Goal: Task Accomplishment & Management: Manage account settings

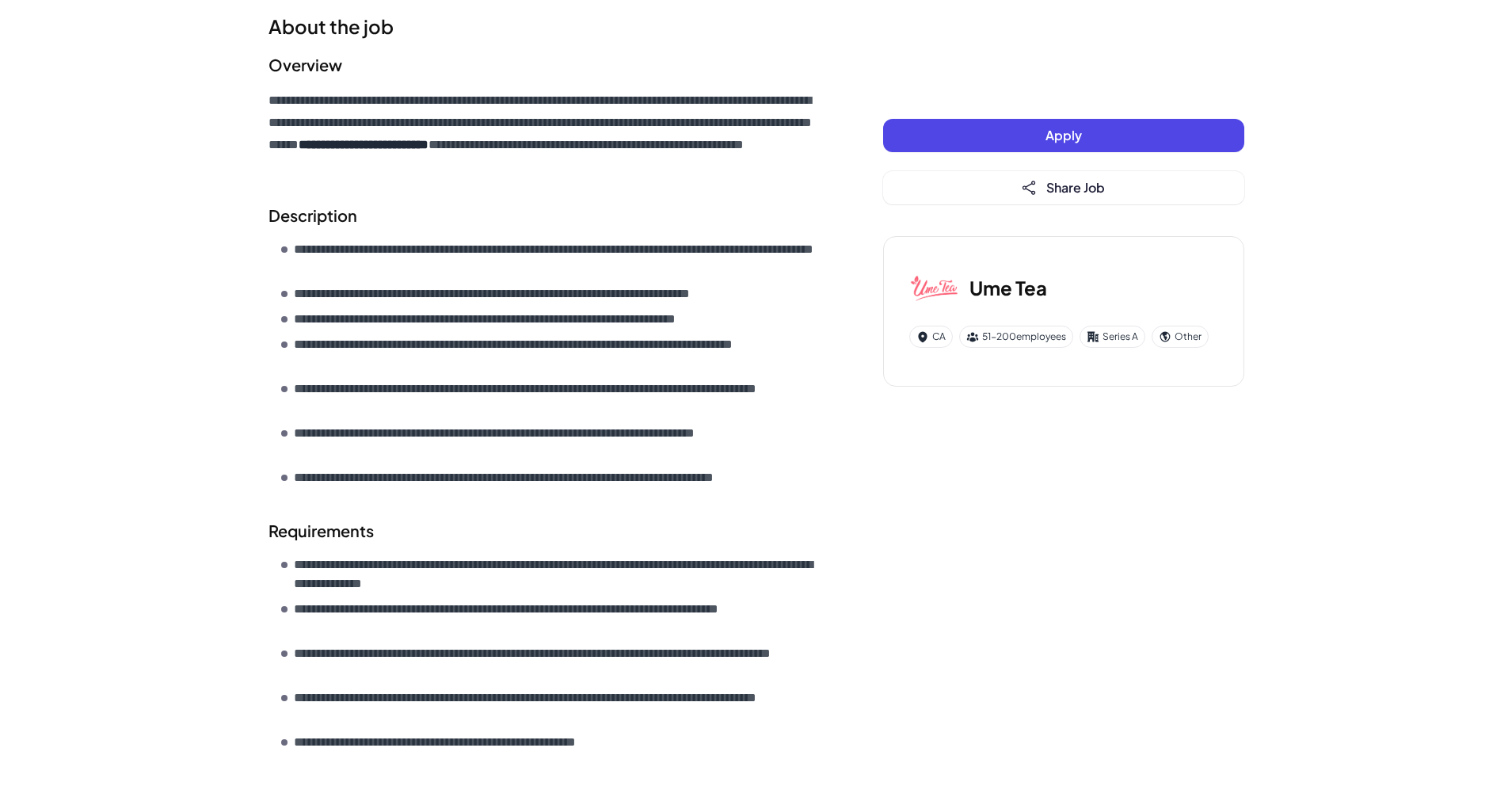
scroll to position [198, 0]
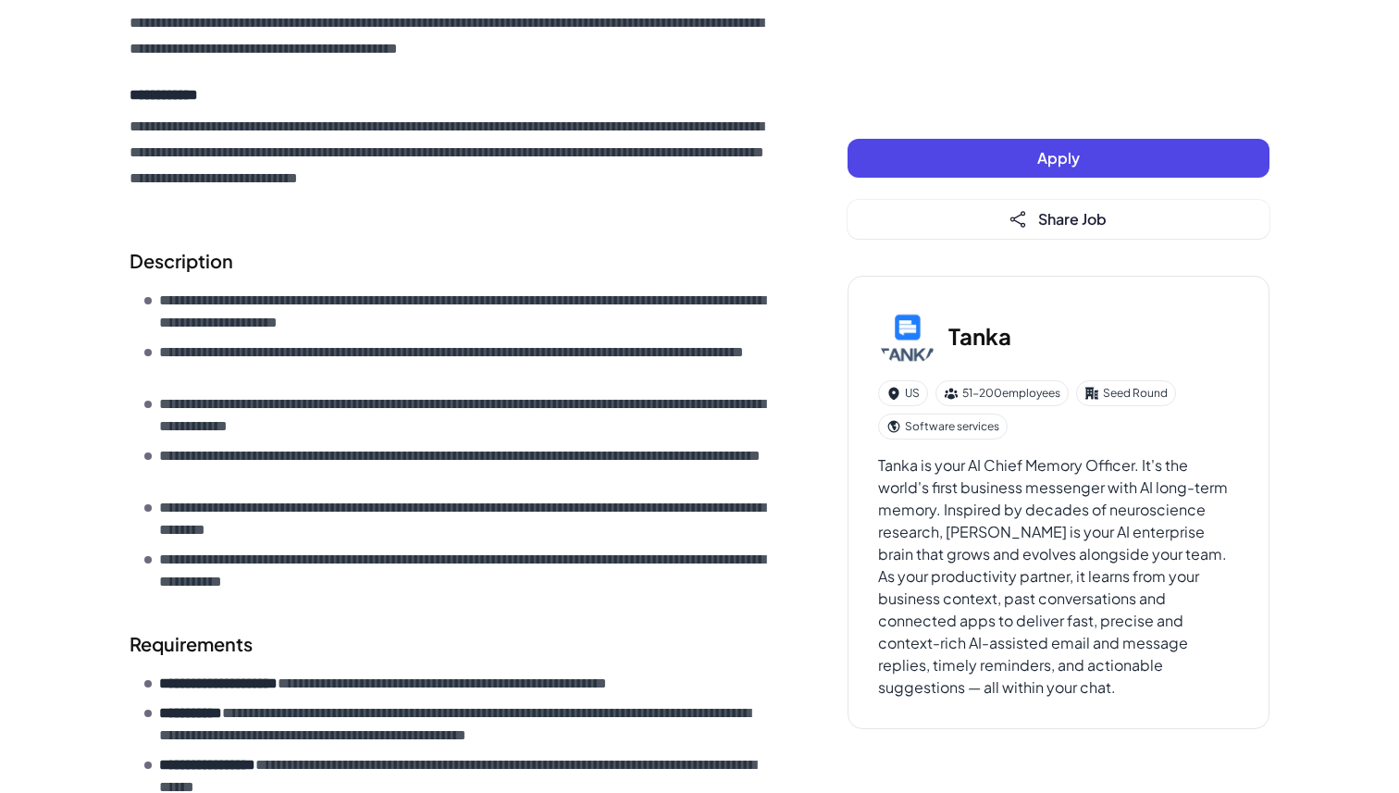
scroll to position [724, 0]
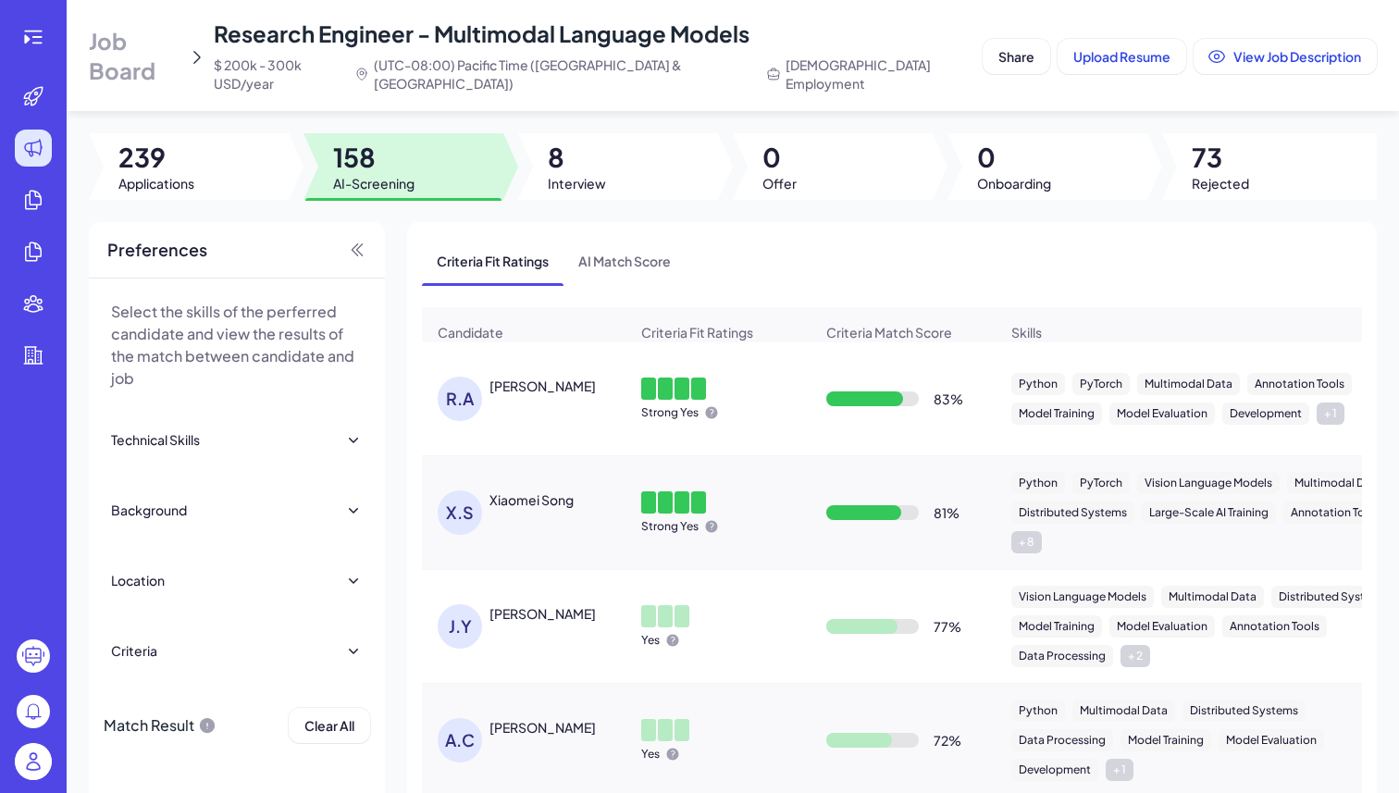
click at [31, 764] on img at bounding box center [33, 761] width 37 height 37
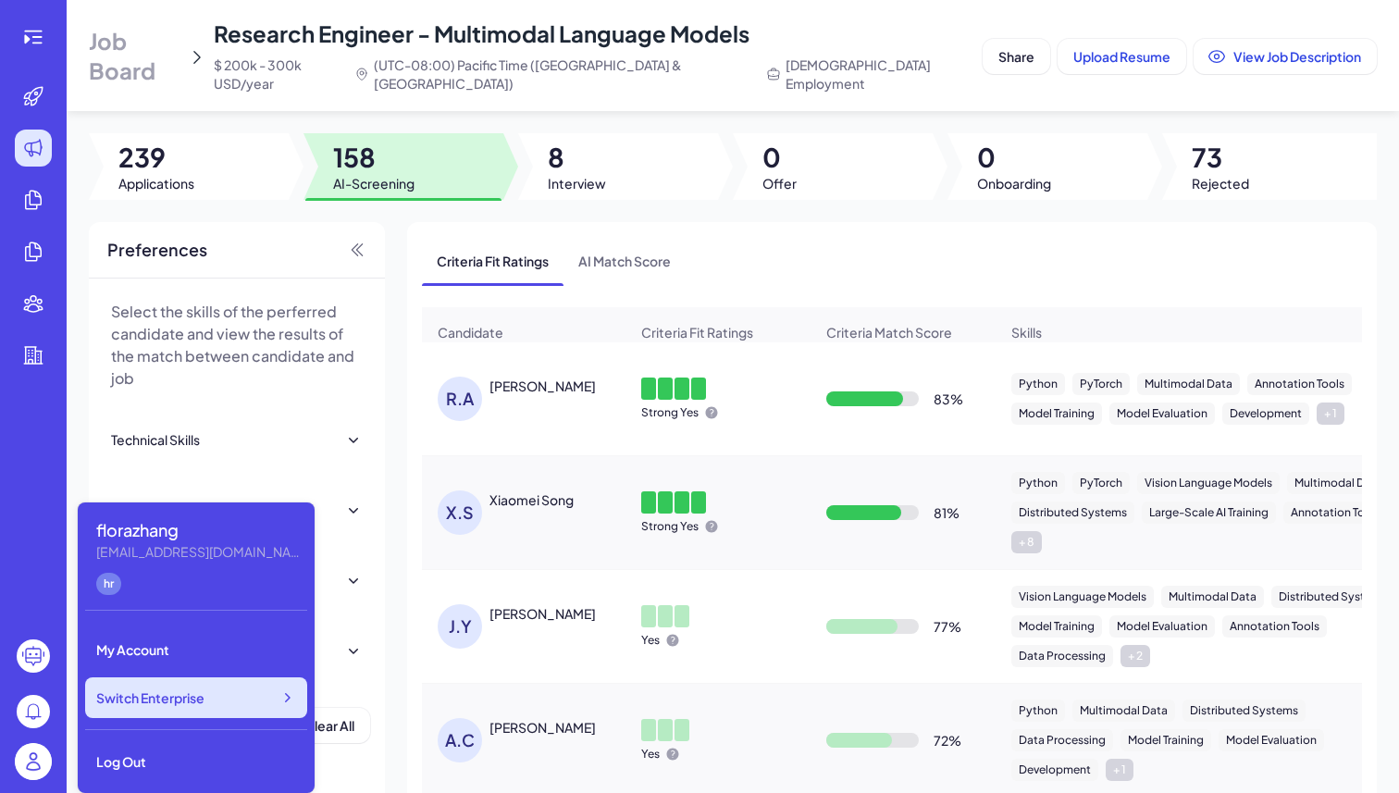
click at [196, 694] on span "Switch Enterprise" at bounding box center [150, 698] width 108 height 19
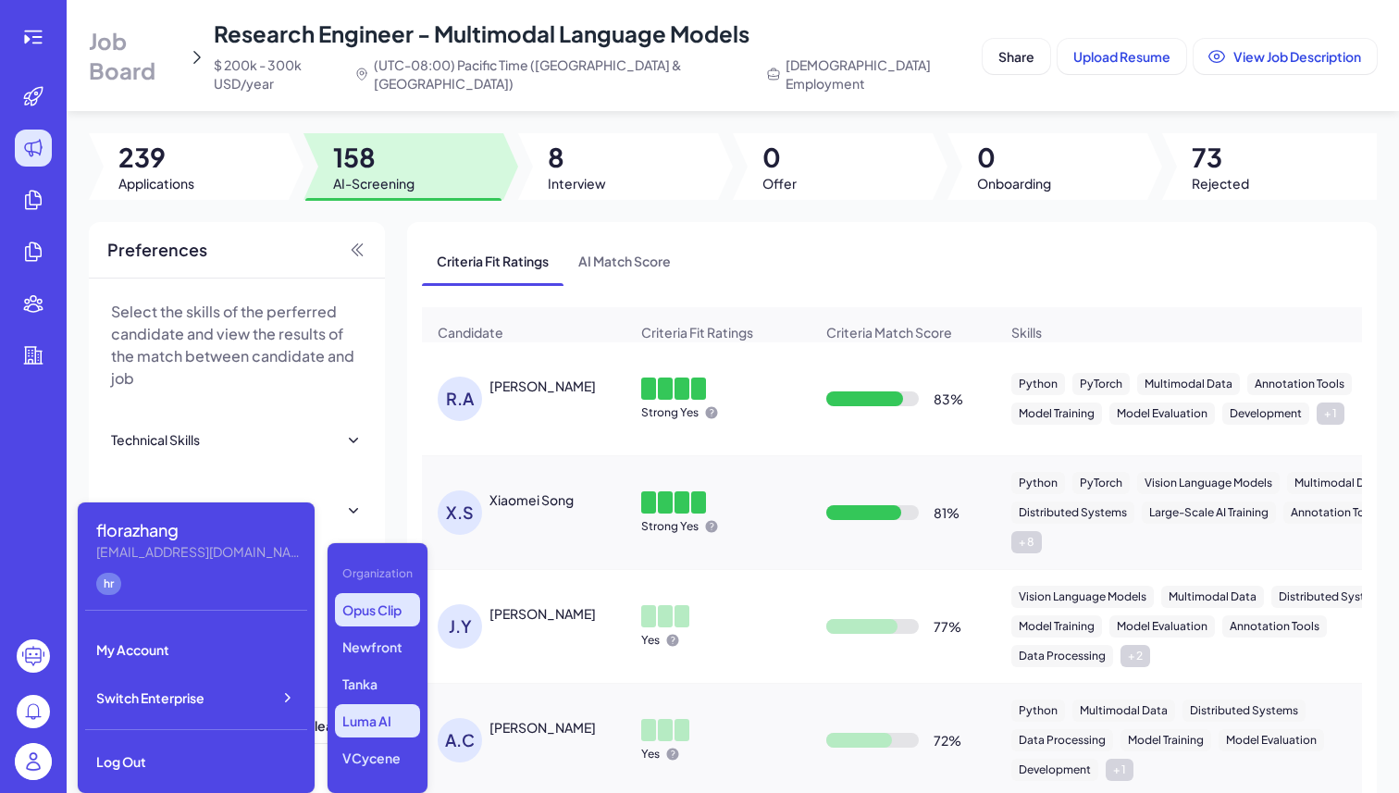
click at [360, 615] on p "Opus Clip" at bounding box center [377, 609] width 85 height 33
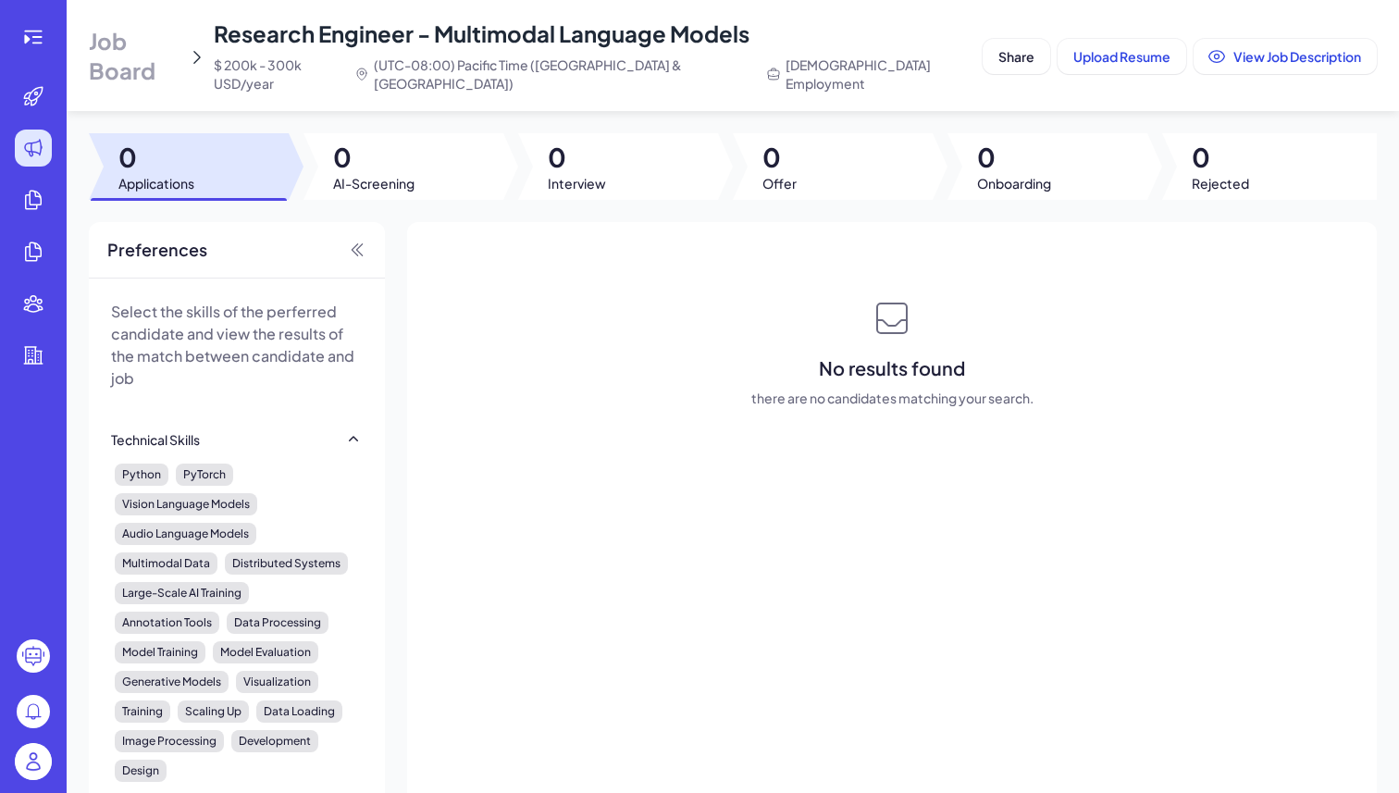
click at [131, 70] on div "Job Board Research Engineer - Multimodal Language Models $ 200k - 300k USD/year…" at bounding box center [532, 56] width 887 height 74
click at [139, 41] on span "Job Board" at bounding box center [135, 55] width 92 height 59
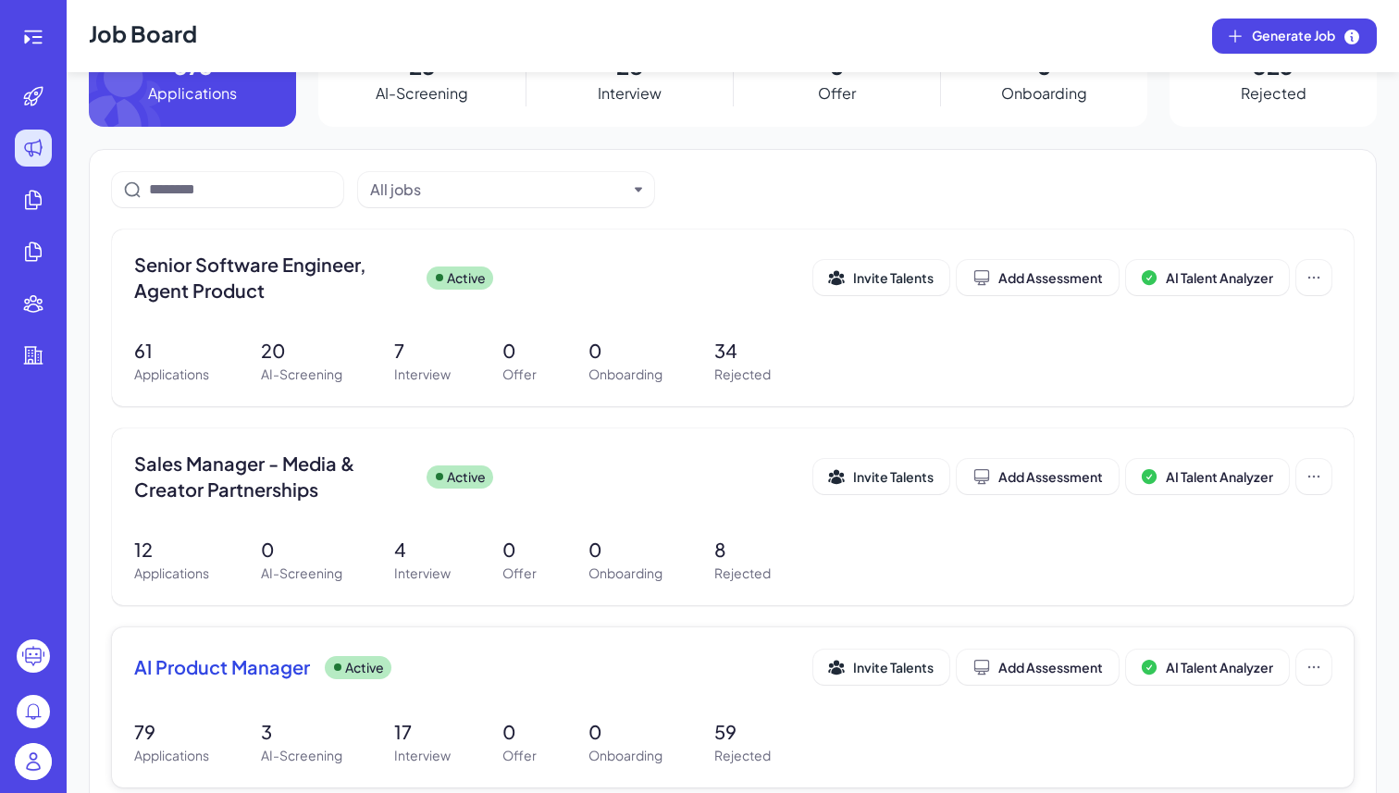
scroll to position [64, 0]
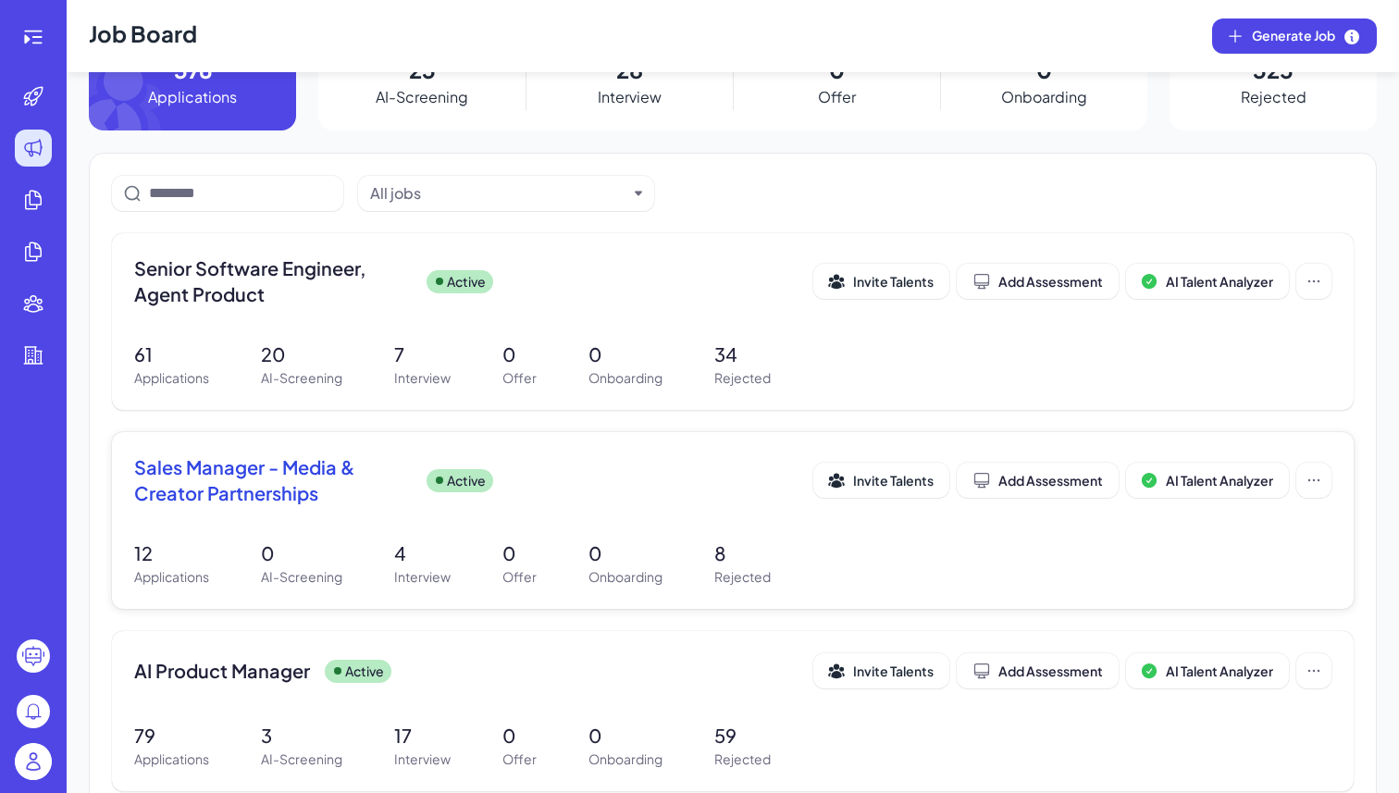
click at [382, 563] on div "12 Applications 0 AI-Screening 4 Interview 0 Offer 0 Onboarding 8 Rejected" at bounding box center [733, 563] width 1198 height 47
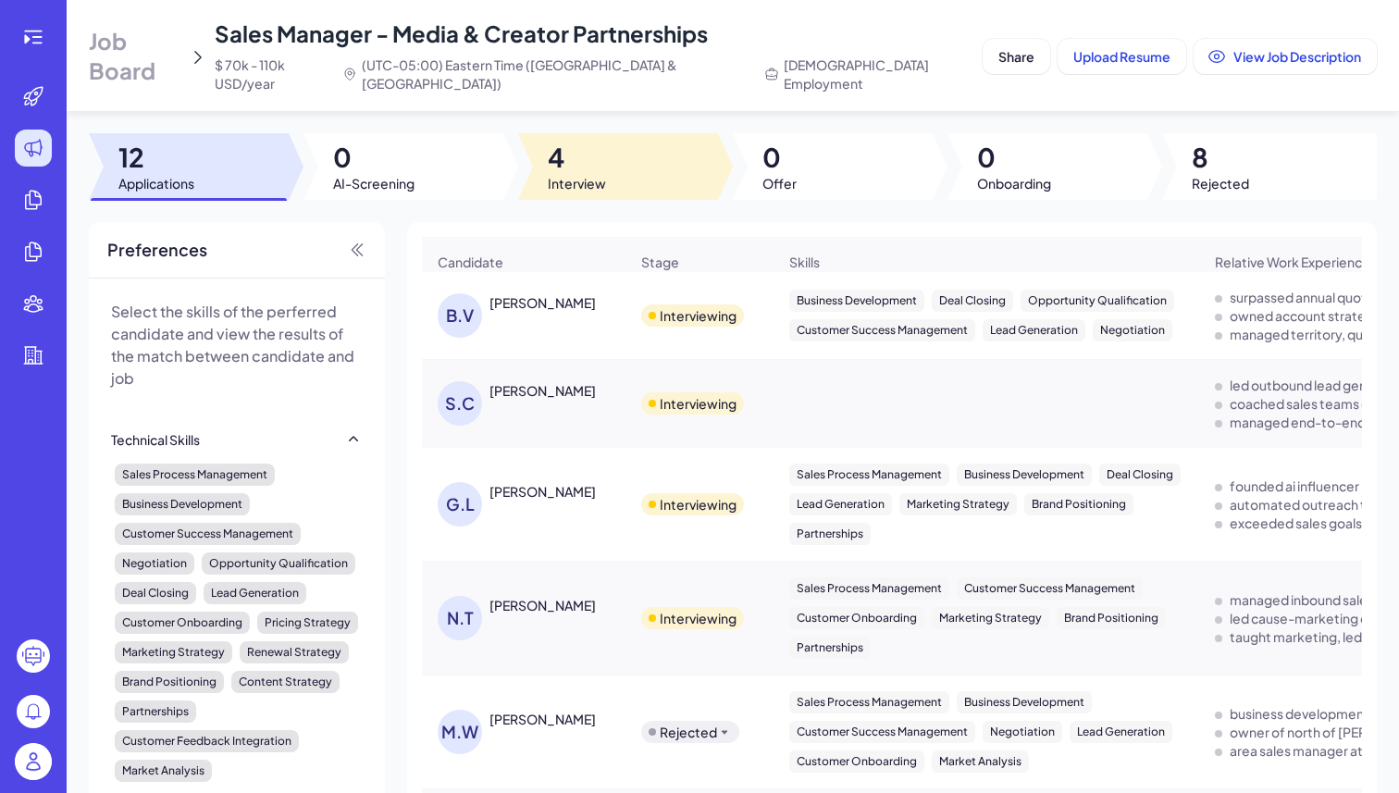
click at [638, 159] on div at bounding box center [618, 166] width 200 height 67
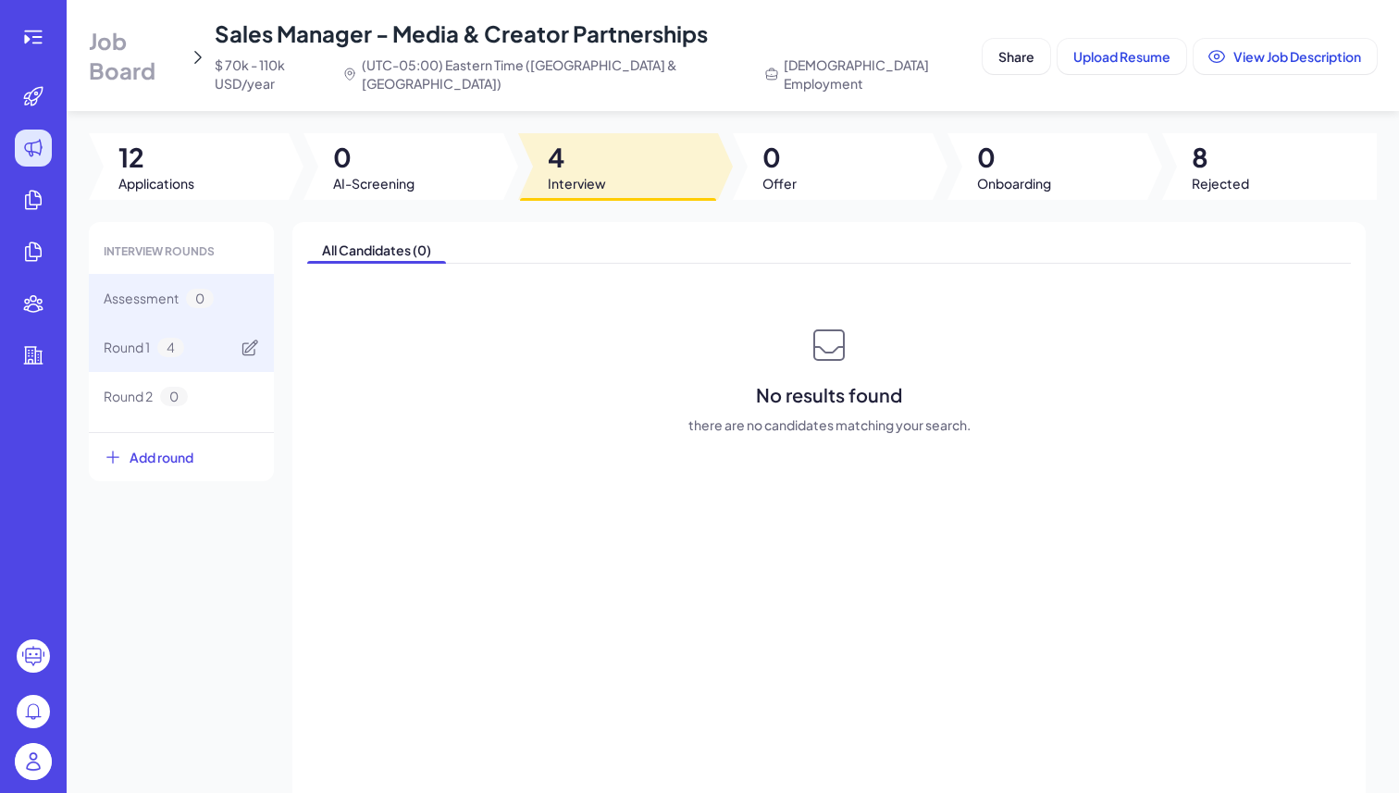
click at [196, 323] on div "Round 1 4" at bounding box center [181, 347] width 185 height 49
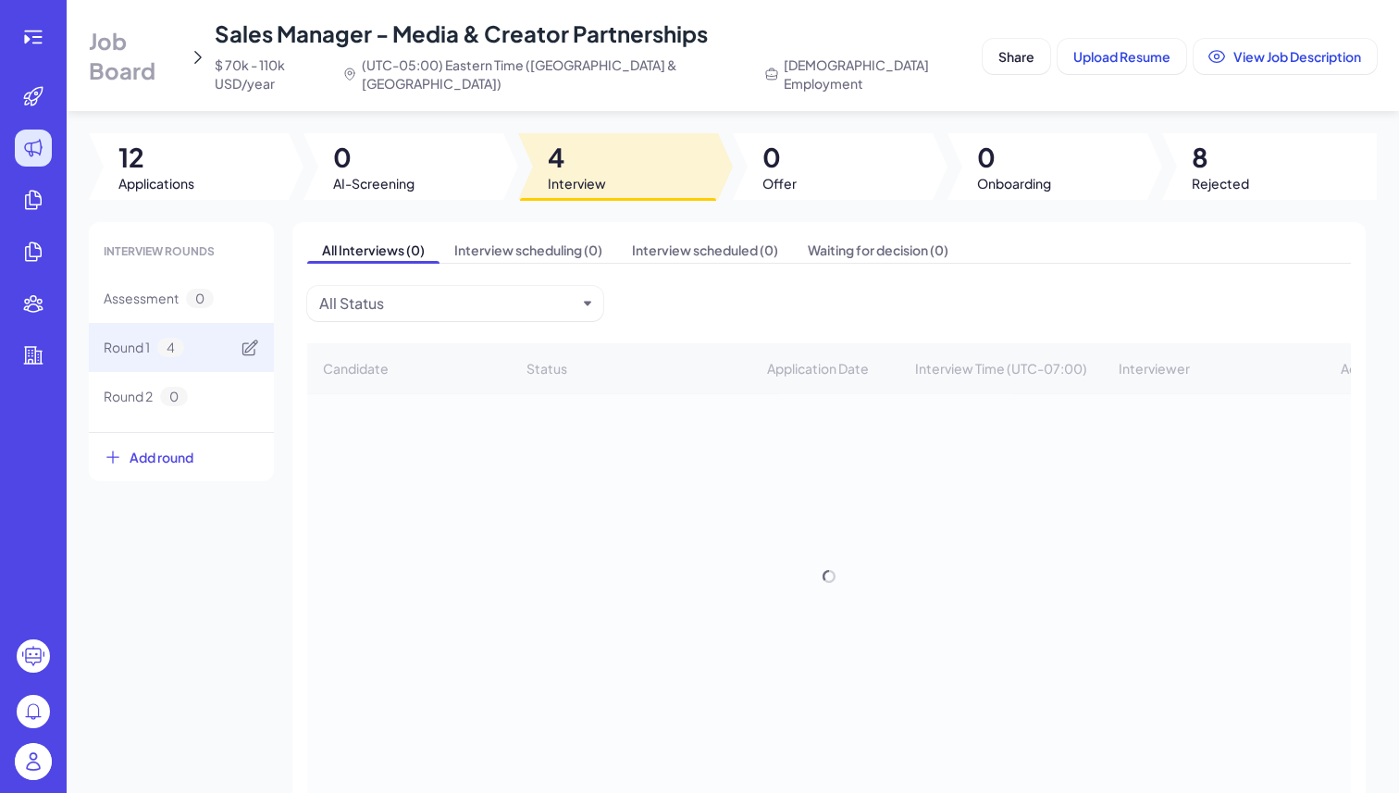
click at [196, 323] on div "Round 1 4" at bounding box center [181, 347] width 185 height 49
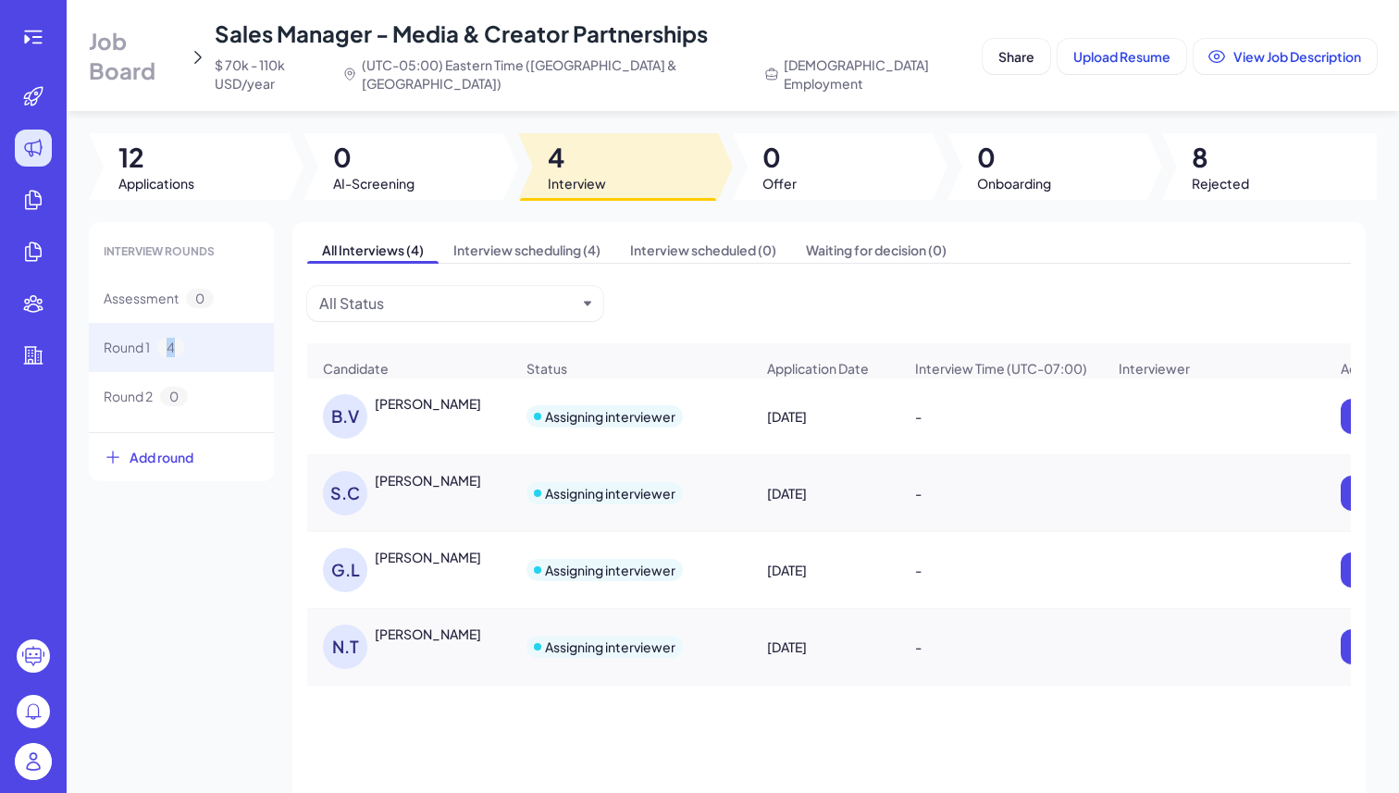
click at [432, 394] on div "Brittany Van Harken" at bounding box center [428, 403] width 106 height 19
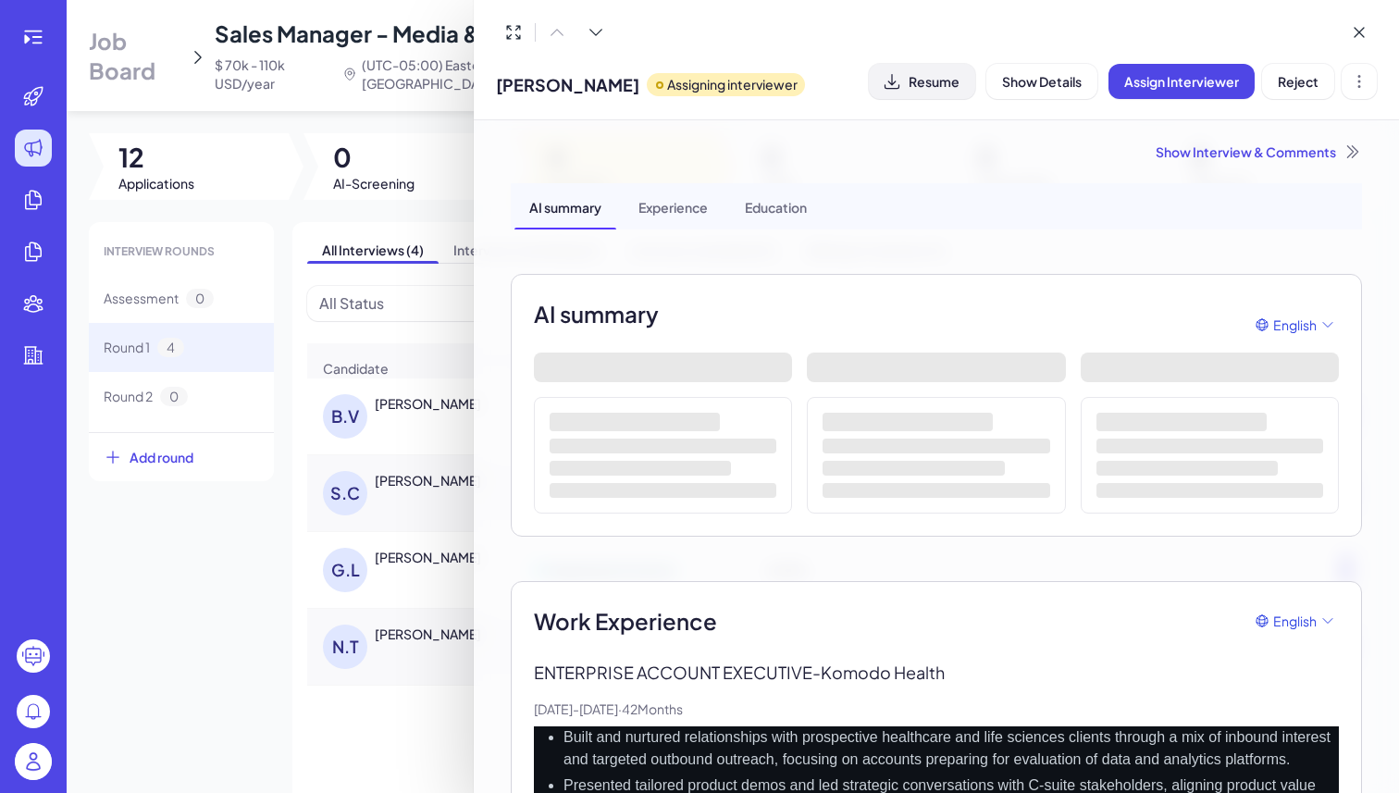
click at [930, 86] on span "Resume" at bounding box center [934, 81] width 51 height 17
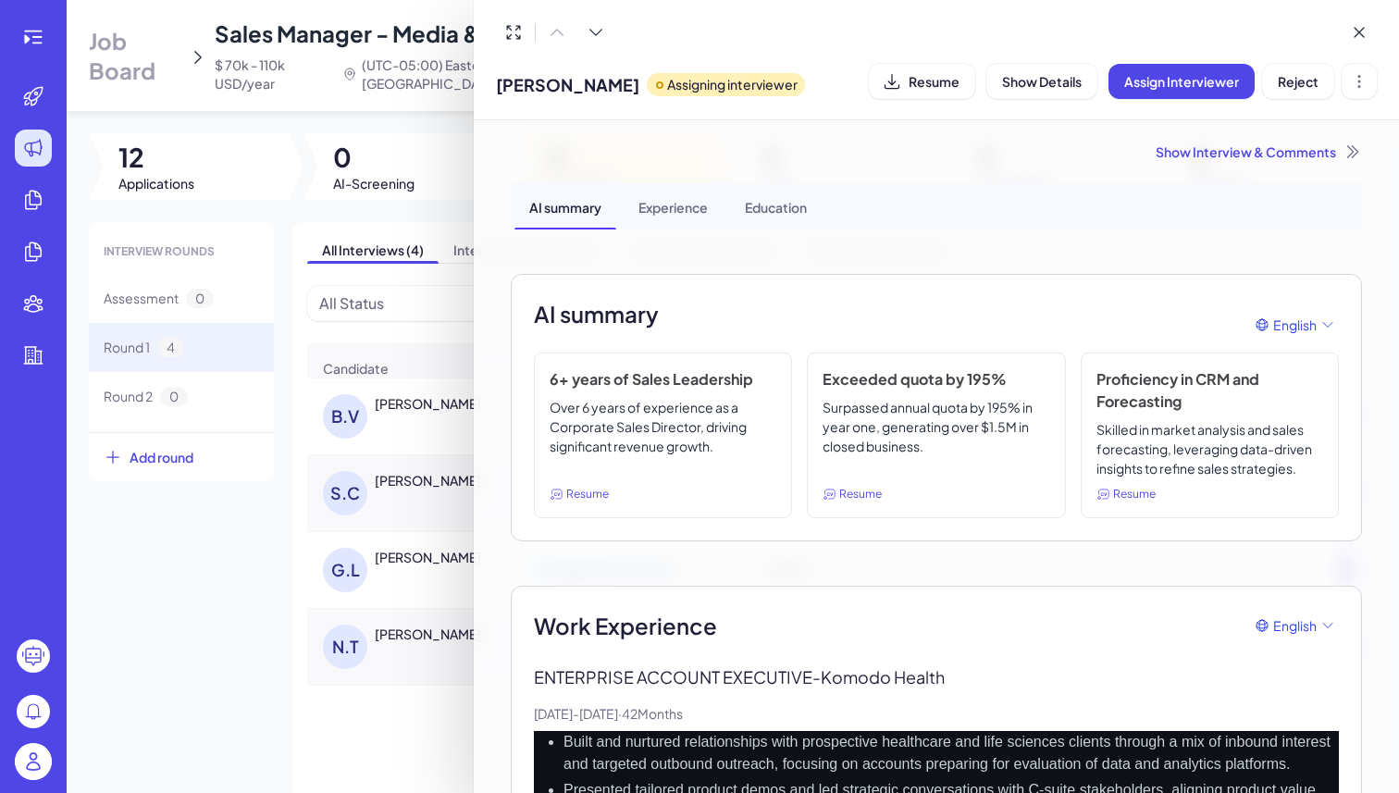
click at [398, 238] on div at bounding box center [699, 396] width 1399 height 793
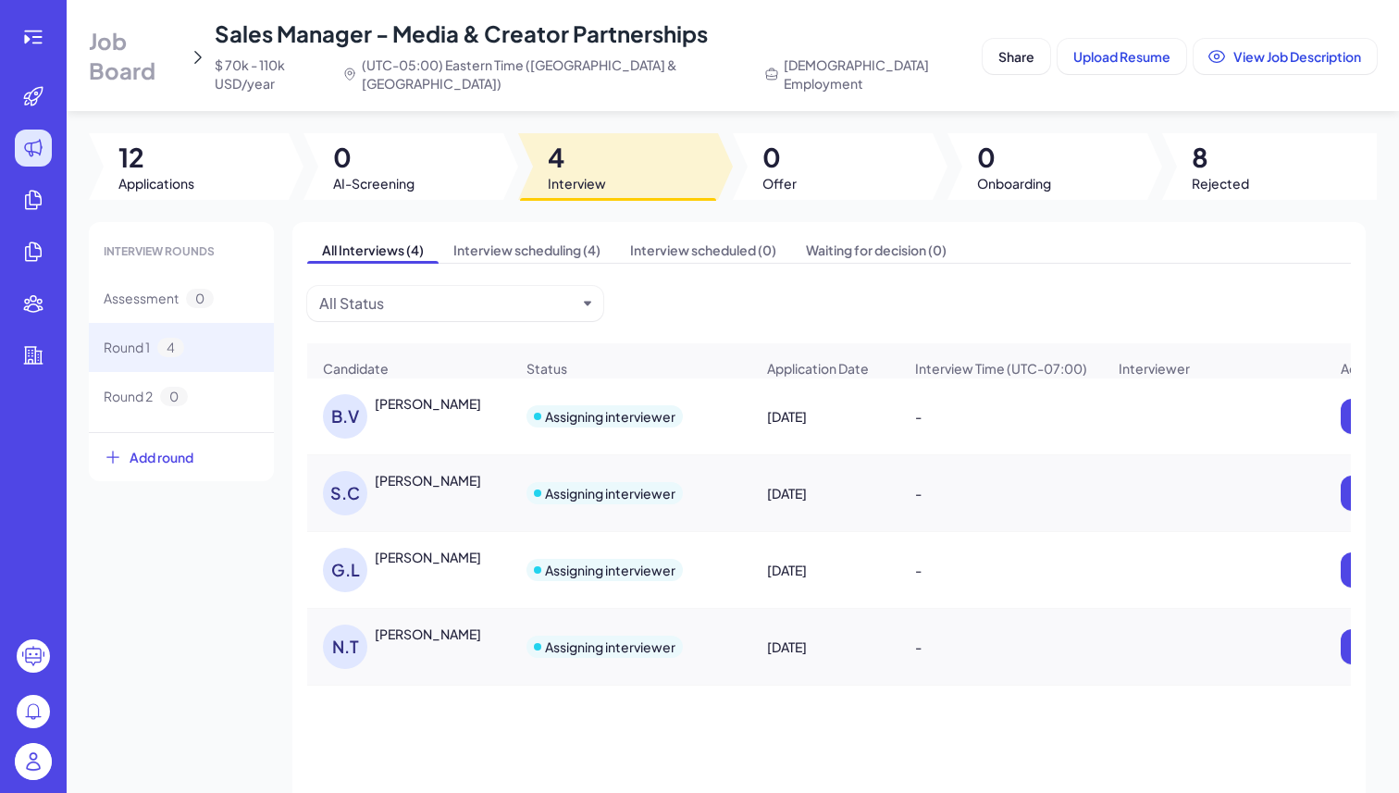
click at [450, 472] on div "S.C Sam Chapman" at bounding box center [418, 493] width 191 height 44
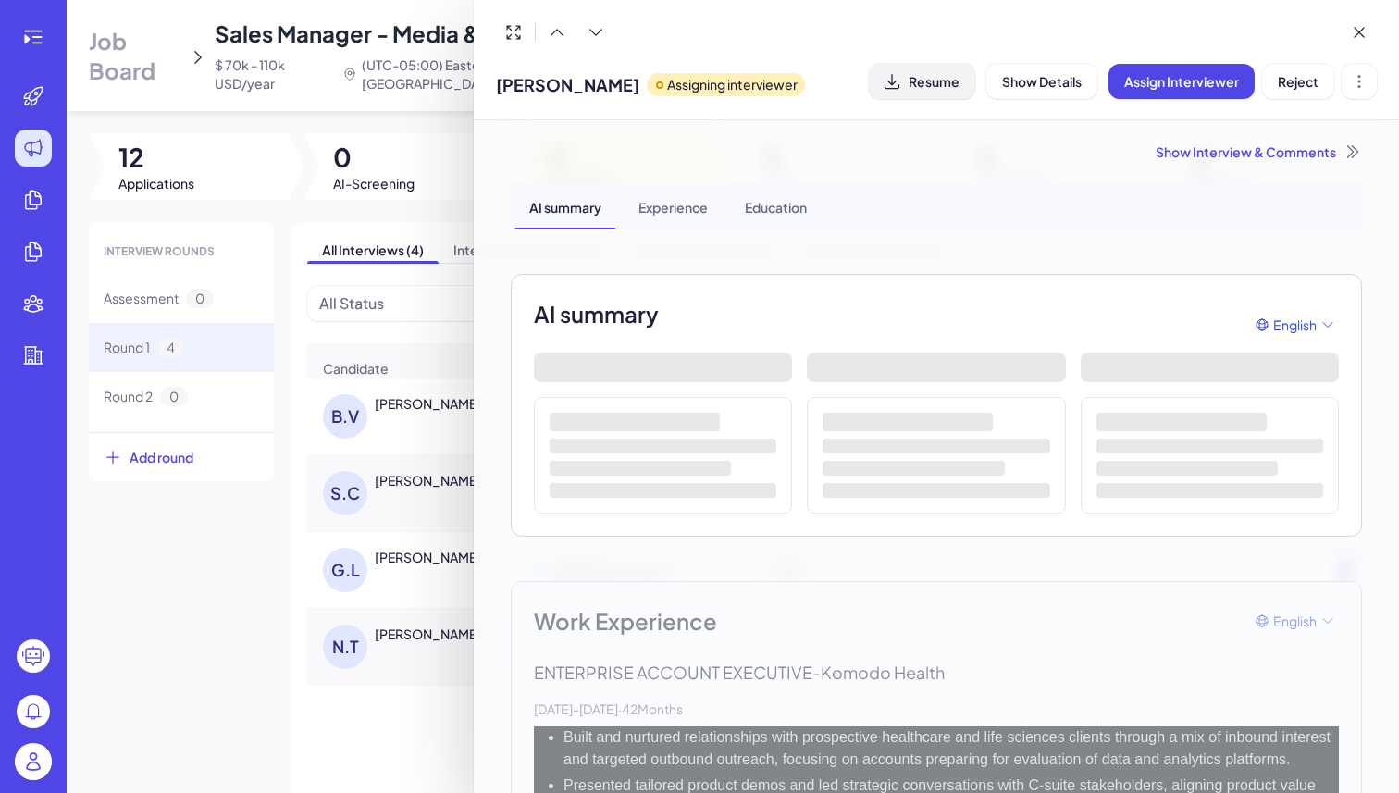
click at [935, 93] on button "Resume" at bounding box center [922, 81] width 106 height 35
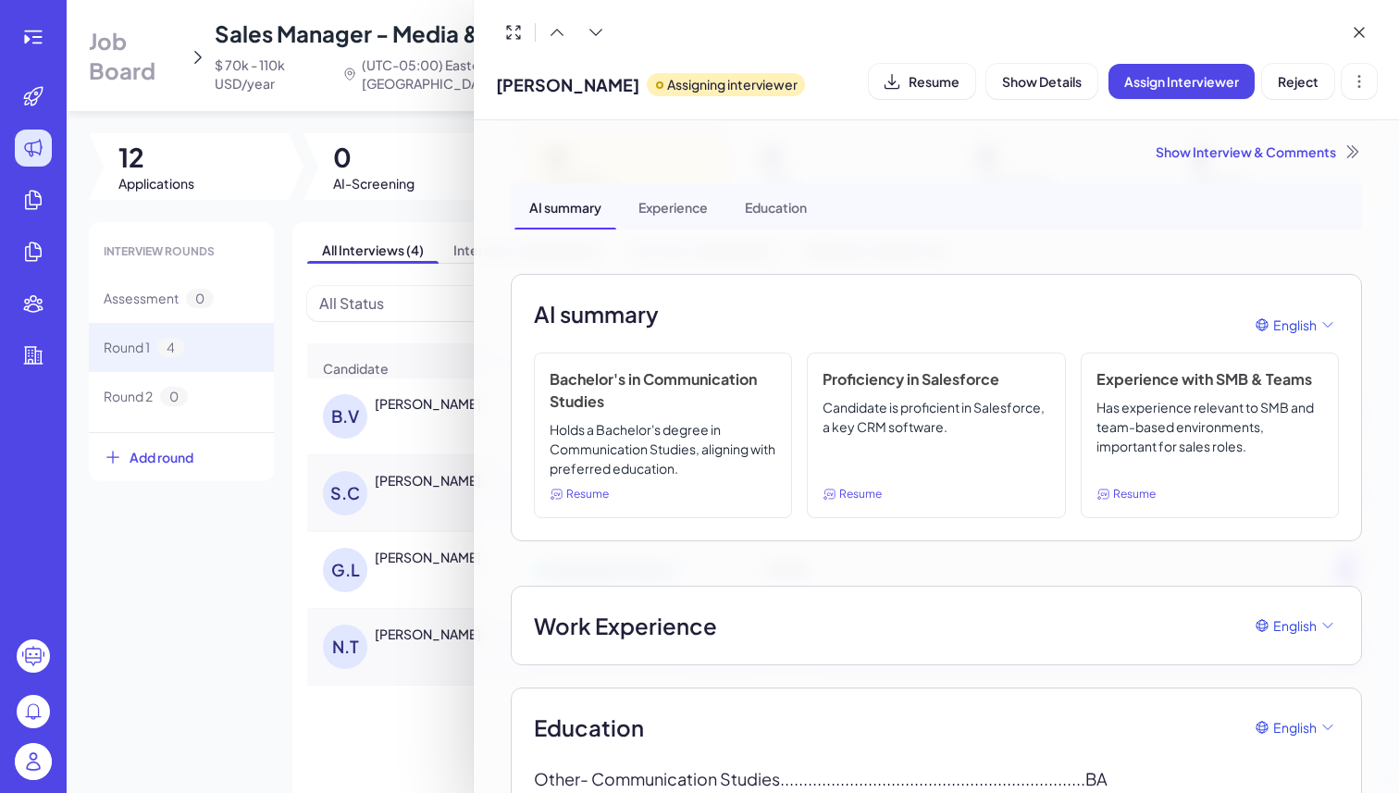
click at [247, 603] on div at bounding box center [699, 396] width 1399 height 793
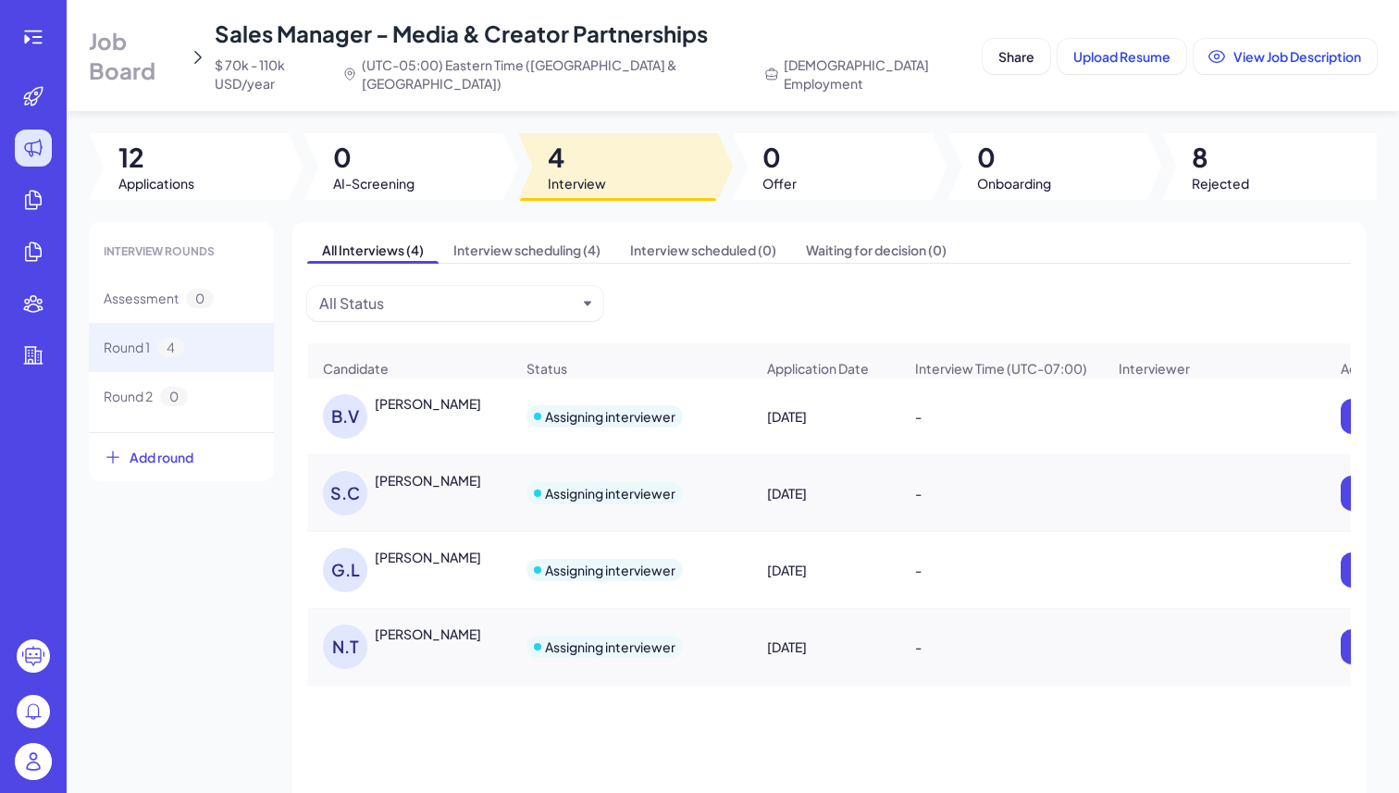
click at [406, 548] on div "Gino Lopez" at bounding box center [428, 557] width 106 height 19
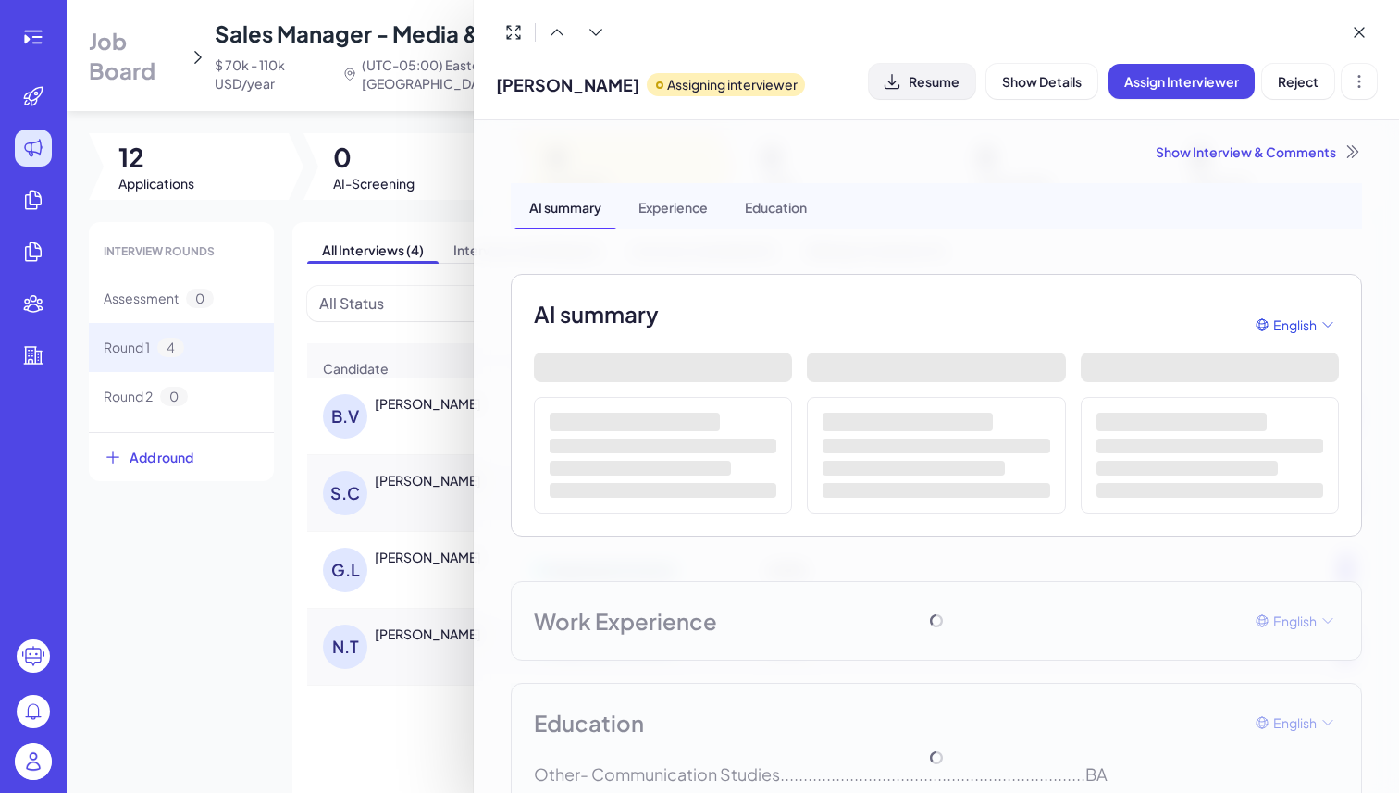
click at [944, 78] on span "Resume" at bounding box center [934, 81] width 51 height 17
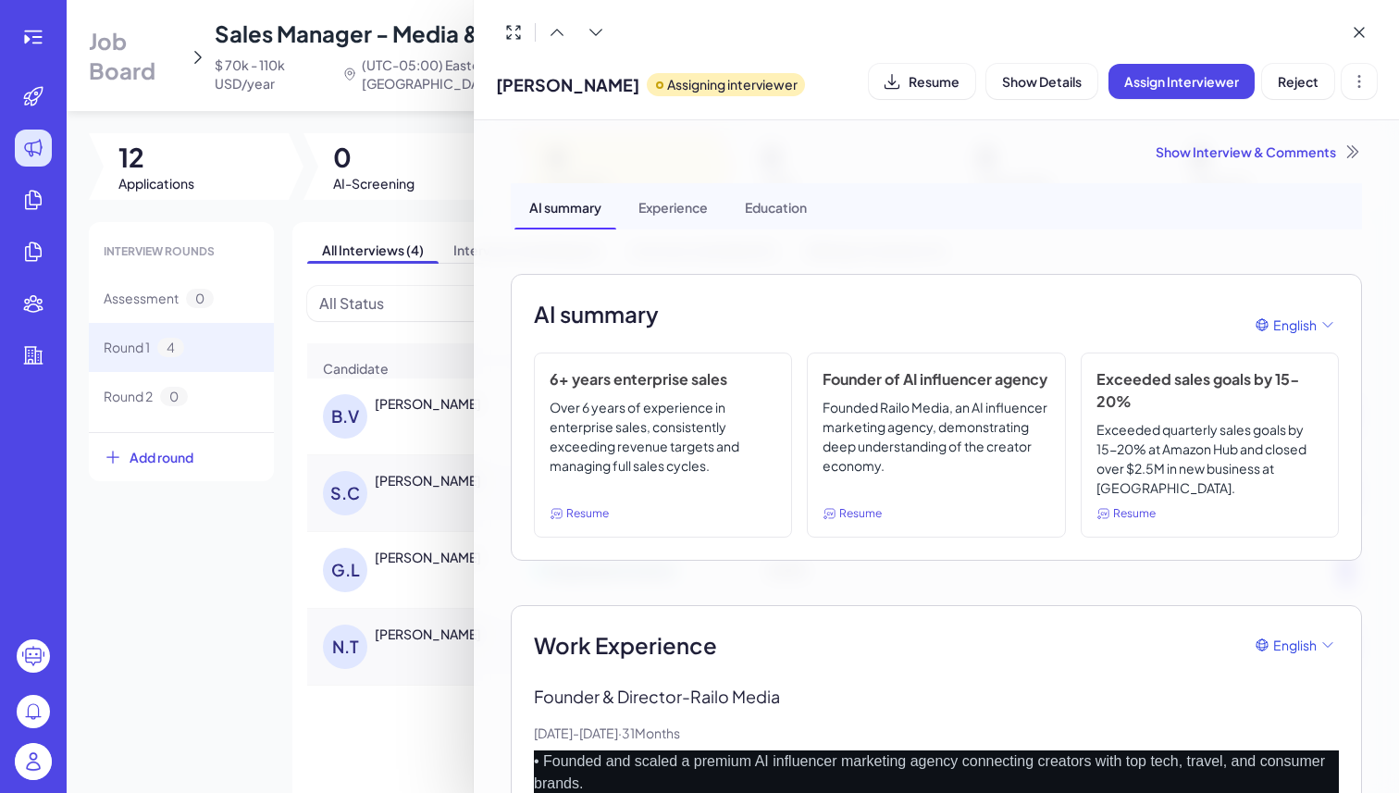
click at [355, 643] on div at bounding box center [699, 396] width 1399 height 793
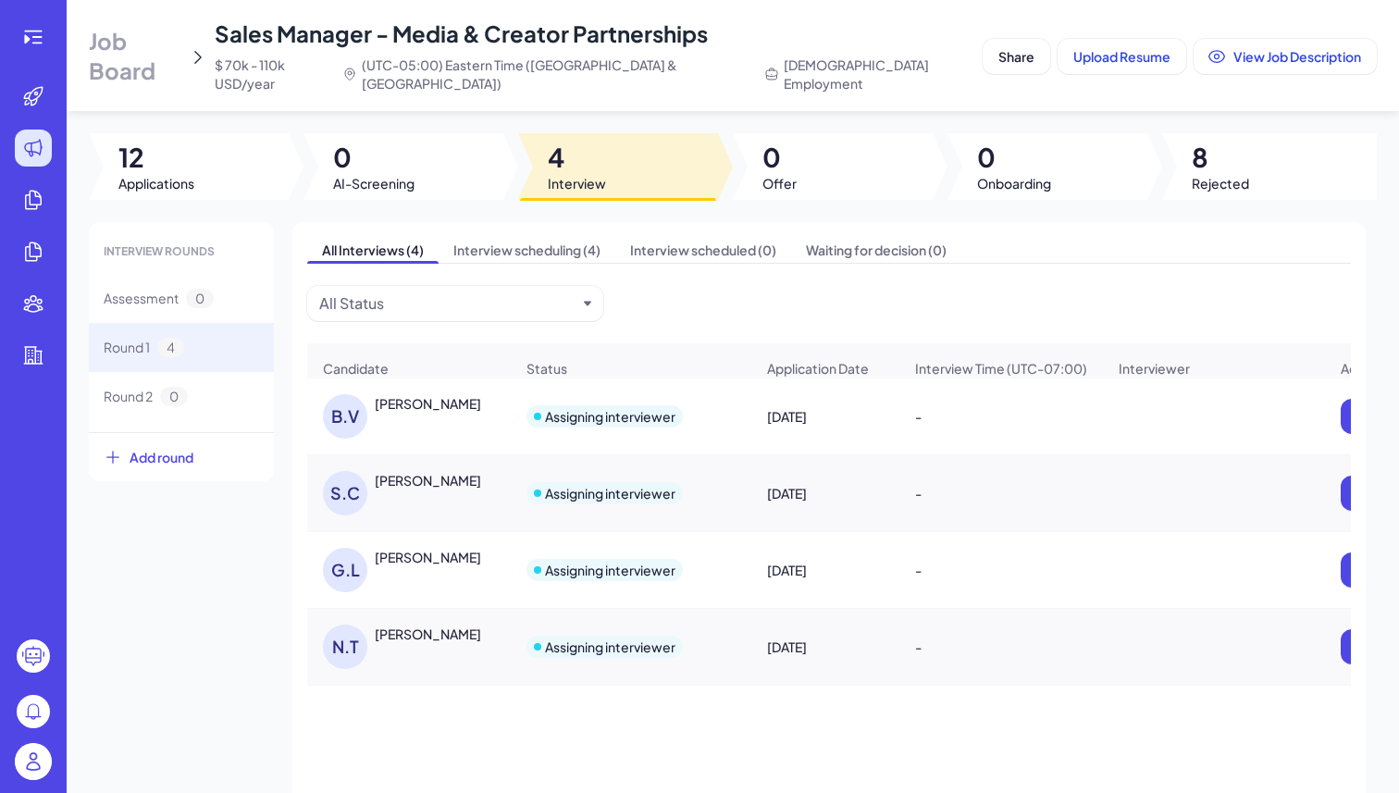
click at [370, 628] on div "N.T" at bounding box center [349, 647] width 52 height 44
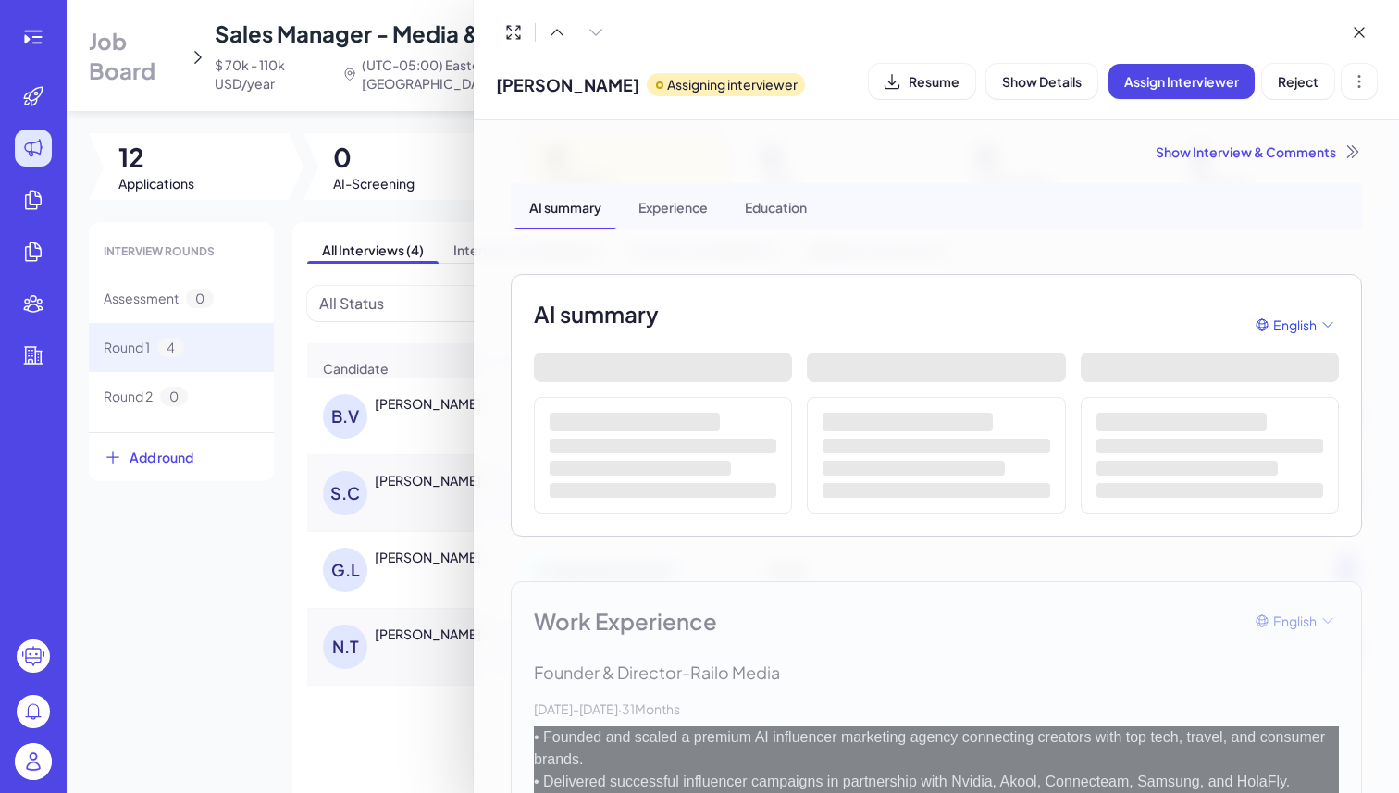
click at [956, 99] on div "Noah Todaro Assigning interviewer Resume Show Details Assign Interviewer Reject" at bounding box center [936, 80] width 881 height 47
click at [943, 87] on span "Resume" at bounding box center [934, 81] width 51 height 17
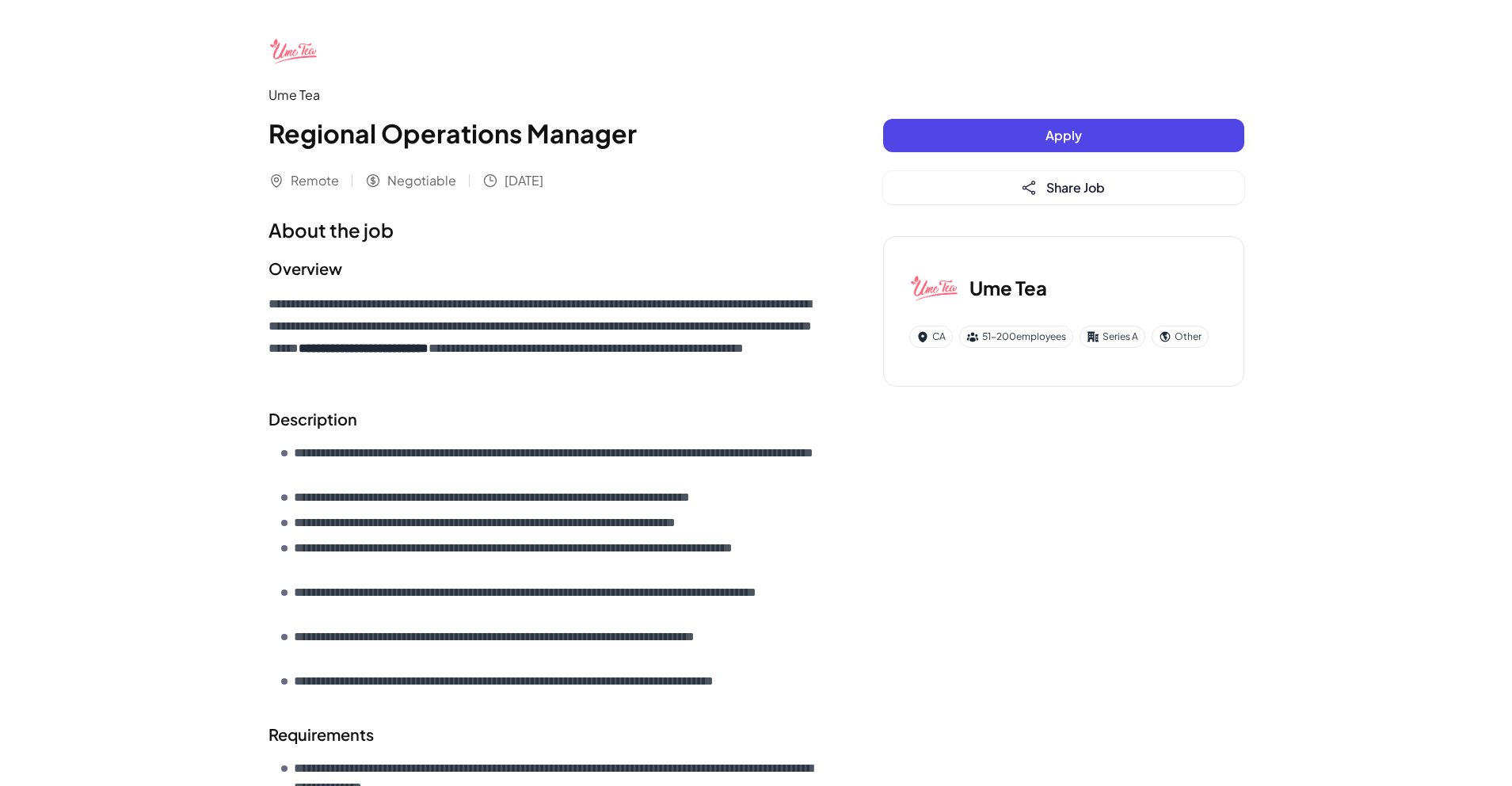
scroll to position [198, 0]
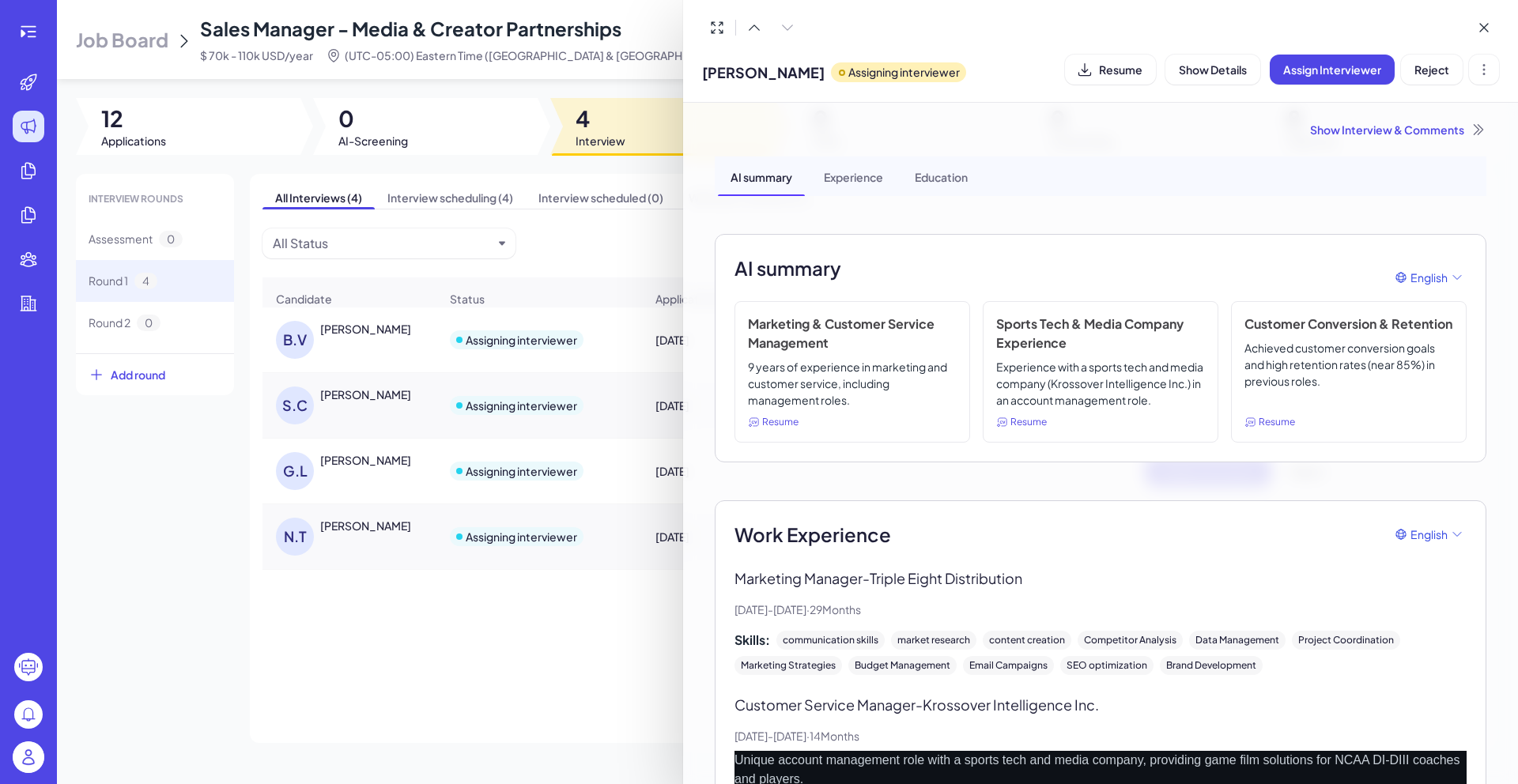
click at [28, 765] on div at bounding box center [759, 392] width 1518 height 784
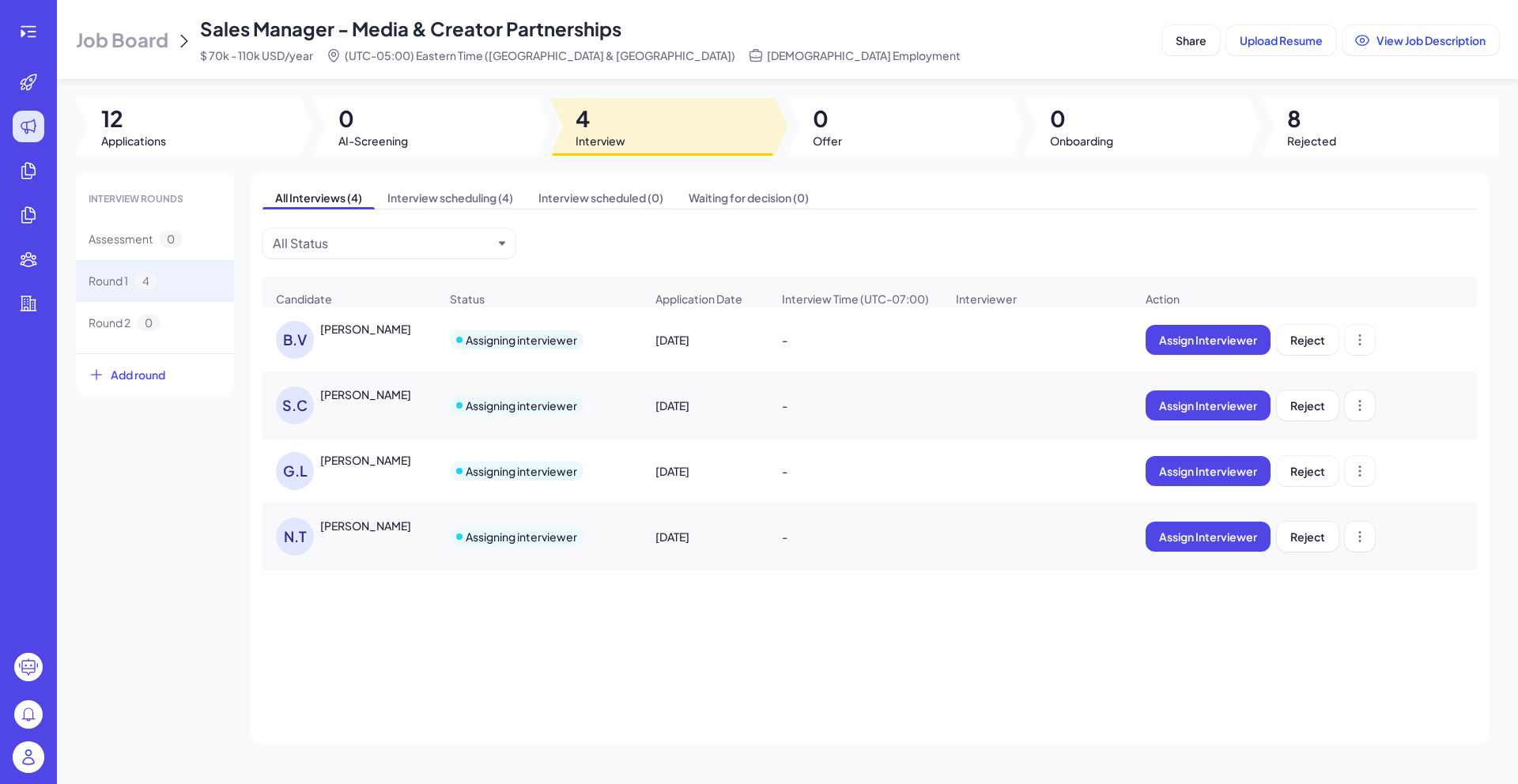
click at [28, 765] on img at bounding box center [28, 757] width 32 height 32
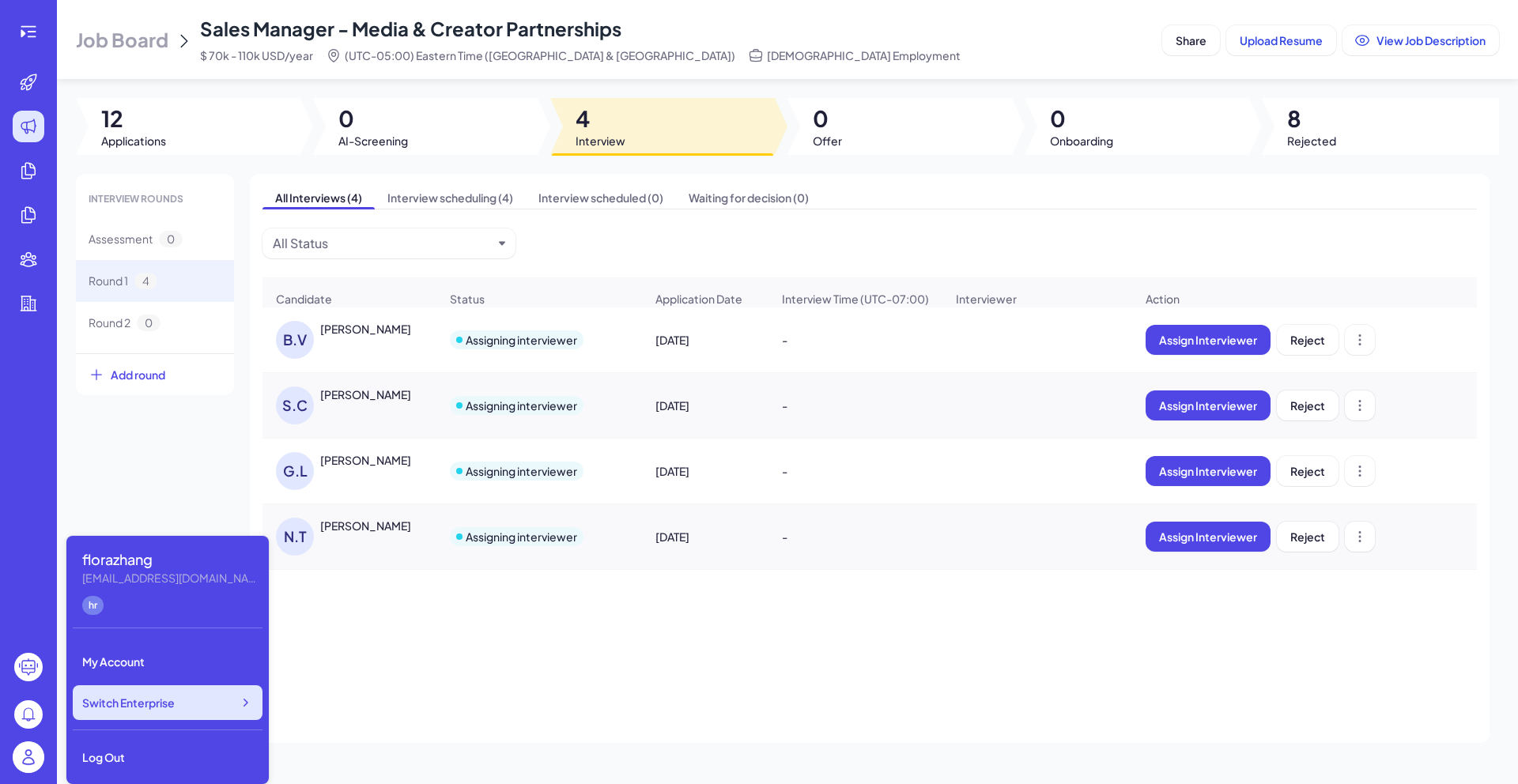
click at [186, 707] on div "Switch Enterprise" at bounding box center [167, 702] width 190 height 35
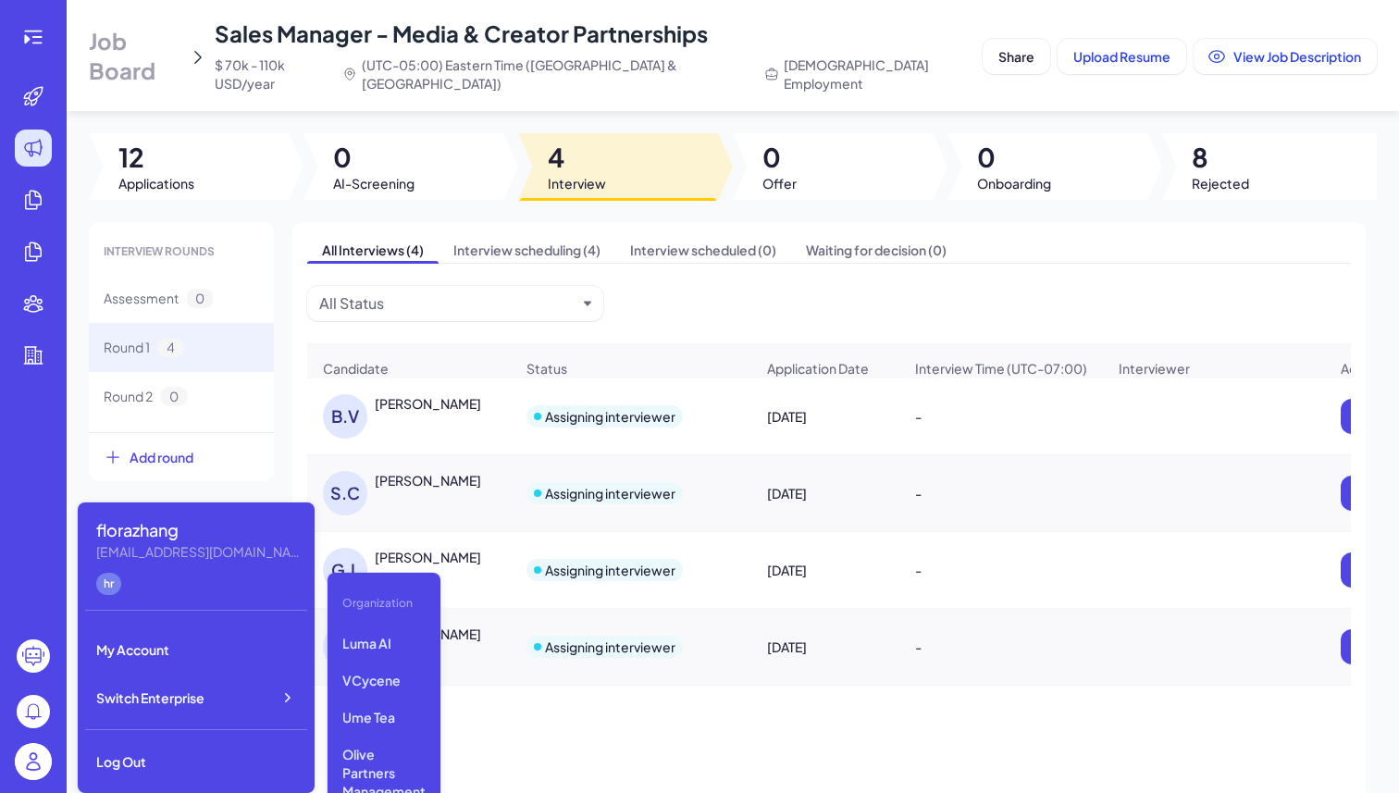
scroll to position [30, 0]
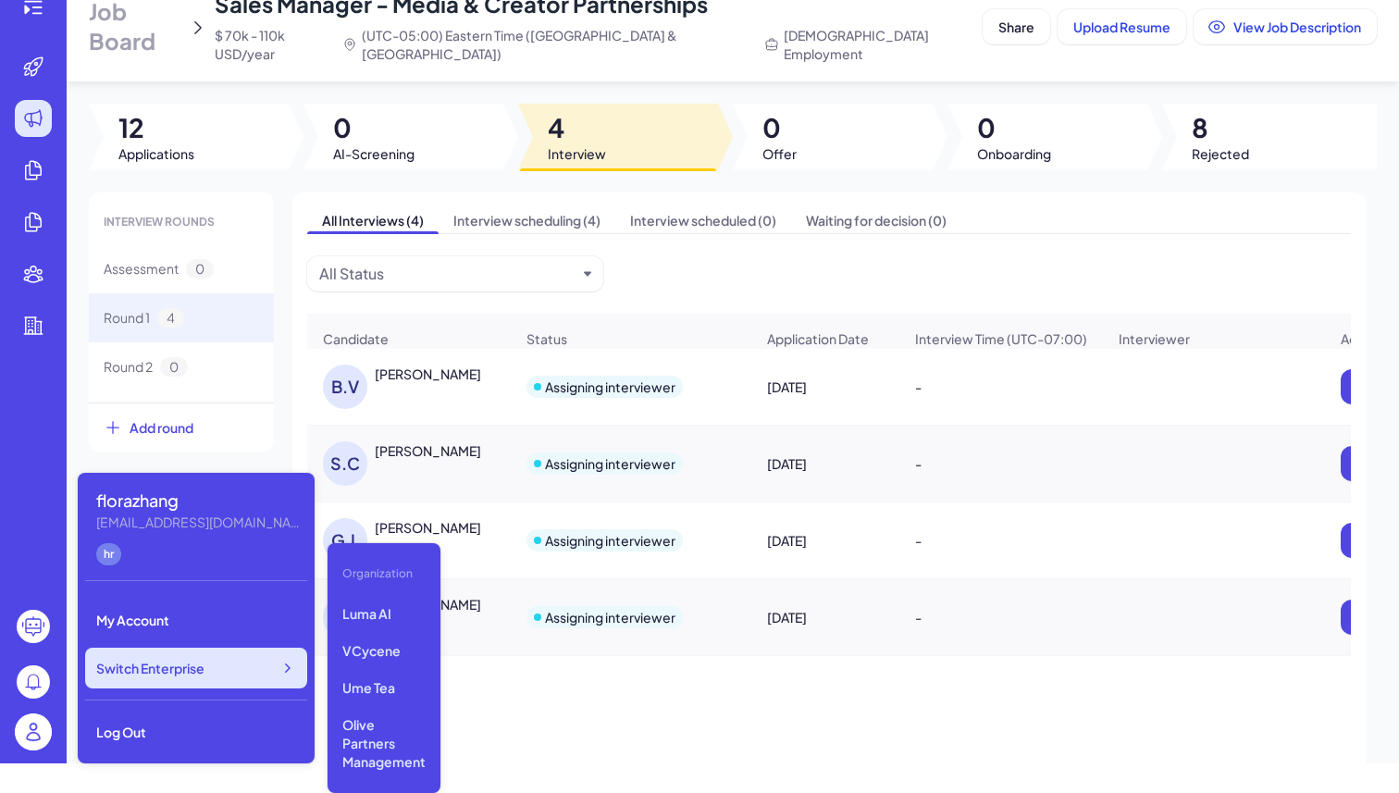
click at [224, 676] on div "Switch Enterprise" at bounding box center [196, 668] width 222 height 41
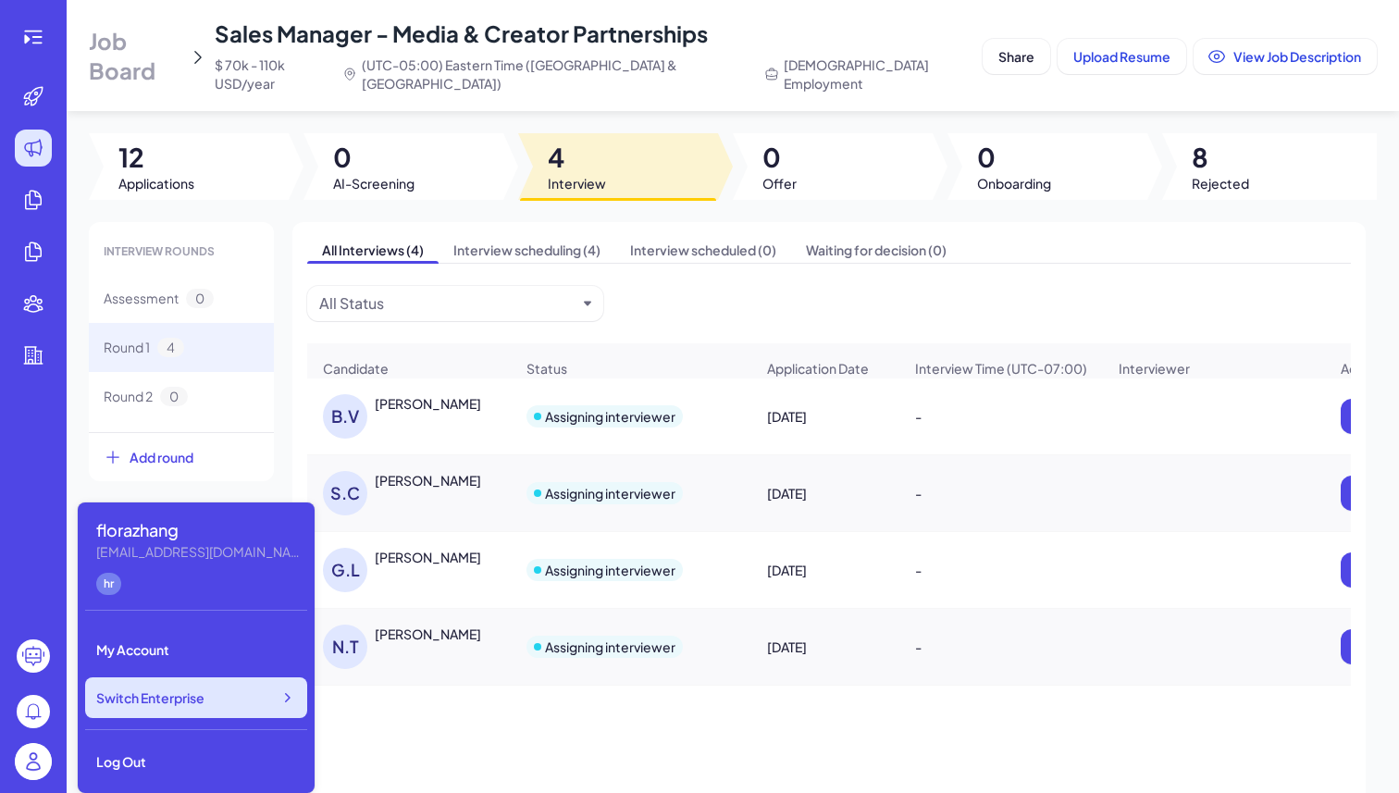
scroll to position [0, 0]
click at [250, 704] on div "Switch Enterprise" at bounding box center [196, 698] width 222 height 41
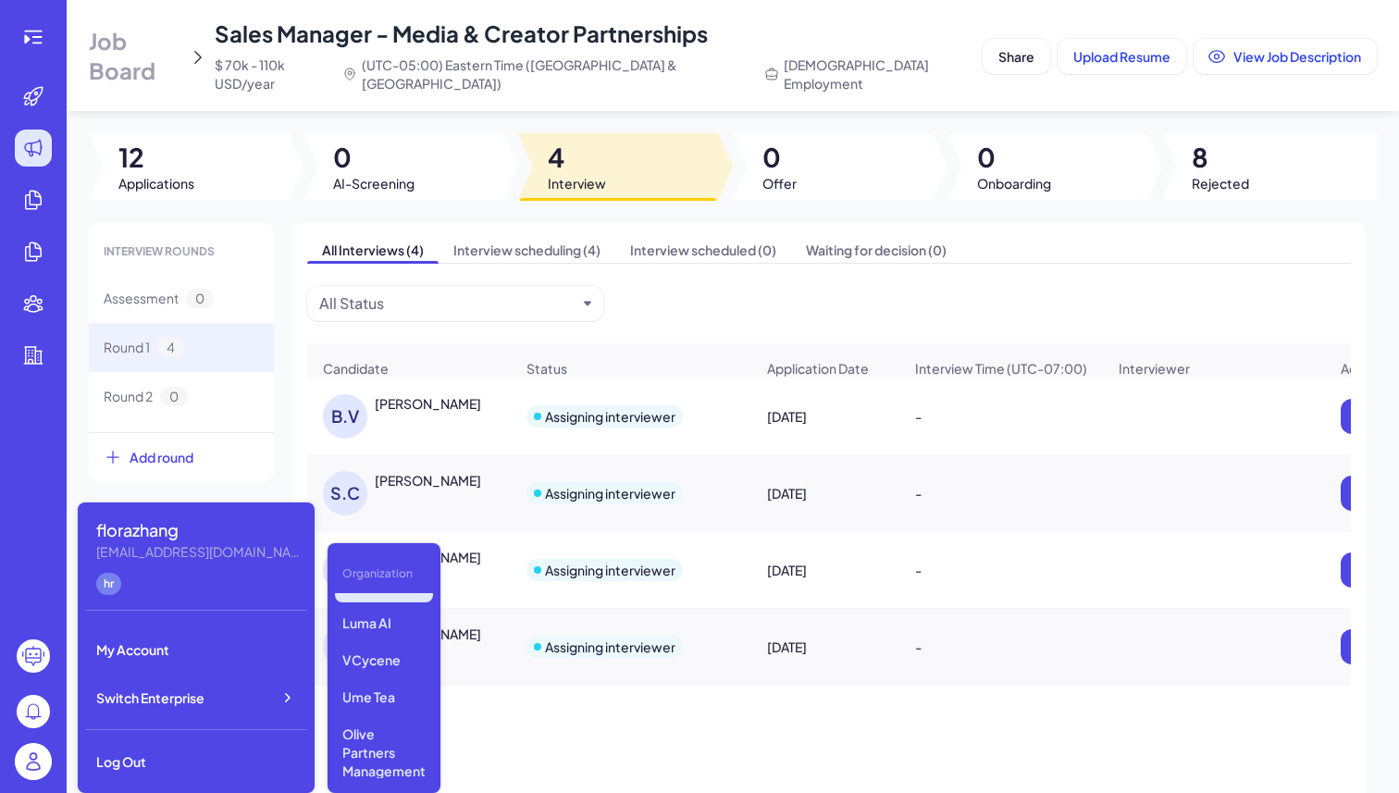
scroll to position [107, 0]
click at [368, 700] on p "Ume Tea" at bounding box center [384, 687] width 98 height 33
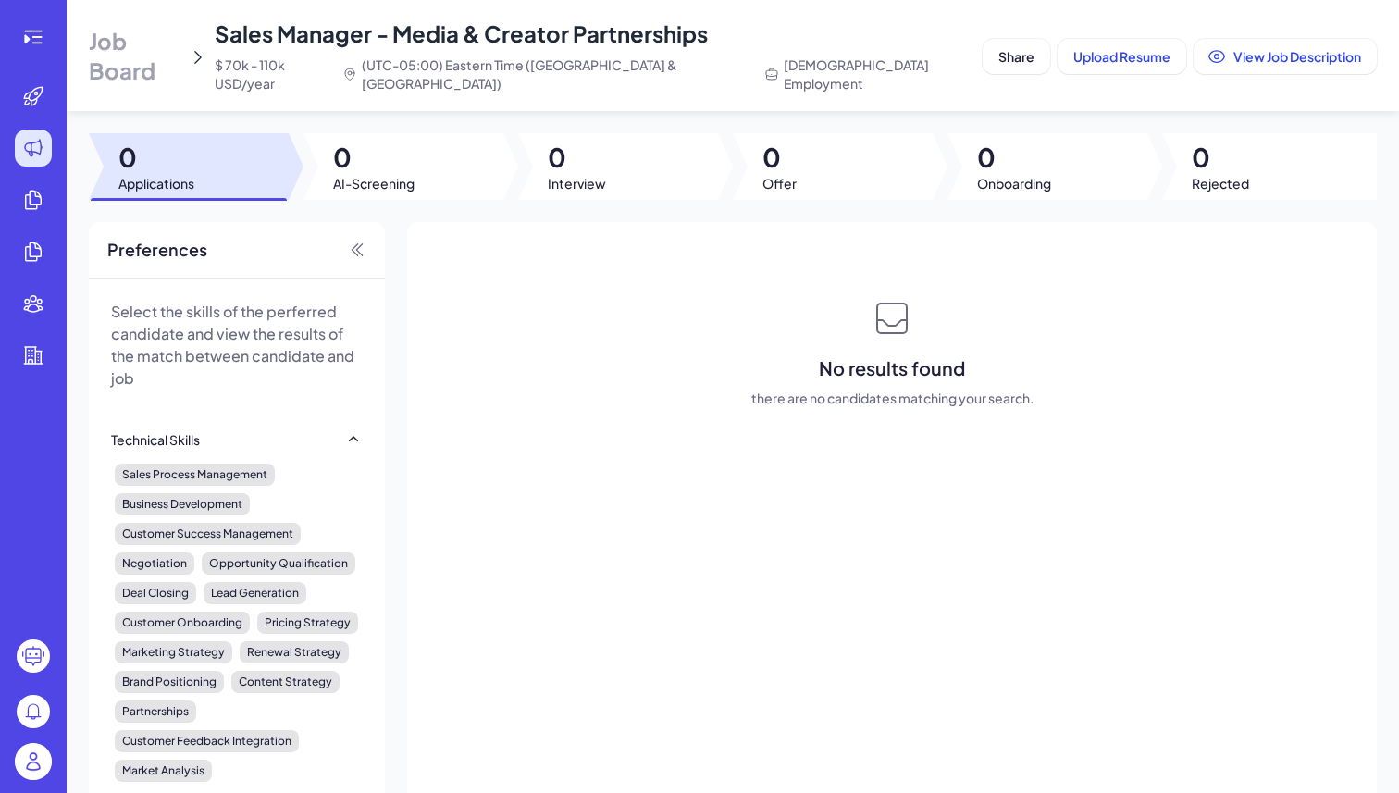
click at [143, 59] on span "Job Board" at bounding box center [135, 55] width 93 height 59
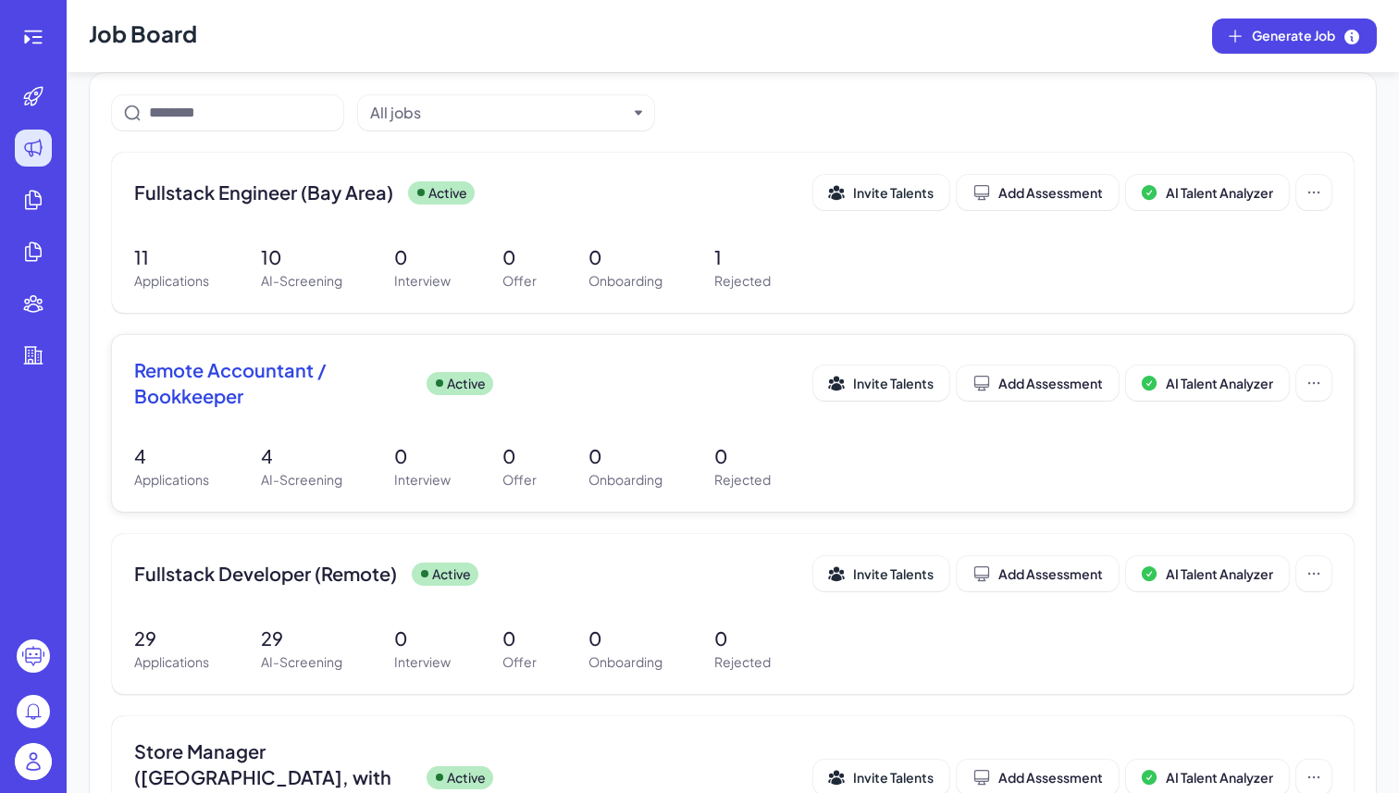
scroll to position [151, 0]
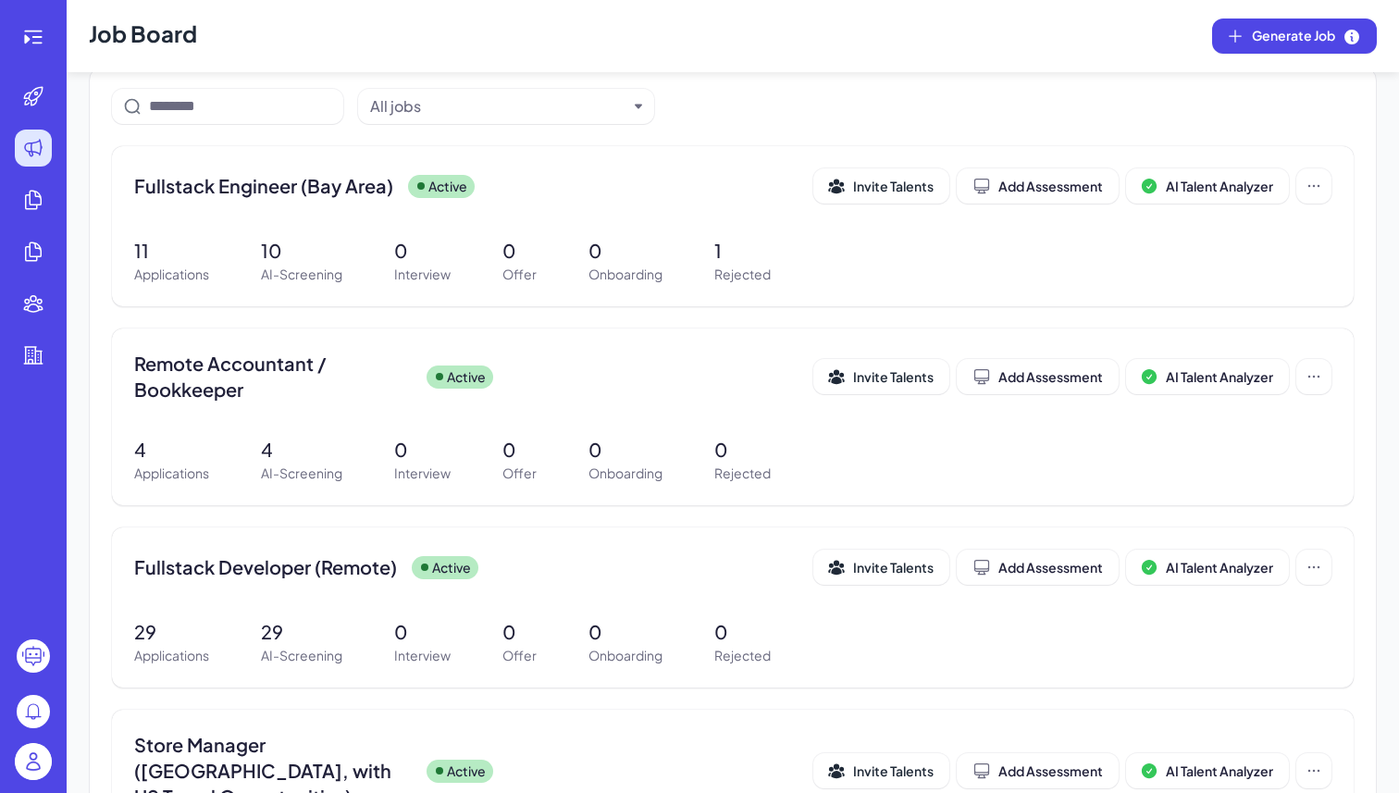
click at [33, 764] on img at bounding box center [33, 761] width 37 height 37
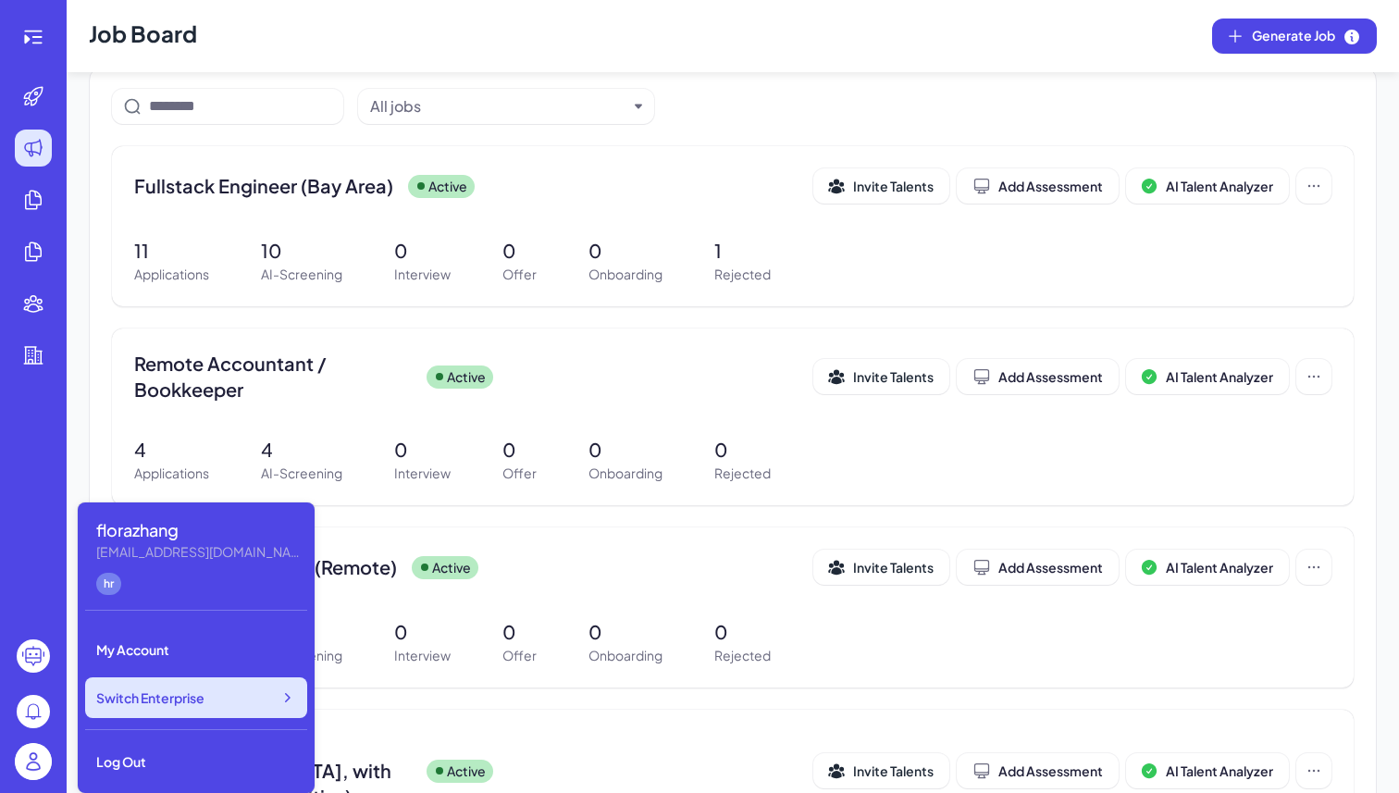
click at [185, 714] on div "Switch Enterprise" at bounding box center [196, 698] width 222 height 41
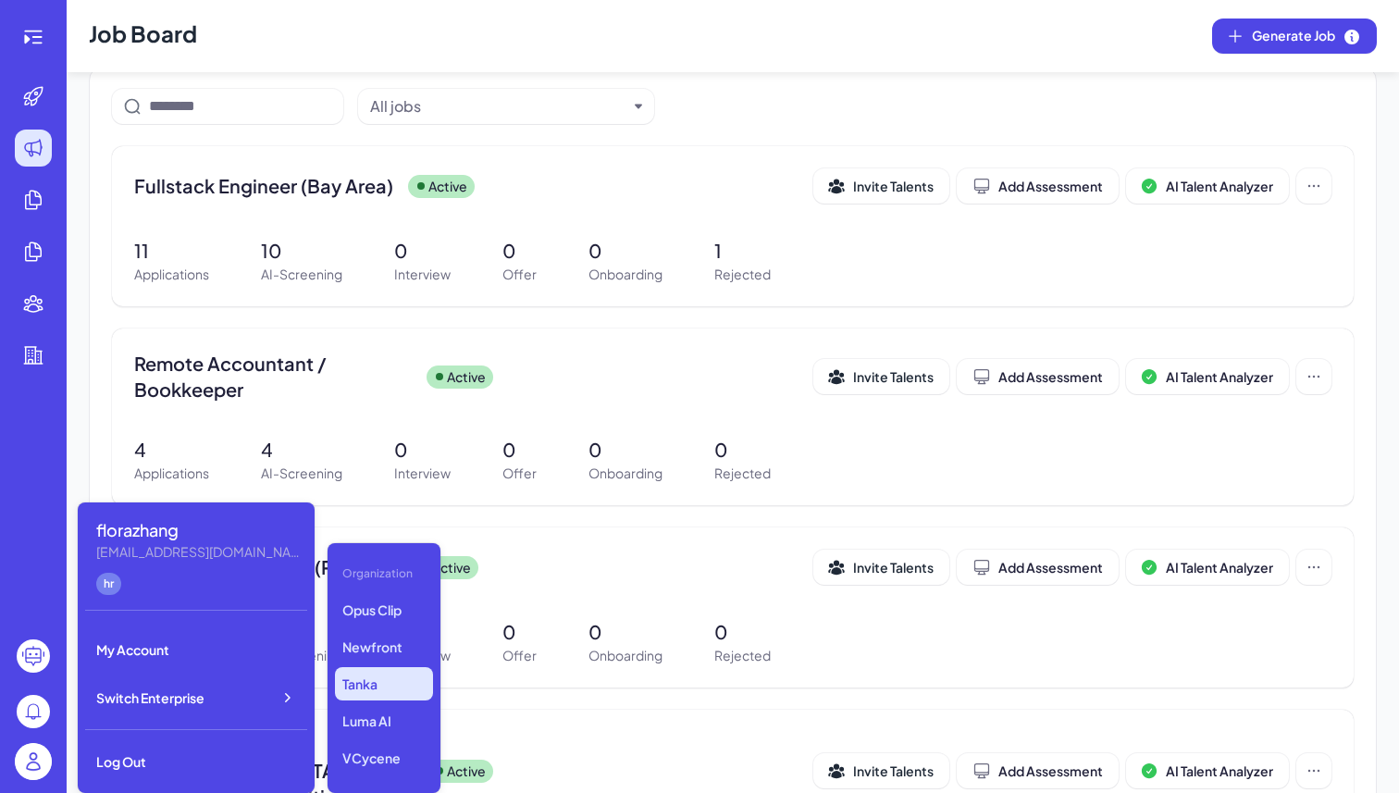
click at [349, 669] on p "Tanka" at bounding box center [384, 683] width 98 height 33
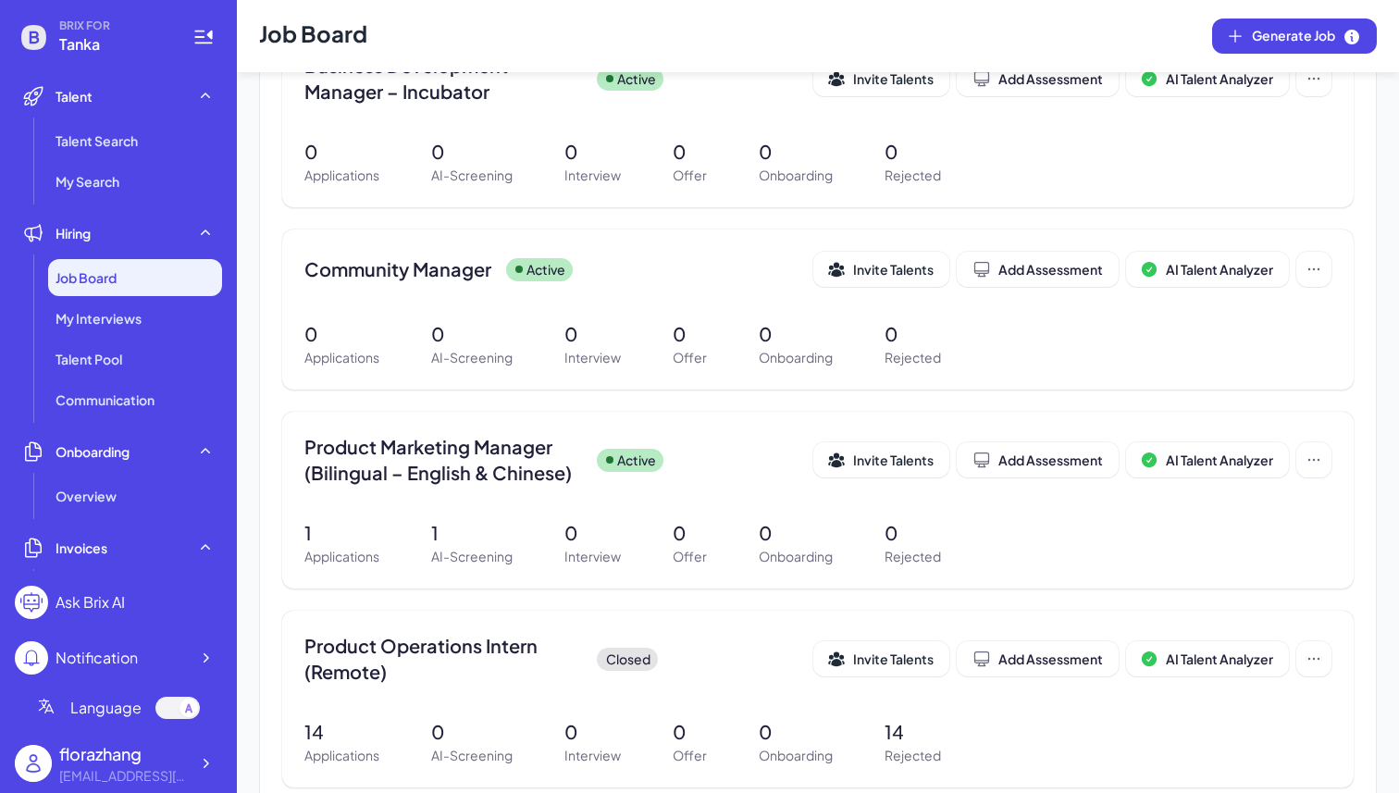
scroll to position [267, 0]
click at [400, 536] on div "1 Applications 1 AI-Screening 0 Interview 0 Offer 0 Onboarding 0 Rejected" at bounding box center [818, 541] width 1027 height 47
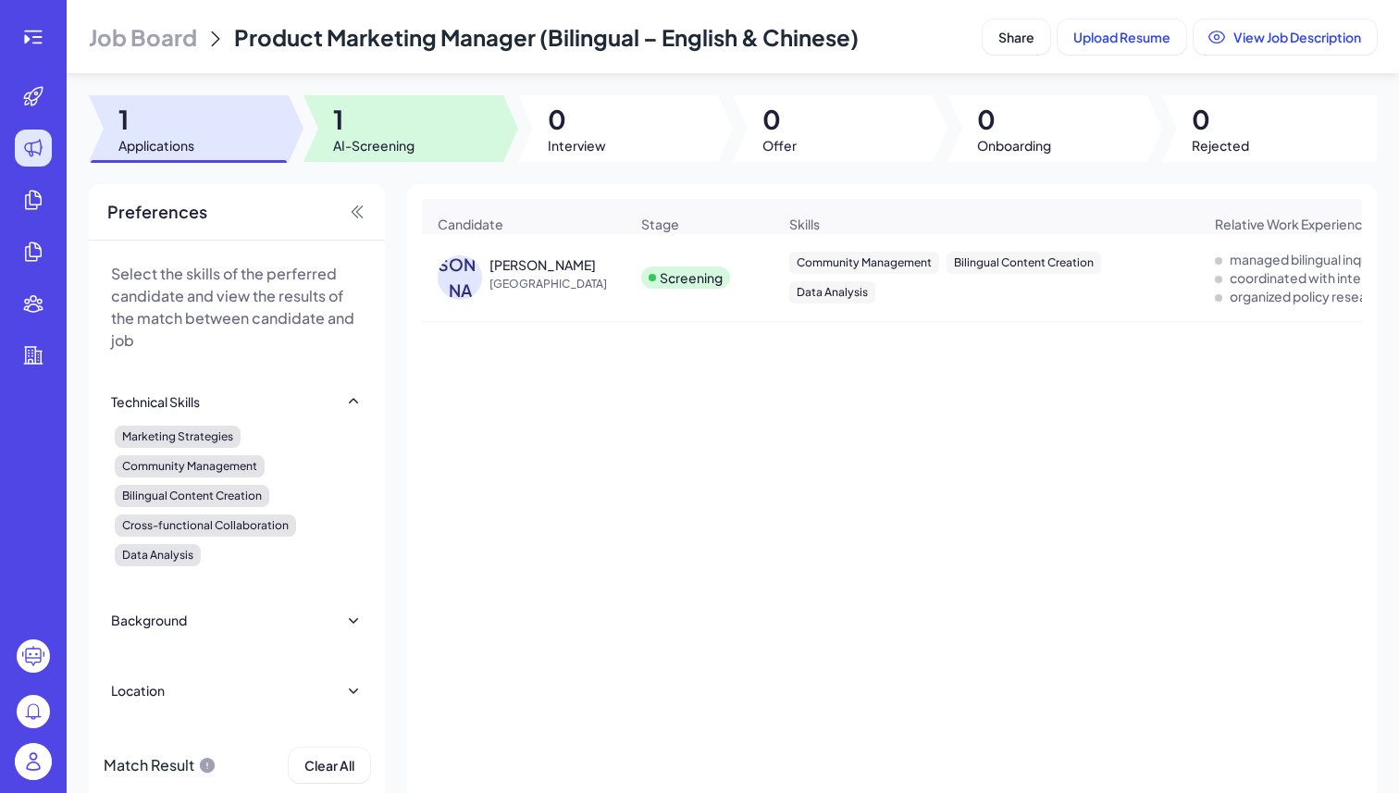
click at [399, 129] on span "1" at bounding box center [373, 119] width 81 height 33
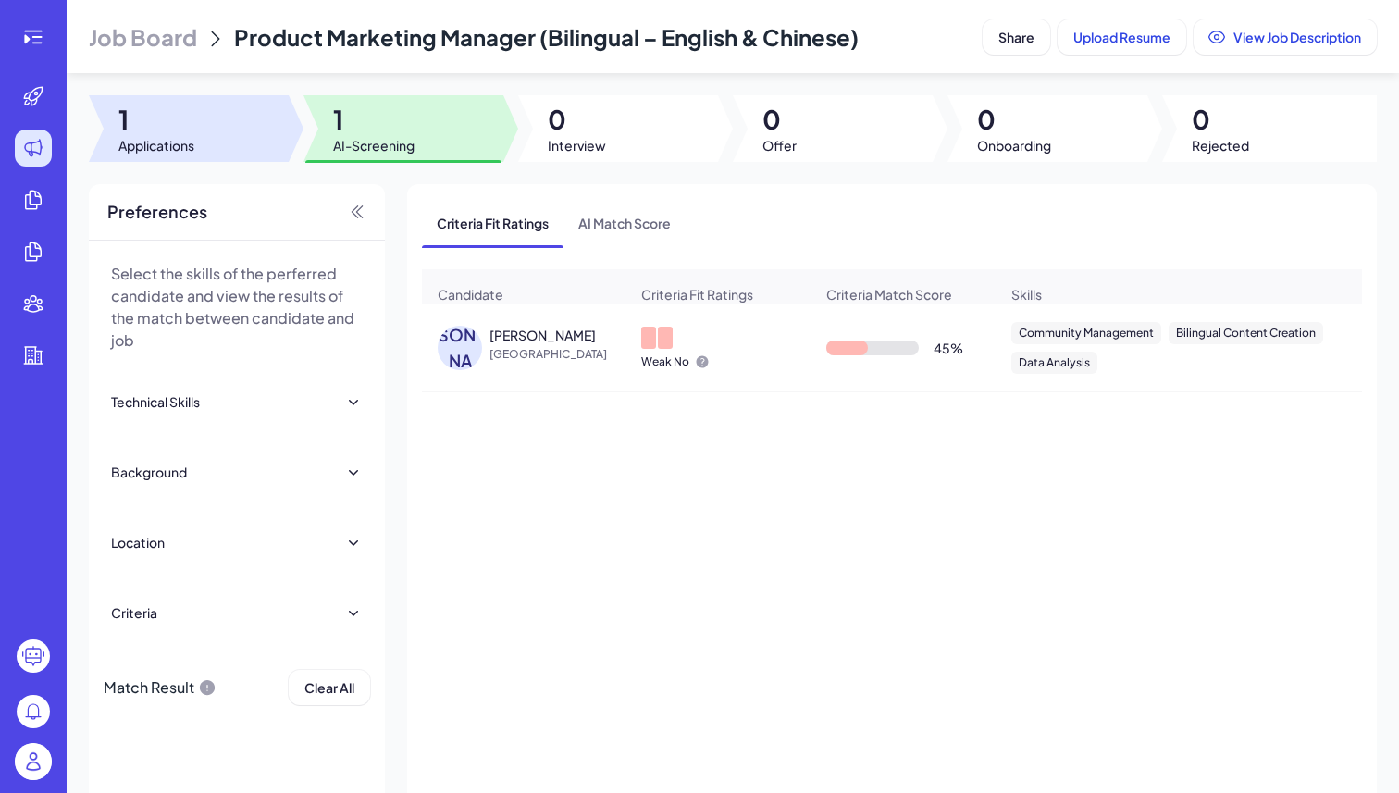
click at [230, 137] on div at bounding box center [189, 128] width 200 height 67
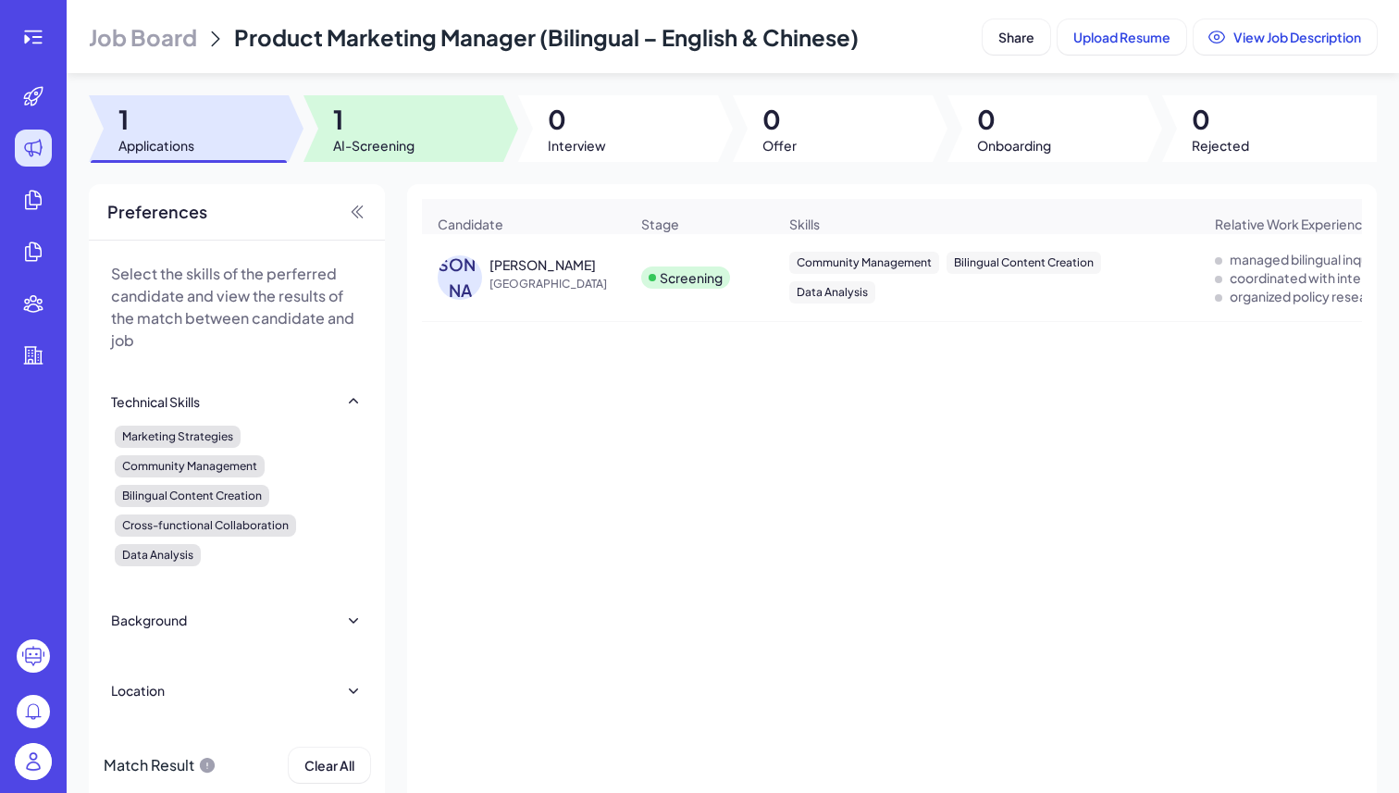
click at [379, 144] on span "AI-Screening" at bounding box center [373, 145] width 81 height 19
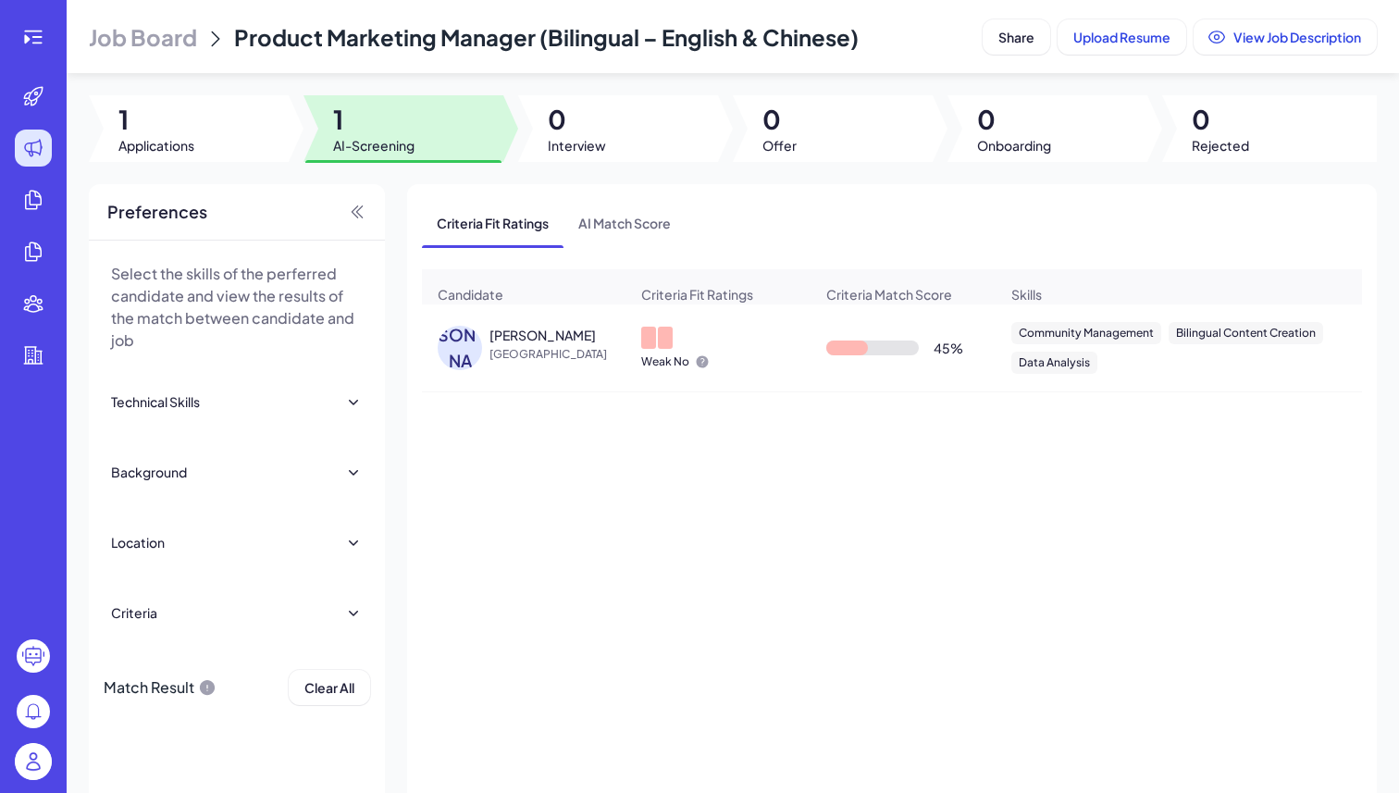
click at [29, 765] on img at bounding box center [33, 761] width 37 height 37
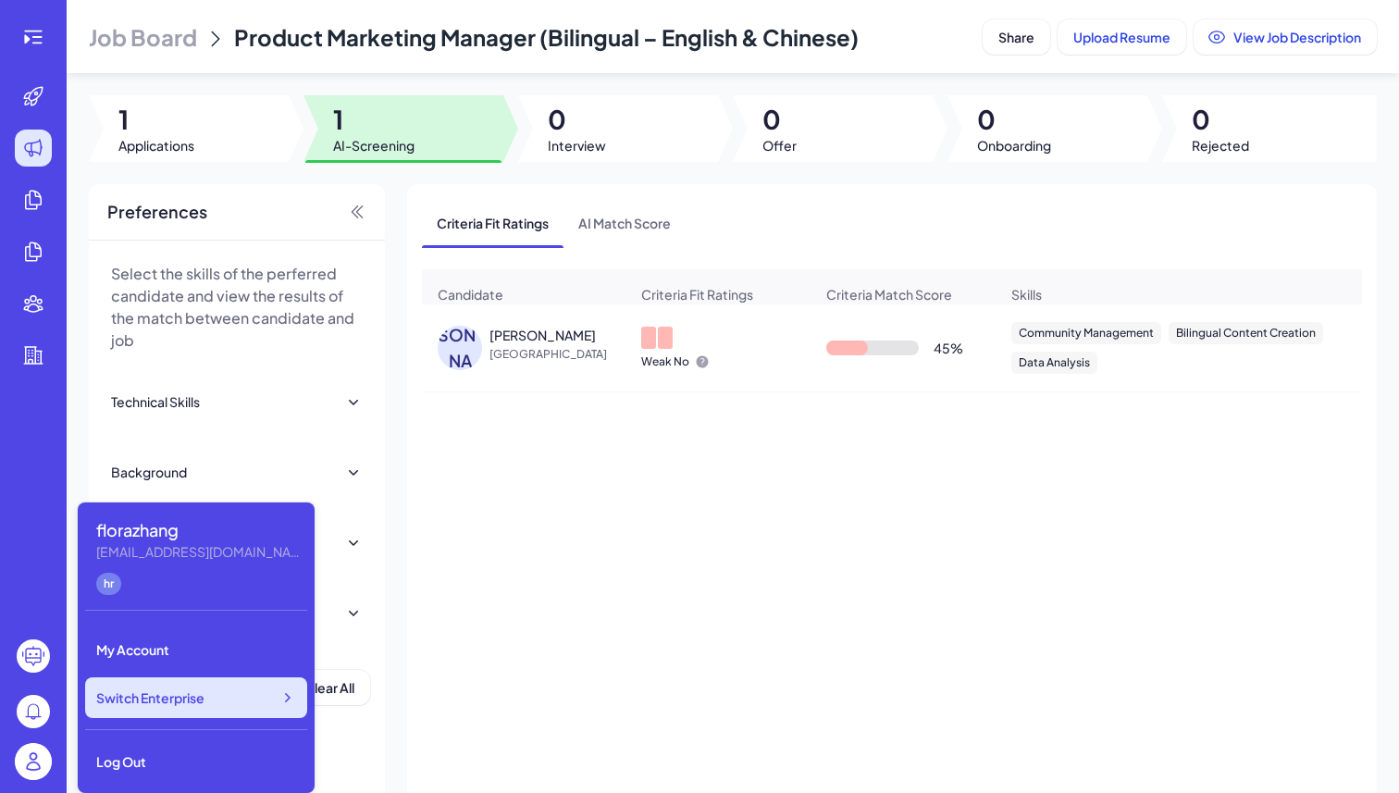
click at [222, 705] on div "Switch Enterprise" at bounding box center [196, 698] width 222 height 41
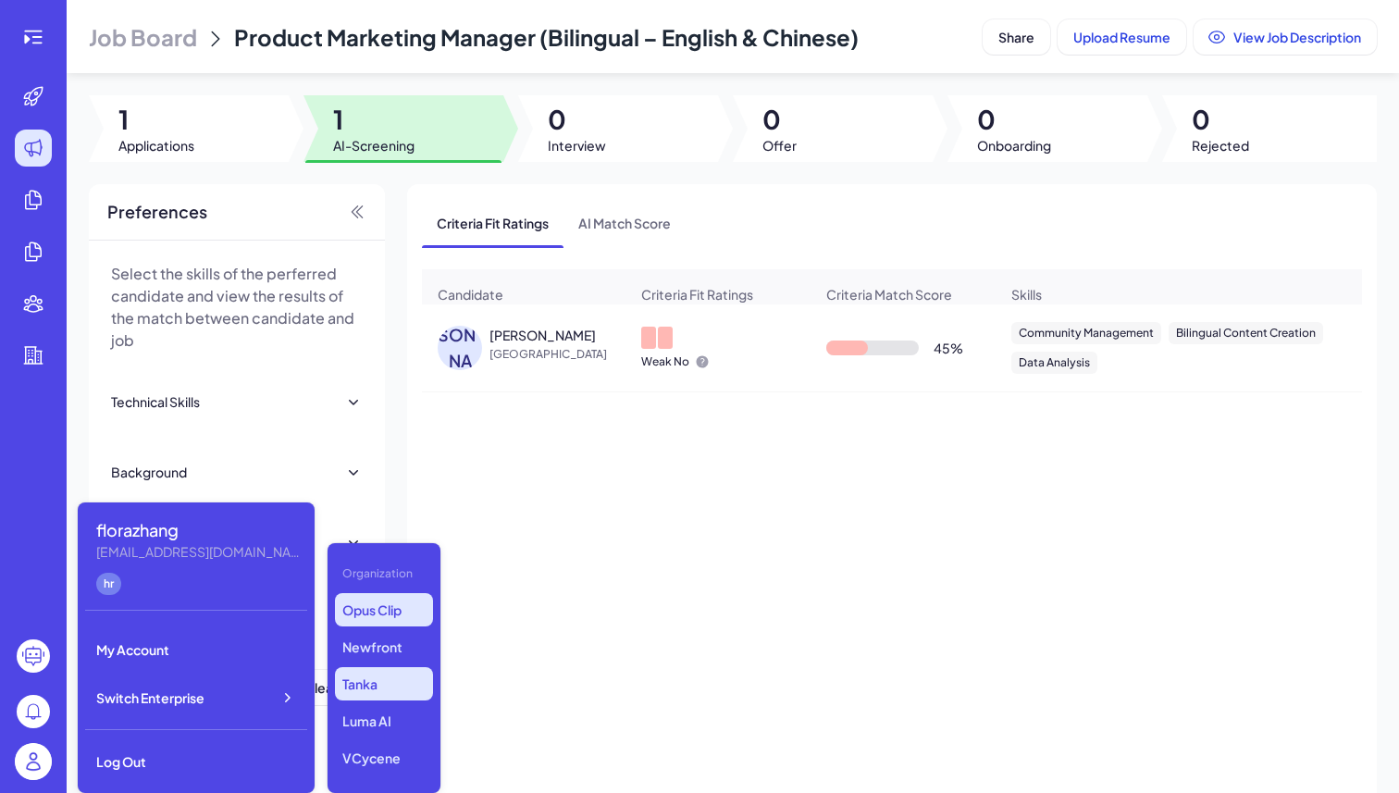
click at [392, 611] on p "Opus Clip" at bounding box center [384, 609] width 98 height 33
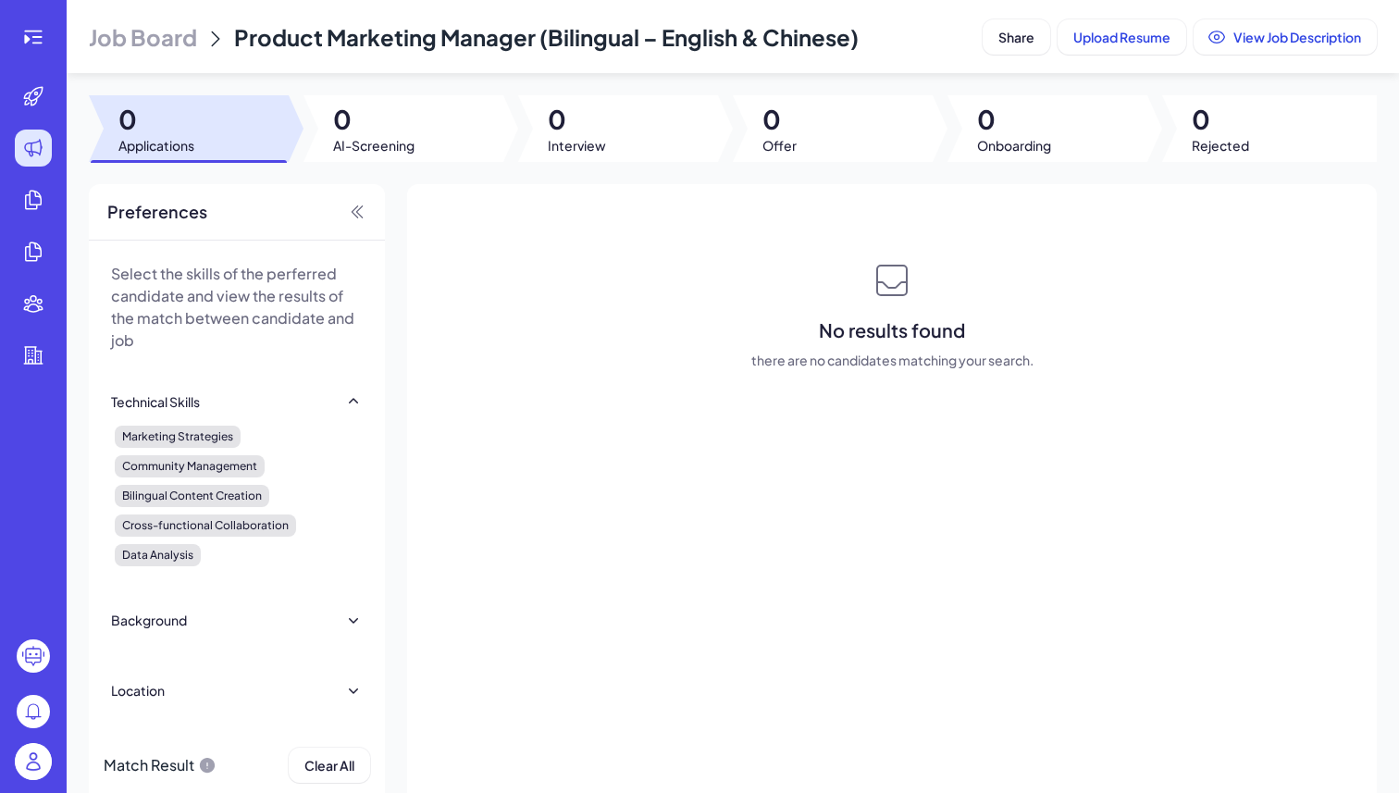
click at [110, 44] on span "Job Board" at bounding box center [143, 37] width 108 height 30
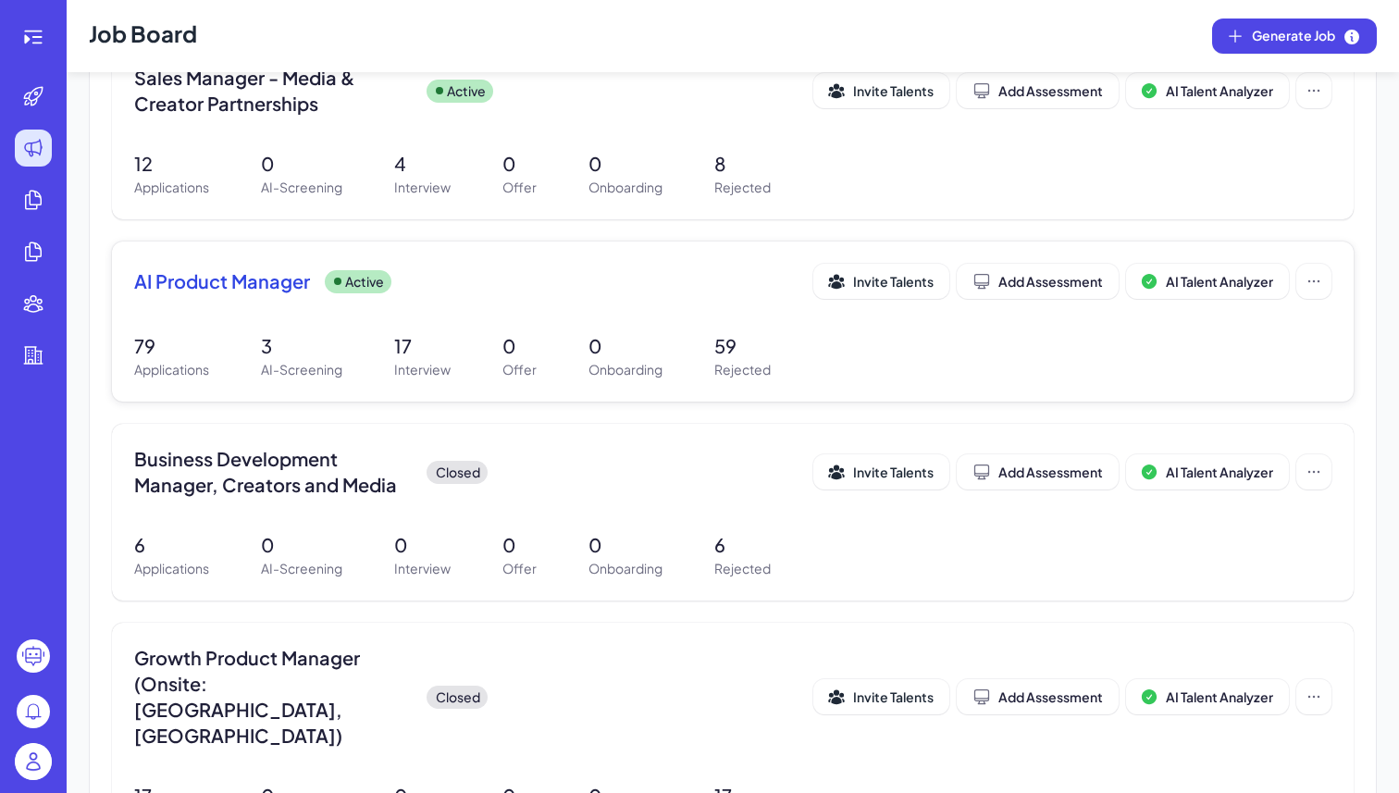
scroll to position [461, 0]
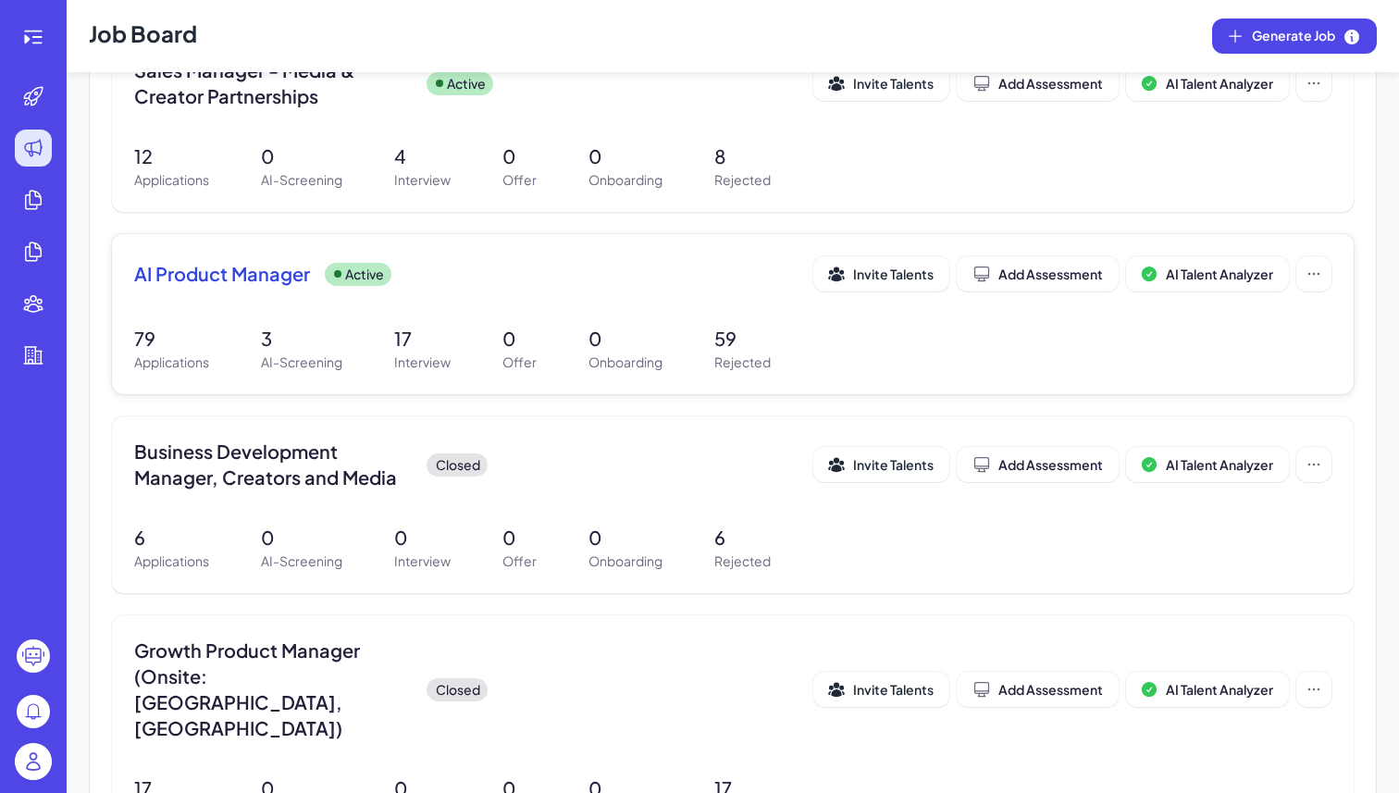
click at [342, 304] on div "AI Product Manager Active Invite Talents Add Assessment AI Talent Analyzer 79 A…" at bounding box center [733, 314] width 1242 height 160
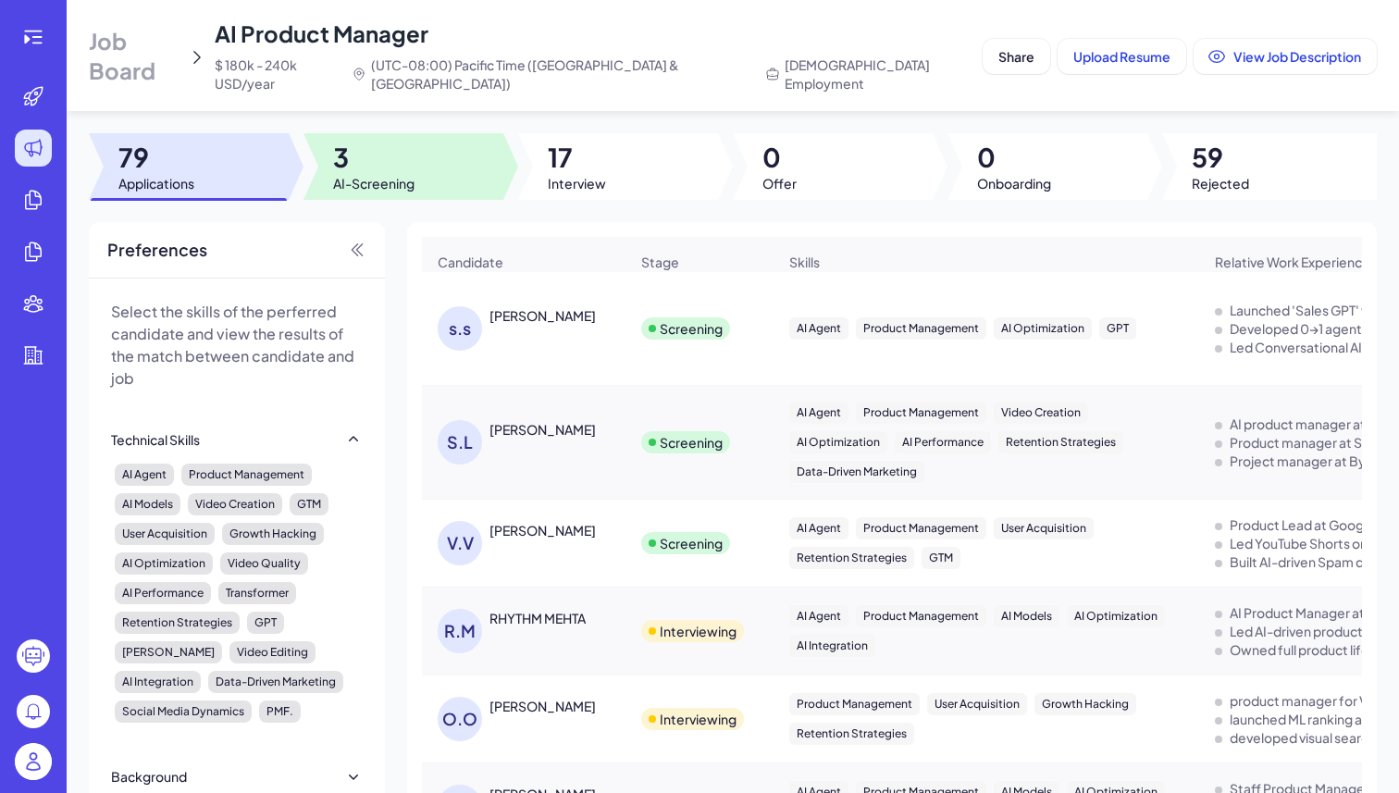
click at [429, 147] on div at bounding box center [404, 166] width 200 height 67
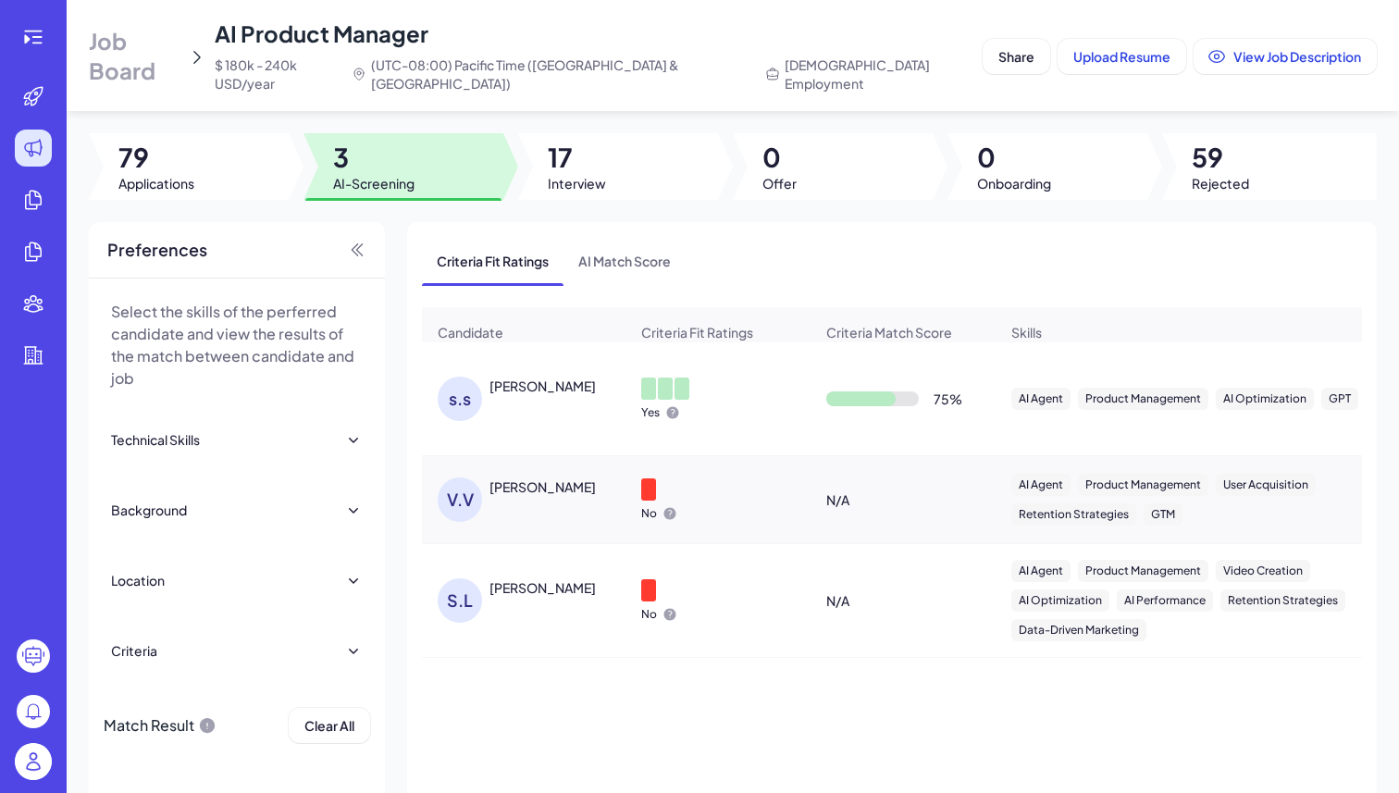
click at [595, 378] on div "s.s swayamwara singh" at bounding box center [533, 399] width 191 height 44
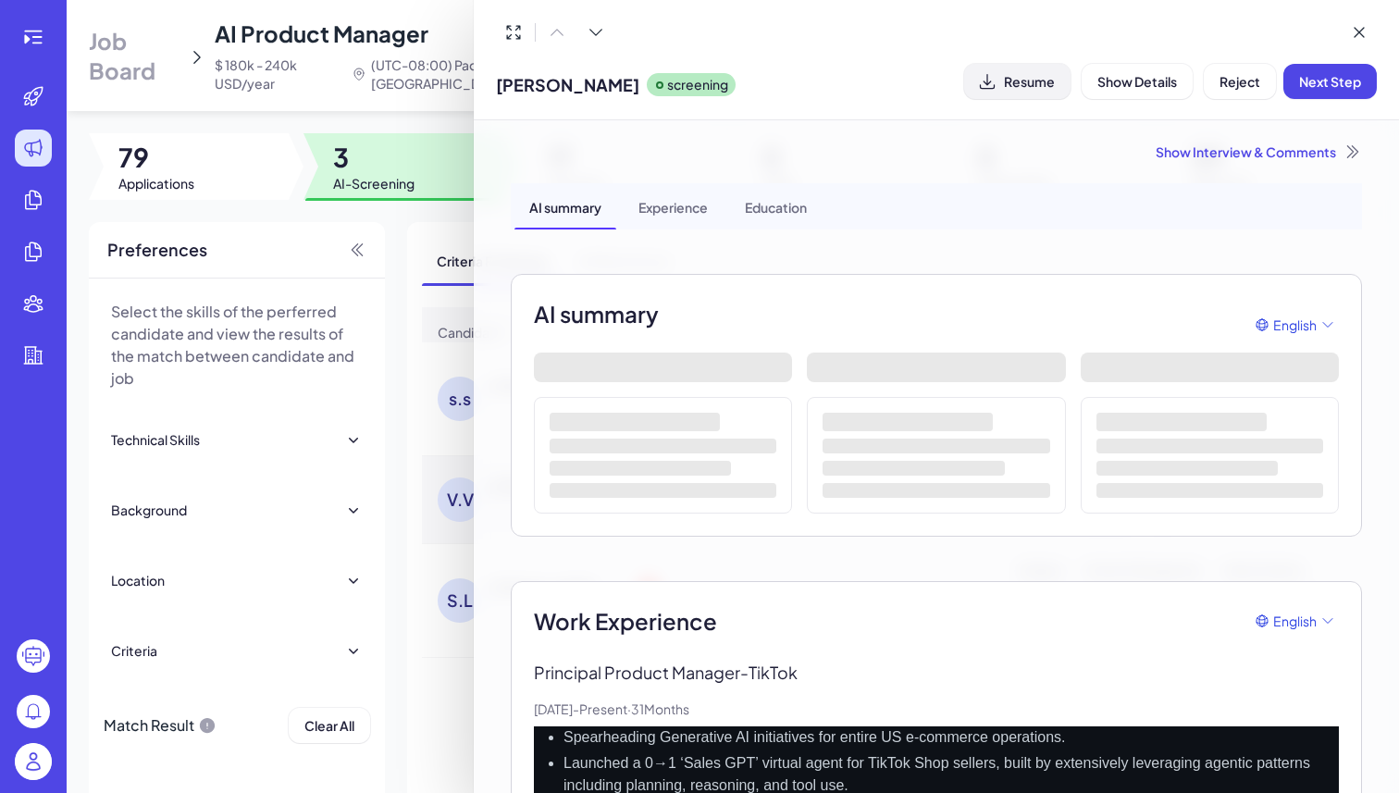
click at [1040, 81] on span "Resume" at bounding box center [1029, 81] width 51 height 17
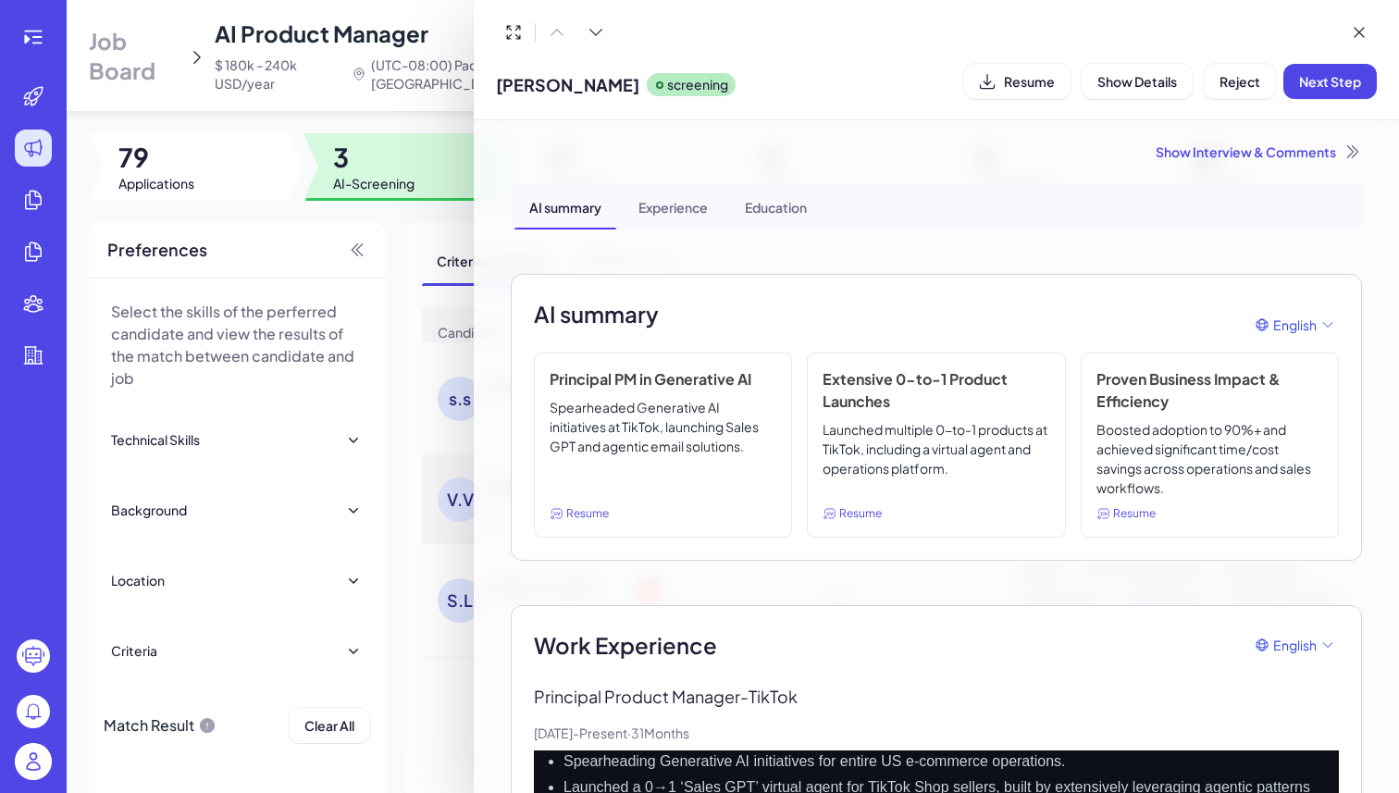
click at [1213, 157] on div "Show Interview & Comments" at bounding box center [937, 152] width 852 height 19
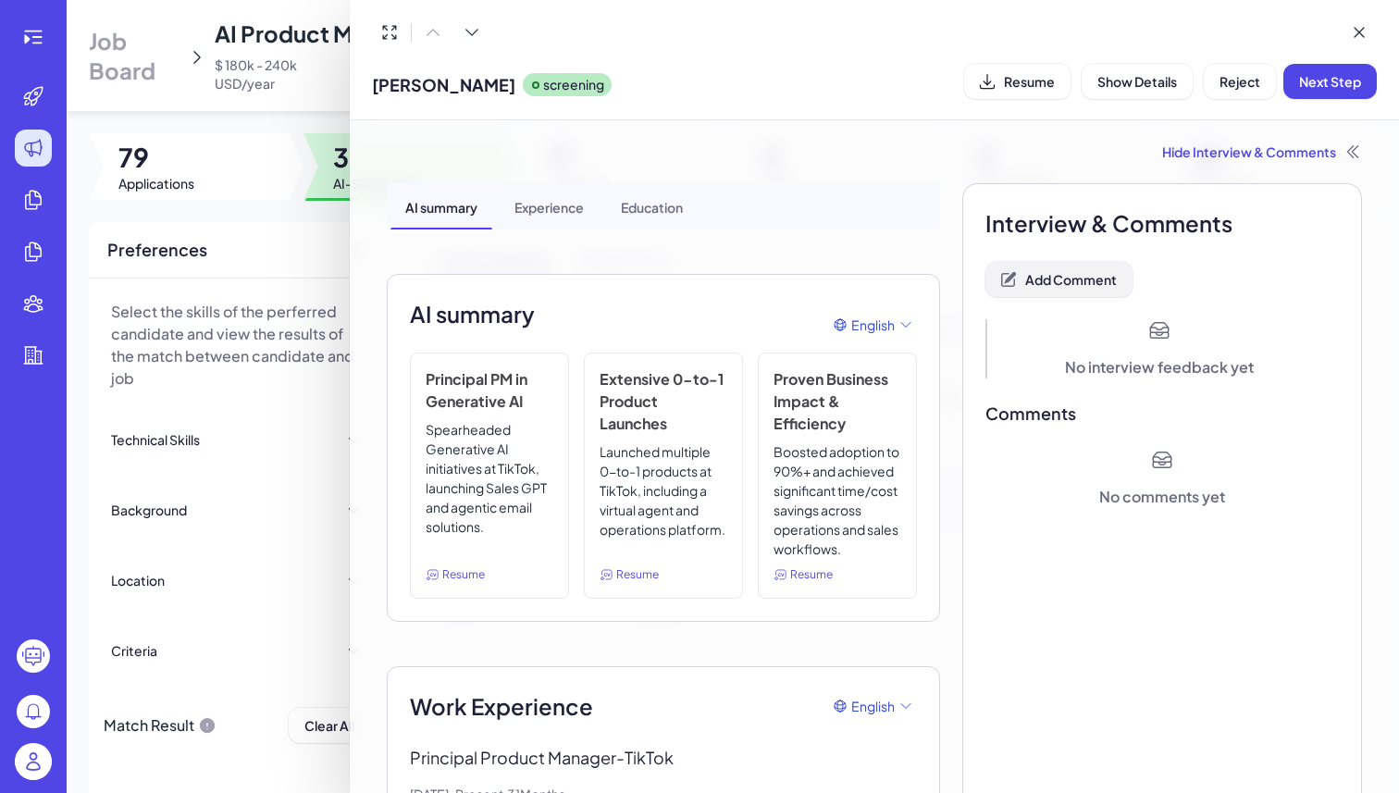
click at [1109, 270] on button "Add Comment" at bounding box center [1059, 279] width 147 height 35
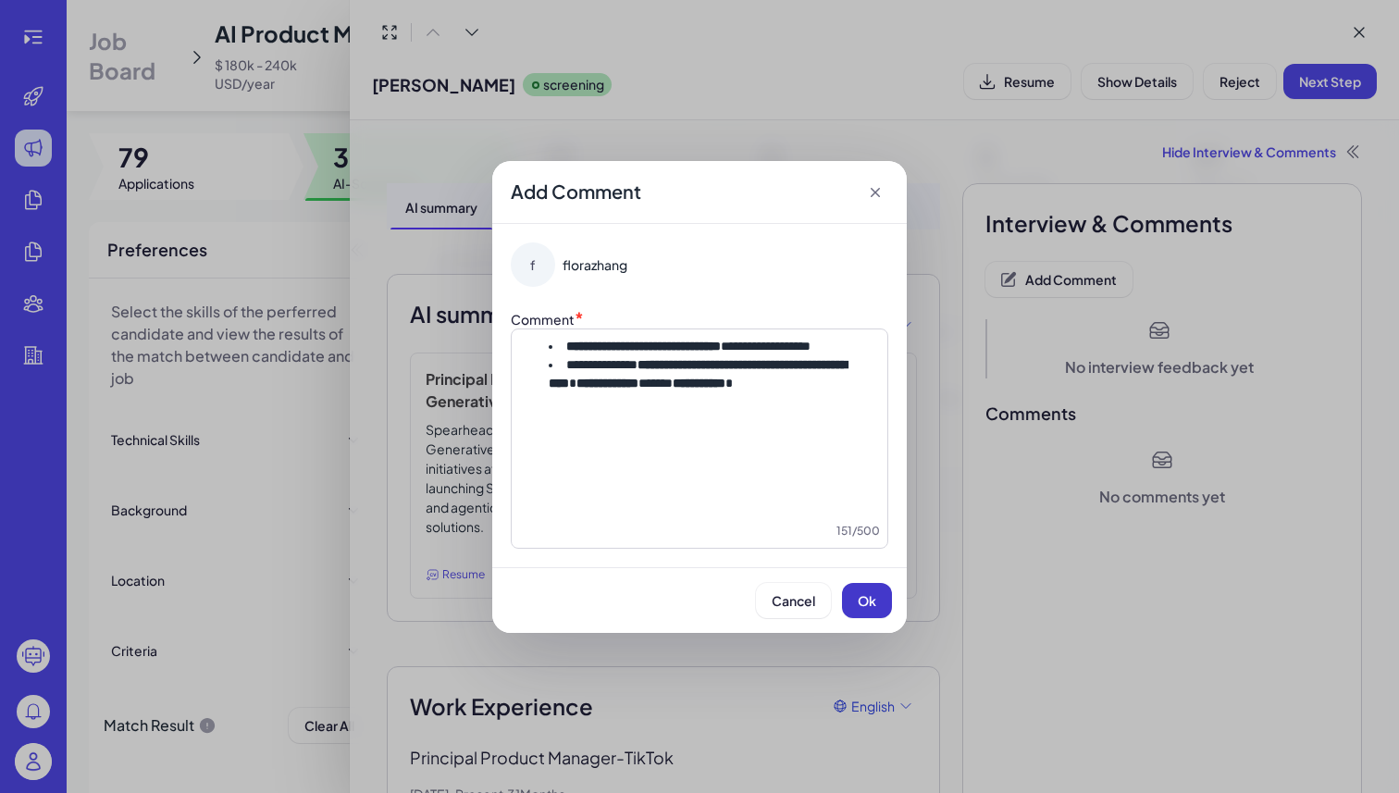
click at [859, 599] on span "Ok" at bounding box center [867, 600] width 19 height 17
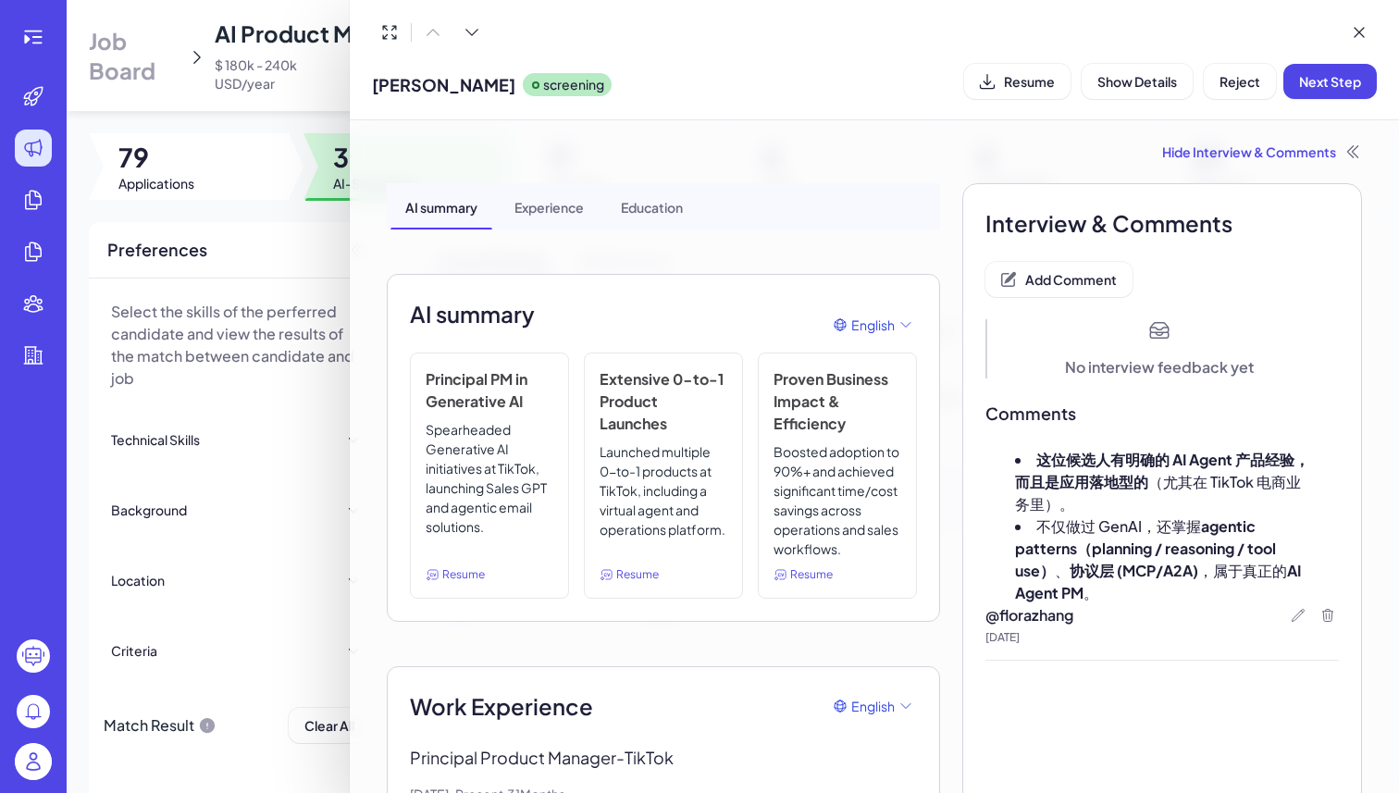
click at [1349, 98] on div "swayamwara singh screening Resume Show Details Reject Next Step" at bounding box center [874, 80] width 1005 height 47
click at [1348, 93] on button "Next Step" at bounding box center [1330, 81] width 93 height 35
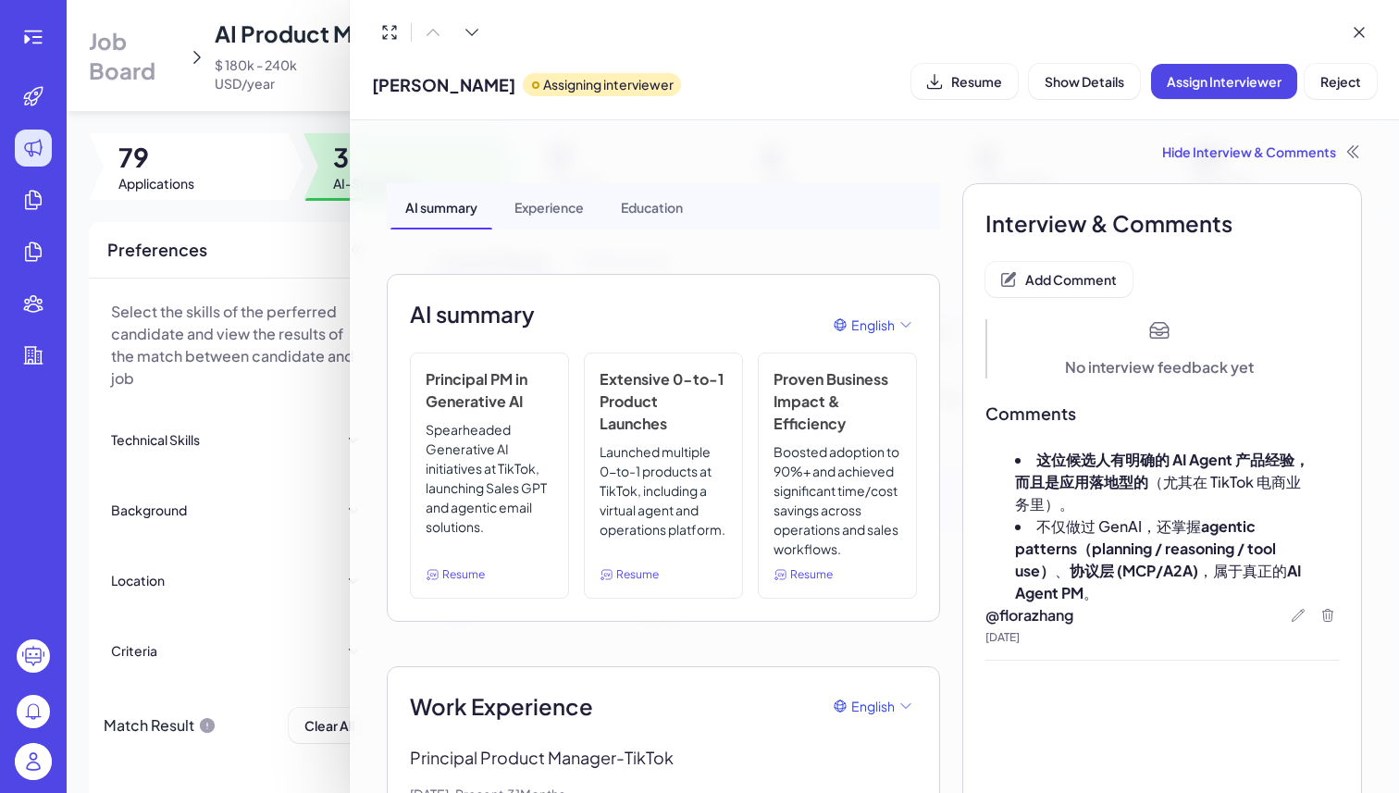
click at [320, 222] on div at bounding box center [699, 396] width 1399 height 793
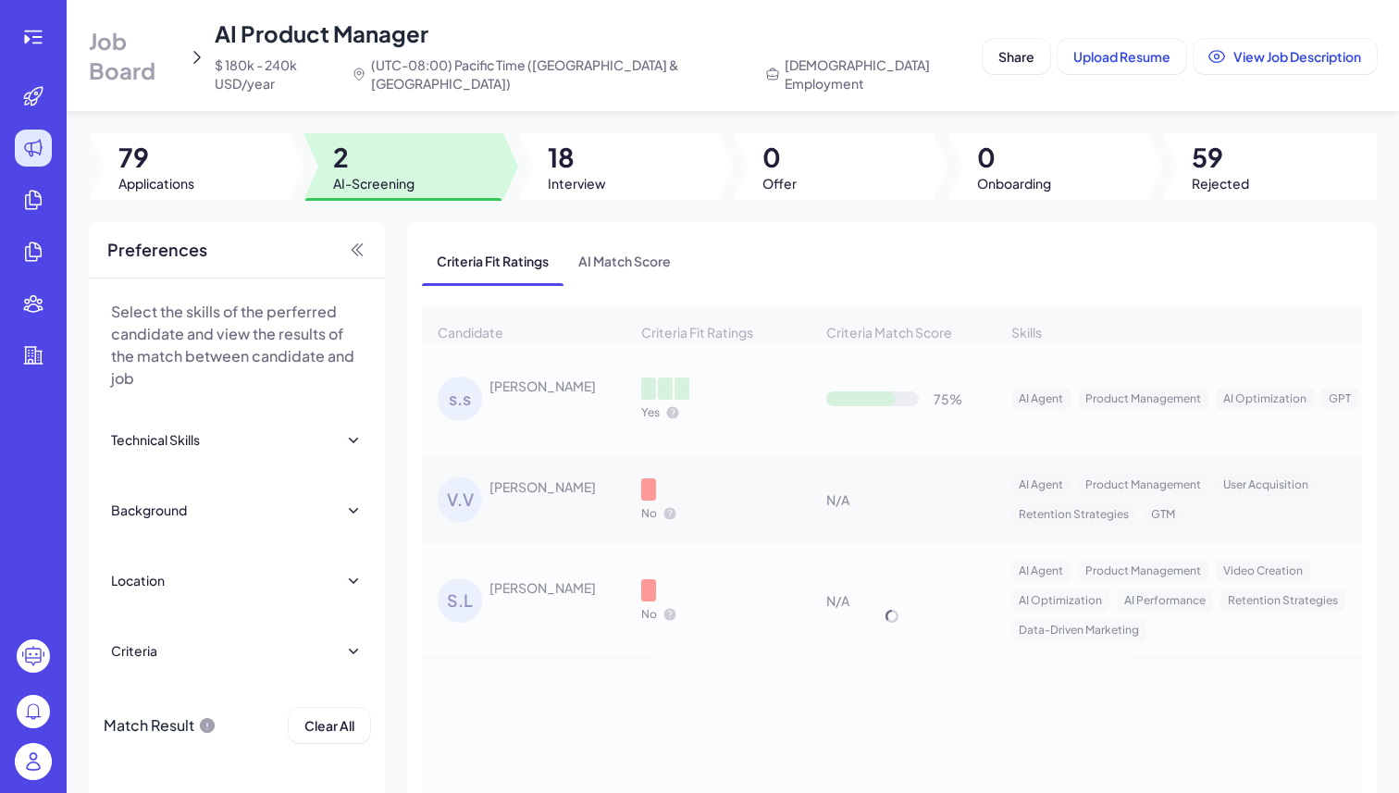
click at [578, 151] on span "18" at bounding box center [577, 157] width 58 height 33
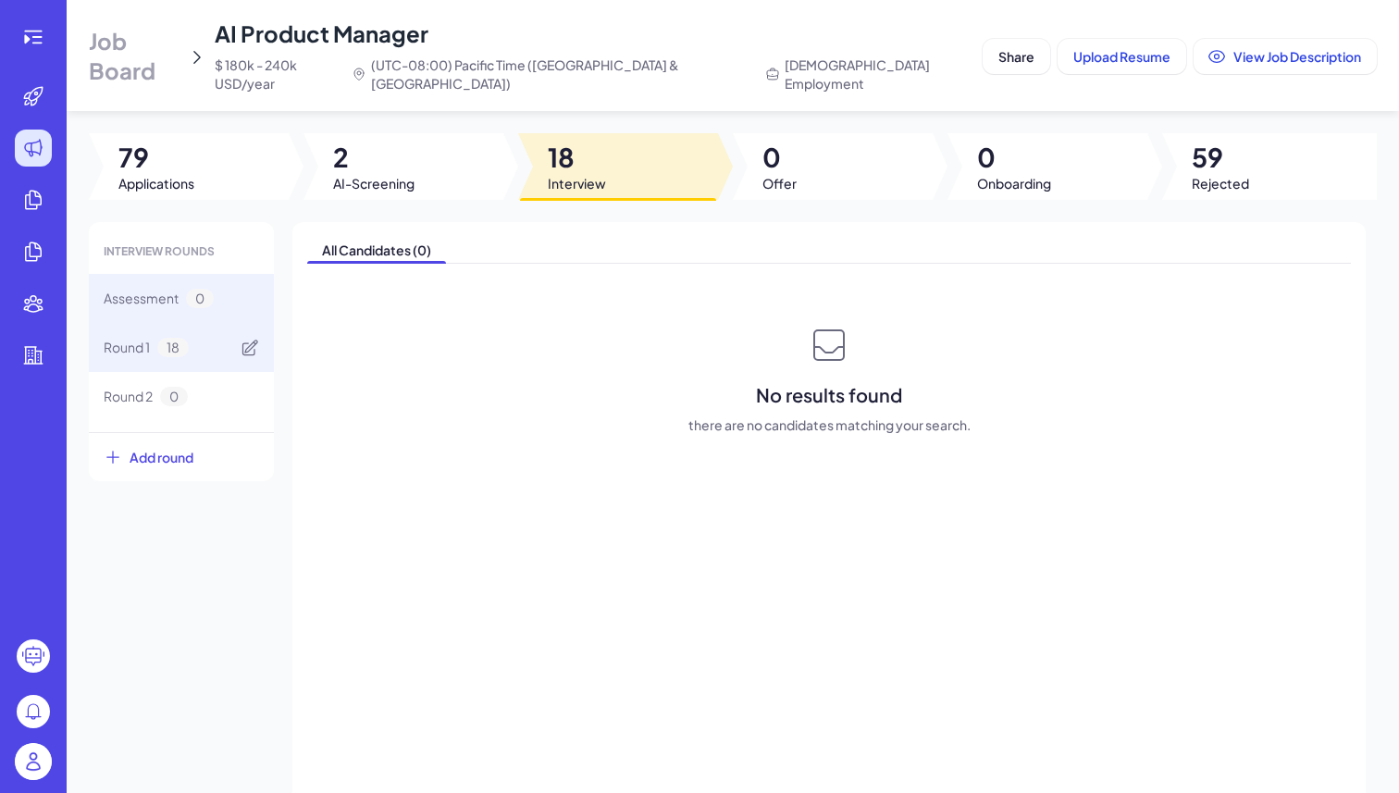
click at [187, 338] on span "18" at bounding box center [172, 347] width 31 height 19
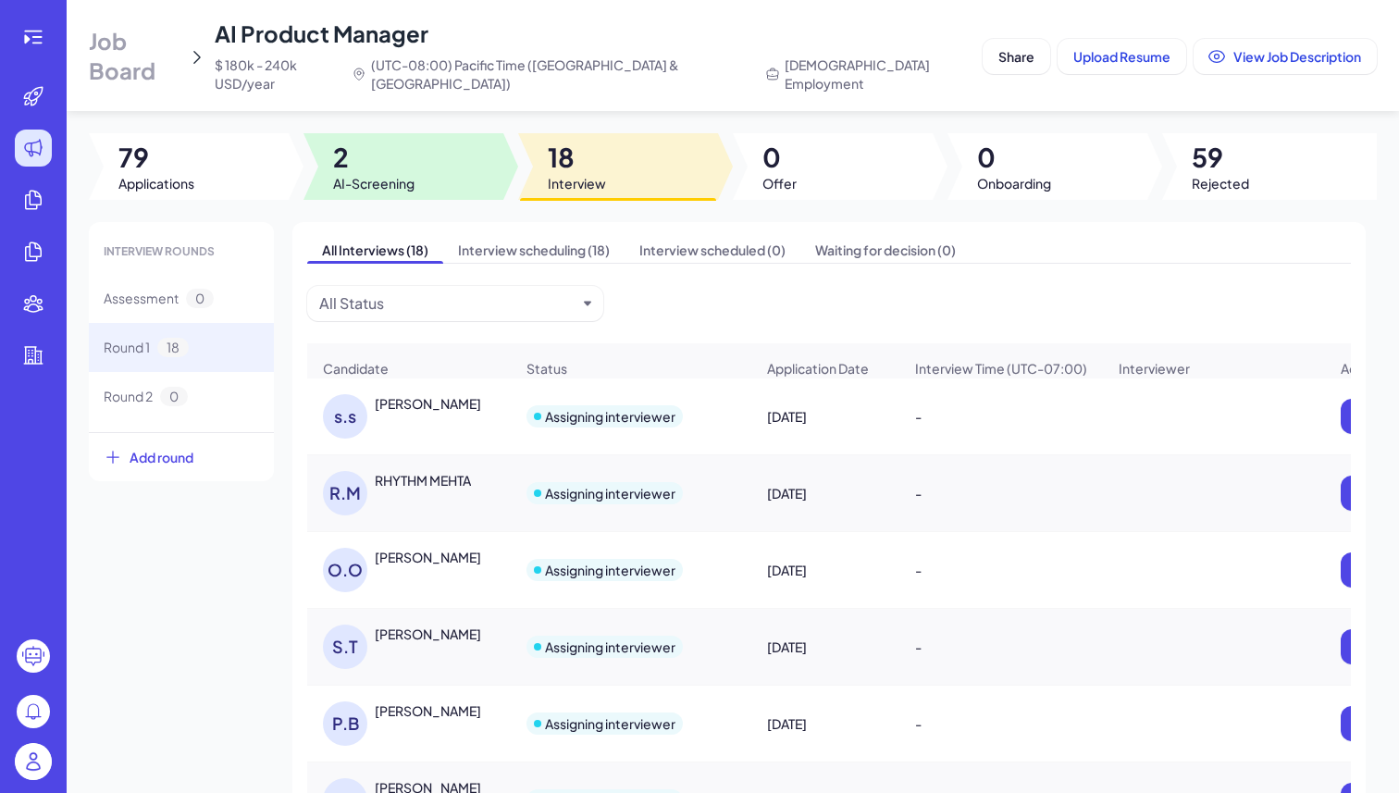
click at [407, 174] on span "AI-Screening" at bounding box center [373, 183] width 81 height 19
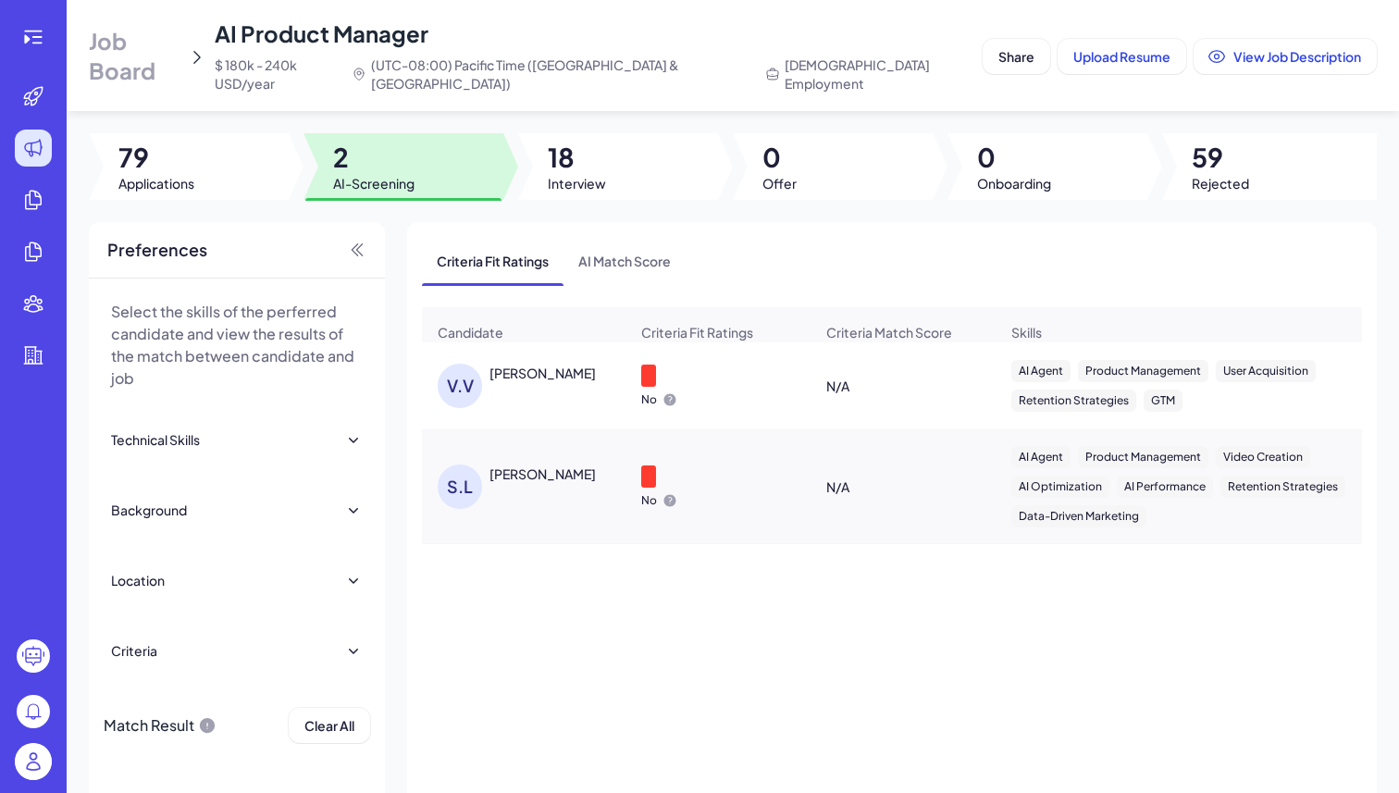
click at [528, 364] on div "VIJAY VENKAT" at bounding box center [543, 373] width 106 height 19
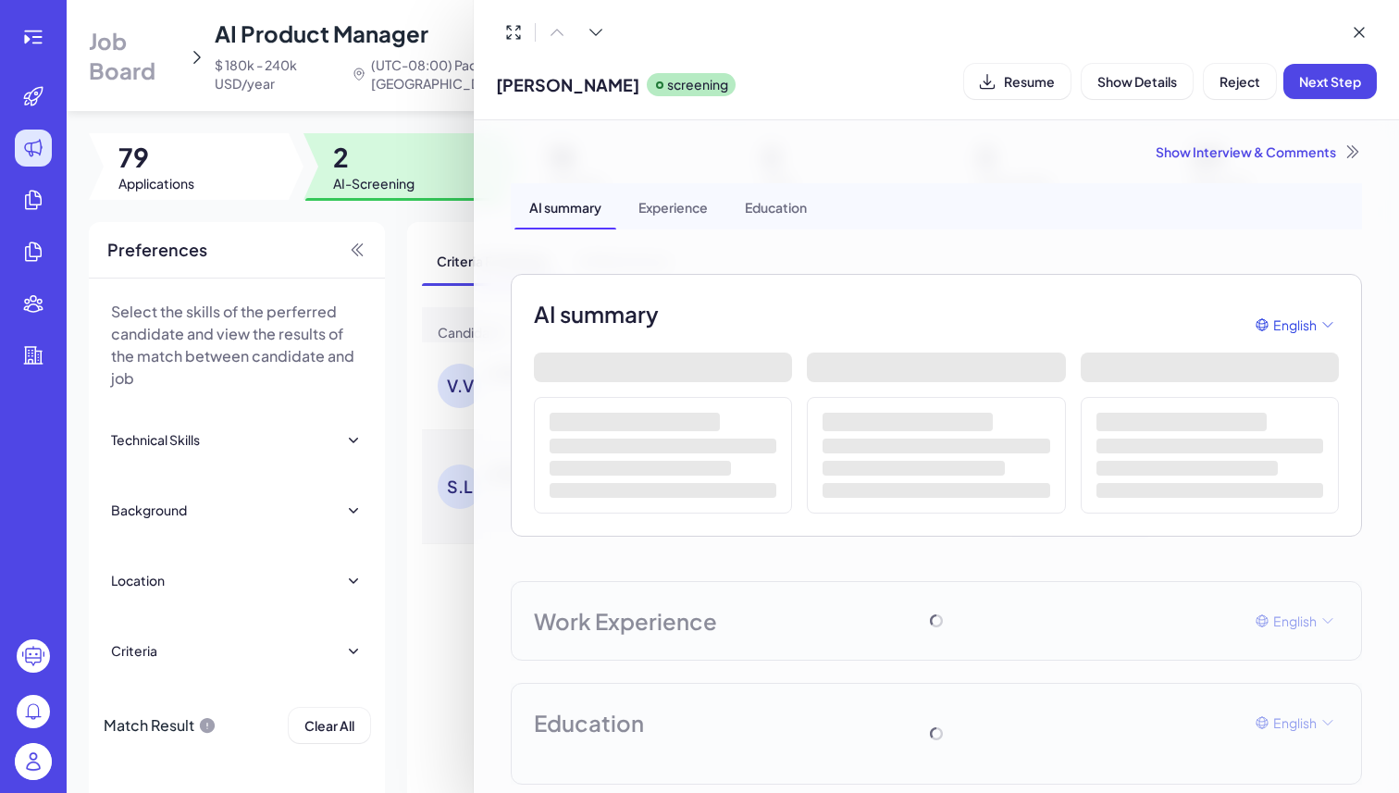
click at [663, 211] on div "Experience" at bounding box center [673, 206] width 99 height 46
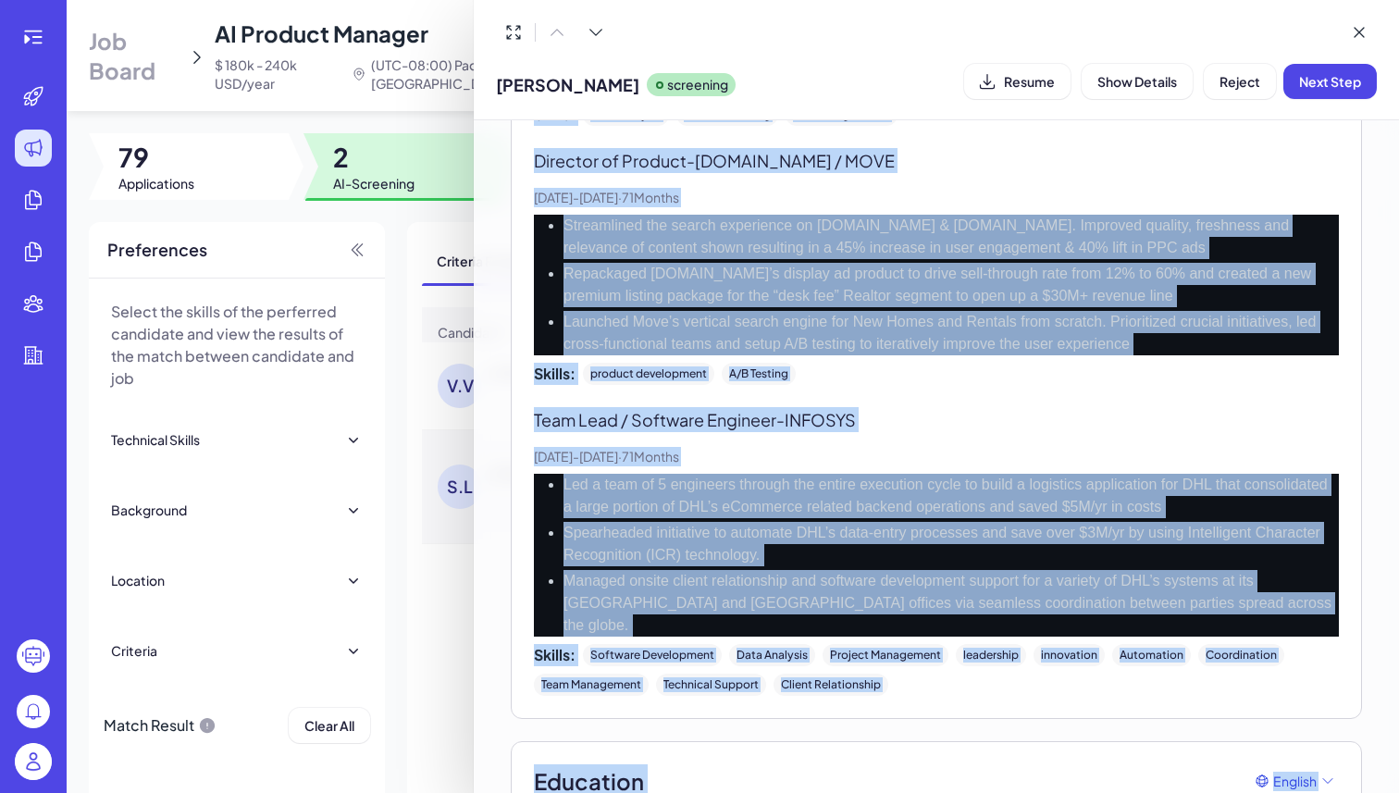
scroll to position [2195, 0]
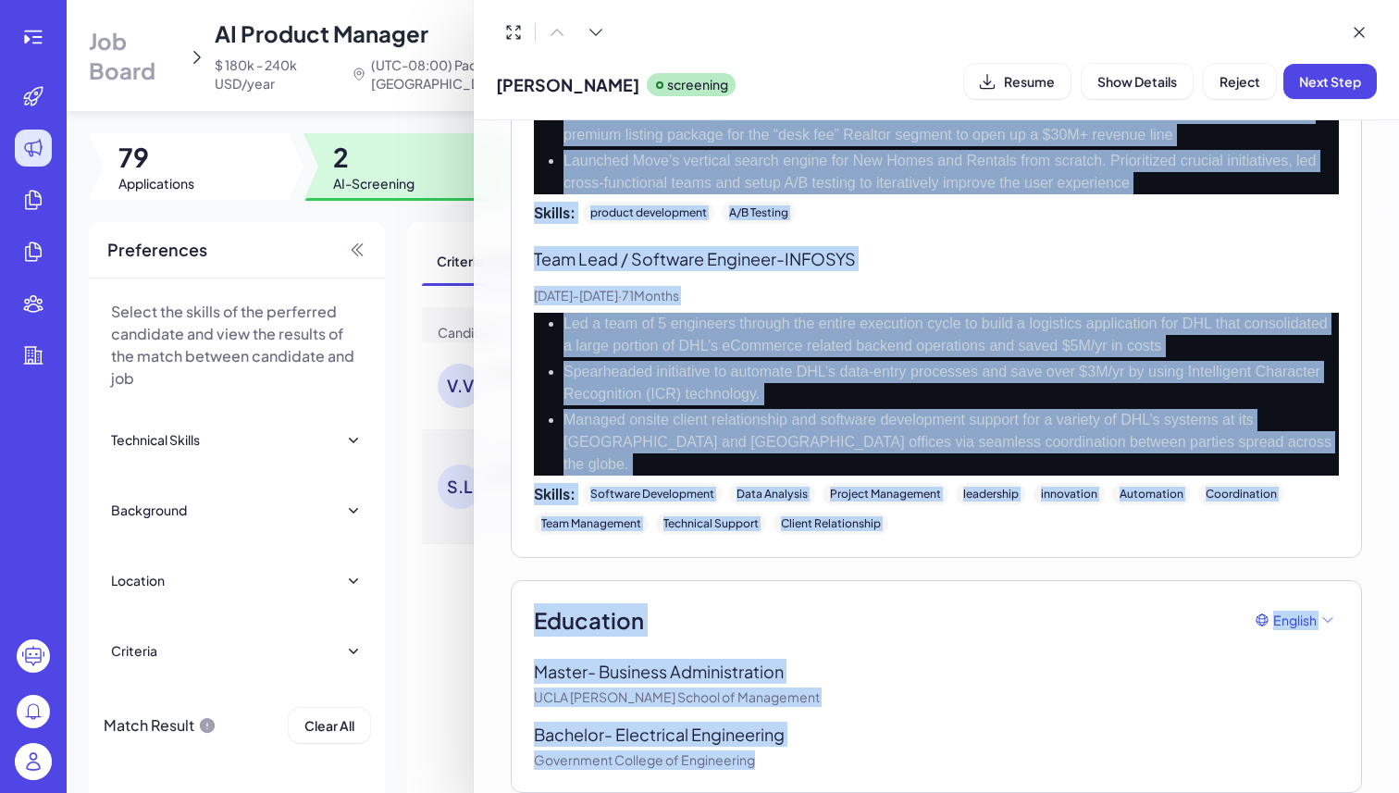
drag, startPoint x: 536, startPoint y: 232, endPoint x: 894, endPoint y: 792, distance: 664.7
copy div "Work Experience English Product Lead, Google Play Store - GOOGLE Dec, 2020 - De…"
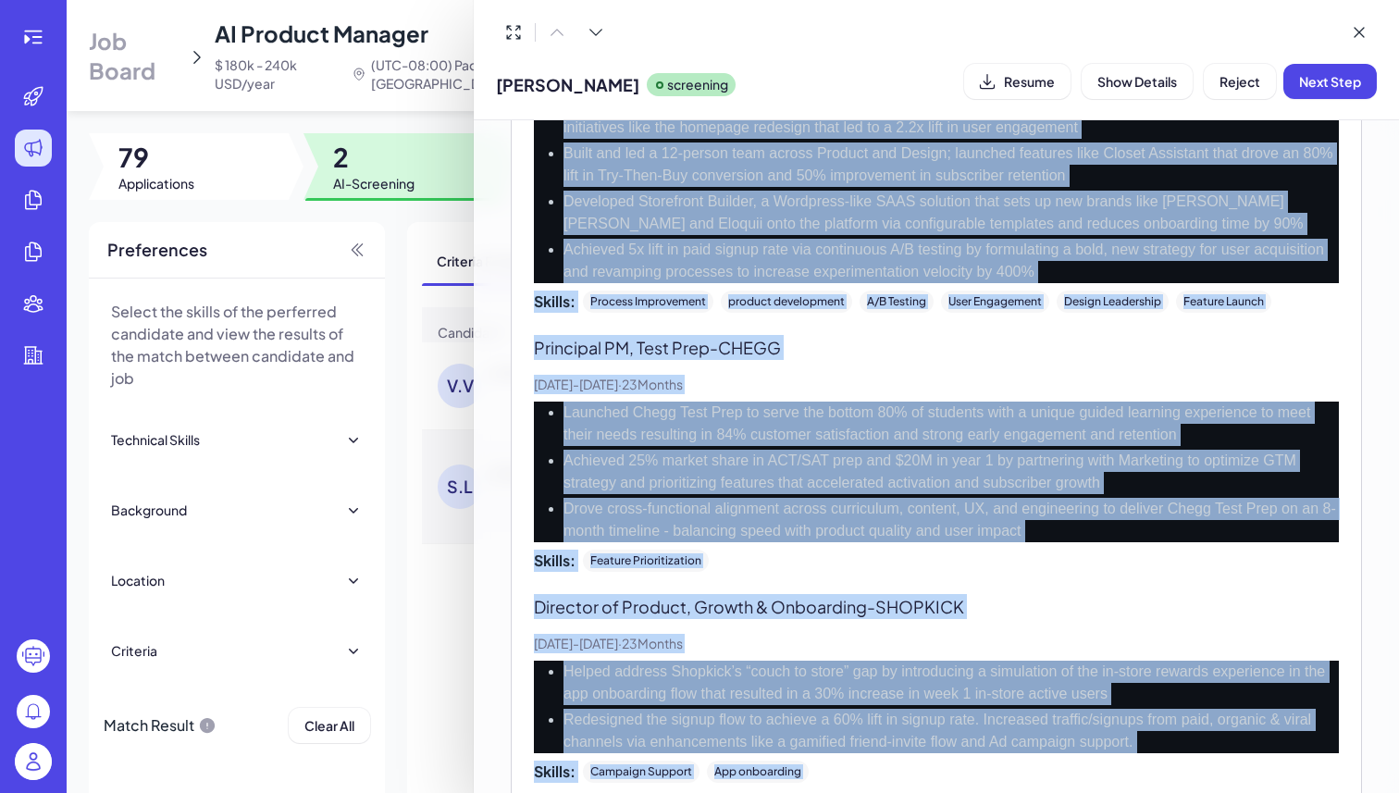
scroll to position [0, 0]
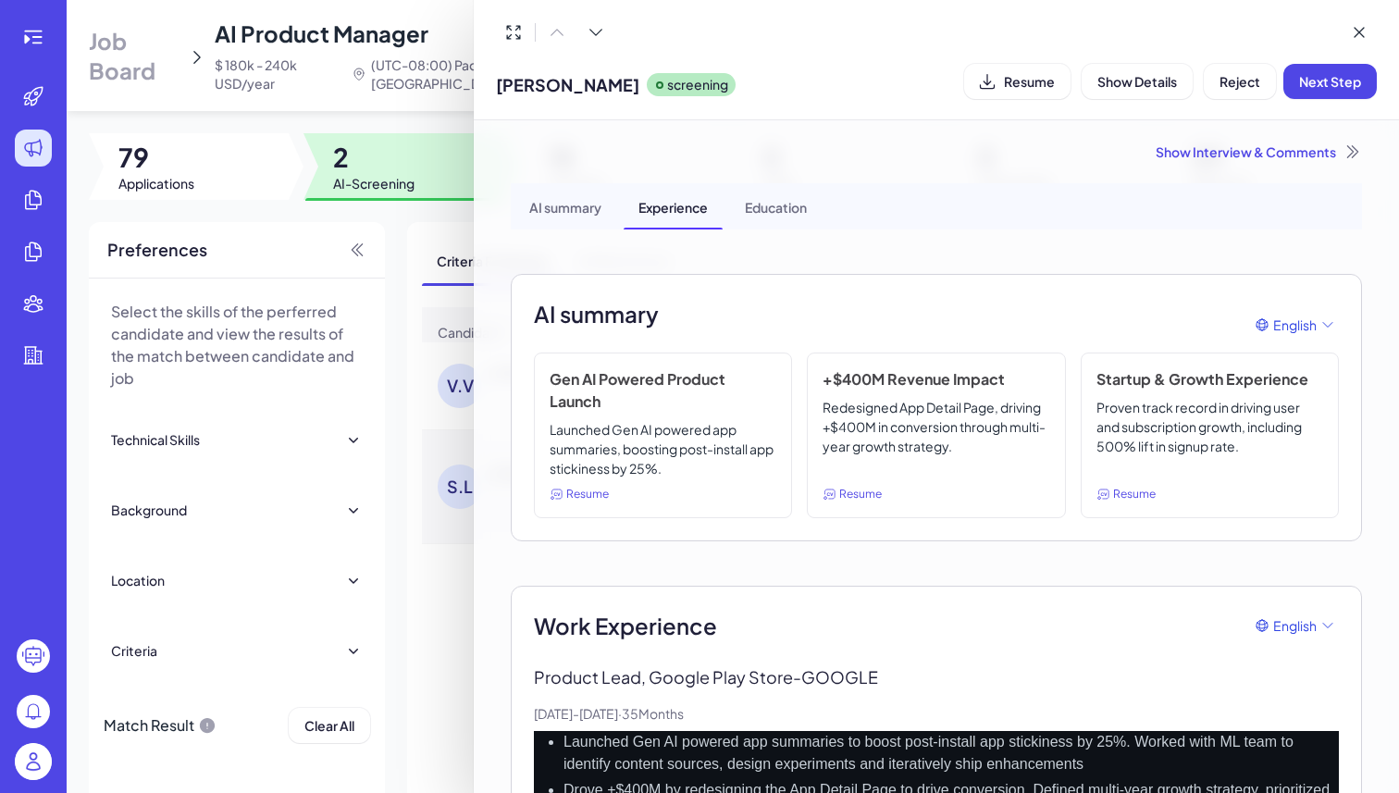
click at [1255, 145] on div "Show Interview & Comments" at bounding box center [937, 152] width 852 height 19
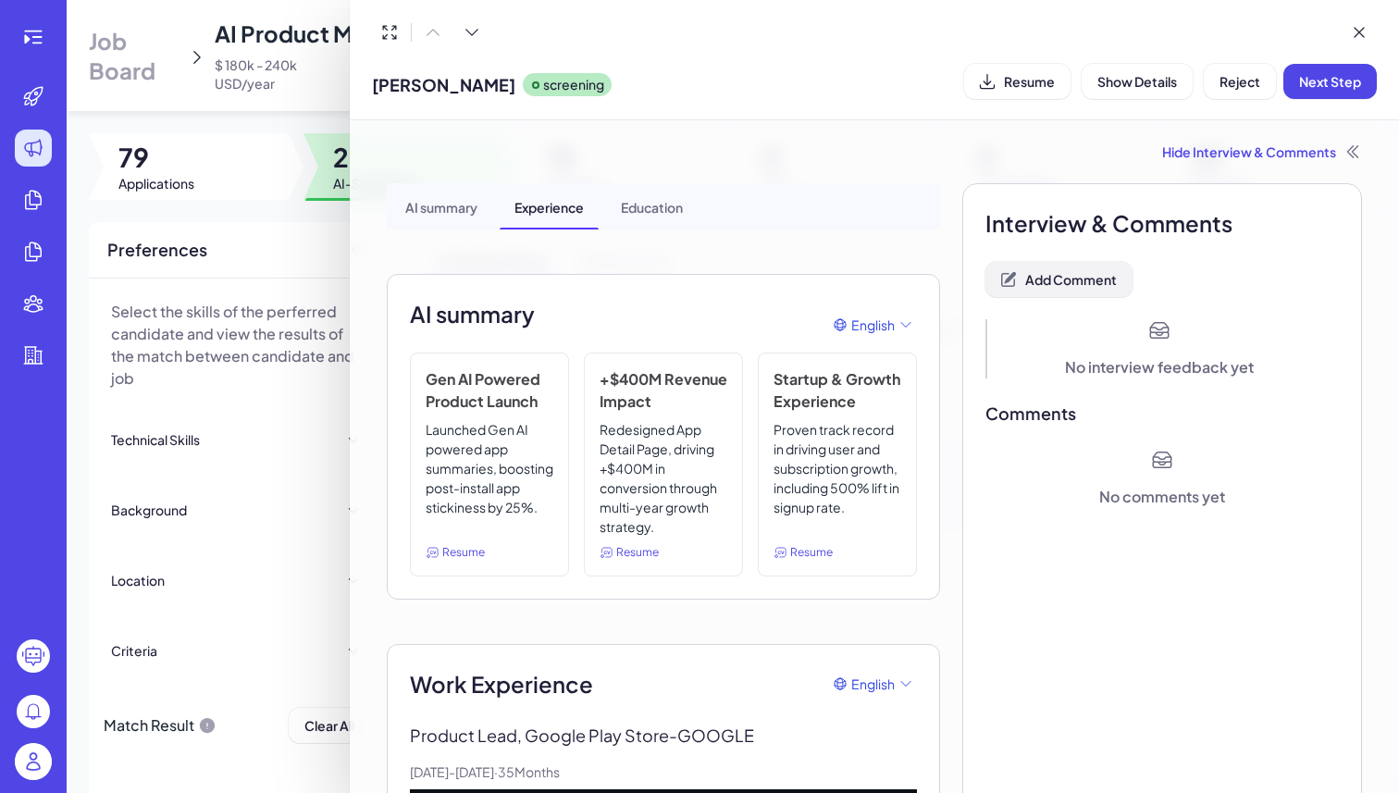
click at [1088, 279] on span "Add Comment" at bounding box center [1072, 279] width 92 height 17
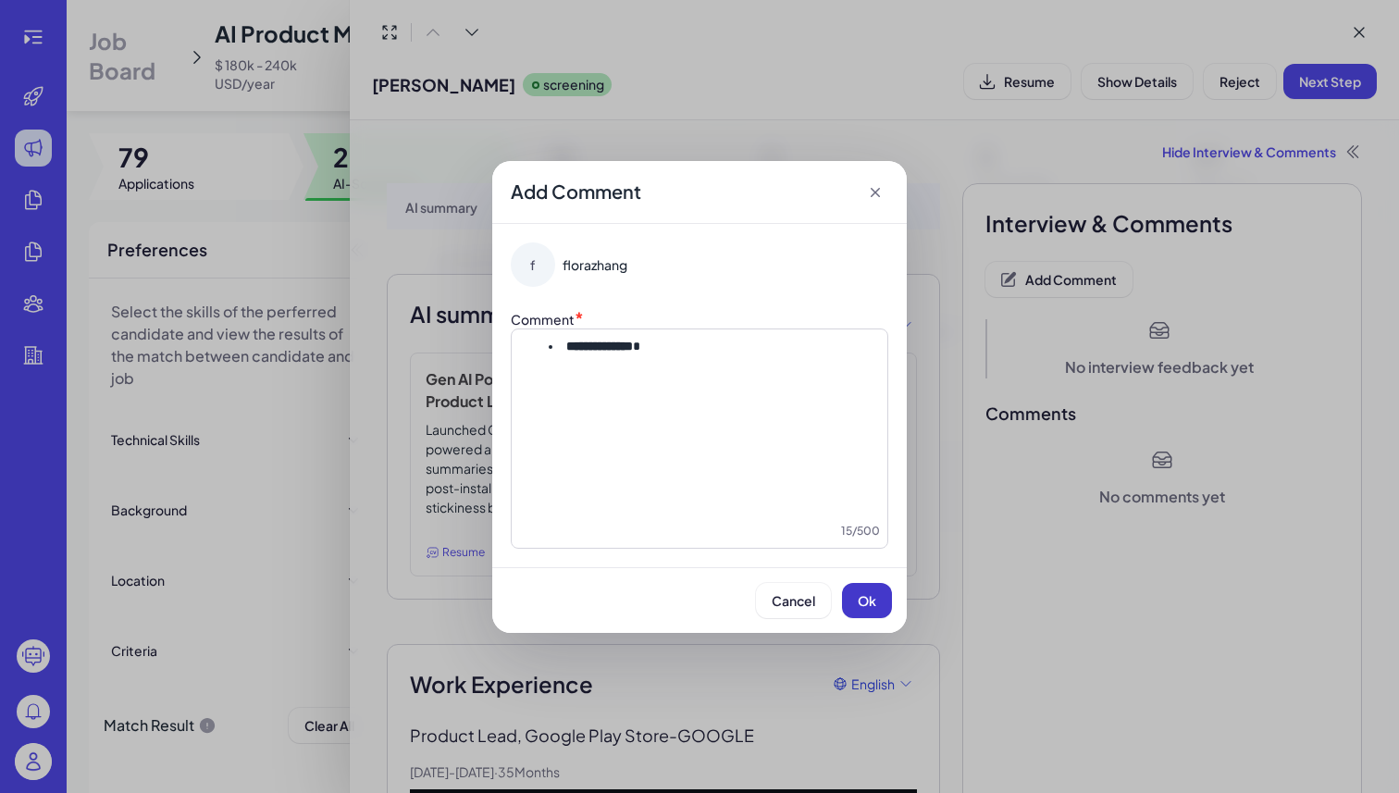
click at [877, 591] on button "Ok" at bounding box center [867, 600] width 50 height 35
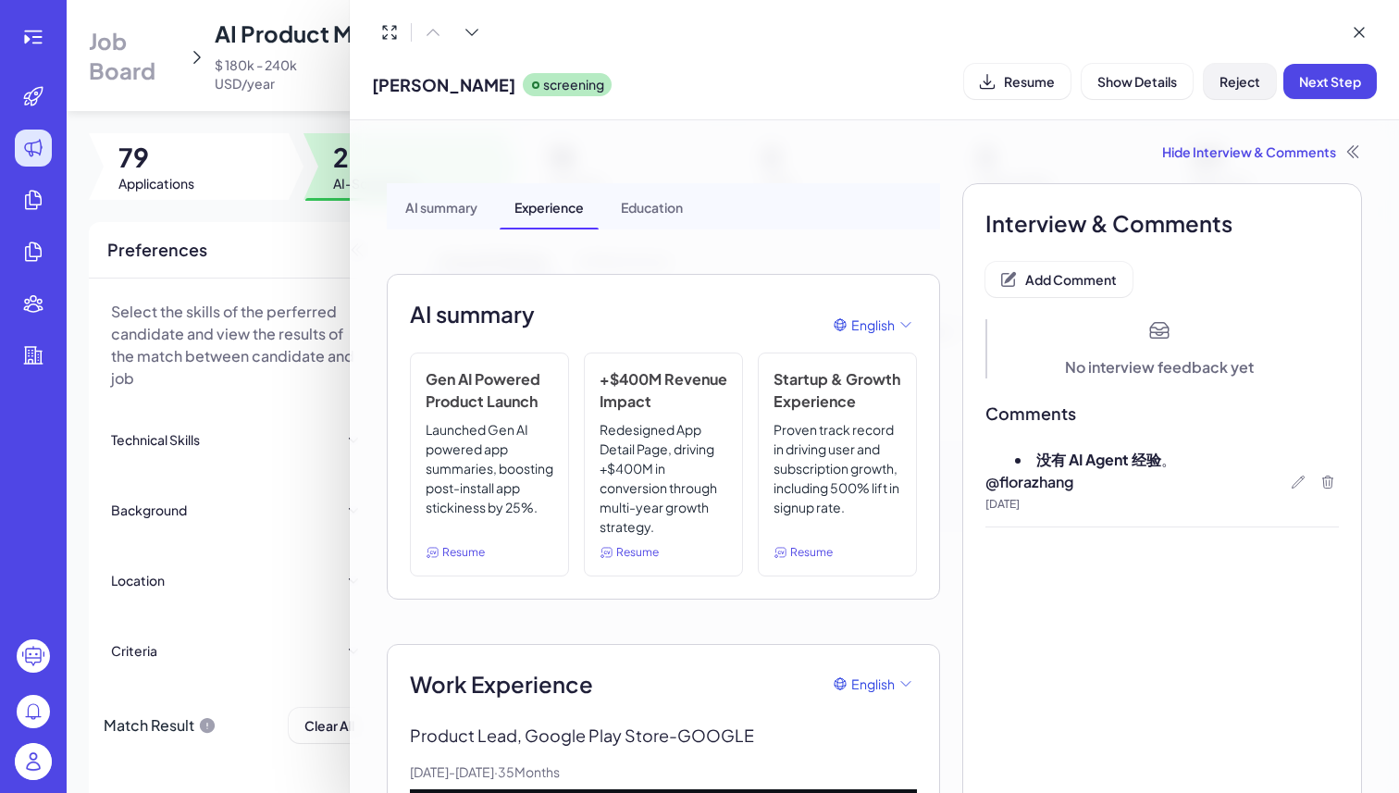
click at [1245, 82] on span "Reject" at bounding box center [1240, 81] width 41 height 17
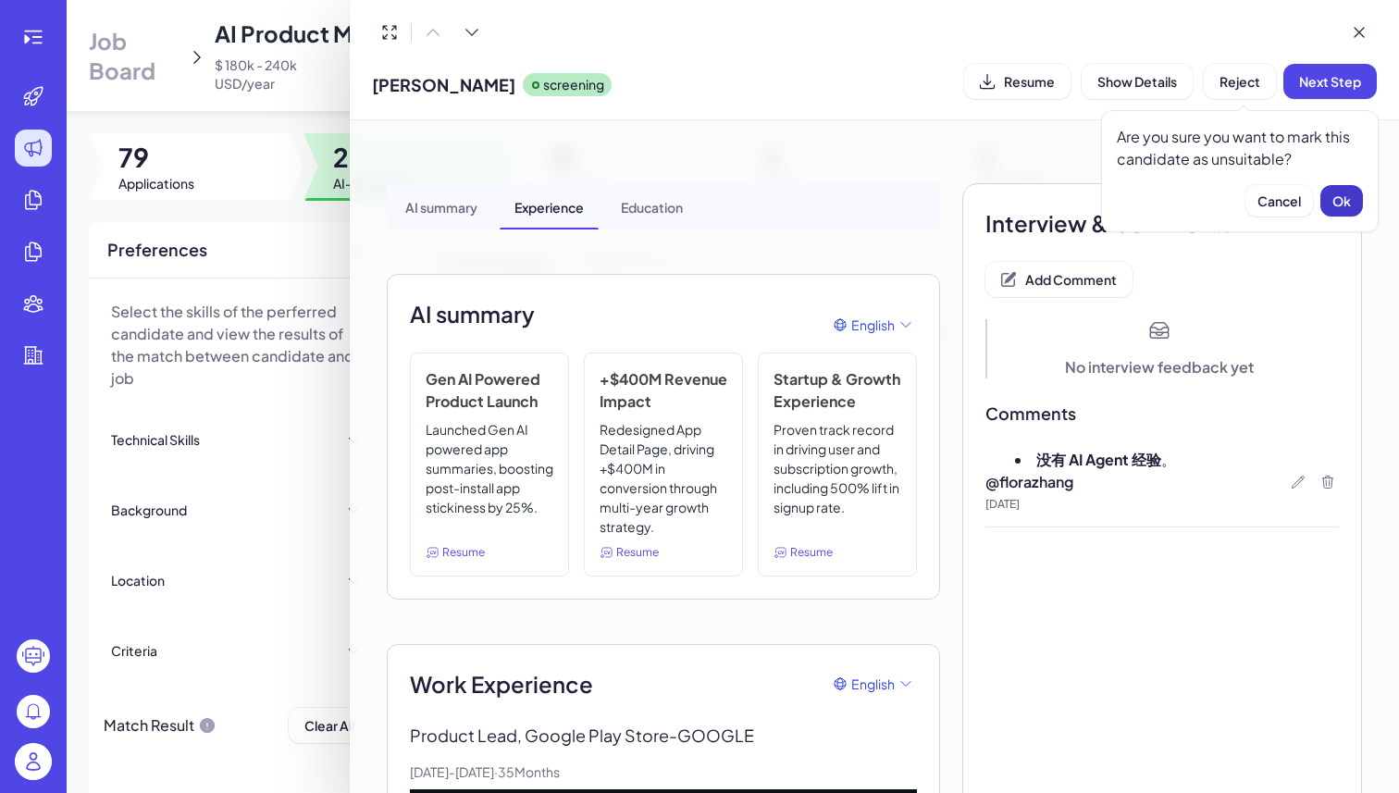
click at [1359, 203] on button "Ok" at bounding box center [1342, 200] width 43 height 31
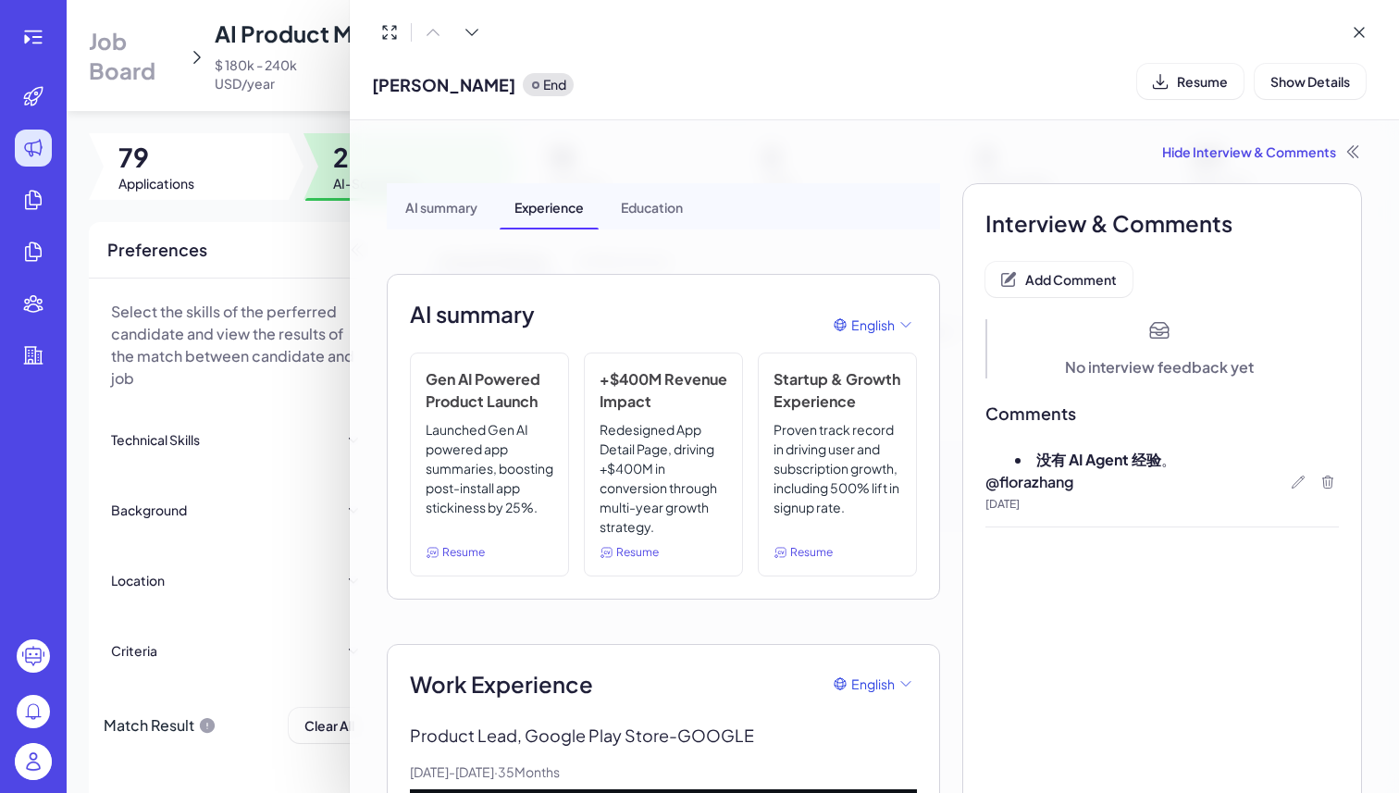
click at [299, 229] on div at bounding box center [699, 396] width 1399 height 793
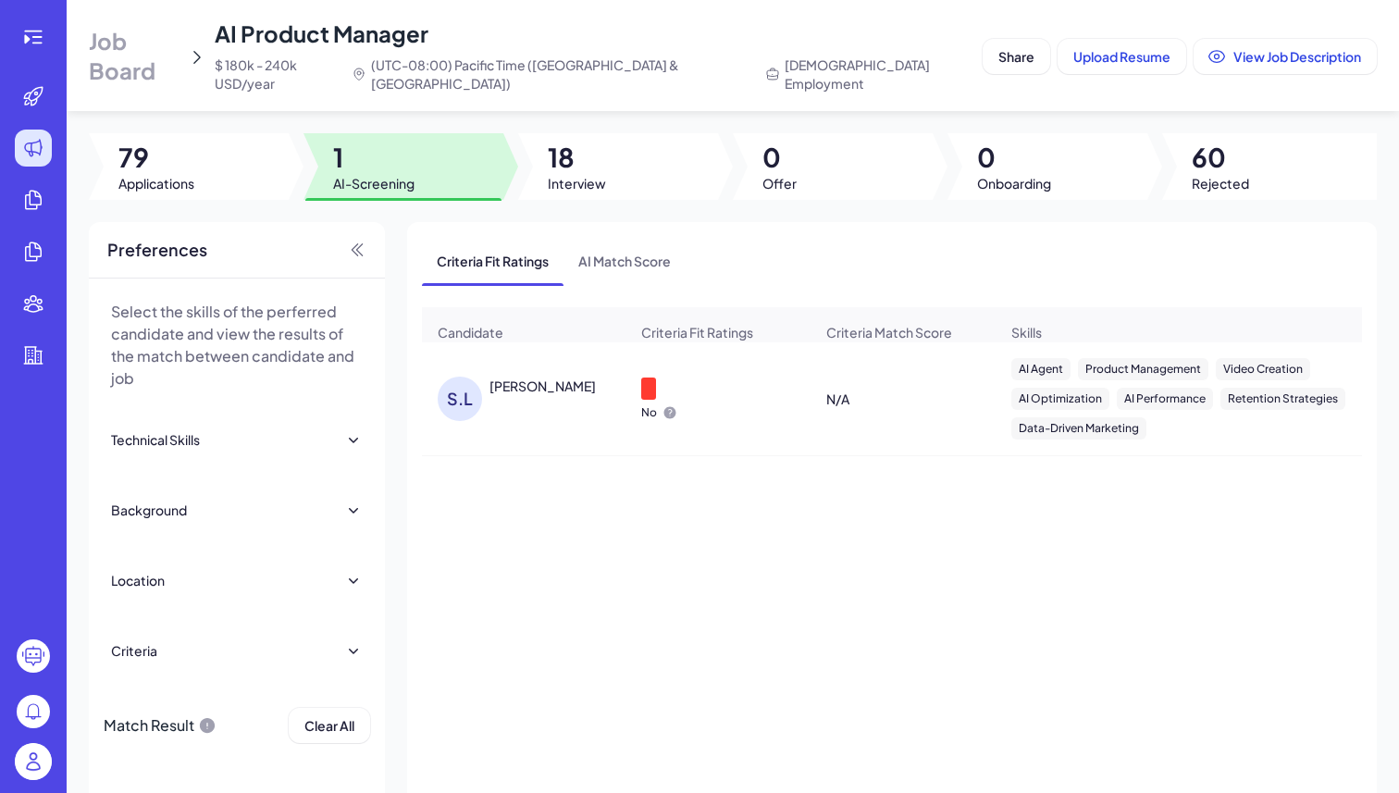
click at [543, 381] on div "S.L Shu Li" at bounding box center [533, 399] width 191 height 44
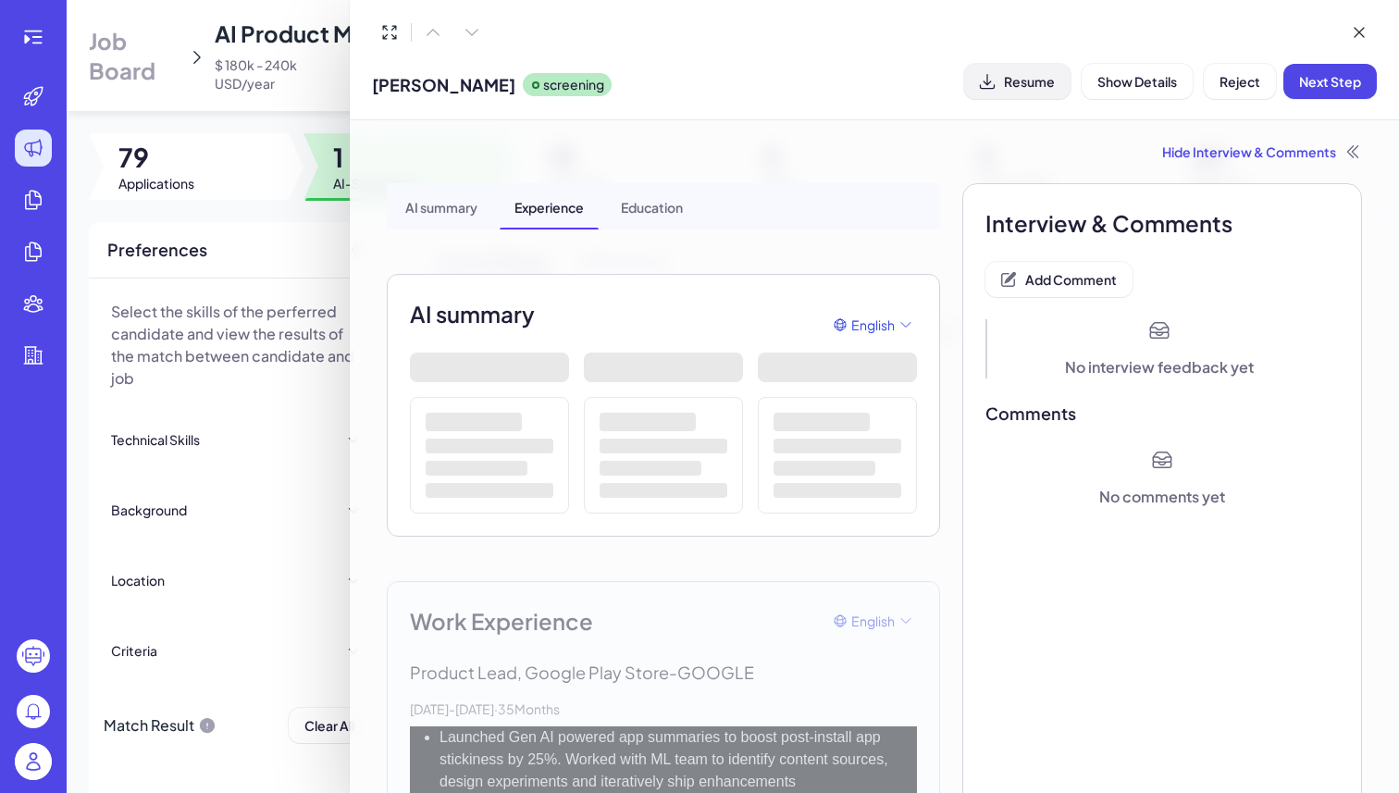
click at [1019, 86] on span "Resume" at bounding box center [1029, 81] width 51 height 17
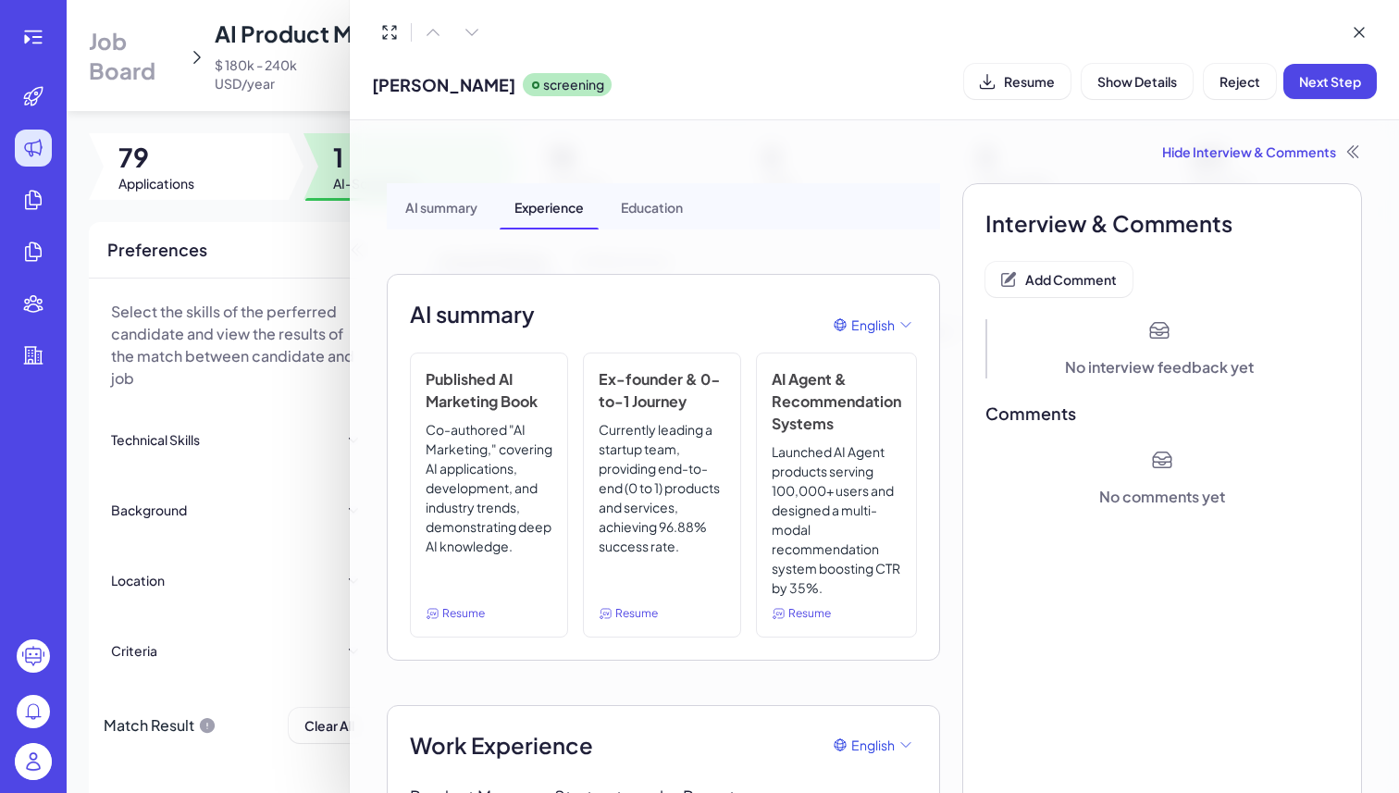
click at [1241, 154] on div "Hide Interview & Comments" at bounding box center [875, 152] width 976 height 19
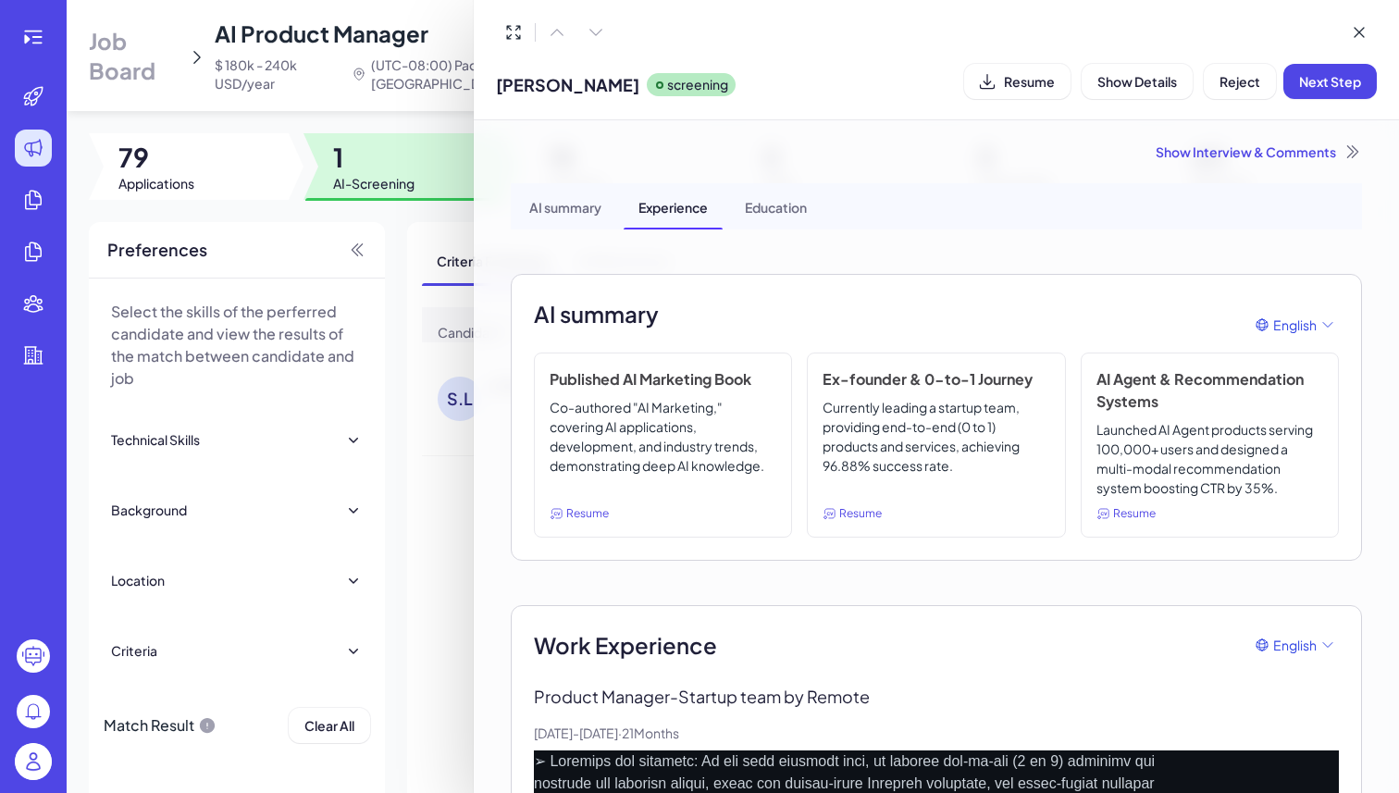
click at [1241, 154] on div "Show Interview & Comments" at bounding box center [937, 152] width 852 height 19
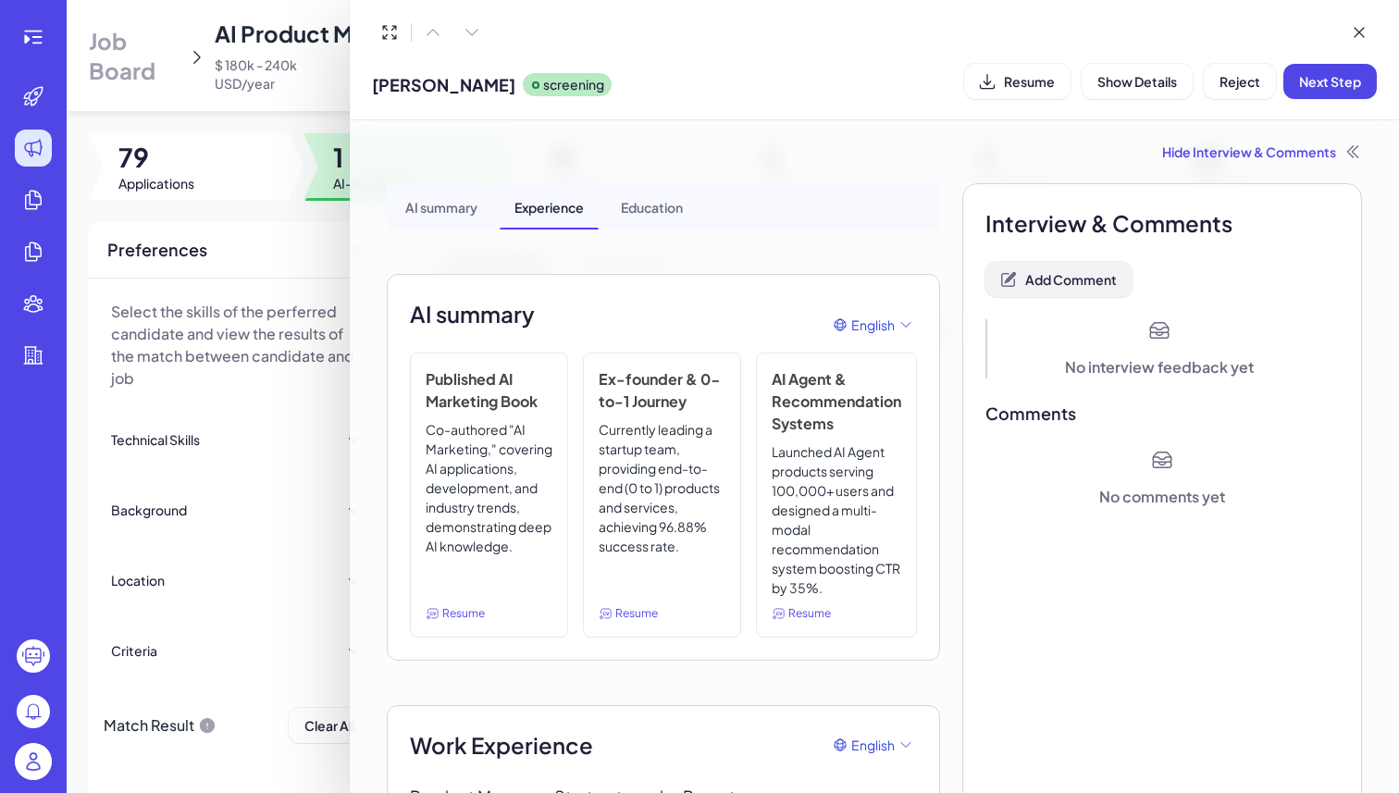
click at [1095, 267] on button "Add Comment" at bounding box center [1059, 279] width 147 height 35
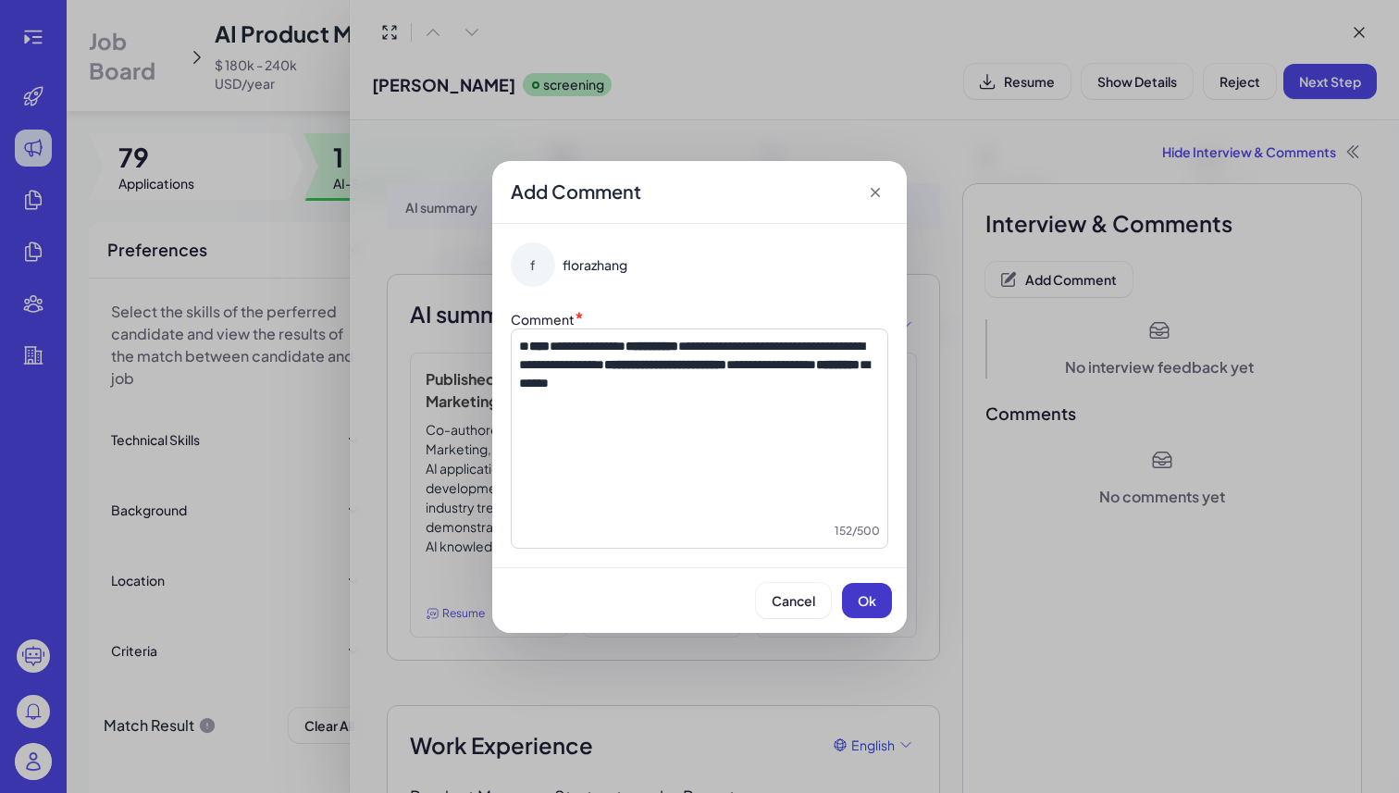
click at [863, 596] on span "Ok" at bounding box center [867, 600] width 19 height 17
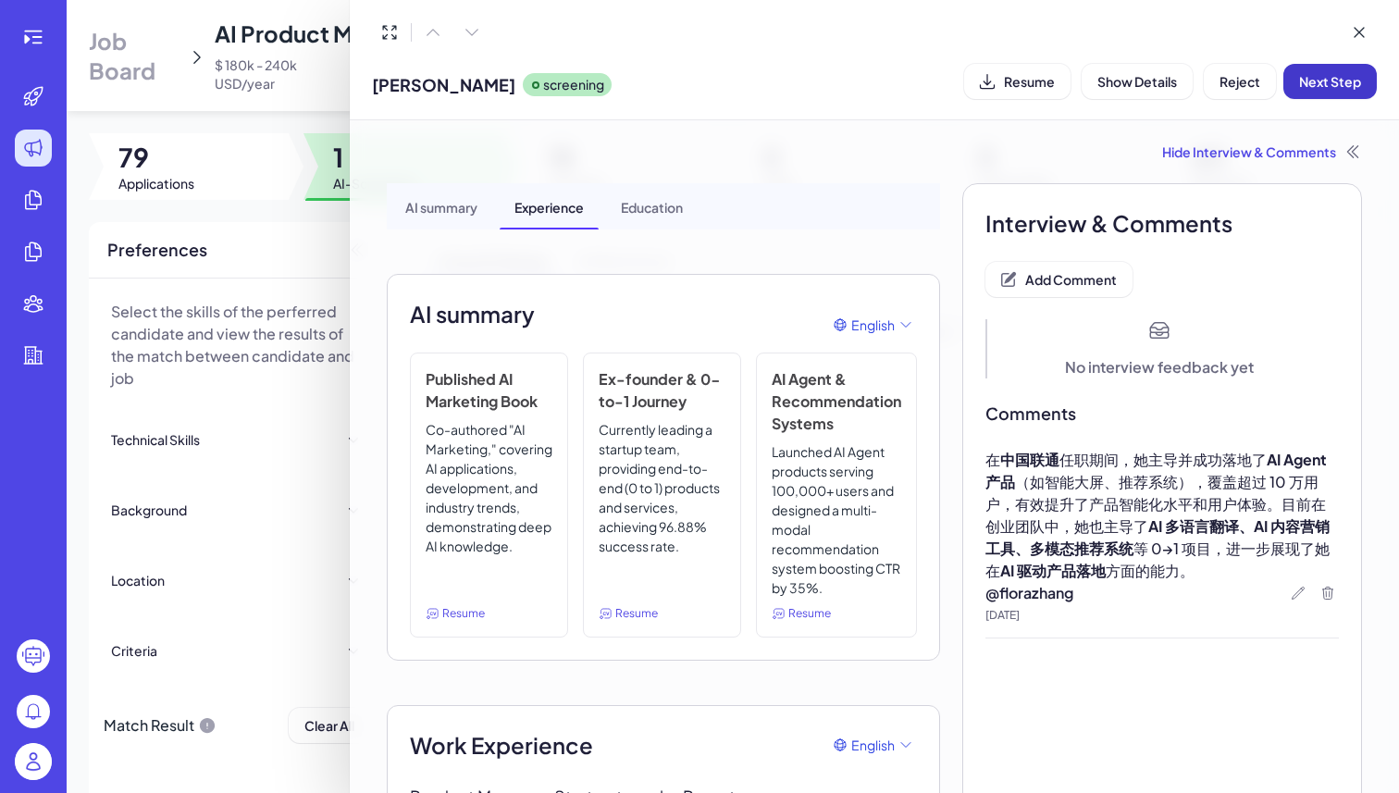
click at [1355, 80] on span "Next Step" at bounding box center [1330, 81] width 62 height 17
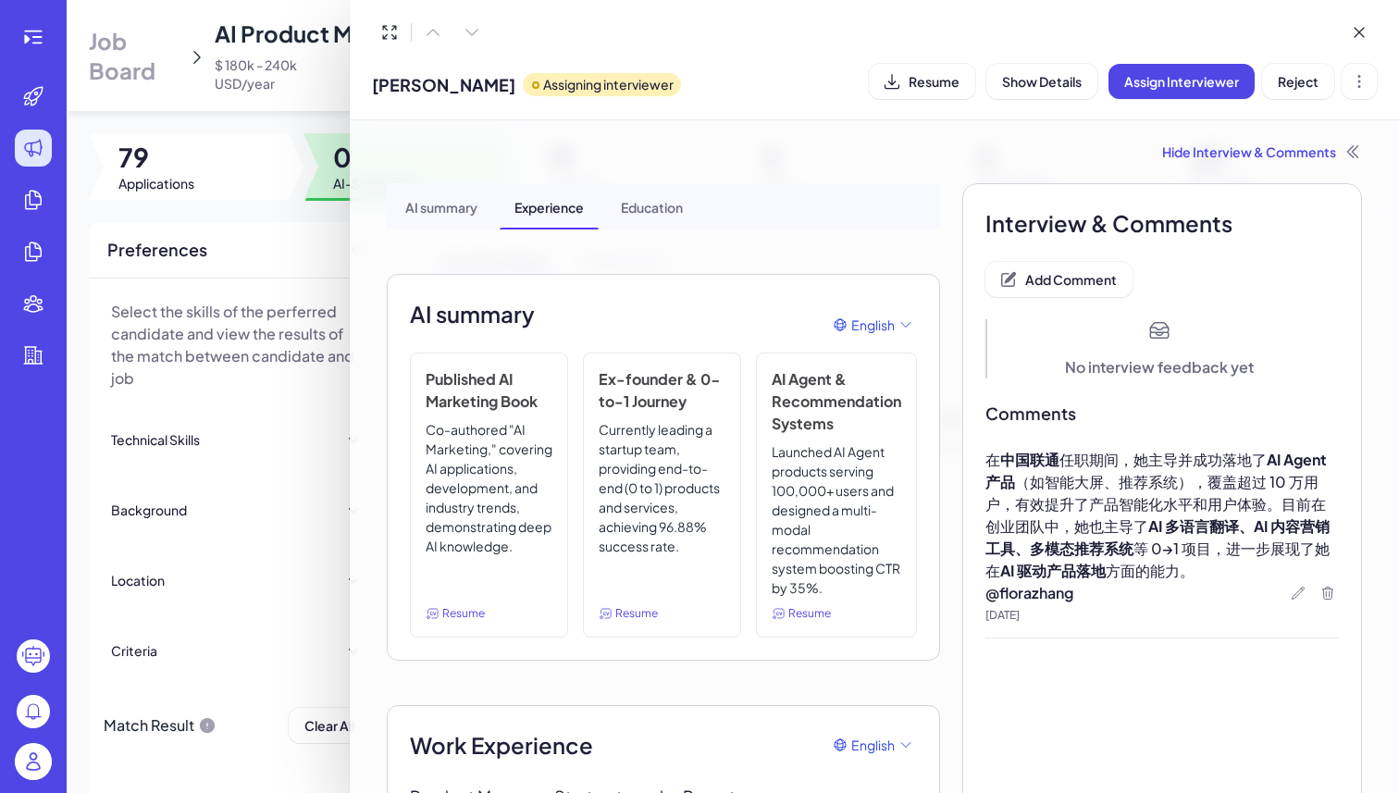
click at [301, 225] on div at bounding box center [699, 396] width 1399 height 793
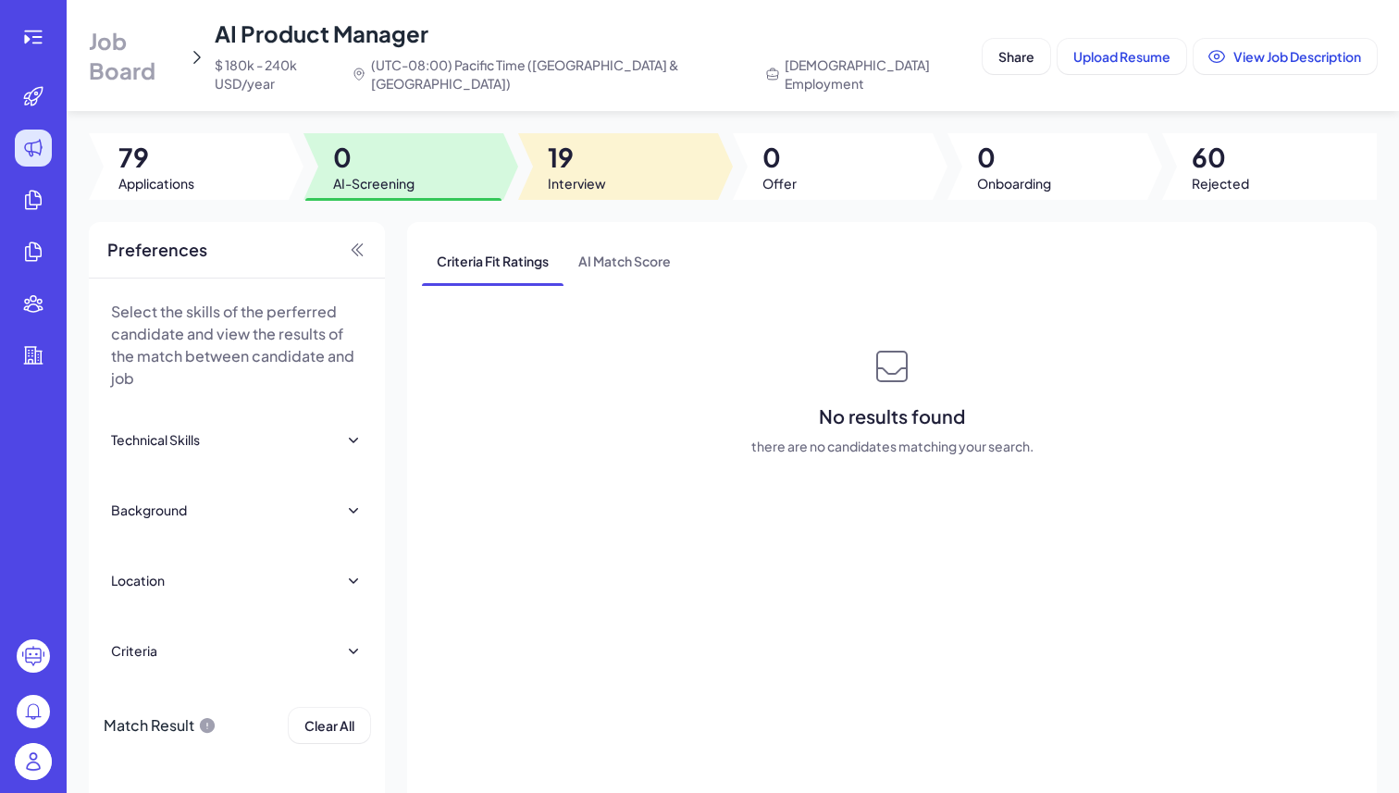
click at [629, 172] on div at bounding box center [618, 166] width 200 height 67
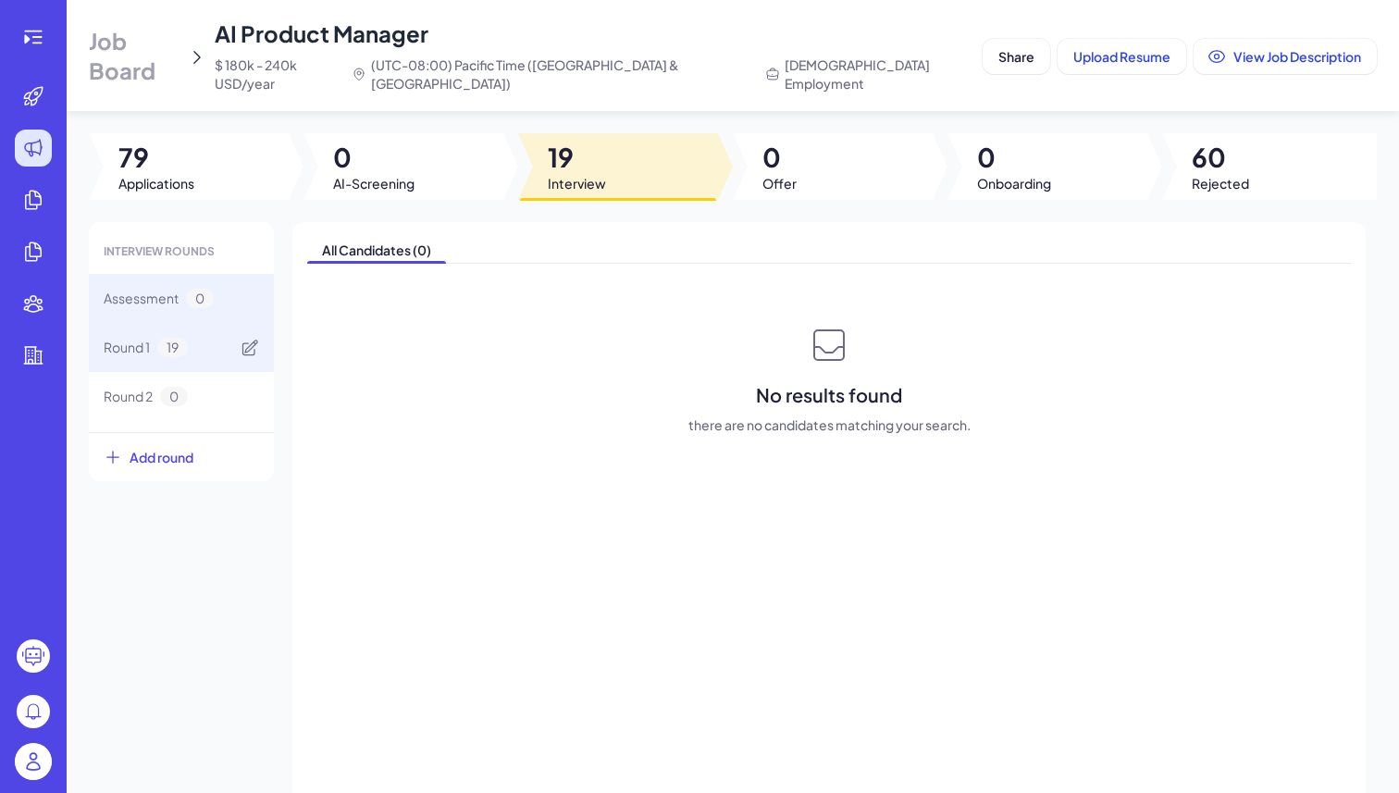
click at [216, 323] on div "Round 1 19" at bounding box center [181, 347] width 185 height 49
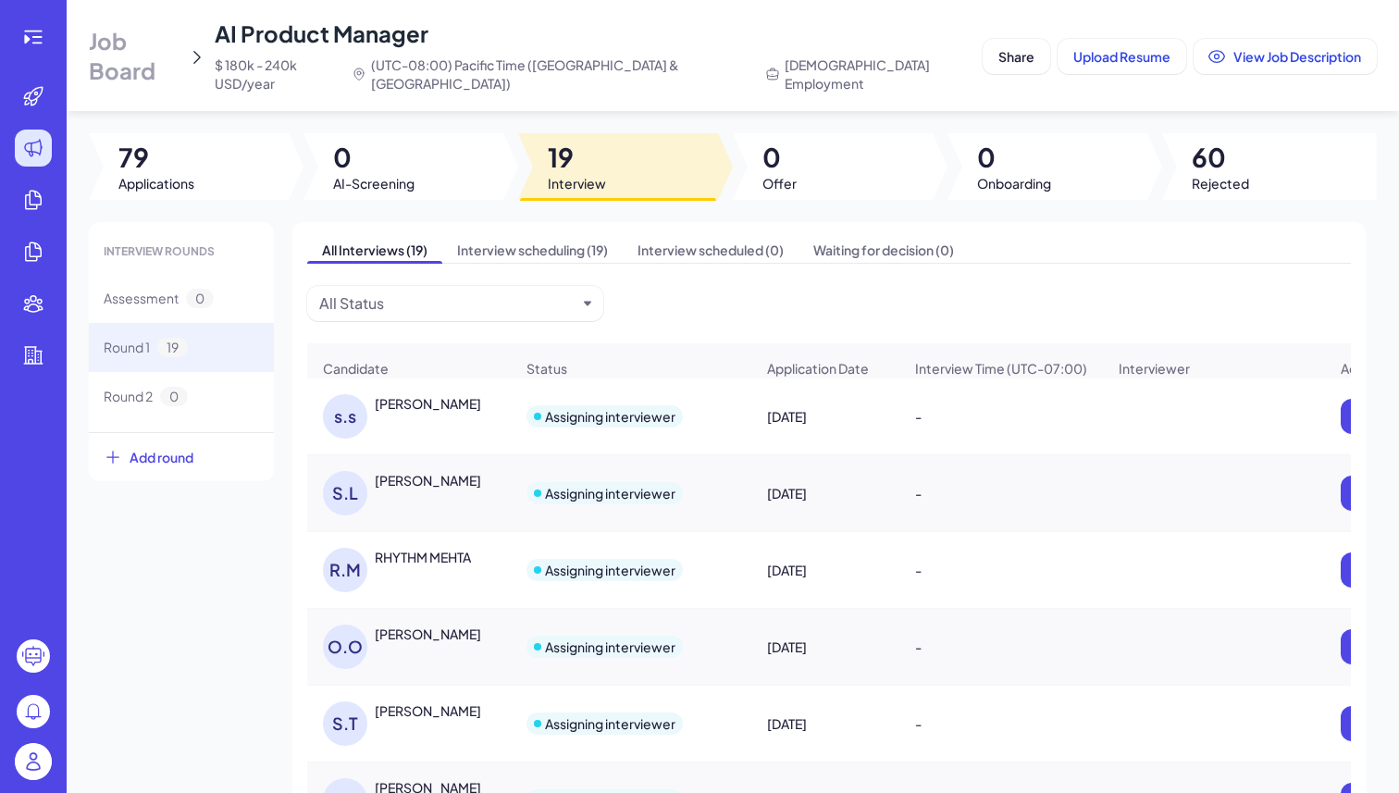
click at [392, 560] on div "R.M RHYTHM MEHTA" at bounding box center [418, 570] width 191 height 44
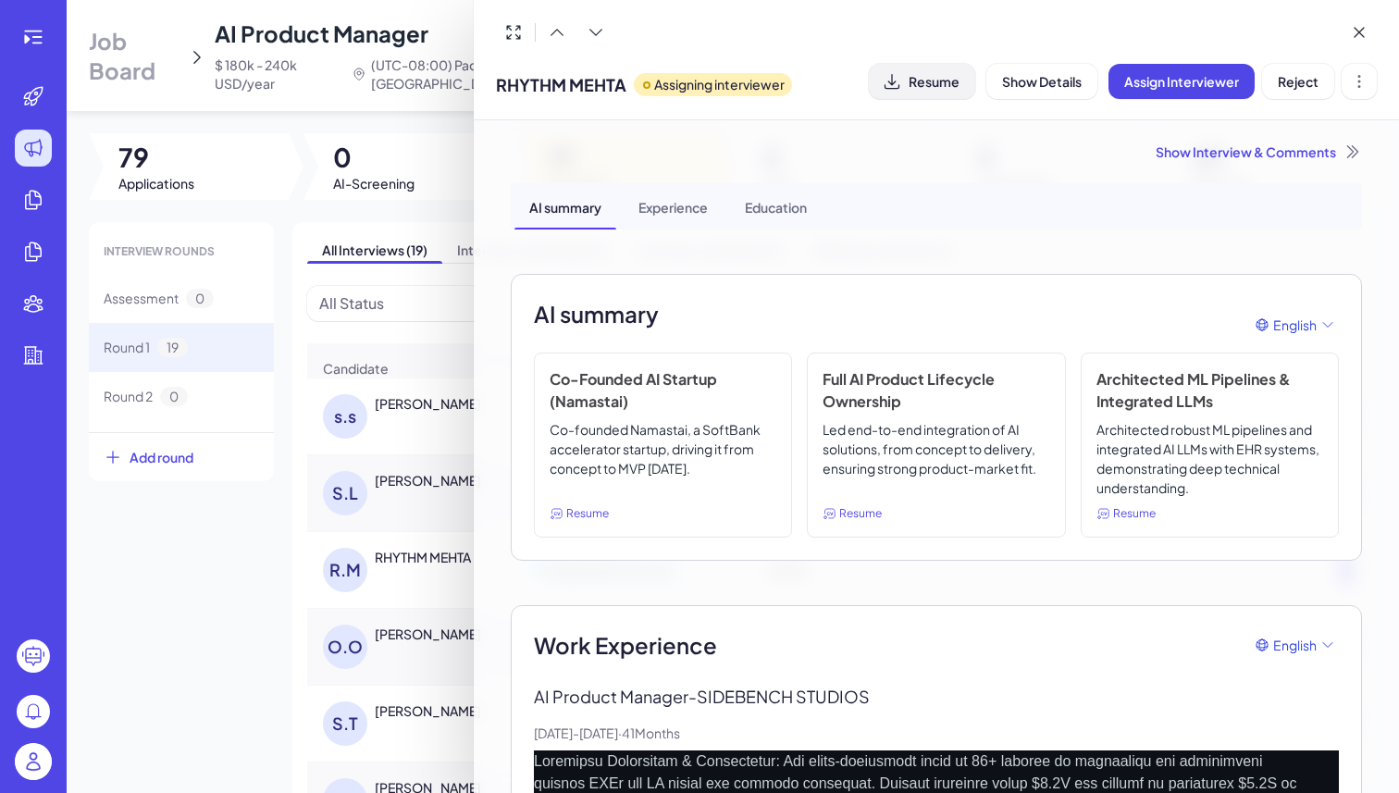
click at [949, 89] on button "Resume" at bounding box center [922, 81] width 106 height 35
click at [1264, 155] on div "Show Interview & Comments" at bounding box center [937, 152] width 852 height 19
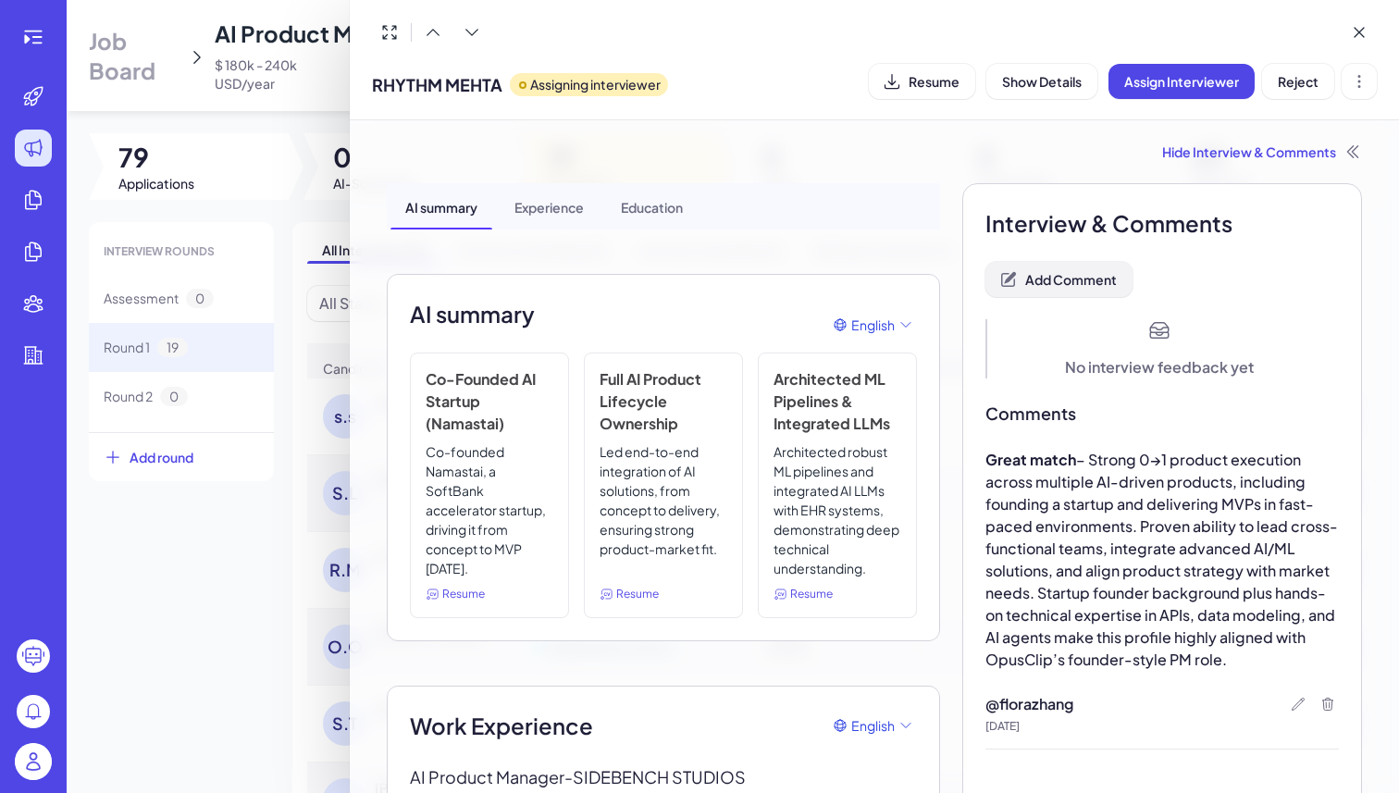
click at [1084, 278] on span "Add Comment" at bounding box center [1072, 279] width 92 height 17
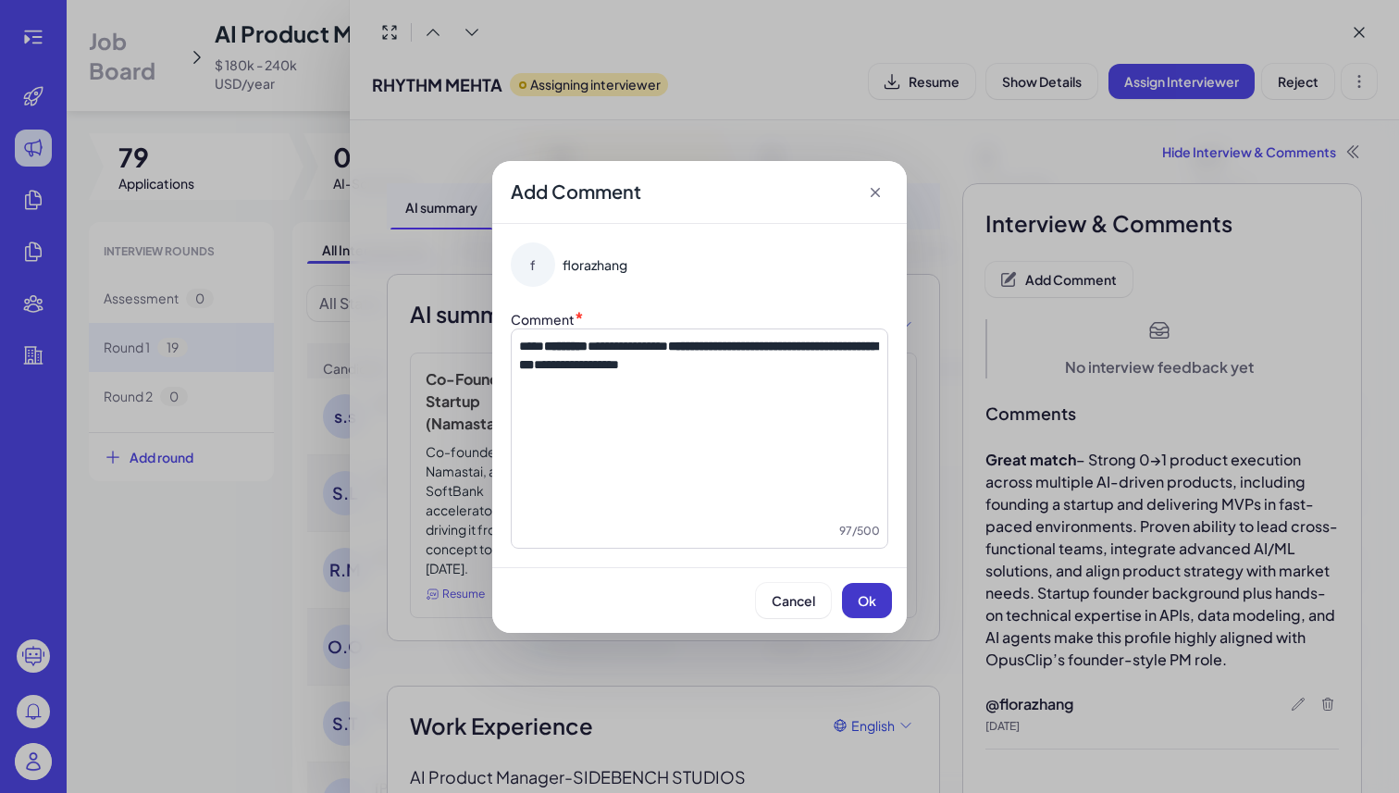
click at [858, 609] on button "Ok" at bounding box center [867, 600] width 50 height 35
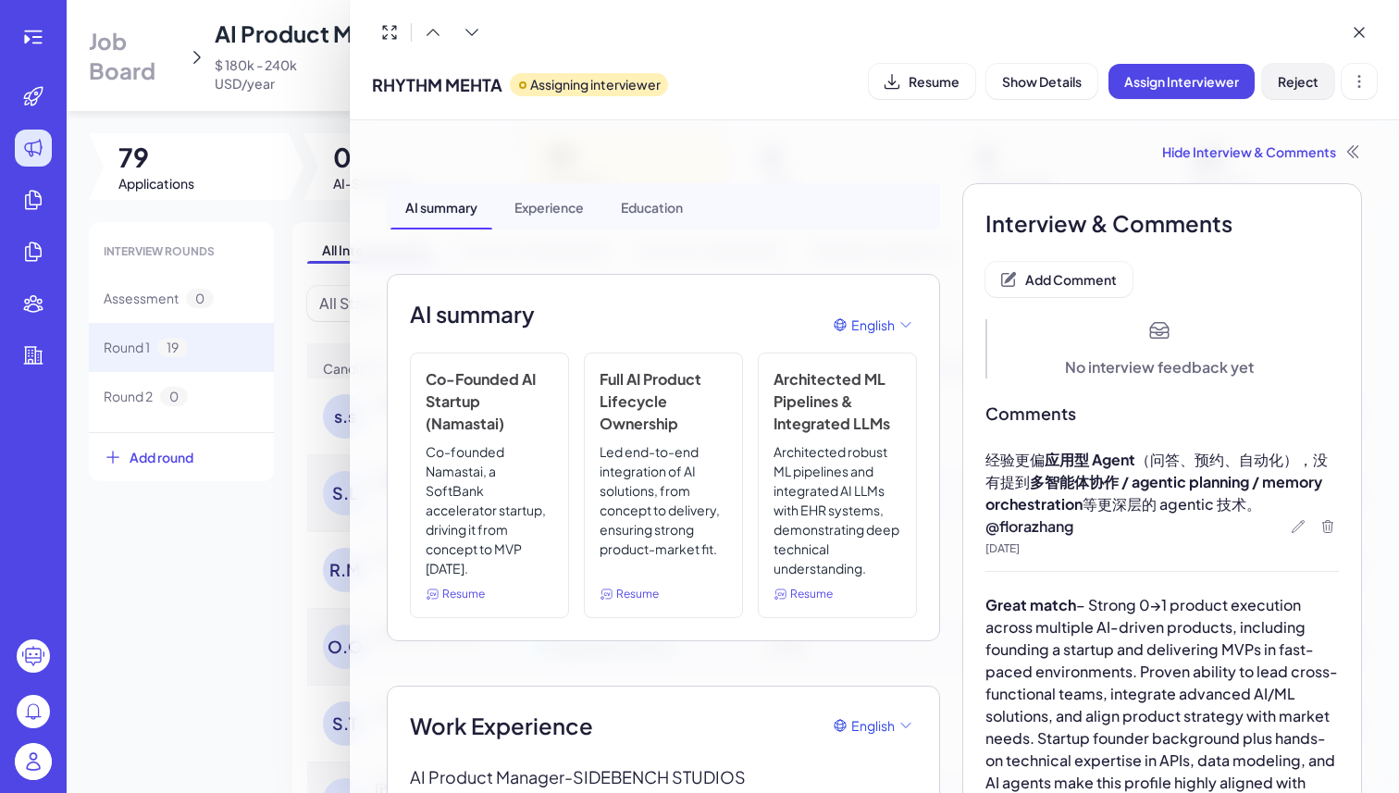
click at [1292, 88] on span "Reject" at bounding box center [1298, 81] width 41 height 17
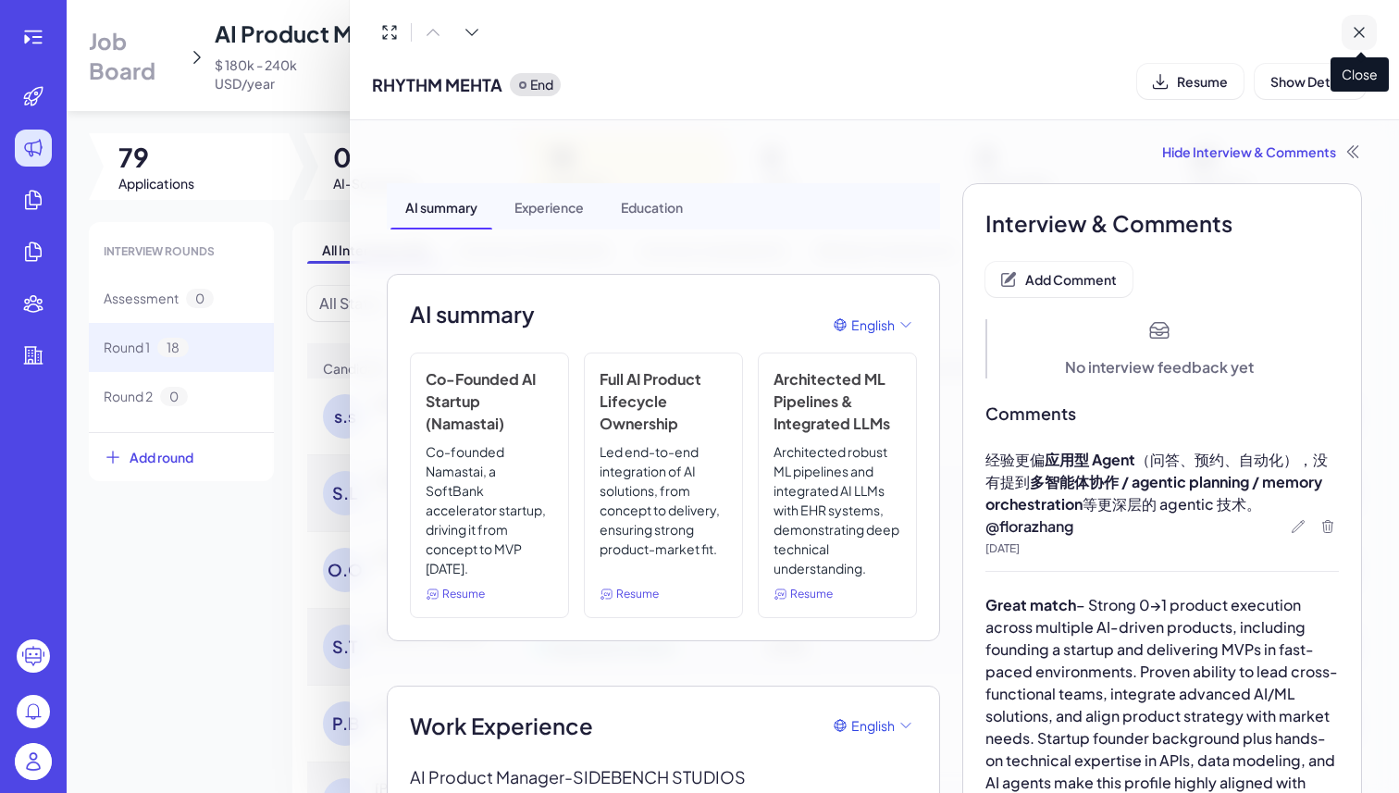
click at [1365, 33] on icon at bounding box center [1359, 32] width 19 height 19
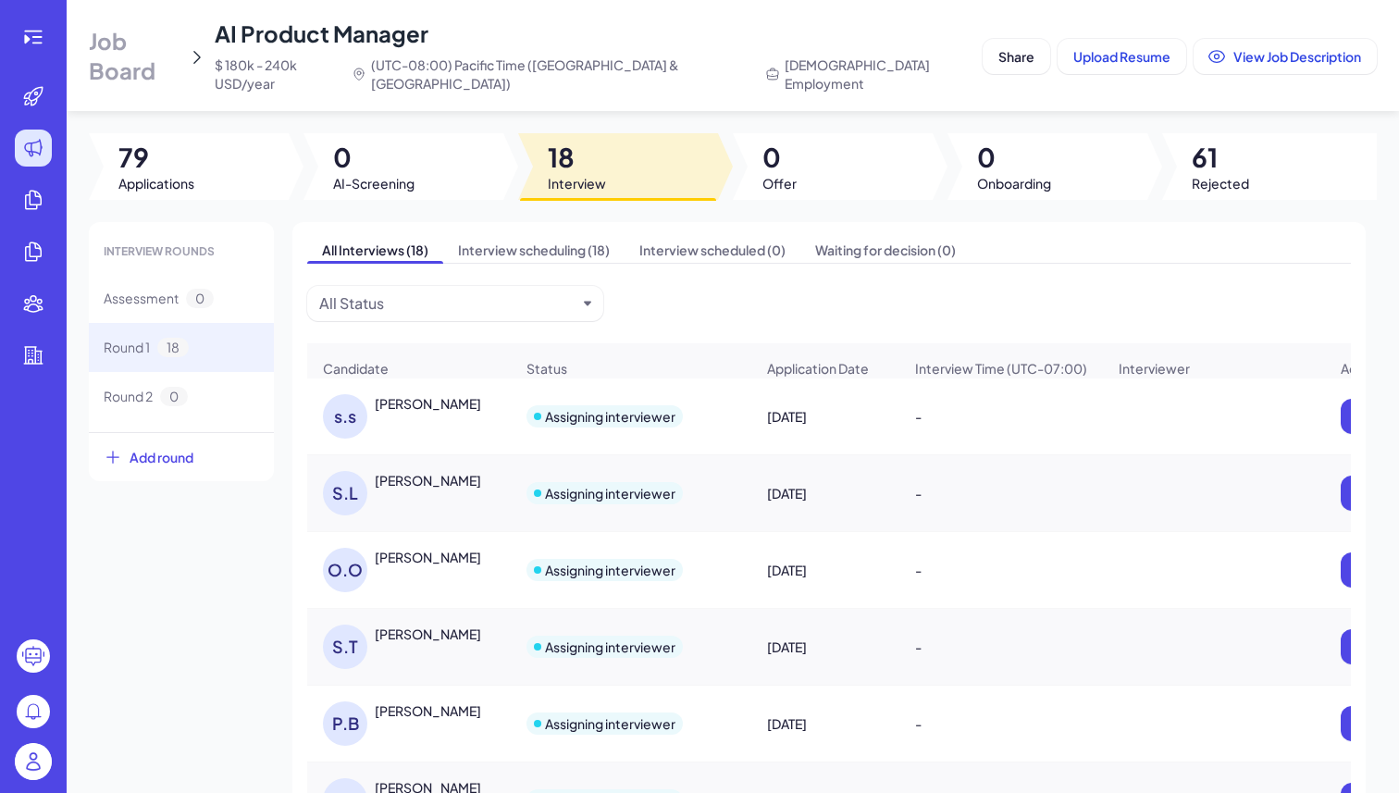
scroll to position [41, 0]
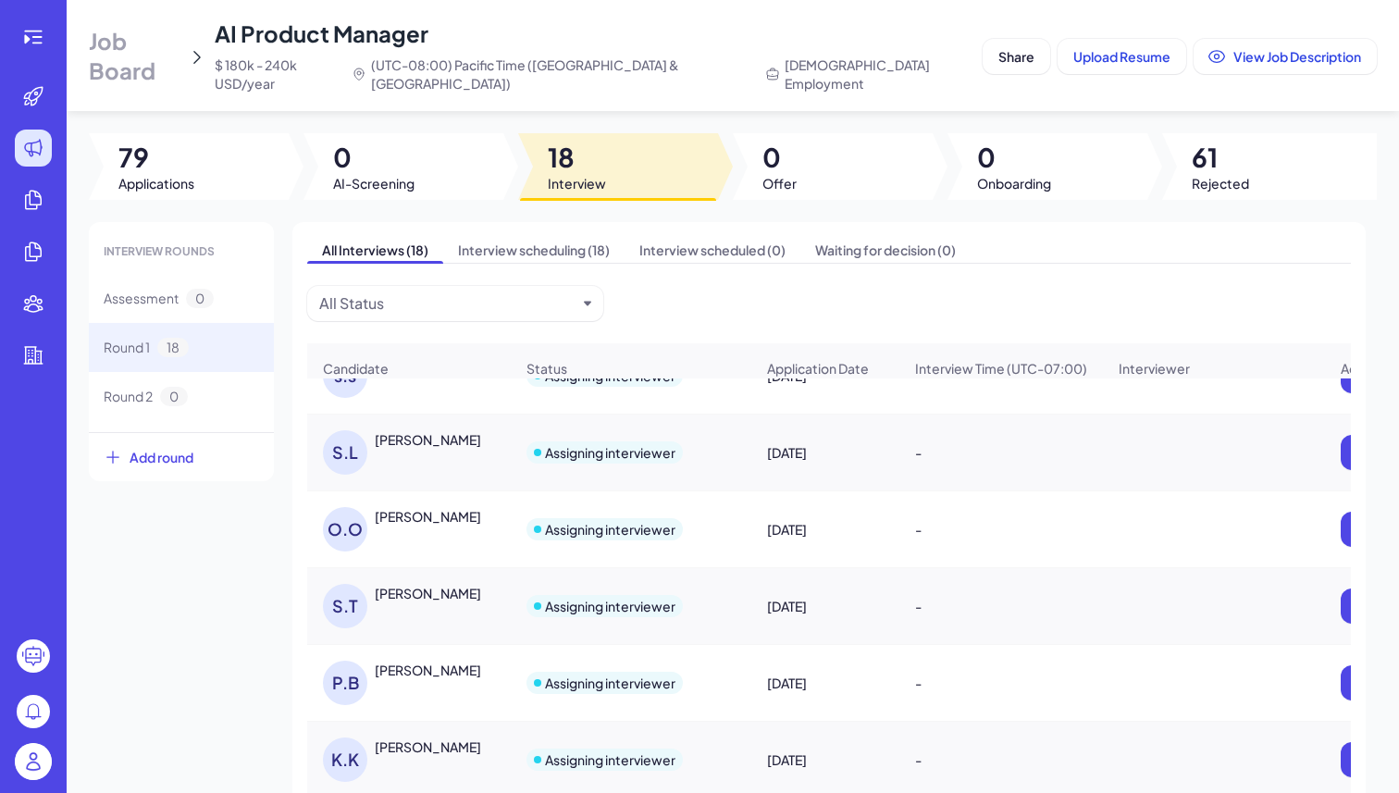
click at [419, 507] on div "Onder Ozbek" at bounding box center [428, 516] width 106 height 19
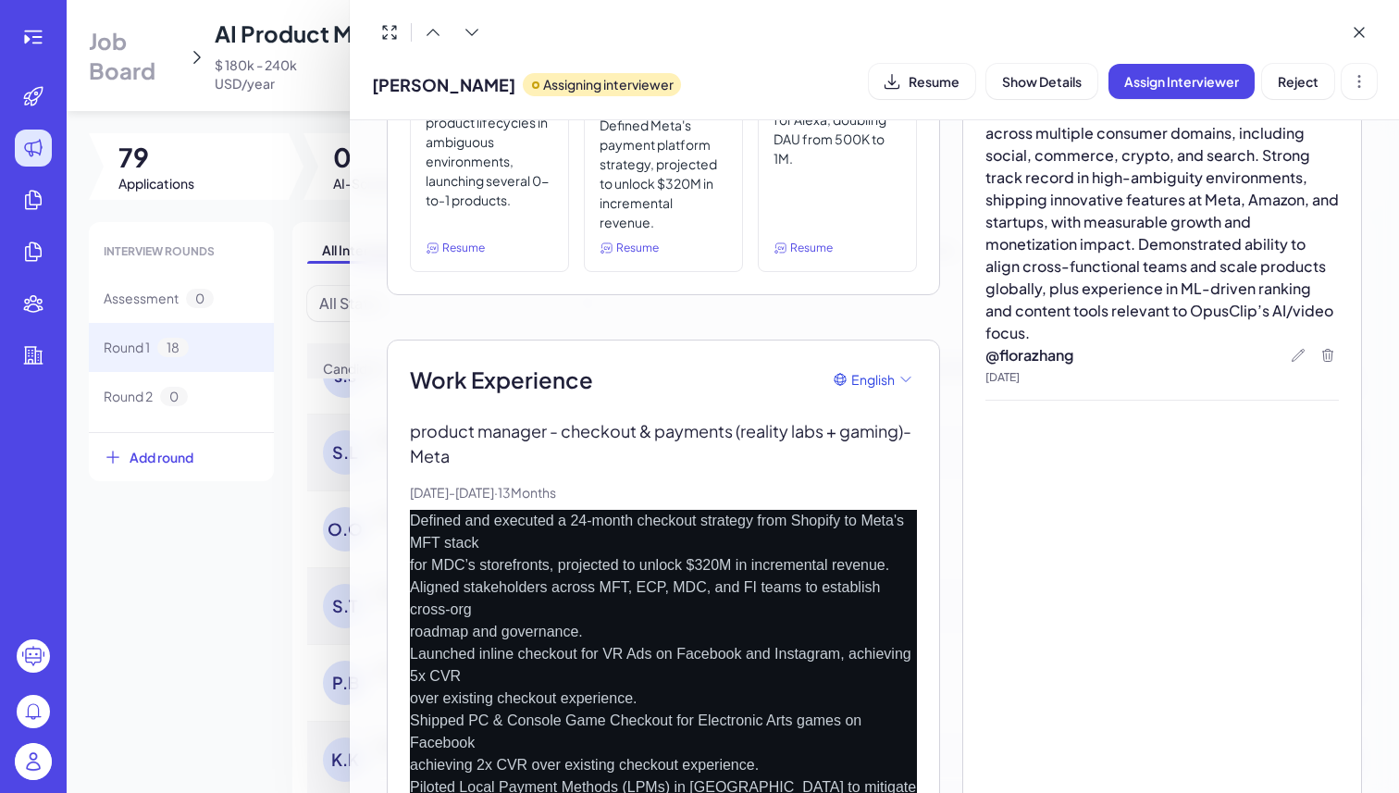
scroll to position [350, 0]
click at [934, 81] on span "Resume" at bounding box center [934, 81] width 51 height 17
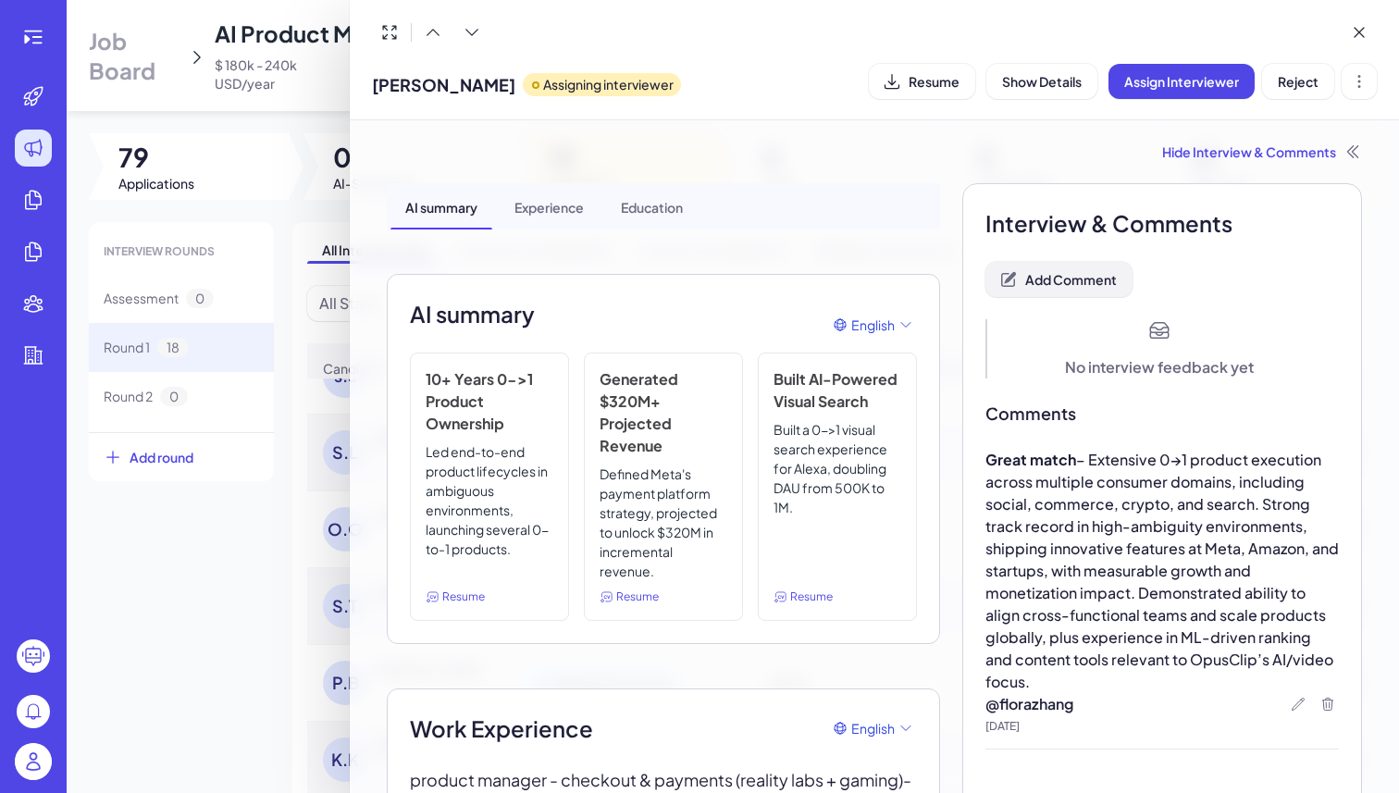
click at [1093, 294] on button "Add Comment" at bounding box center [1059, 279] width 147 height 35
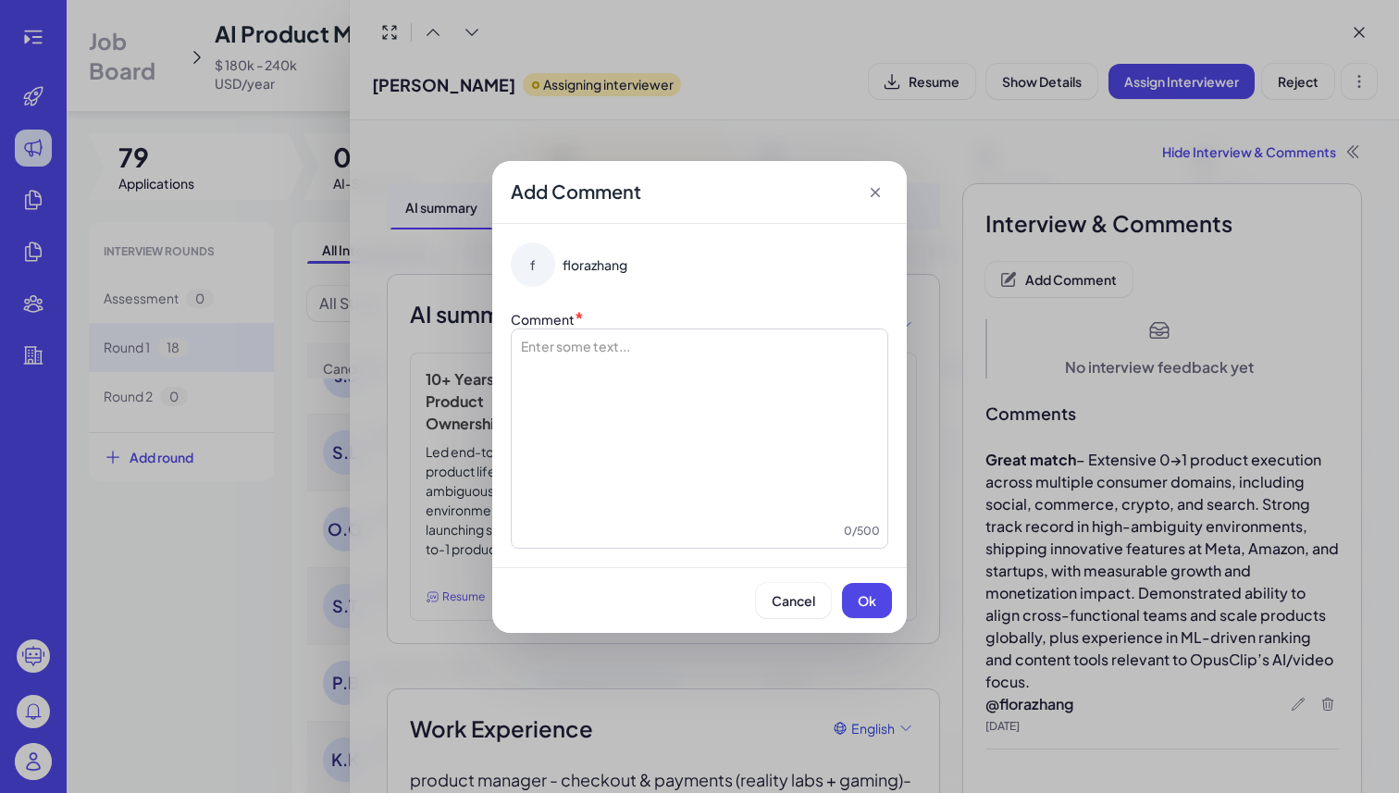
click at [801, 378] on div at bounding box center [699, 429] width 361 height 185
click at [868, 588] on button "Ok" at bounding box center [867, 600] width 50 height 35
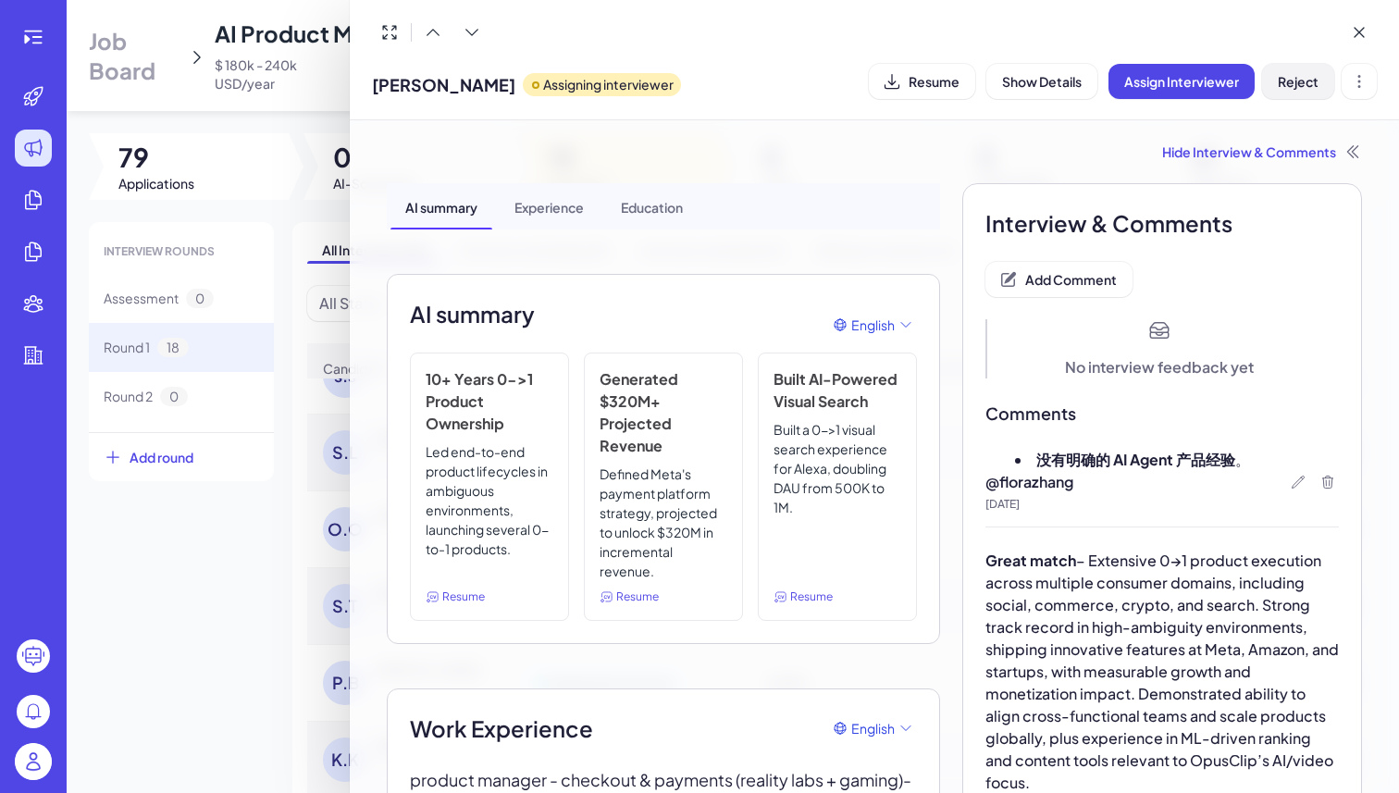
click at [1280, 87] on span "Reject" at bounding box center [1298, 81] width 41 height 17
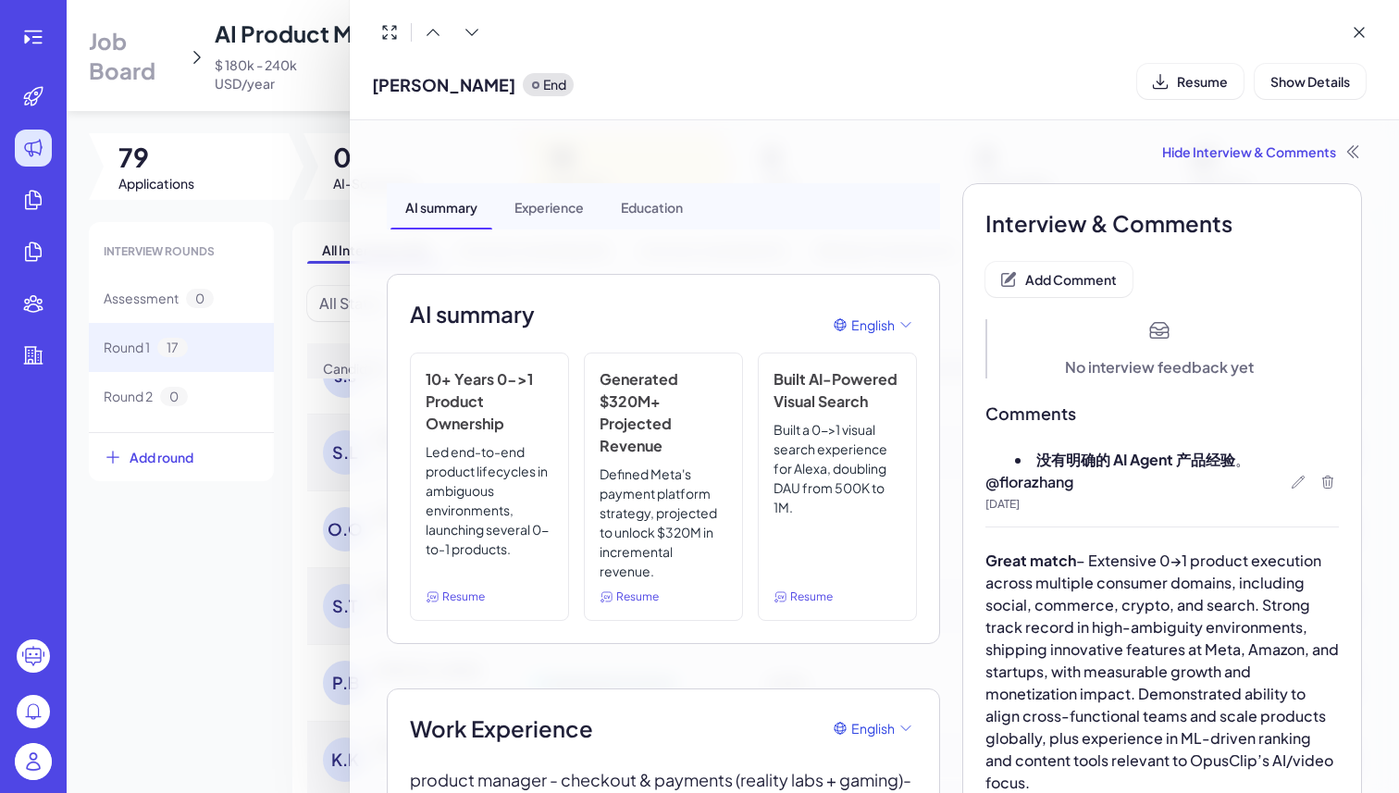
click at [305, 180] on div at bounding box center [699, 396] width 1399 height 793
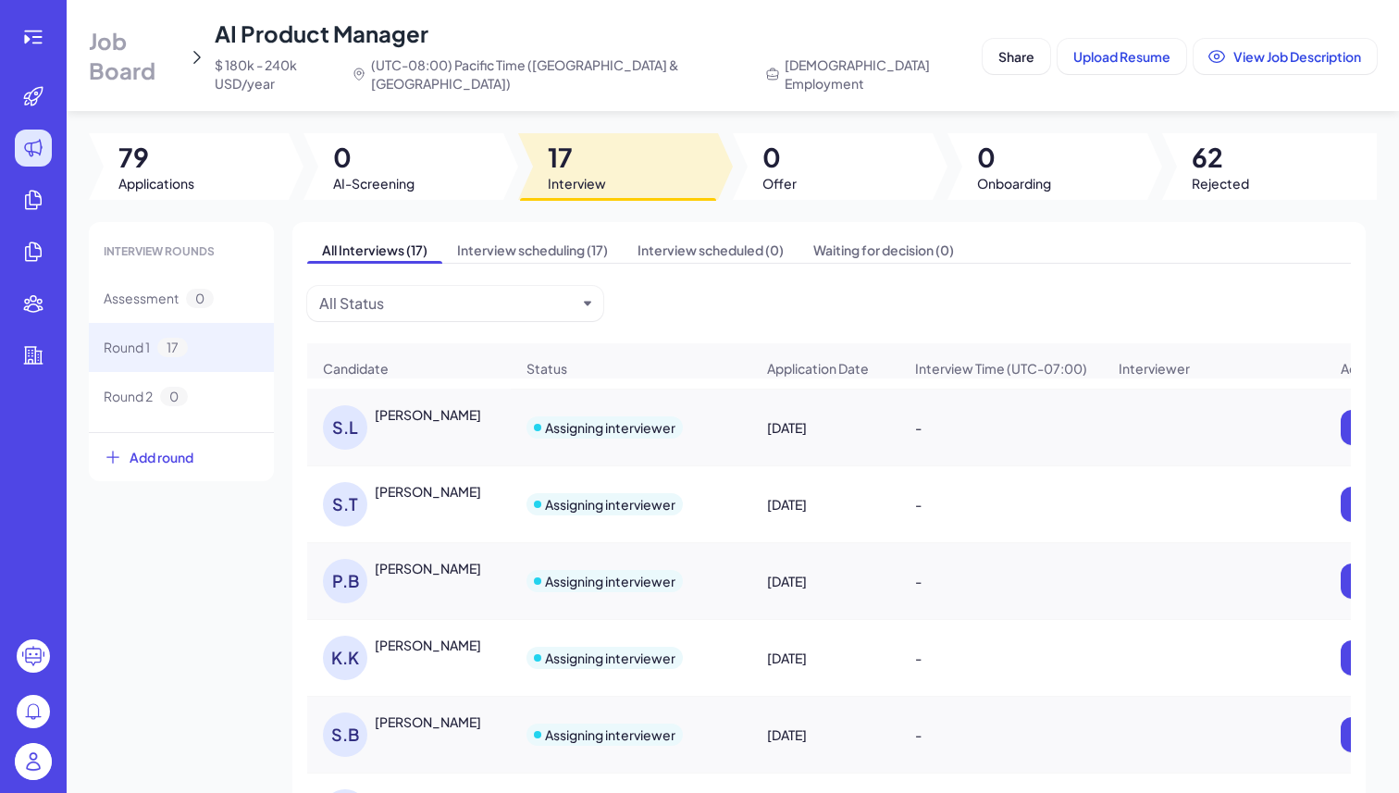
scroll to position [61, 0]
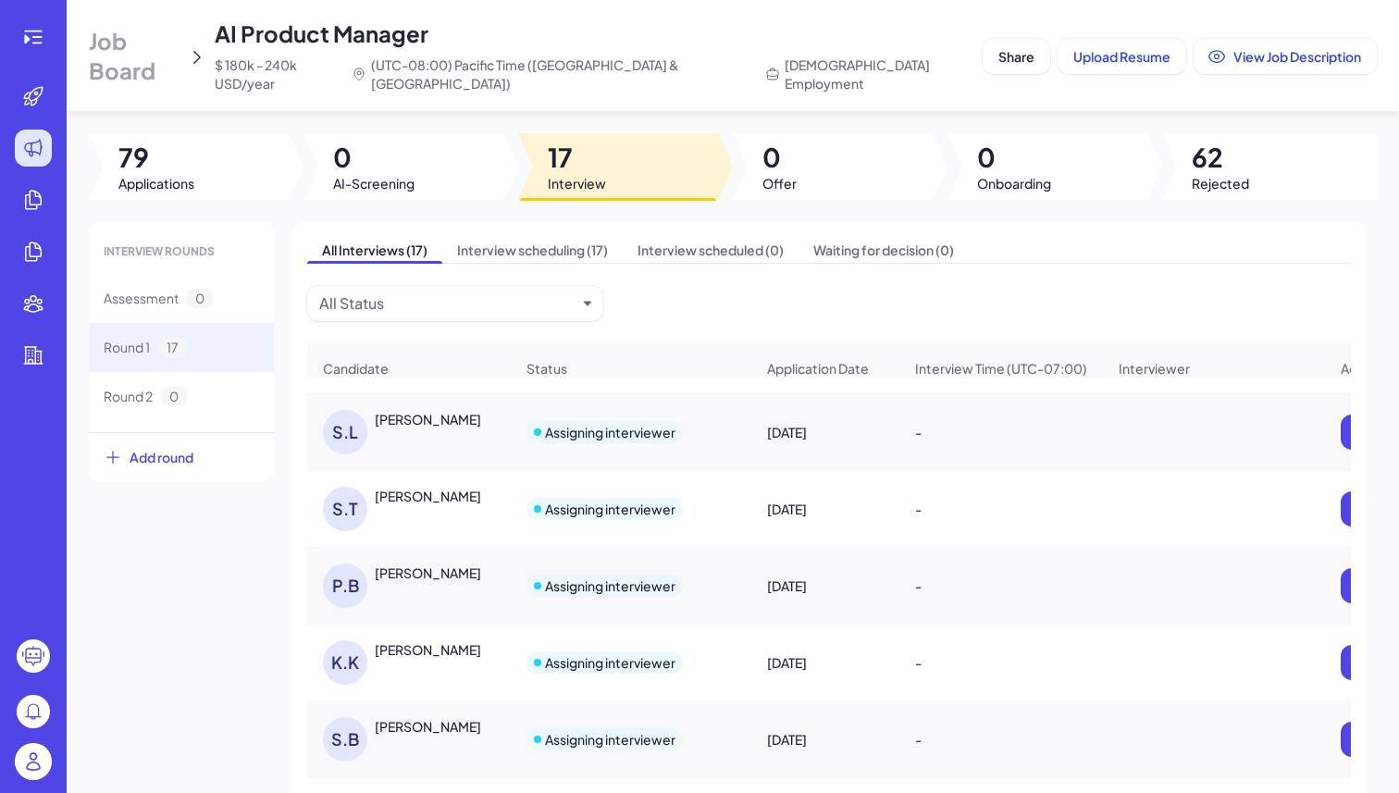
click at [452, 492] on div "S.T Serge-Eric Tremblay" at bounding box center [418, 509] width 191 height 44
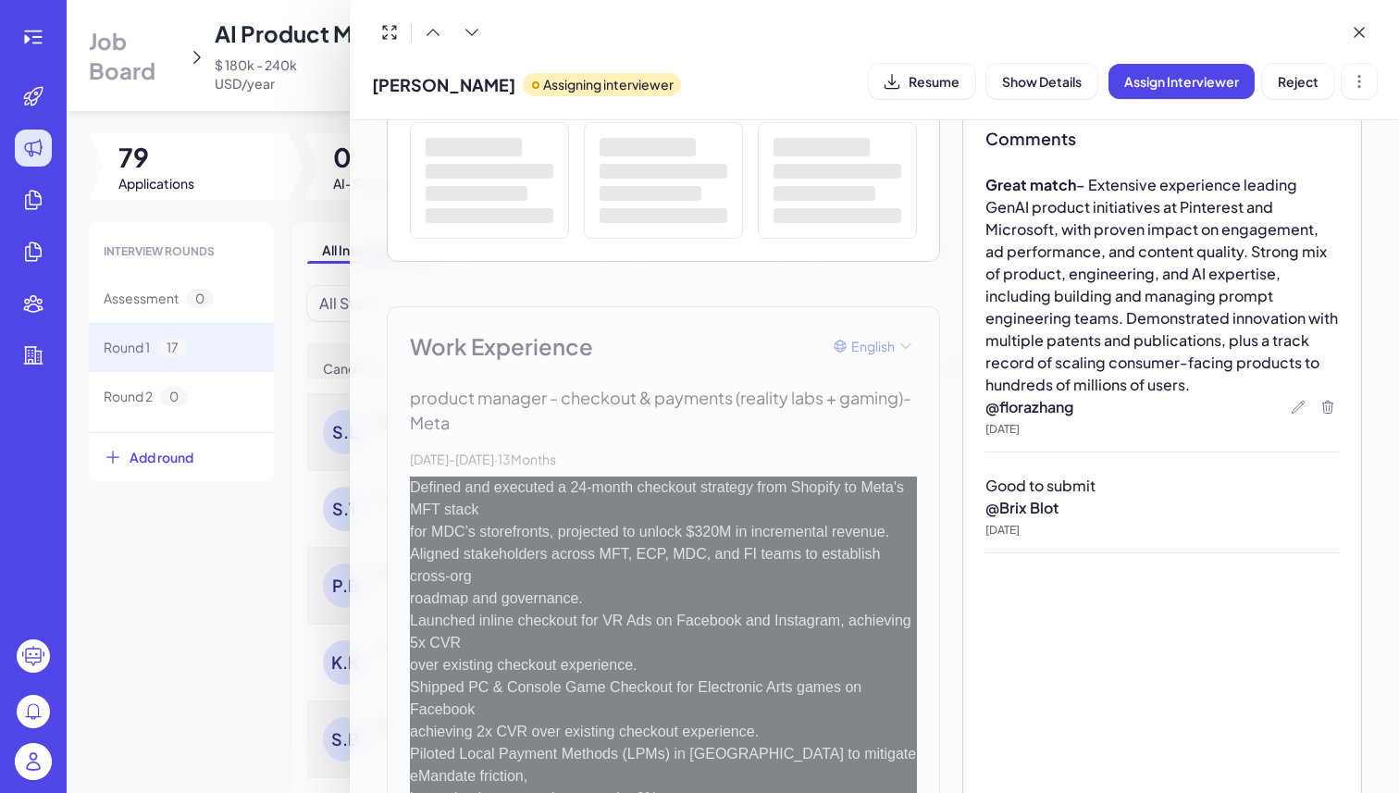
scroll to position [292, 0]
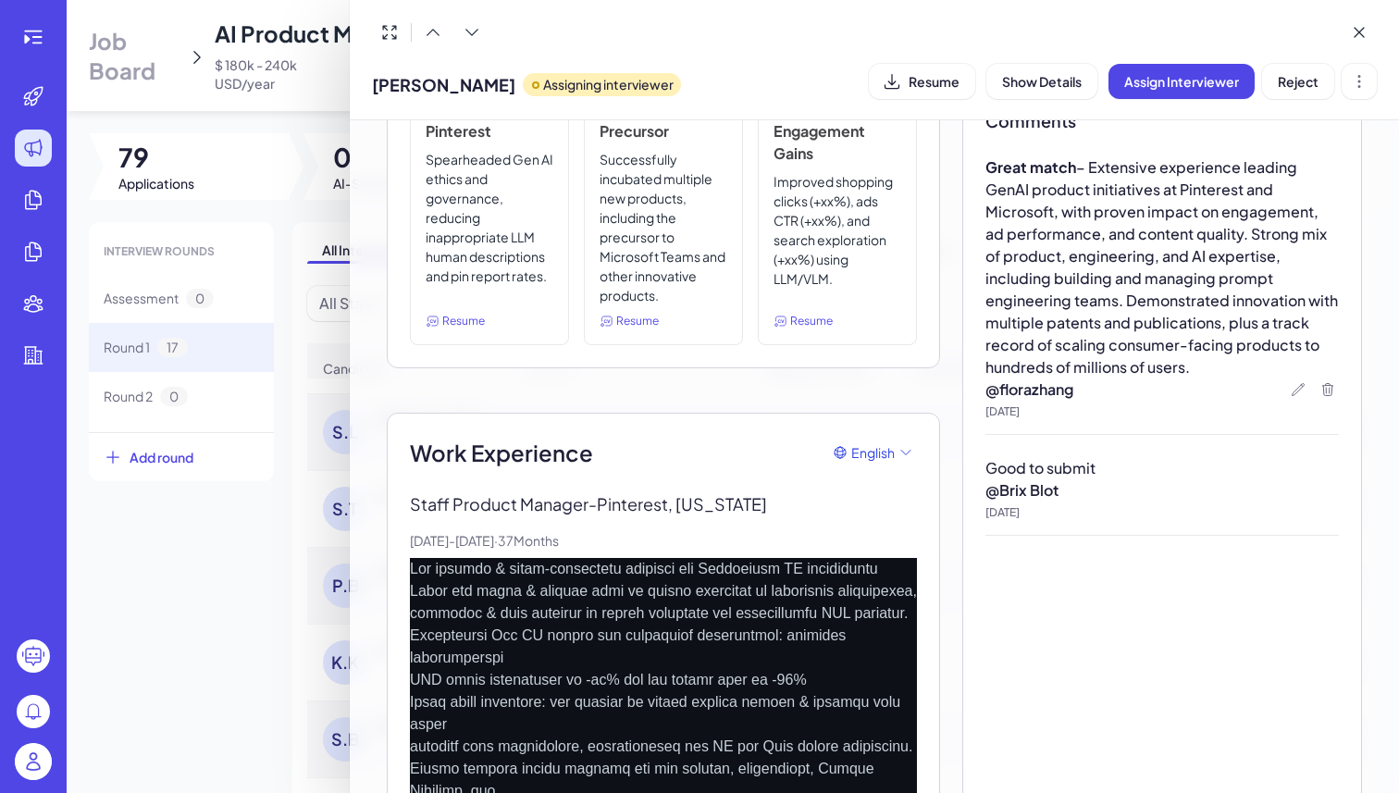
click at [238, 606] on div at bounding box center [699, 396] width 1399 height 793
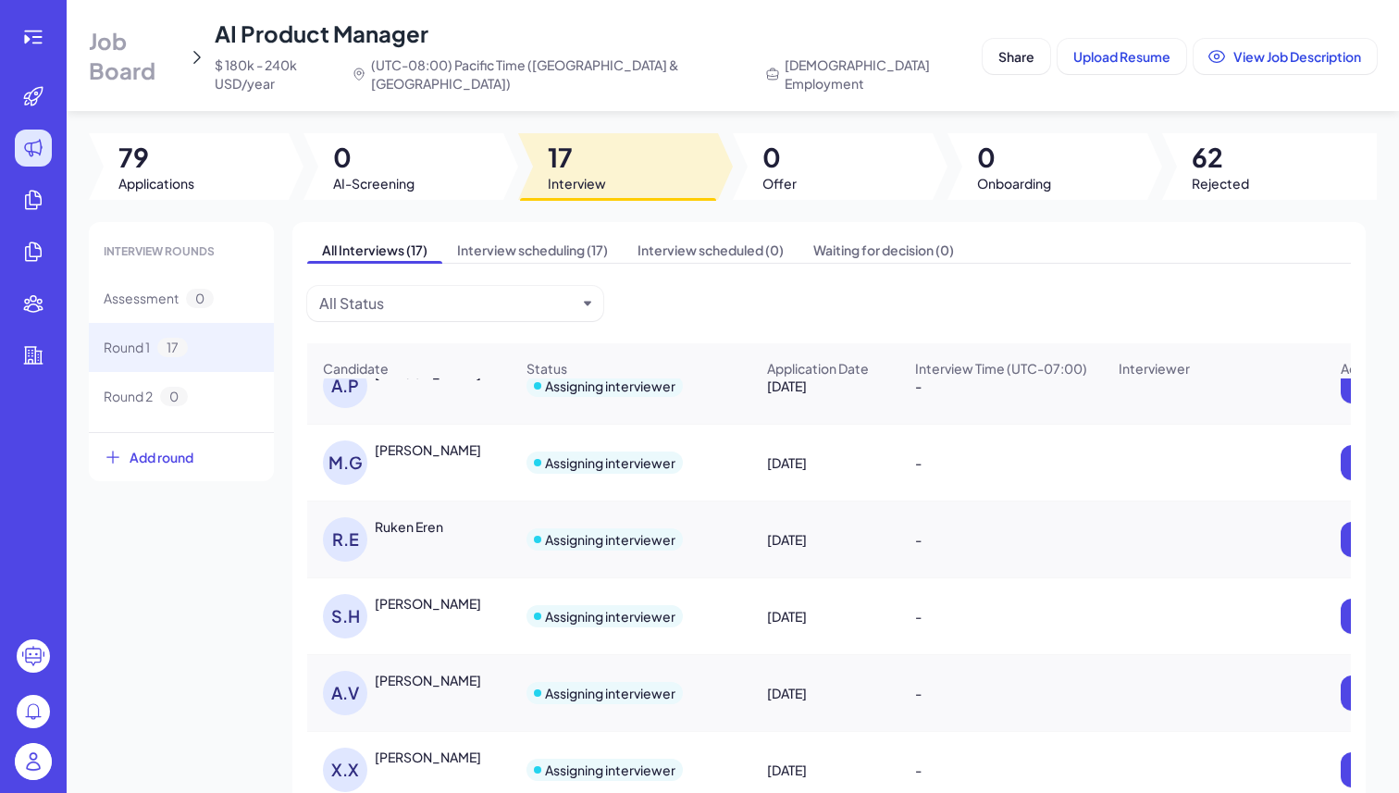
scroll to position [99, 0]
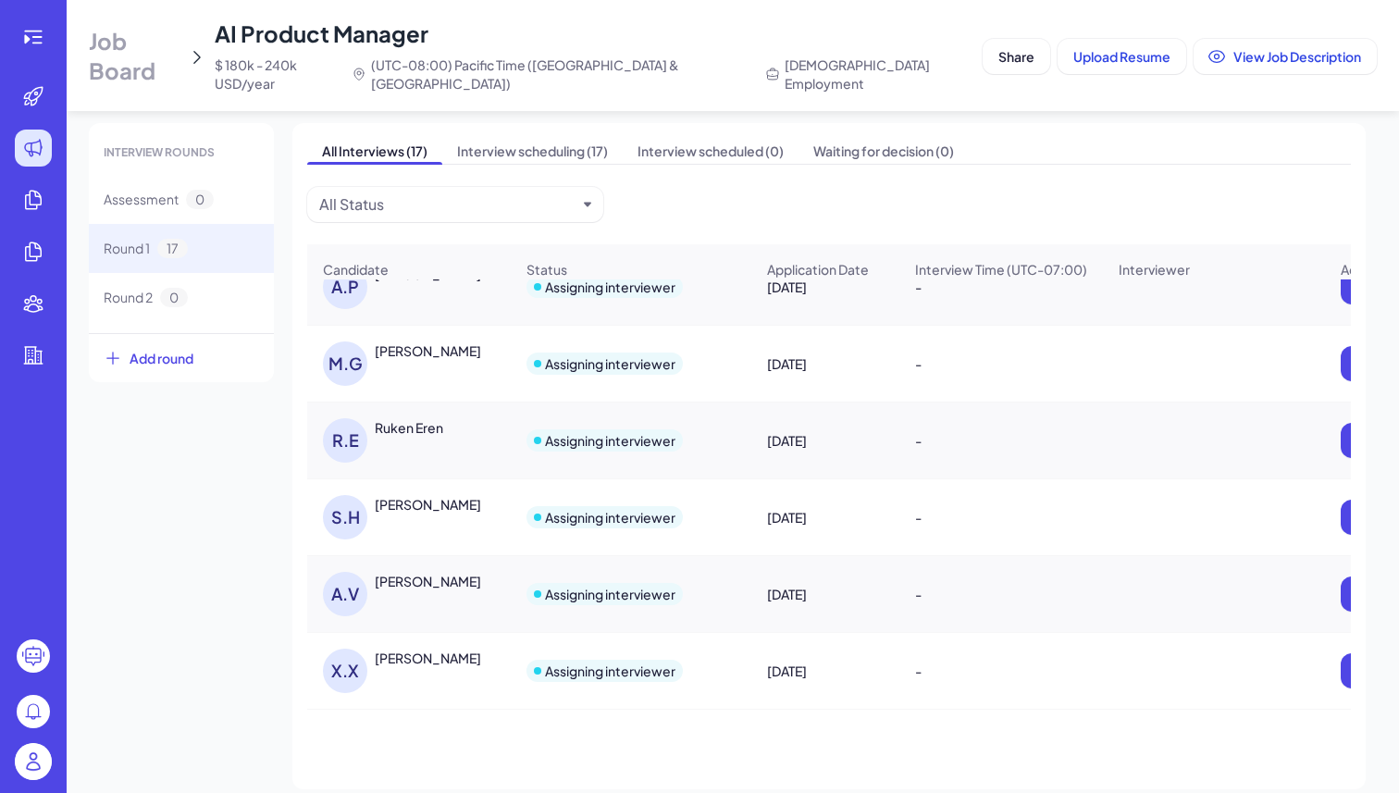
click at [428, 557] on div "A.V Ashish Vasava" at bounding box center [409, 594] width 202 height 74
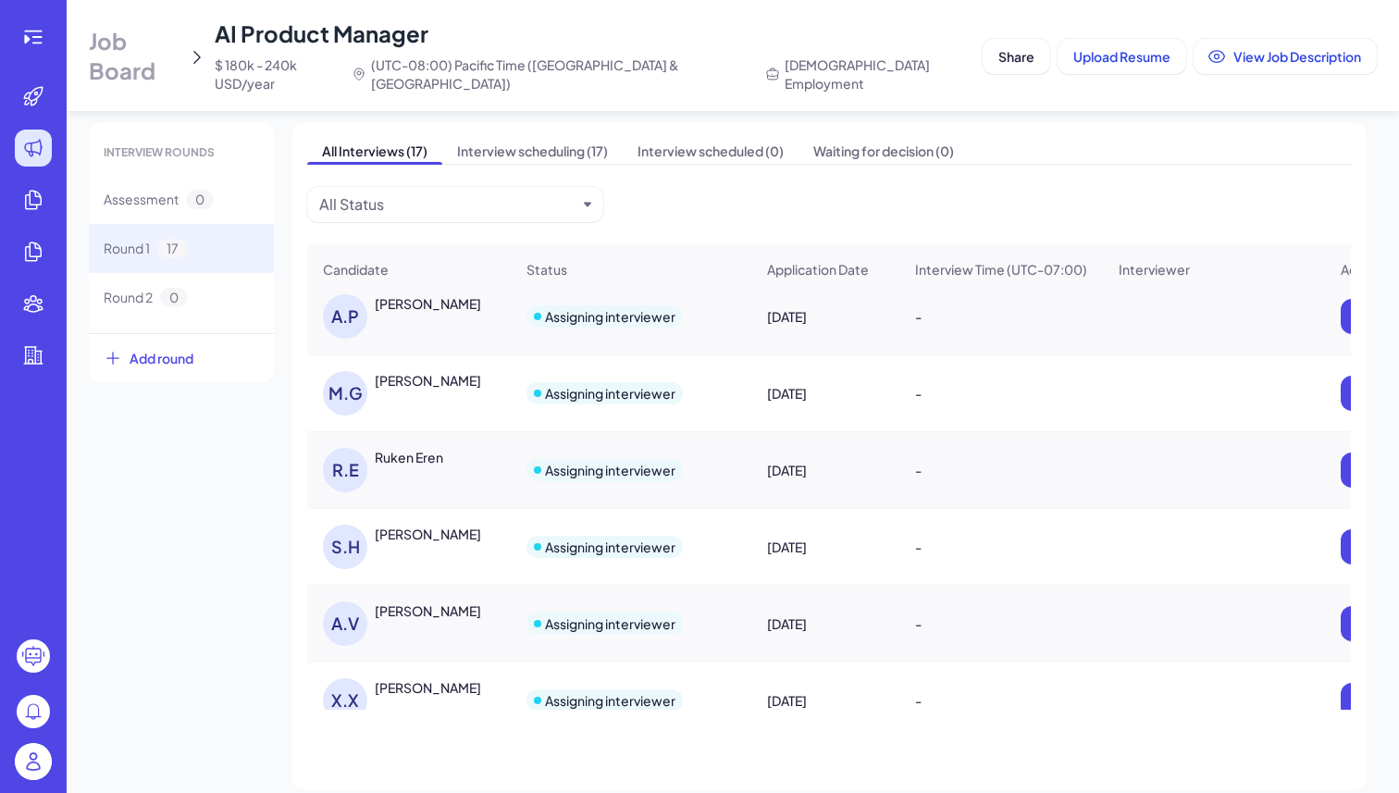
scroll to position [839, 0]
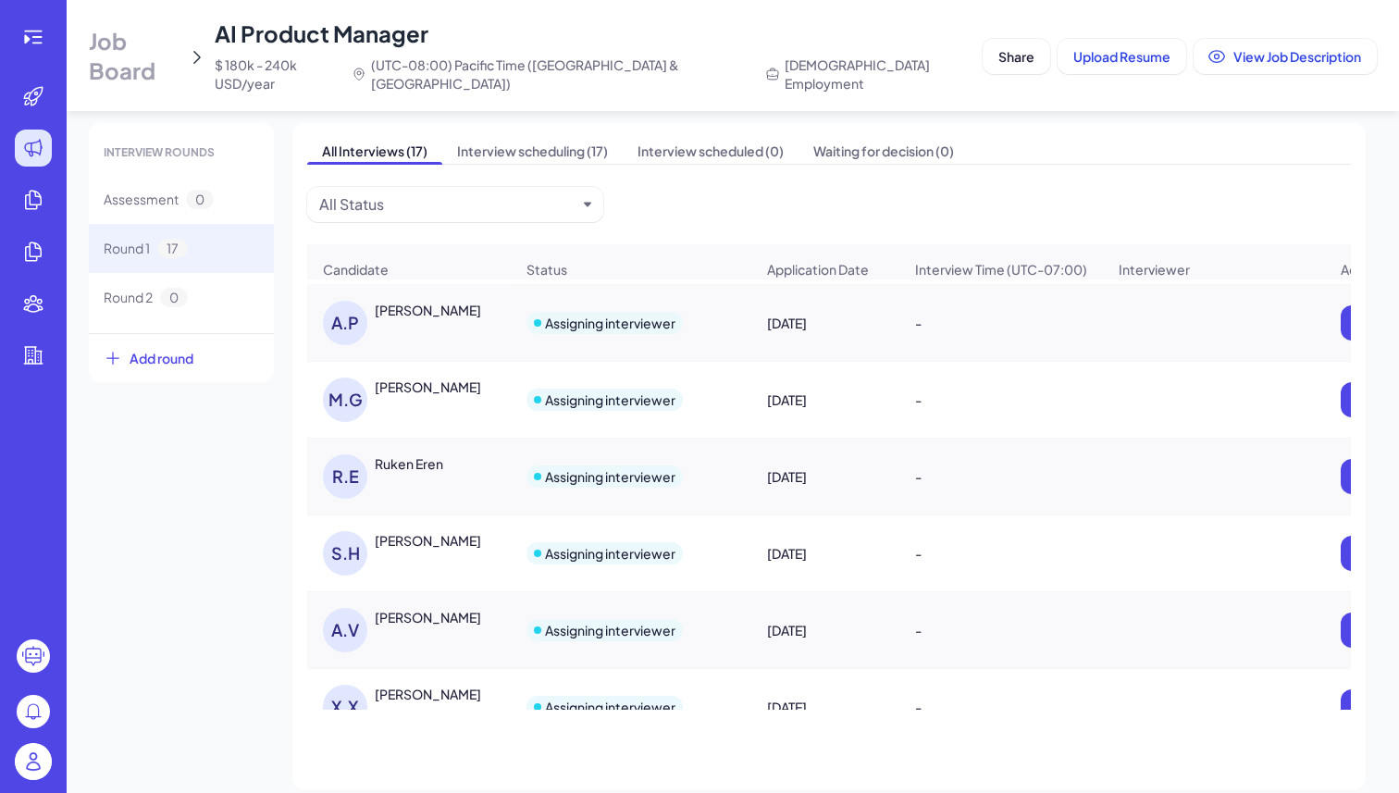
click at [428, 608] on div "Ashish Vasava" at bounding box center [428, 617] width 106 height 19
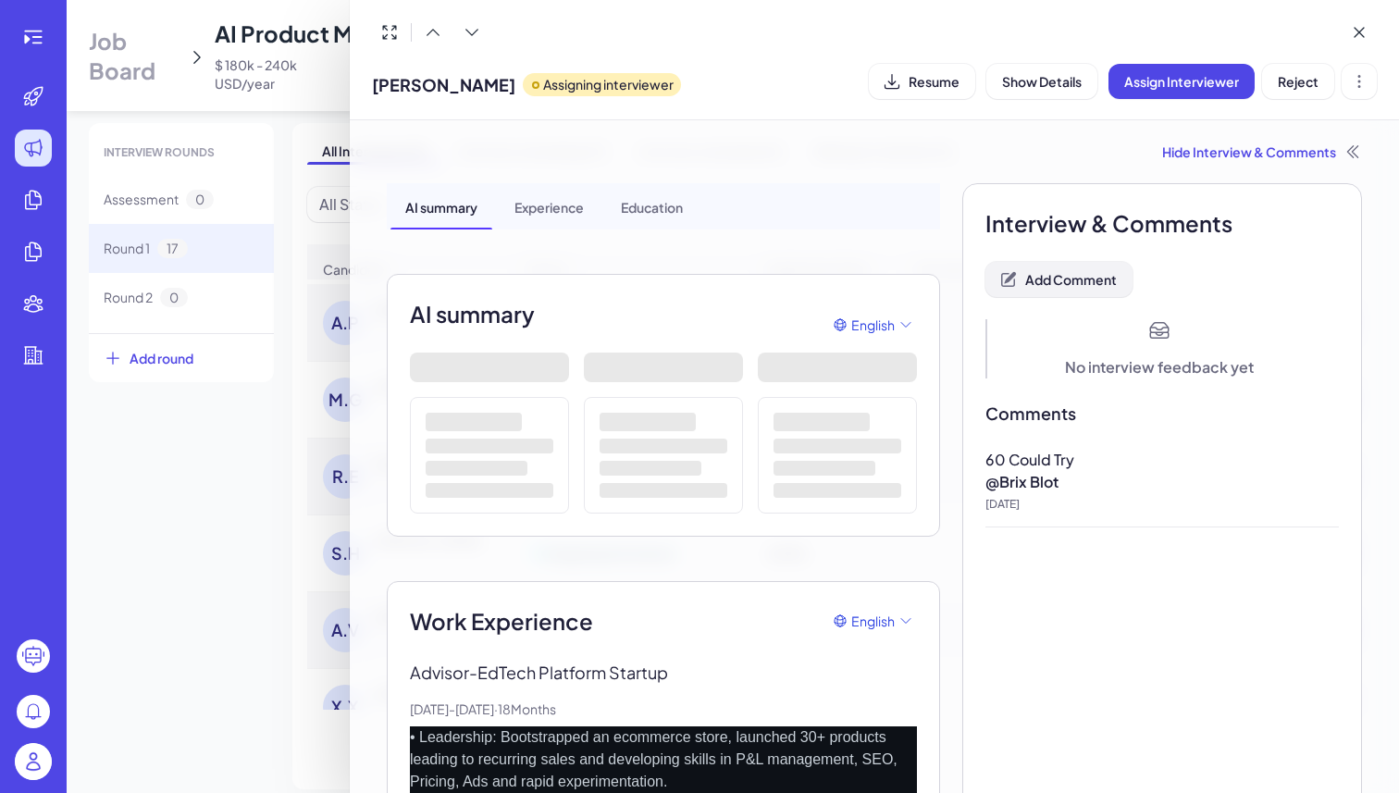
click at [1067, 294] on button "Add Comment" at bounding box center [1059, 279] width 147 height 35
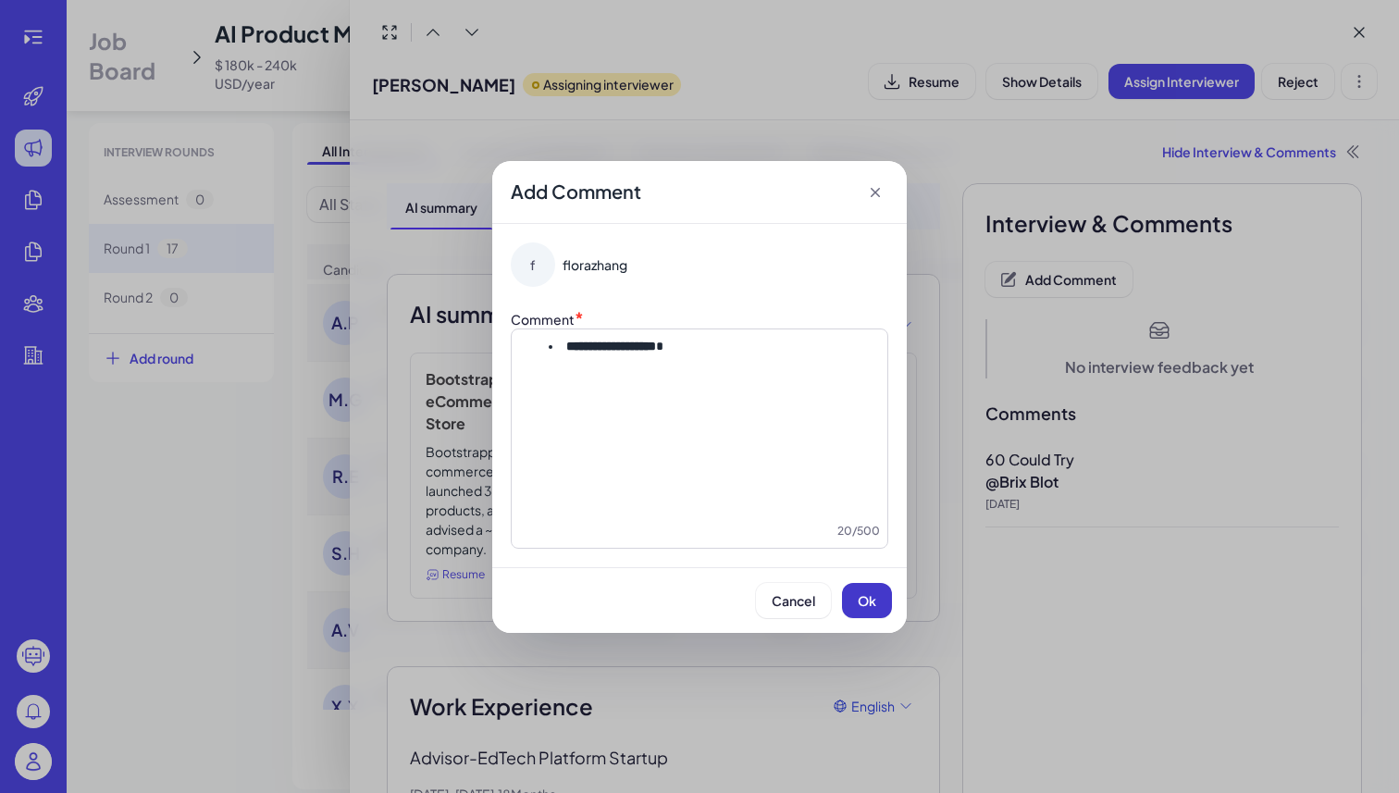
click at [866, 617] on div "Cancel Ok" at bounding box center [699, 600] width 415 height 66
click at [866, 598] on span "Ok" at bounding box center [867, 600] width 19 height 17
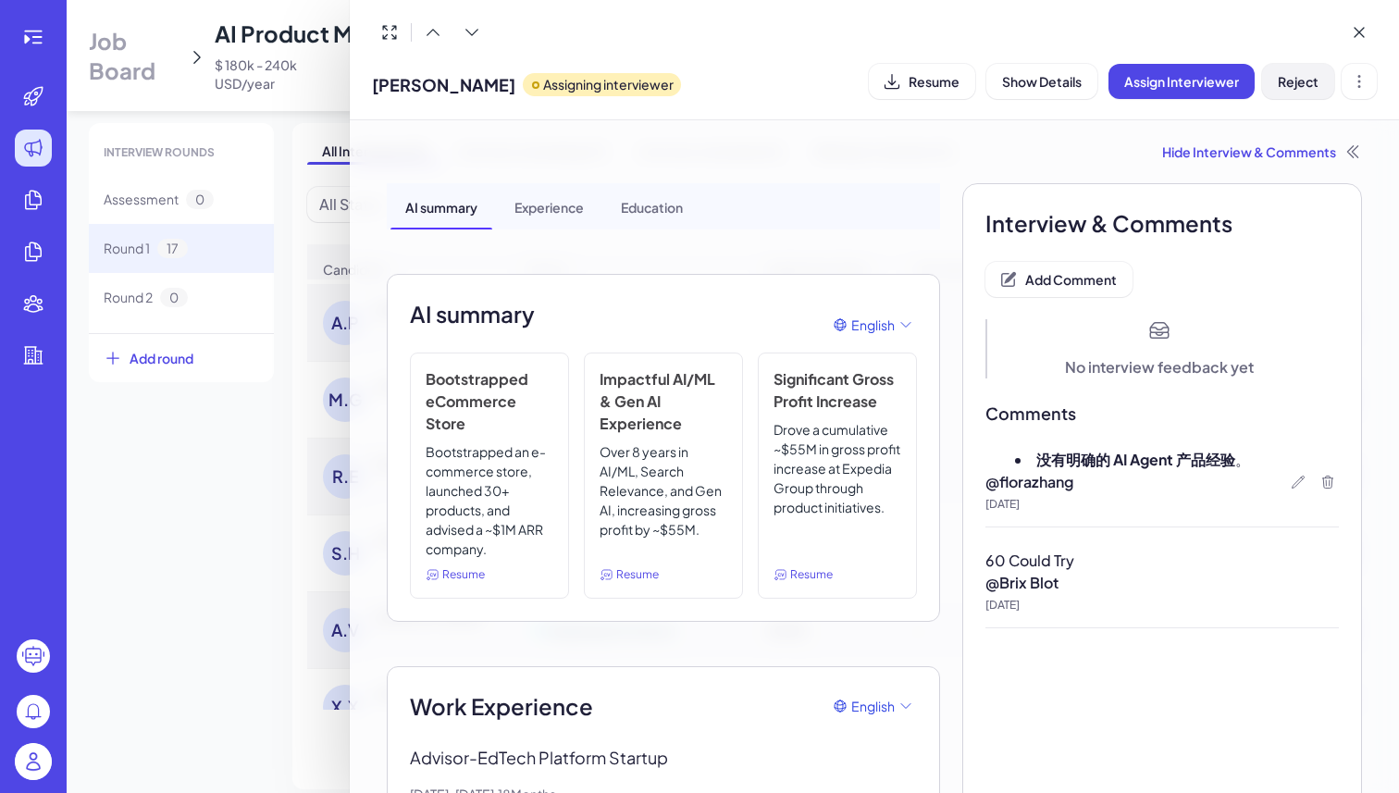
click at [1293, 88] on span "Reject" at bounding box center [1298, 81] width 41 height 17
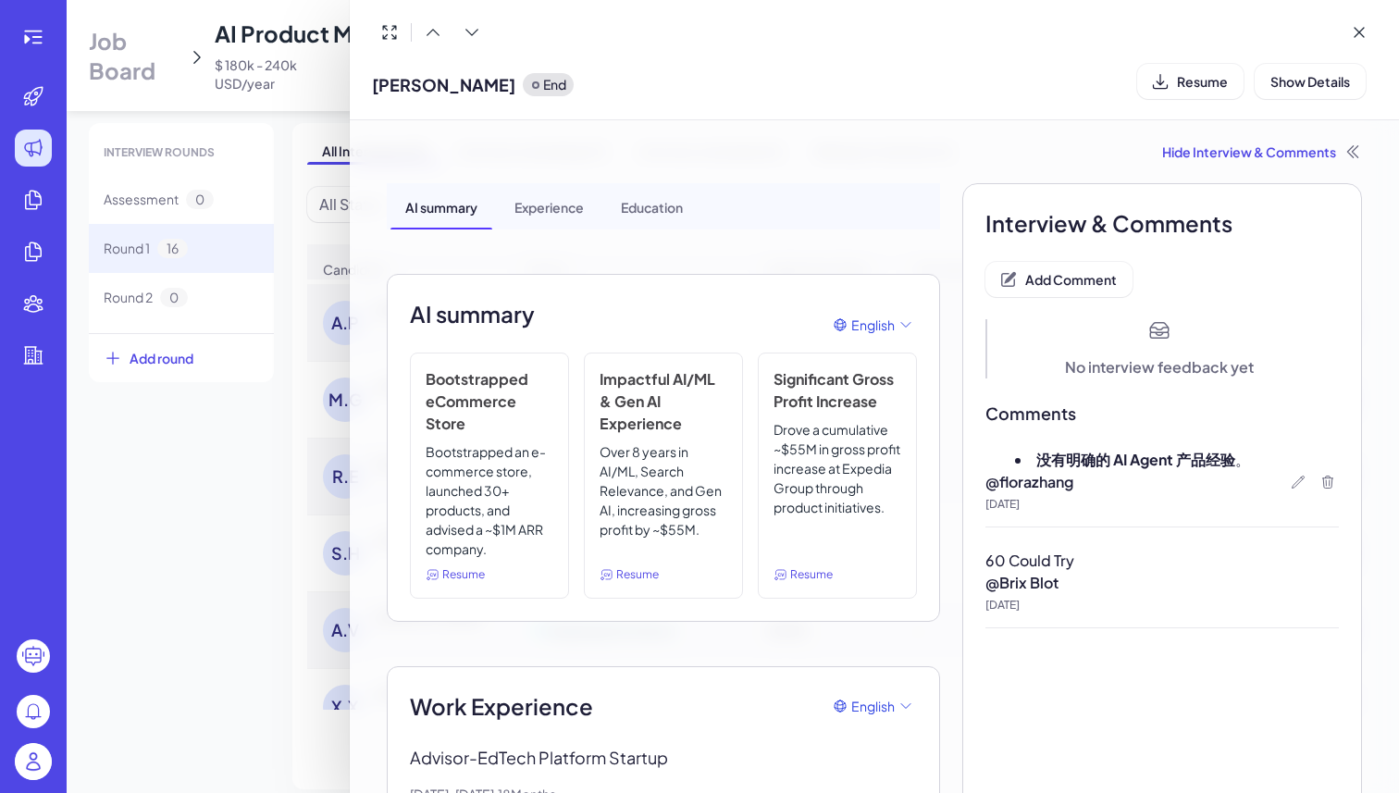
click at [306, 556] on div at bounding box center [699, 396] width 1399 height 793
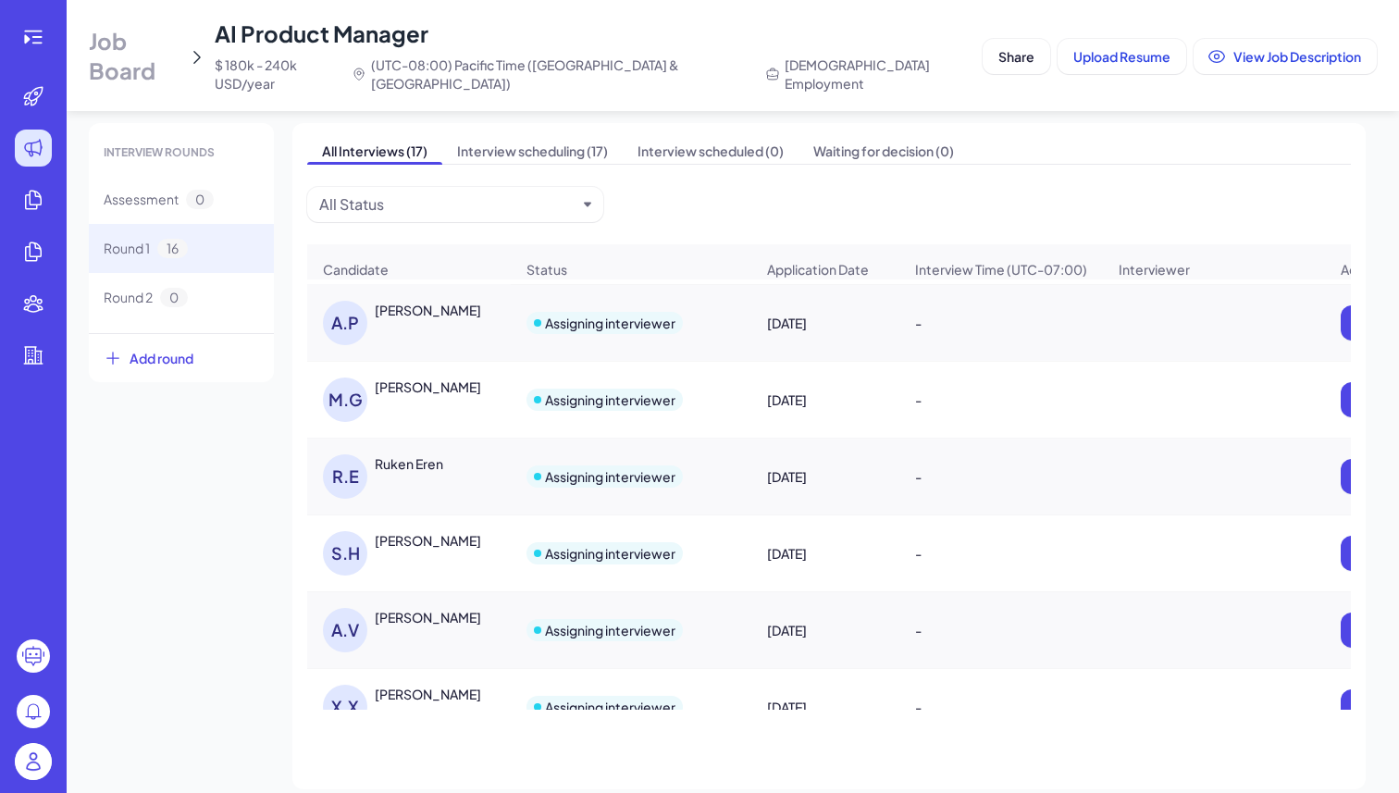
click at [417, 597] on div "Candidate Status Application Date Interview Time (UTC-07:00) Interviewer Action…" at bounding box center [829, 477] width 1044 height 466
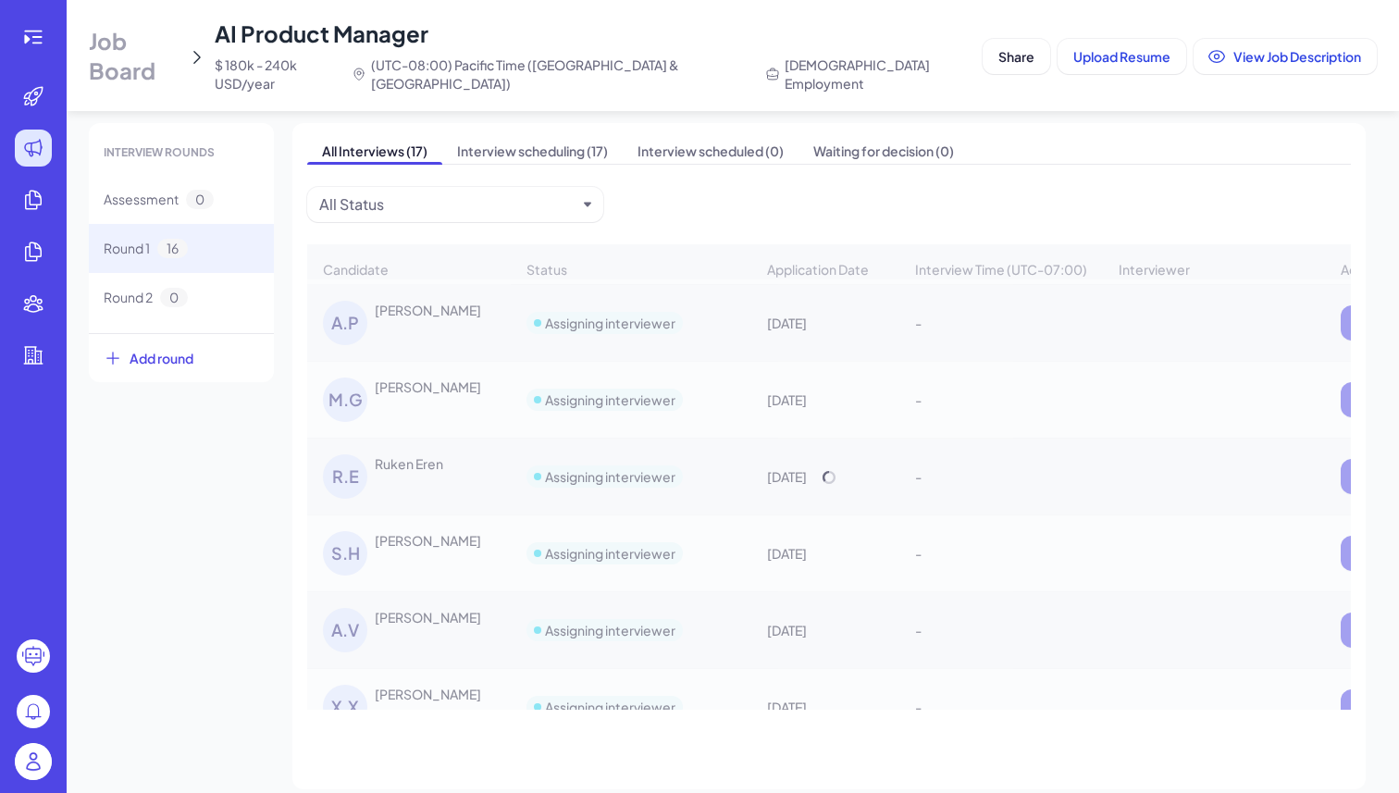
scroll to position [799, 0]
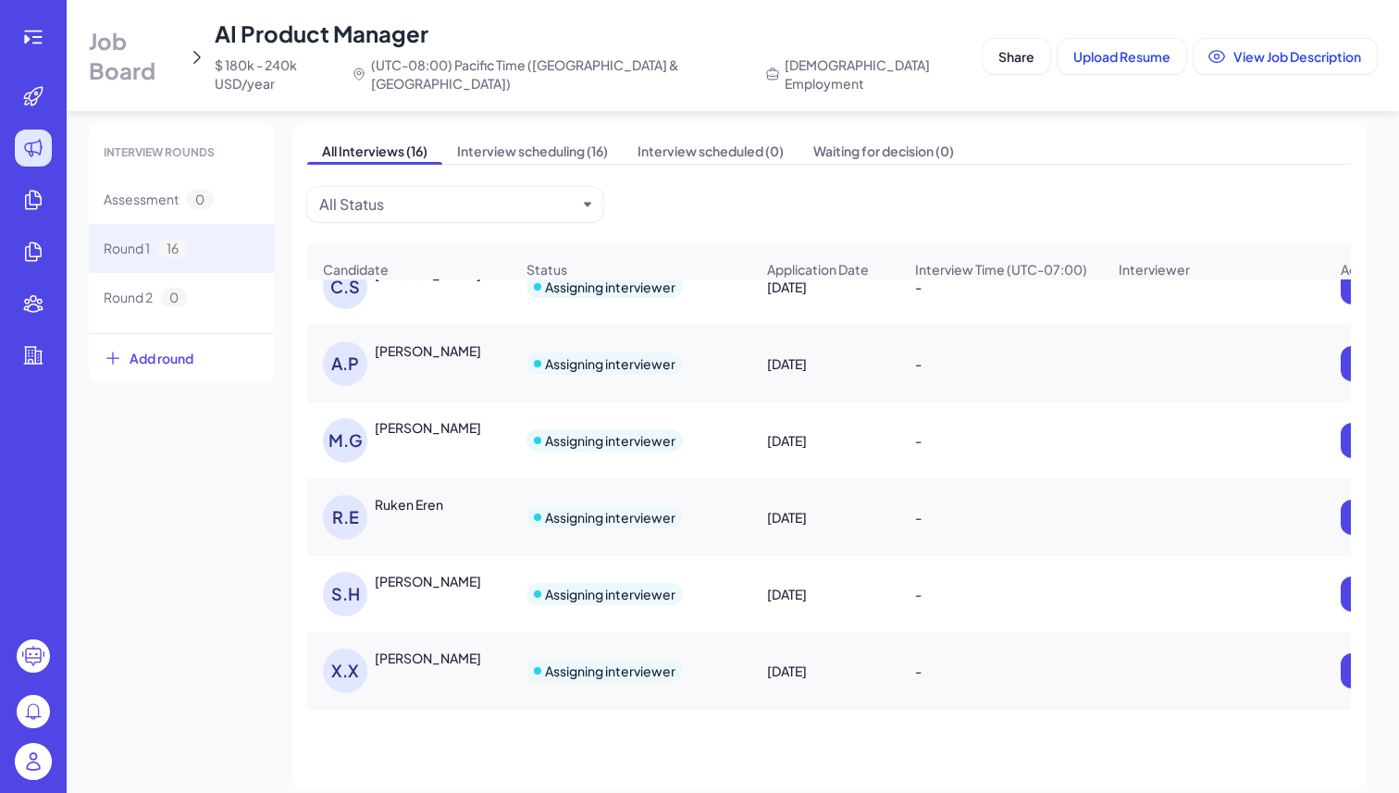
click at [418, 572] on div "Swati Humbad" at bounding box center [428, 581] width 106 height 19
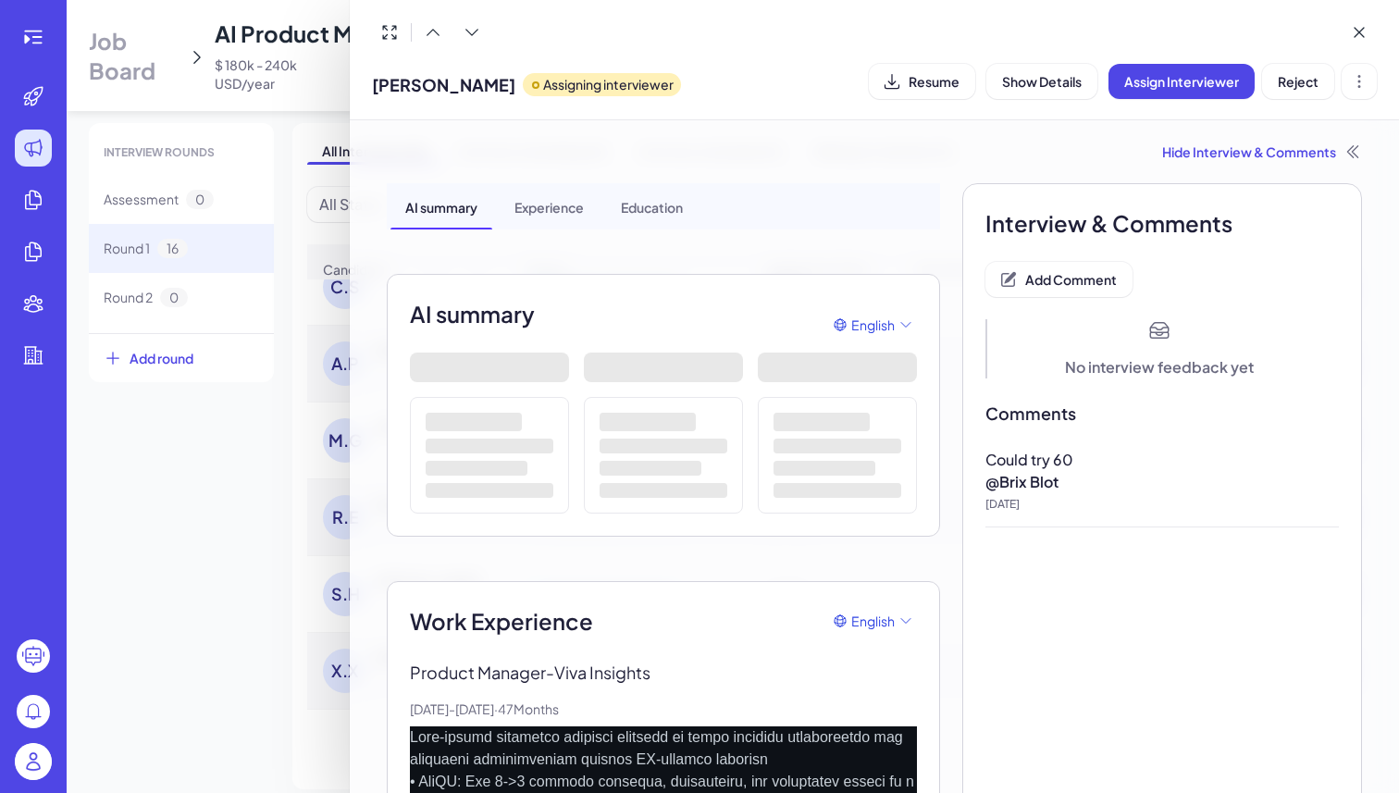
click at [1212, 155] on div "Hide Interview & Comments" at bounding box center [875, 152] width 976 height 19
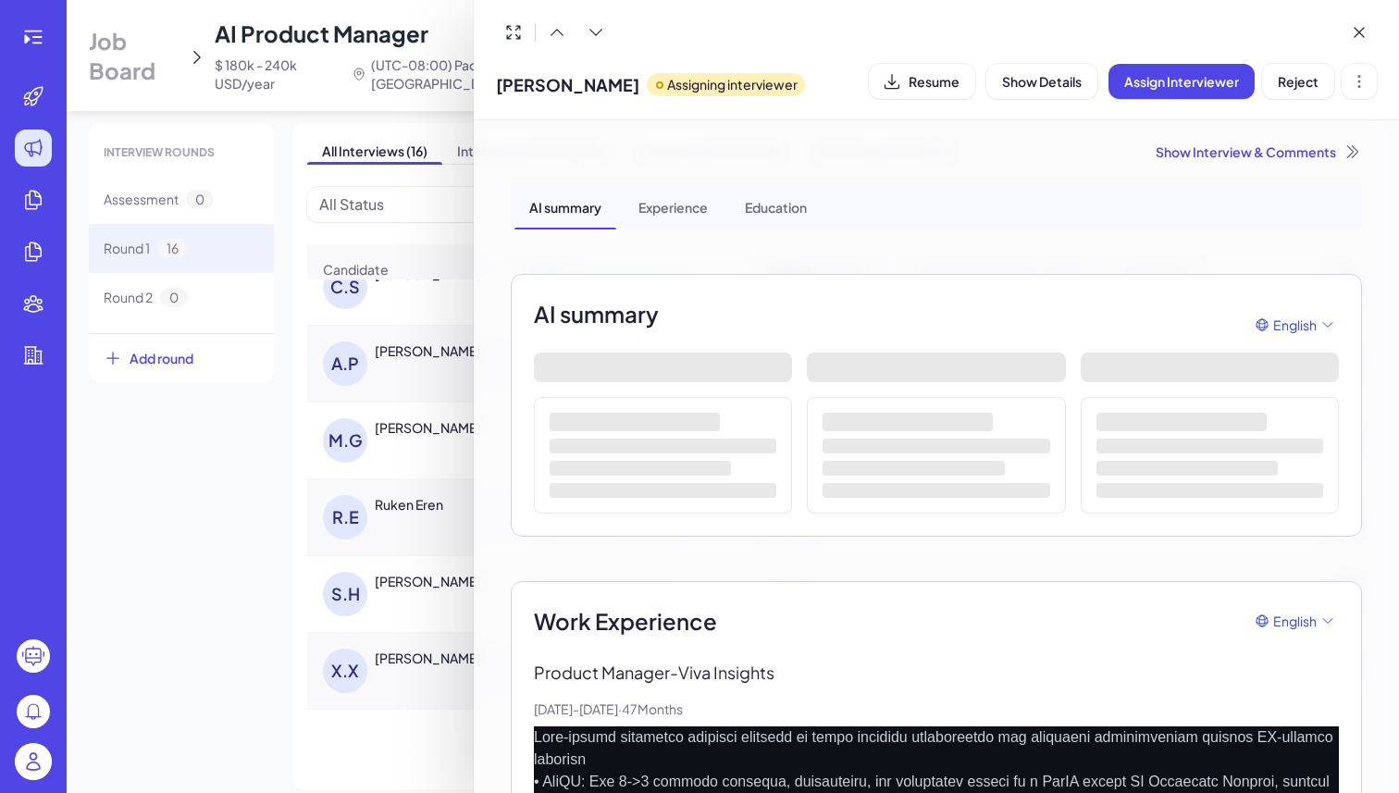
click at [1232, 152] on div "Show Interview & Comments" at bounding box center [937, 152] width 852 height 19
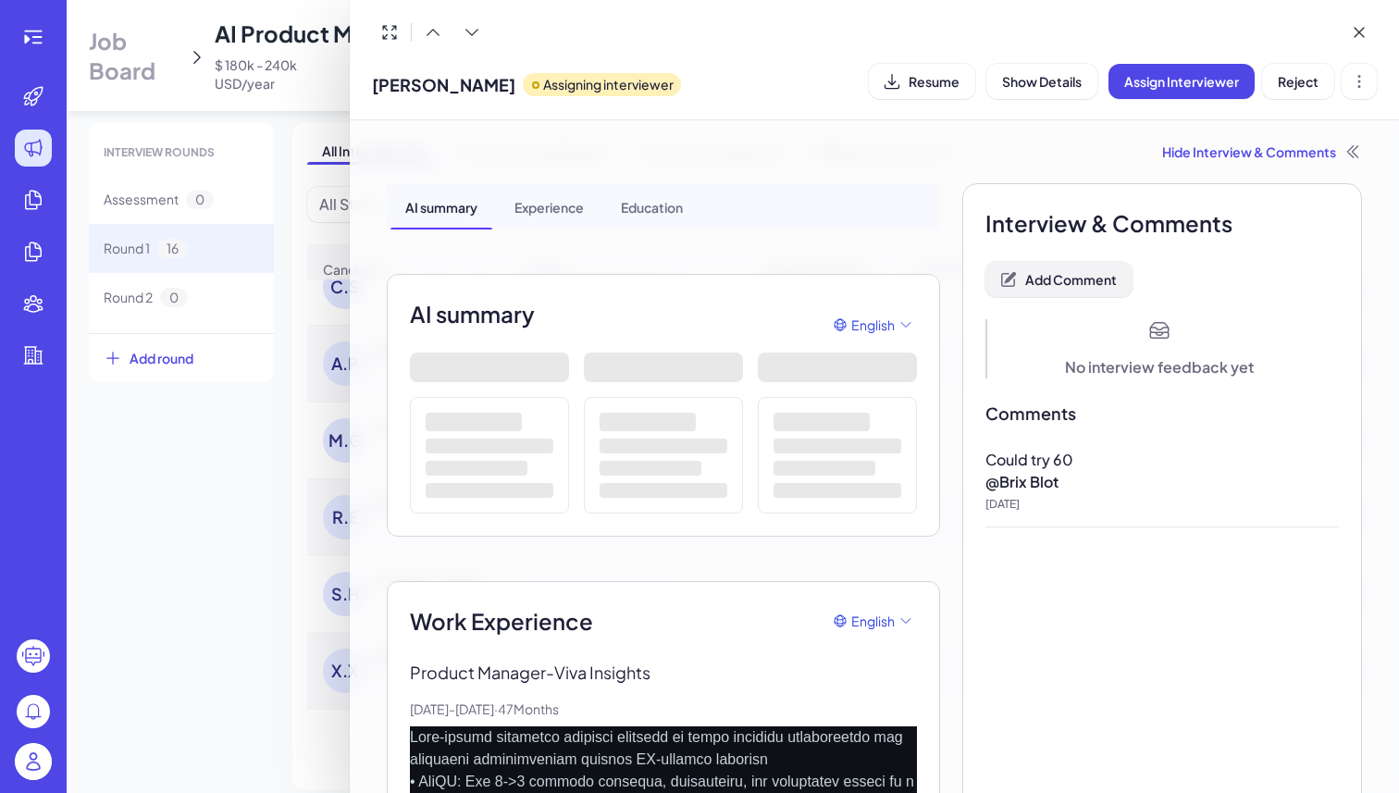
click at [1092, 293] on button "Add Comment" at bounding box center [1059, 279] width 147 height 35
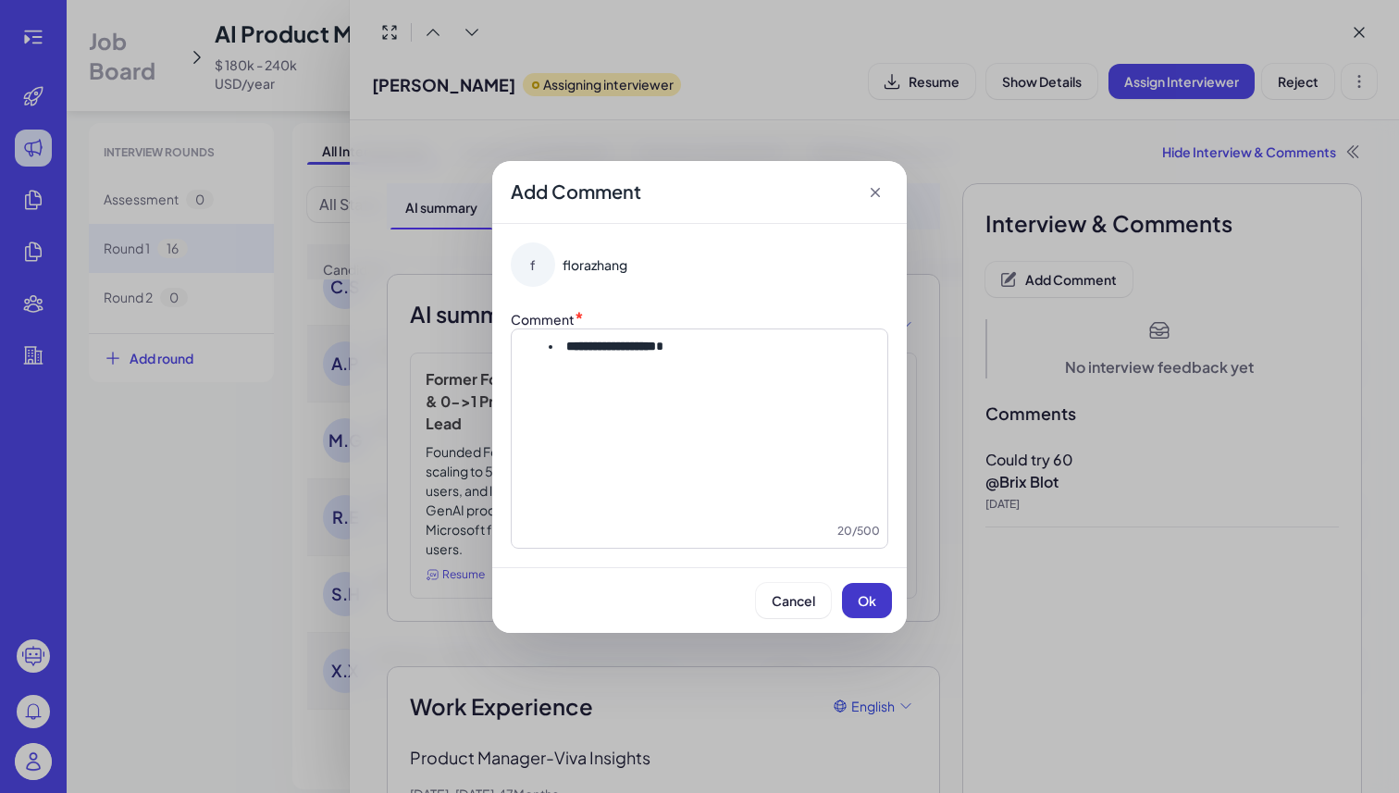
click at [864, 597] on span "Ok" at bounding box center [867, 600] width 19 height 17
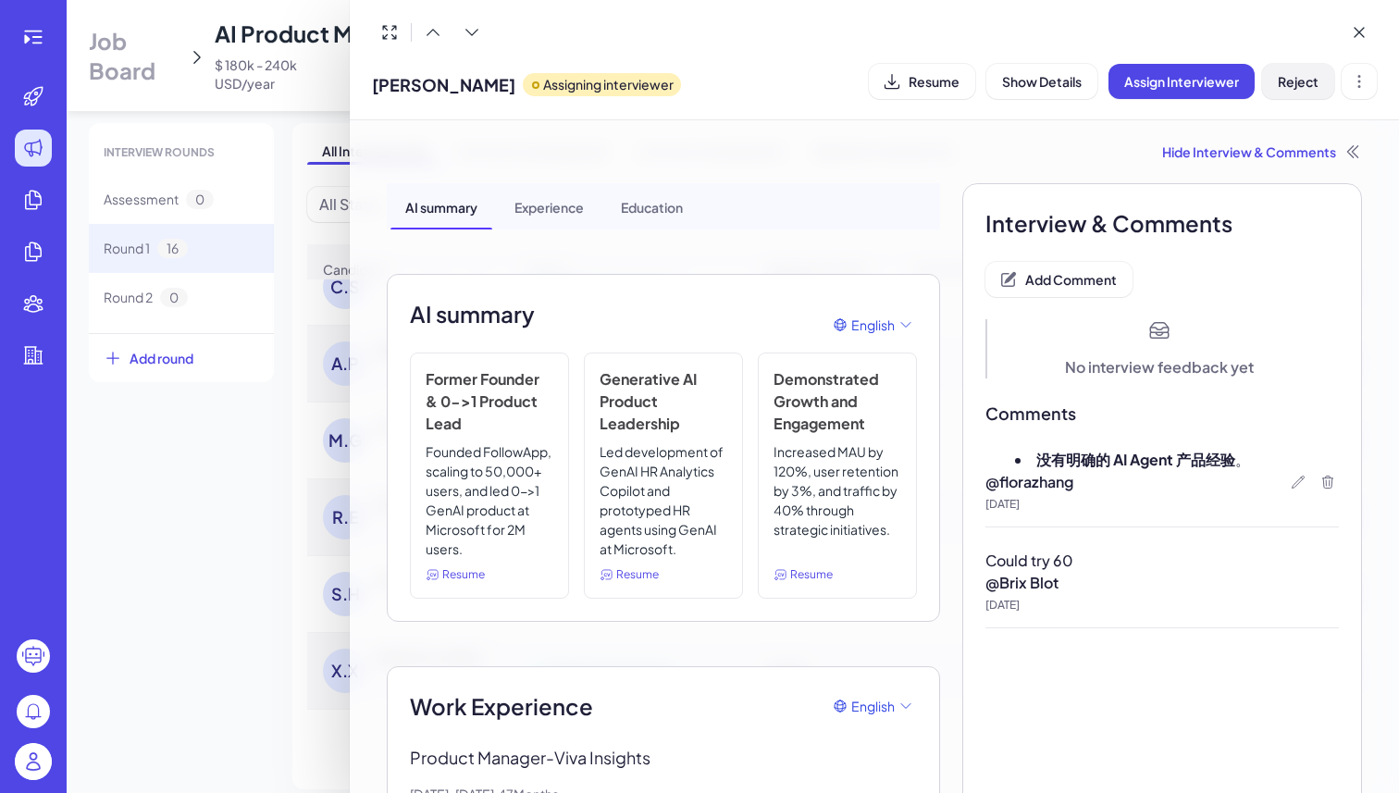
click at [1283, 91] on button "Reject" at bounding box center [1298, 81] width 72 height 35
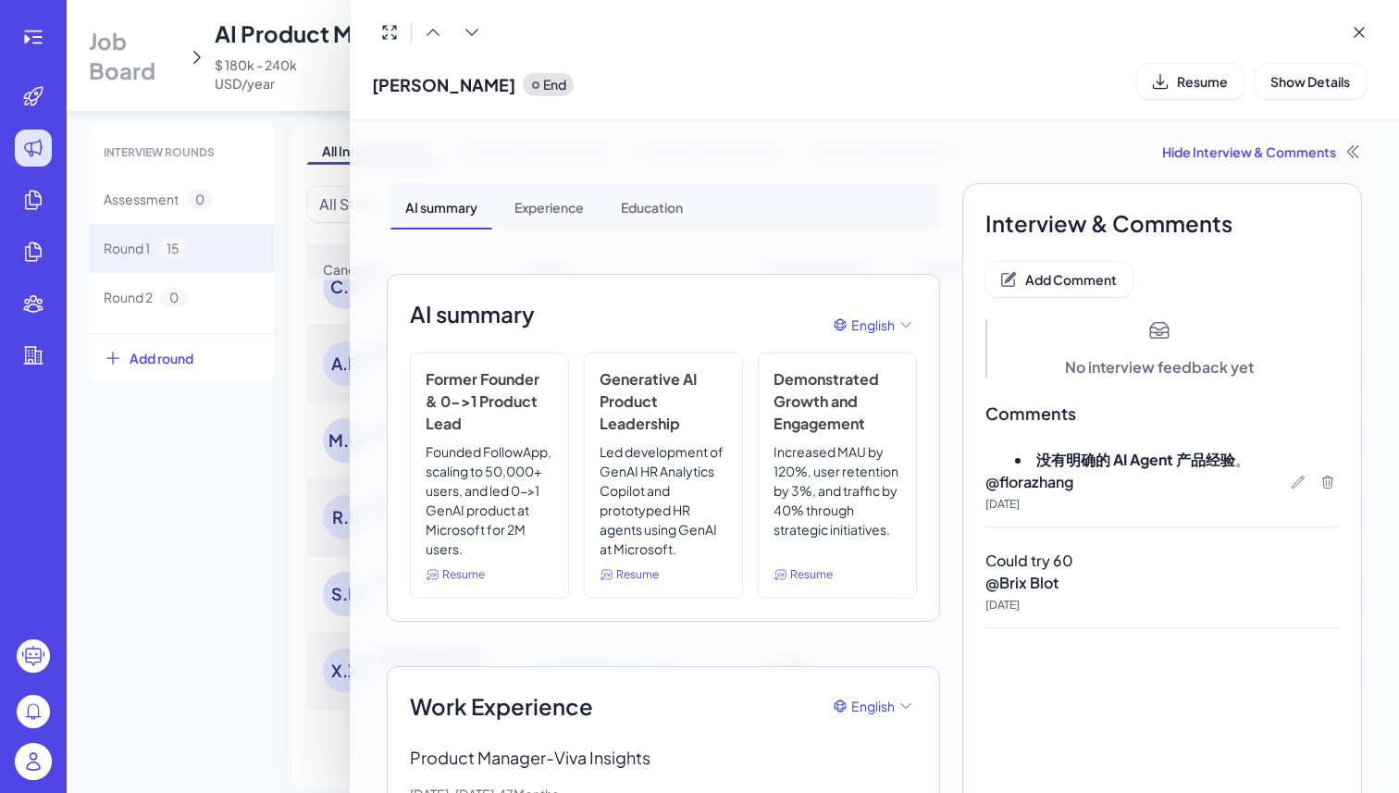
click at [180, 541] on div at bounding box center [699, 396] width 1399 height 793
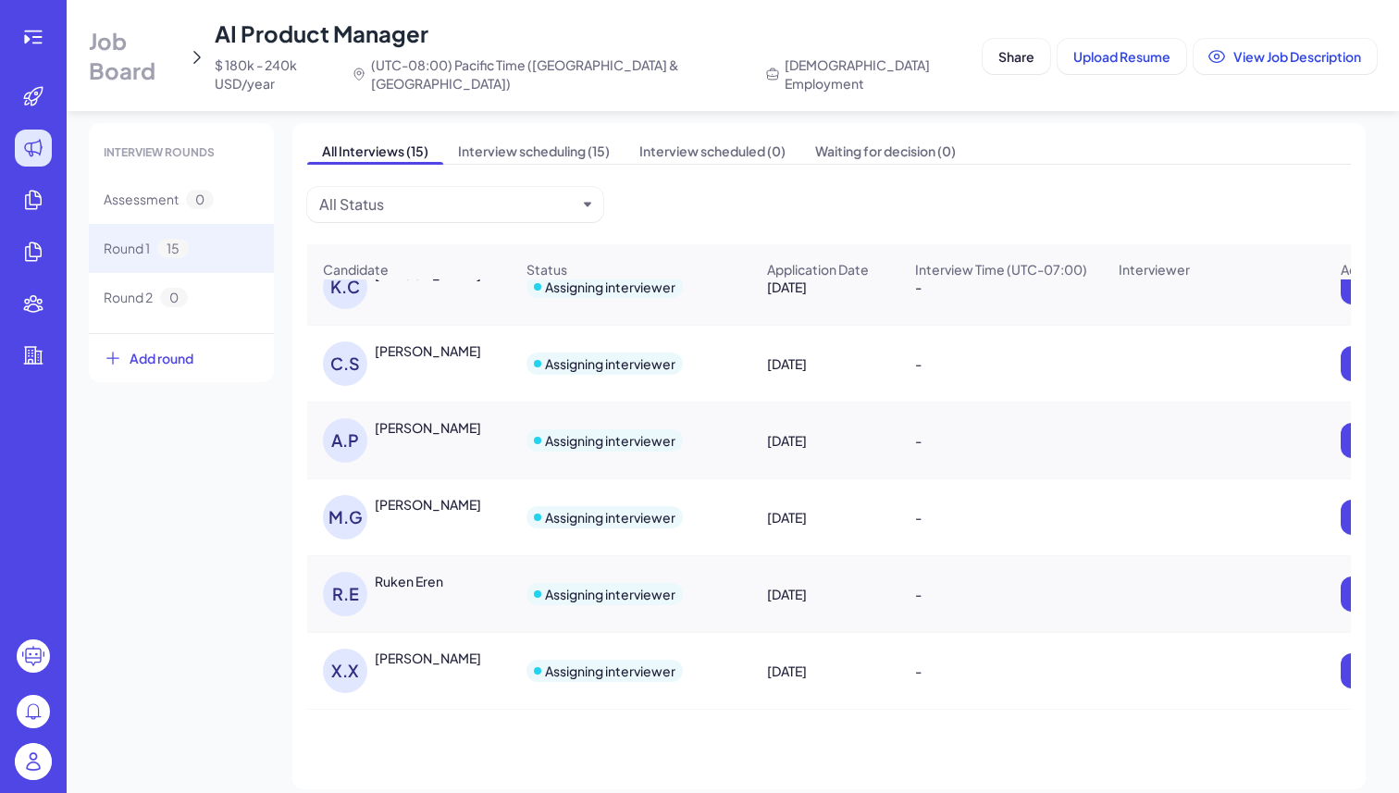
scroll to position [722, 0]
click at [408, 495] on div "Mohamed Gad" at bounding box center [428, 504] width 106 height 19
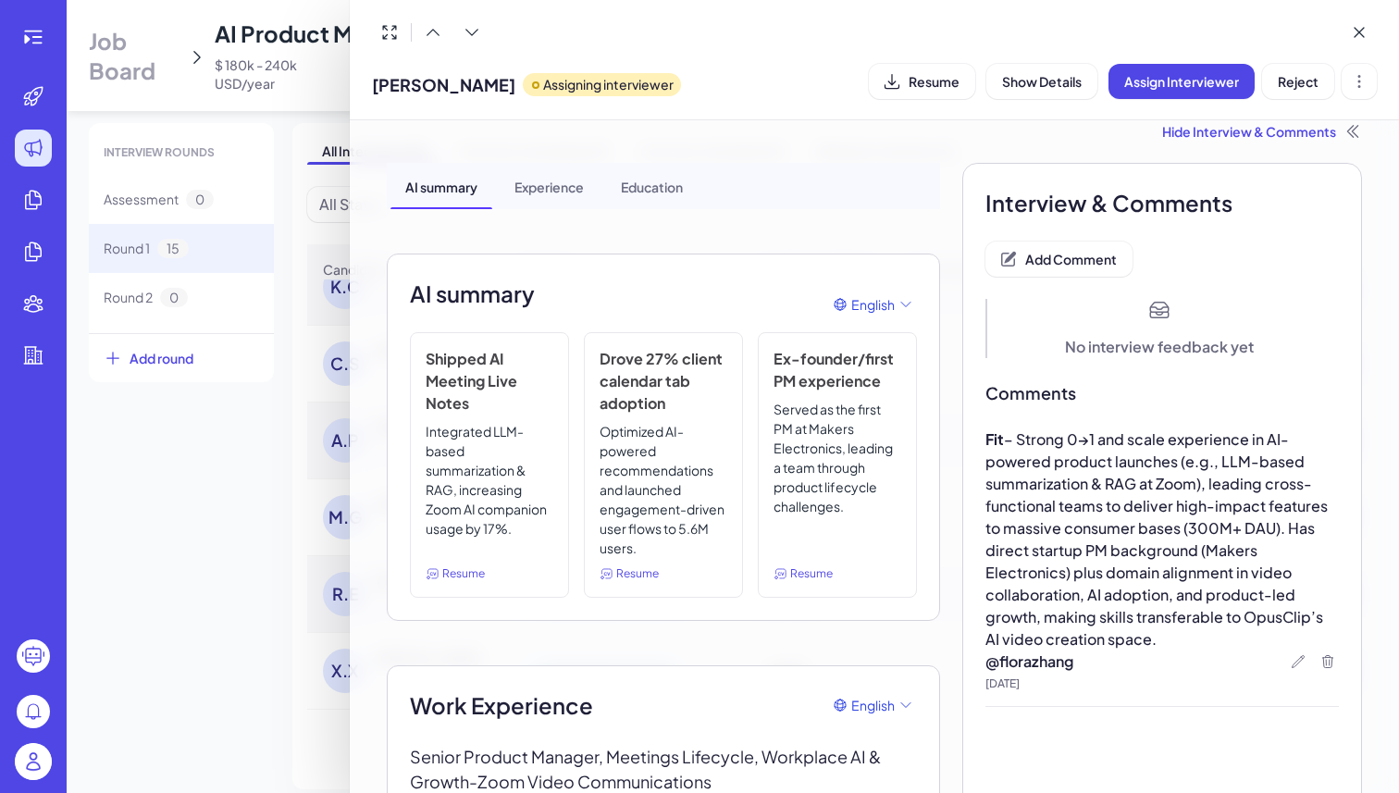
scroll to position [19, 0]
click at [1076, 254] on span "Add Comment" at bounding box center [1072, 260] width 92 height 17
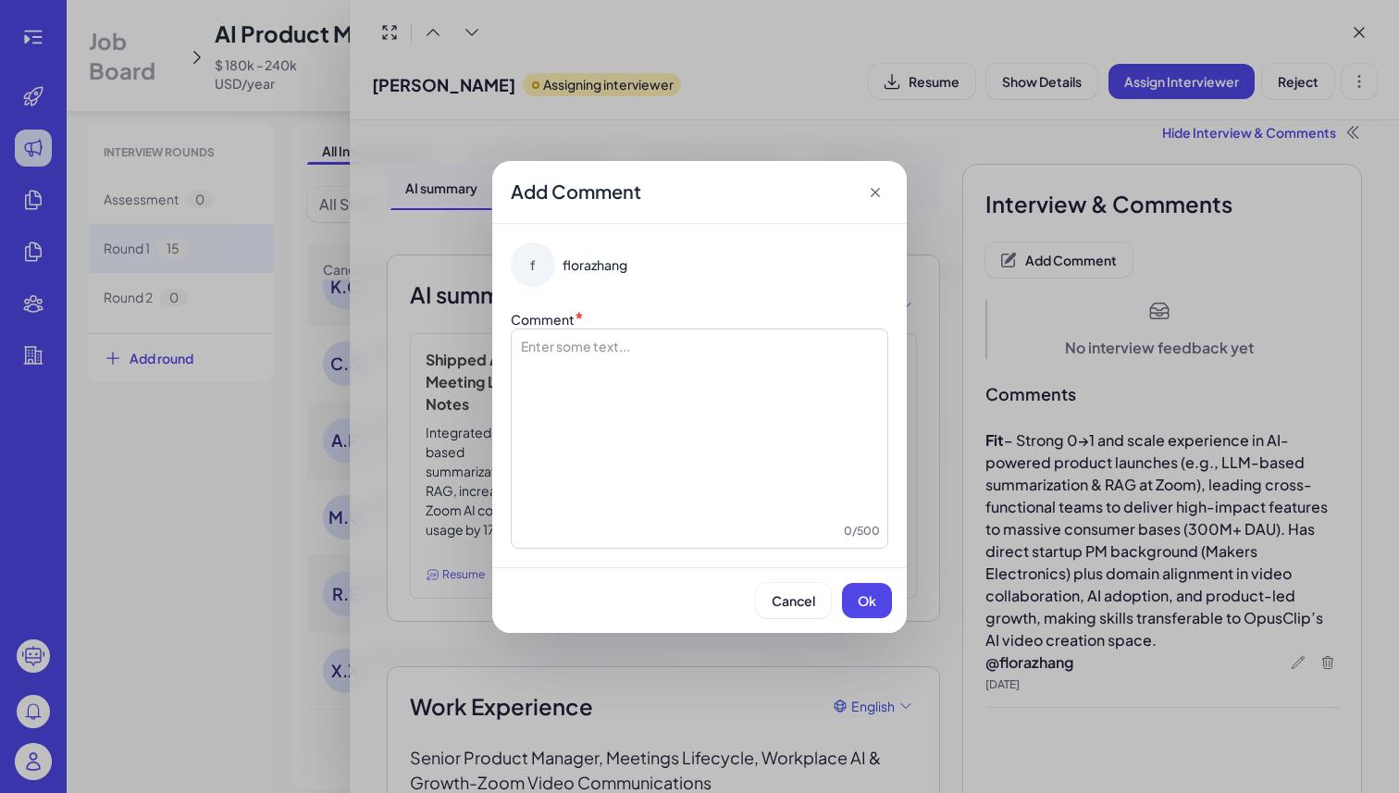
click at [764, 389] on div at bounding box center [699, 429] width 361 height 185
click at [869, 587] on button "Ok" at bounding box center [867, 600] width 50 height 35
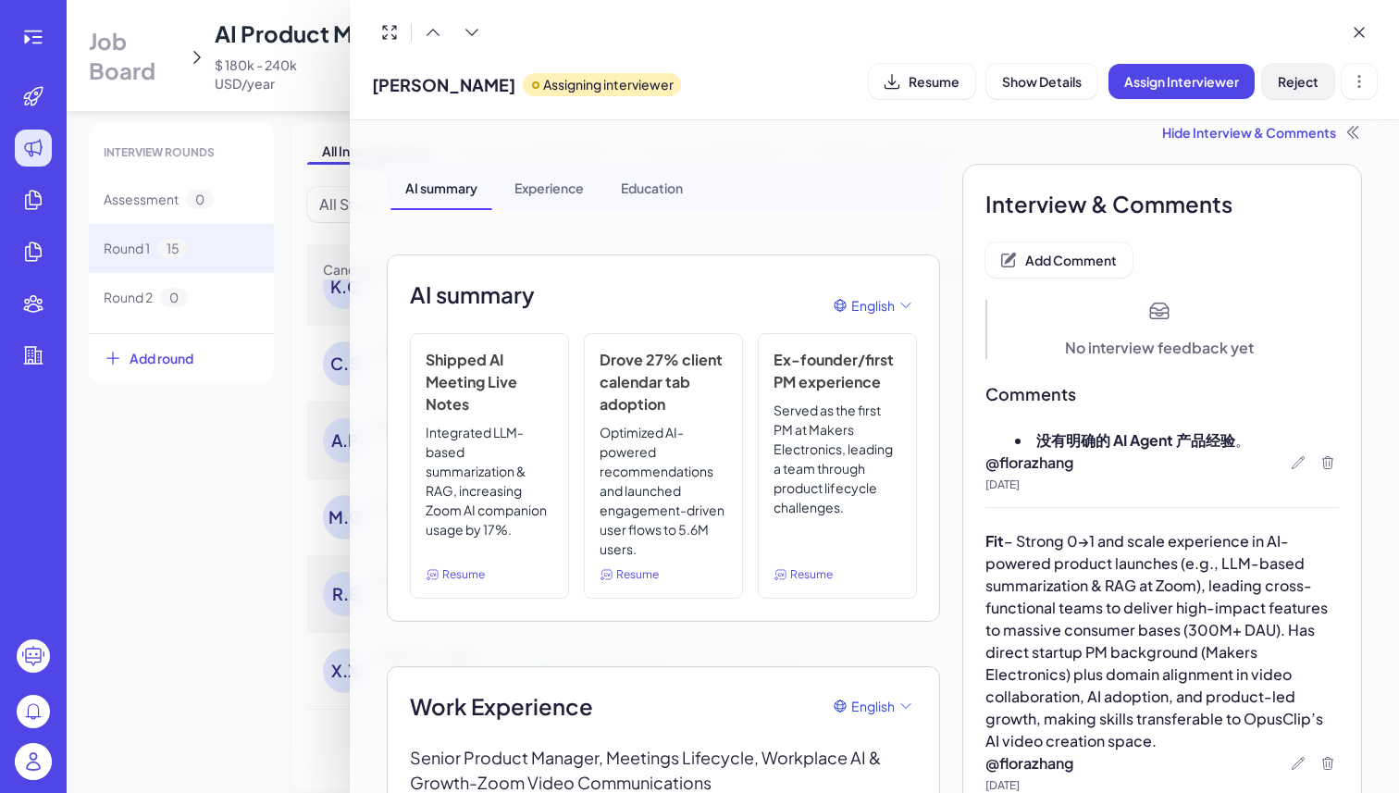
click at [1302, 93] on button "Reject" at bounding box center [1298, 81] width 72 height 35
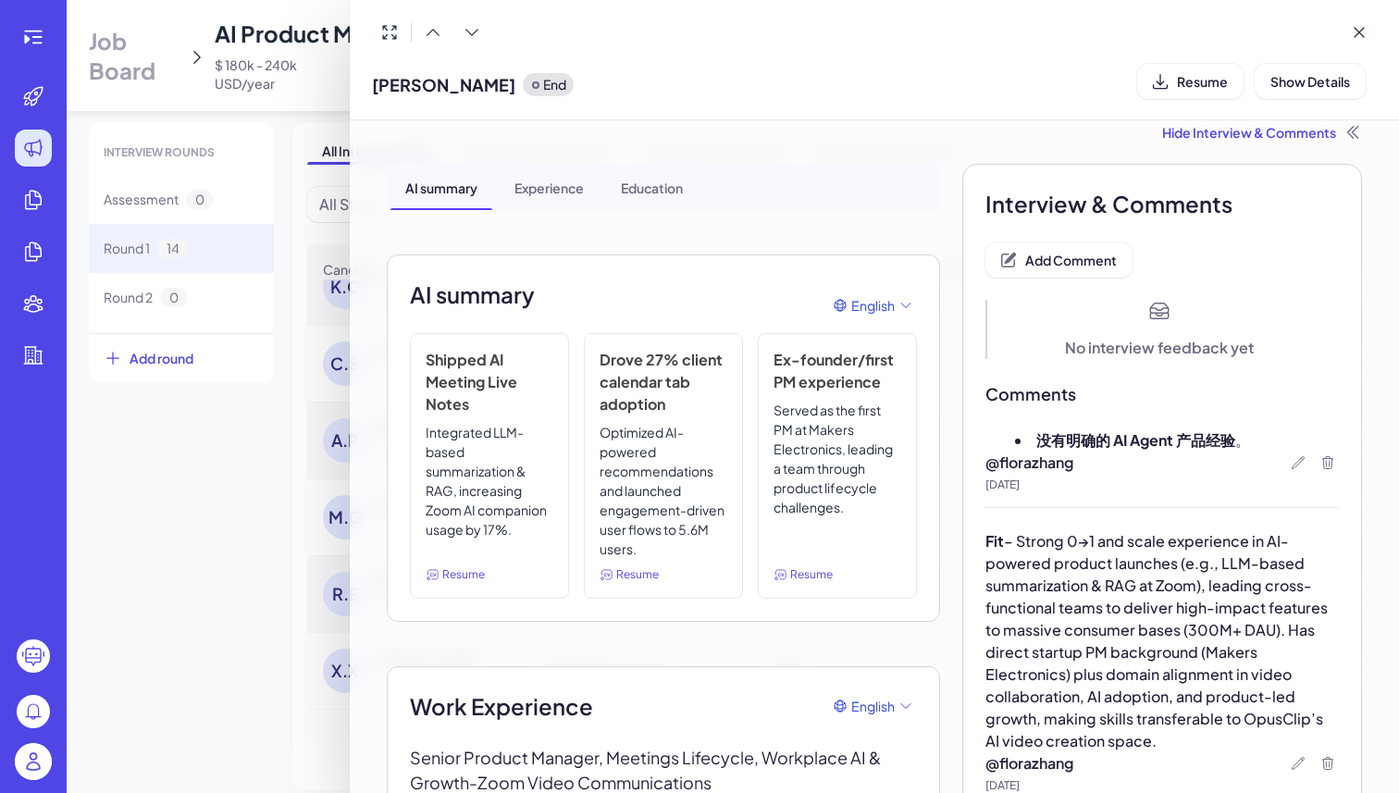
click at [242, 568] on div at bounding box center [699, 396] width 1399 height 793
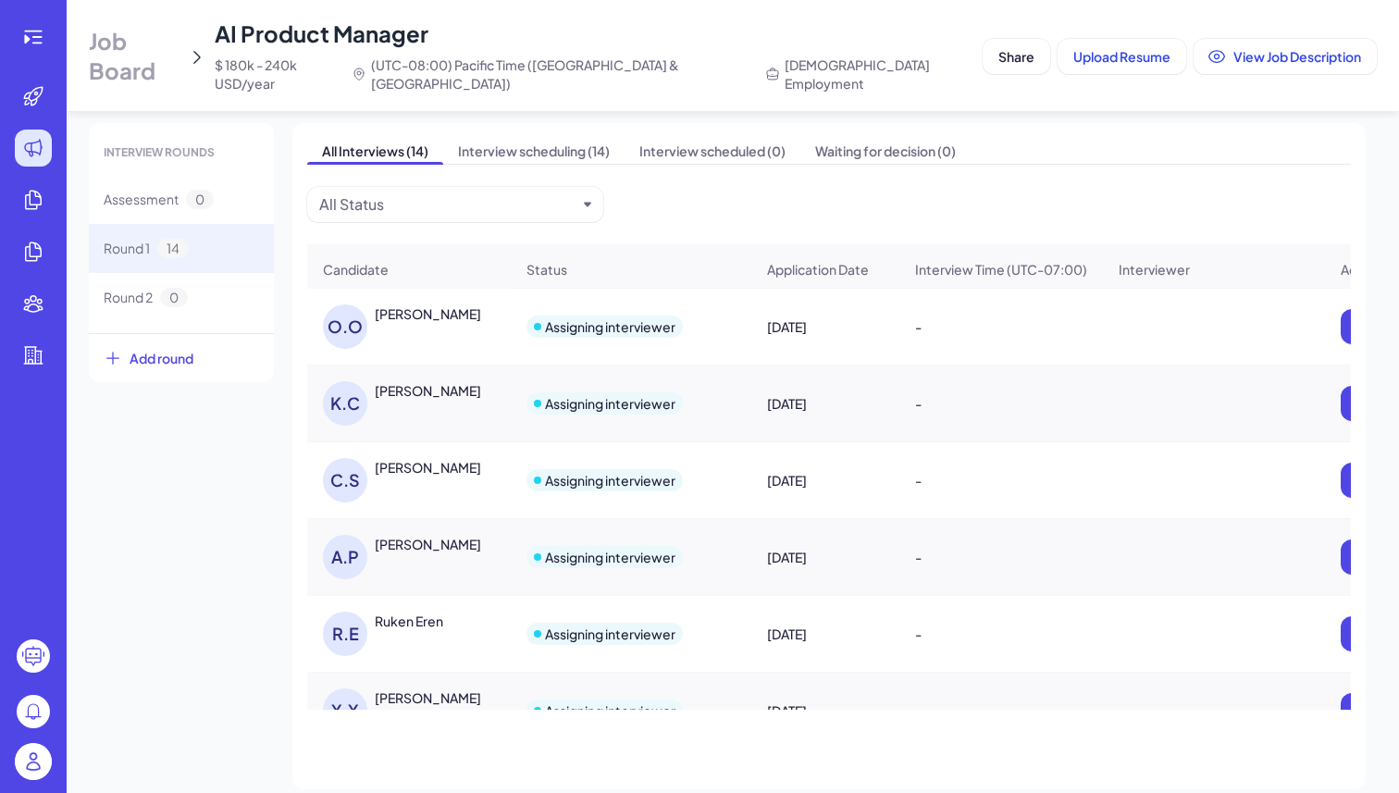
scroll to position [602, 0]
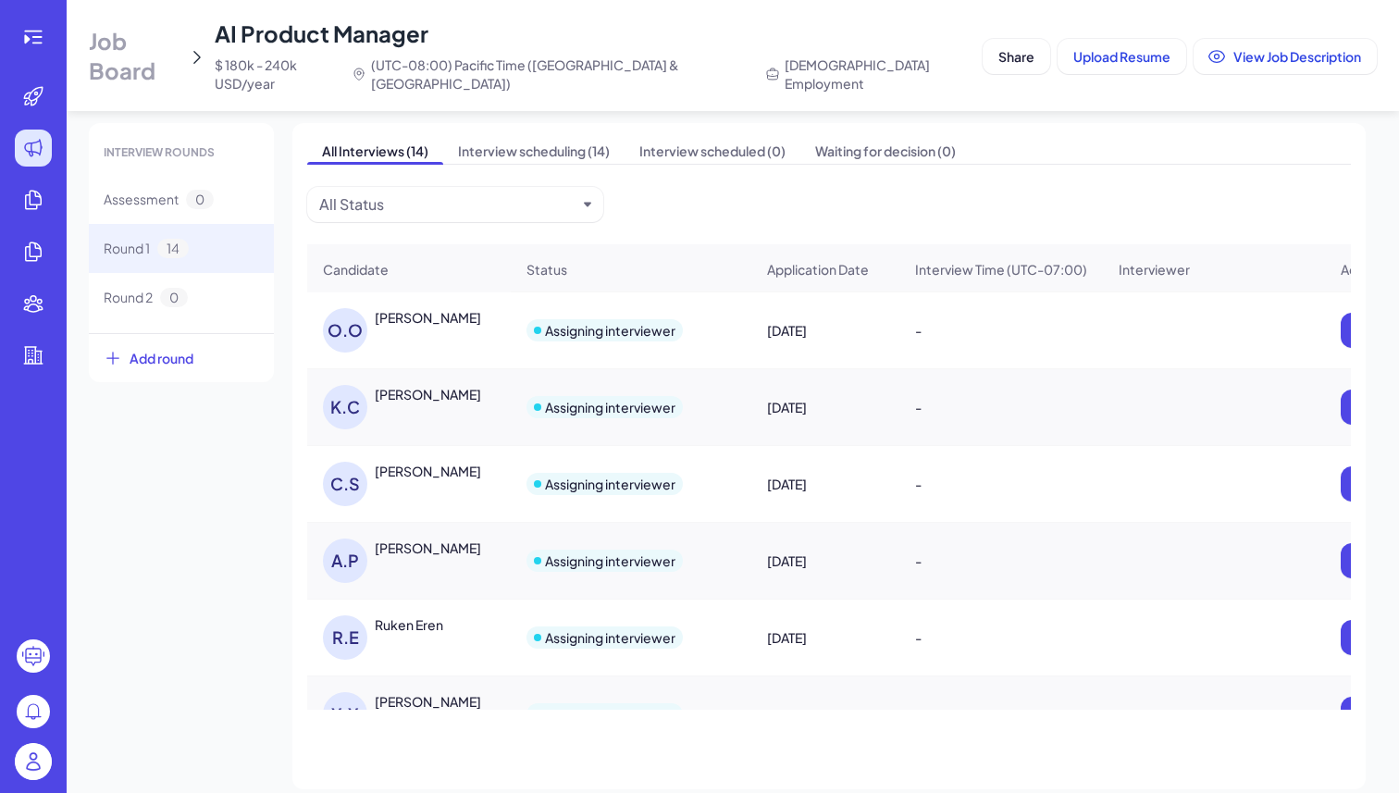
click at [416, 539] on div "Ankita Parmar" at bounding box center [428, 548] width 106 height 19
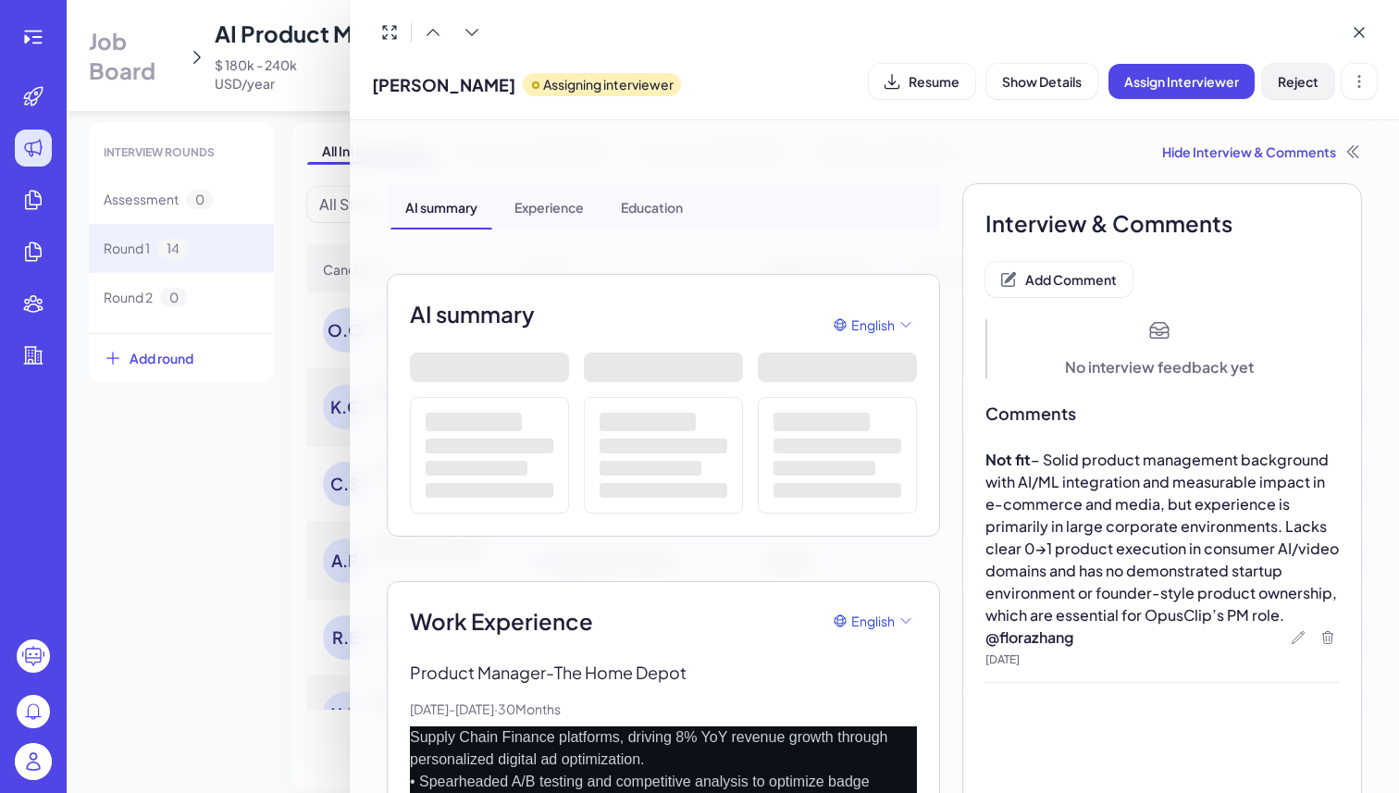
click at [1303, 93] on button "Reject" at bounding box center [1298, 81] width 72 height 35
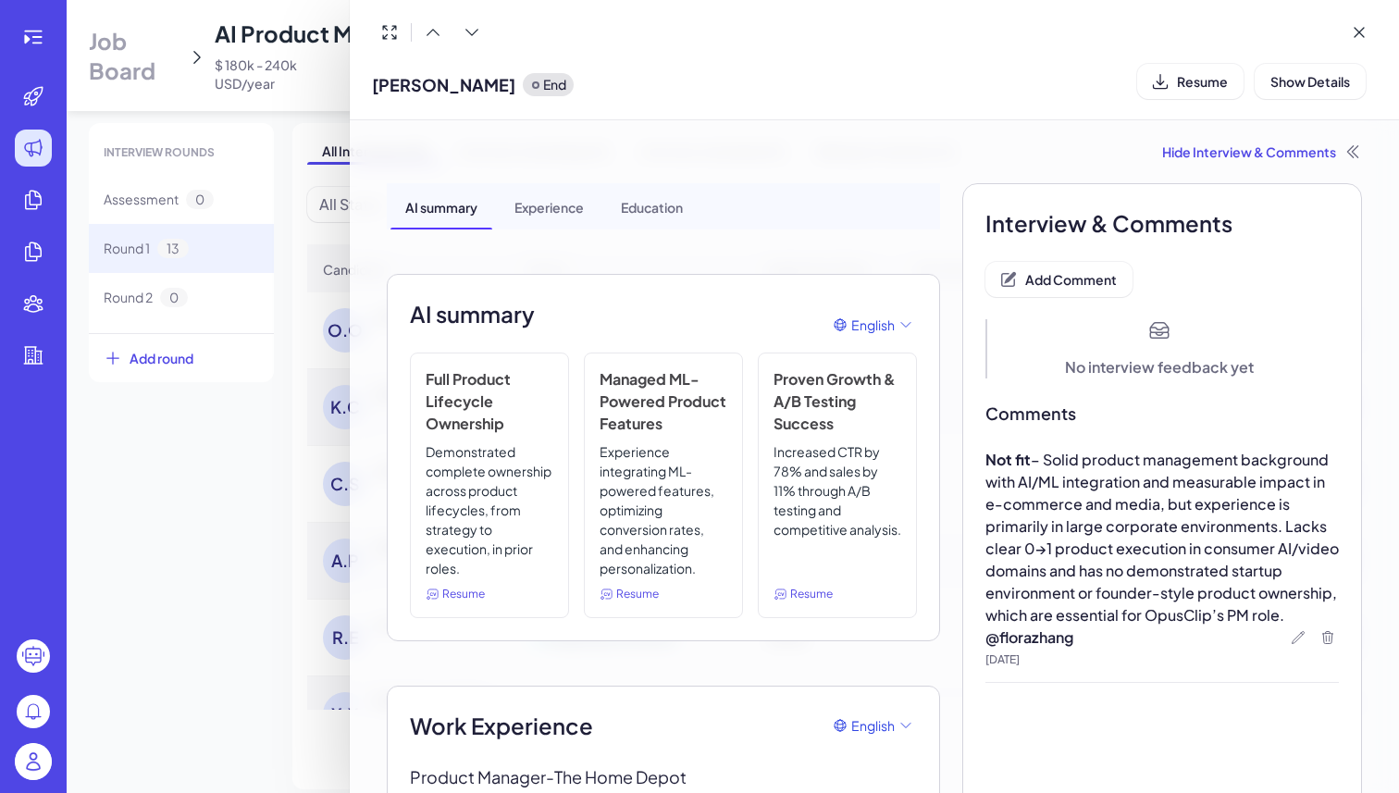
click at [198, 520] on div at bounding box center [699, 396] width 1399 height 793
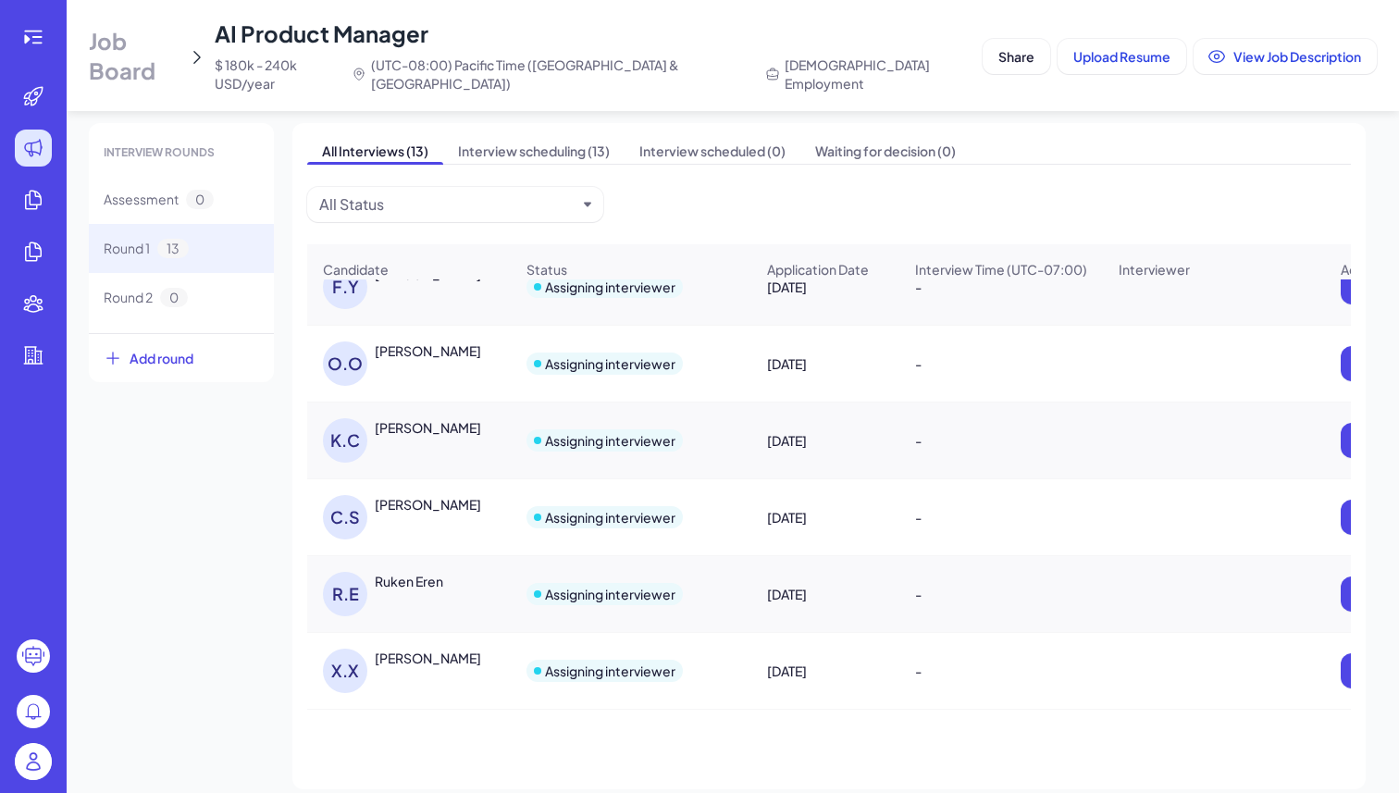
scroll to position [568, 0]
click at [410, 495] on div "Caroline Sharpe" at bounding box center [428, 504] width 106 height 19
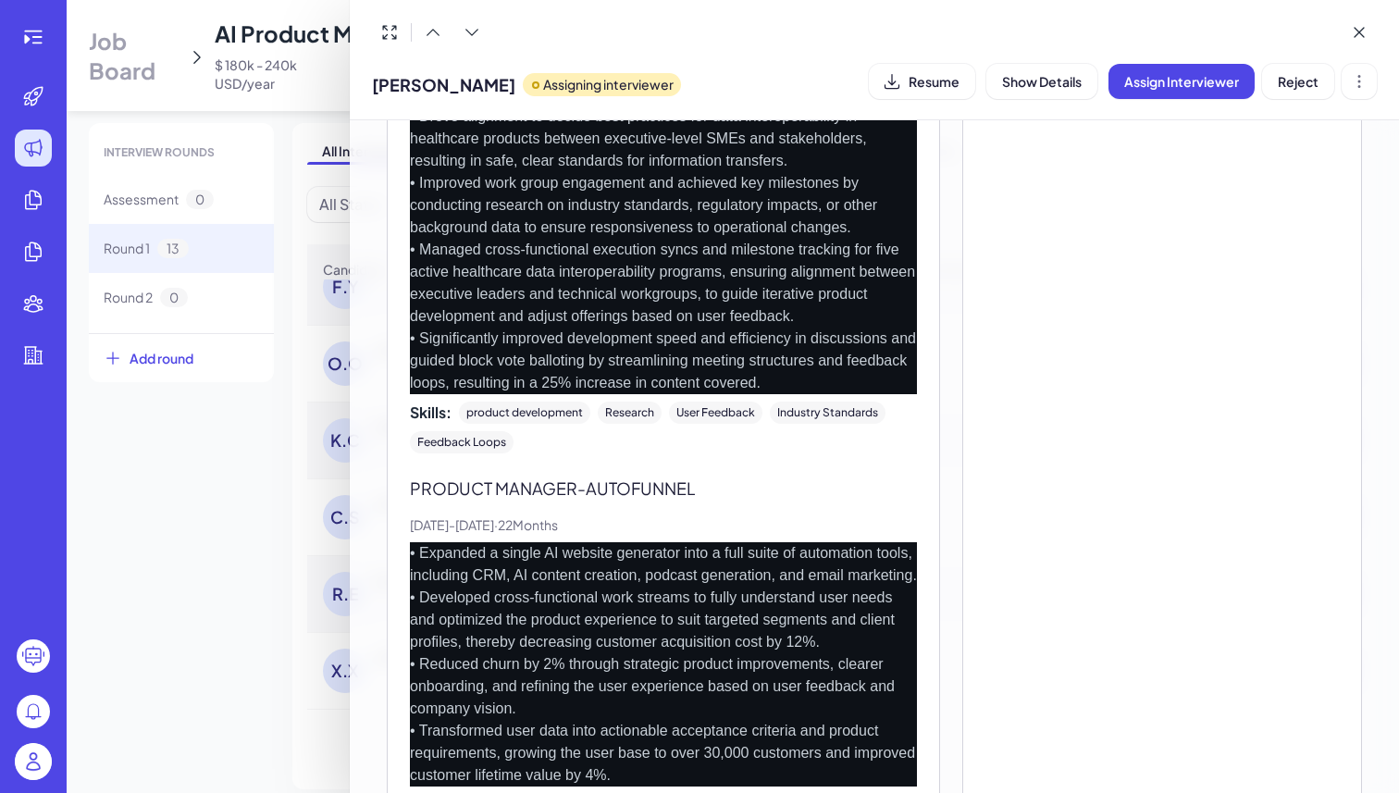
scroll to position [0, 0]
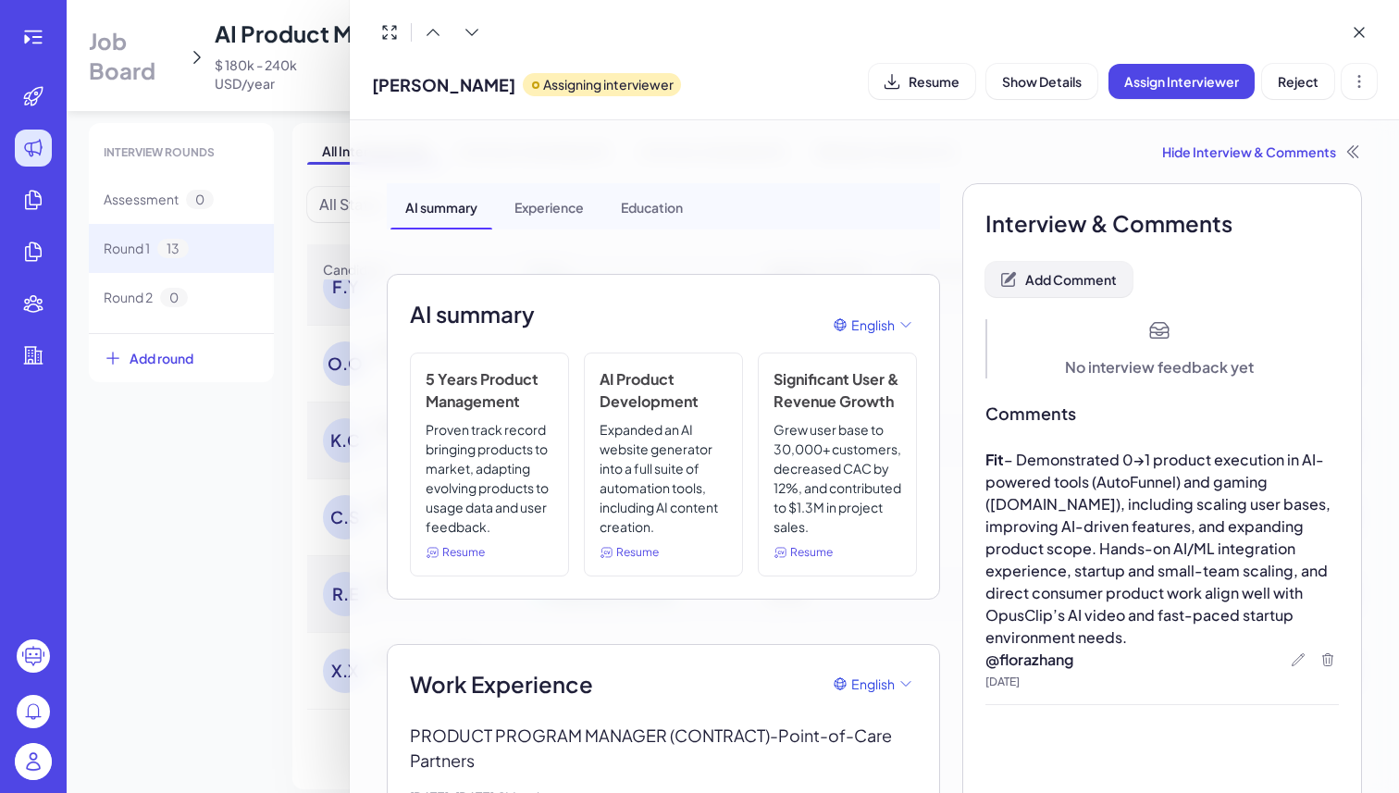
click at [1081, 278] on span "Add Comment" at bounding box center [1072, 279] width 92 height 17
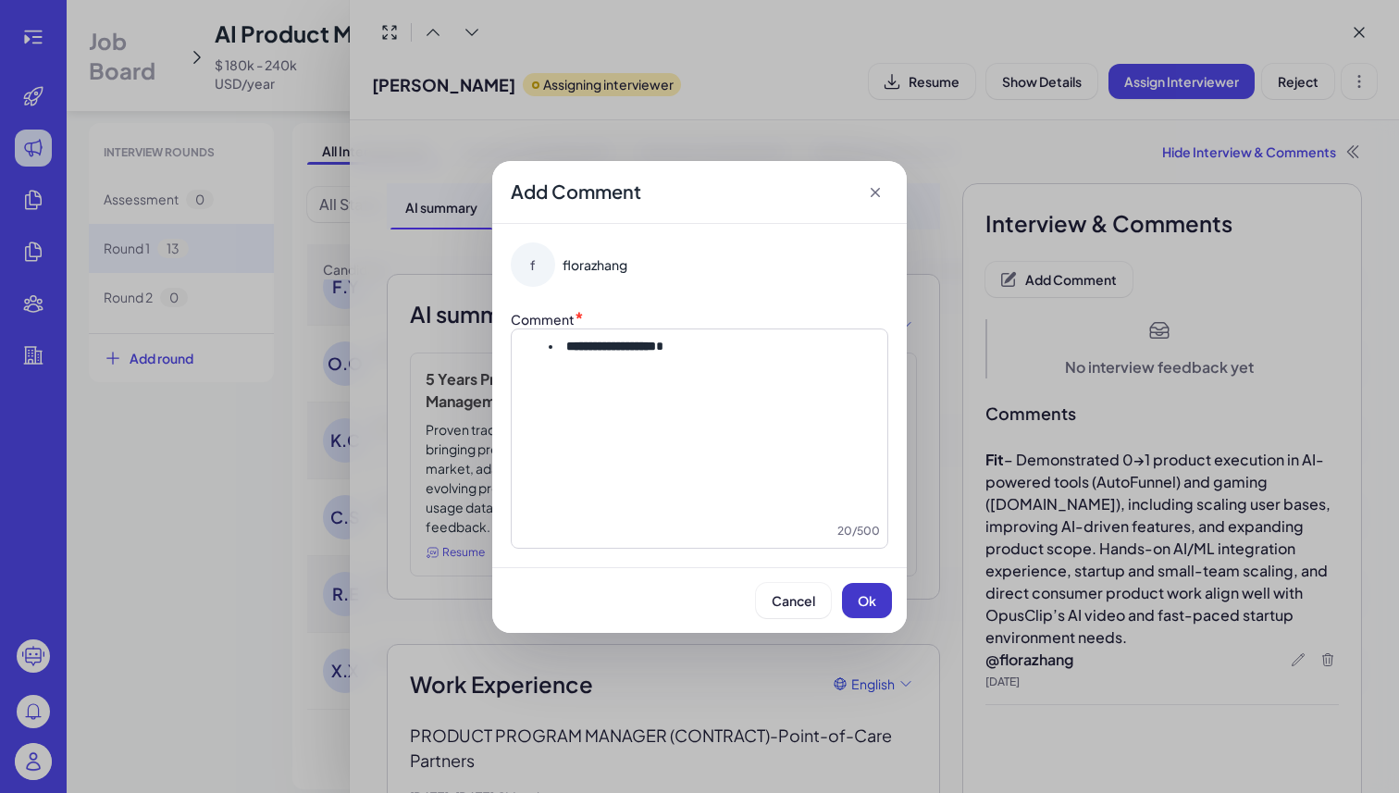
click at [864, 608] on span "Ok" at bounding box center [867, 600] width 19 height 17
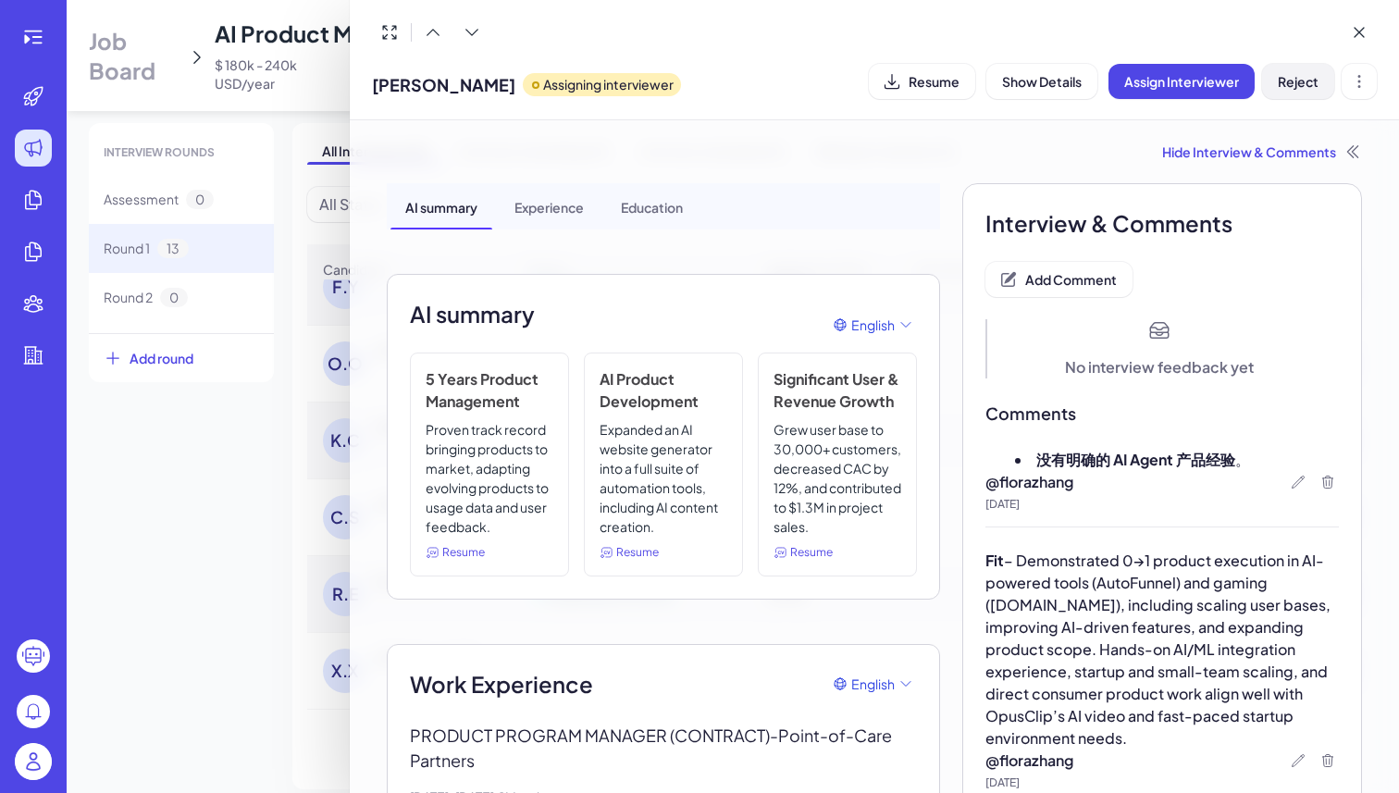
click at [1296, 67] on button "Reject" at bounding box center [1298, 81] width 72 height 35
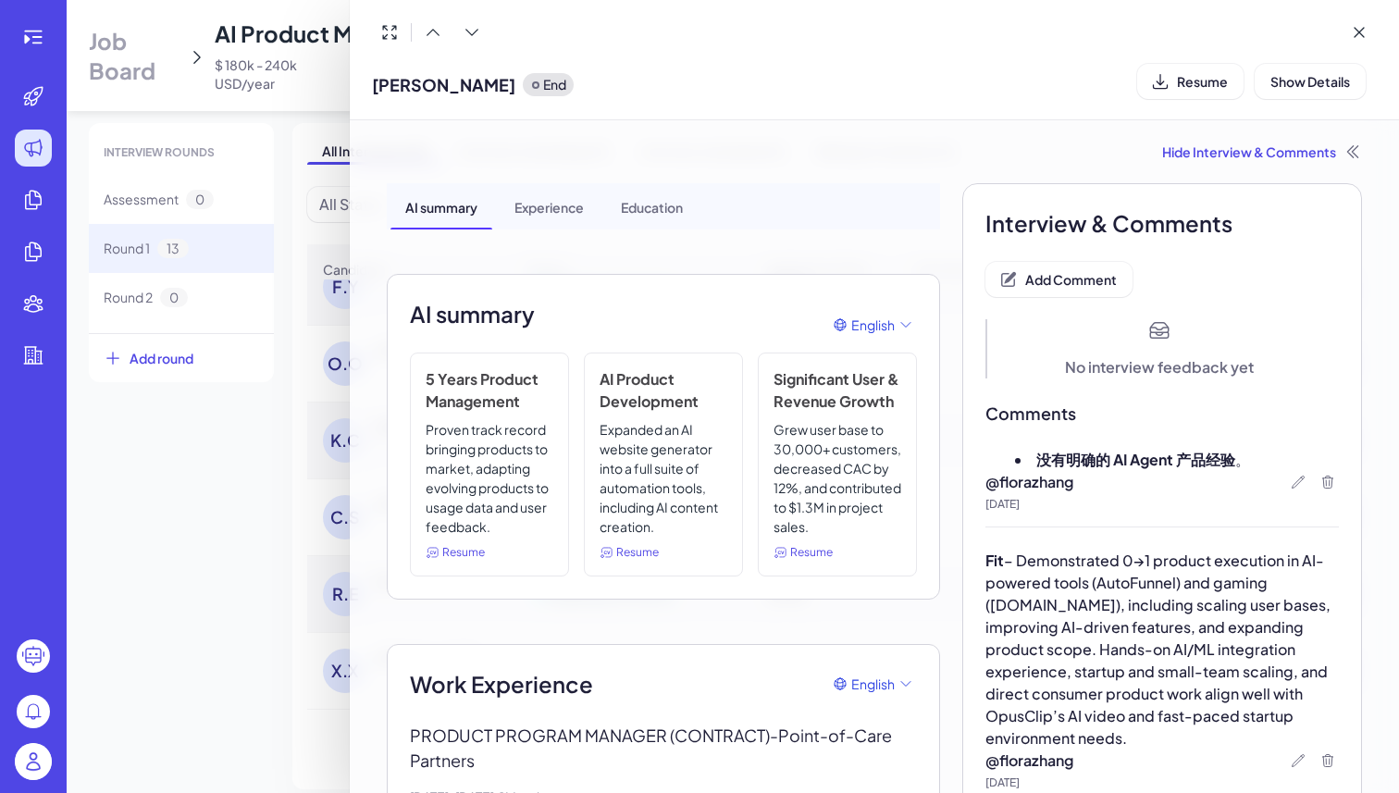
click at [184, 536] on div at bounding box center [699, 396] width 1399 height 793
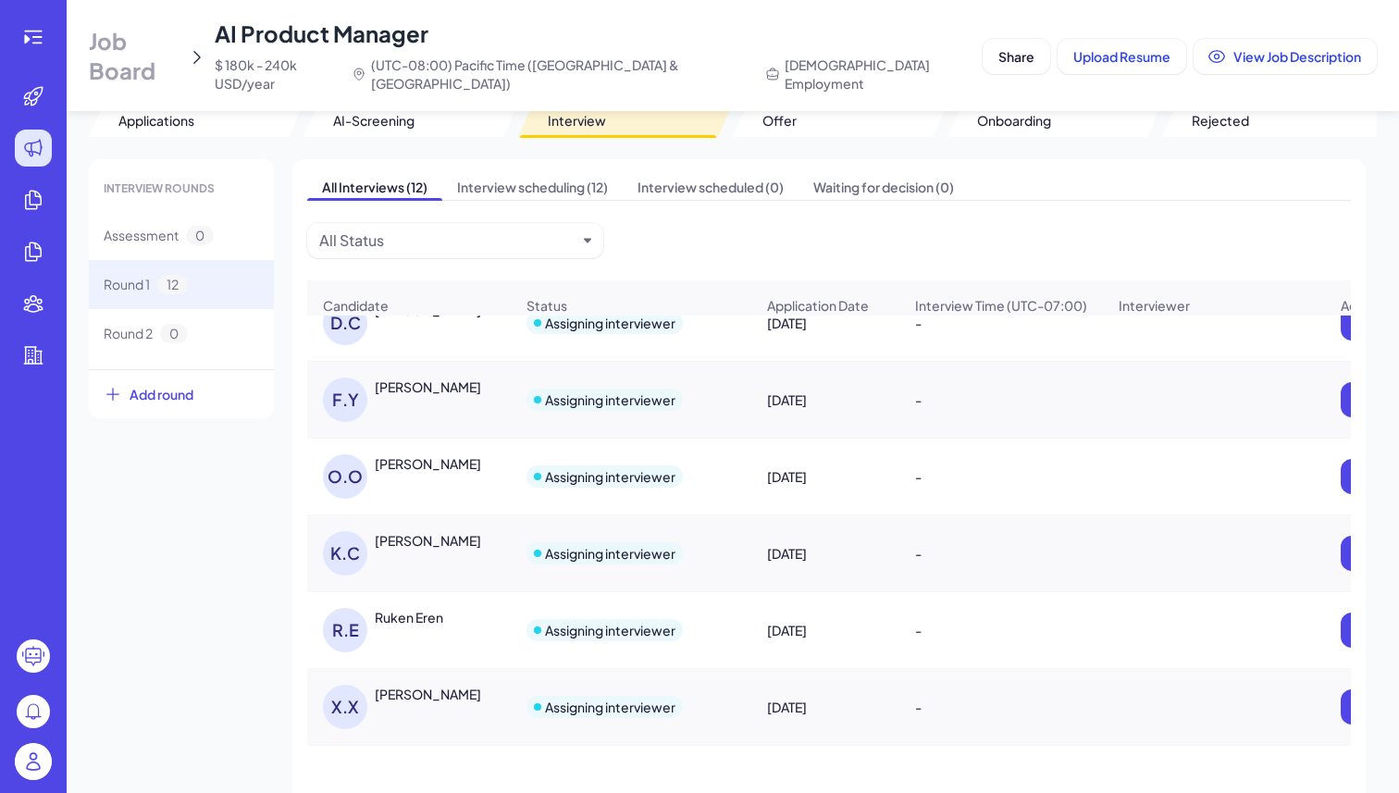
scroll to position [491, 0]
click at [447, 531] on div "Karthick Chandrasekar" at bounding box center [428, 540] width 106 height 19
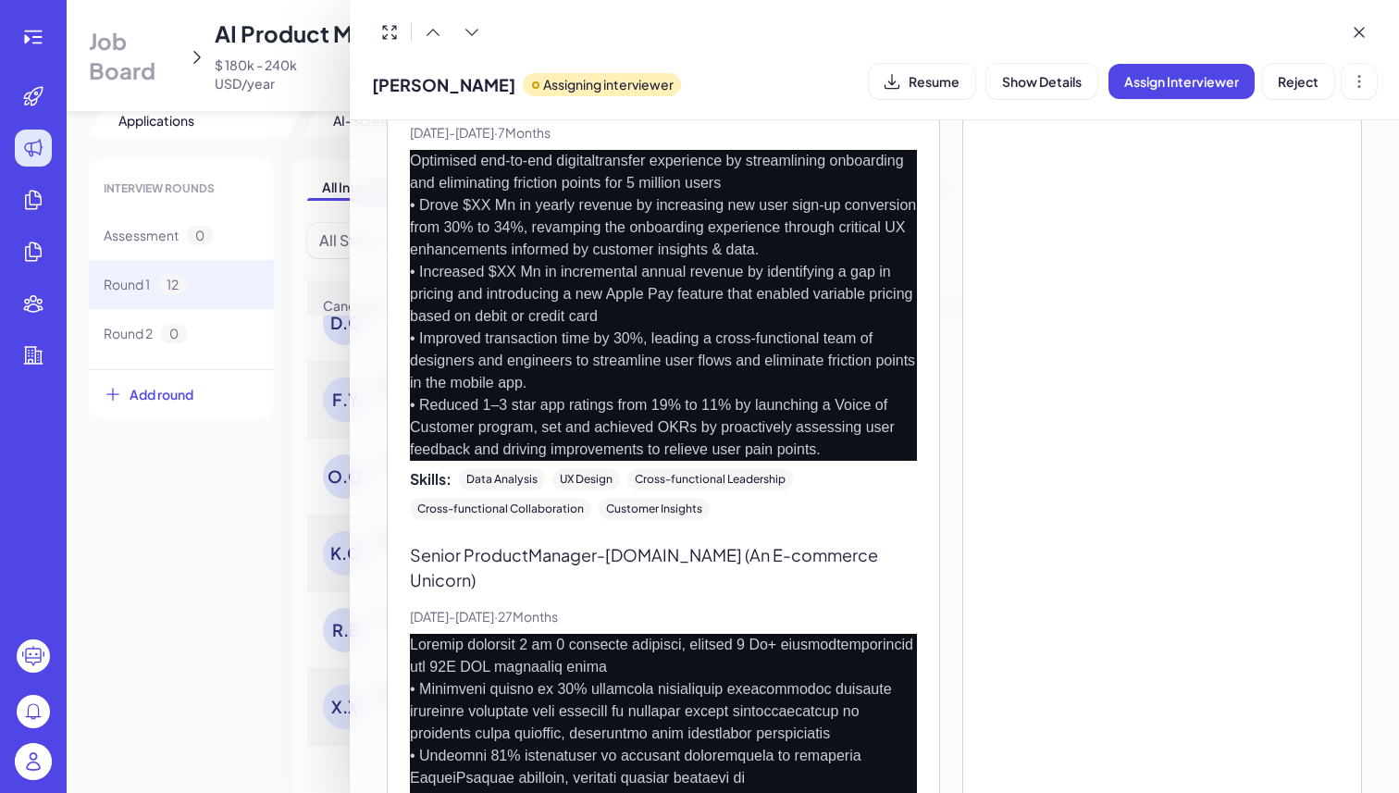
scroll to position [0, 0]
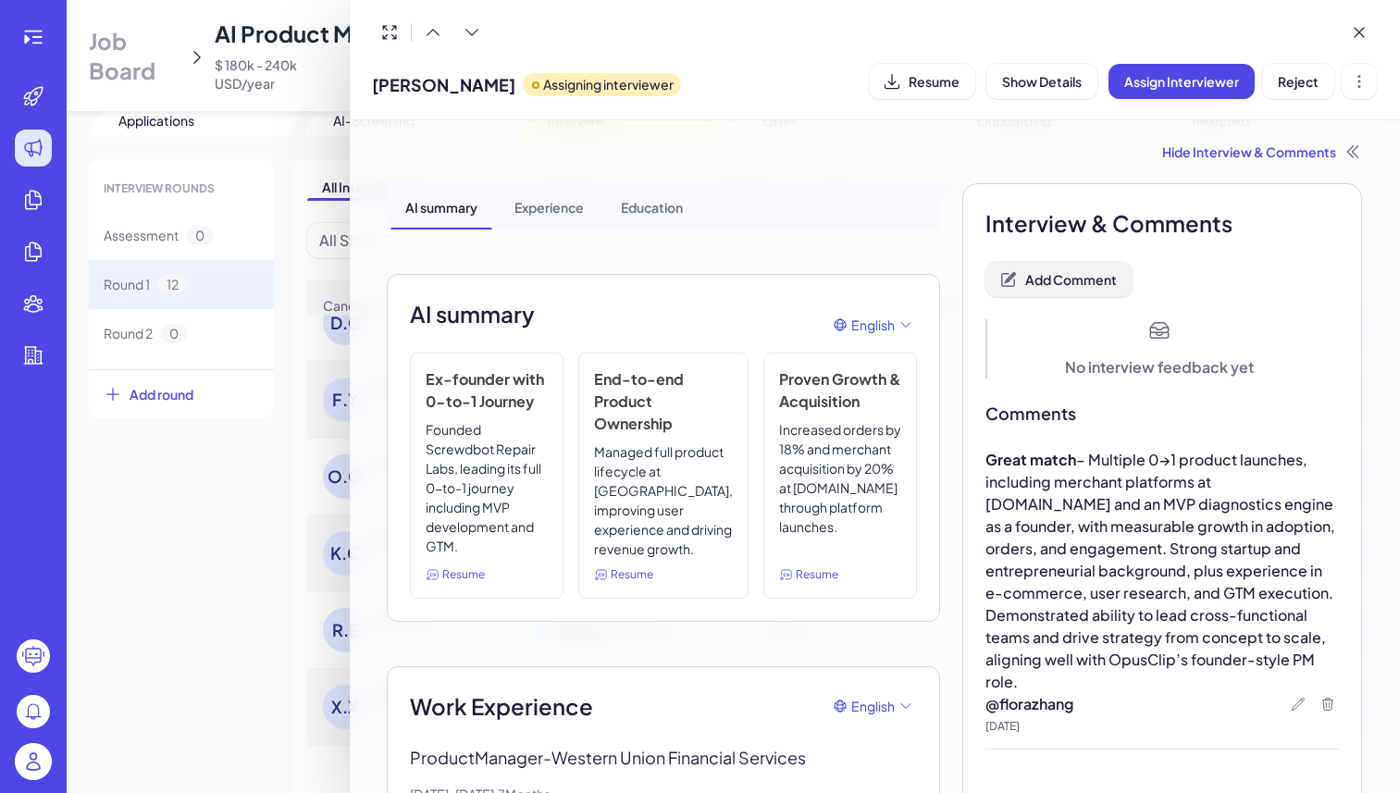
click at [1085, 281] on span "Add Comment" at bounding box center [1072, 279] width 92 height 17
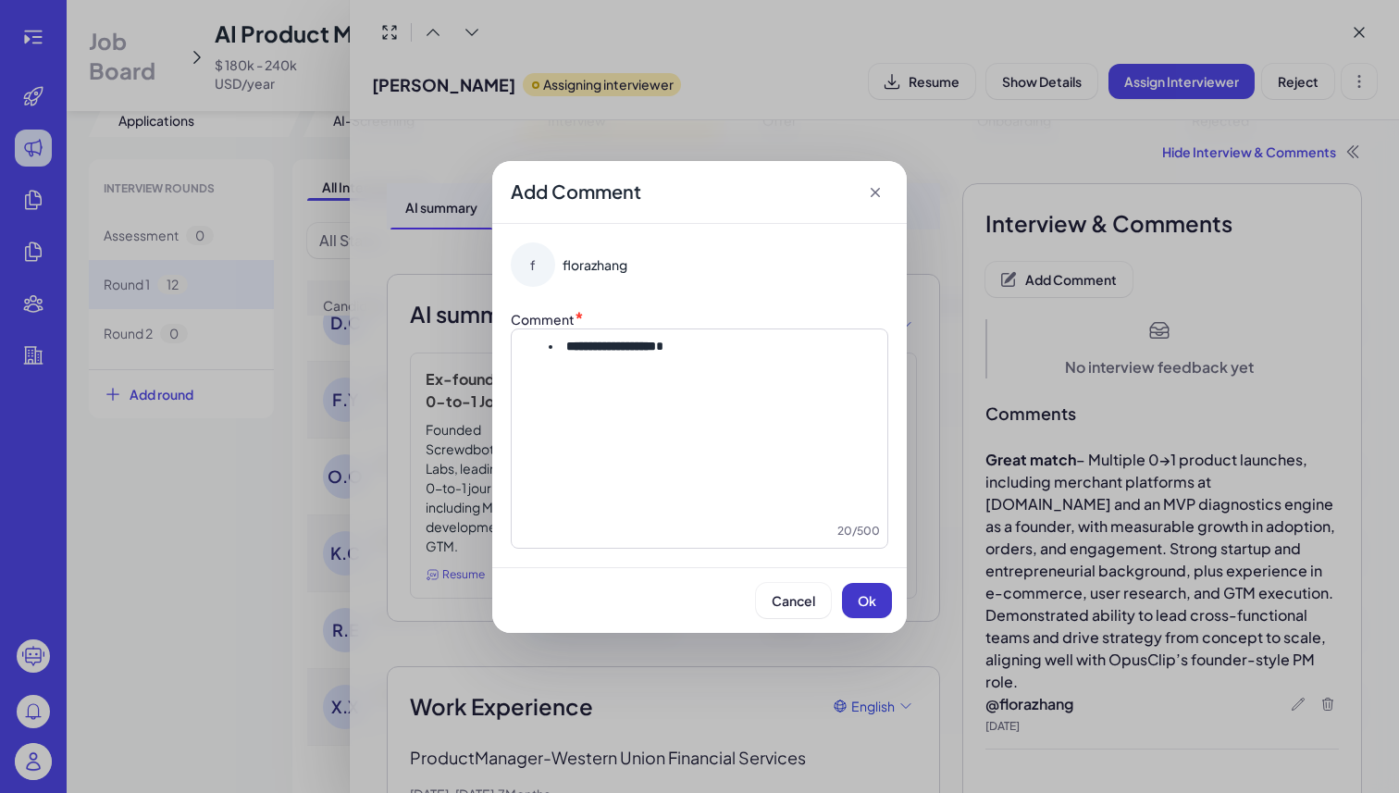
click at [876, 611] on button "Ok" at bounding box center [867, 600] width 50 height 35
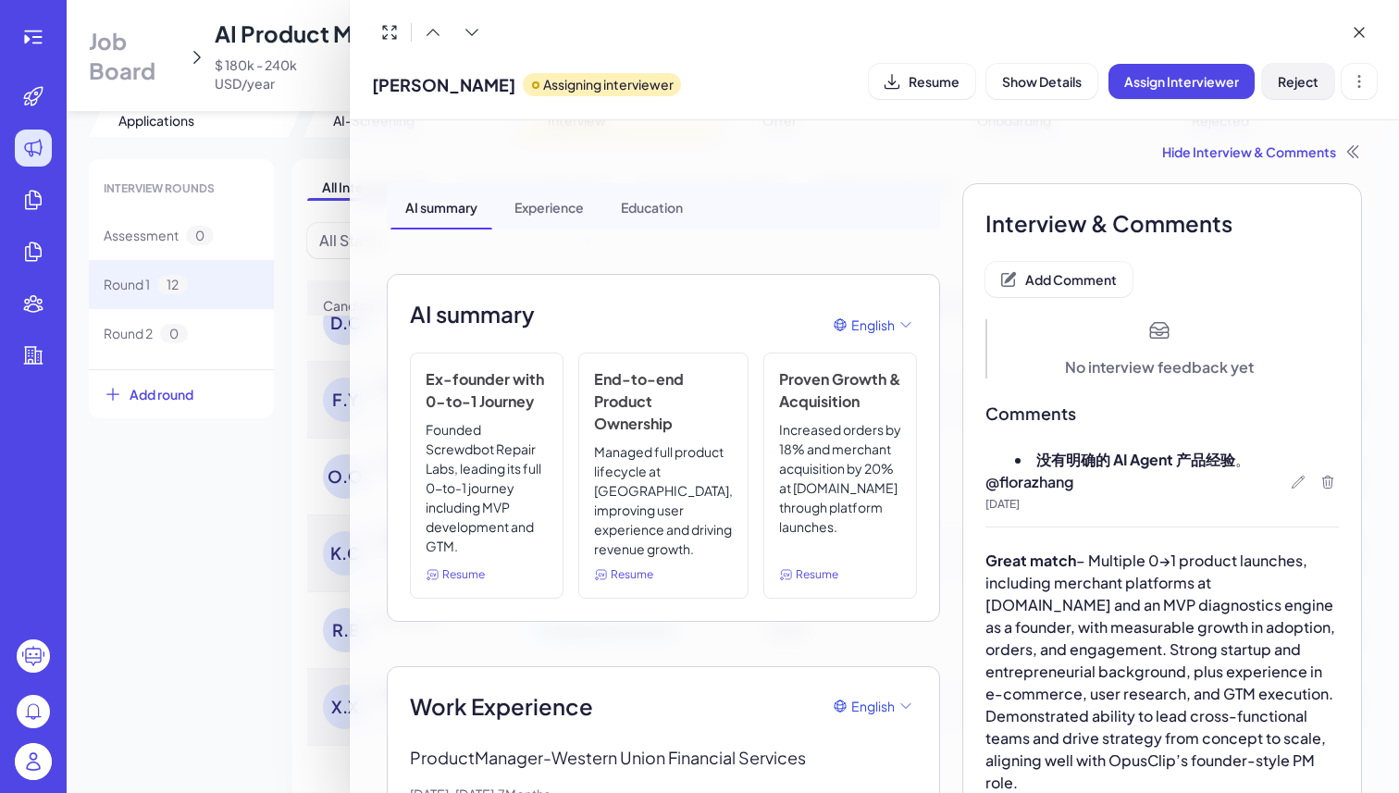
click at [1280, 93] on button "Reject" at bounding box center [1298, 81] width 72 height 35
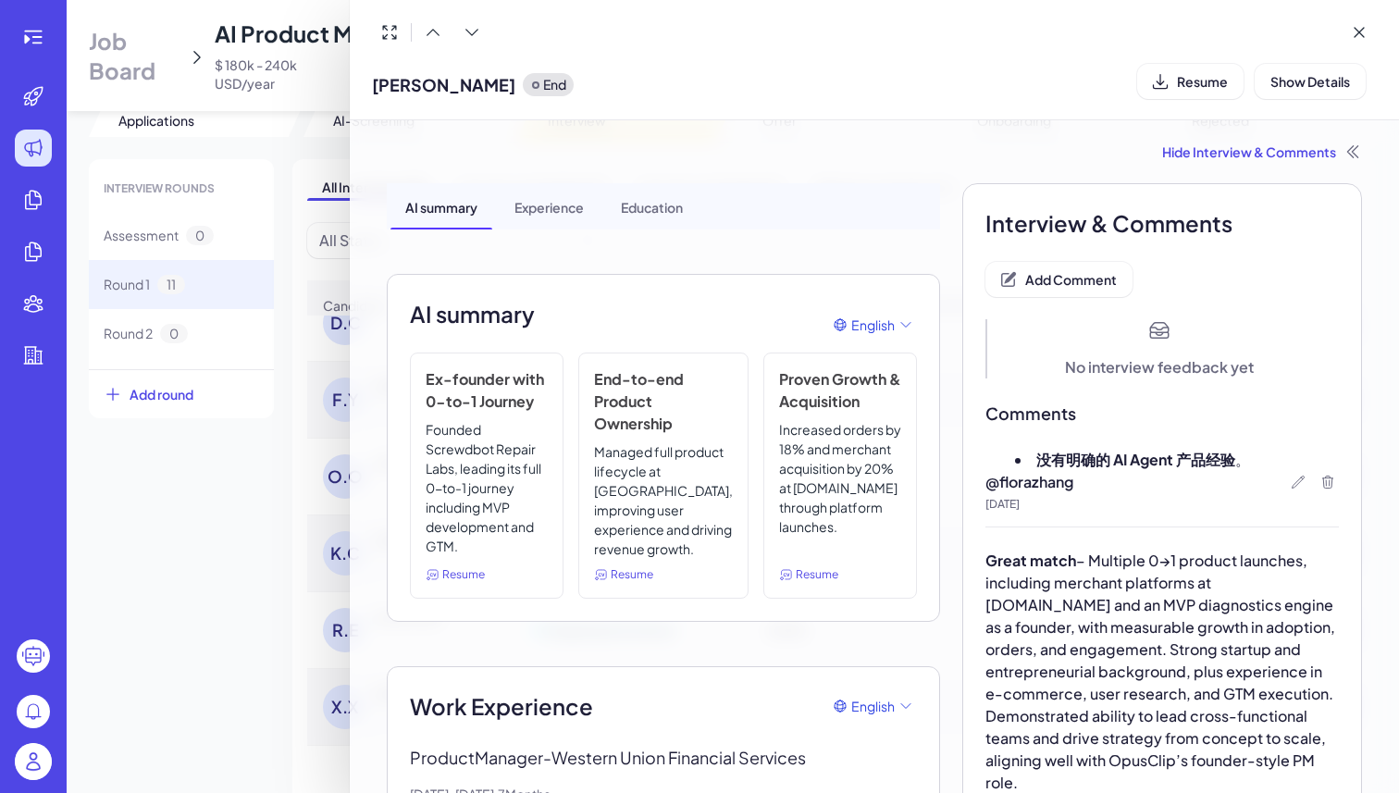
click at [241, 558] on div at bounding box center [699, 396] width 1399 height 793
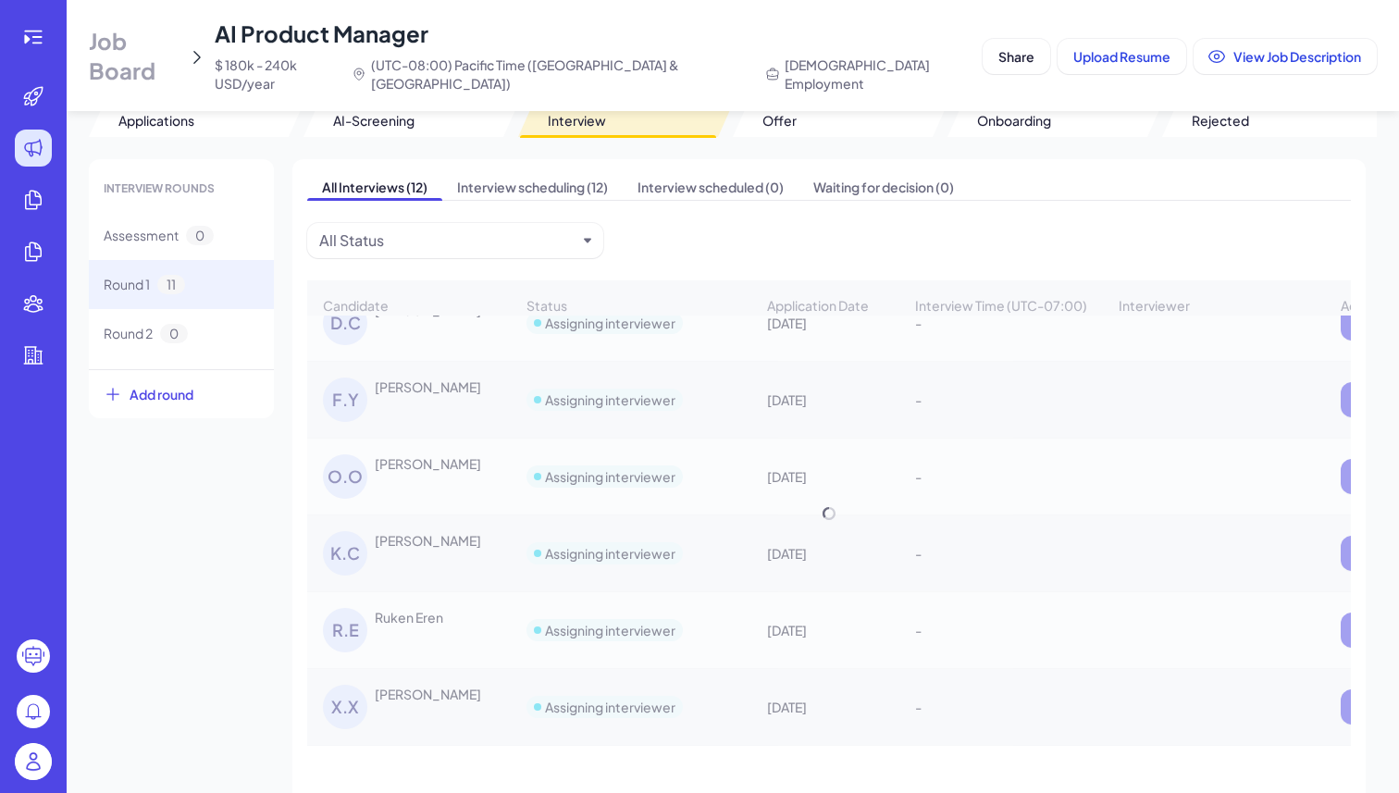
scroll to position [415, 0]
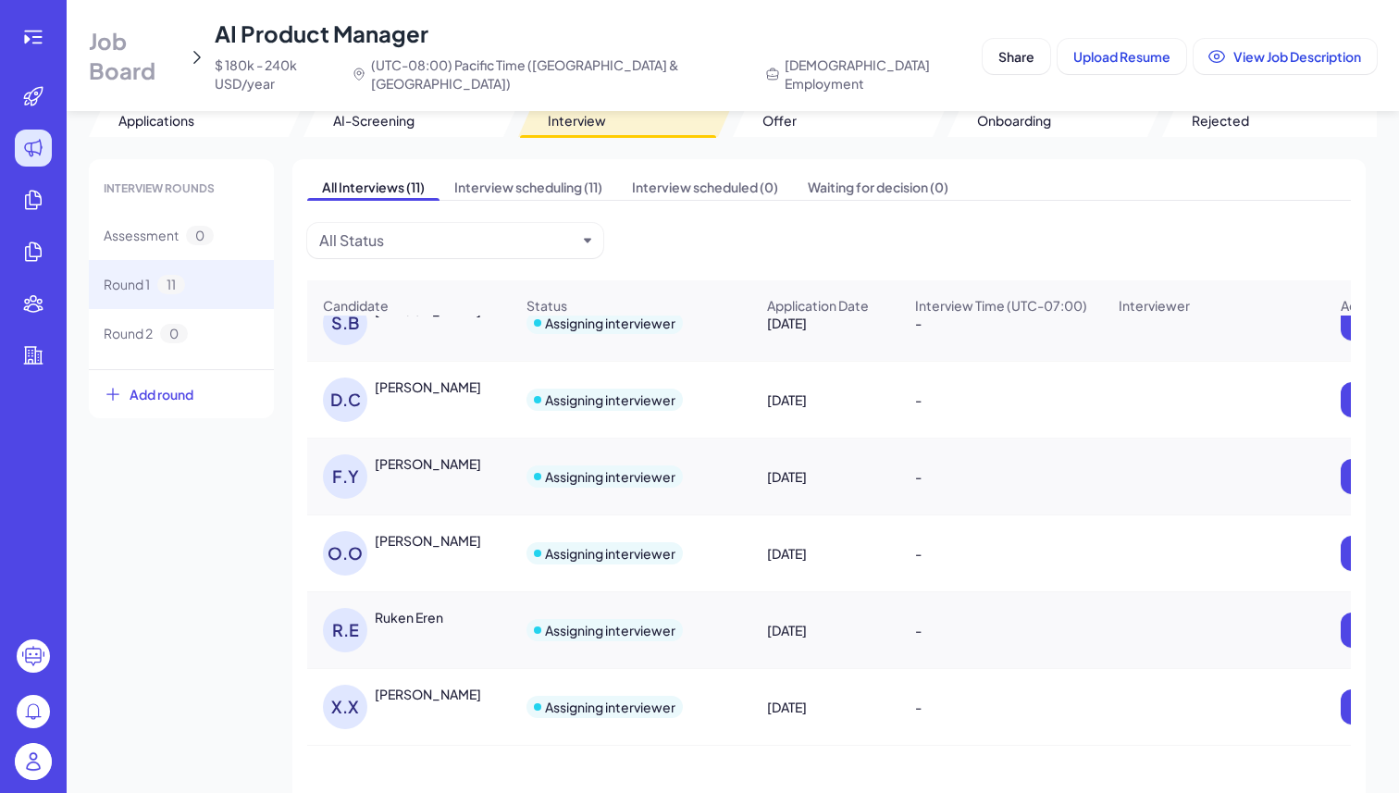
click at [417, 531] on div "Oladimeji Olaniyan" at bounding box center [428, 540] width 106 height 19
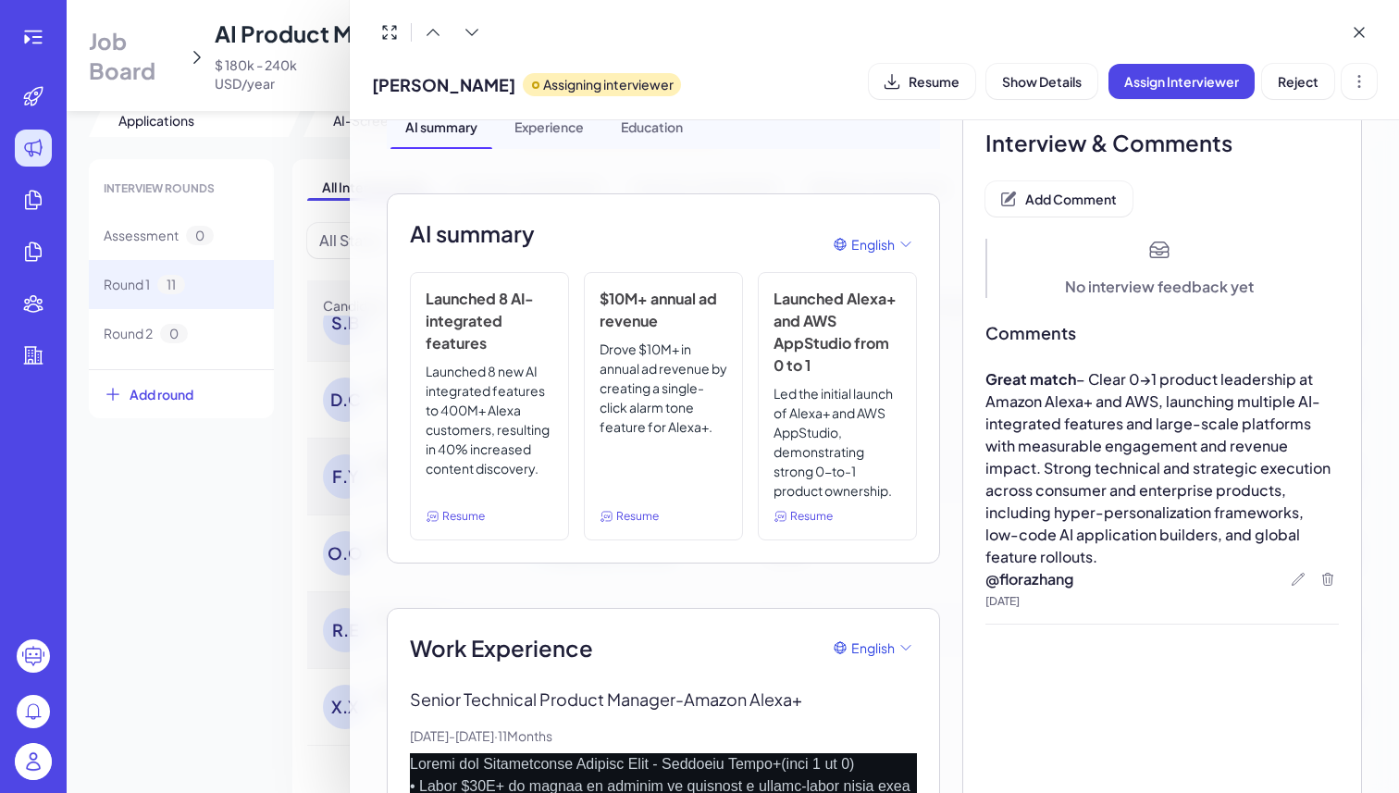
scroll to position [56, 0]
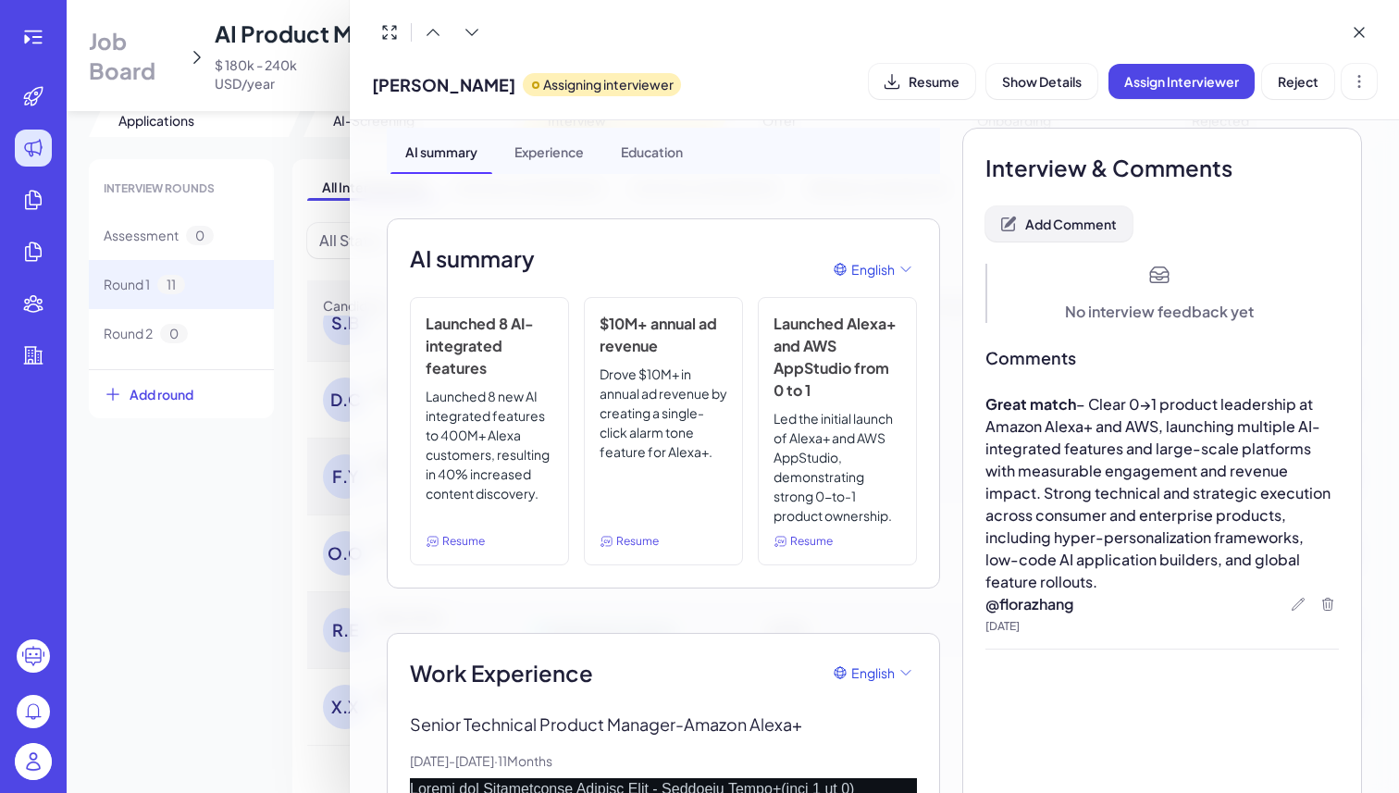
click at [1074, 214] on button "Add Comment" at bounding box center [1059, 223] width 147 height 35
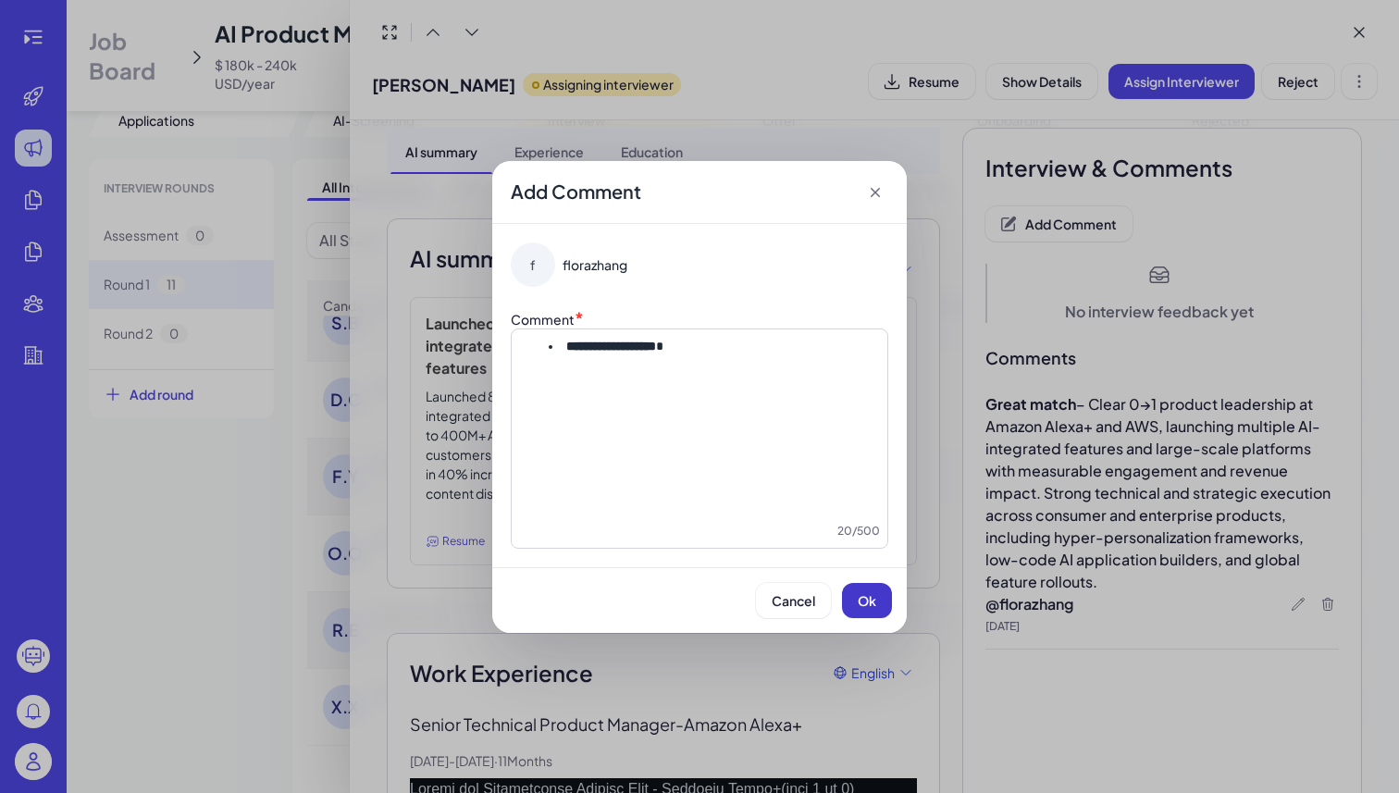
click at [862, 614] on button "Ok" at bounding box center [867, 600] width 50 height 35
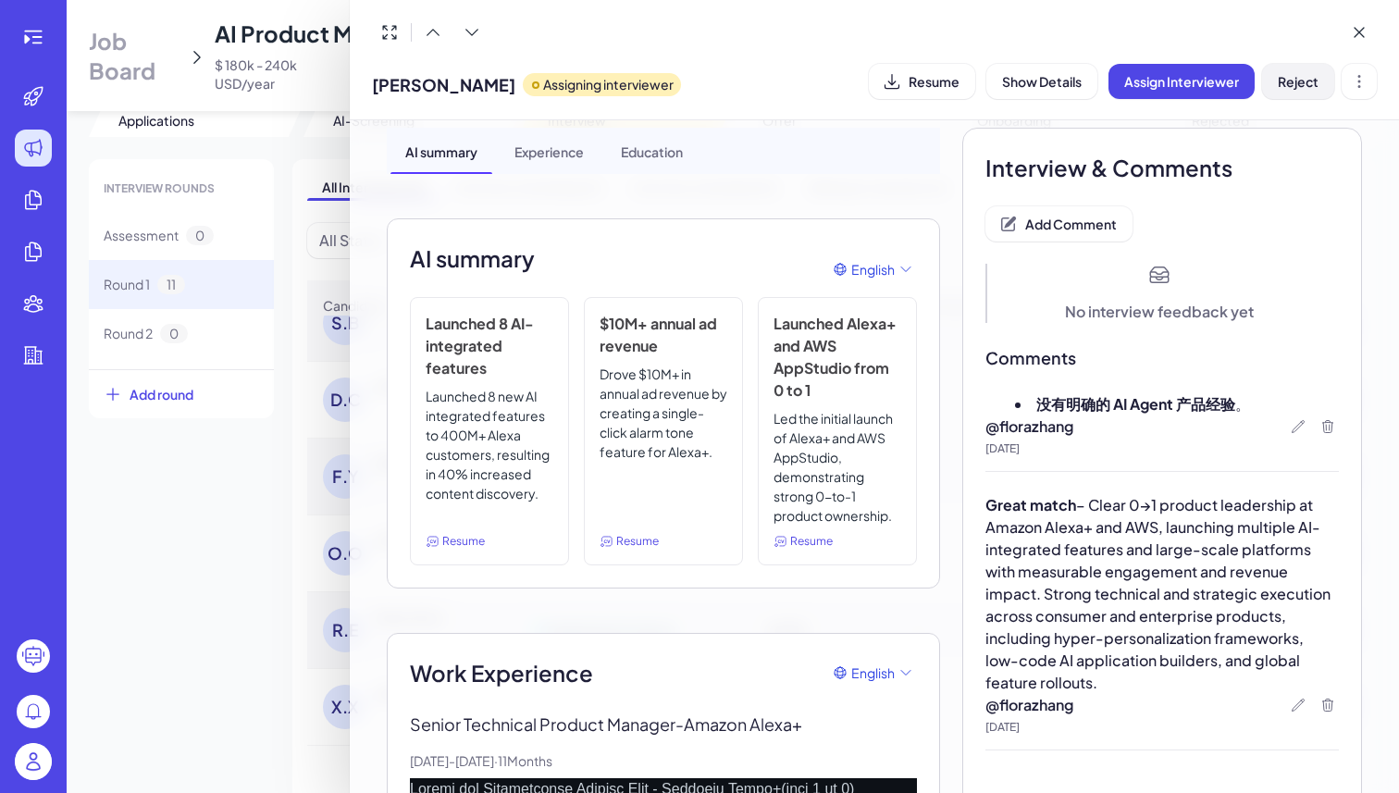
click at [1276, 95] on button "Reject" at bounding box center [1298, 81] width 72 height 35
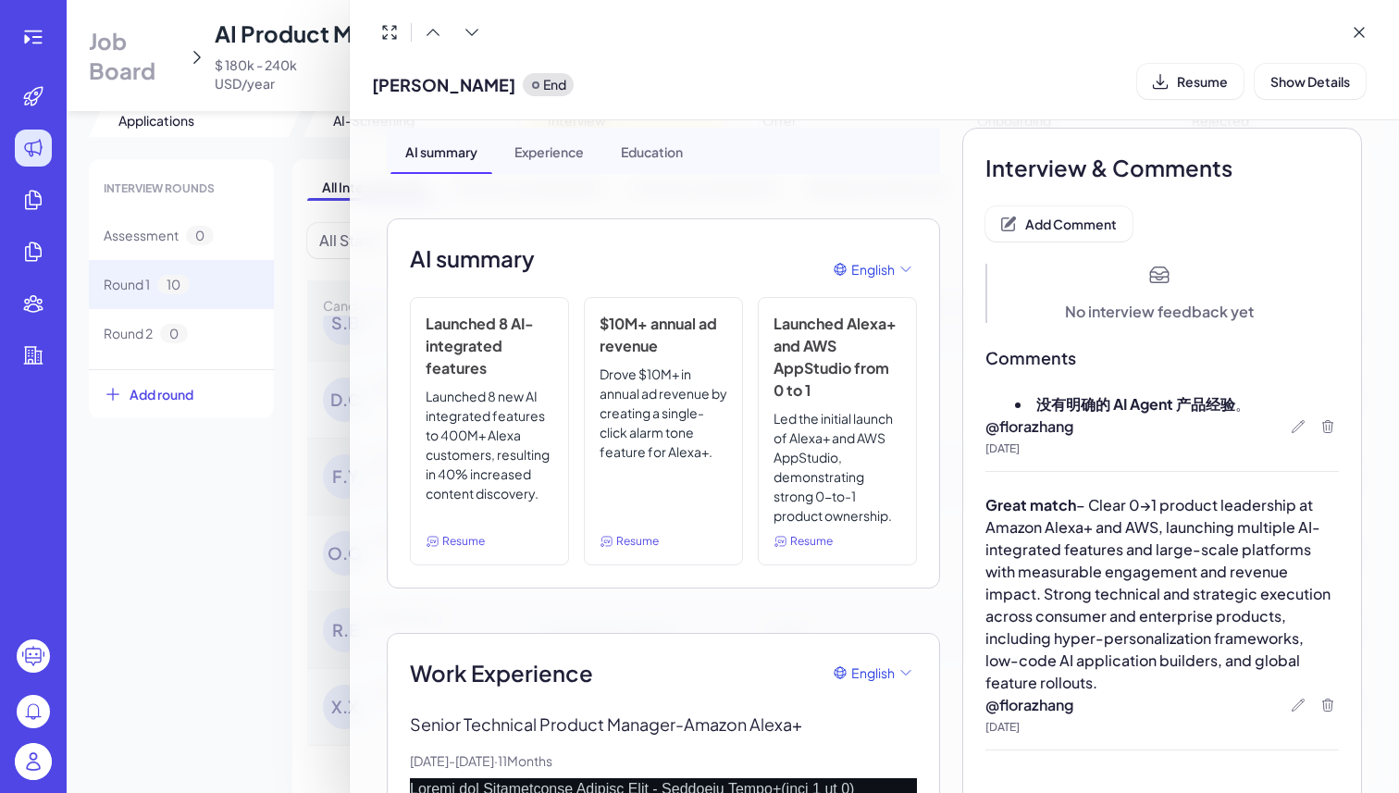
click at [242, 581] on div at bounding box center [699, 396] width 1399 height 793
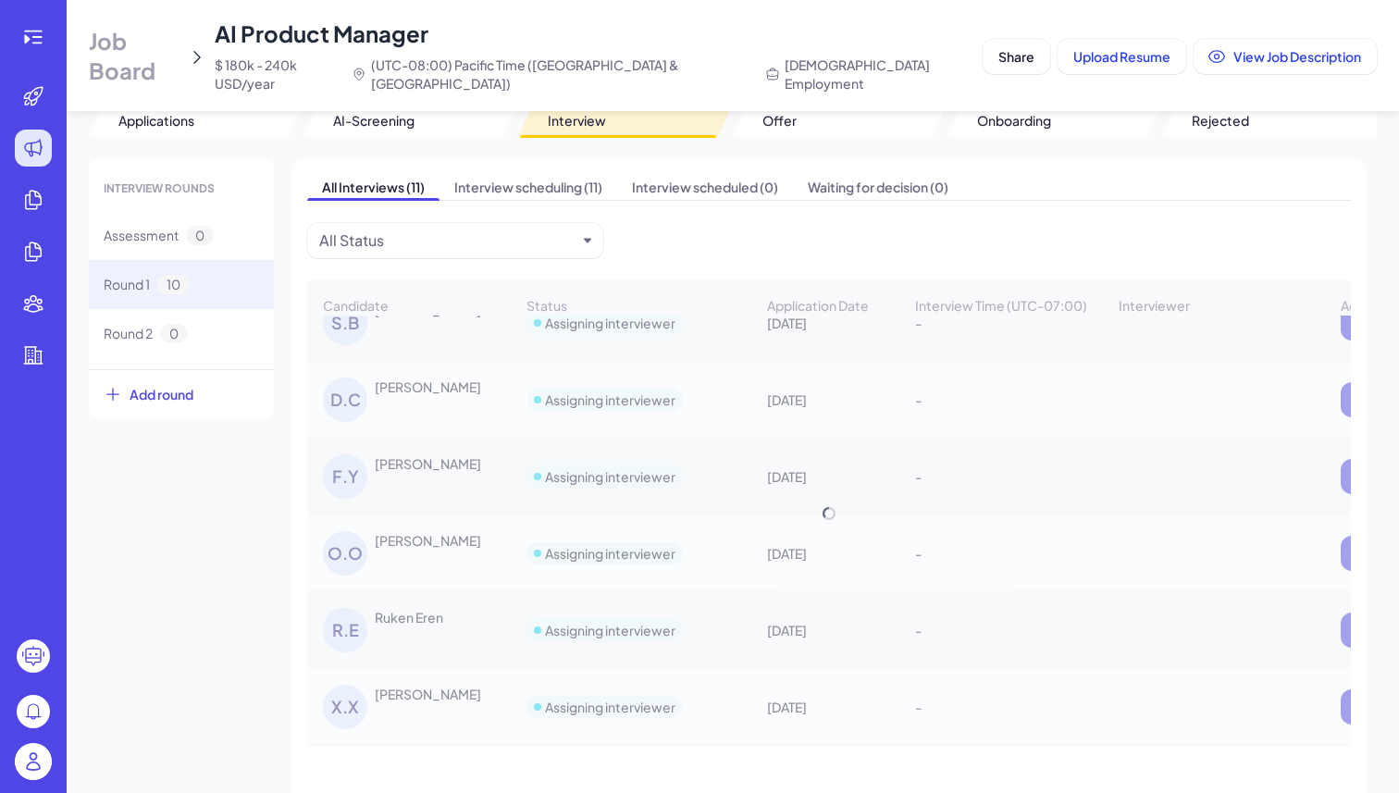
scroll to position [338, 0]
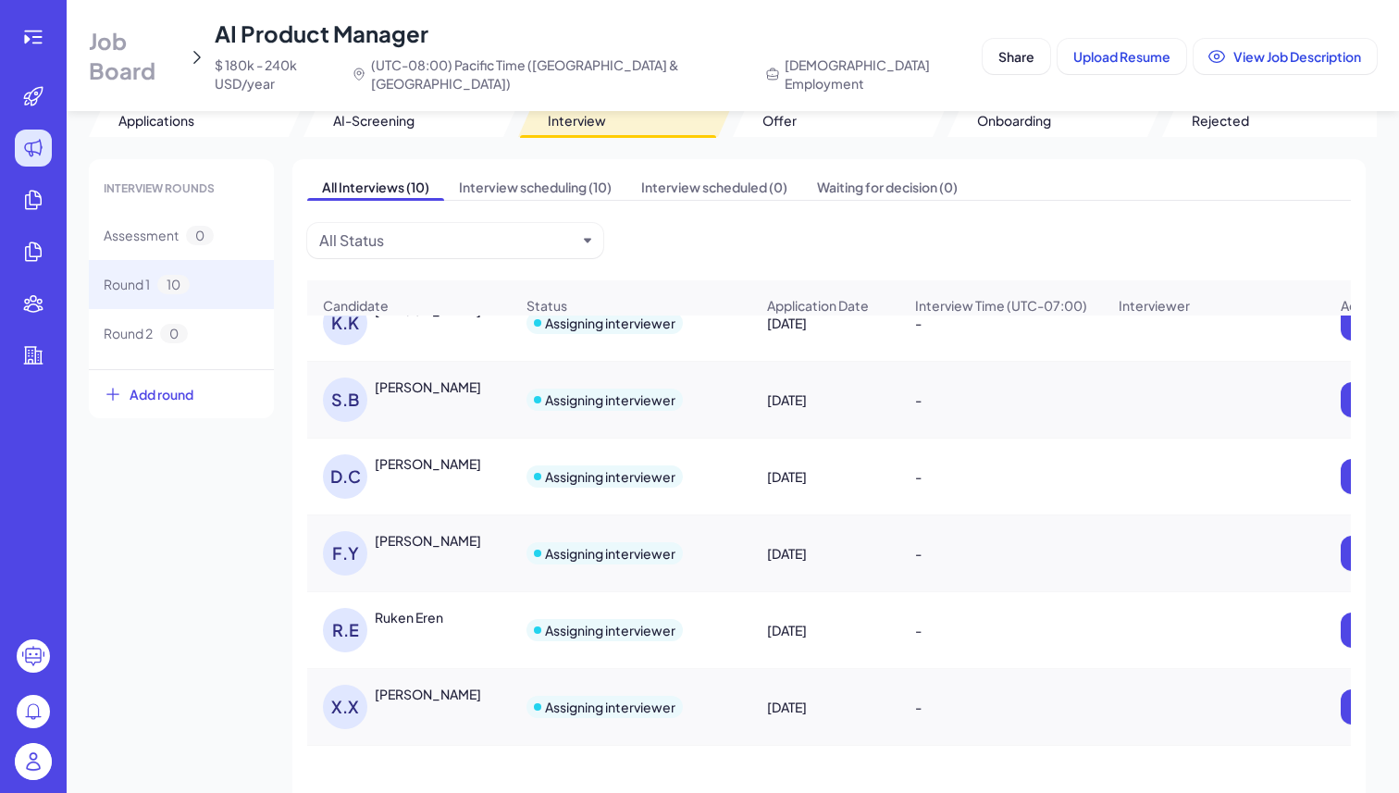
click at [442, 454] on div "DHEERAJ CHALLAPALLI" at bounding box center [428, 463] width 106 height 19
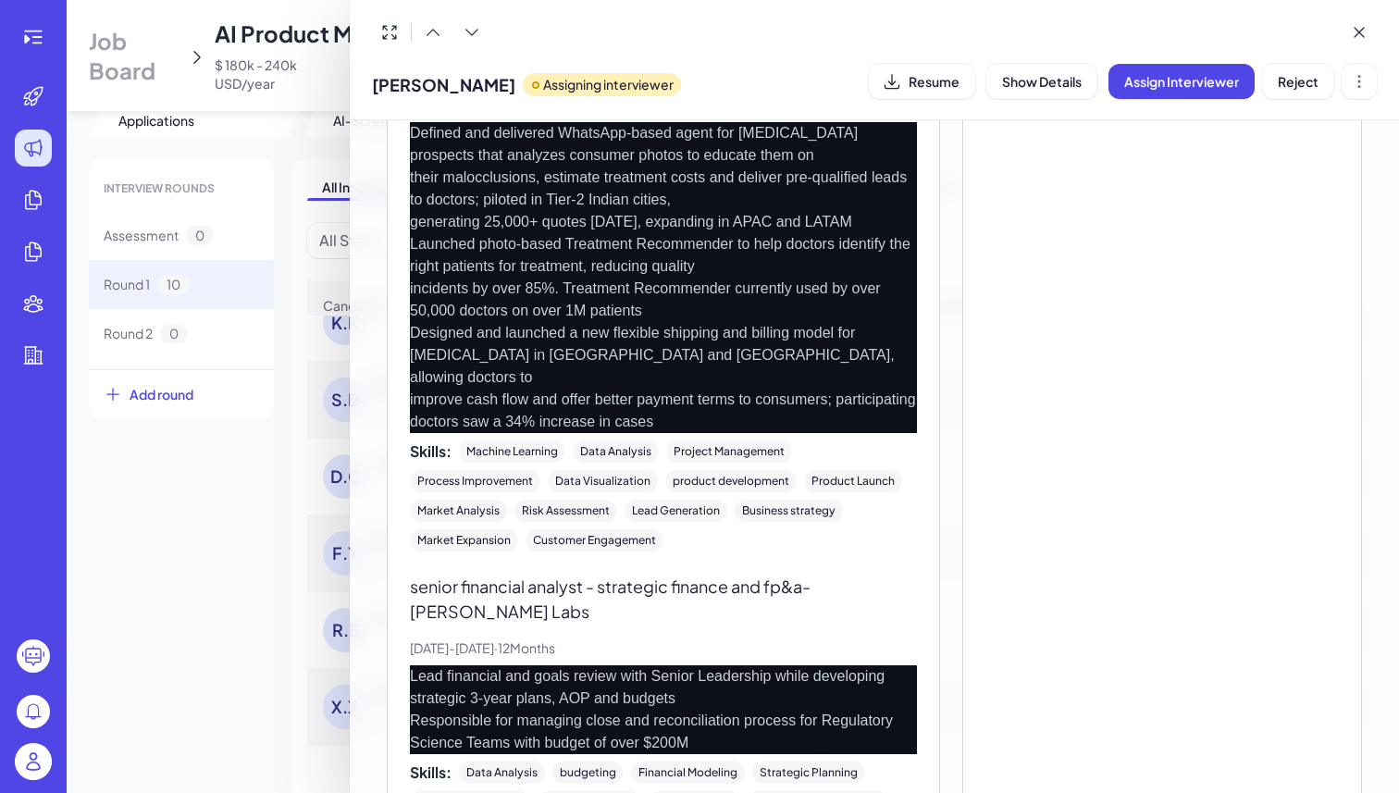
scroll to position [0, 0]
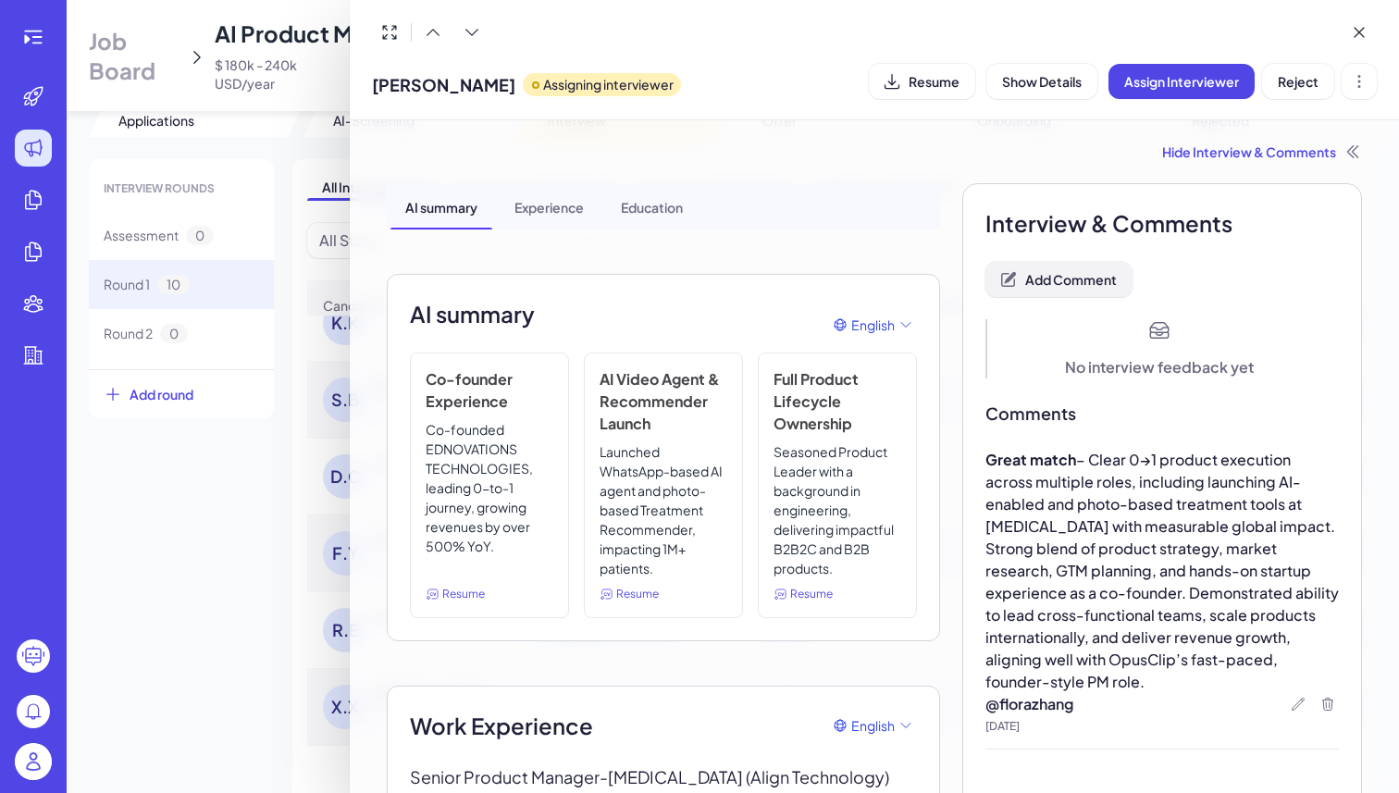
click at [1083, 284] on span "Add Comment" at bounding box center [1072, 279] width 92 height 17
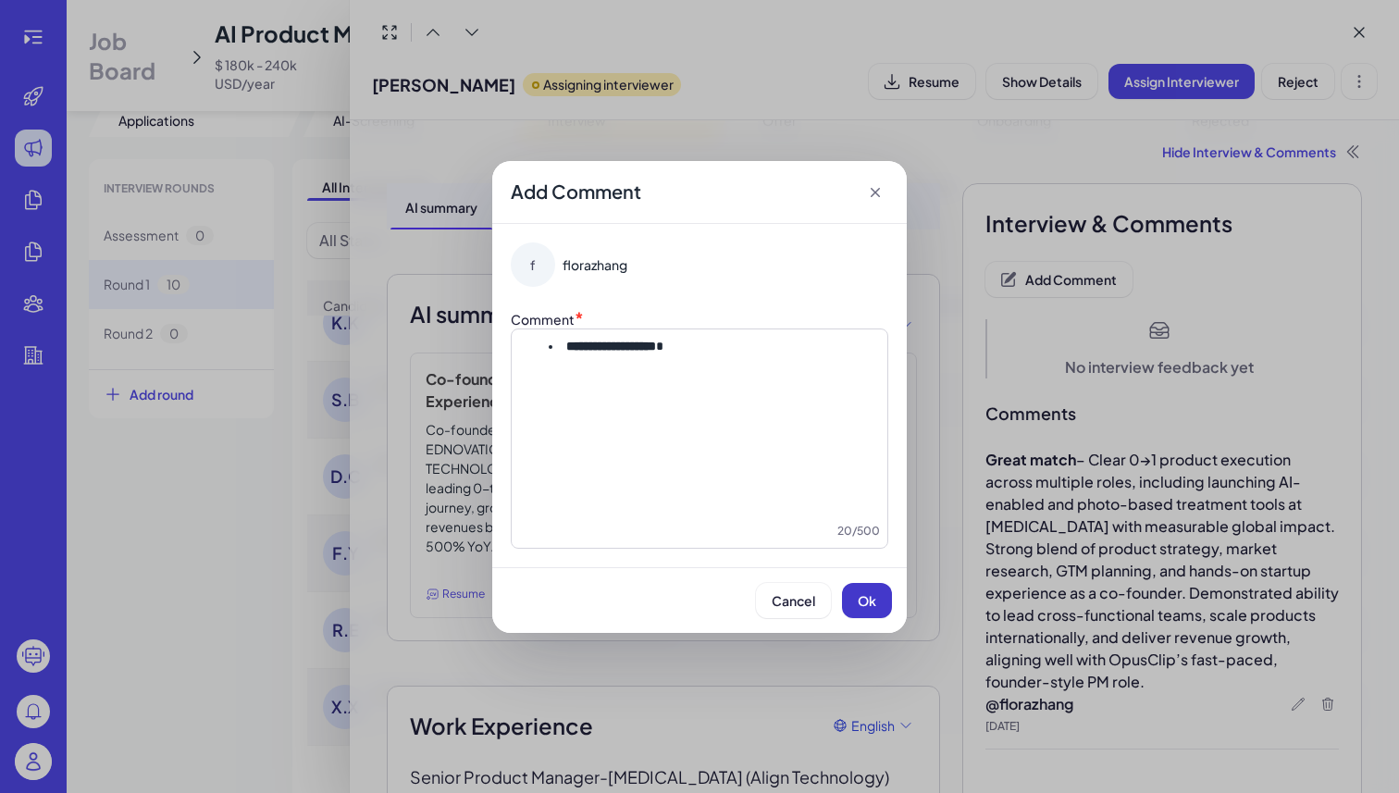
click at [875, 597] on span "Ok" at bounding box center [867, 600] width 19 height 17
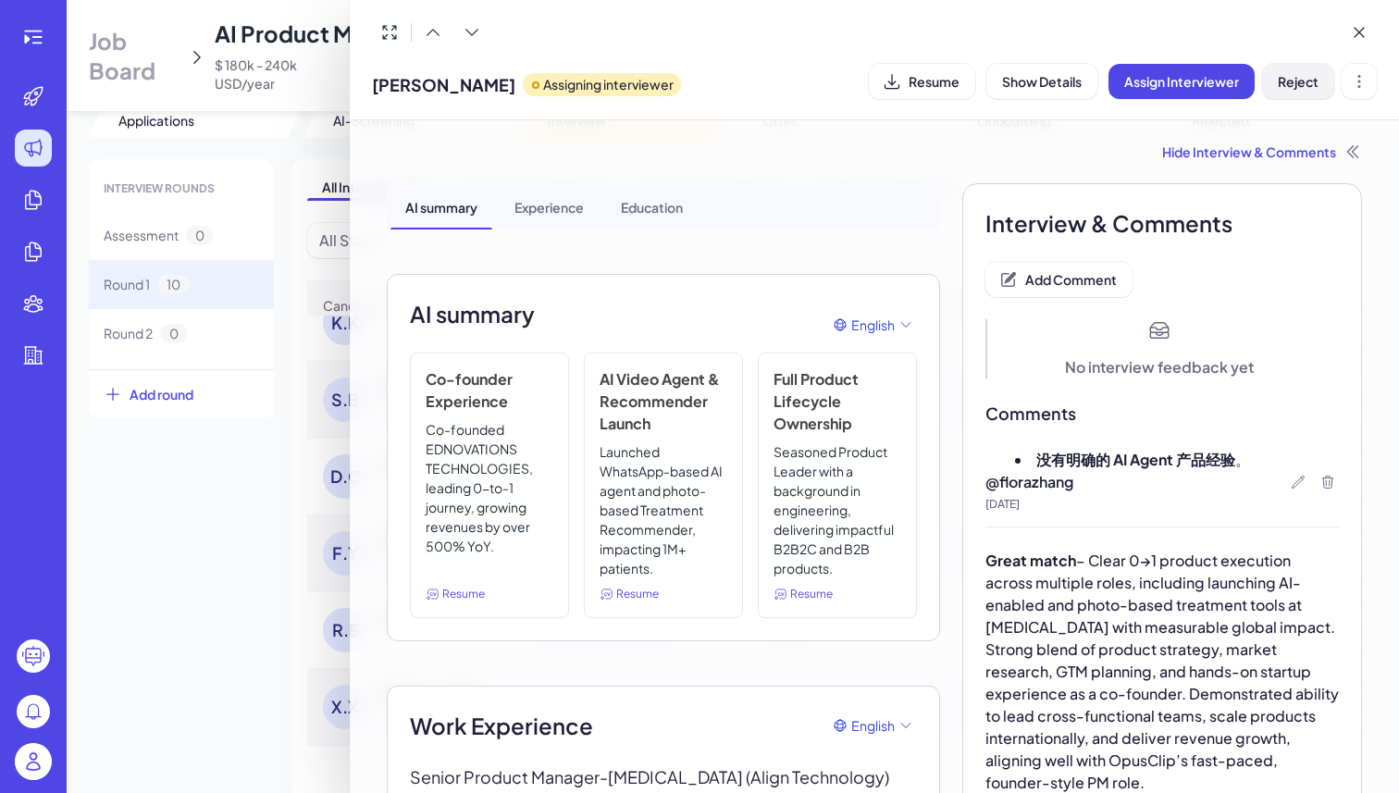
click at [1295, 88] on span "Reject" at bounding box center [1298, 81] width 41 height 17
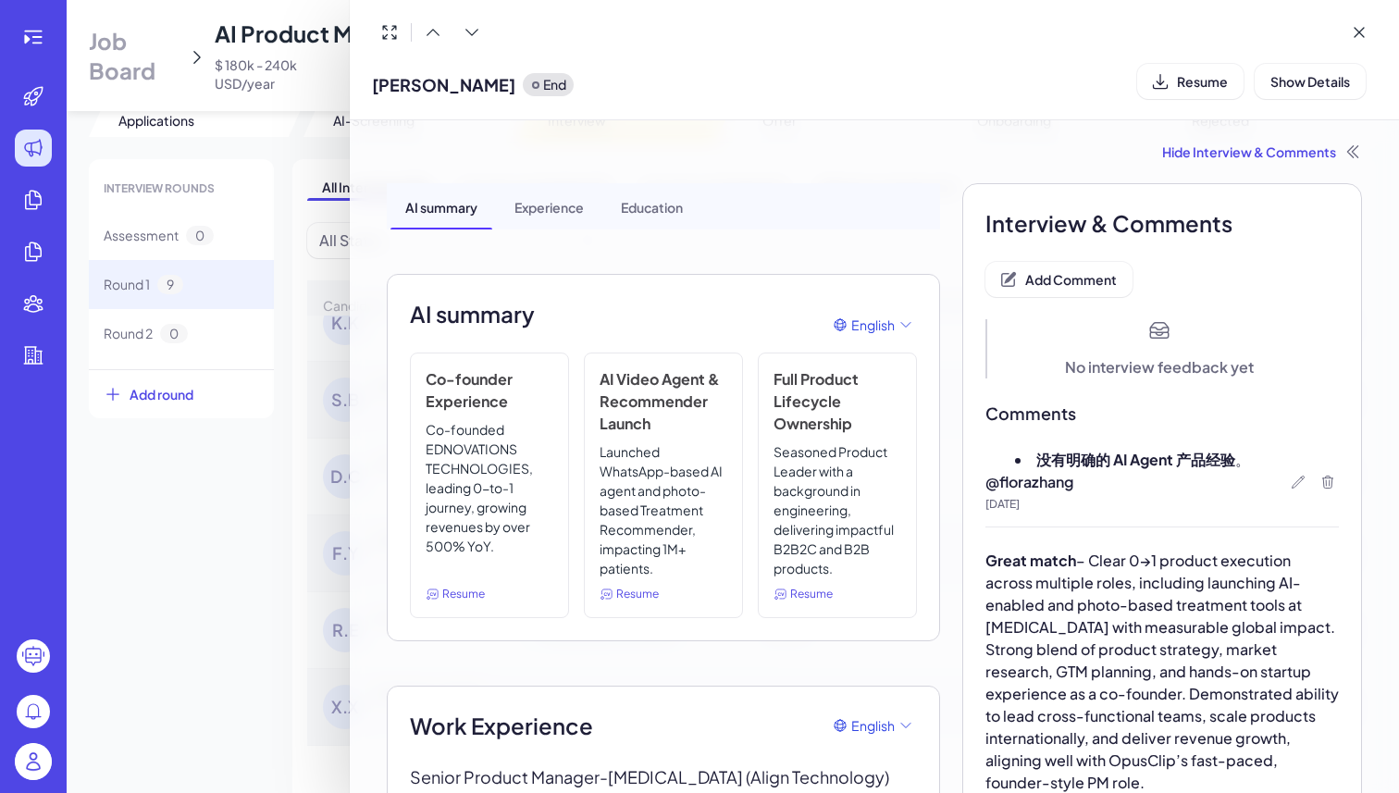
click at [172, 640] on div at bounding box center [699, 396] width 1399 height 793
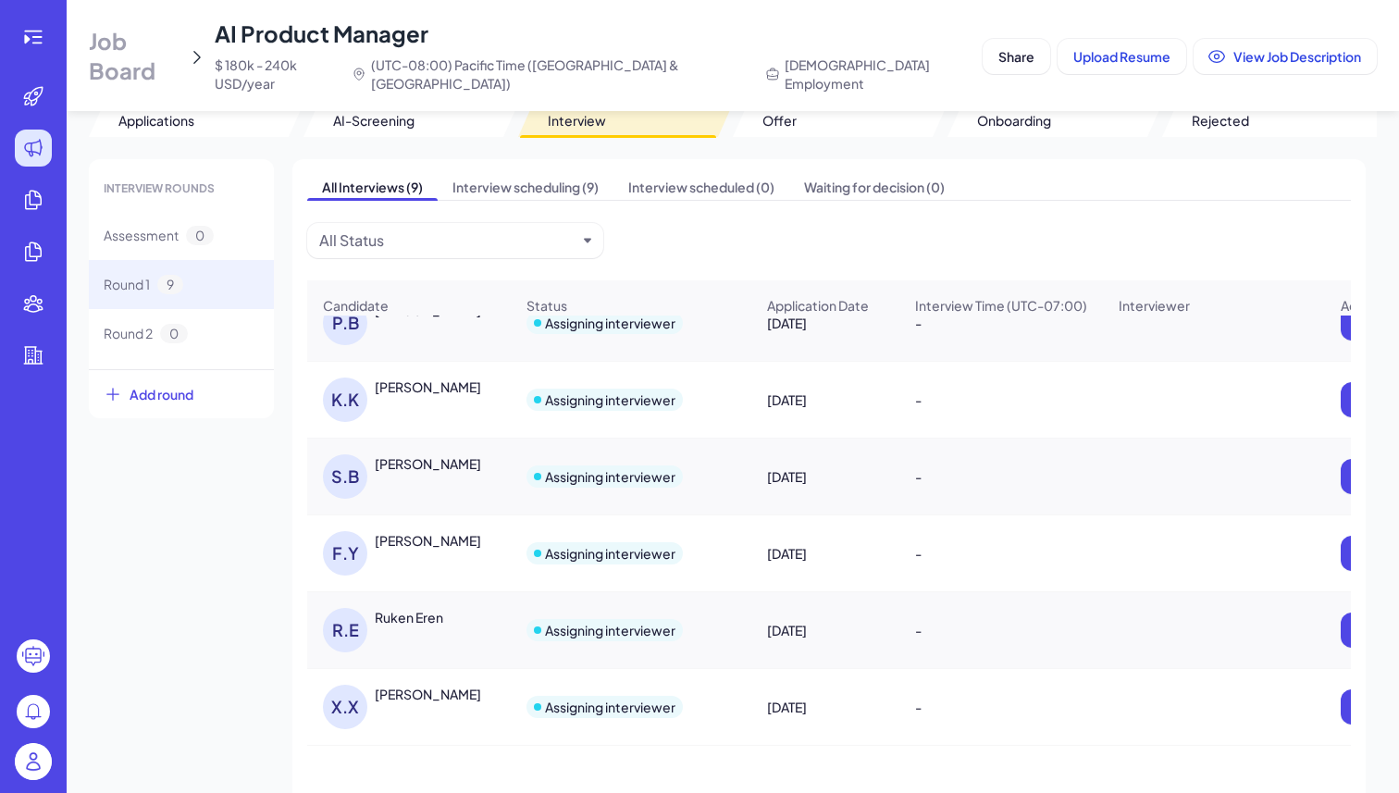
scroll to position [261, 0]
click at [436, 460] on div "S.B SMRITI BAGRY" at bounding box center [418, 476] width 191 height 44
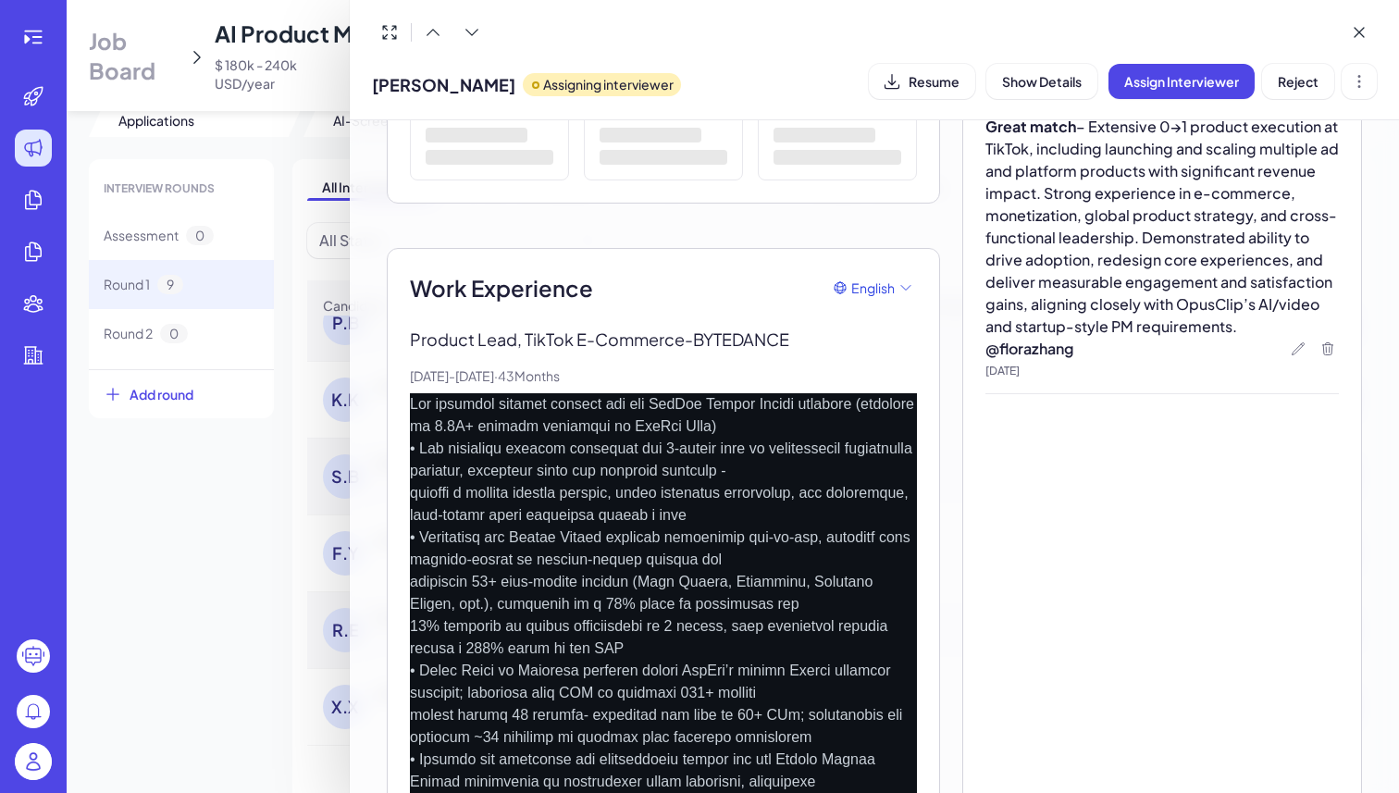
scroll to position [0, 0]
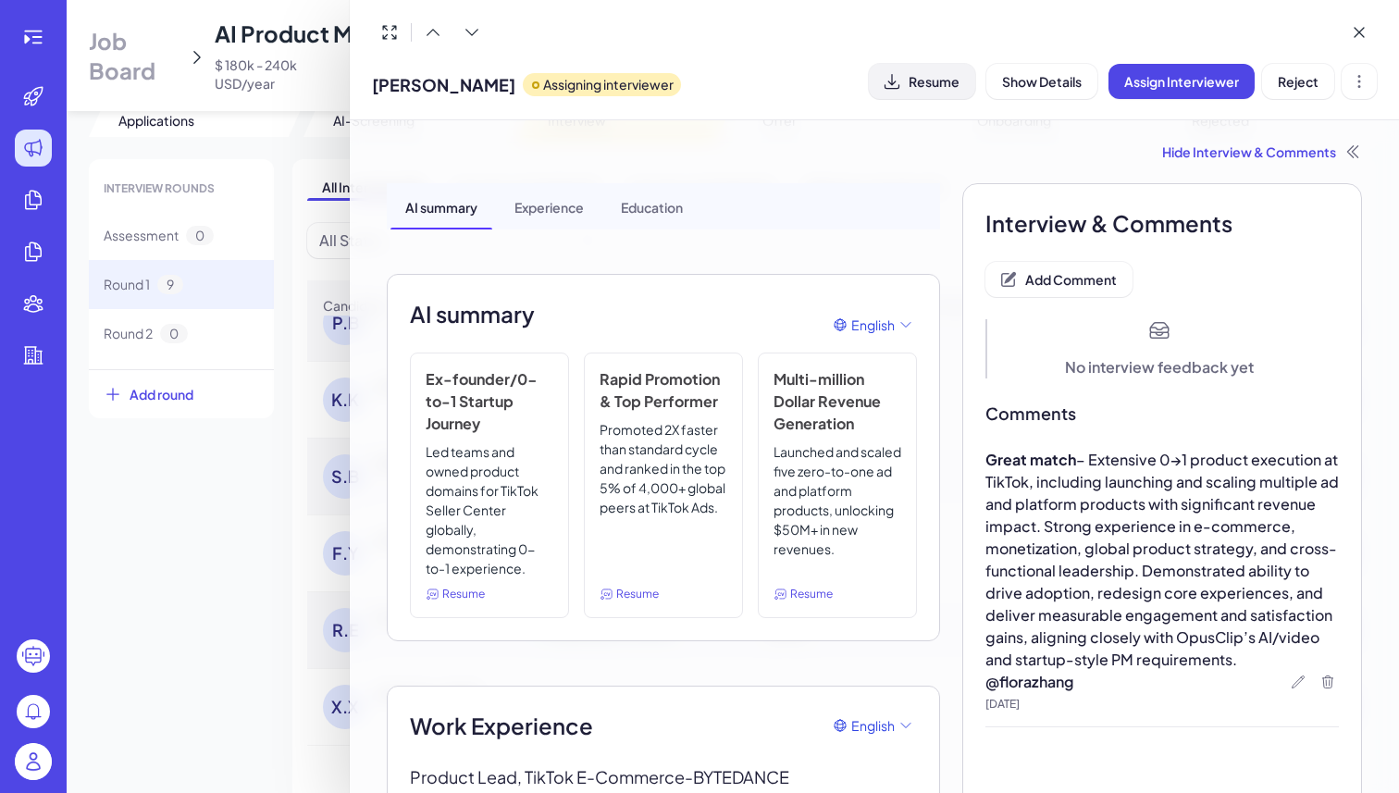
click at [969, 81] on button "Resume" at bounding box center [922, 81] width 106 height 35
click at [1055, 281] on span "Add Comment" at bounding box center [1072, 279] width 92 height 17
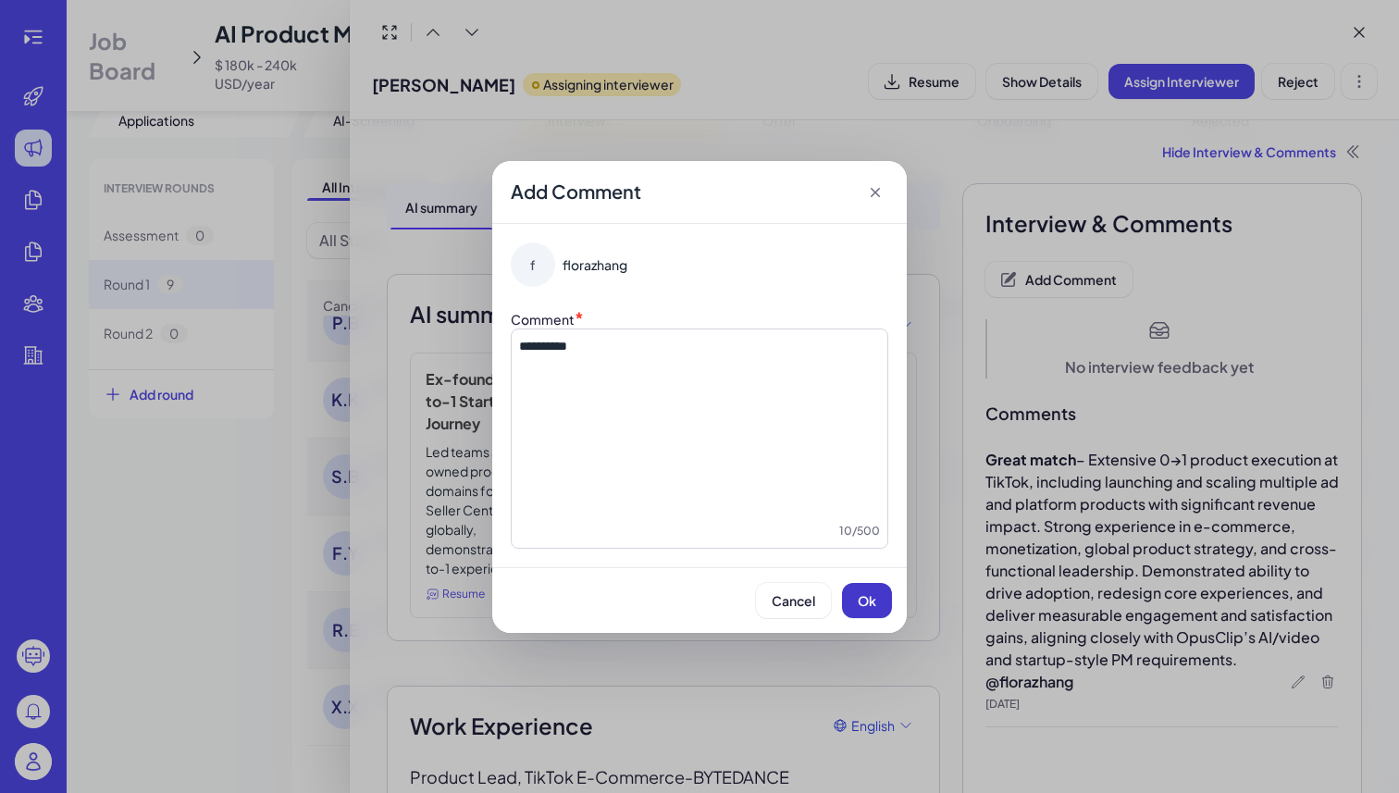
click at [878, 596] on button "Ok" at bounding box center [867, 600] width 50 height 35
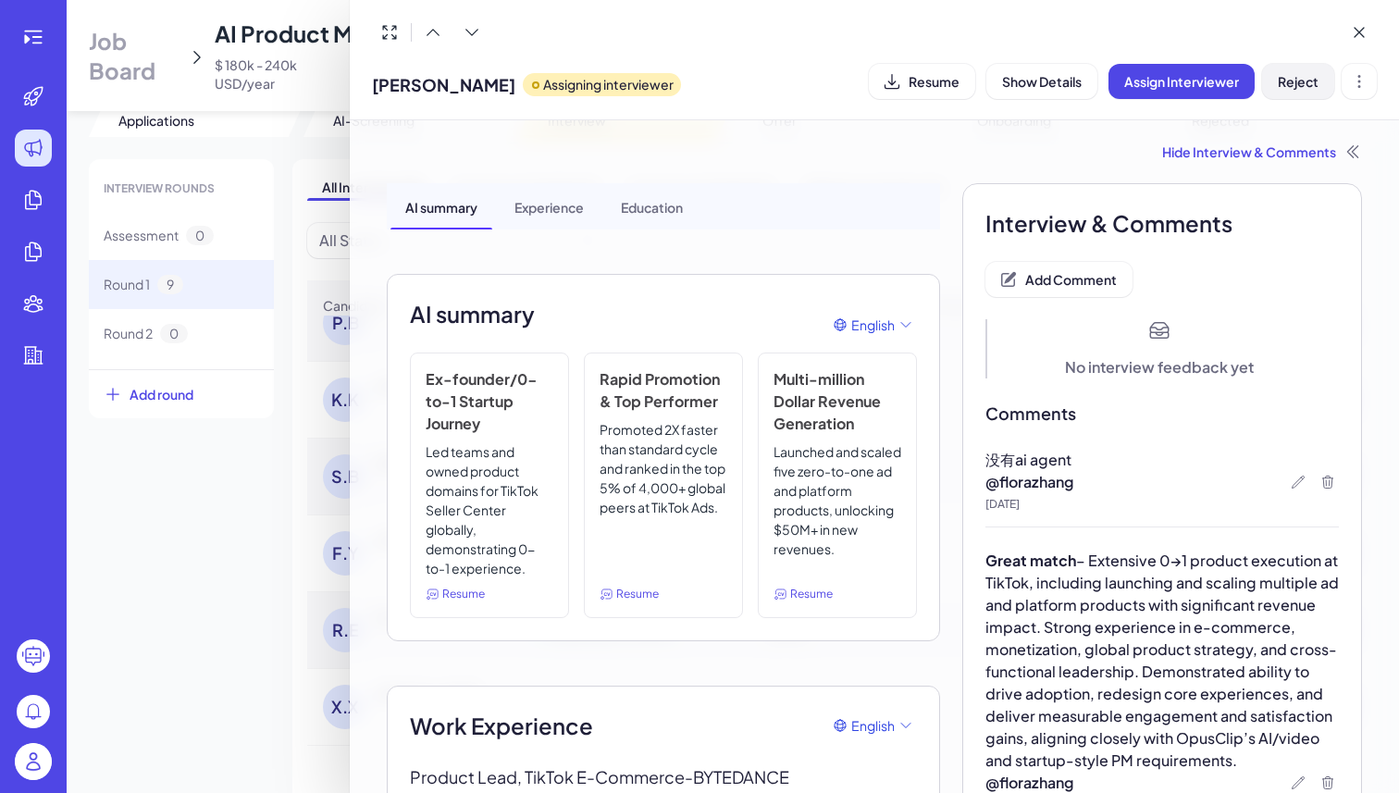
click at [1282, 95] on button "Reject" at bounding box center [1298, 81] width 72 height 35
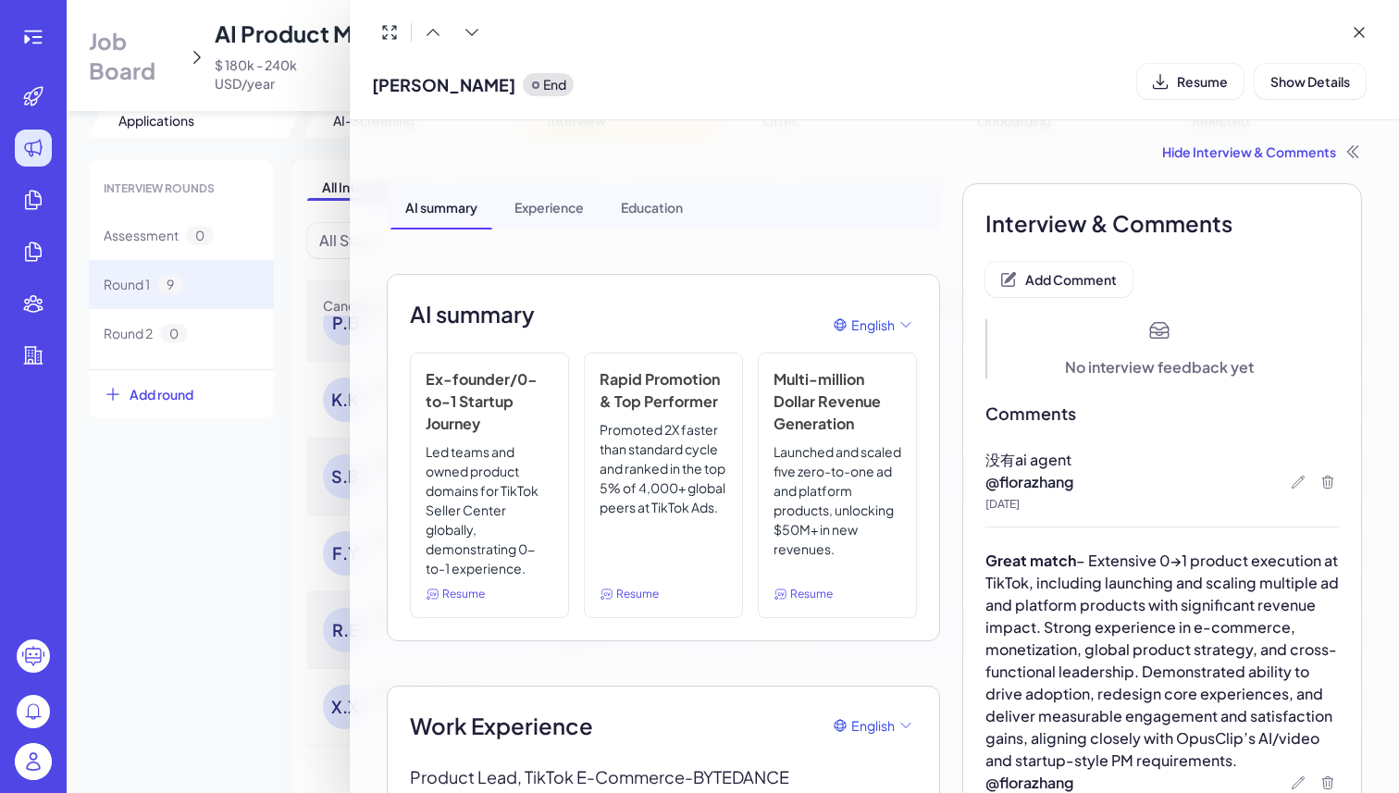
click at [280, 543] on div at bounding box center [699, 396] width 1399 height 793
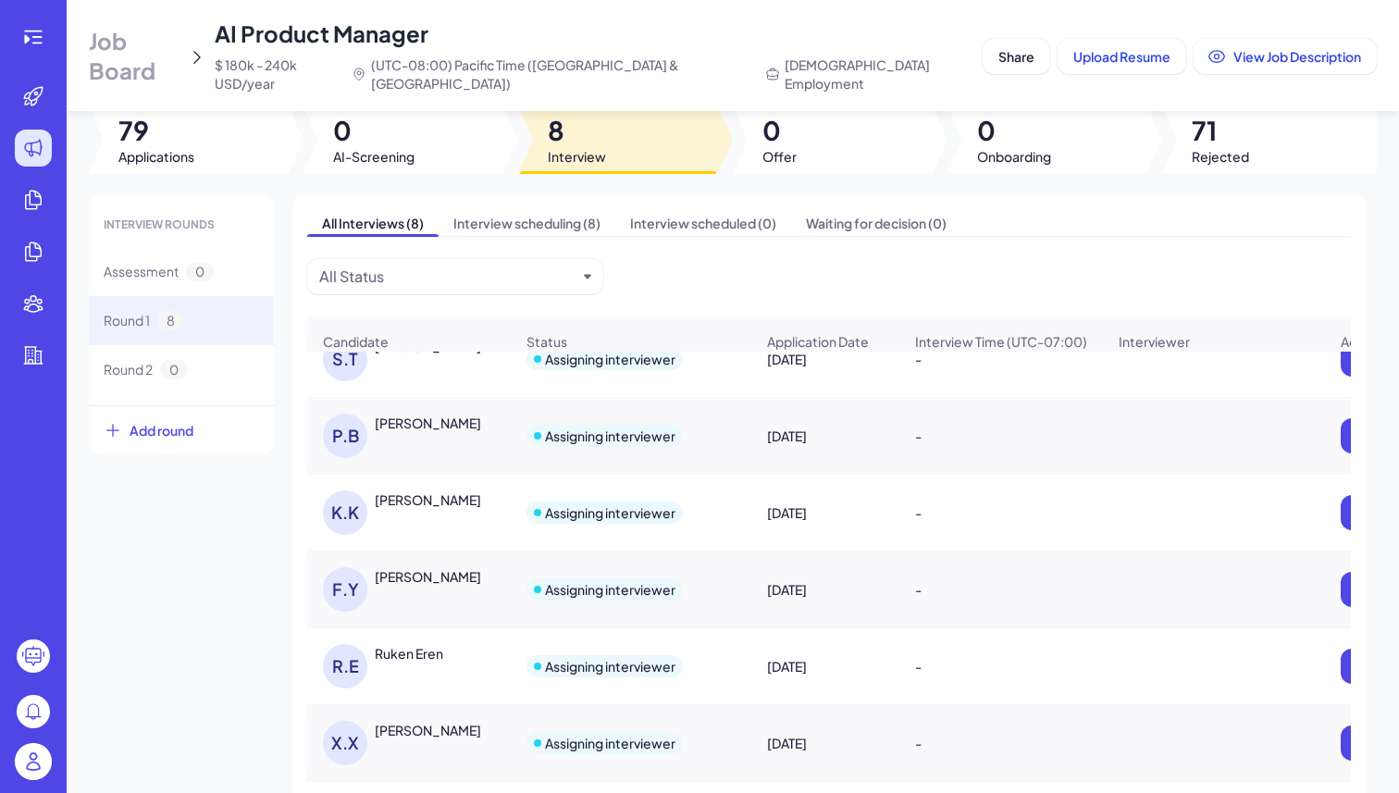
scroll to position [25, 0]
click at [411, 514] on div "K.K Karan Khandpur" at bounding box center [418, 514] width 191 height 44
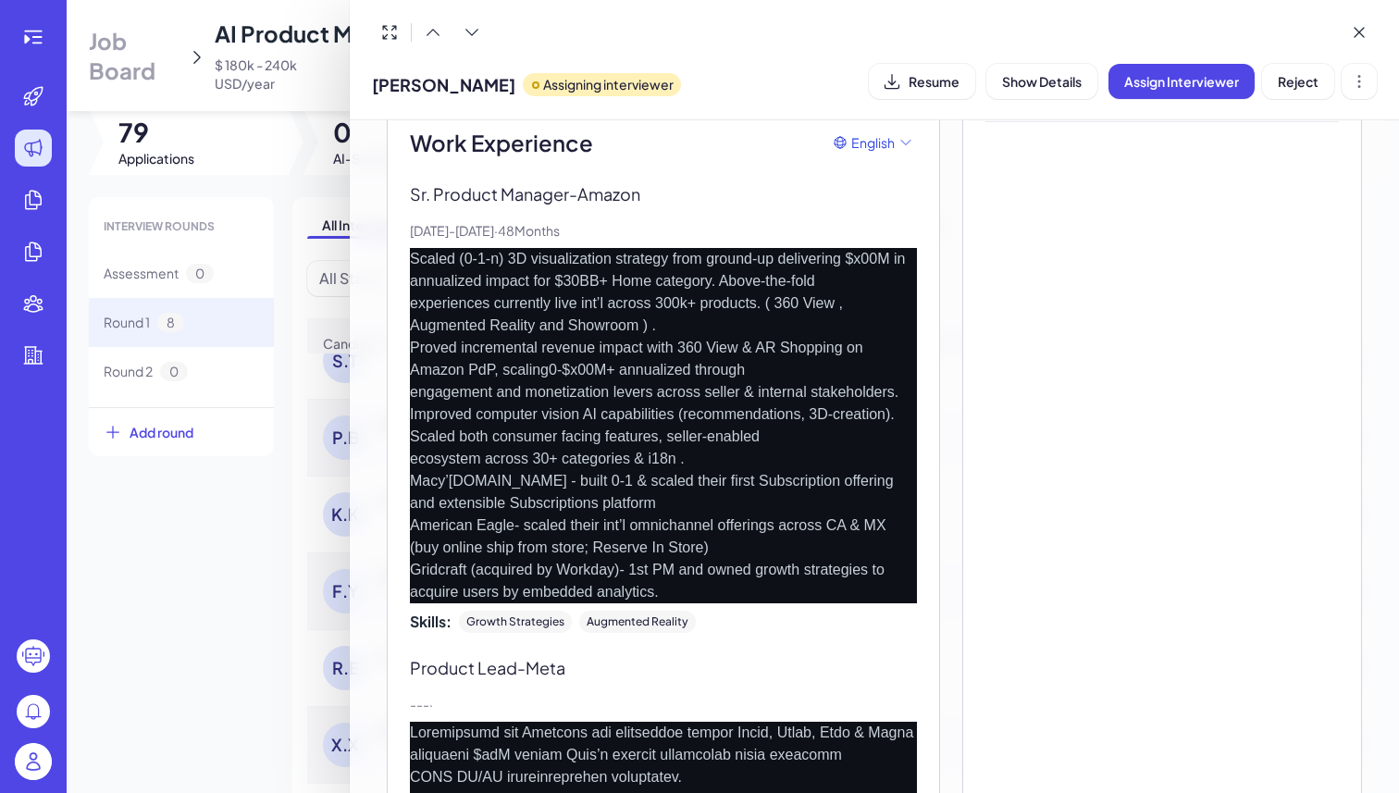
scroll to position [0, 0]
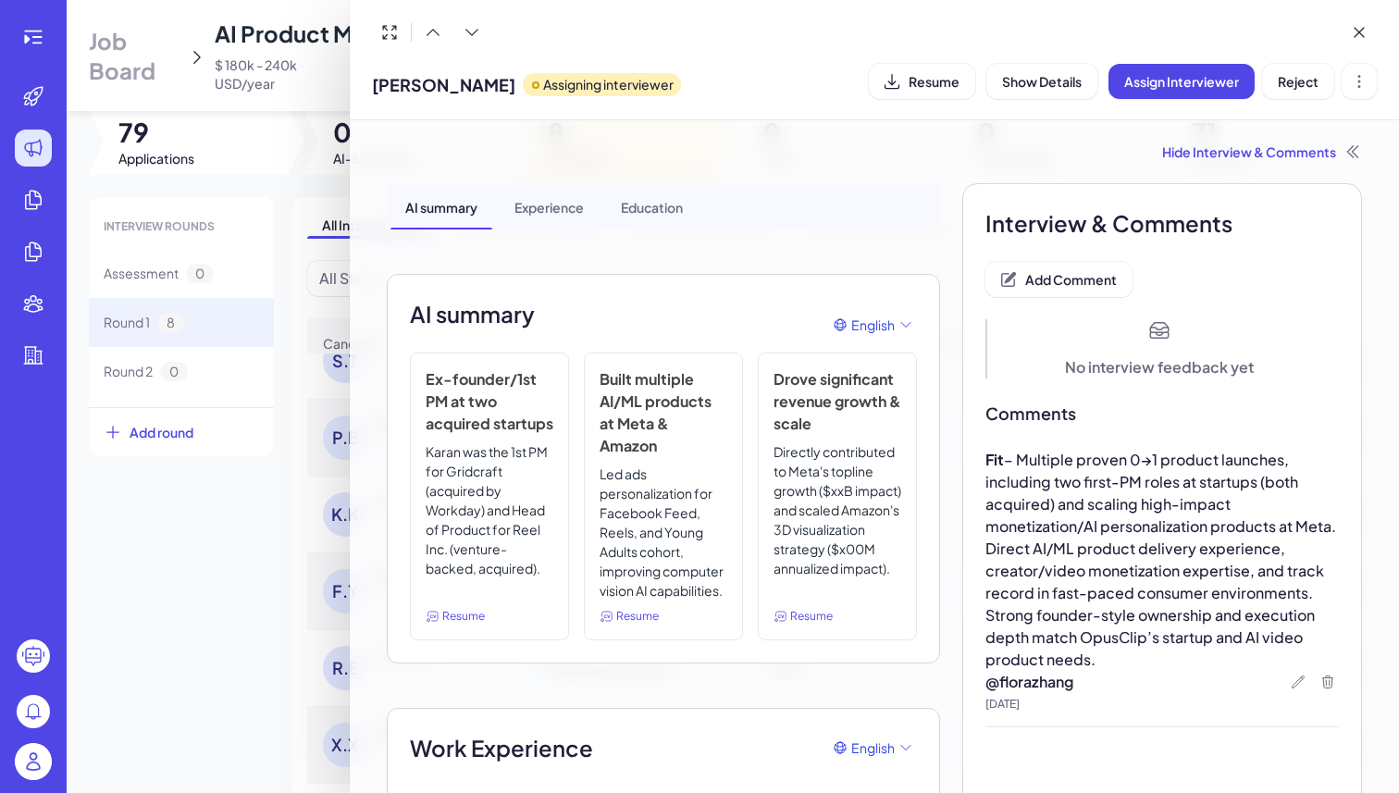
click at [1067, 272] on span "Add Comment" at bounding box center [1072, 279] width 92 height 17
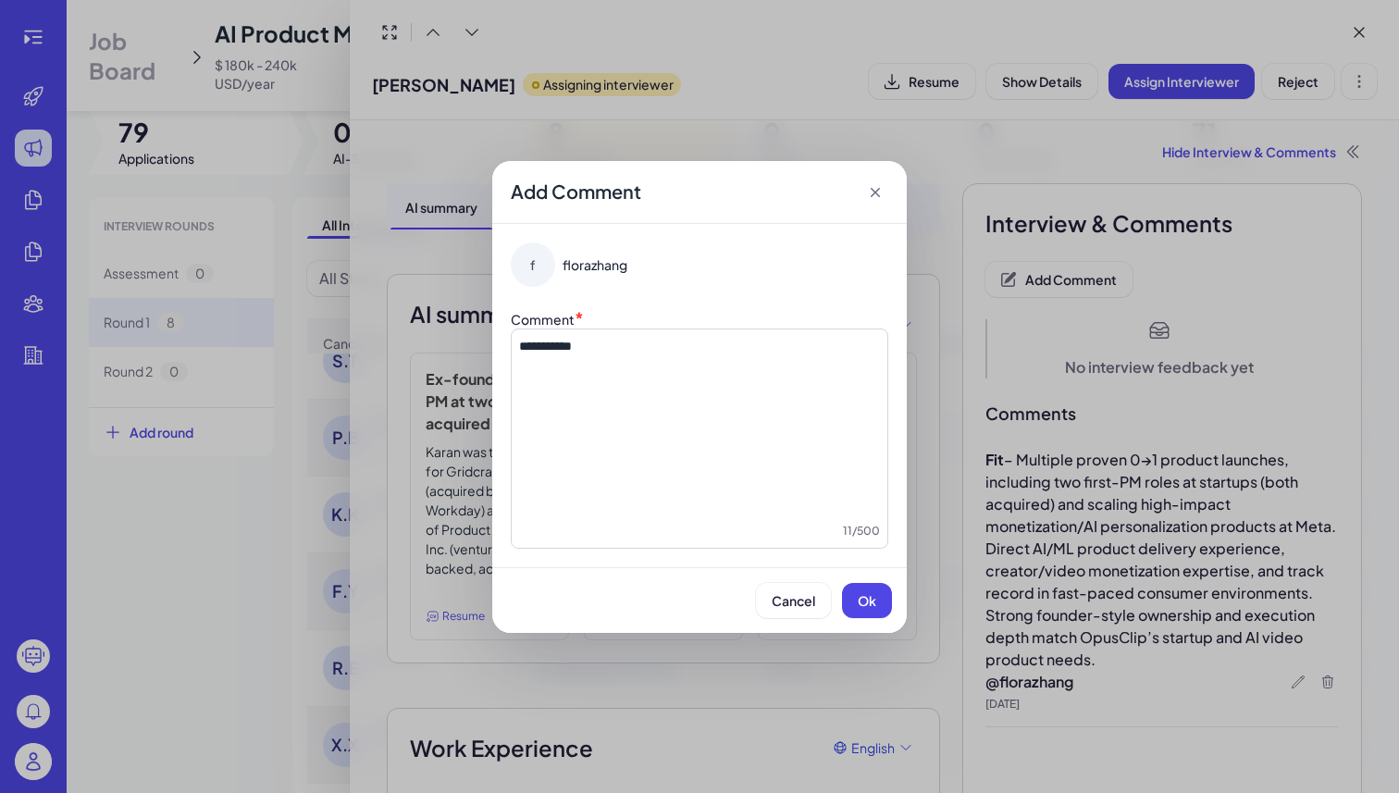
click at [759, 392] on div "**********" at bounding box center [699, 429] width 361 height 185
copy span "**********"
click at [877, 591] on button "Ok" at bounding box center [867, 600] width 50 height 35
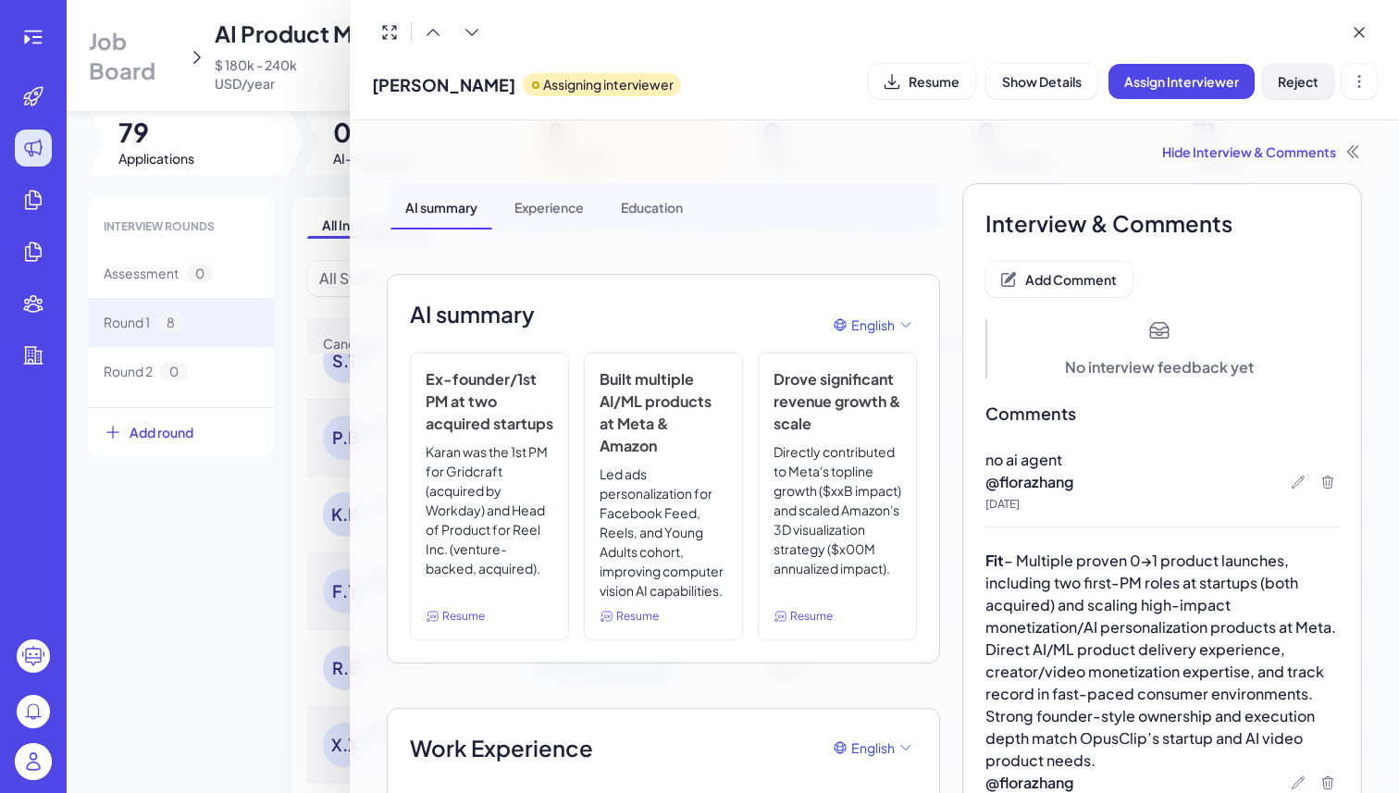
click at [1287, 90] on button "Reject" at bounding box center [1298, 81] width 72 height 35
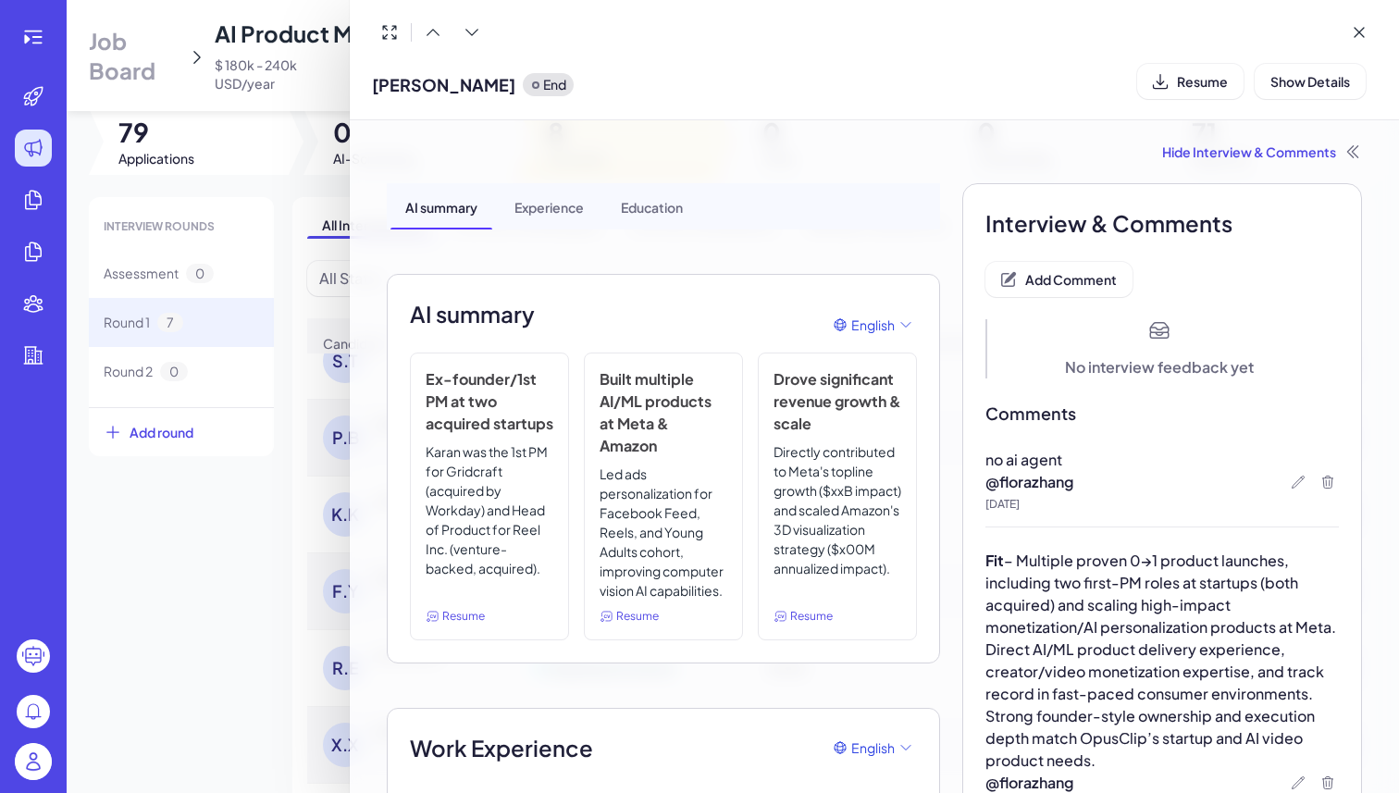
click at [181, 604] on div at bounding box center [699, 396] width 1399 height 793
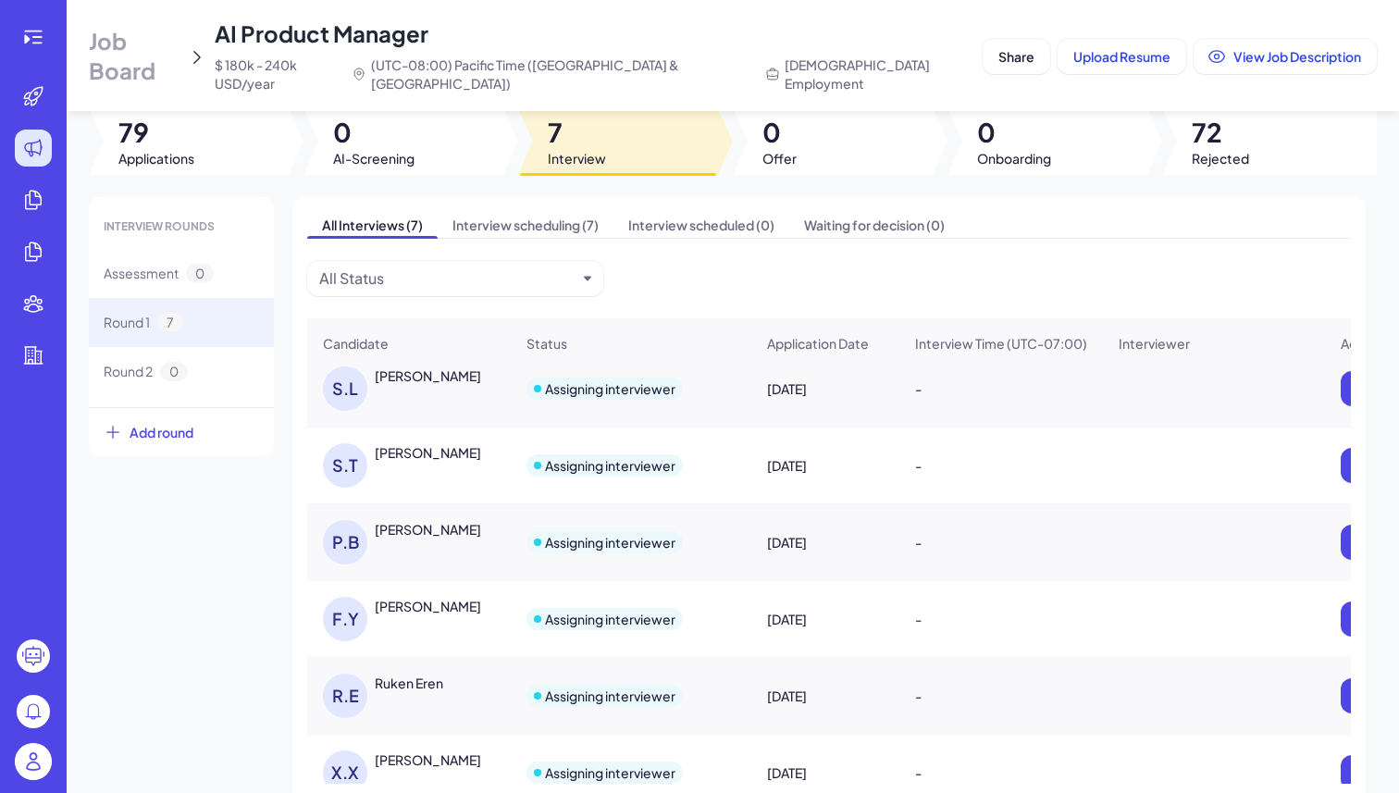
scroll to position [71, 0]
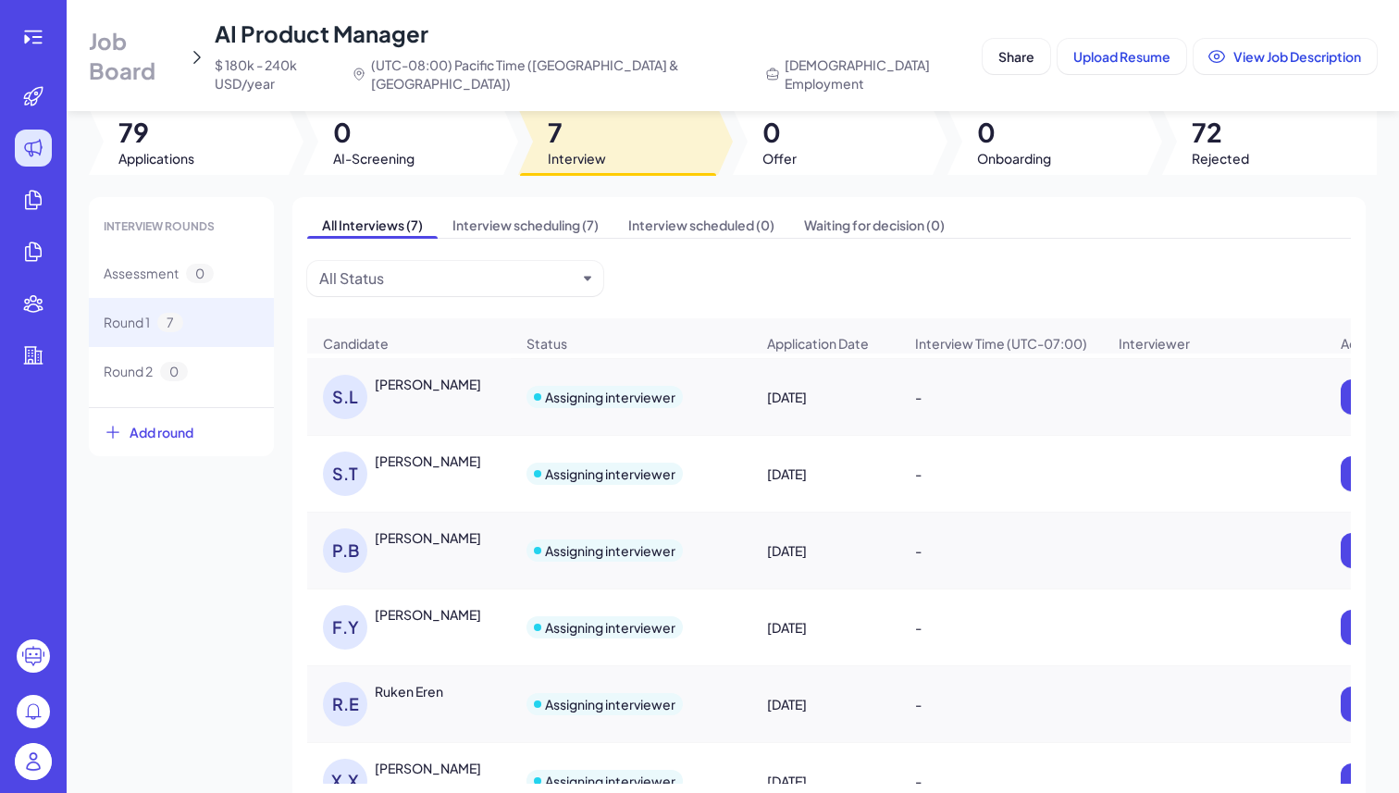
click at [464, 544] on div "P.B PRATEEK BATLA" at bounding box center [418, 550] width 191 height 44
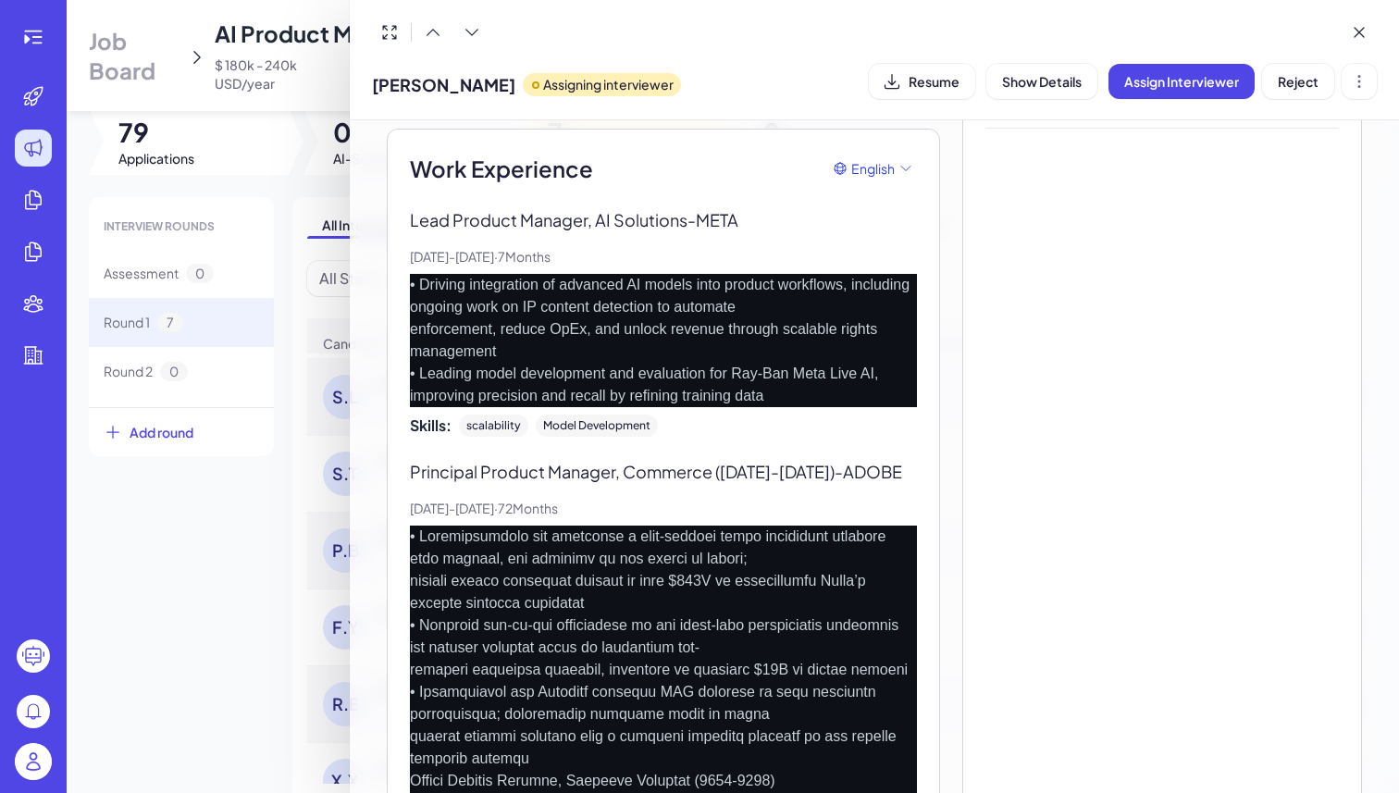
scroll to position [631, 0]
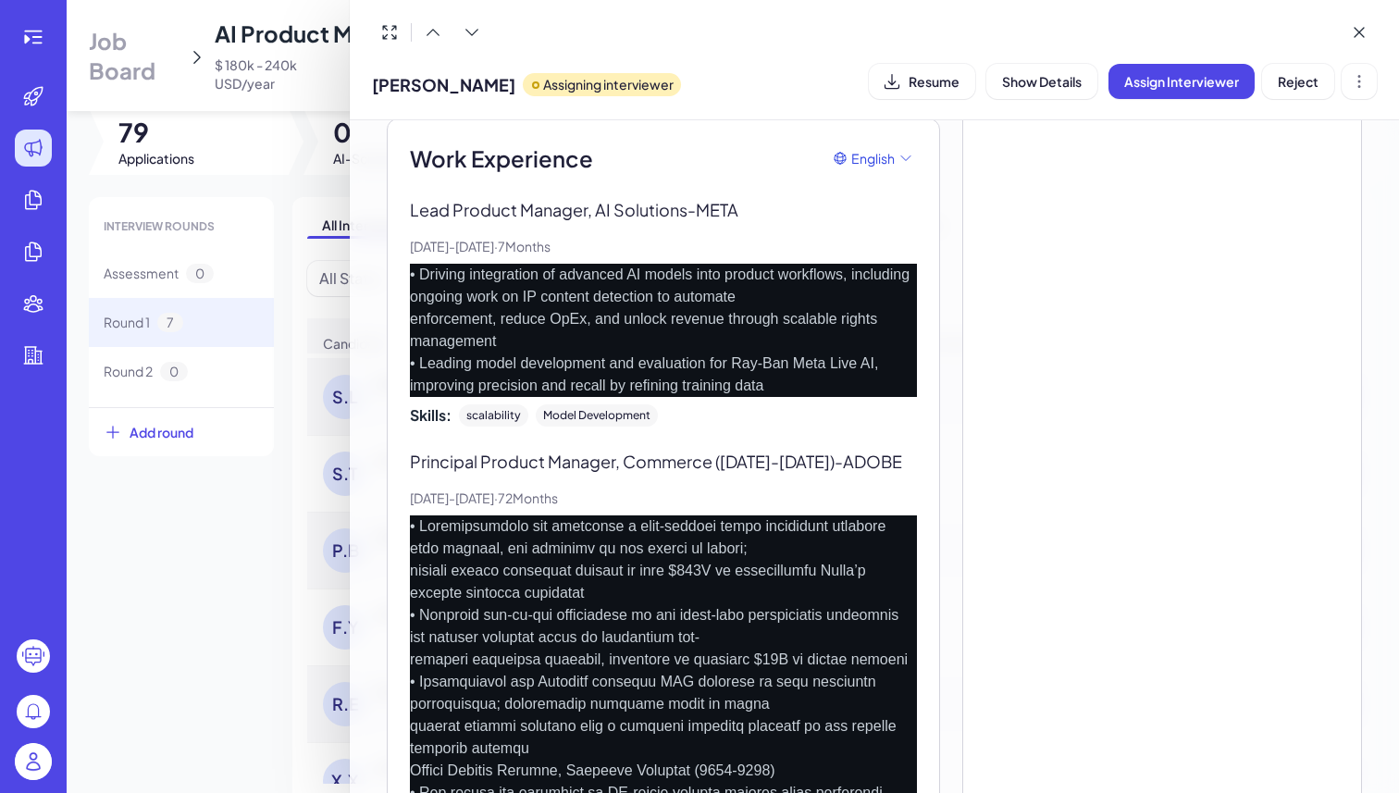
click at [931, 99] on div "PRATEEK BATLA Assigning interviewer Resume Show Details Assign Interviewer Reje…" at bounding box center [874, 80] width 1005 height 47
click at [931, 73] on span "Resume" at bounding box center [934, 81] width 51 height 17
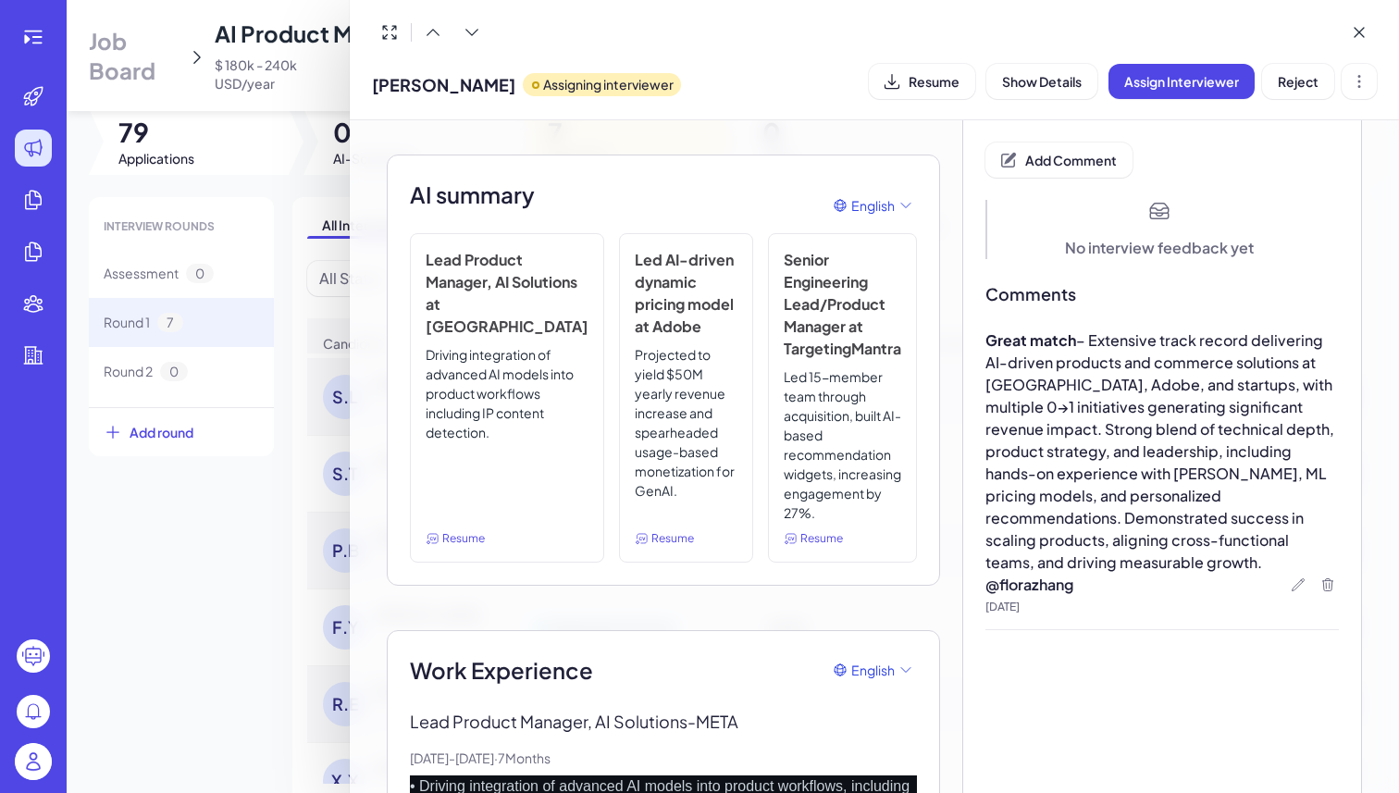
scroll to position [0, 0]
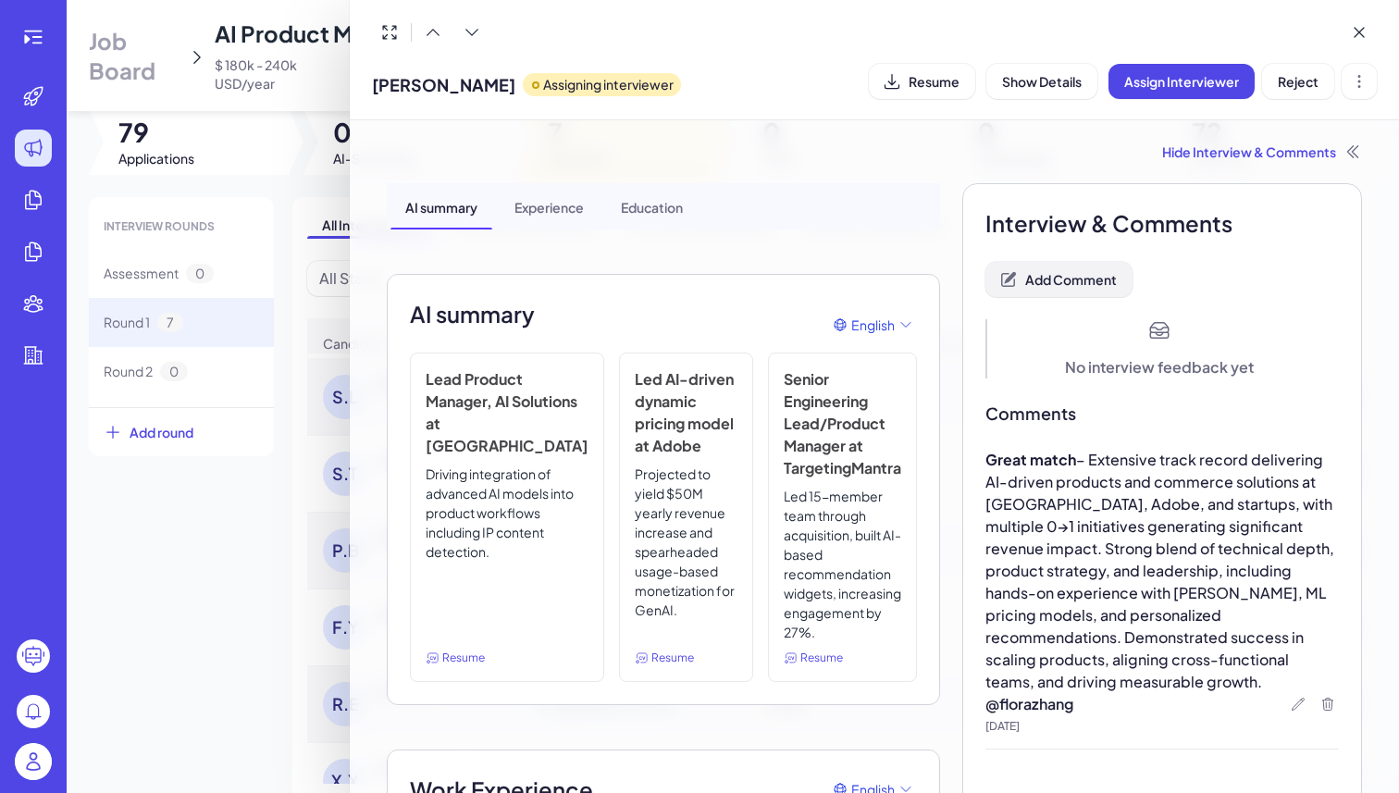
click at [1077, 293] on button "Add Comment" at bounding box center [1059, 279] width 147 height 35
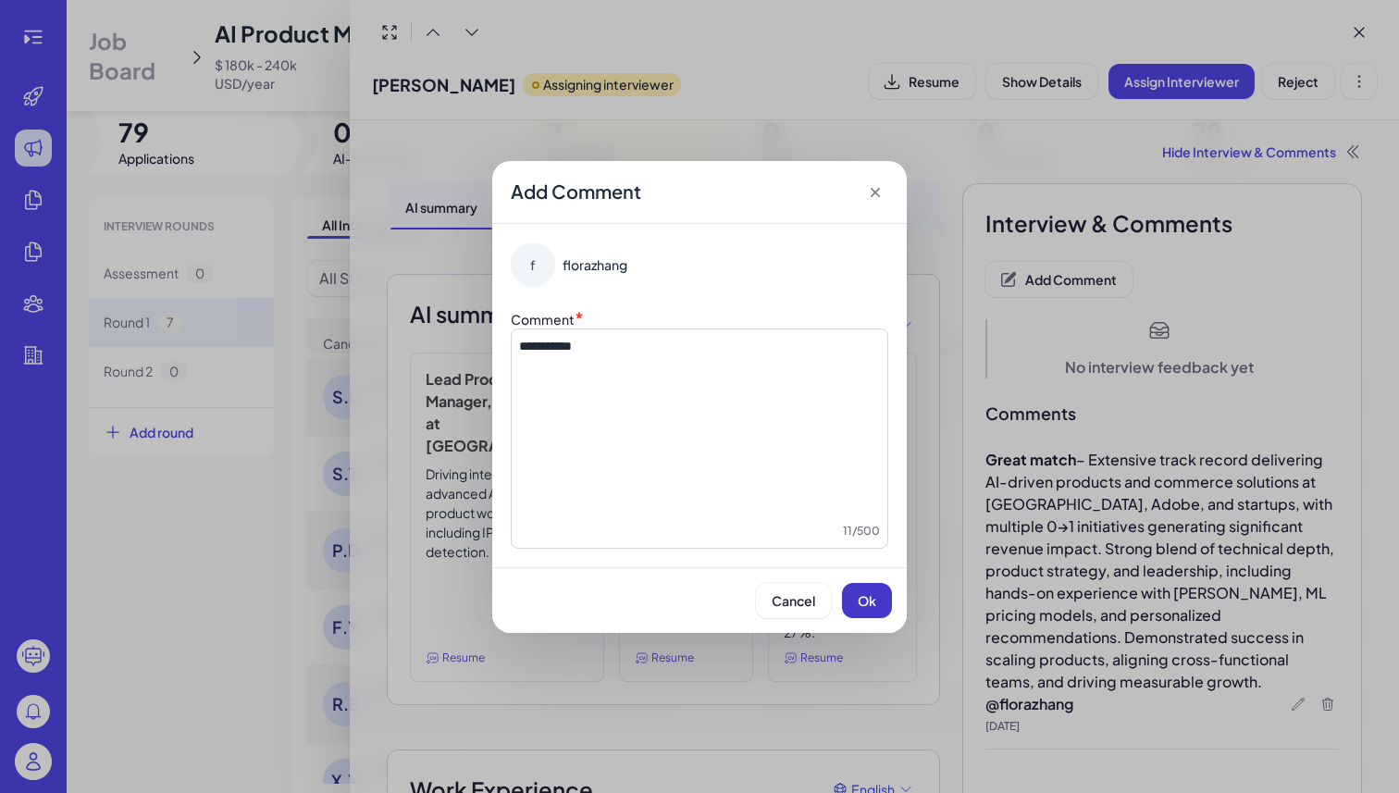
click at [873, 593] on span "Ok" at bounding box center [867, 600] width 19 height 17
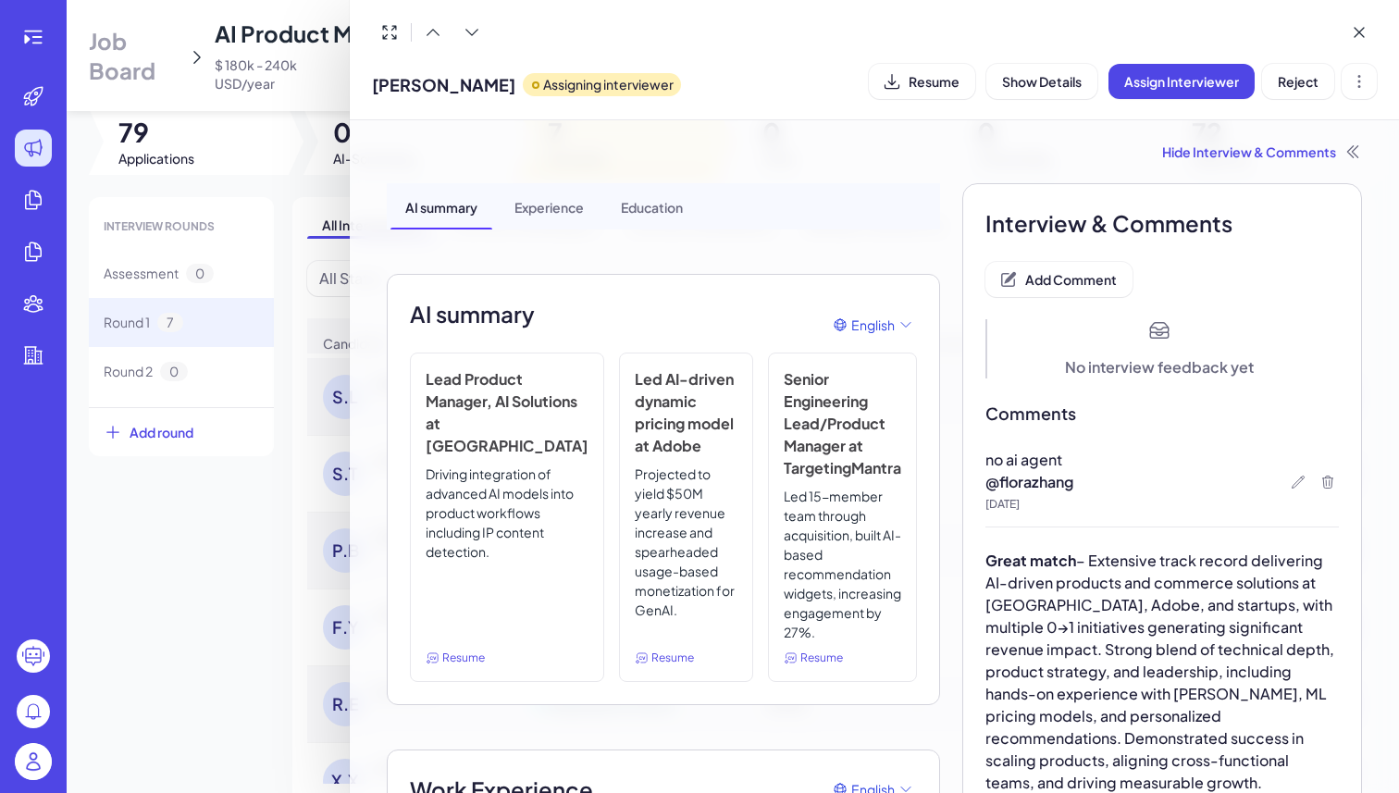
click at [1292, 98] on div "PRATEEK BATLA Assigning interviewer Resume Show Details Assign Interviewer Reje…" at bounding box center [874, 80] width 1005 height 47
click at [1295, 81] on span "Reject" at bounding box center [1298, 81] width 41 height 17
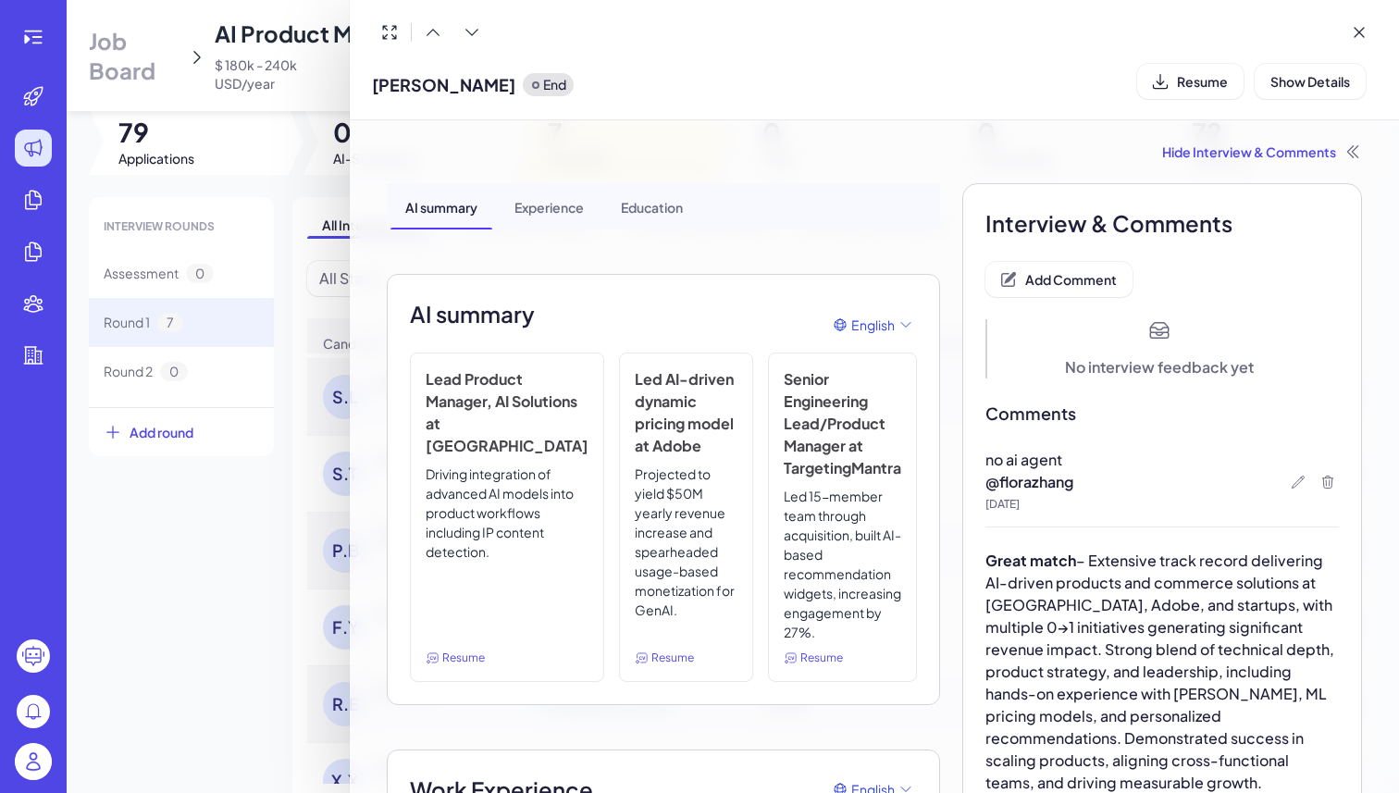
click at [256, 550] on div at bounding box center [699, 396] width 1399 height 793
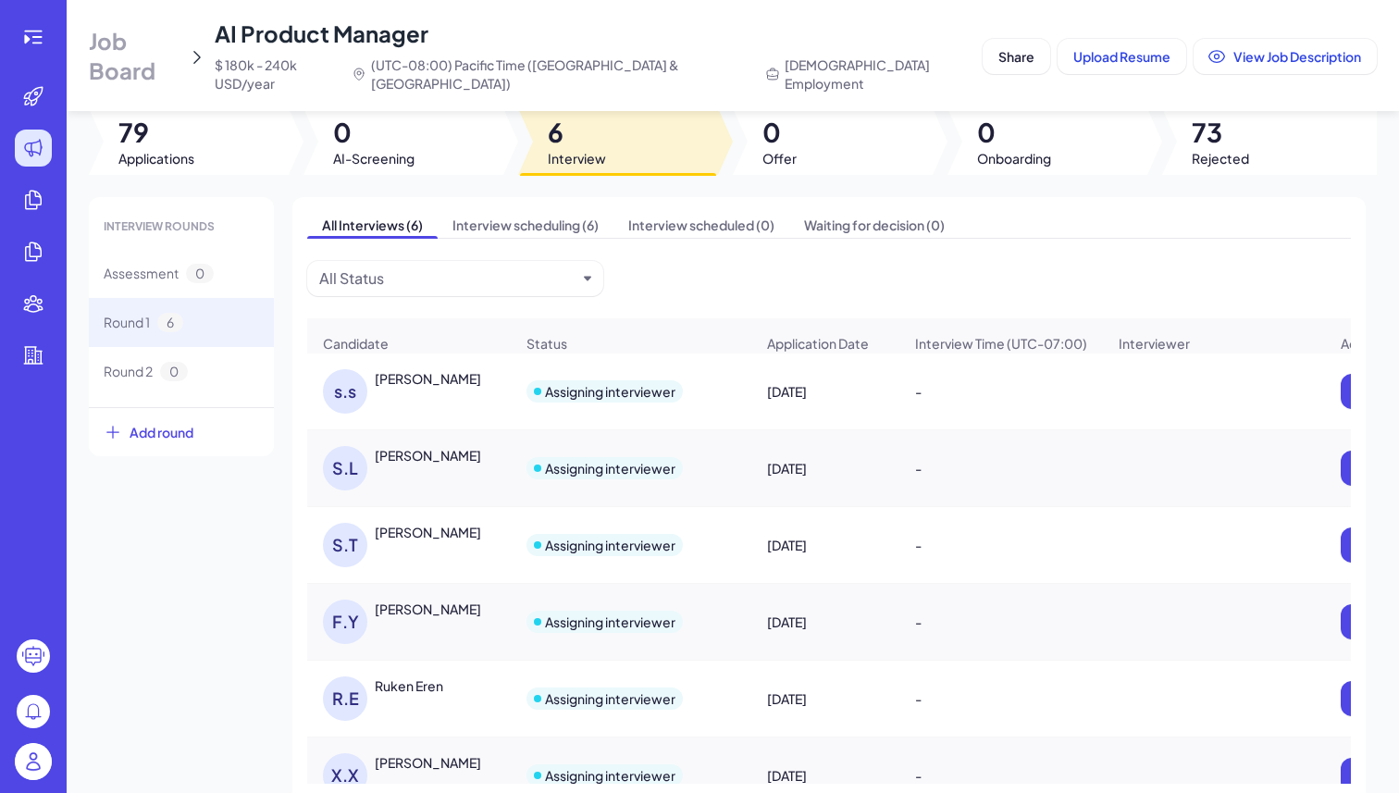
click at [461, 533] on div "S.T Serge-Eric Tremblay" at bounding box center [418, 545] width 191 height 44
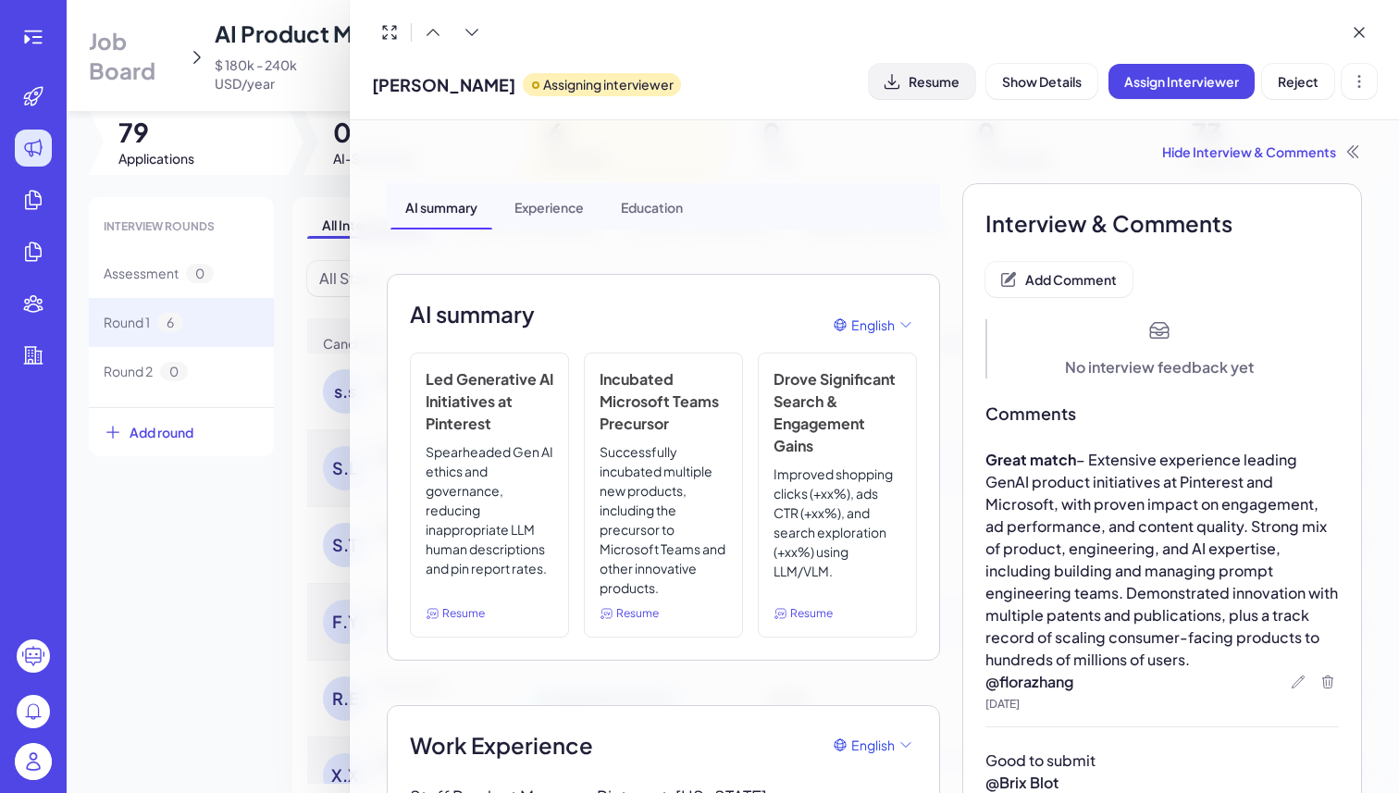
click at [951, 90] on button "Resume" at bounding box center [922, 81] width 106 height 35
click at [1051, 283] on span "Add Comment" at bounding box center [1072, 279] width 92 height 17
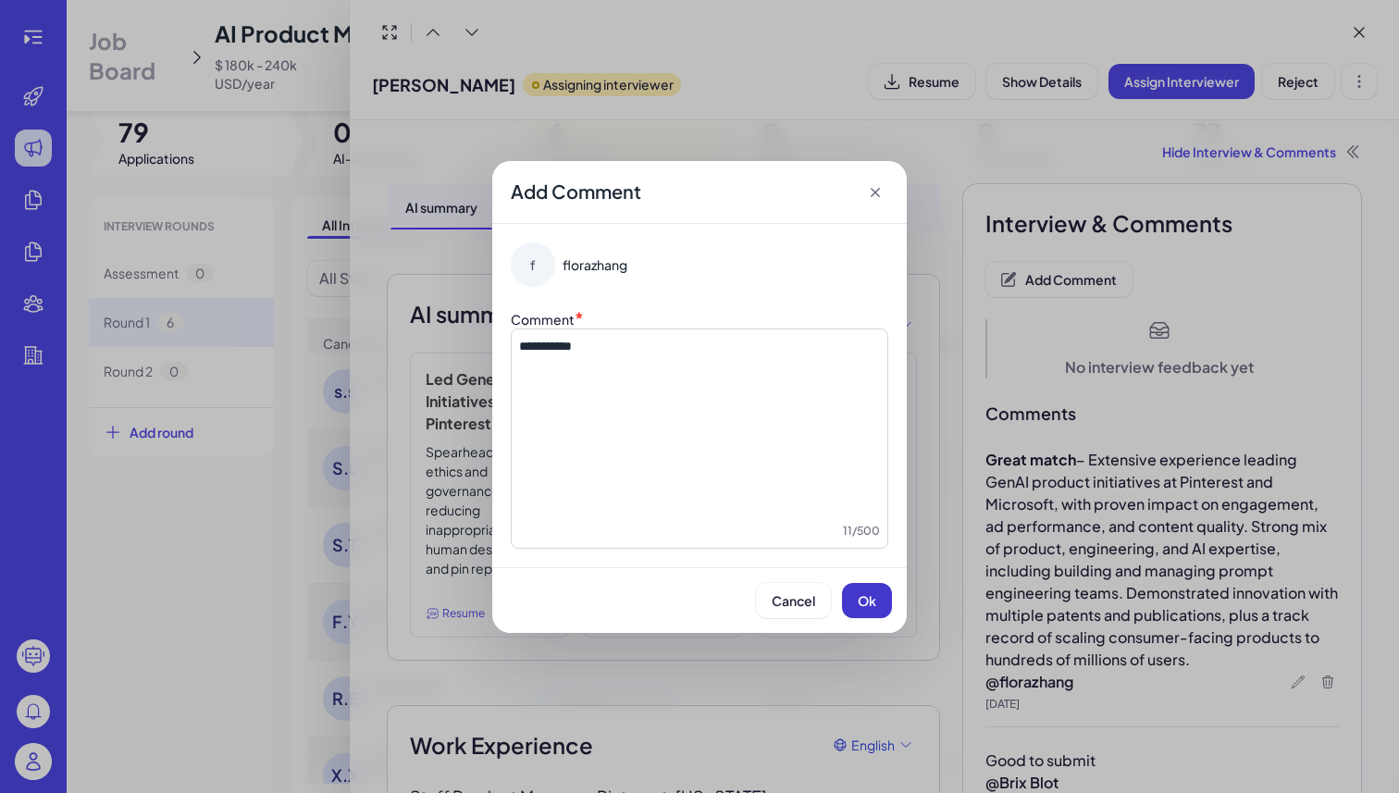
click at [886, 596] on button "Ok" at bounding box center [867, 600] width 50 height 35
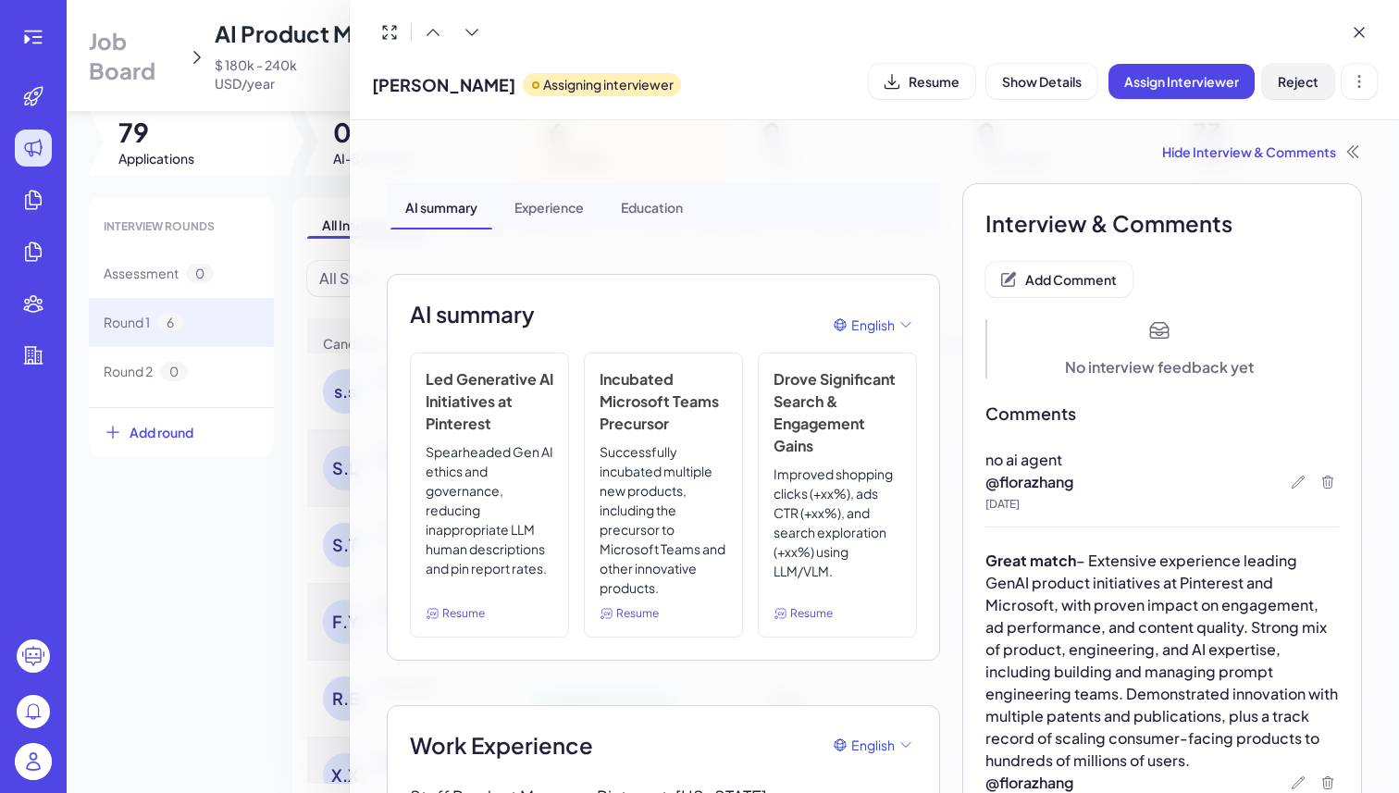
click at [1296, 91] on button "Reject" at bounding box center [1298, 81] width 72 height 35
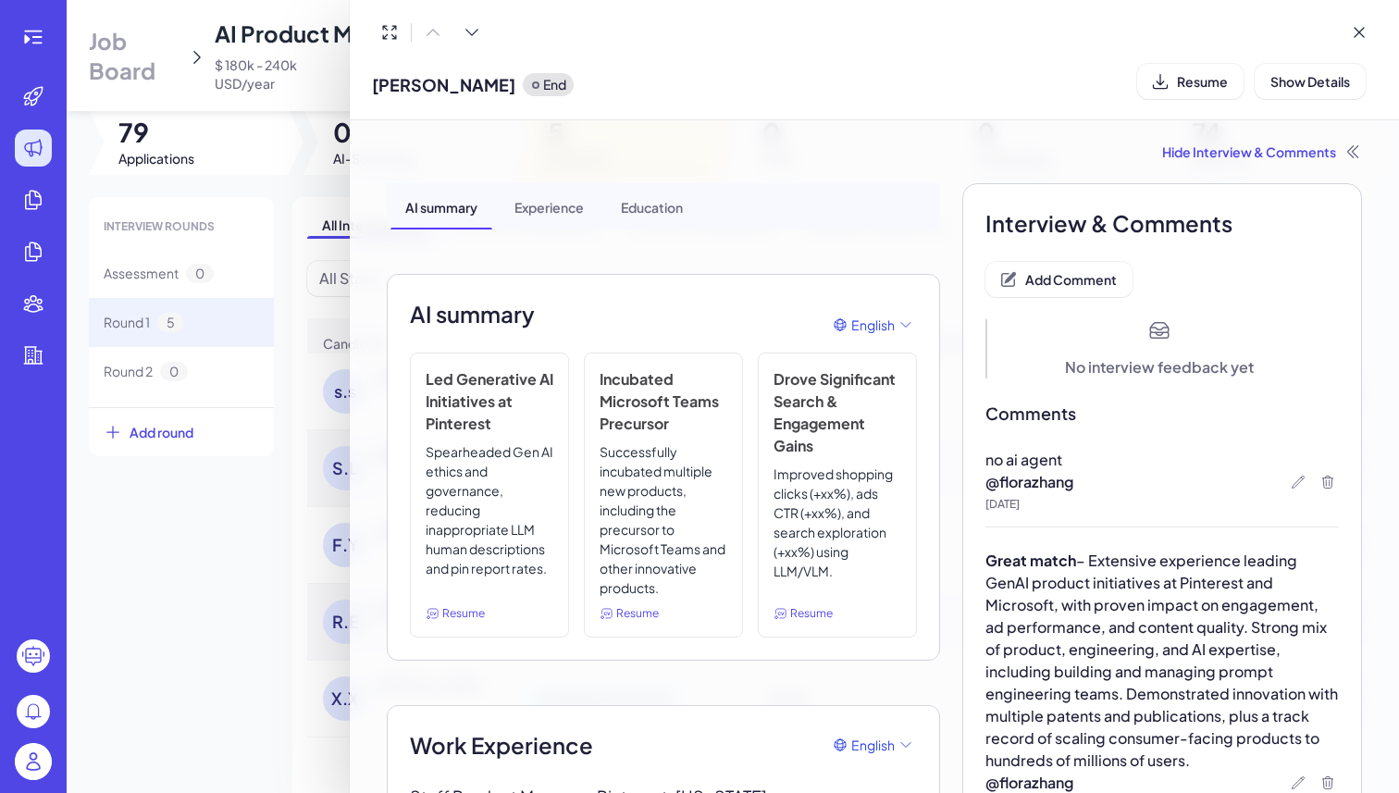
click at [115, 528] on div at bounding box center [699, 396] width 1399 height 793
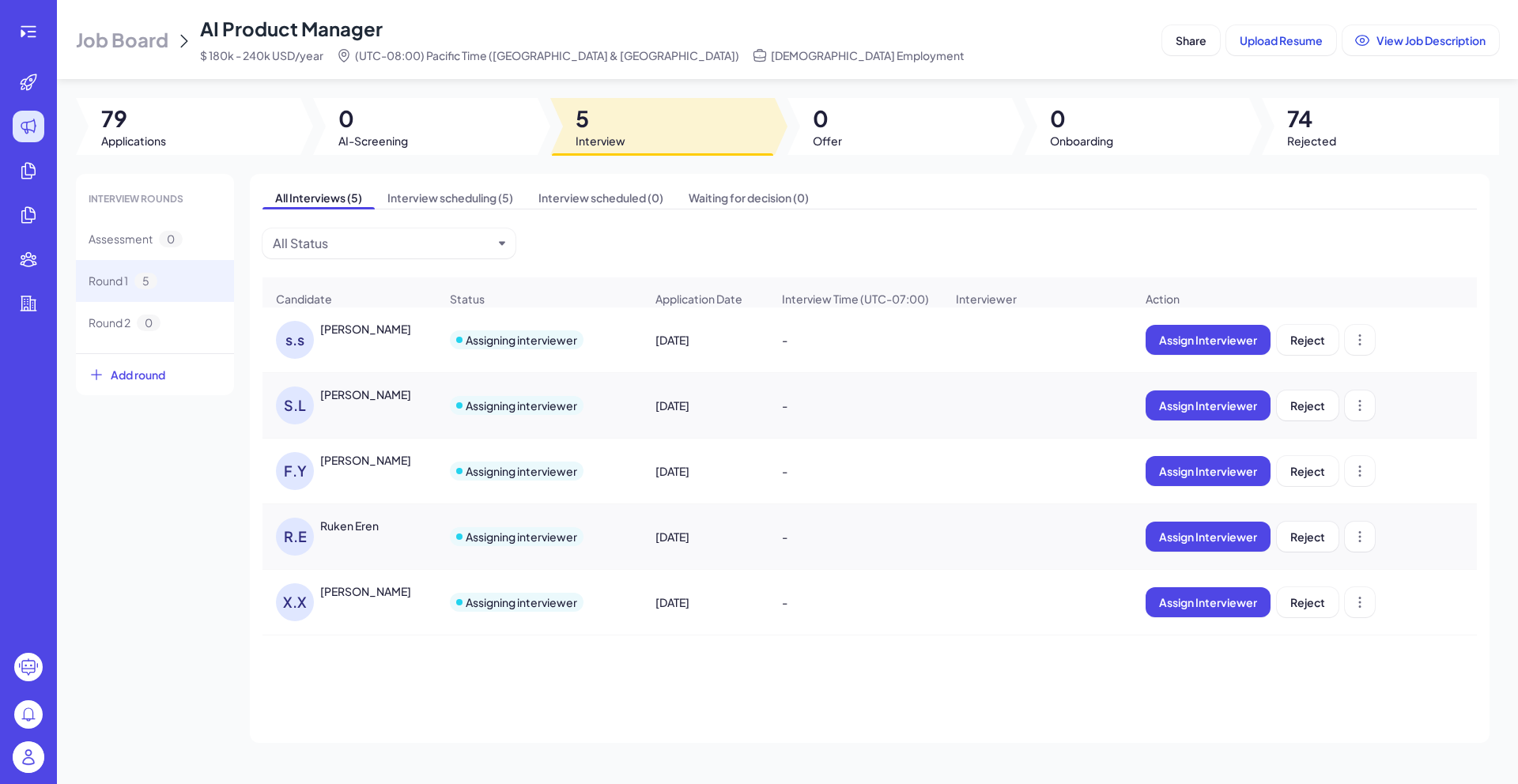
click at [376, 463] on div "Fiona Yang" at bounding box center [366, 459] width 91 height 16
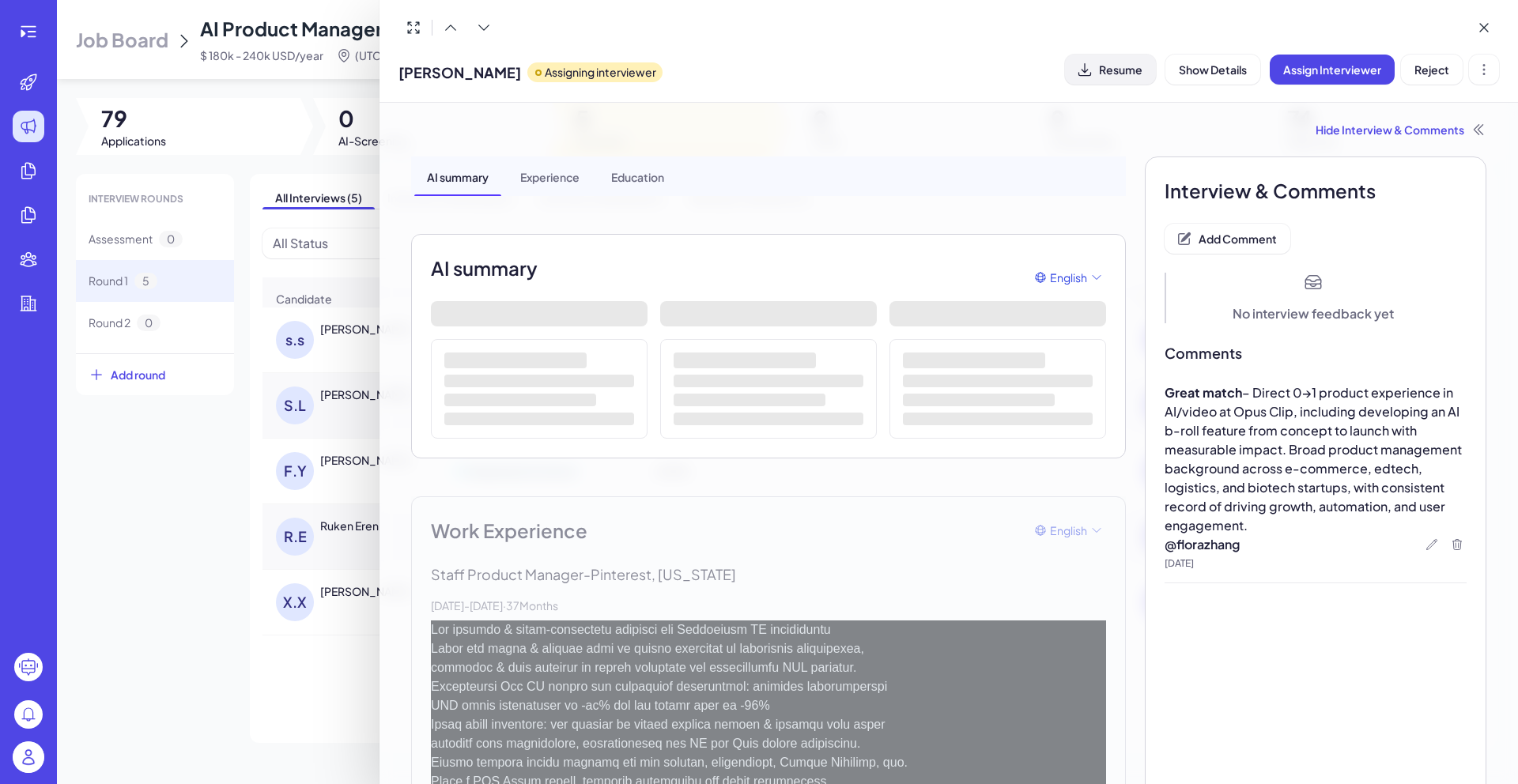
click at [1142, 76] on span "Resume" at bounding box center [1121, 69] width 44 height 15
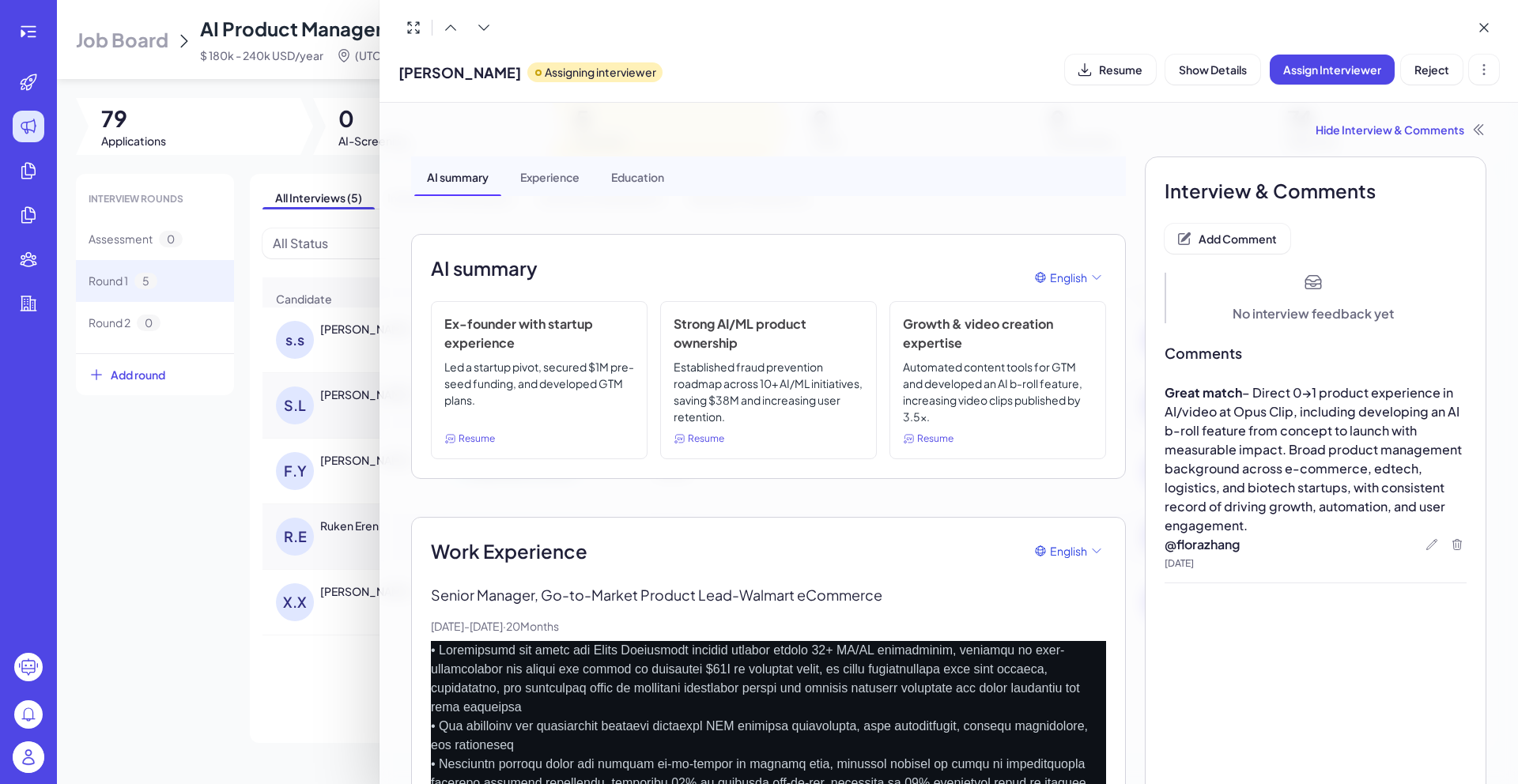
click at [109, 609] on div at bounding box center [759, 392] width 1518 height 784
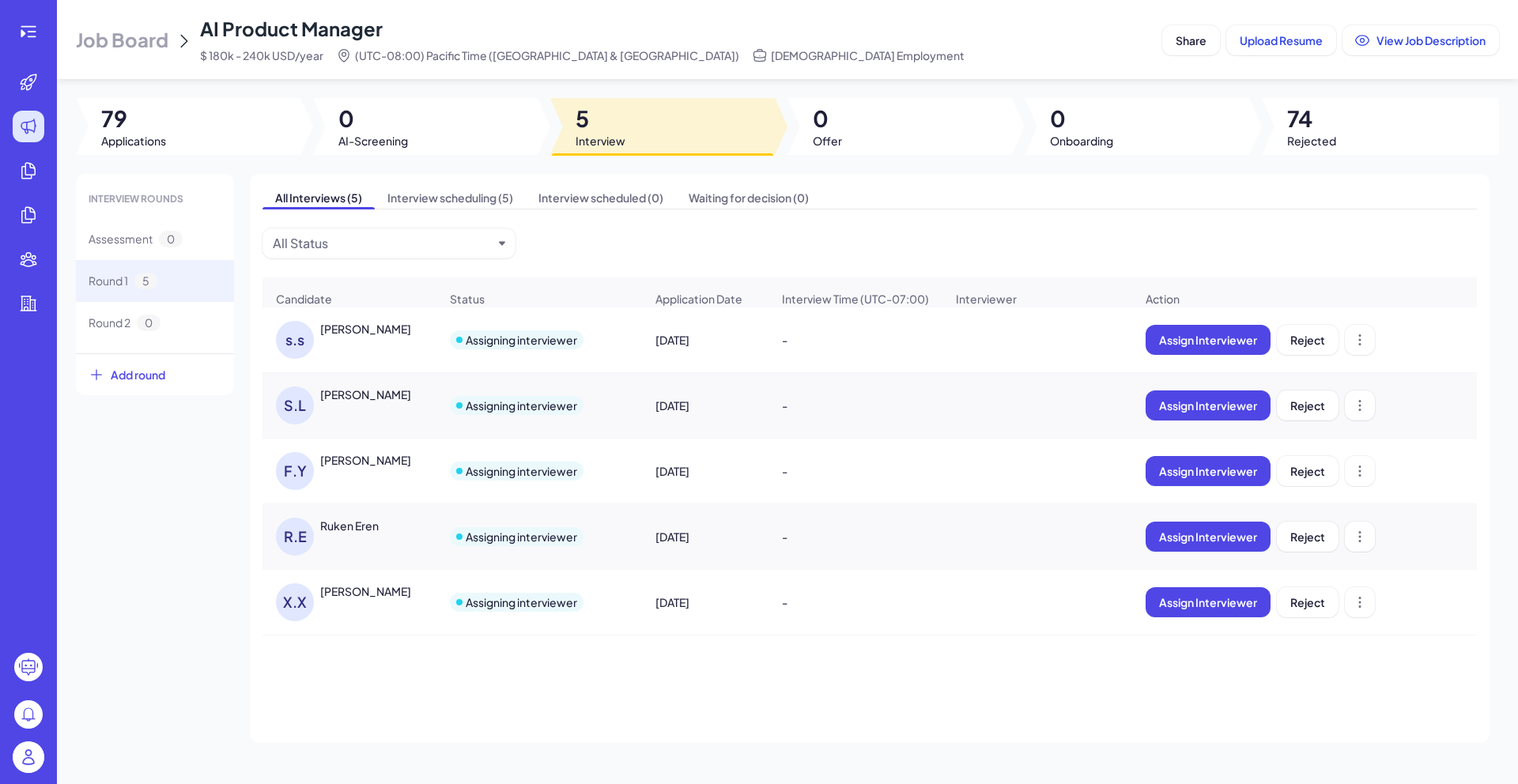
click at [42, 676] on img at bounding box center [28, 757] width 32 height 32
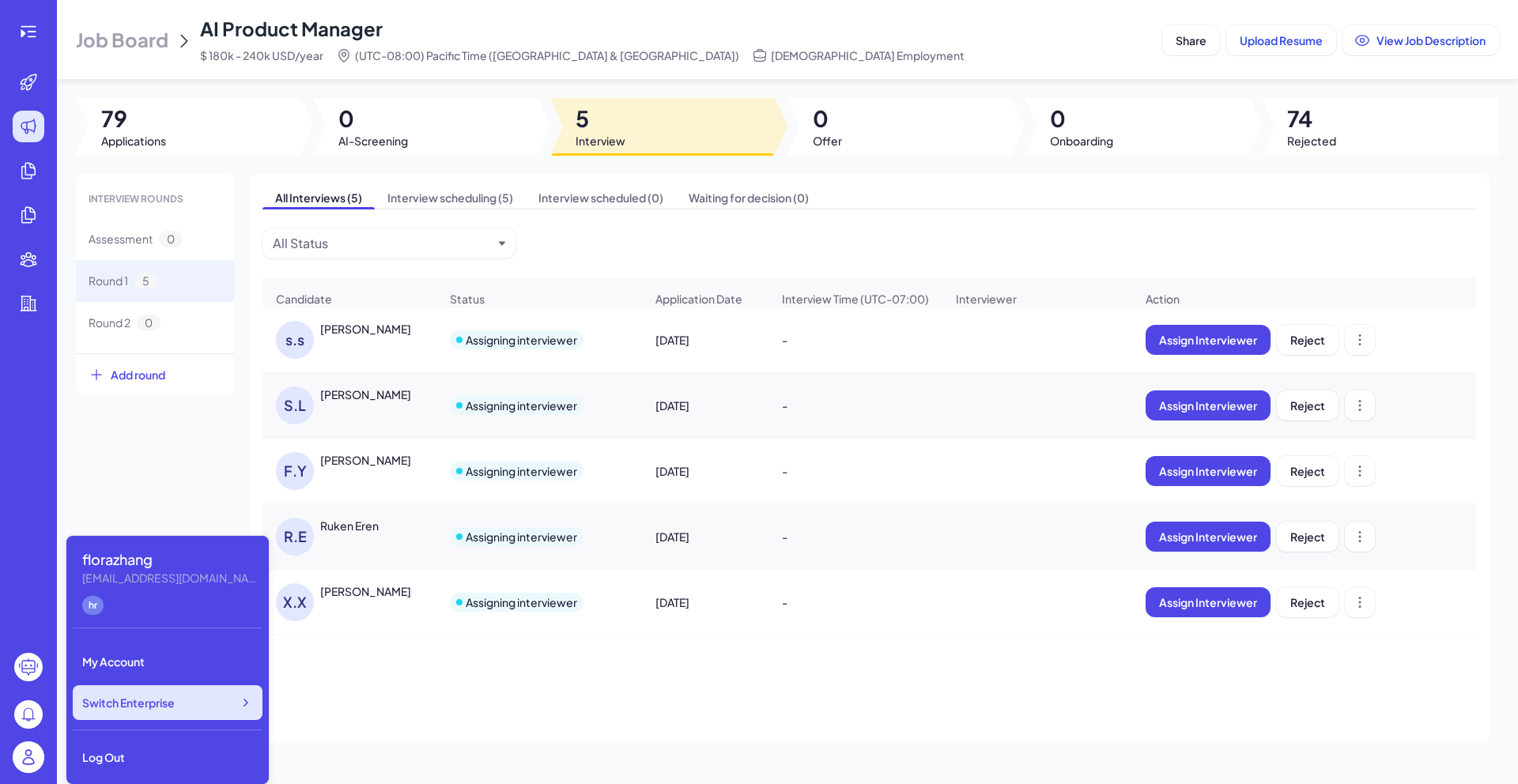
click at [219, 676] on div "Switch Enterprise" at bounding box center [167, 702] width 190 height 35
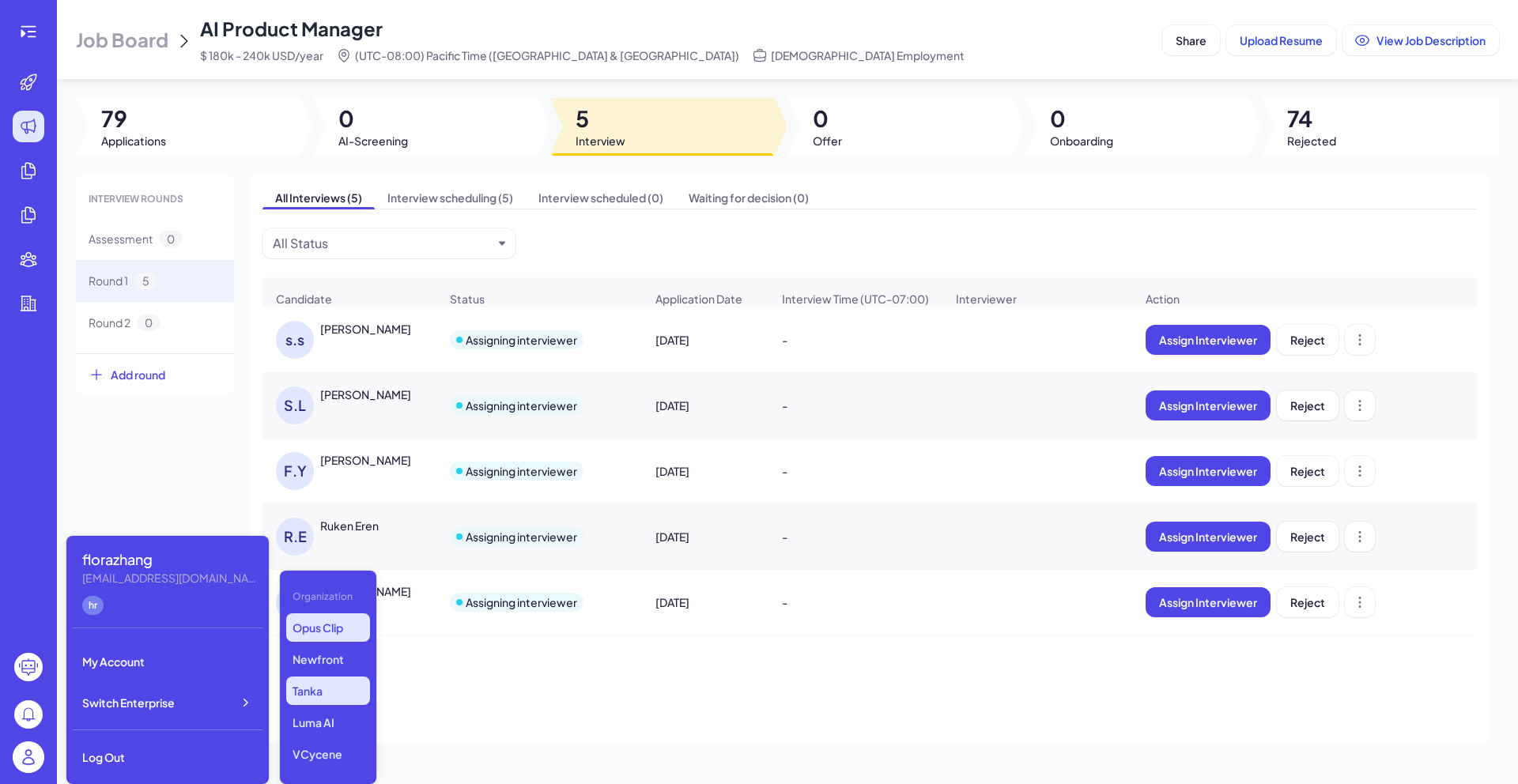
click at [302, 676] on p "Tanka" at bounding box center [328, 690] width 84 height 28
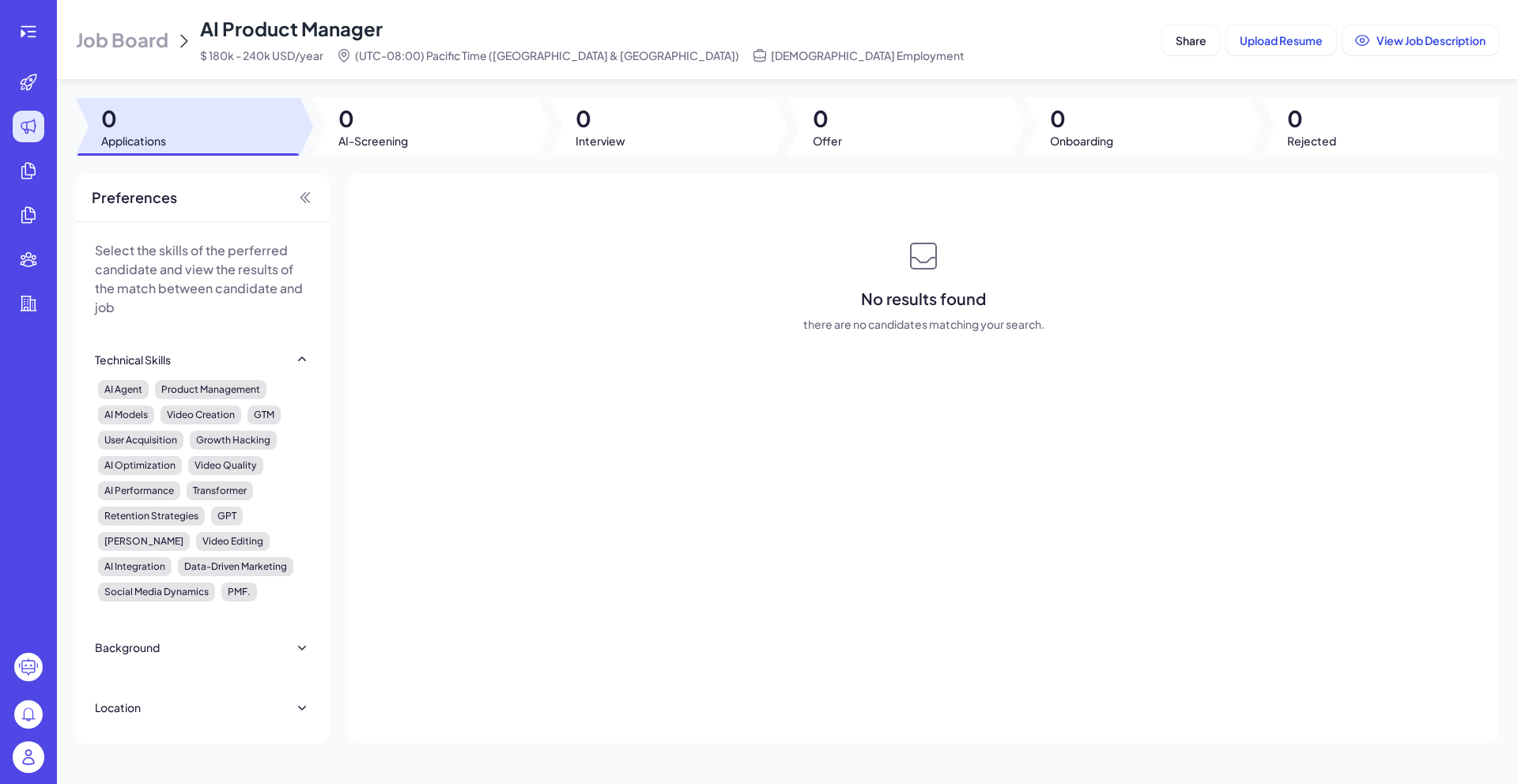
click at [93, 41] on span "Job Board" at bounding box center [122, 39] width 92 height 26
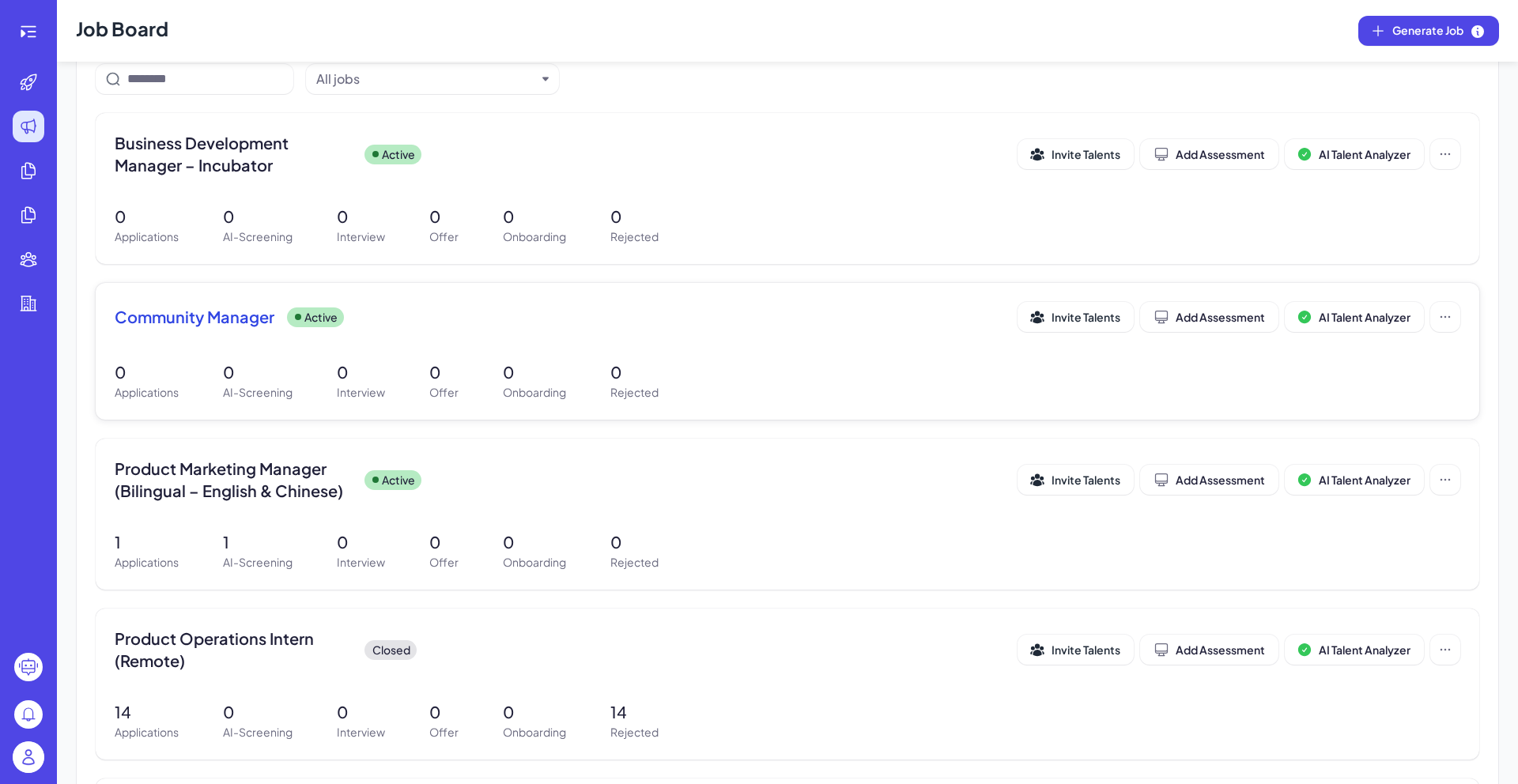
scroll to position [196, 0]
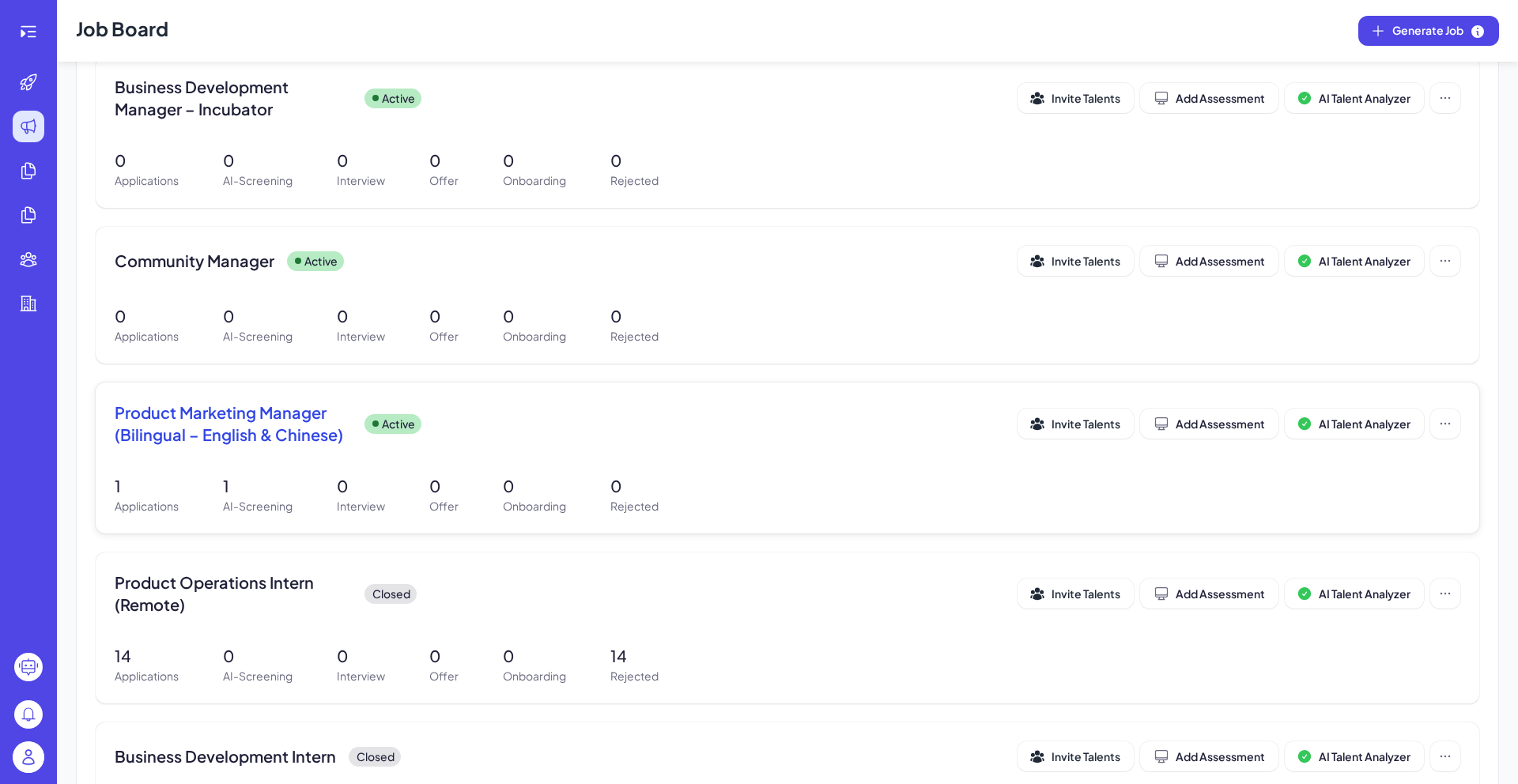
click at [266, 512] on p "AI-Screening" at bounding box center [257, 506] width 69 height 16
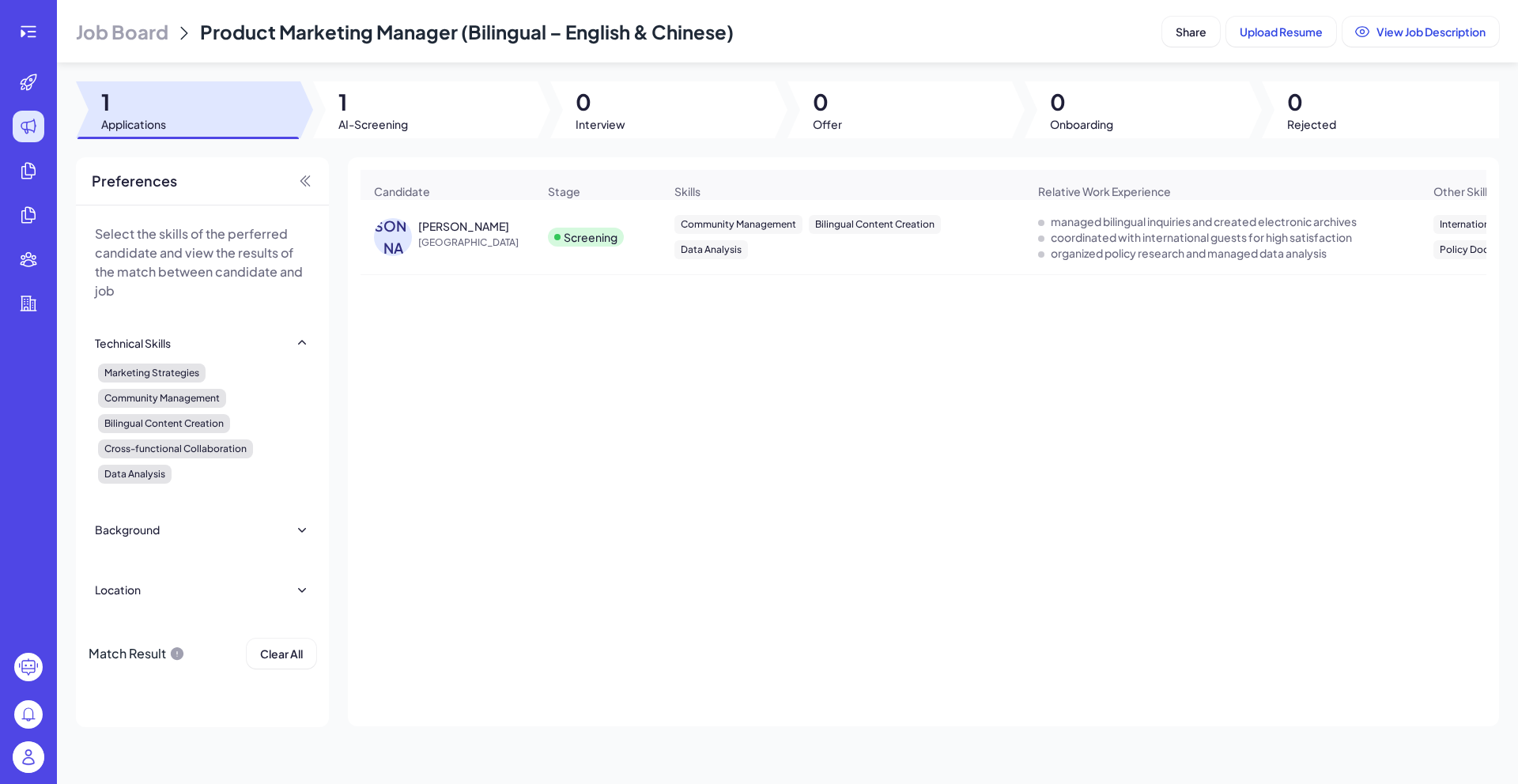
click at [433, 134] on div at bounding box center [425, 109] width 225 height 57
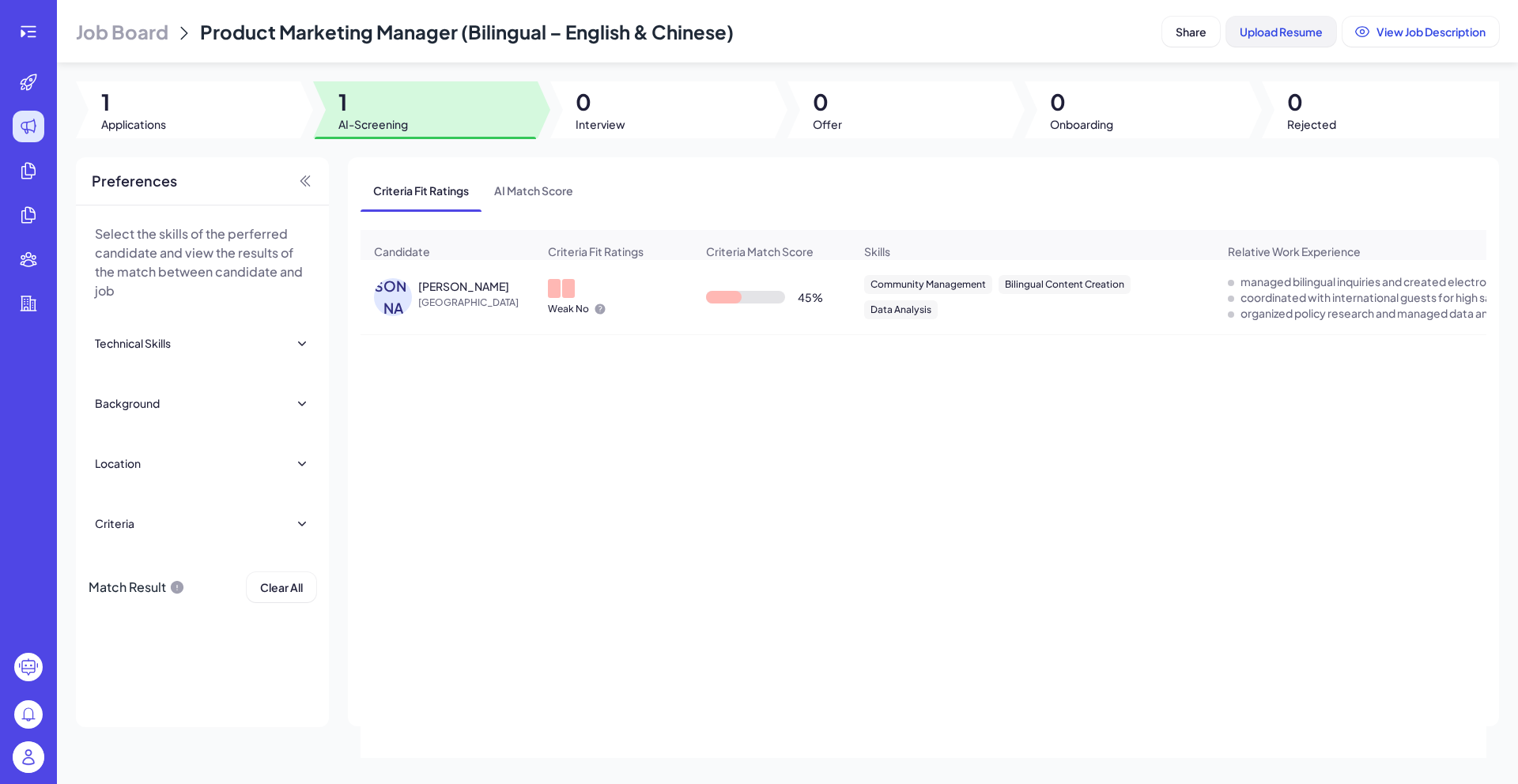
click at [1269, 34] on span "Upload Resume" at bounding box center [1281, 32] width 83 height 15
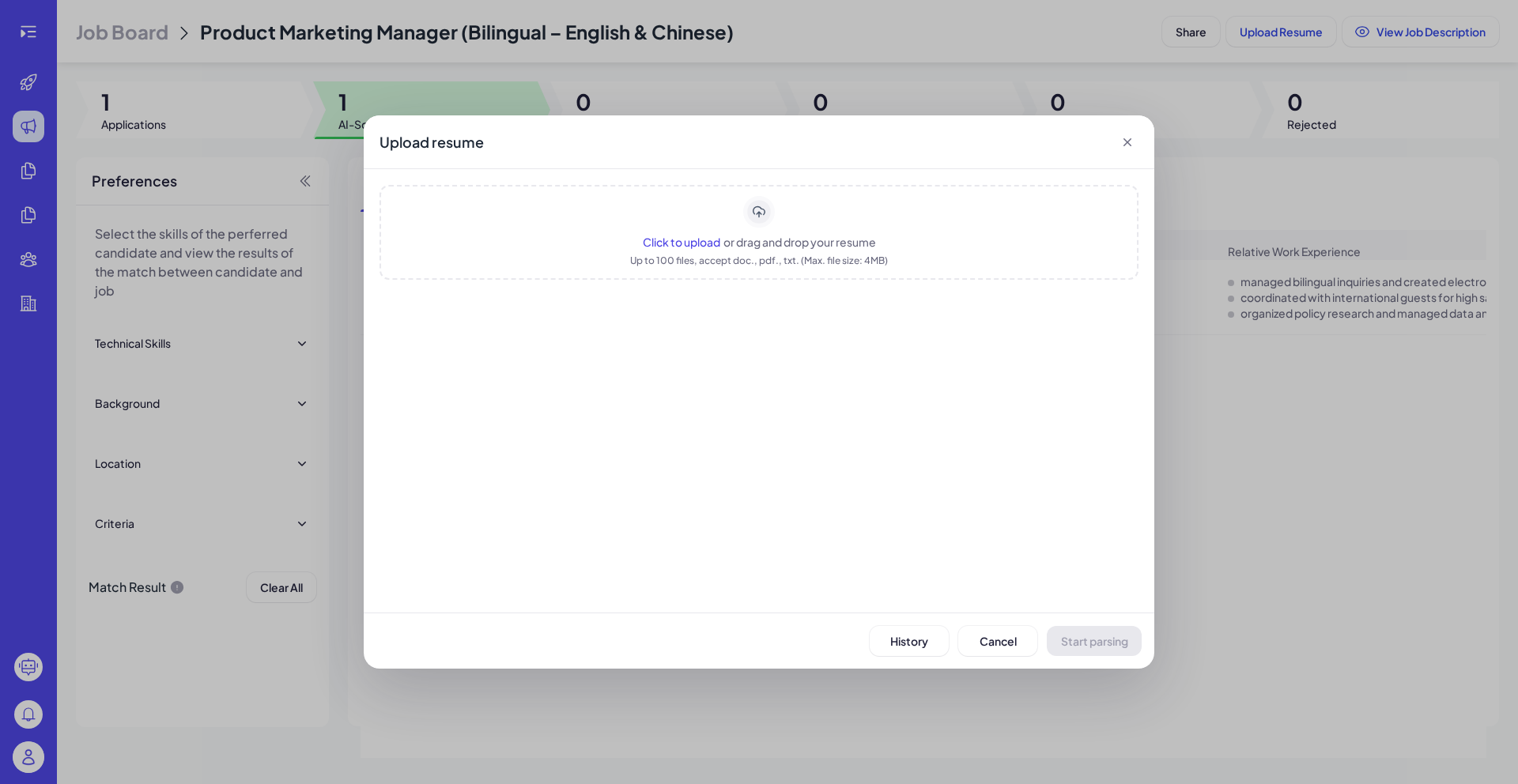
click at [1134, 142] on icon at bounding box center [1128, 142] width 16 height 16
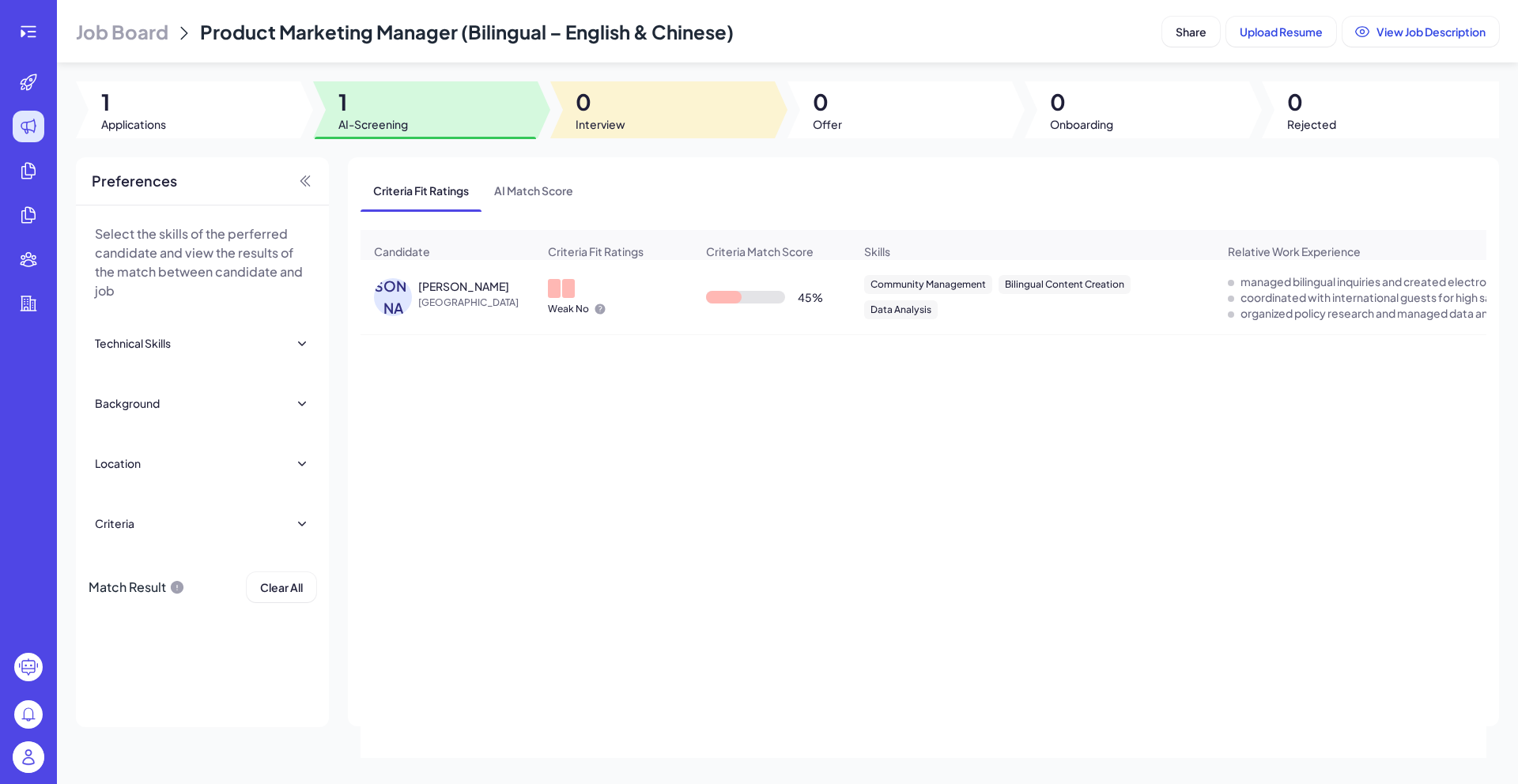
click at [683, 112] on div at bounding box center [662, 109] width 225 height 57
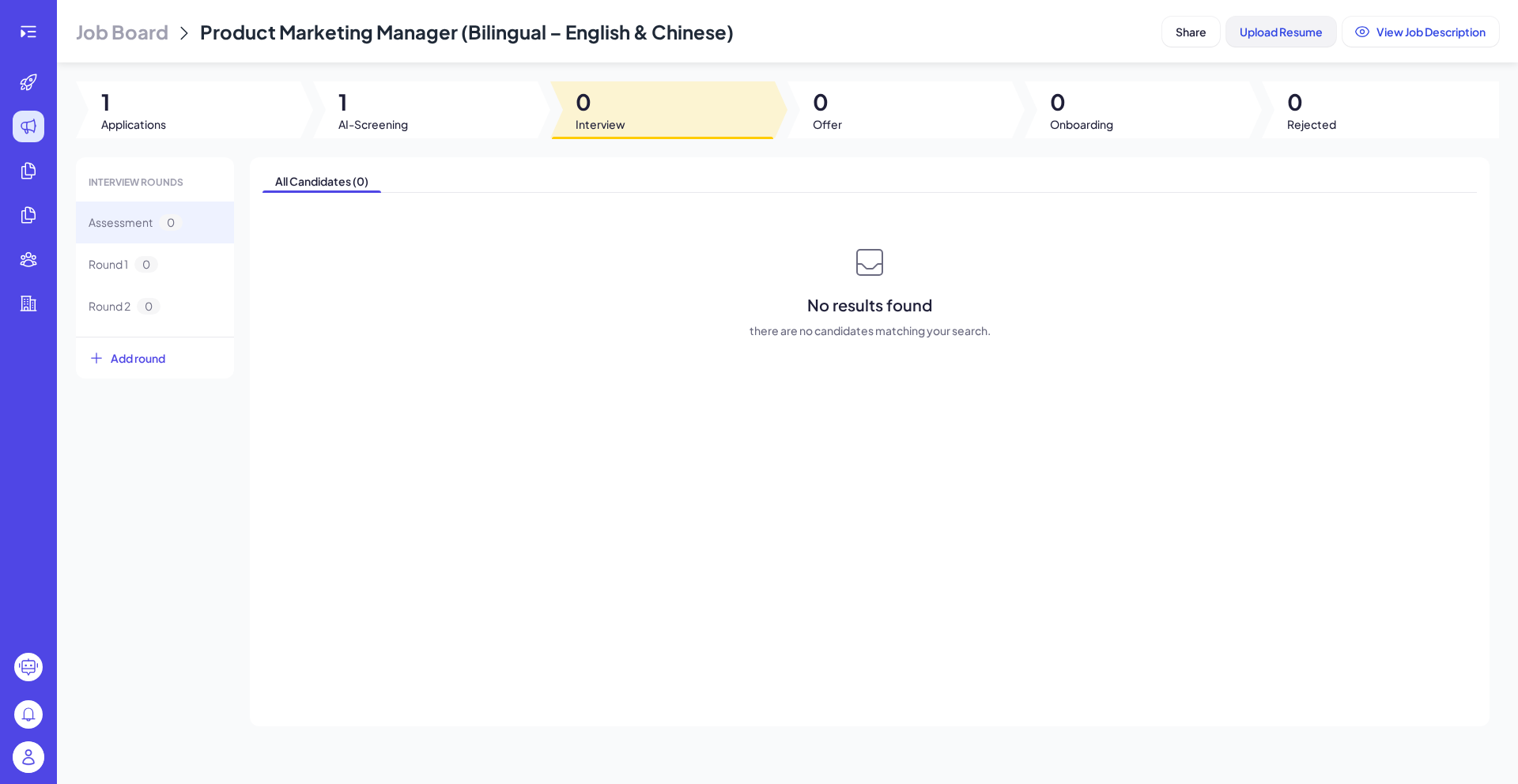
click at [1256, 32] on span "Upload Resume" at bounding box center [1281, 32] width 83 height 15
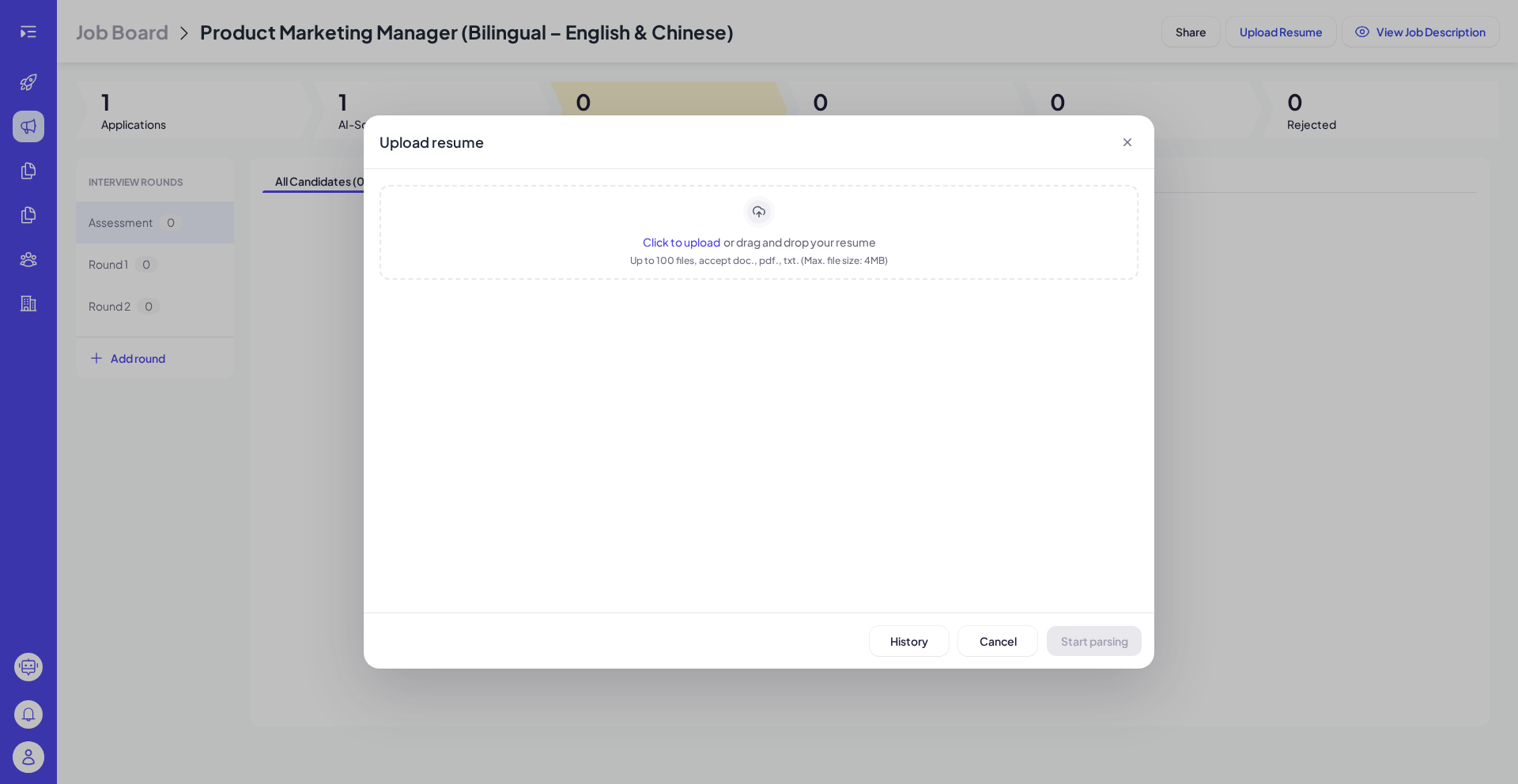
click at [686, 246] on span "Click to upload" at bounding box center [681, 242] width 78 height 15
click at [1103, 642] on span "Start parsing" at bounding box center [1094, 641] width 67 height 15
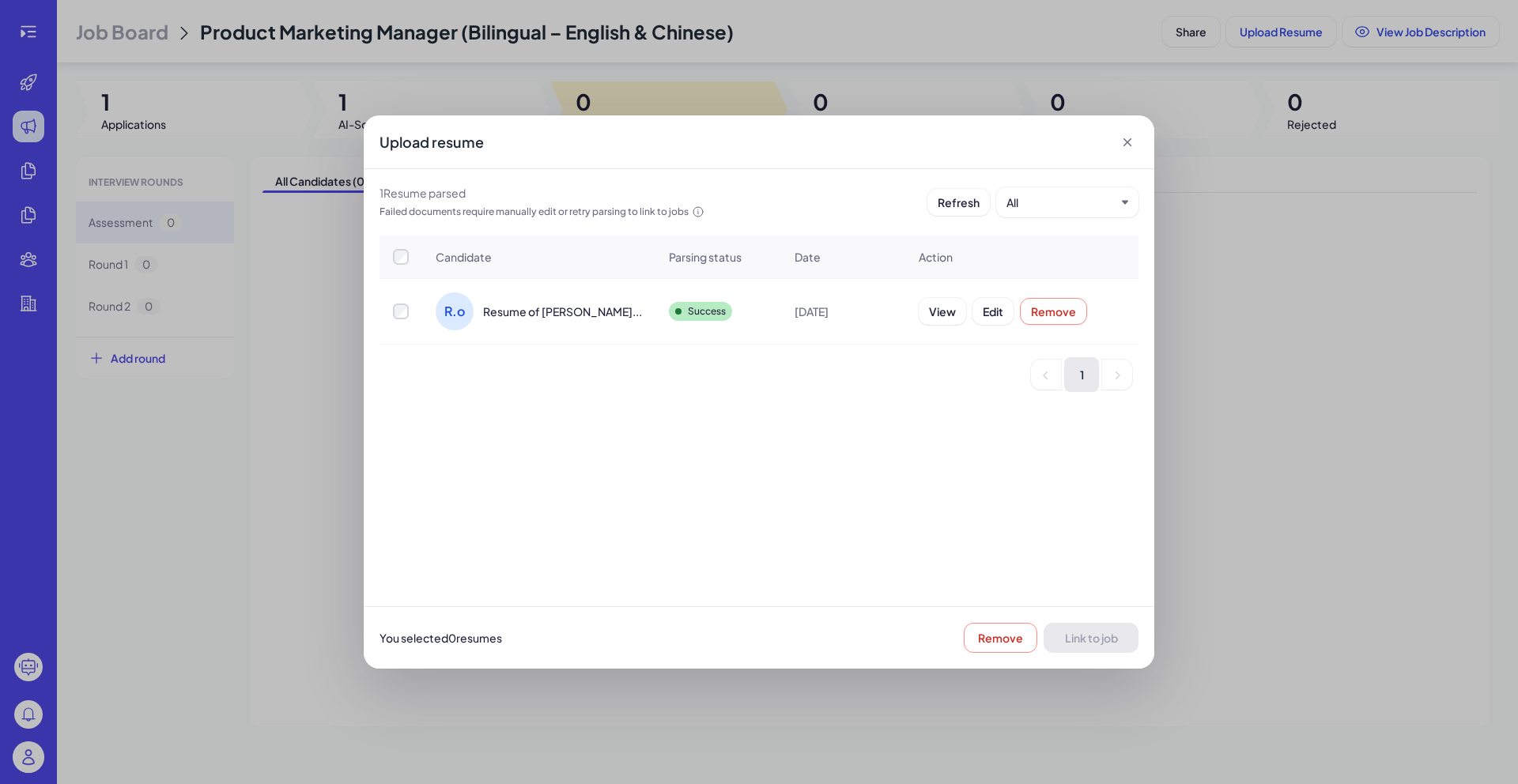
click at [418, 315] on div at bounding box center [401, 311] width 41 height 16
click at [1093, 639] on span "Link to job" at bounding box center [1092, 638] width 53 height 15
click at [1084, 638] on span "Link to job" at bounding box center [1092, 638] width 53 height 15
click at [1135, 145] on div "Upload resume" at bounding box center [759, 142] width 791 height 54
click at [1128, 143] on icon at bounding box center [1127, 142] width 8 height 8
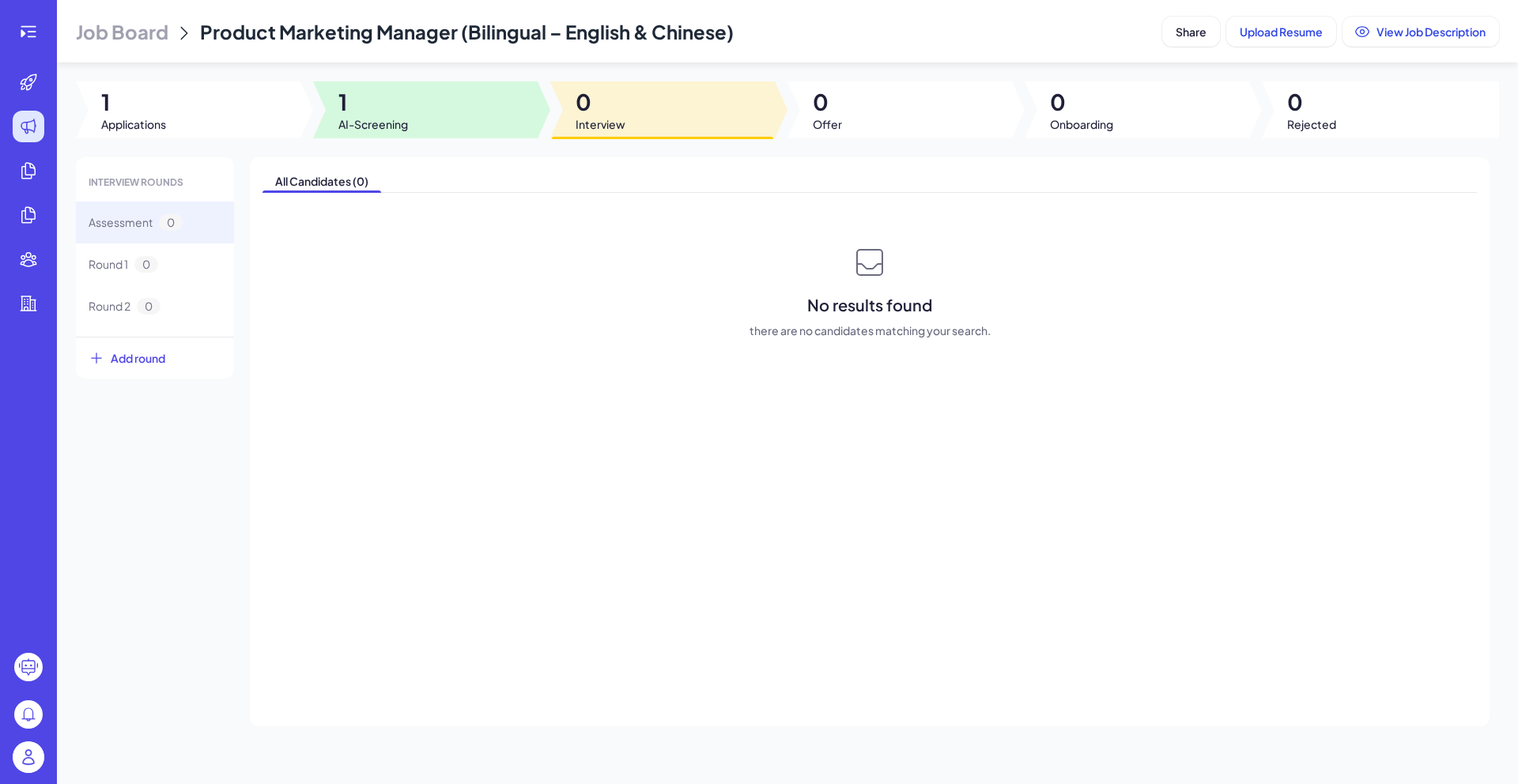
click at [506, 103] on div at bounding box center [425, 109] width 225 height 57
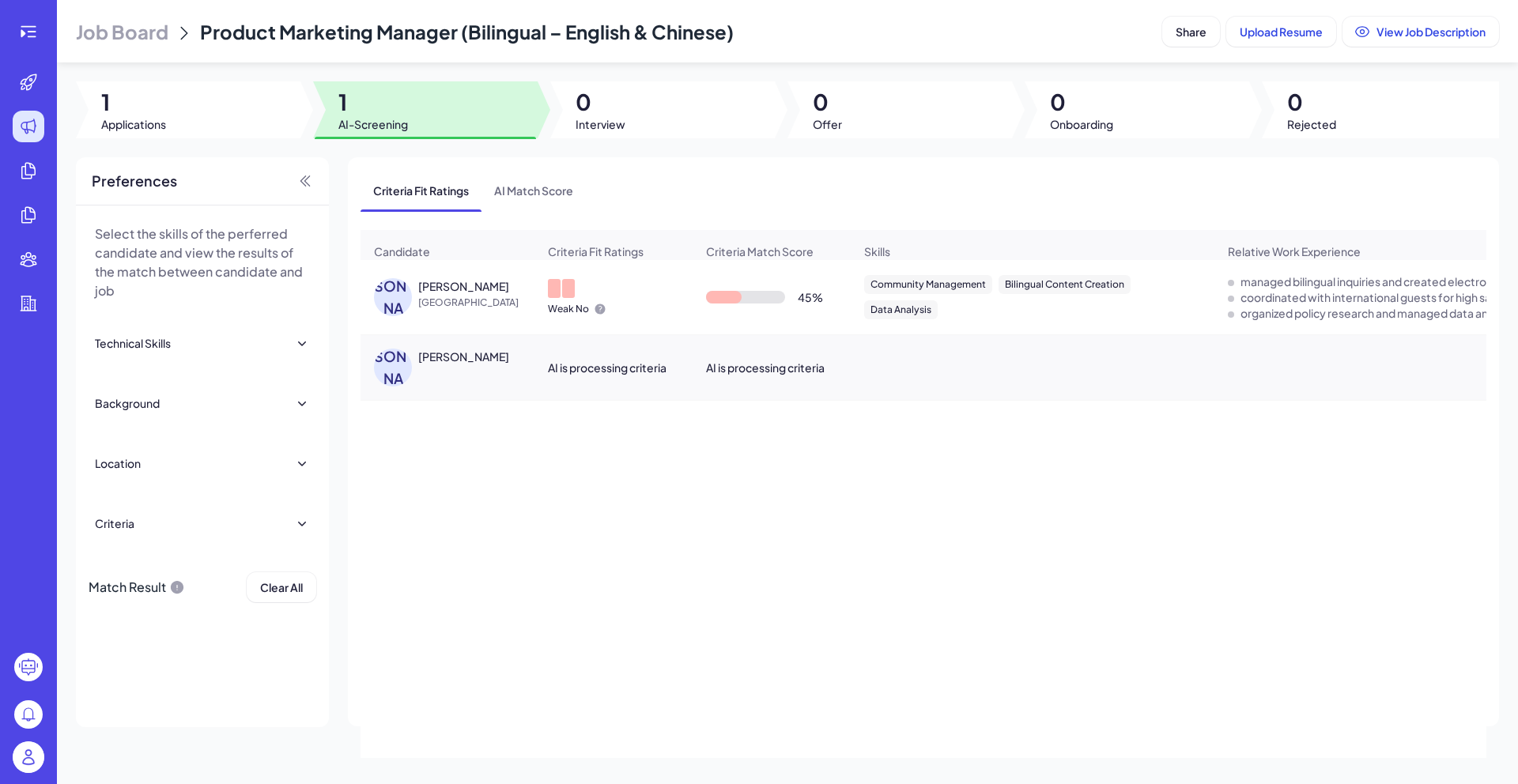
click at [517, 354] on div "W.L WENWEN LUO" at bounding box center [448, 367] width 173 height 63
click at [465, 365] on div "WENWEN LUO" at bounding box center [464, 356] width 91 height 16
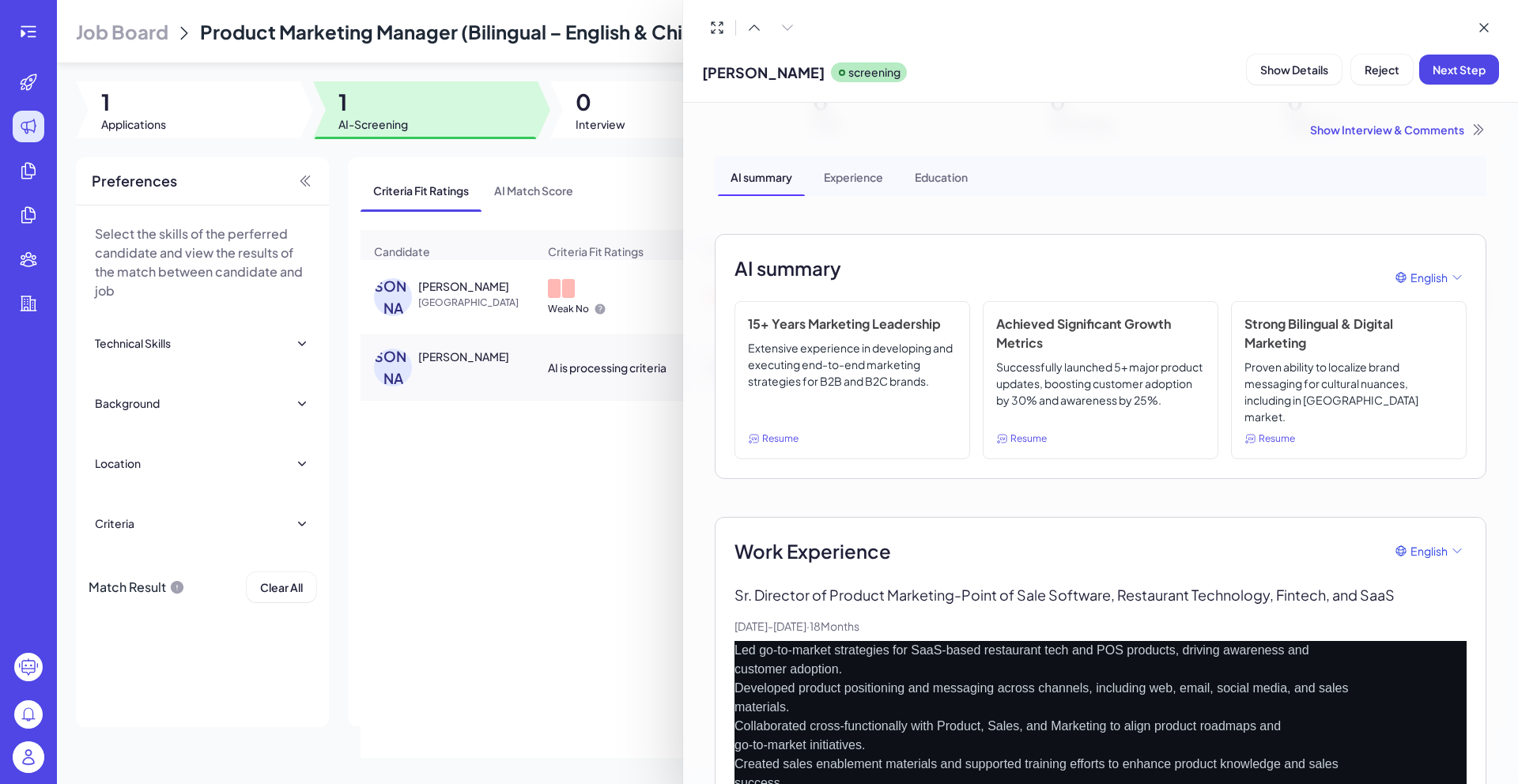
click at [1396, 130] on div "Show Interview & Comments" at bounding box center [1100, 130] width 771 height 16
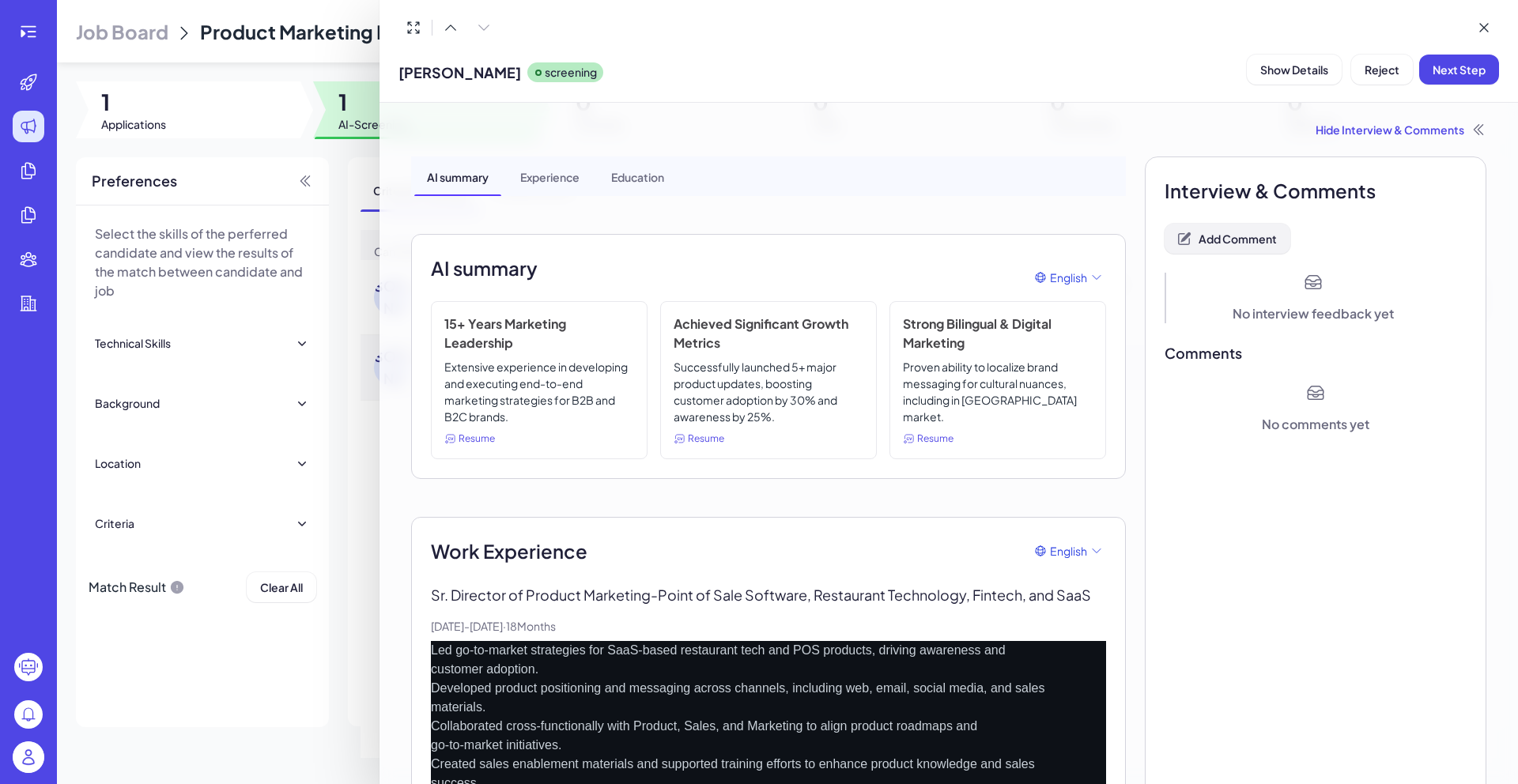
click at [1252, 237] on span "Add Comment" at bounding box center [1238, 238] width 79 height 15
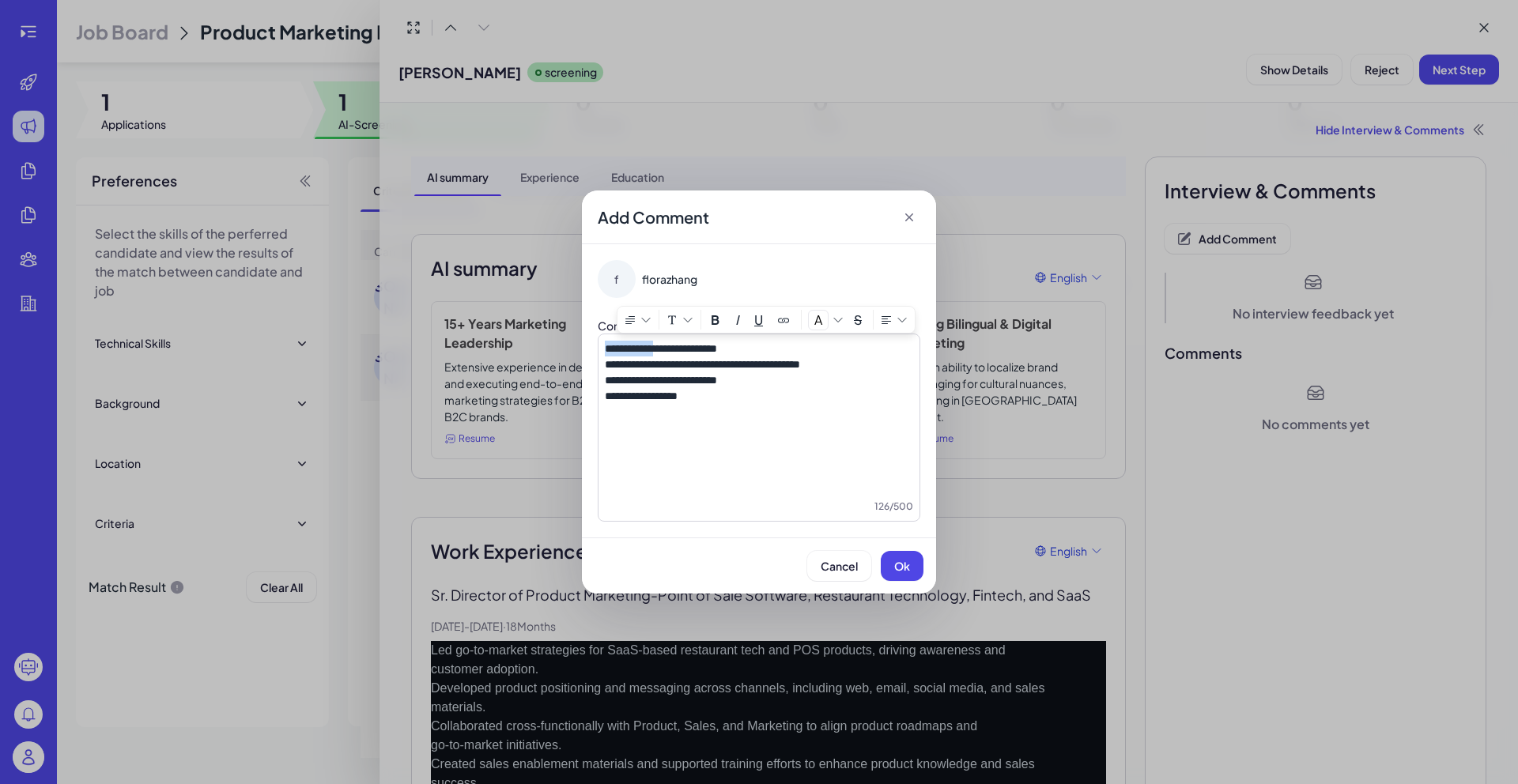
drag, startPoint x: 672, startPoint y: 347, endPoint x: 515, endPoint y: 347, distance: 157.0
click at [515, 347] on div "**********" at bounding box center [759, 392] width 1518 height 784
click at [892, 565] on button "Ok" at bounding box center [902, 565] width 43 height 30
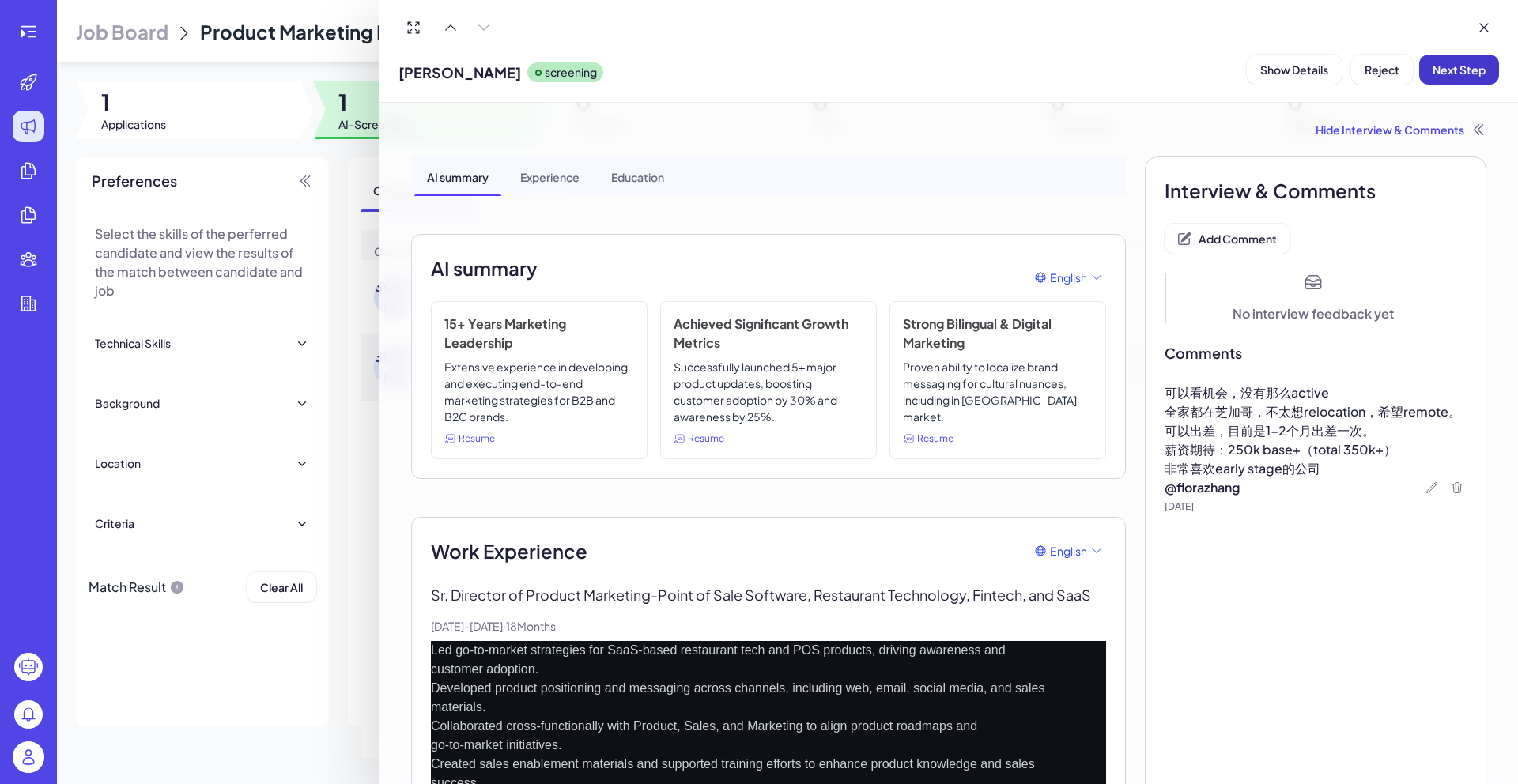
click at [1465, 75] on span "Next Step" at bounding box center [1459, 69] width 53 height 15
click at [345, 477] on div at bounding box center [759, 392] width 1518 height 784
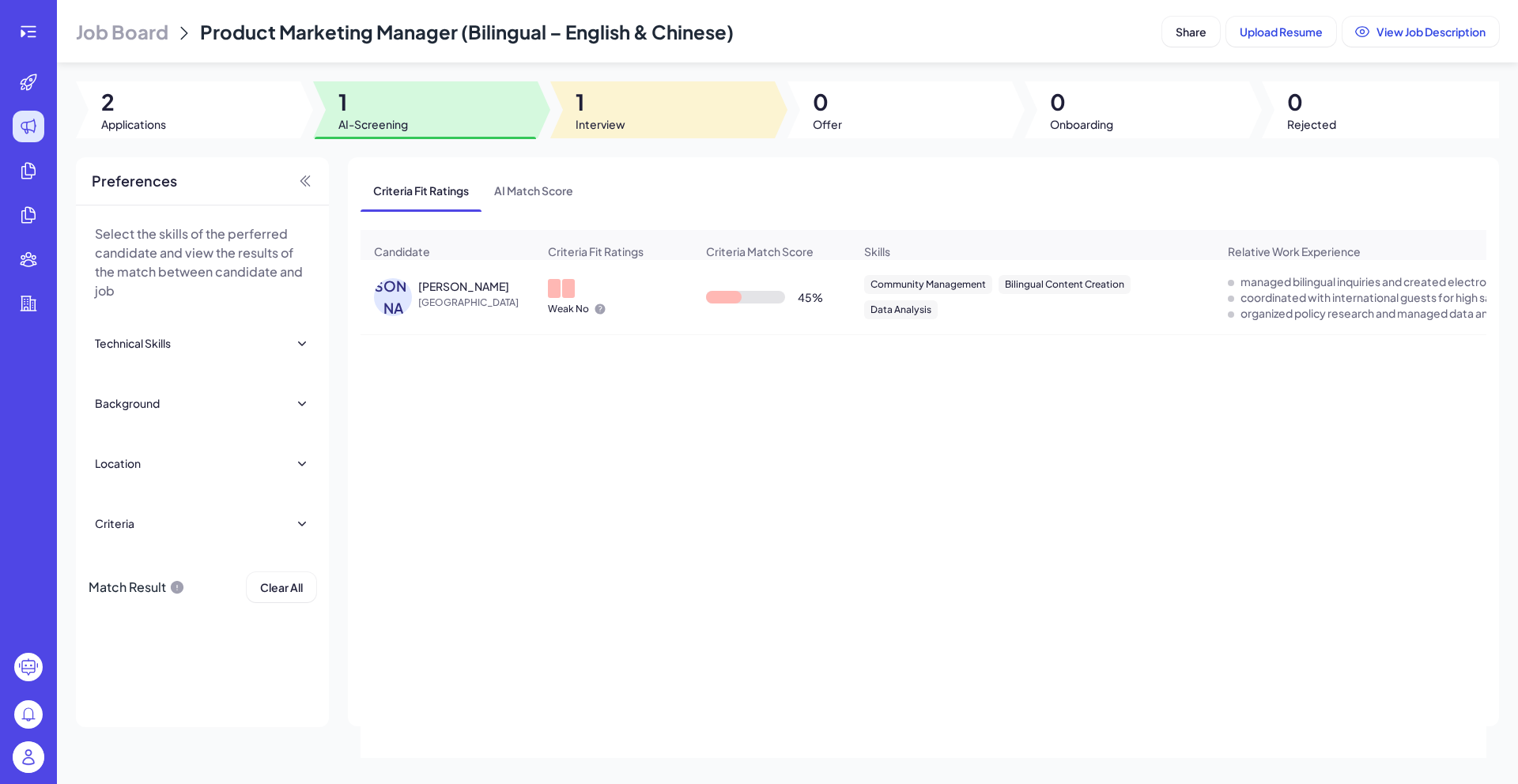
click at [631, 120] on div at bounding box center [662, 109] width 225 height 57
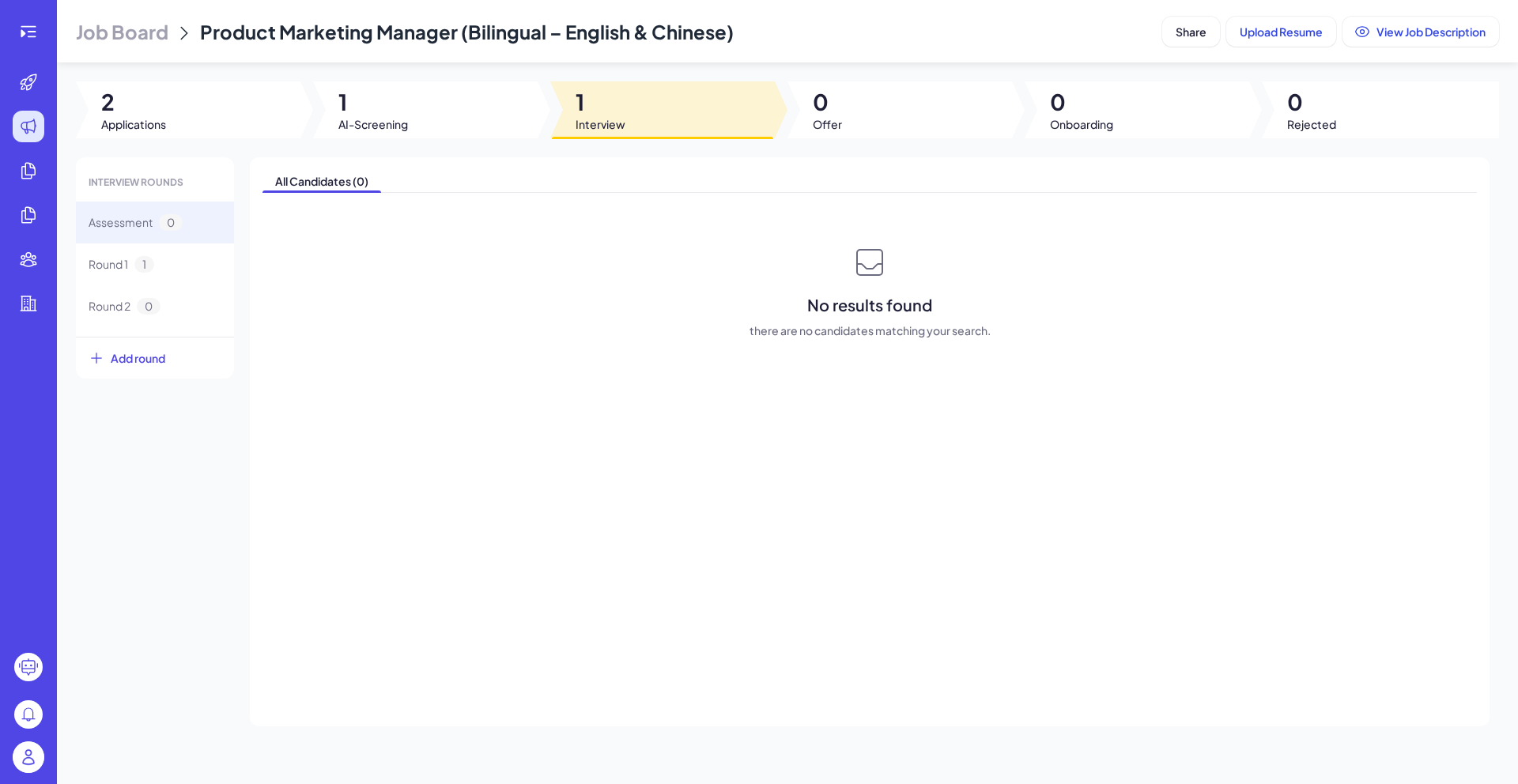
click at [631, 120] on div at bounding box center [662, 109] width 225 height 57
click at [383, 146] on div "Job Board Product Marketing Manager (Bilingual – English & Chinese) Share Uploa…" at bounding box center [788, 392] width 1461 height 784
click at [445, 105] on div at bounding box center [425, 109] width 225 height 57
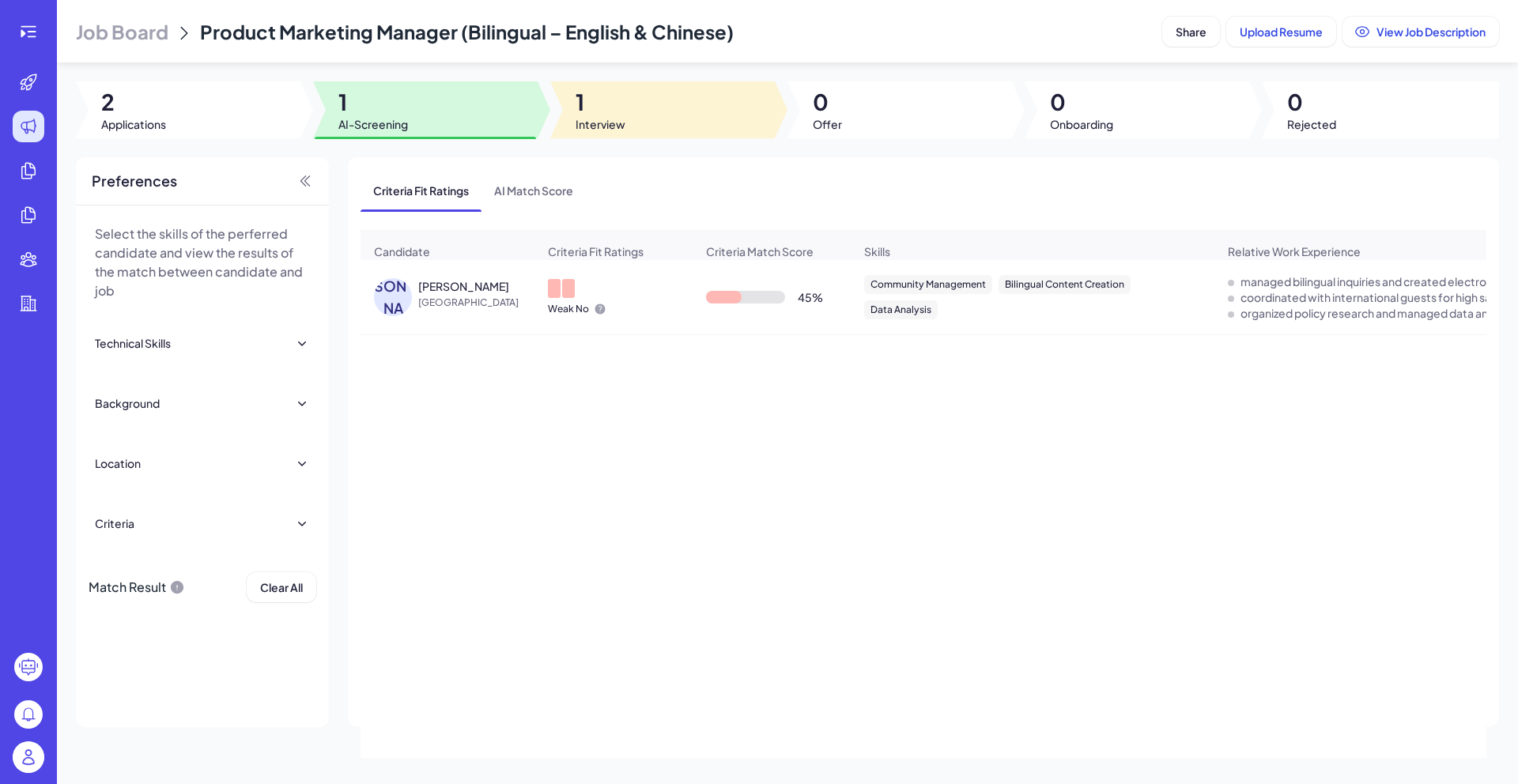
click at [600, 93] on span "1" at bounding box center [601, 102] width 50 height 28
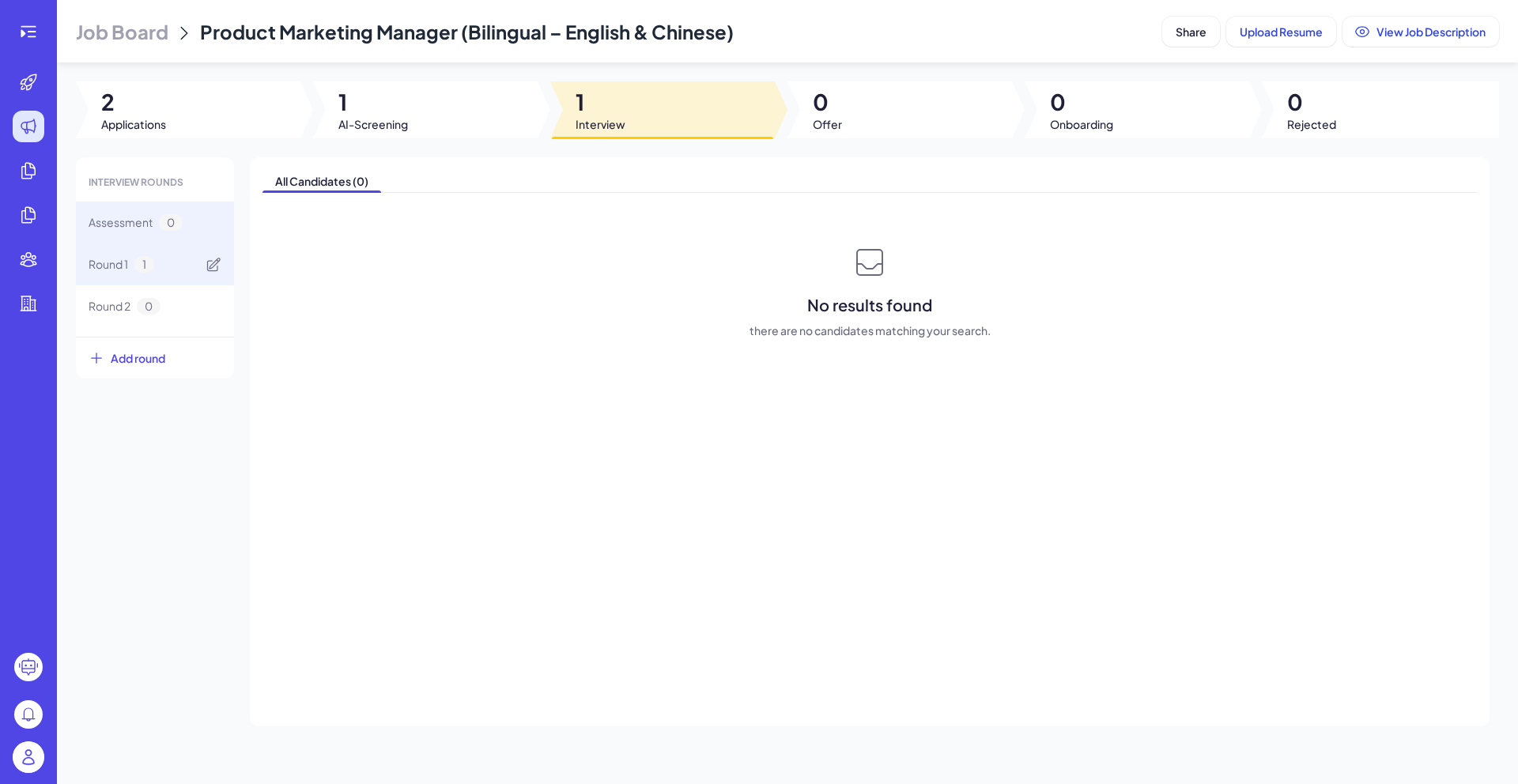
click at [175, 262] on div "Round 1 1" at bounding box center [155, 264] width 158 height 42
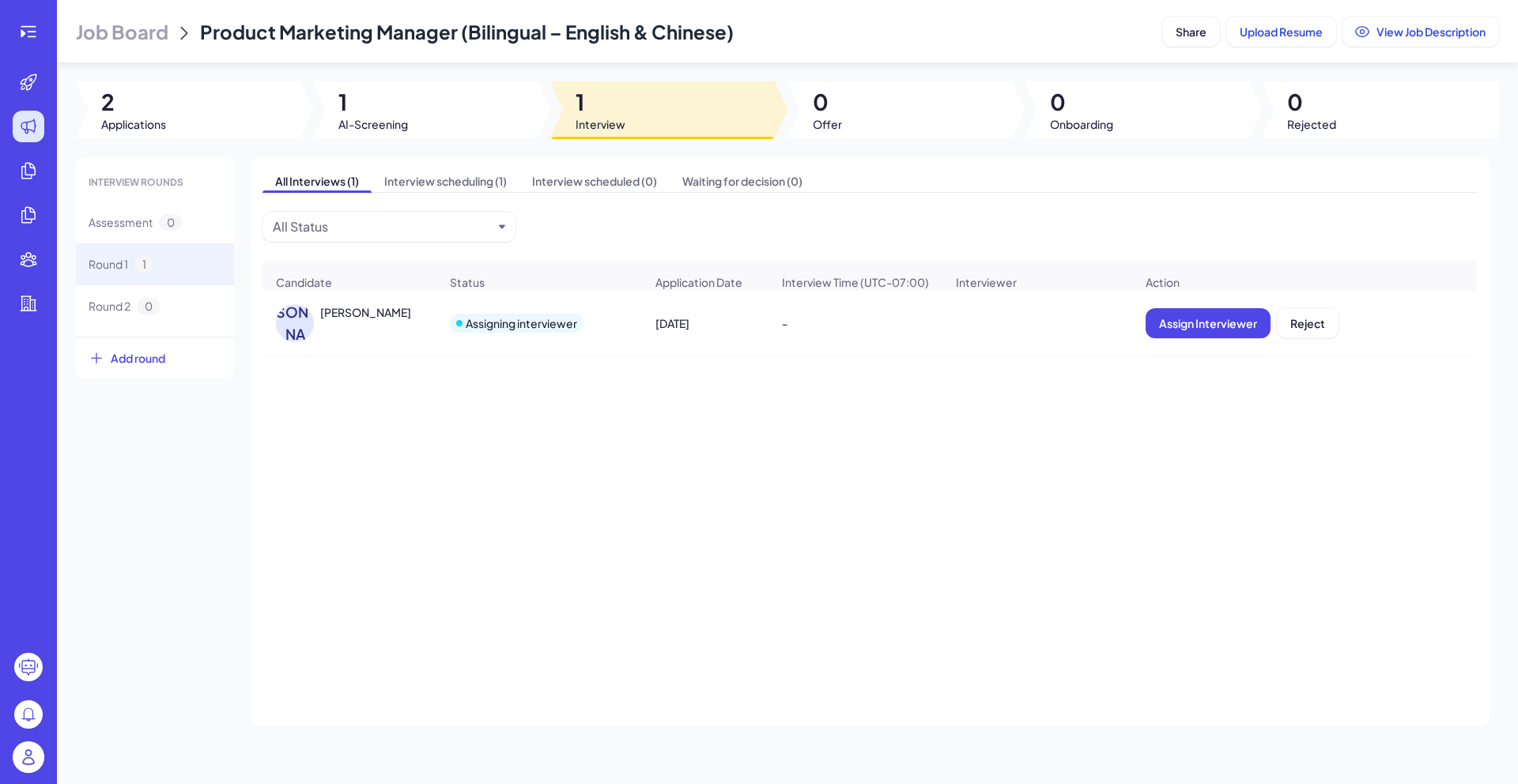
click at [593, 407] on div "W.L WENWEN LUO Assigning interviewer Aug 18, 2025 - Assign Interviewer Reject" at bounding box center [870, 475] width 1215 height 367
click at [457, 120] on div at bounding box center [425, 109] width 225 height 57
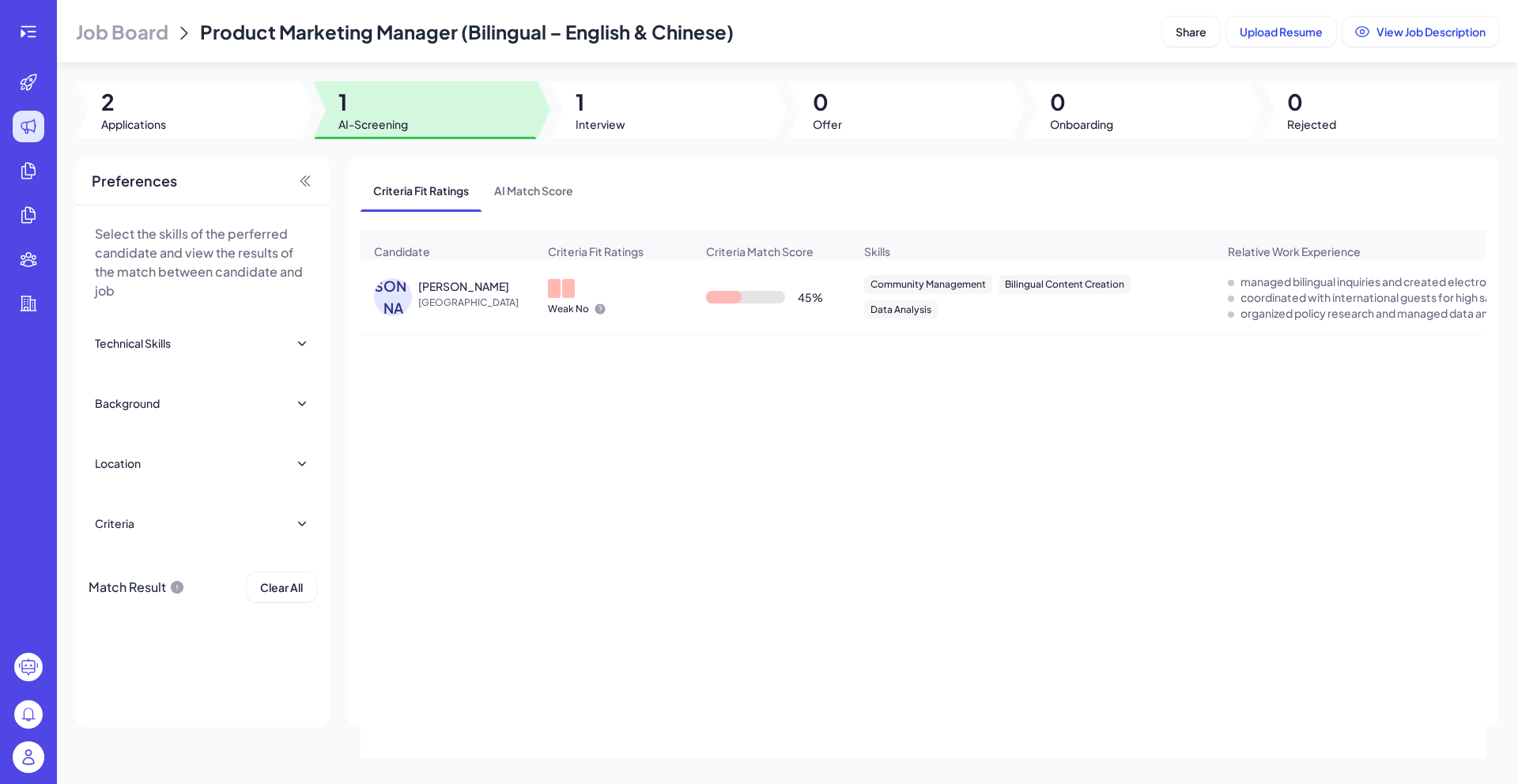
click at [440, 305] on span "[GEOGRAPHIC_DATA]" at bounding box center [478, 302] width 119 height 16
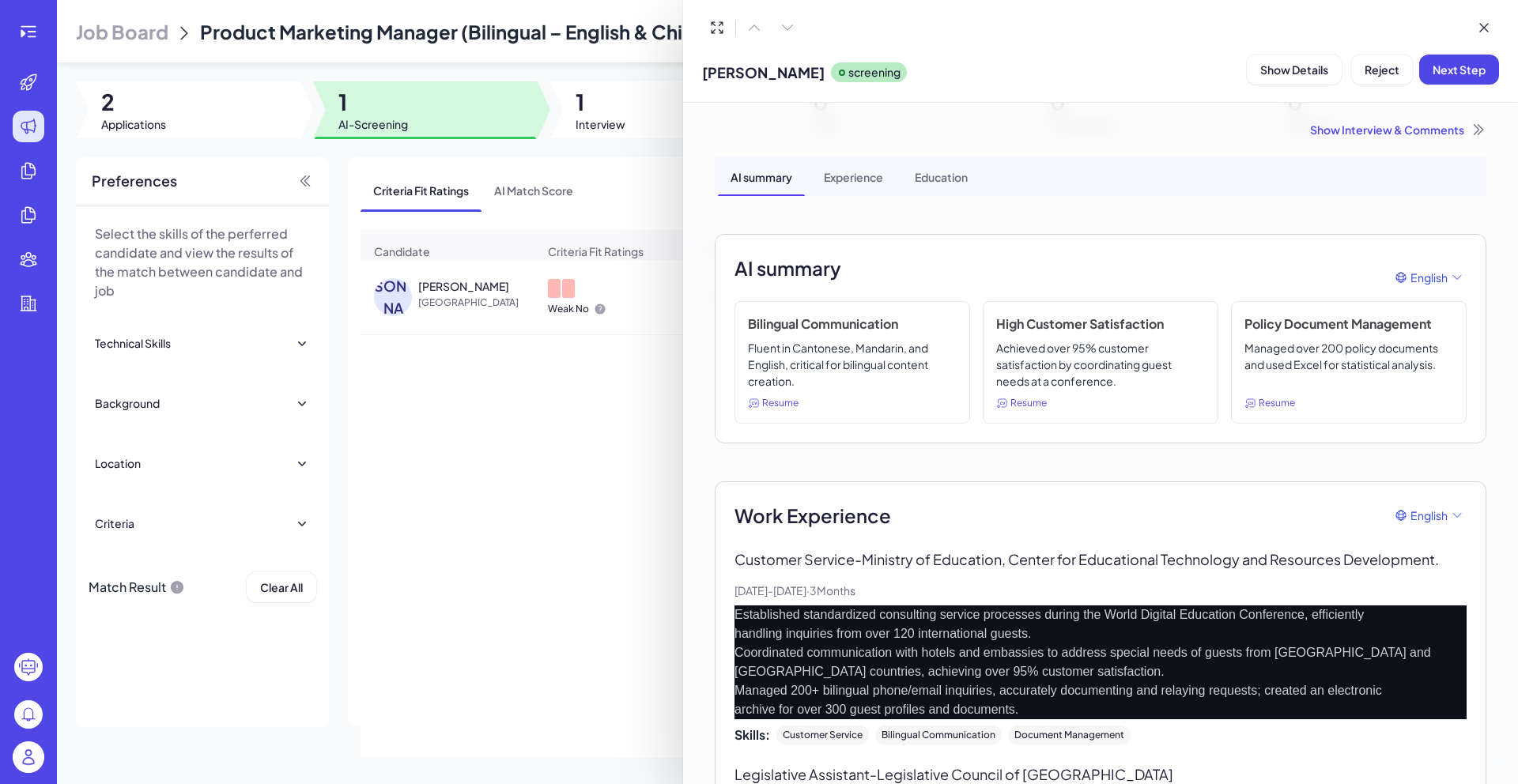
click at [835, 606] on p "Established standardized consulting service processes during the World Digital …" at bounding box center [1100, 662] width 732 height 114
click at [449, 508] on div at bounding box center [759, 392] width 1518 height 784
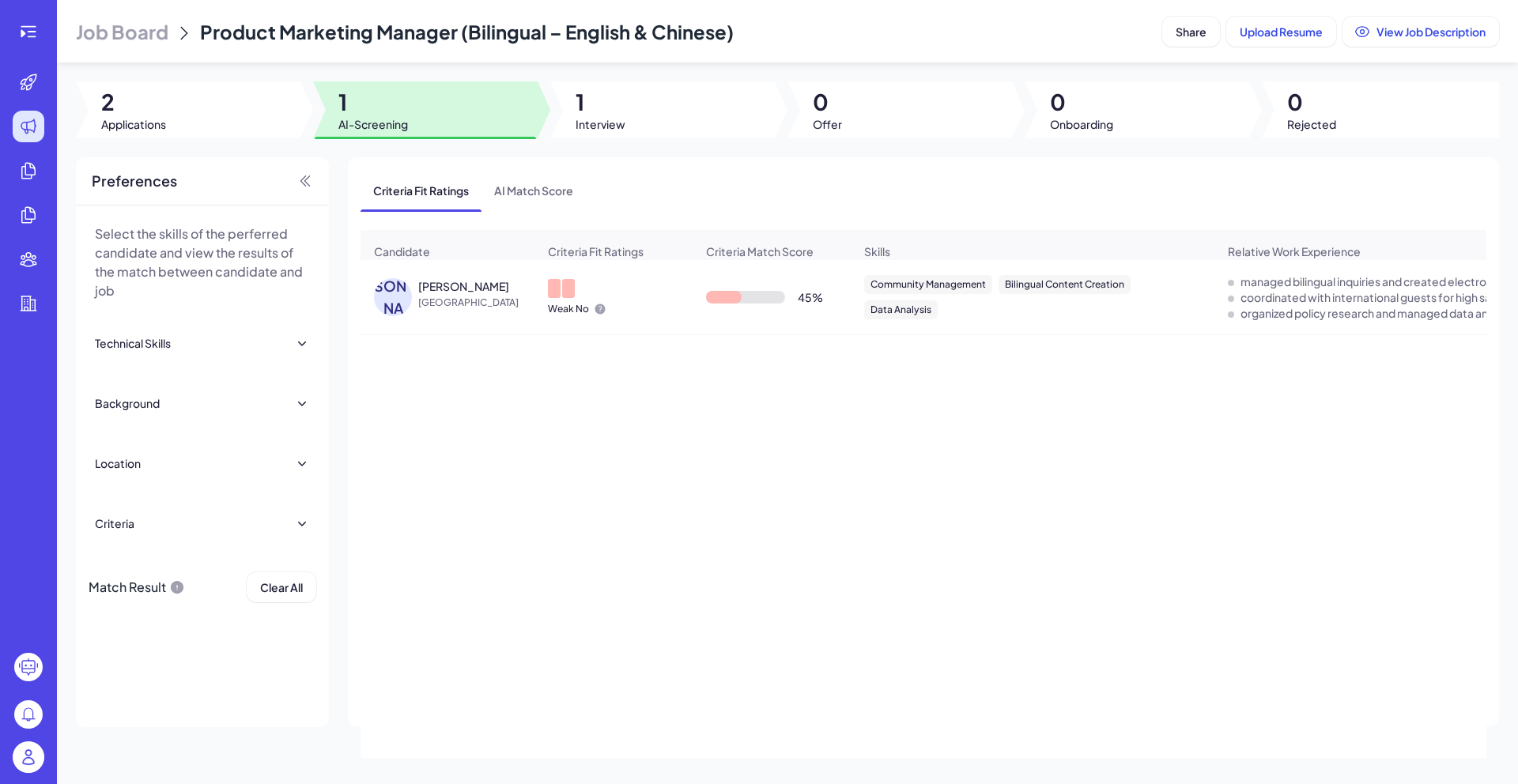
click at [446, 305] on span "[GEOGRAPHIC_DATA]" at bounding box center [478, 302] width 119 height 16
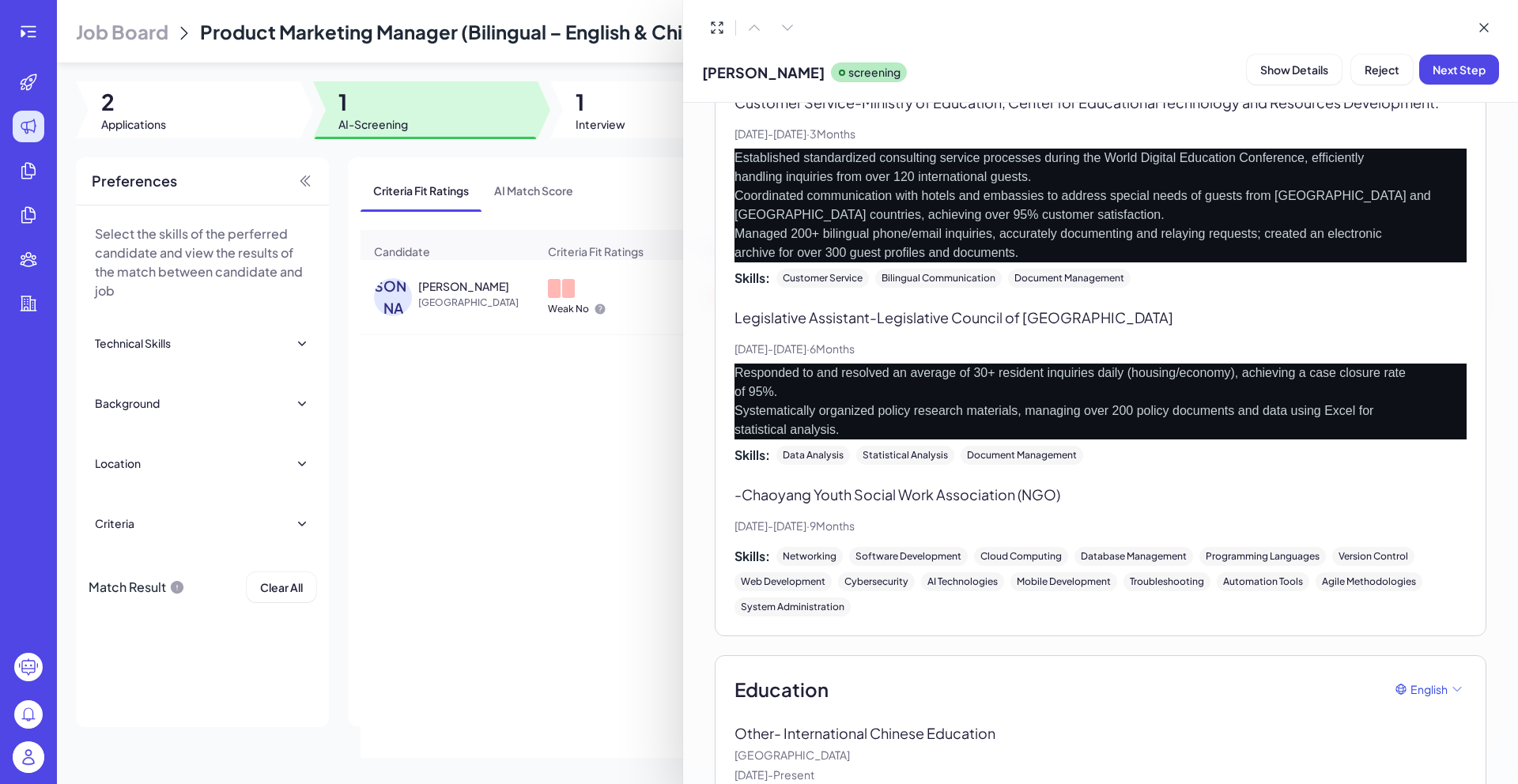
scroll to position [568, 0]
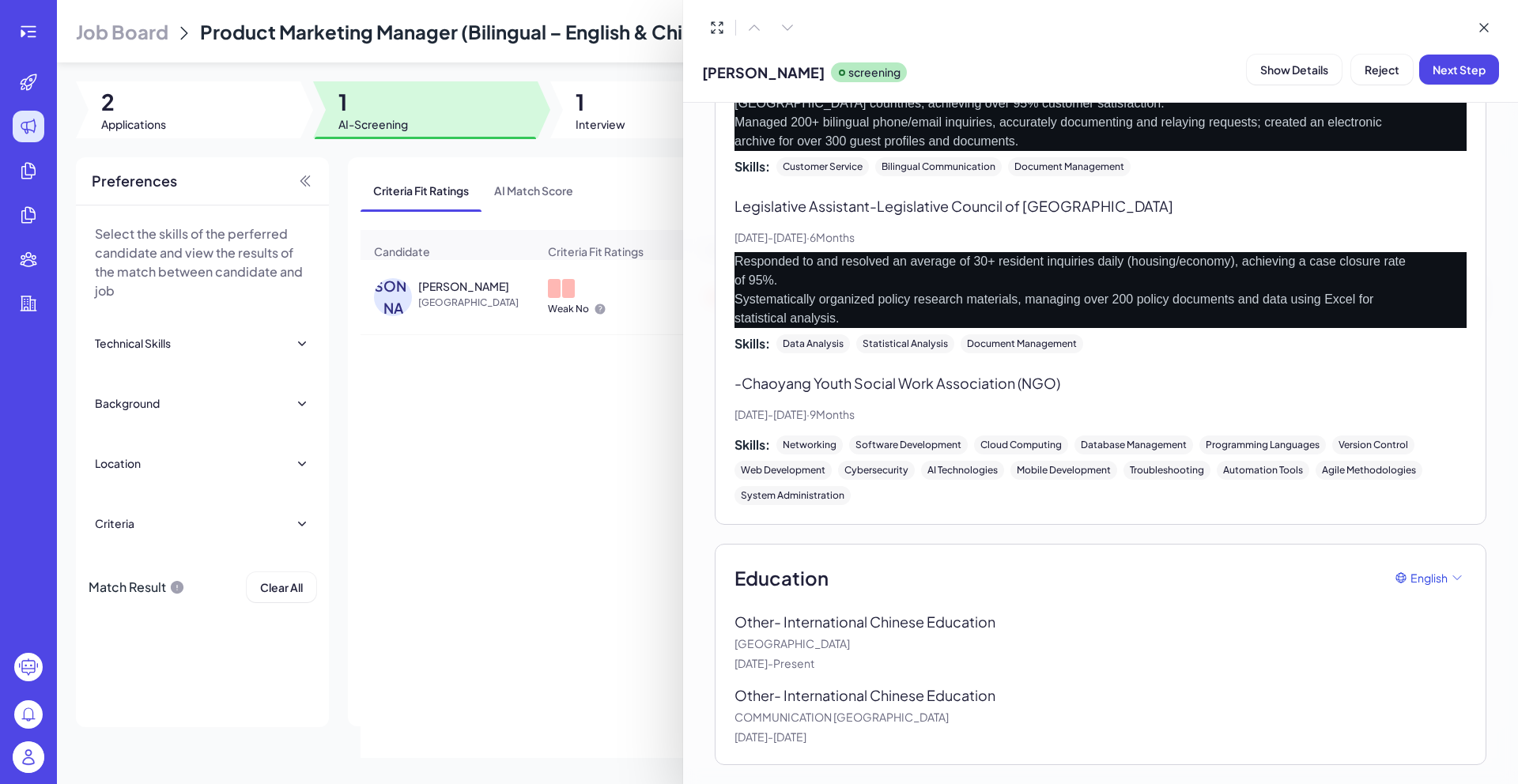
click at [26, 752] on div at bounding box center [759, 392] width 1518 height 784
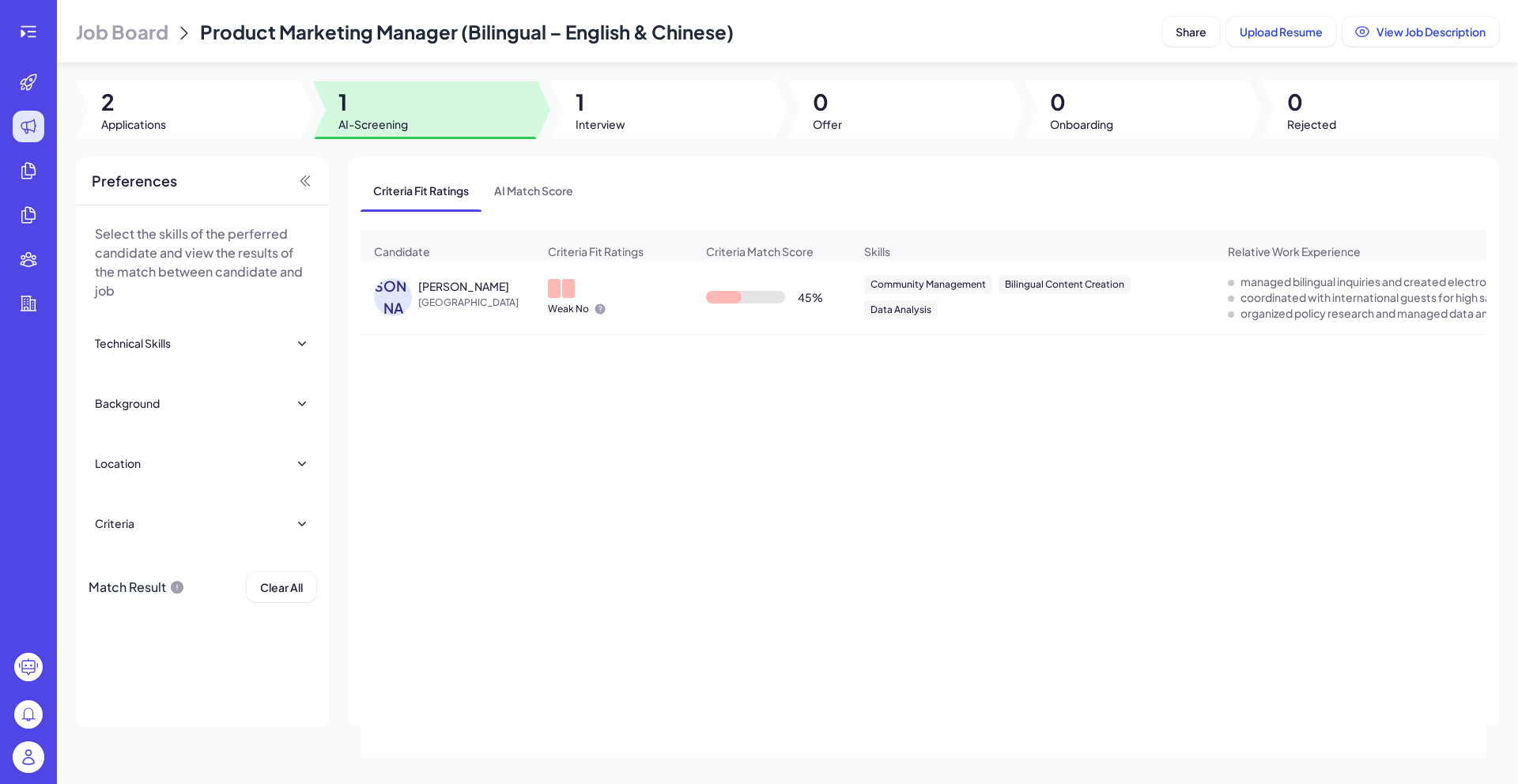
click at [30, 754] on img at bounding box center [28, 757] width 32 height 32
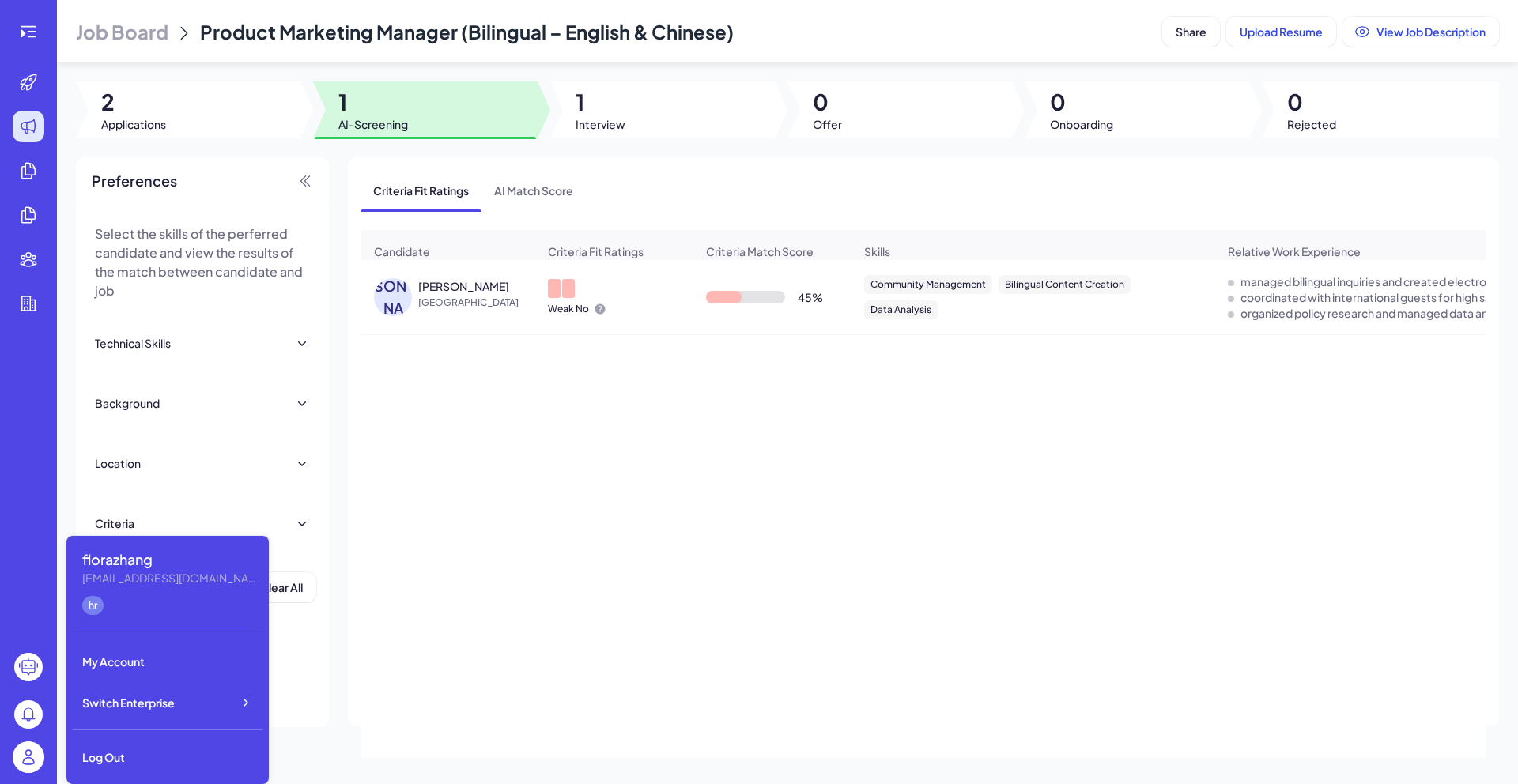
click at [445, 311] on span "[GEOGRAPHIC_DATA]" at bounding box center [478, 302] width 119 height 16
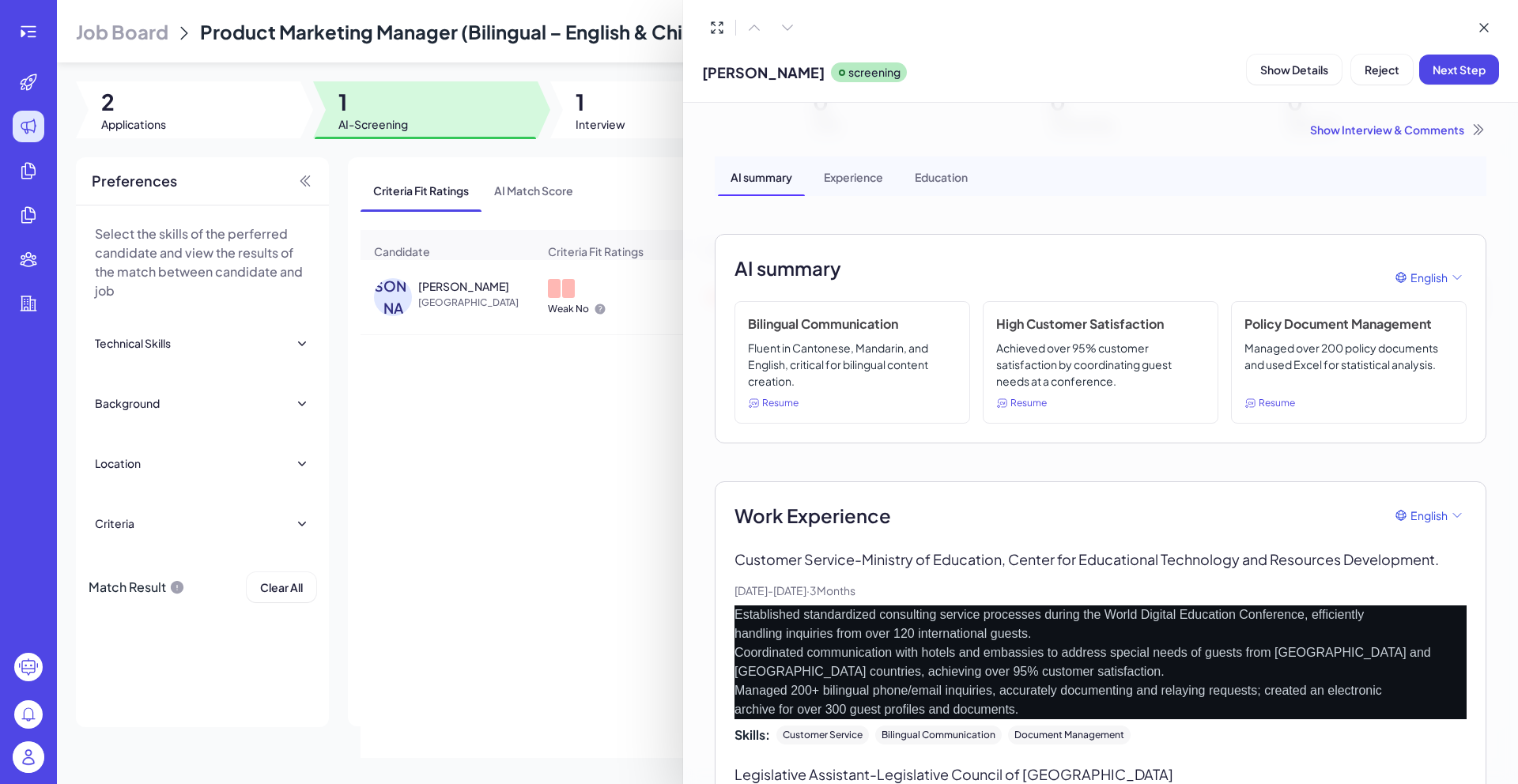
click at [802, 272] on h2 "AI summary" at bounding box center [788, 267] width 107 height 28
click at [951, 643] on p "Established standardized consulting service processes during the World Digital …" at bounding box center [1100, 662] width 732 height 114
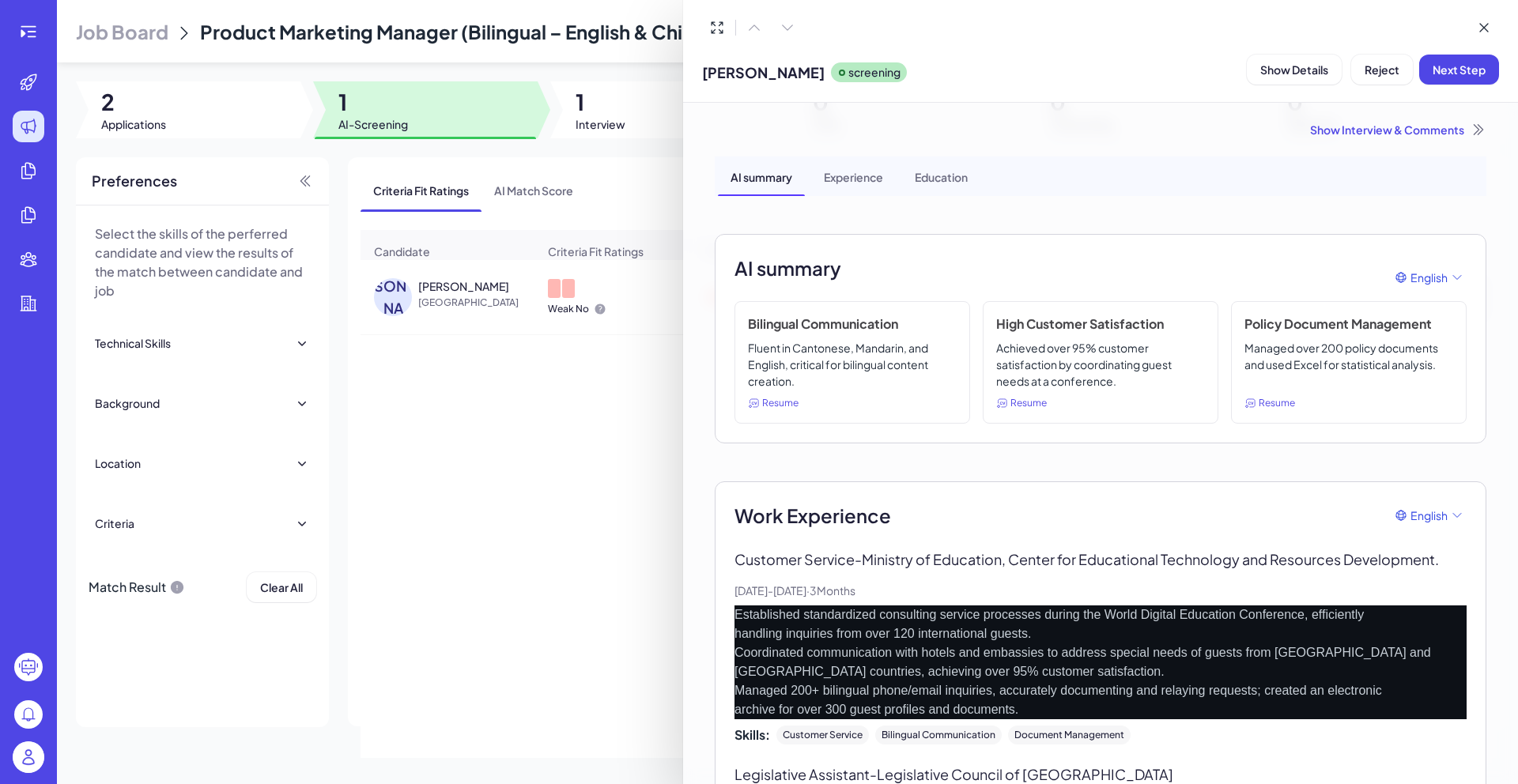
click at [822, 286] on div "AI summary English" at bounding box center [1100, 278] width 732 height 48
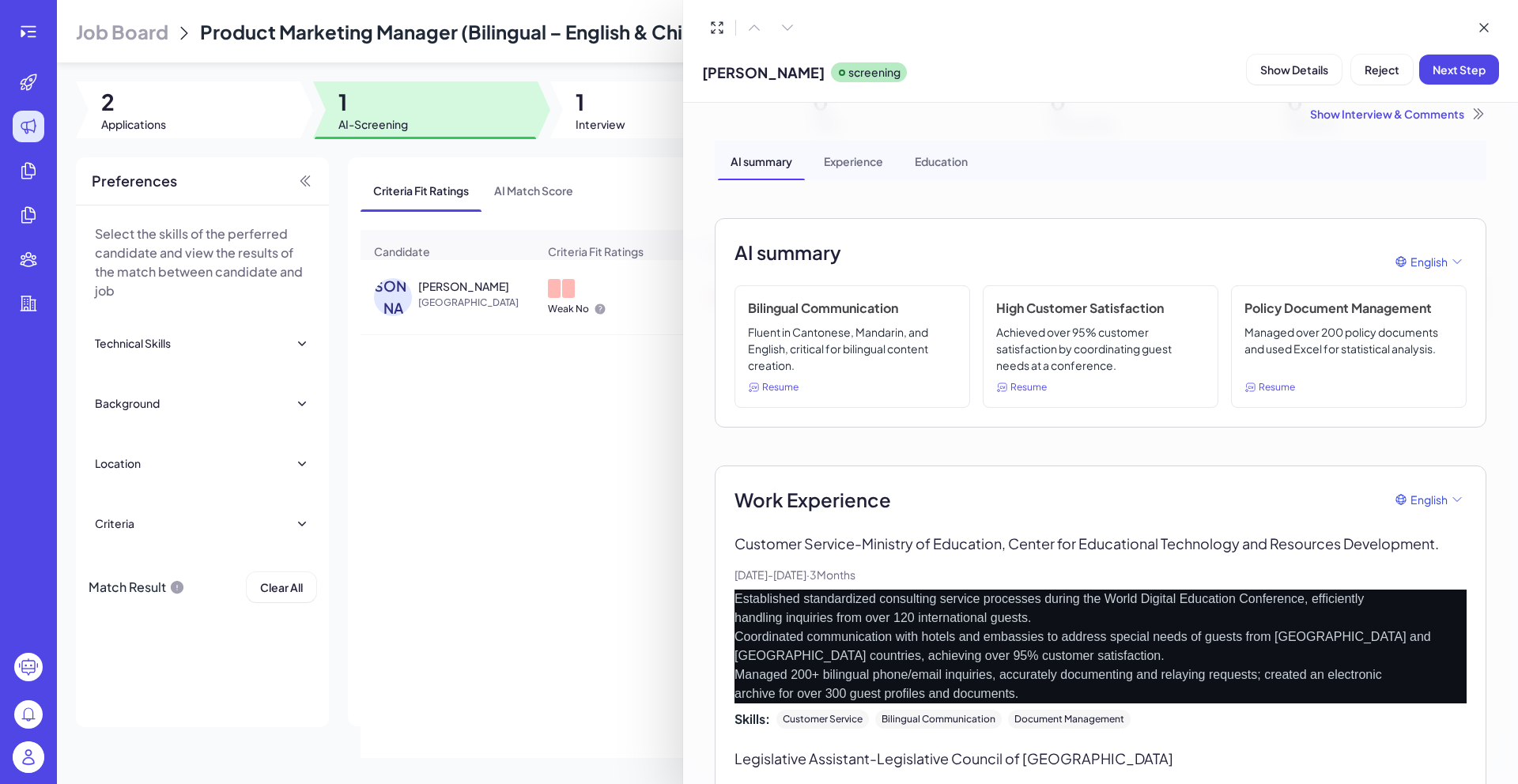
scroll to position [0, 0]
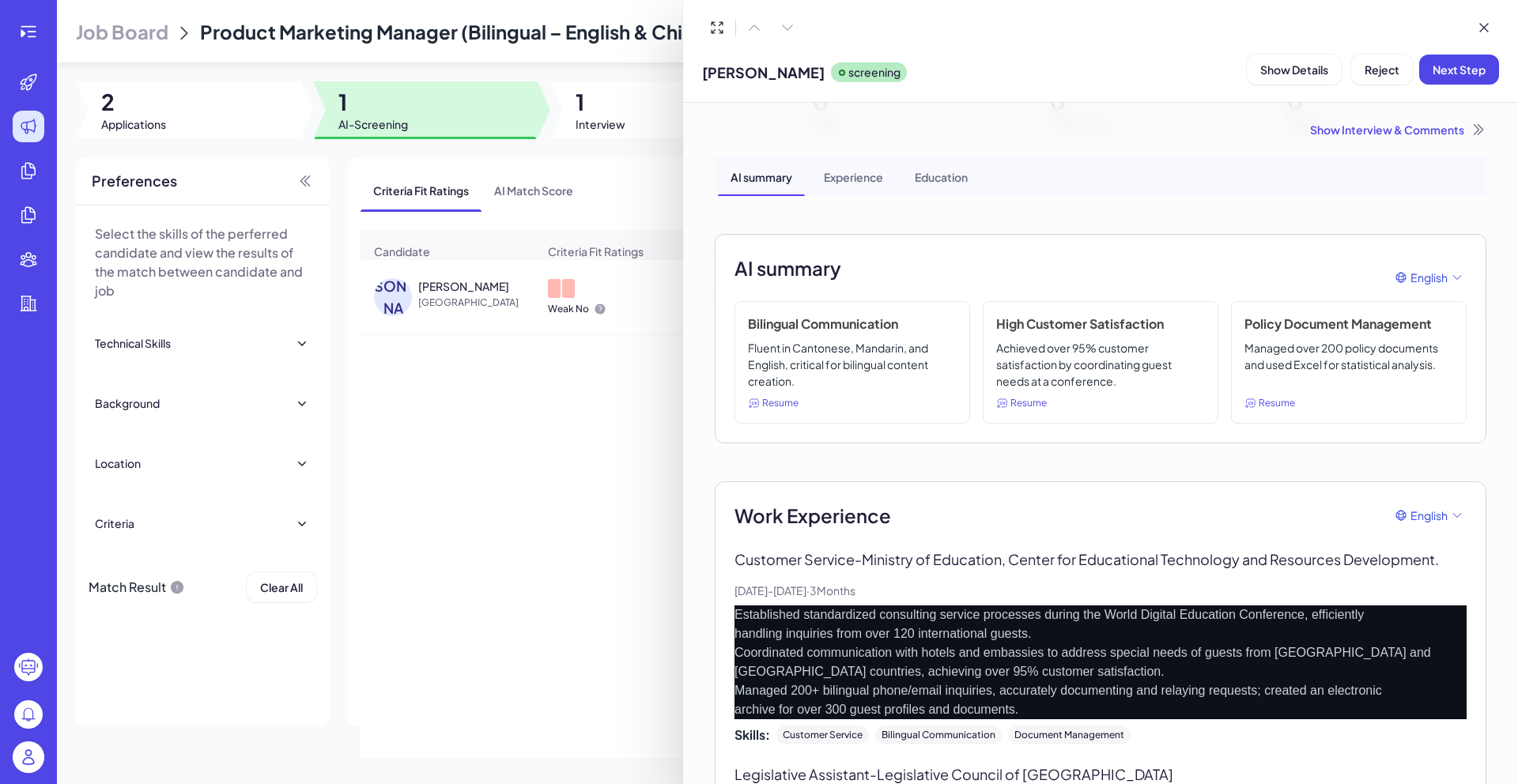
click at [507, 504] on div at bounding box center [759, 392] width 1518 height 784
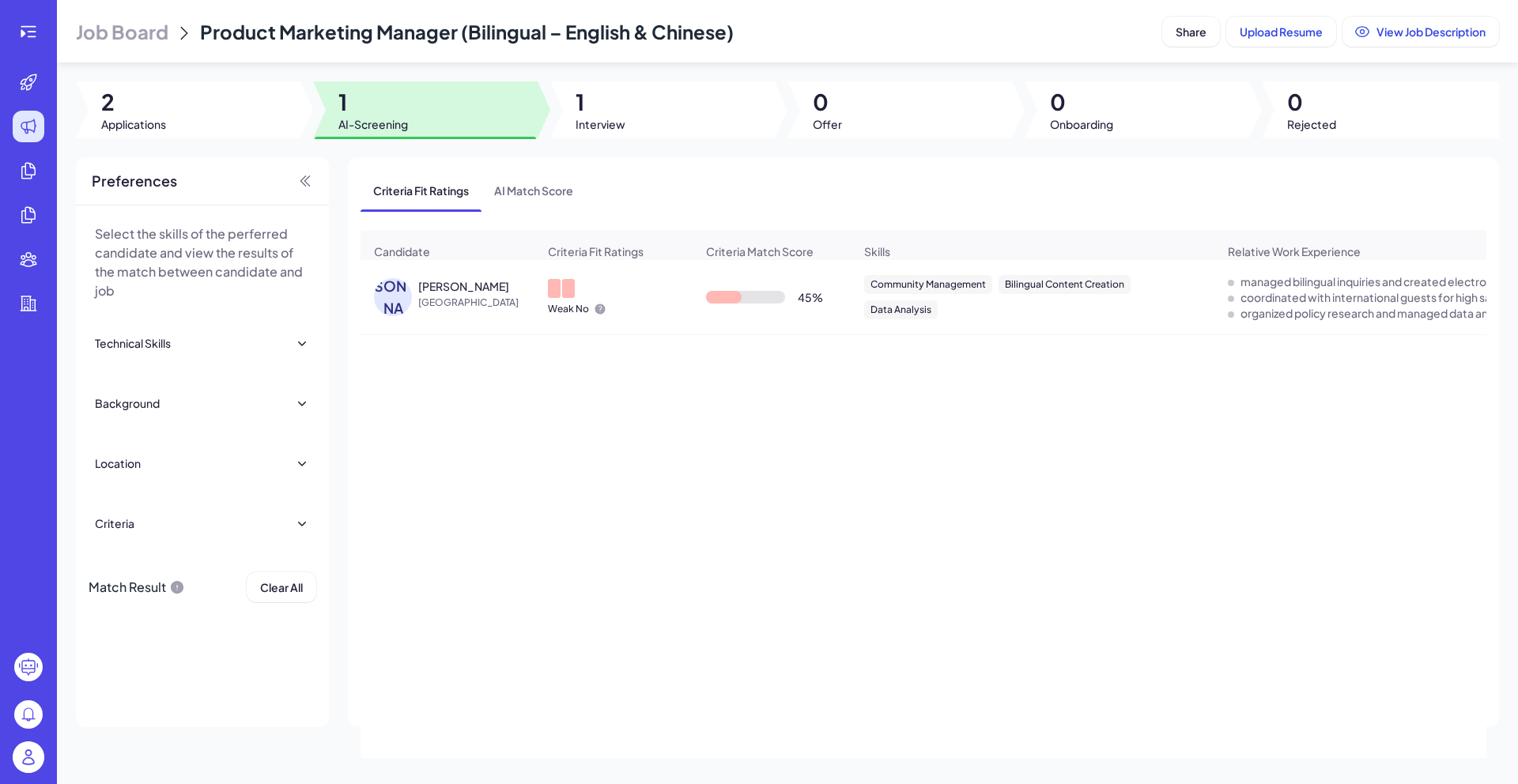
click at [35, 754] on img at bounding box center [28, 757] width 32 height 32
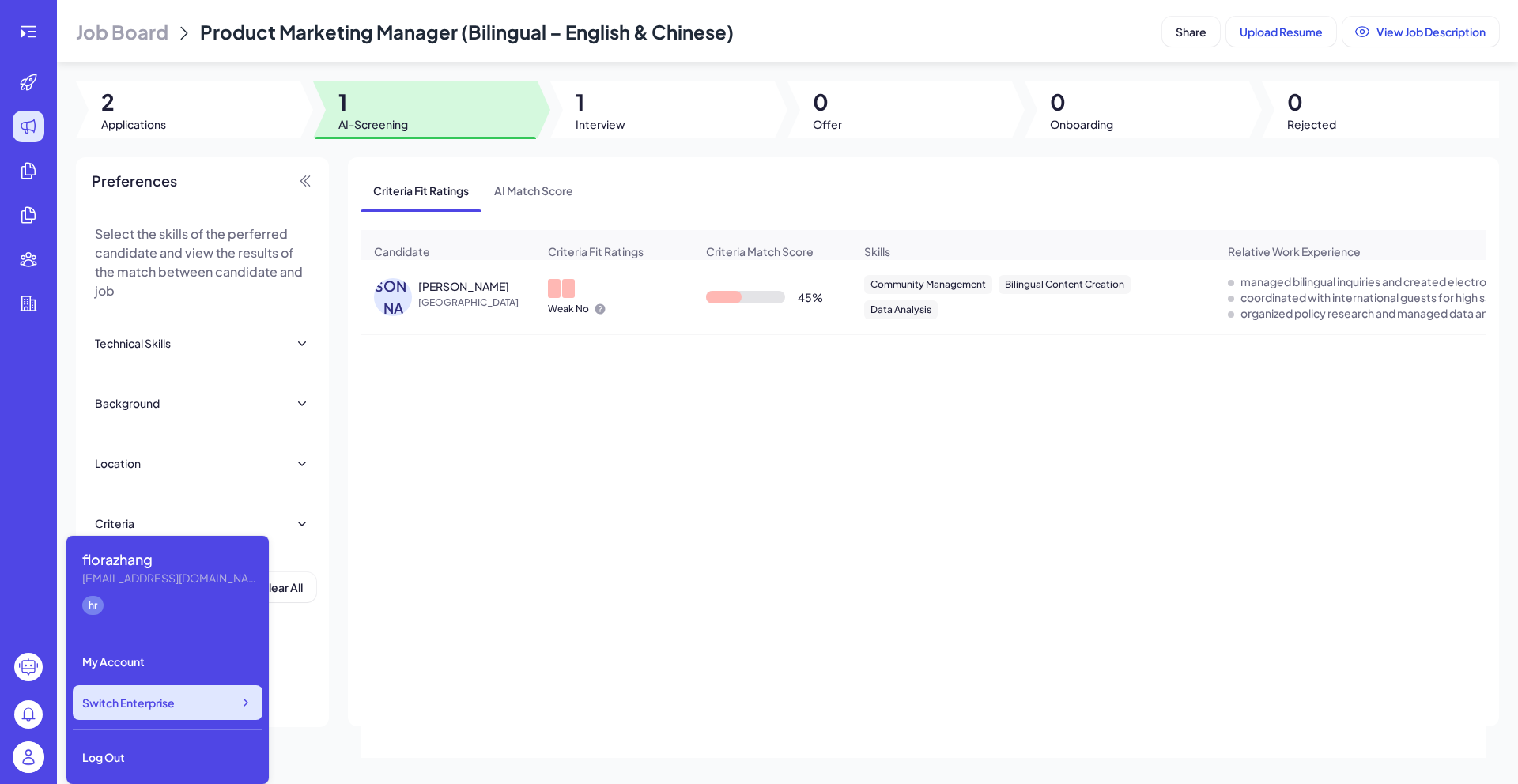
click at [151, 705] on span "Switch Enterprise" at bounding box center [128, 703] width 92 height 16
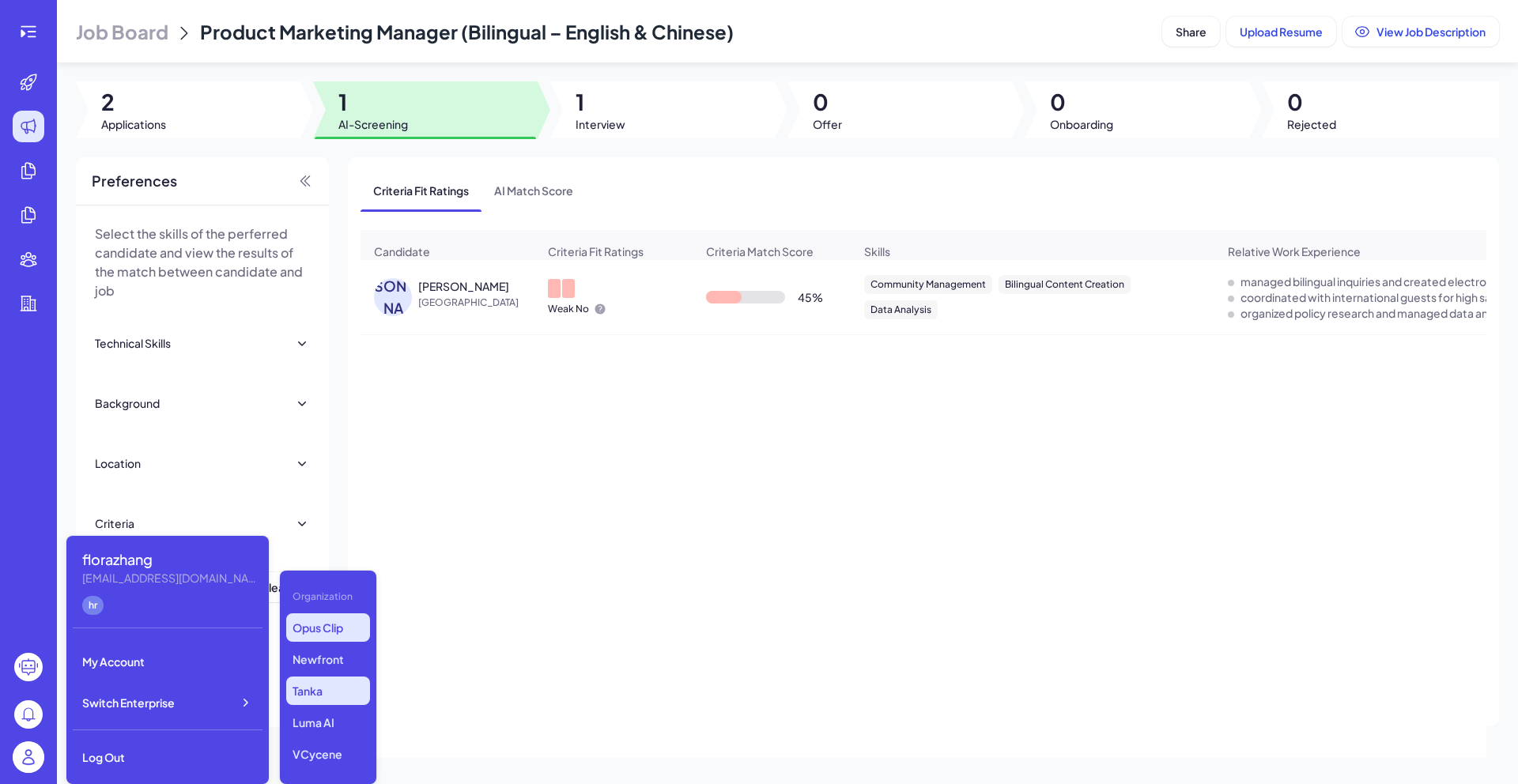
click at [344, 640] on p "Opus Clip" at bounding box center [328, 627] width 84 height 28
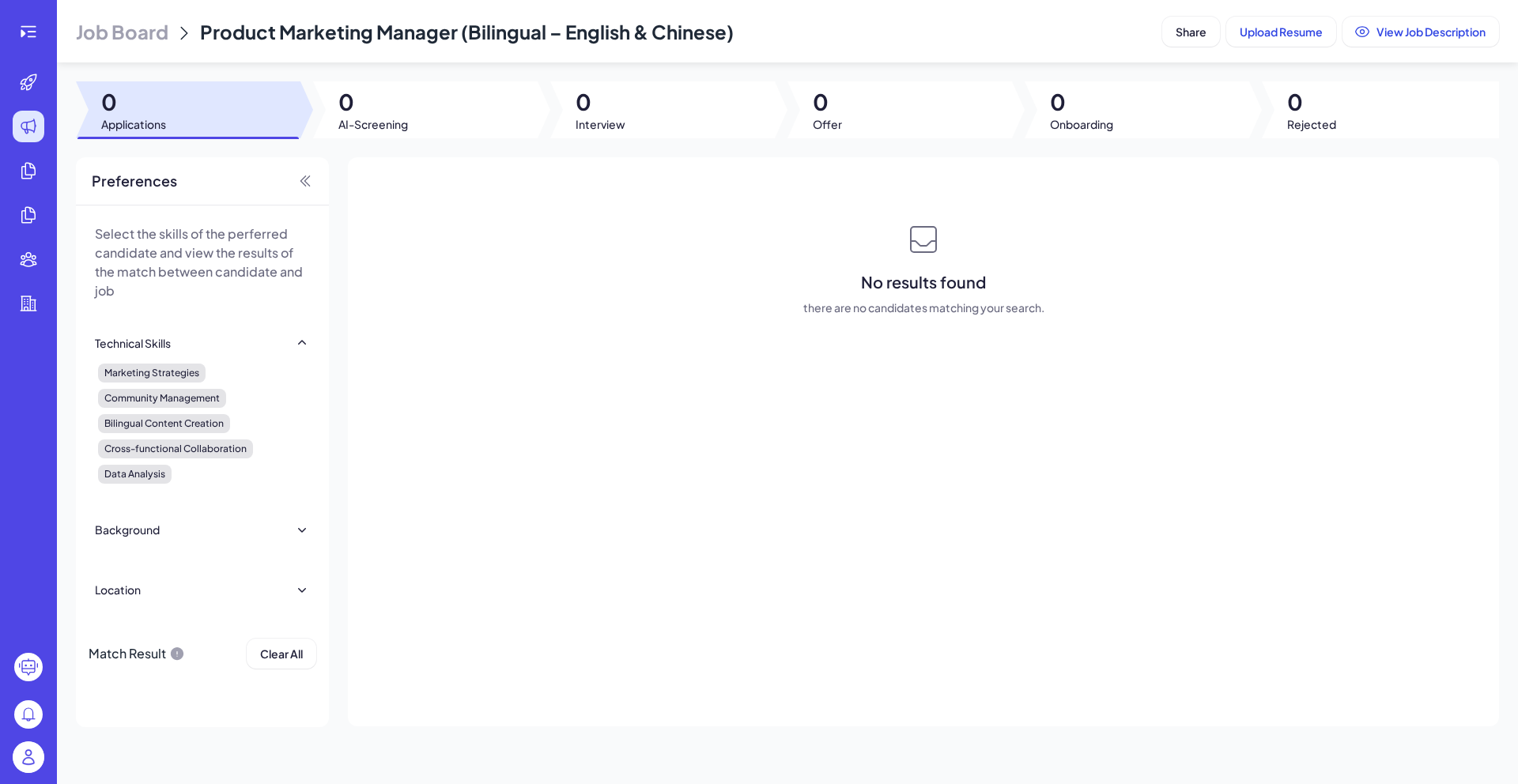
click at [29, 758] on img at bounding box center [28, 757] width 32 height 32
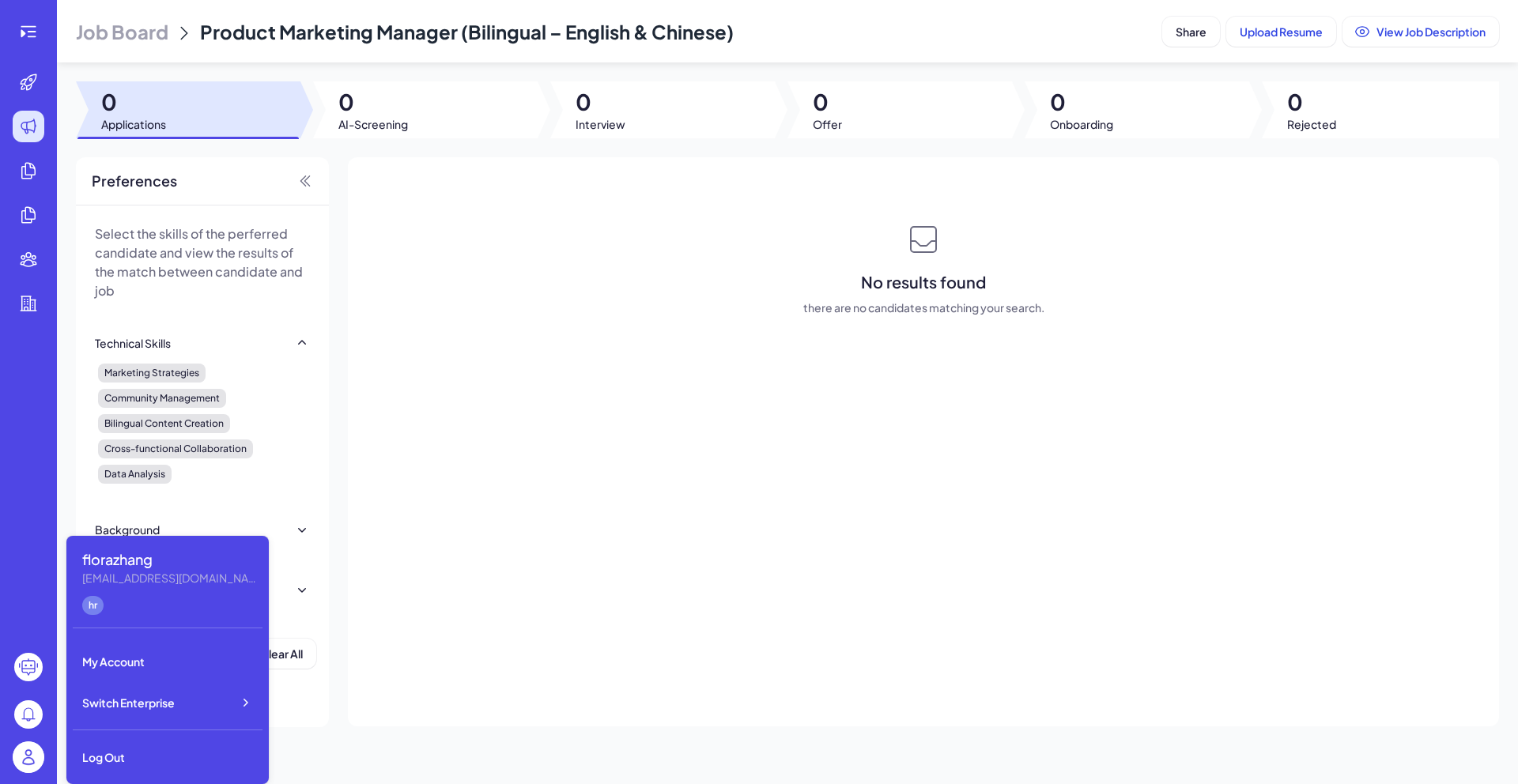
click at [568, 436] on div "No results found there are no candidates matching your search." at bounding box center [923, 442] width 1152 height 569
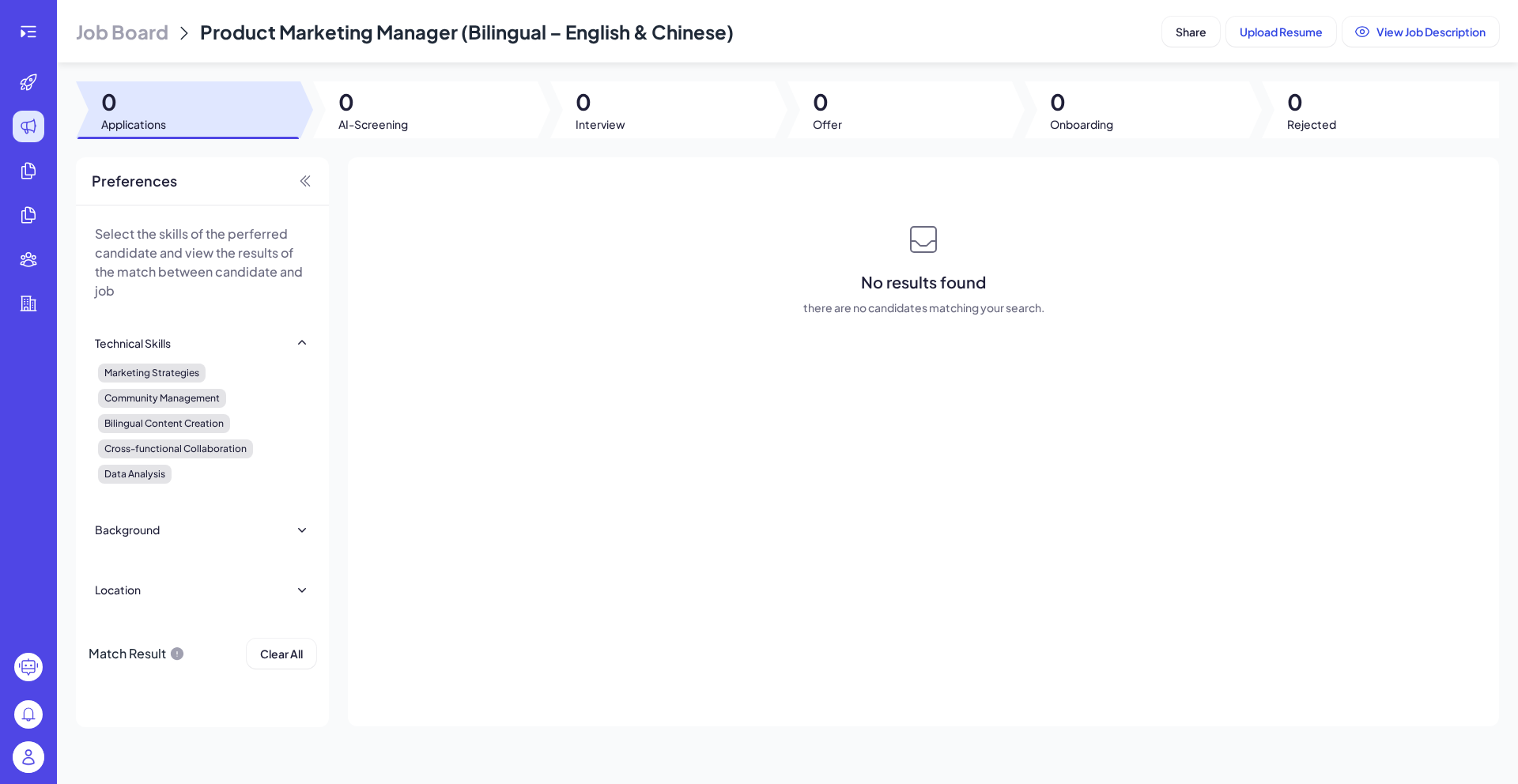
click at [166, 36] on span "Job Board" at bounding box center [122, 32] width 92 height 26
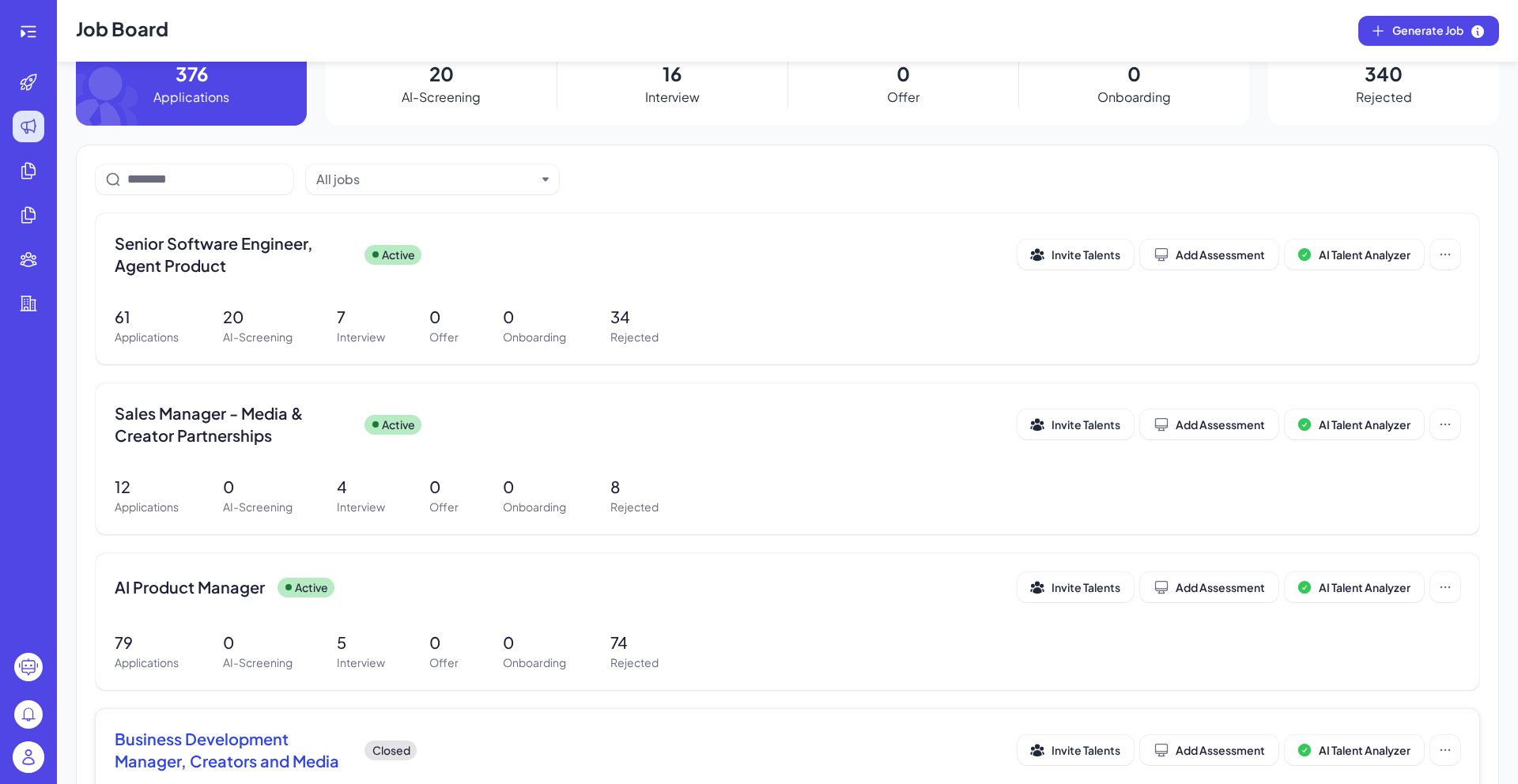
scroll to position [32, 0]
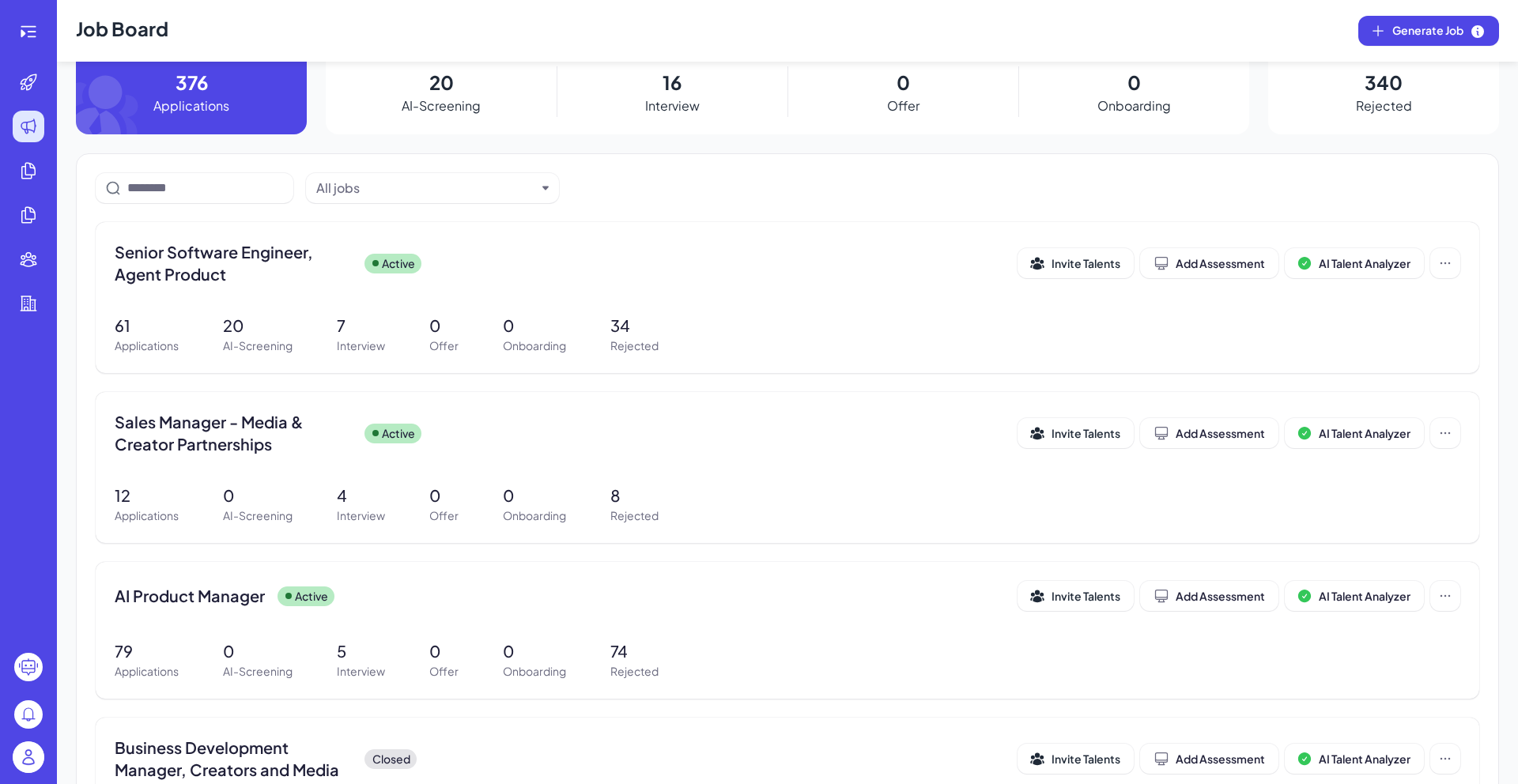
click at [27, 760] on img at bounding box center [28, 757] width 32 height 32
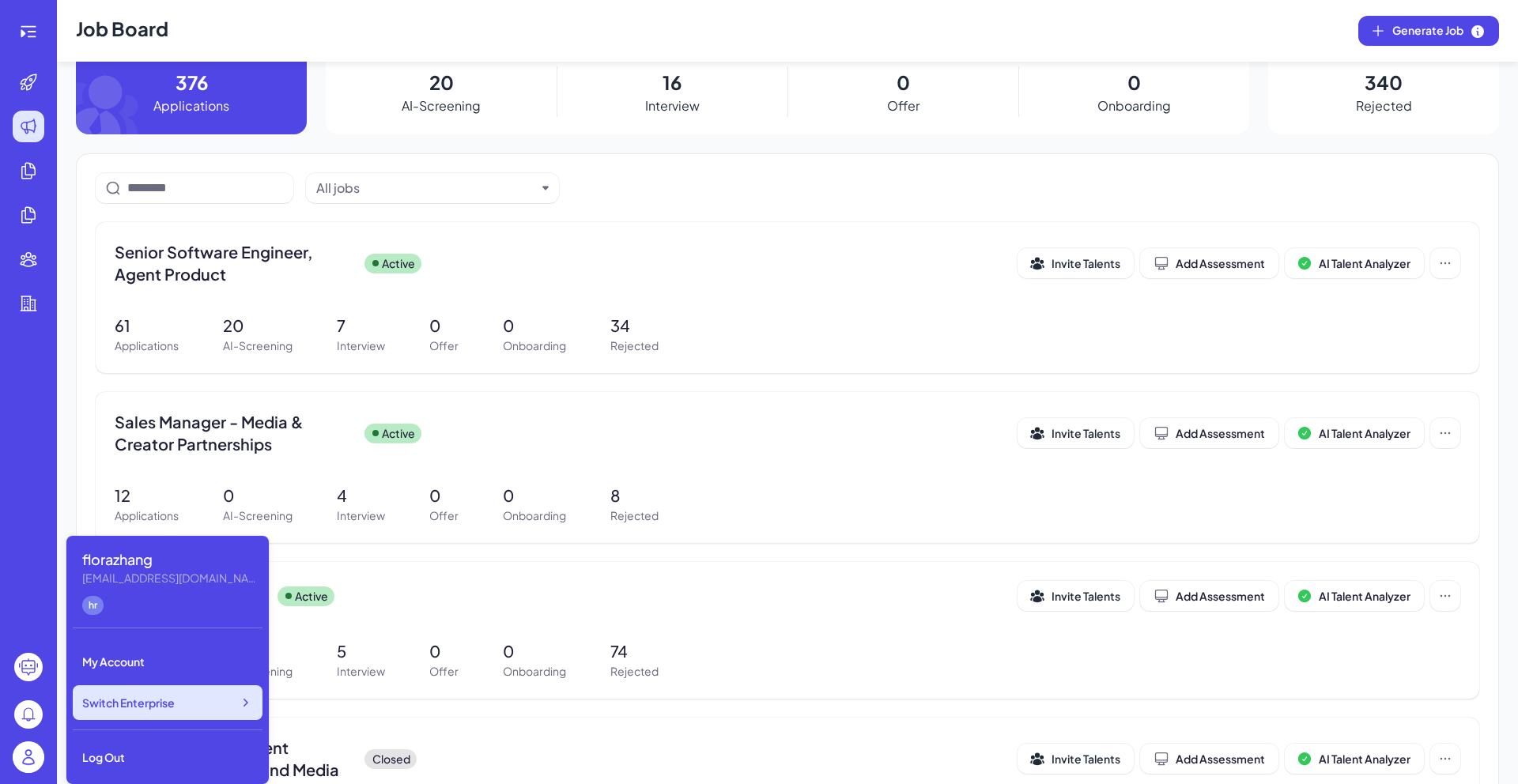
click at [168, 697] on span "Switch Enterprise" at bounding box center [128, 703] width 92 height 16
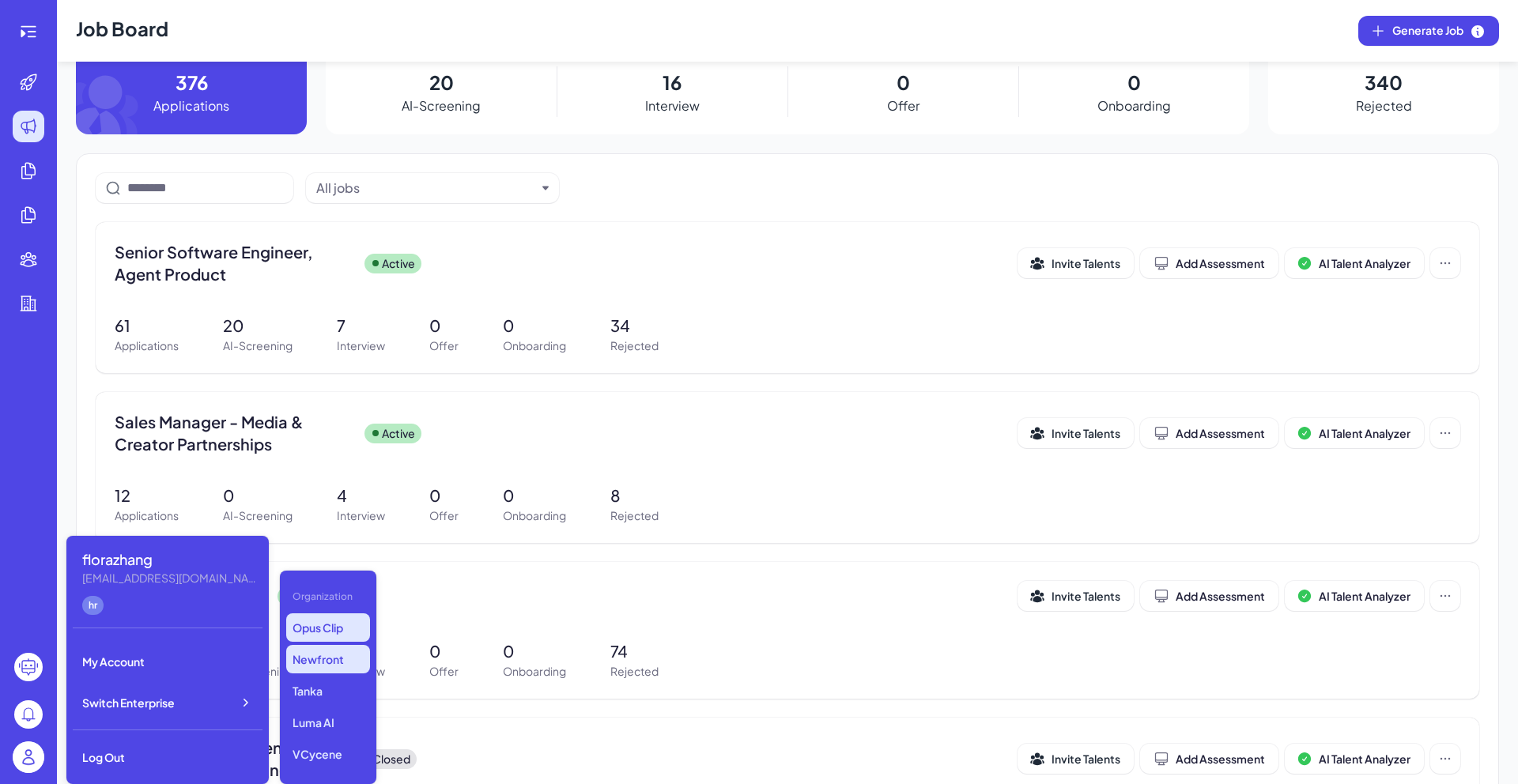
click at [323, 656] on p "Newfront" at bounding box center [328, 658] width 84 height 28
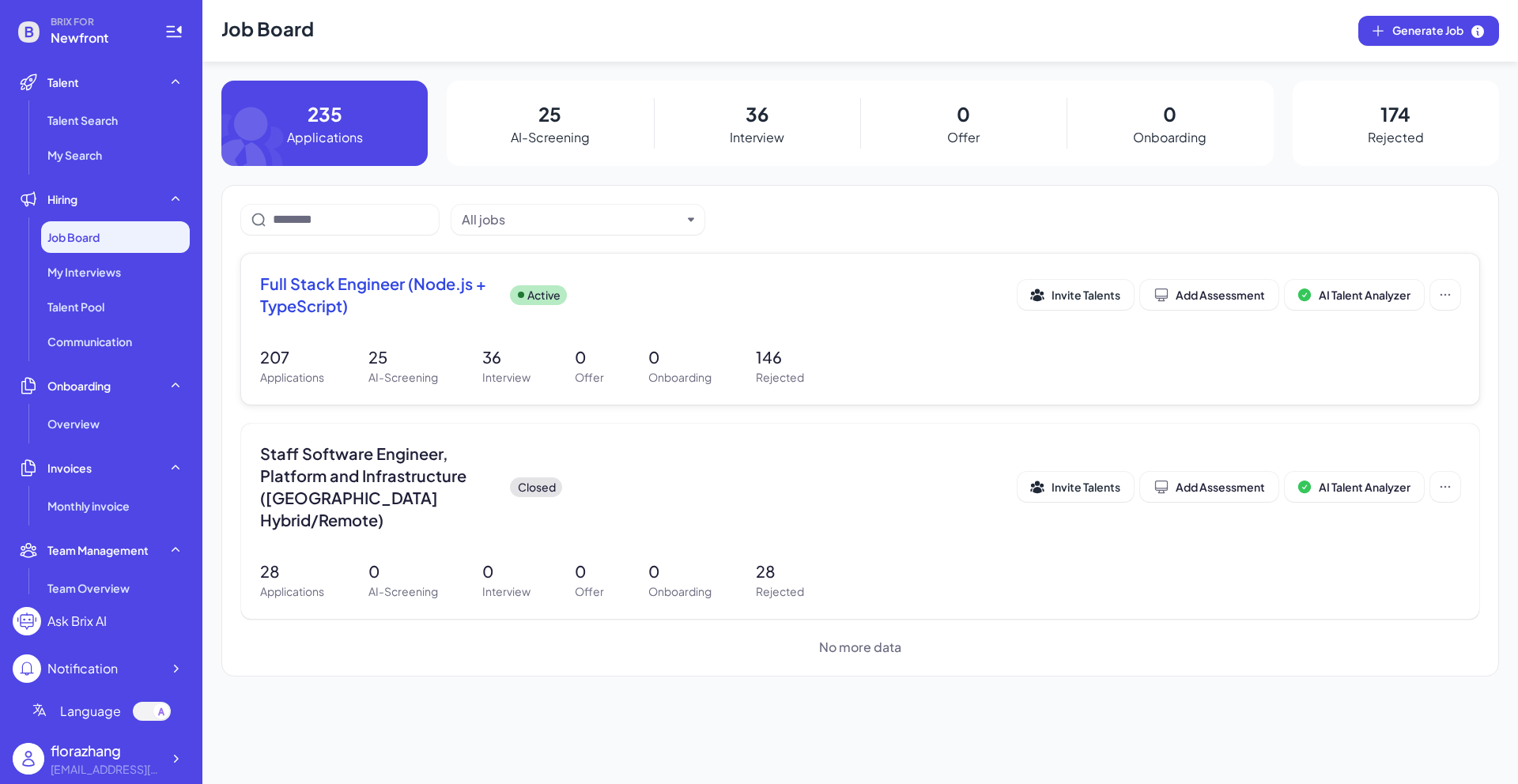
click at [291, 291] on span "Full Stack Engineer (Node.js + TypeScript)" at bounding box center [379, 295] width 237 height 44
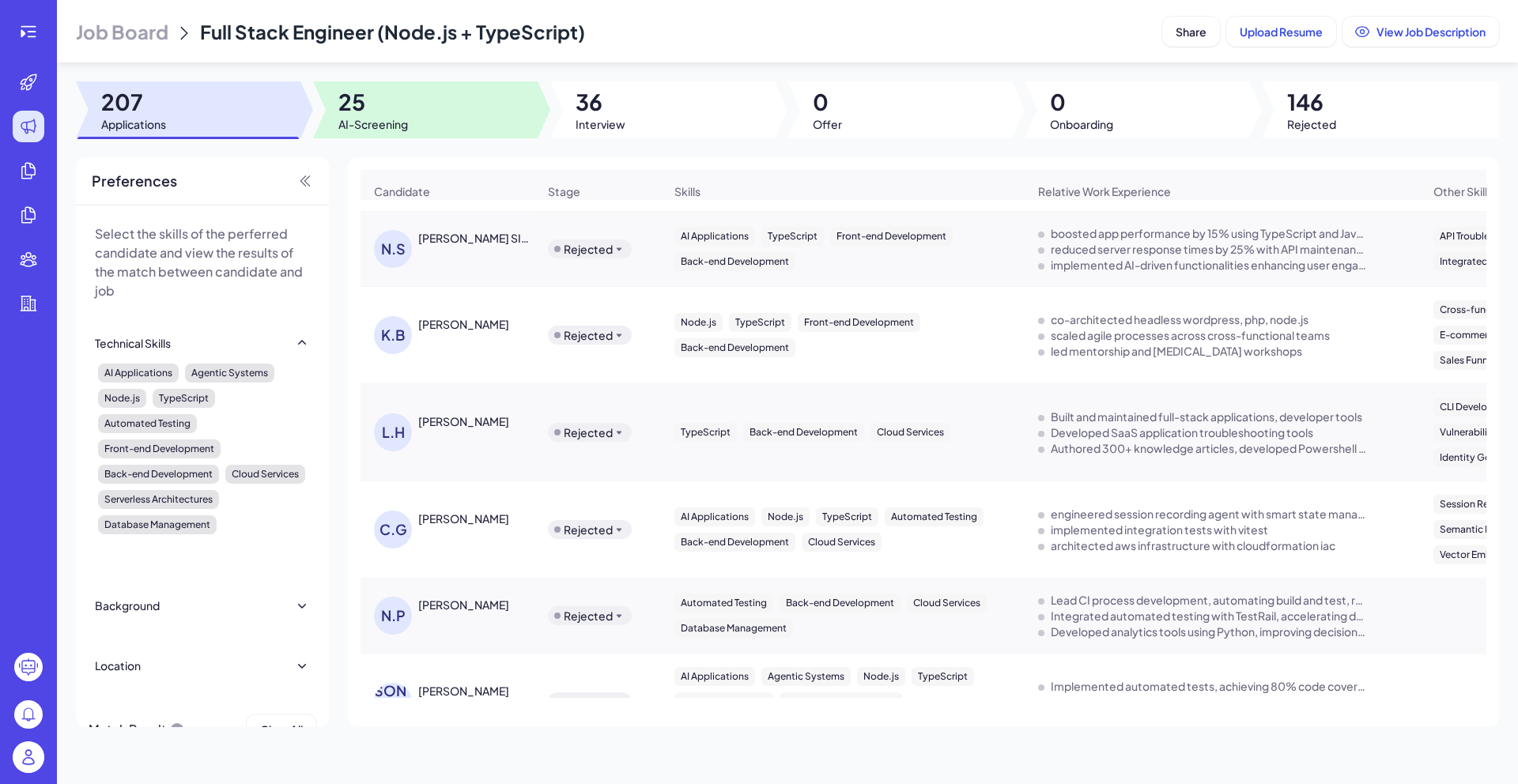
scroll to position [6907, 0]
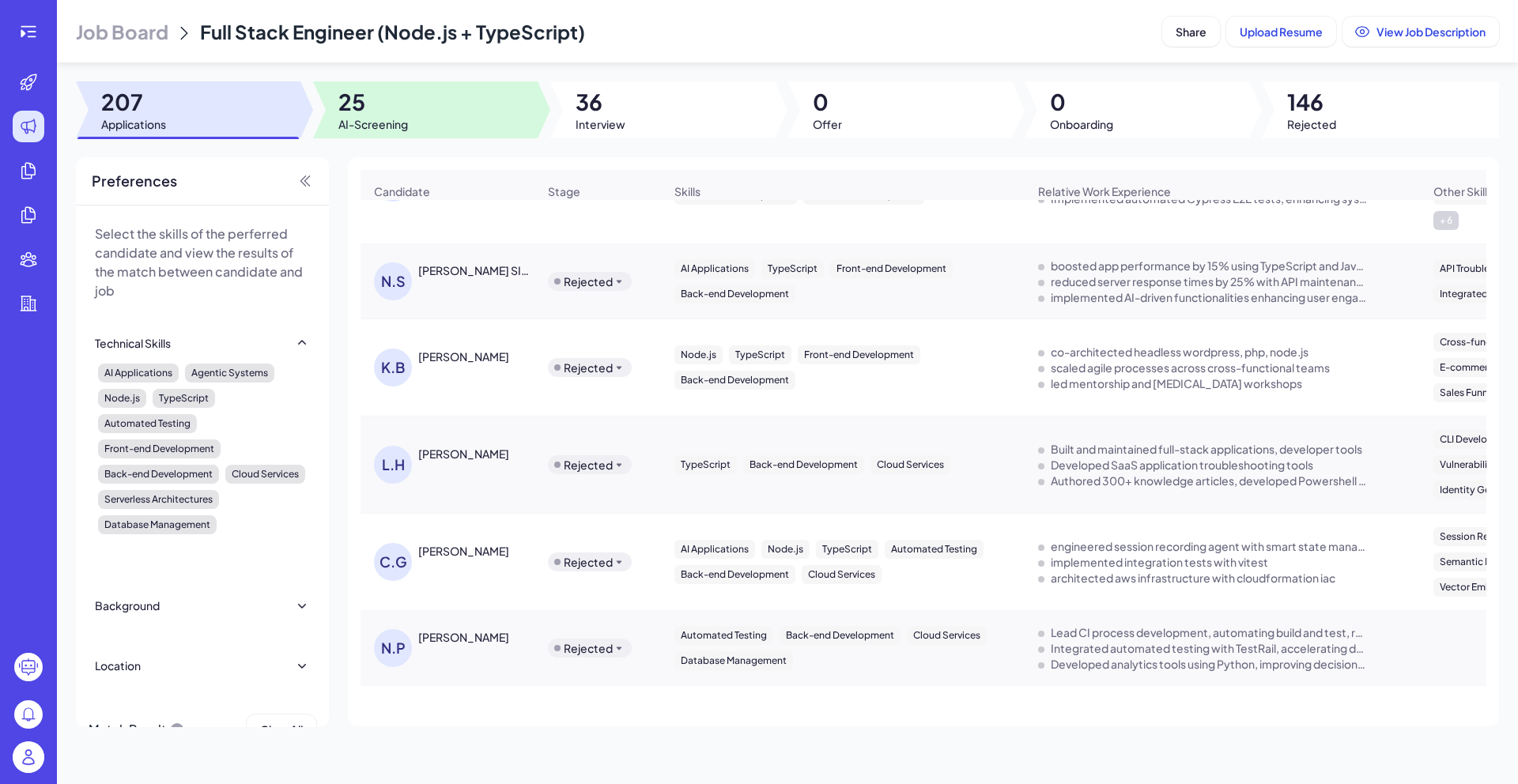
click at [404, 108] on span "25" at bounding box center [372, 102] width 69 height 28
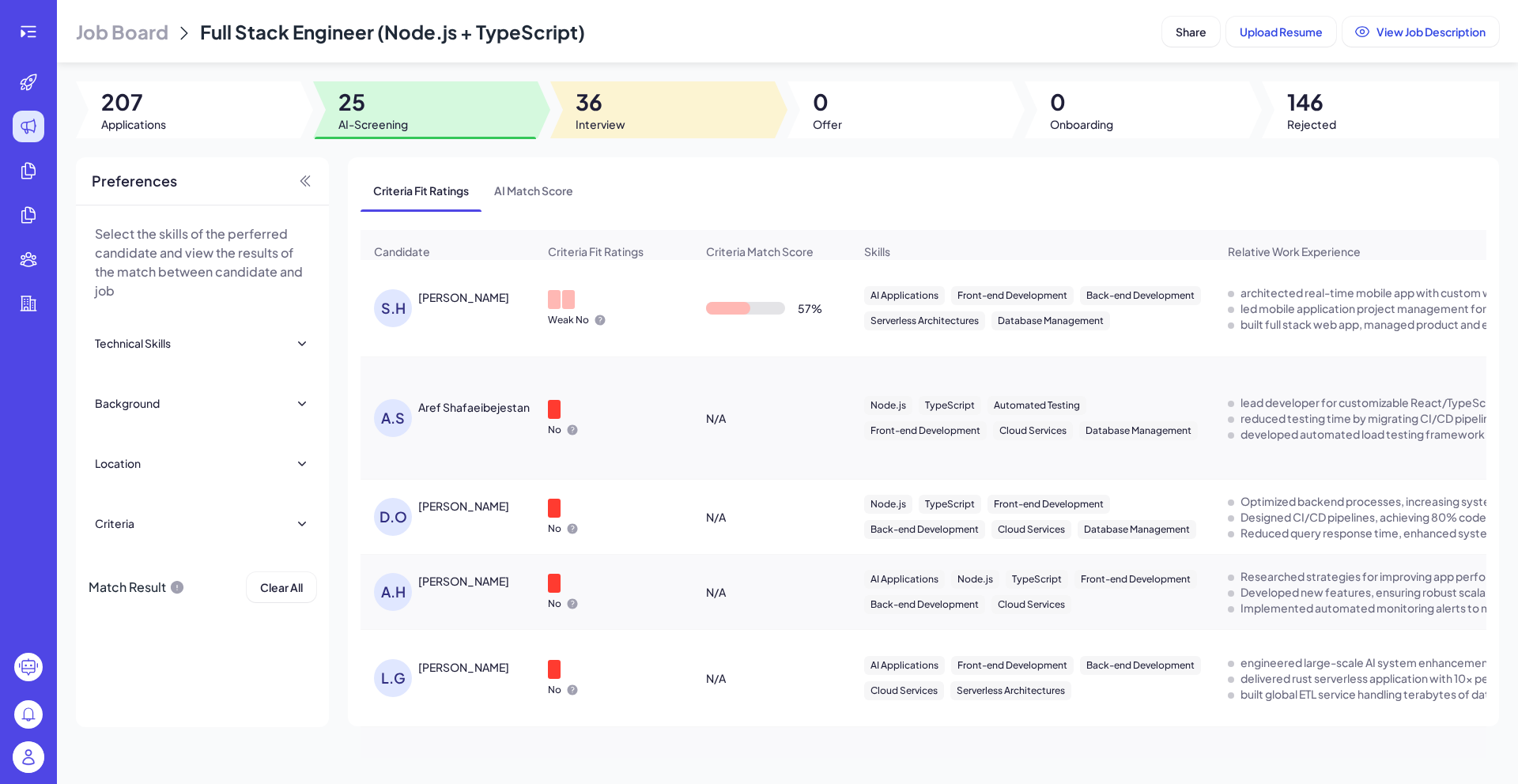
click at [689, 101] on div at bounding box center [662, 109] width 225 height 57
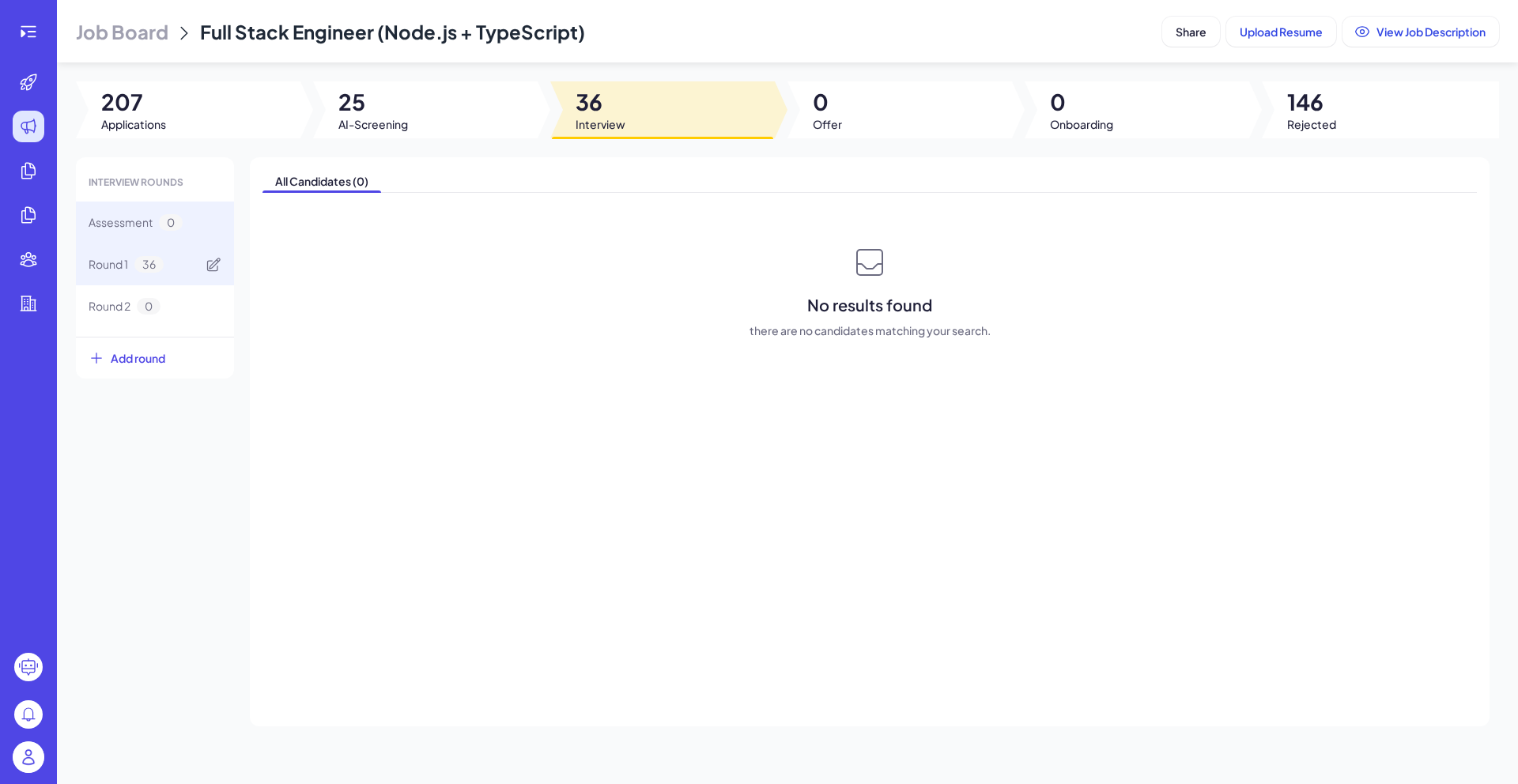
click at [144, 260] on span "36" at bounding box center [149, 264] width 29 height 16
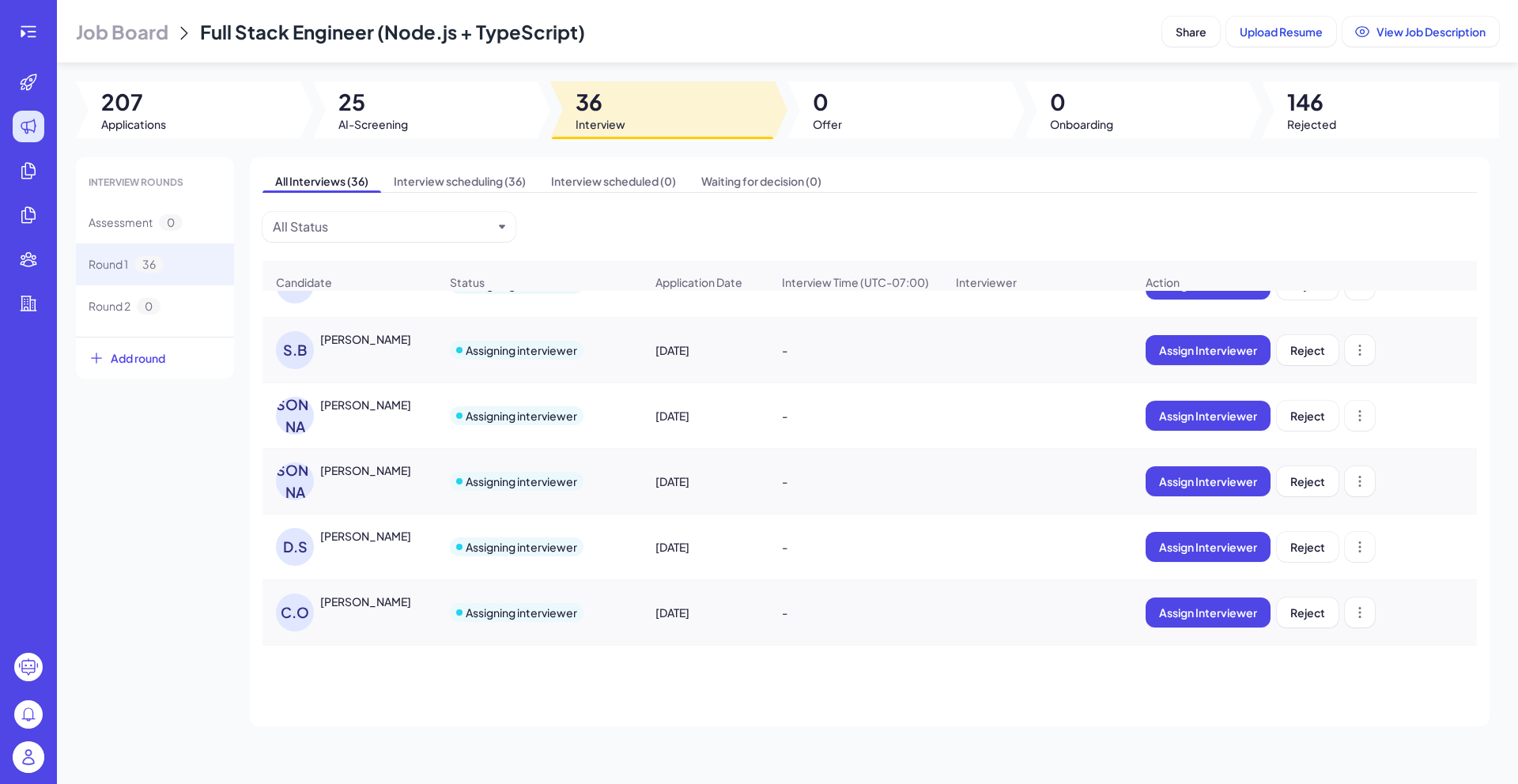
scroll to position [0, 0]
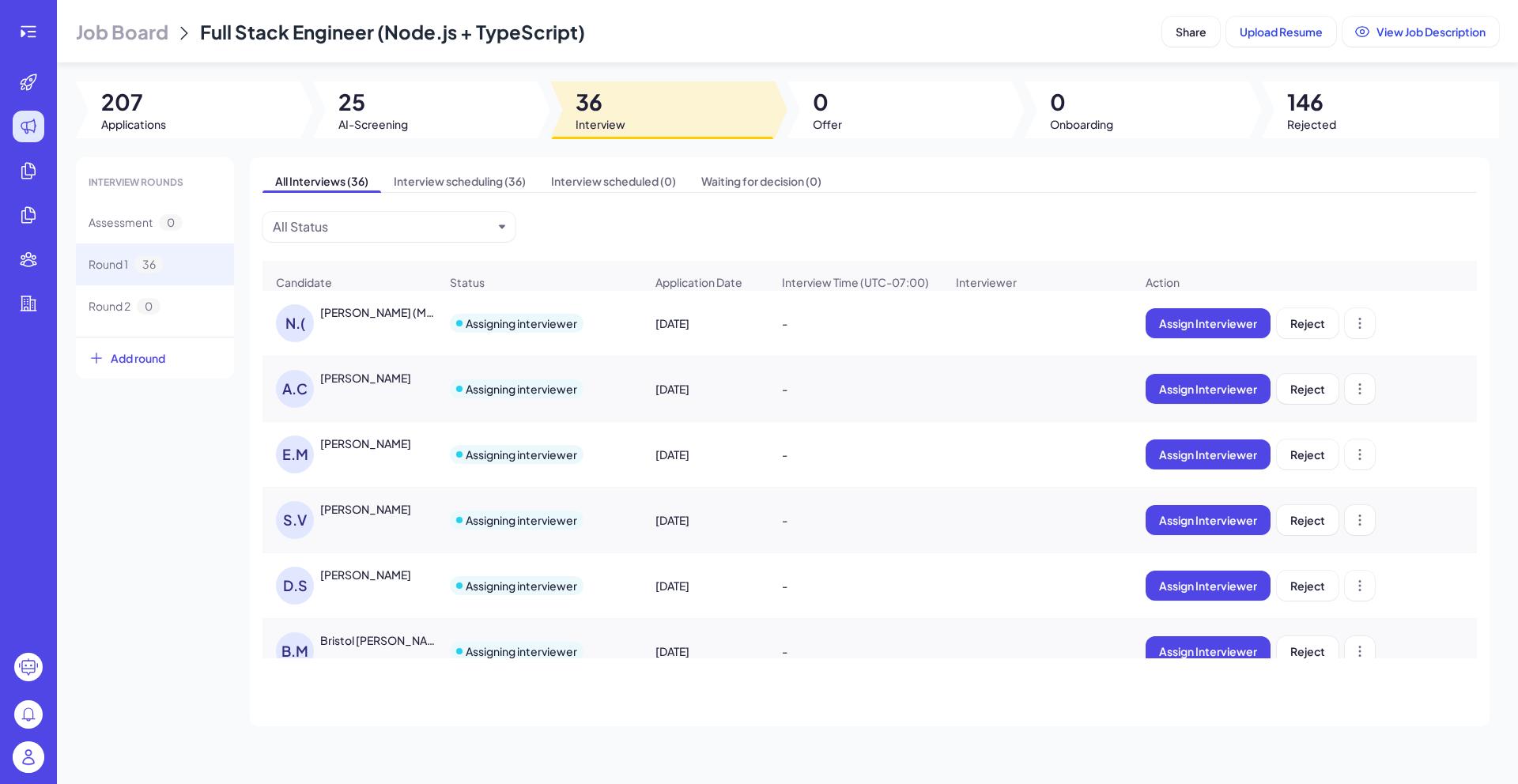
click at [26, 758] on img at bounding box center [28, 757] width 32 height 32
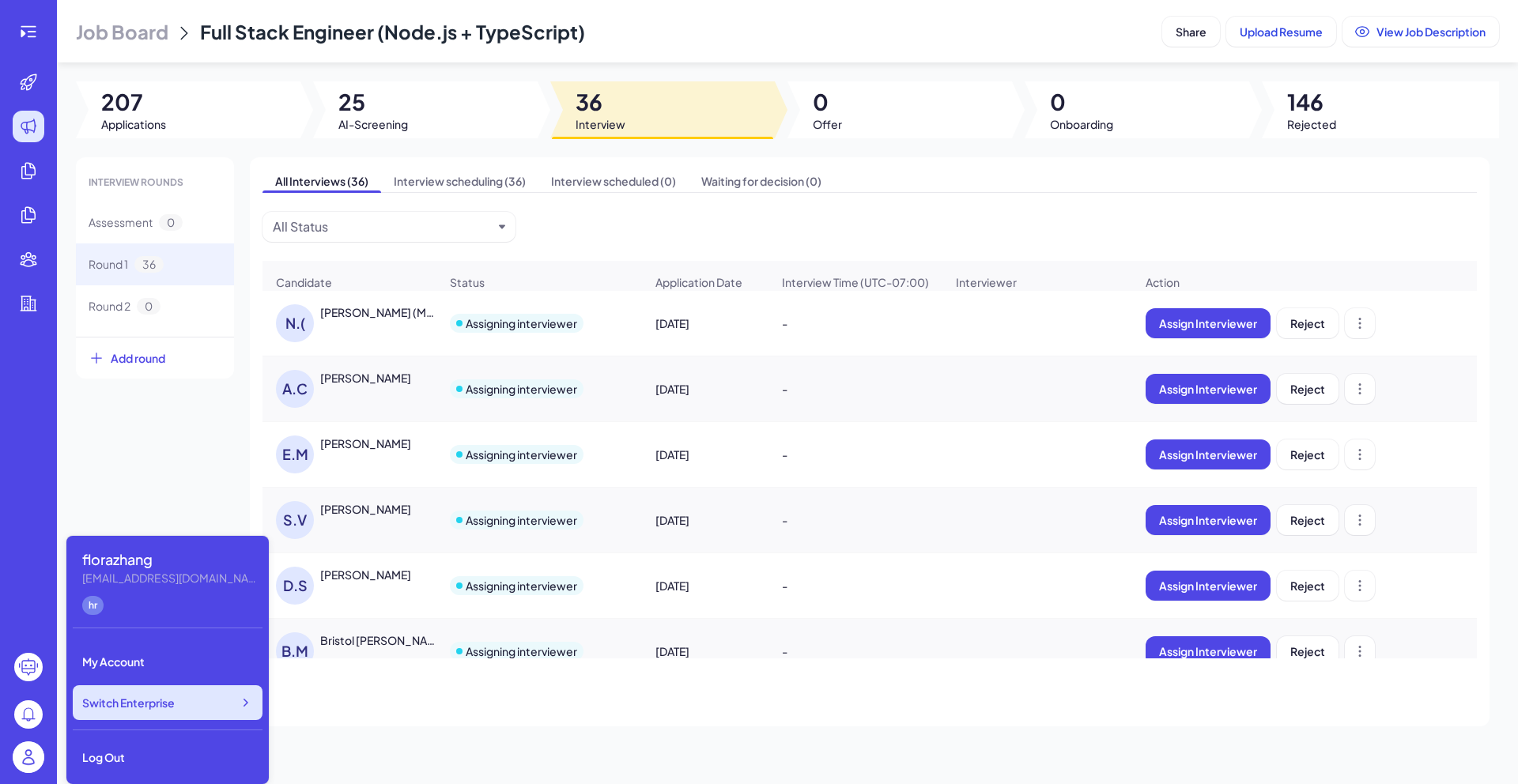
click at [132, 710] on span "Switch Enterprise" at bounding box center [128, 703] width 92 height 16
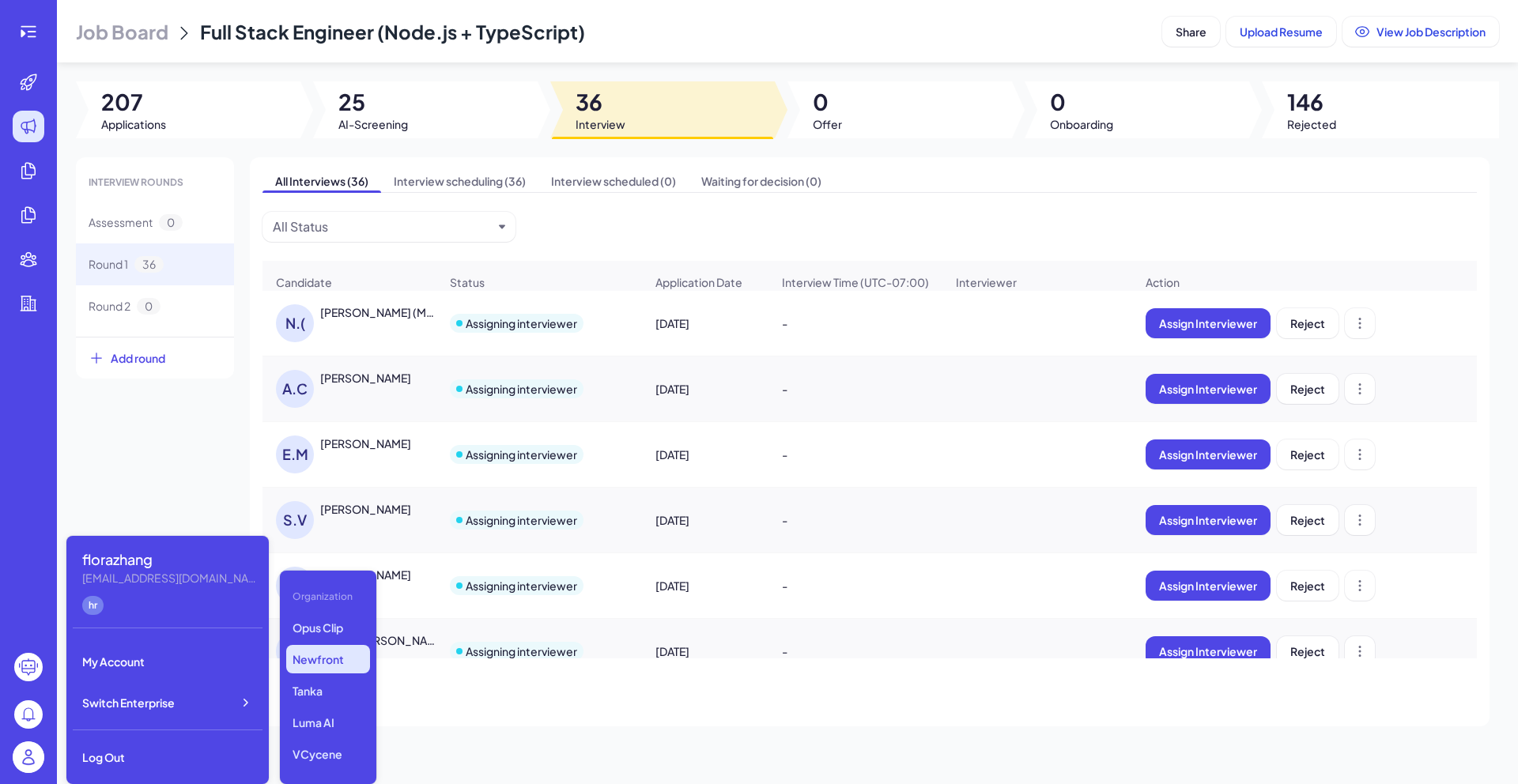
scroll to position [123, 0]
click at [168, 769] on div "Log Out" at bounding box center [167, 757] width 190 height 35
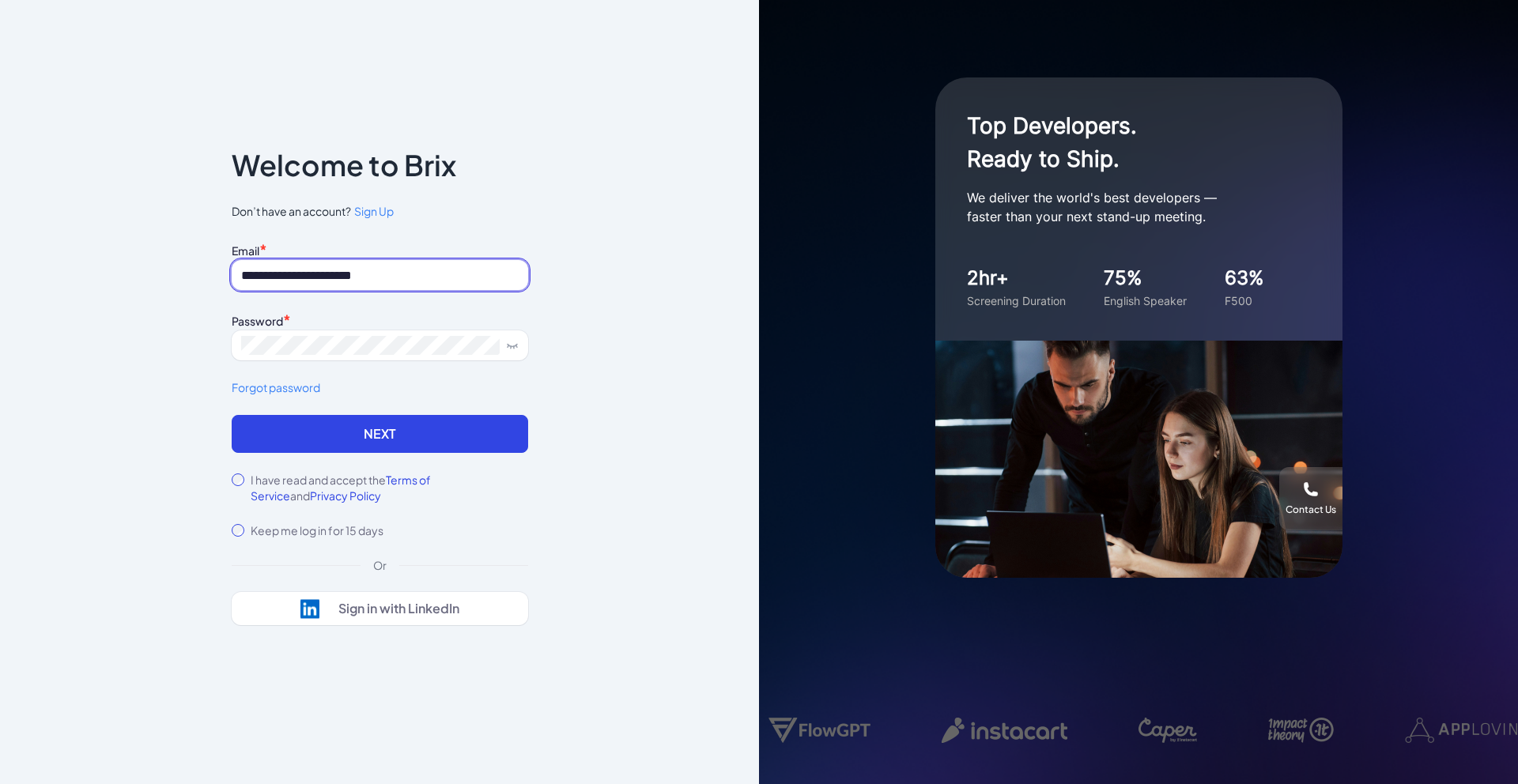
click at [372, 279] on input "**********" at bounding box center [379, 275] width 296 height 30
paste input "******"
type input "**********"
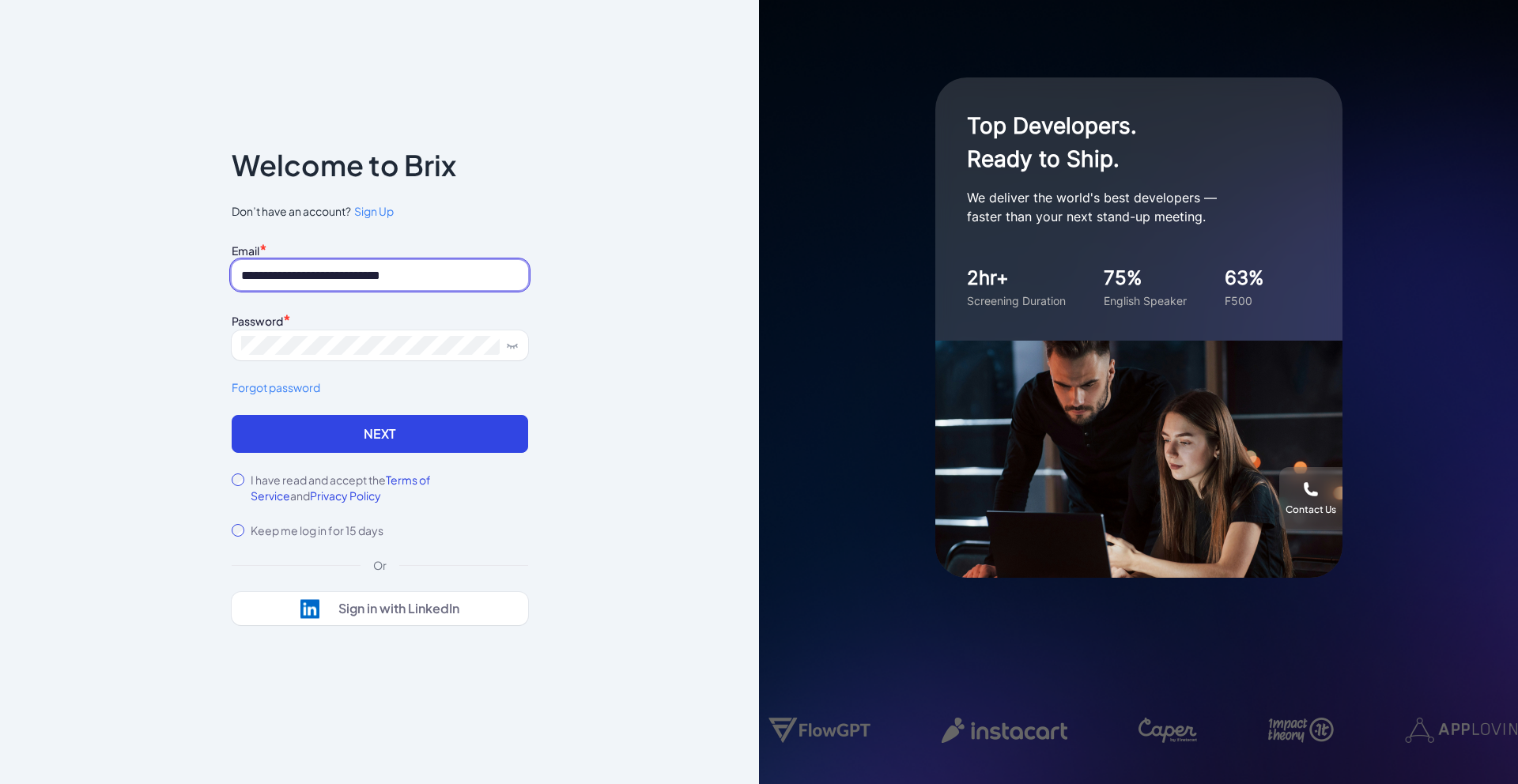
click at [372, 278] on input "**********" at bounding box center [379, 275] width 296 height 30
paste input "**********"
click at [510, 341] on icon at bounding box center [512, 345] width 13 height 13
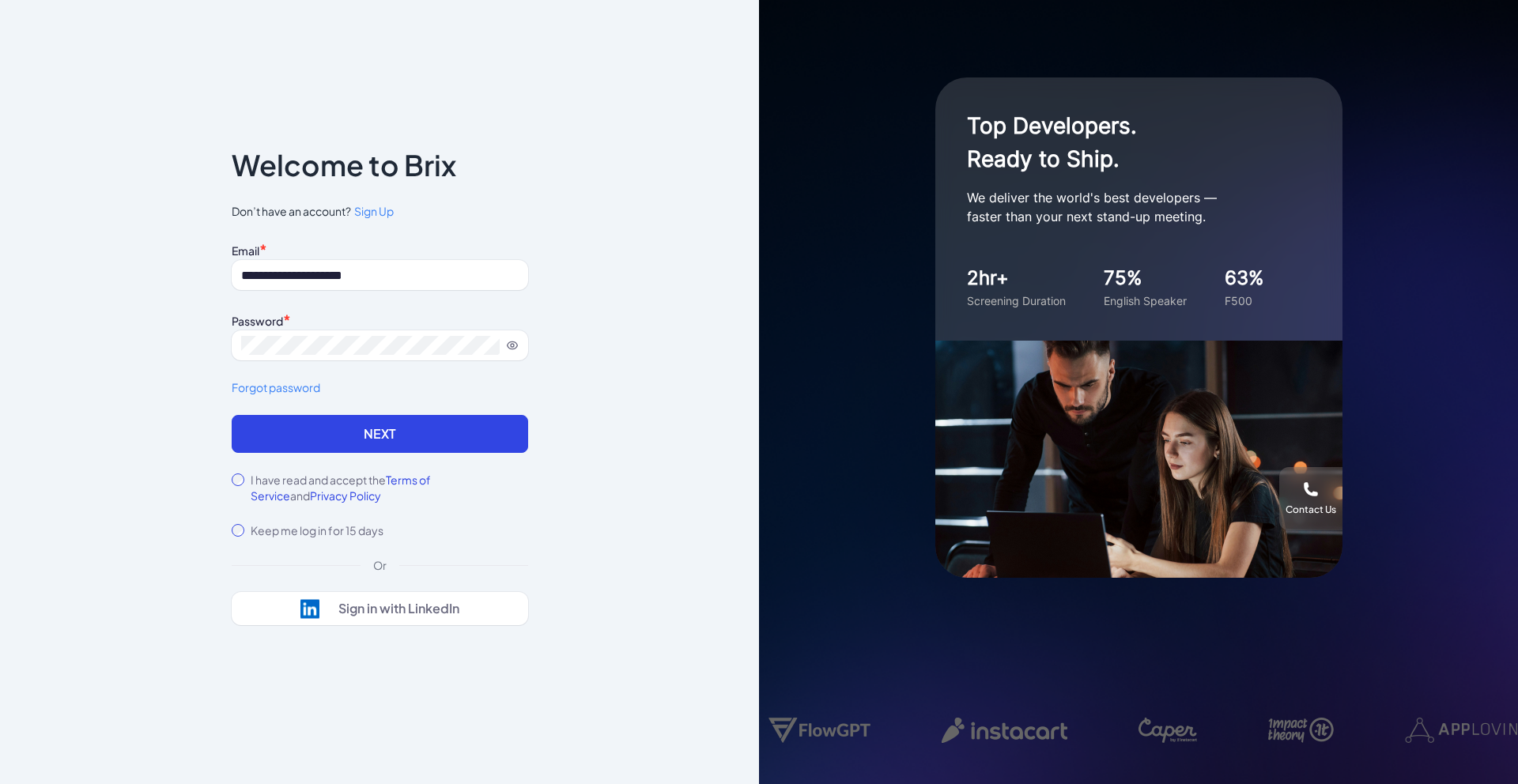
click at [379, 295] on div "**********" at bounding box center [379, 327] width 296 height 176
click at [375, 272] on input "**********" at bounding box center [379, 275] width 296 height 30
paste input
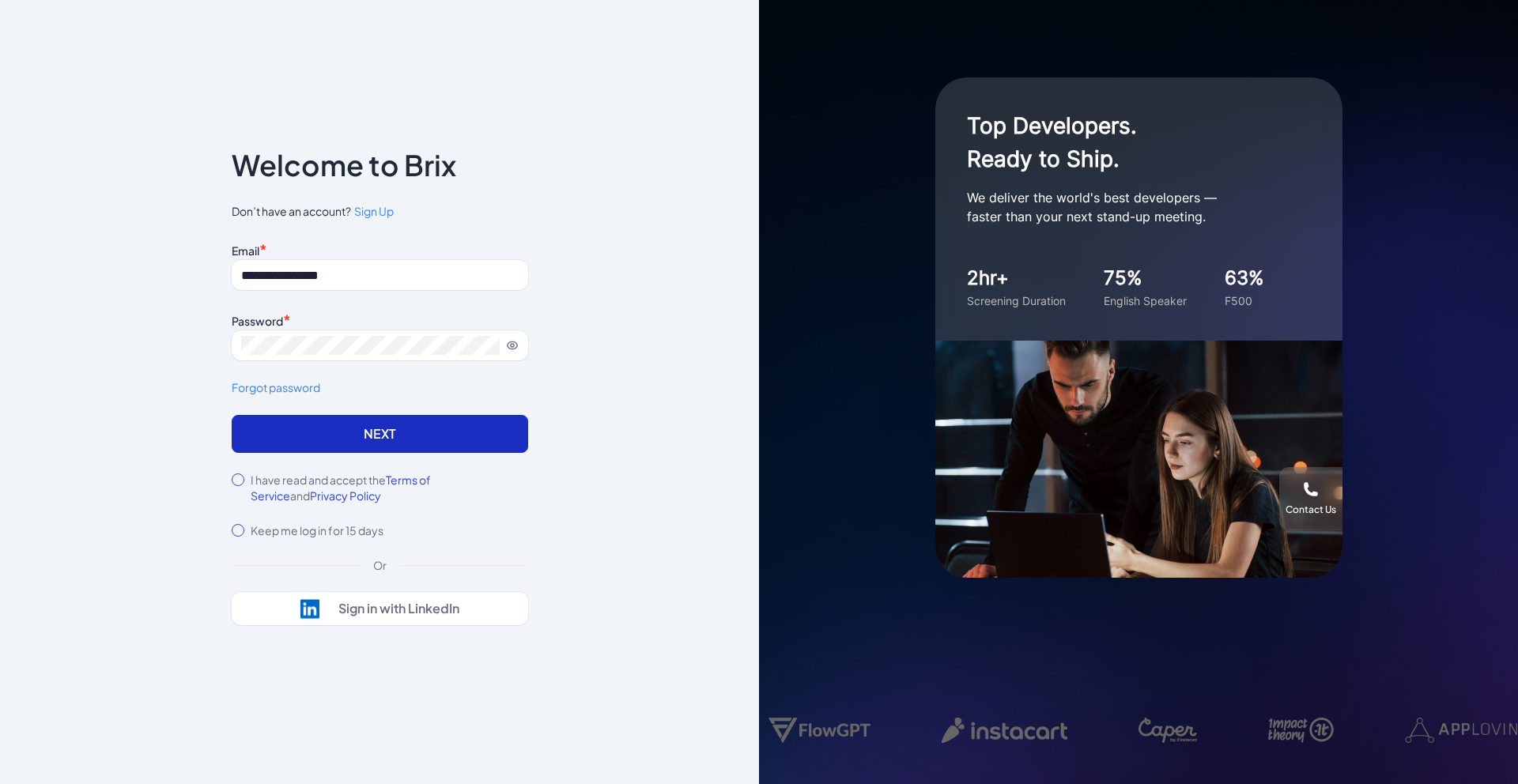
click at [378, 425] on button "Next" at bounding box center [379, 434] width 296 height 38
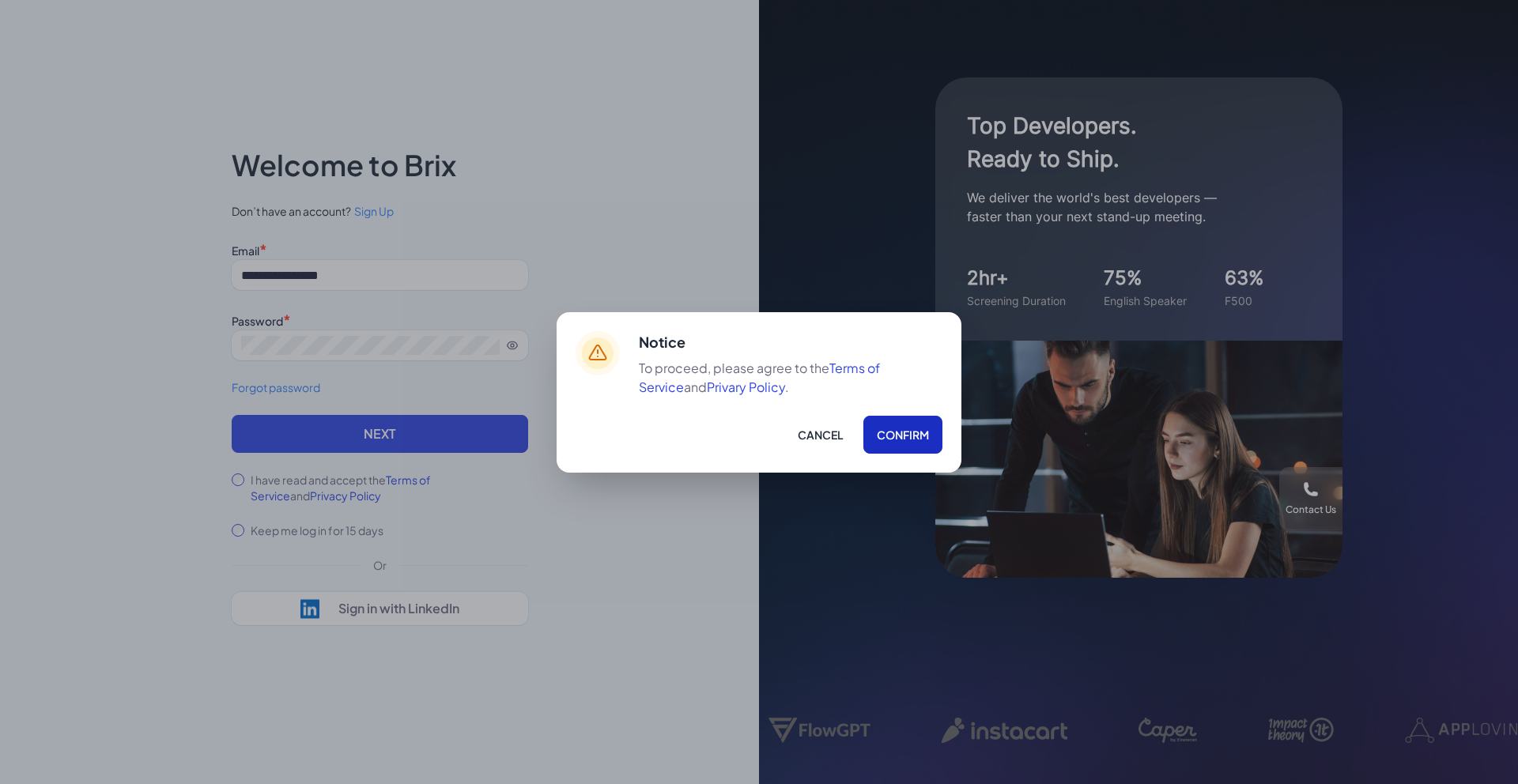
click at [929, 433] on button "Confirm" at bounding box center [903, 435] width 79 height 38
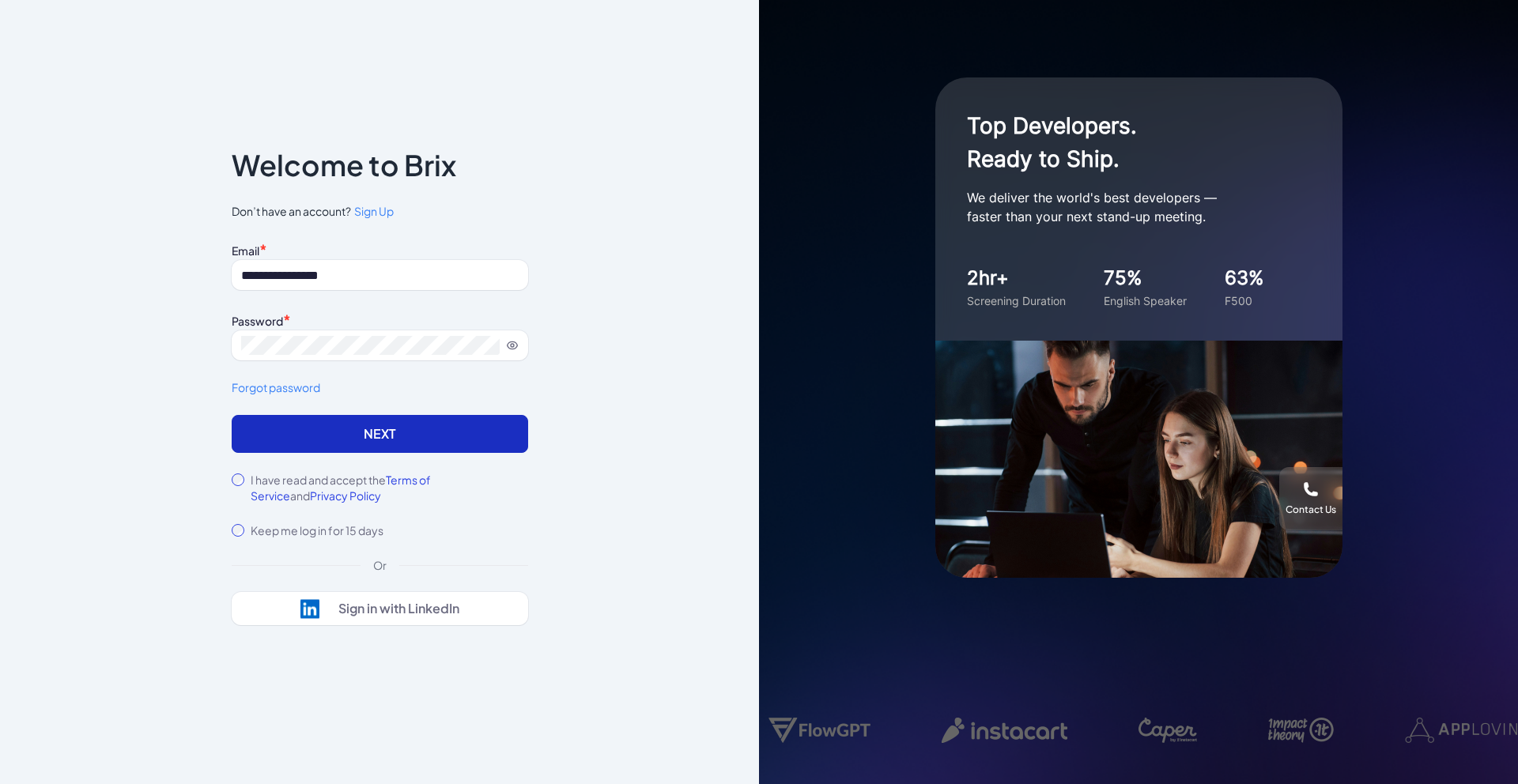
click at [345, 431] on button "Next" at bounding box center [379, 434] width 296 height 38
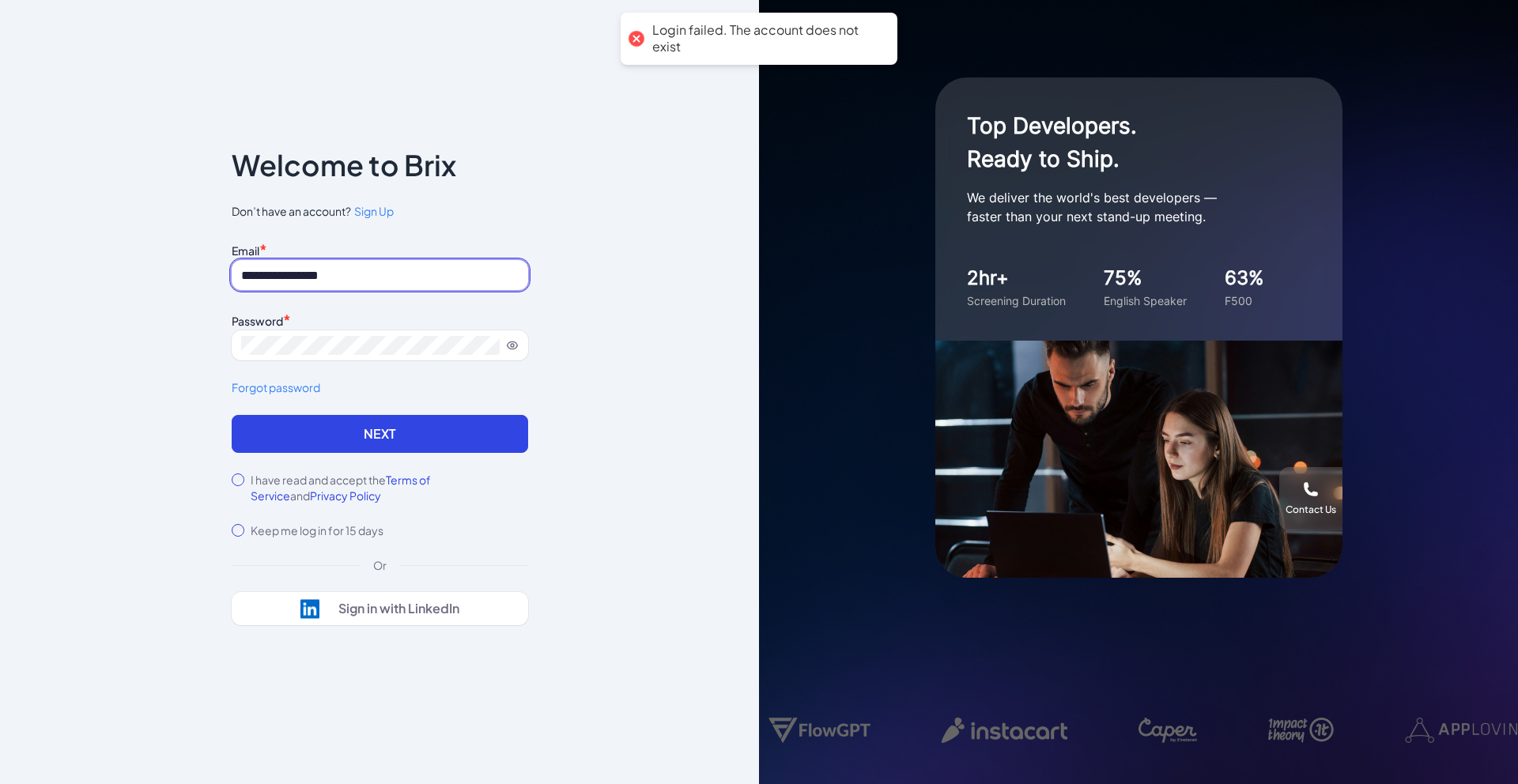
click at [241, 275] on input "**********" at bounding box center [379, 275] width 296 height 30
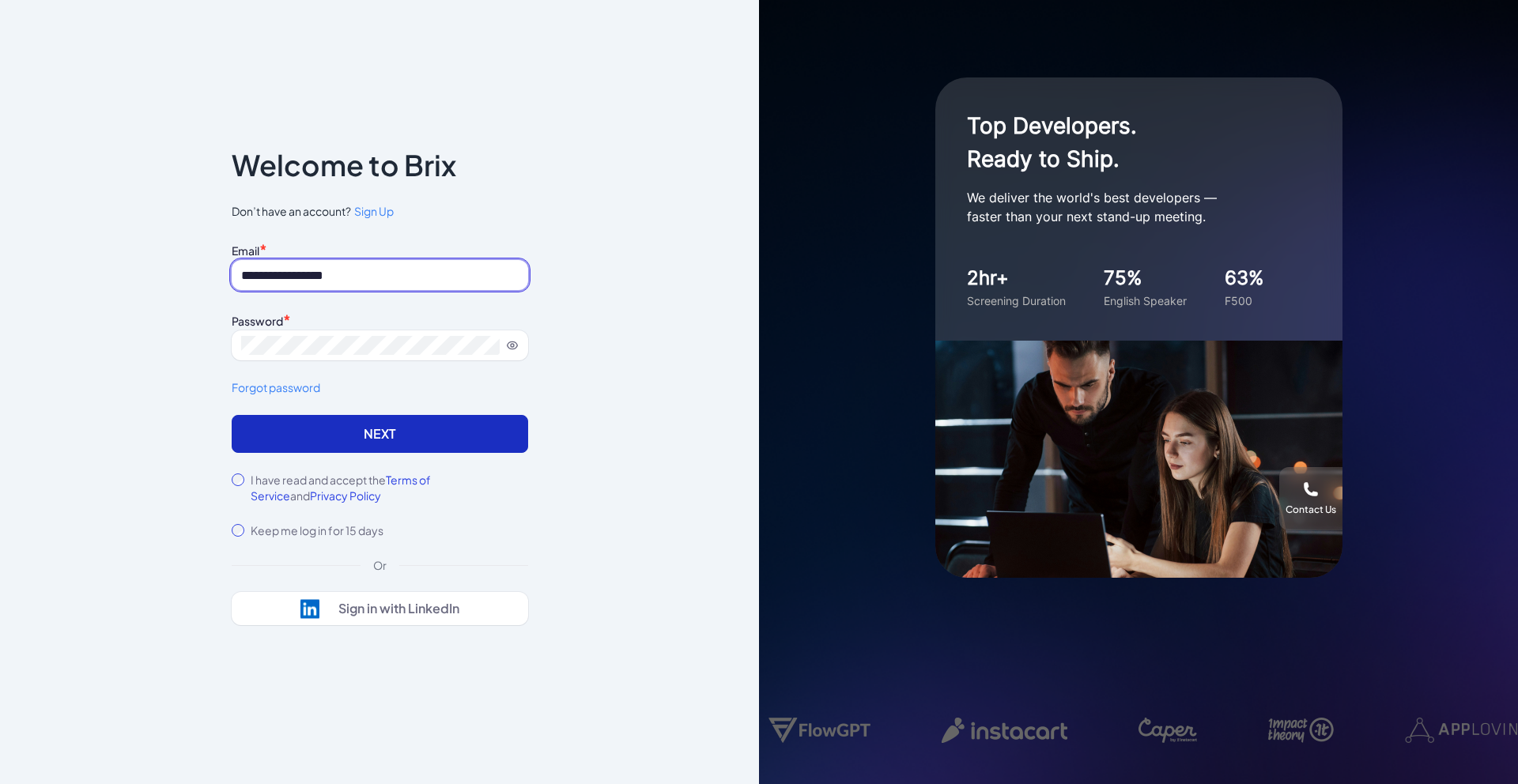
type input "**********"
click at [359, 429] on button "Next" at bounding box center [379, 434] width 296 height 38
click at [403, 436] on button "Next" at bounding box center [379, 434] width 296 height 38
click at [384, 428] on button "Next" at bounding box center [379, 434] width 296 height 38
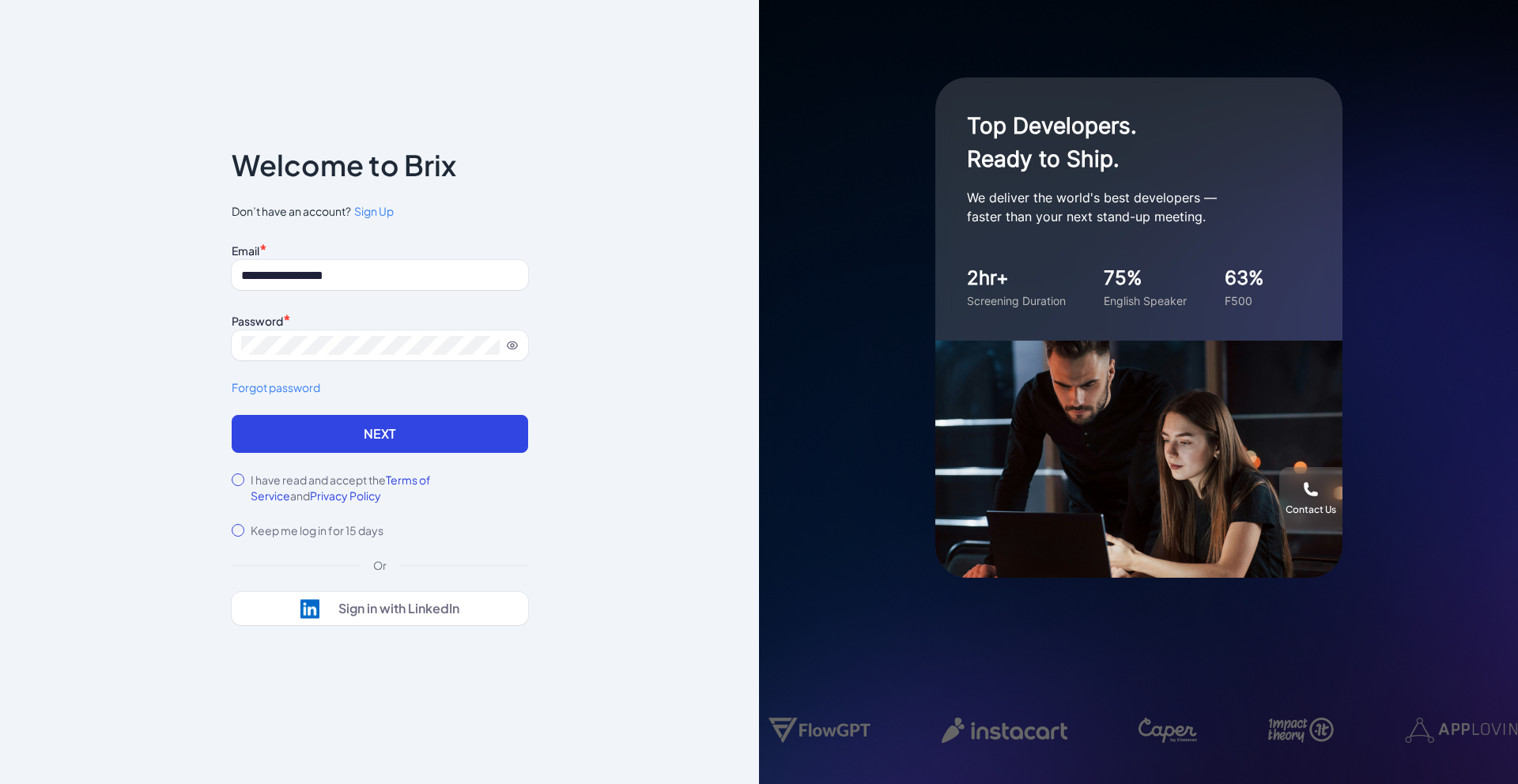
click at [377, 419] on button "Next" at bounding box center [379, 434] width 296 height 38
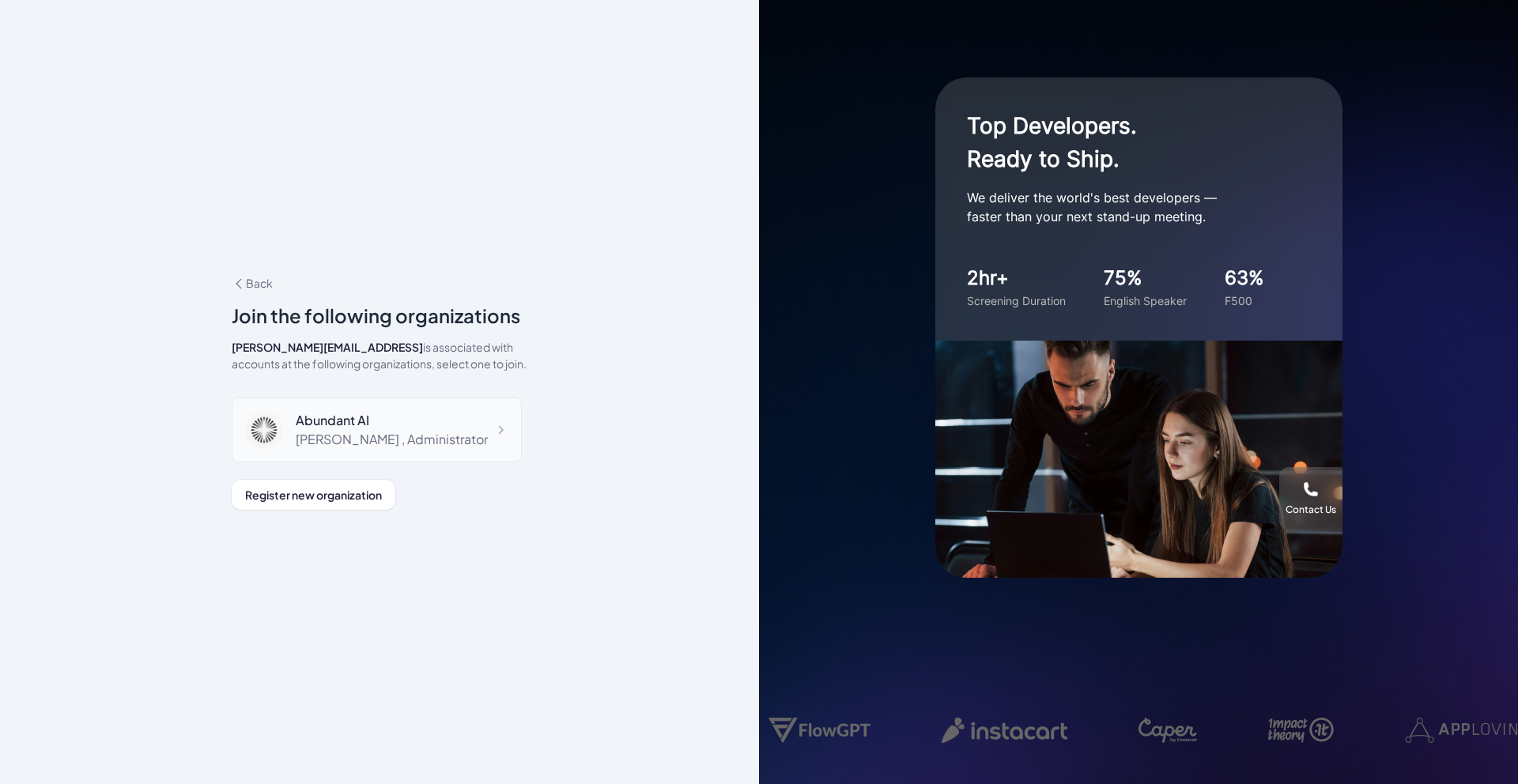
click at [388, 440] on div "[PERSON_NAME] , Administrator" at bounding box center [391, 440] width 192 height 19
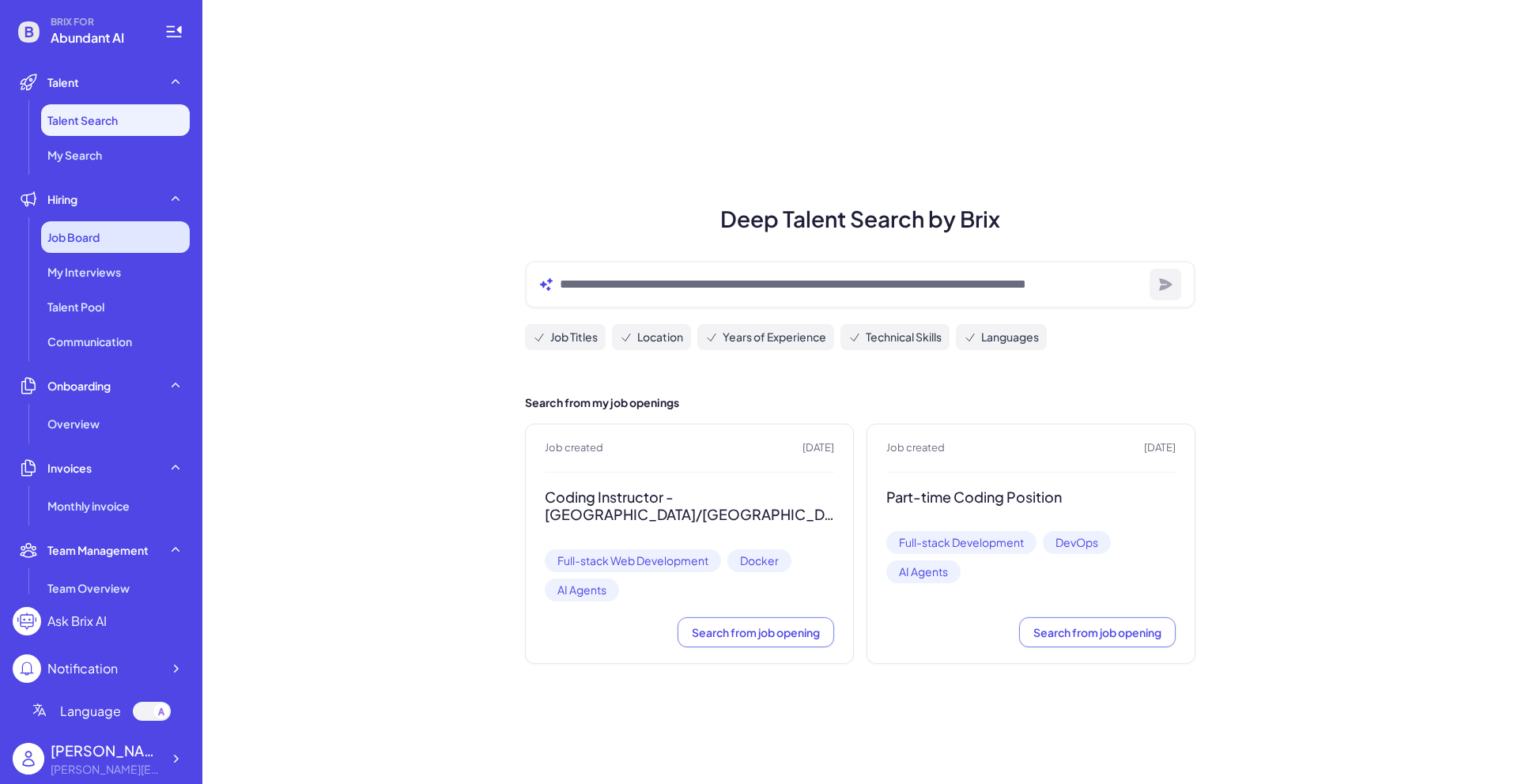
click at [68, 232] on span "Job Board" at bounding box center [73, 237] width 52 height 16
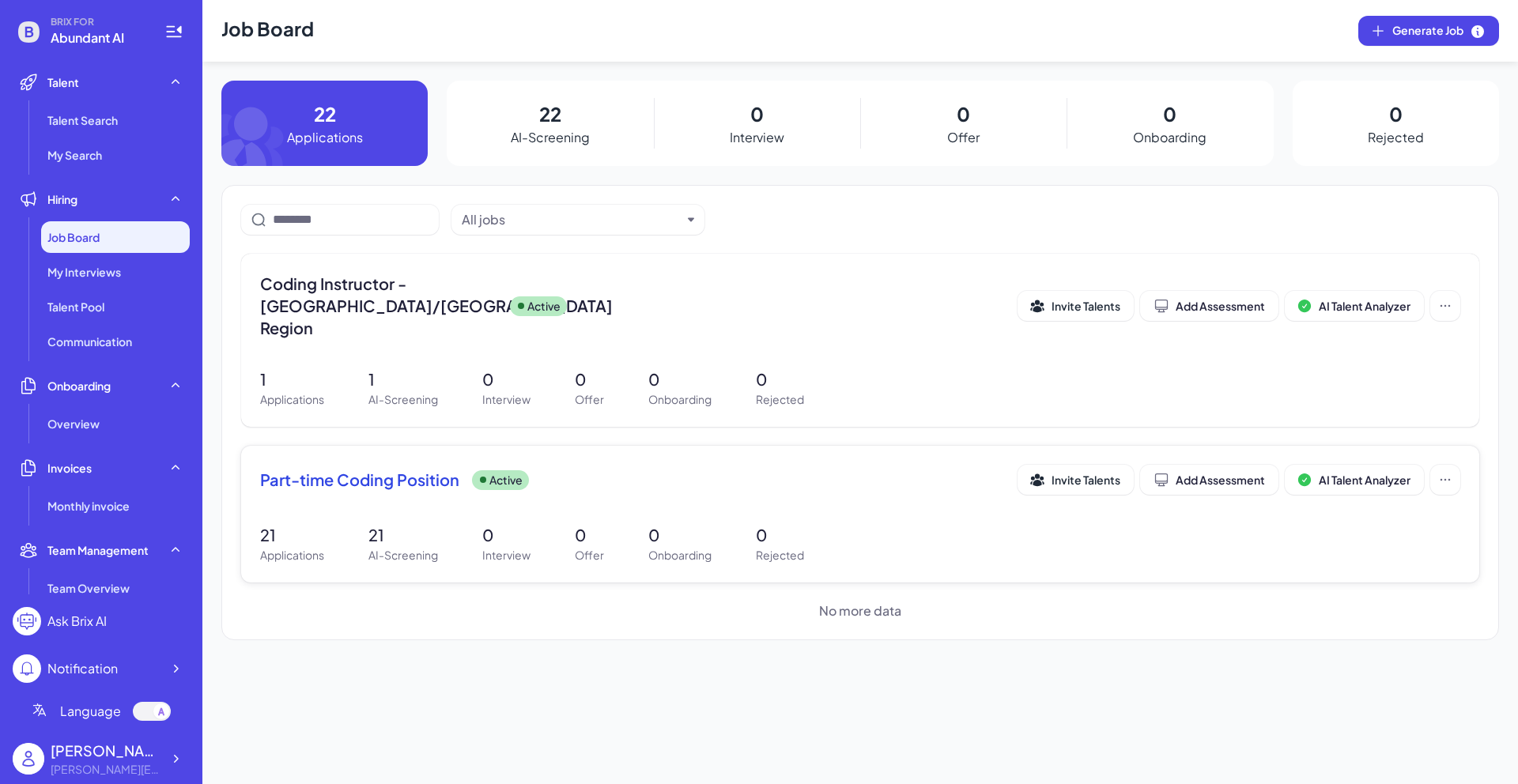
click at [374, 477] on div "Part-time Coding Position Active Invite Talents Add Assessment AI Talent Analyz…" at bounding box center [860, 484] width 1200 height 39
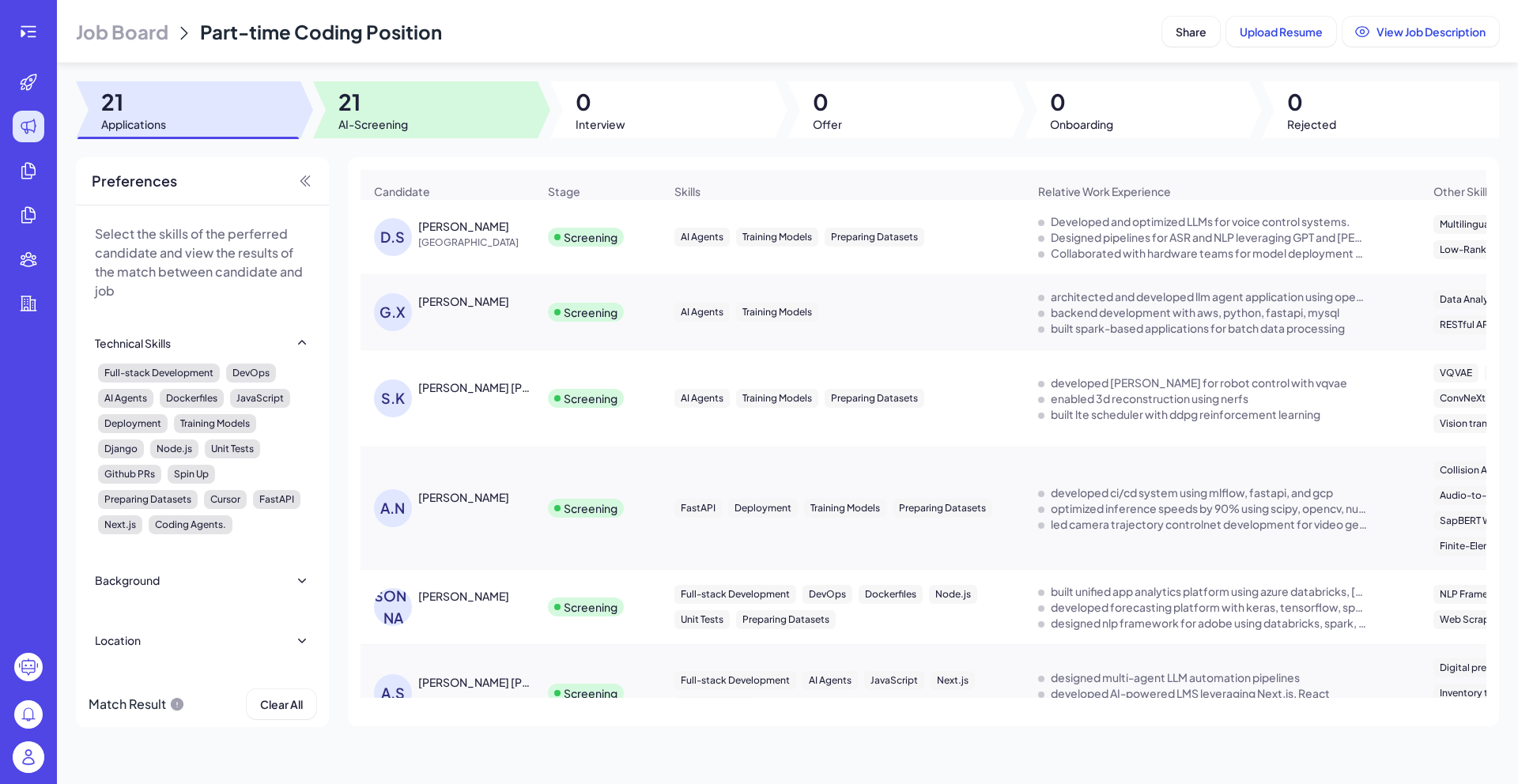
click at [455, 101] on div at bounding box center [425, 109] width 225 height 57
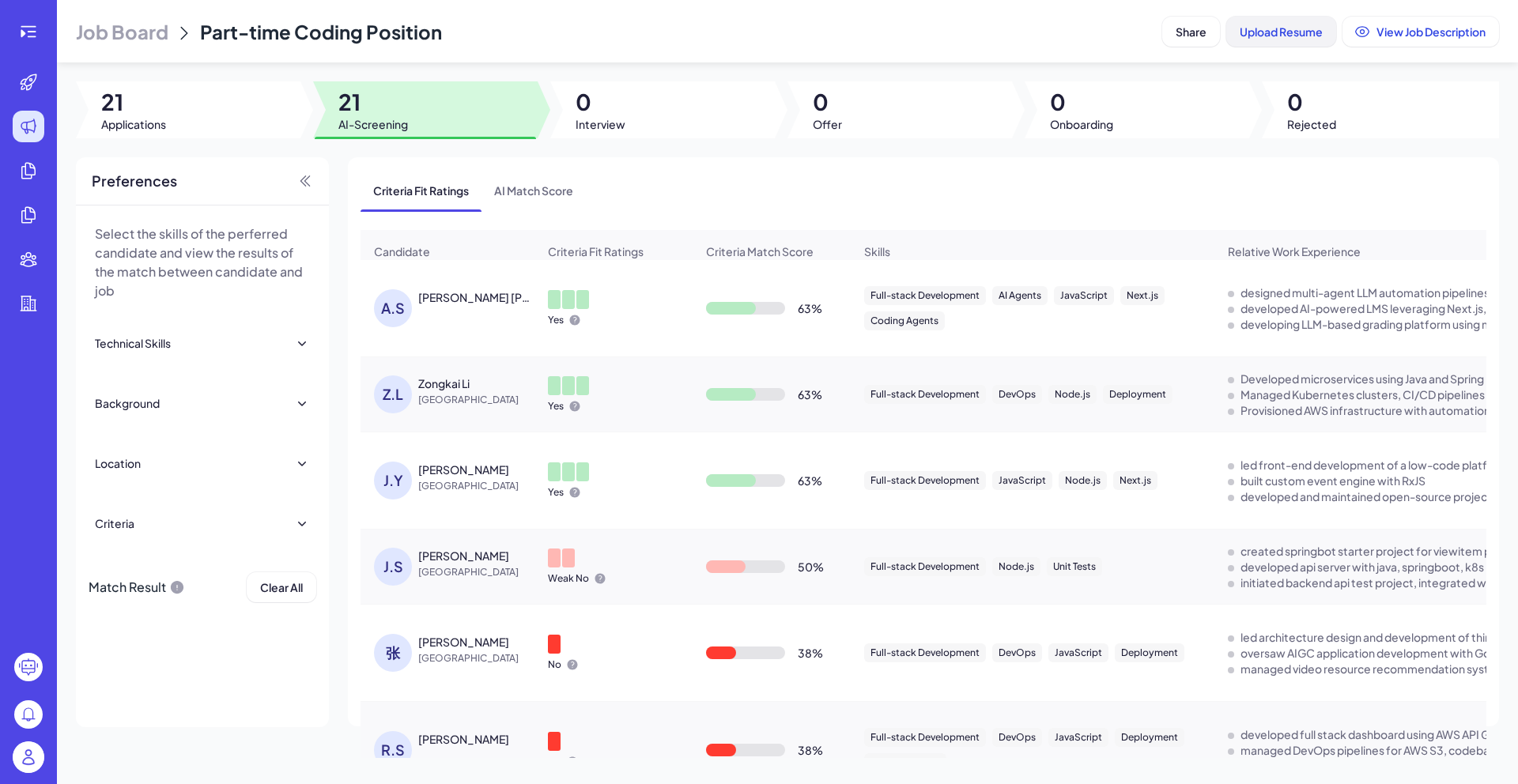
click at [1304, 38] on span "Upload Resume" at bounding box center [1281, 32] width 83 height 15
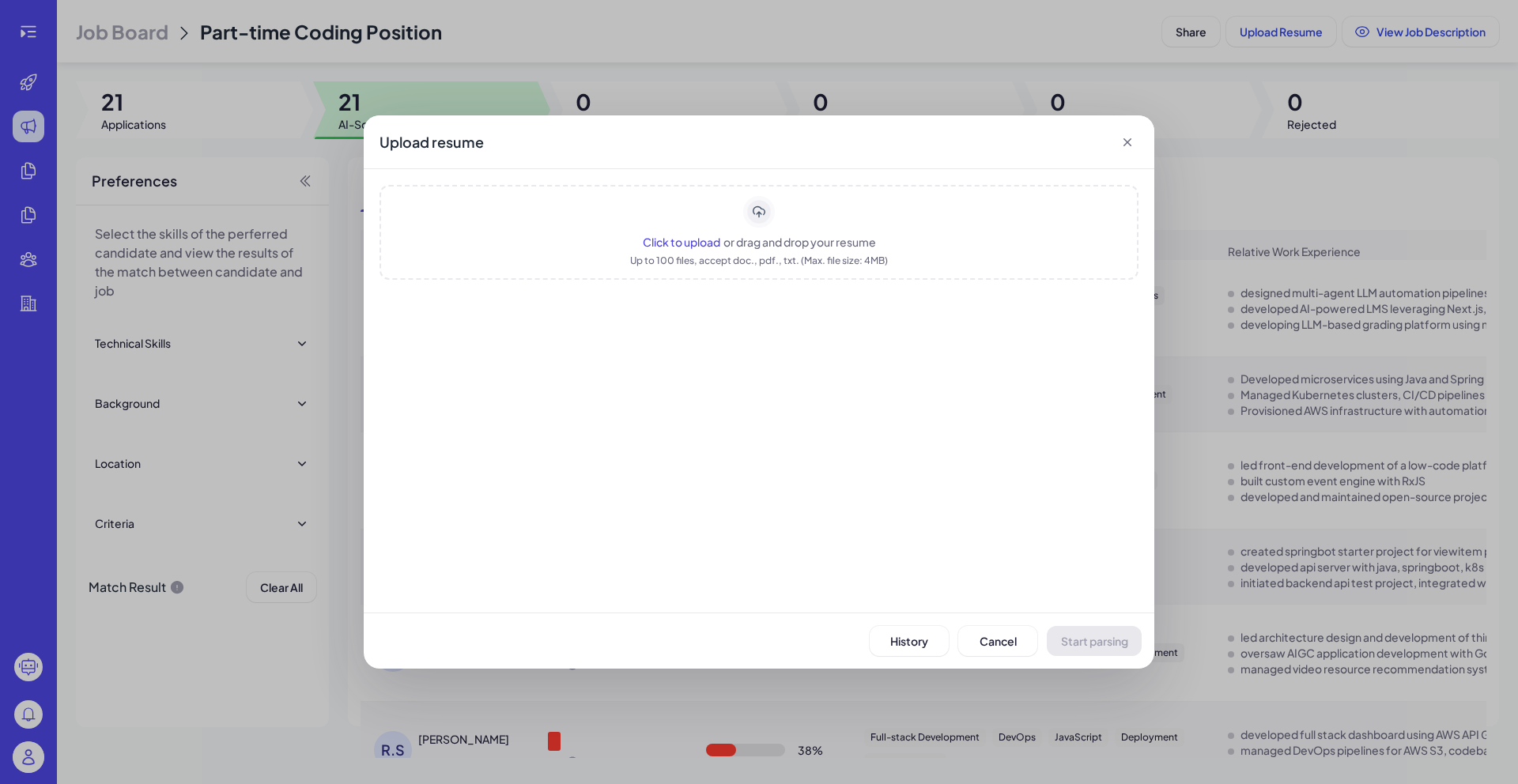
click at [1131, 143] on icon at bounding box center [1128, 142] width 16 height 16
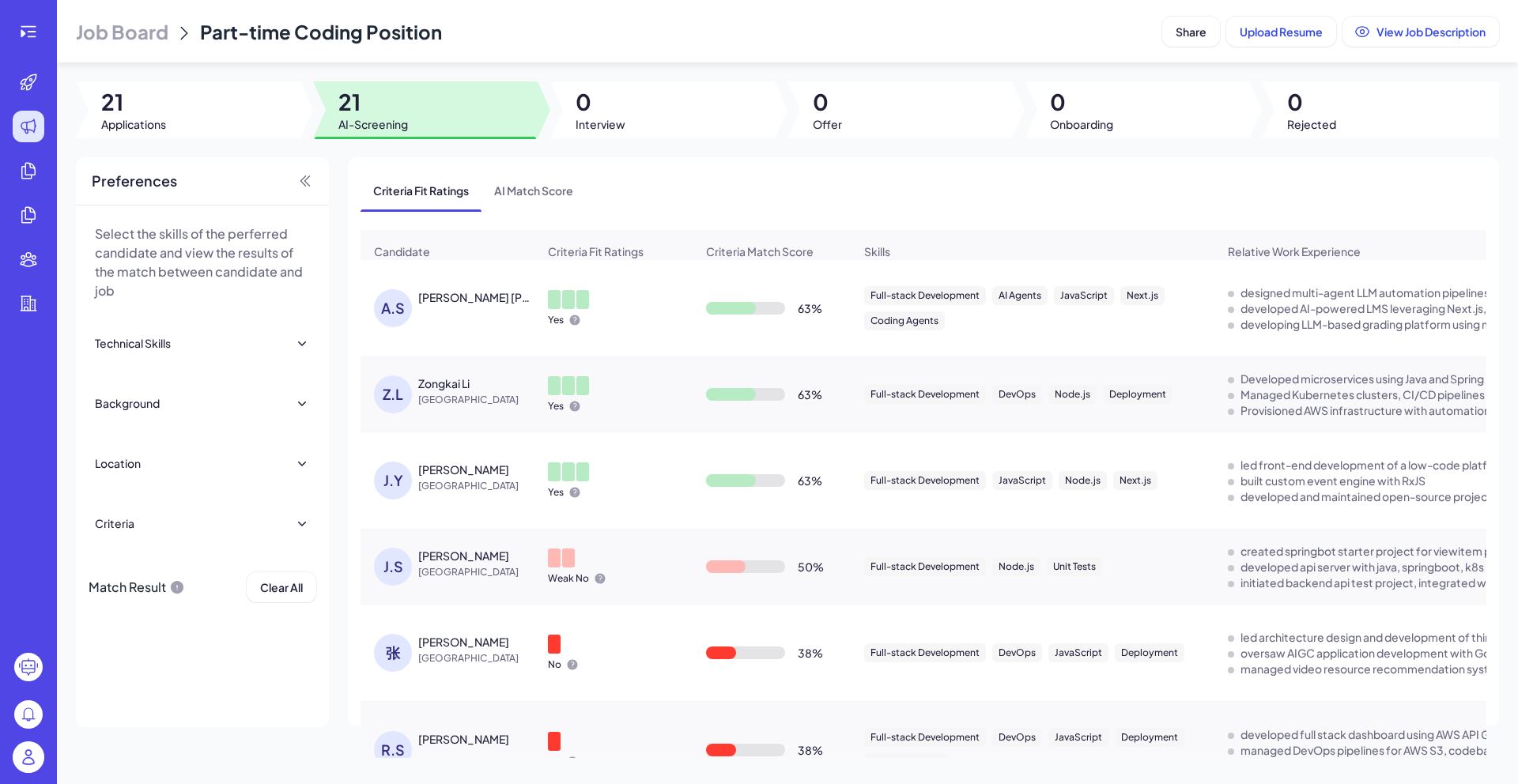
click at [481, 305] on div "[PERSON_NAME] [PERSON_NAME]" at bounding box center [477, 297] width 117 height 16
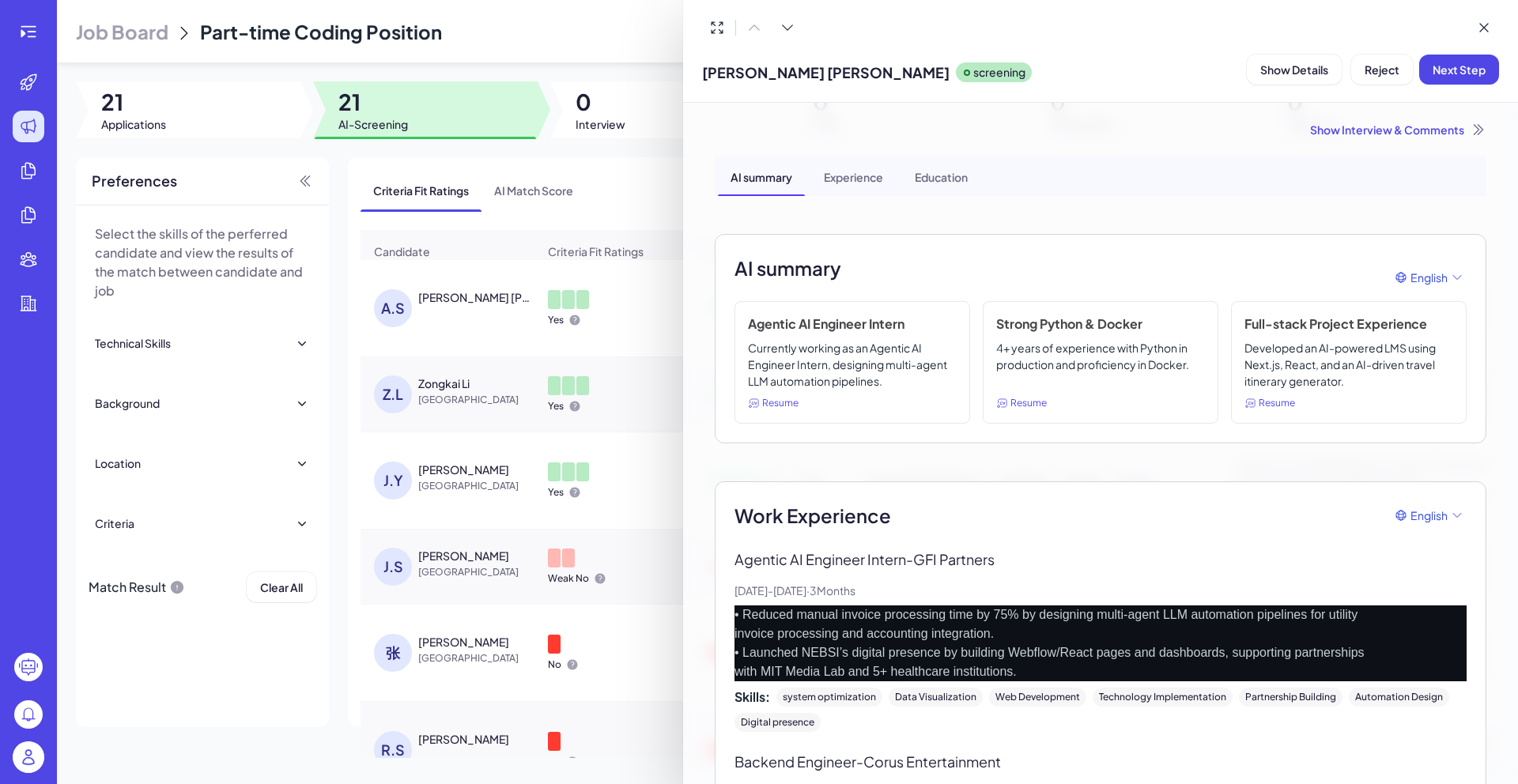
click at [271, 670] on div at bounding box center [759, 392] width 1518 height 784
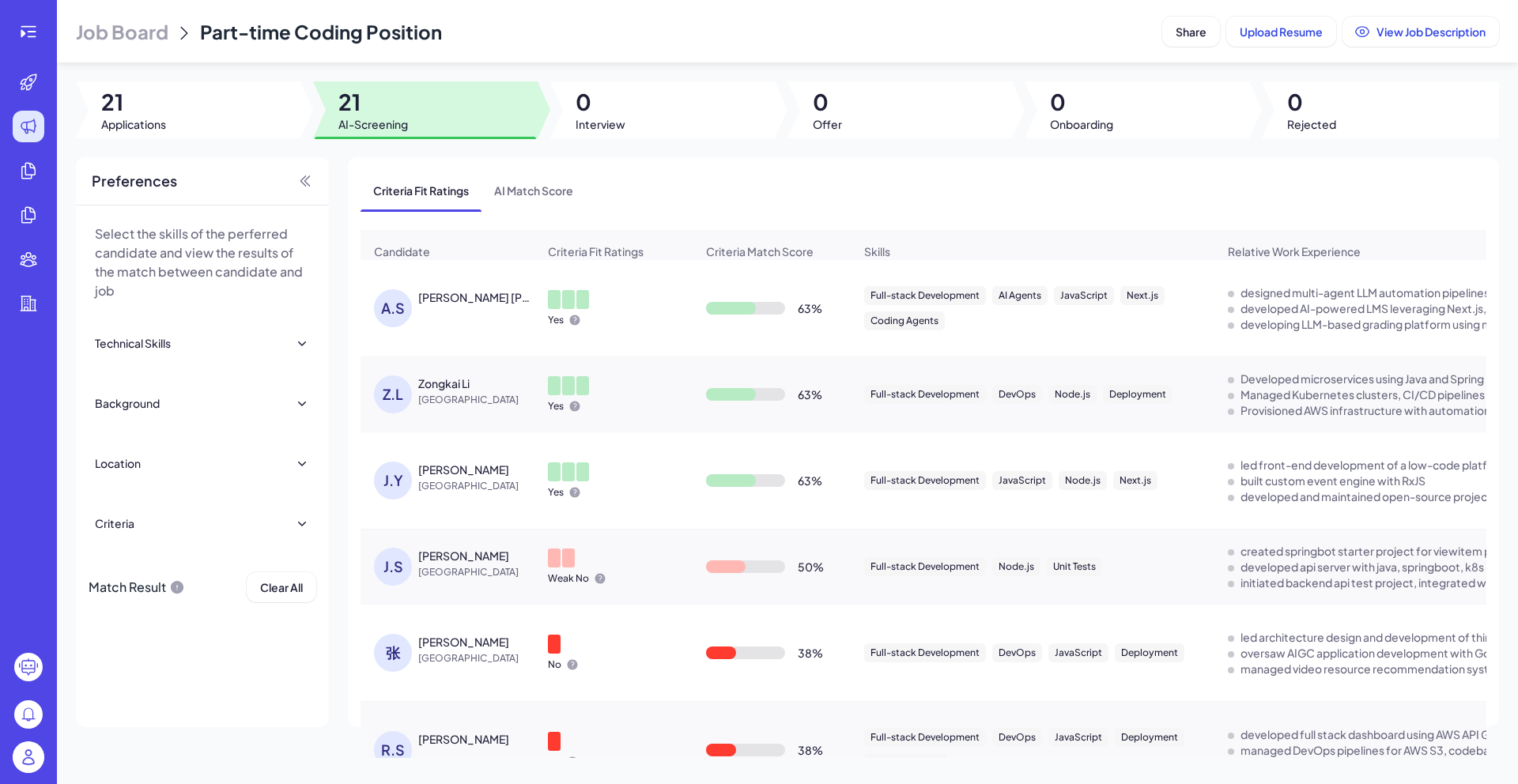
click at [971, 173] on div "Criteria Fit Ratings AI Match Score" at bounding box center [923, 190] width 1126 height 41
click at [1297, 28] on span "Upload Resume" at bounding box center [1281, 32] width 83 height 15
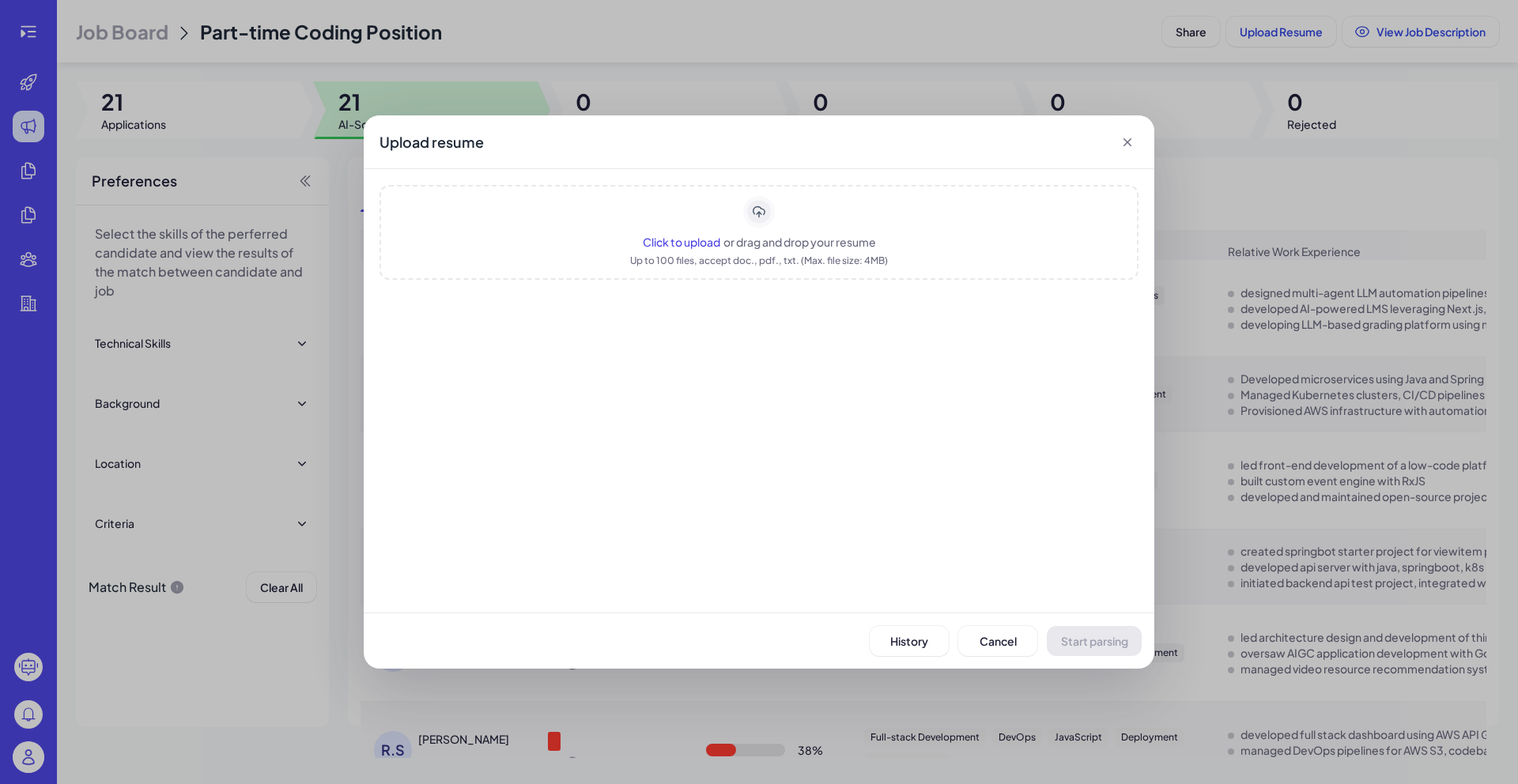
click at [691, 245] on span "Click to upload" at bounding box center [681, 242] width 78 height 15
click at [695, 238] on span "Click to upload" at bounding box center [681, 242] width 78 height 15
click at [1099, 629] on button "Start parsing" at bounding box center [1093, 641] width 95 height 30
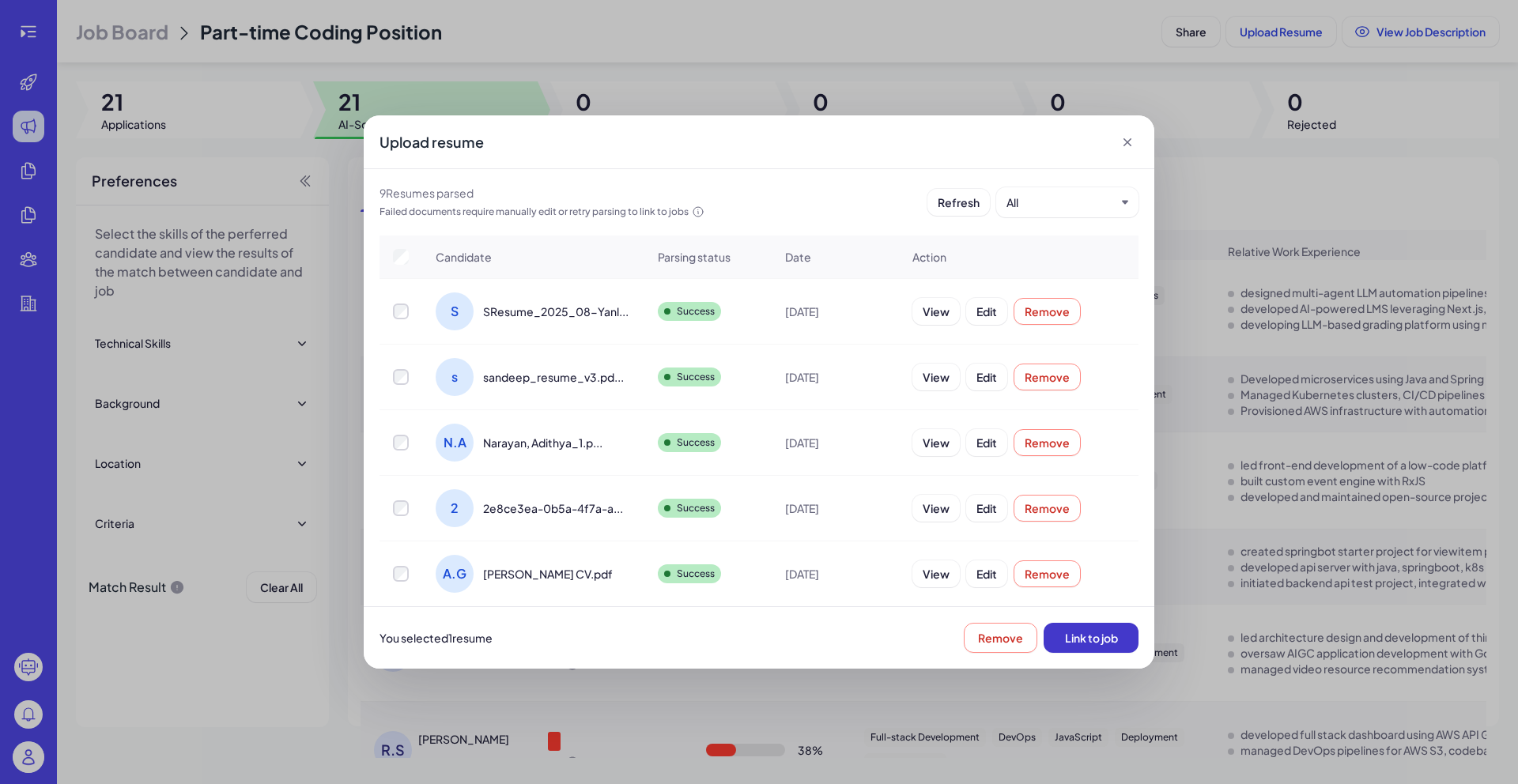
click at [1087, 632] on span "Link to job" at bounding box center [1092, 638] width 53 height 15
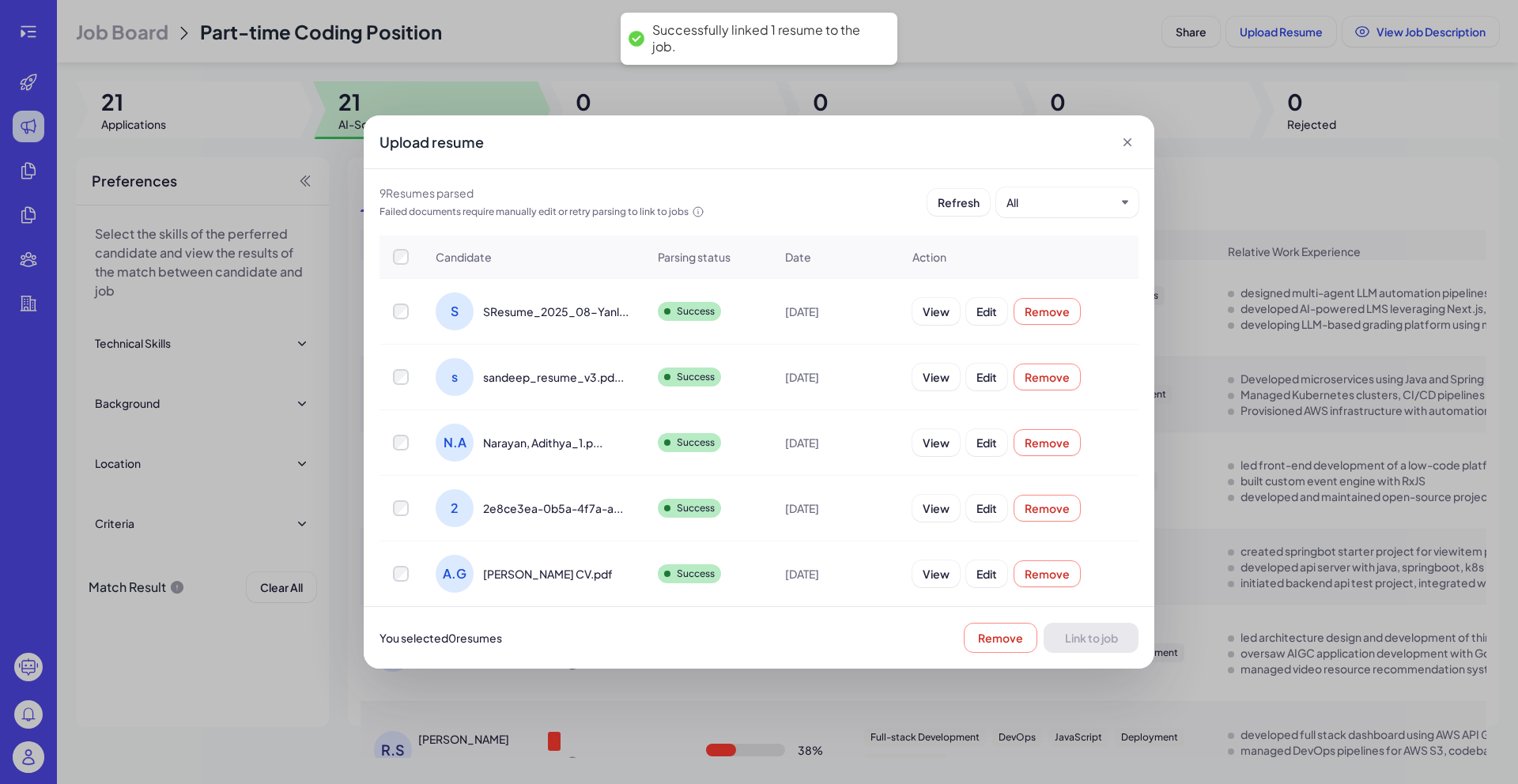
click at [1134, 140] on icon at bounding box center [1128, 142] width 16 height 16
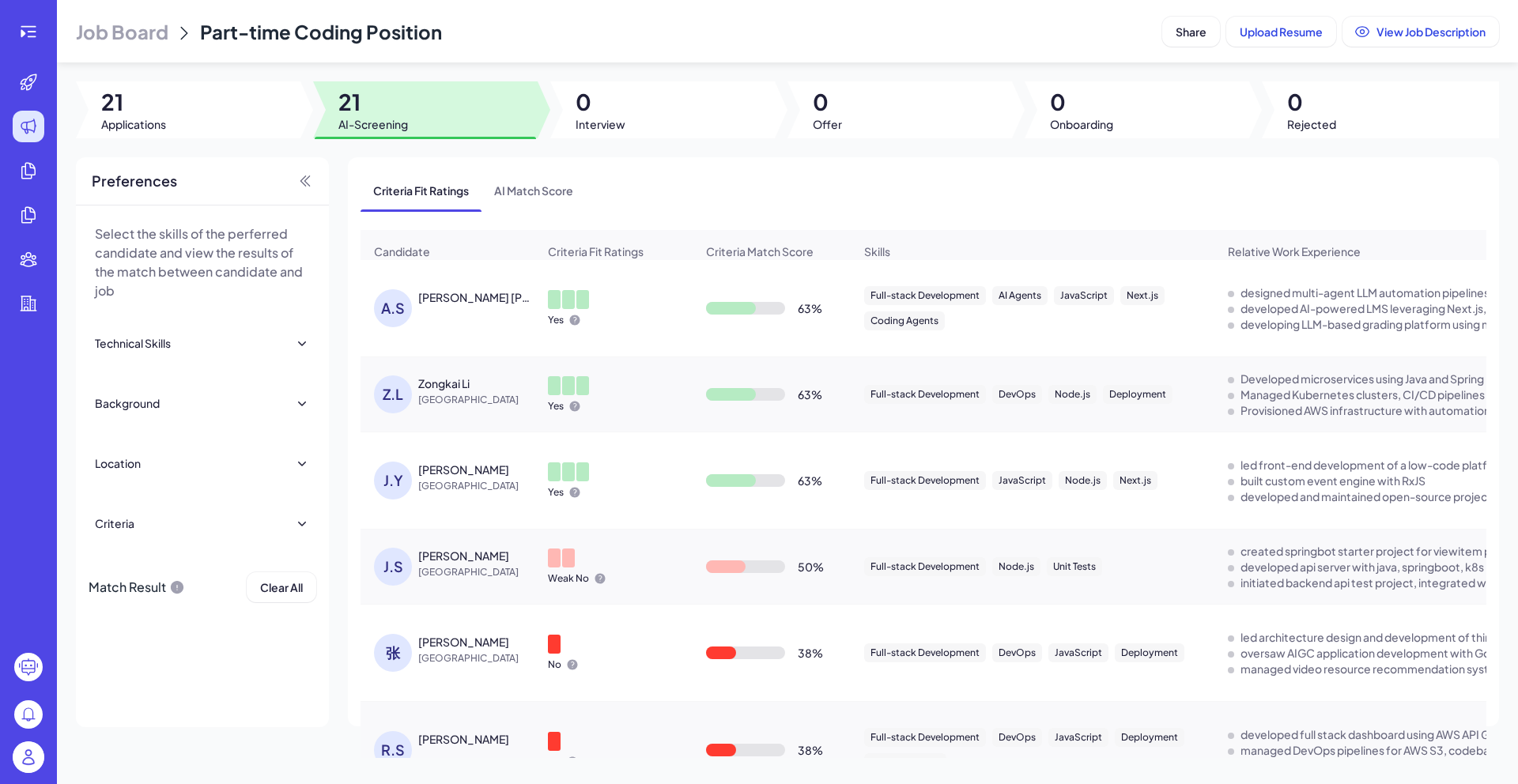
click at [671, 102] on div at bounding box center [662, 109] width 225 height 57
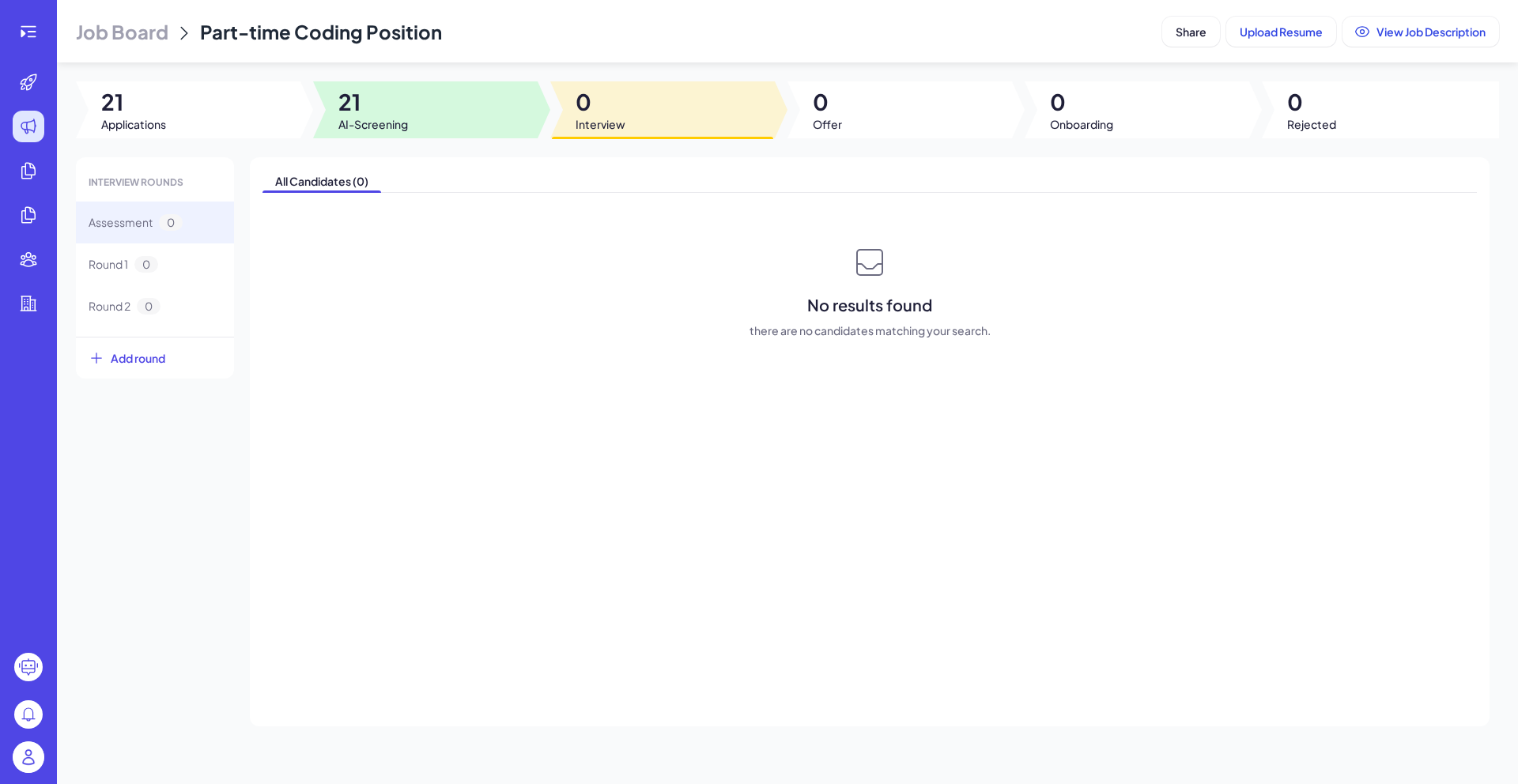
click at [466, 108] on div at bounding box center [425, 109] width 225 height 57
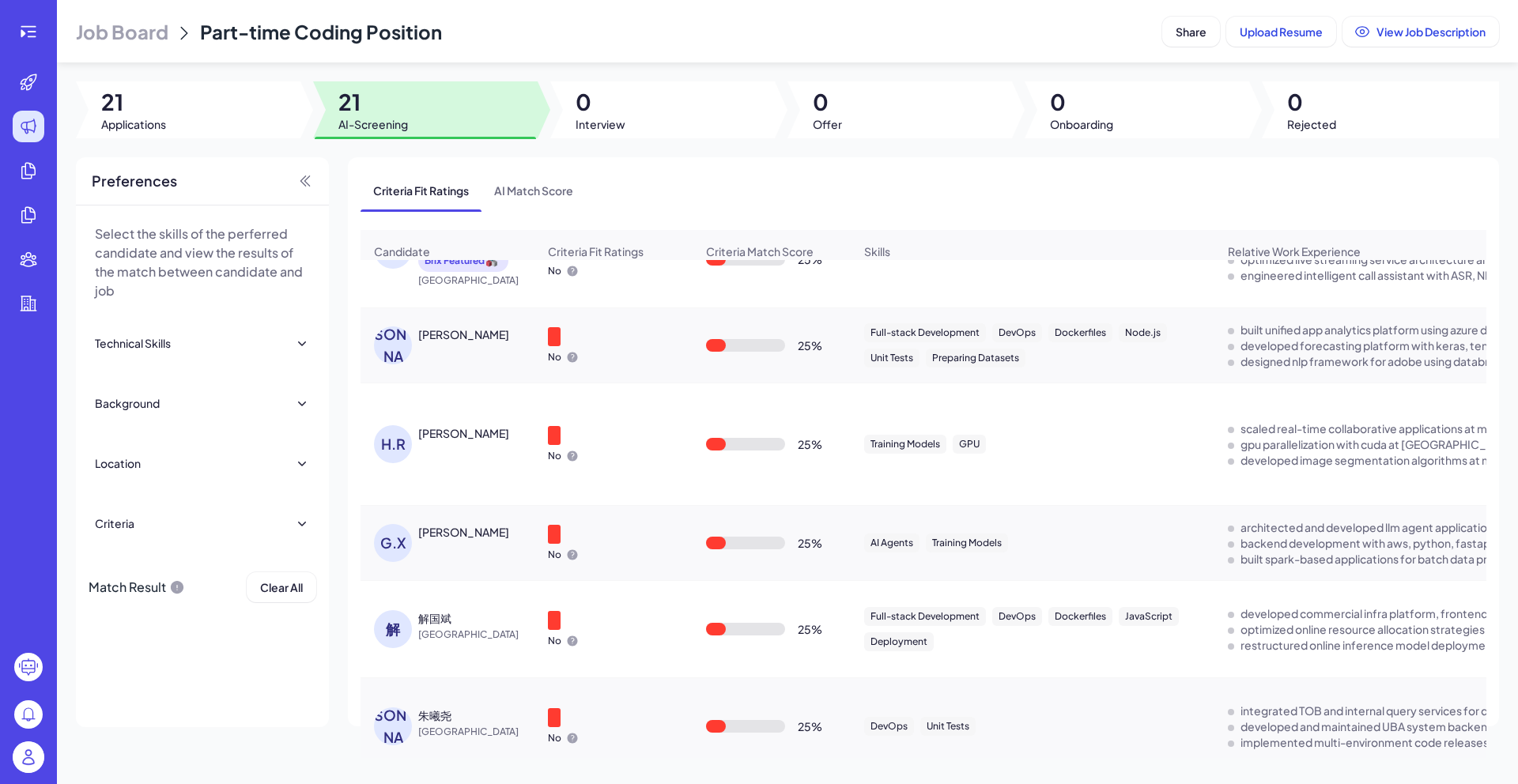
scroll to position [1520, 0]
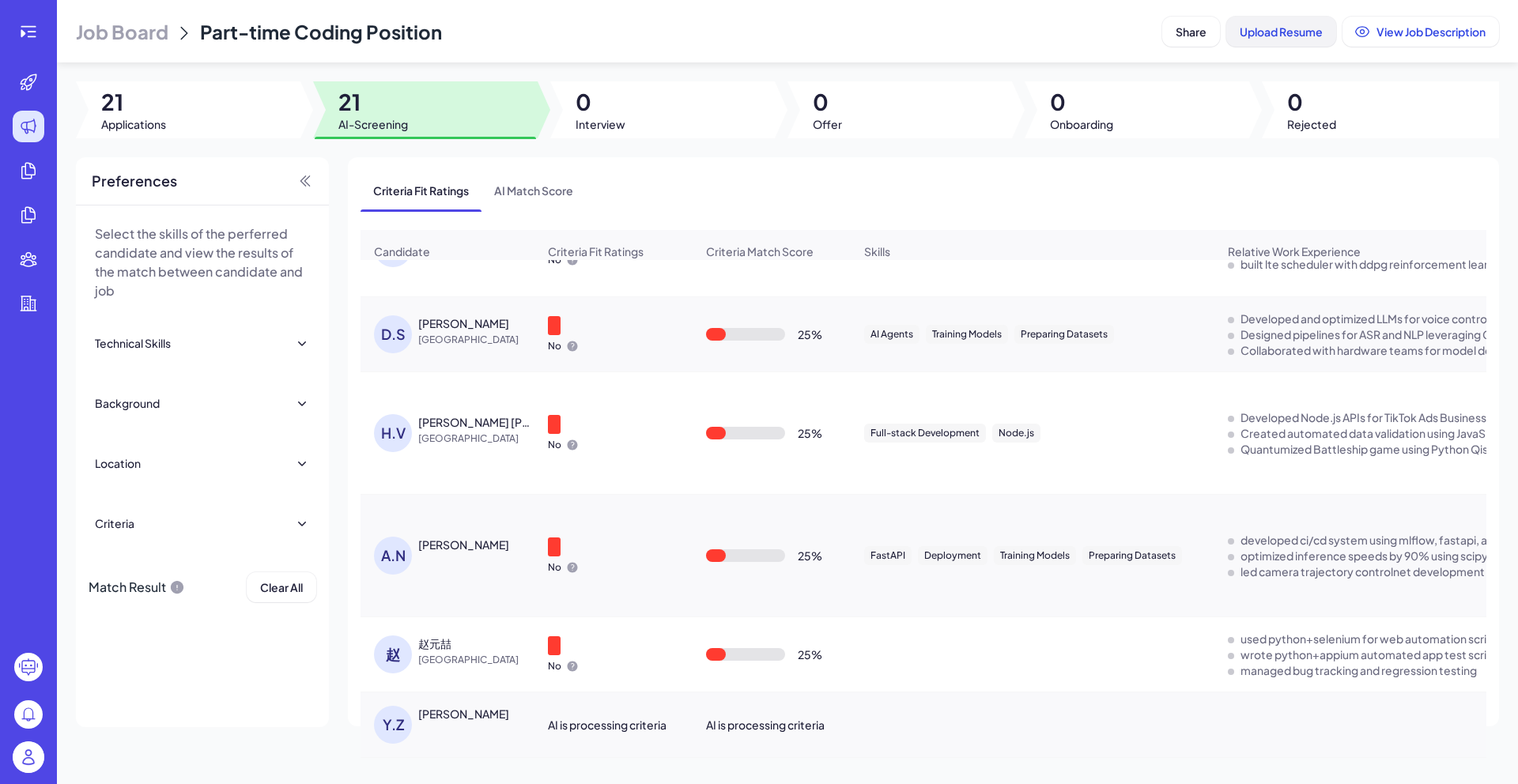
click at [1281, 26] on span "Upload Resume" at bounding box center [1281, 32] width 83 height 15
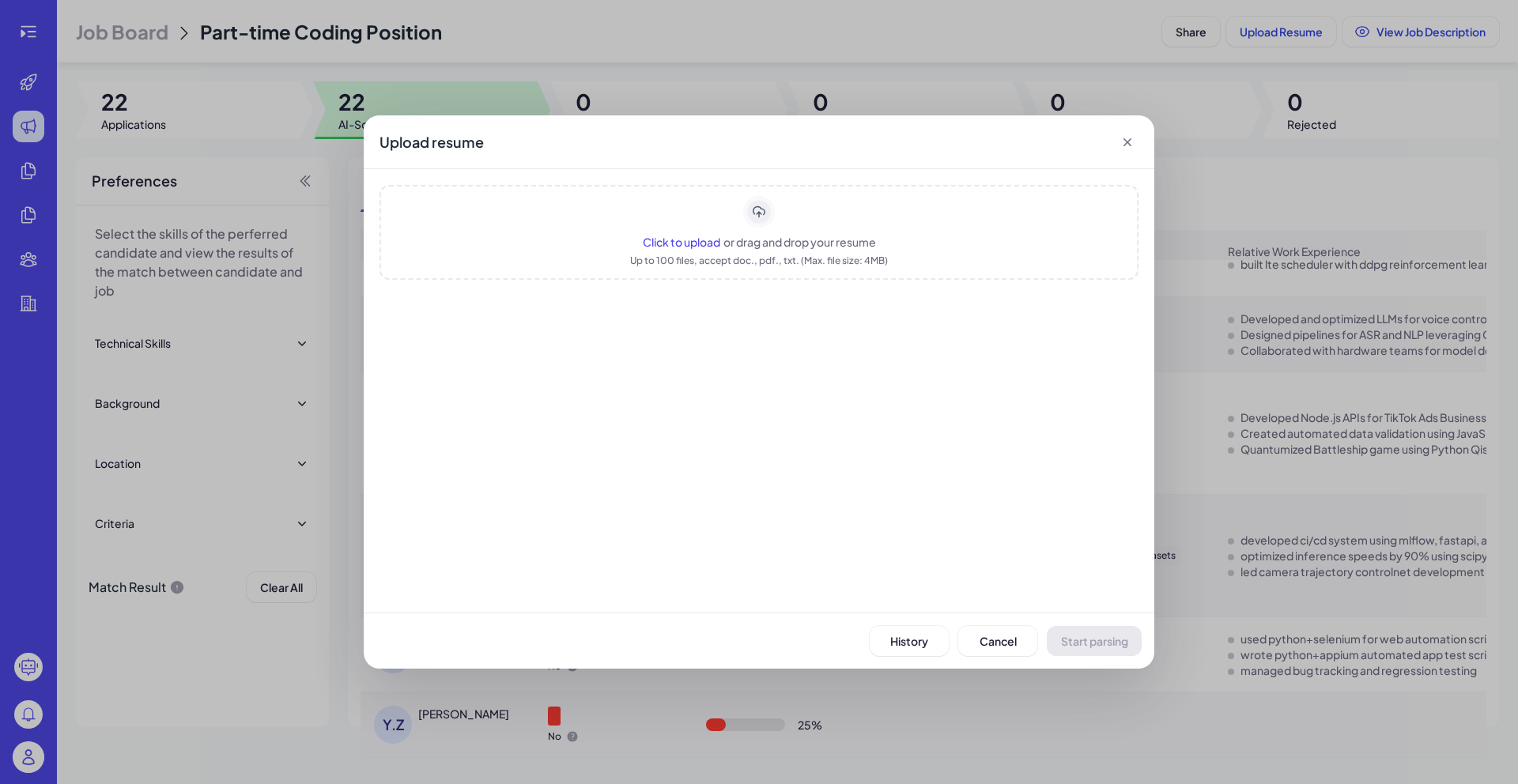
click at [706, 237] on span "Click to upload" at bounding box center [681, 242] width 78 height 15
click at [1115, 639] on span "Start parsing" at bounding box center [1094, 641] width 67 height 15
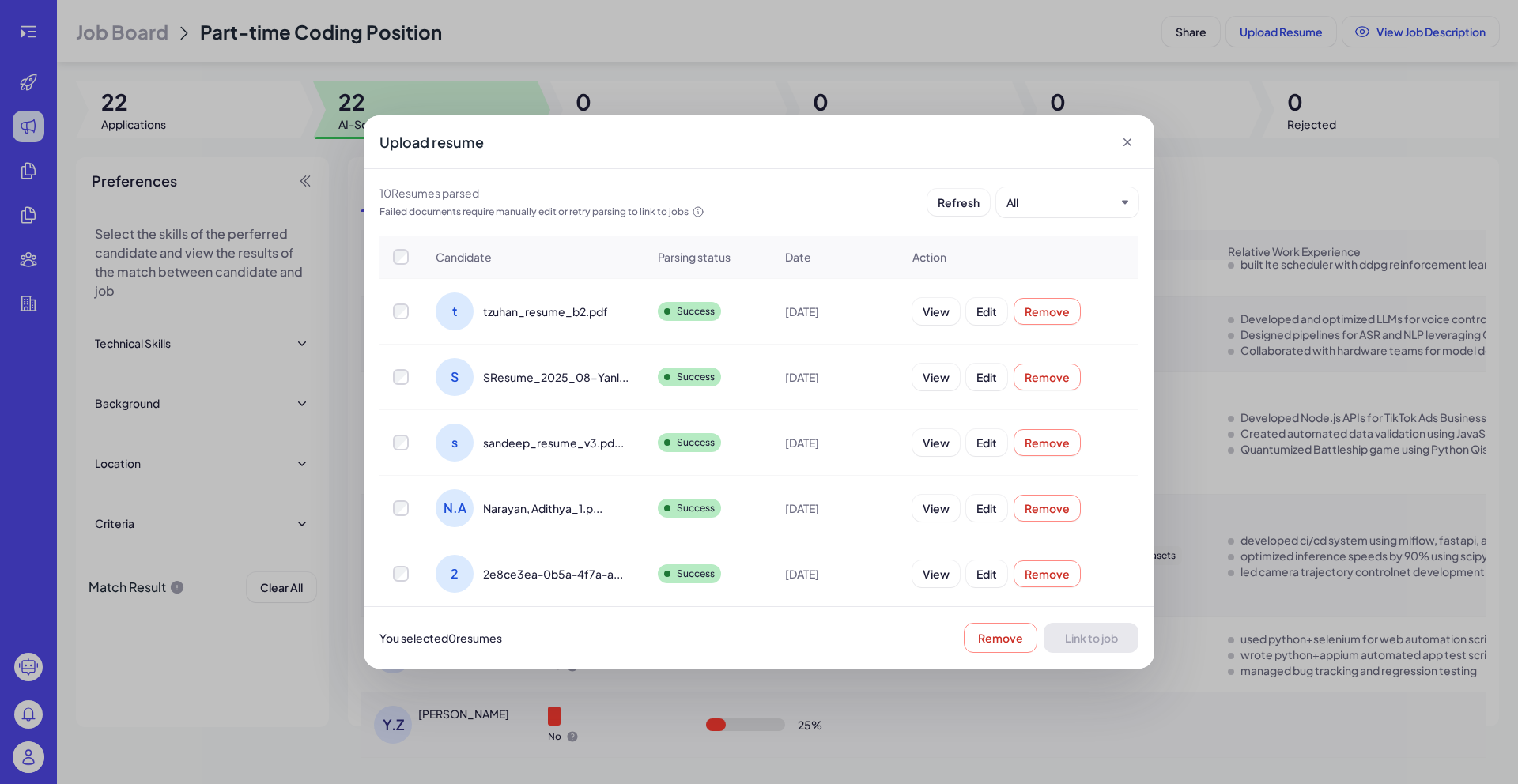
click at [393, 318] on label at bounding box center [401, 311] width 16 height 16
click at [1081, 639] on span "Link to job" at bounding box center [1092, 638] width 53 height 15
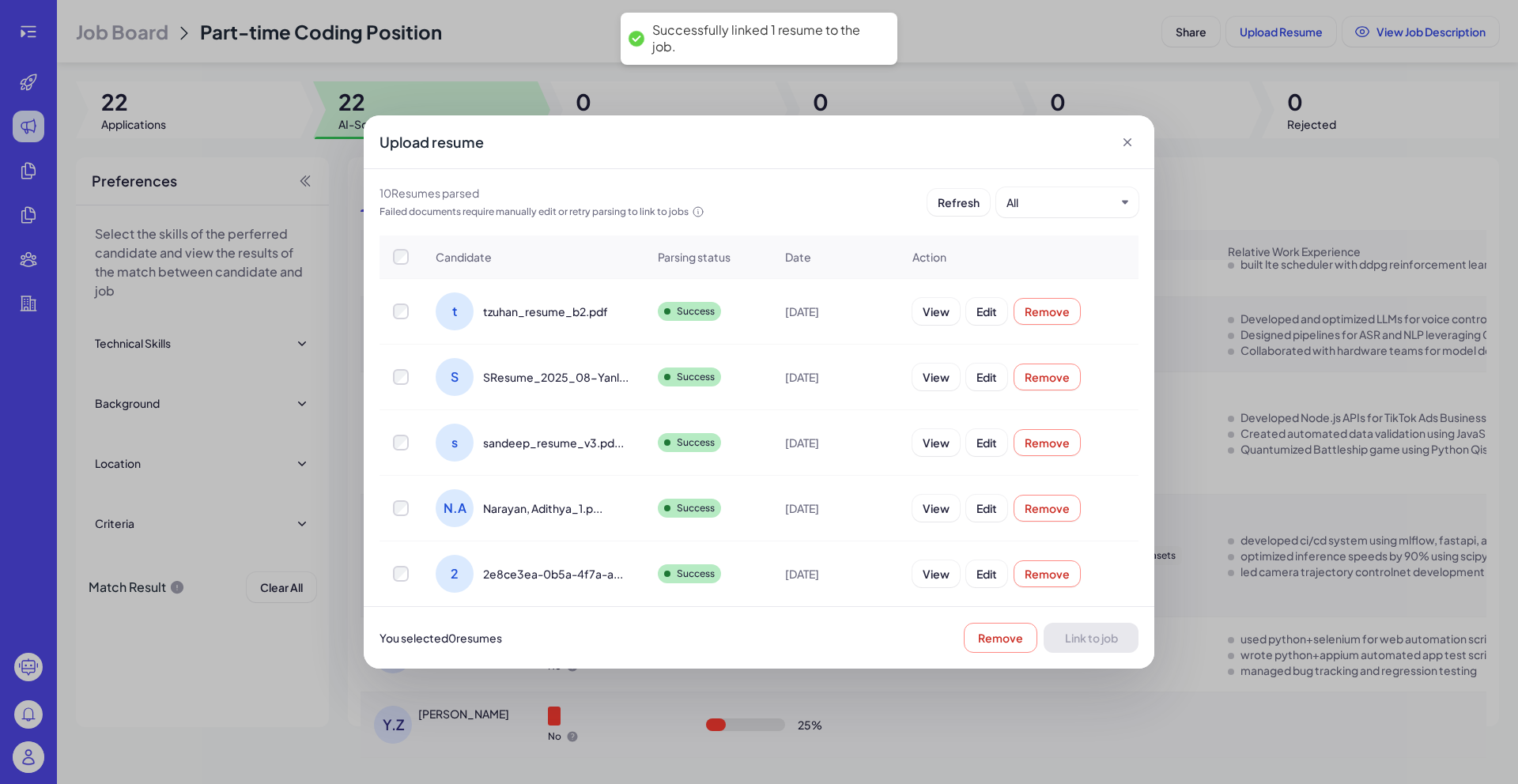
click at [1124, 151] on div "Upload resume" at bounding box center [759, 142] width 791 height 54
click at [1126, 143] on icon at bounding box center [1128, 142] width 16 height 16
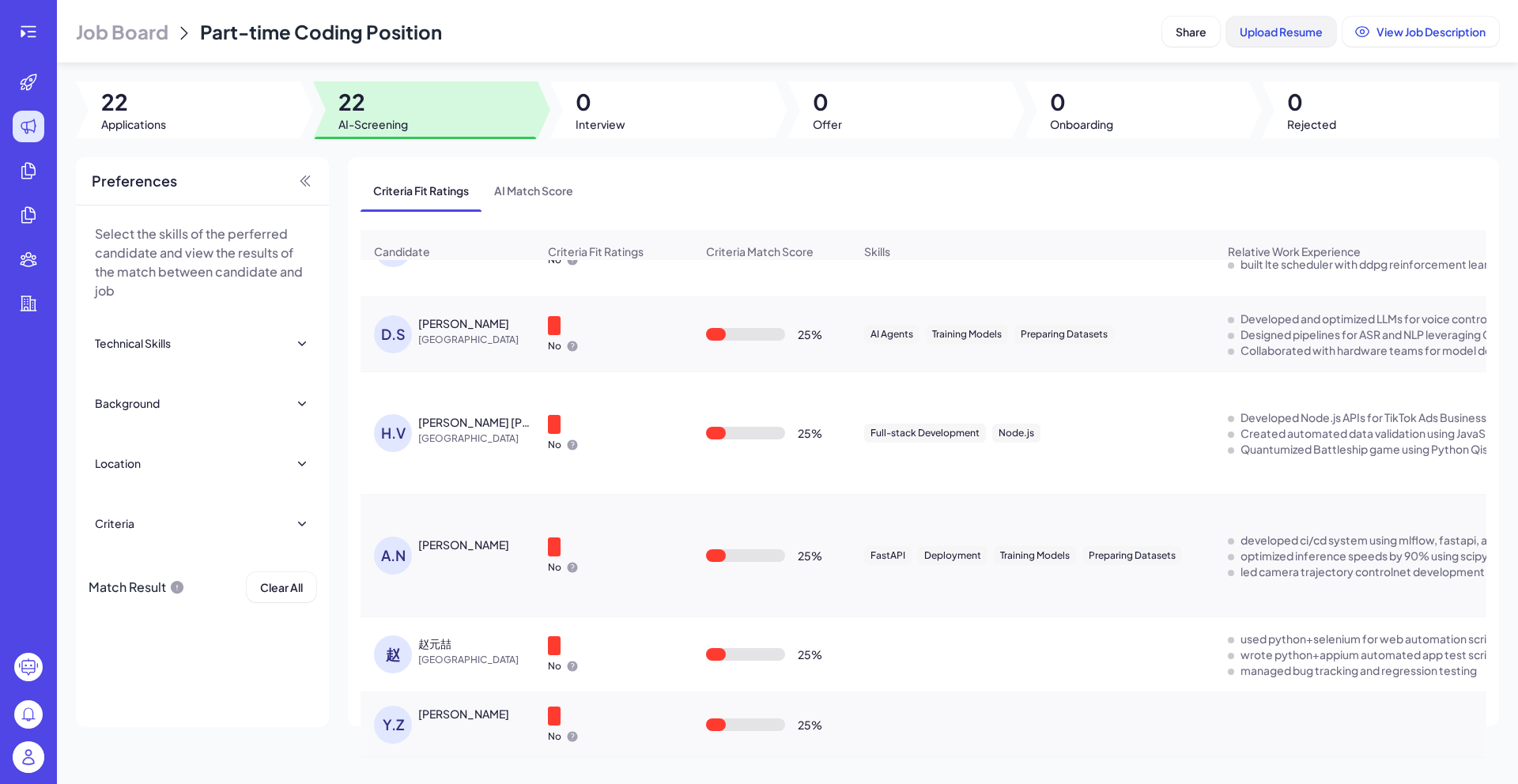
click at [1271, 34] on span "Upload Resume" at bounding box center [1281, 32] width 83 height 15
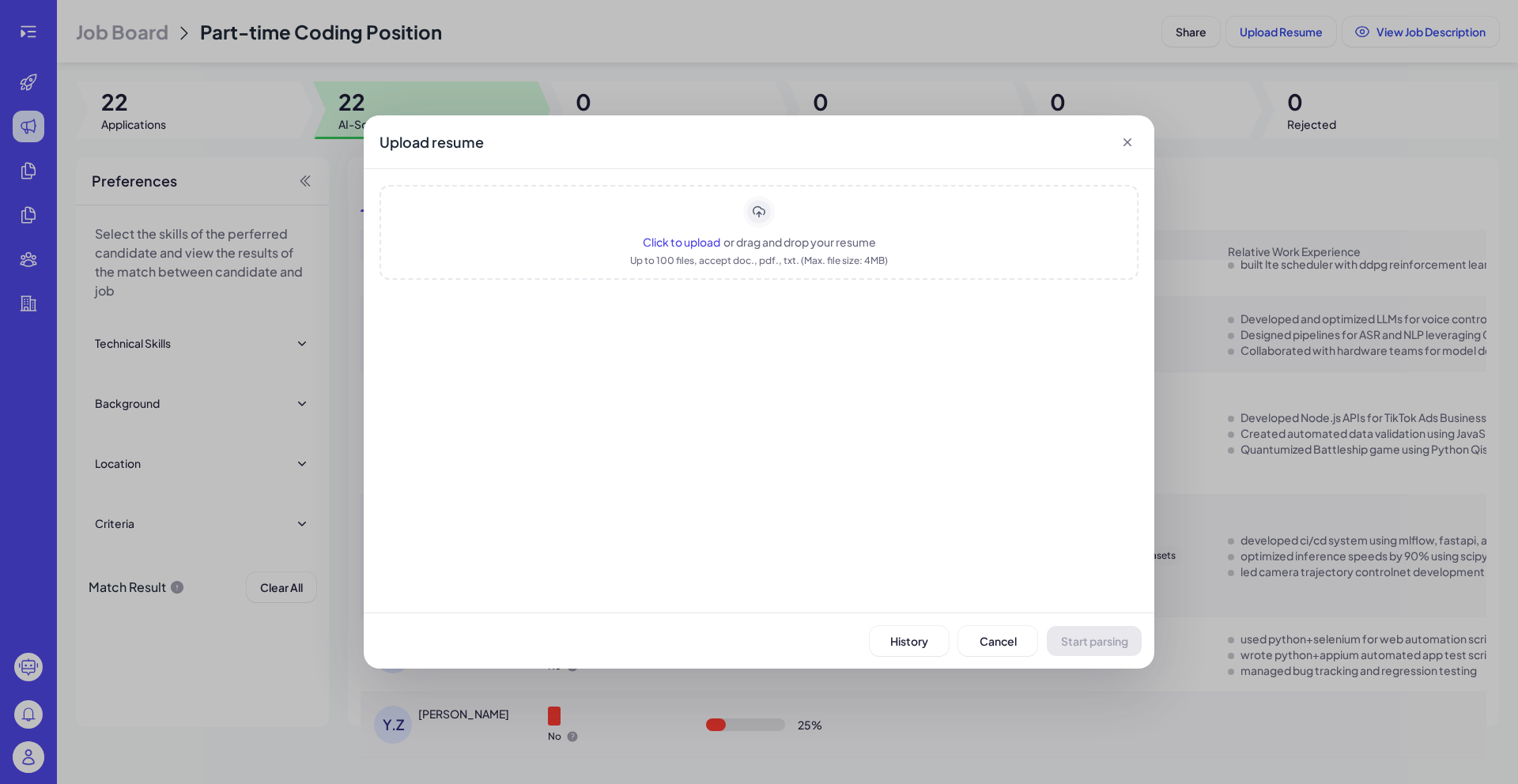
click at [691, 240] on span "Click to upload" at bounding box center [681, 242] width 78 height 15
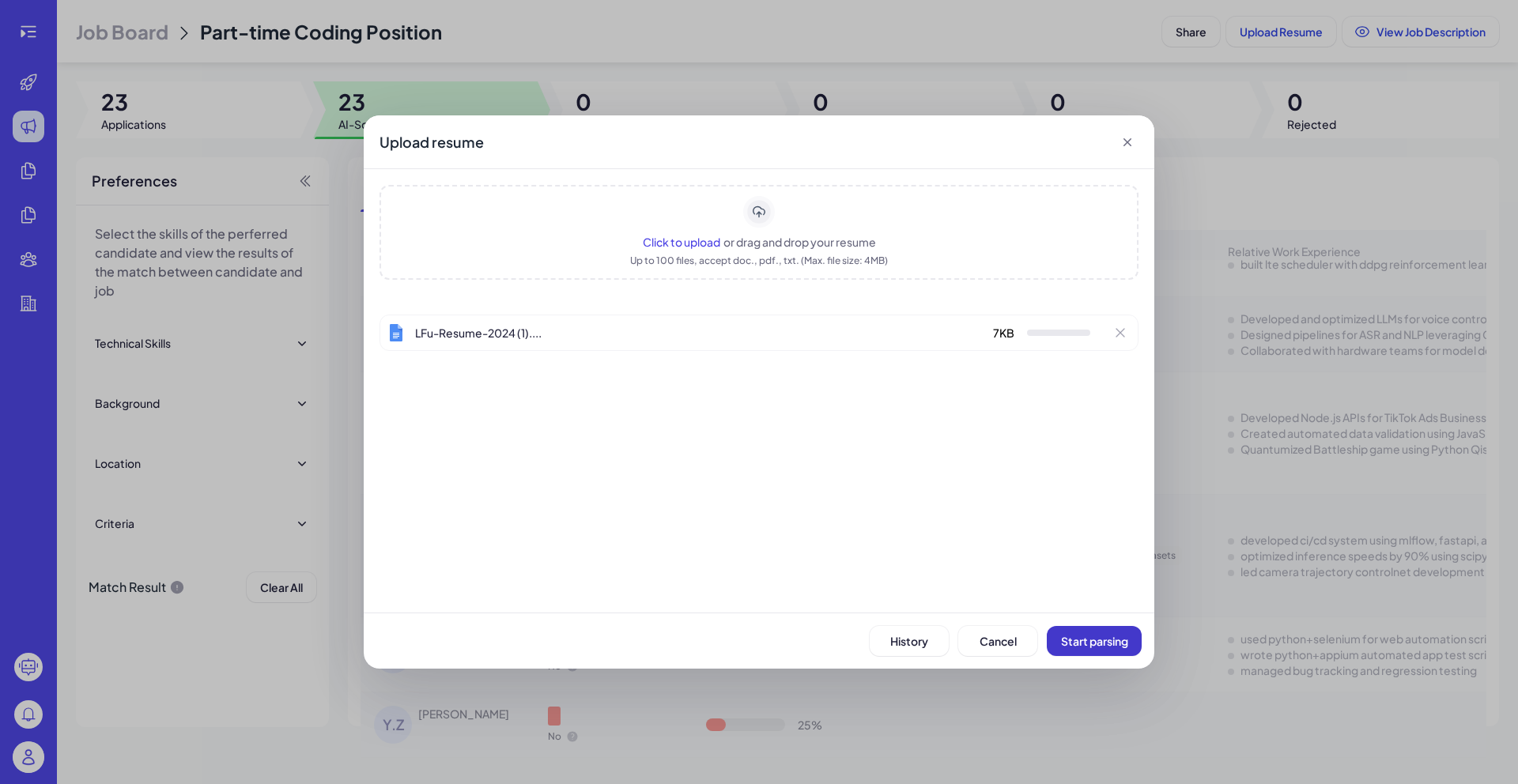
click at [1099, 638] on span "Start parsing" at bounding box center [1094, 641] width 67 height 15
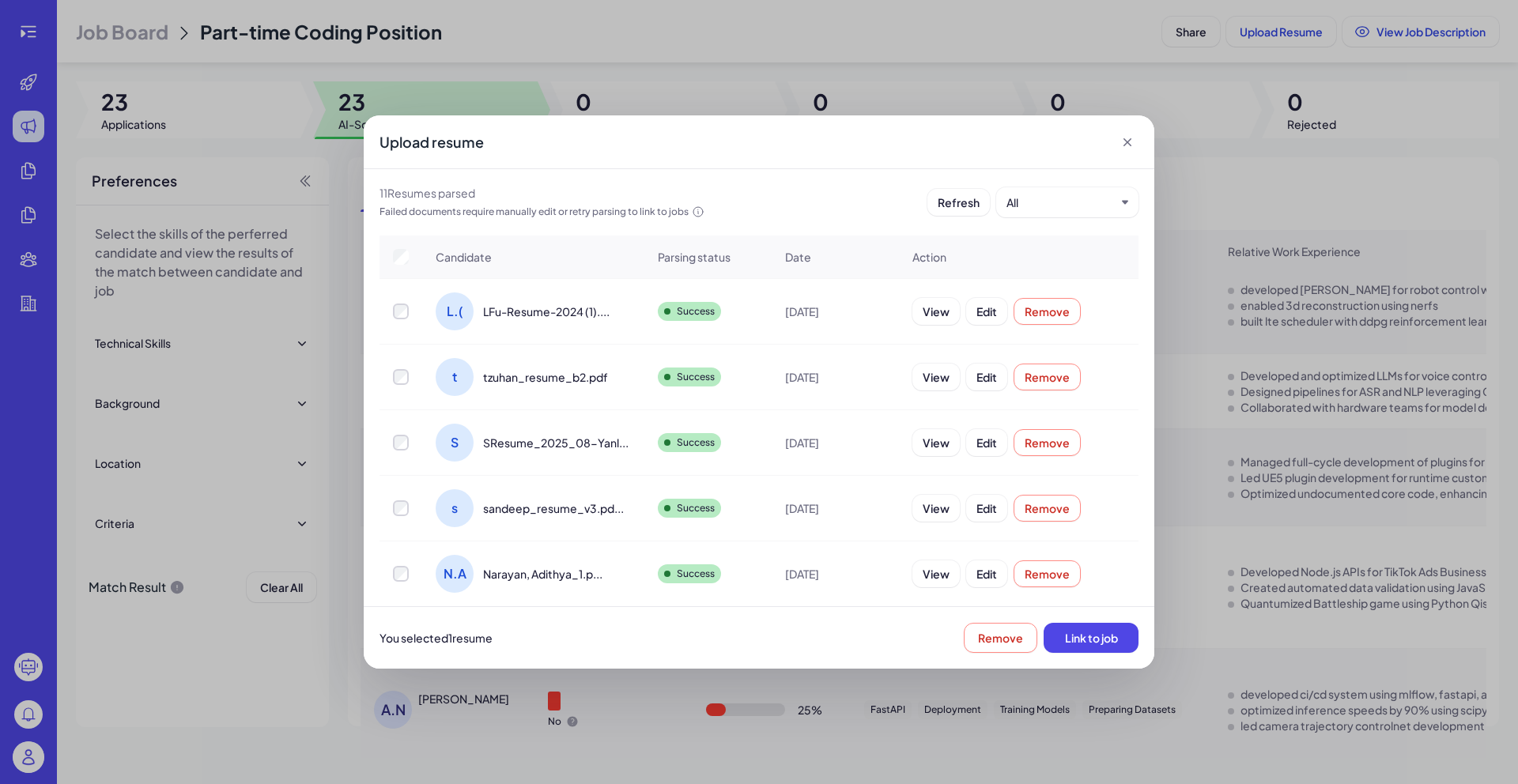
click at [409, 377] on div at bounding box center [401, 377] width 41 height 16
click at [1105, 638] on span "Link to job" at bounding box center [1092, 638] width 53 height 15
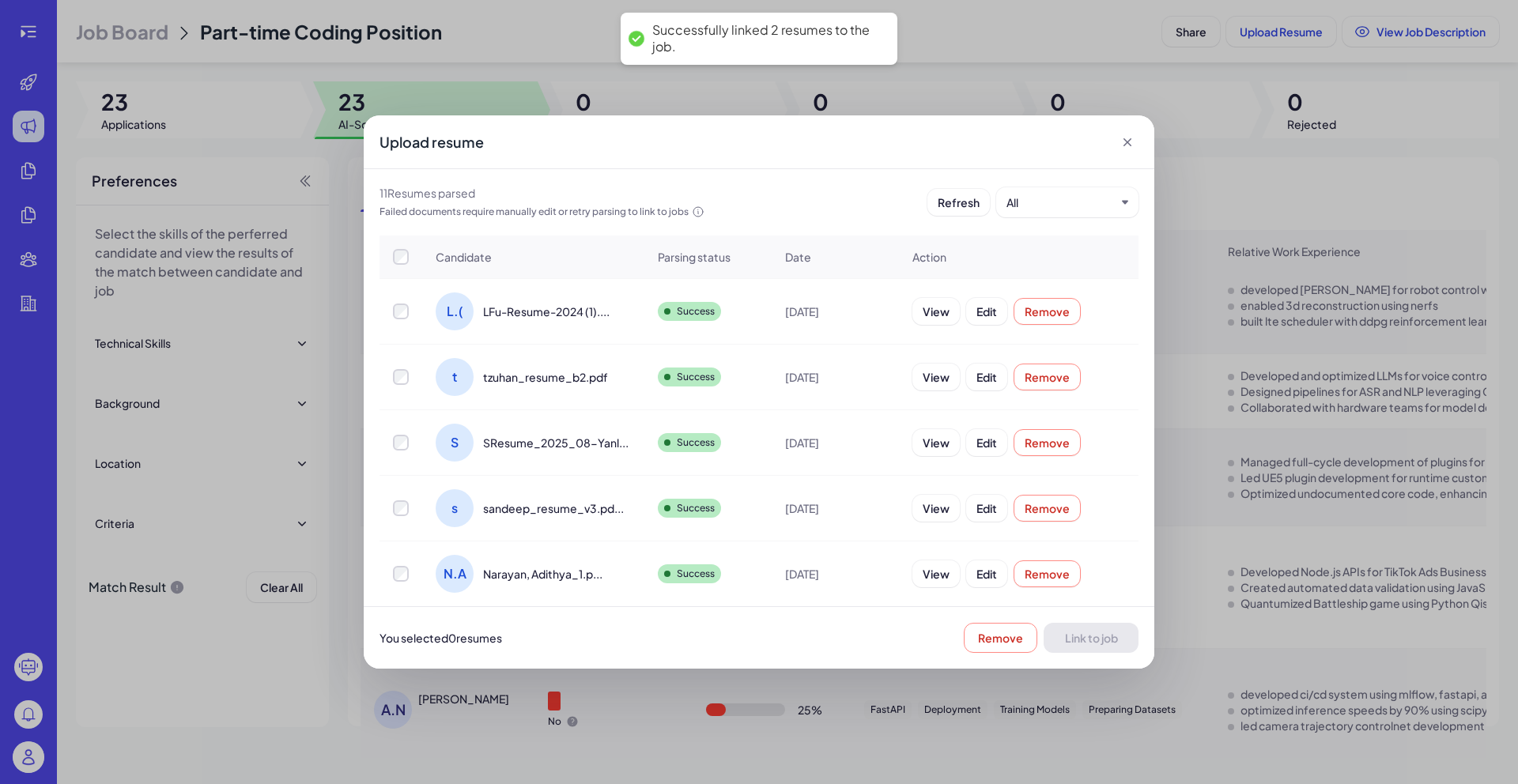
click at [1128, 143] on icon at bounding box center [1127, 142] width 8 height 8
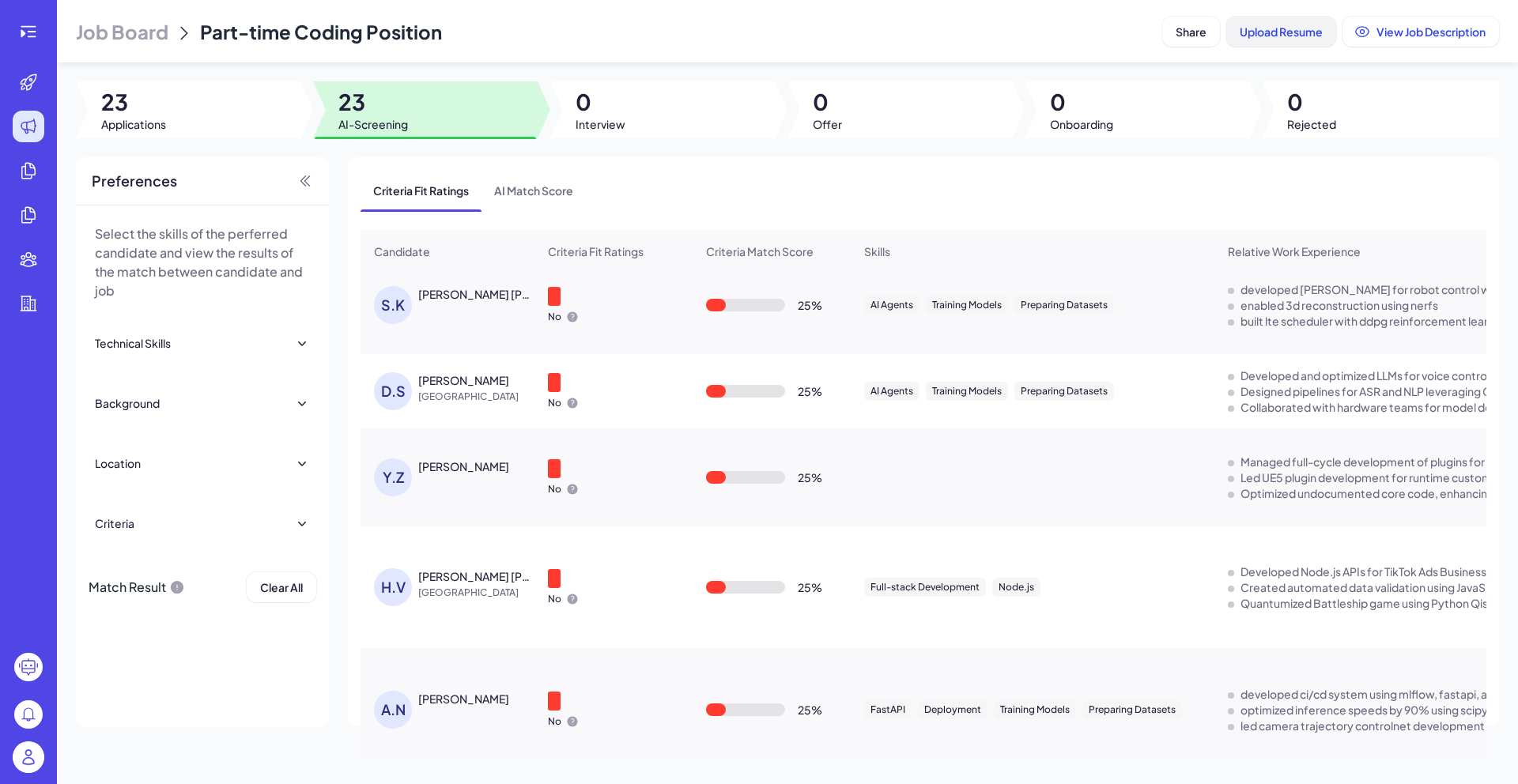
click at [1273, 40] on button "Upload Resume" at bounding box center [1281, 31] width 110 height 30
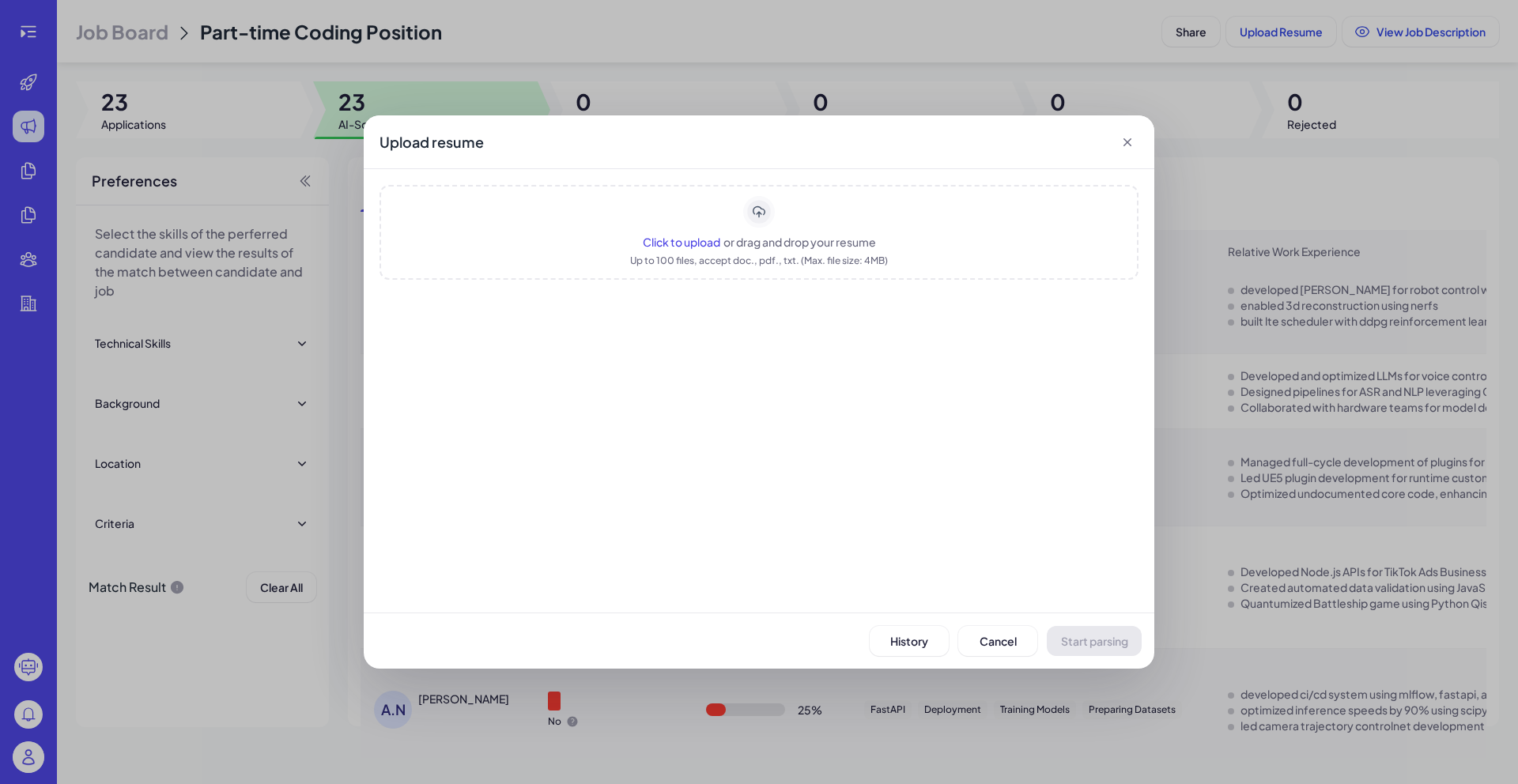
click at [678, 249] on div "Click to upload or drag and drop your resume" at bounding box center [759, 242] width 233 height 16
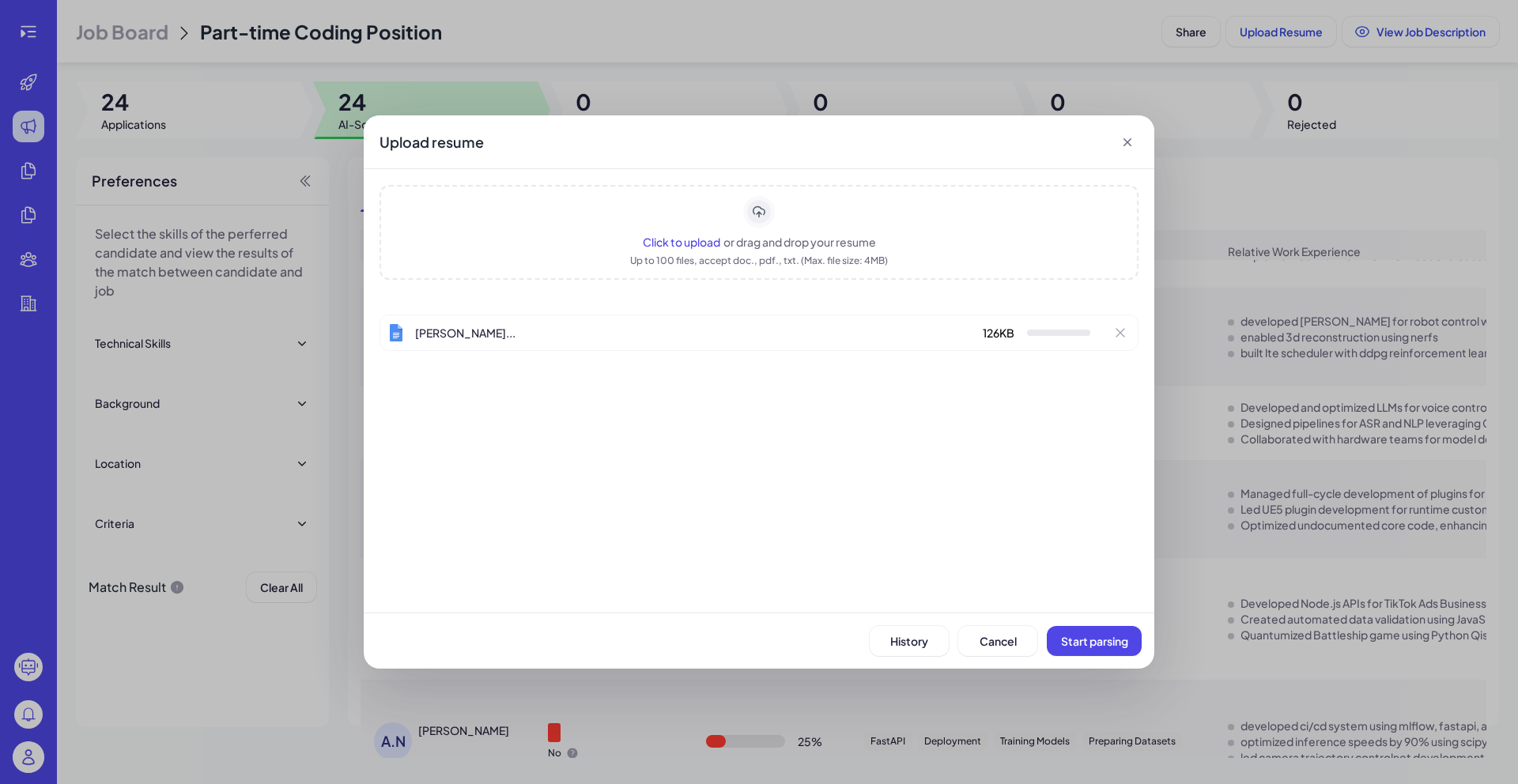
click at [686, 241] on span "Click to upload" at bounding box center [681, 242] width 78 height 15
click at [706, 242] on span "Click to upload" at bounding box center [681, 242] width 78 height 15
click at [1092, 643] on span "Start parsing" at bounding box center [1094, 641] width 67 height 15
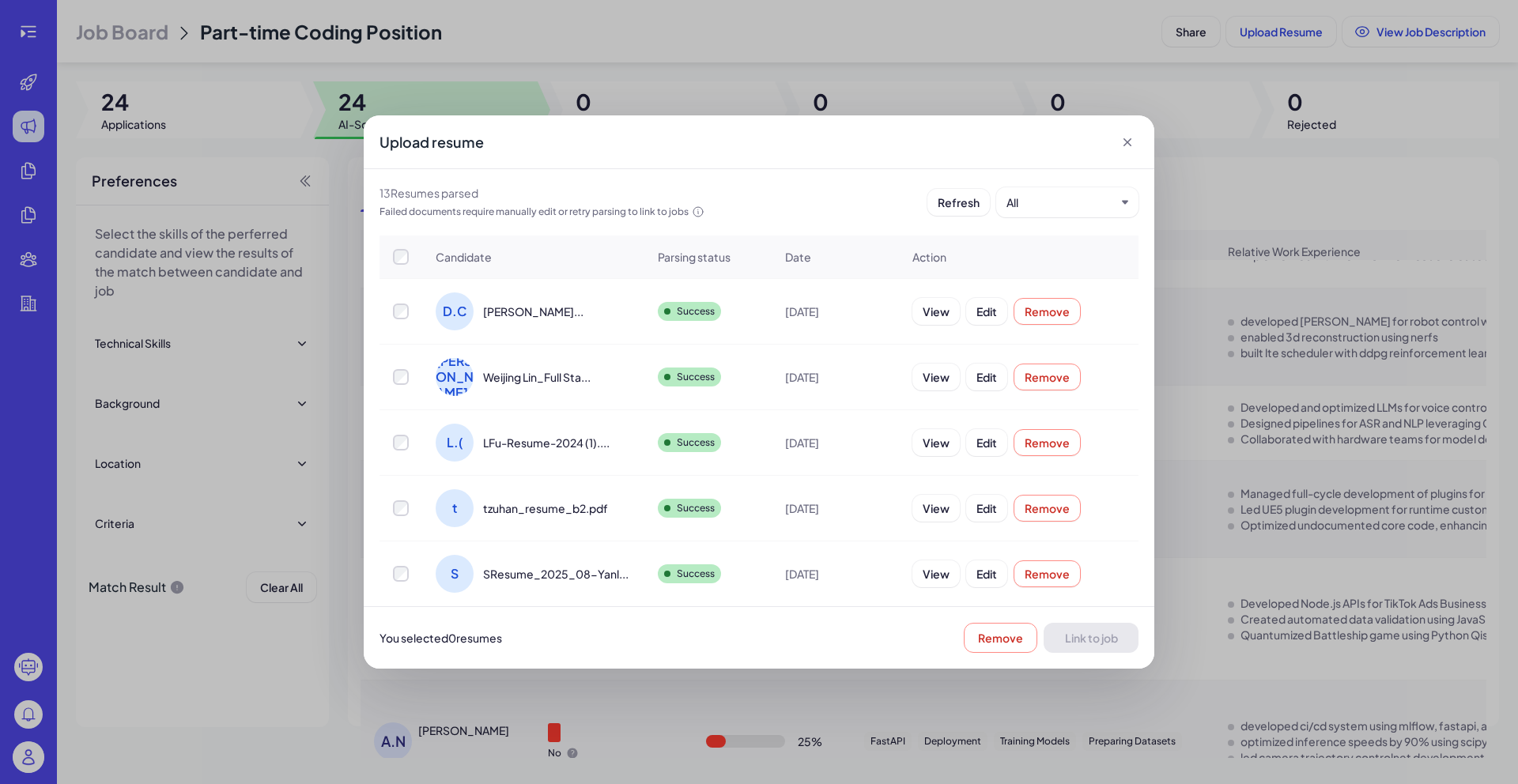
click at [935, 59] on div "Upload resume 13 Resume s parsed Failed documents require manually edit or retr…" at bounding box center [759, 392] width 1518 height 784
click at [1133, 148] on icon at bounding box center [1128, 142] width 16 height 16
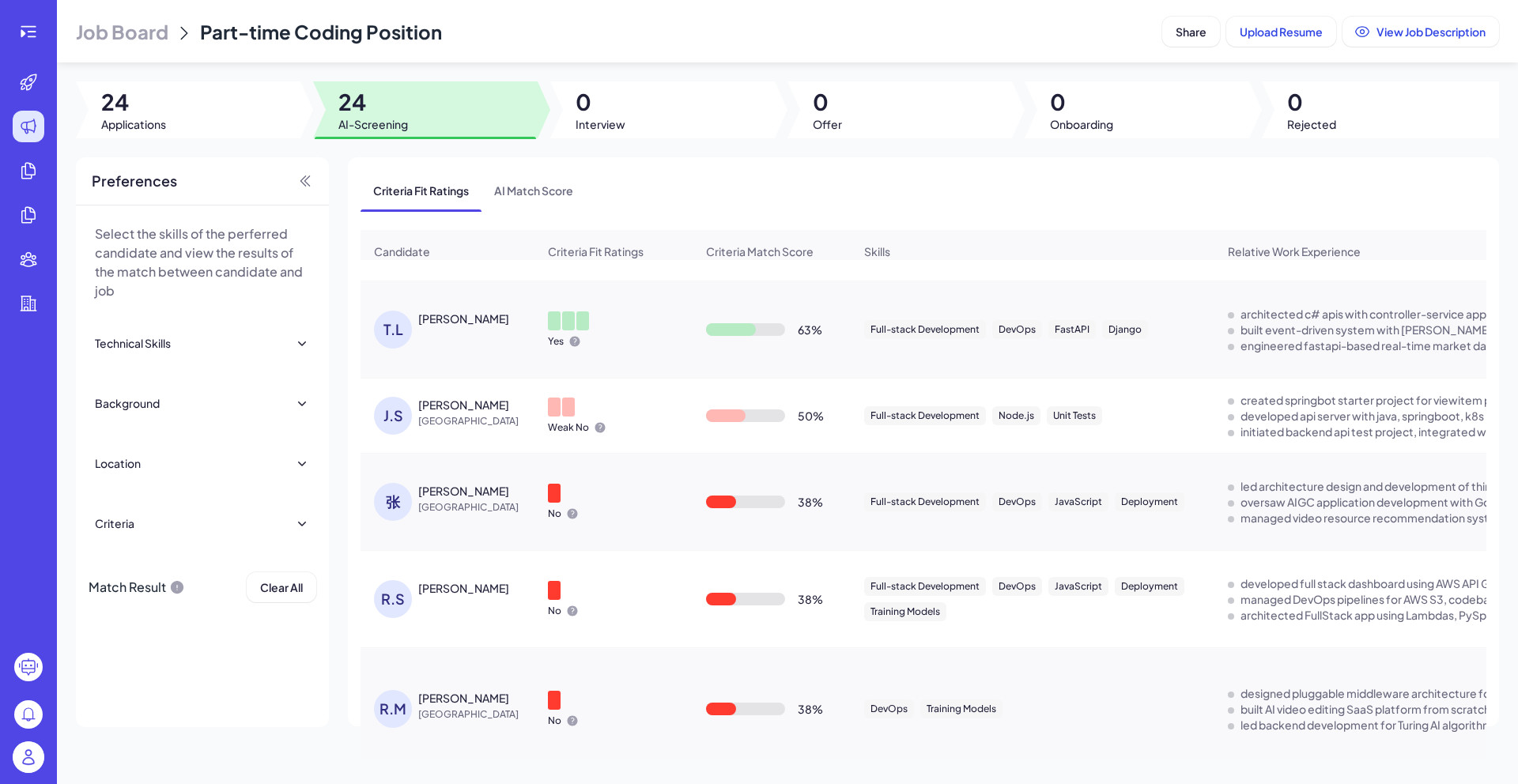
scroll to position [0, 0]
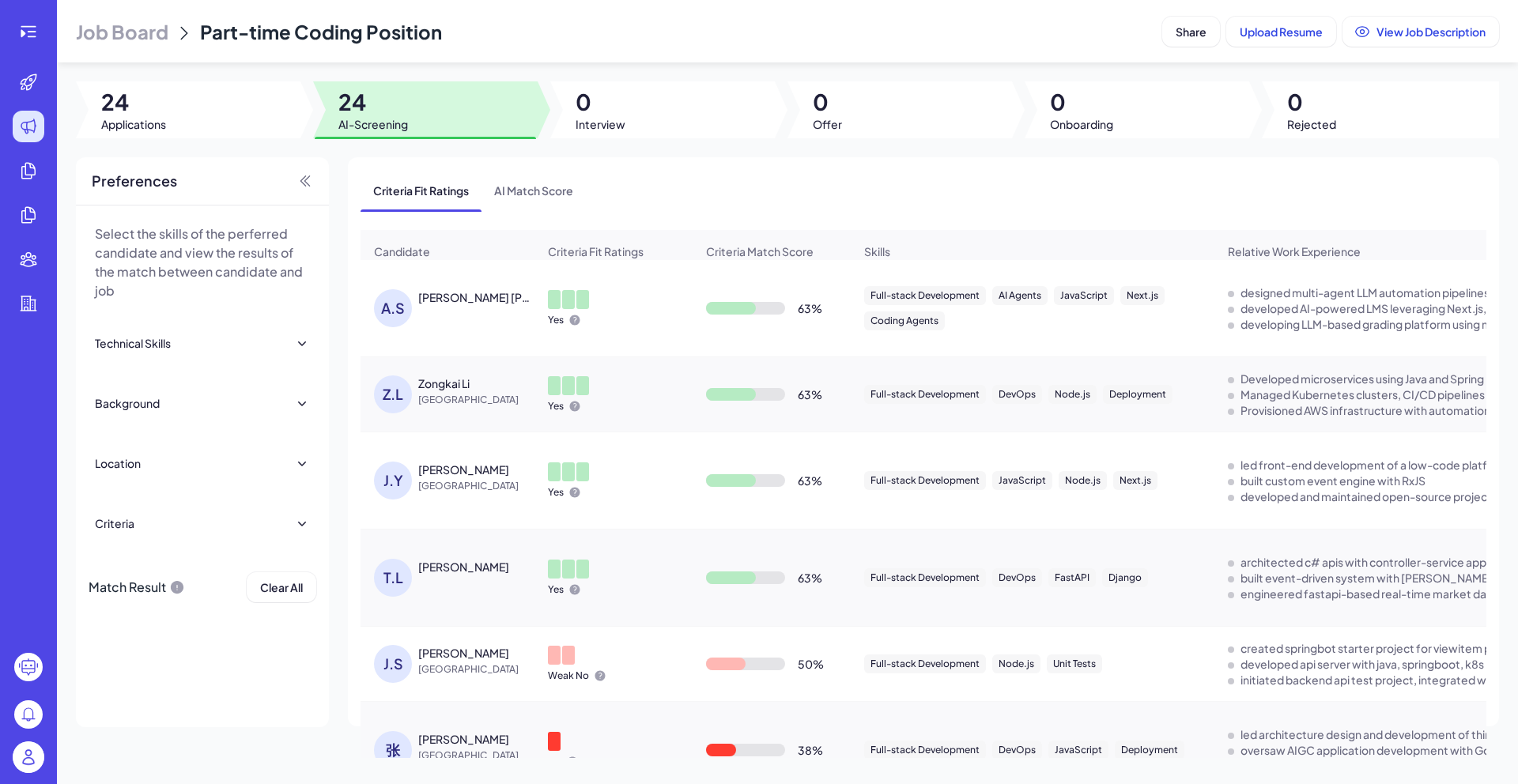
click at [677, 44] on div "Job Board Part-time Coding Position" at bounding box center [616, 32] width 1080 height 26
click at [654, 92] on div at bounding box center [662, 109] width 225 height 57
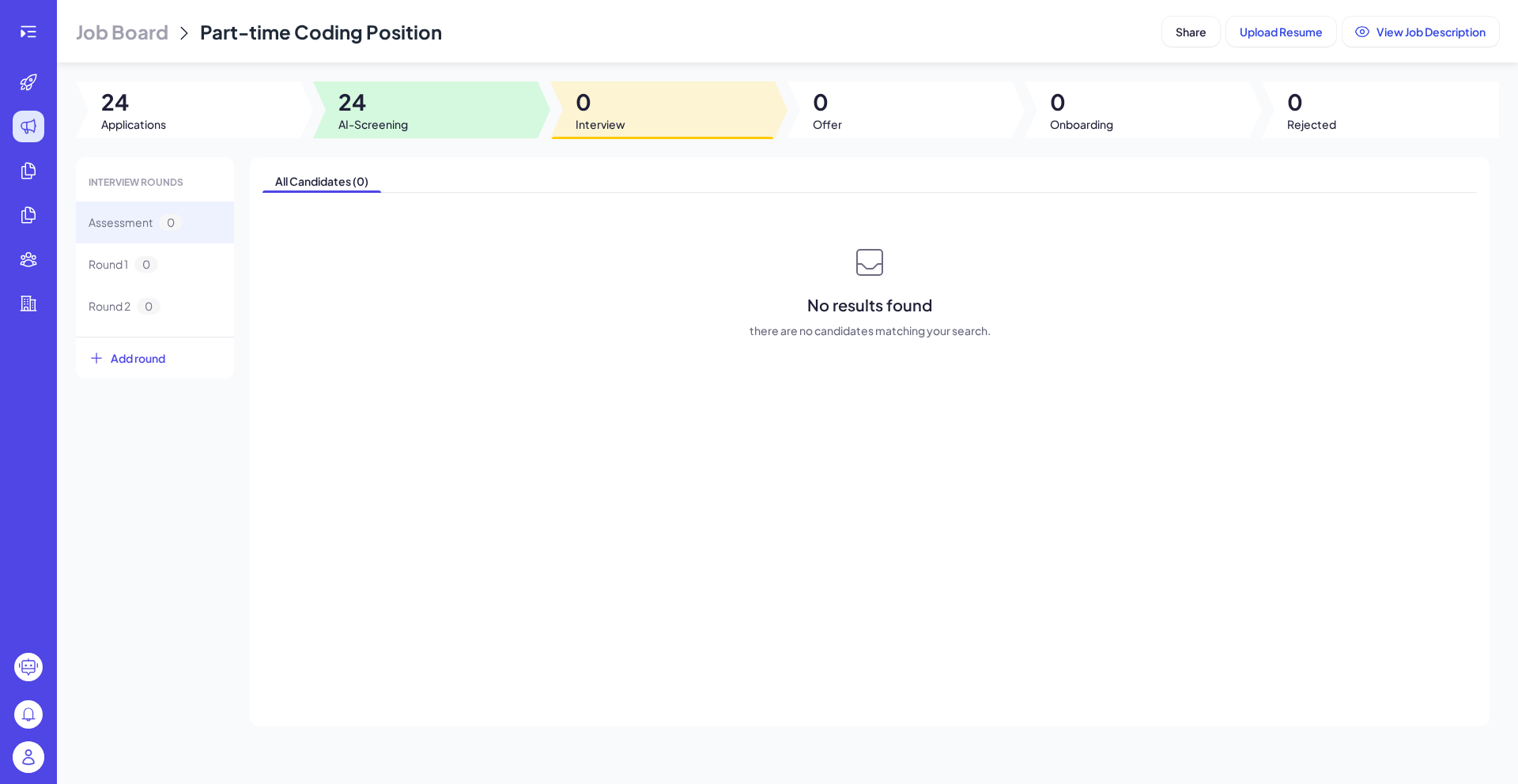
click at [449, 100] on div at bounding box center [425, 109] width 225 height 57
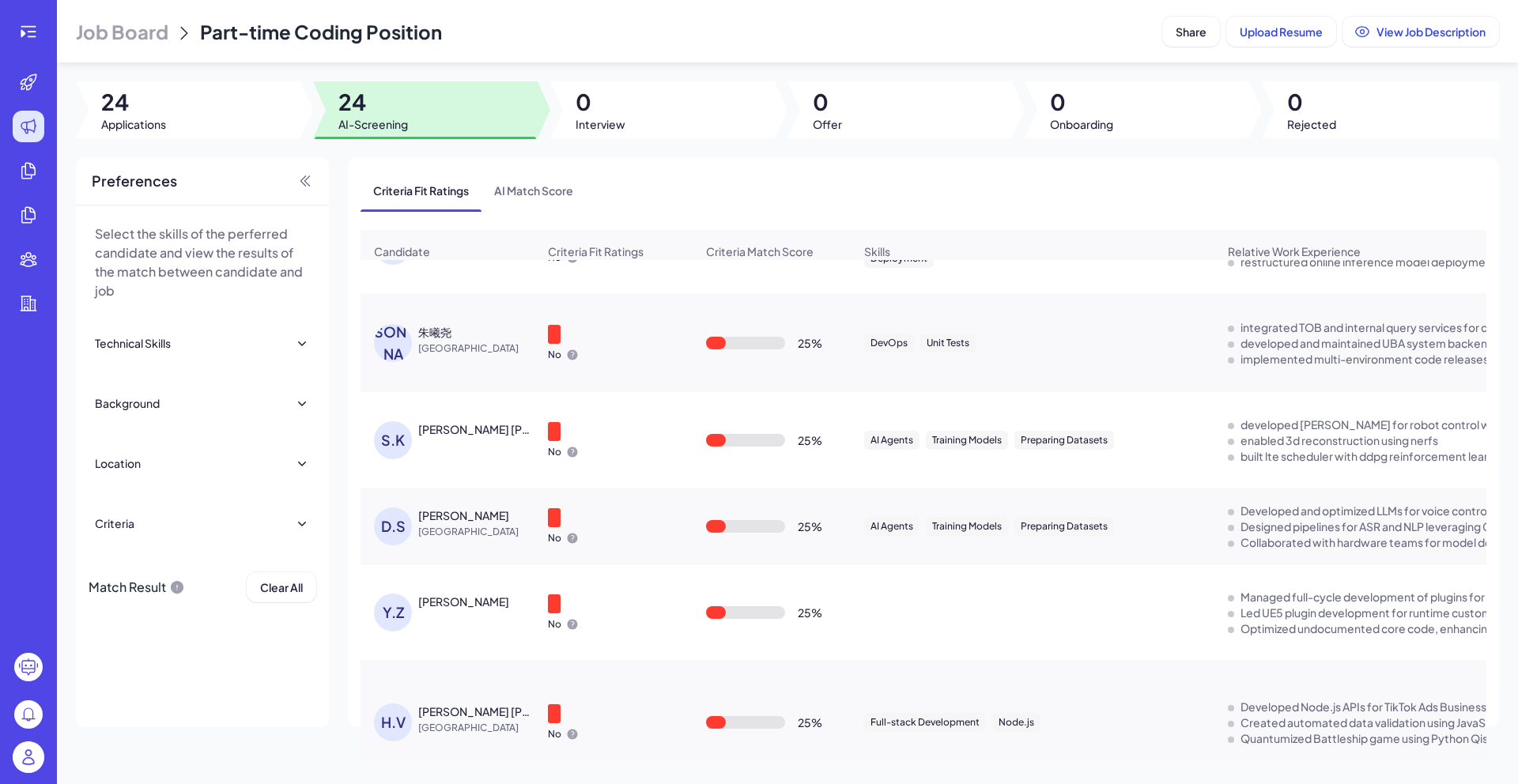
scroll to position [1491, 0]
click at [1266, 30] on span "Upload Resume" at bounding box center [1281, 32] width 83 height 15
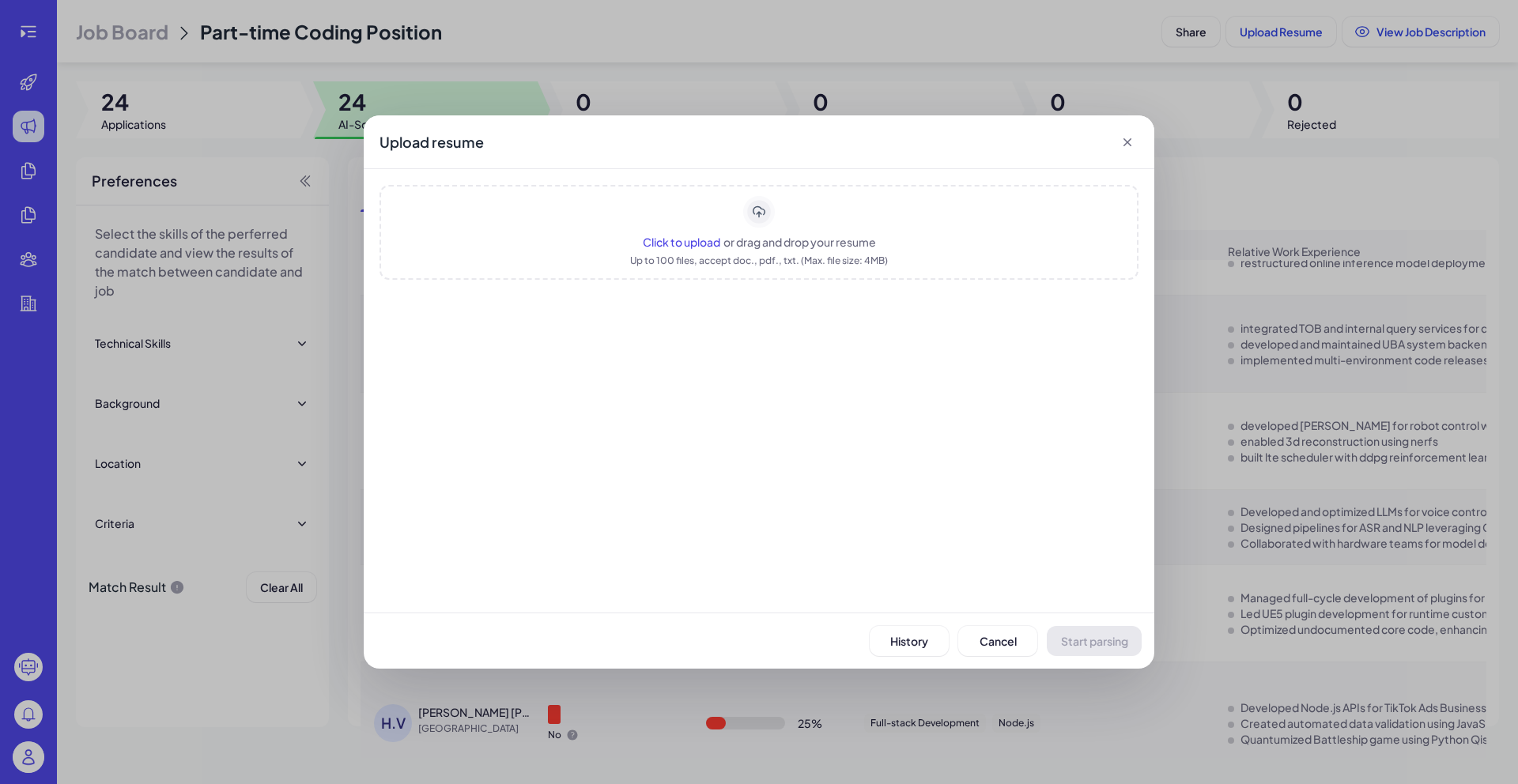
click at [703, 239] on span "Click to upload" at bounding box center [681, 242] width 78 height 15
click at [695, 240] on span "Click to upload" at bounding box center [681, 242] width 78 height 15
click at [1077, 642] on span "Start parsing" at bounding box center [1094, 641] width 67 height 15
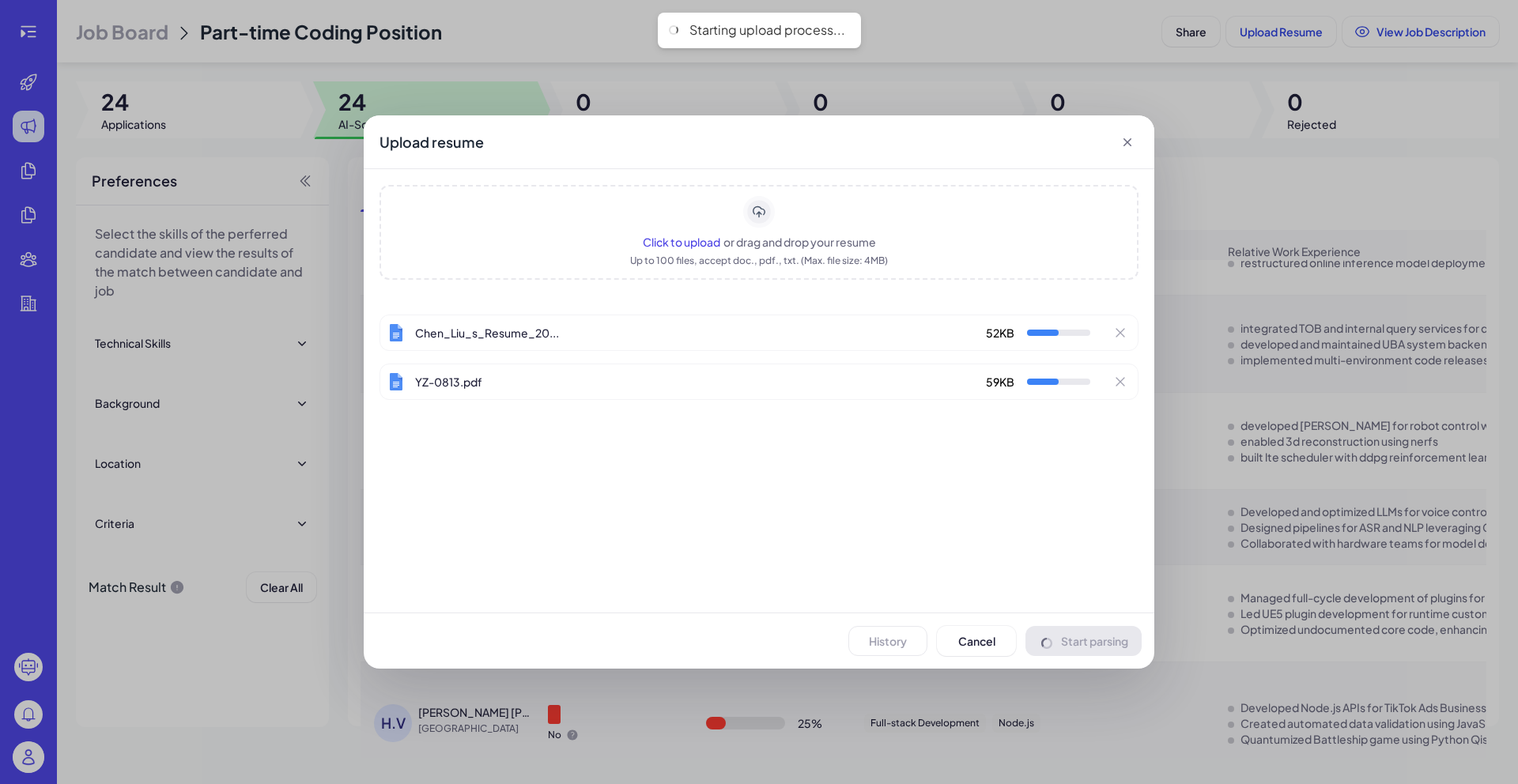
click at [290, 687] on div "Upload resume Click to upload or drag and drop your resume Up to 100 files, acc…" at bounding box center [759, 392] width 1518 height 784
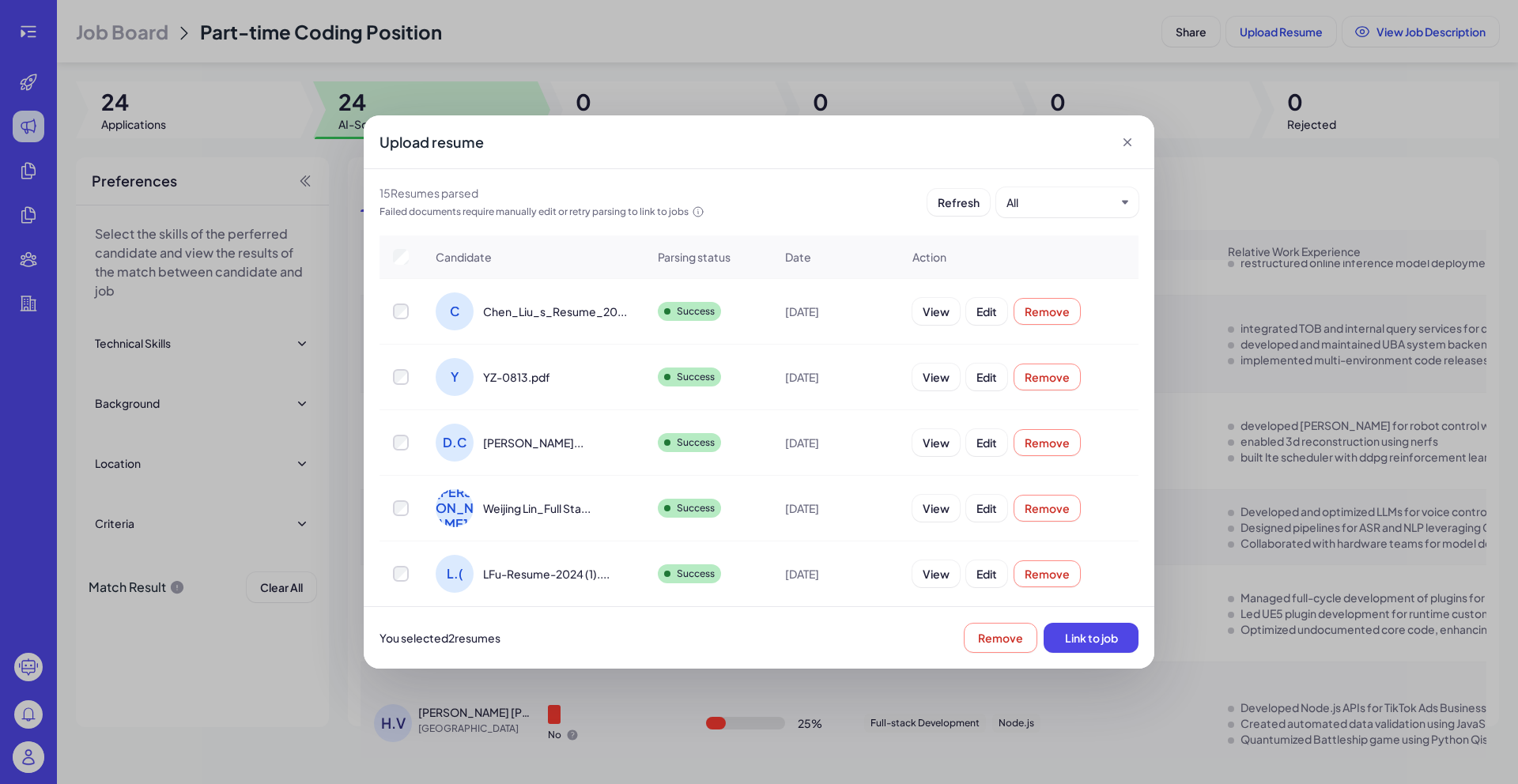
click at [400, 430] on td at bounding box center [401, 442] width 43 height 66
click at [404, 519] on td at bounding box center [401, 508] width 43 height 66
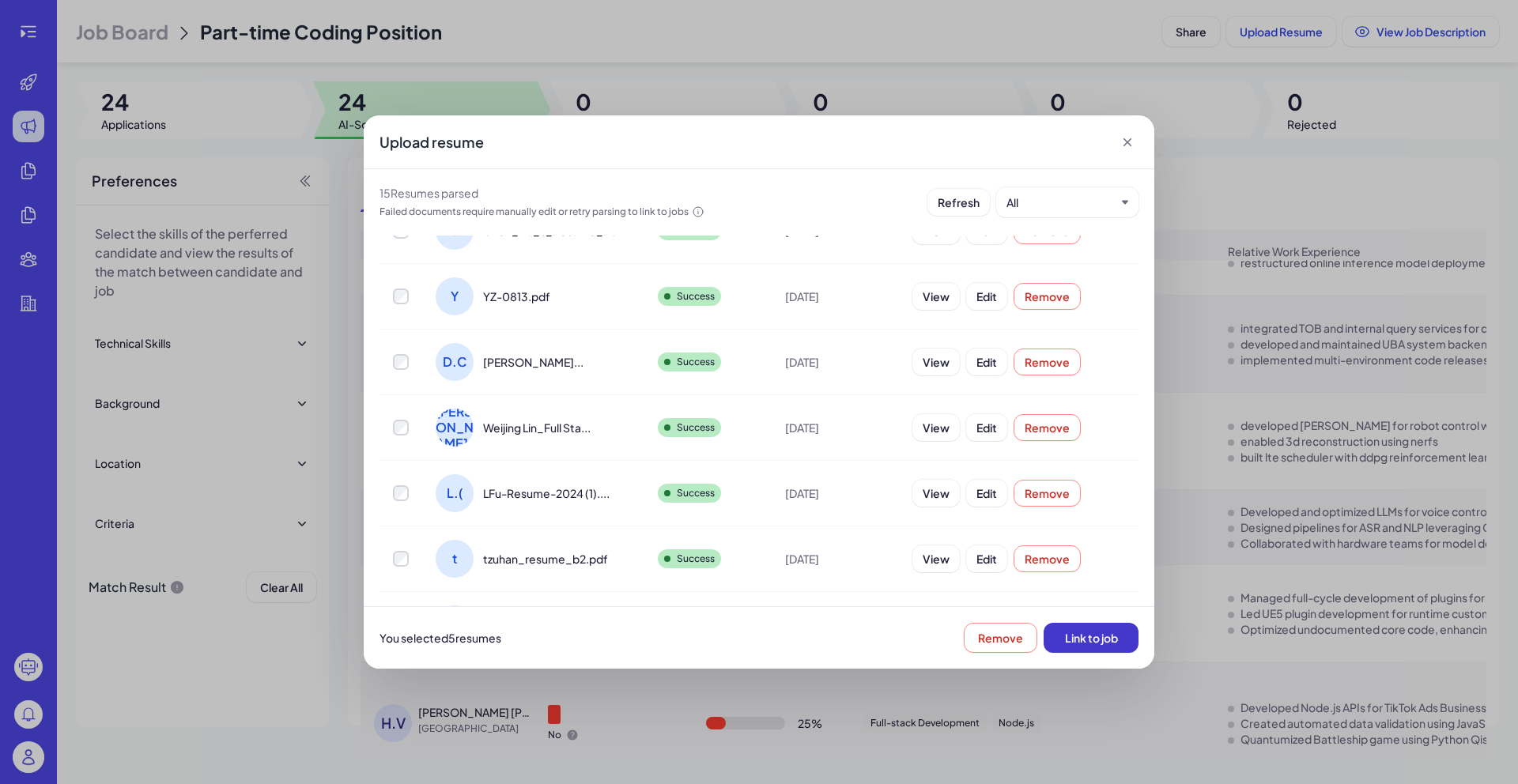
click at [1119, 638] on button "Link to job" at bounding box center [1091, 637] width 95 height 30
click at [1131, 143] on icon at bounding box center [1128, 142] width 16 height 16
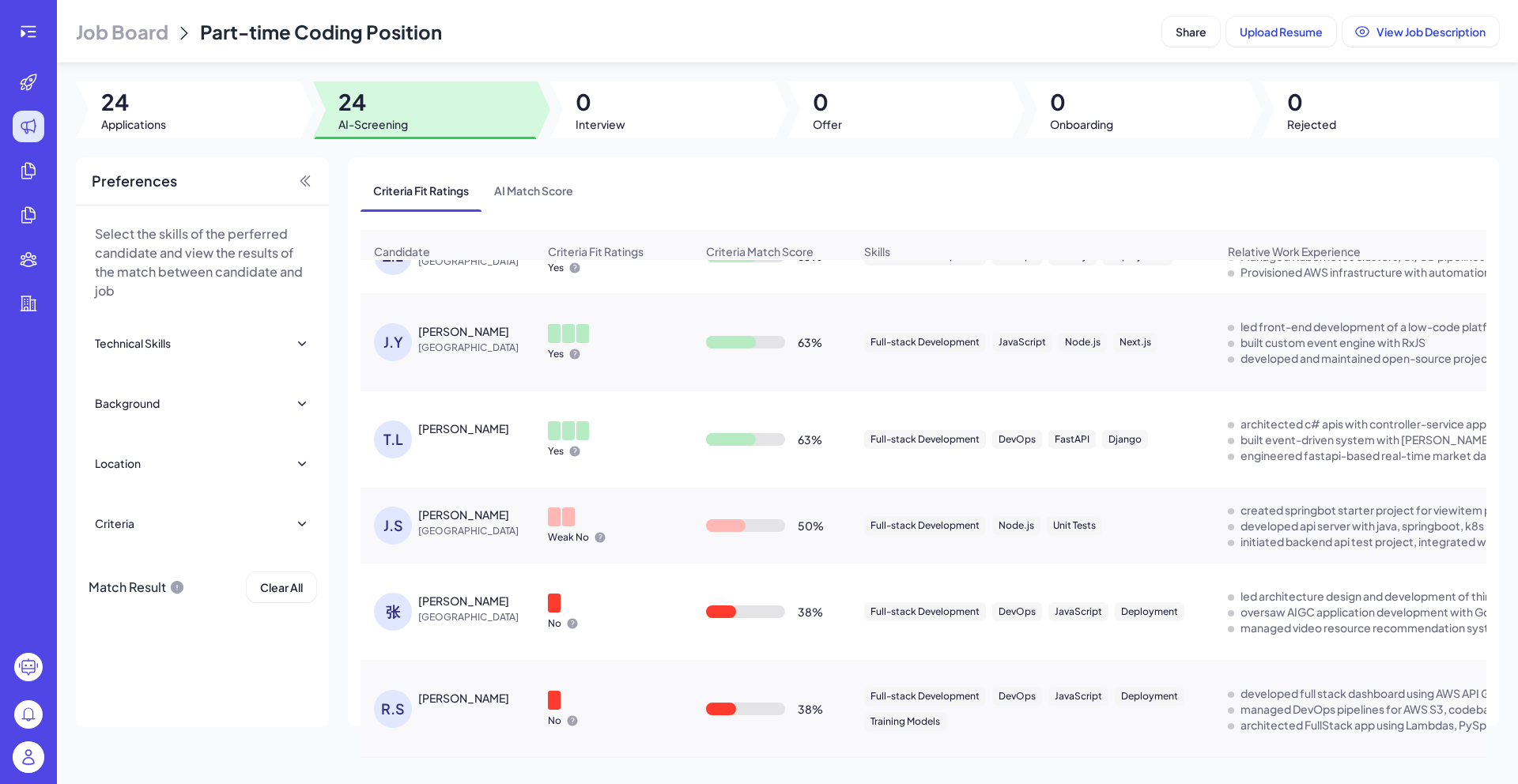
scroll to position [270, 0]
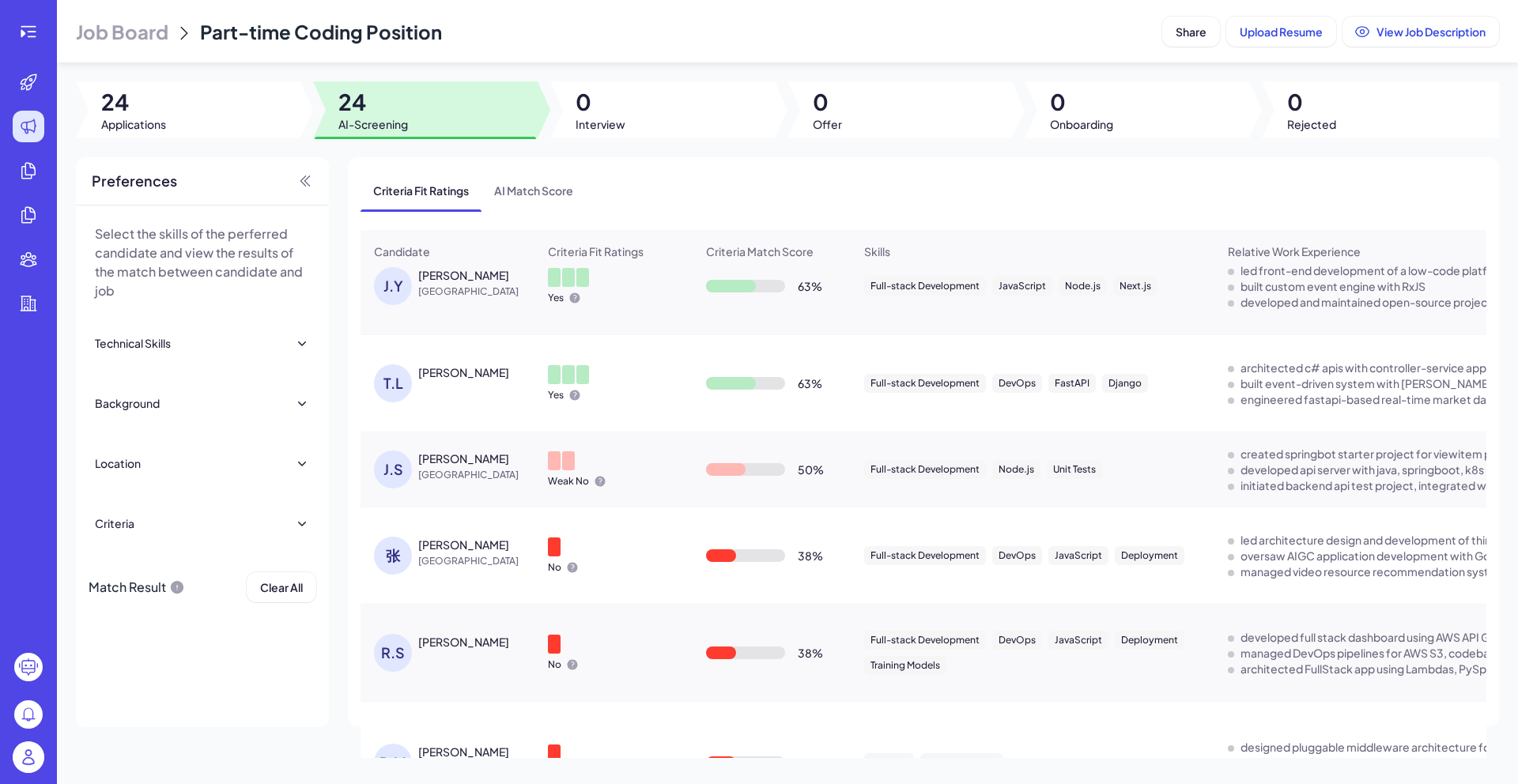
click at [466, 392] on div "T.L Tzu-Han Lin" at bounding box center [455, 383] width 163 height 38
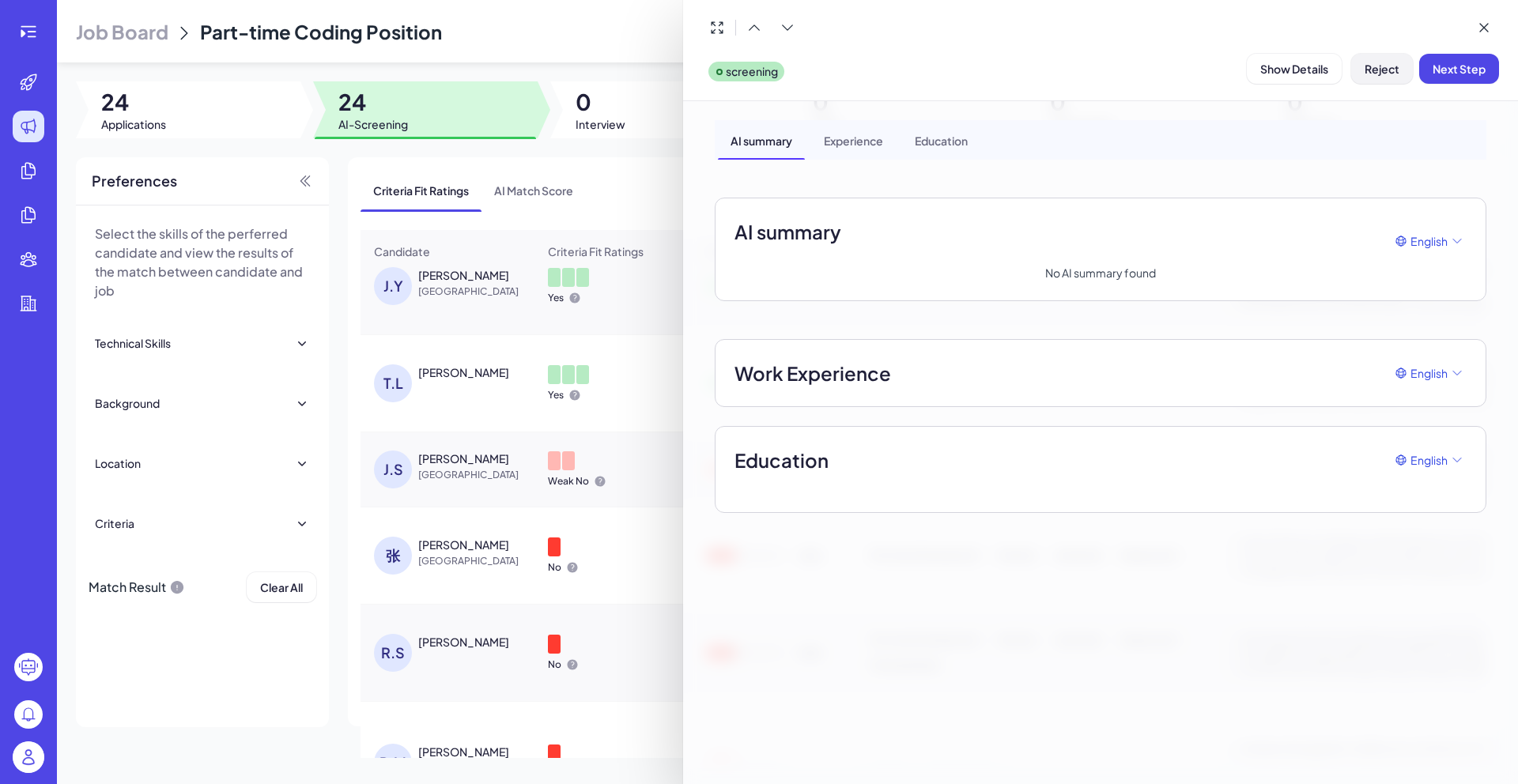
click at [1381, 67] on span "Reject" at bounding box center [1382, 68] width 35 height 15
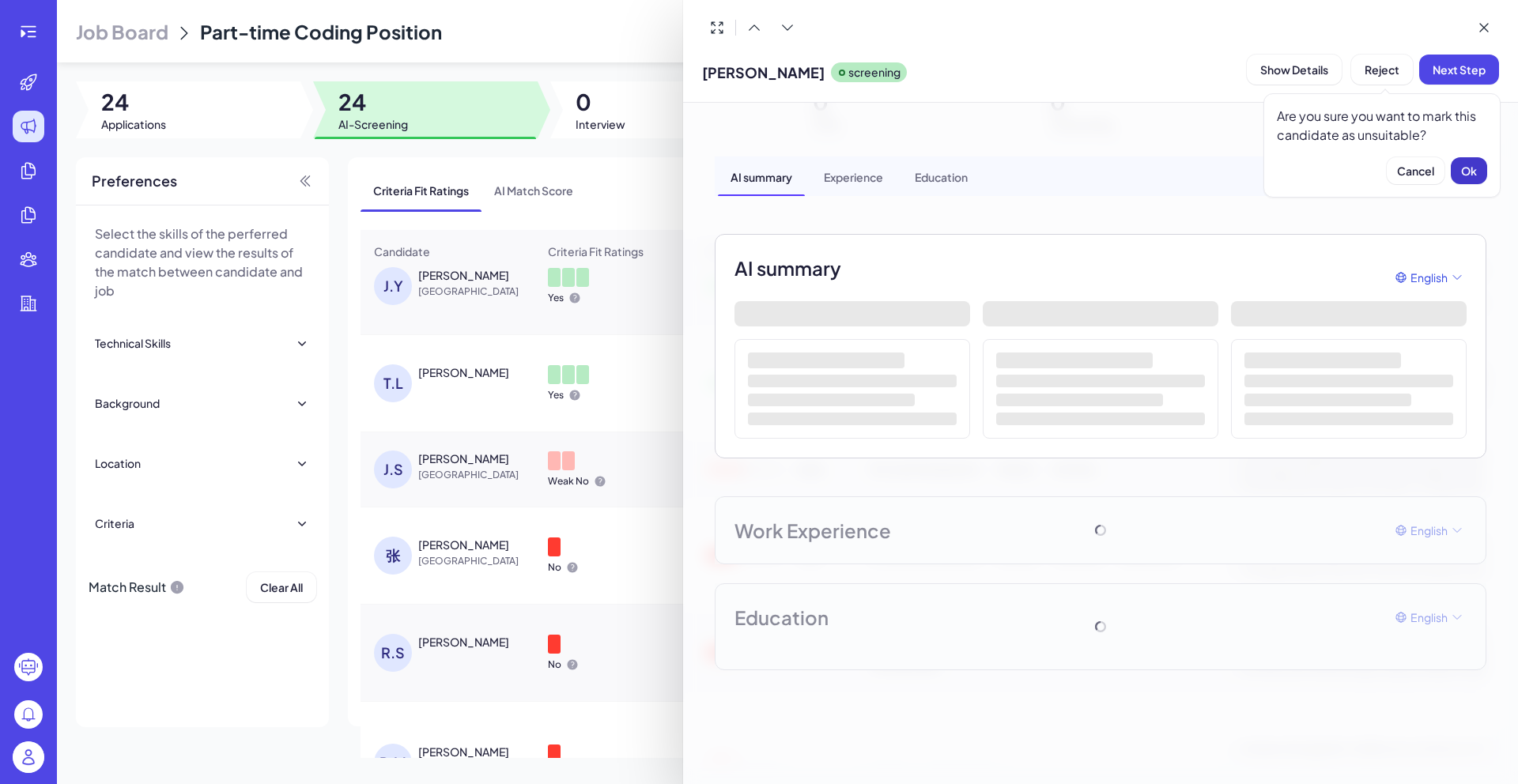
click at [1463, 171] on span "Ok" at bounding box center [1468, 171] width 16 height 15
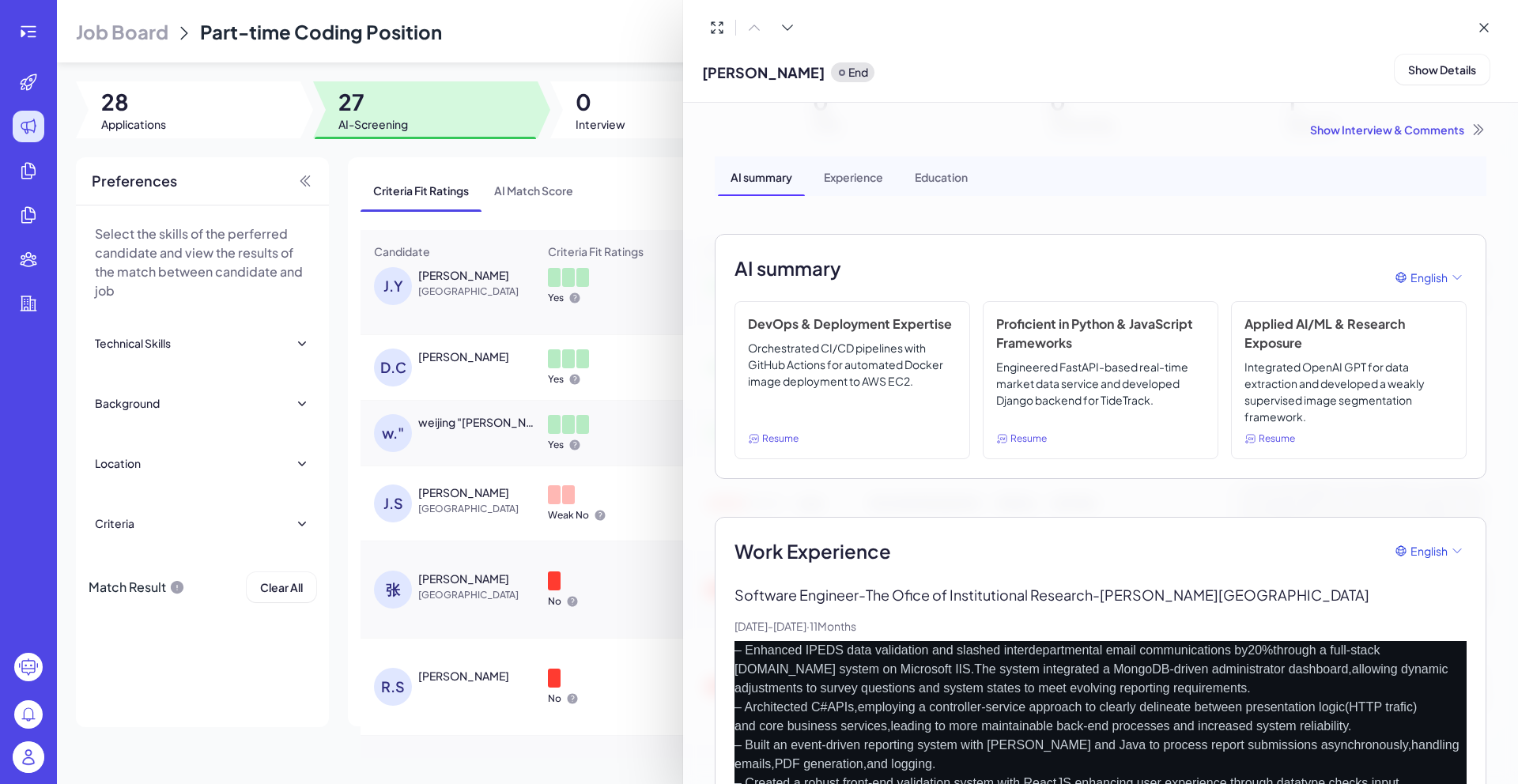
click at [289, 693] on div at bounding box center [759, 392] width 1518 height 784
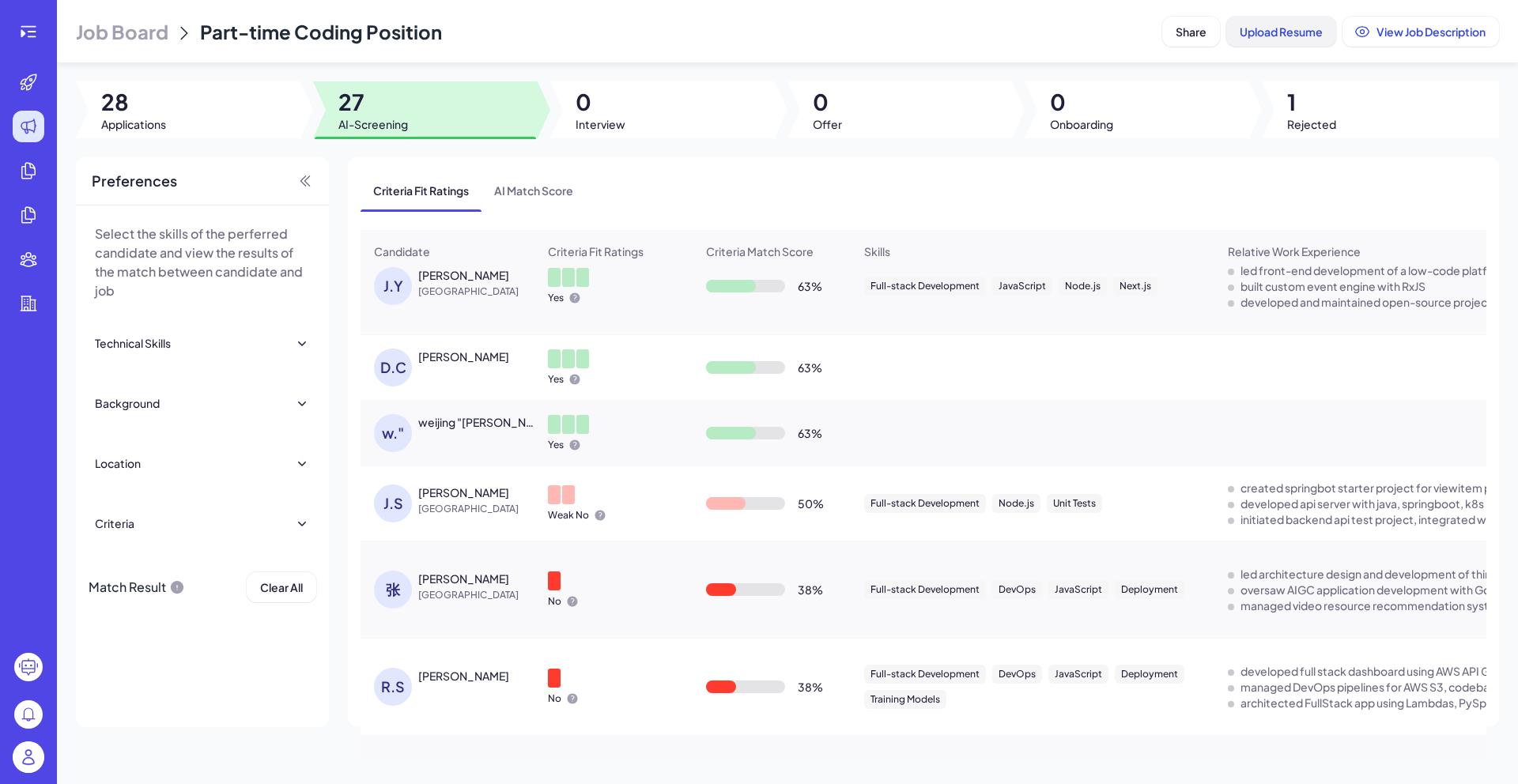
click at [1258, 39] on button "Upload Resume" at bounding box center [1281, 31] width 110 height 30
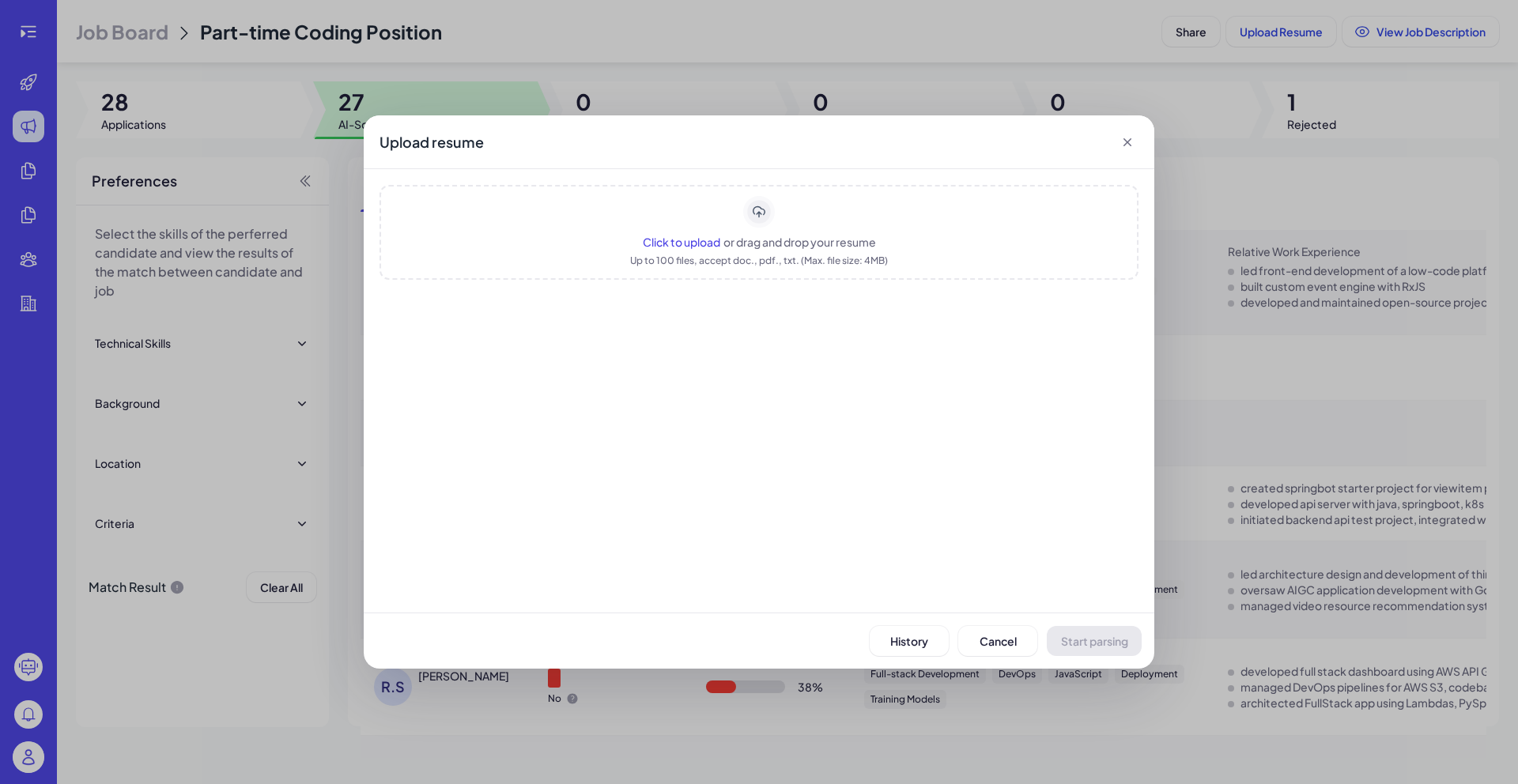
click at [697, 244] on span "Click to upload" at bounding box center [681, 242] width 78 height 15
click at [684, 243] on span "Click to upload" at bounding box center [681, 242] width 78 height 15
click at [689, 239] on span "Click to upload" at bounding box center [681, 242] width 78 height 15
click at [695, 241] on span "Click to upload" at bounding box center [681, 242] width 78 height 15
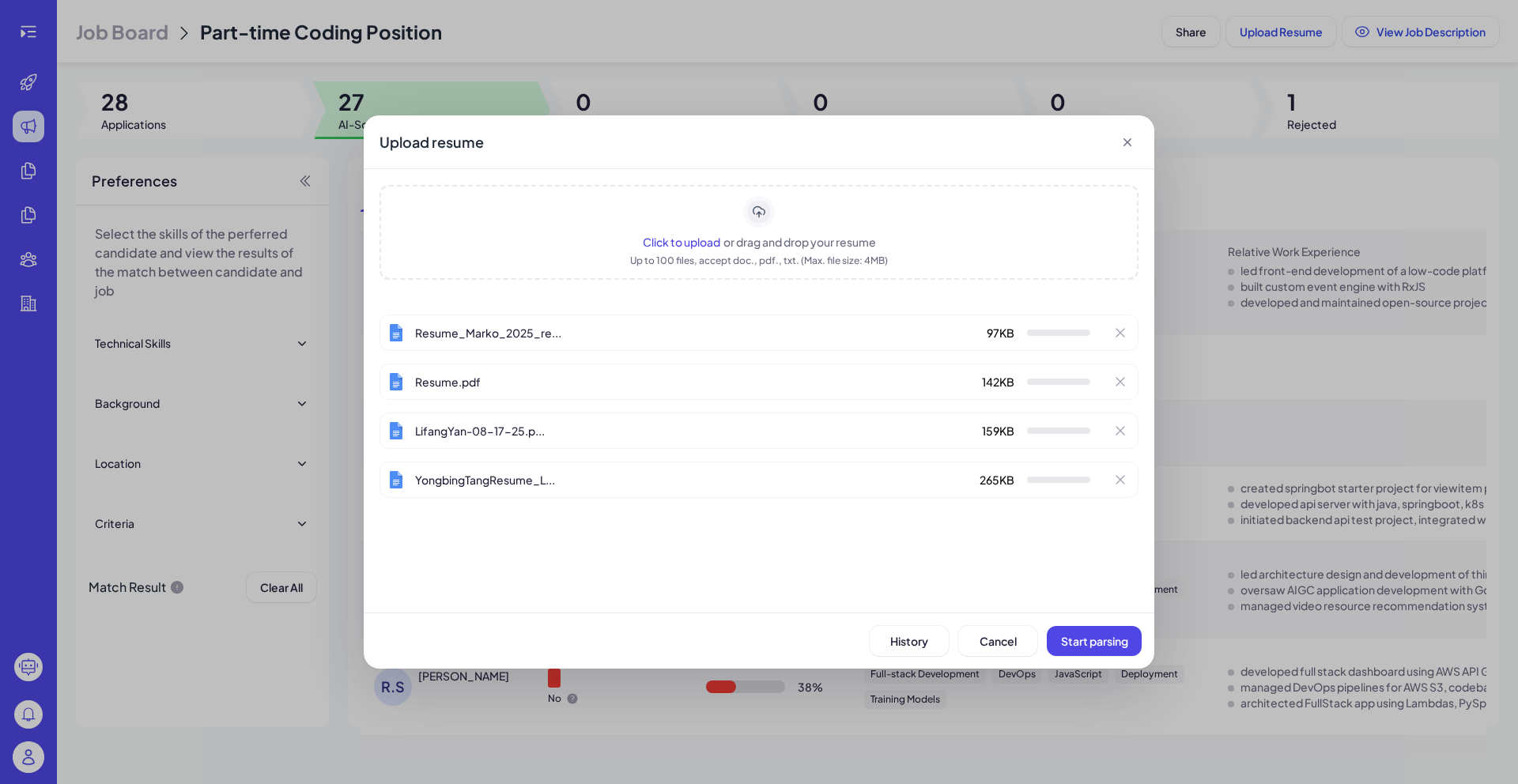
click at [692, 239] on span "Click to upload" at bounding box center [681, 242] width 78 height 15
click at [1070, 635] on span "Start parsing" at bounding box center [1094, 641] width 67 height 15
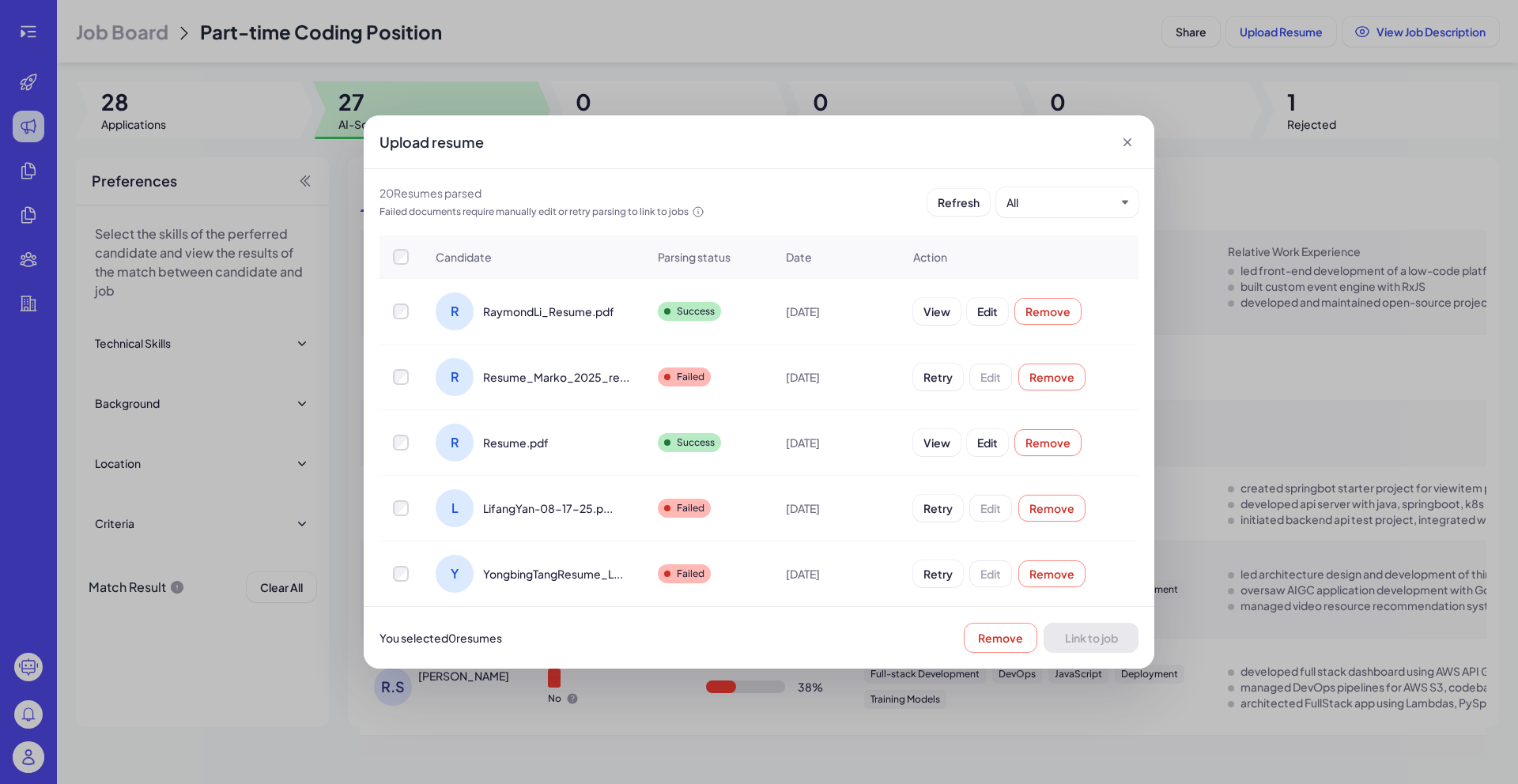
click at [403, 321] on td at bounding box center [401, 312] width 43 height 66
click at [400, 389] on td at bounding box center [401, 377] width 43 height 66
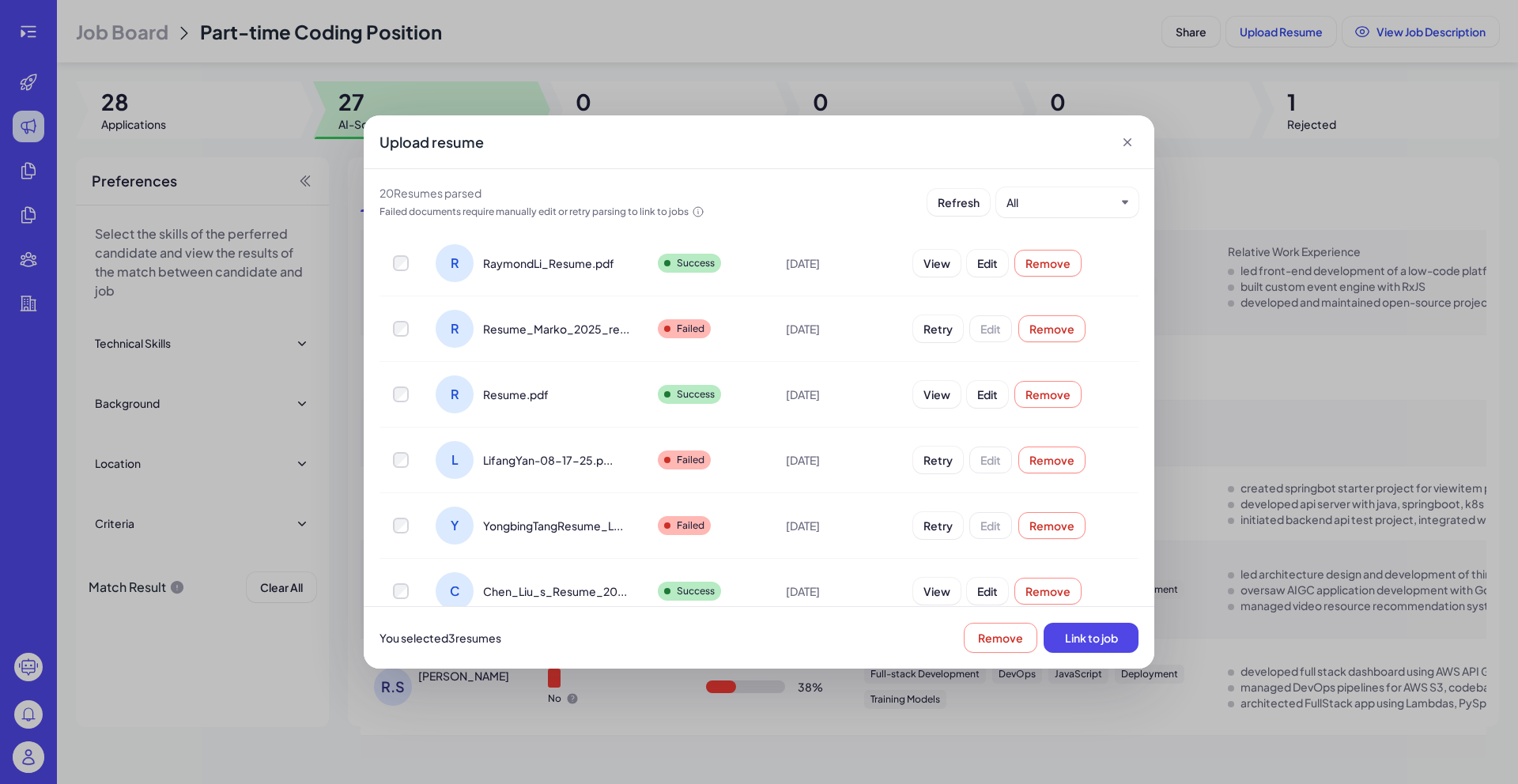
scroll to position [137, 0]
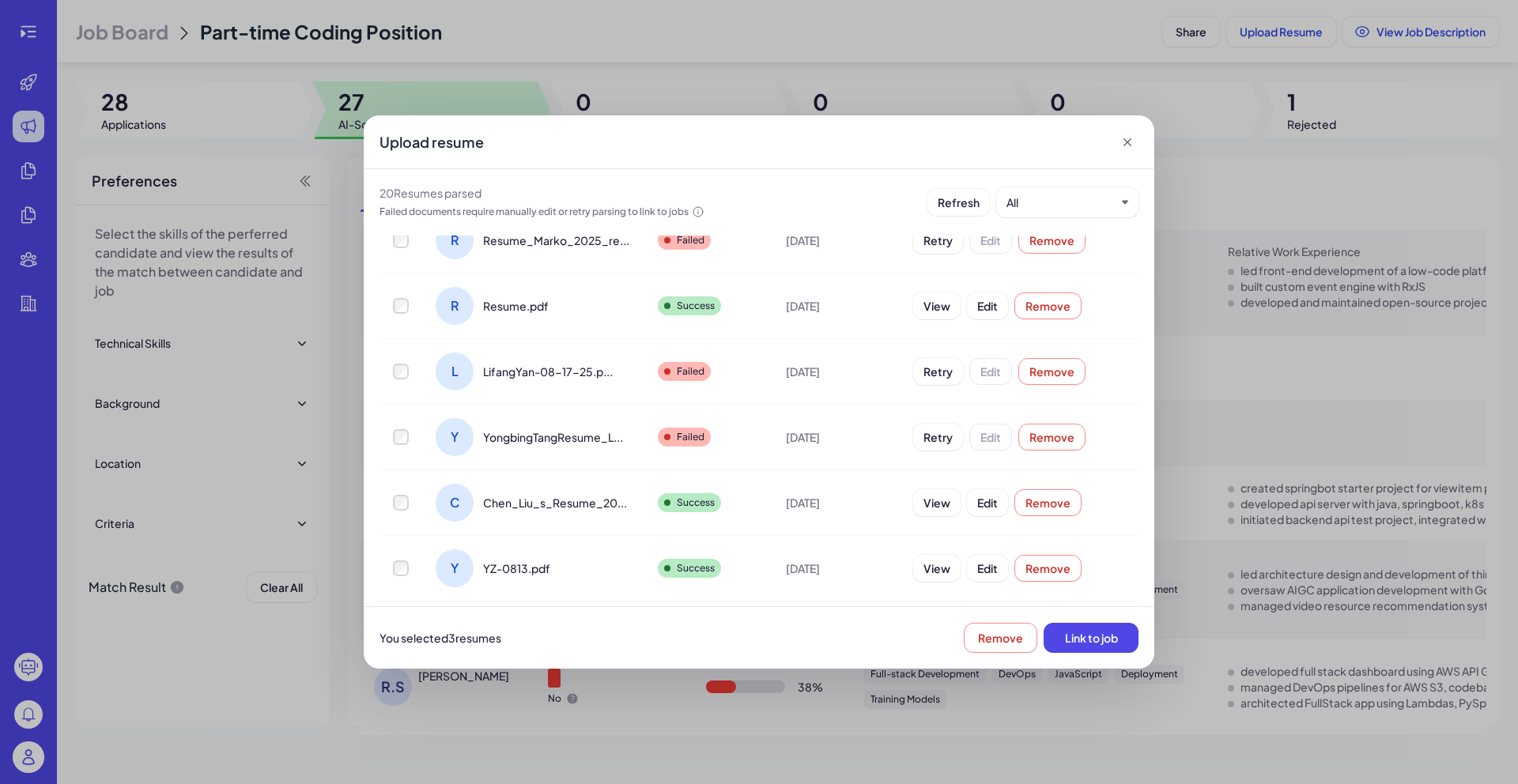
click at [401, 361] on td at bounding box center [401, 372] width 43 height 66
click at [397, 511] on td at bounding box center [401, 503] width 43 height 66
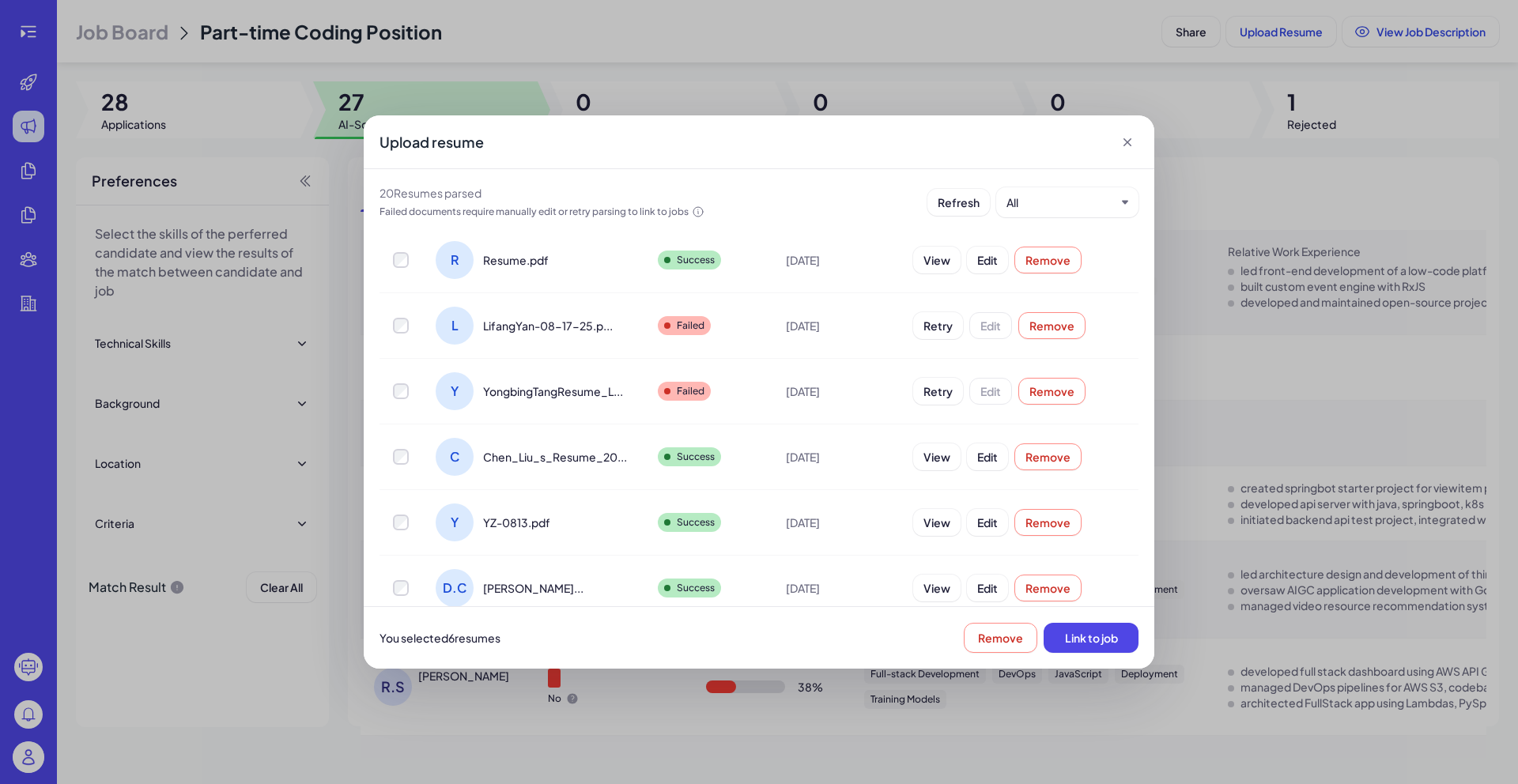
scroll to position [207, 0]
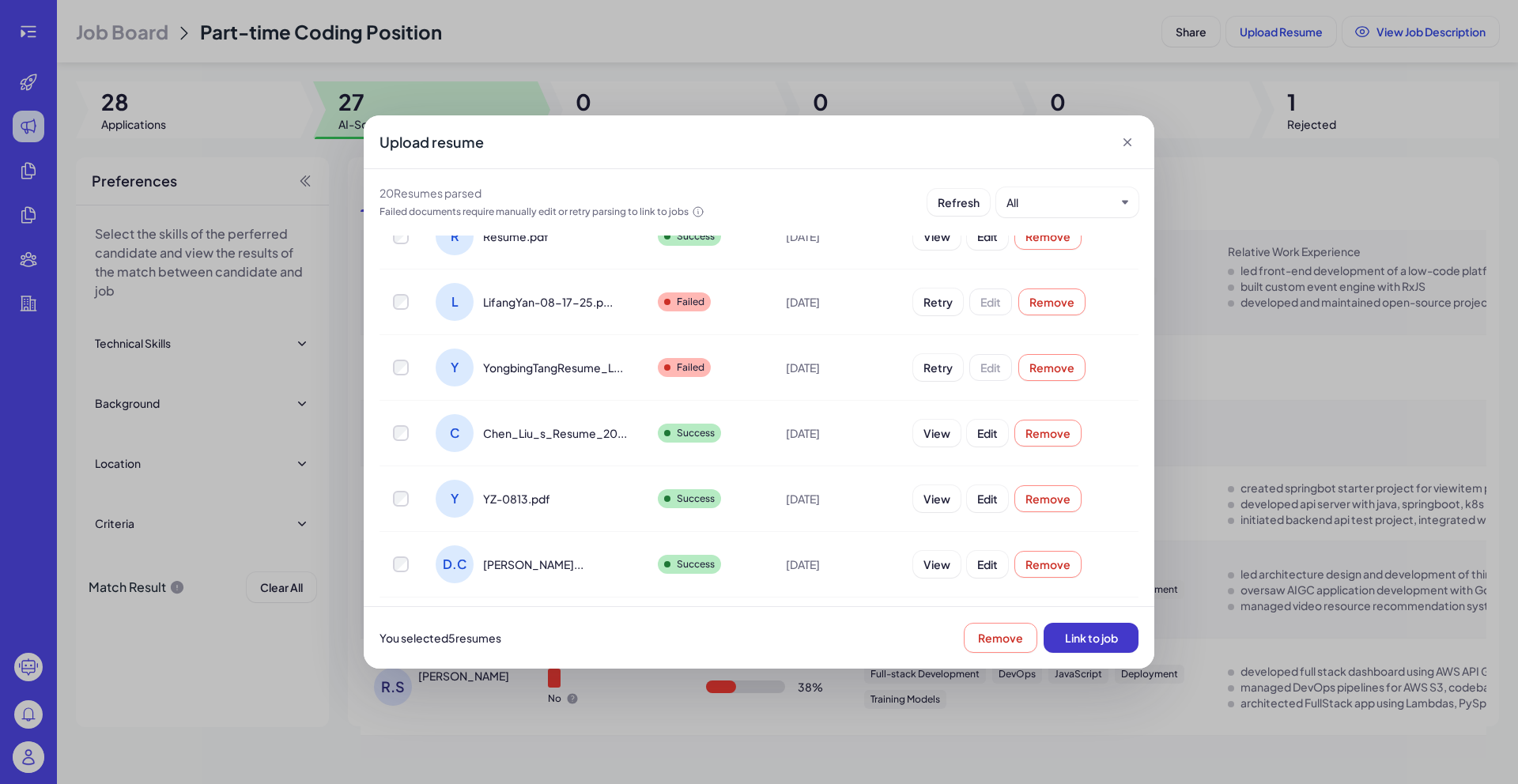
click at [1109, 633] on span "Link to job" at bounding box center [1092, 638] width 53 height 15
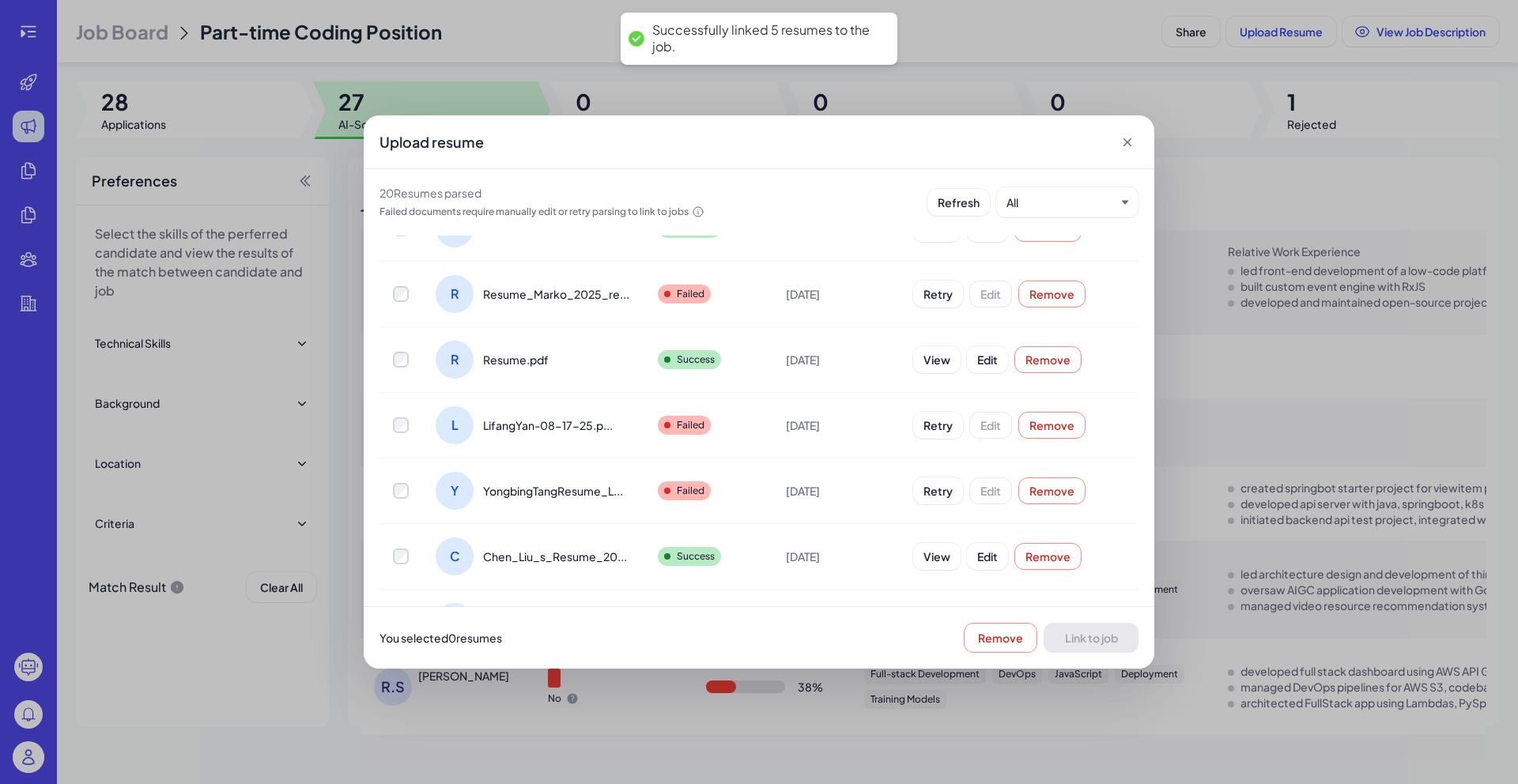
scroll to position [0, 0]
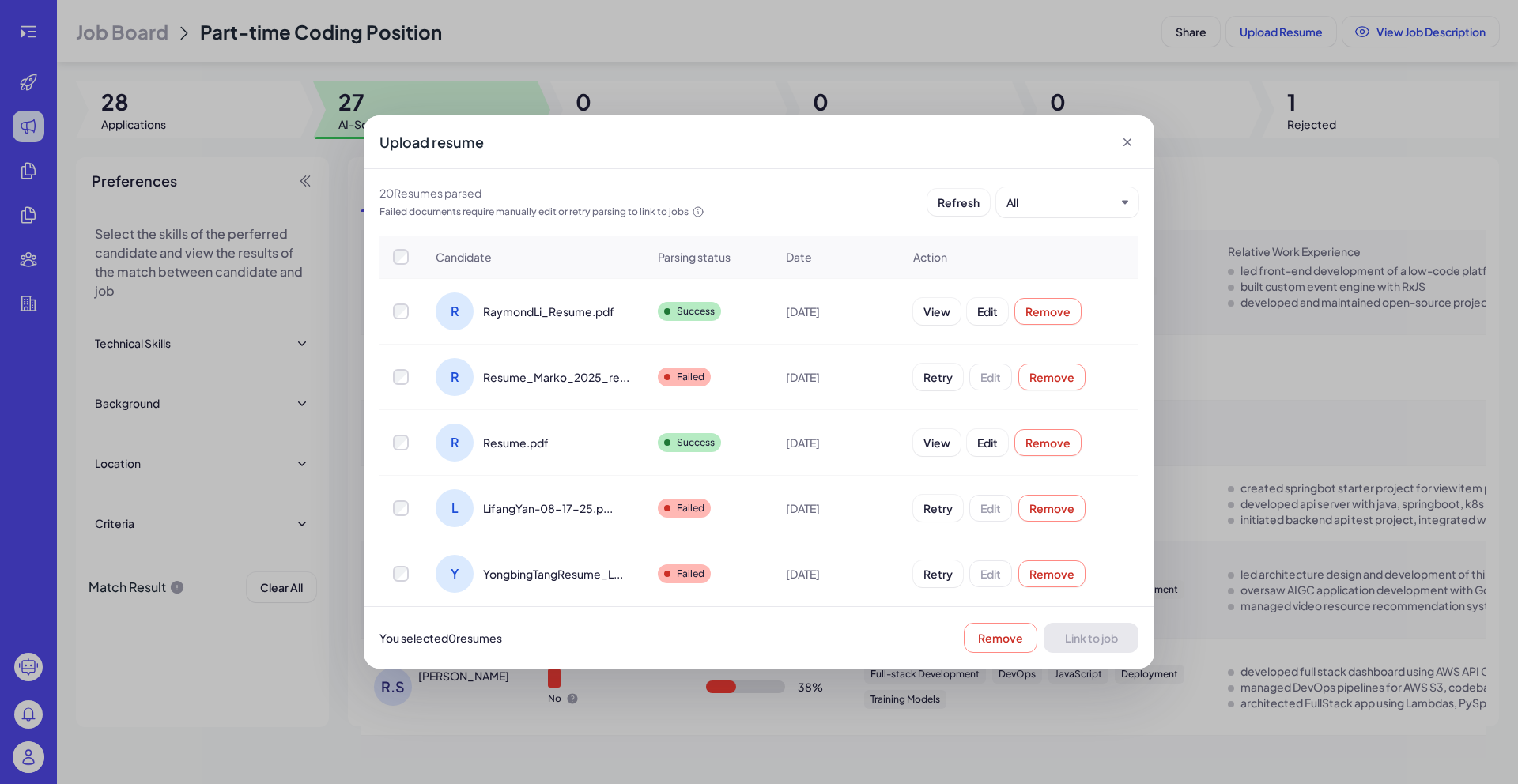
click at [1121, 145] on icon at bounding box center [1128, 142] width 16 height 16
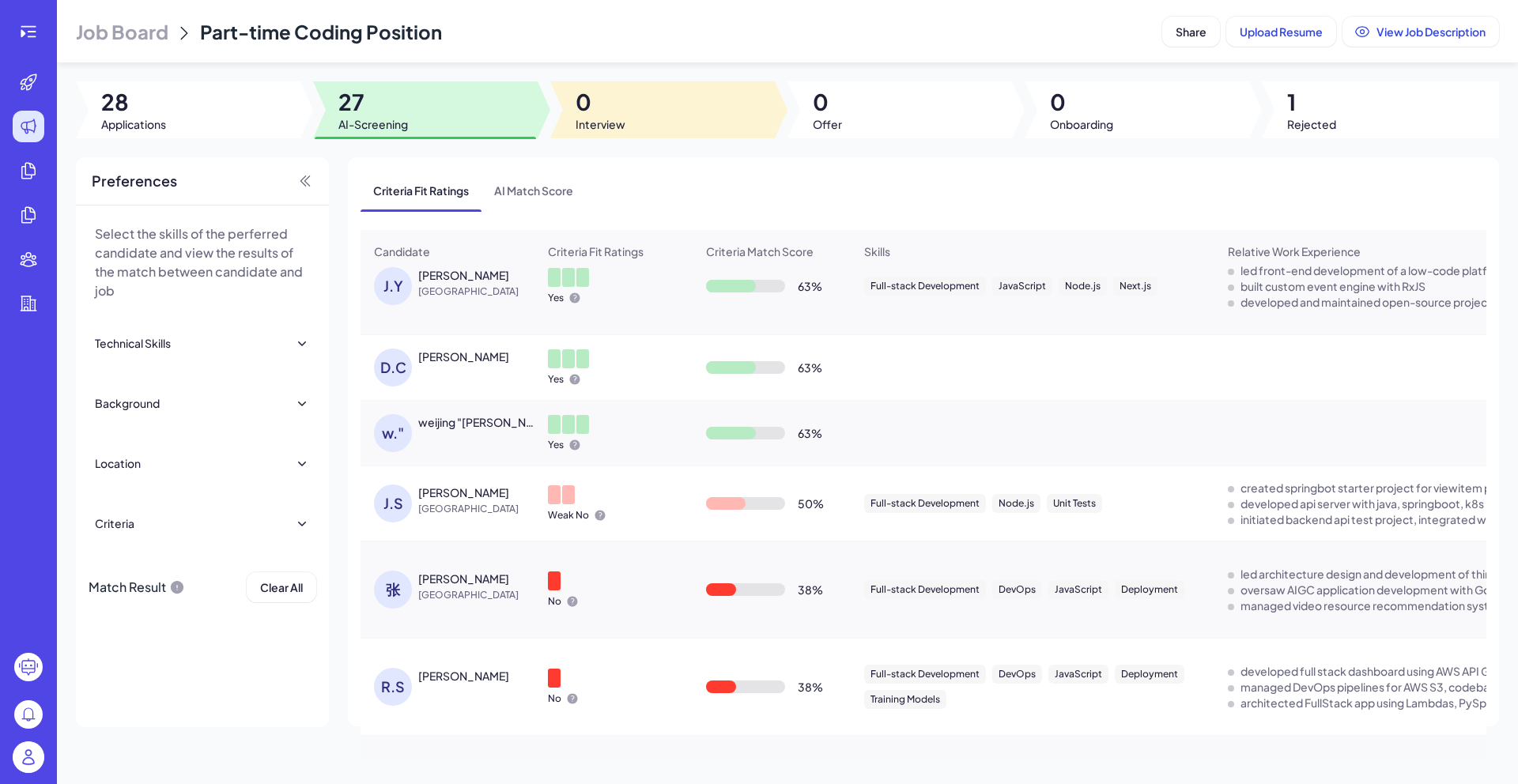
click at [693, 106] on div at bounding box center [662, 109] width 225 height 57
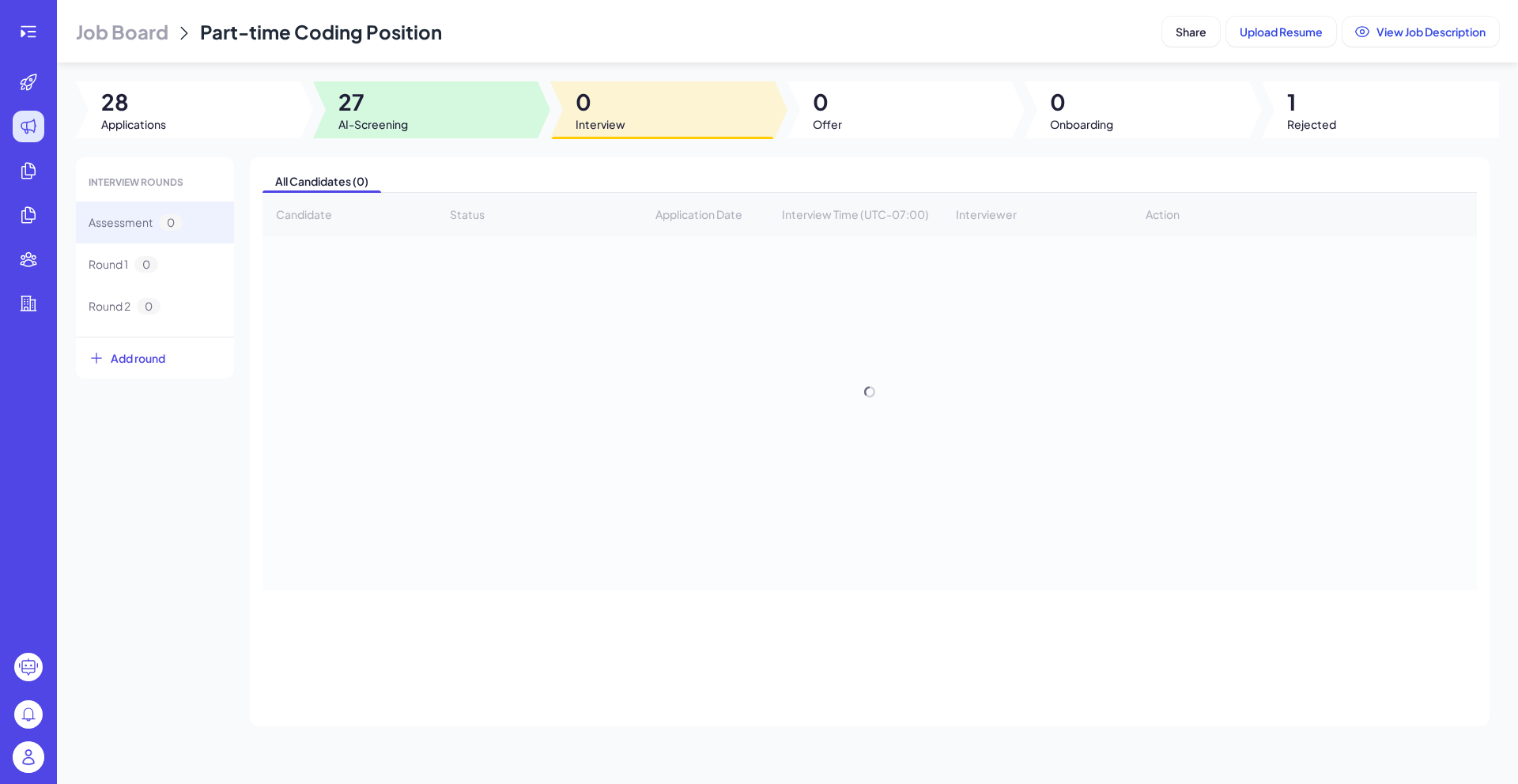
click at [414, 95] on div at bounding box center [425, 109] width 225 height 57
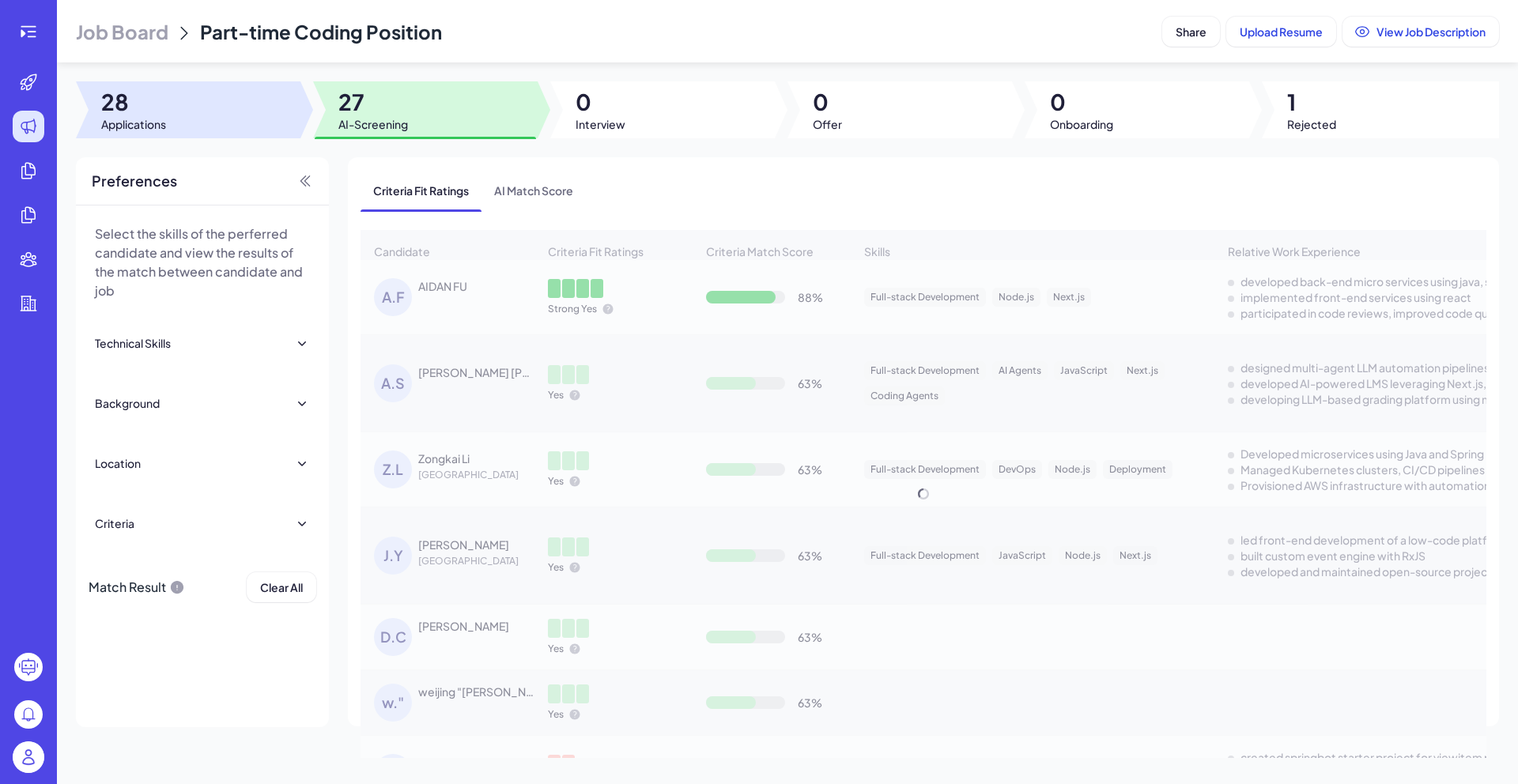
click at [241, 101] on div at bounding box center [188, 109] width 225 height 57
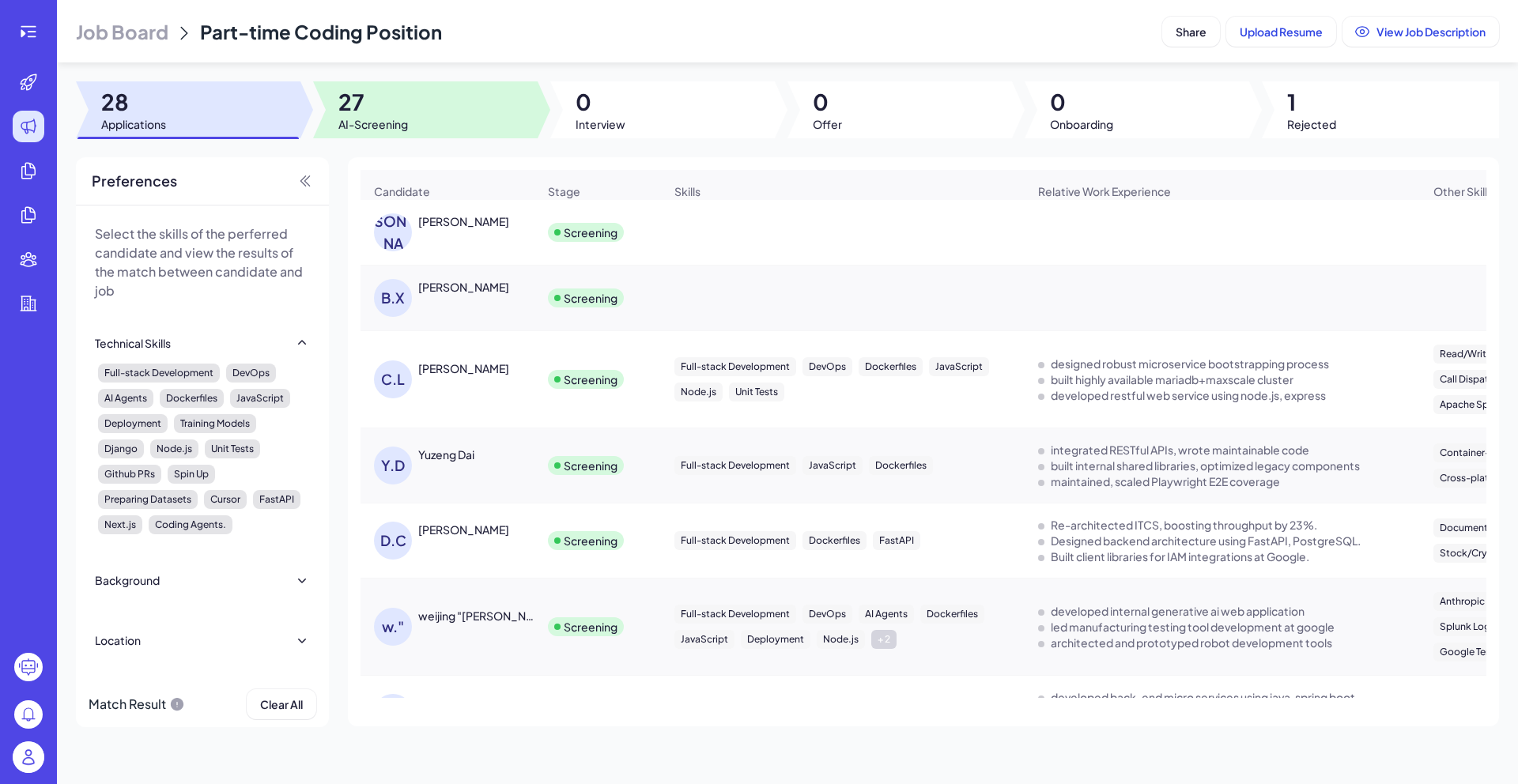
click at [484, 108] on div at bounding box center [425, 109] width 225 height 57
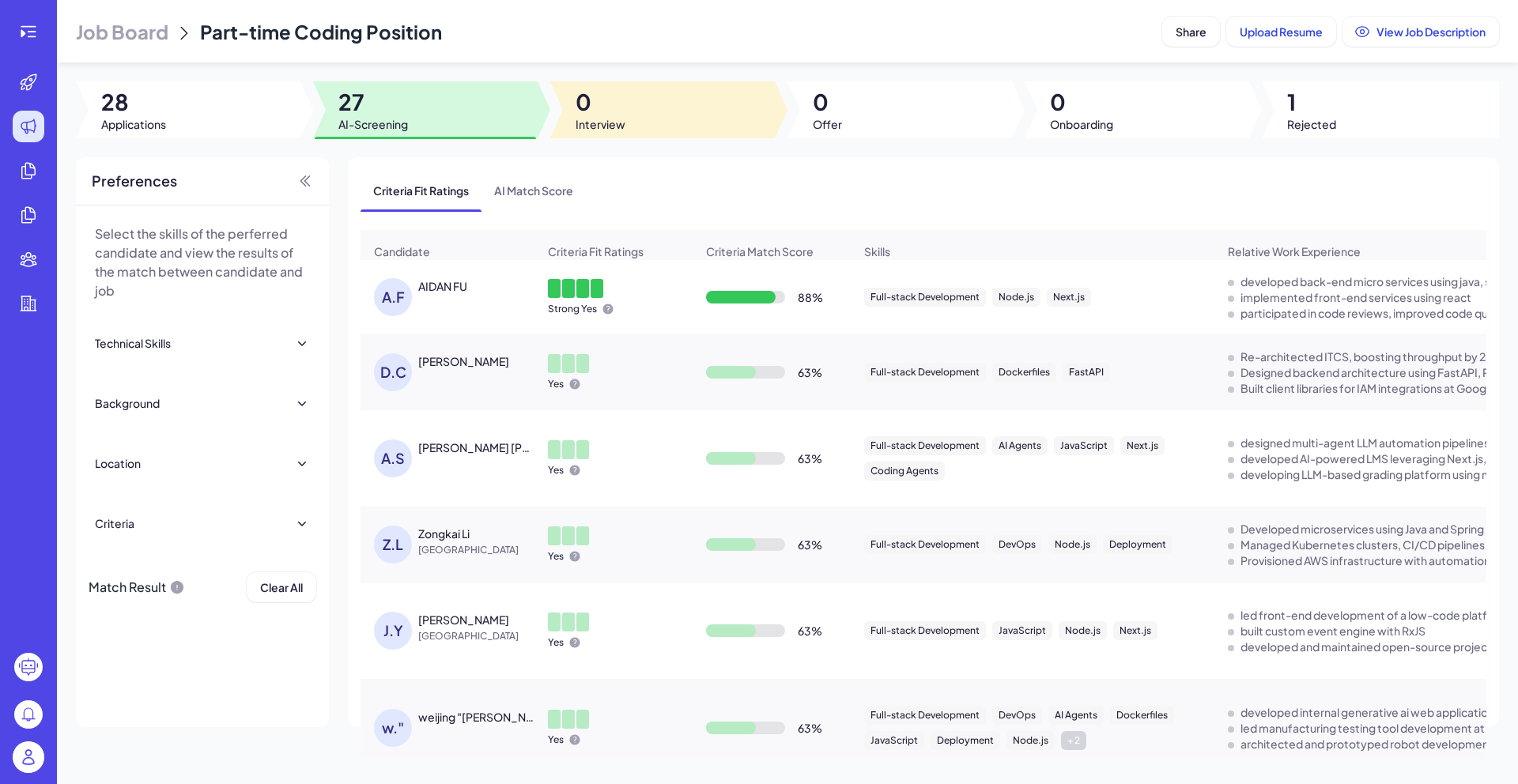
click at [699, 69] on div "Job Board Part-time Coding Position Share Upload Resume View Job Description 28…" at bounding box center [788, 392] width 1461 height 784
click at [665, 101] on div at bounding box center [662, 109] width 225 height 57
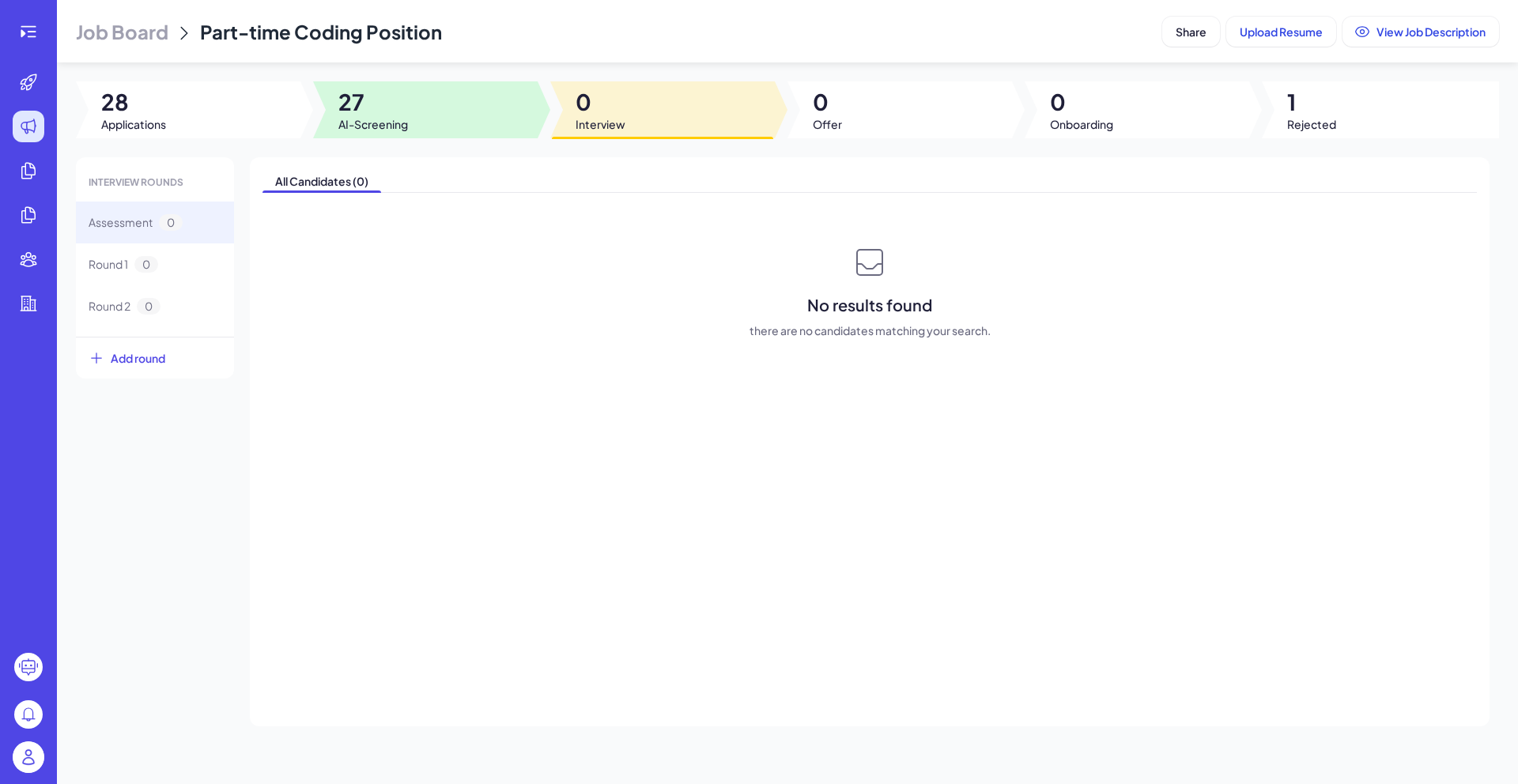
click at [366, 92] on span "27" at bounding box center [372, 102] width 69 height 28
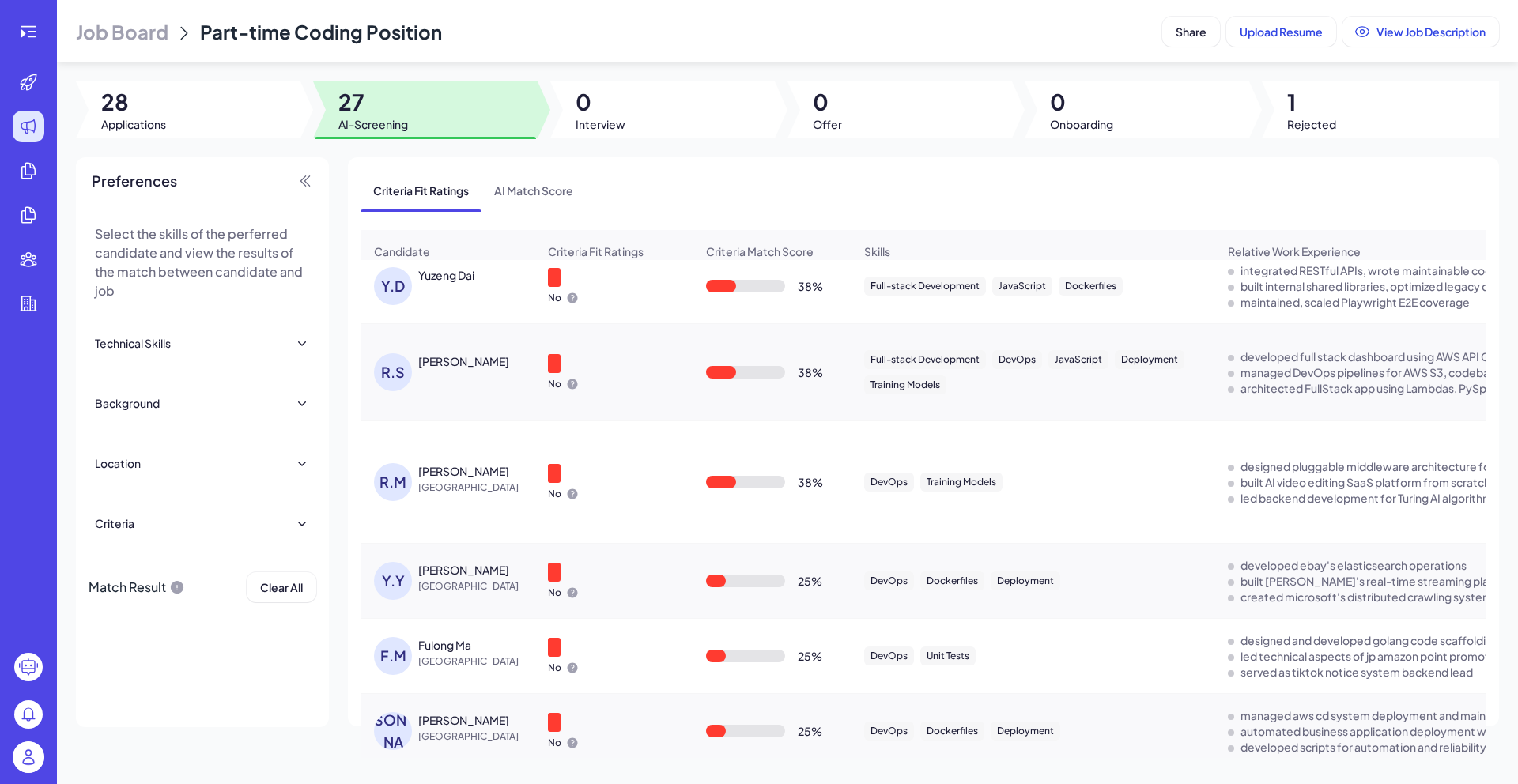
scroll to position [910, 0]
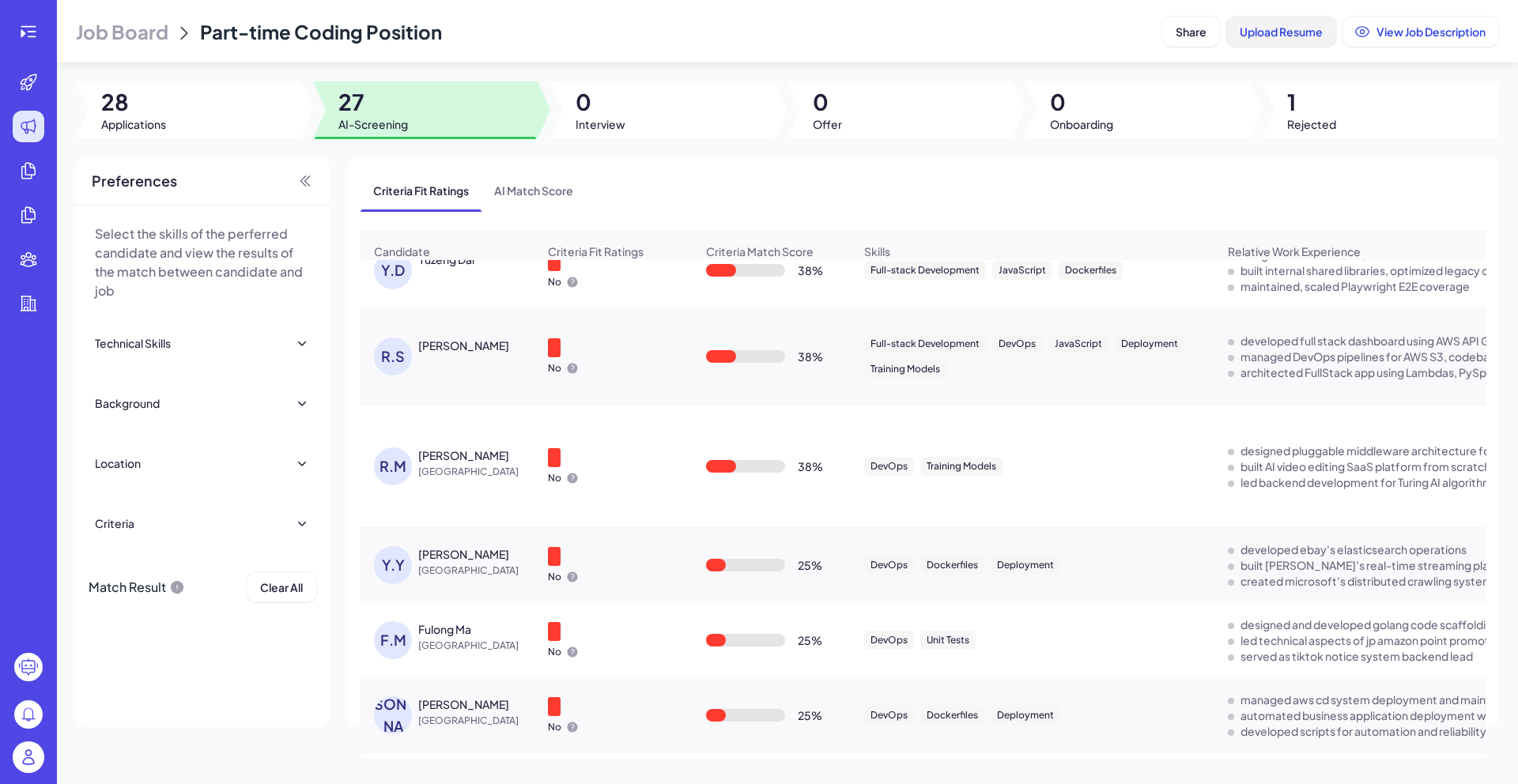
click at [1249, 33] on span "Upload Resume" at bounding box center [1281, 32] width 83 height 15
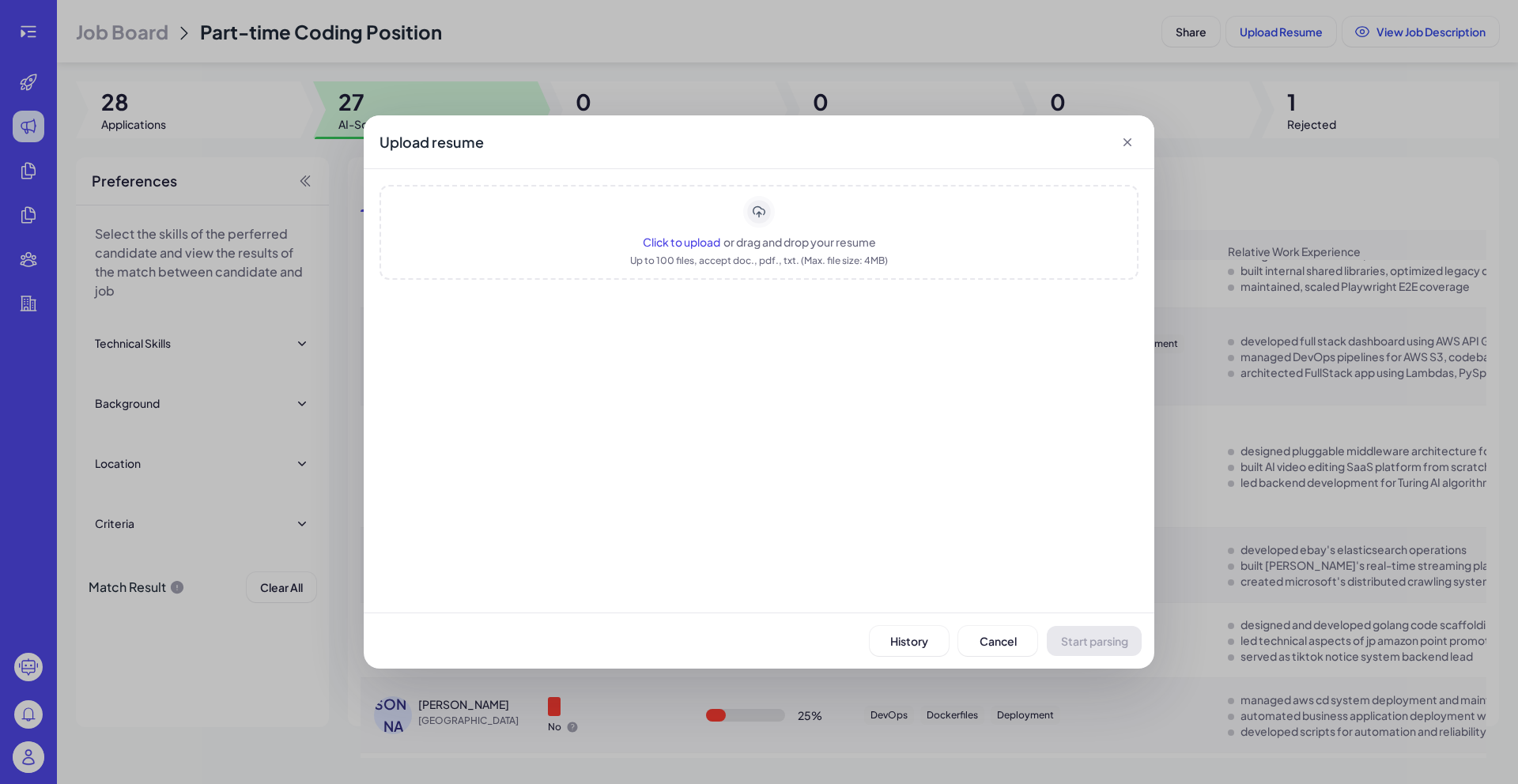
click at [1129, 145] on icon at bounding box center [1128, 142] width 16 height 16
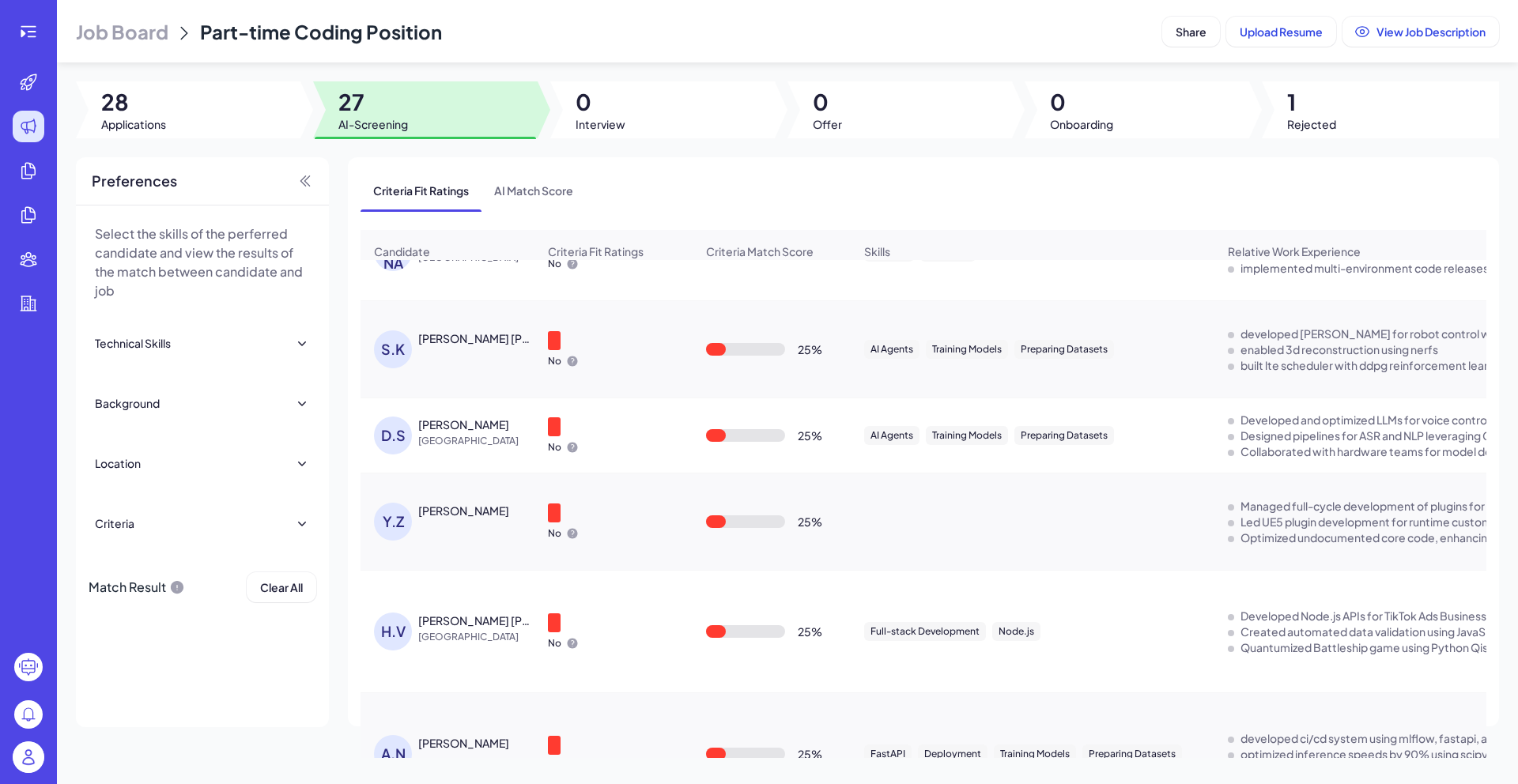
scroll to position [2016, 0]
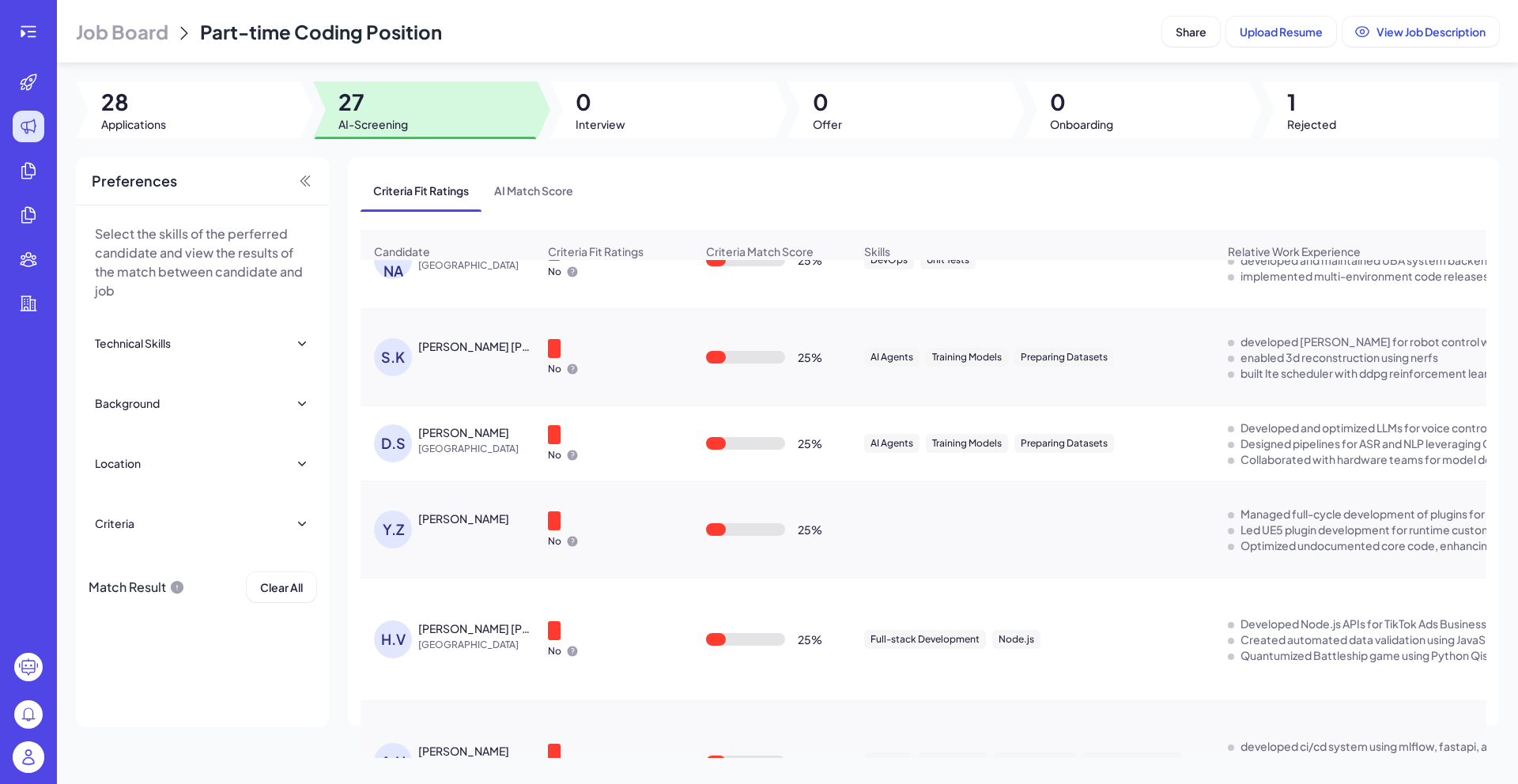
click at [470, 526] on div "[PERSON_NAME]" at bounding box center [464, 518] width 91 height 16
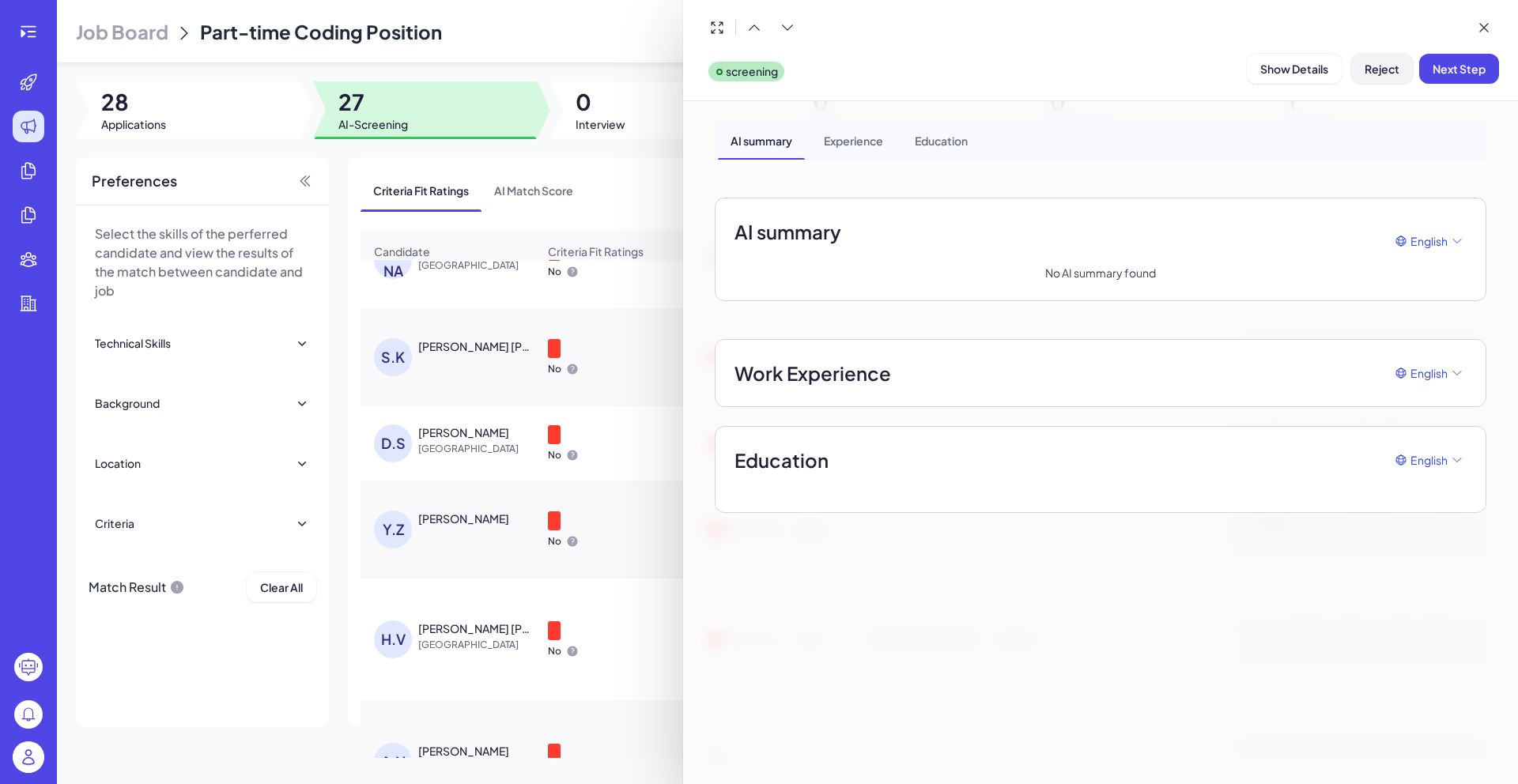
click at [1387, 74] on span "Reject" at bounding box center [1382, 68] width 35 height 15
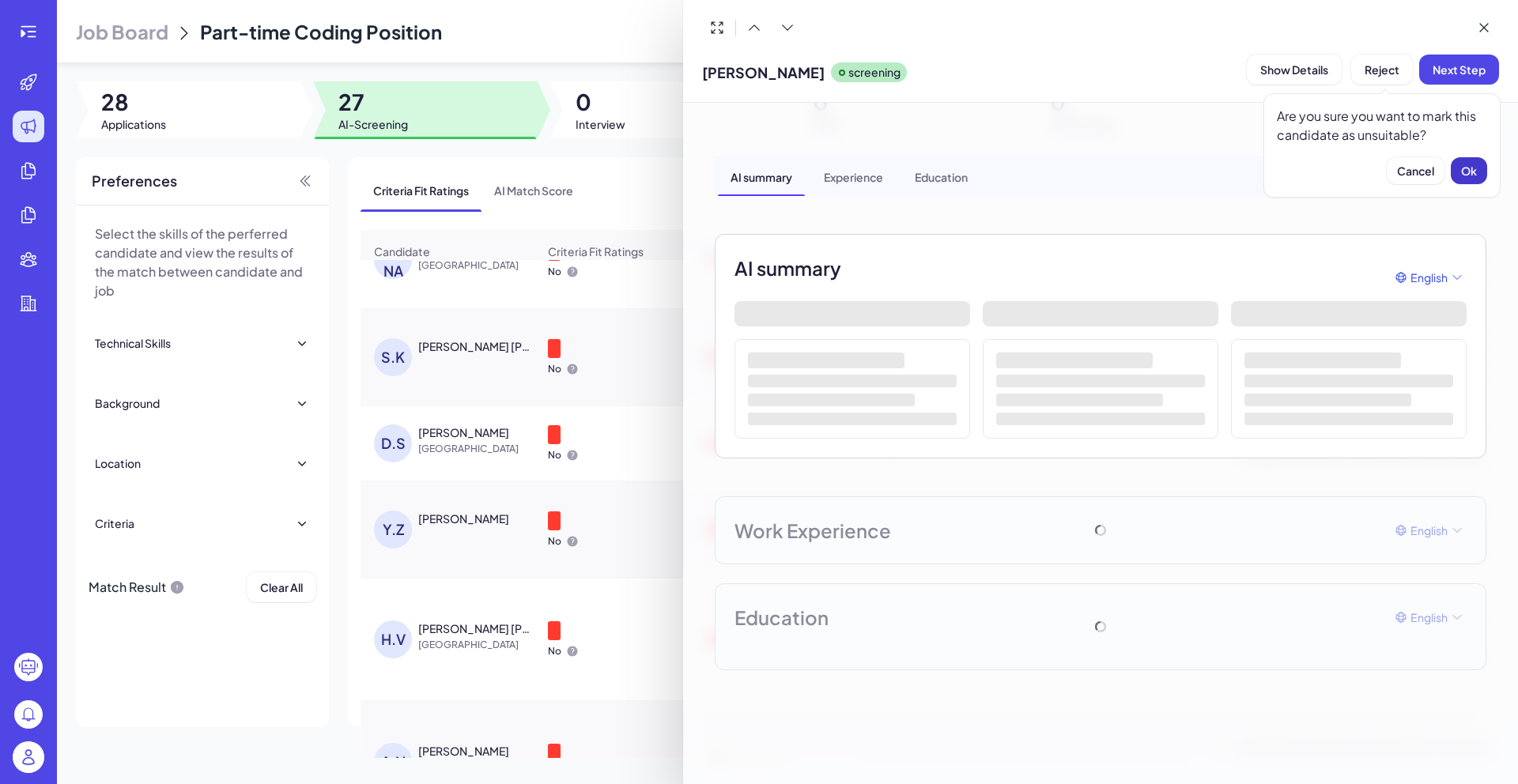
click at [1457, 174] on button "Ok" at bounding box center [1468, 170] width 37 height 26
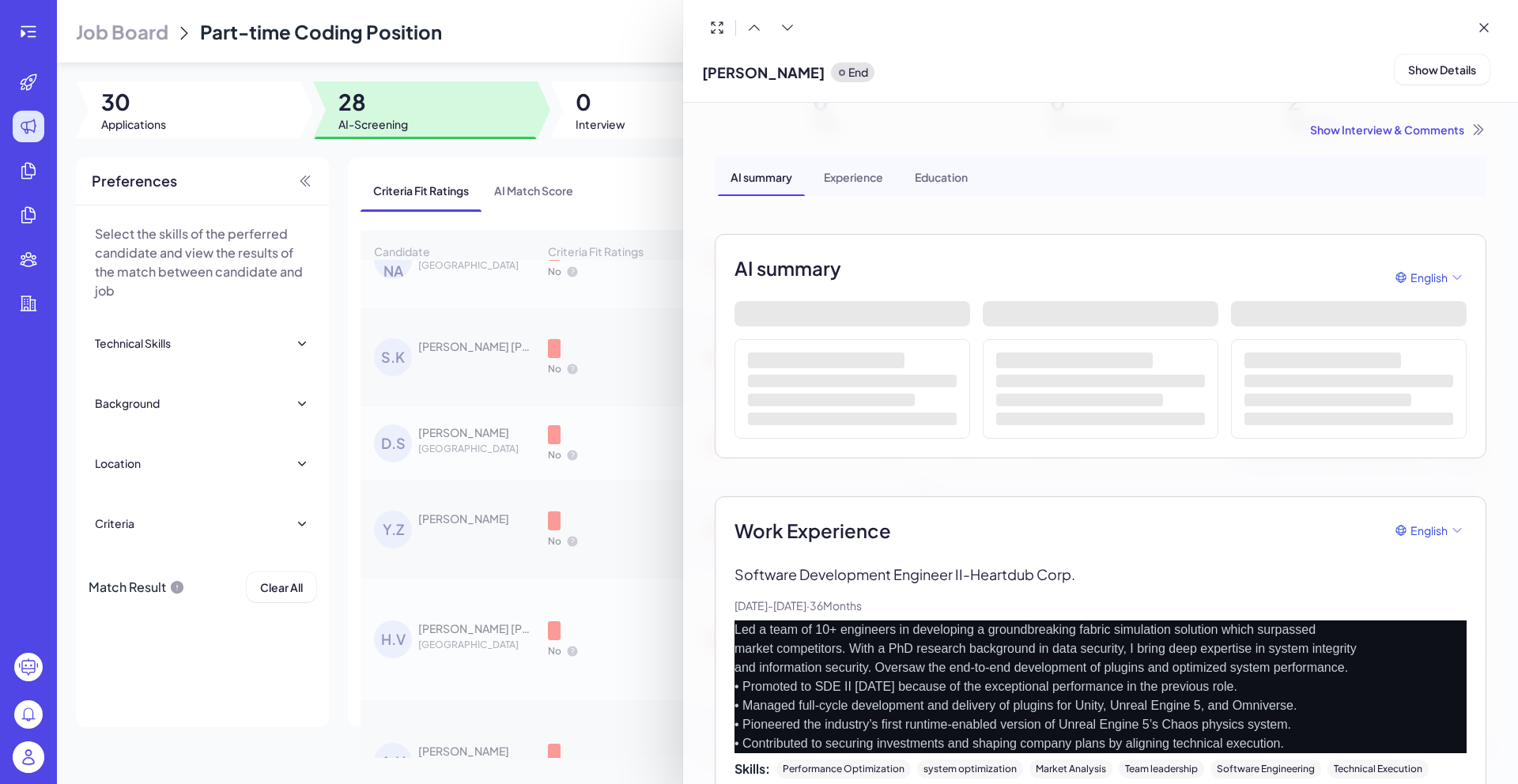
click at [486, 455] on div at bounding box center [759, 392] width 1518 height 784
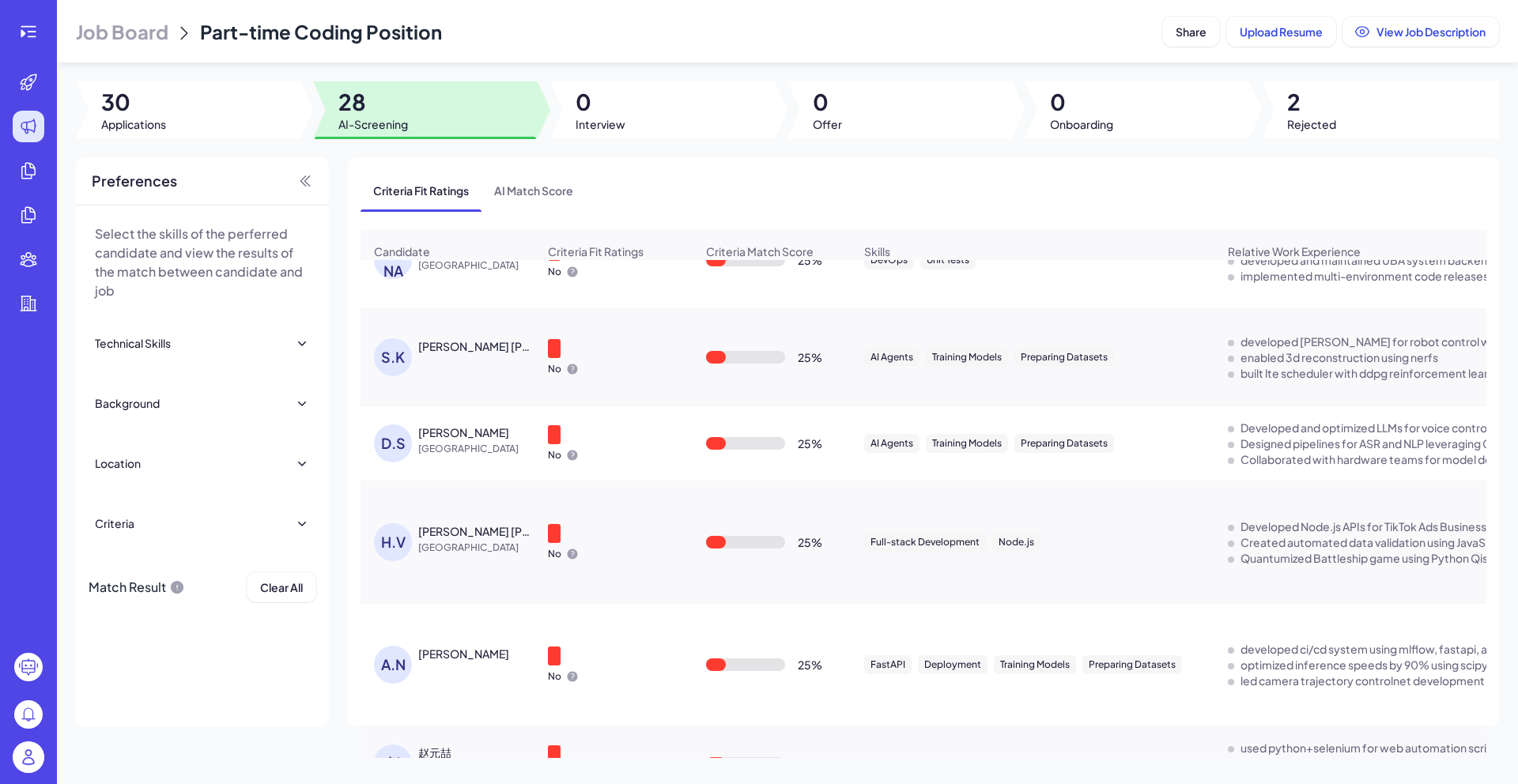
click at [478, 449] on span "China" at bounding box center [478, 448] width 119 height 16
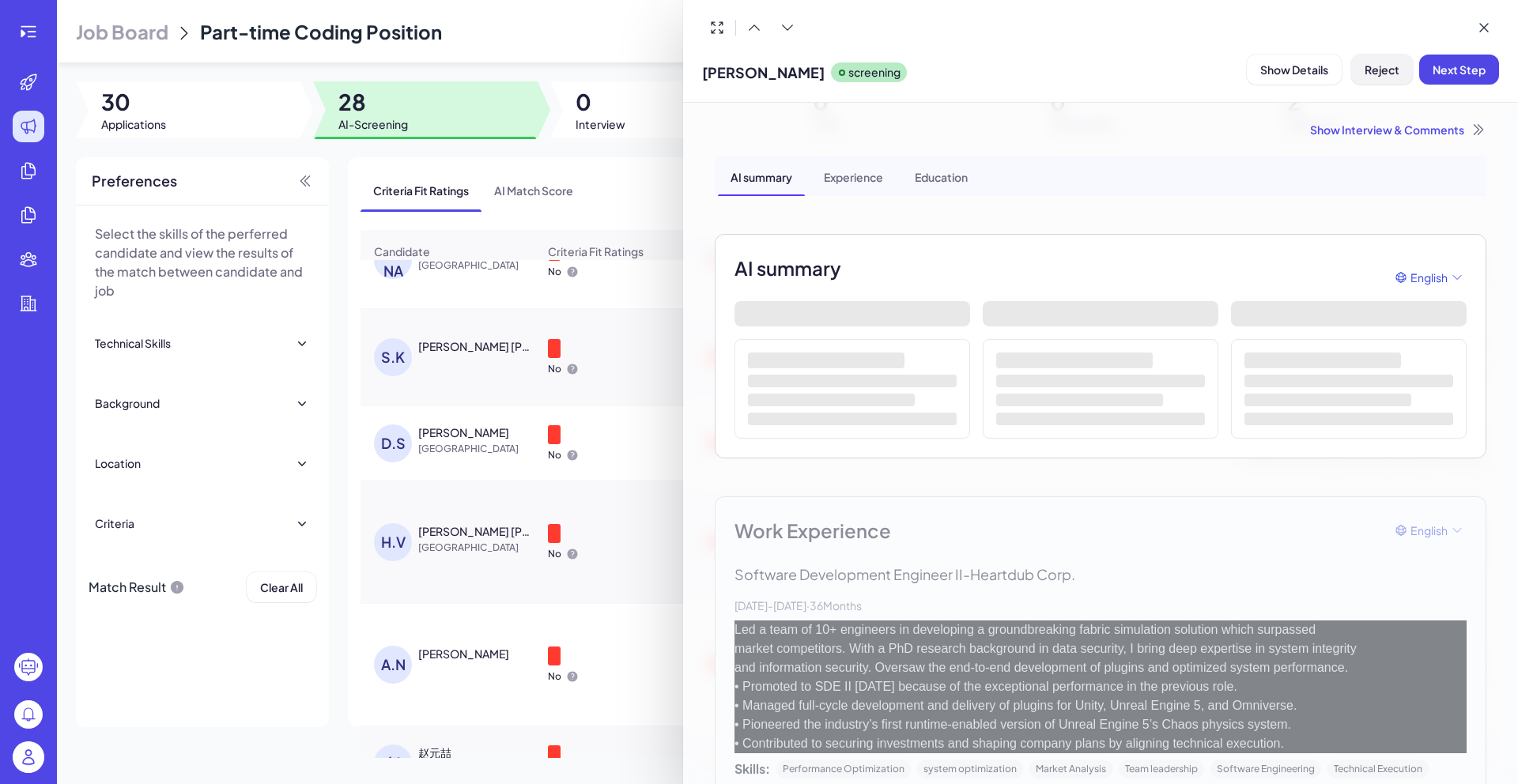
click at [1383, 75] on span "Reject" at bounding box center [1382, 69] width 35 height 15
click at [1474, 168] on span "Ok" at bounding box center [1468, 172] width 16 height 15
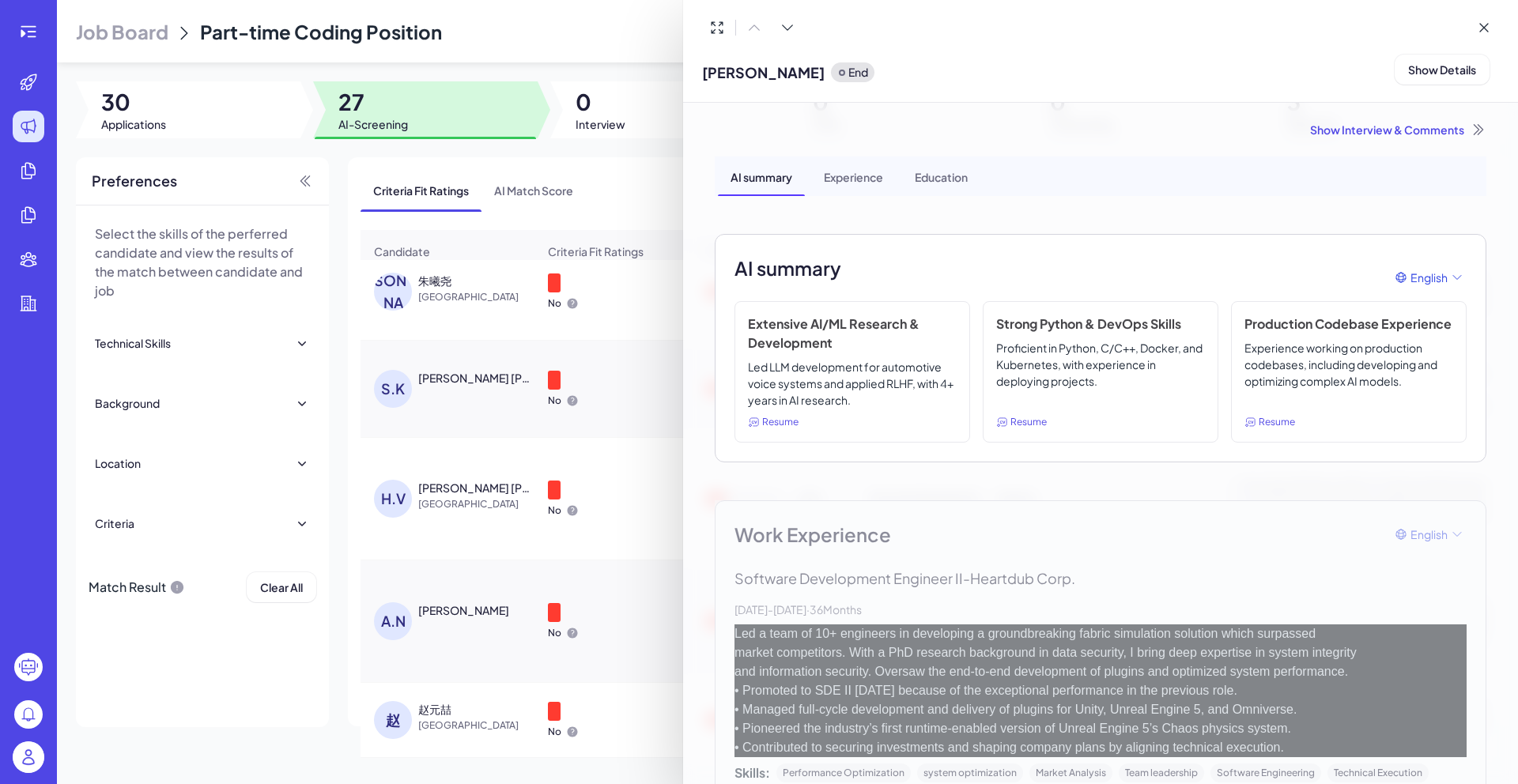
scroll to position [1993, 0]
click at [533, 167] on div at bounding box center [759, 392] width 1518 height 784
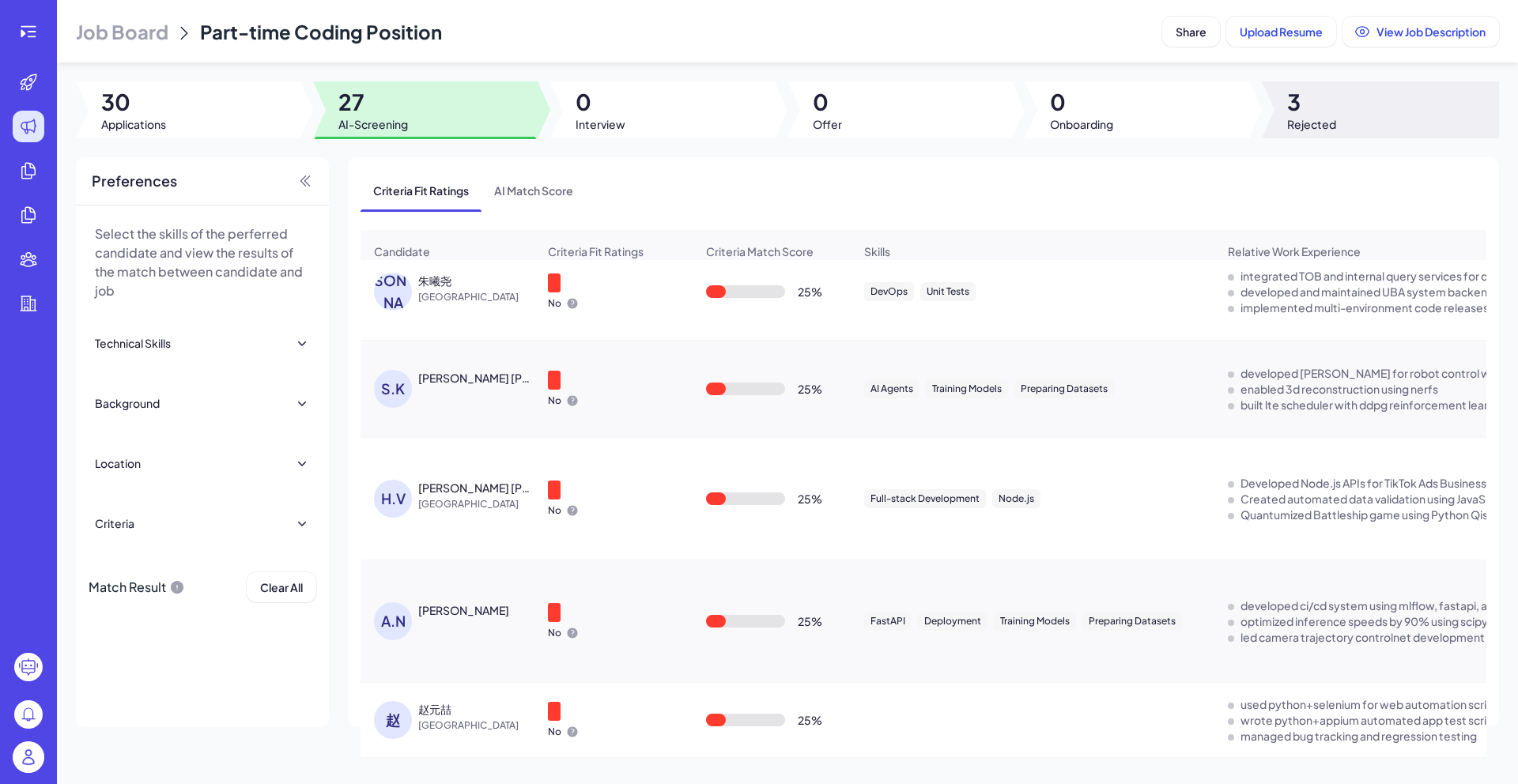
click at [1306, 118] on span "Rejected" at bounding box center [1311, 124] width 49 height 16
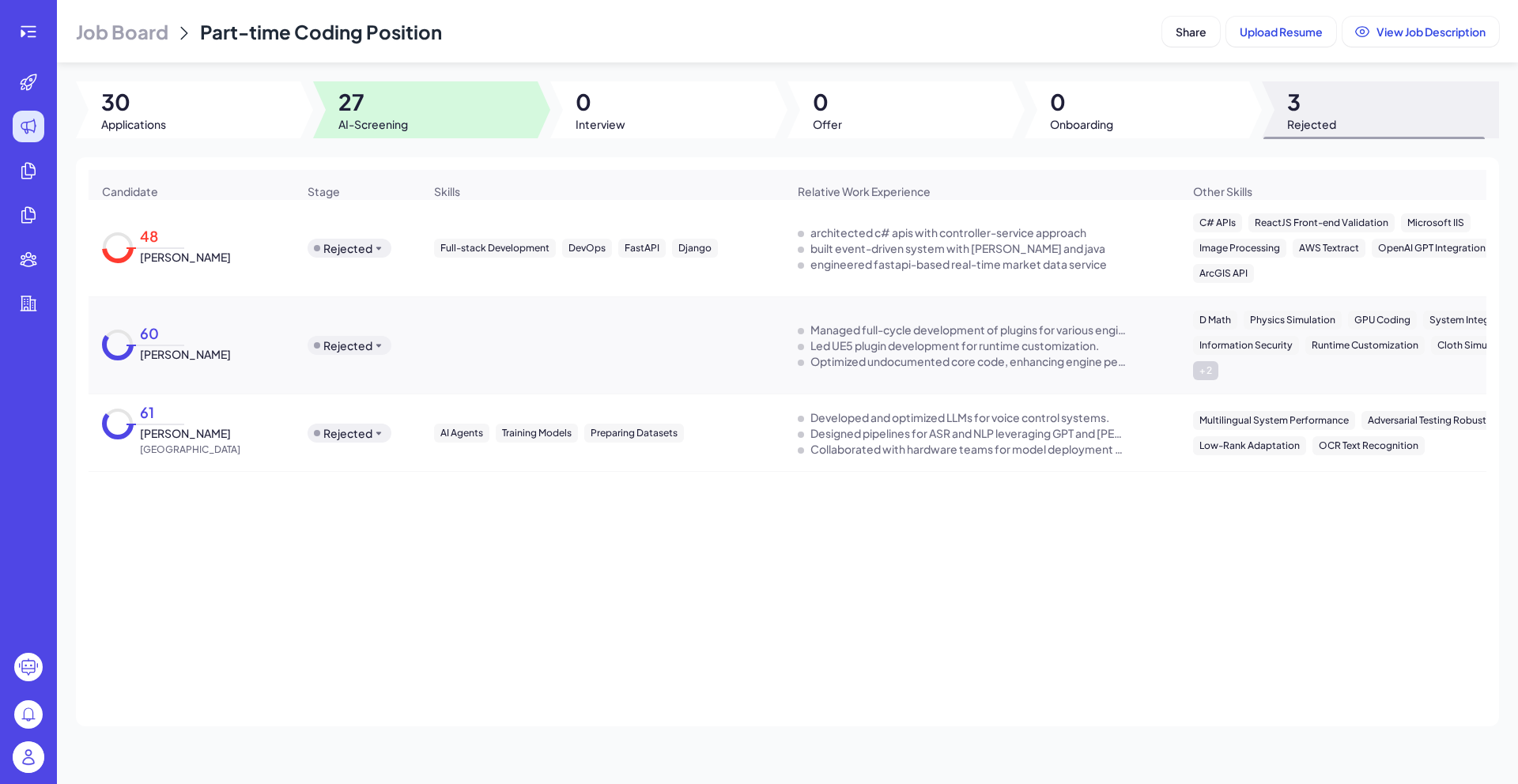
click at [449, 111] on div at bounding box center [425, 109] width 225 height 57
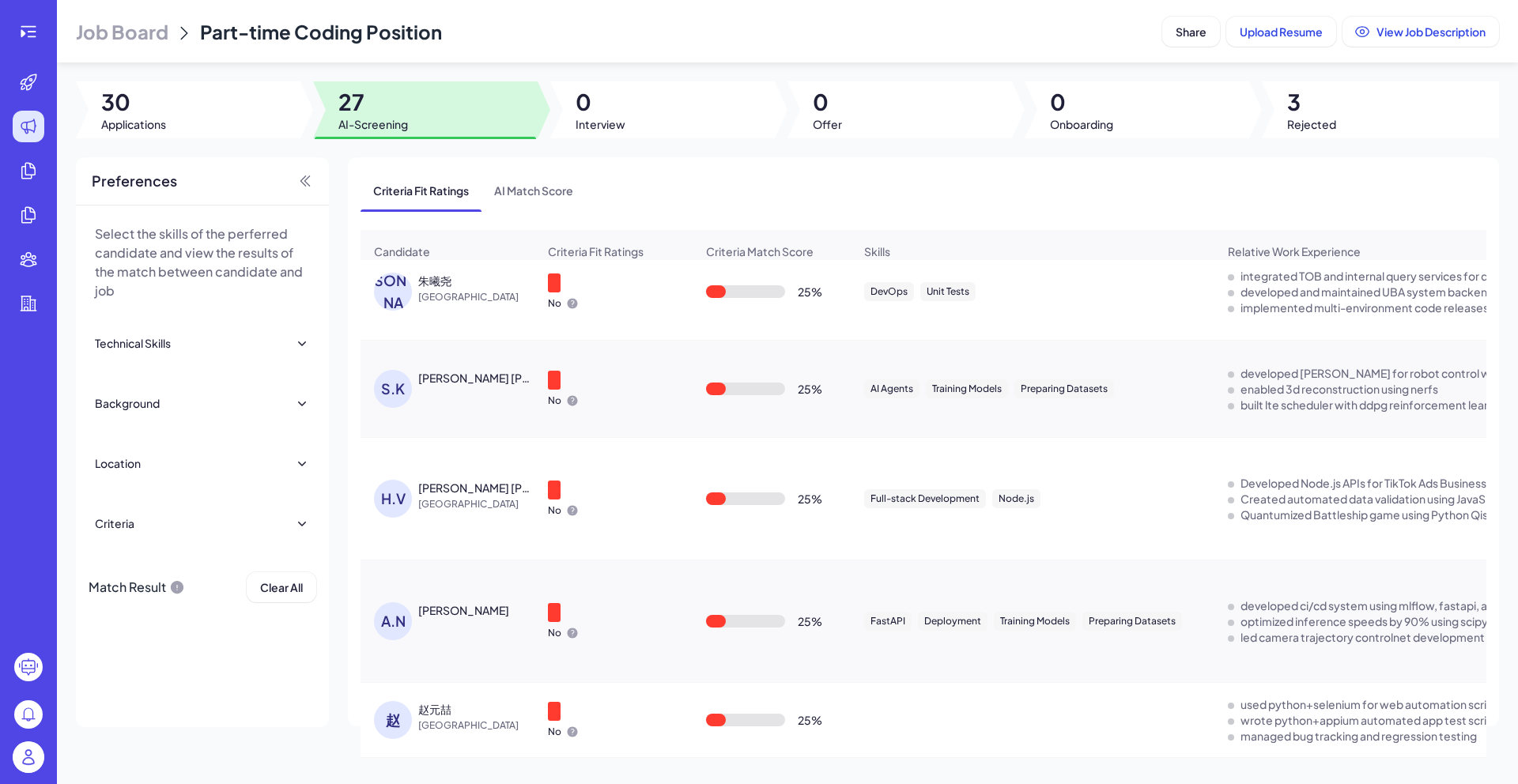
scroll to position [0, 0]
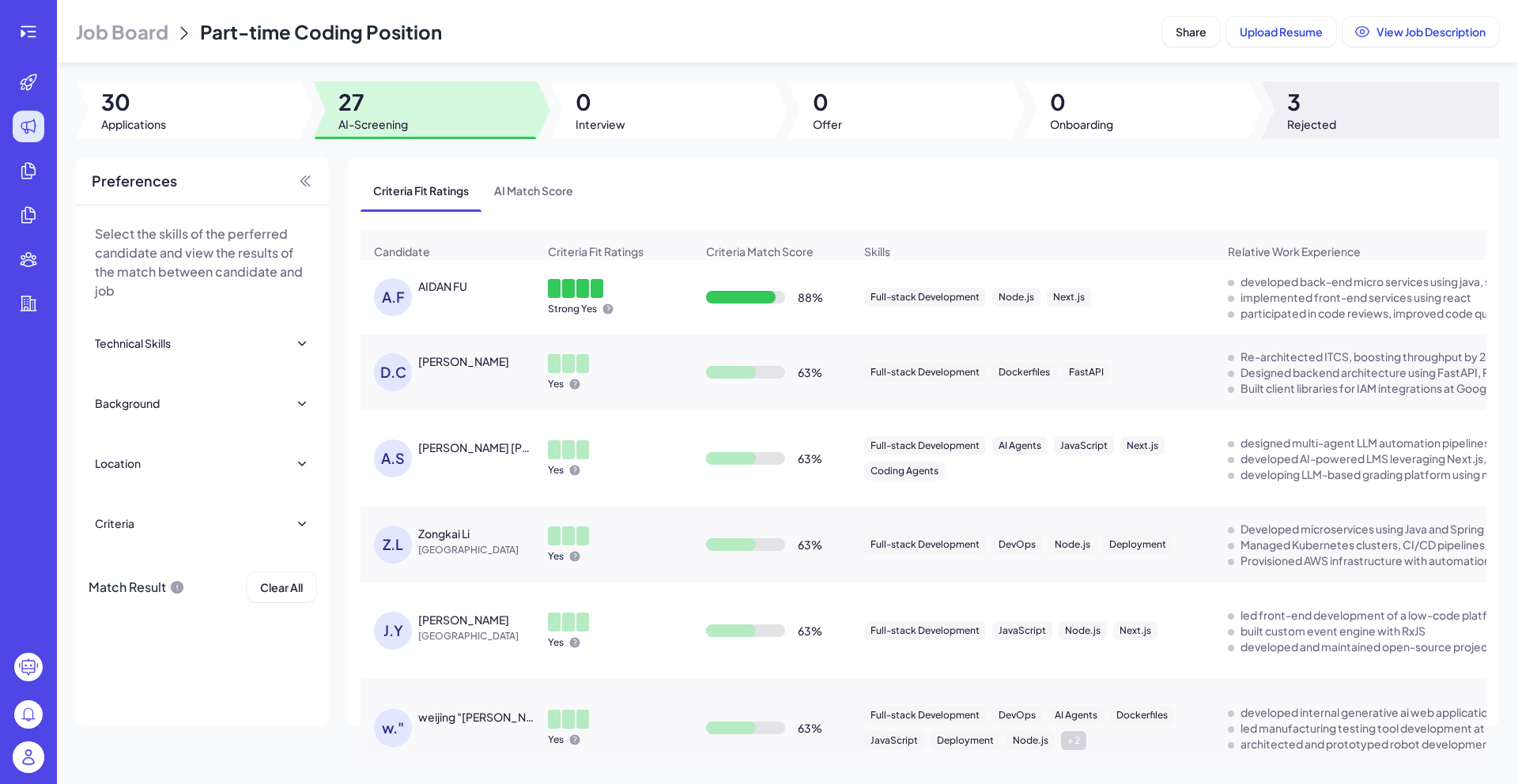
click at [1339, 104] on div at bounding box center [1380, 109] width 237 height 57
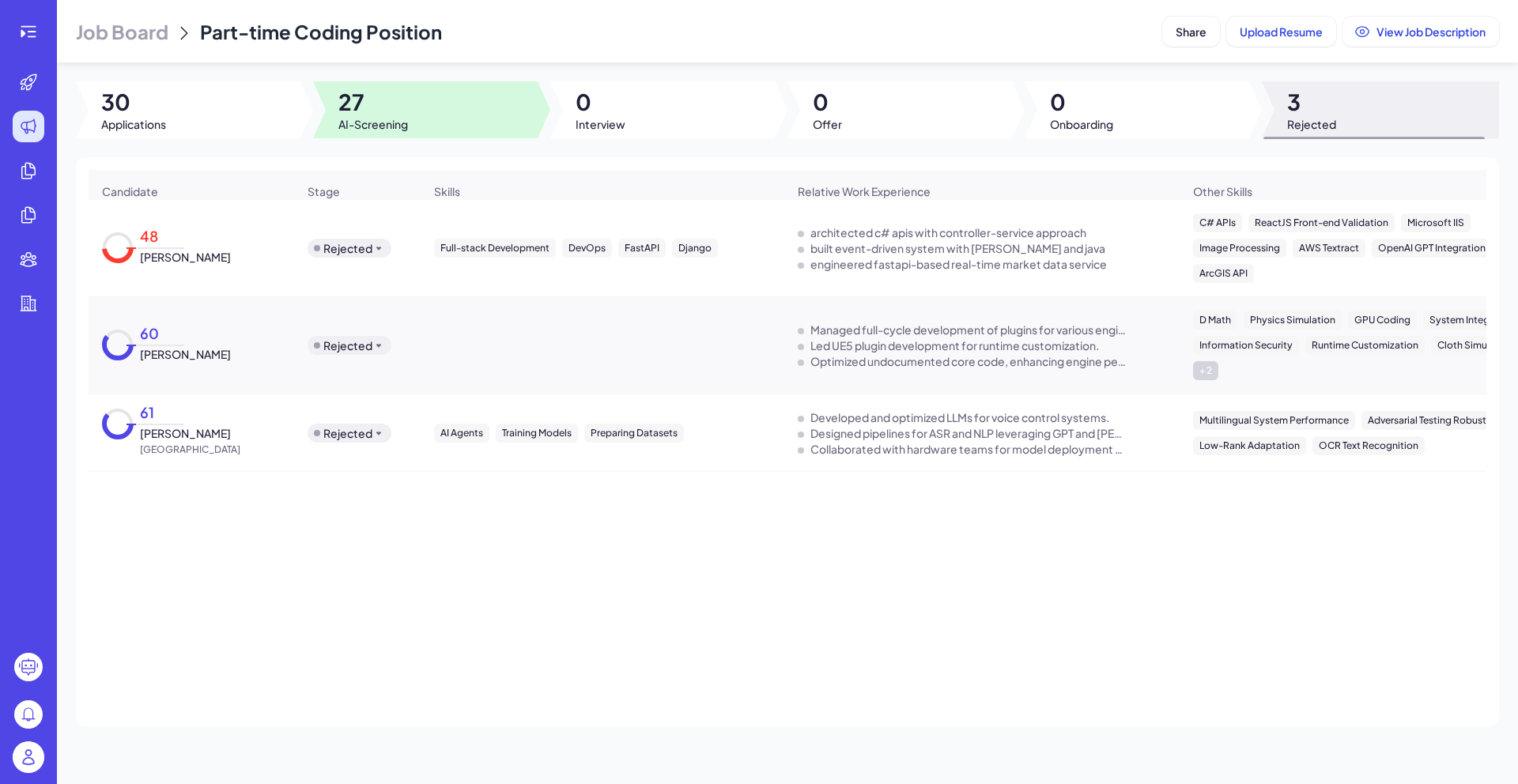
click at [376, 125] on span "AI-Screening" at bounding box center [372, 124] width 69 height 16
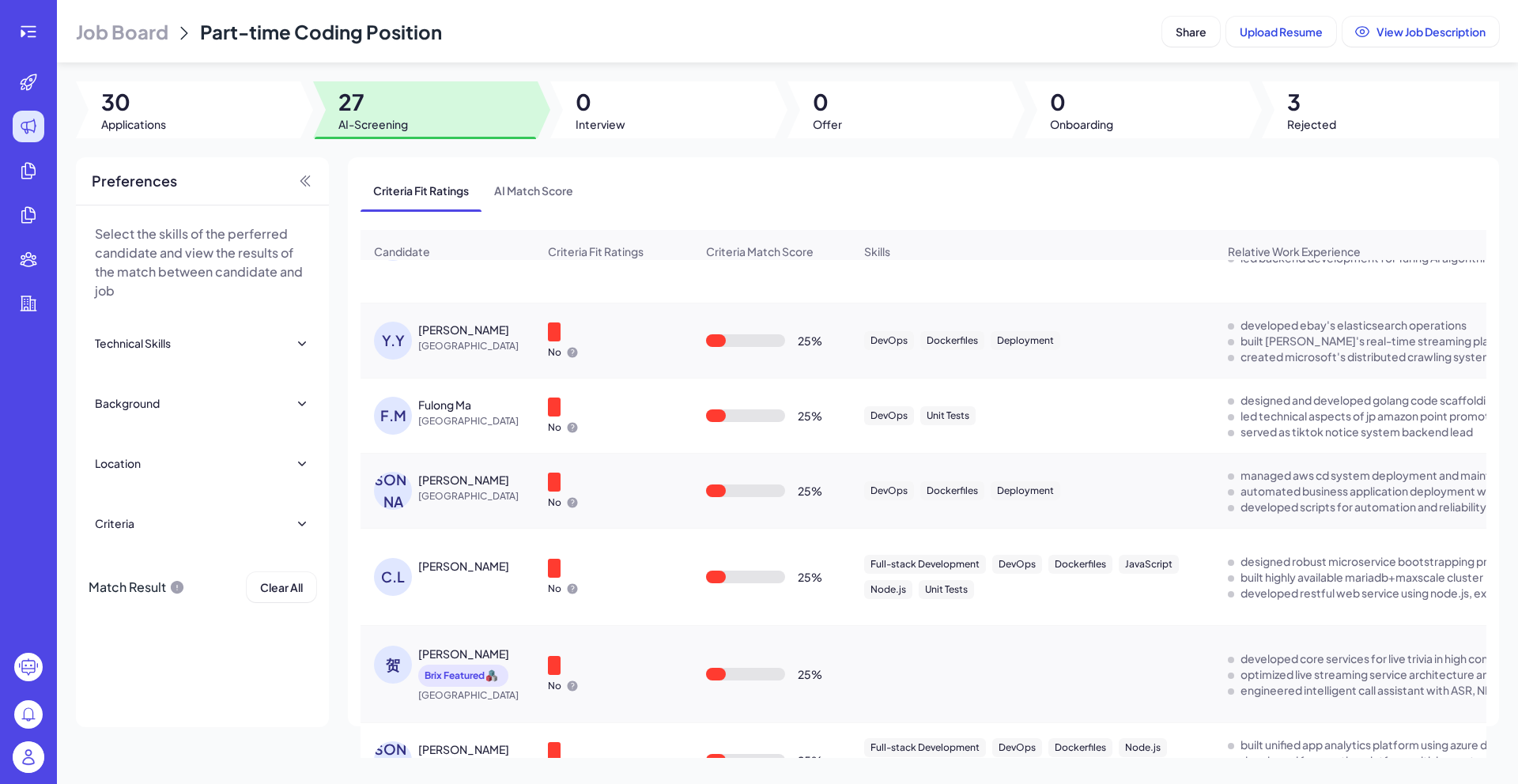
scroll to position [1138, 0]
click at [435, 570] on div "Chen Liu" at bounding box center [464, 563] width 91 height 16
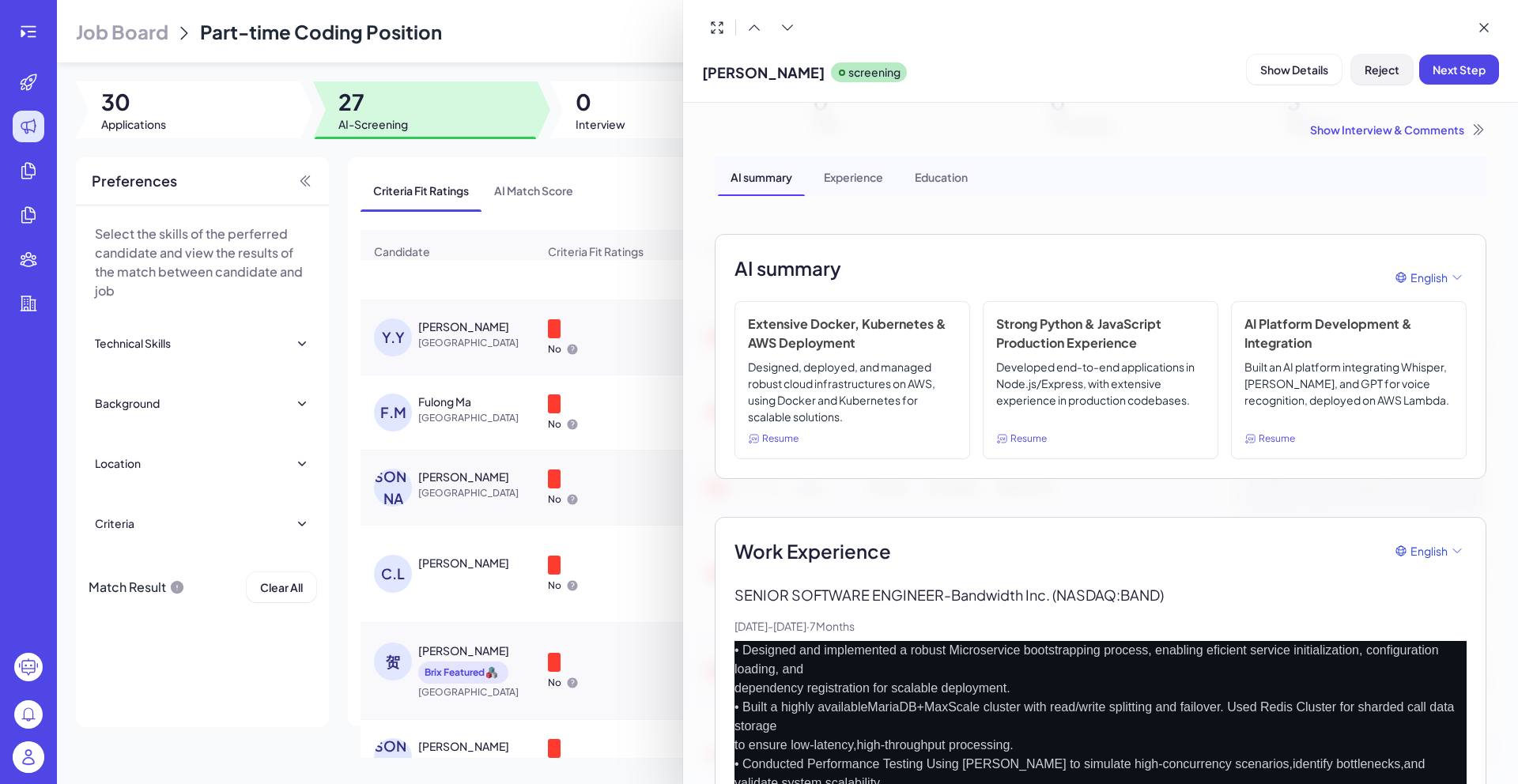
click at [1380, 75] on span "Reject" at bounding box center [1382, 69] width 35 height 15
click at [1460, 178] on button "Ok" at bounding box center [1468, 171] width 37 height 26
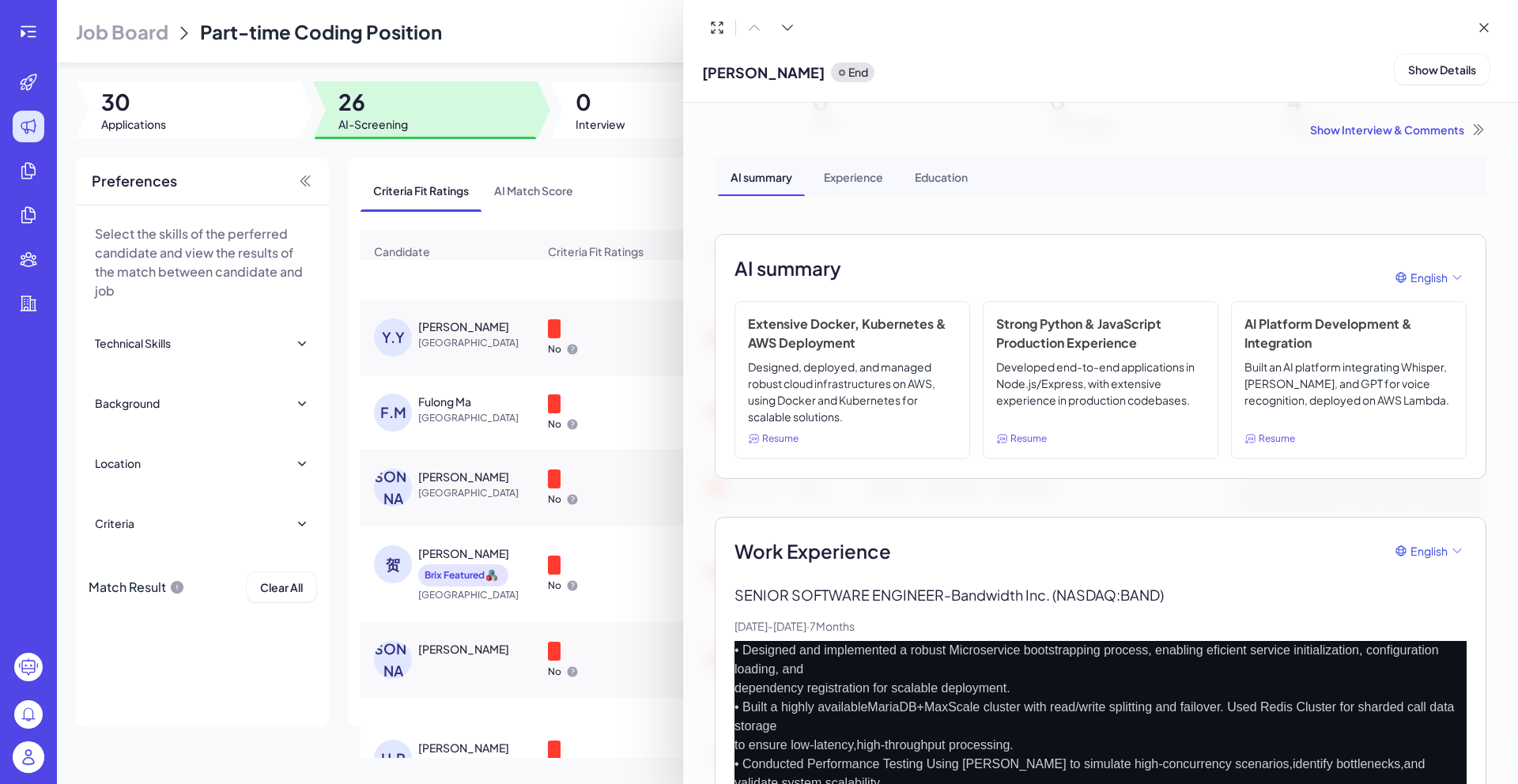
click at [284, 664] on div at bounding box center [759, 392] width 1518 height 784
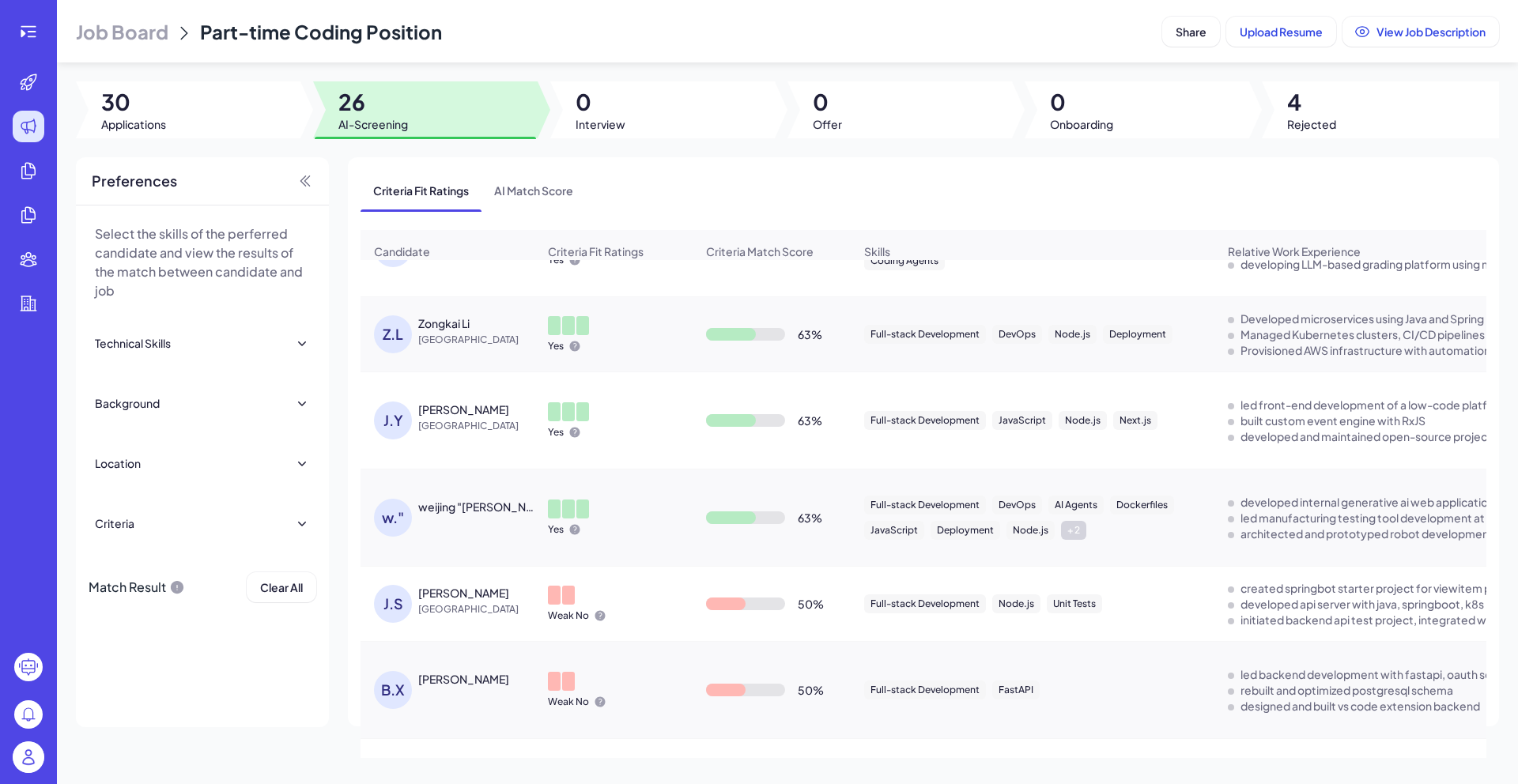
scroll to position [196, 0]
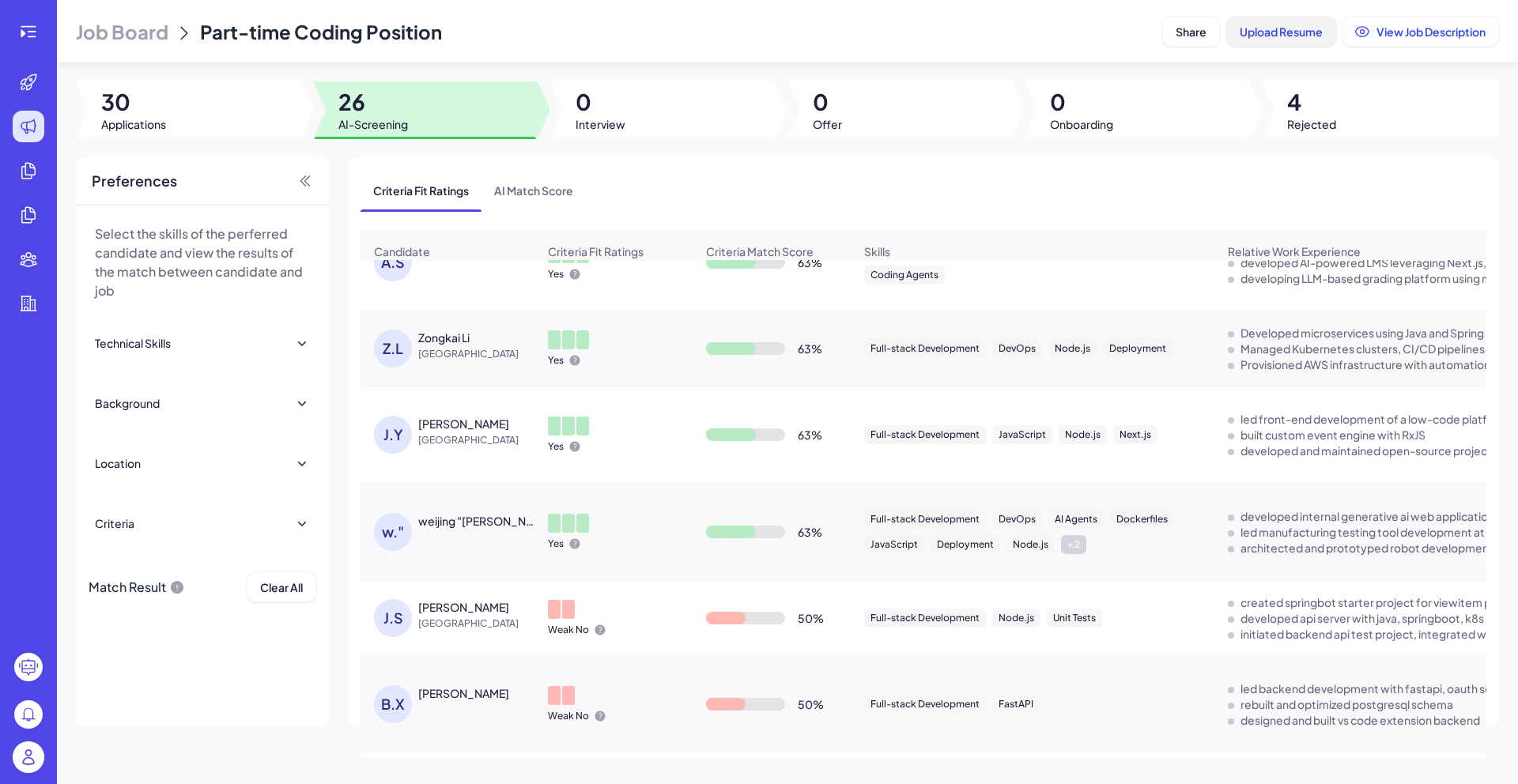
click at [1269, 39] on button "Upload Resume" at bounding box center [1281, 31] width 110 height 30
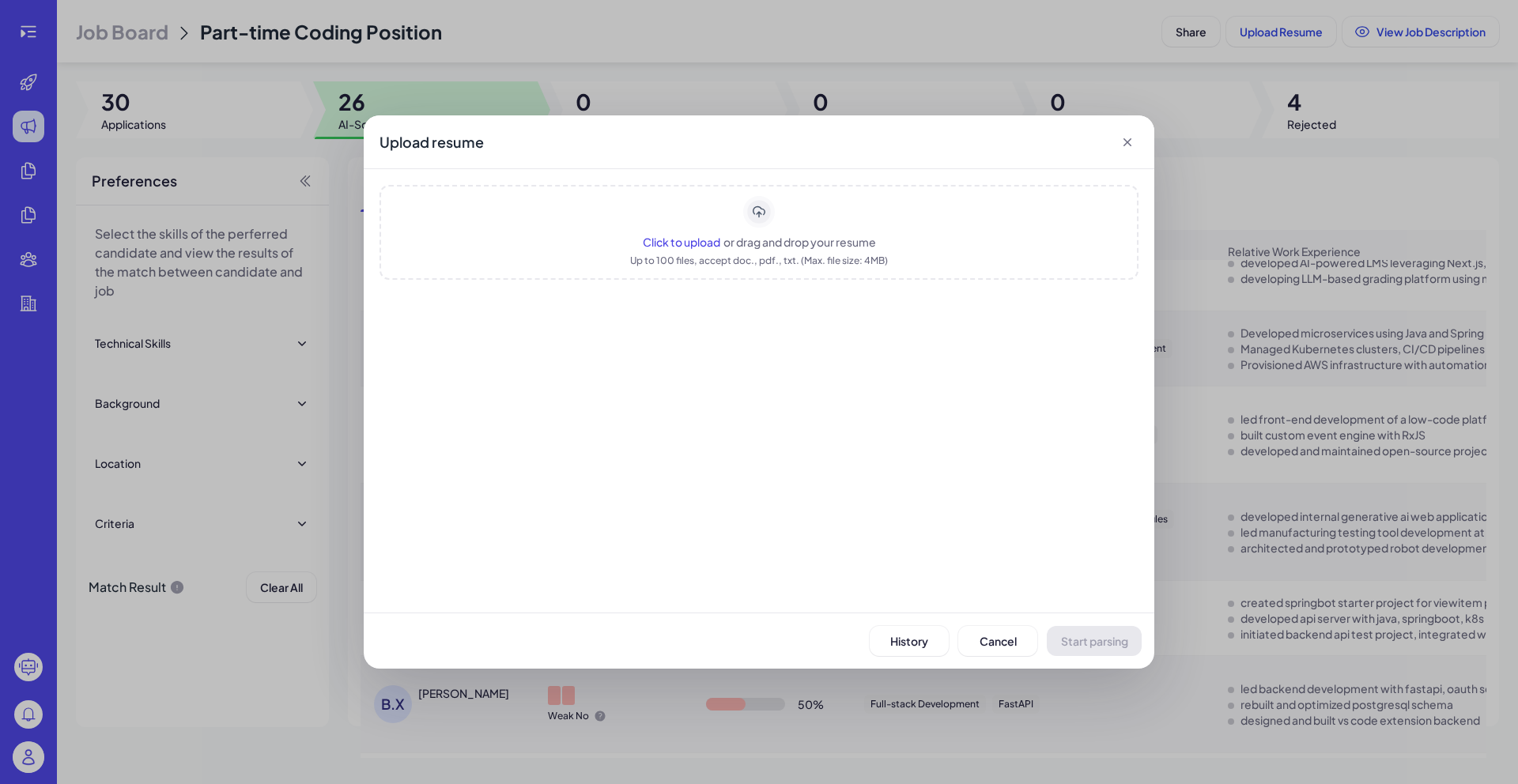
click at [683, 239] on span "Click to upload" at bounding box center [681, 242] width 78 height 15
click at [1094, 641] on span "Start parsing" at bounding box center [1094, 641] width 67 height 15
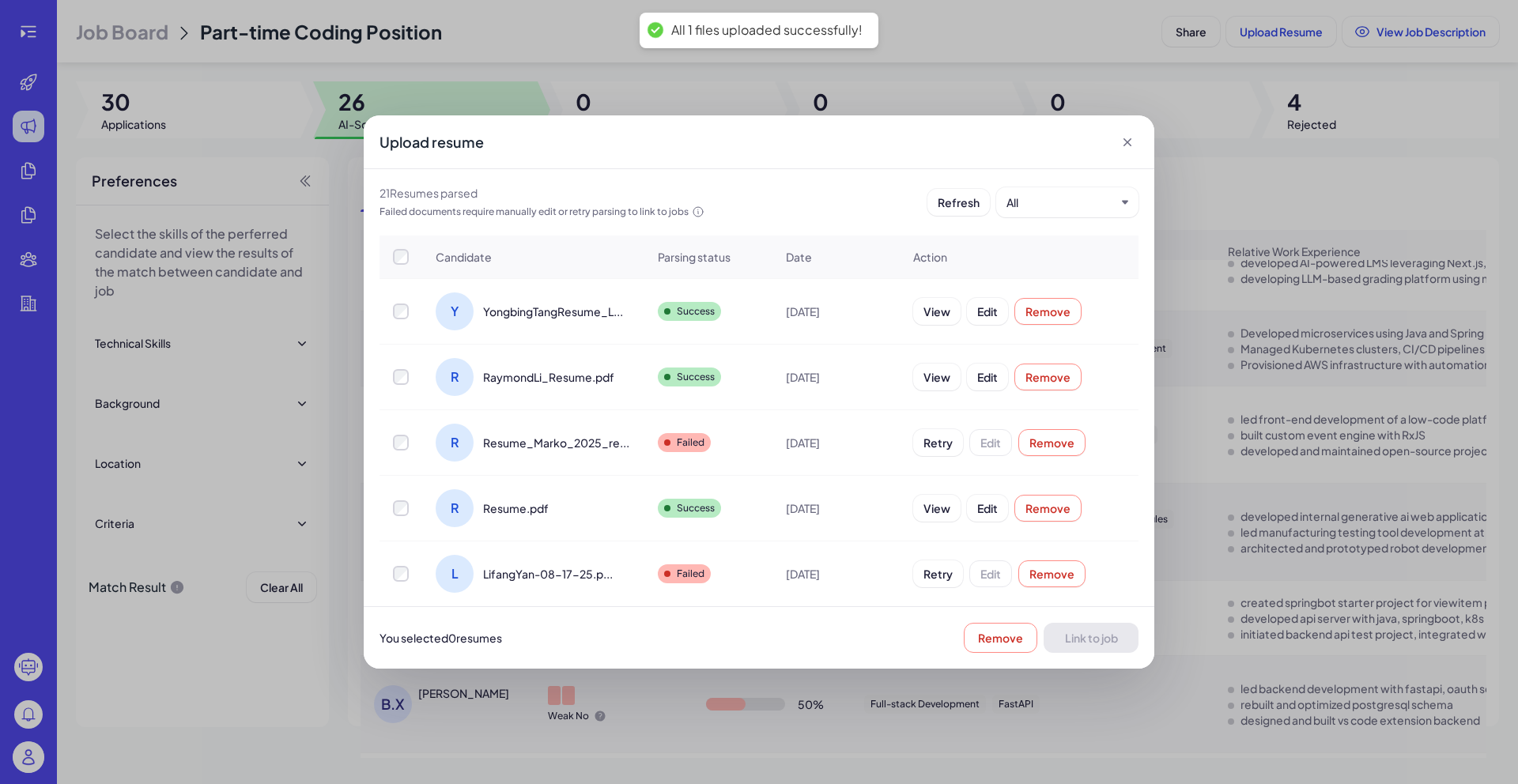
click at [402, 319] on td at bounding box center [401, 312] width 43 height 66
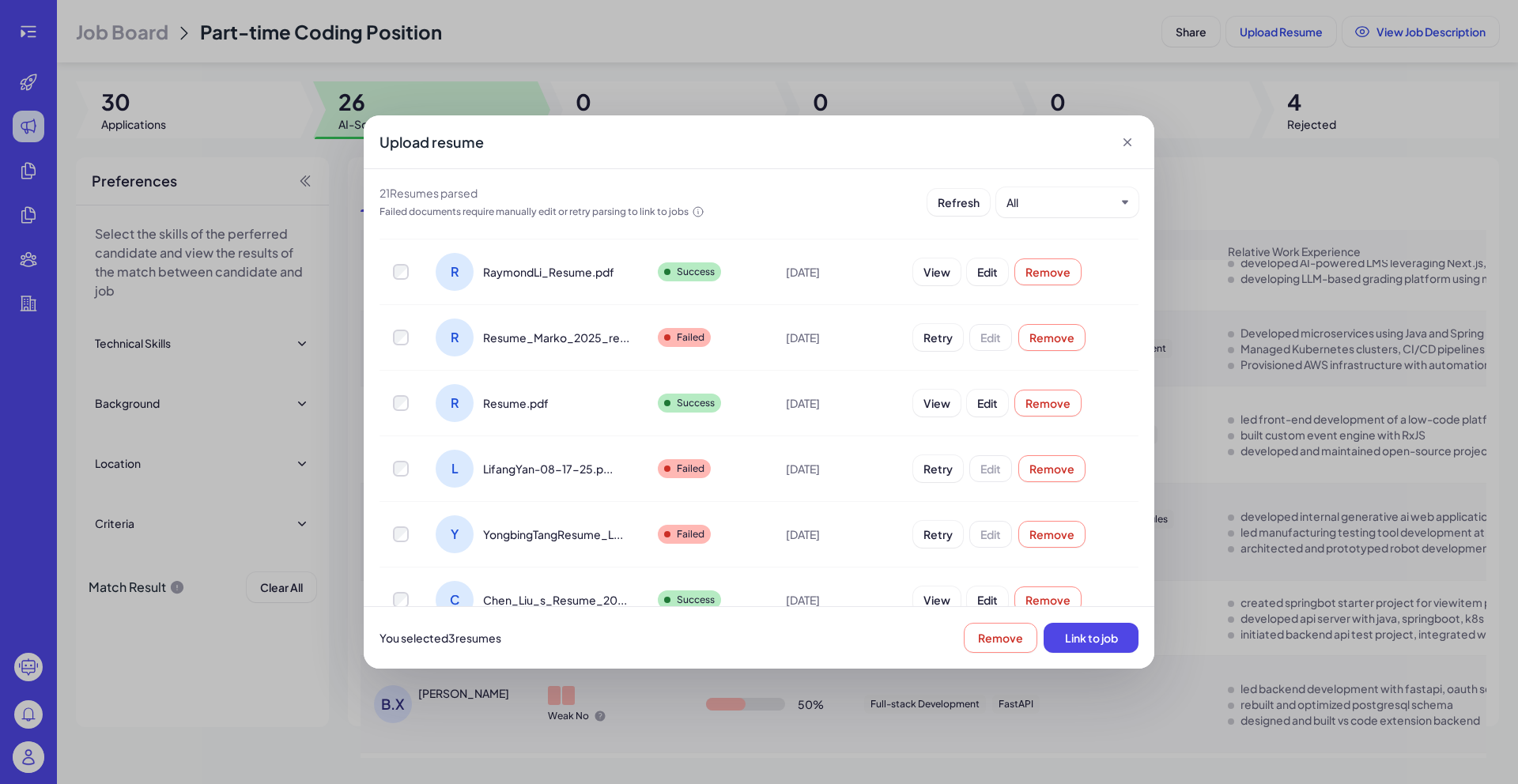
scroll to position [130, 0]
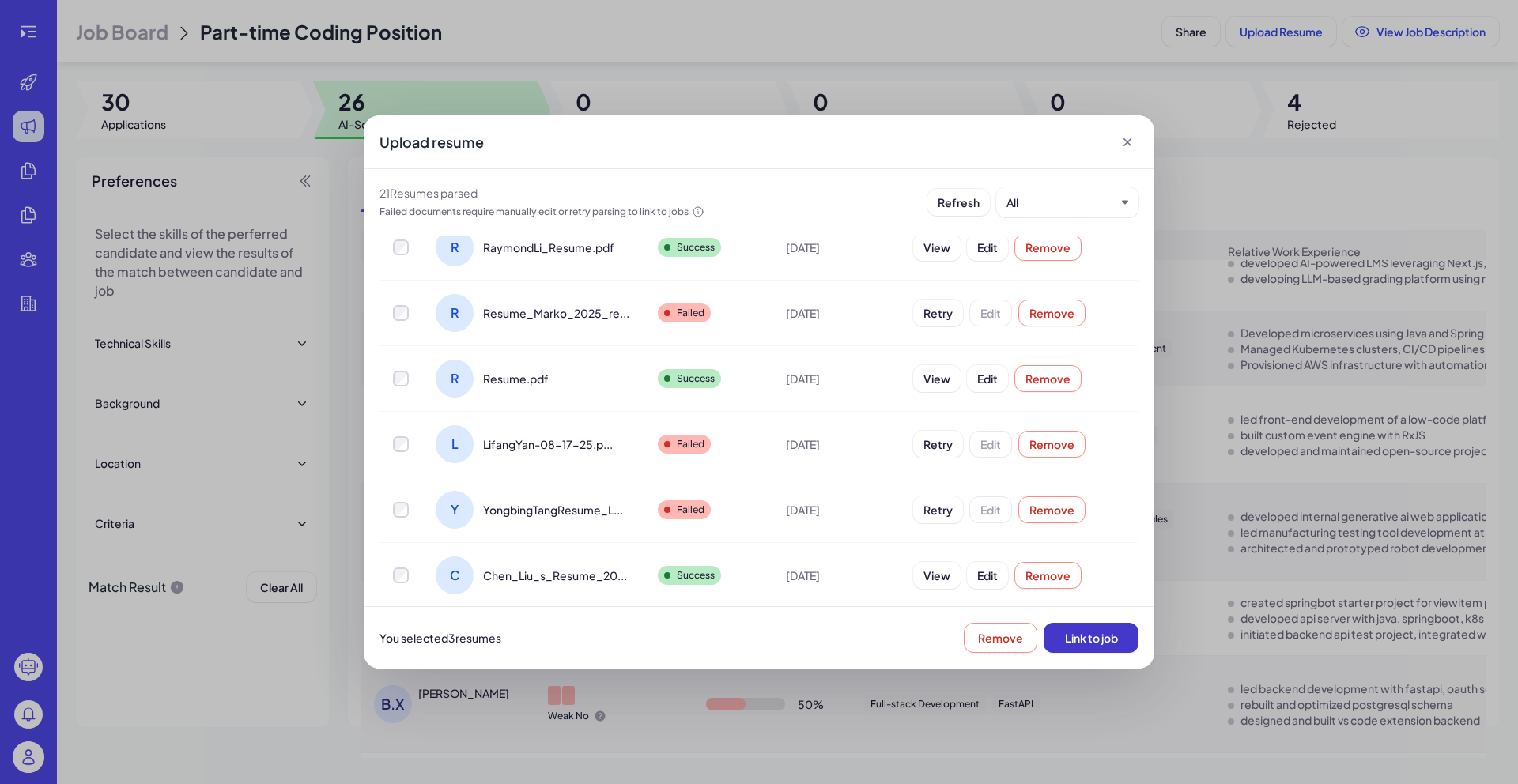
click at [1084, 642] on span "Link to job" at bounding box center [1092, 638] width 53 height 15
click at [1127, 143] on icon at bounding box center [1127, 142] width 8 height 8
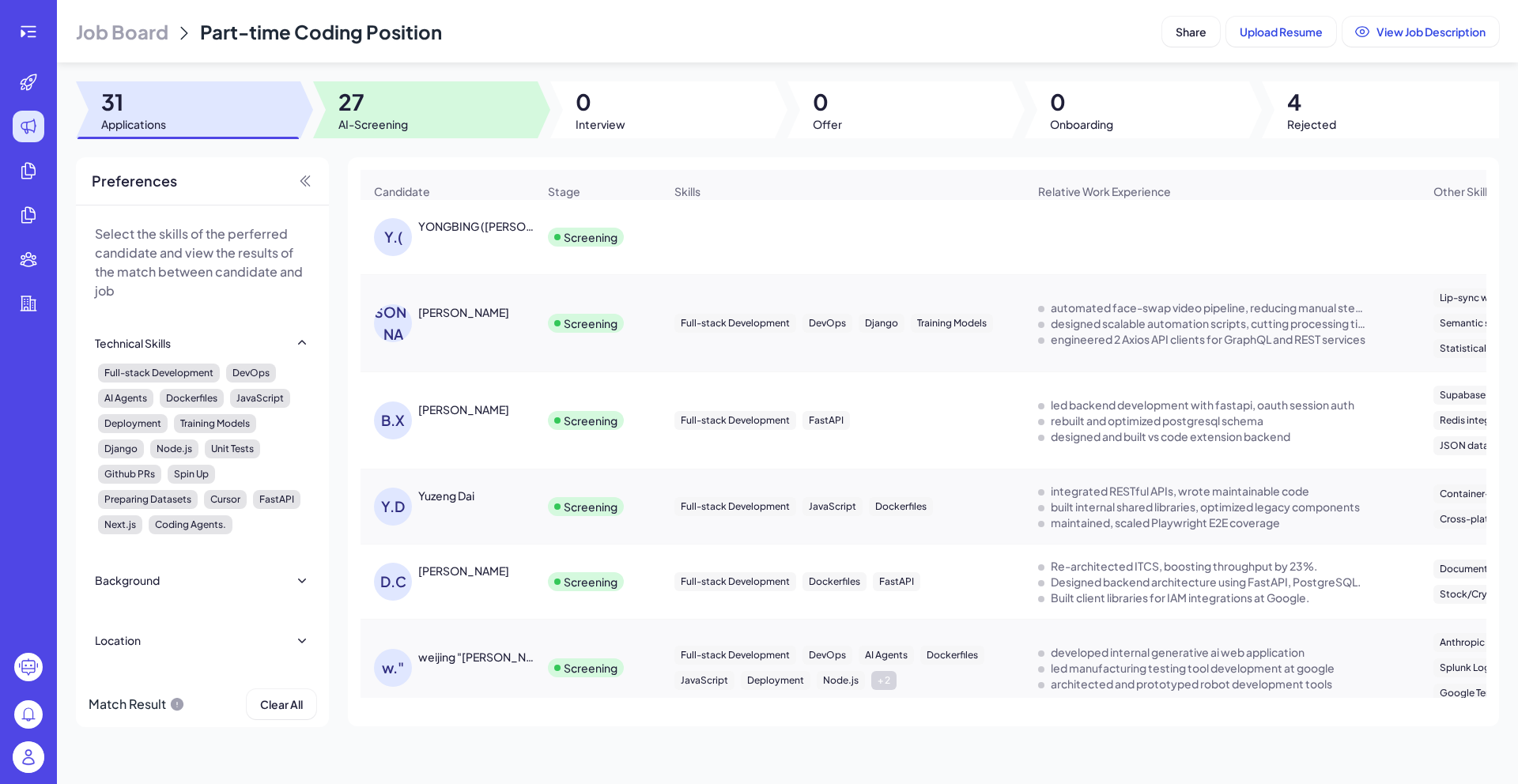
click at [461, 91] on div at bounding box center [425, 109] width 225 height 57
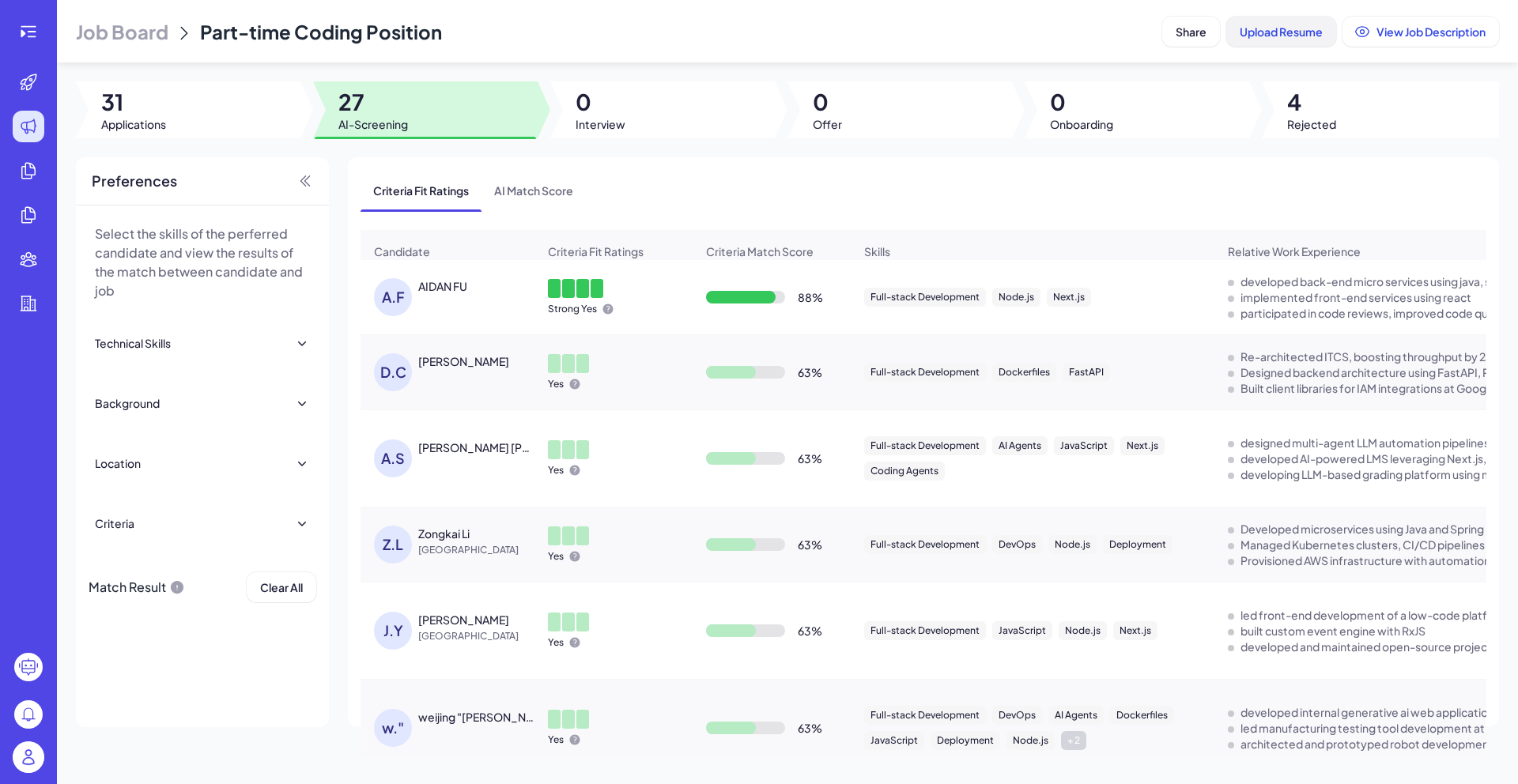
click at [1268, 34] on span "Upload Resume" at bounding box center [1281, 32] width 83 height 15
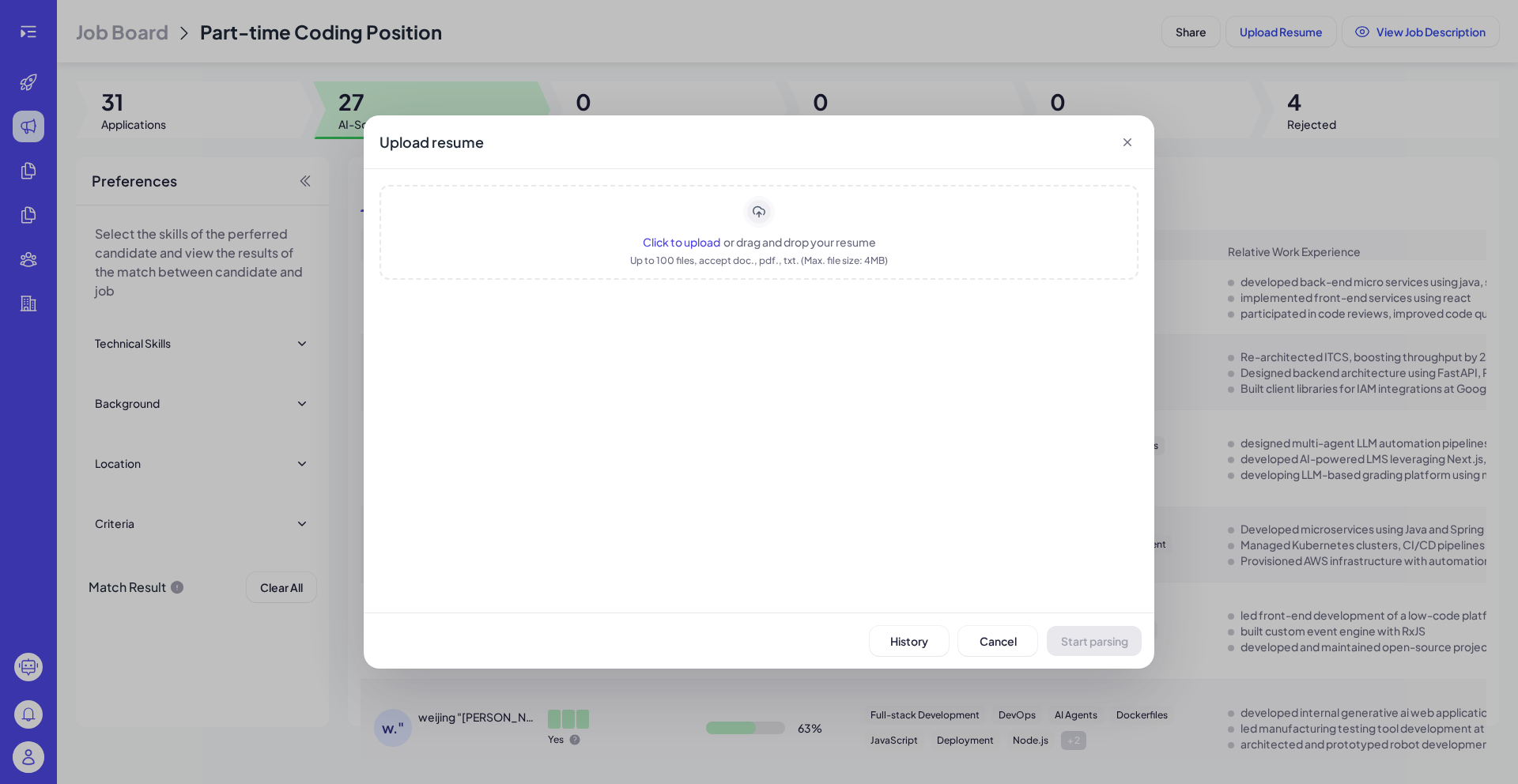
click at [678, 244] on span "Click to upload" at bounding box center [681, 242] width 78 height 15
click at [988, 640] on span "Cancel" at bounding box center [999, 641] width 38 height 15
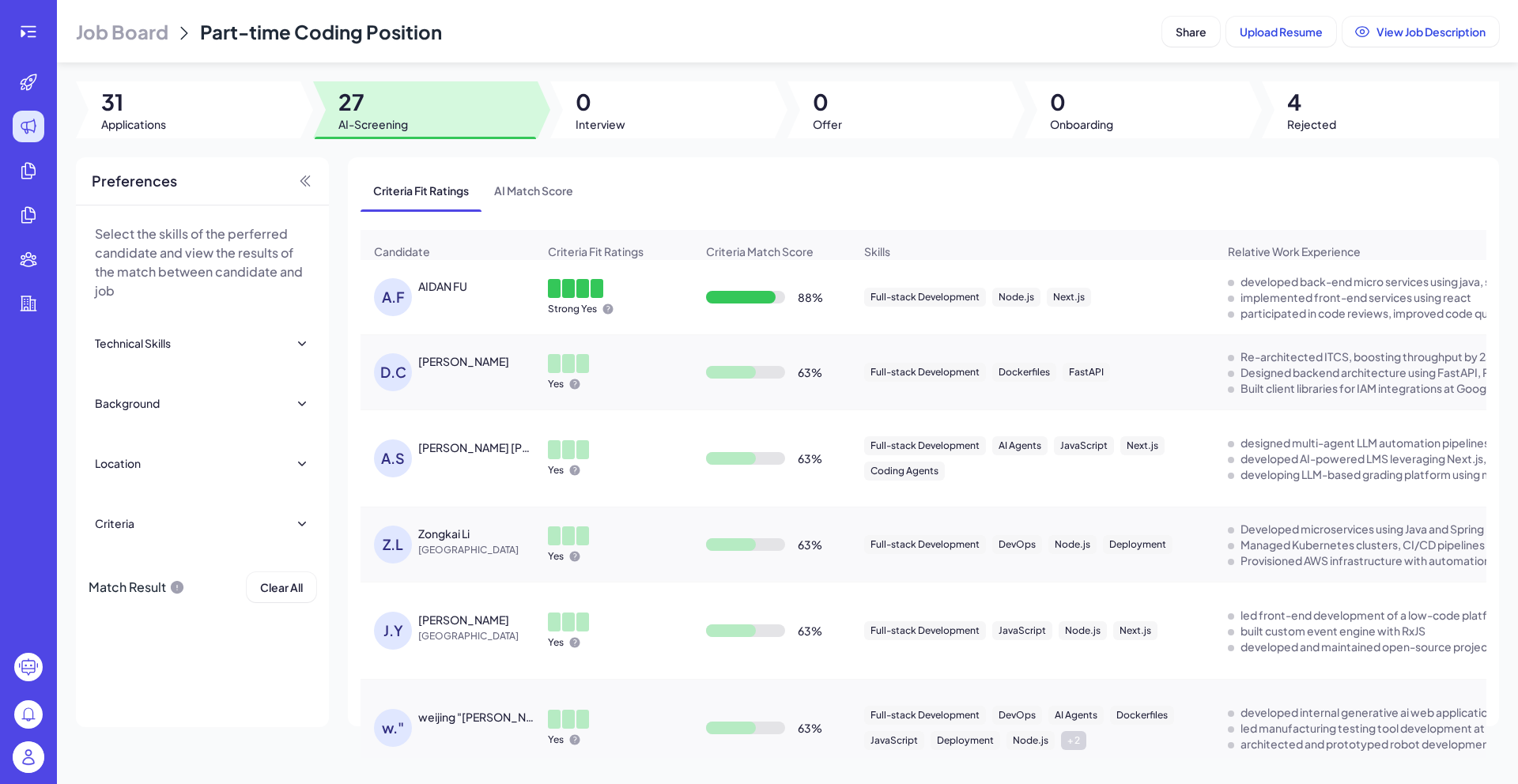
click at [223, 697] on div "Select the skills of the perferred candidate and view the results of the match …" at bounding box center [202, 466] width 253 height 522
click at [478, 369] on div "Dongsong Chen" at bounding box center [464, 361] width 91 height 16
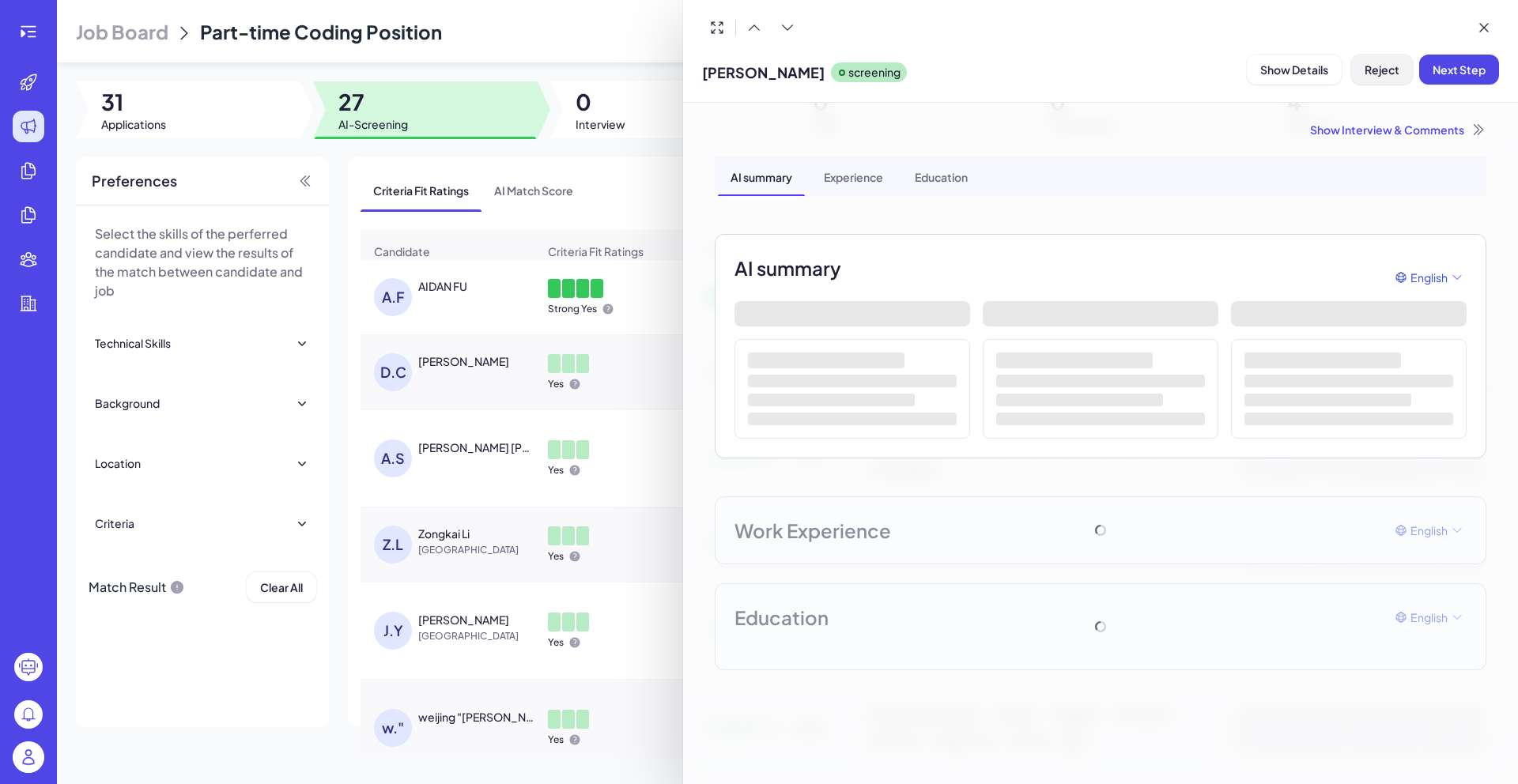
click at [1397, 70] on span "Reject" at bounding box center [1382, 69] width 35 height 15
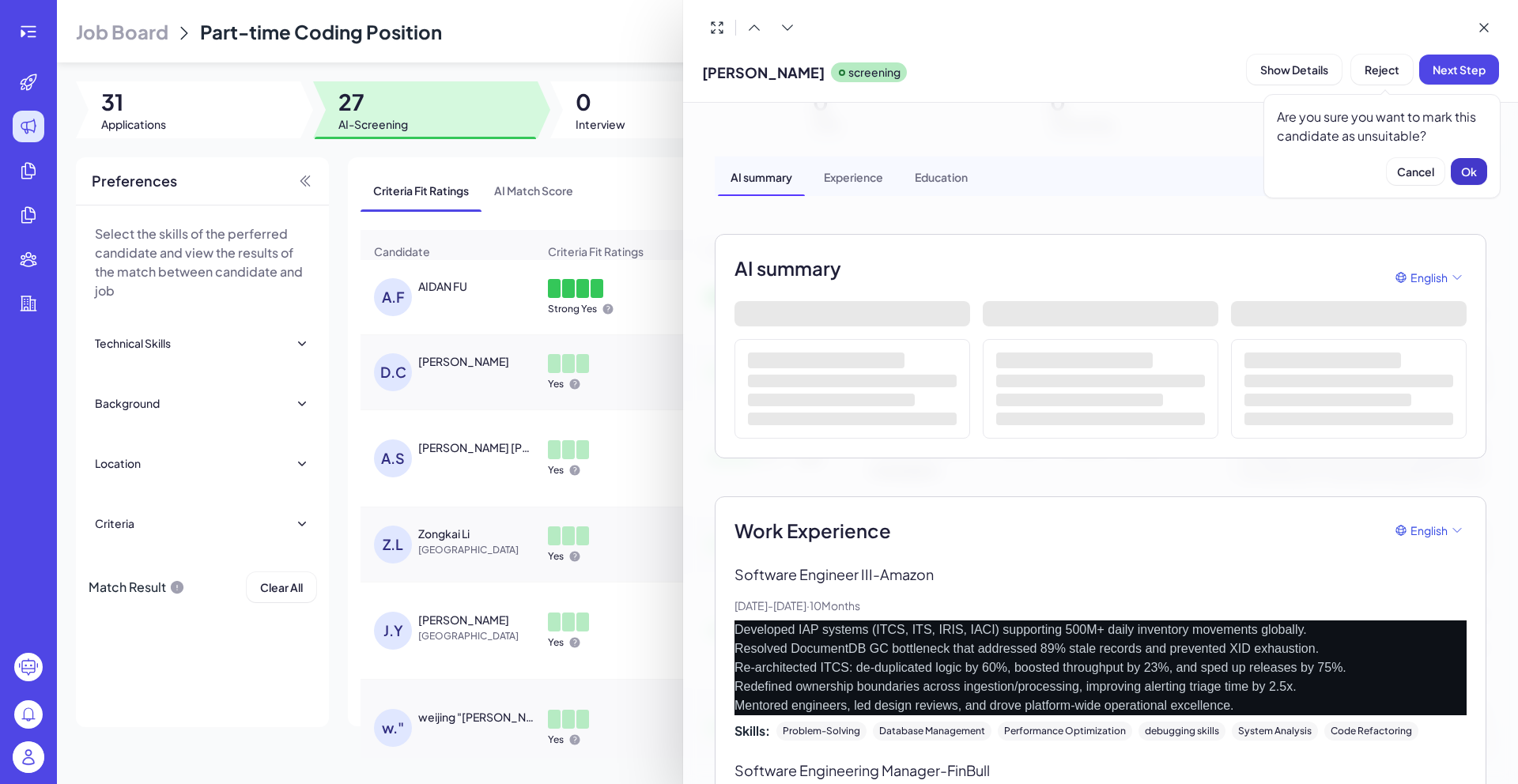
click at [1476, 171] on span "Ok" at bounding box center [1468, 172] width 16 height 15
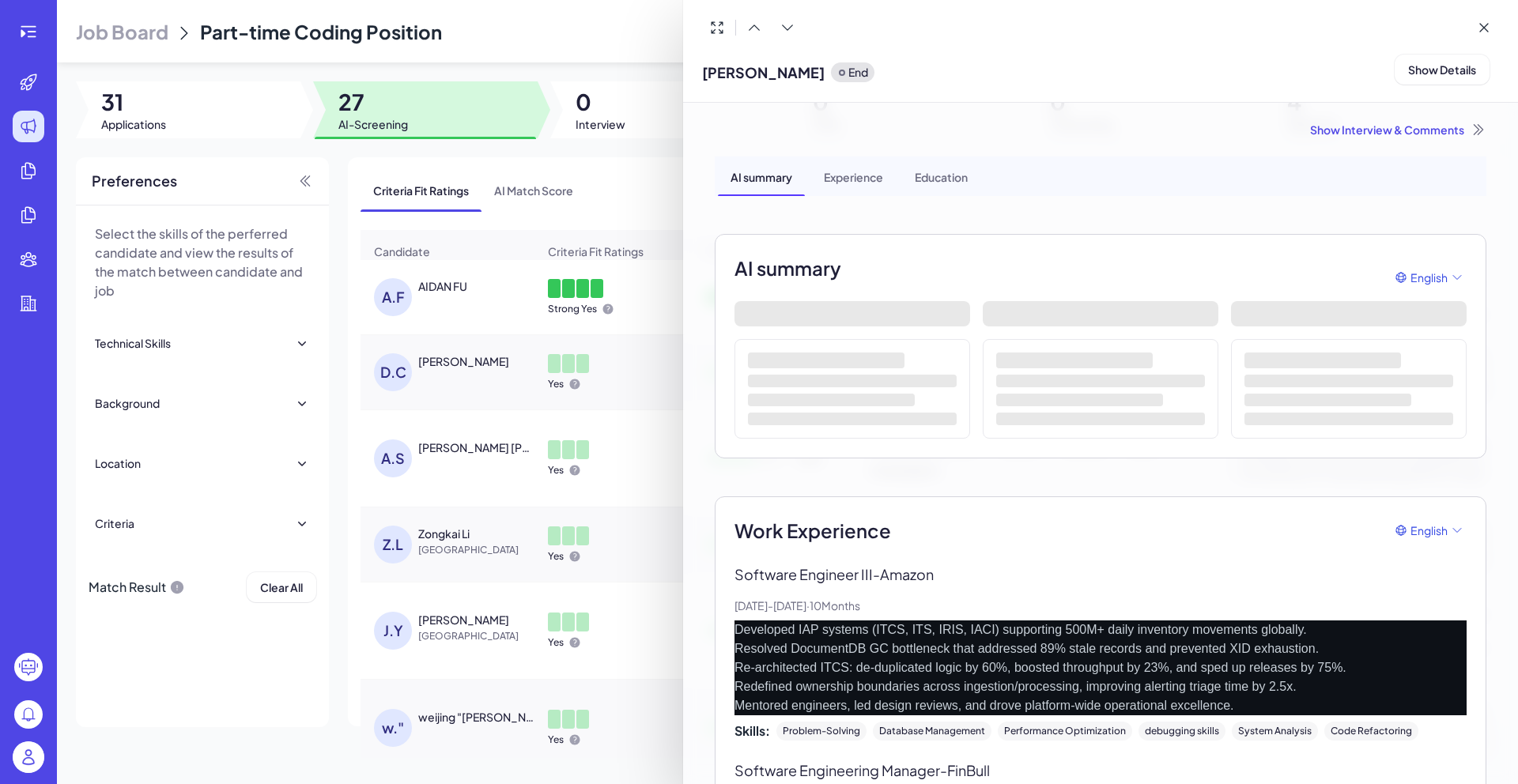
click at [636, 50] on div at bounding box center [759, 392] width 1518 height 784
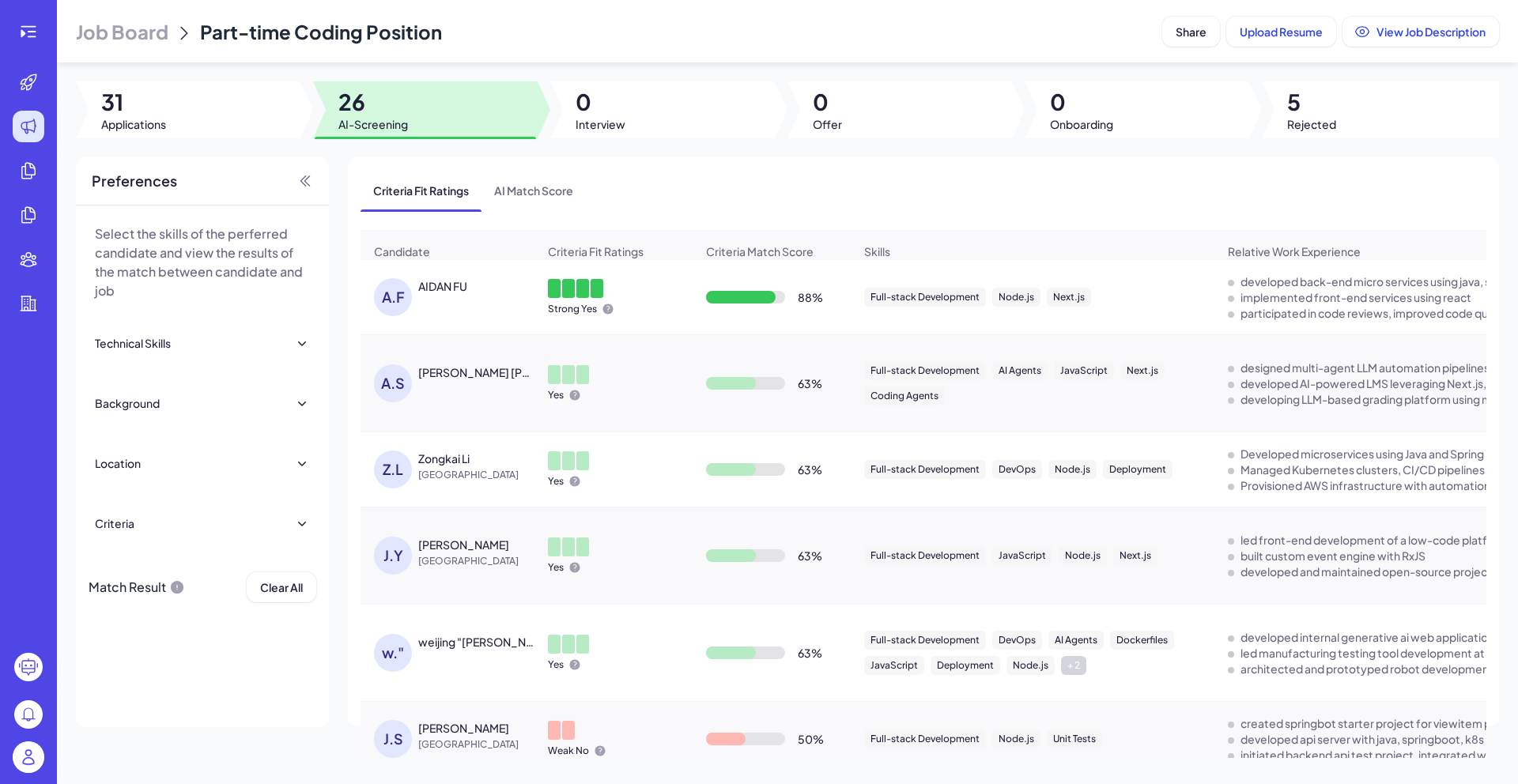
click at [1351, 122] on div at bounding box center [1380, 109] width 237 height 57
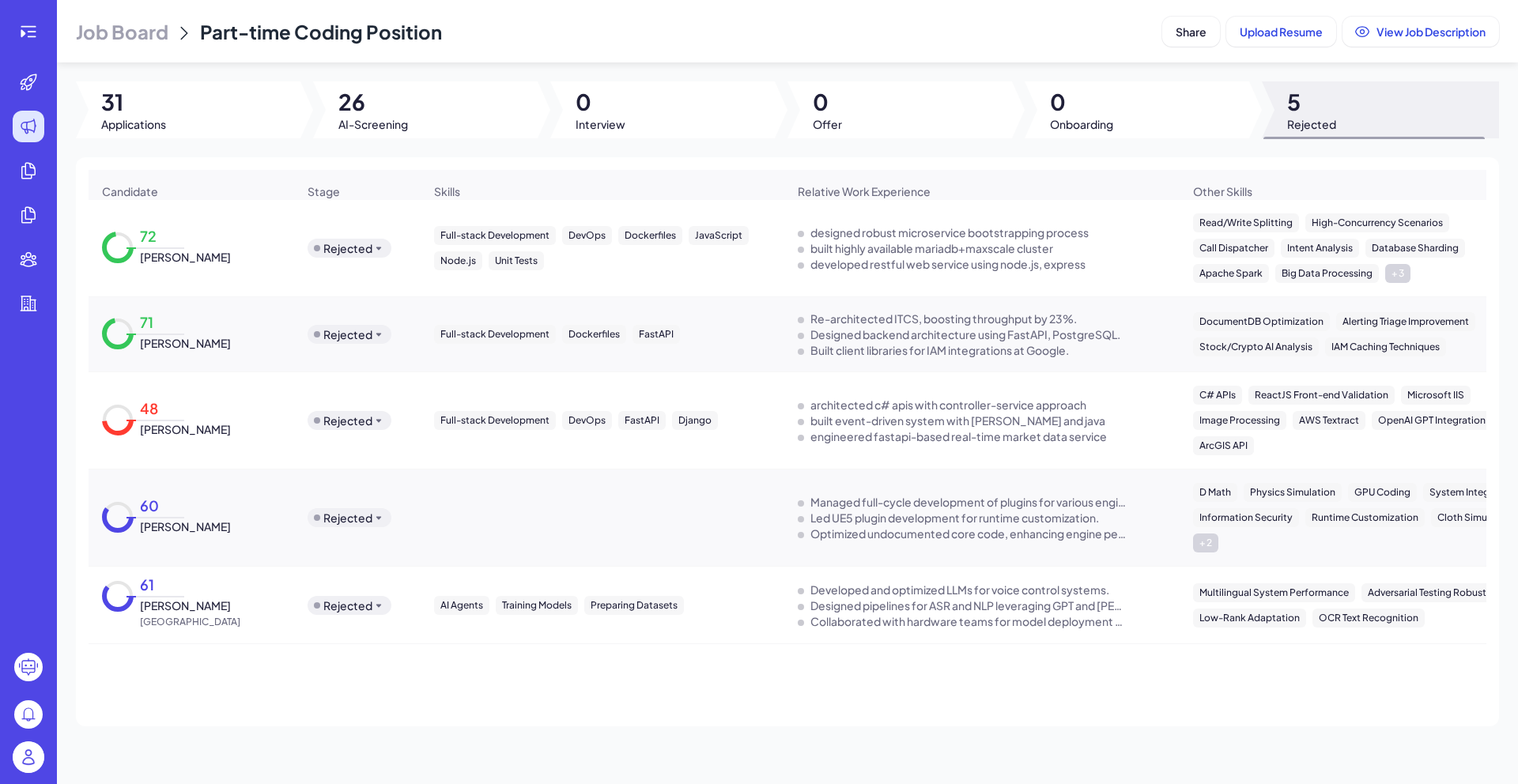
click at [373, 611] on icon at bounding box center [378, 606] width 13 height 13
click at [368, 631] on div "Screening" at bounding box center [350, 636] width 54 height 16
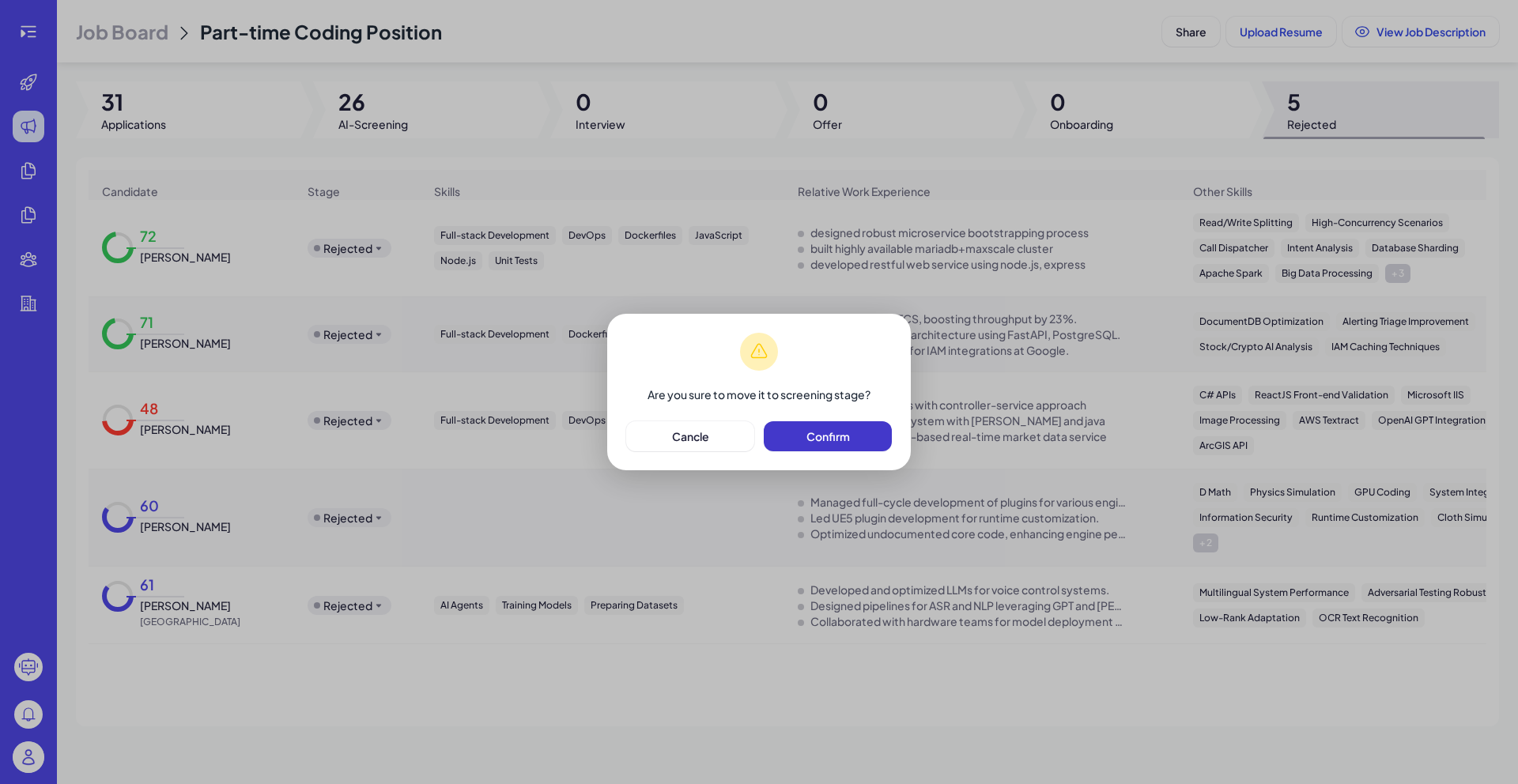
click at [829, 438] on span "Confirm" at bounding box center [828, 436] width 44 height 15
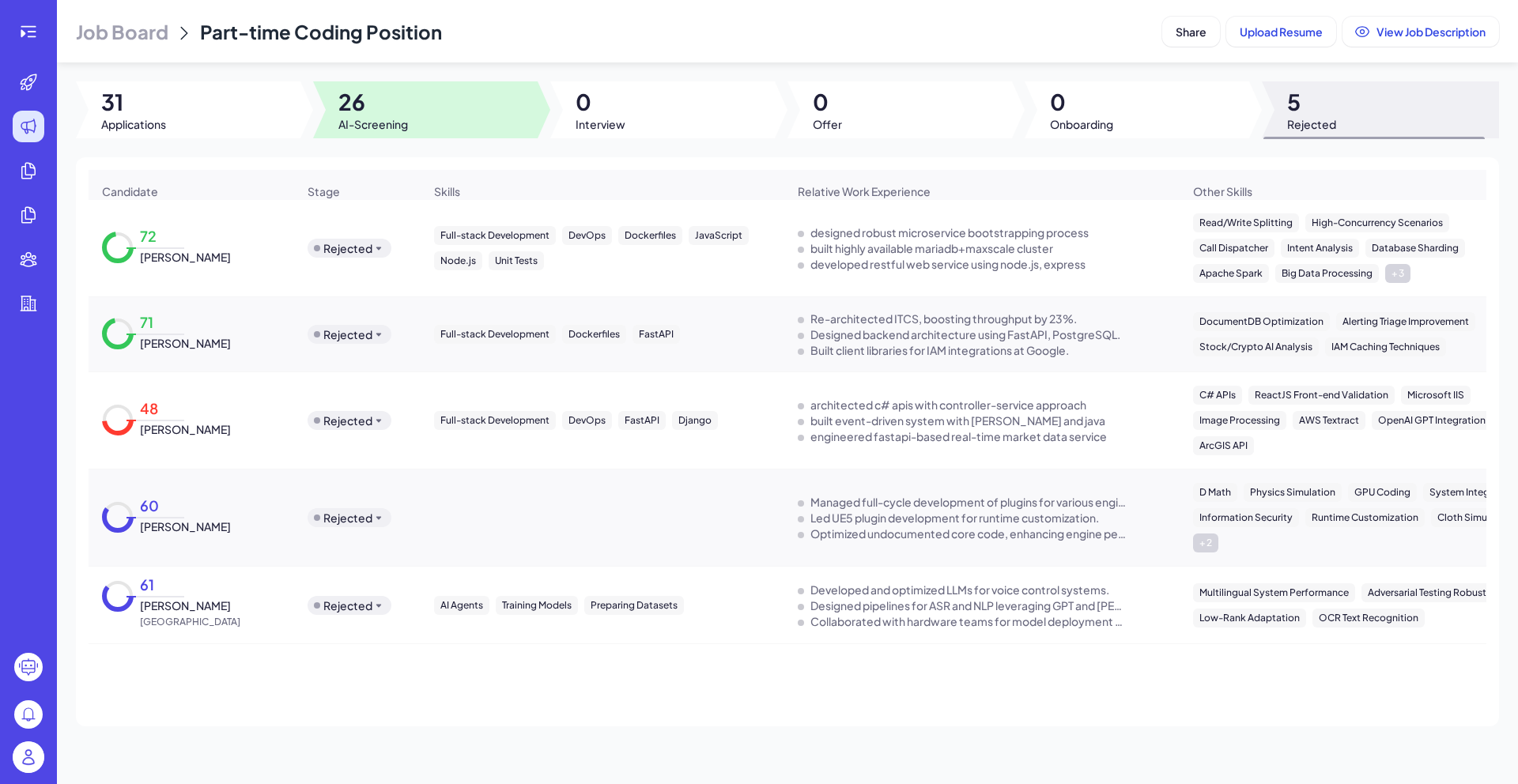
click at [445, 124] on div at bounding box center [425, 109] width 225 height 57
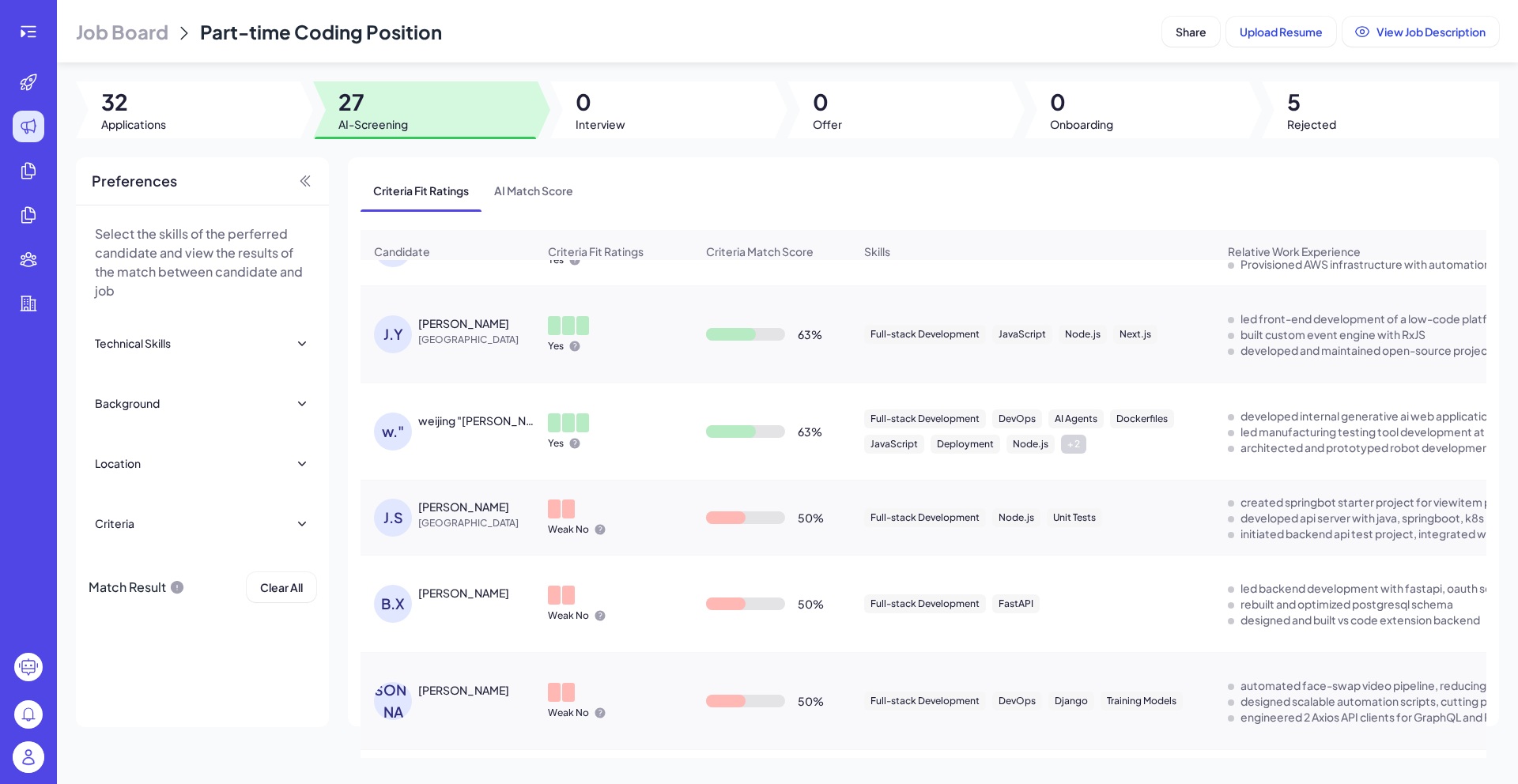
scroll to position [219, 0]
click at [1263, 26] on span "Upload Resume" at bounding box center [1281, 32] width 83 height 15
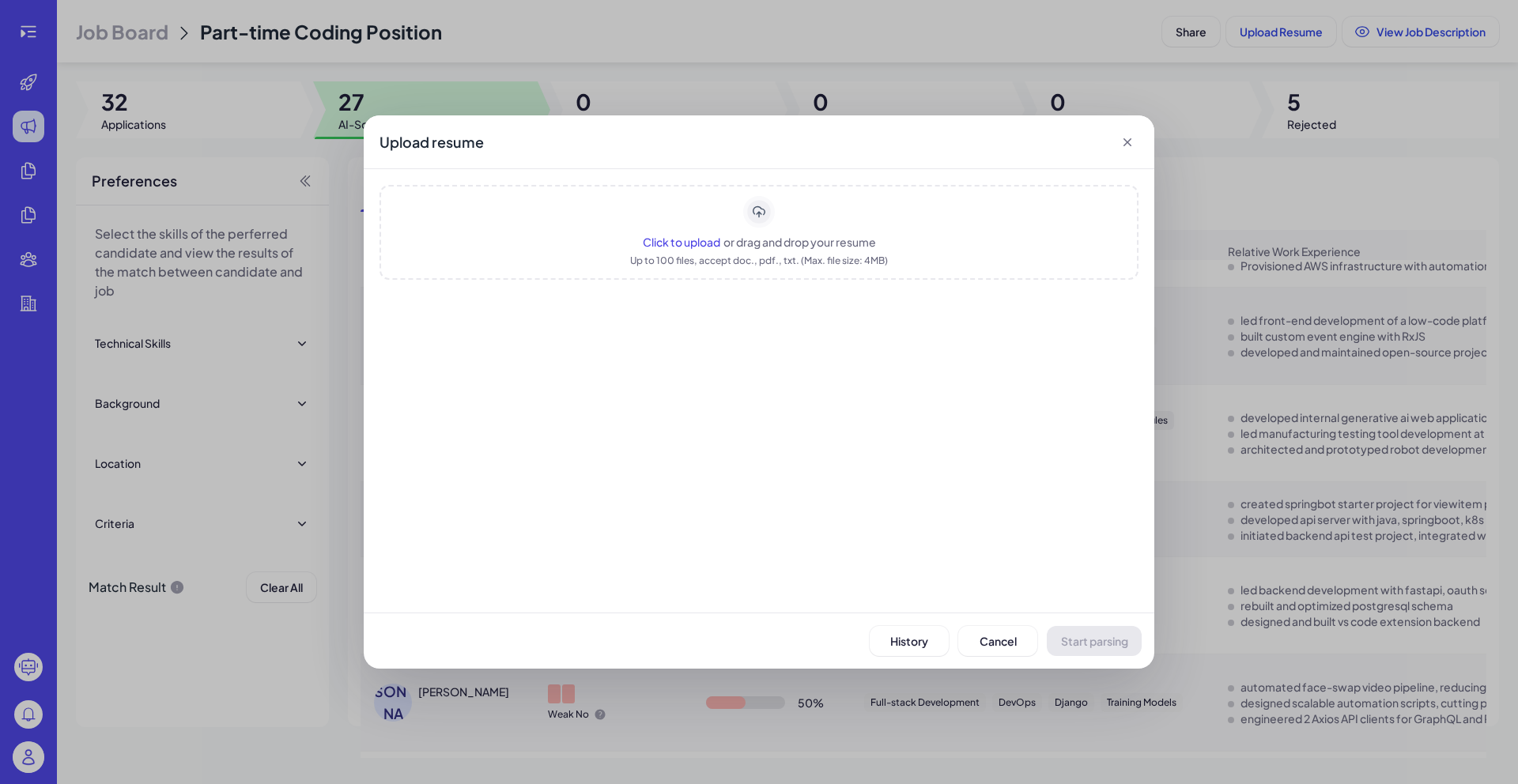
click at [728, 61] on div "Upload resume Click to upload or drag and drop your resume Up to 100 files, acc…" at bounding box center [759, 392] width 1518 height 784
click at [990, 634] on span "Cancel" at bounding box center [999, 641] width 38 height 15
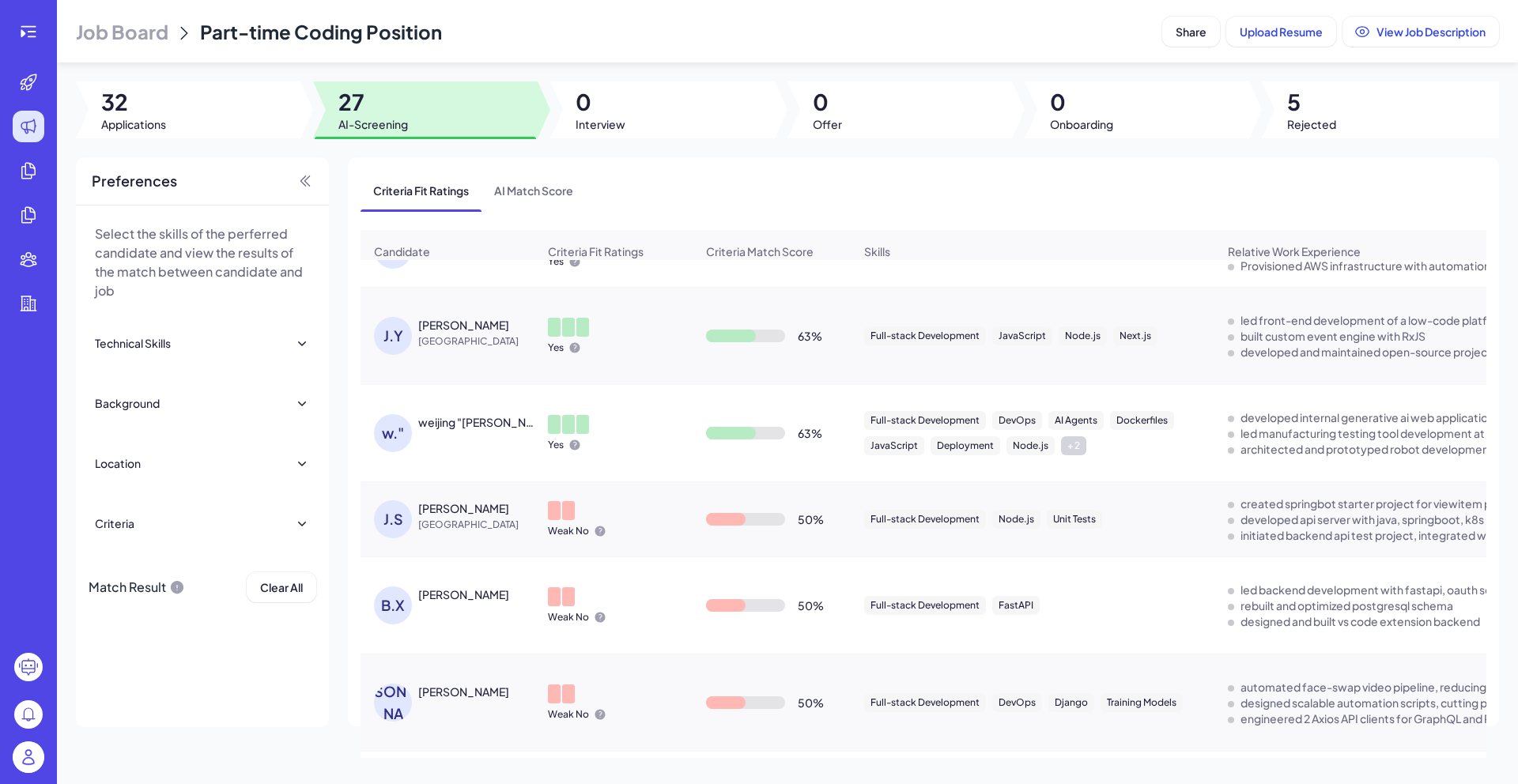
click at [659, 102] on div at bounding box center [662, 109] width 225 height 57
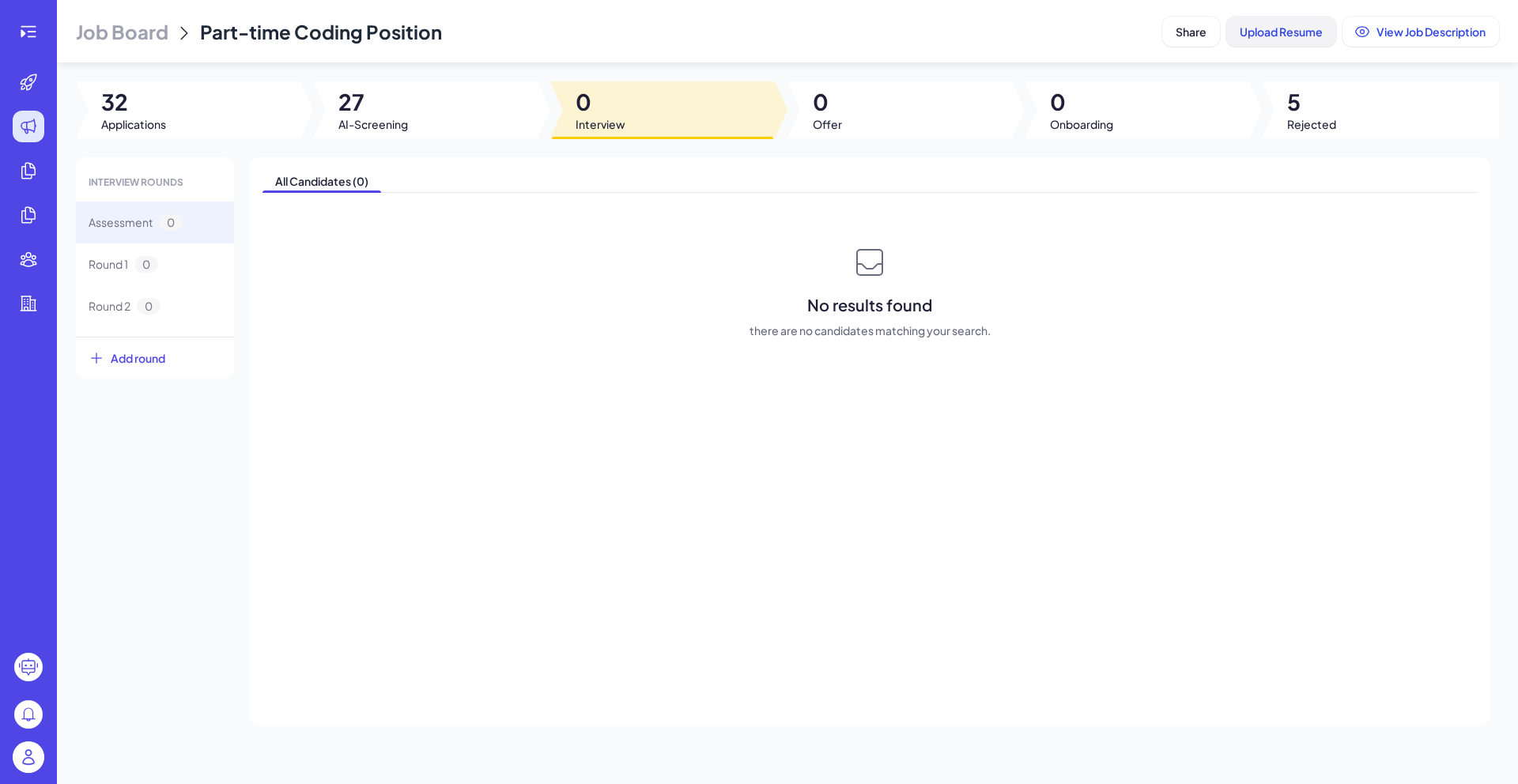
click at [1279, 42] on button "Upload Resume" at bounding box center [1281, 31] width 110 height 30
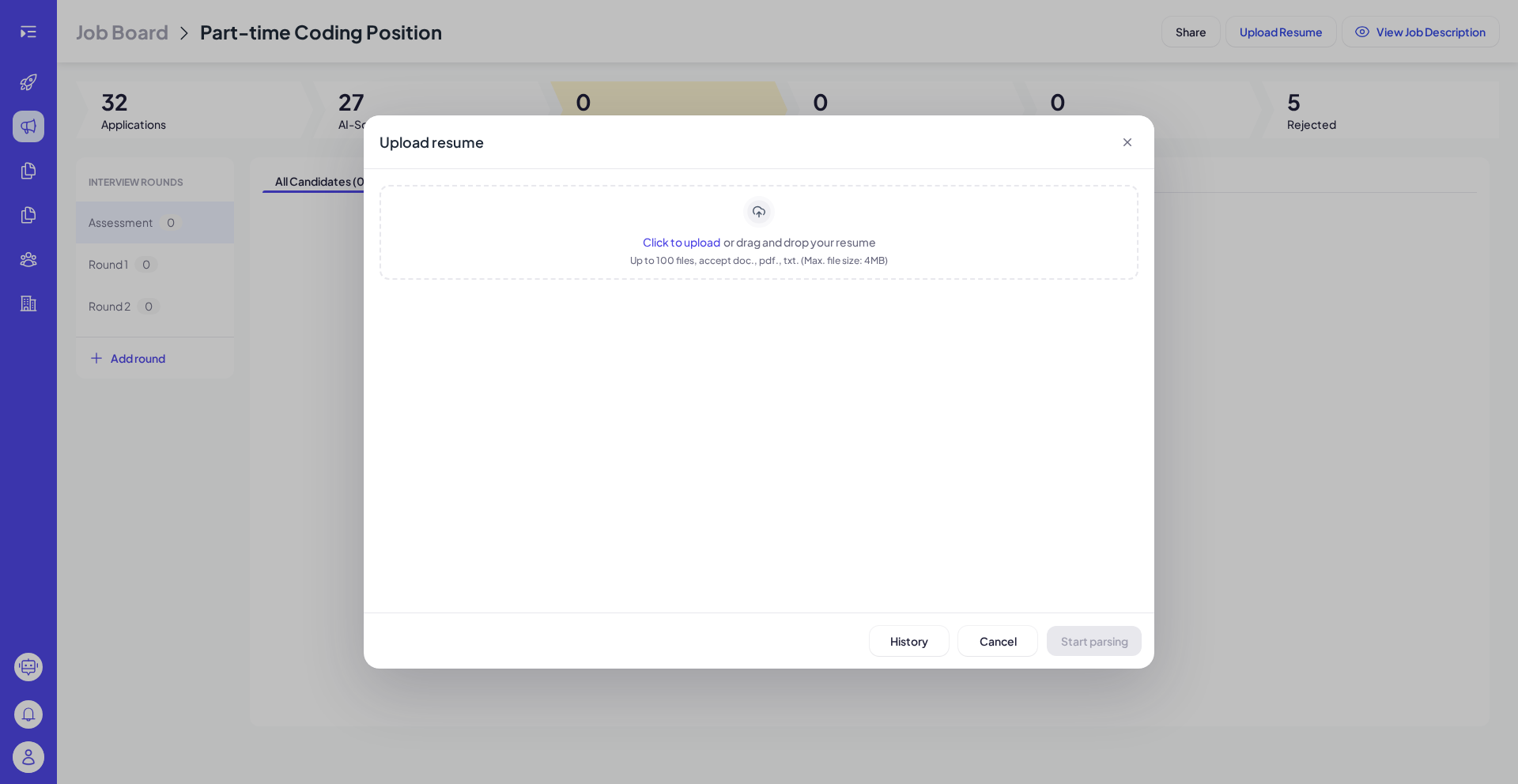
click at [679, 243] on span "Click to upload" at bounding box center [681, 242] width 78 height 15
click at [1077, 636] on span "Start parsing" at bounding box center [1094, 641] width 67 height 15
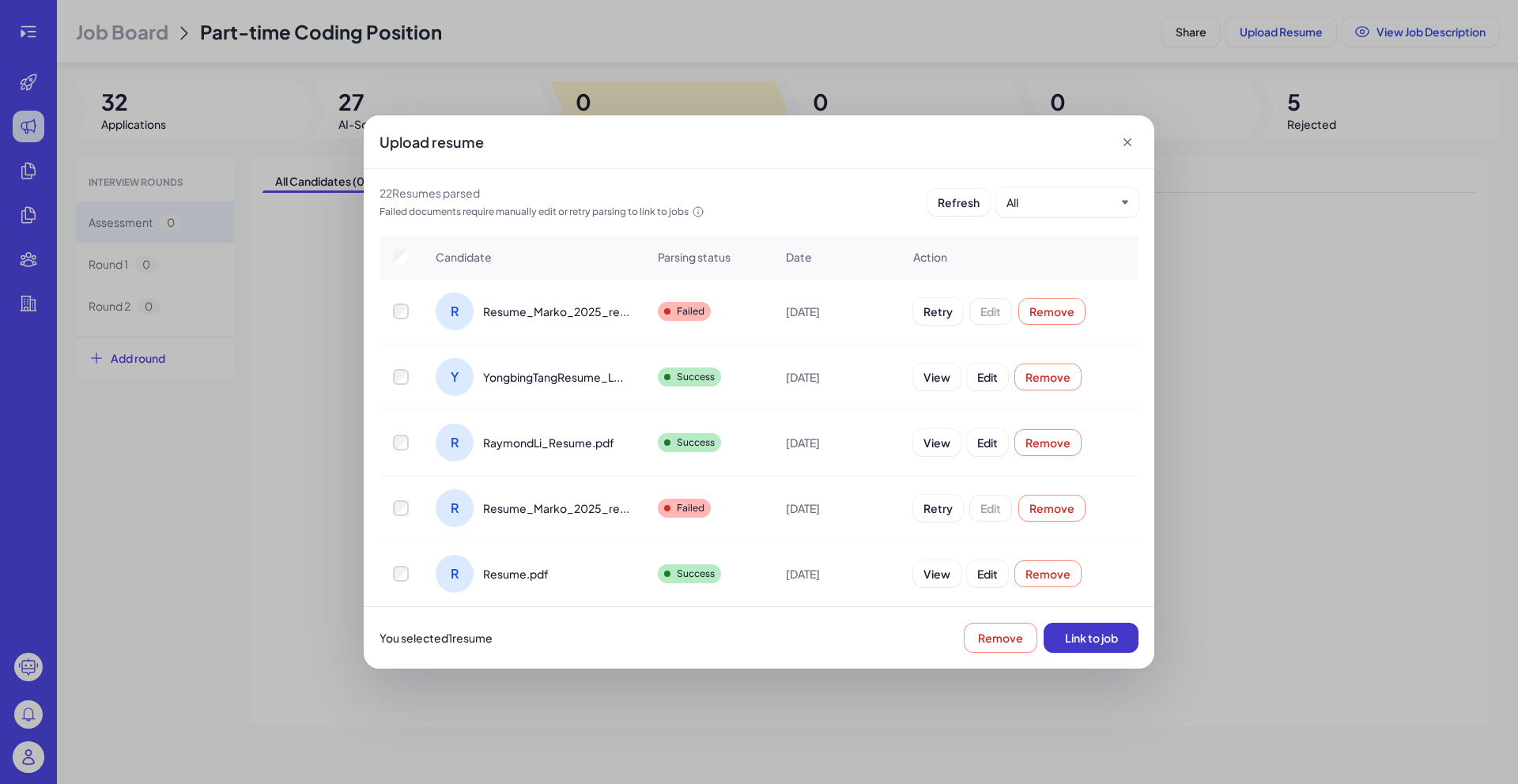
click at [1121, 638] on button "Link to job" at bounding box center [1091, 637] width 95 height 30
click at [412, 515] on div at bounding box center [401, 508] width 41 height 16
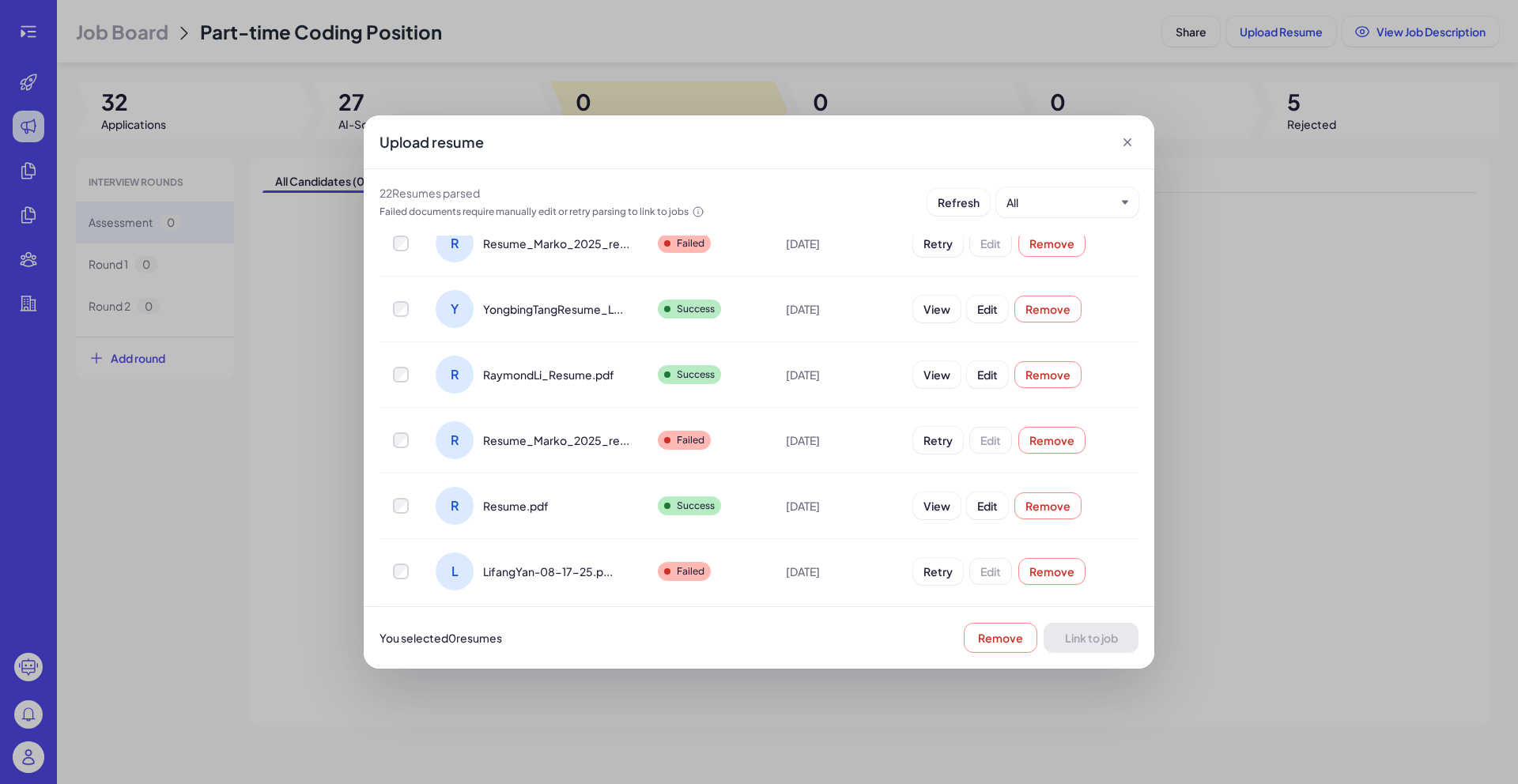
scroll to position [102, 0]
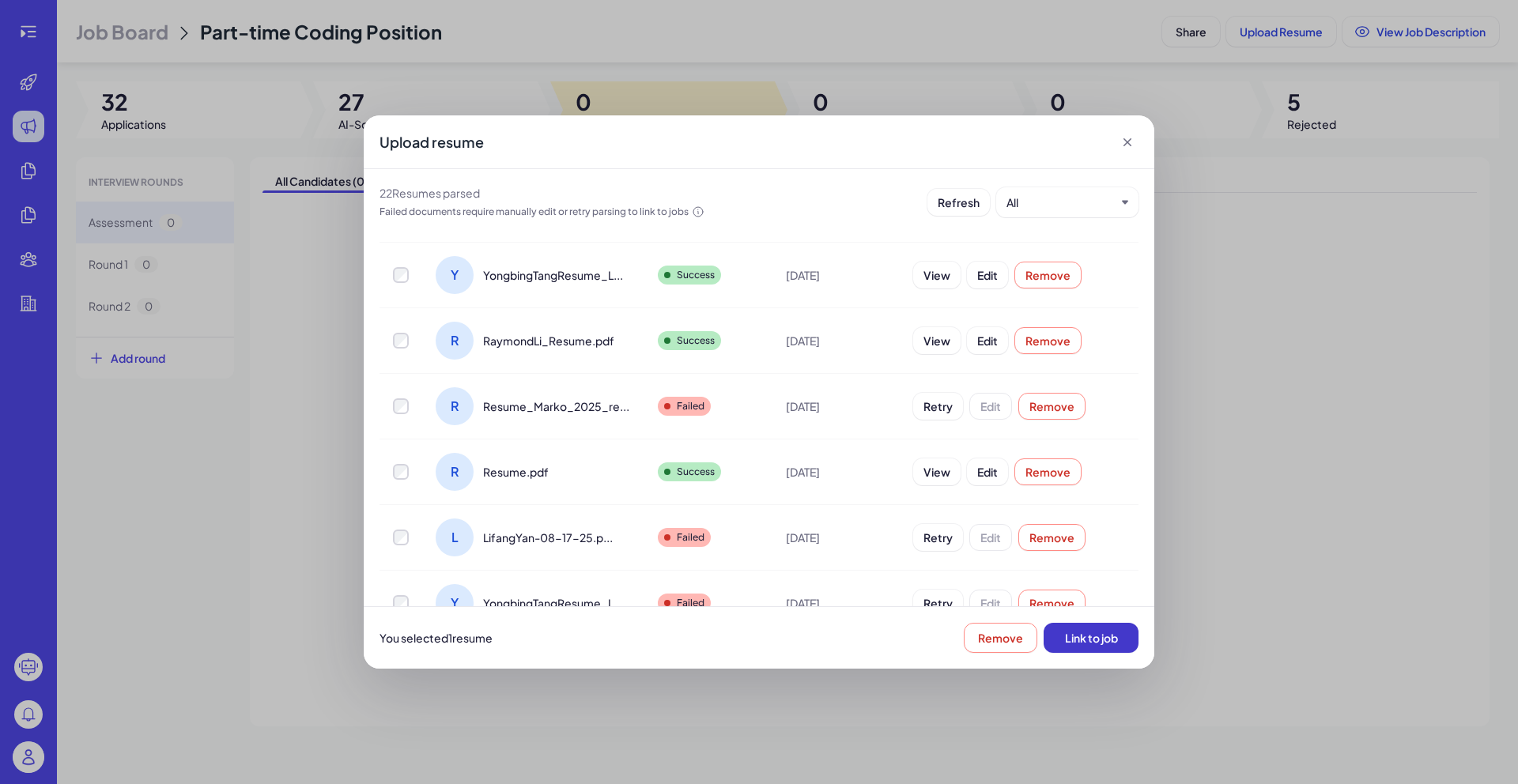
click at [1091, 635] on span "Link to job" at bounding box center [1092, 638] width 53 height 15
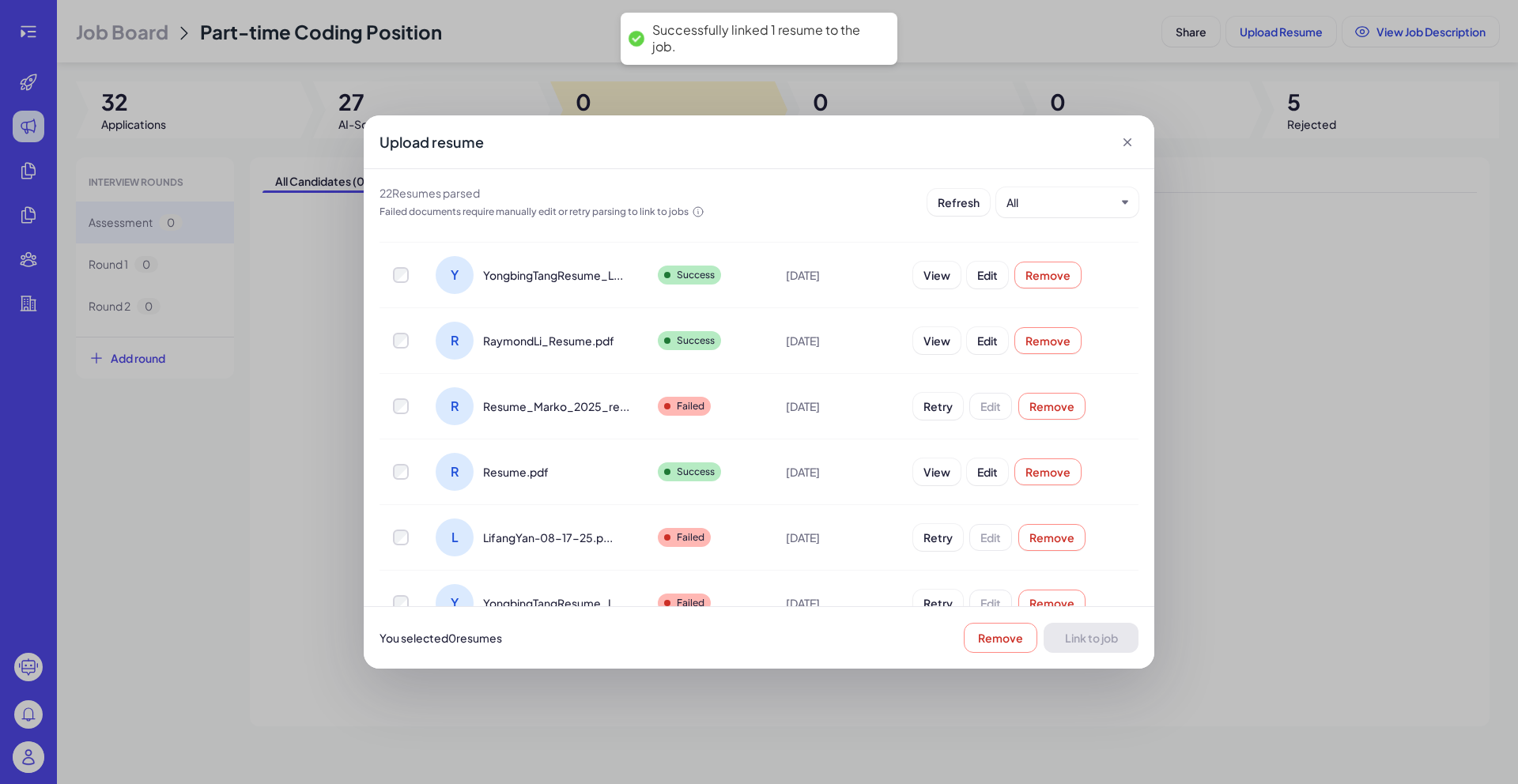
click at [1279, 396] on div "Upload resume 22 Resume s parsed Failed documents require manually edit or retr…" at bounding box center [759, 392] width 1518 height 784
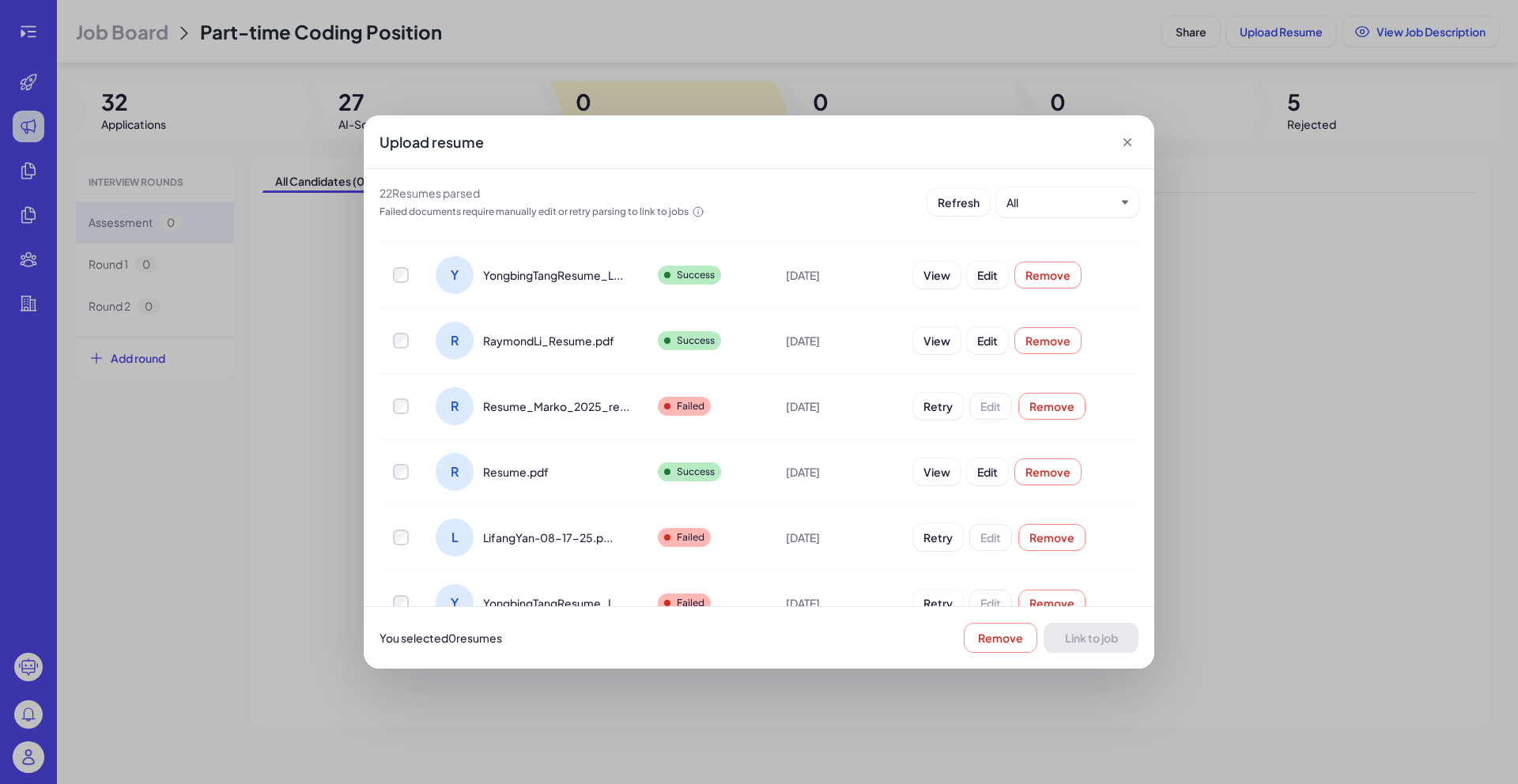
click at [1128, 143] on icon at bounding box center [1127, 142] width 8 height 8
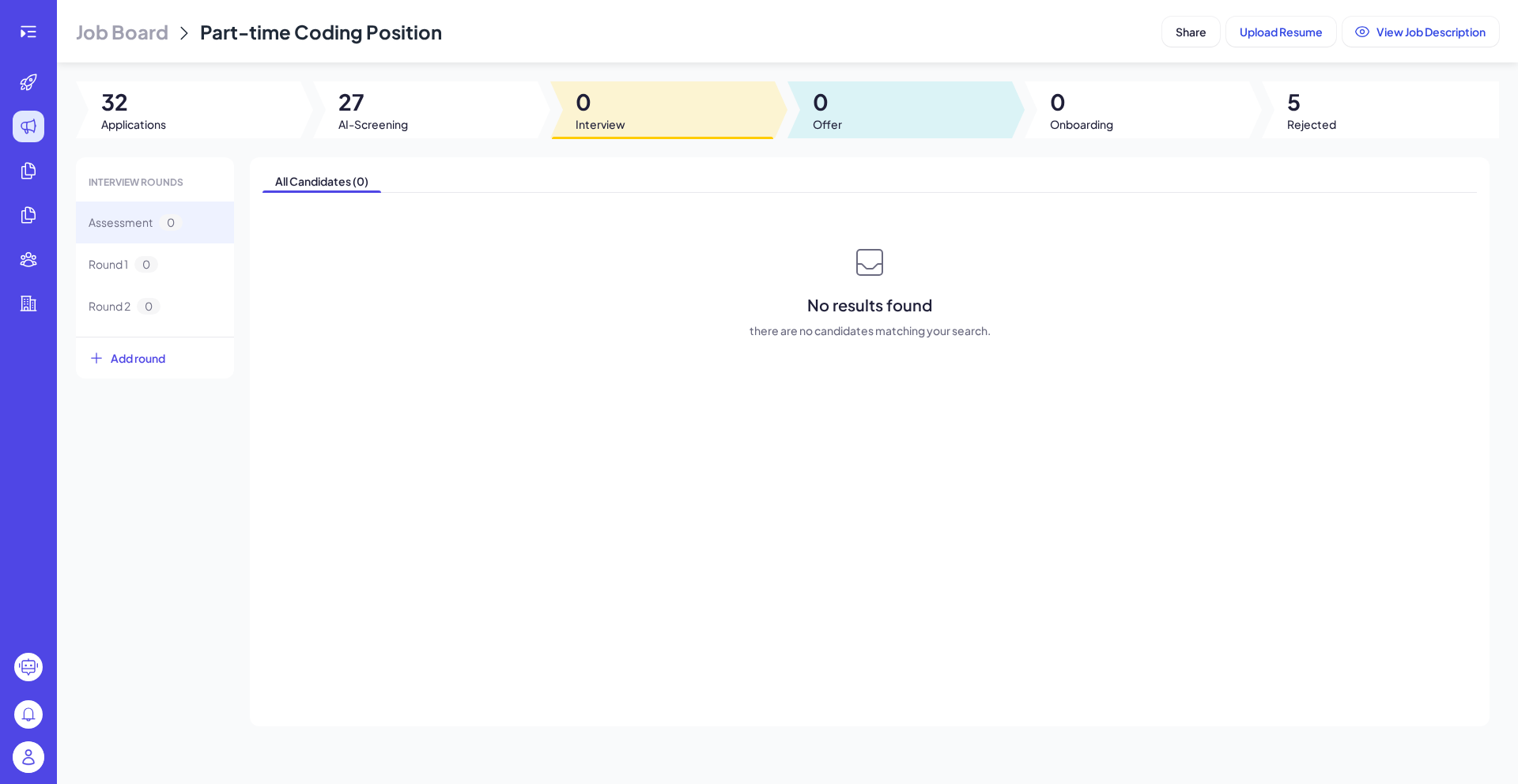
click at [826, 106] on span "0" at bounding box center [827, 102] width 29 height 28
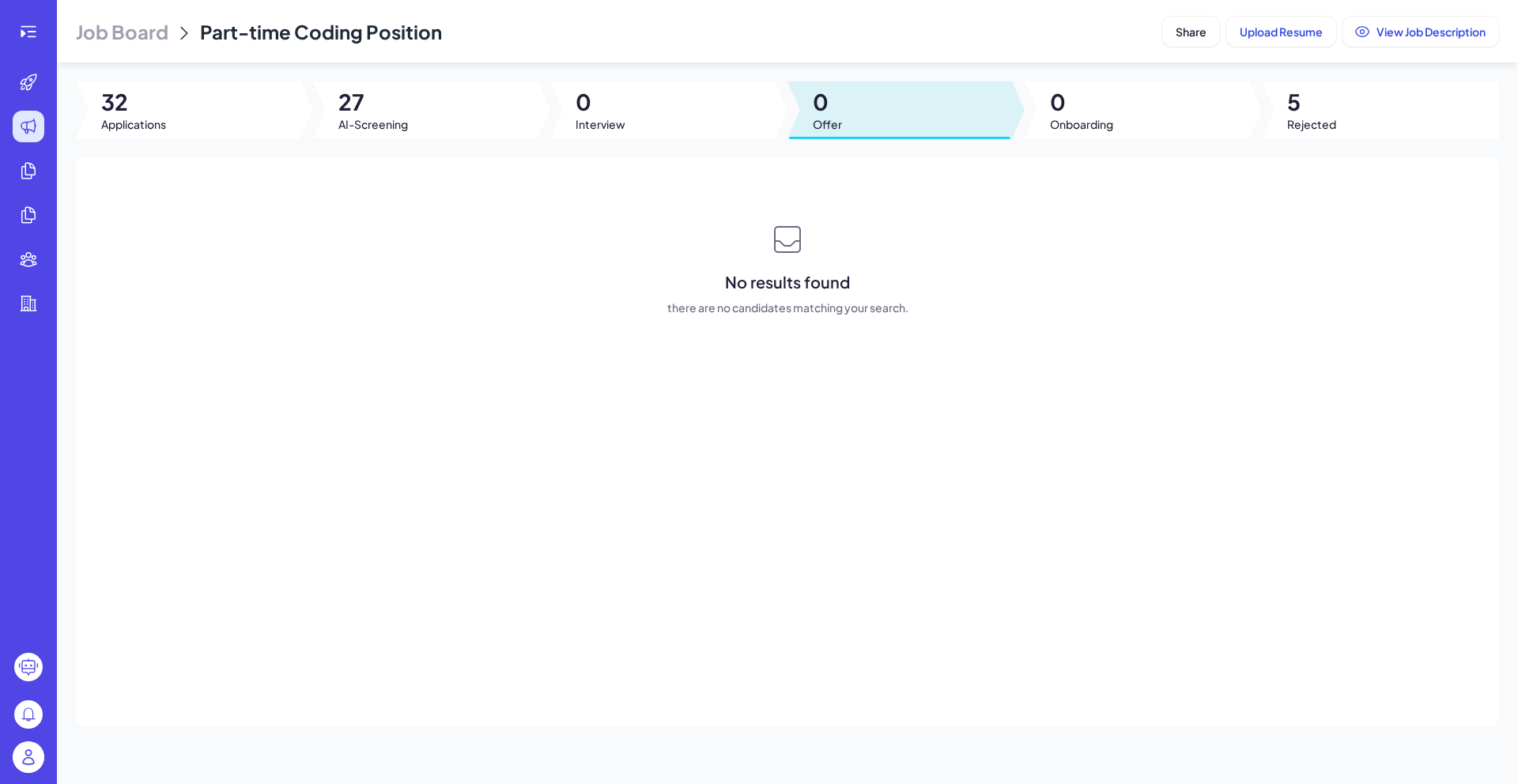
click at [599, 108] on span "0" at bounding box center [601, 102] width 50 height 28
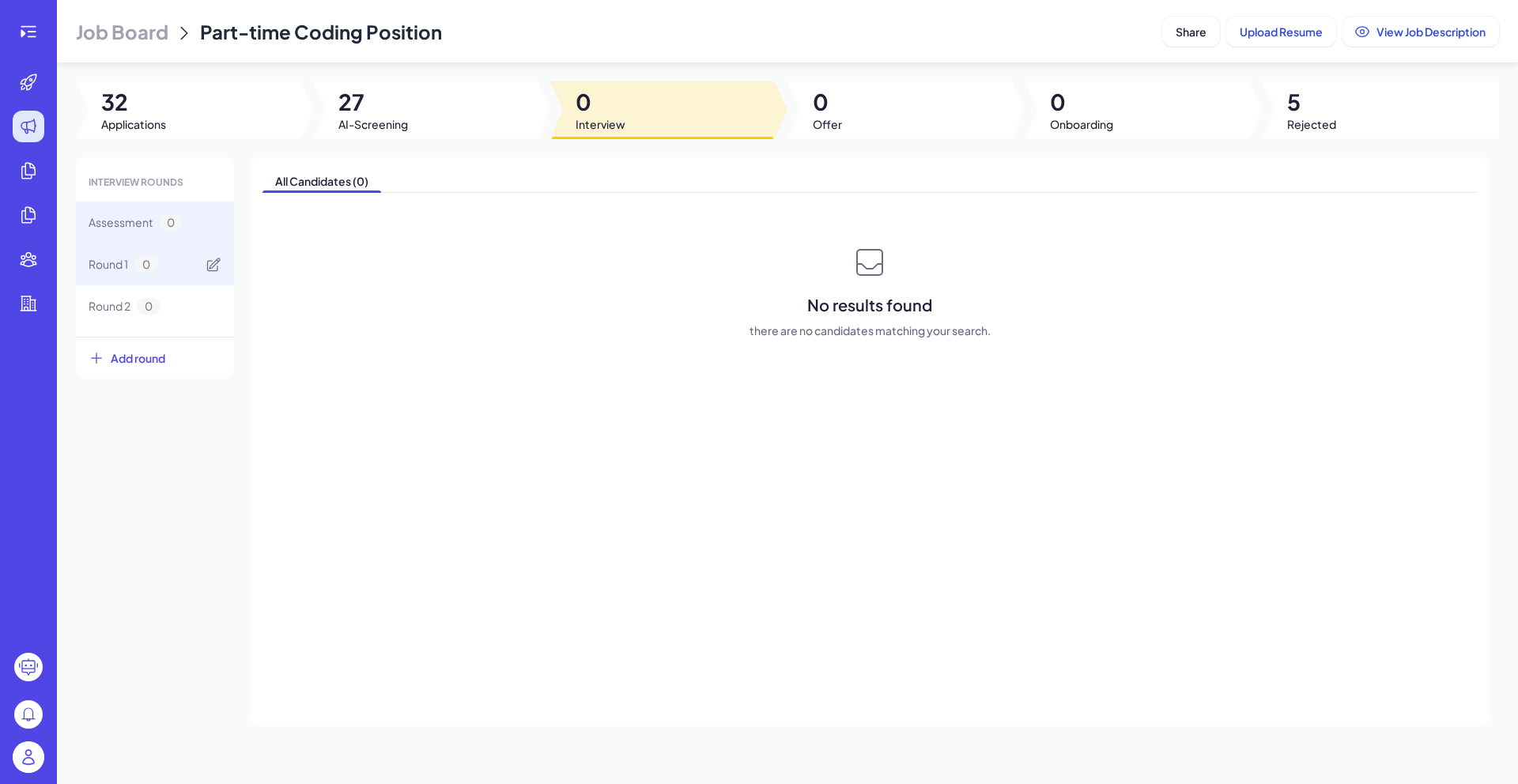
click at [186, 265] on div "Round 1 0" at bounding box center [155, 264] width 158 height 42
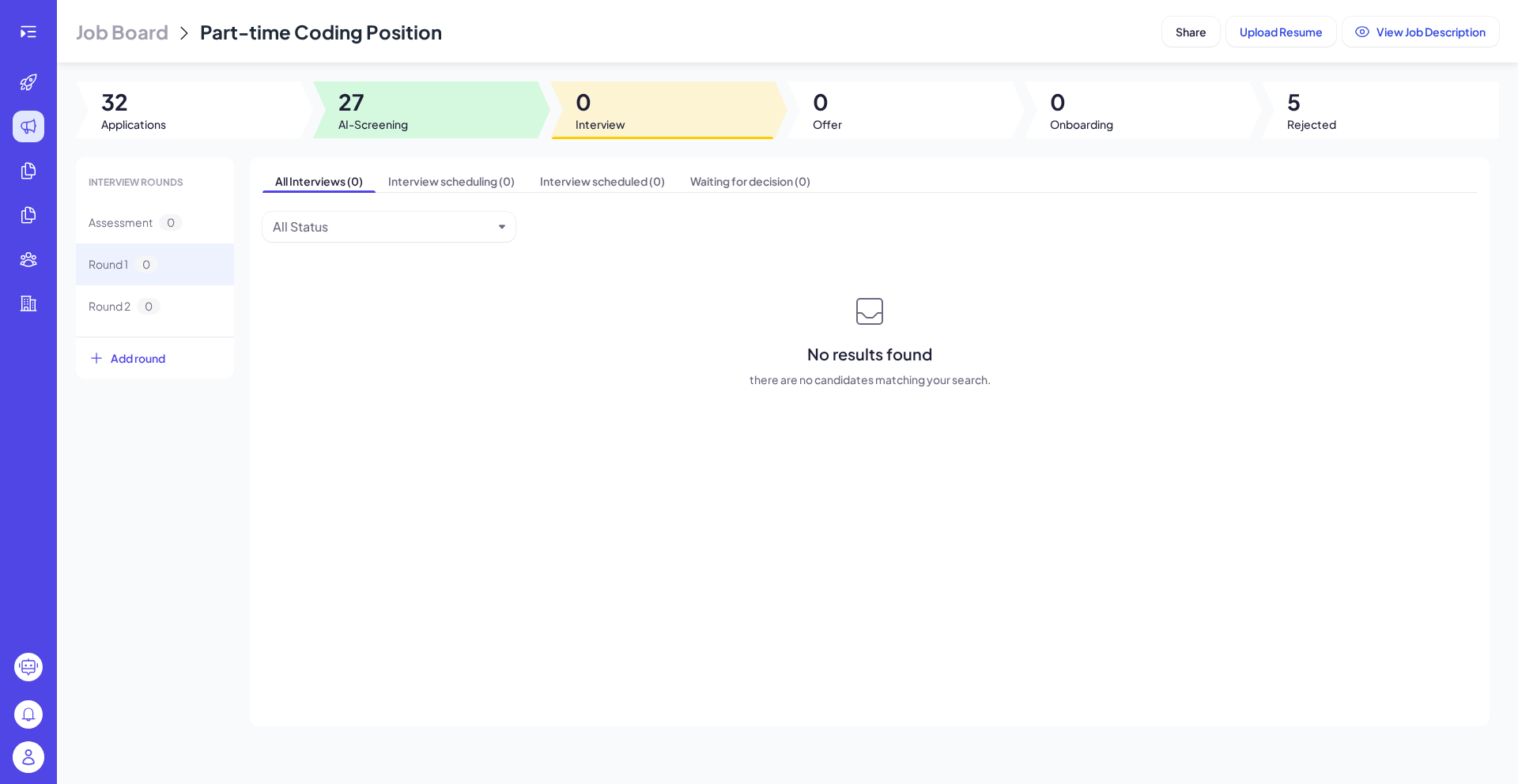
click at [356, 119] on span "AI-Screening" at bounding box center [372, 124] width 69 height 16
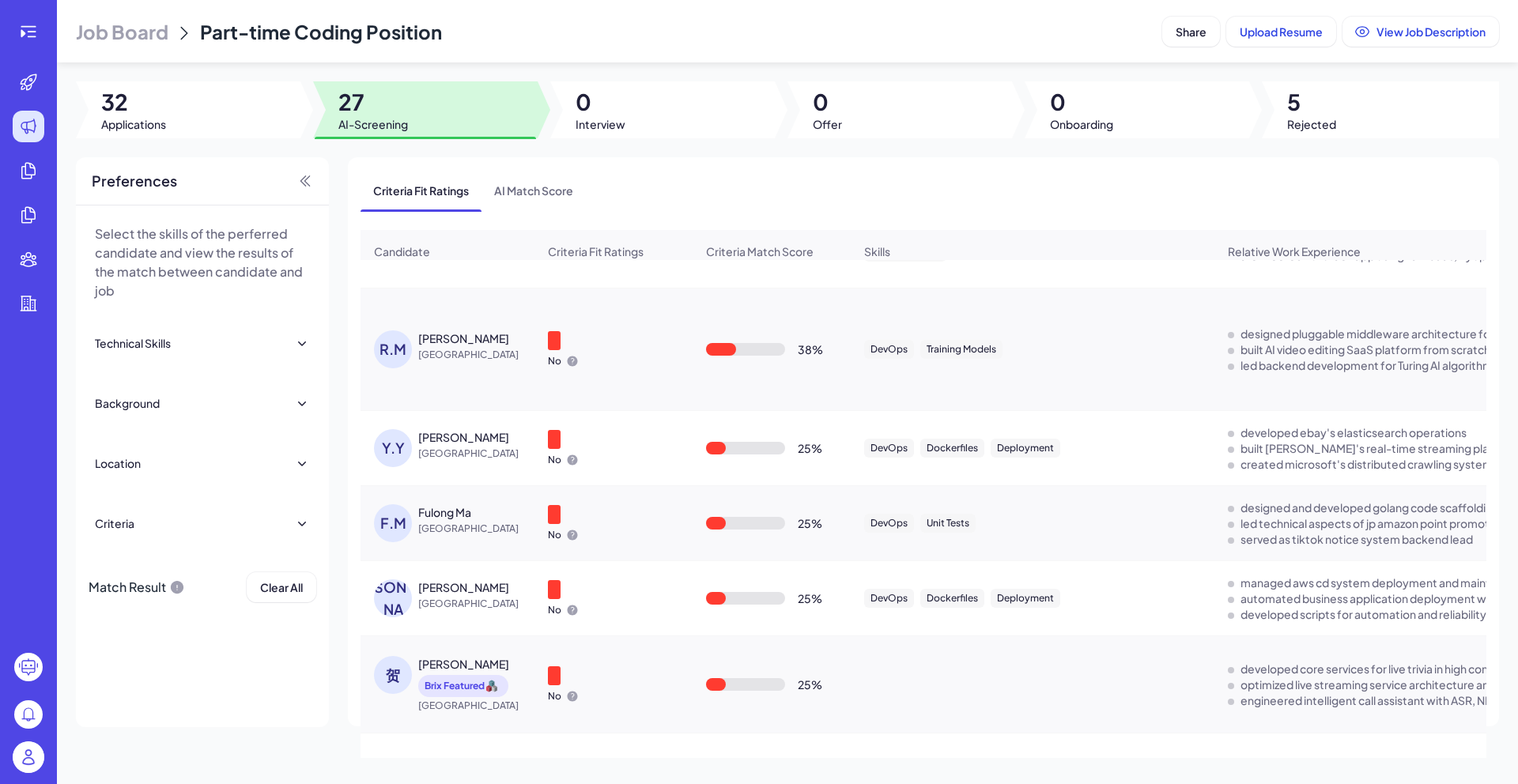
scroll to position [0, 0]
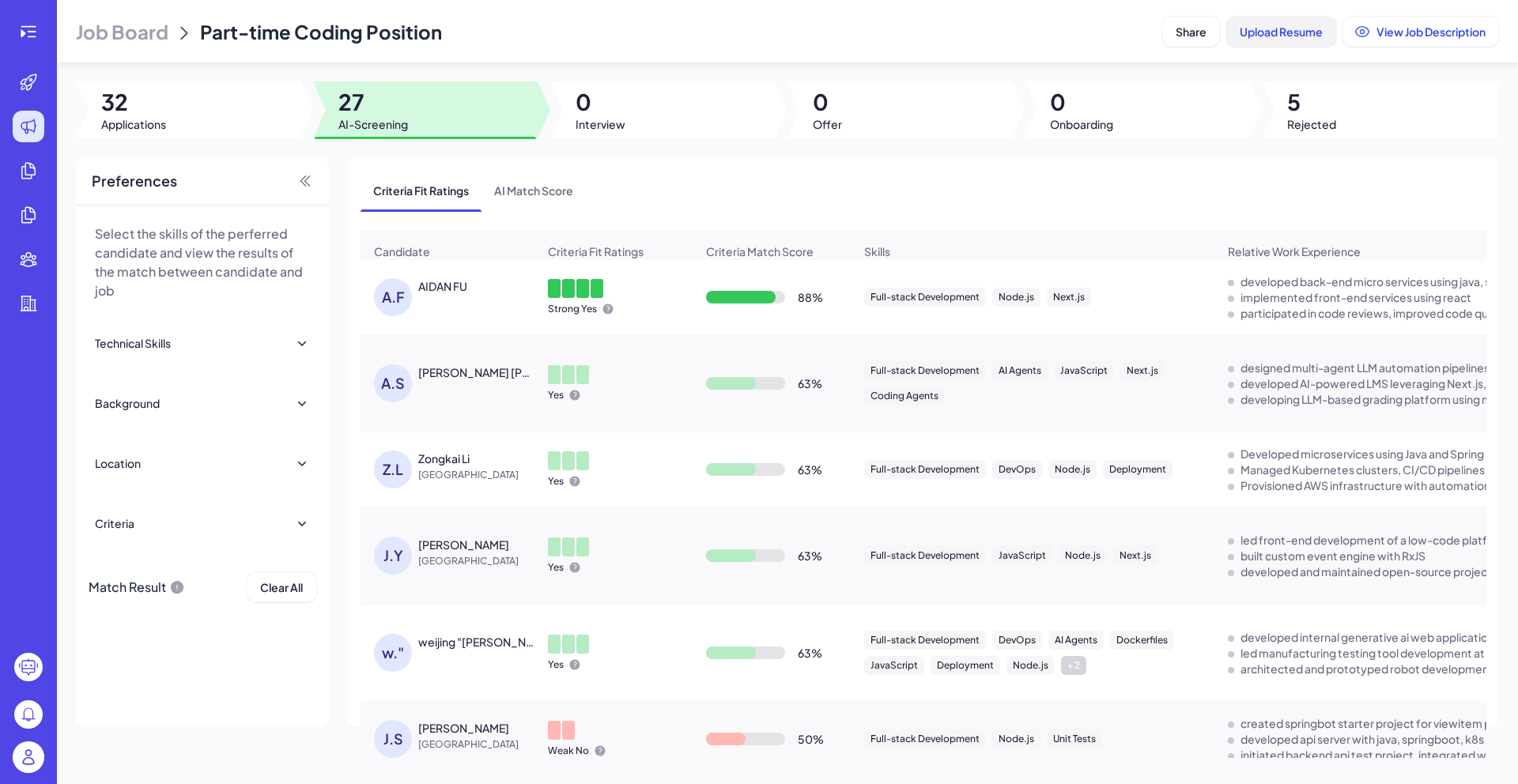
click at [1259, 32] on span "Upload Resume" at bounding box center [1281, 32] width 83 height 15
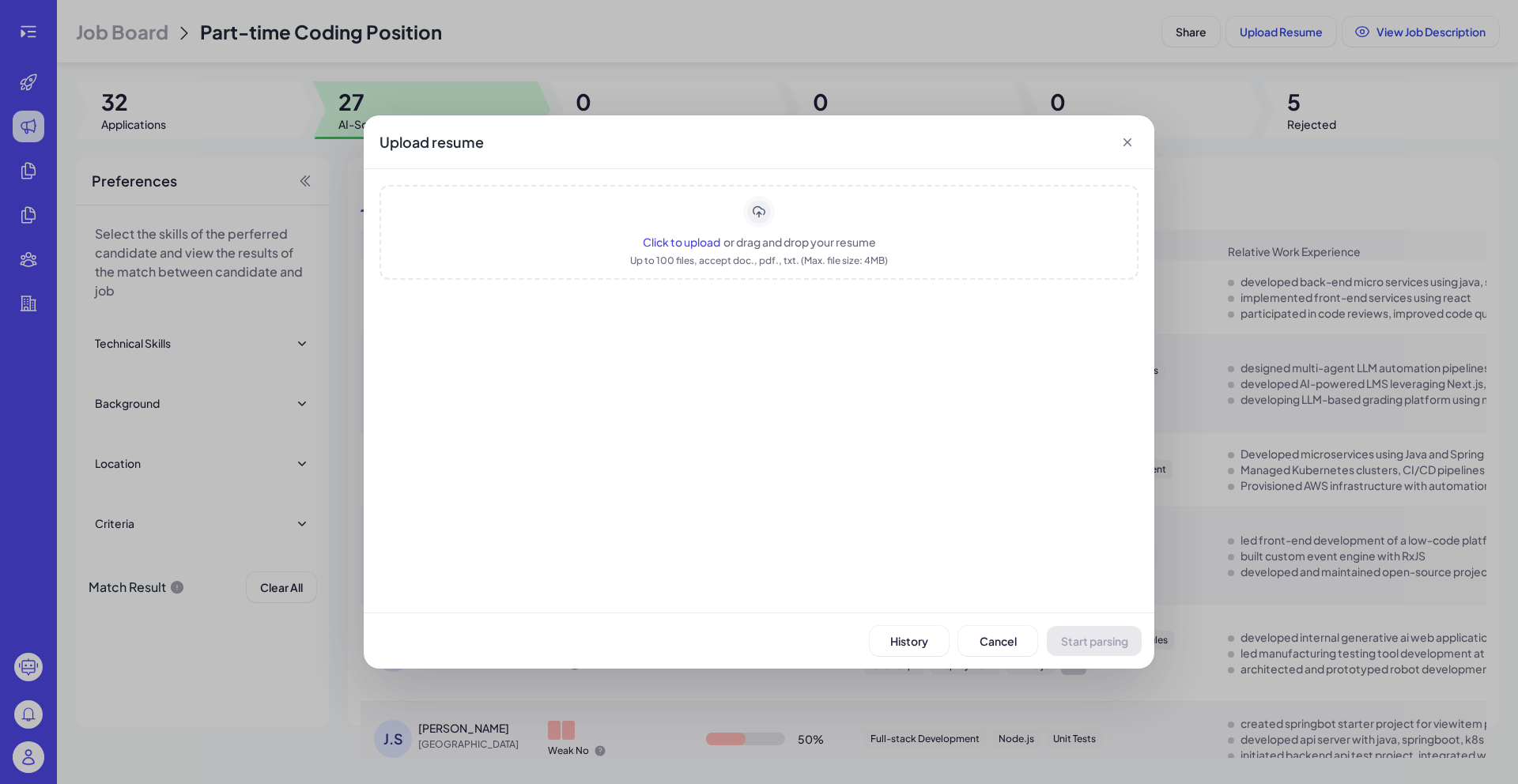
click at [712, 241] on span "Click to upload" at bounding box center [681, 242] width 78 height 15
click at [1104, 641] on span "Start parsing" at bounding box center [1094, 641] width 67 height 15
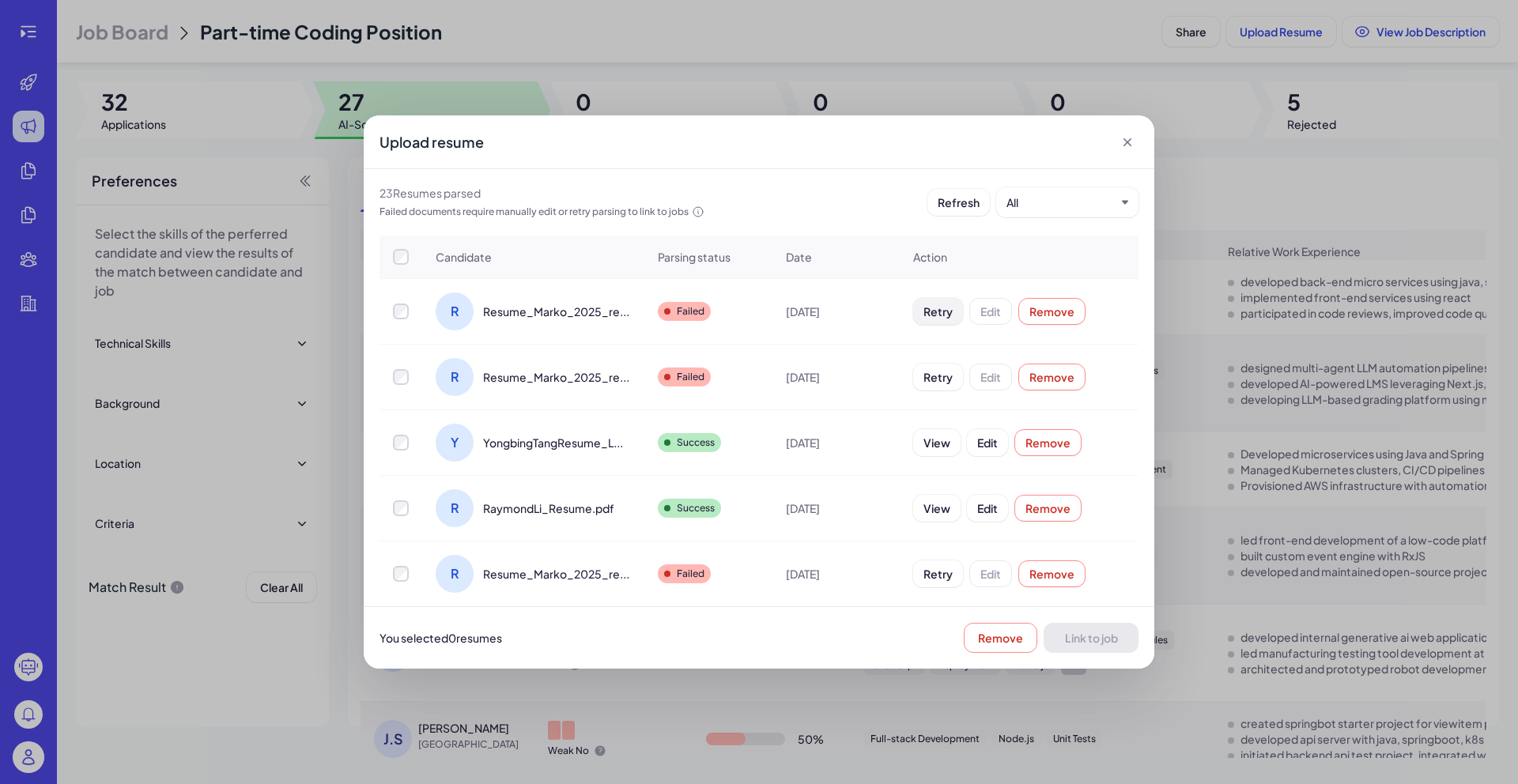
click at [928, 314] on span "Retry" at bounding box center [938, 311] width 29 height 15
click at [1081, 313] on span "Remove" at bounding box center [1081, 311] width 45 height 15
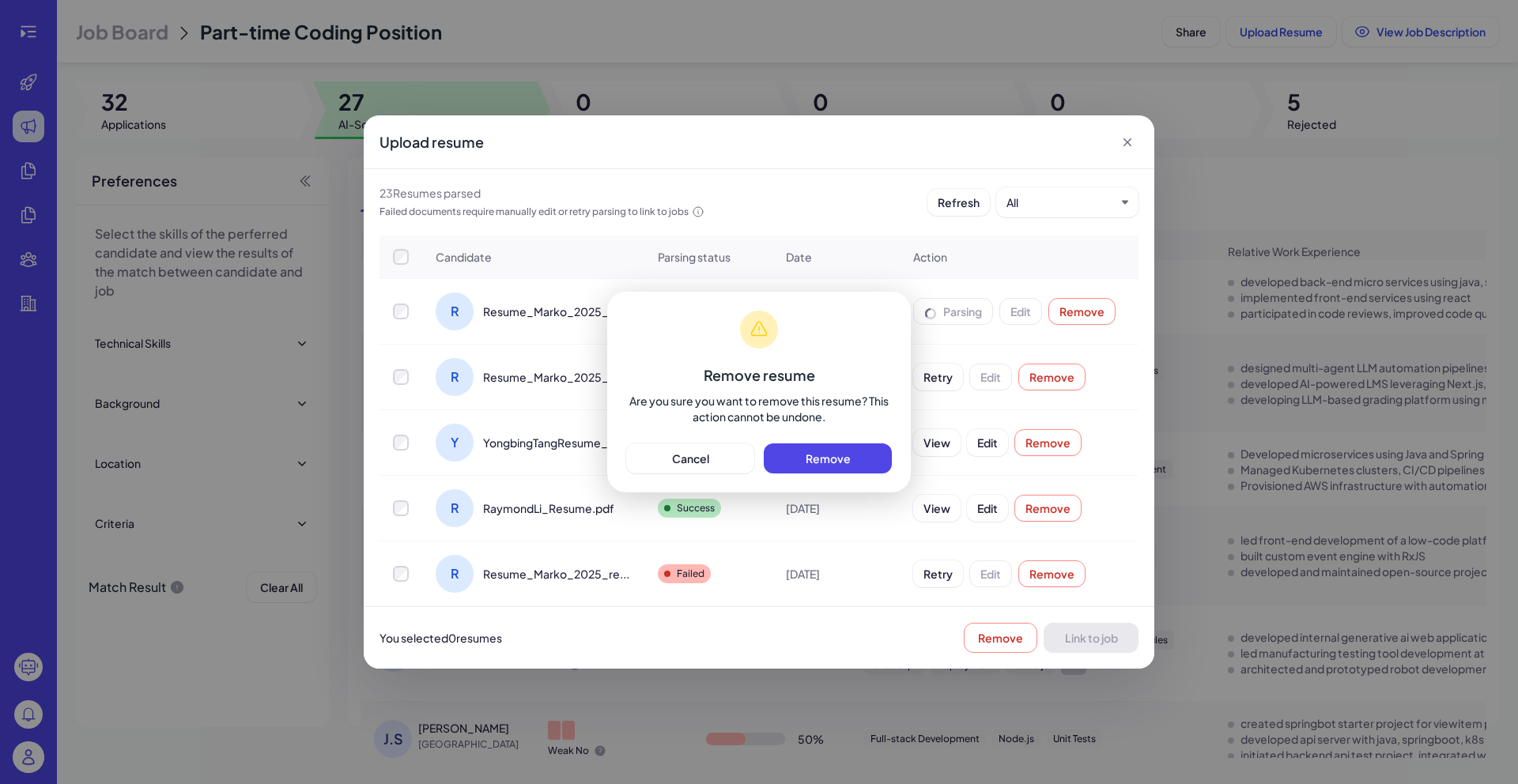
click at [824, 473] on div "Remove resume Are you sure you want to remove this resume? This action cannot b…" at bounding box center [759, 392] width 303 height 201
click at [834, 466] on button "Remove" at bounding box center [828, 458] width 128 height 30
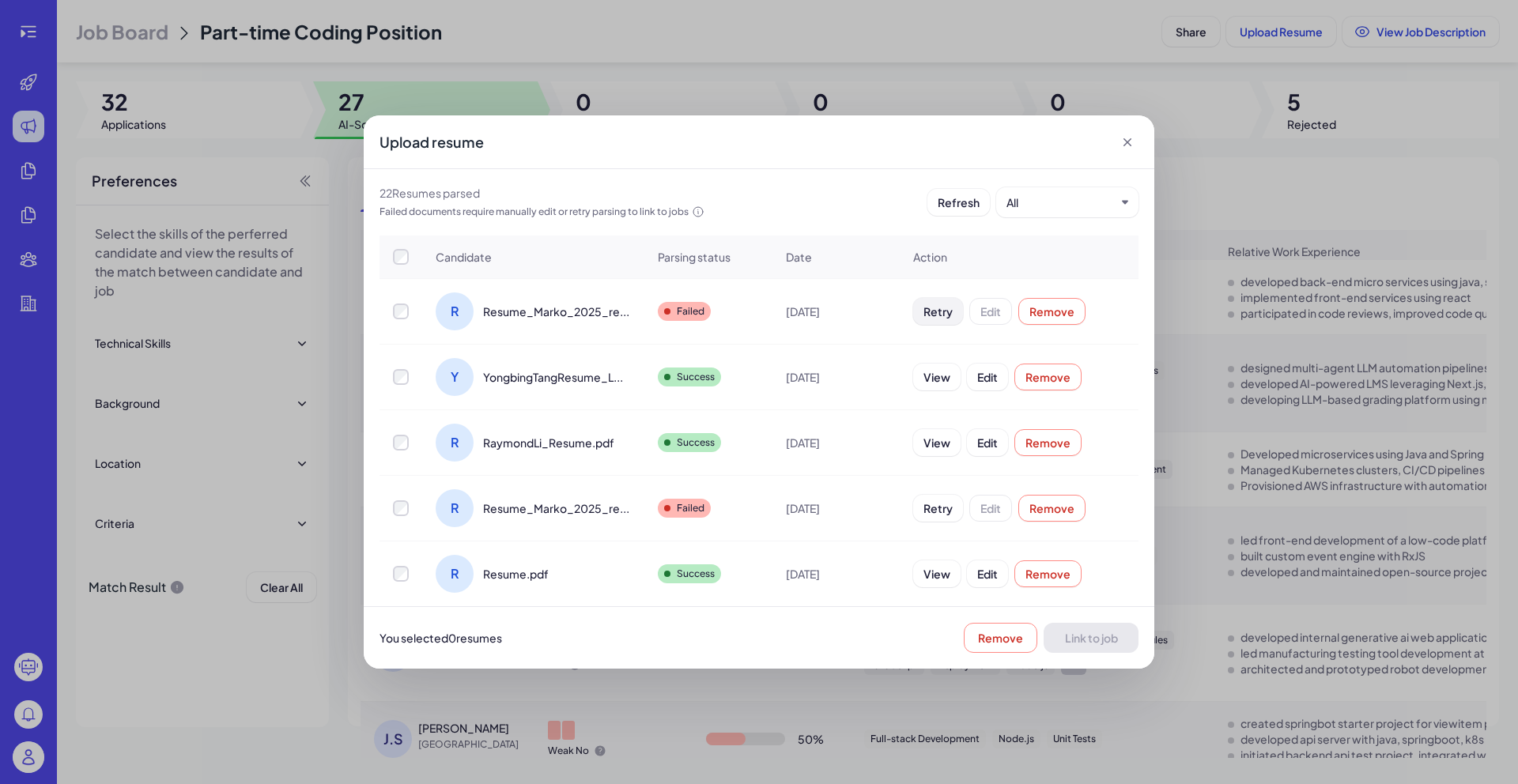
click at [923, 313] on span "Retry" at bounding box center [938, 311] width 29 height 15
click at [1120, 138] on icon at bounding box center [1128, 142] width 16 height 16
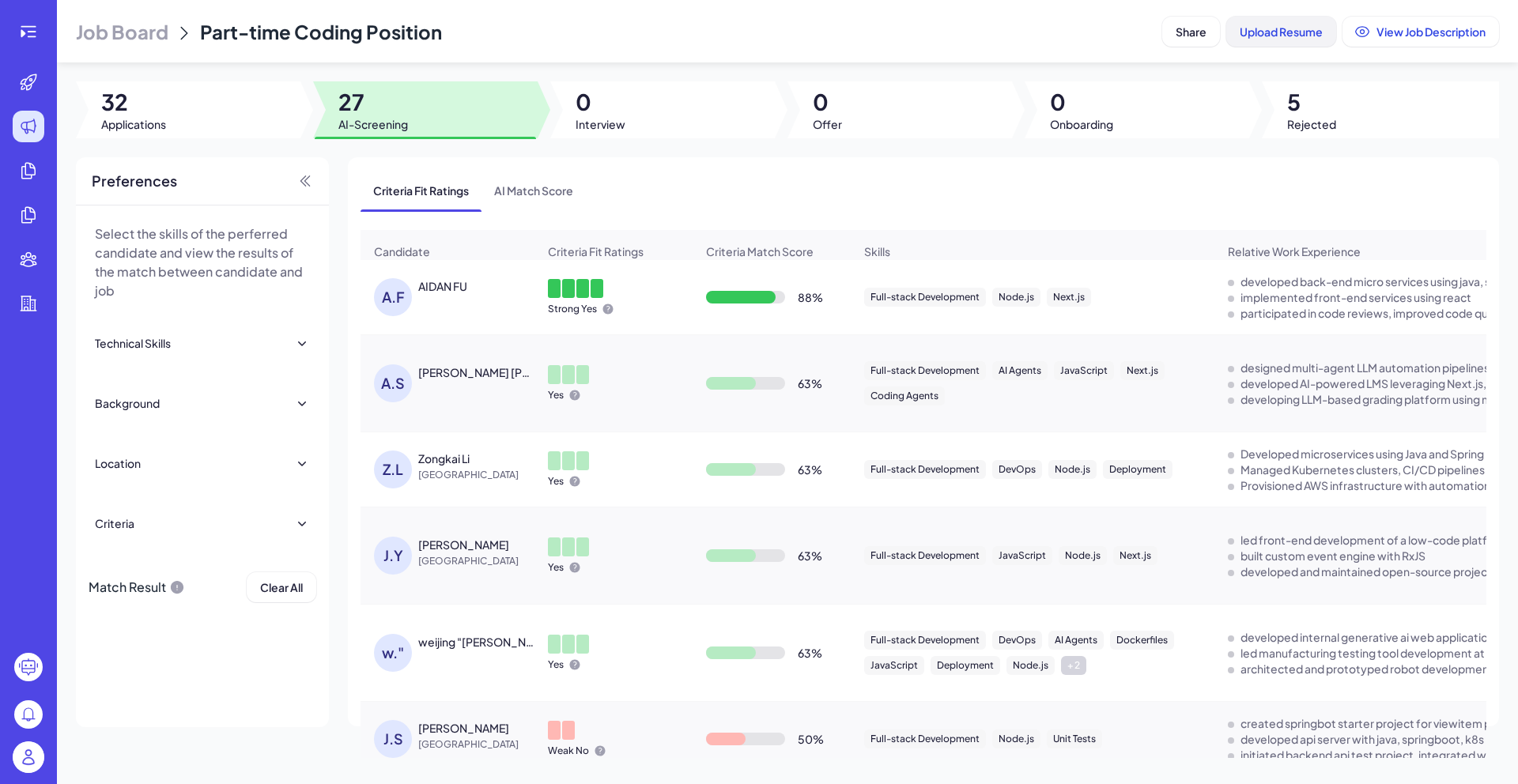
click at [1262, 26] on span "Upload Resume" at bounding box center [1281, 32] width 83 height 15
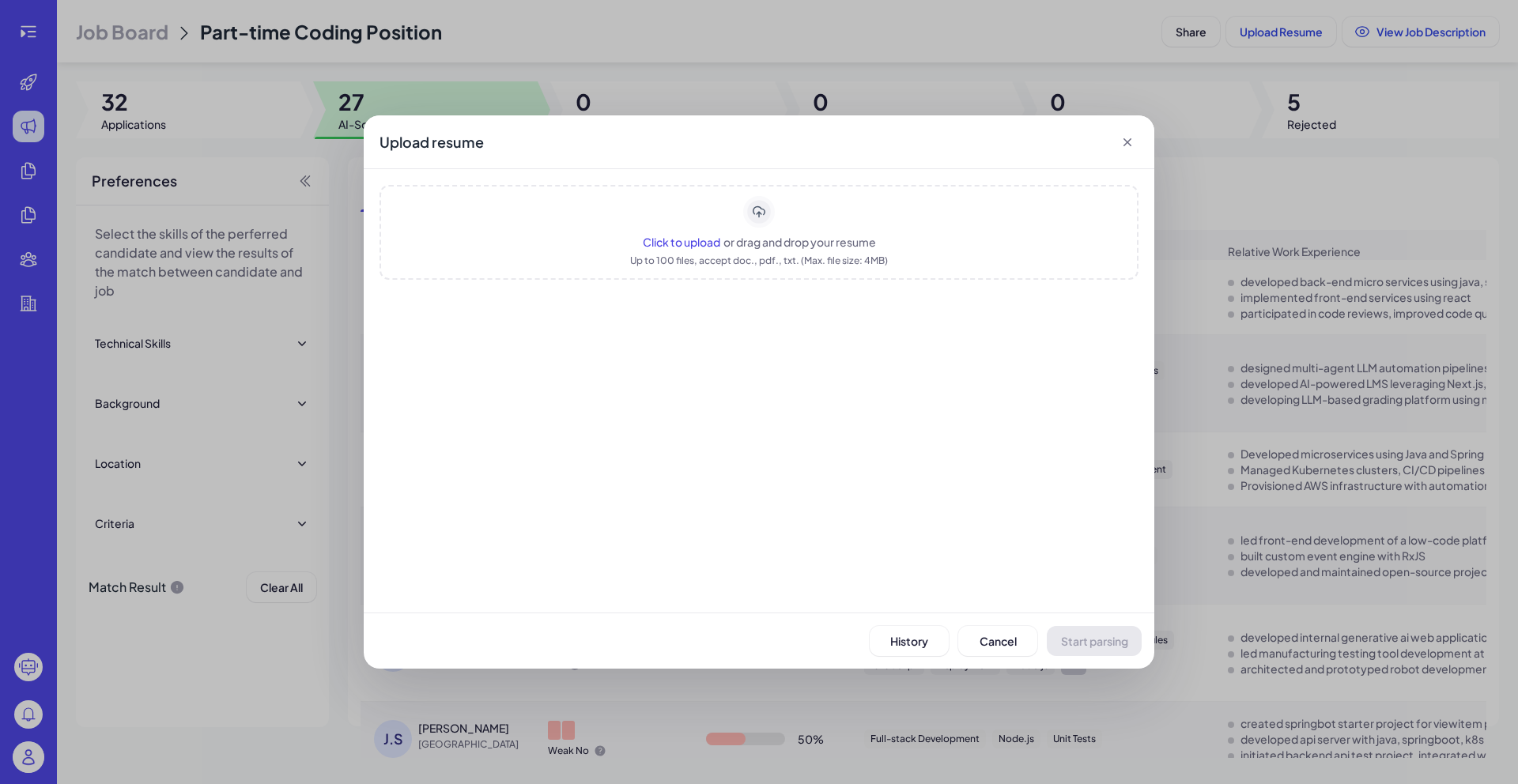
click at [684, 241] on span "Click to upload" at bounding box center [681, 242] width 78 height 15
click at [1061, 637] on span "Start parsing" at bounding box center [1094, 641] width 67 height 15
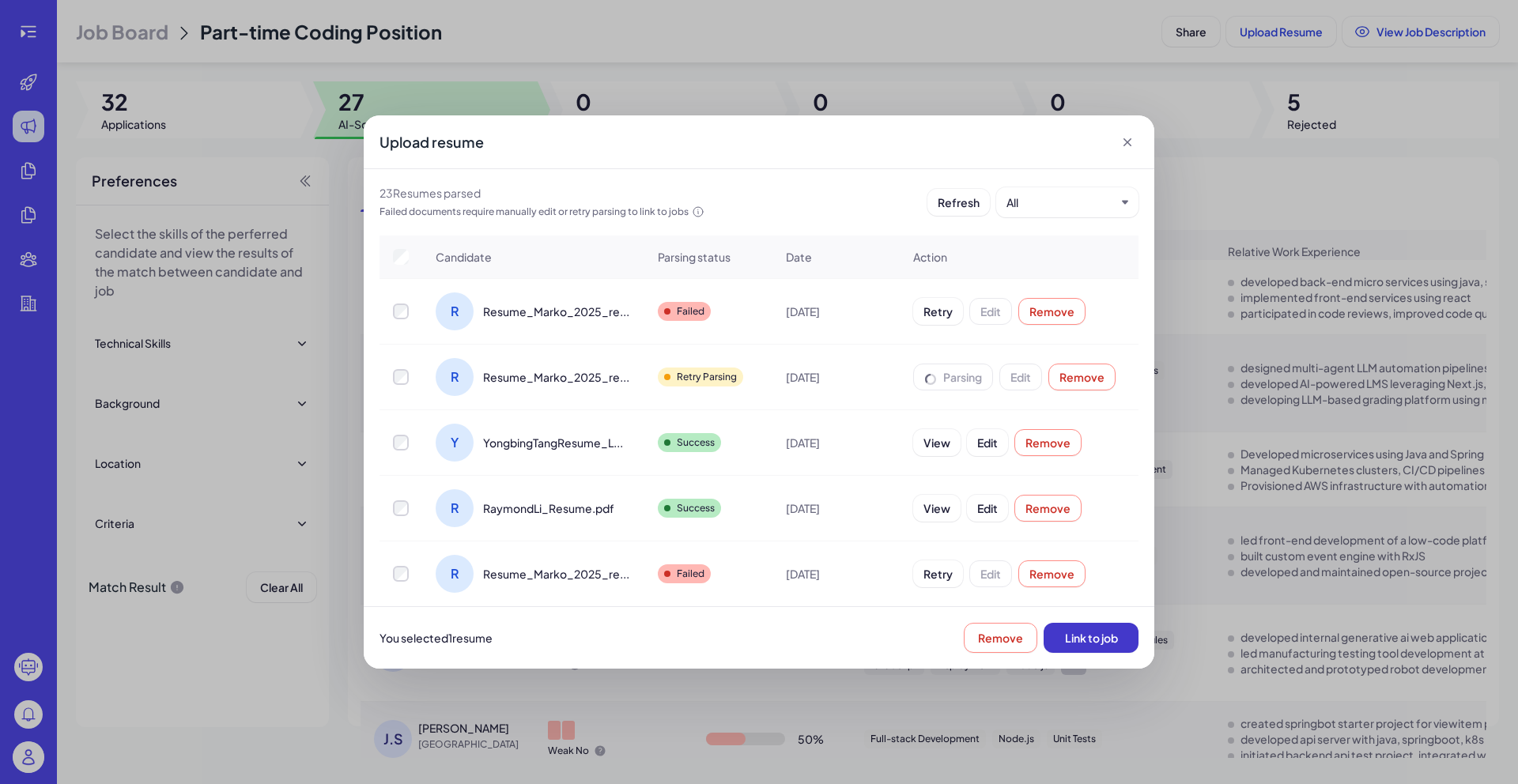
click at [1091, 642] on span "Link to job" at bounding box center [1092, 638] width 53 height 15
click at [1125, 146] on icon at bounding box center [1128, 142] width 16 height 16
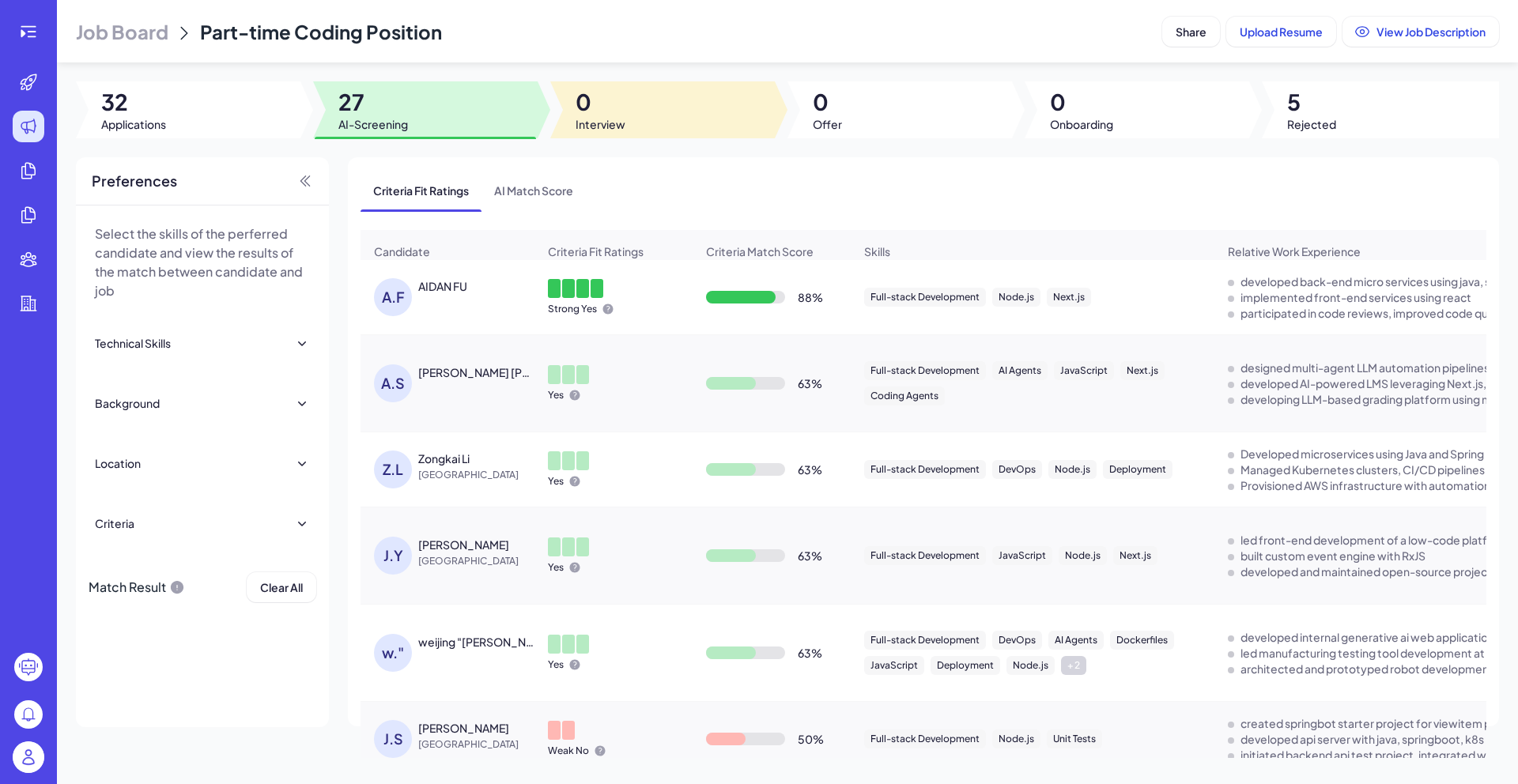
click at [667, 106] on div at bounding box center [662, 109] width 225 height 57
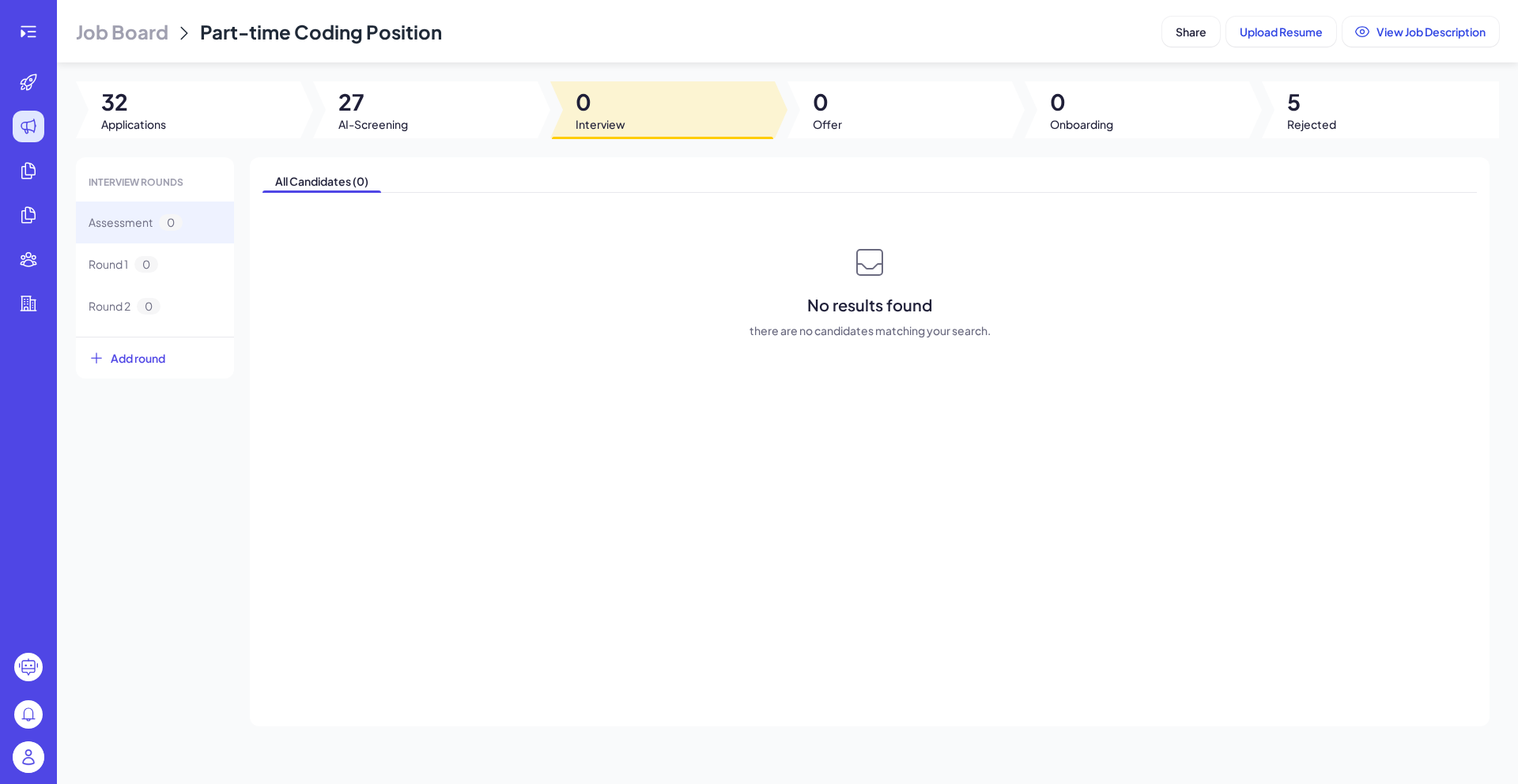
click at [435, 102] on div at bounding box center [425, 109] width 225 height 57
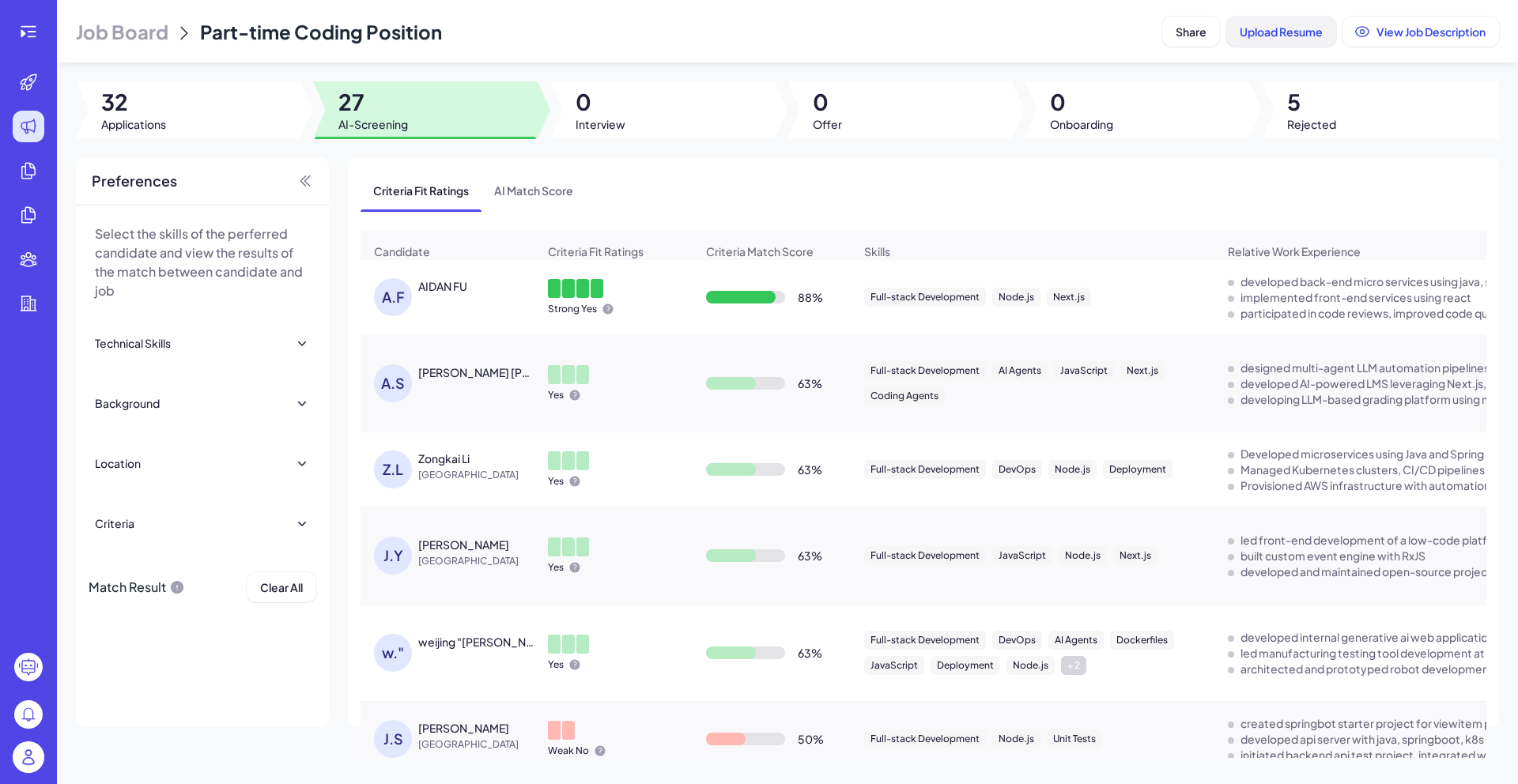
click at [1244, 44] on button "Upload Resume" at bounding box center [1281, 31] width 110 height 30
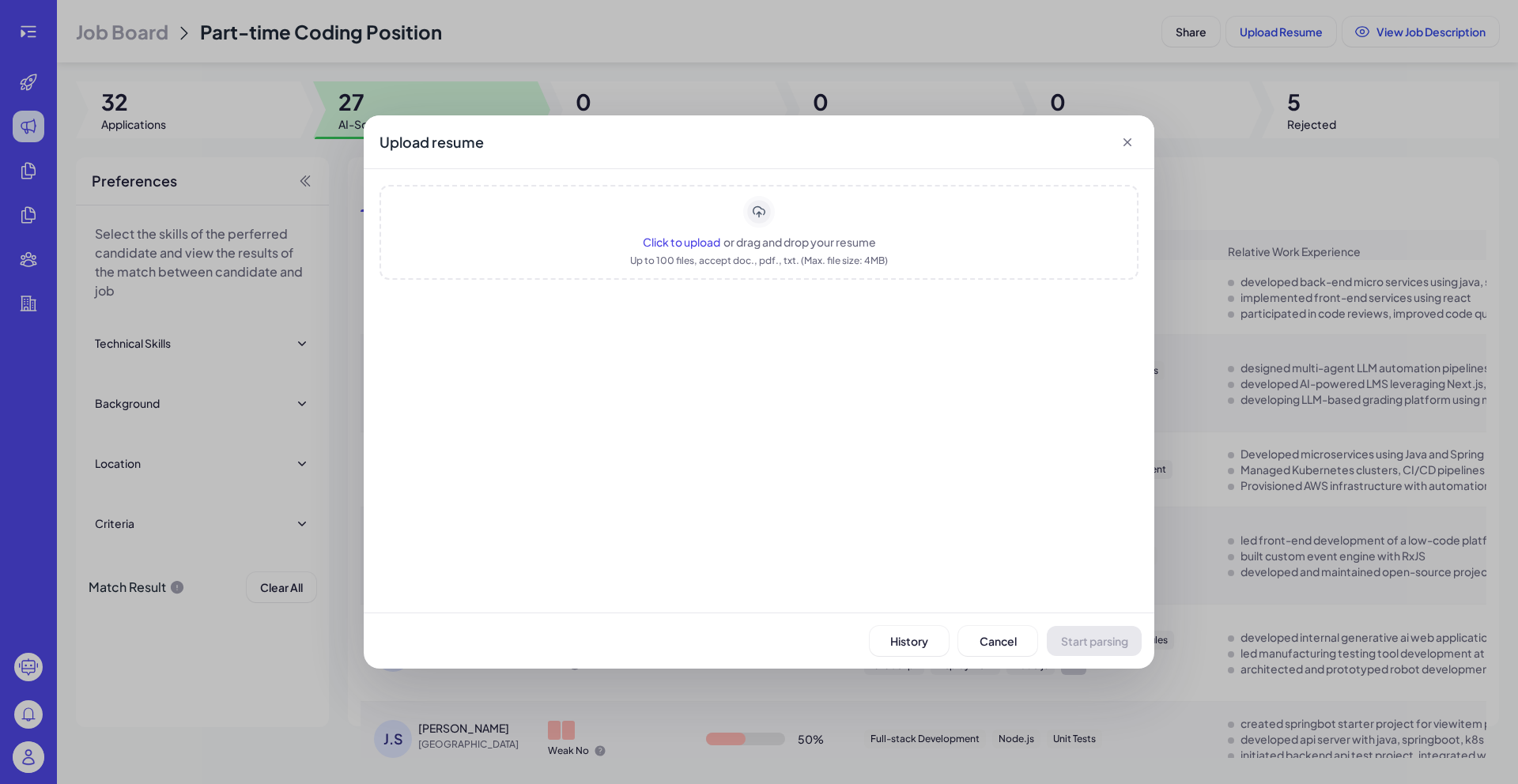
click at [689, 231] on div "Click to upload or drag and drop your resume Up to 100 files, accept doc., pdf.…" at bounding box center [759, 232] width 759 height 95
click at [1105, 652] on button "Start parsing" at bounding box center [1093, 641] width 95 height 30
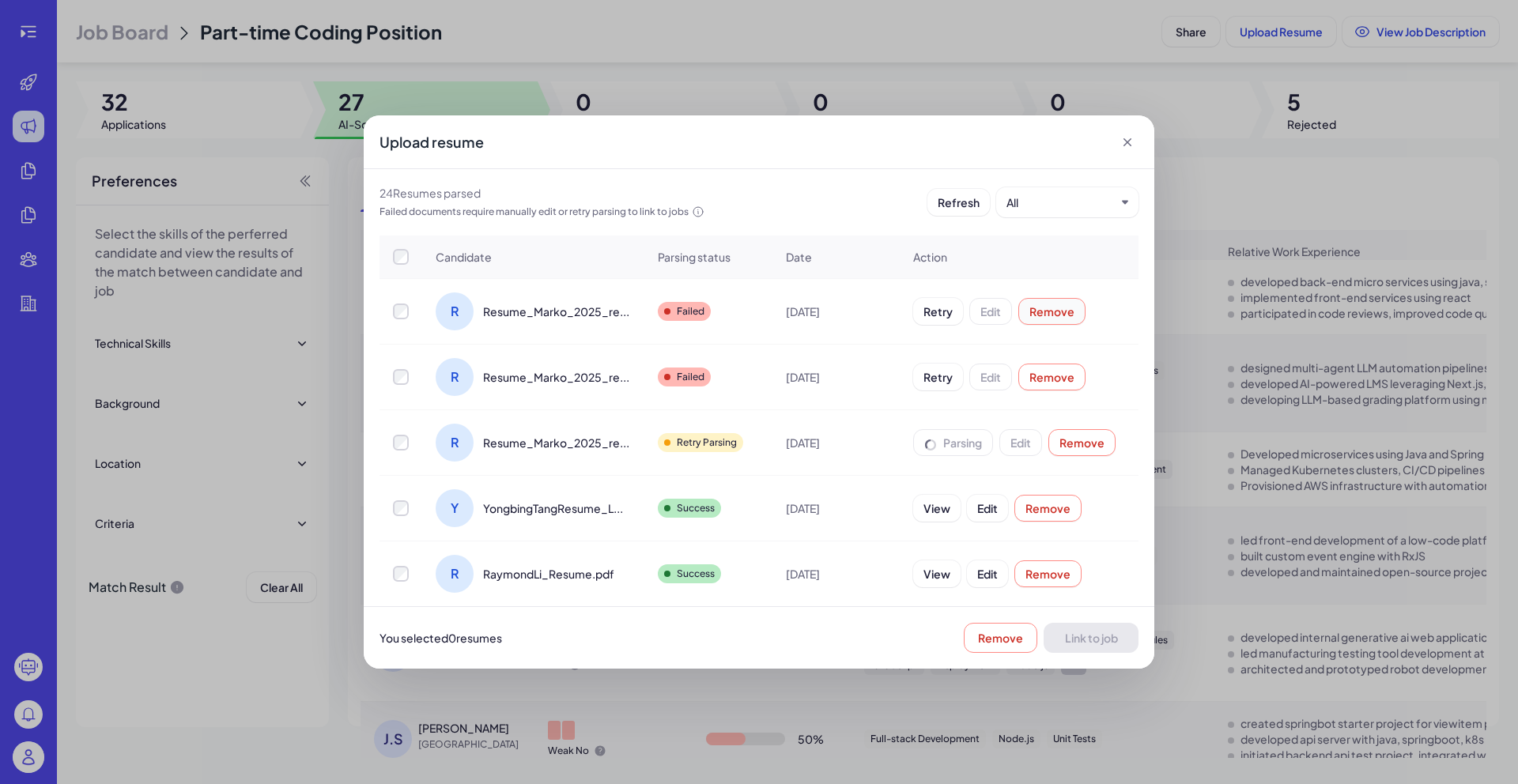
click at [1051, 313] on span "Remove" at bounding box center [1052, 311] width 45 height 15
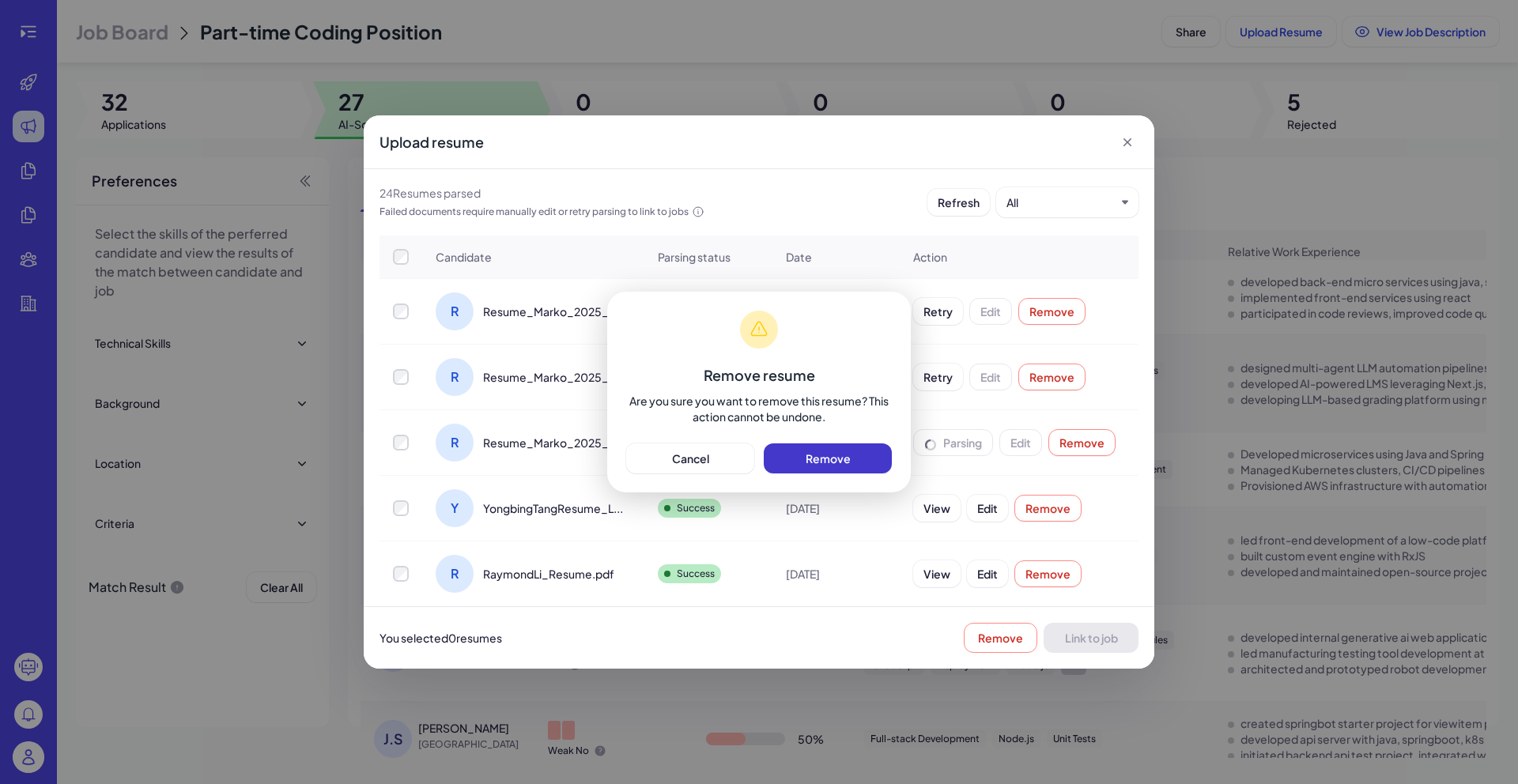
click at [821, 451] on span "Remove" at bounding box center [828, 458] width 45 height 15
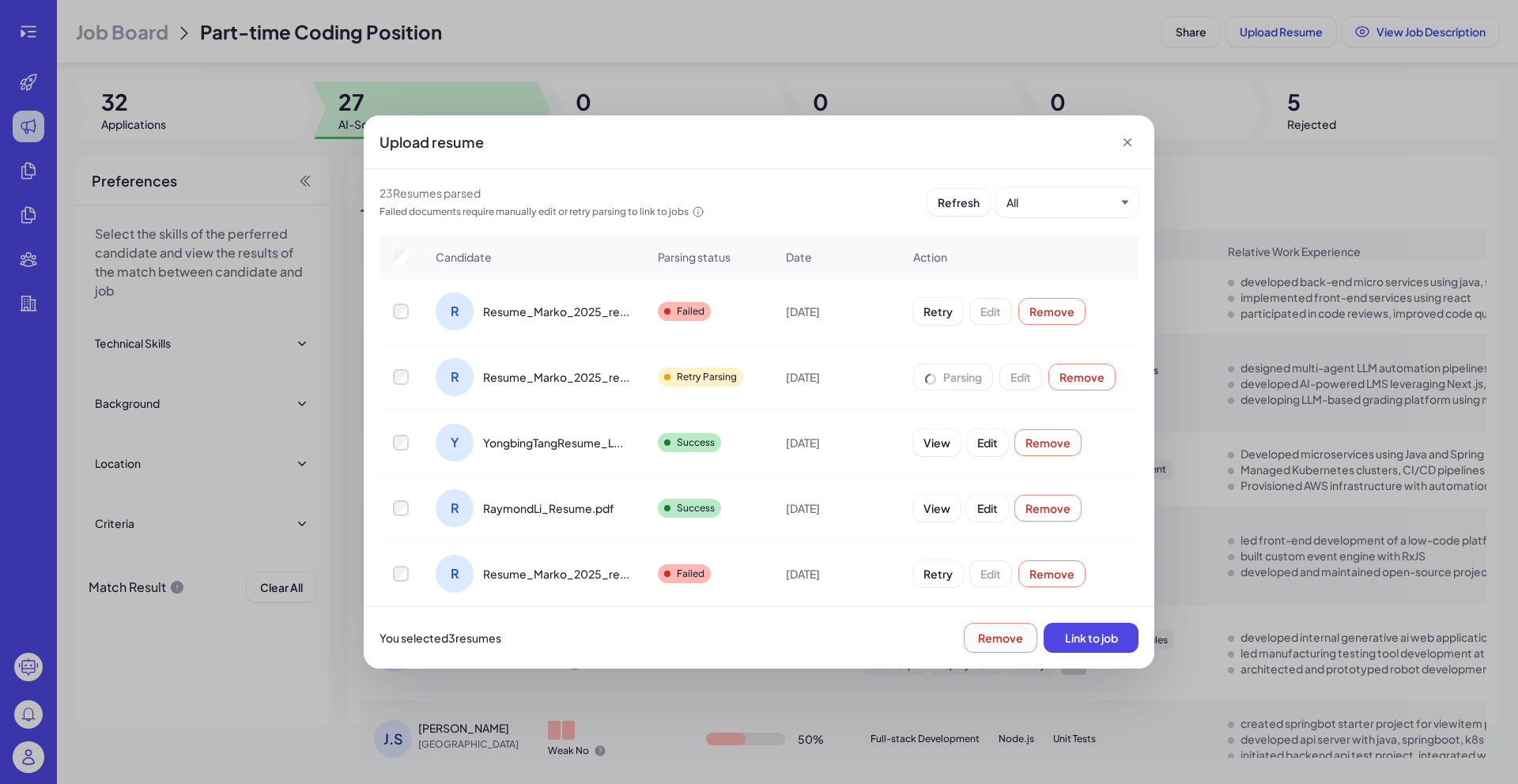
click at [1014, 641] on span "Remove" at bounding box center [1000, 638] width 45 height 15
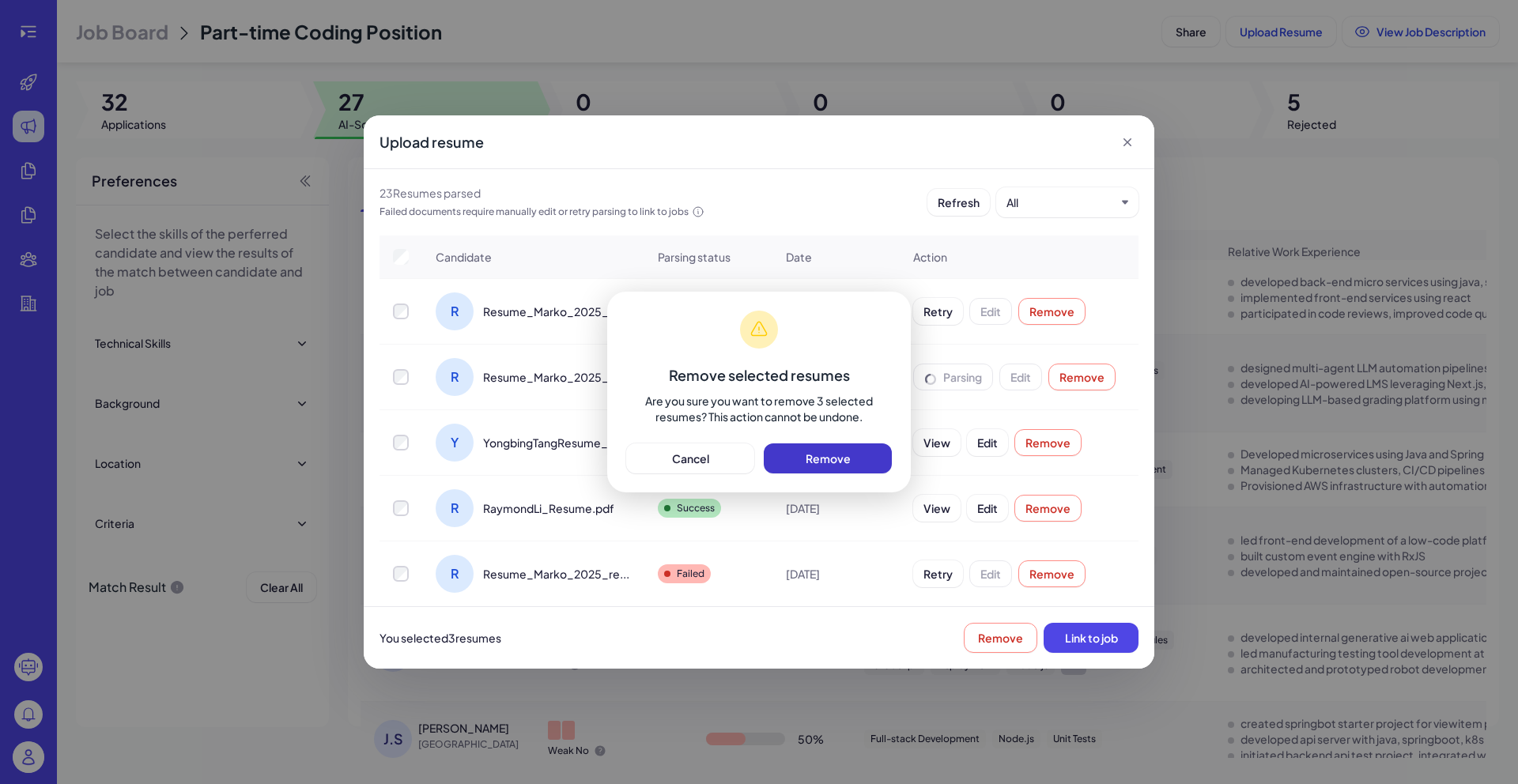
click at [811, 459] on span "Remove" at bounding box center [828, 458] width 45 height 15
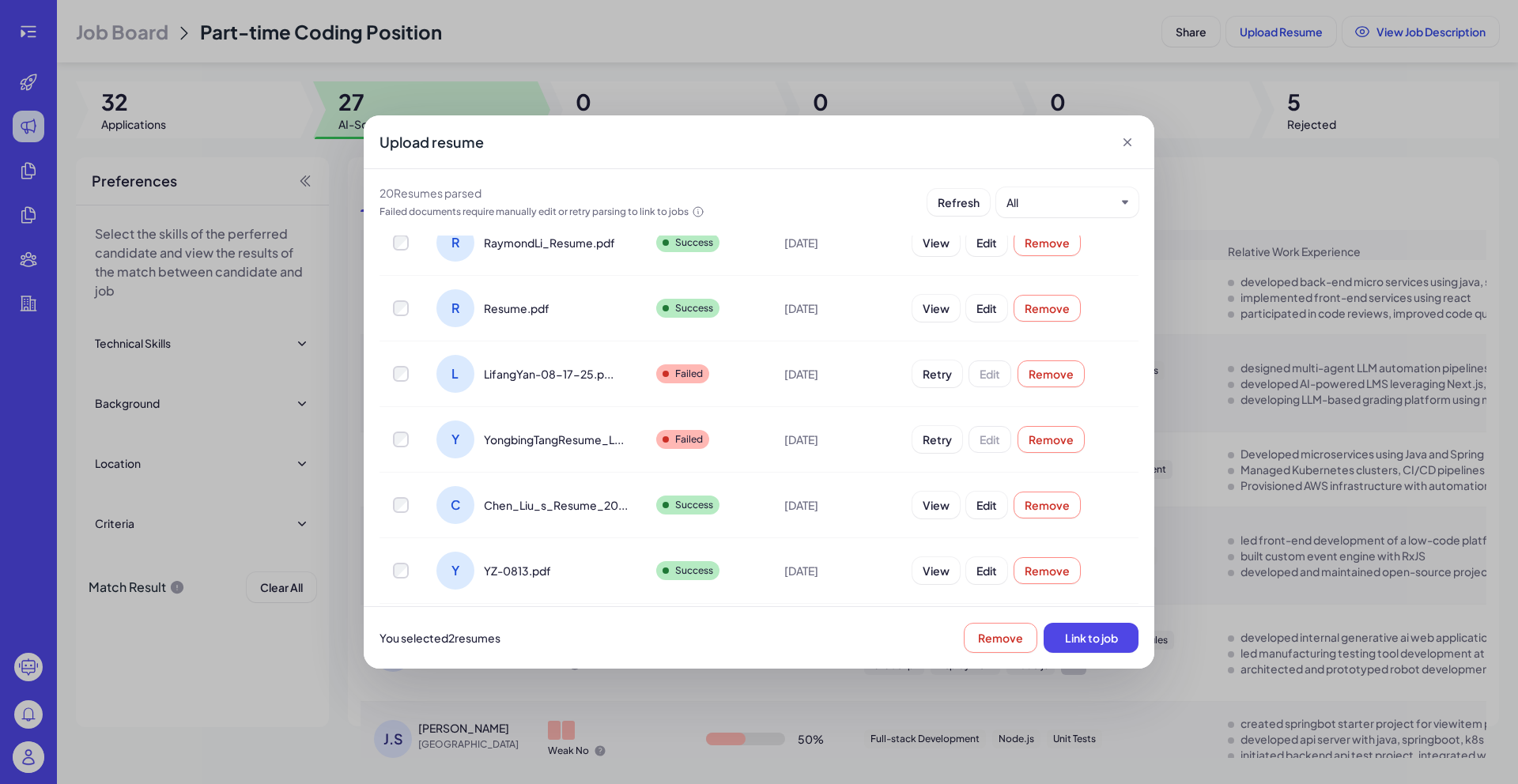
scroll to position [132, 0]
click at [1011, 642] on span "Remove" at bounding box center [1000, 638] width 45 height 15
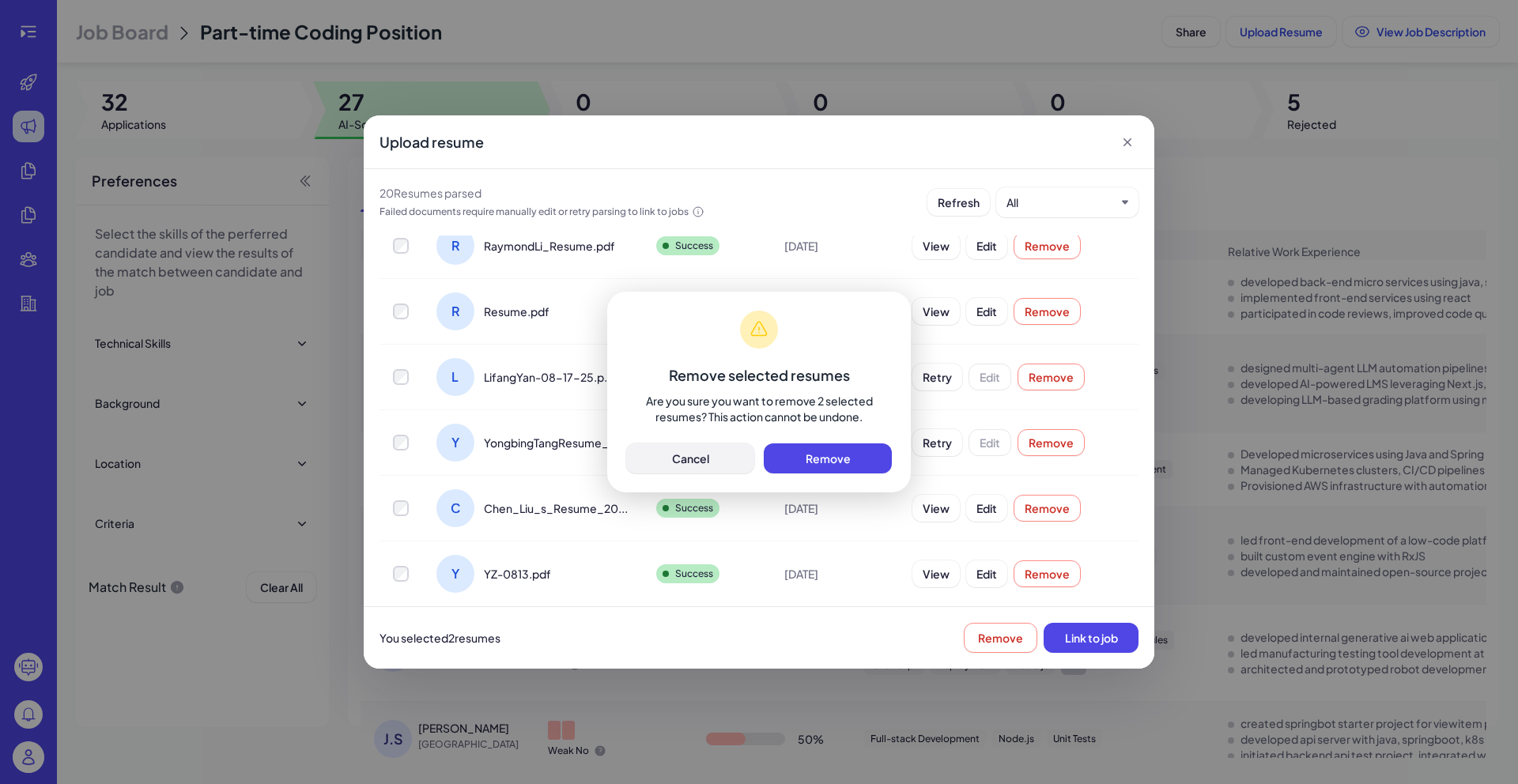
click at [706, 456] on span "Cancel" at bounding box center [691, 458] width 38 height 15
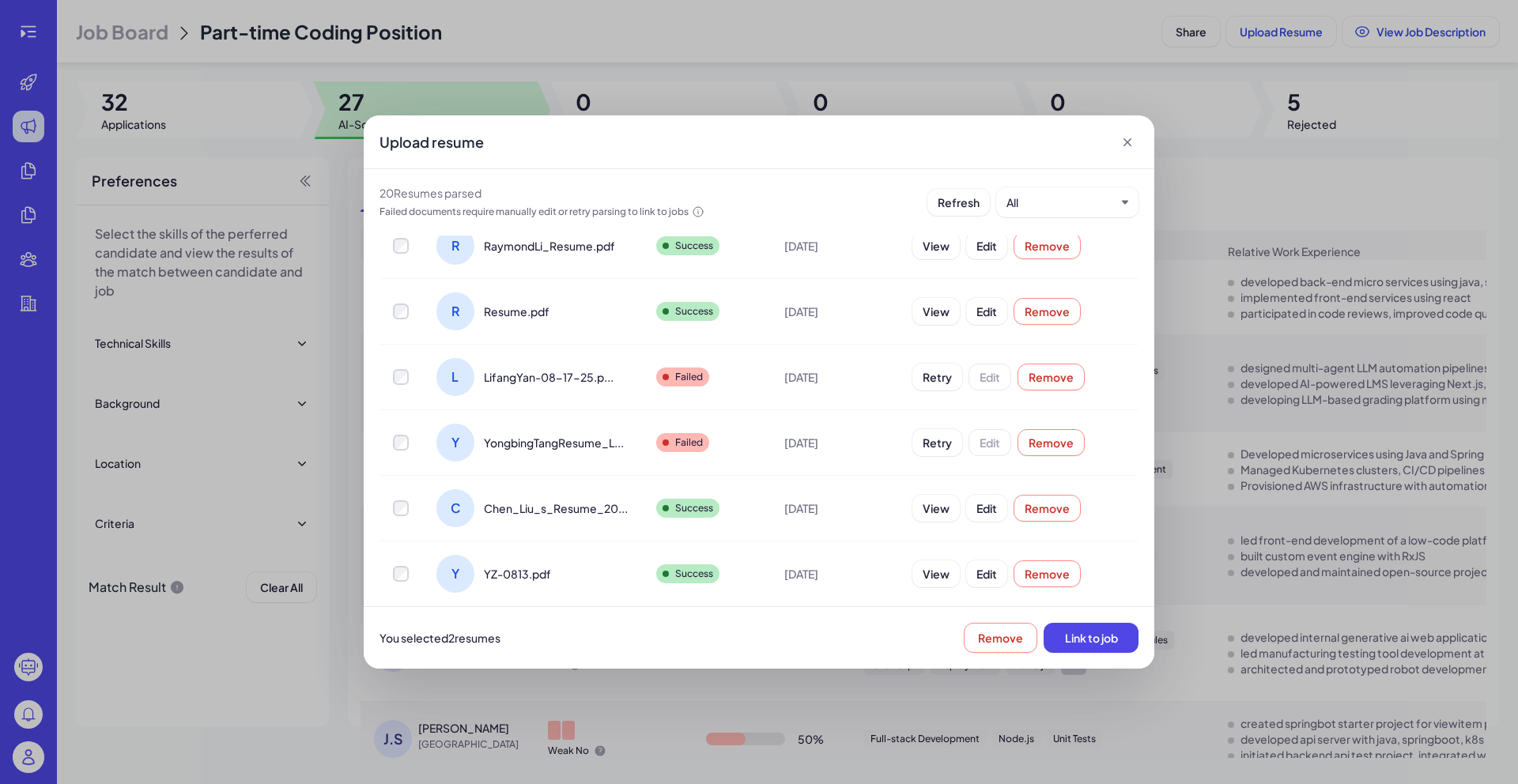
click at [1118, 142] on div "Upload resume" at bounding box center [759, 142] width 791 height 54
click at [1121, 143] on icon at bounding box center [1128, 142] width 16 height 16
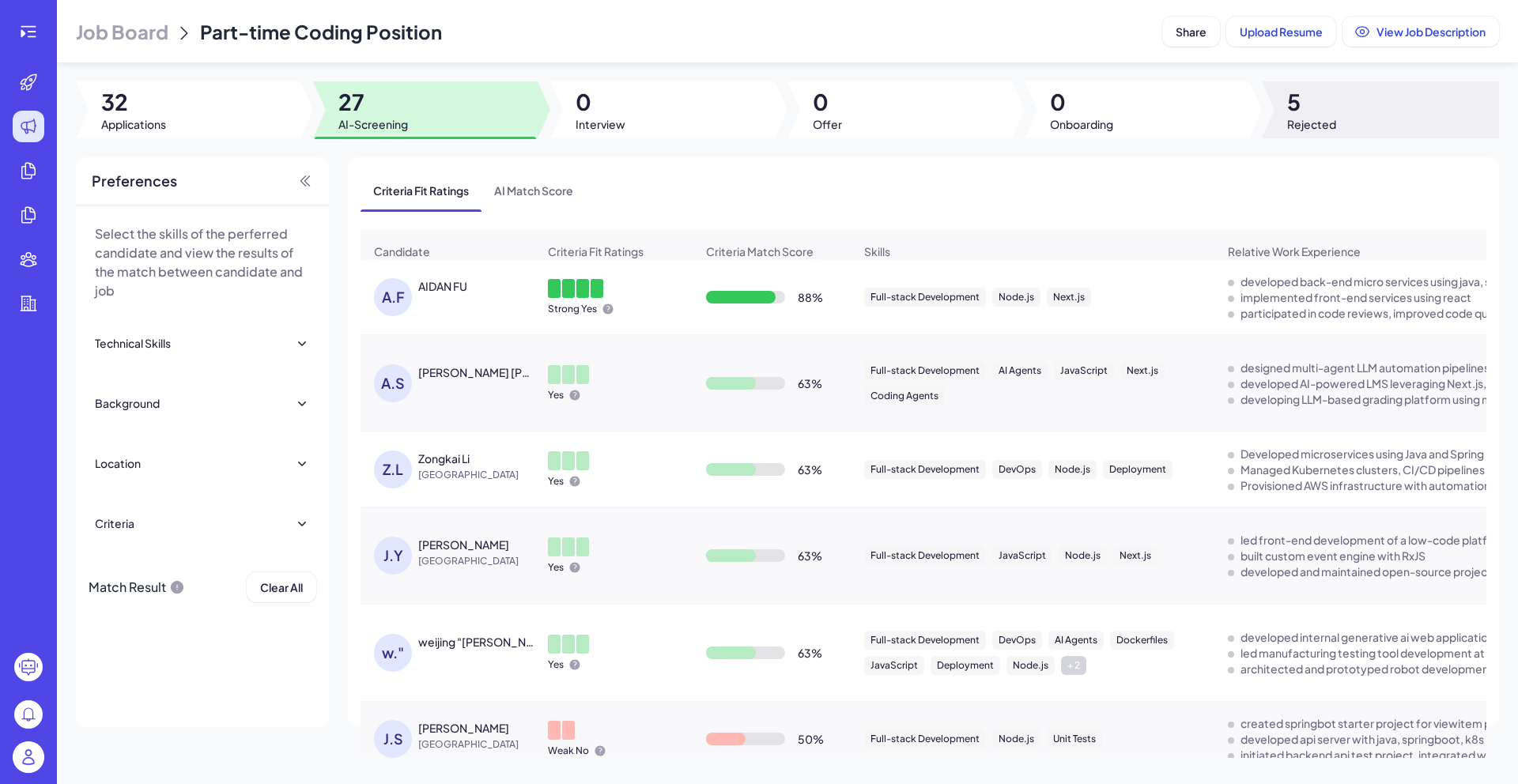
click at [1343, 120] on div at bounding box center [1380, 109] width 237 height 57
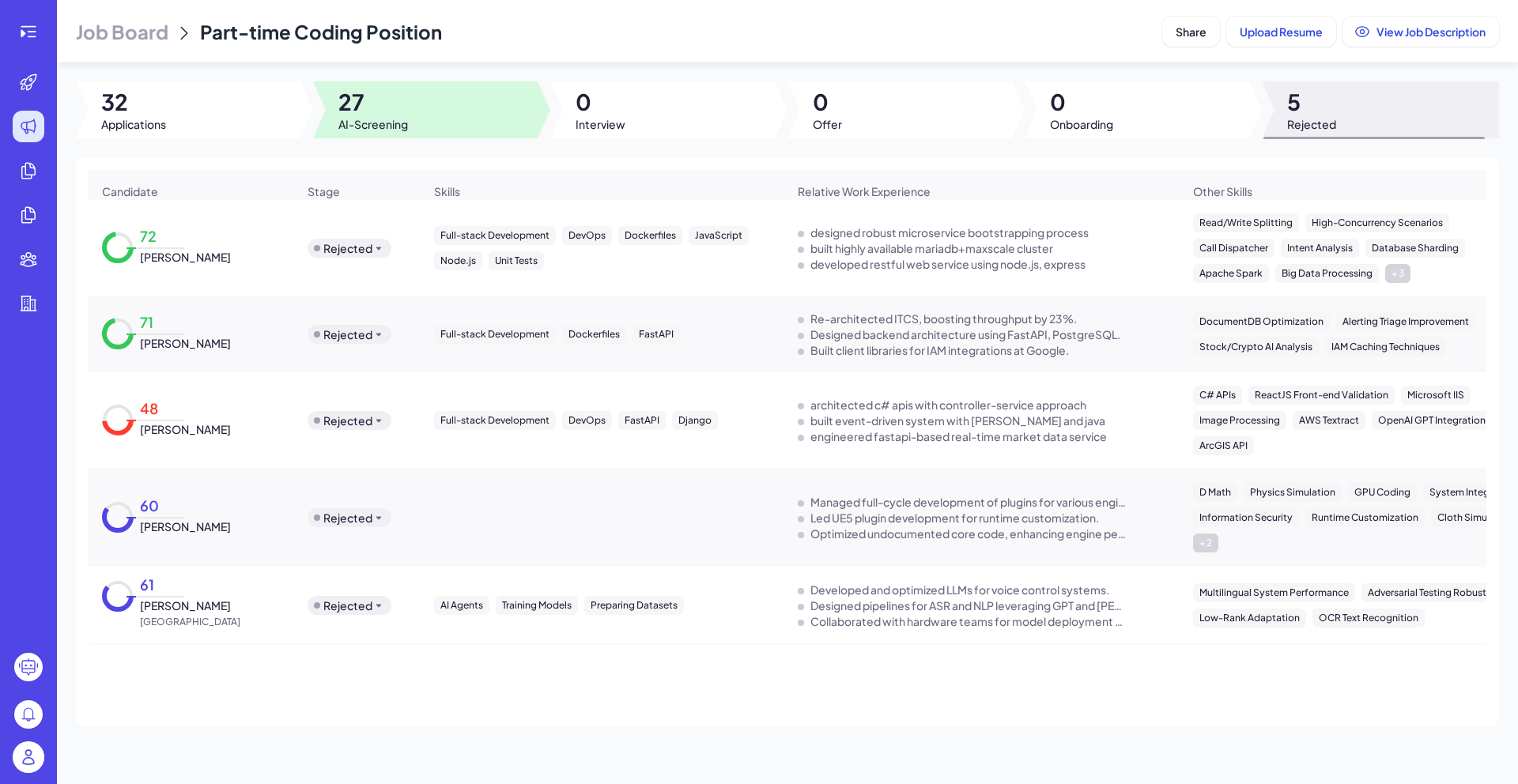
click at [337, 114] on div at bounding box center [425, 109] width 225 height 57
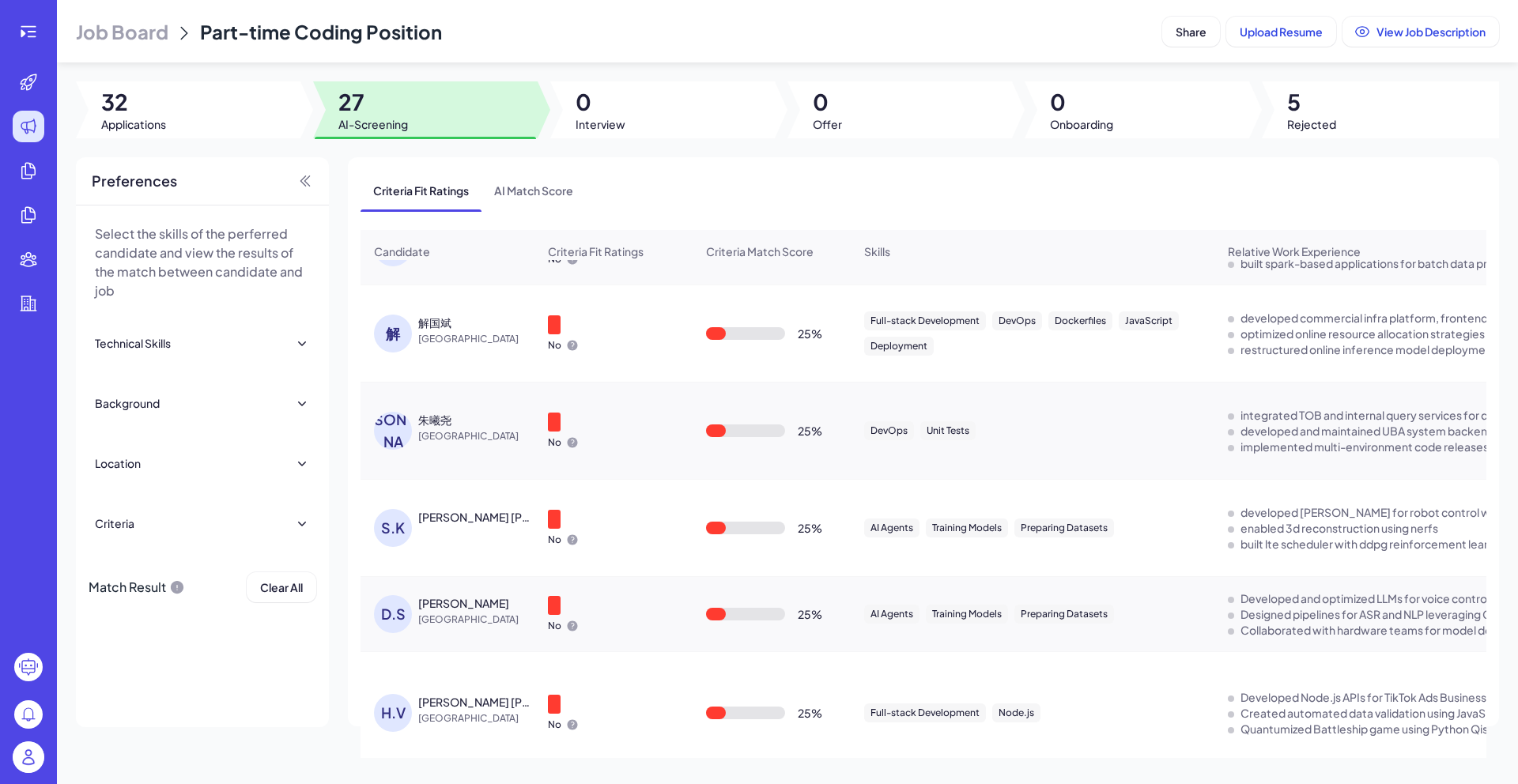
scroll to position [1993, 0]
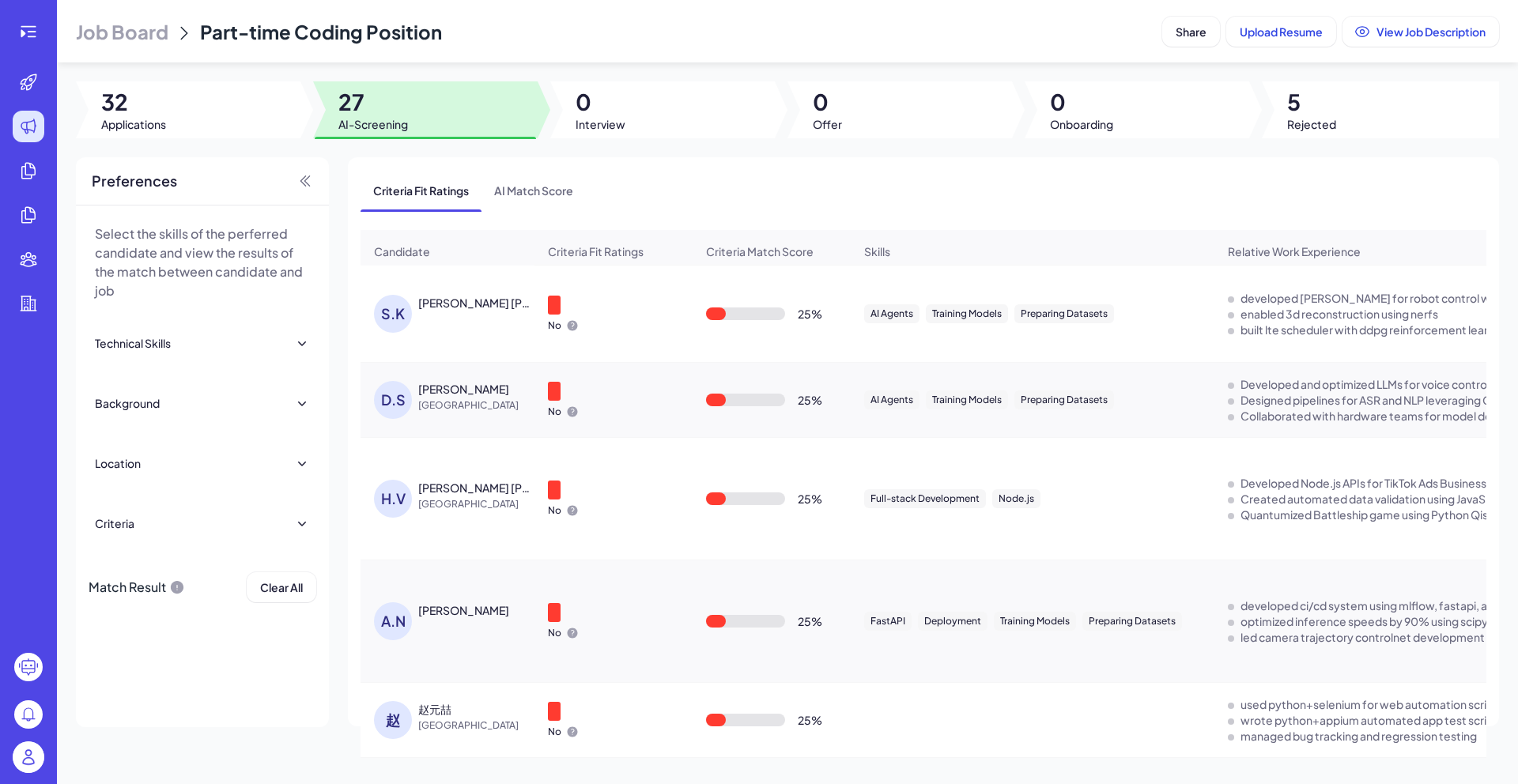
click at [1273, 49] on header "Job Board Part-time Coding Position Share Upload Resume View Job Description" at bounding box center [788, 31] width 1461 height 62
click at [1269, 31] on span "Upload Resume" at bounding box center [1281, 32] width 83 height 15
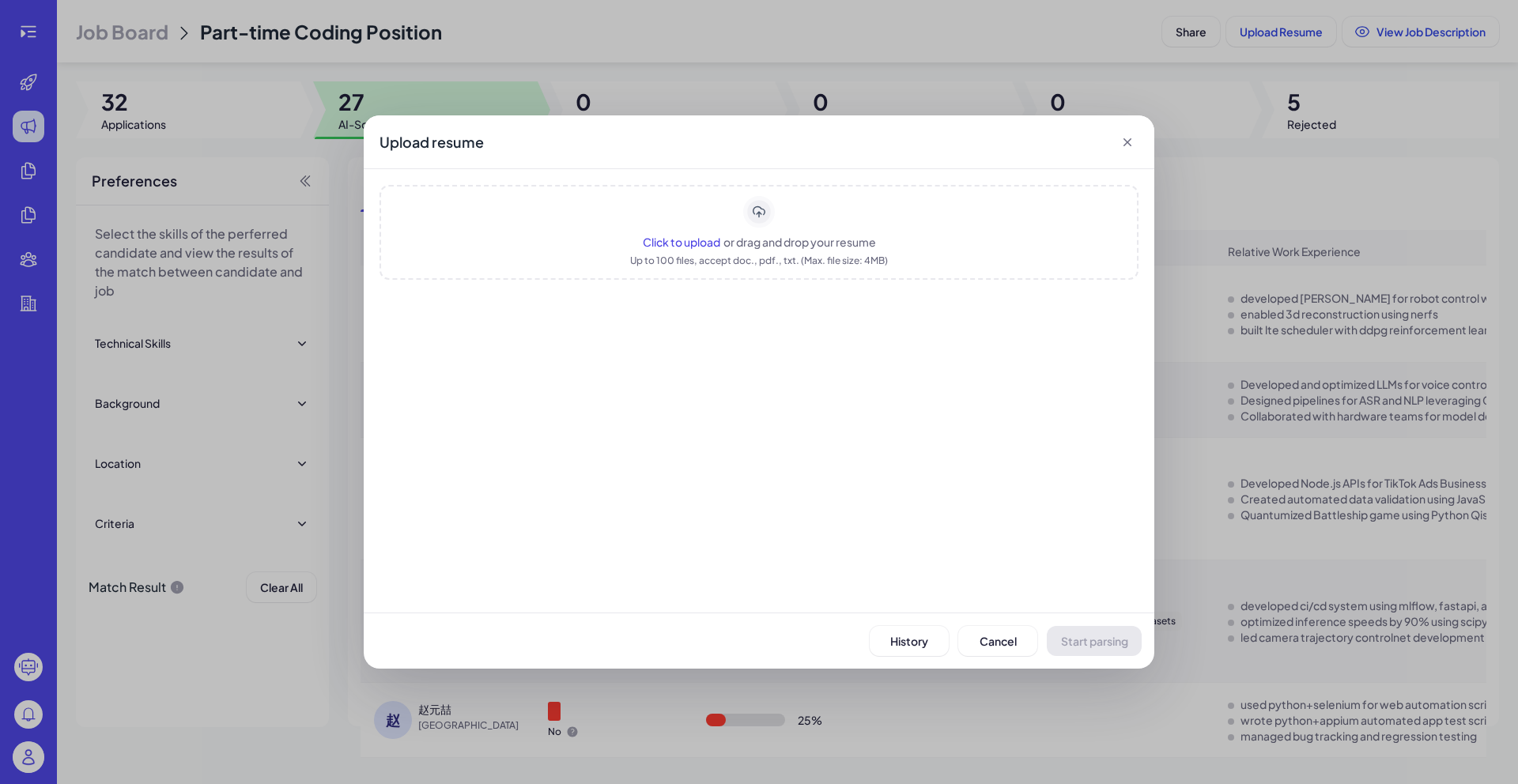
click at [679, 244] on span "Click to upload" at bounding box center [681, 242] width 78 height 15
click at [687, 243] on span "Click to upload" at bounding box center [681, 242] width 78 height 15
click at [1083, 642] on span "Start parsing" at bounding box center [1094, 641] width 67 height 15
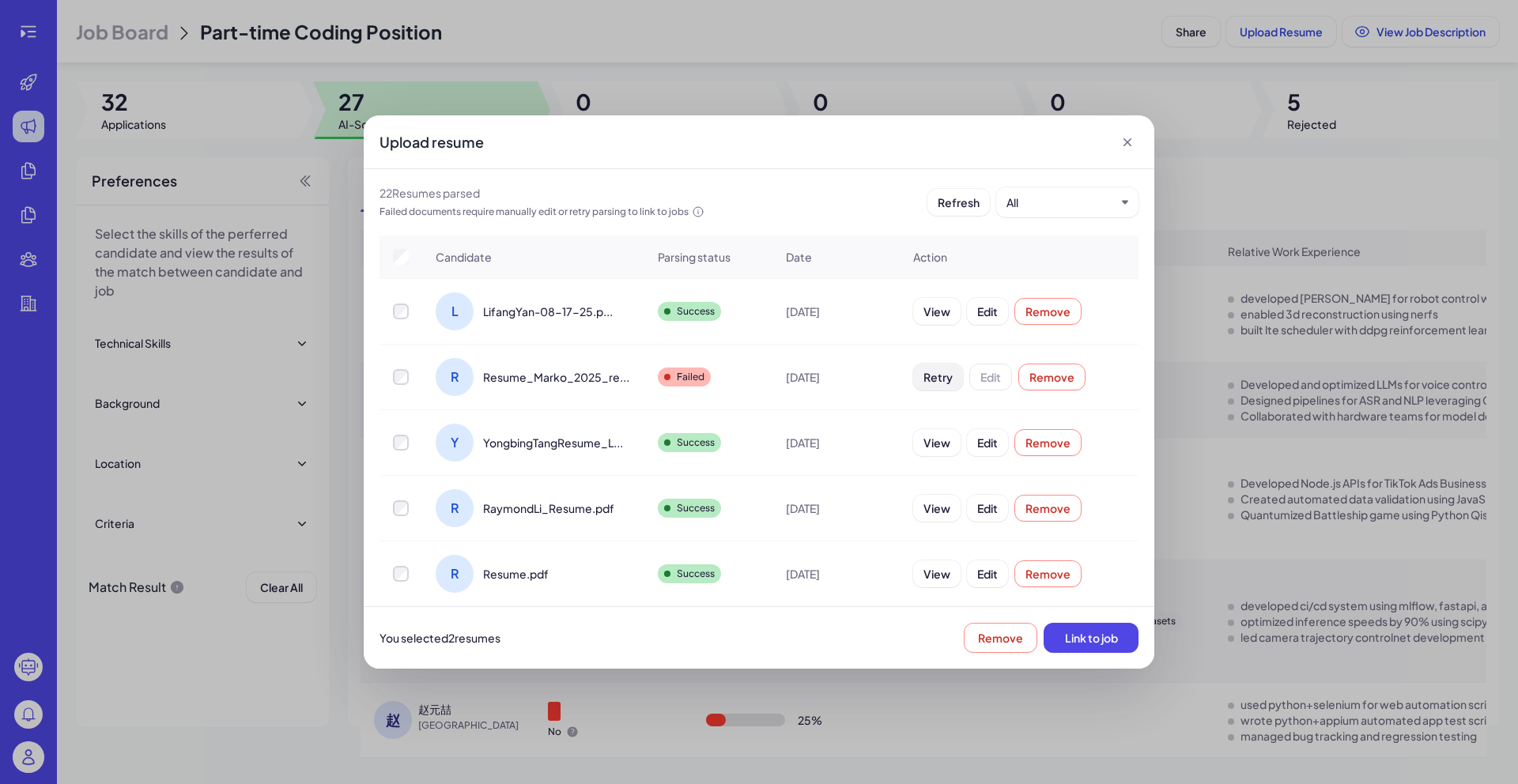
click at [929, 388] on button "Retry" at bounding box center [938, 377] width 50 height 26
click at [1101, 645] on button "Link to job" at bounding box center [1091, 637] width 95 height 30
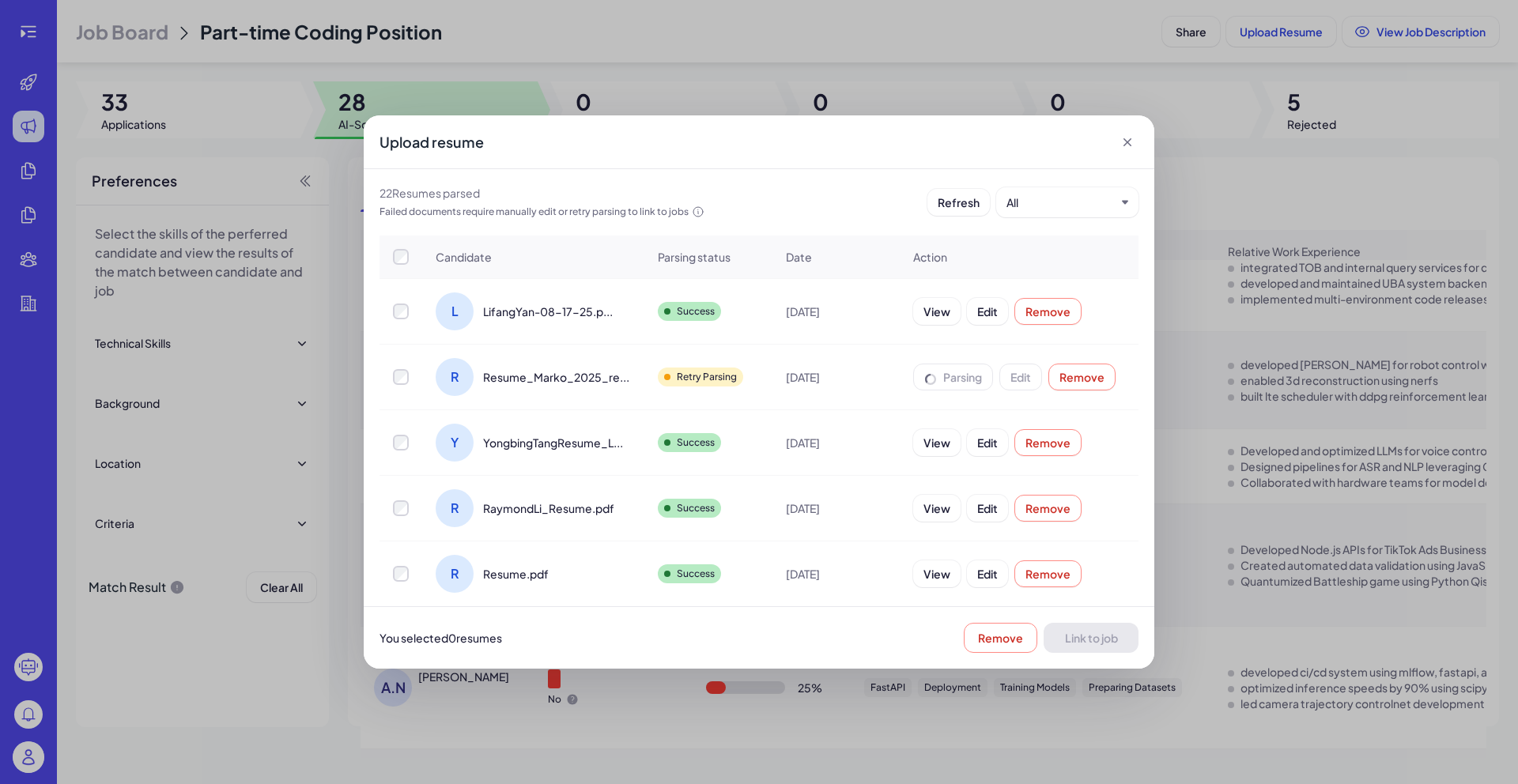
click at [1132, 145] on icon at bounding box center [1128, 142] width 16 height 16
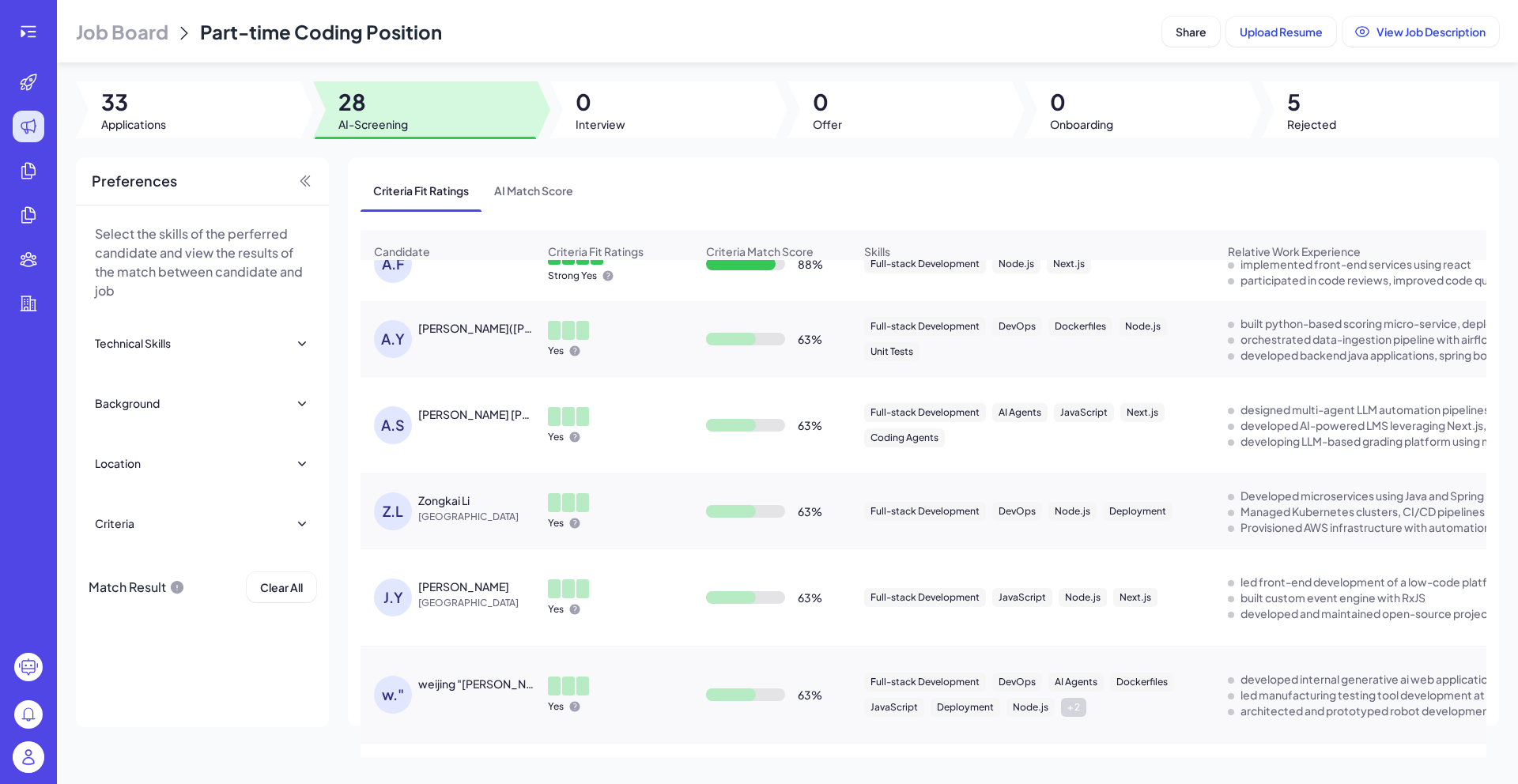
scroll to position [0, 0]
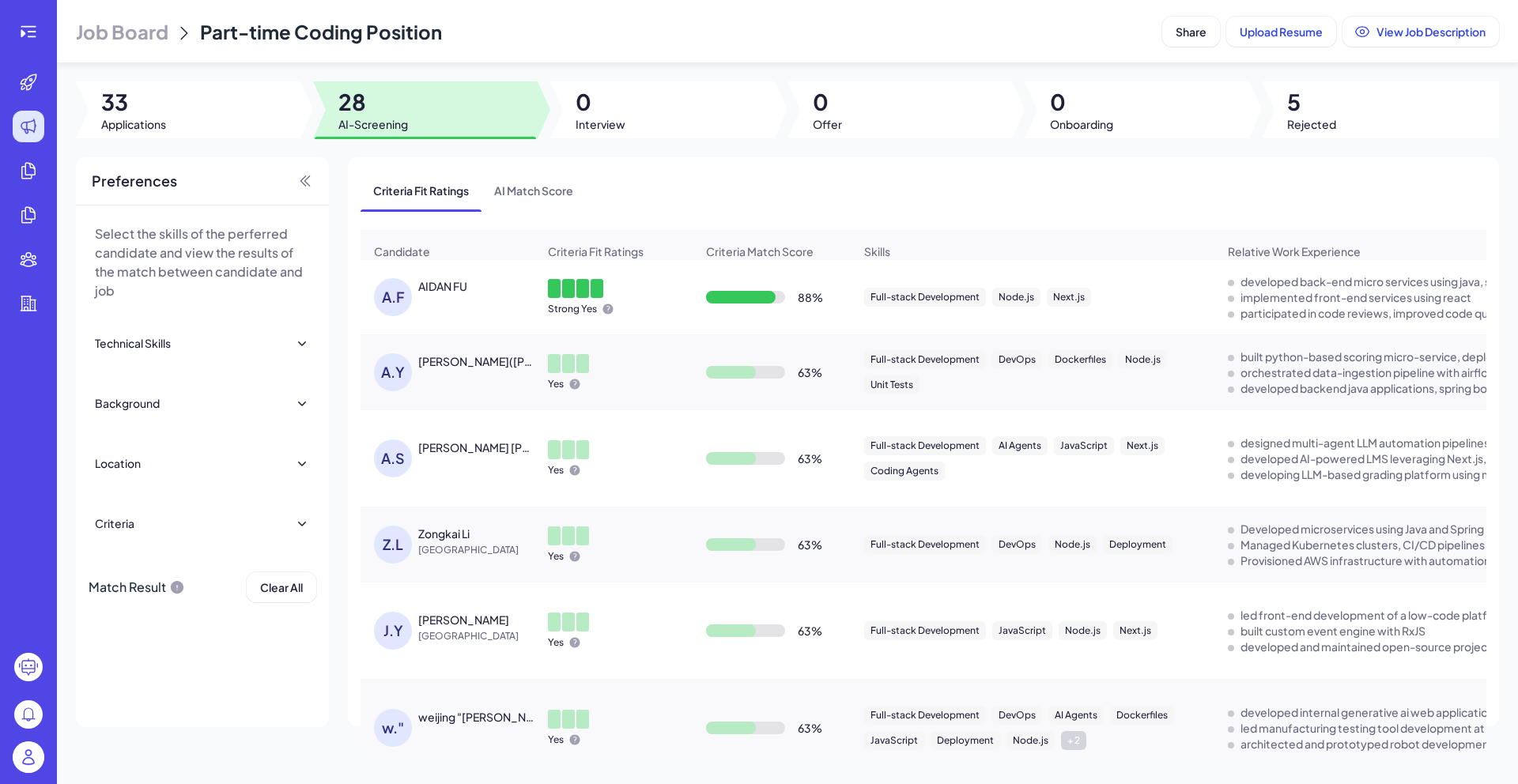
click at [409, 598] on td "J.Y Jin Yang China" at bounding box center [448, 631] width 174 height 97
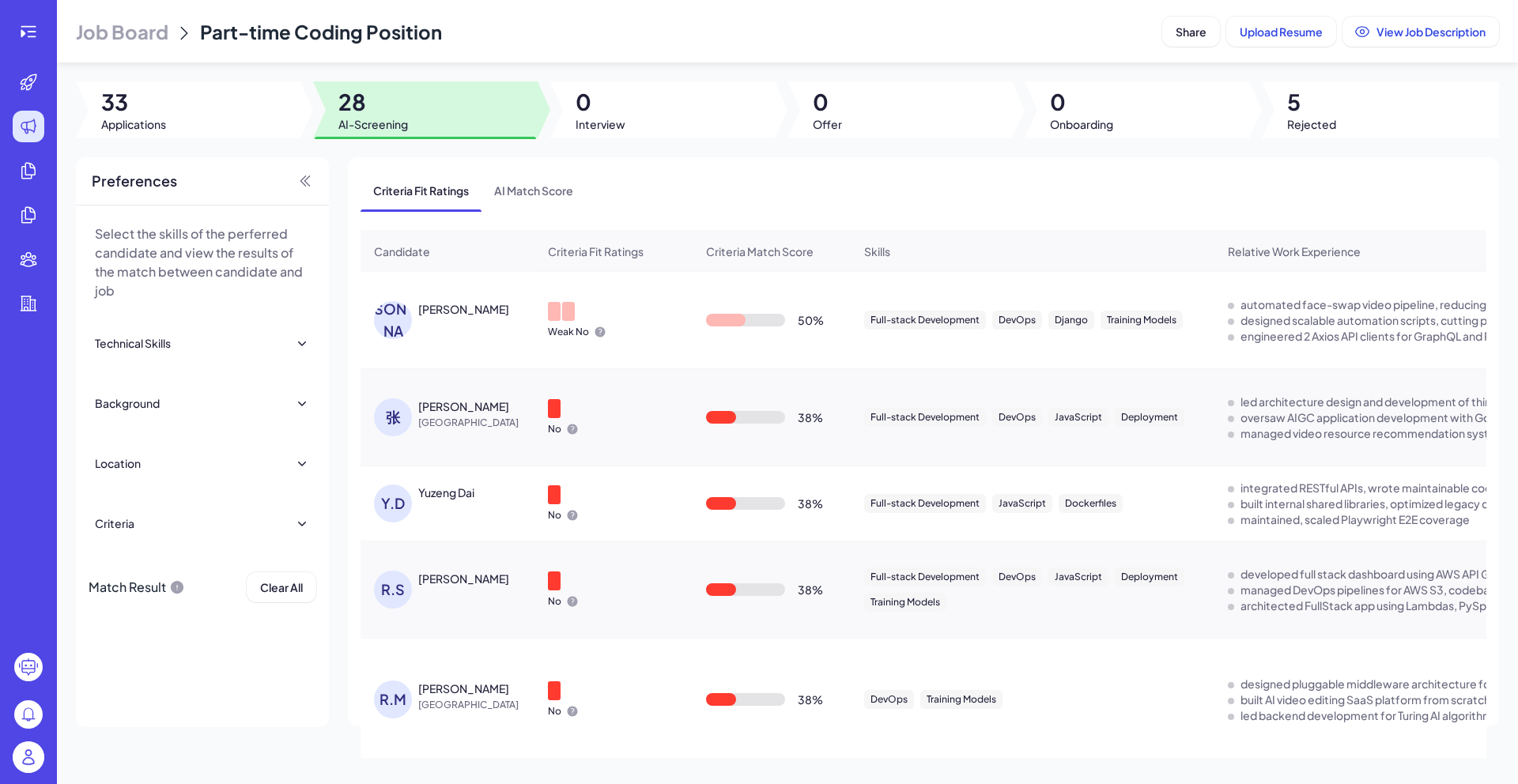
scroll to position [679, 0]
click at [460, 499] on div "Yuzeng Dai" at bounding box center [447, 491] width 56 height 16
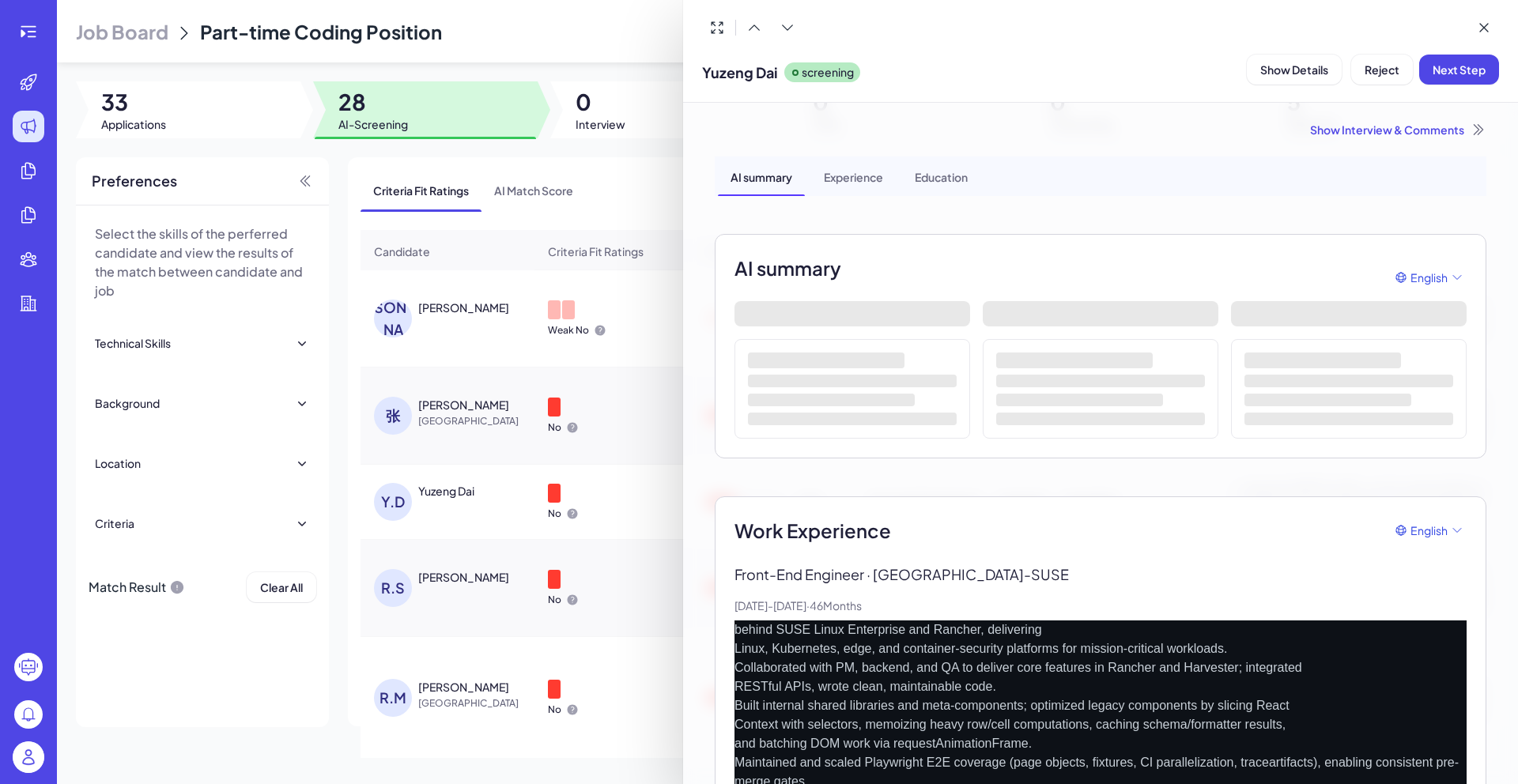
click at [1399, 131] on div "Show Interview & Comments" at bounding box center [1100, 130] width 771 height 16
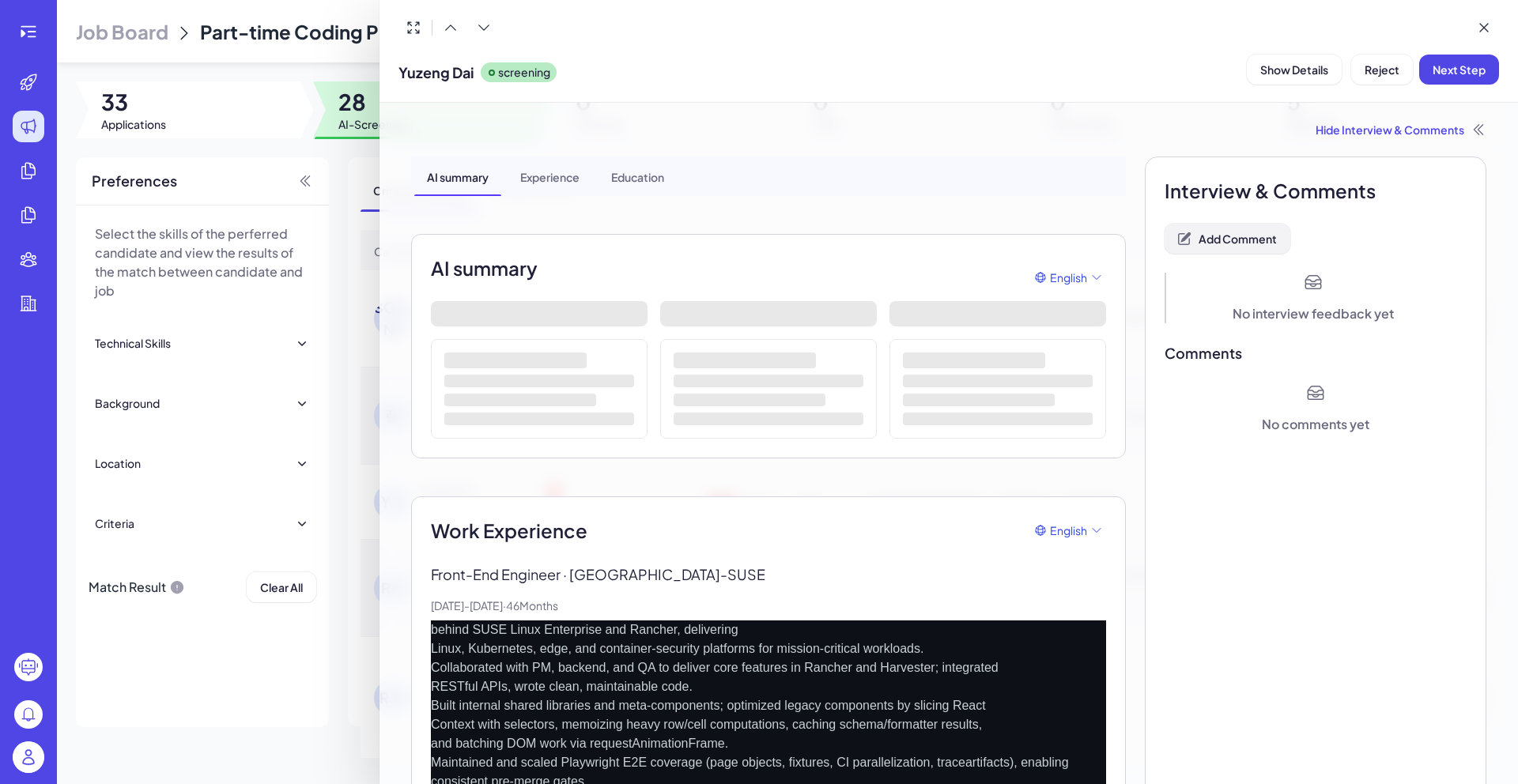
click at [1229, 250] on button "Add Comment" at bounding box center [1227, 238] width 126 height 30
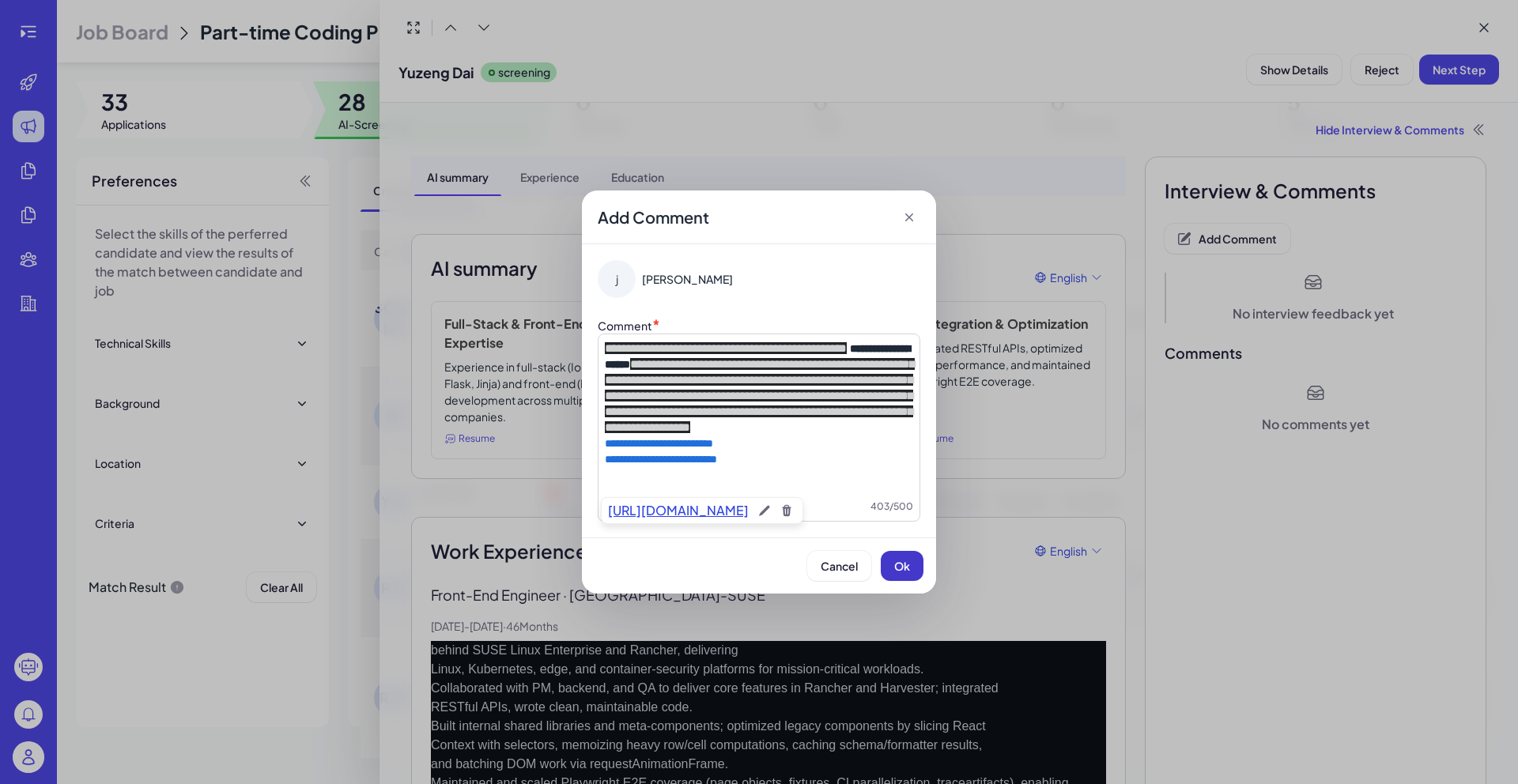
click at [901, 570] on span "Ok" at bounding box center [902, 565] width 16 height 15
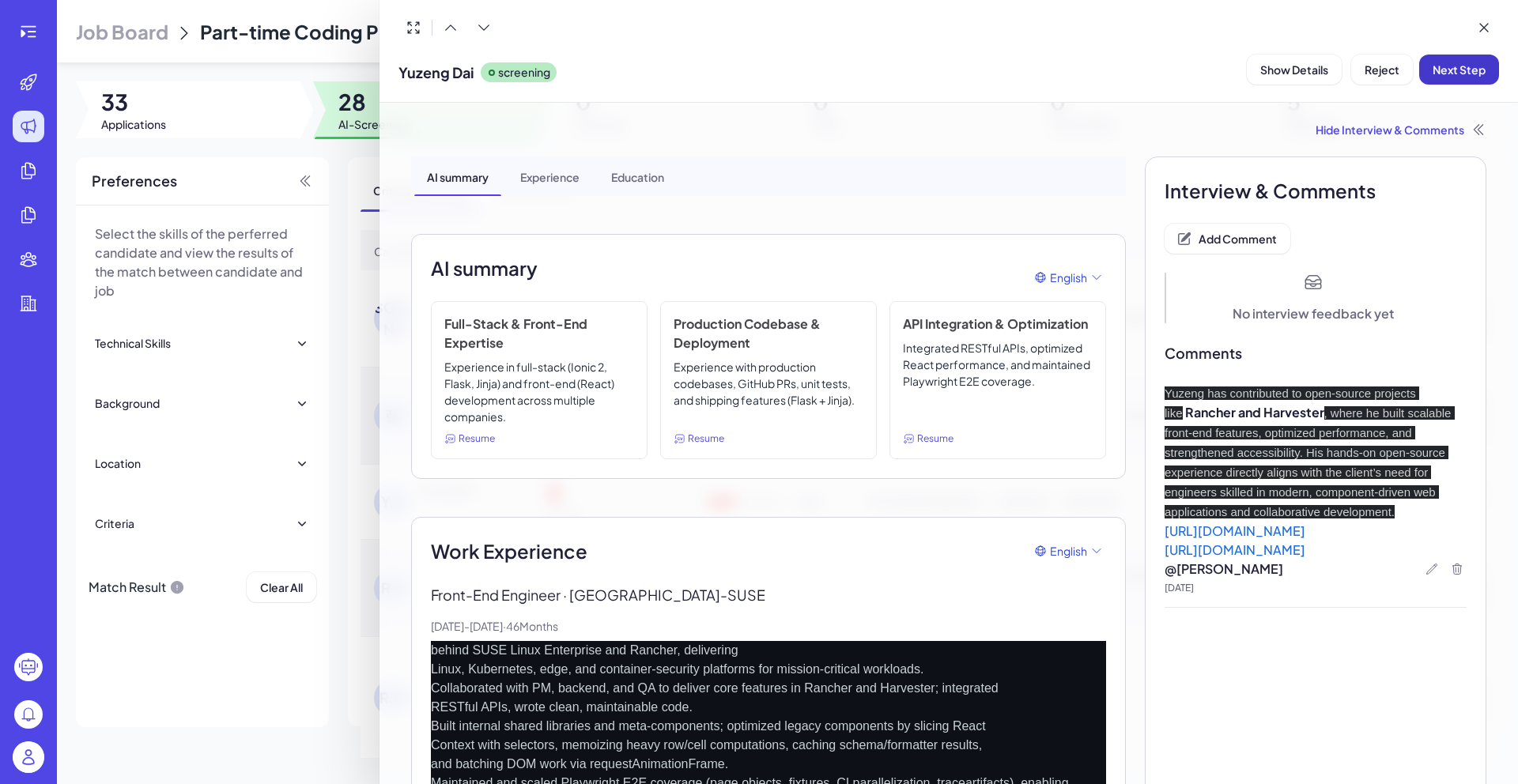
click at [1448, 74] on span "Next Step" at bounding box center [1459, 69] width 53 height 15
click at [339, 171] on div at bounding box center [759, 392] width 1518 height 784
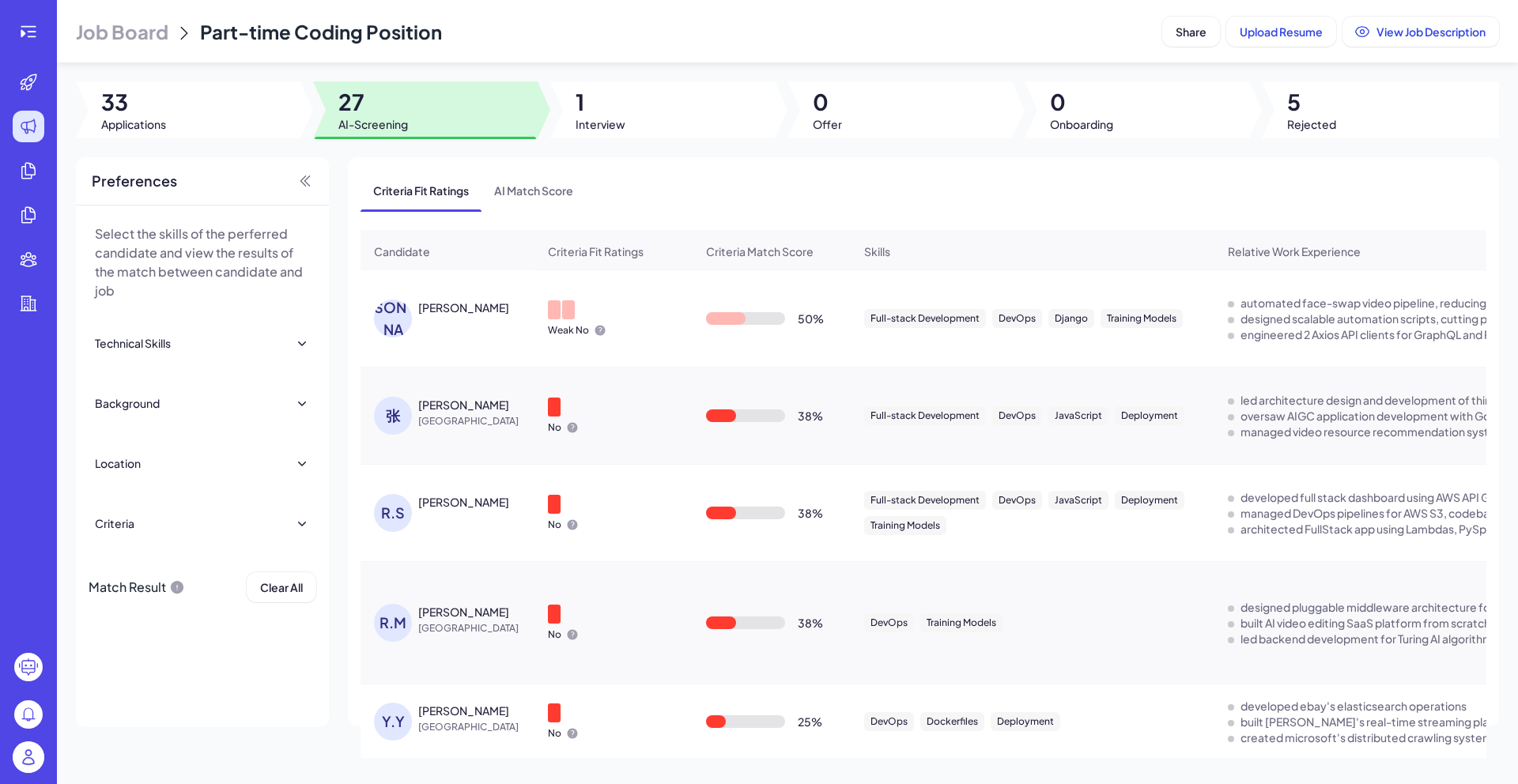
scroll to position [0, 0]
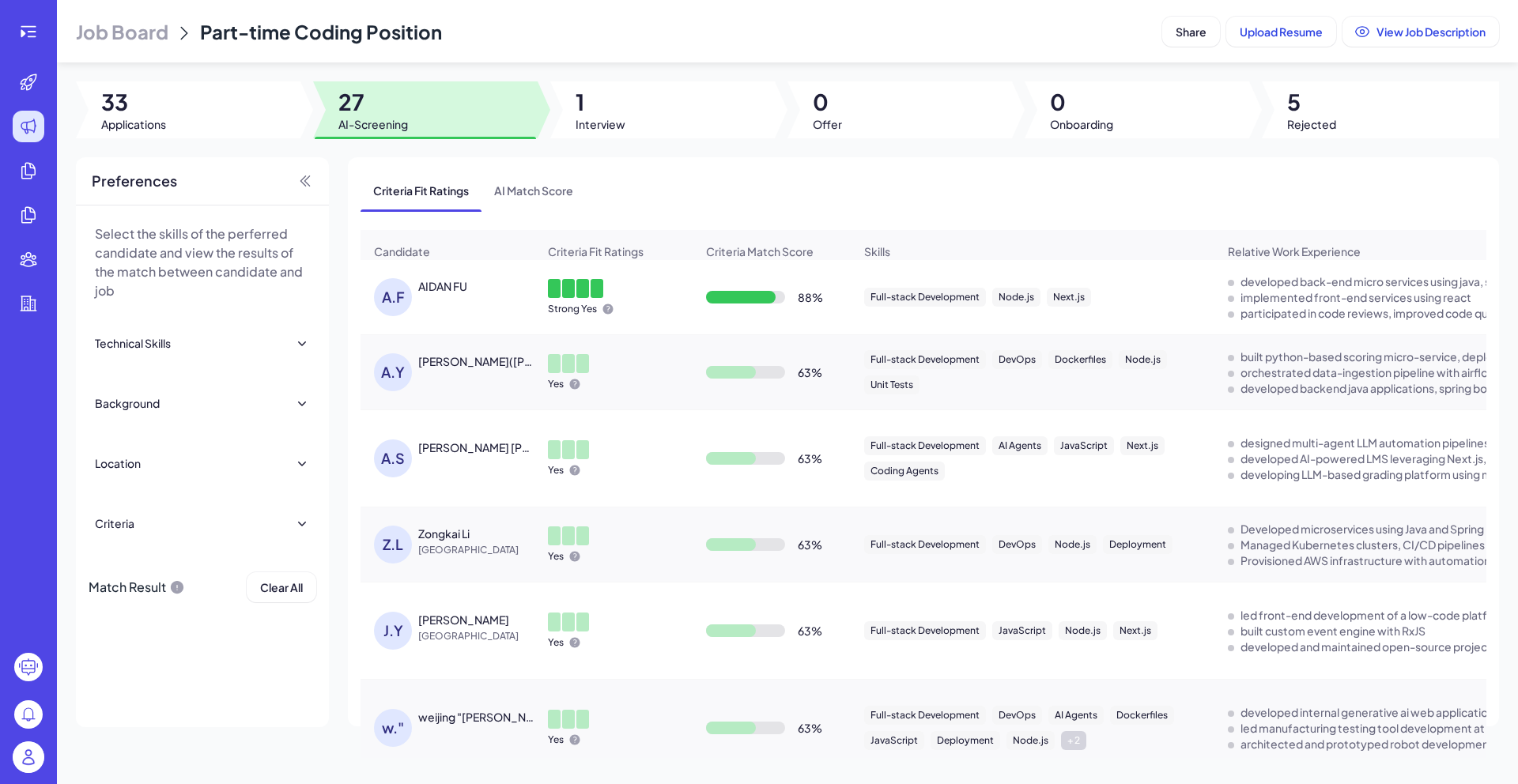
click at [458, 291] on div "AIDAN FU" at bounding box center [443, 286] width 49 height 16
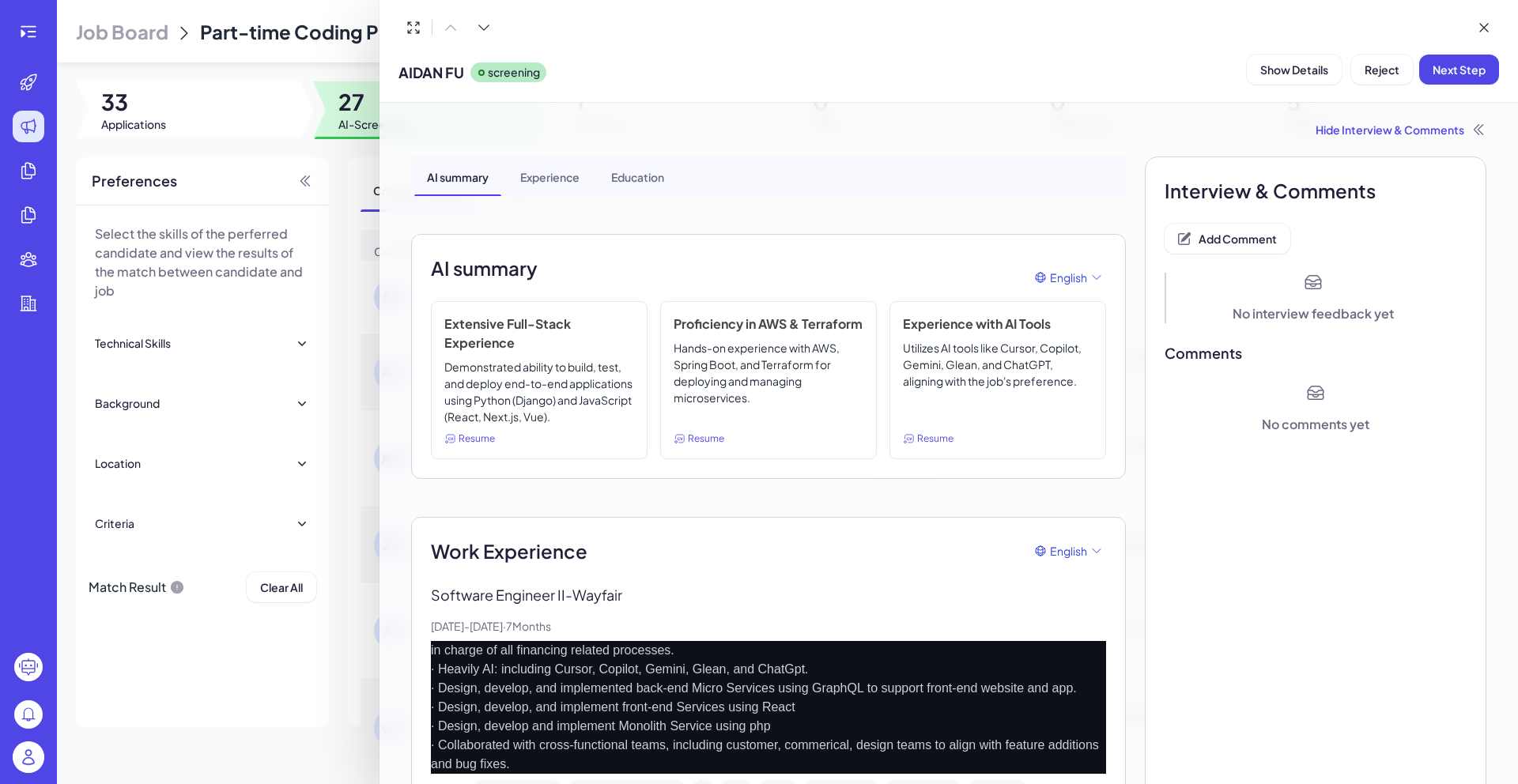
click at [437, 75] on span "AIDAN FU" at bounding box center [431, 72] width 66 height 21
click at [359, 167] on div at bounding box center [759, 392] width 1518 height 784
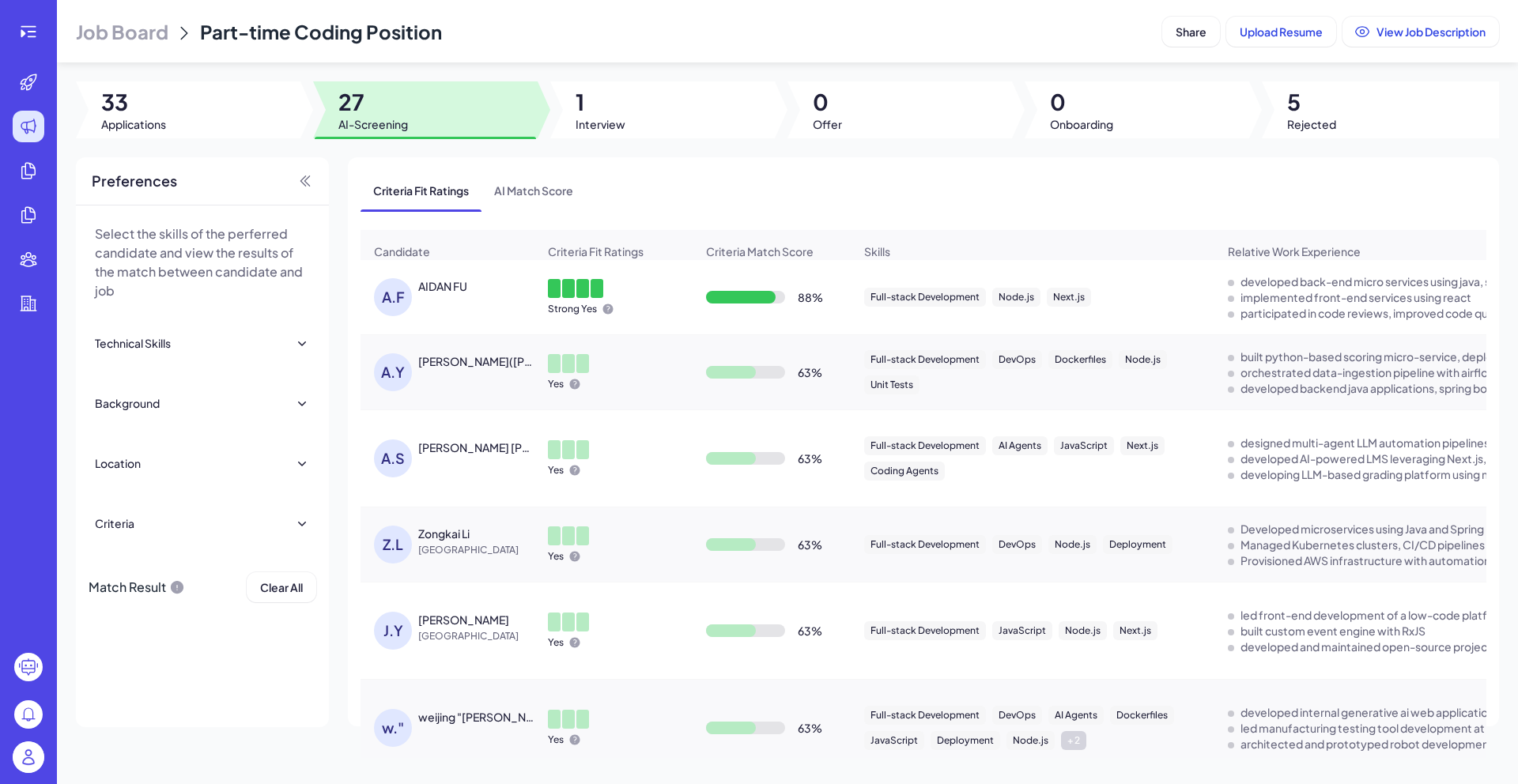
click at [454, 369] on div "Alice(Lifang) Yan" at bounding box center [477, 361] width 117 height 16
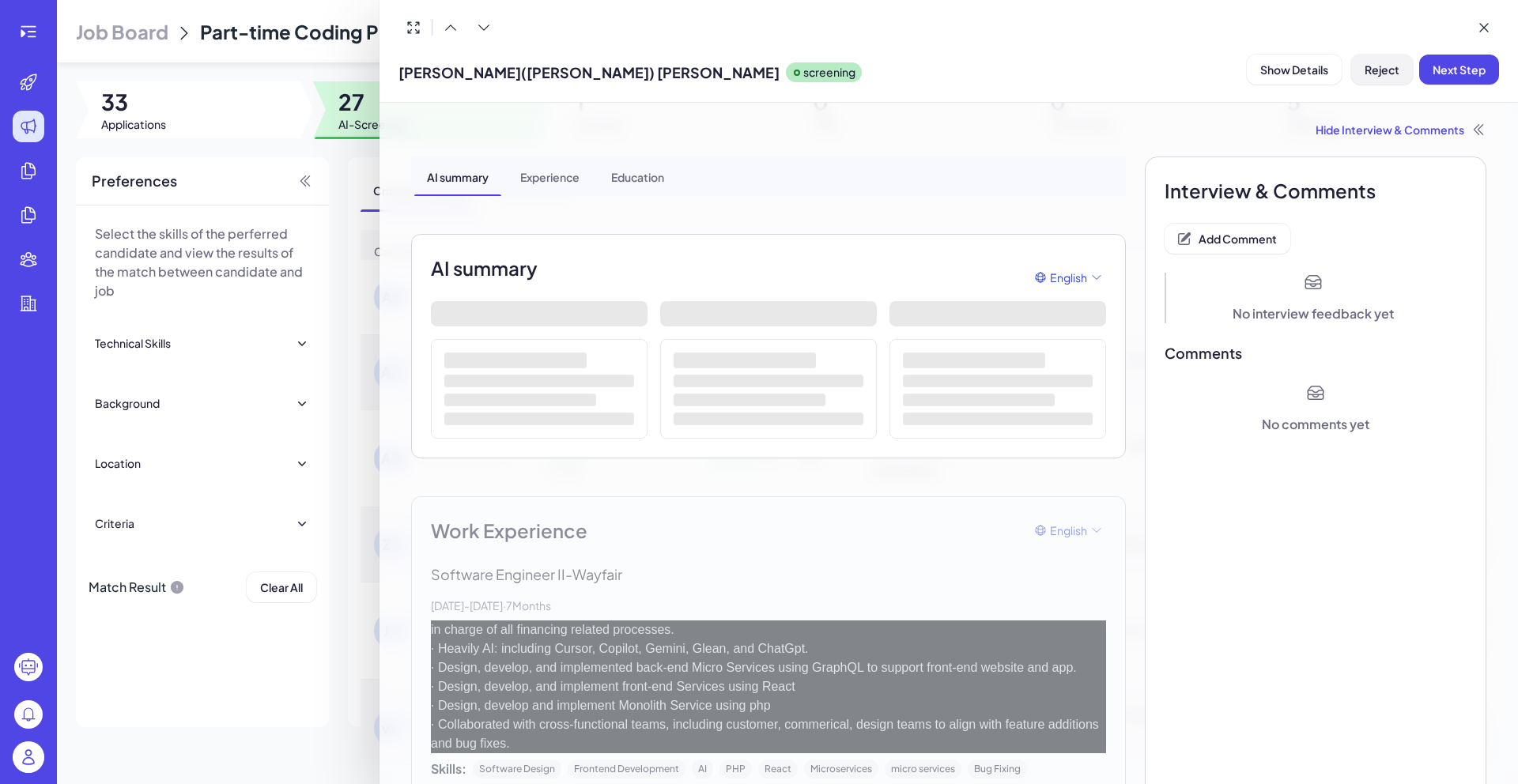
click at [1391, 69] on span "Reject" at bounding box center [1382, 69] width 35 height 15
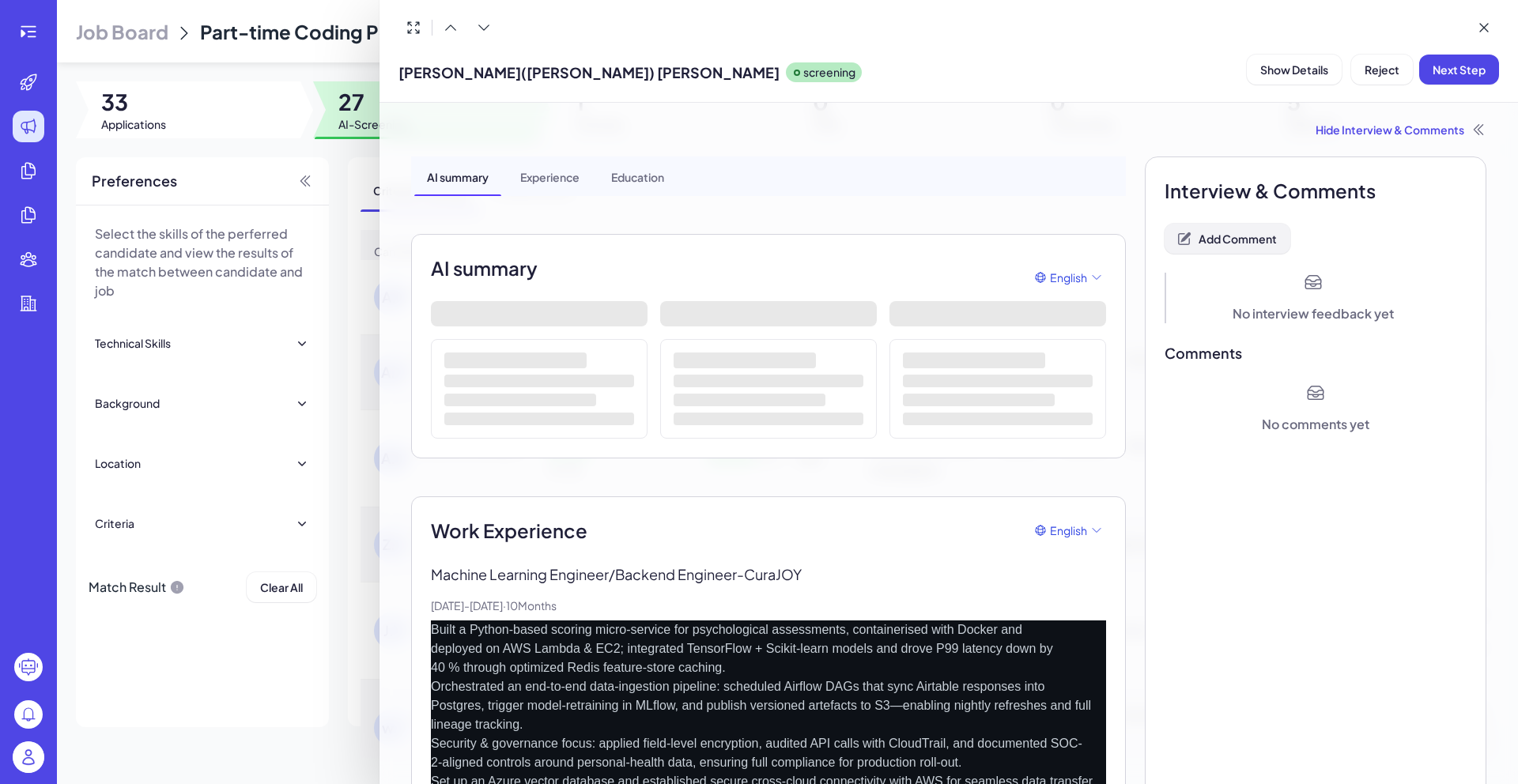
click at [1228, 241] on span "Add Comment" at bounding box center [1238, 238] width 79 height 15
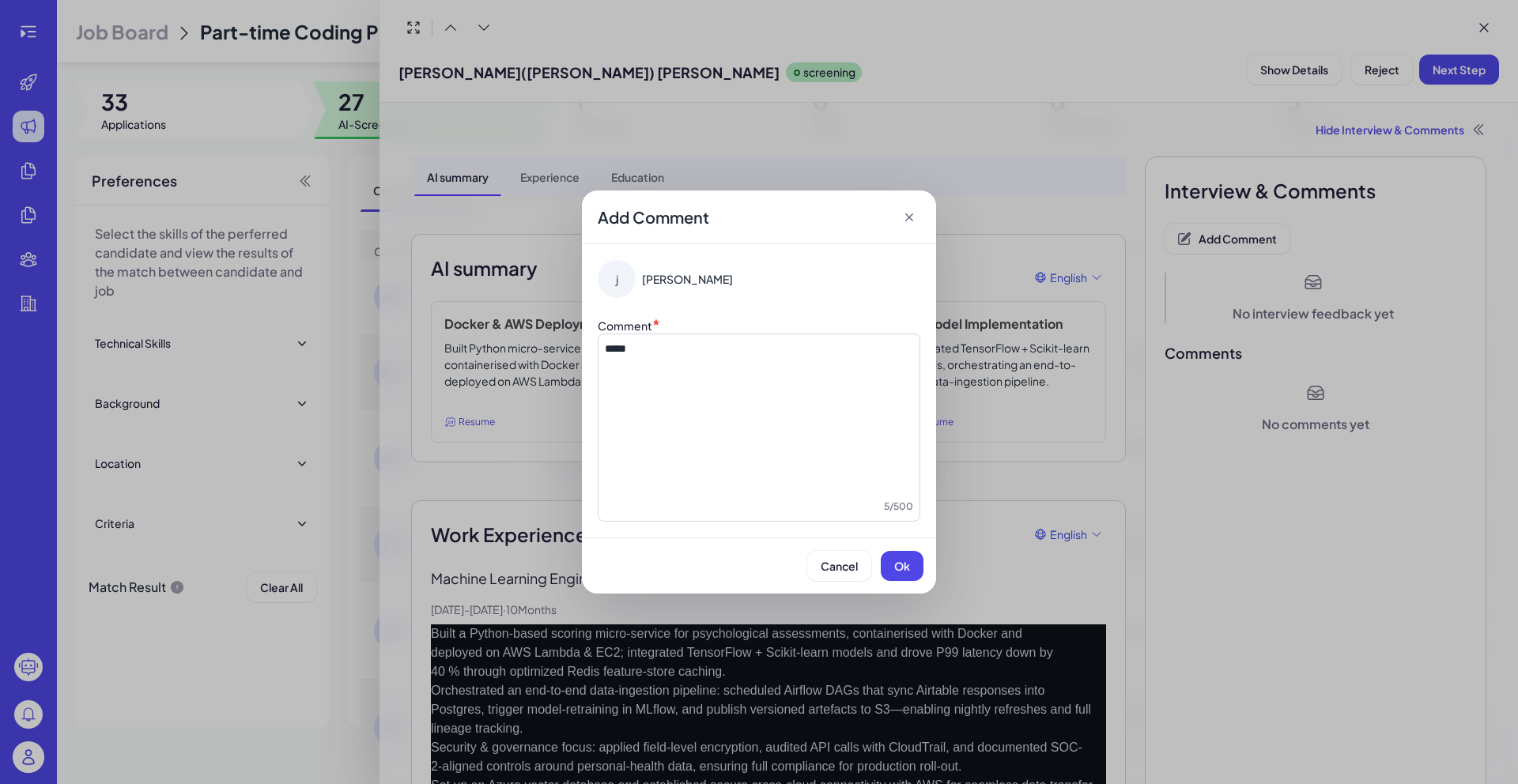
click at [626, 343] on span "*****" at bounding box center [615, 348] width 21 height 11
copy span "*****"
click at [905, 566] on span "Ok" at bounding box center [902, 565] width 16 height 15
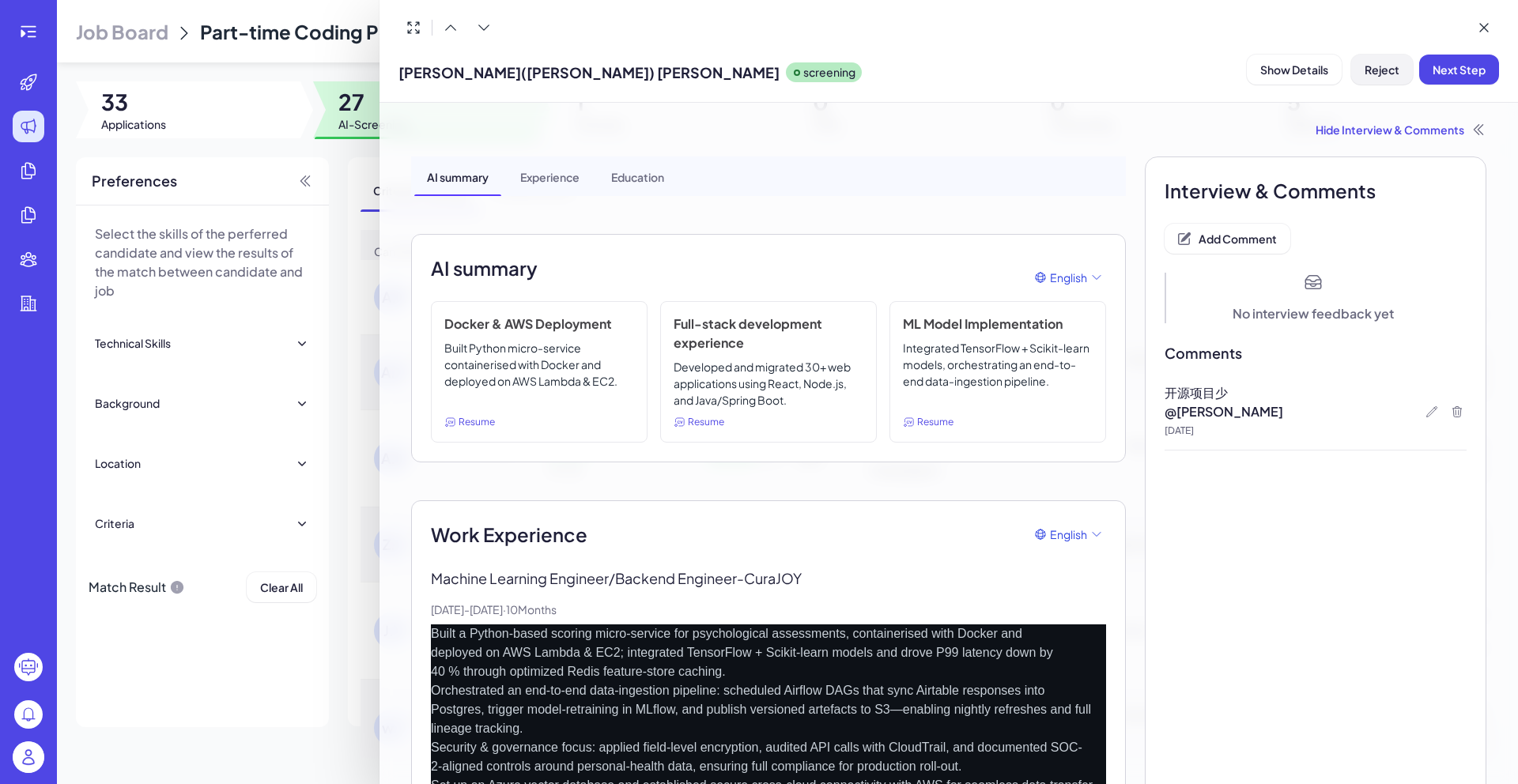
click at [1379, 66] on span "Reject" at bounding box center [1382, 69] width 35 height 15
click at [351, 172] on div at bounding box center [759, 392] width 1518 height 784
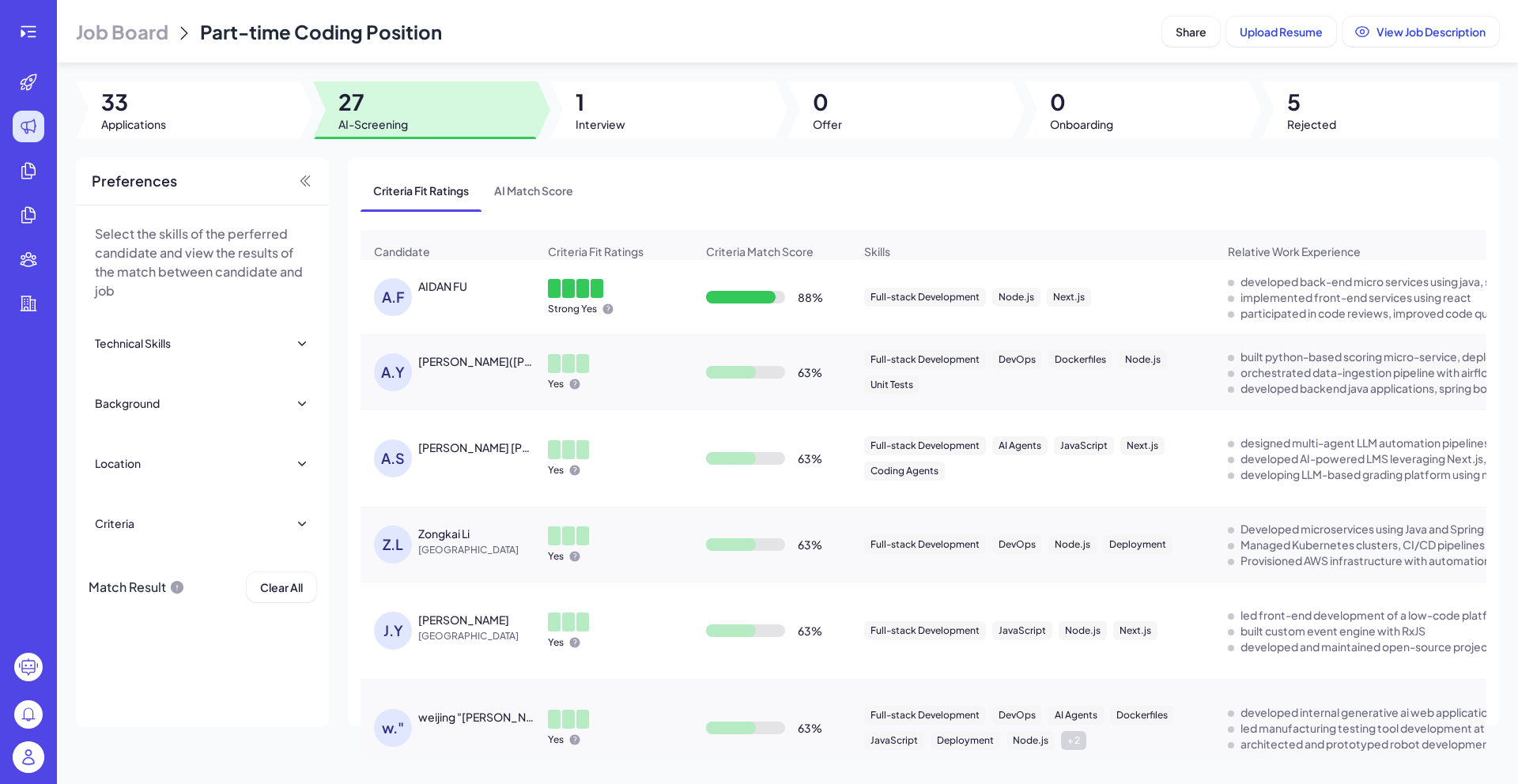
click at [459, 290] on div "AIDAN FU" at bounding box center [443, 286] width 49 height 16
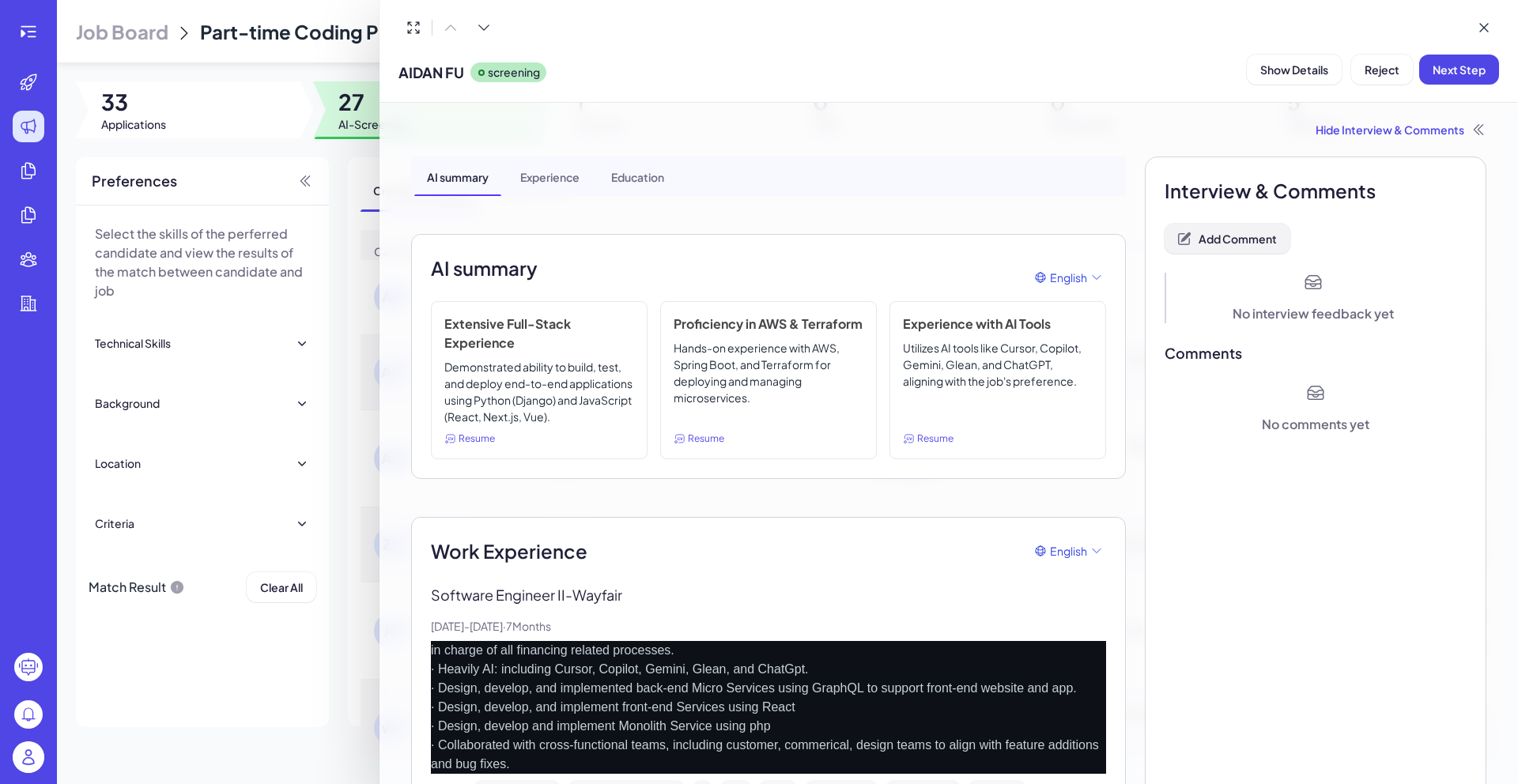
click at [1251, 249] on button "Add Comment" at bounding box center [1227, 238] width 126 height 30
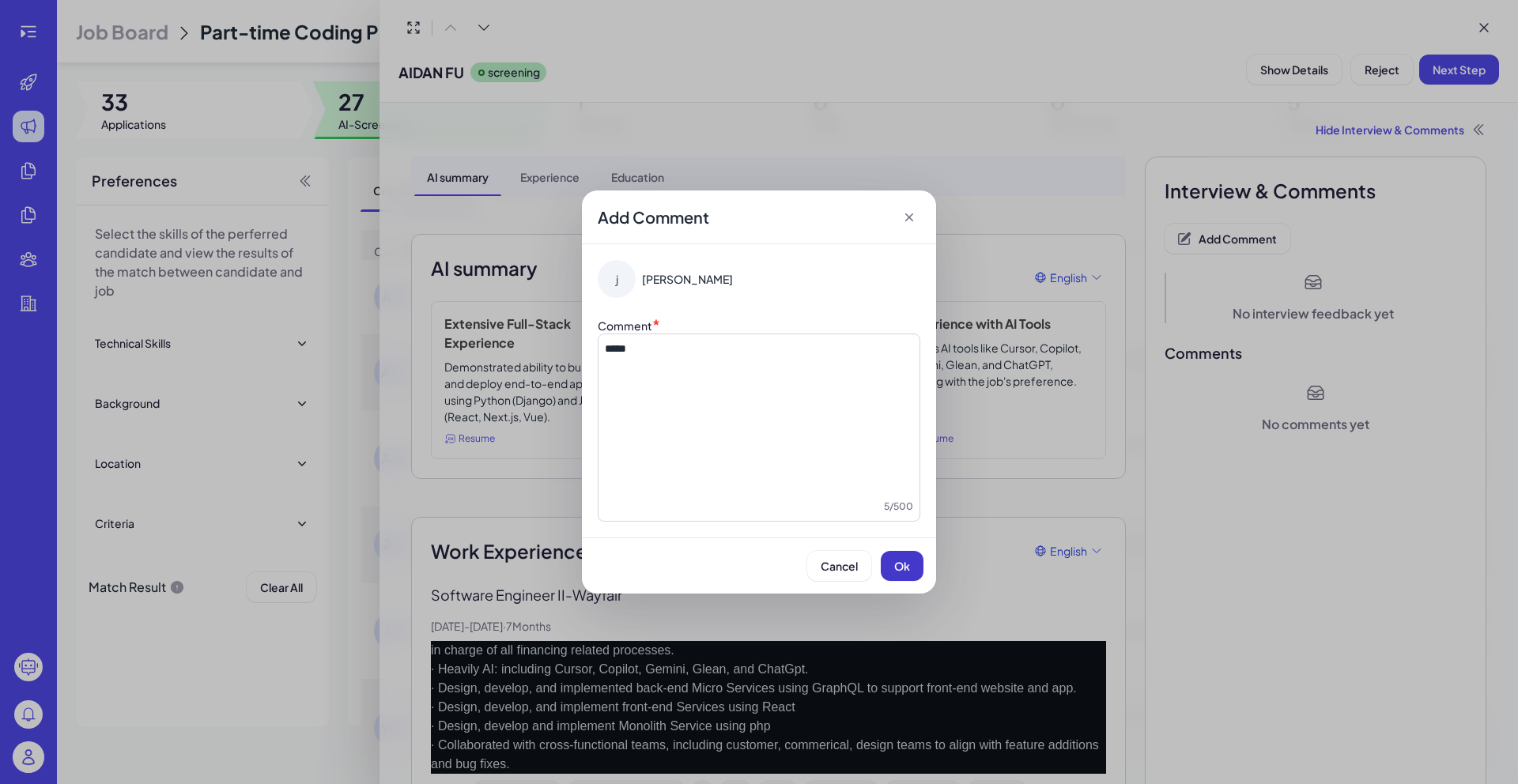
click at [902, 559] on span "Ok" at bounding box center [902, 565] width 16 height 15
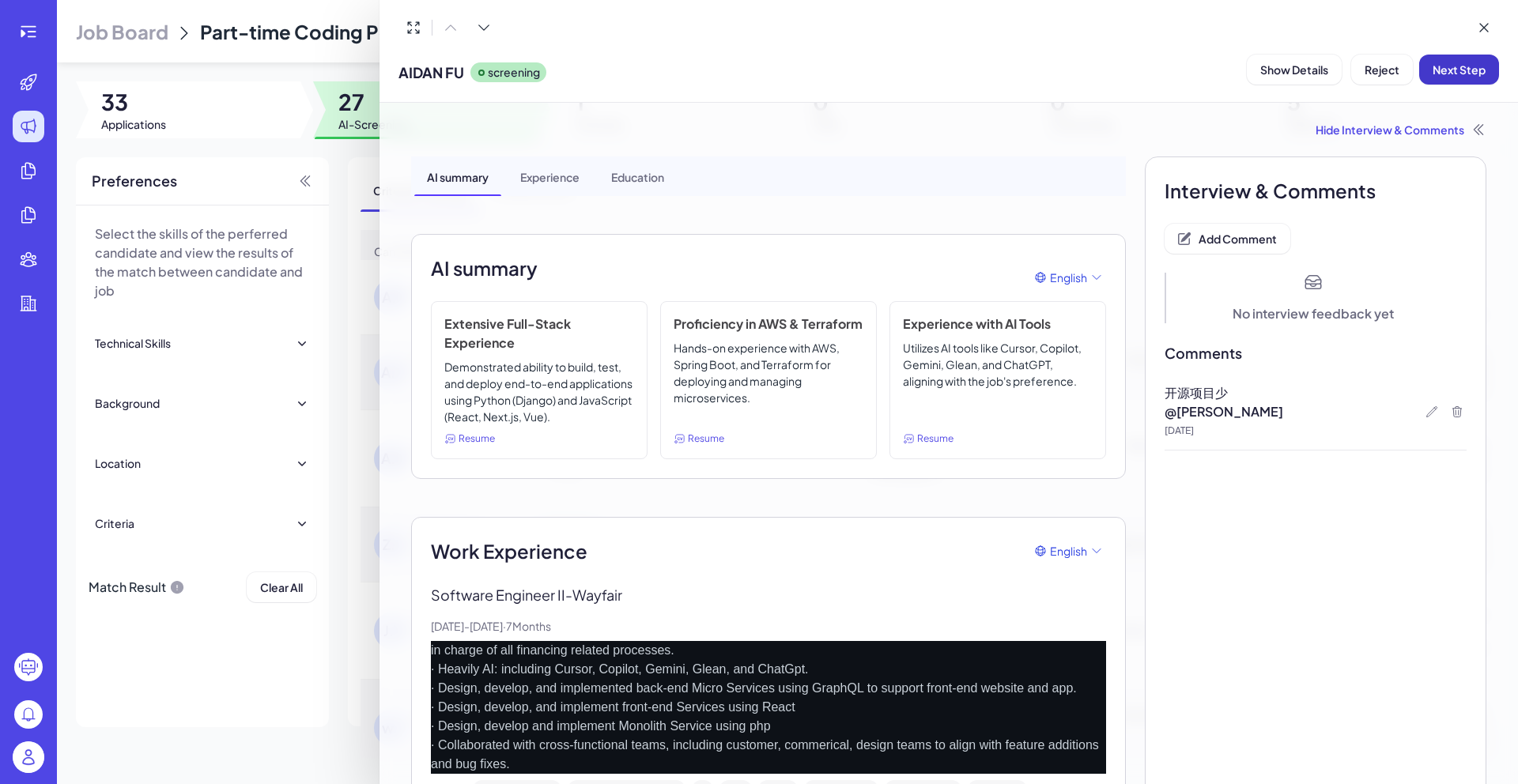
click at [1483, 67] on span "Next Step" at bounding box center [1459, 69] width 53 height 15
click at [1489, 34] on icon at bounding box center [1484, 27] width 16 height 16
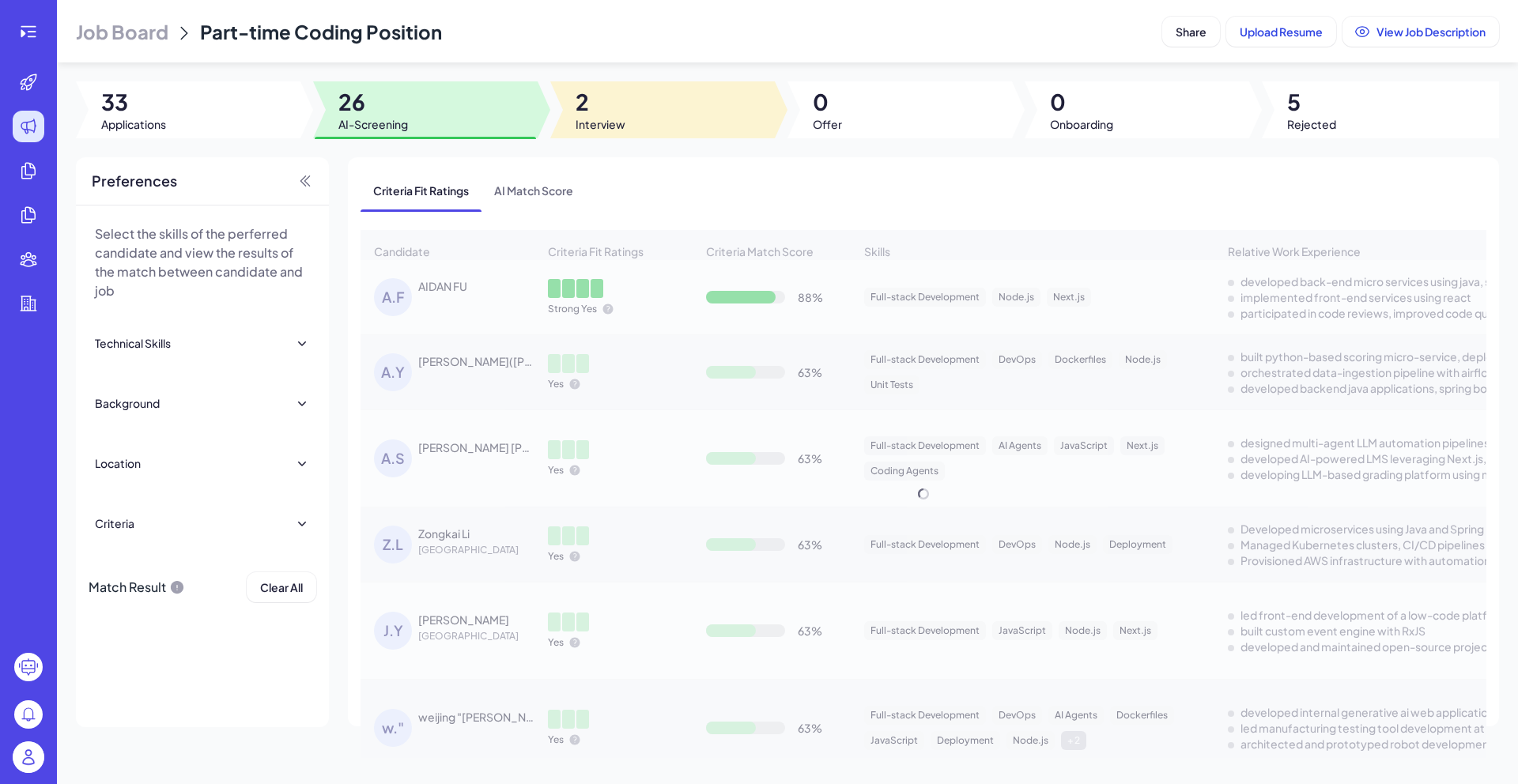
click at [685, 103] on div at bounding box center [662, 109] width 225 height 57
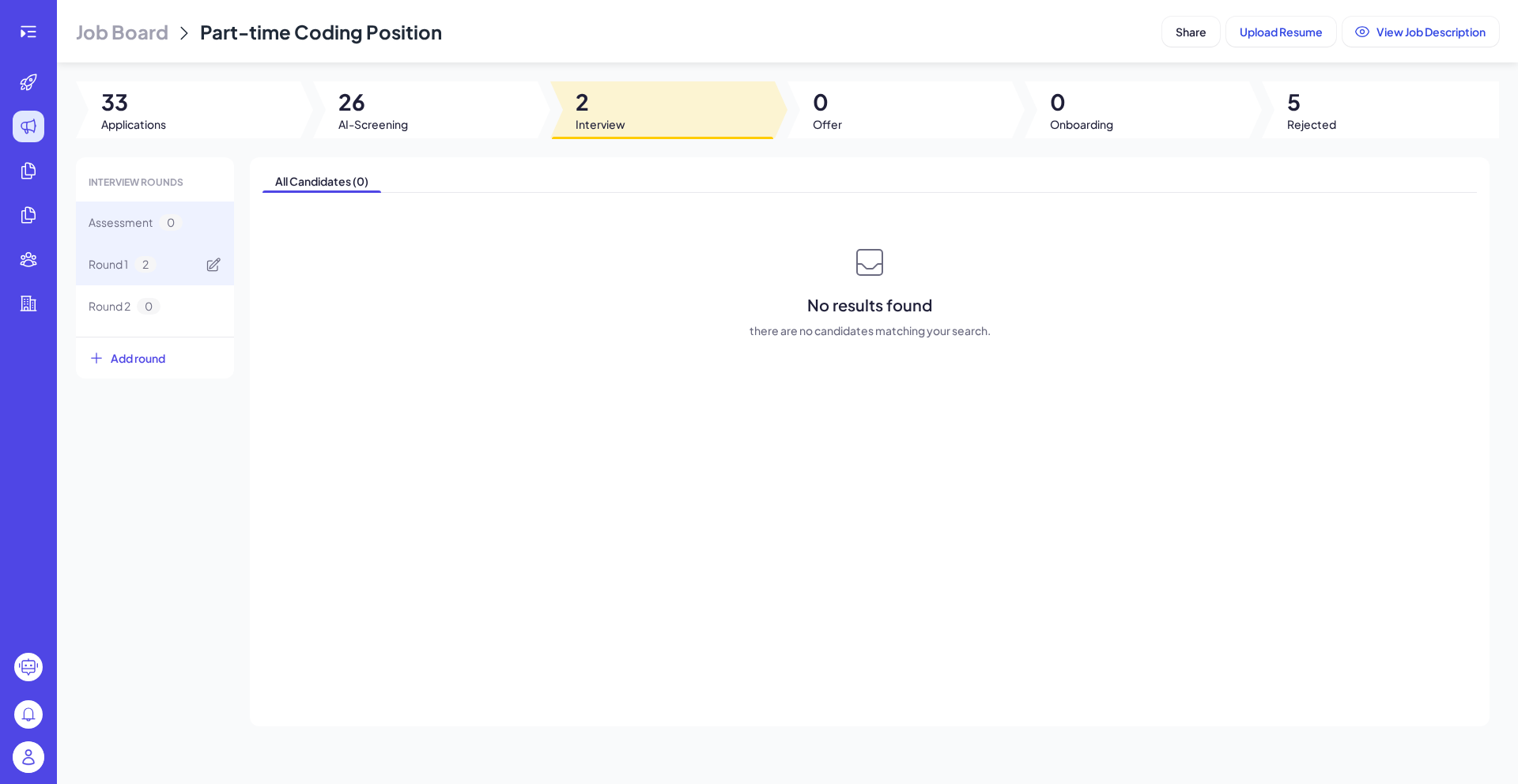
click at [126, 277] on div "Round 1 2" at bounding box center [155, 264] width 158 height 42
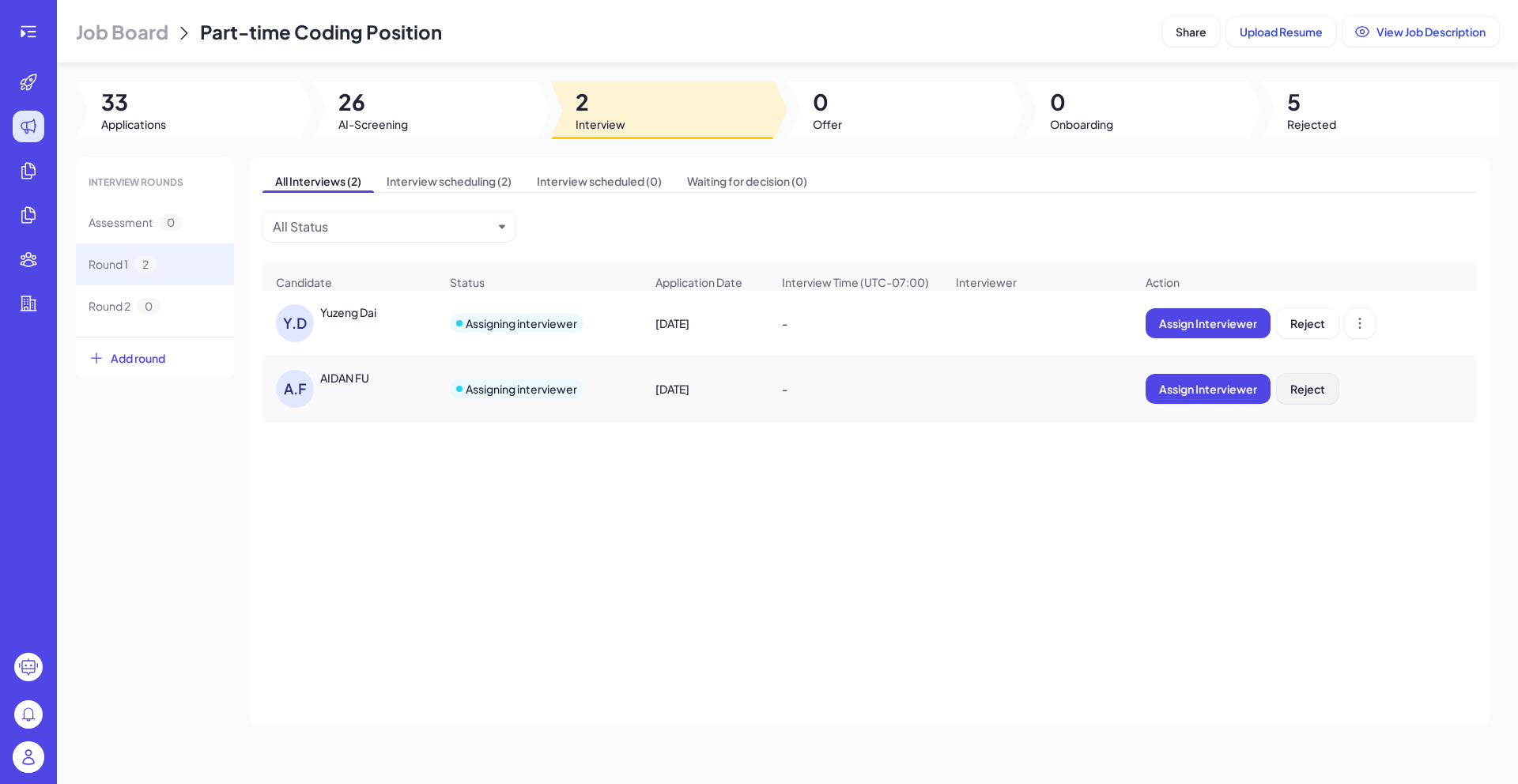
click at [1317, 396] on span "Reject" at bounding box center [1308, 389] width 35 height 15
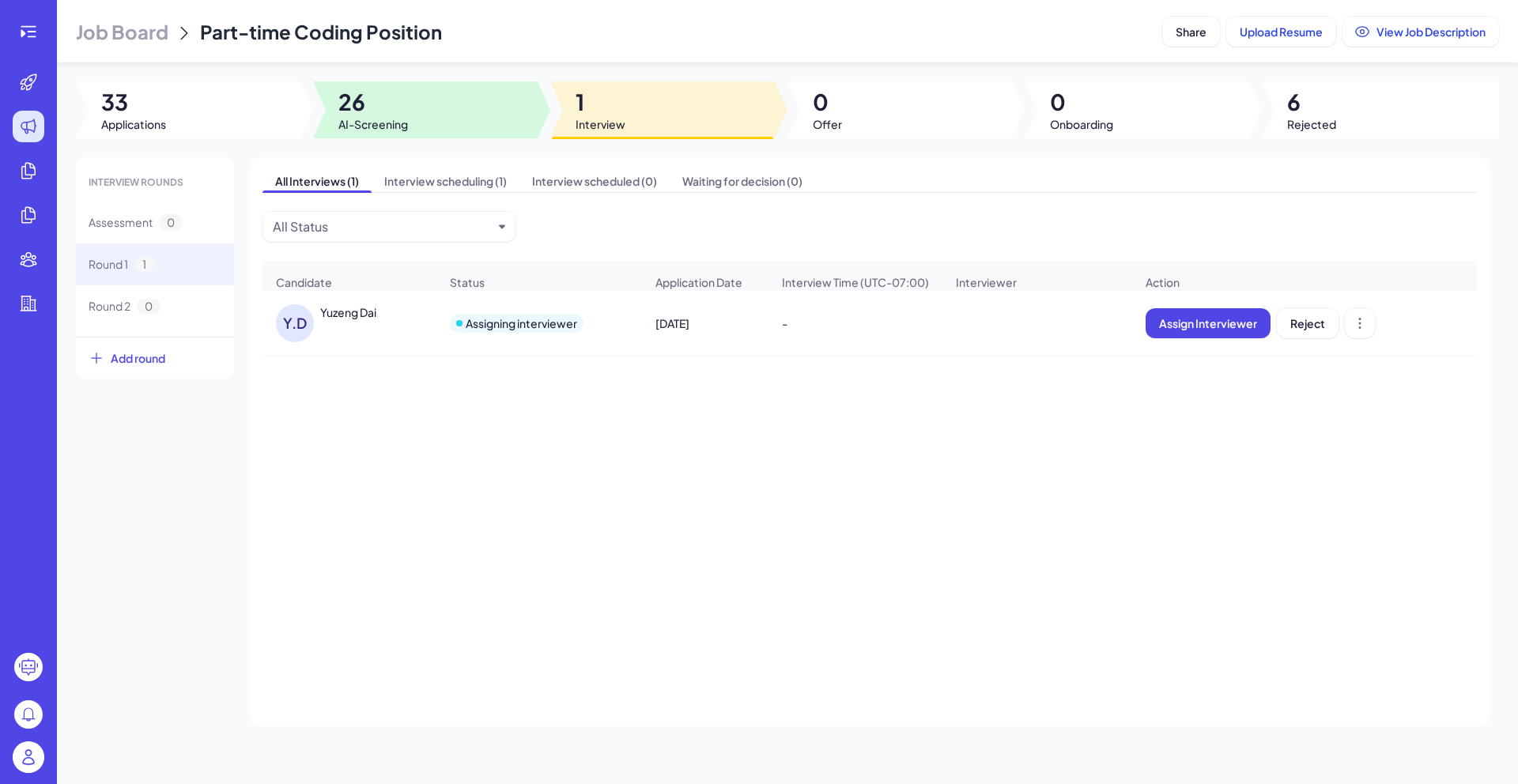
click at [443, 114] on div at bounding box center [425, 109] width 225 height 57
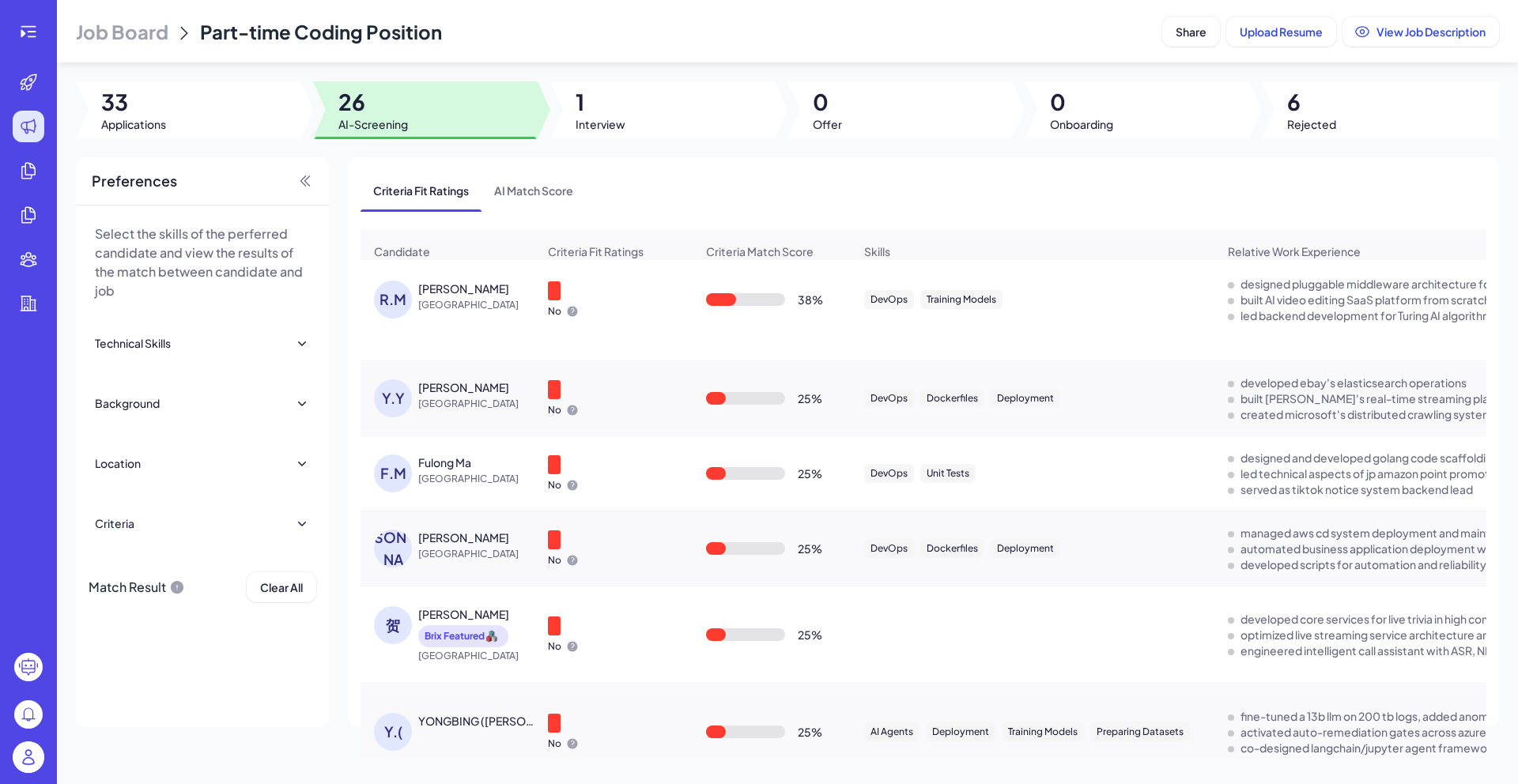
scroll to position [1068, 0]
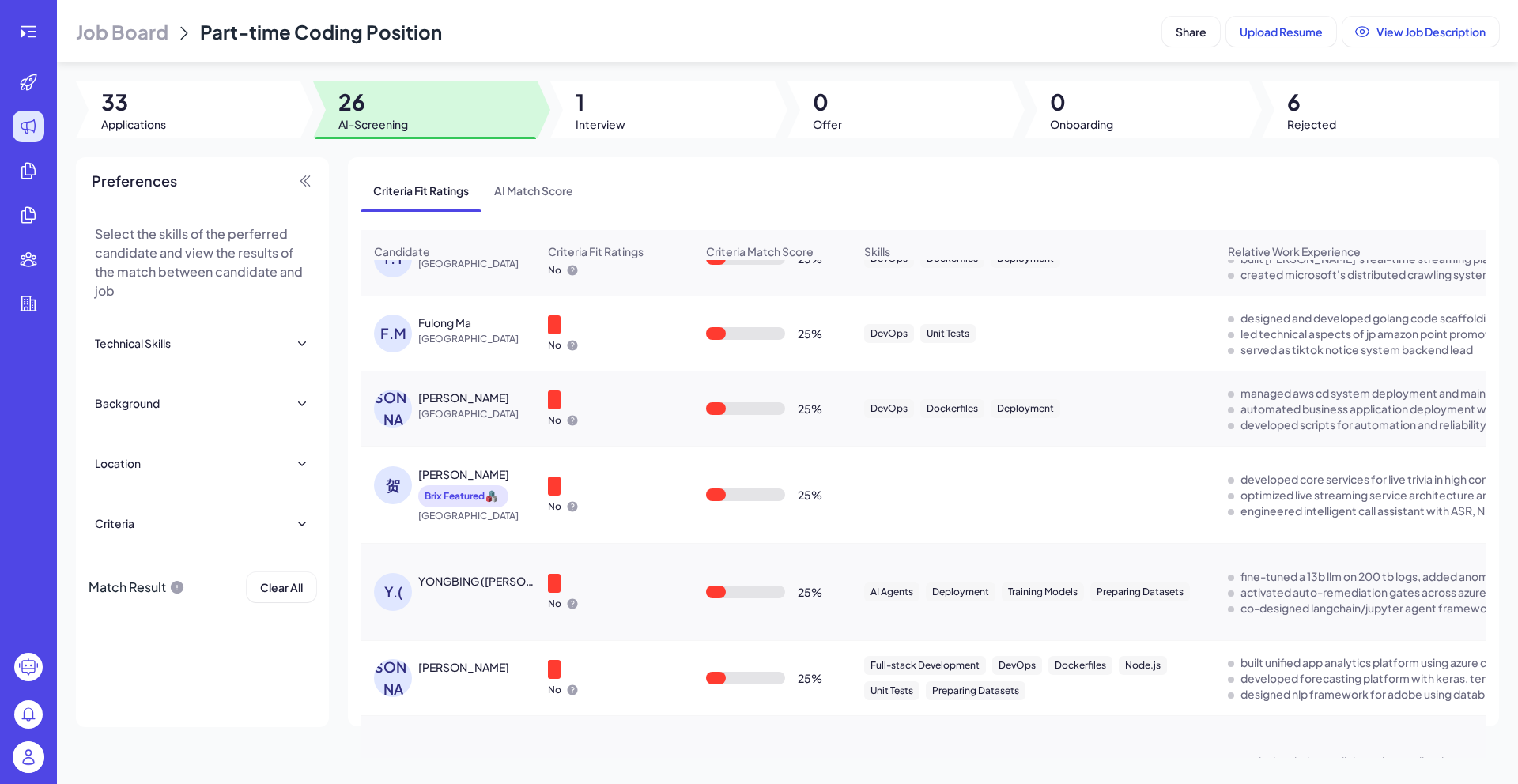
click at [460, 579] on div "Y.( YONGBING (EDDIE) TANG" at bounding box center [448, 592] width 173 height 63
click at [460, 589] on div "YONGBING (EDDIE) TANG" at bounding box center [477, 581] width 117 height 16
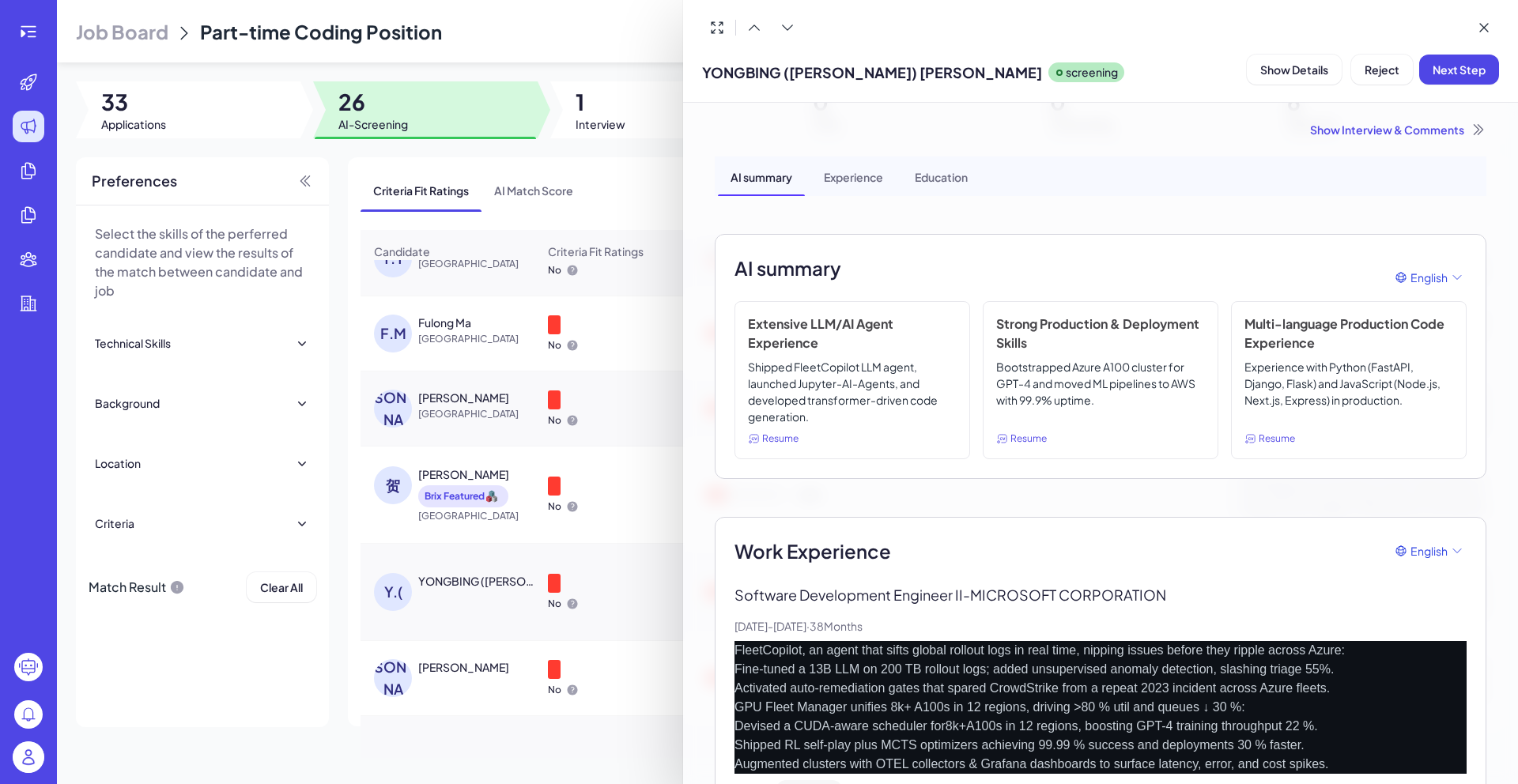
click at [583, 154] on div at bounding box center [759, 392] width 1518 height 784
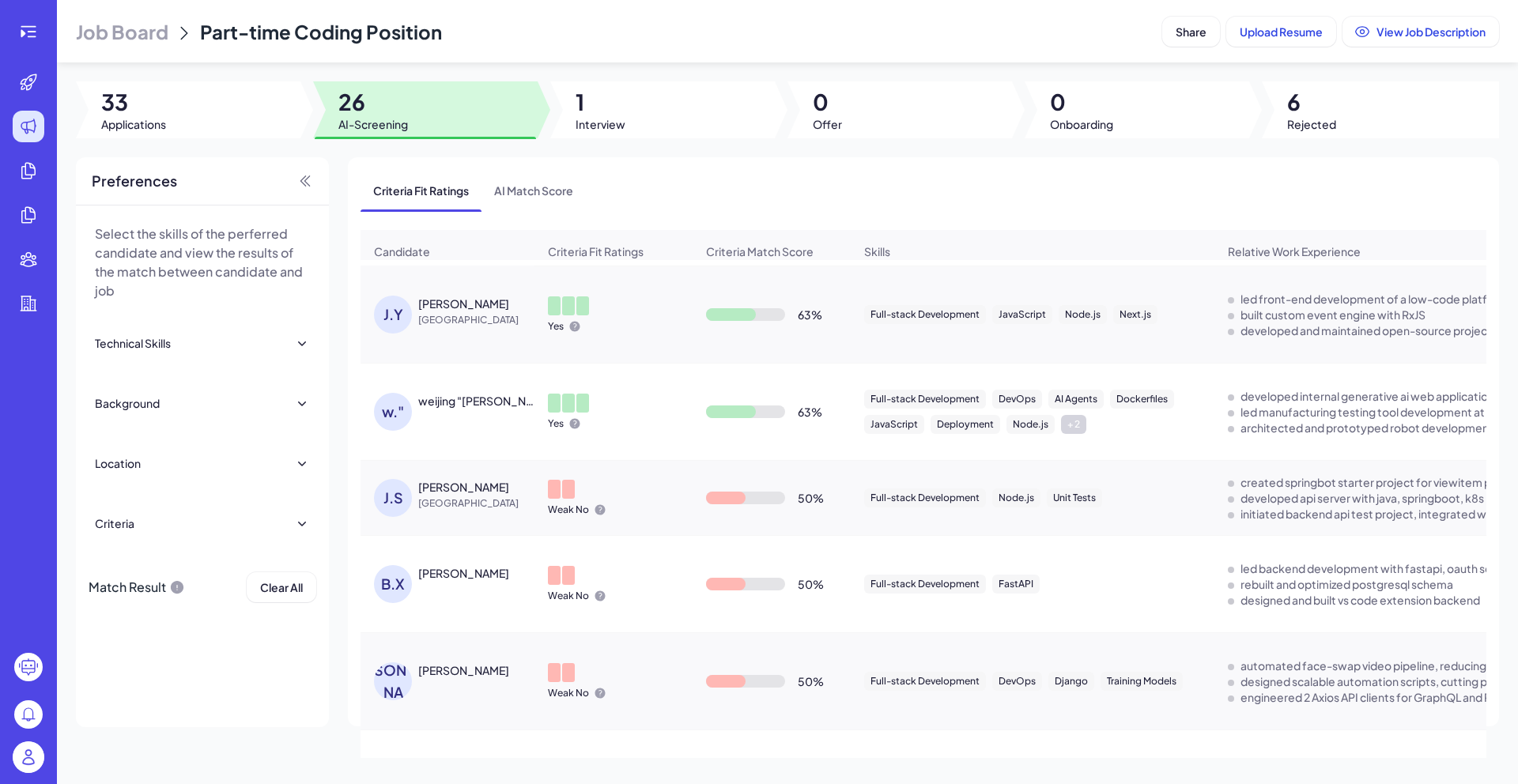
scroll to position [240, 0]
click at [487, 409] on div "weijing "jay" lin" at bounding box center [477, 401] width 117 height 16
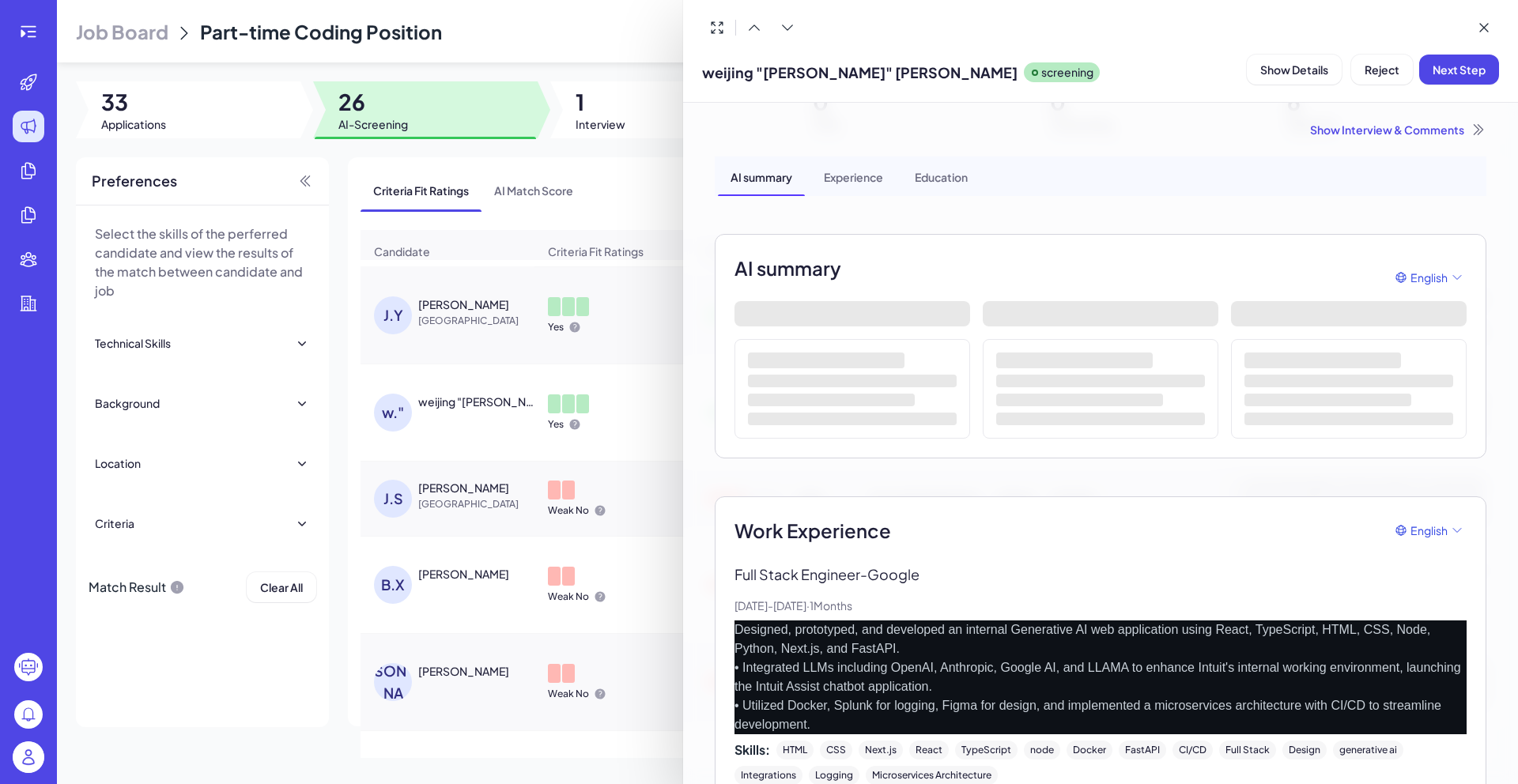
click at [1402, 134] on div "Show Interview & Comments" at bounding box center [1100, 130] width 771 height 16
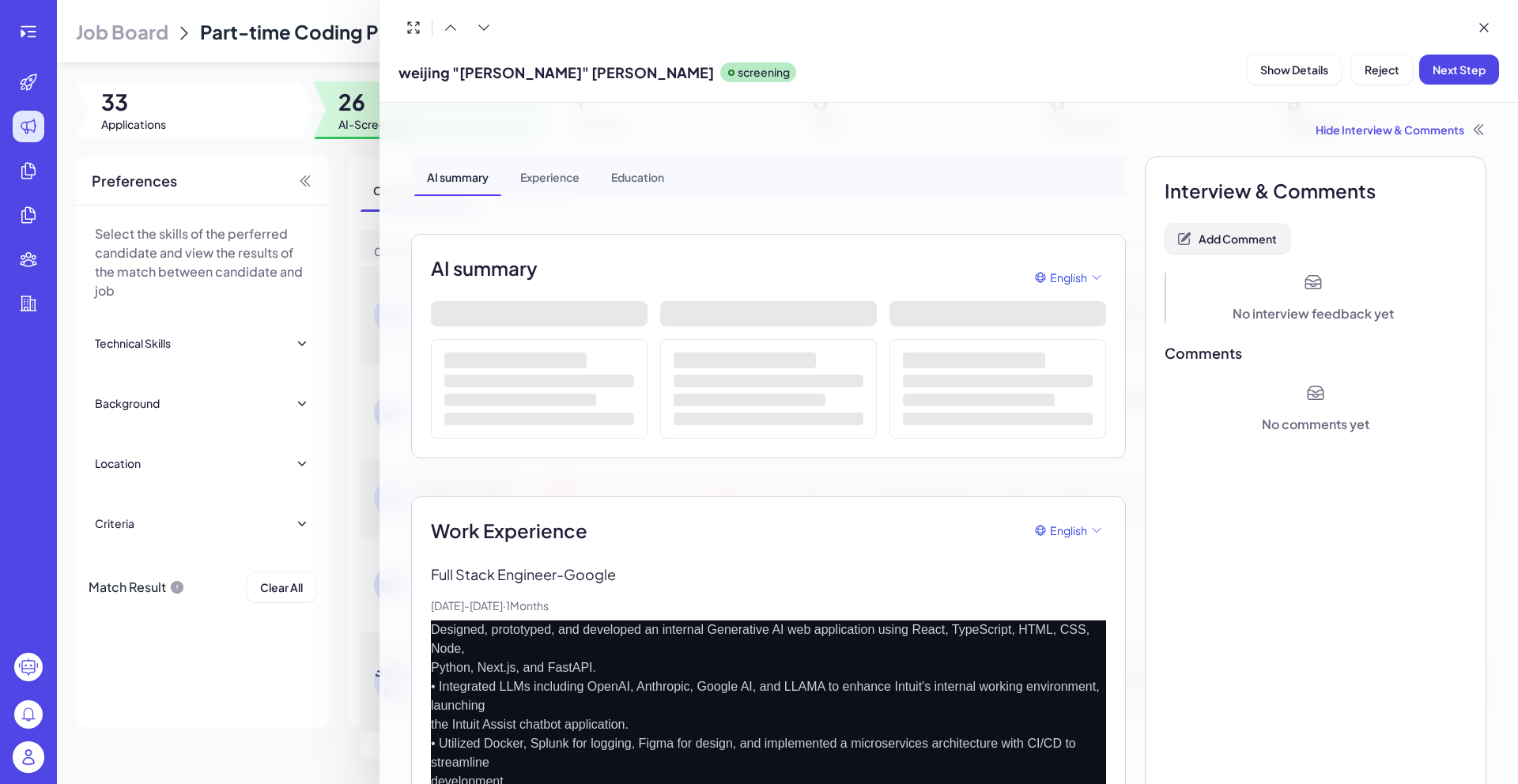
click at [1275, 231] on button "Add Comment" at bounding box center [1227, 238] width 126 height 30
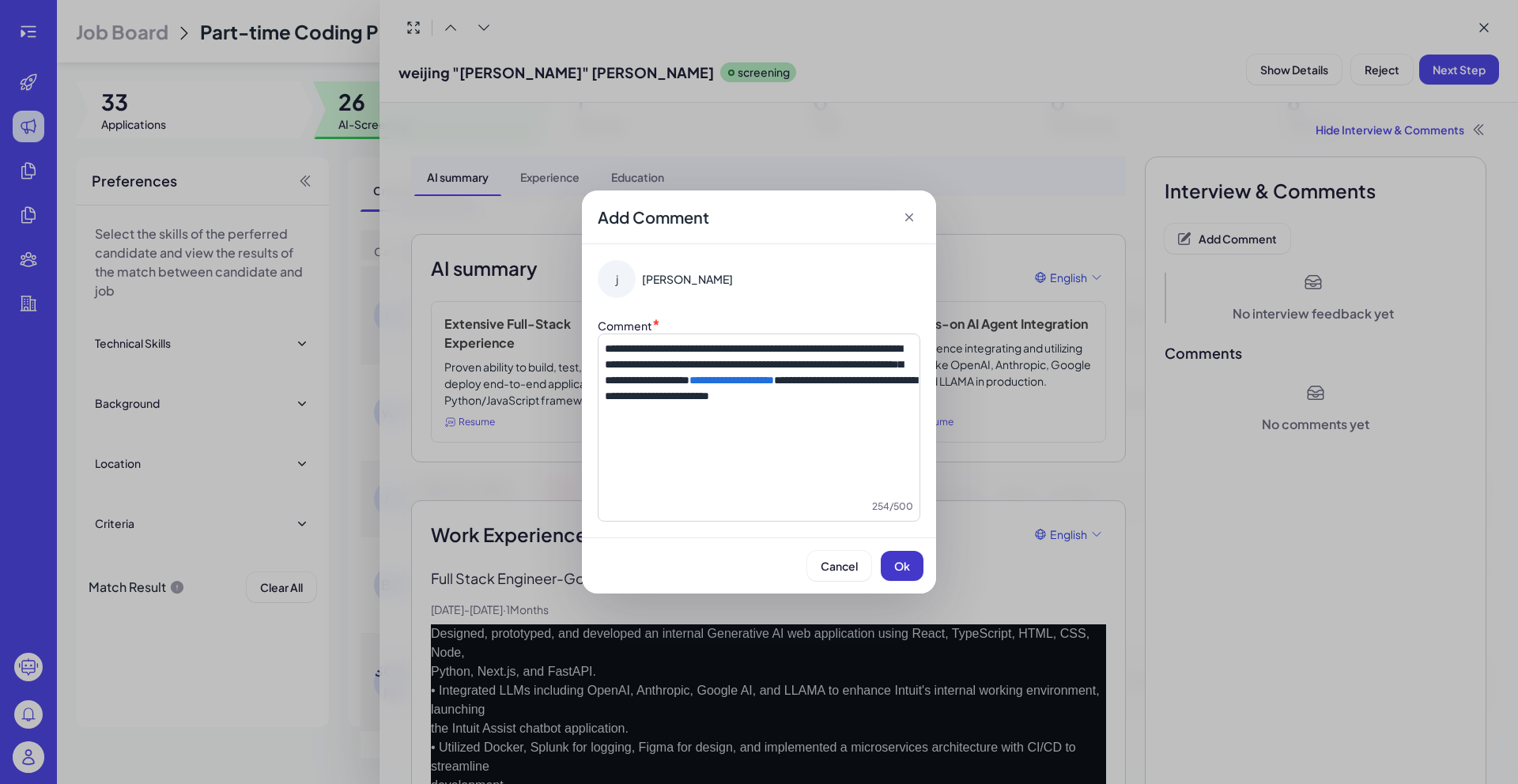
click at [899, 572] on span "Ok" at bounding box center [902, 565] width 16 height 15
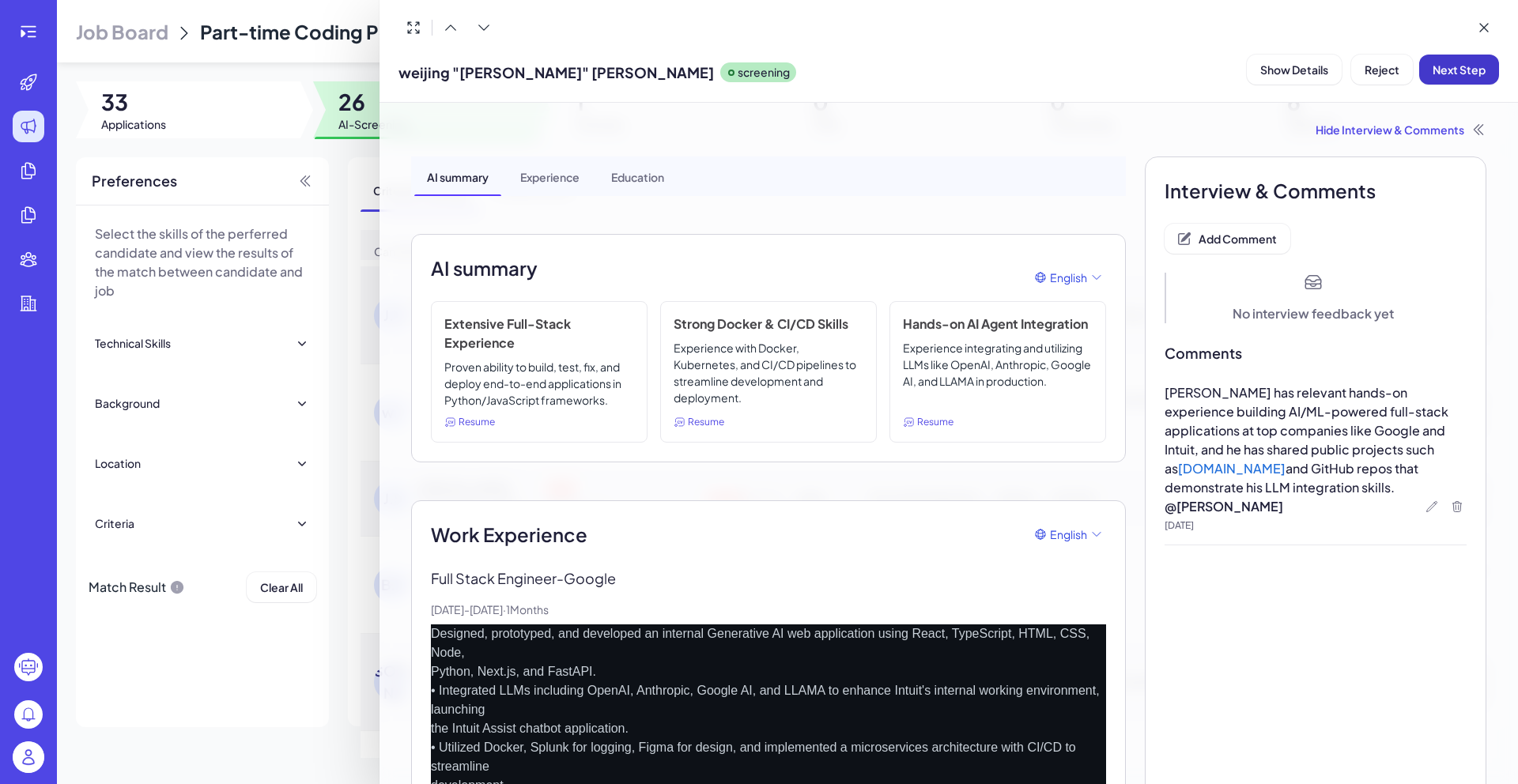
click at [1439, 71] on span "Next Step" at bounding box center [1459, 69] width 53 height 15
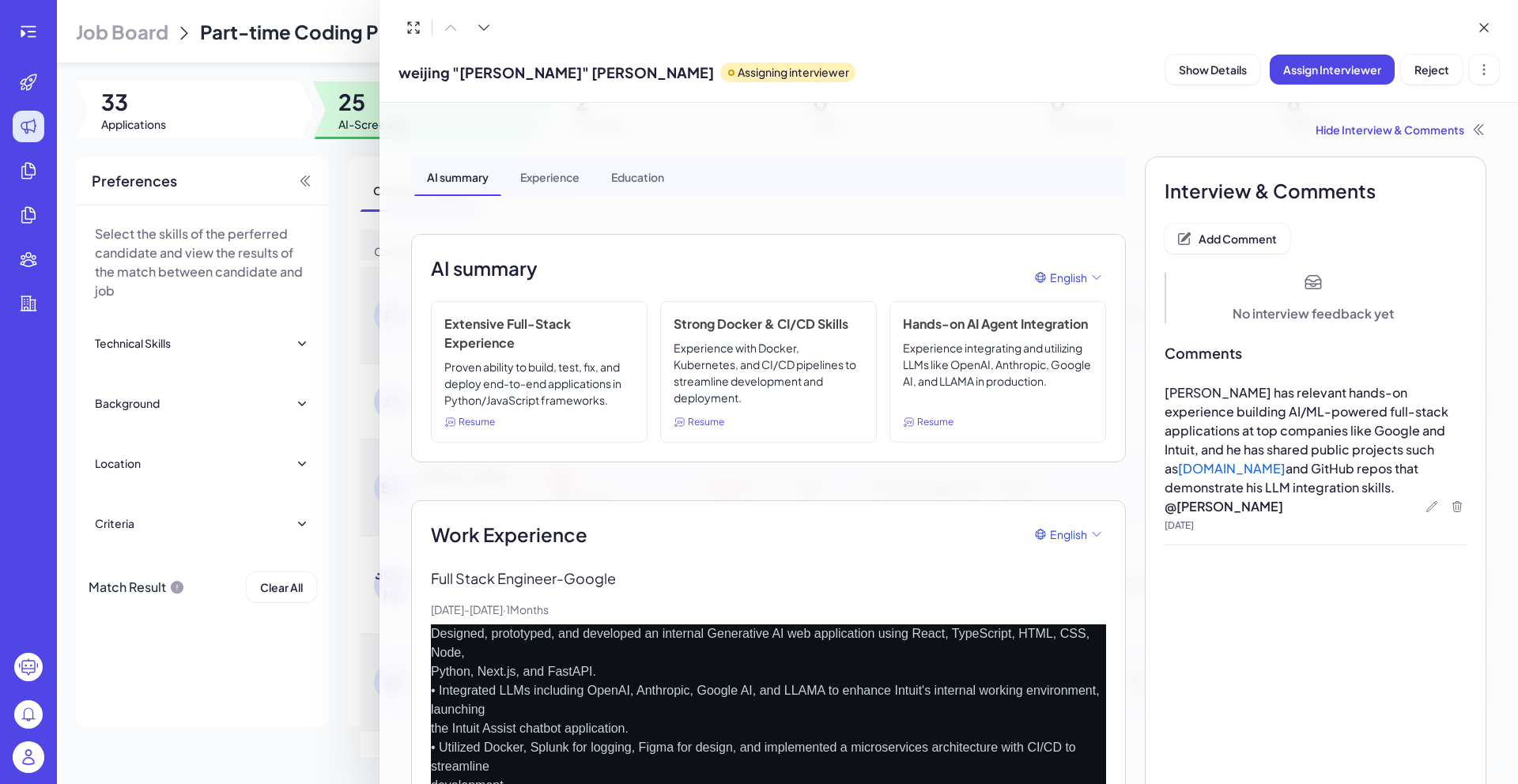
click at [459, 73] on span "weijing "jay" lin" at bounding box center [555, 72] width 315 height 21
click at [43, 751] on div at bounding box center [759, 392] width 1518 height 784
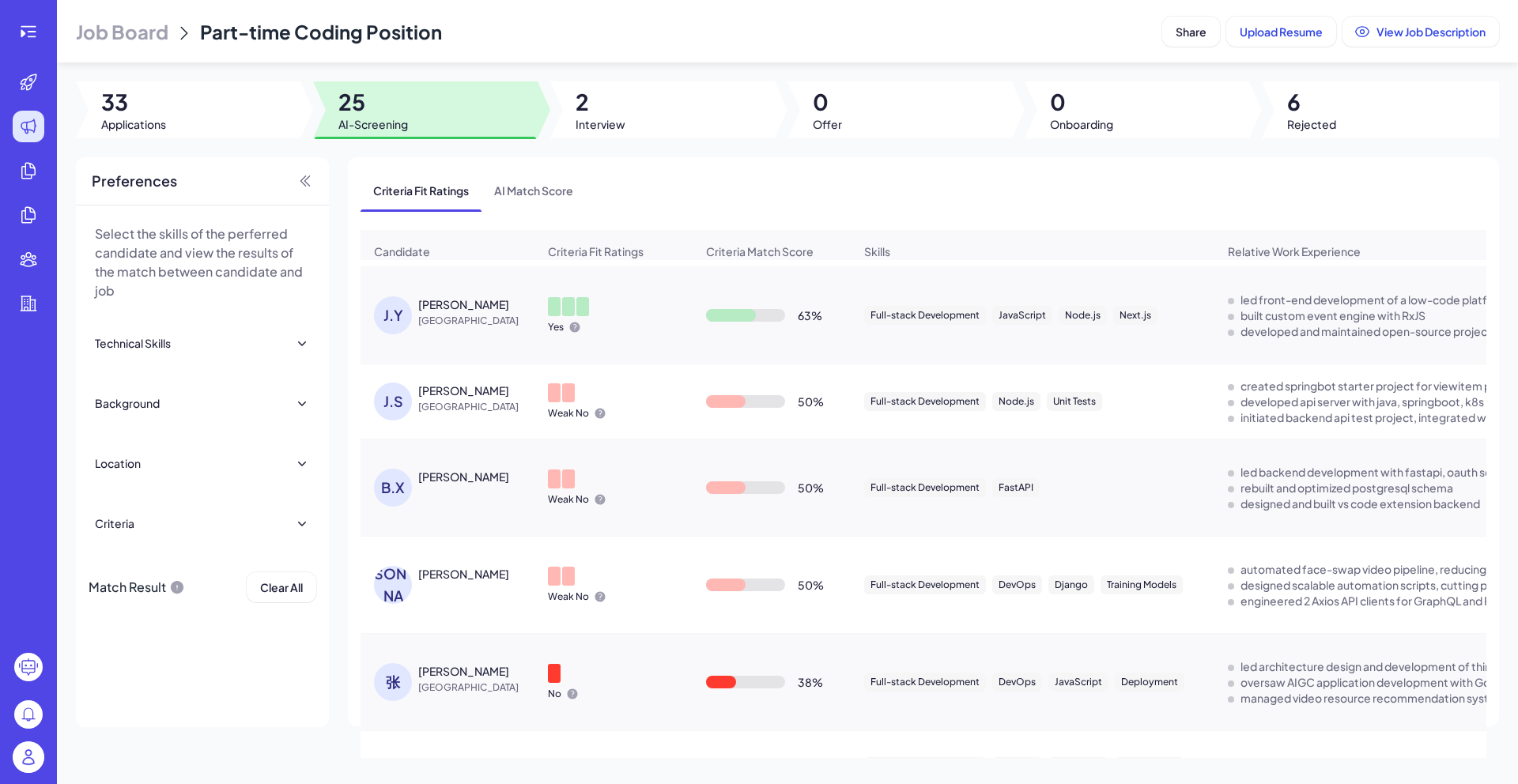
click at [38, 756] on img at bounding box center [28, 757] width 32 height 32
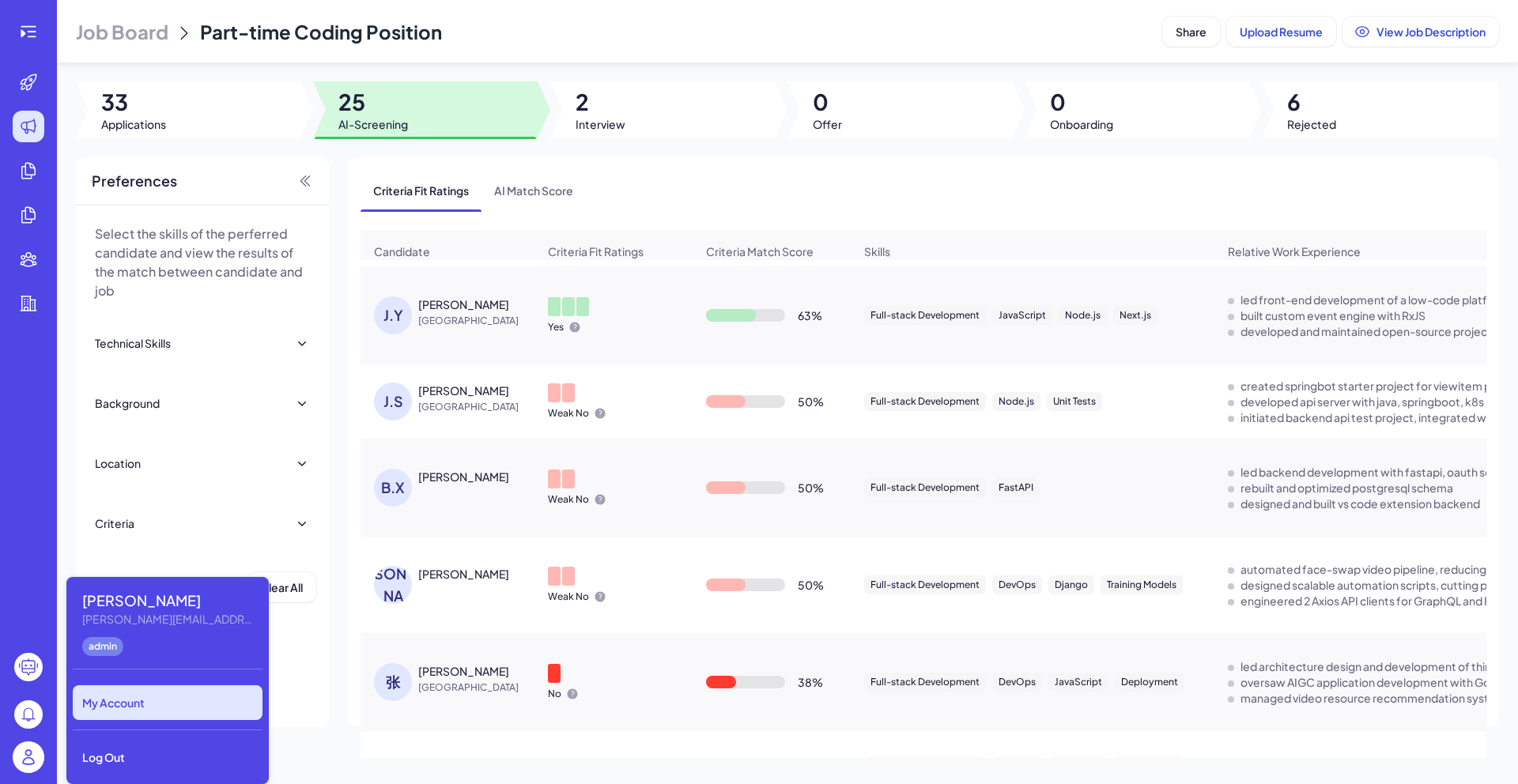
click at [130, 703] on div "My Account" at bounding box center [167, 702] width 190 height 35
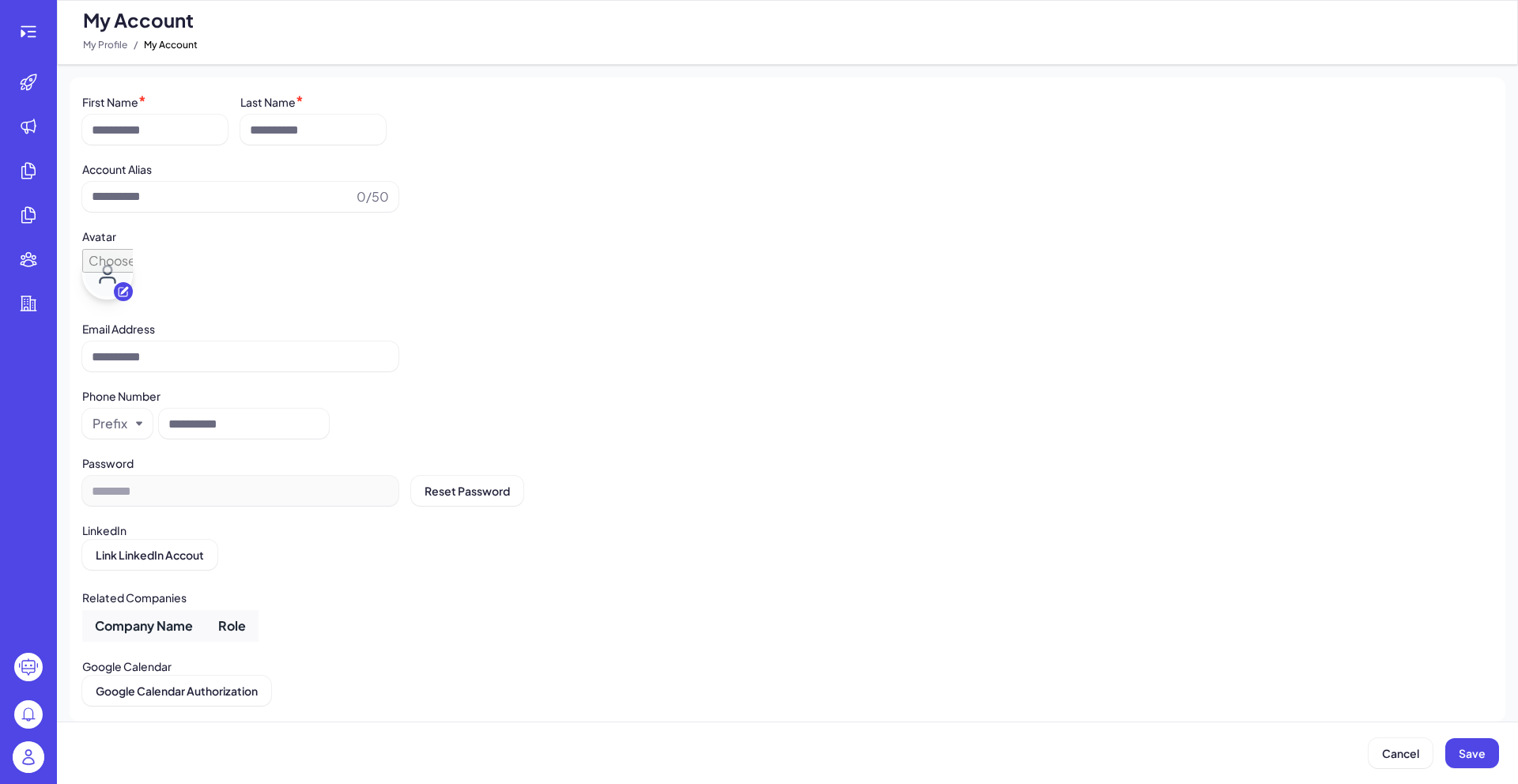
type input "*****"
type input "**********"
click at [30, 763] on img at bounding box center [28, 757] width 32 height 32
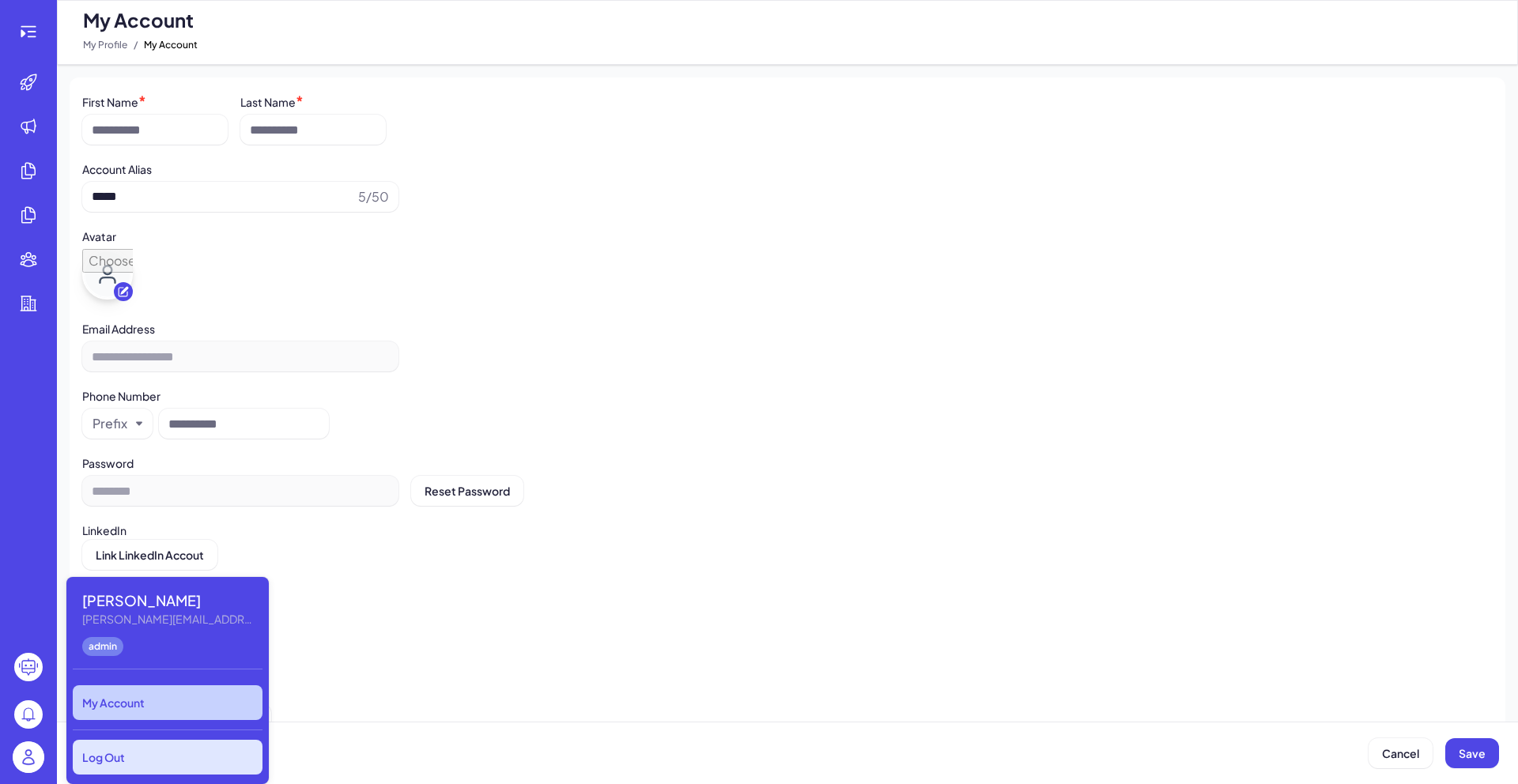
click at [114, 751] on div "Log Out" at bounding box center [167, 757] width 190 height 35
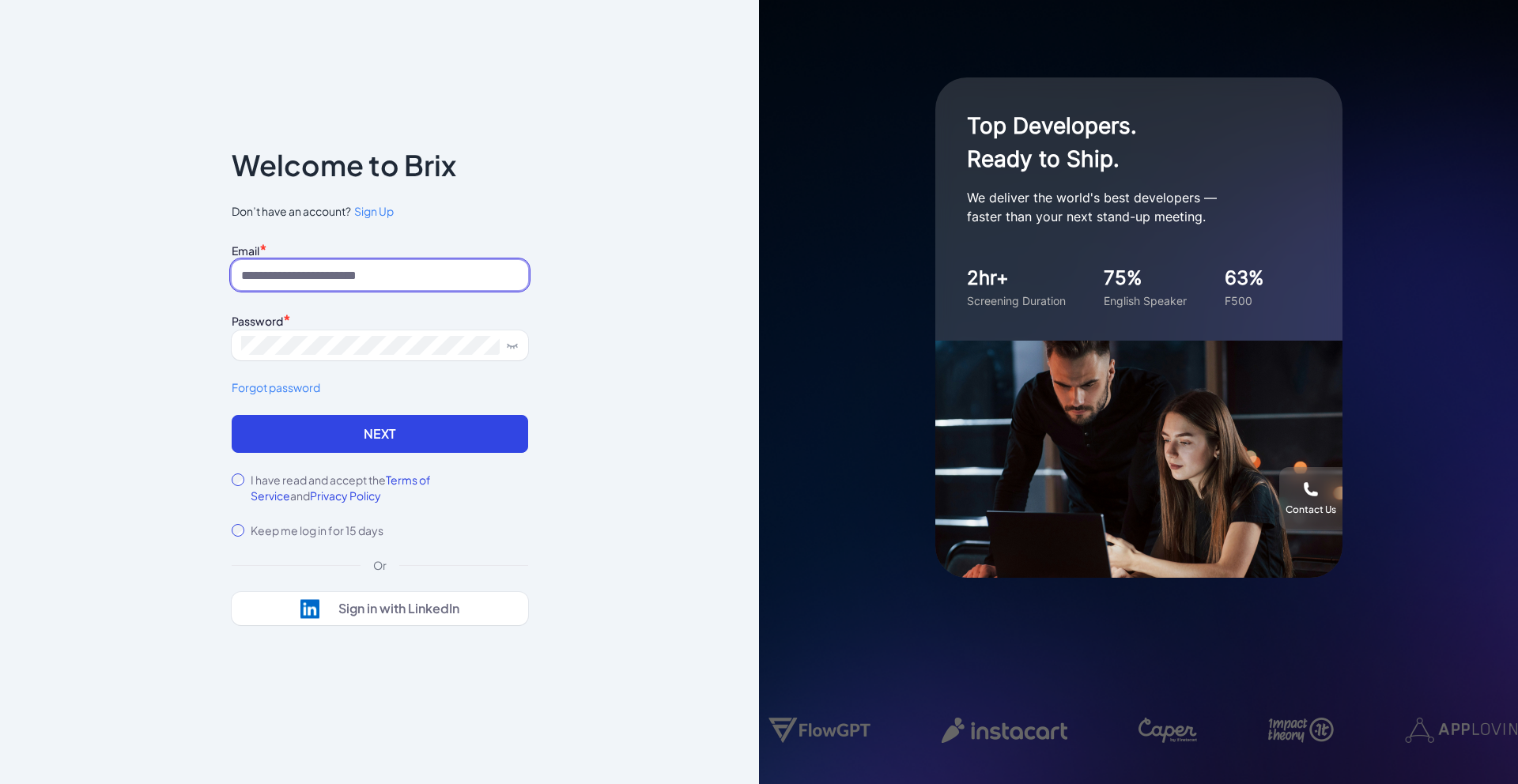
type input "**********"
click at [319, 270] on input "**********" at bounding box center [379, 275] width 296 height 30
type input "**********"
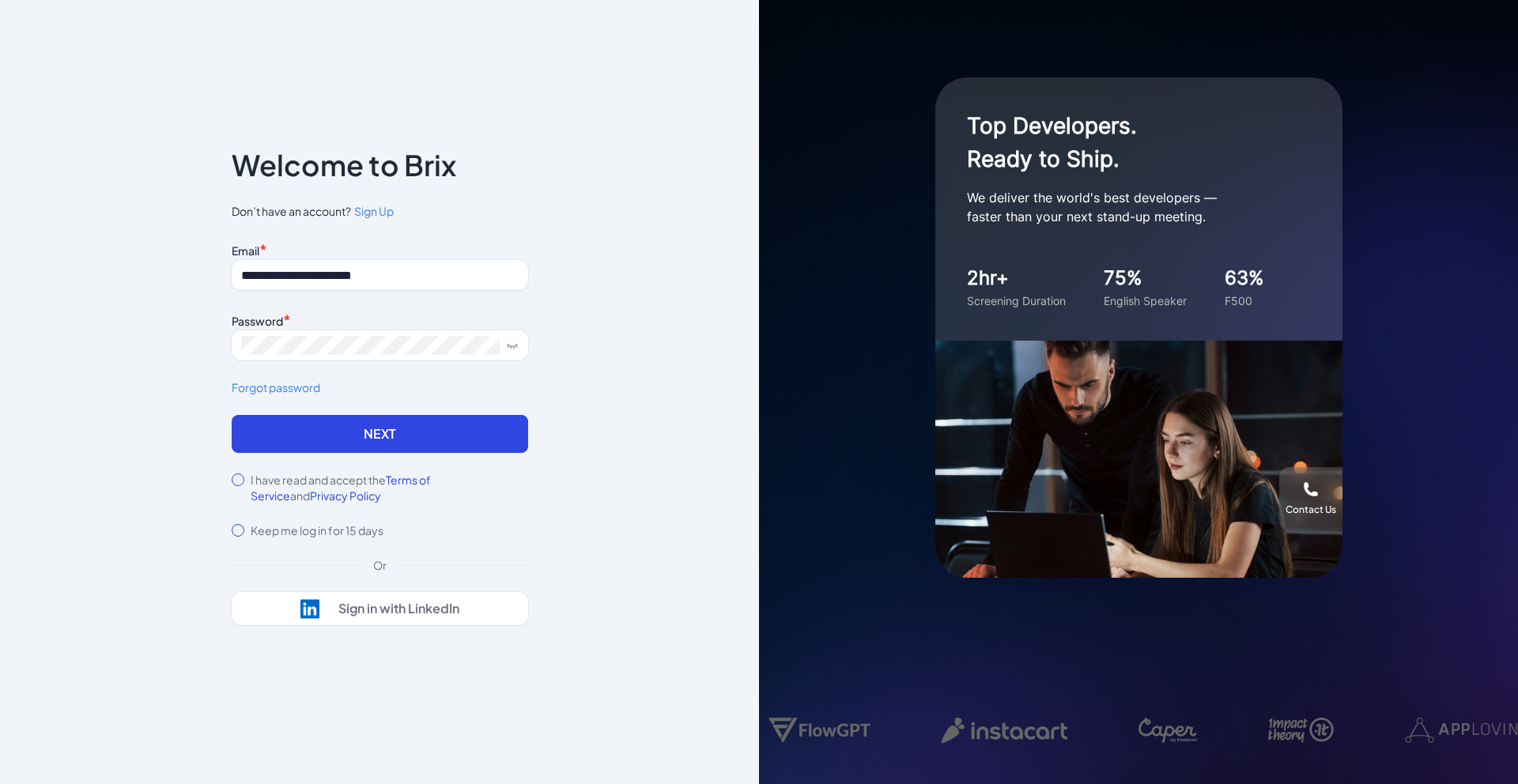
click at [507, 345] on icon at bounding box center [512, 345] width 13 height 13
click at [441, 419] on button "Next" at bounding box center [379, 434] width 296 height 38
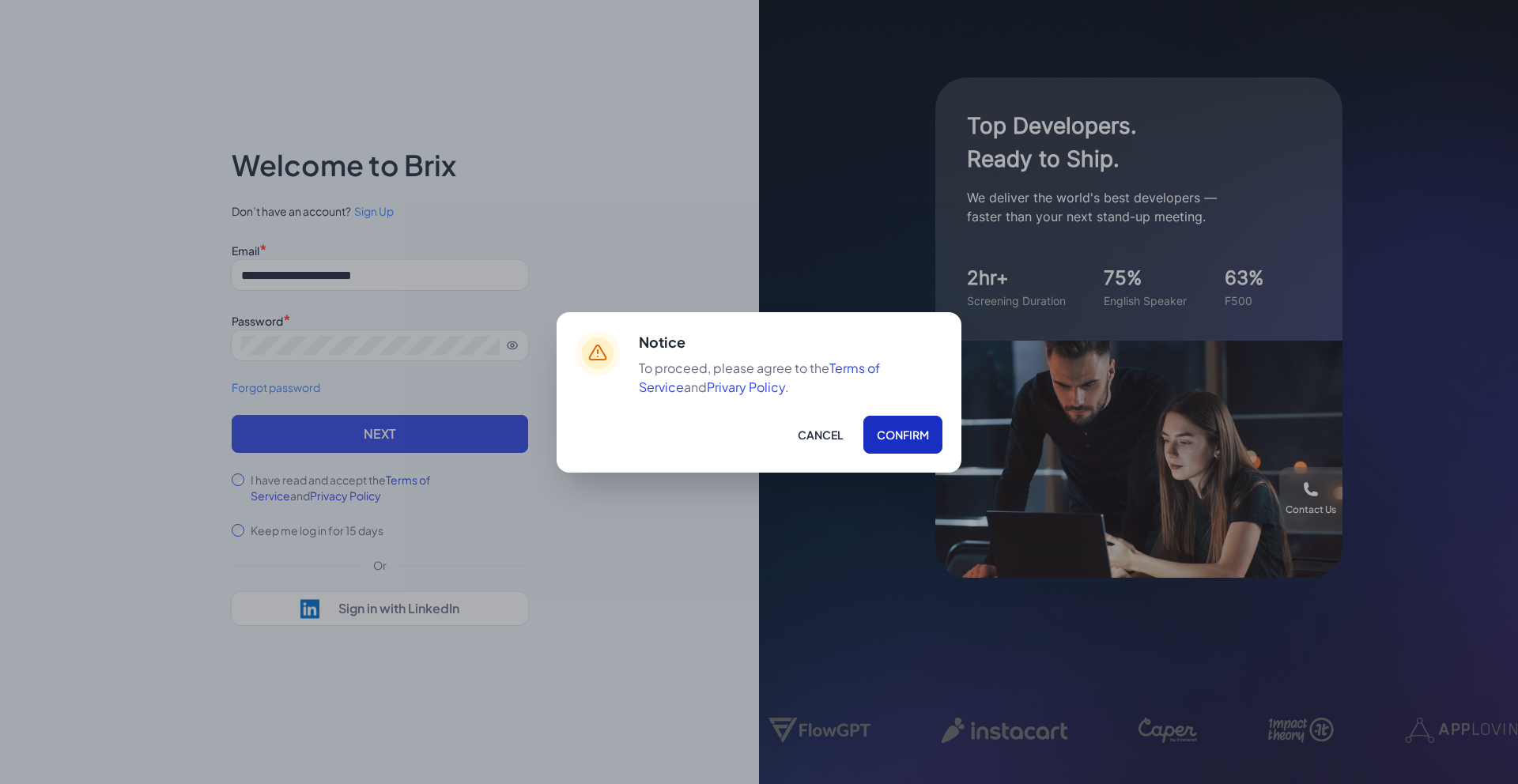
click at [879, 435] on button "Confirm" at bounding box center [903, 435] width 79 height 38
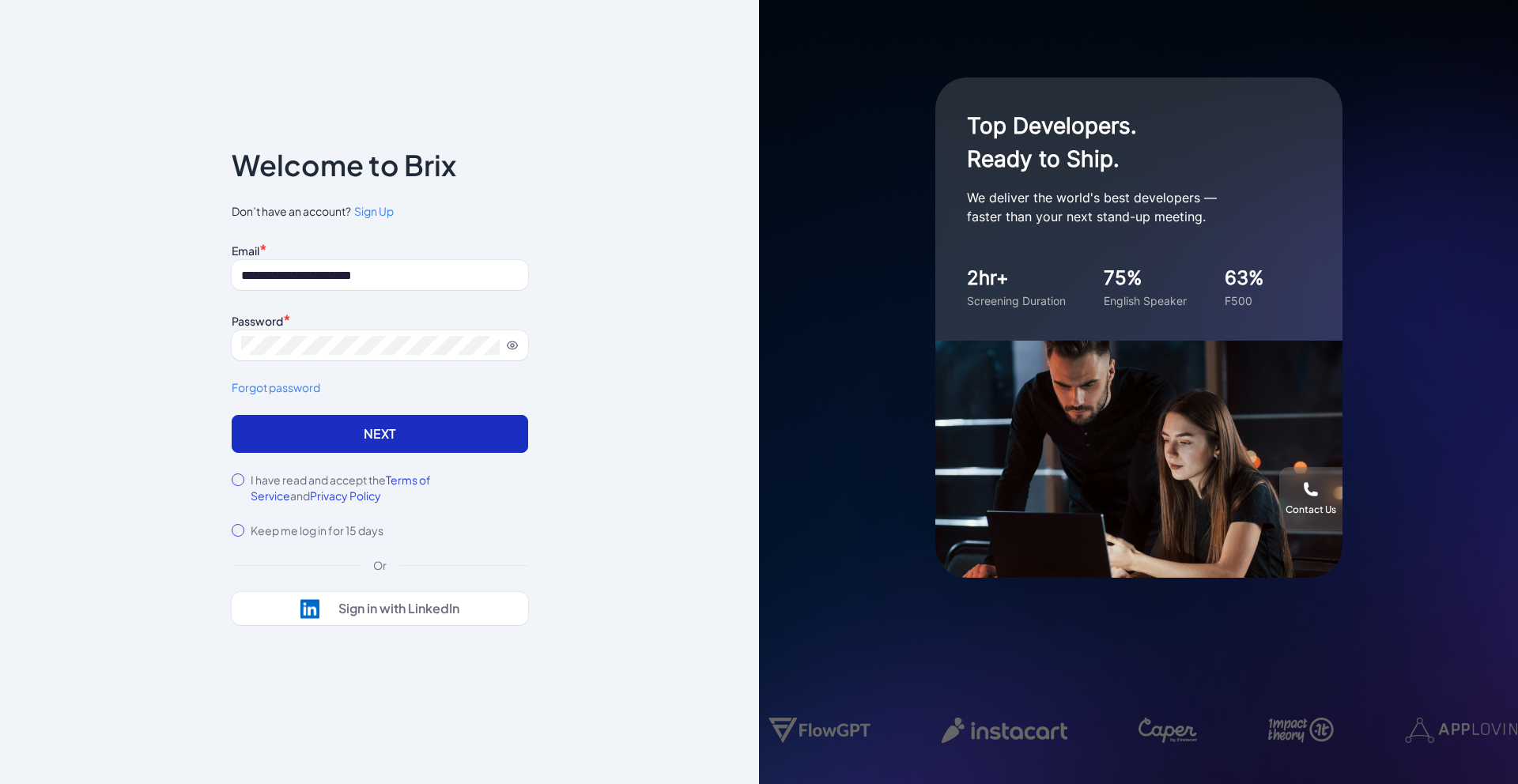
click at [462, 451] on button "Next" at bounding box center [379, 434] width 296 height 38
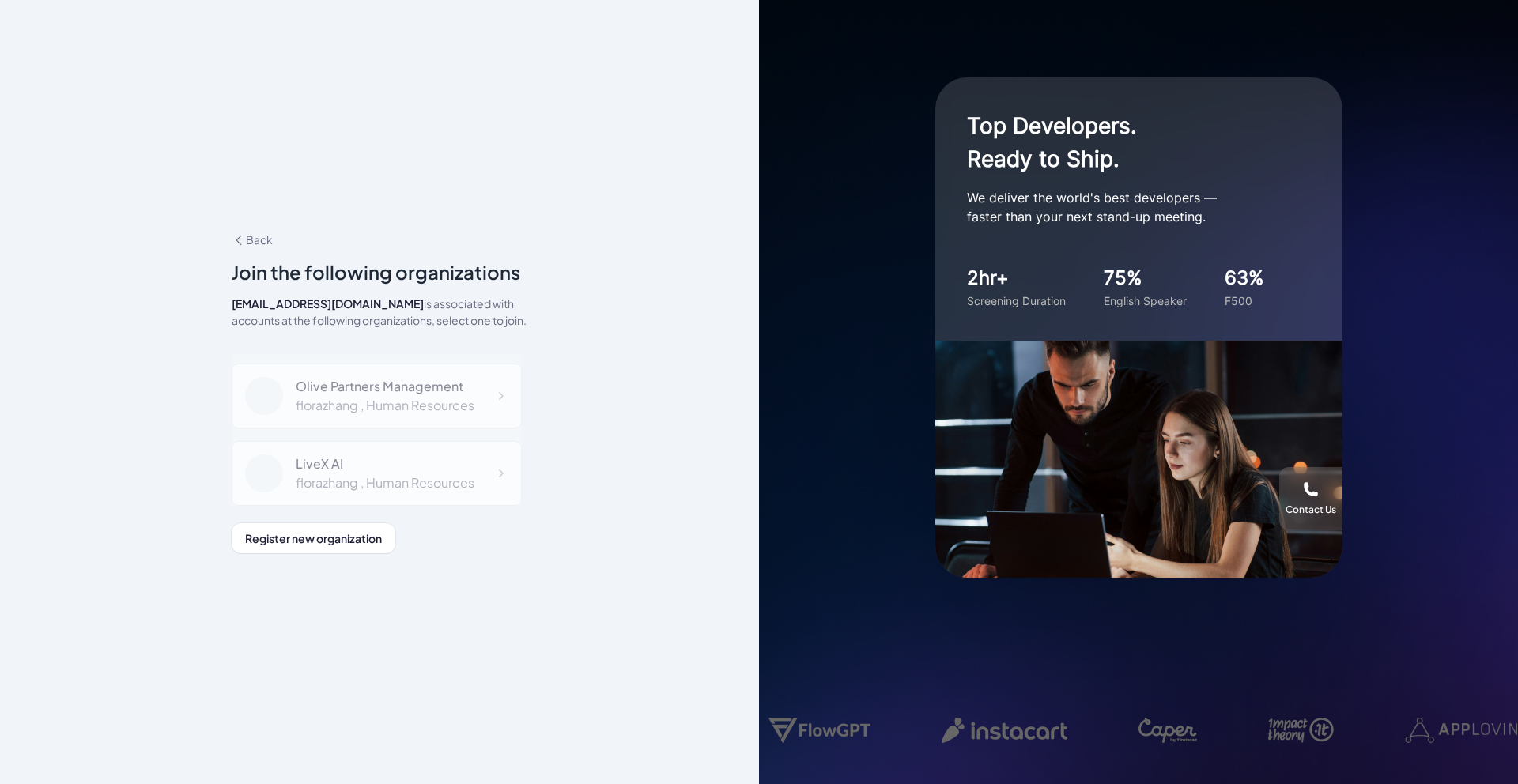
scroll to position [455, 0]
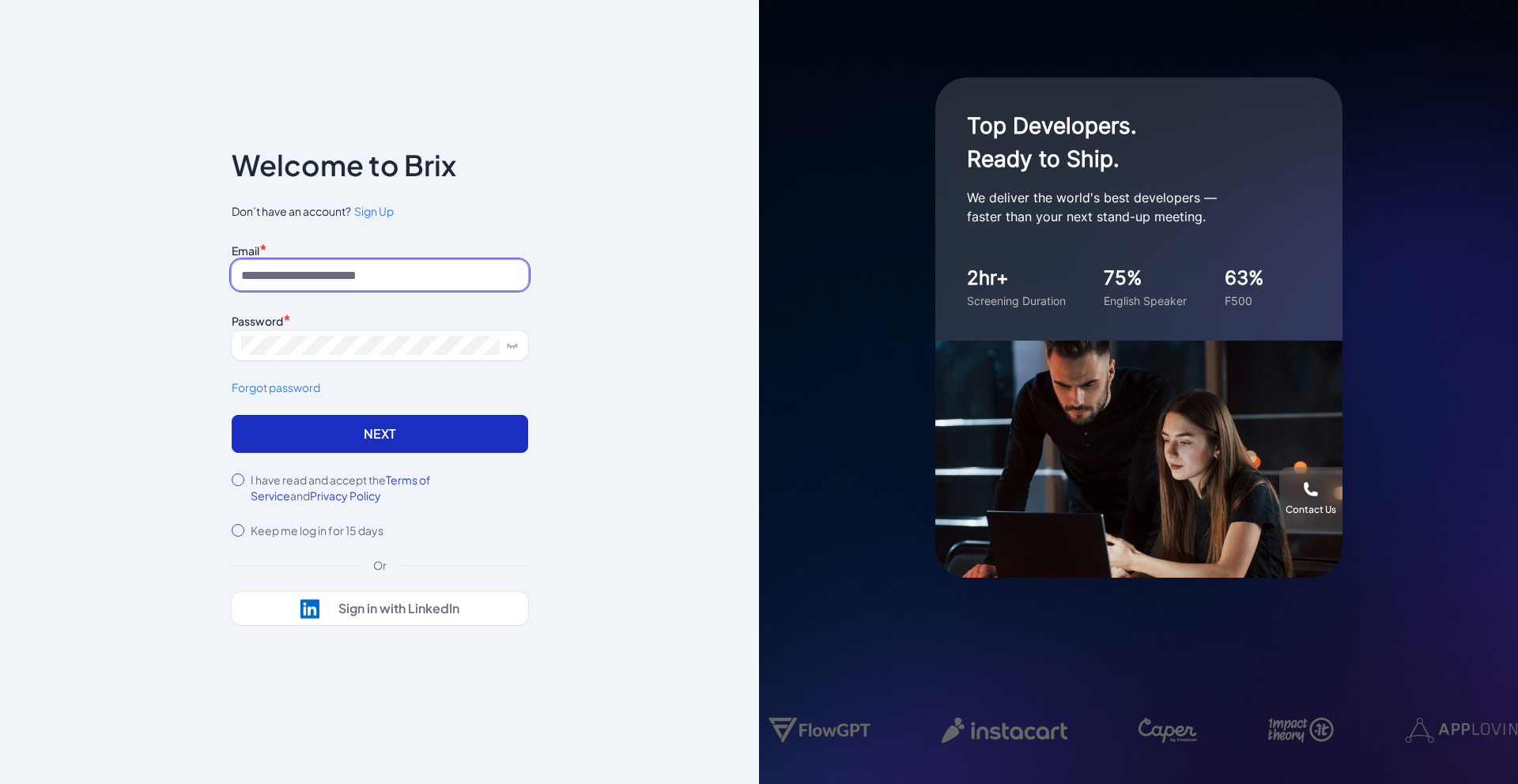
type input "**********"
click at [307, 428] on button "Next" at bounding box center [379, 434] width 296 height 38
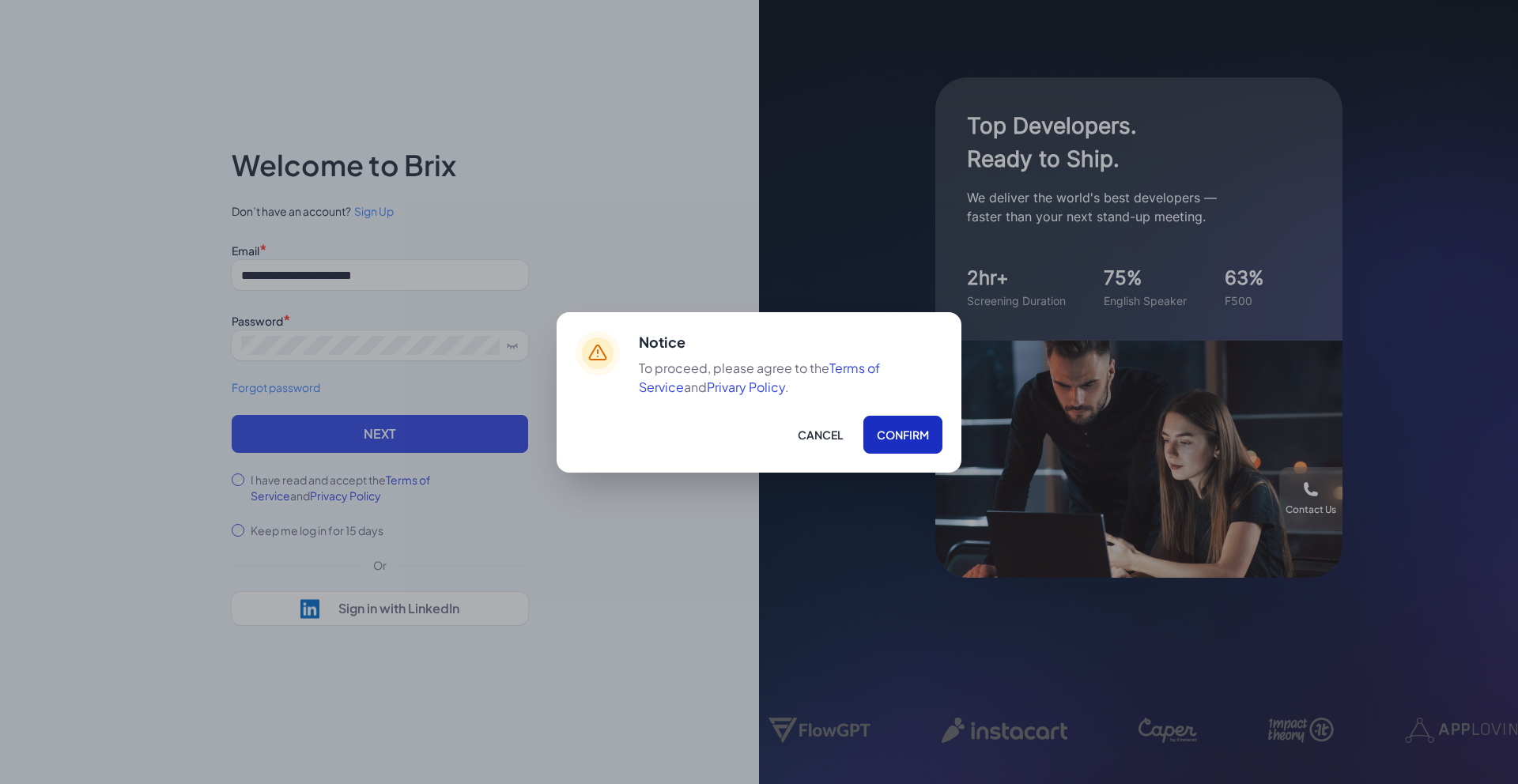
click at [908, 433] on button "Confirm" at bounding box center [903, 435] width 79 height 38
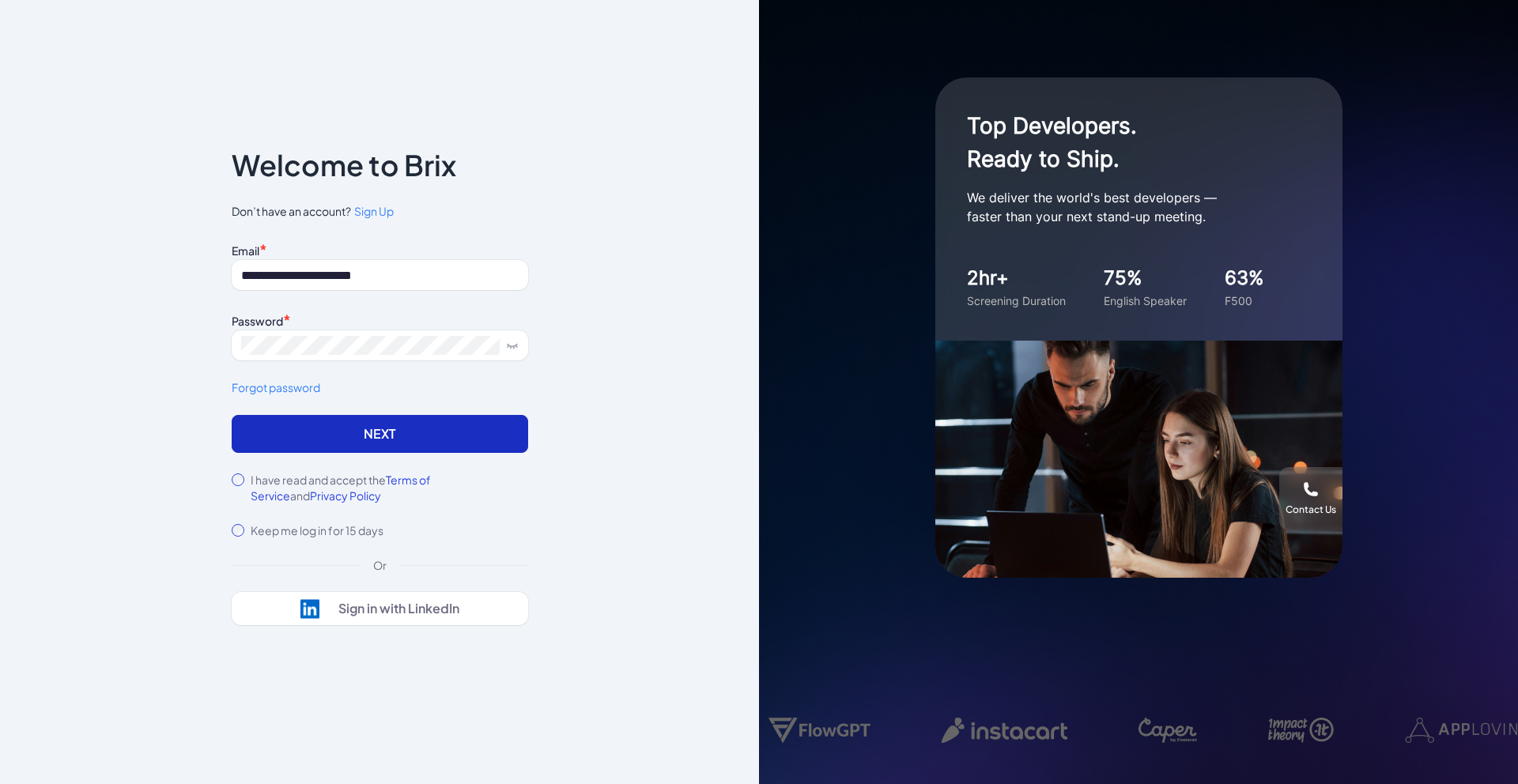
click at [436, 427] on button "Next" at bounding box center [379, 434] width 296 height 38
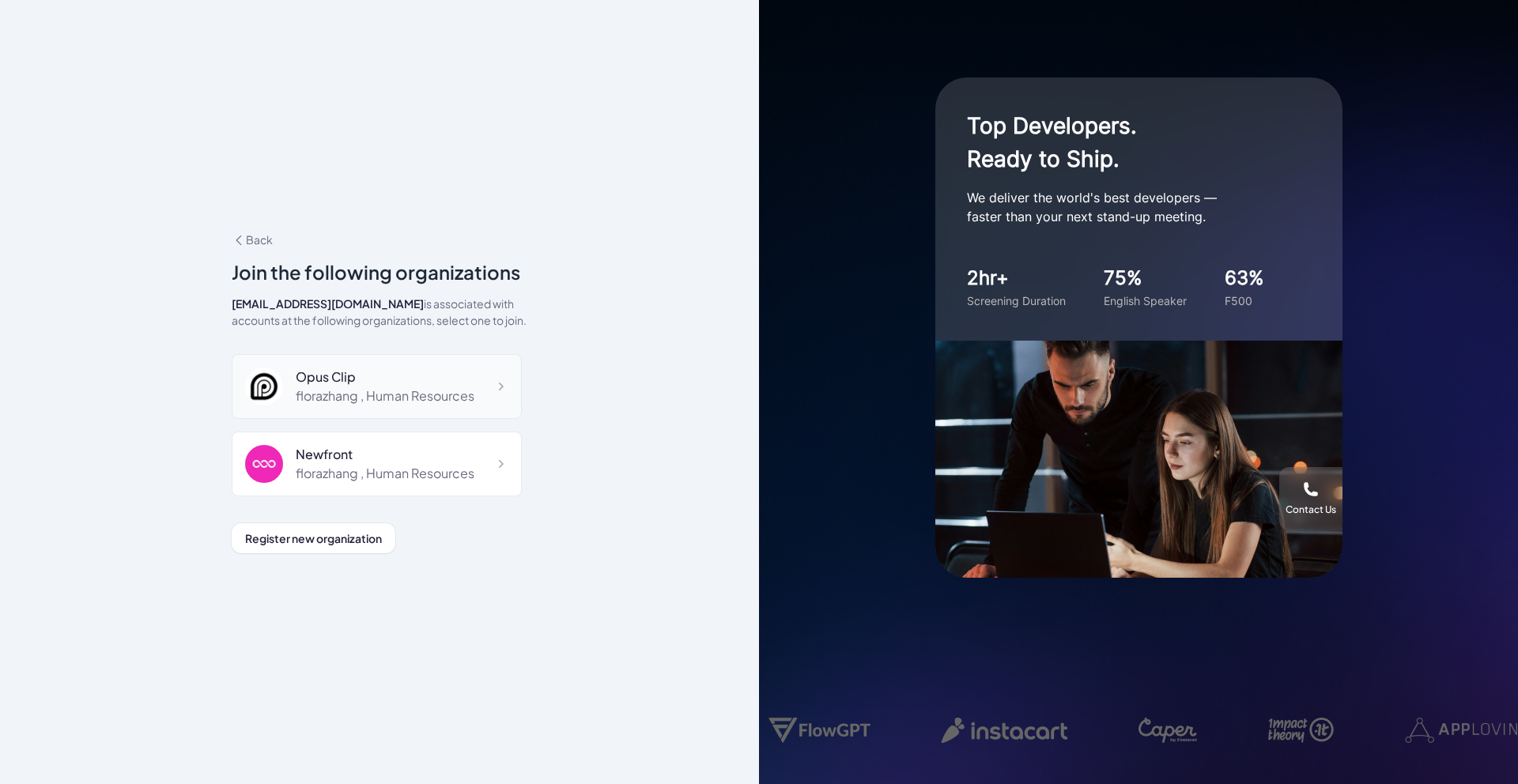
click at [432, 404] on div "florazhang , Human Resources" at bounding box center [384, 396] width 179 height 19
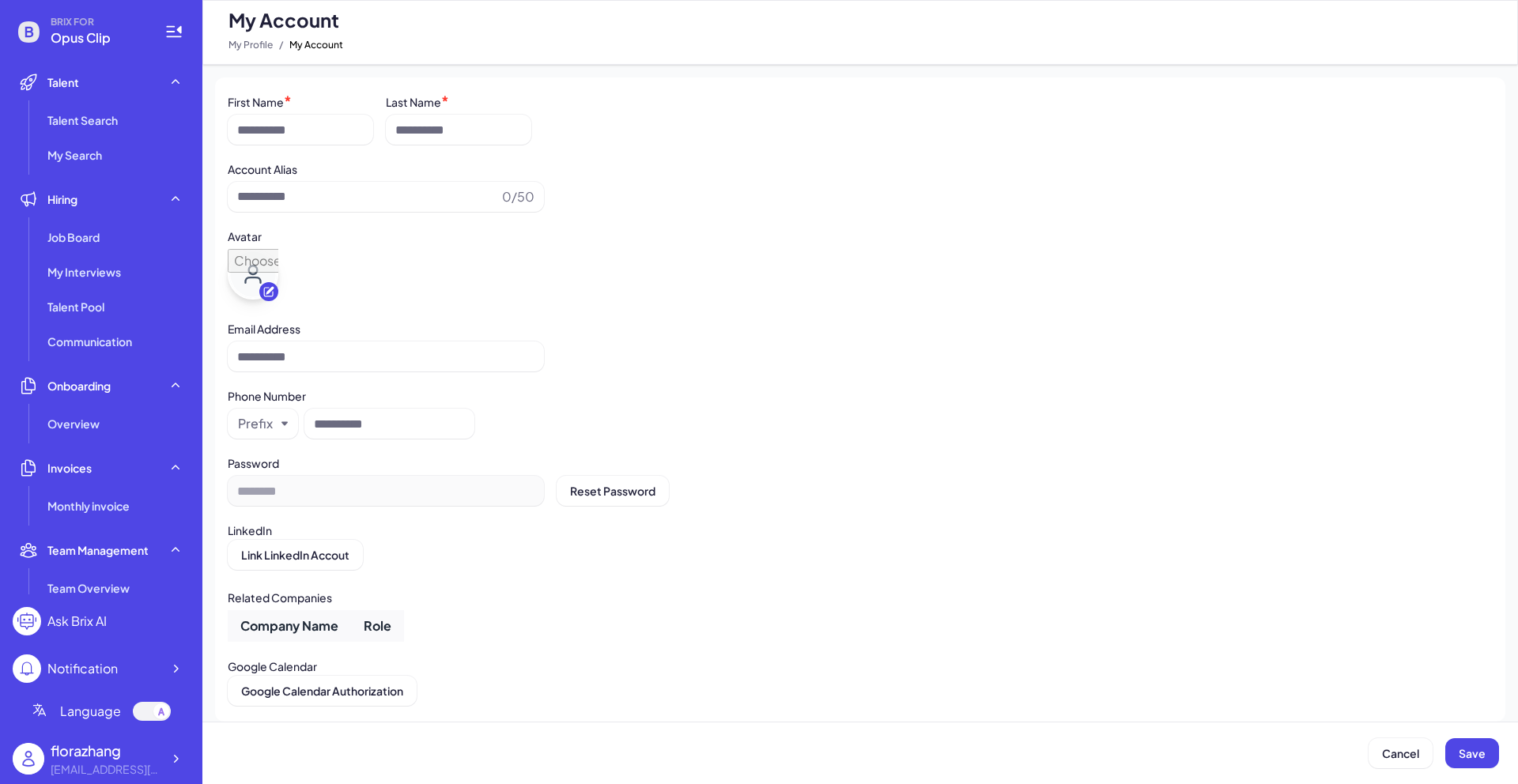
type input "**********"
click at [165, 755] on div at bounding box center [175, 758] width 28 height 28
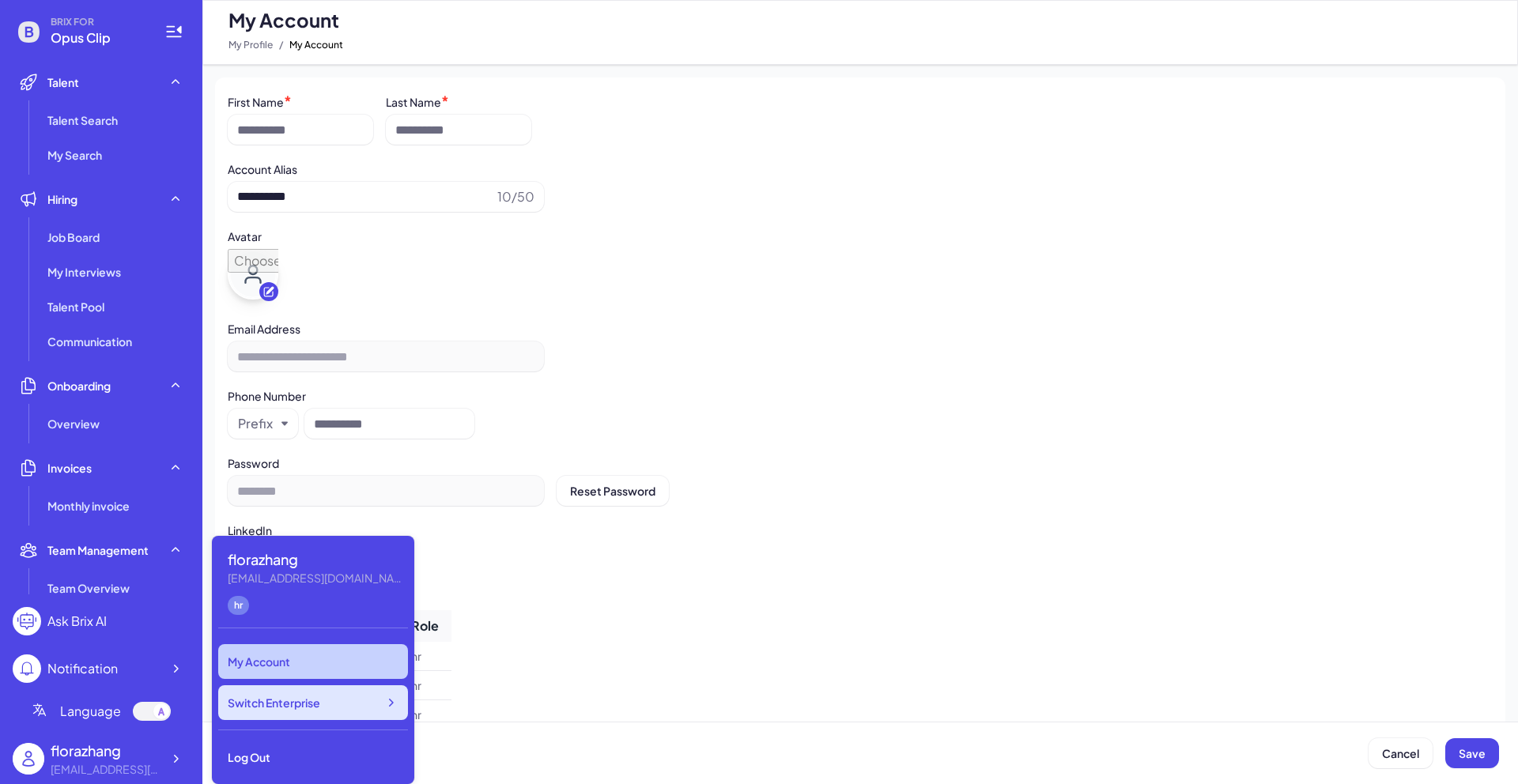
click at [288, 685] on div "Switch Enterprise" at bounding box center [313, 702] width 190 height 35
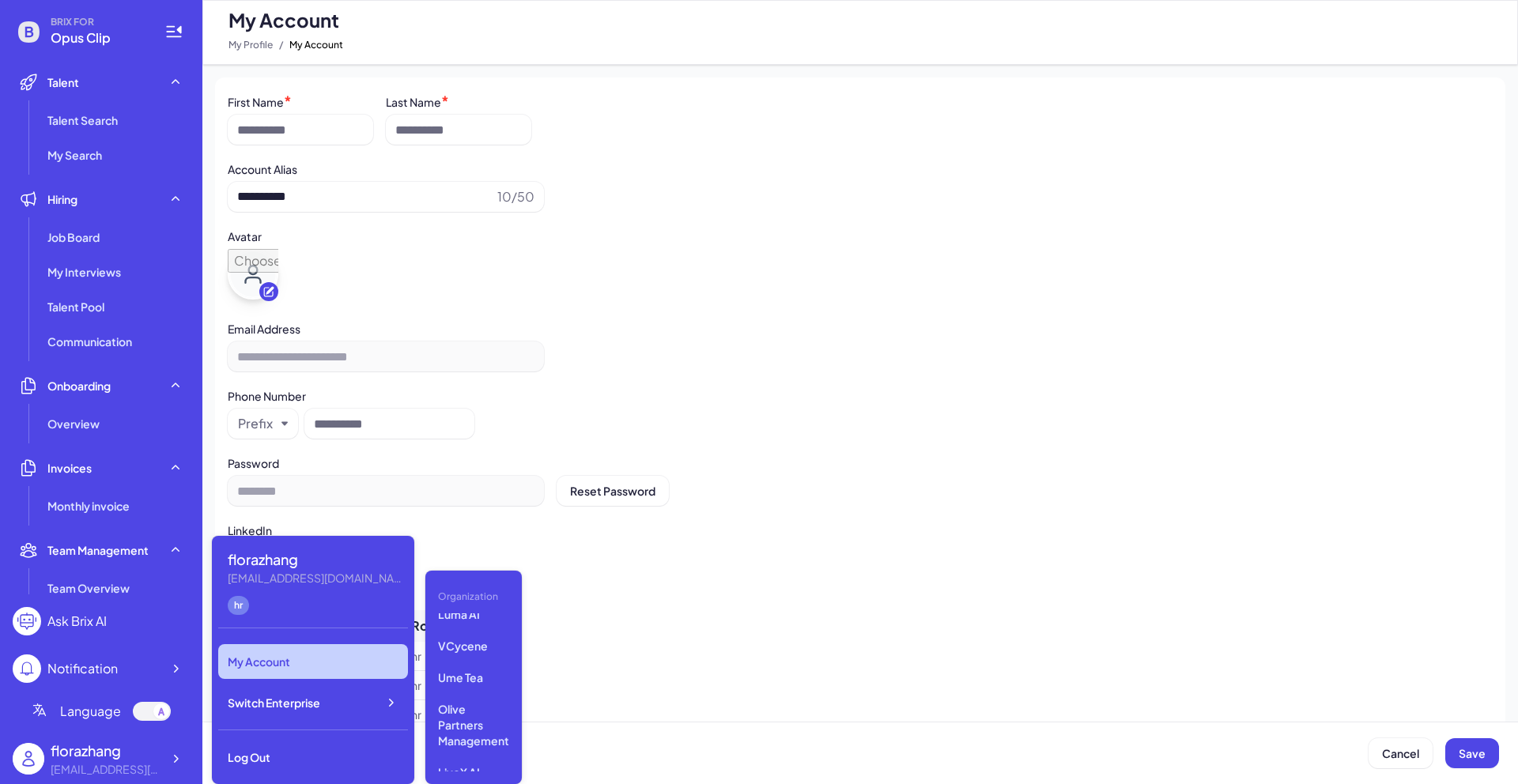
scroll to position [123, 0]
click at [404, 239] on div "Avatar" at bounding box center [860, 235] width 1265 height 21
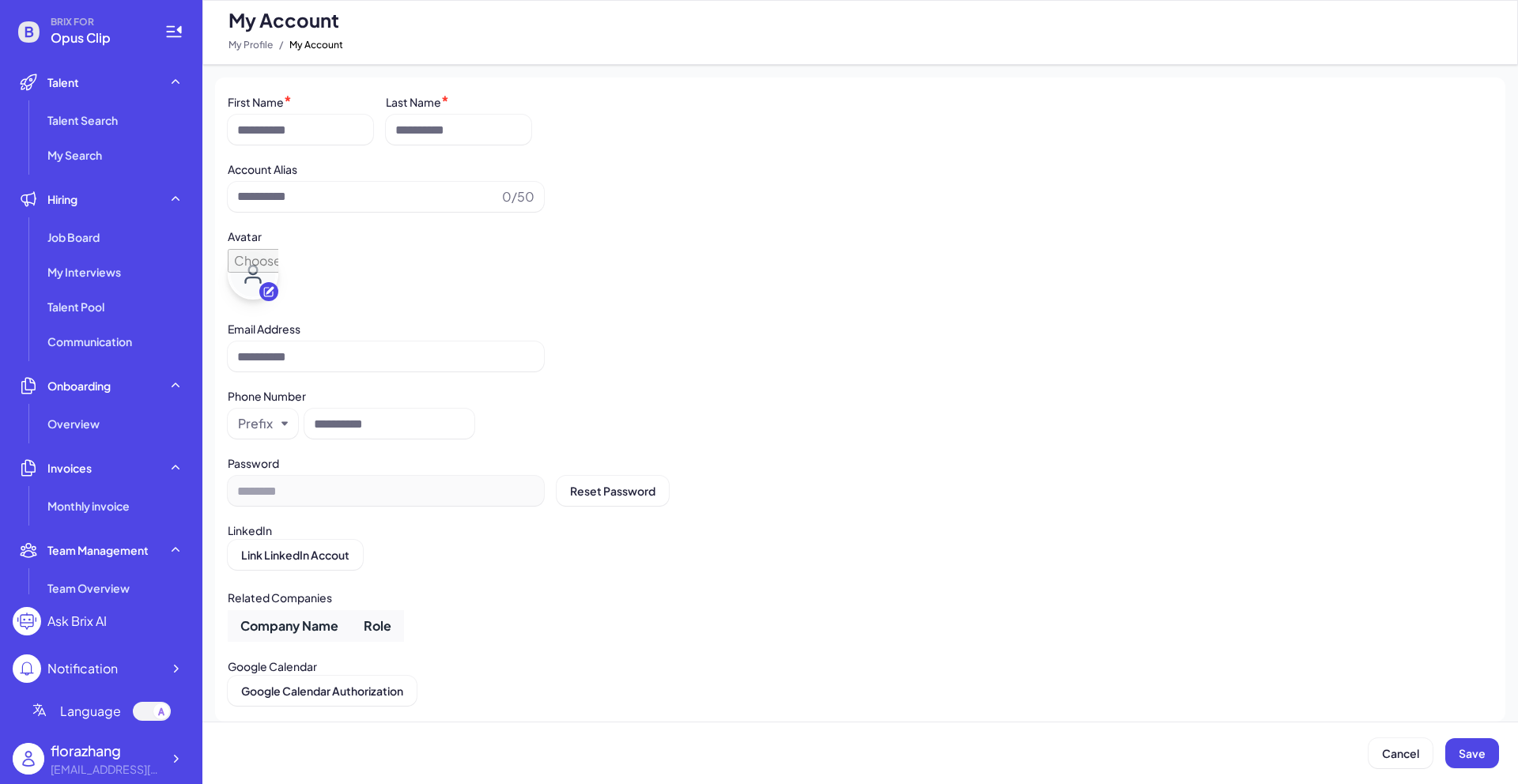
type input "**********"
click at [144, 762] on div "[EMAIL_ADDRESS][DOMAIN_NAME]" at bounding box center [106, 769] width 111 height 16
click at [171, 758] on icon at bounding box center [175, 758] width 16 height 16
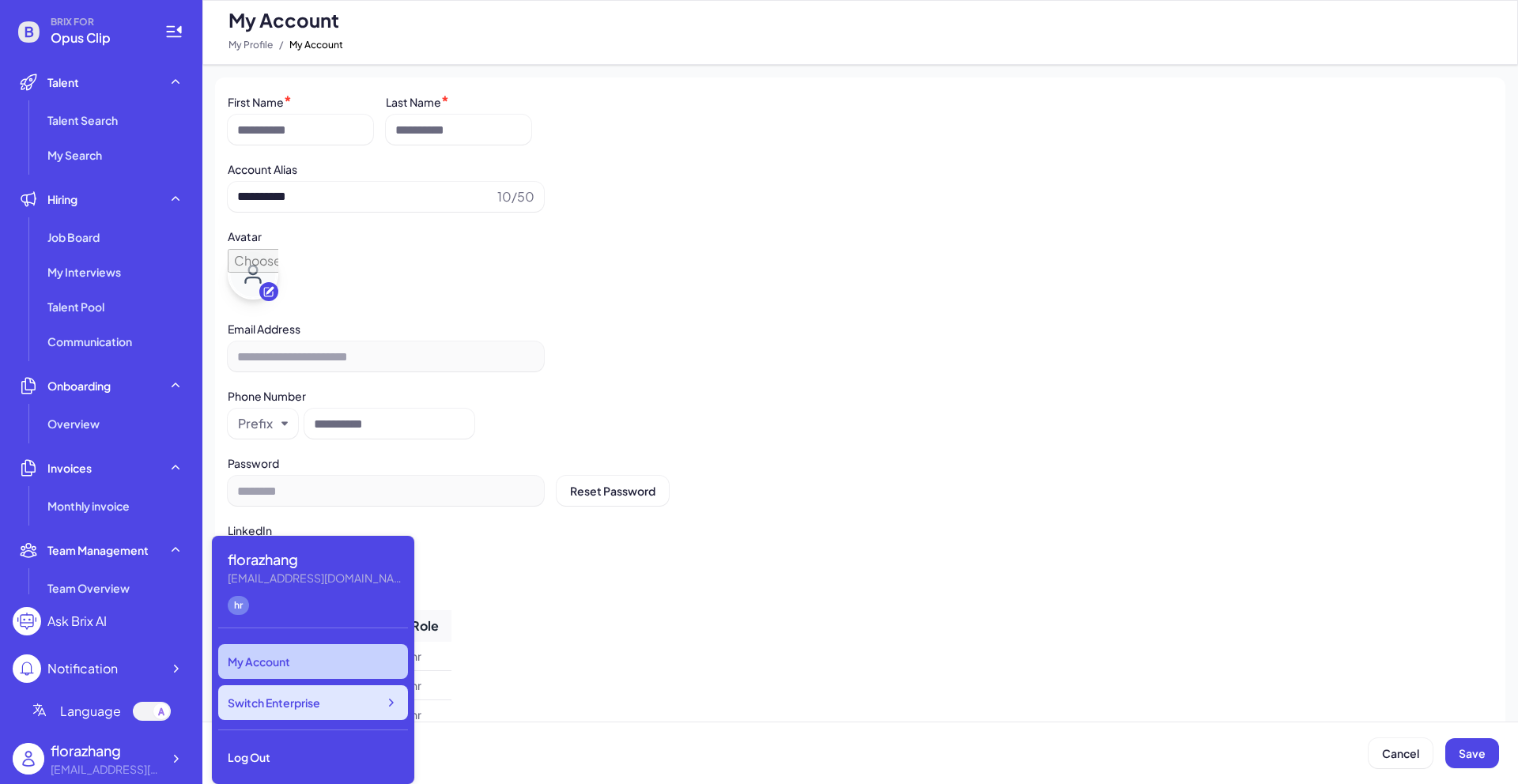
click at [359, 703] on div "Switch Enterprise" at bounding box center [313, 702] width 190 height 35
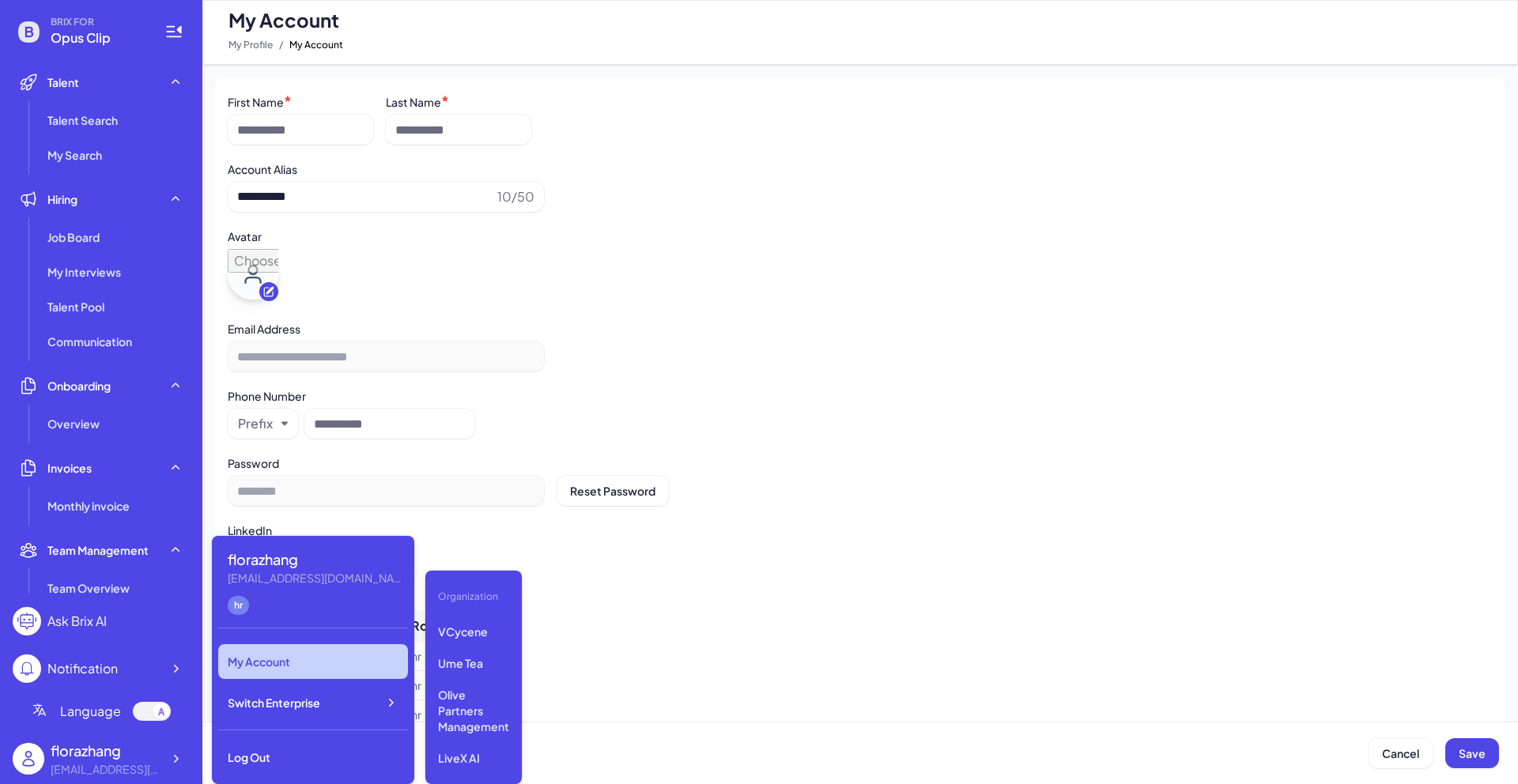
scroll to position [123, 0]
click at [579, 707] on div "Company Name Role Opus Clip hr Newfront hr Tanka hr Luma AI hr VCycene hr Ume T…" at bounding box center [860, 729] width 1265 height 237
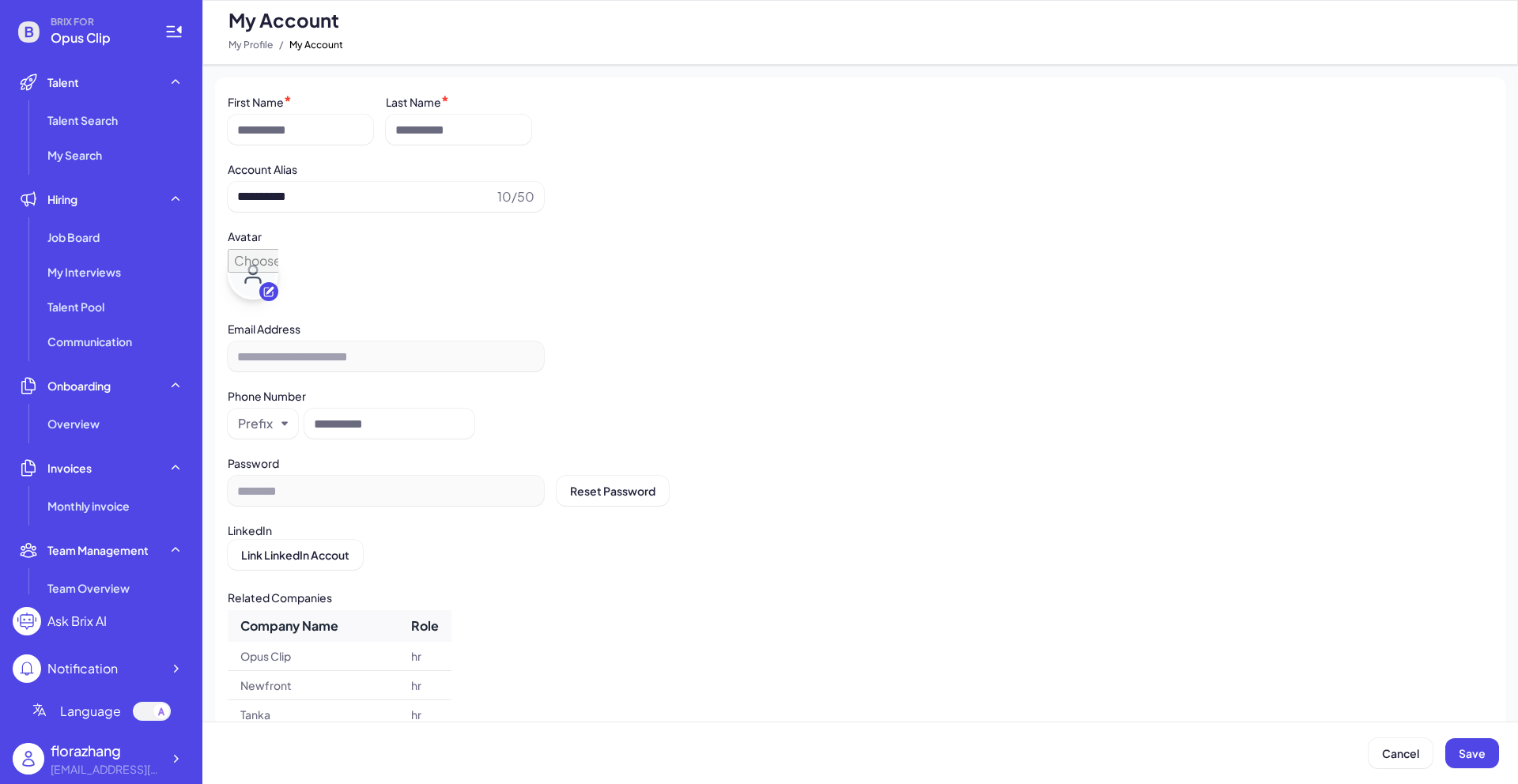
click at [124, 754] on div "florazhang" at bounding box center [106, 750] width 111 height 21
click at [146, 758] on div "florazhang" at bounding box center [106, 750] width 111 height 21
click at [173, 758] on icon at bounding box center [175, 758] width 16 height 16
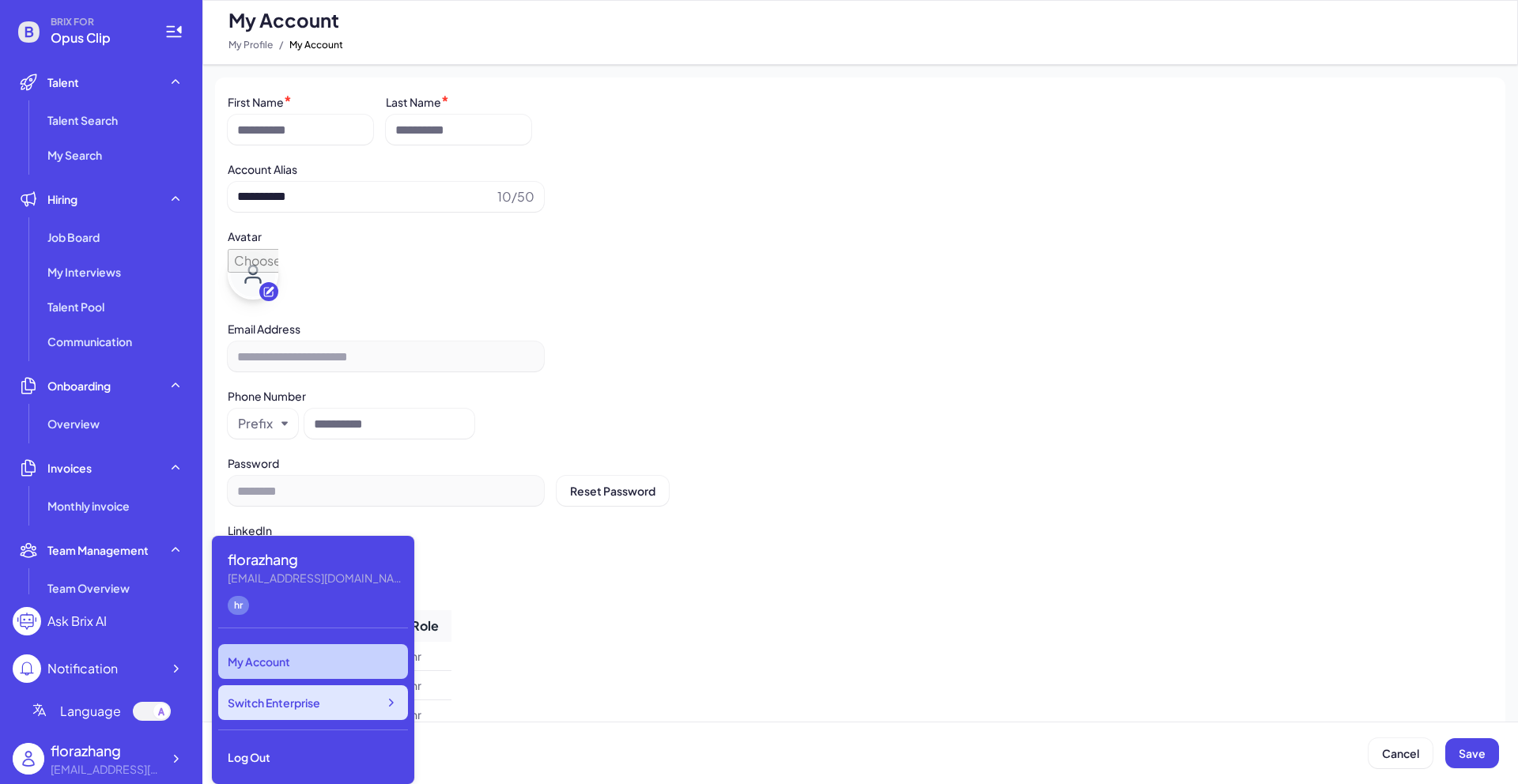
click at [308, 689] on div "Switch Enterprise" at bounding box center [313, 702] width 190 height 35
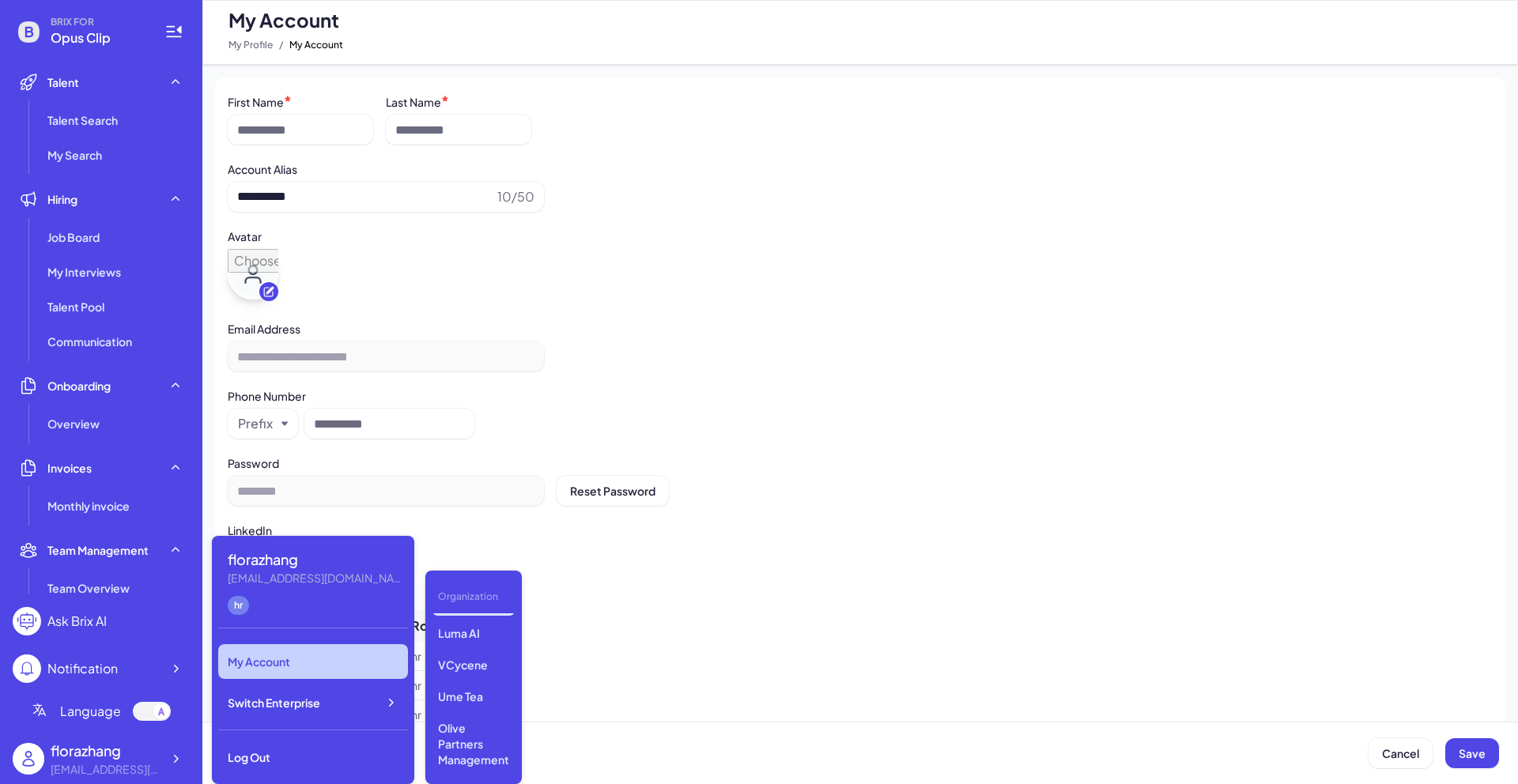
scroll to position [155, 0]
click at [472, 675] on p "Olive Partners Management" at bounding box center [473, 678] width 84 height 60
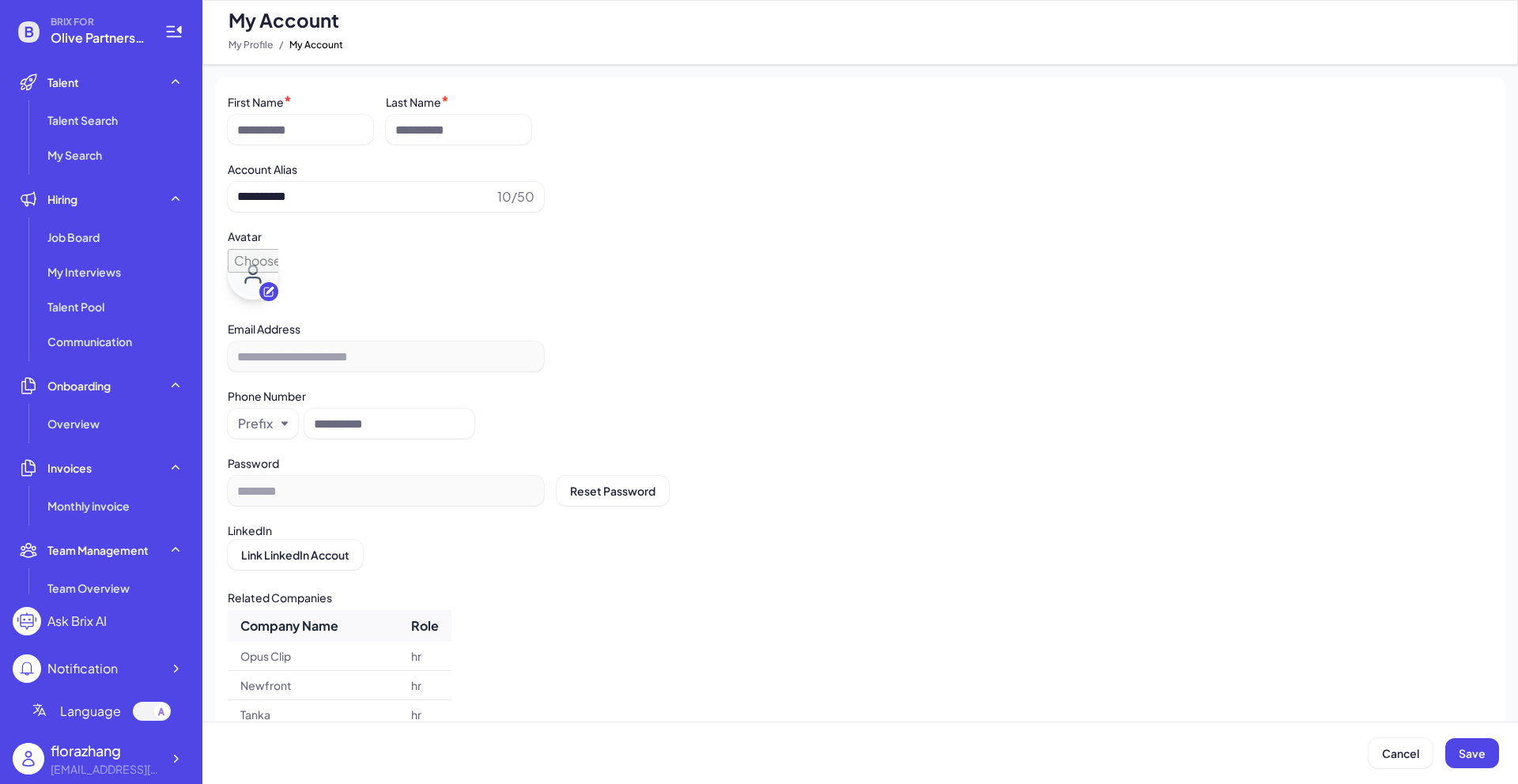
type input "**********"
click at [119, 233] on div "Job Board" at bounding box center [115, 237] width 149 height 32
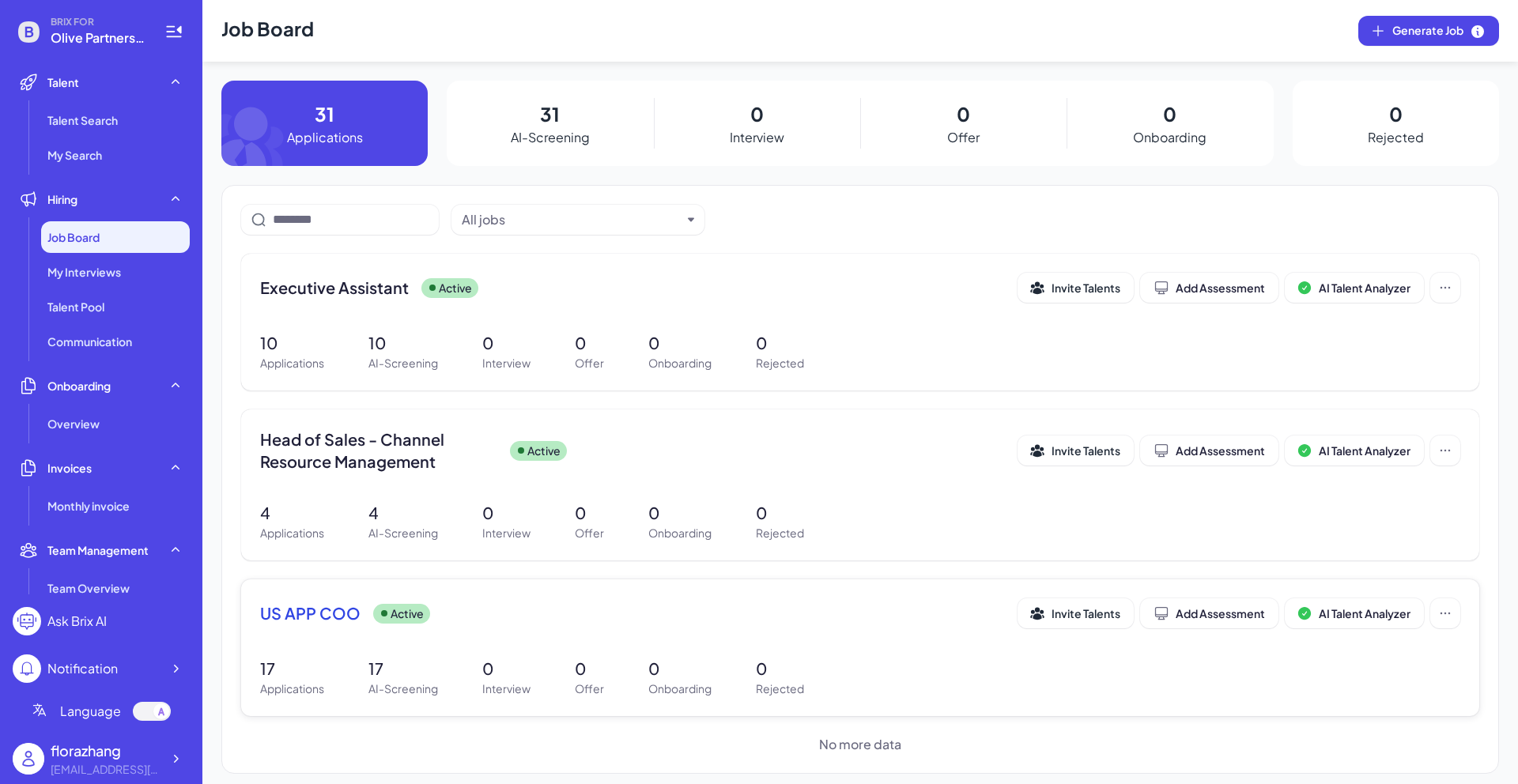
click at [335, 618] on span "US APP COO" at bounding box center [311, 613] width 101 height 22
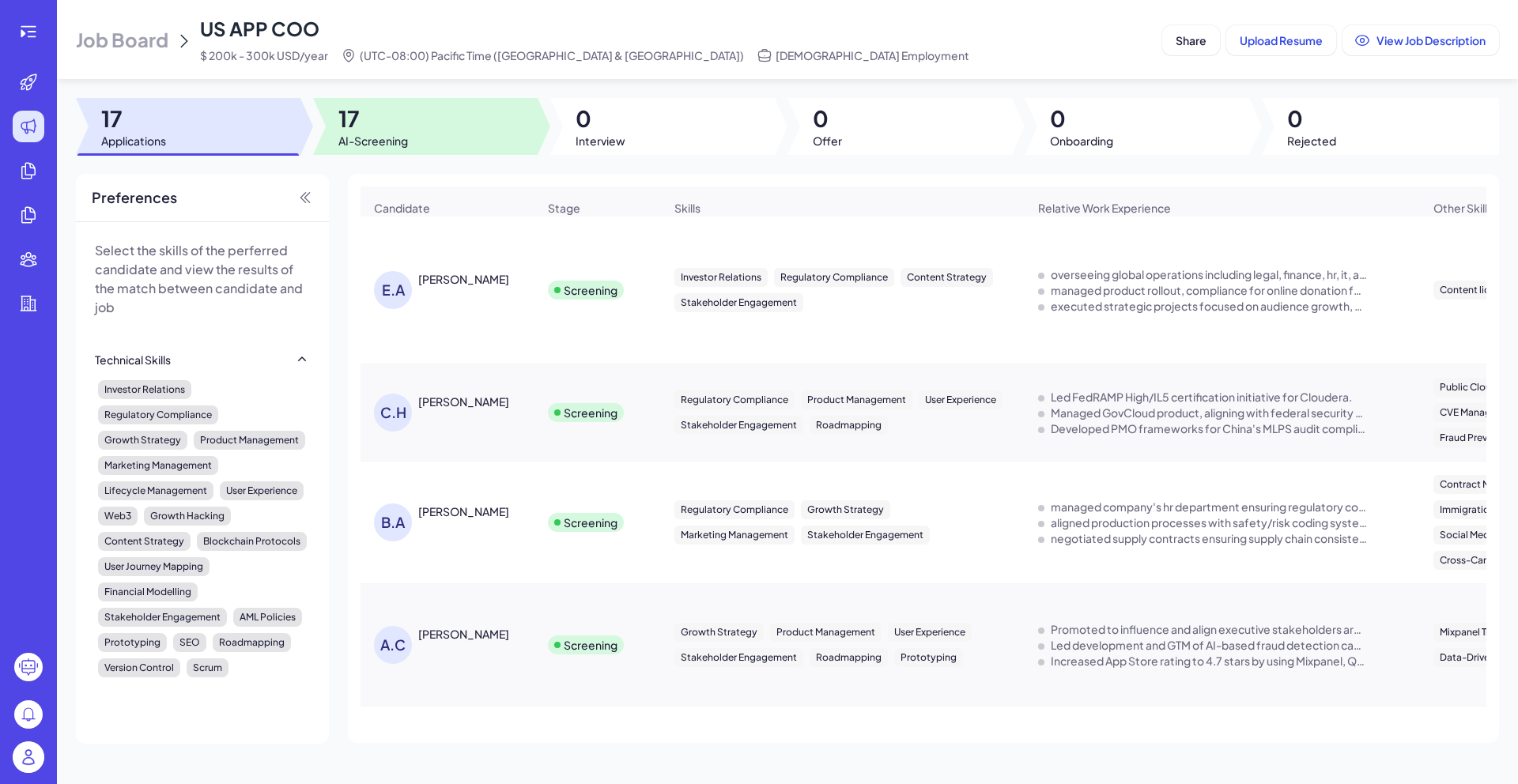
click at [462, 132] on div at bounding box center [425, 126] width 225 height 57
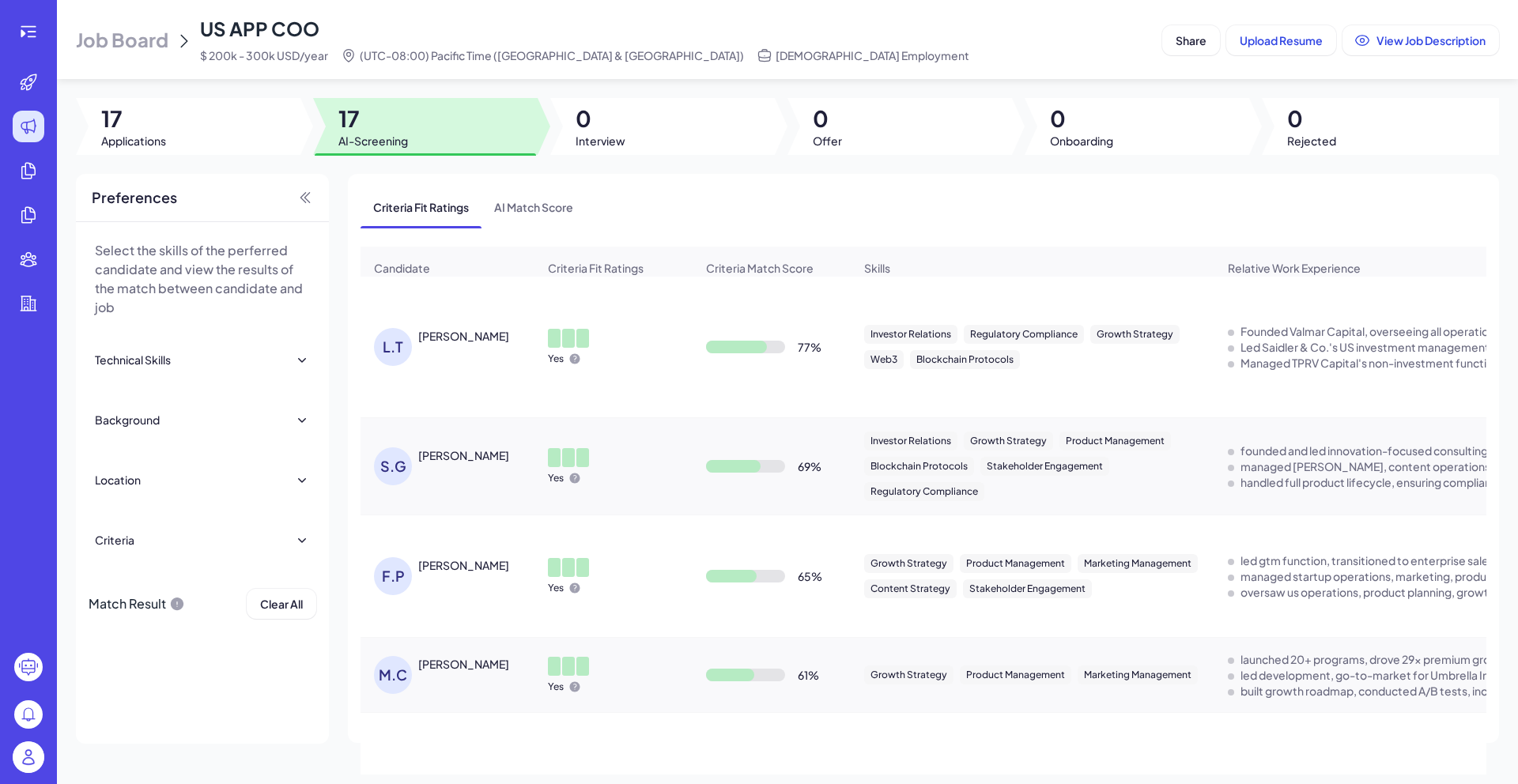
click at [451, 344] on div "[PERSON_NAME]" at bounding box center [464, 336] width 91 height 16
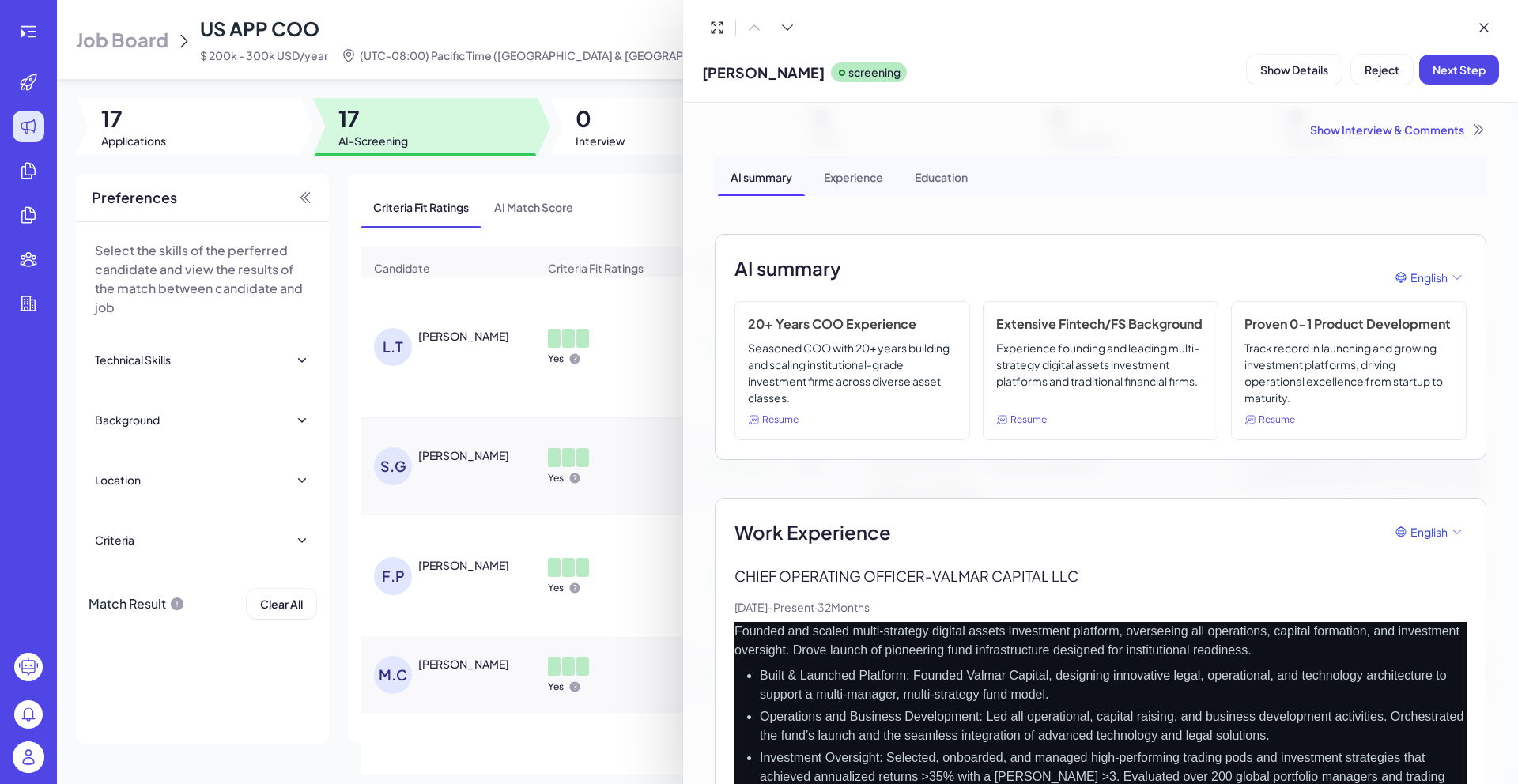
click at [1380, 122] on div "Show Interview & Comments" at bounding box center [1100, 130] width 771 height 16
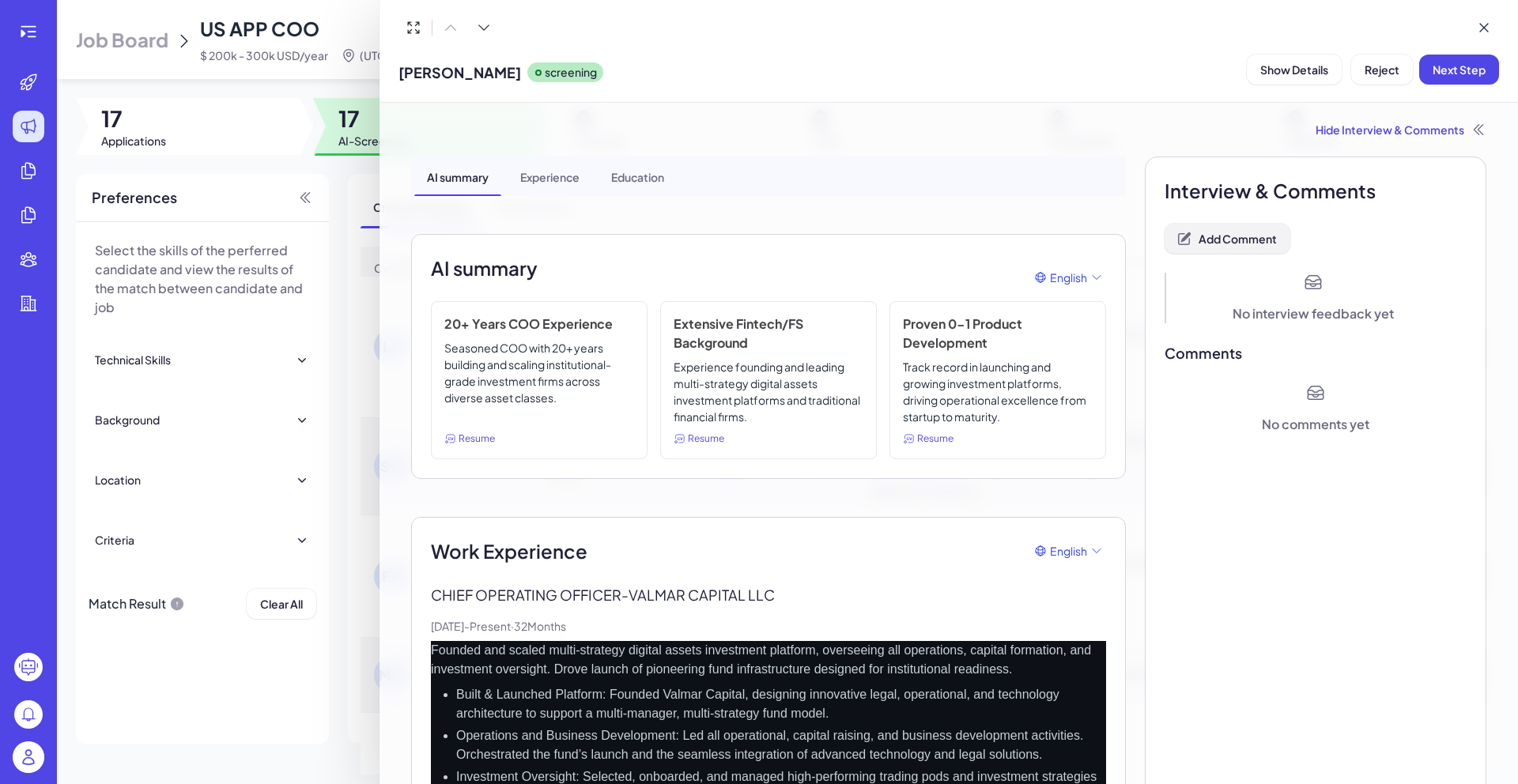
click at [1231, 245] on span "Add Comment" at bounding box center [1238, 238] width 79 height 15
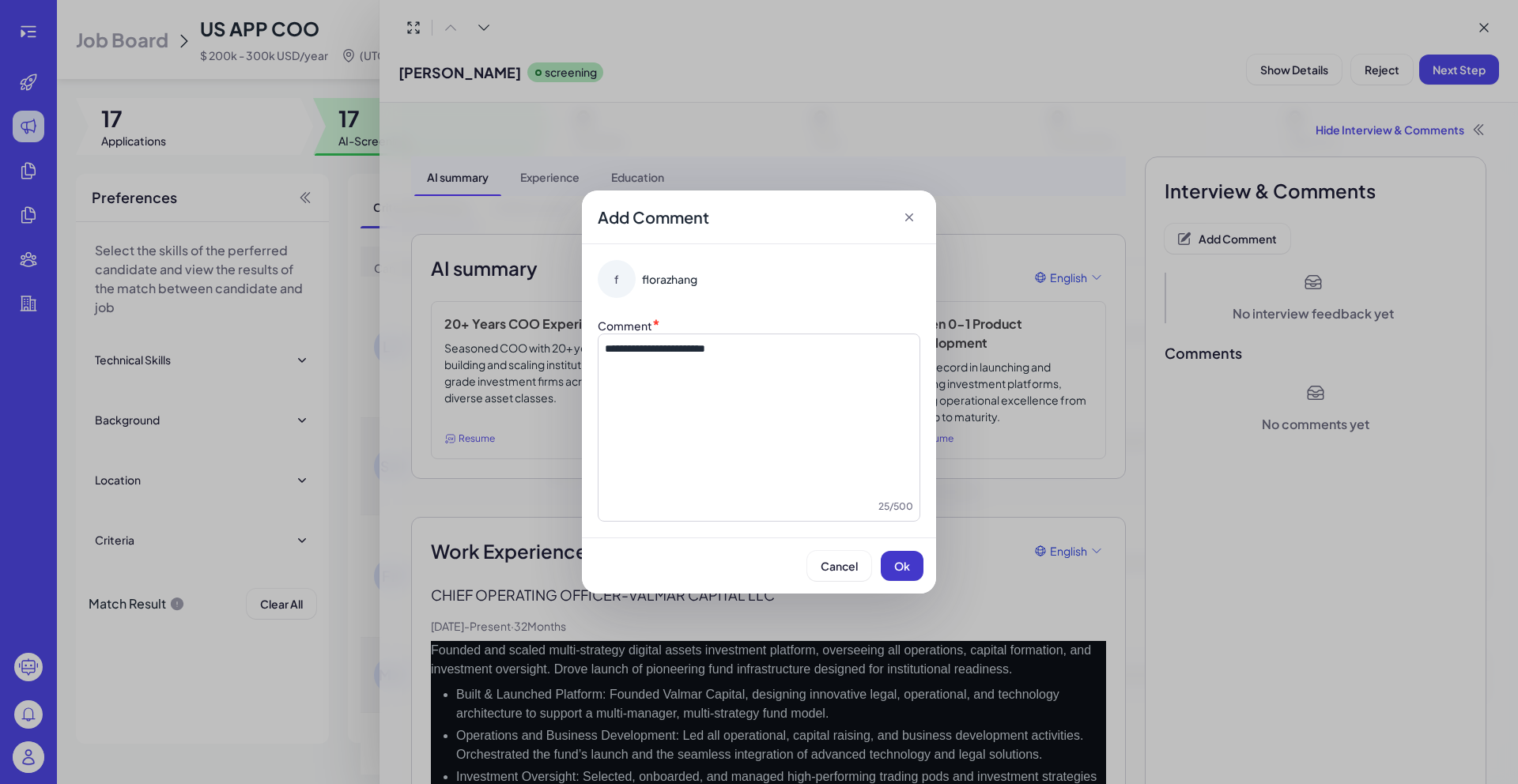
click at [907, 566] on span "Ok" at bounding box center [902, 565] width 16 height 15
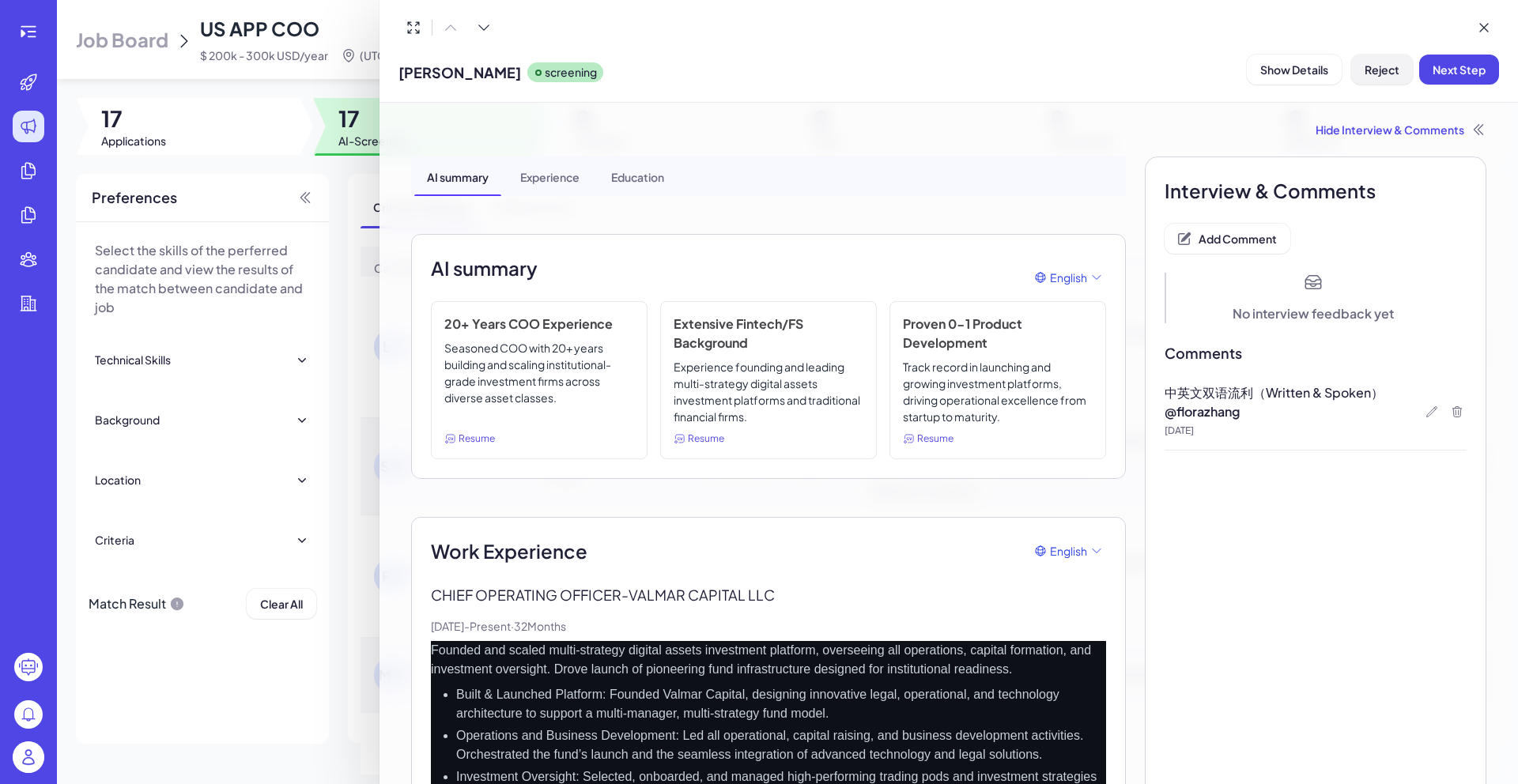
click at [1399, 75] on button "Reject" at bounding box center [1382, 69] width 62 height 30
click at [1454, 172] on button "Ok" at bounding box center [1468, 171] width 37 height 26
click at [345, 193] on div at bounding box center [759, 392] width 1518 height 784
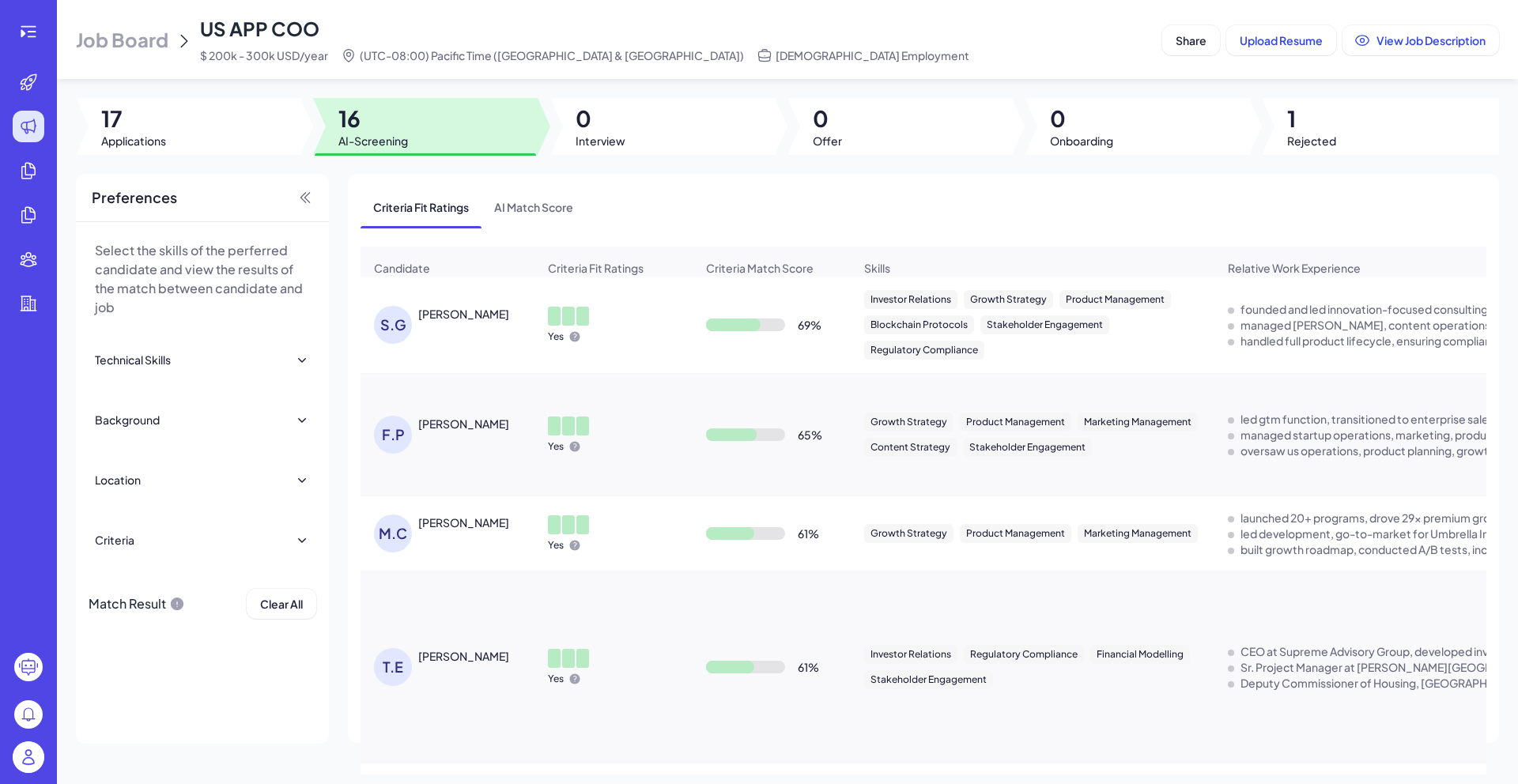
click at [470, 331] on div "S.G Salvatore Gallo" at bounding box center [455, 325] width 163 height 38
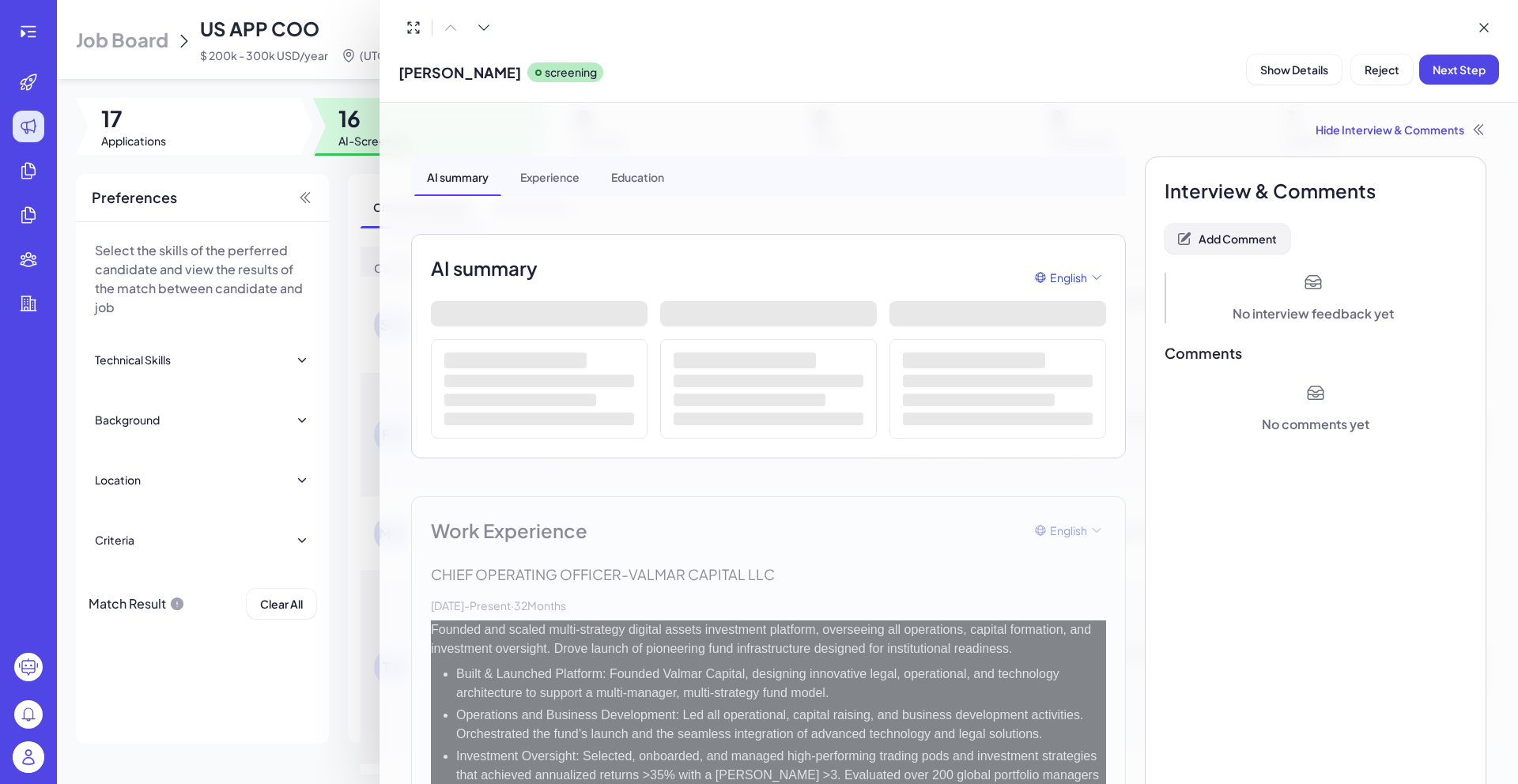
click at [1260, 242] on span "Add Comment" at bounding box center [1238, 238] width 79 height 15
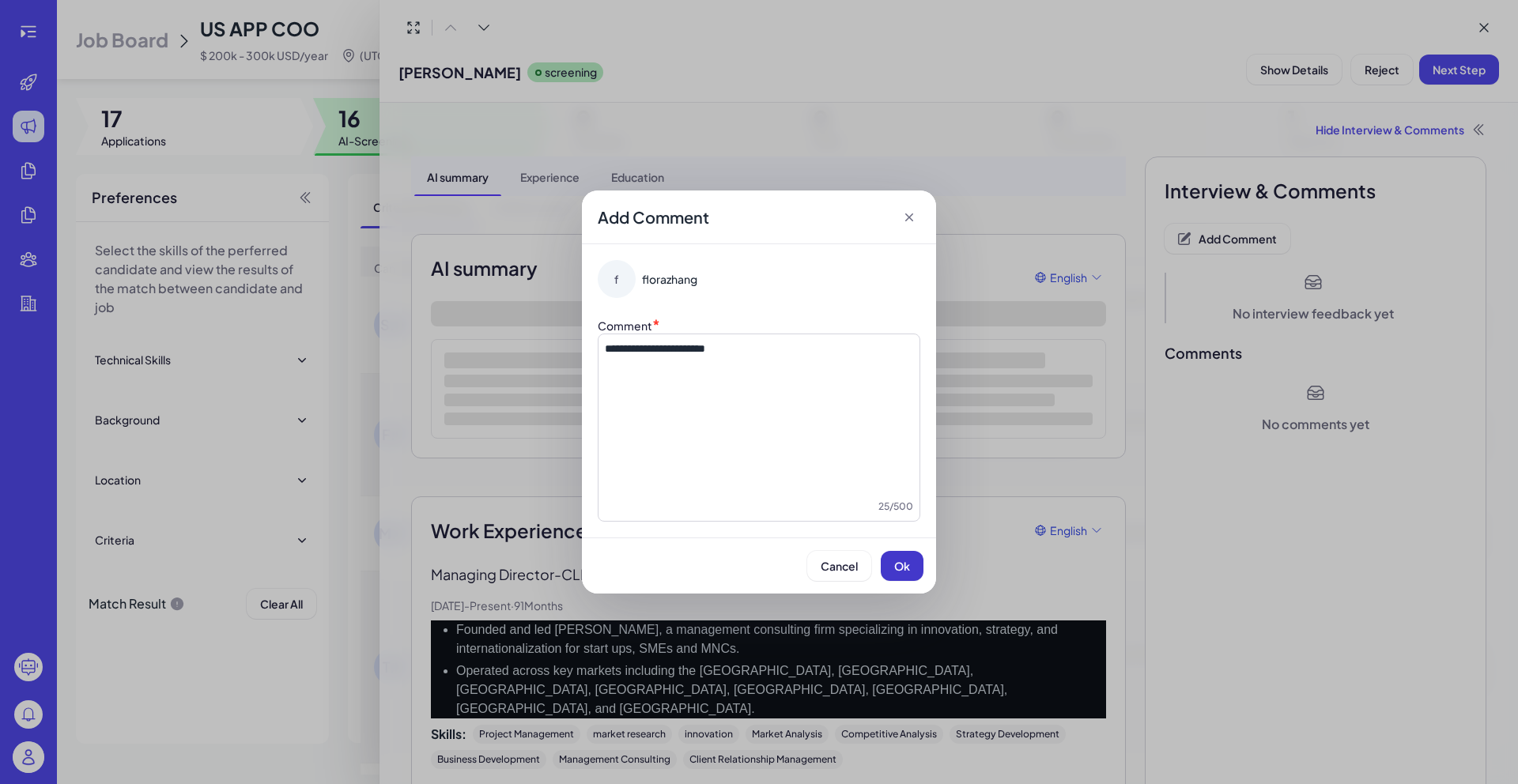
click at [909, 570] on span "Ok" at bounding box center [902, 565] width 16 height 15
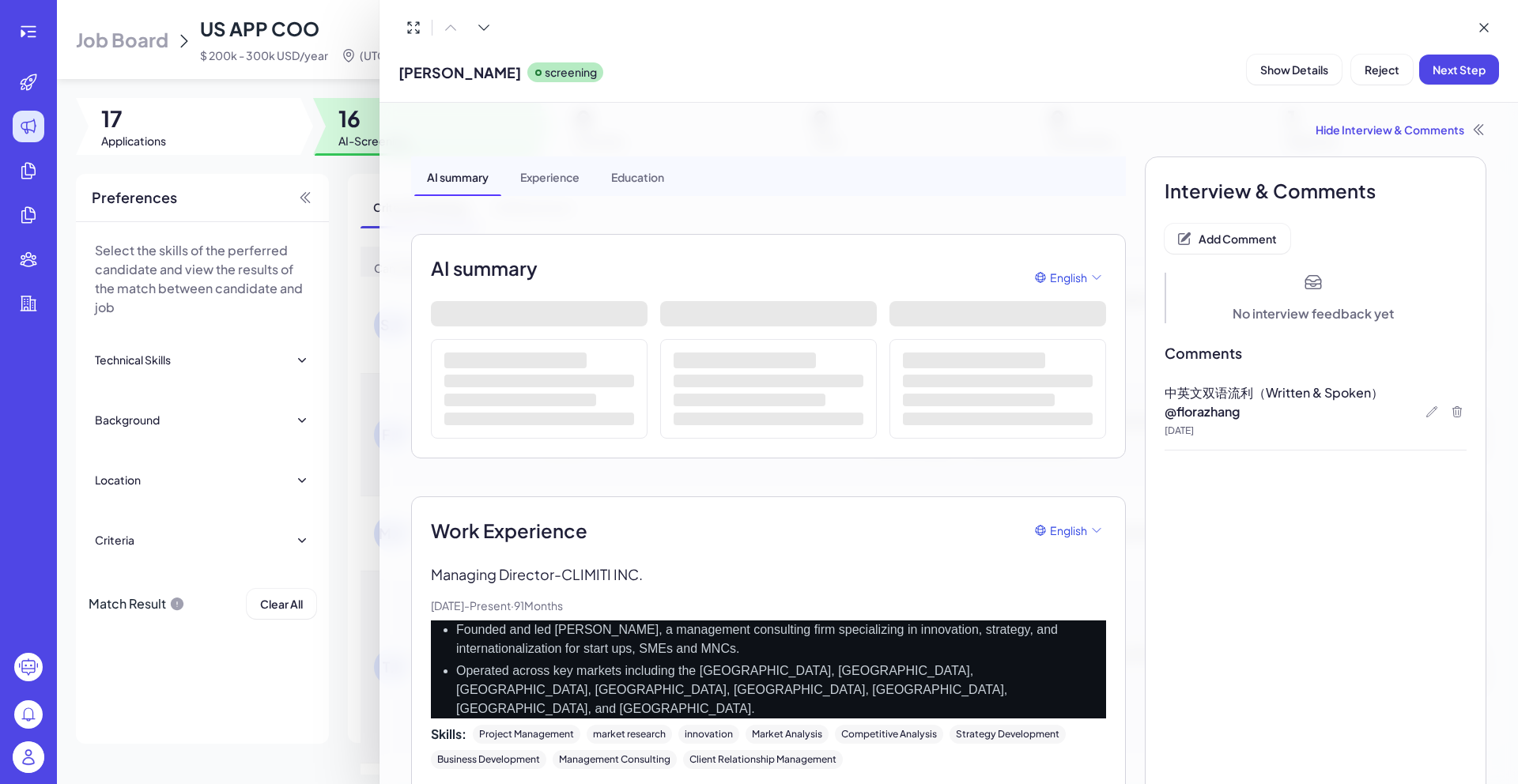
drag, startPoint x: 1381, startPoint y: 79, endPoint x: 989, endPoint y: 110, distance: 393.2
click at [1381, 79] on button "Reject" at bounding box center [1382, 69] width 62 height 30
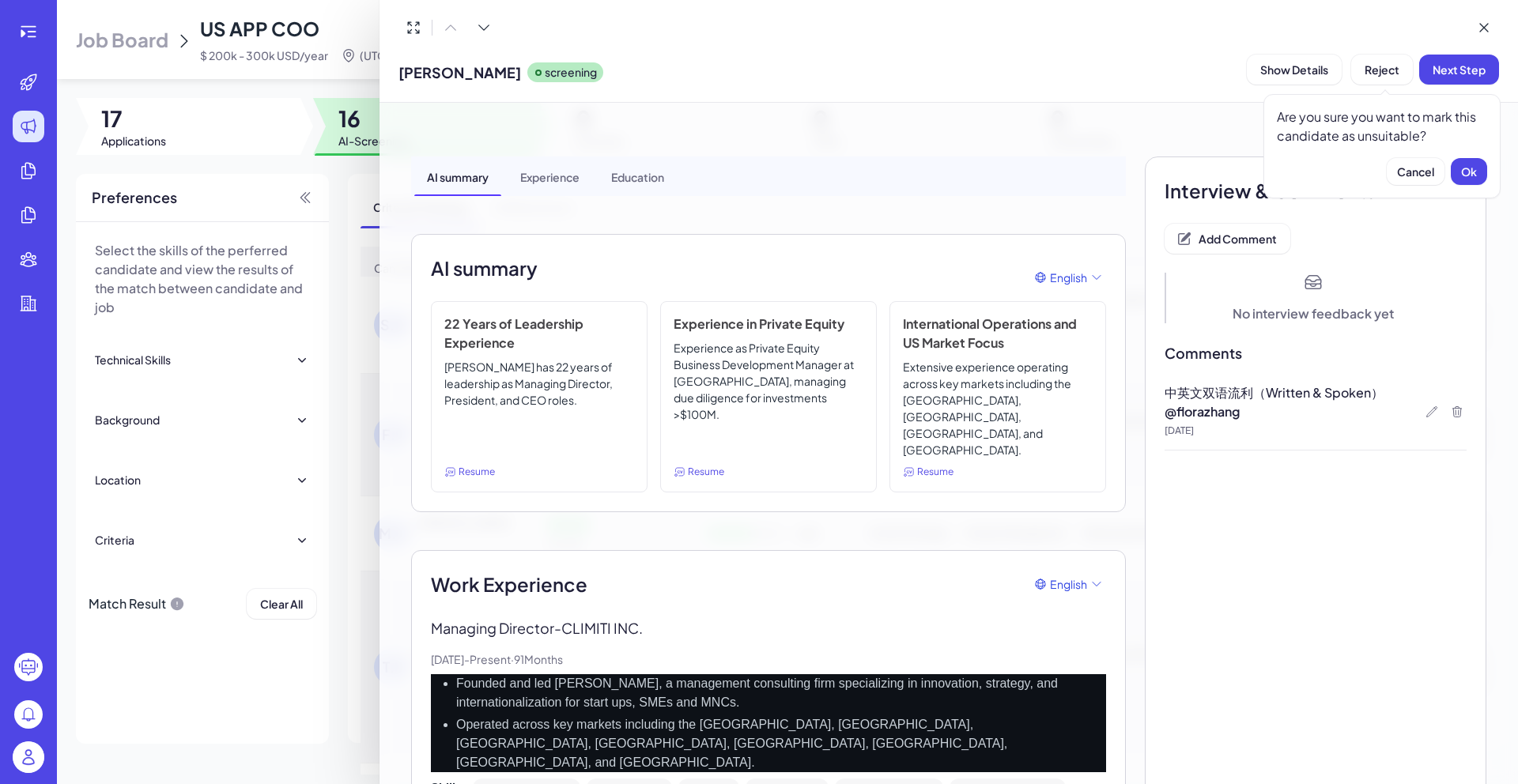
drag, startPoint x: 1469, startPoint y: 173, endPoint x: 1437, endPoint y: 174, distance: 32.0
click at [1469, 173] on span "Ok" at bounding box center [1468, 172] width 16 height 15
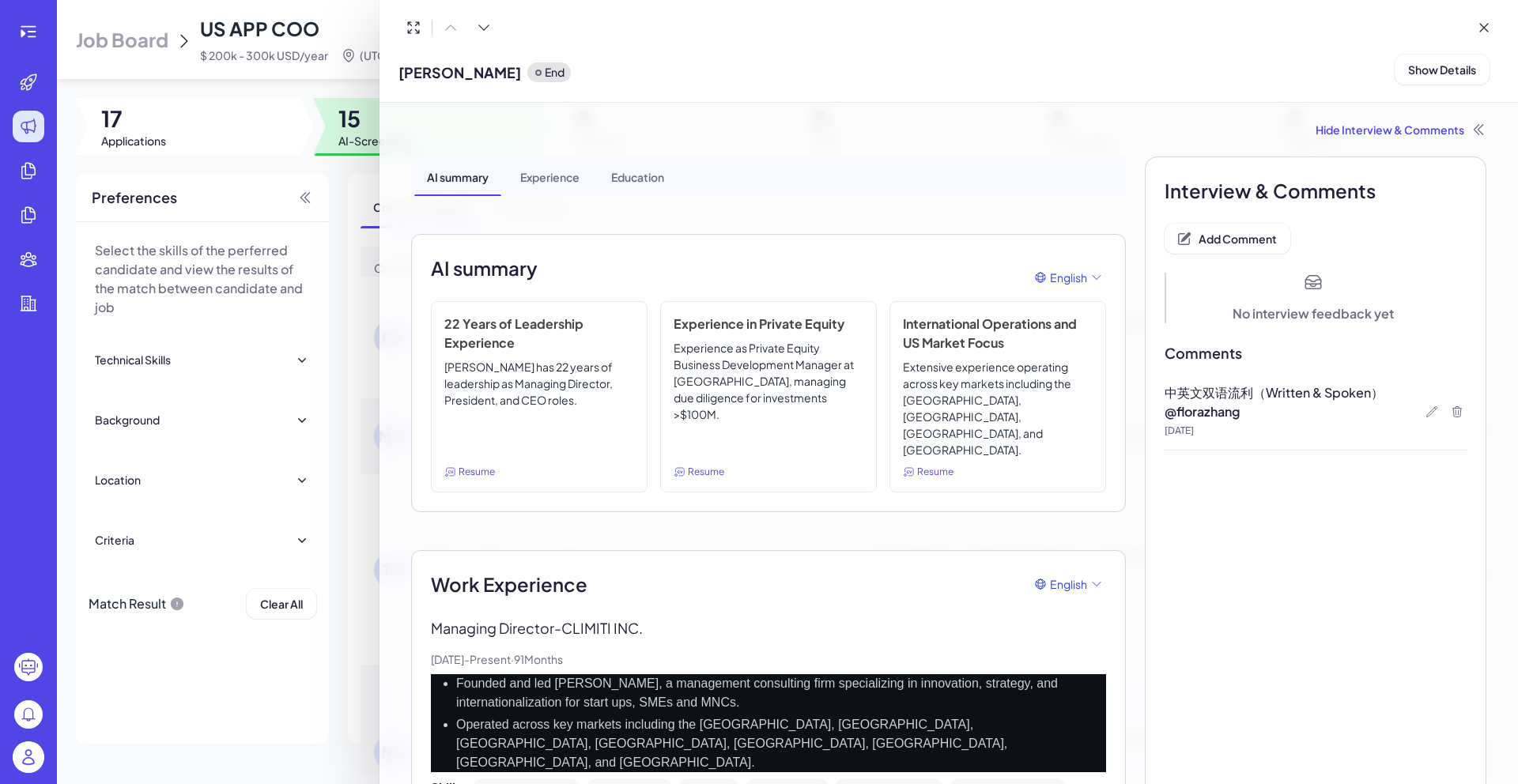
click at [365, 482] on div at bounding box center [759, 392] width 1518 height 784
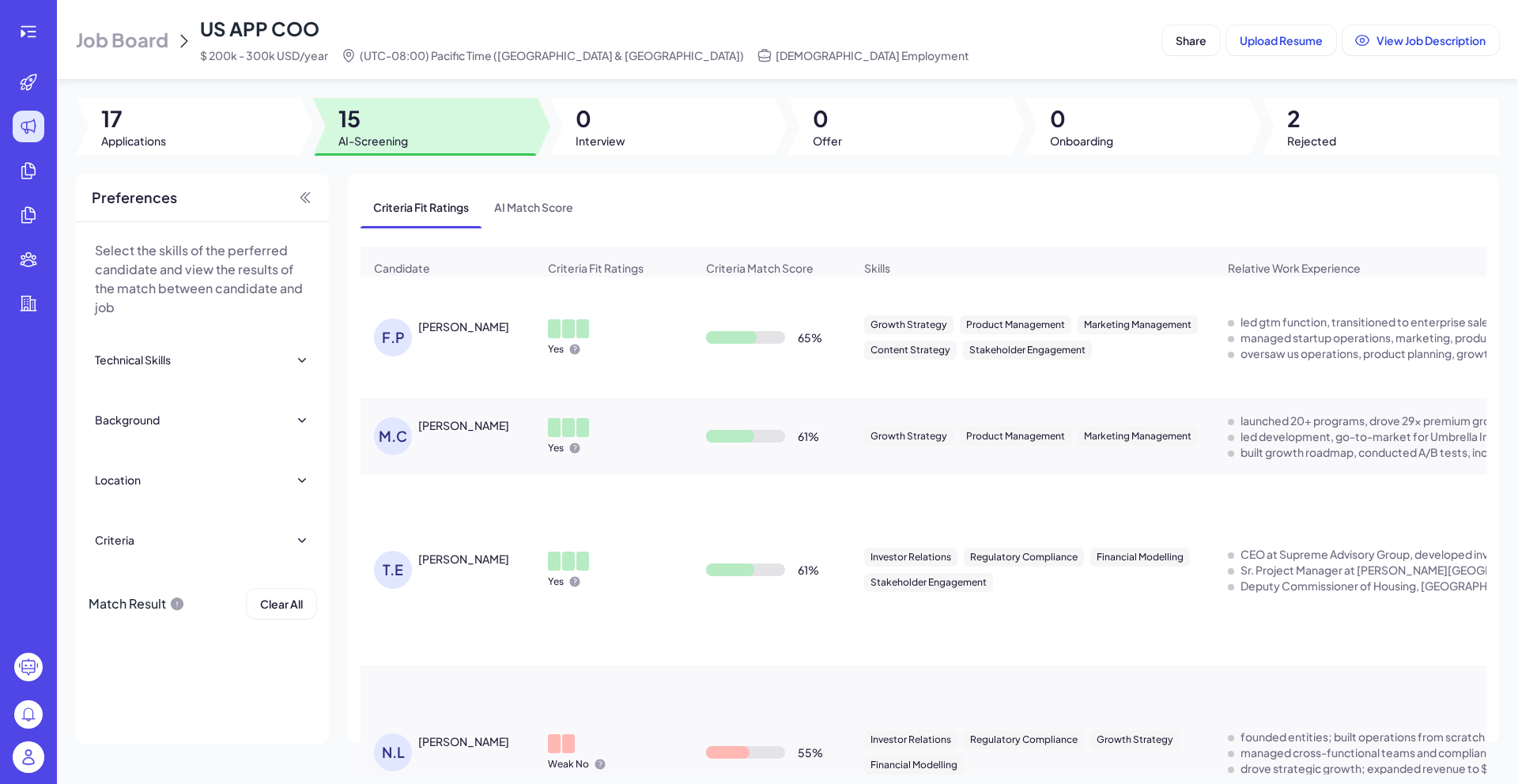
click at [474, 562] on div "THOMAS ELLIOTT" at bounding box center [464, 559] width 91 height 16
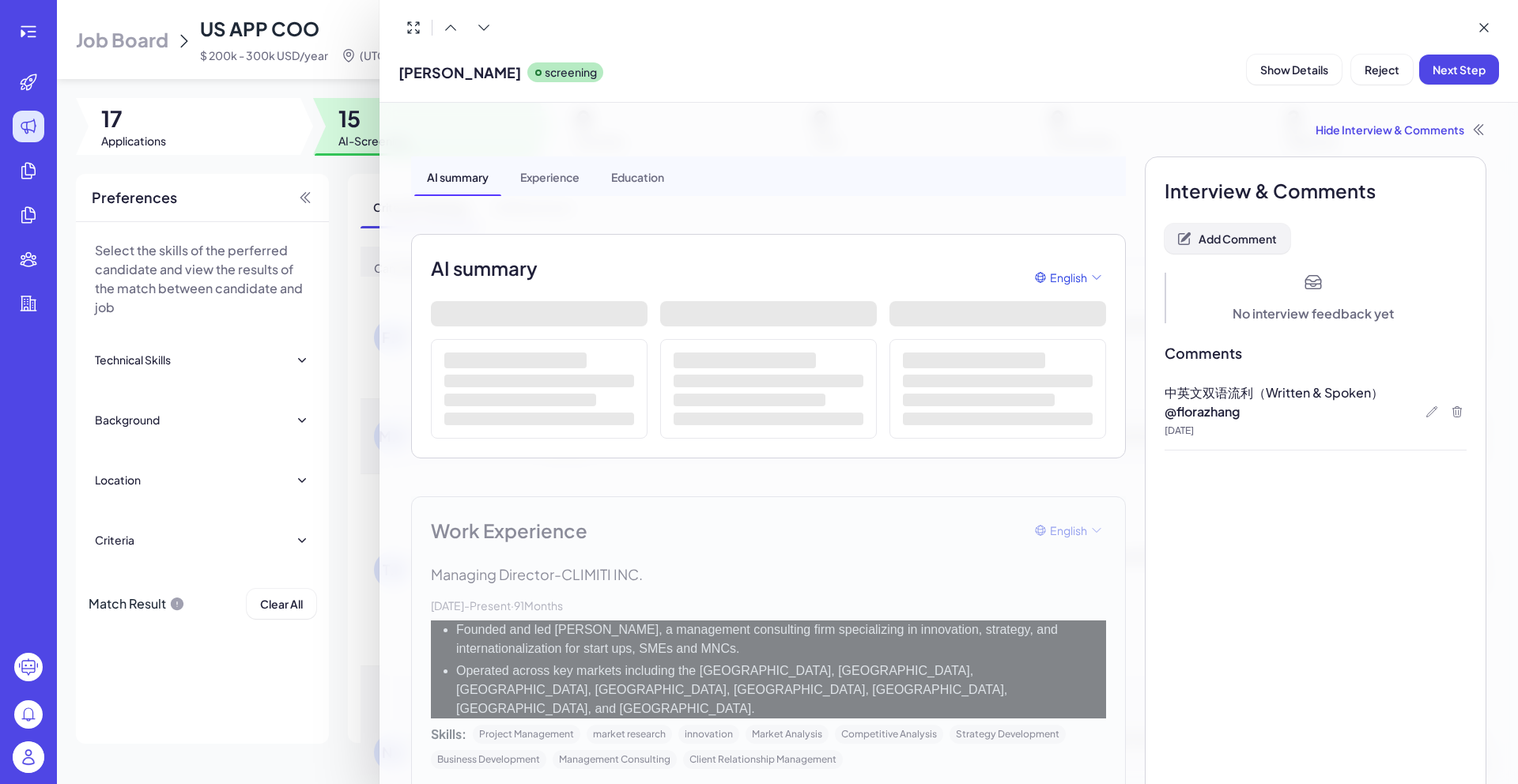
click at [1241, 237] on span "Add Comment" at bounding box center [1238, 238] width 79 height 15
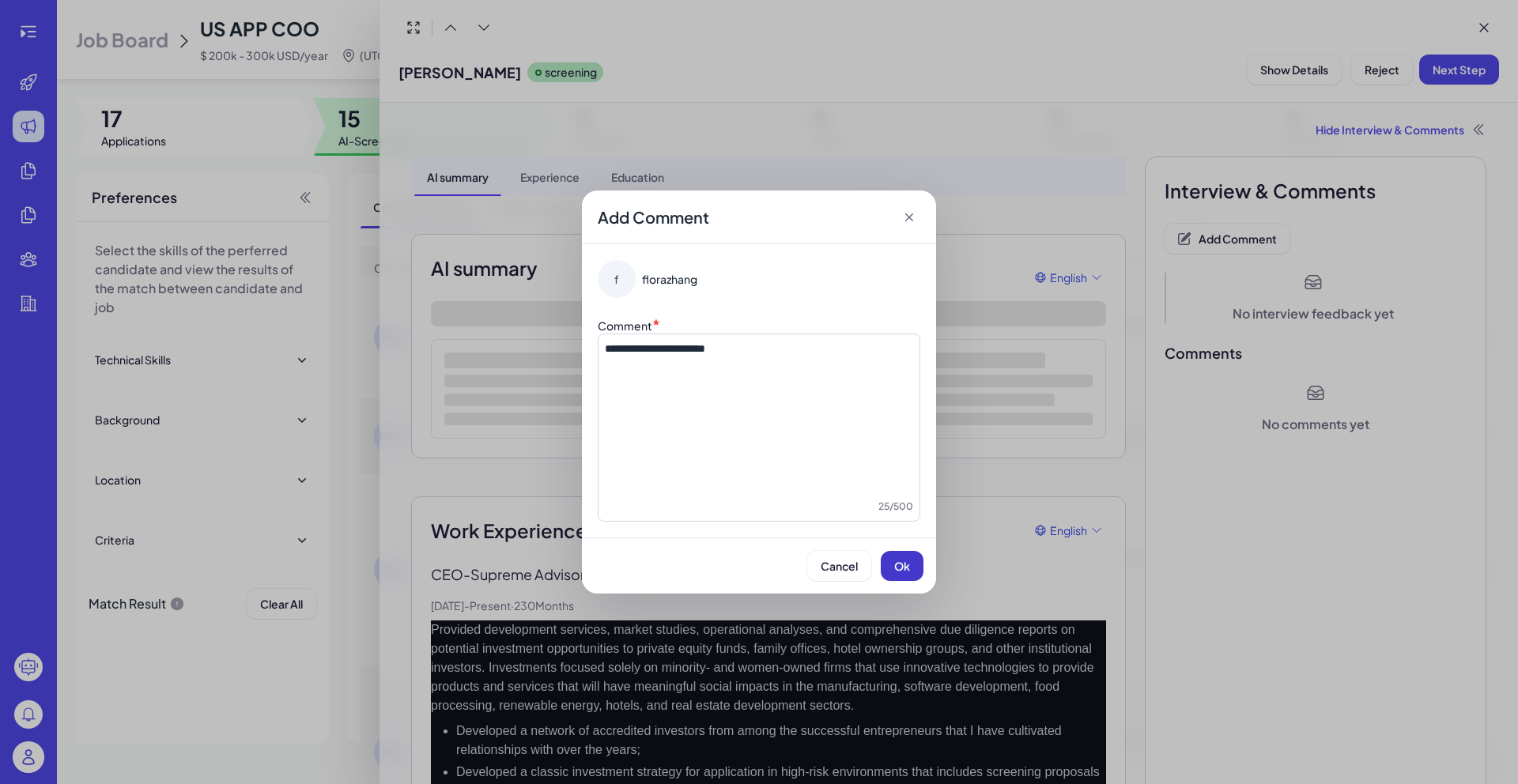
click at [912, 565] on button "Ok" at bounding box center [902, 565] width 43 height 30
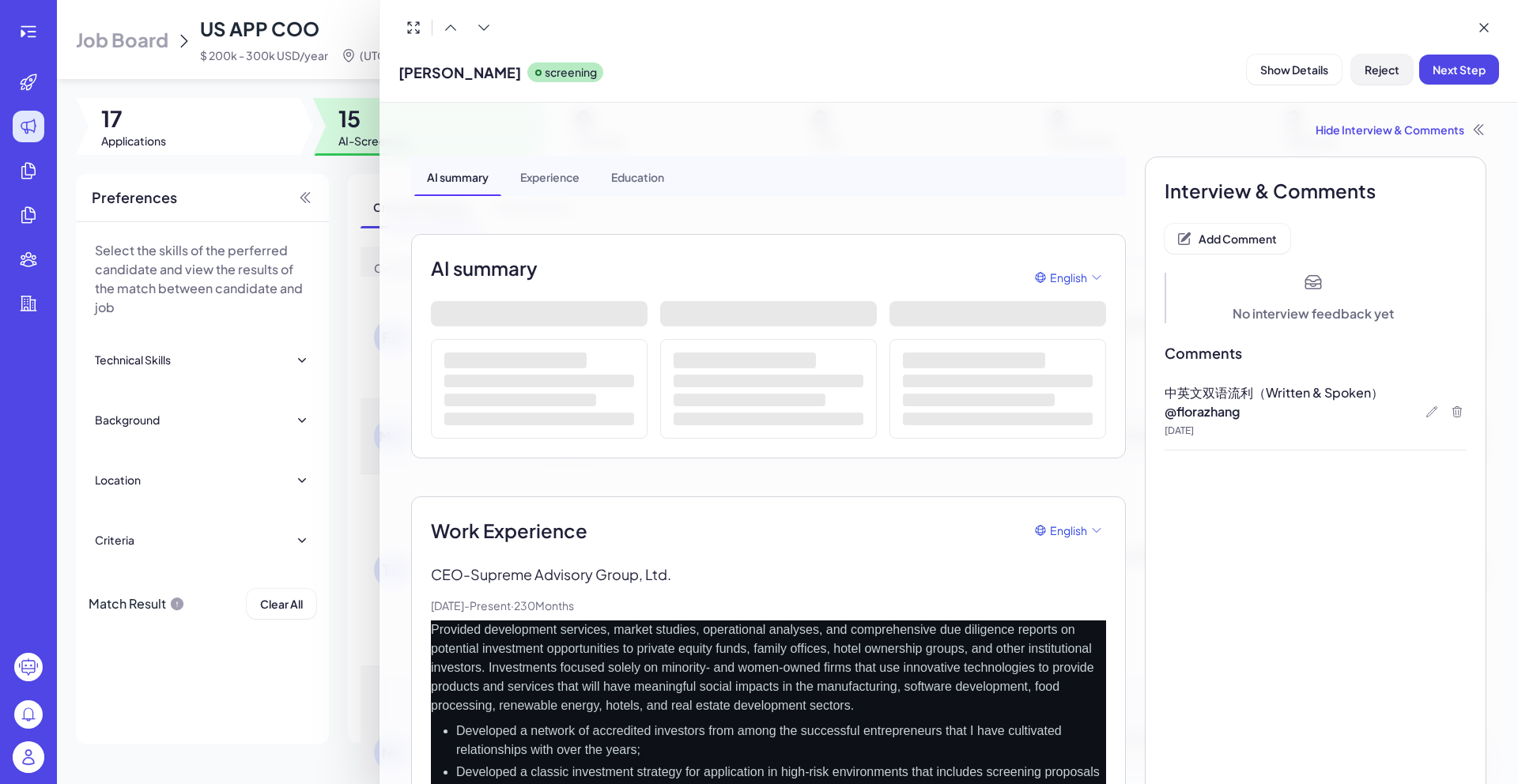
click at [1402, 79] on button "Reject" at bounding box center [1382, 69] width 62 height 30
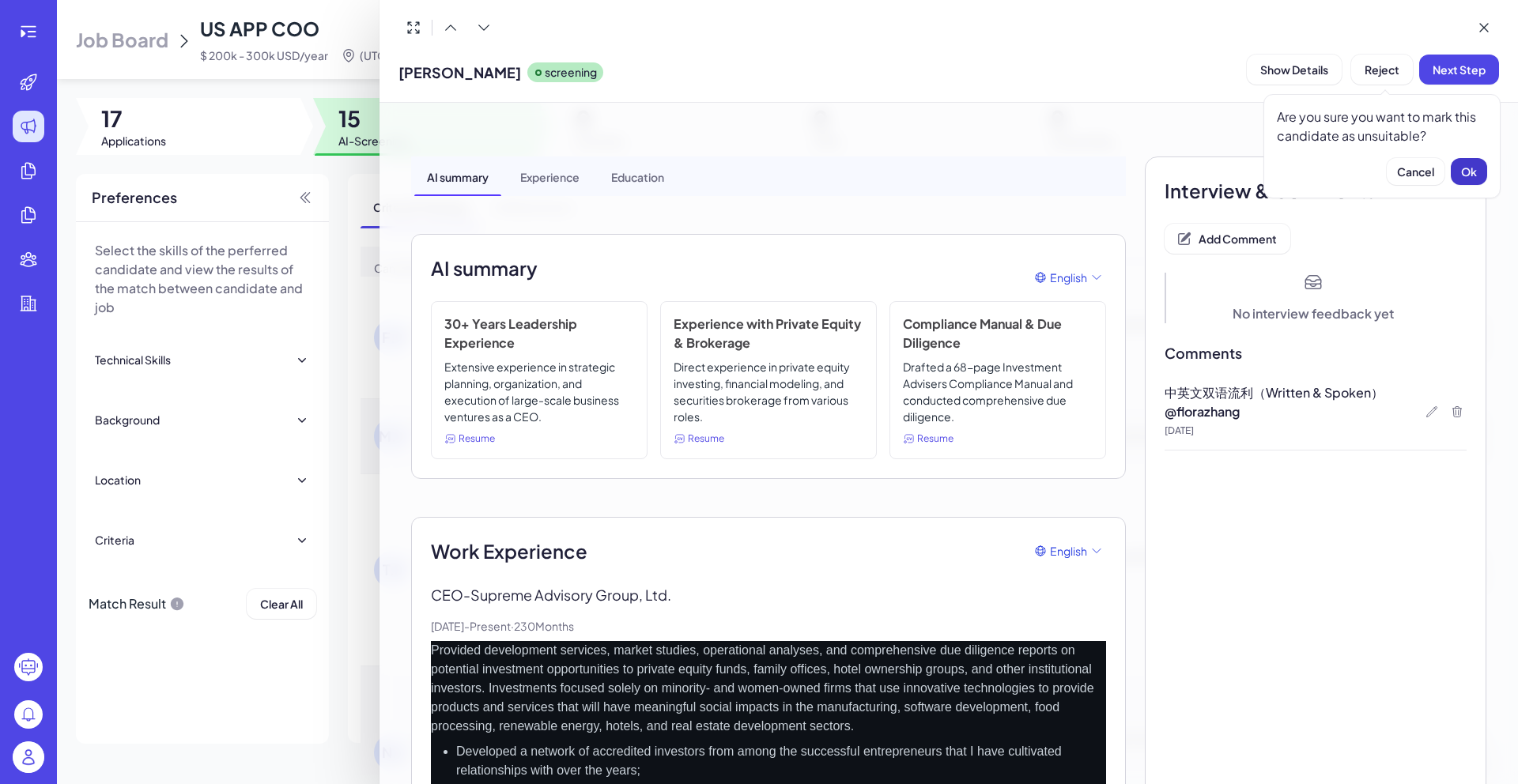
click at [1464, 171] on span "Ok" at bounding box center [1468, 172] width 16 height 15
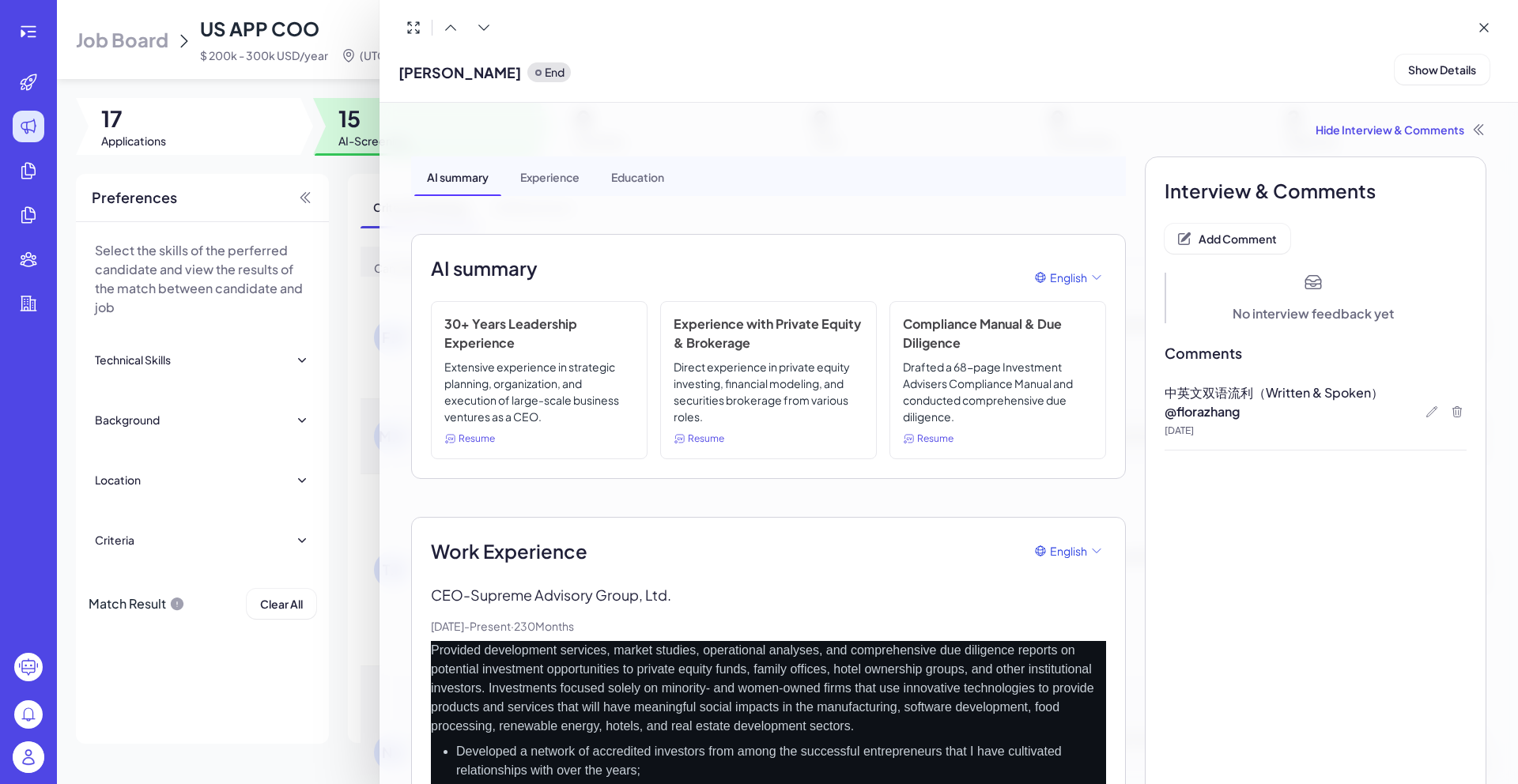
click at [346, 199] on div at bounding box center [759, 392] width 1518 height 784
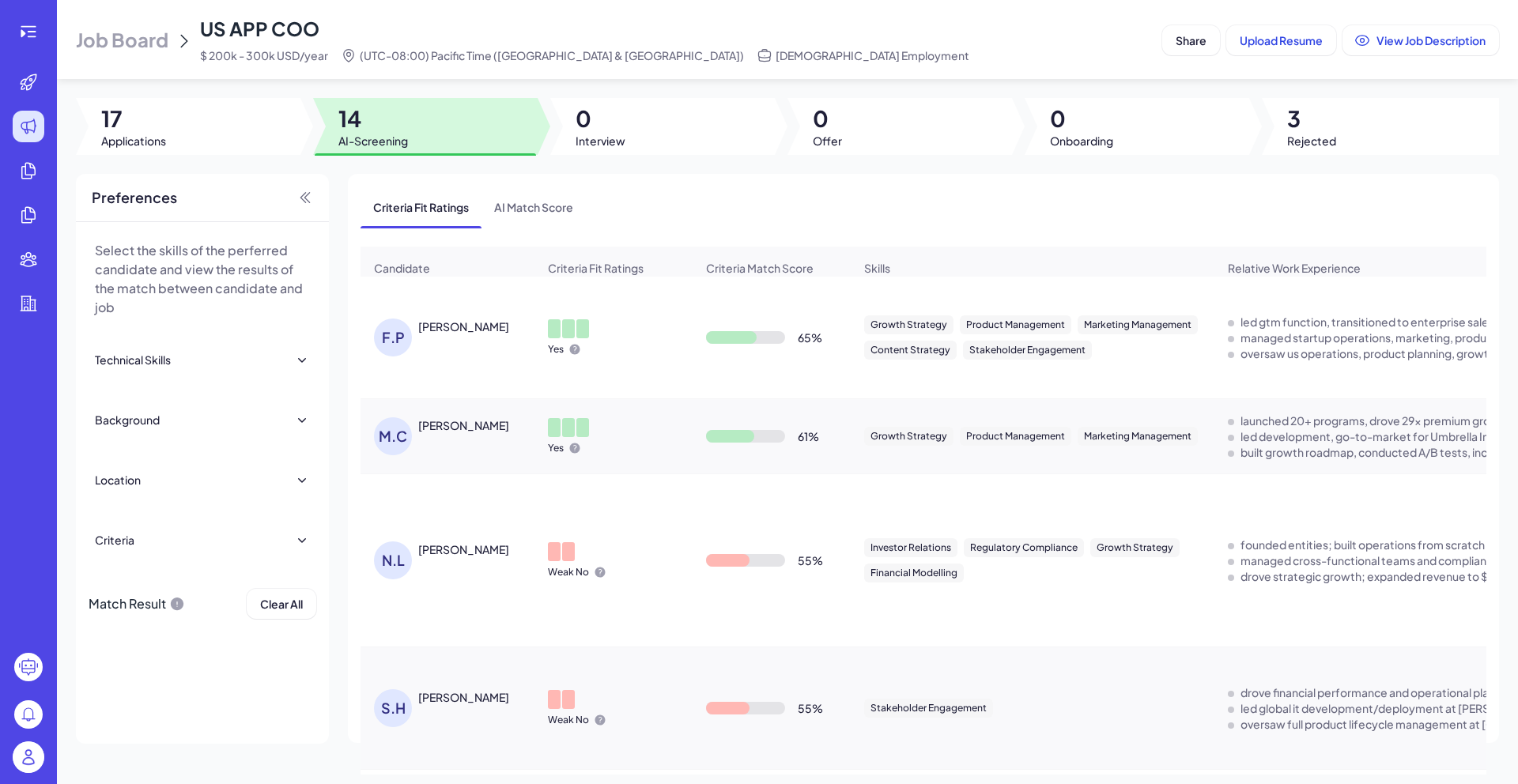
click at [467, 335] on div "FERNANDO PIZARRO" at bounding box center [464, 326] width 91 height 16
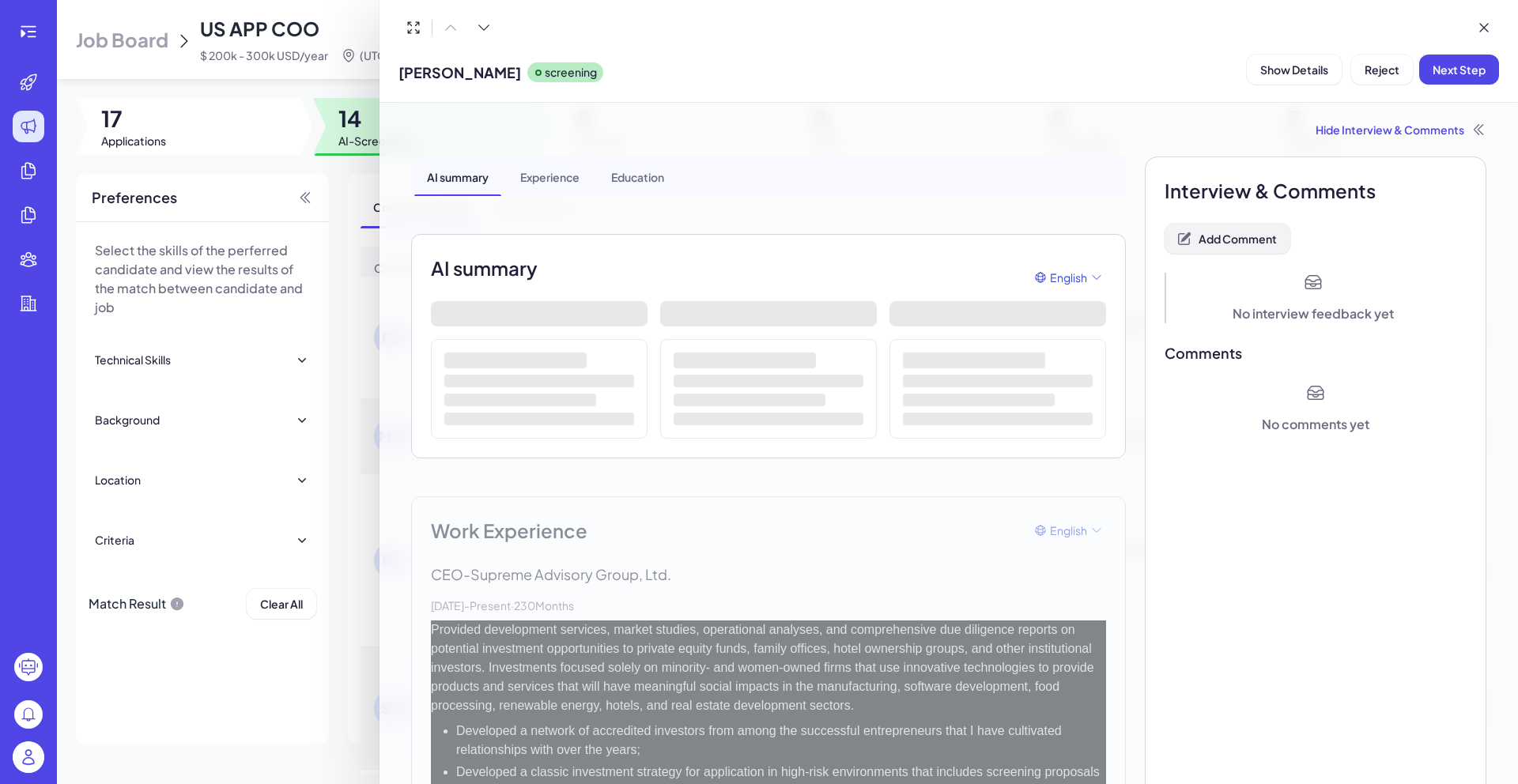
click at [1199, 249] on button "Add Comment" at bounding box center [1227, 238] width 126 height 30
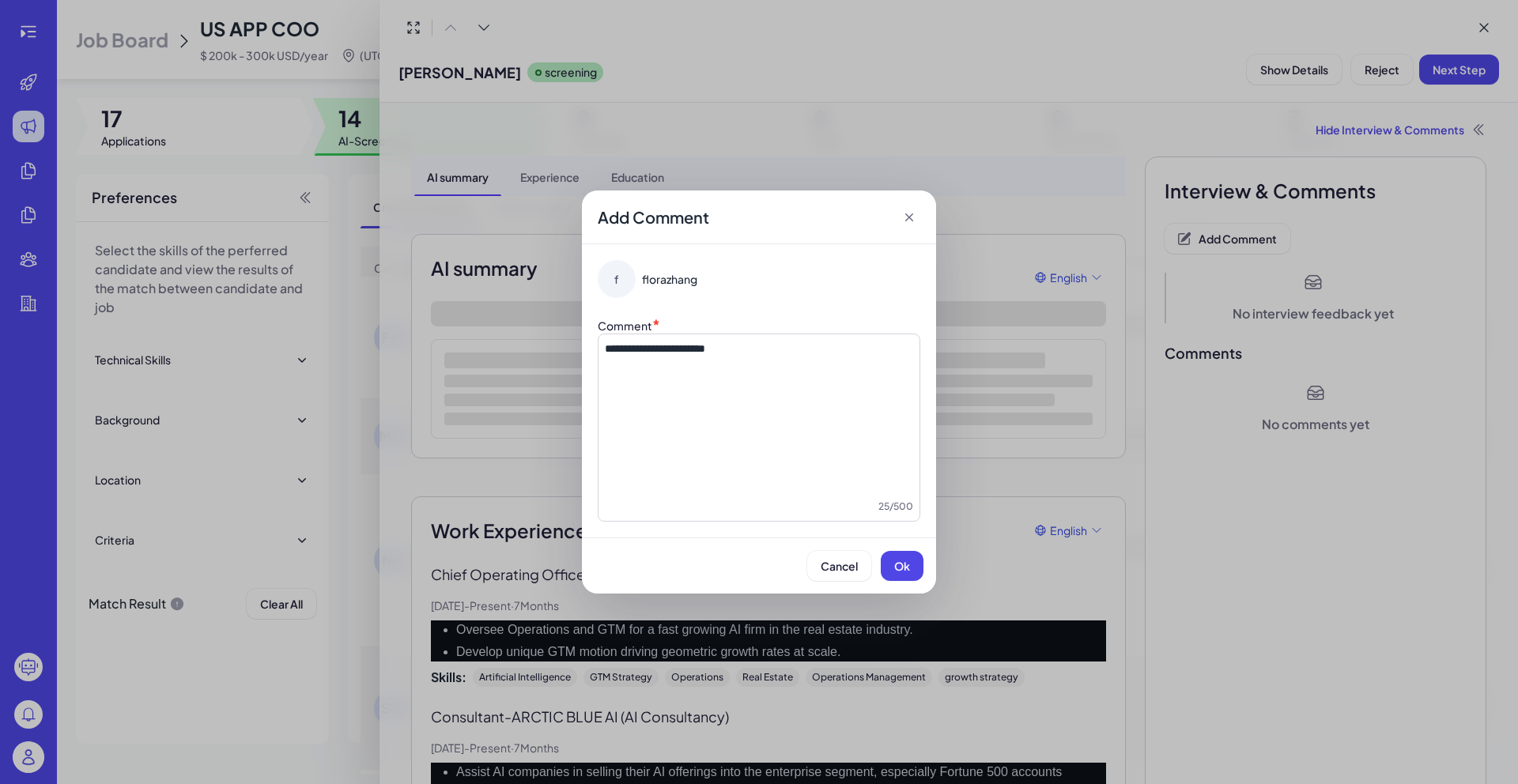
click at [894, 559] on span "Ok" at bounding box center [902, 565] width 16 height 15
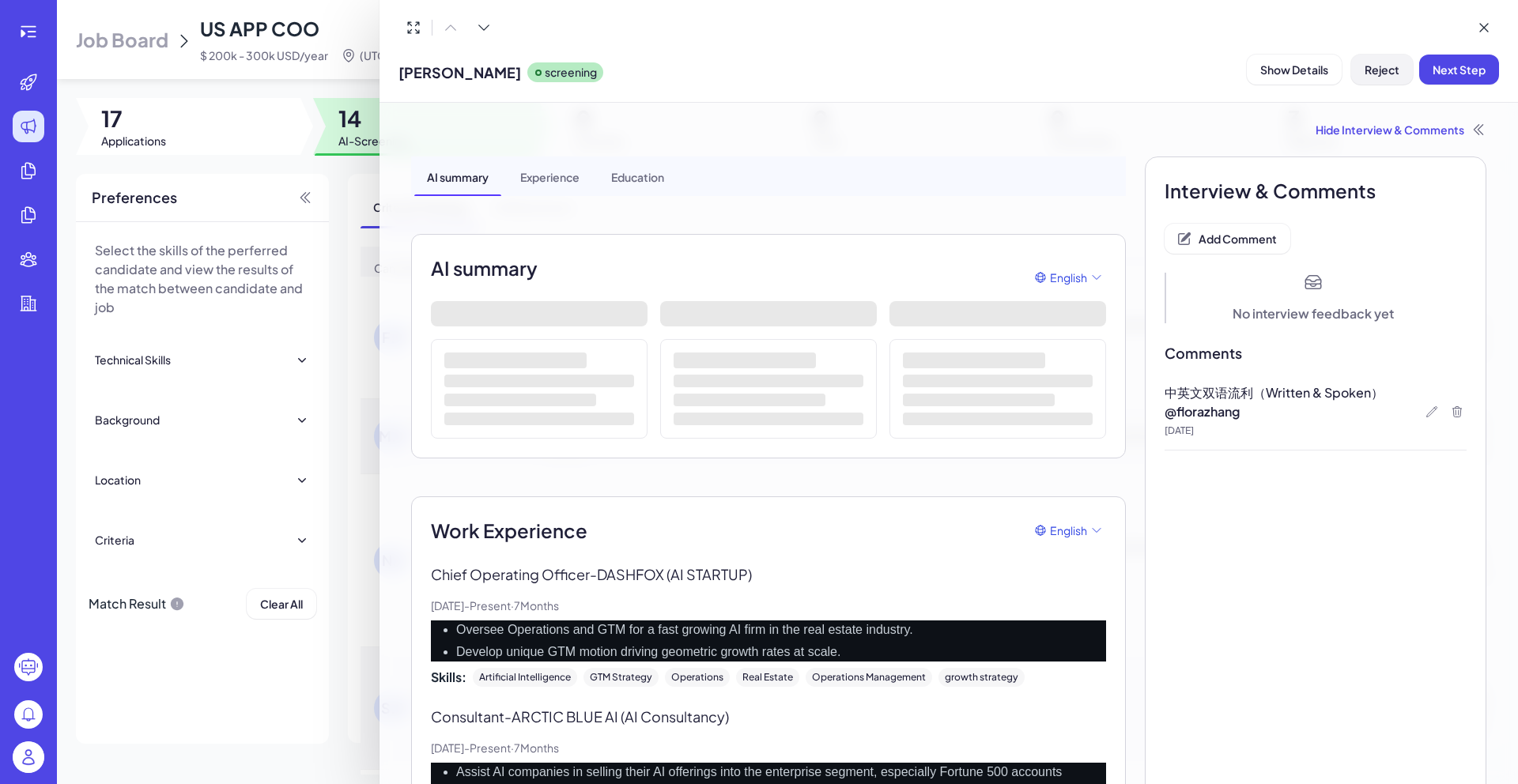
click at [1393, 77] on button "Reject" at bounding box center [1382, 69] width 62 height 30
click at [1473, 167] on span "Ok" at bounding box center [1468, 172] width 16 height 15
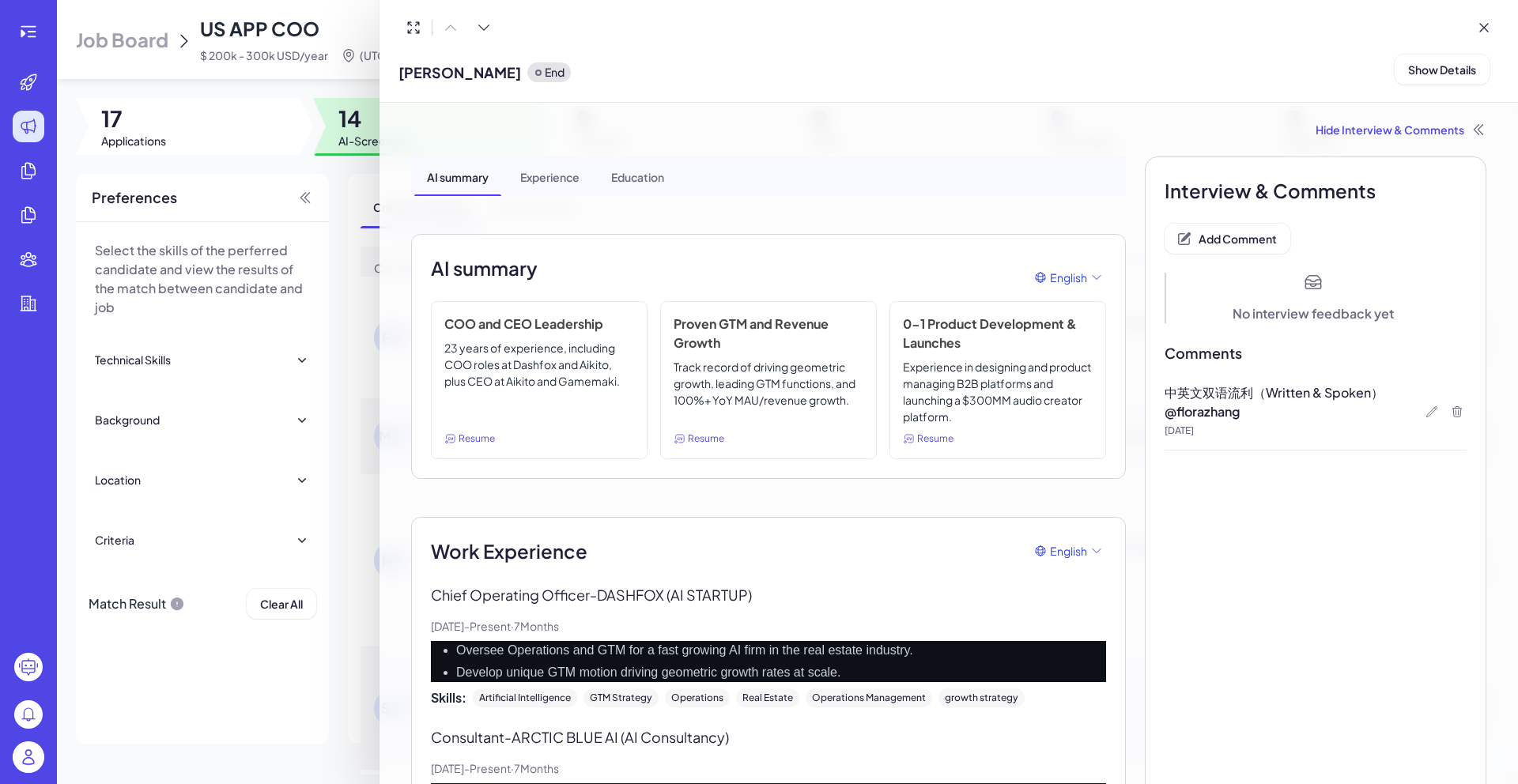
click at [360, 182] on div at bounding box center [759, 392] width 1518 height 784
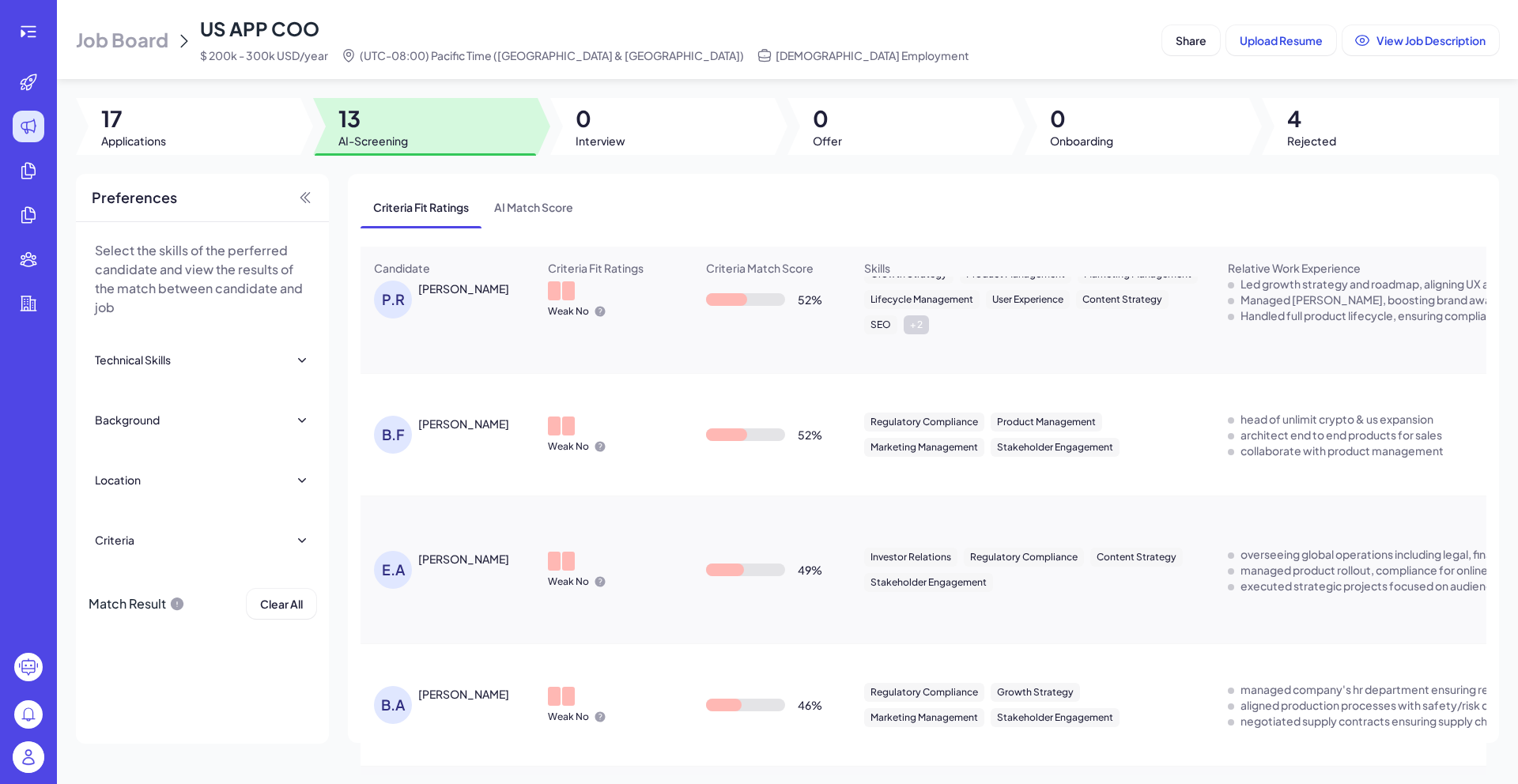
scroll to position [717, 0]
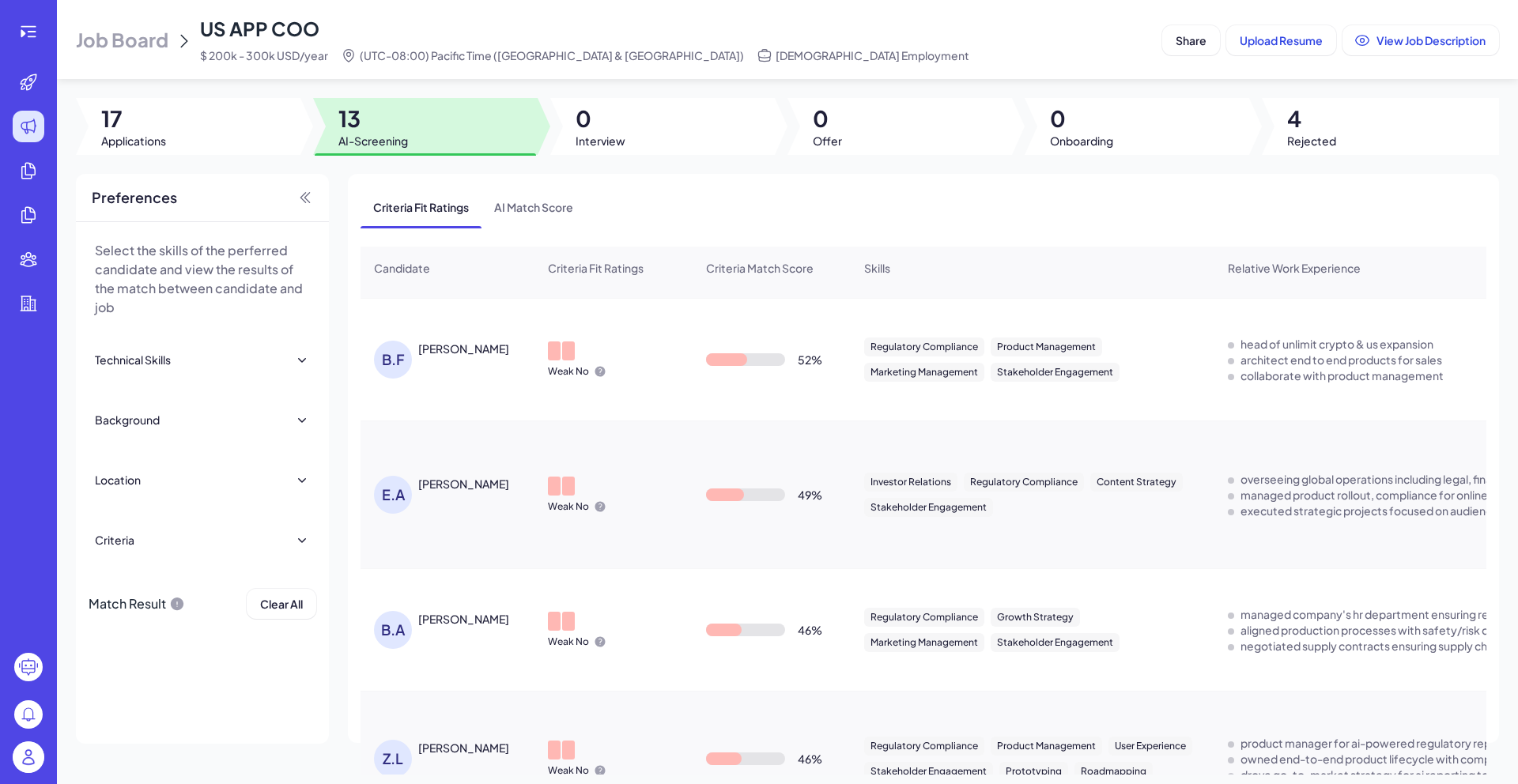
click at [478, 506] on div "E.A ELIAS A. BERGER" at bounding box center [455, 494] width 163 height 38
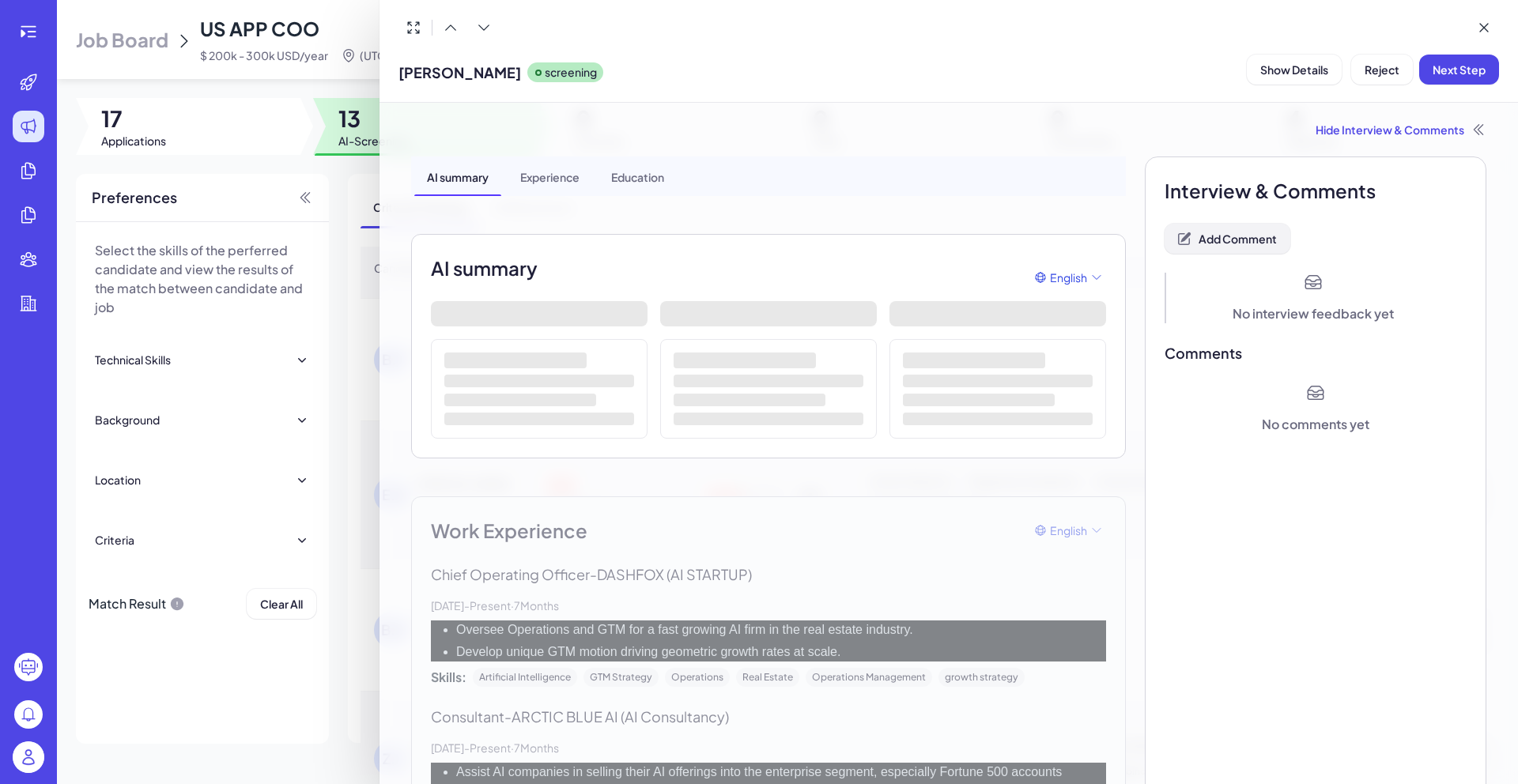
click at [1243, 245] on span "Add Comment" at bounding box center [1238, 238] width 79 height 15
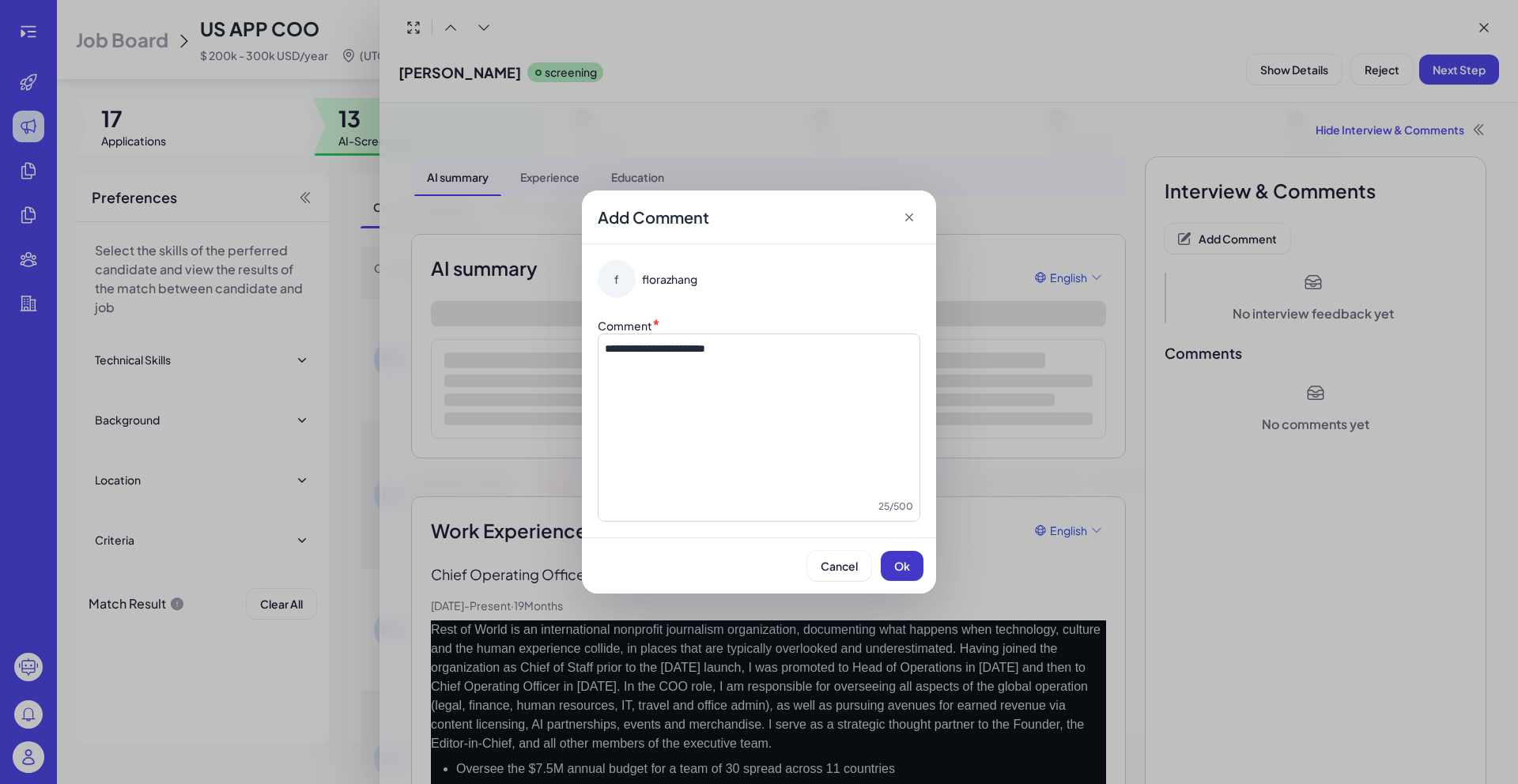
click at [908, 575] on button "Ok" at bounding box center [902, 565] width 43 height 30
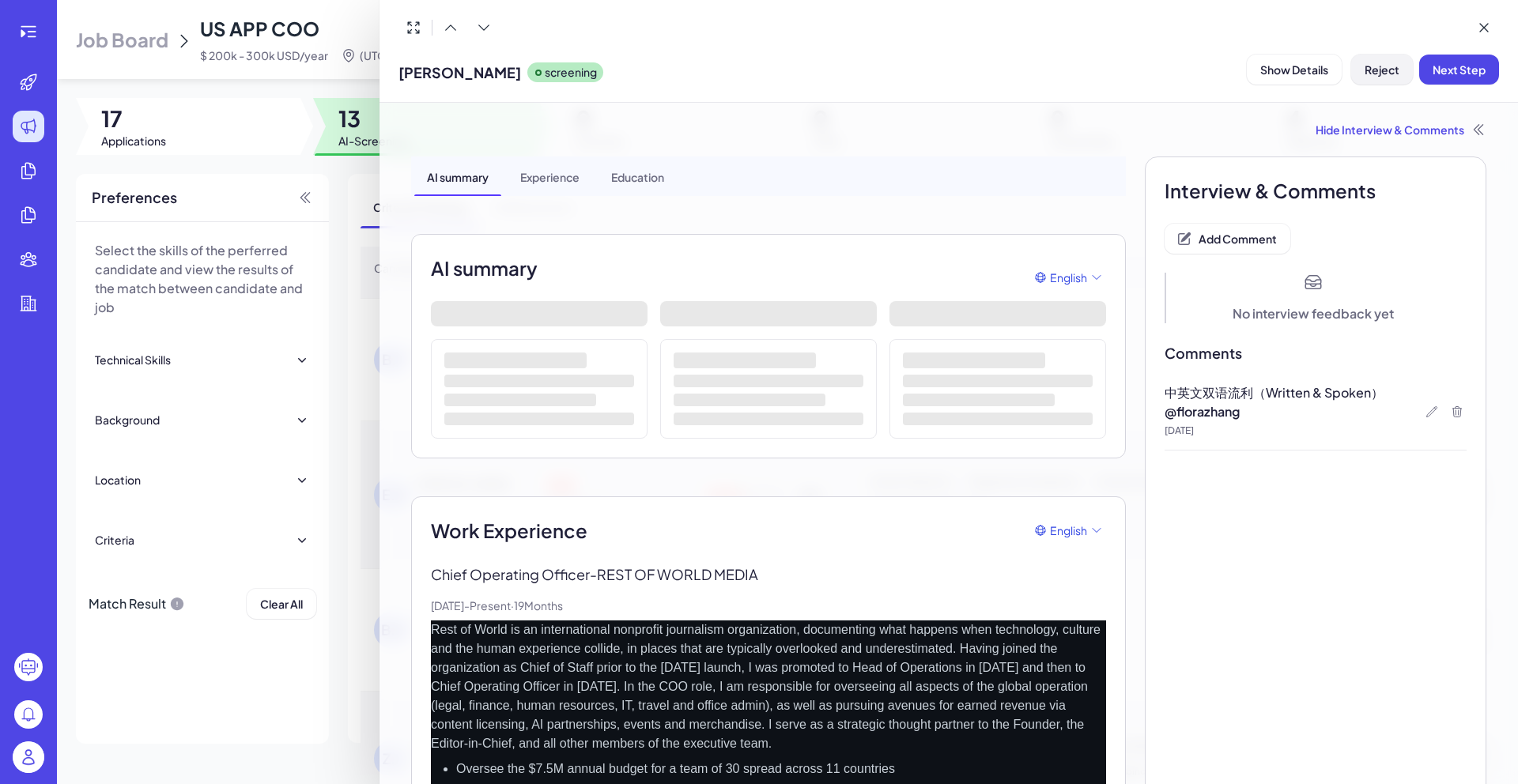
click at [1390, 75] on span "Reject" at bounding box center [1382, 69] width 35 height 15
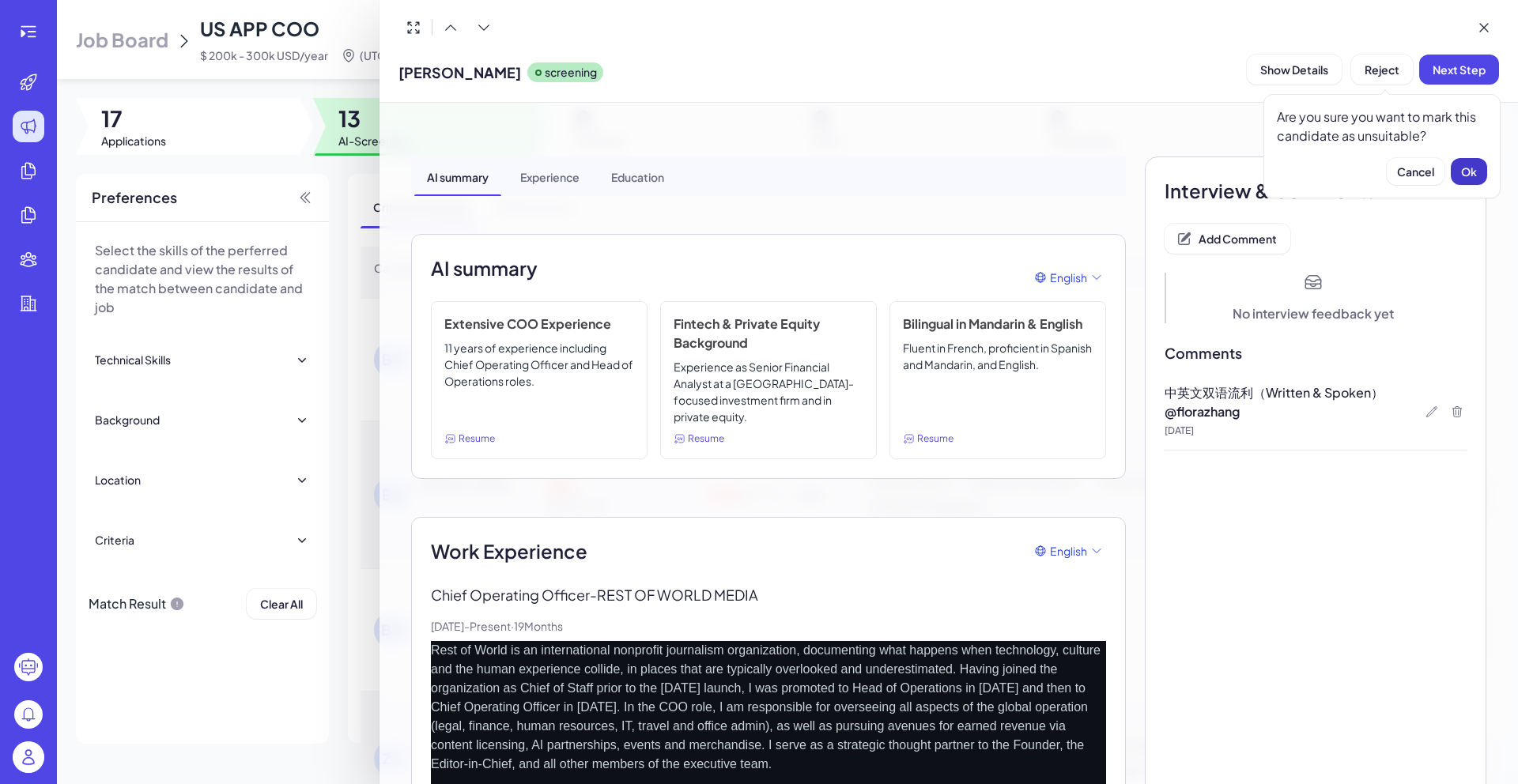
click at [1476, 171] on span "Ok" at bounding box center [1468, 172] width 16 height 15
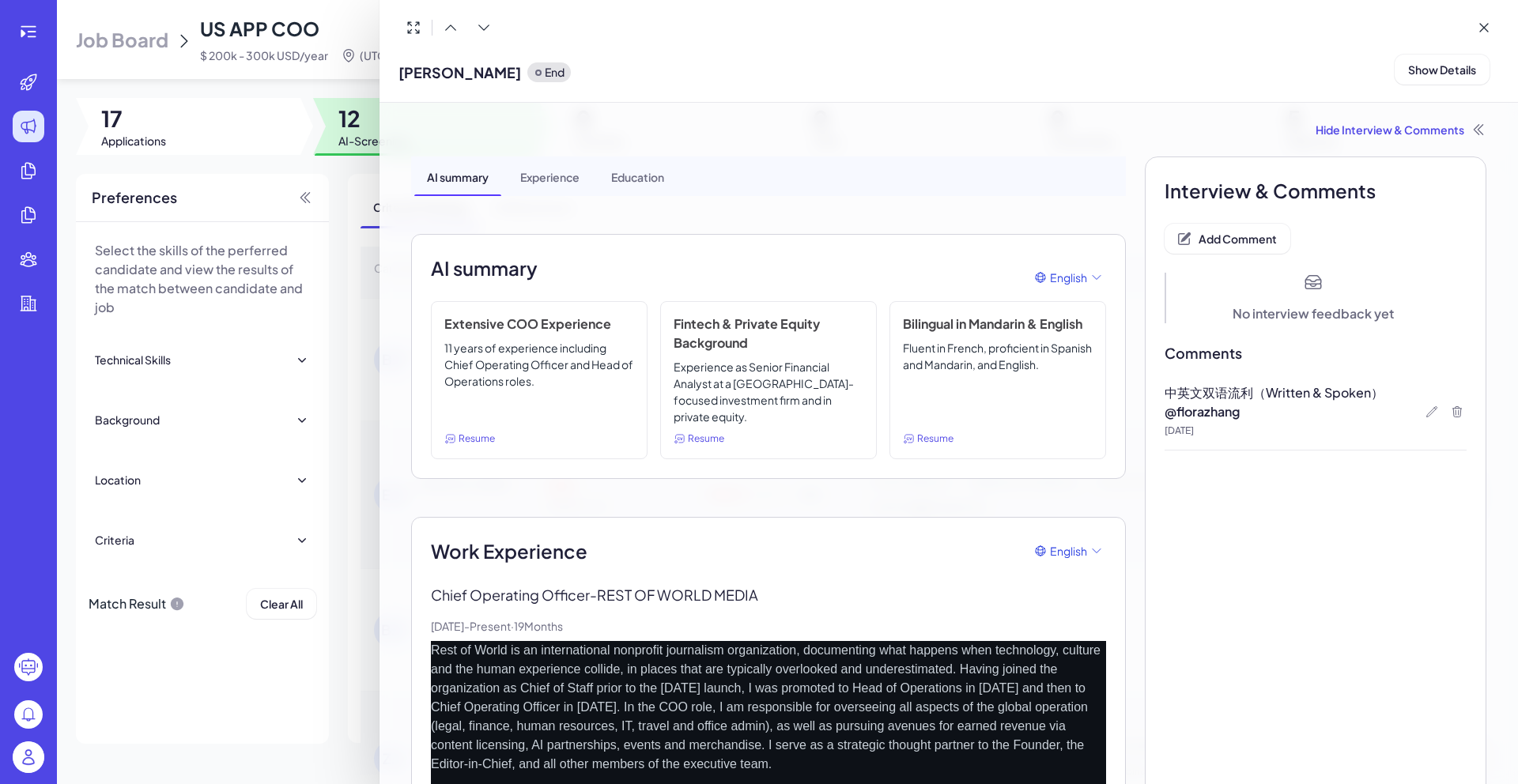
click at [349, 436] on div at bounding box center [759, 392] width 1518 height 784
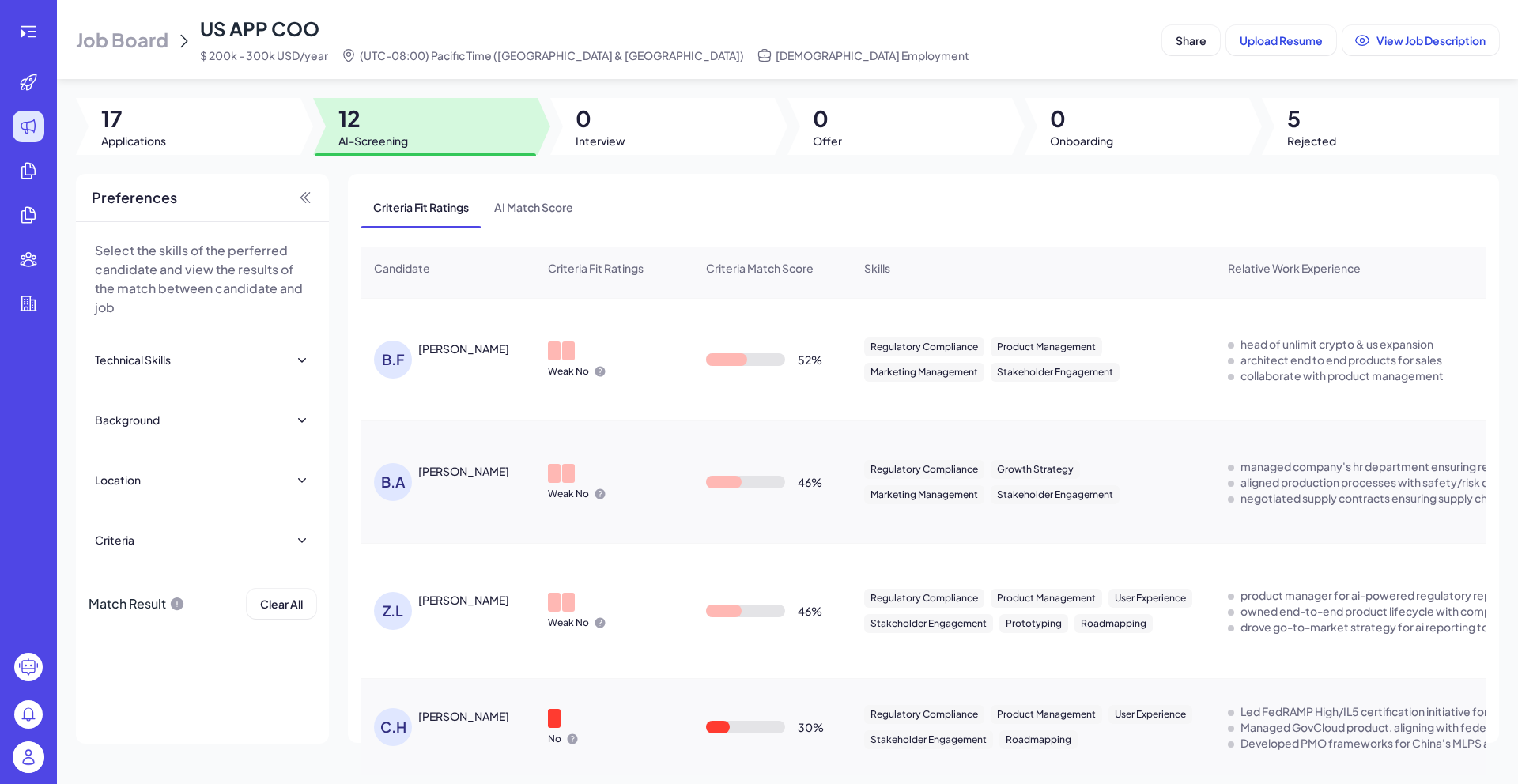
click at [509, 720] on div "[PERSON_NAME]" at bounding box center [464, 716] width 91 height 16
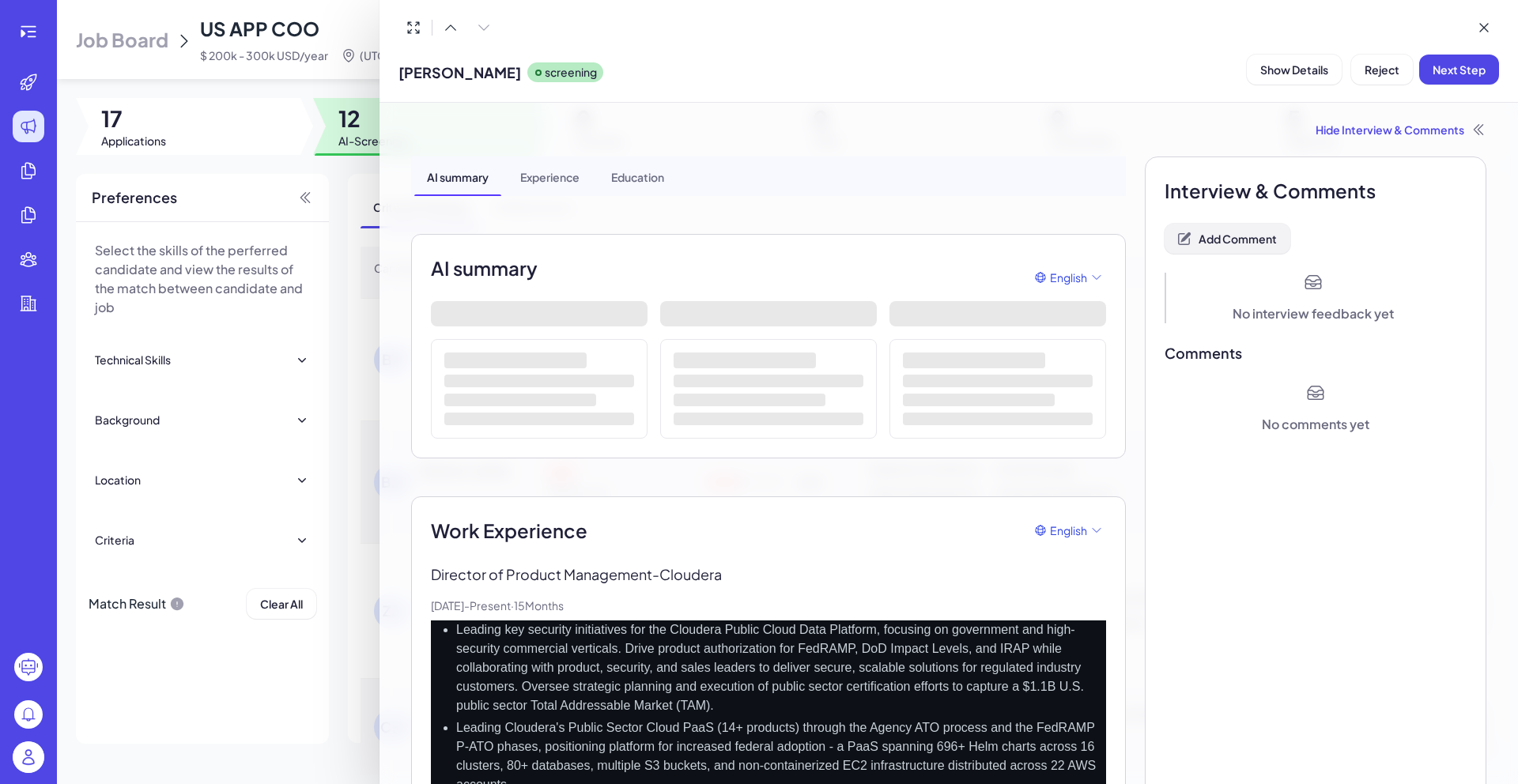
click at [1227, 237] on span "Add Comment" at bounding box center [1238, 238] width 79 height 15
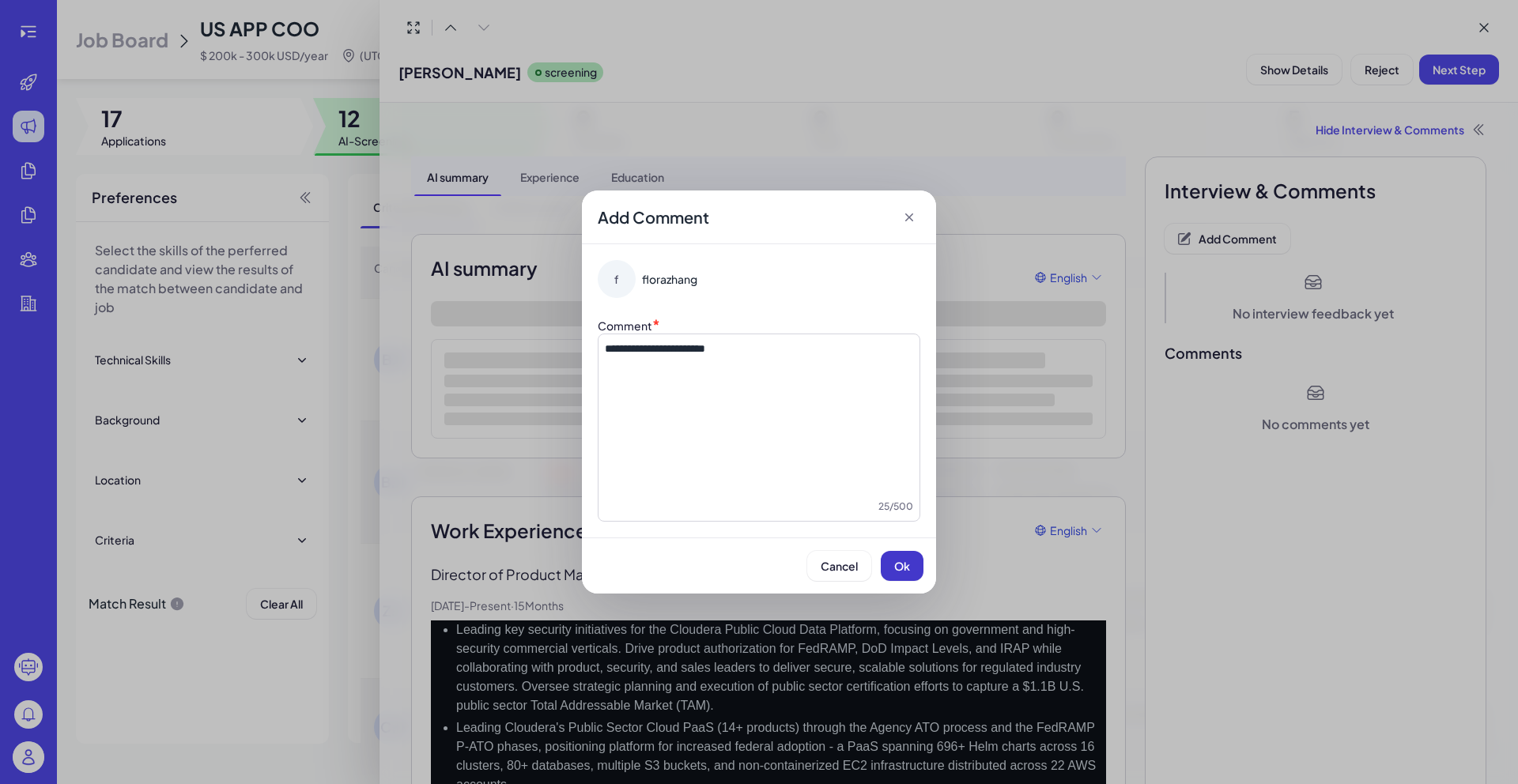
click at [894, 566] on span "Ok" at bounding box center [902, 565] width 16 height 15
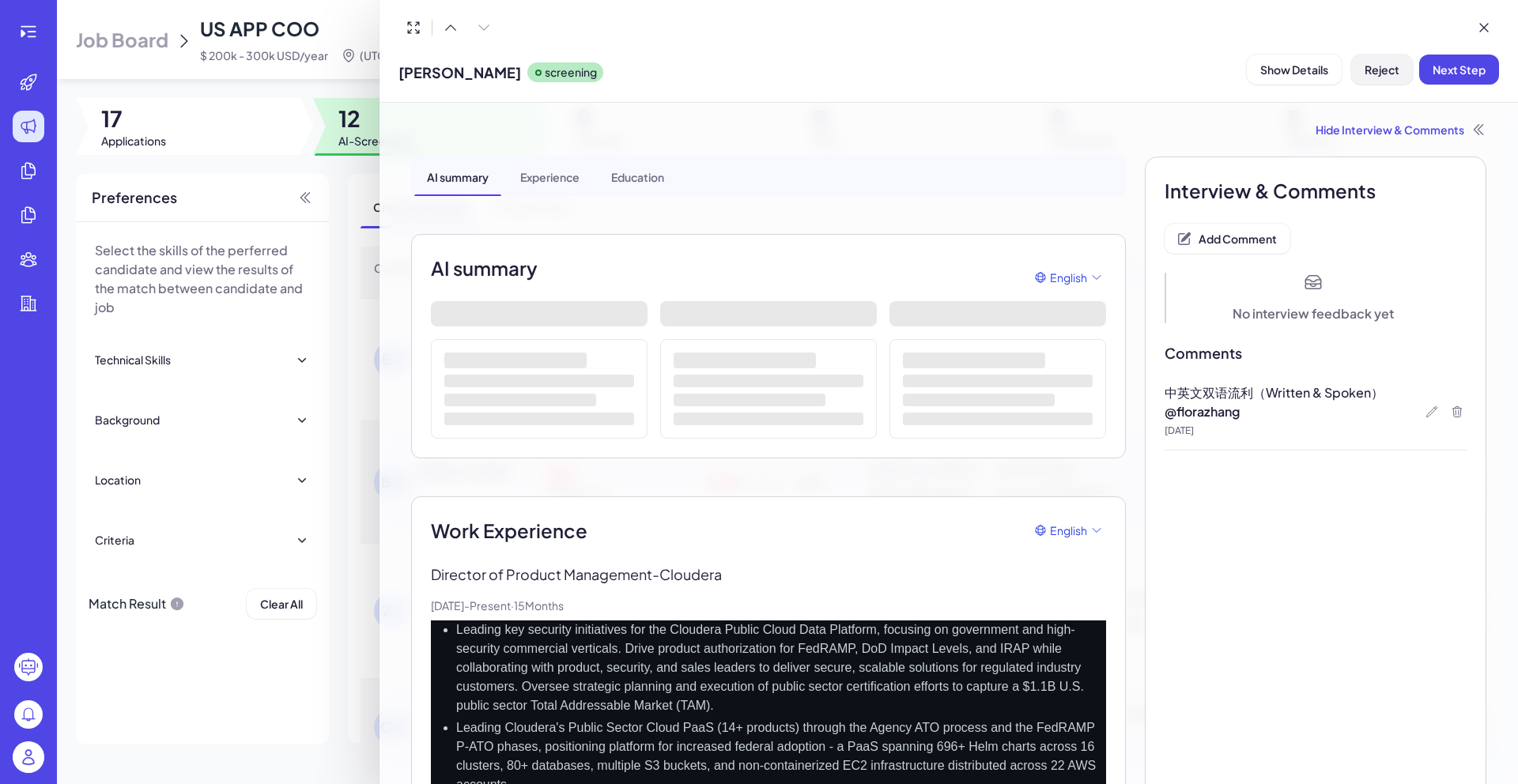
click at [1387, 79] on button "Reject" at bounding box center [1382, 69] width 62 height 30
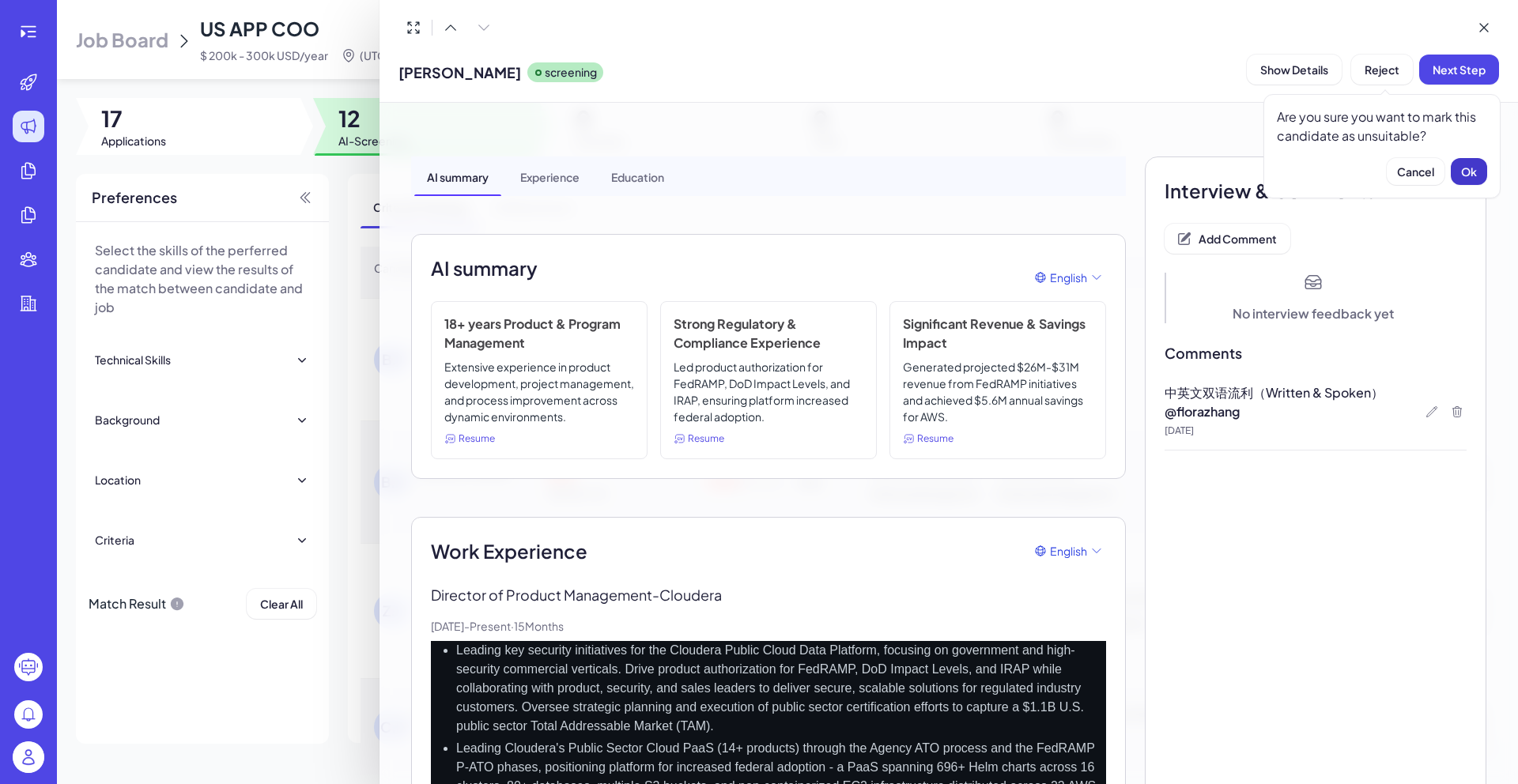
click at [1467, 174] on span "Ok" at bounding box center [1468, 172] width 16 height 15
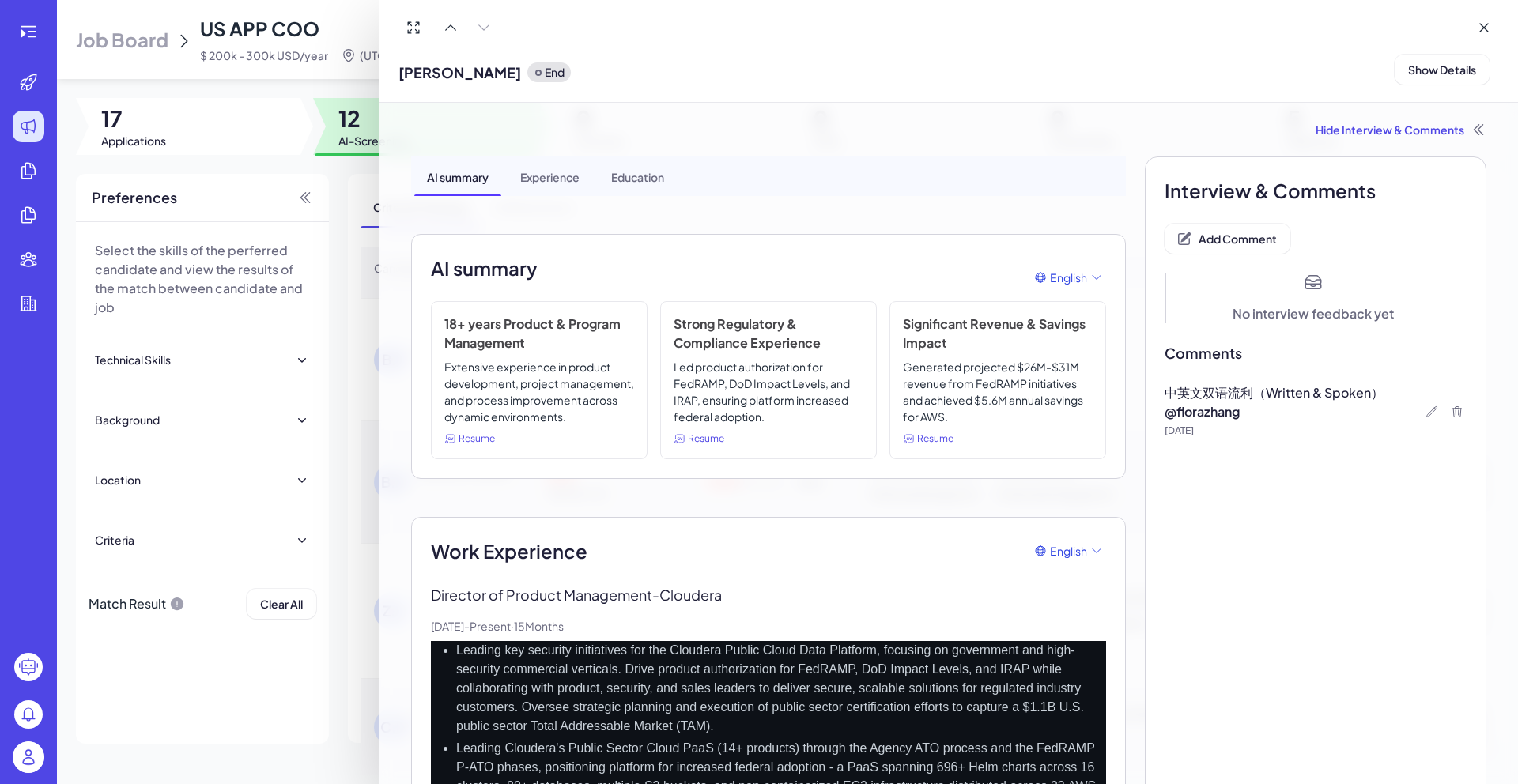
click at [356, 570] on div at bounding box center [759, 392] width 1518 height 784
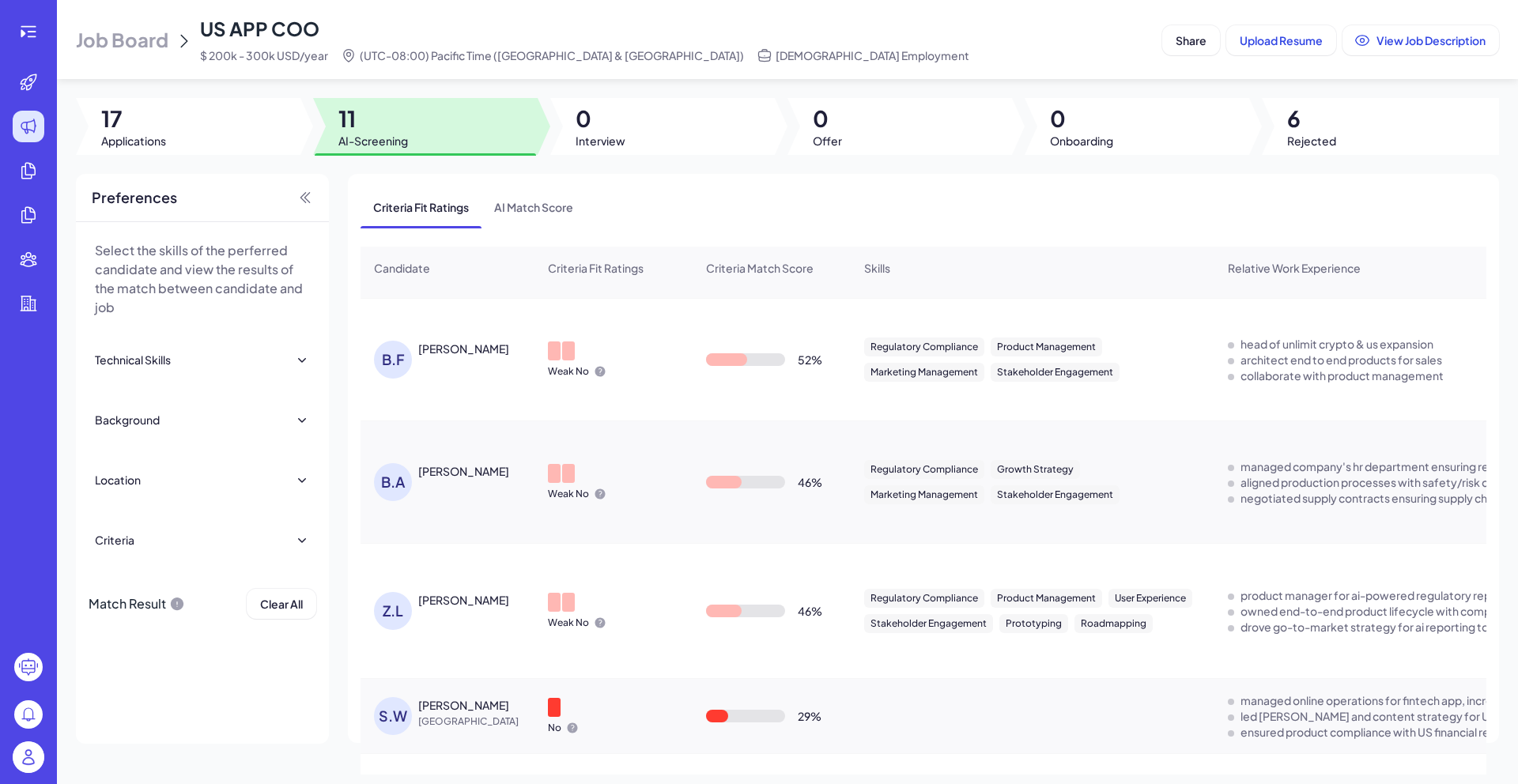
click at [485, 710] on div "Sam Wolansky" at bounding box center [464, 705] width 91 height 16
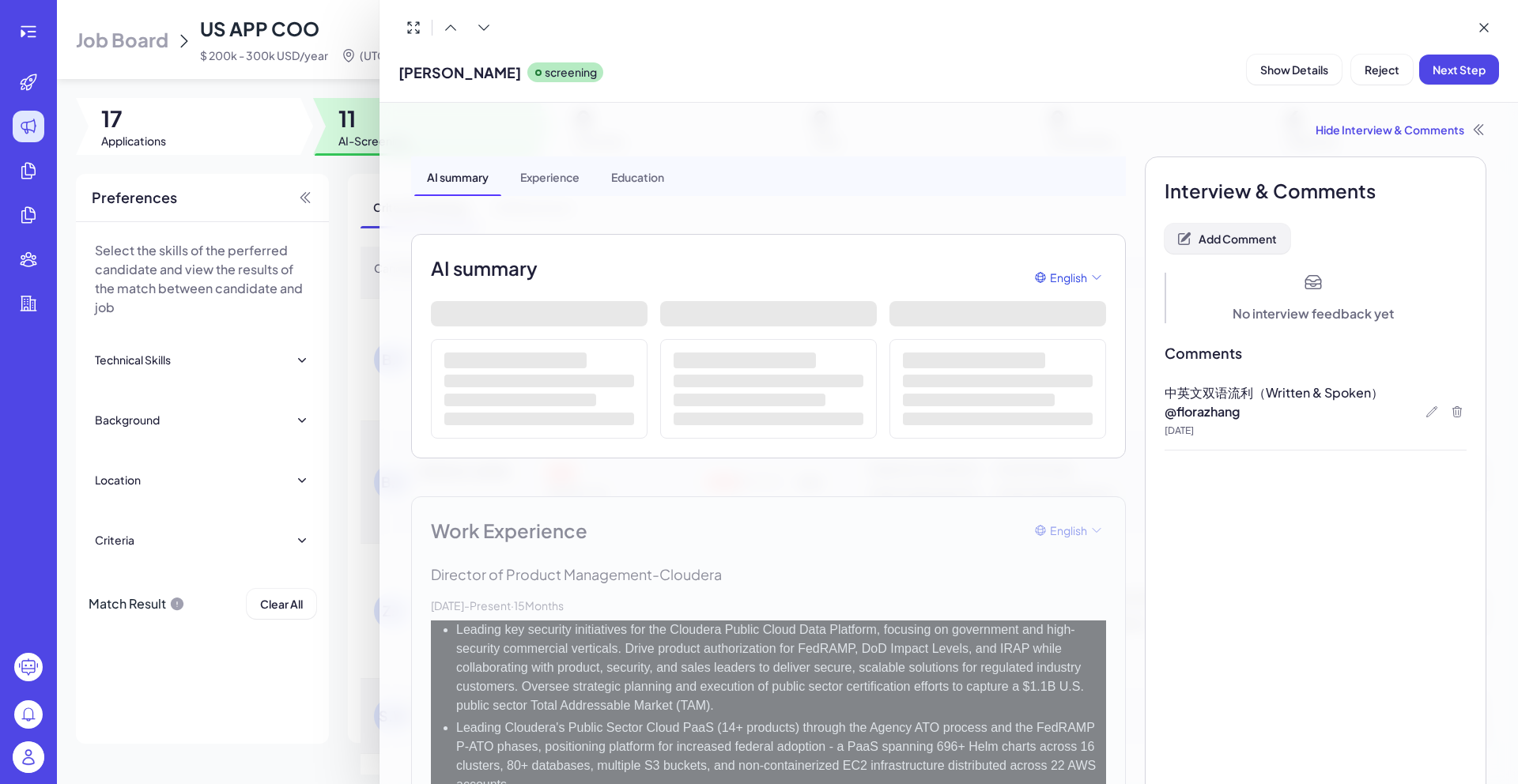
click at [1248, 243] on span "Add Comment" at bounding box center [1238, 238] width 79 height 15
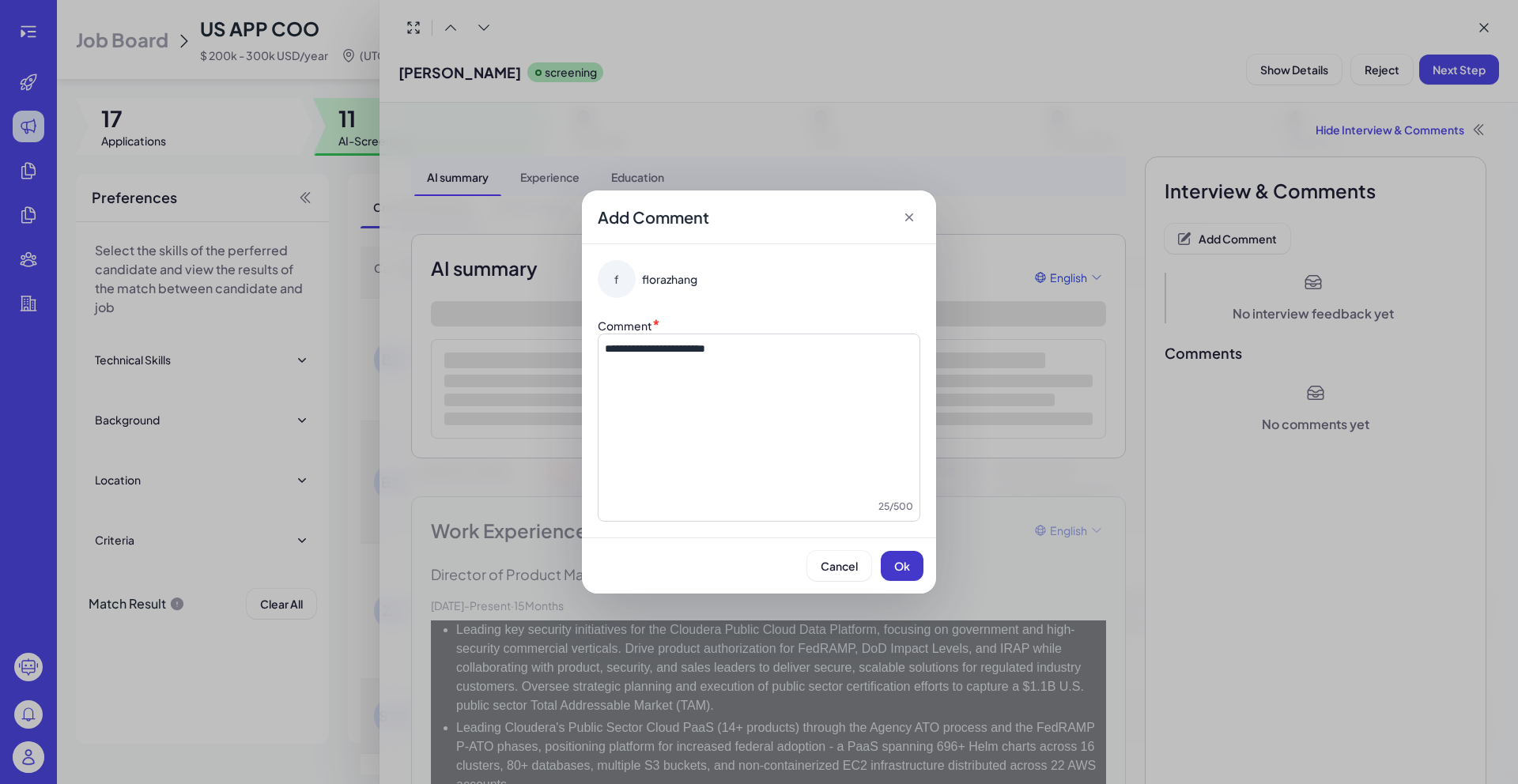
click at [914, 565] on button "Ok" at bounding box center [902, 565] width 43 height 30
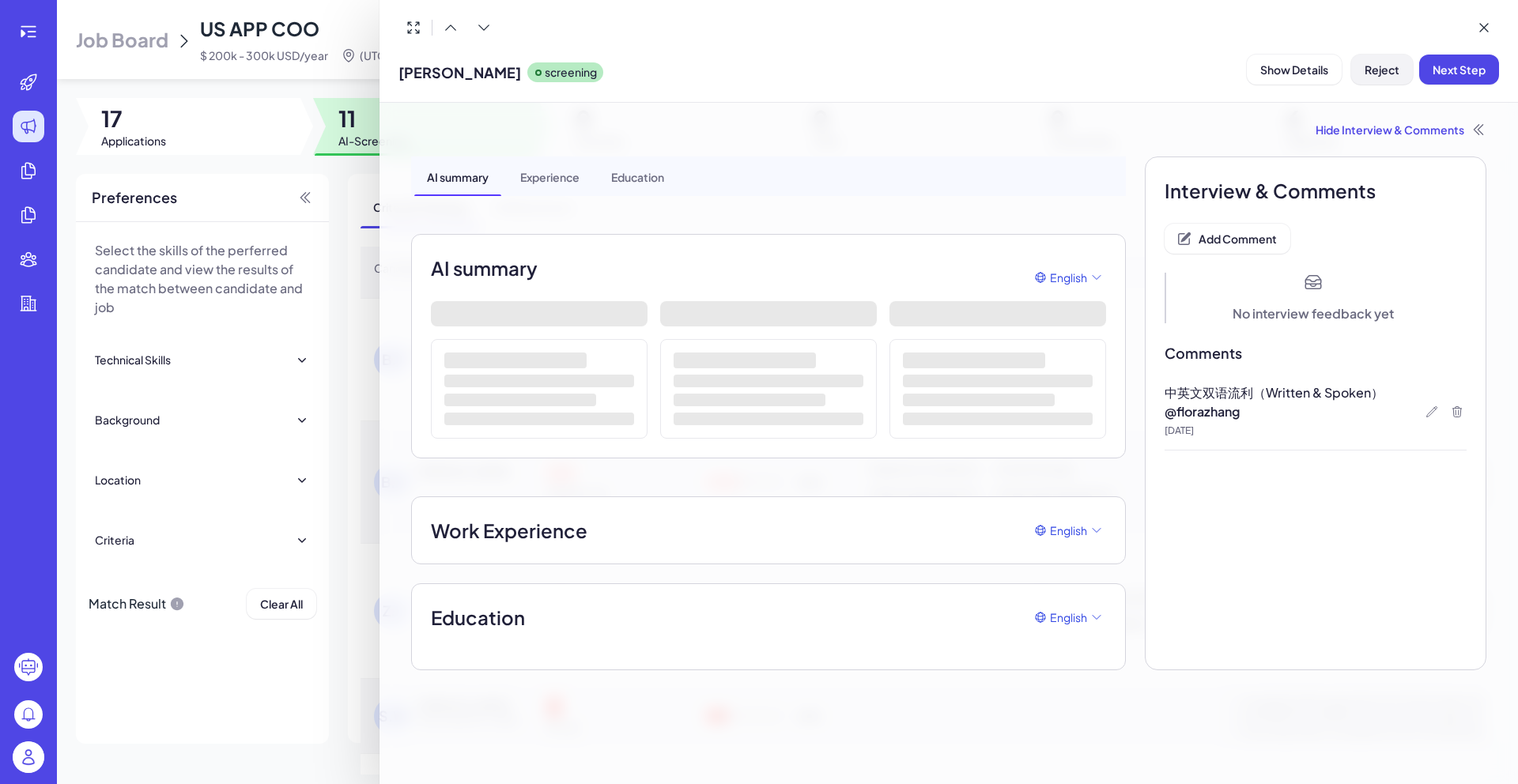
click at [1399, 69] on button "Reject" at bounding box center [1382, 69] width 62 height 30
click at [1479, 177] on button "Ok" at bounding box center [1468, 171] width 37 height 26
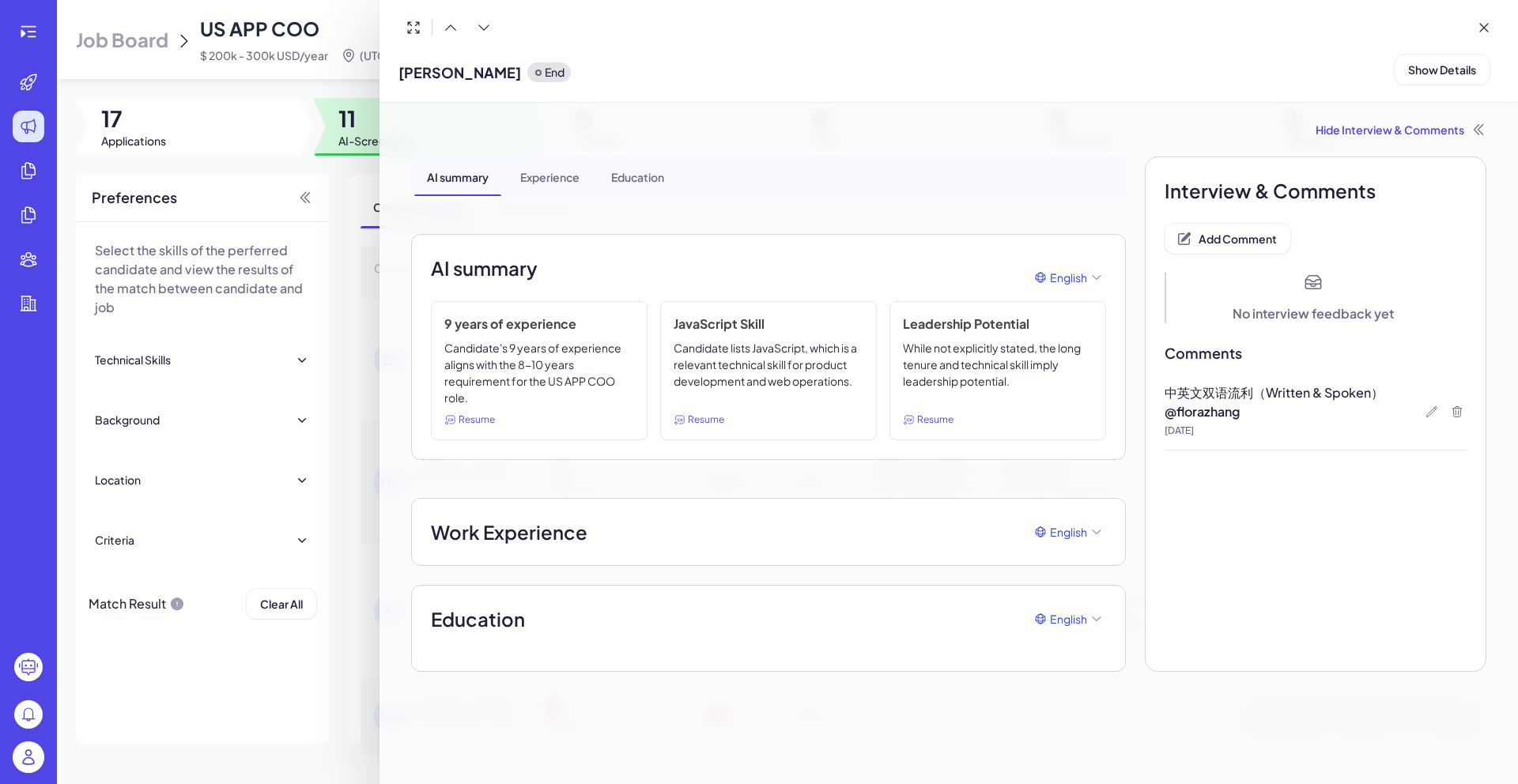
click at [352, 472] on div at bounding box center [759, 392] width 1518 height 784
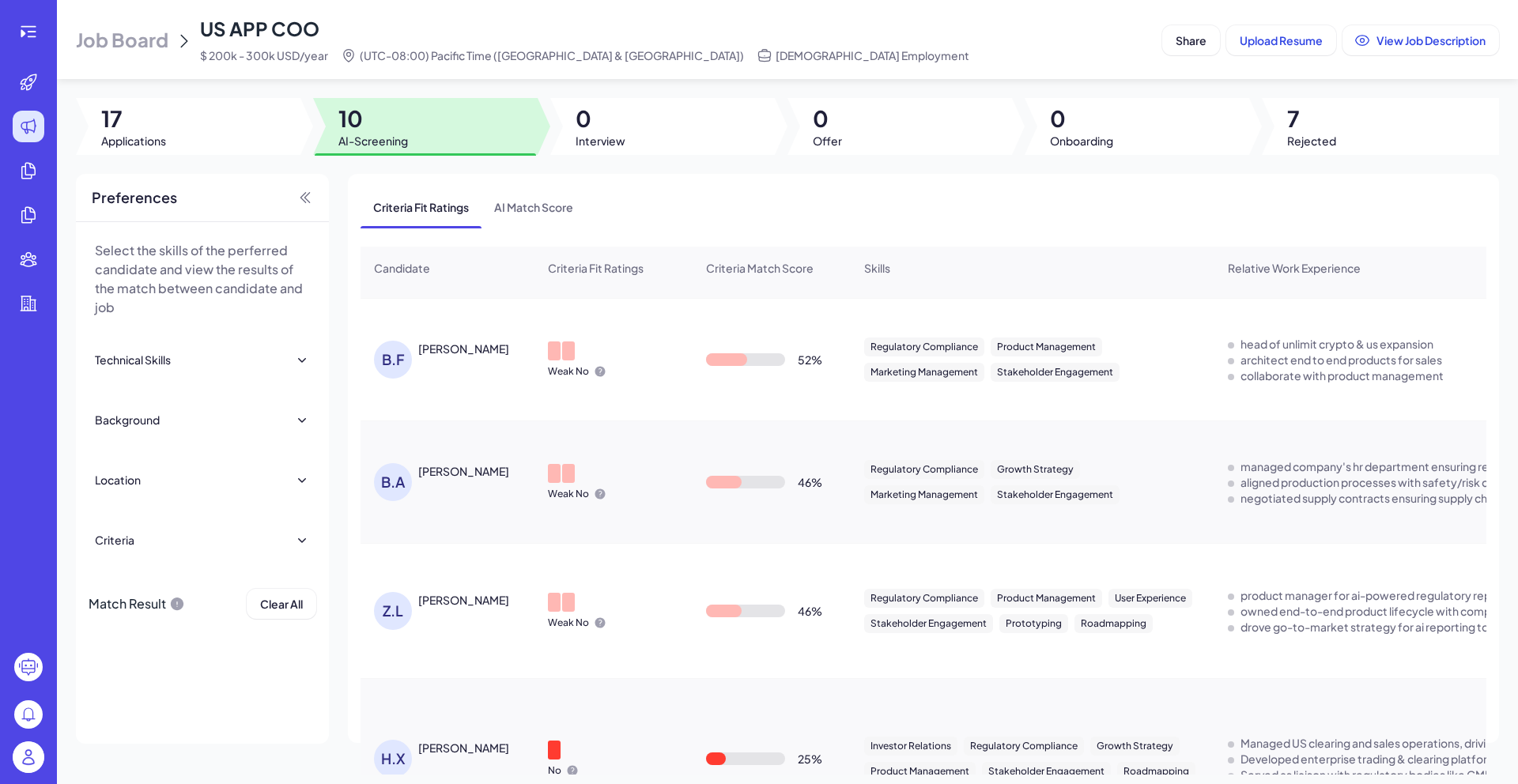
click at [483, 479] on div "Brett Allen Hueffmeier" at bounding box center [464, 471] width 91 height 16
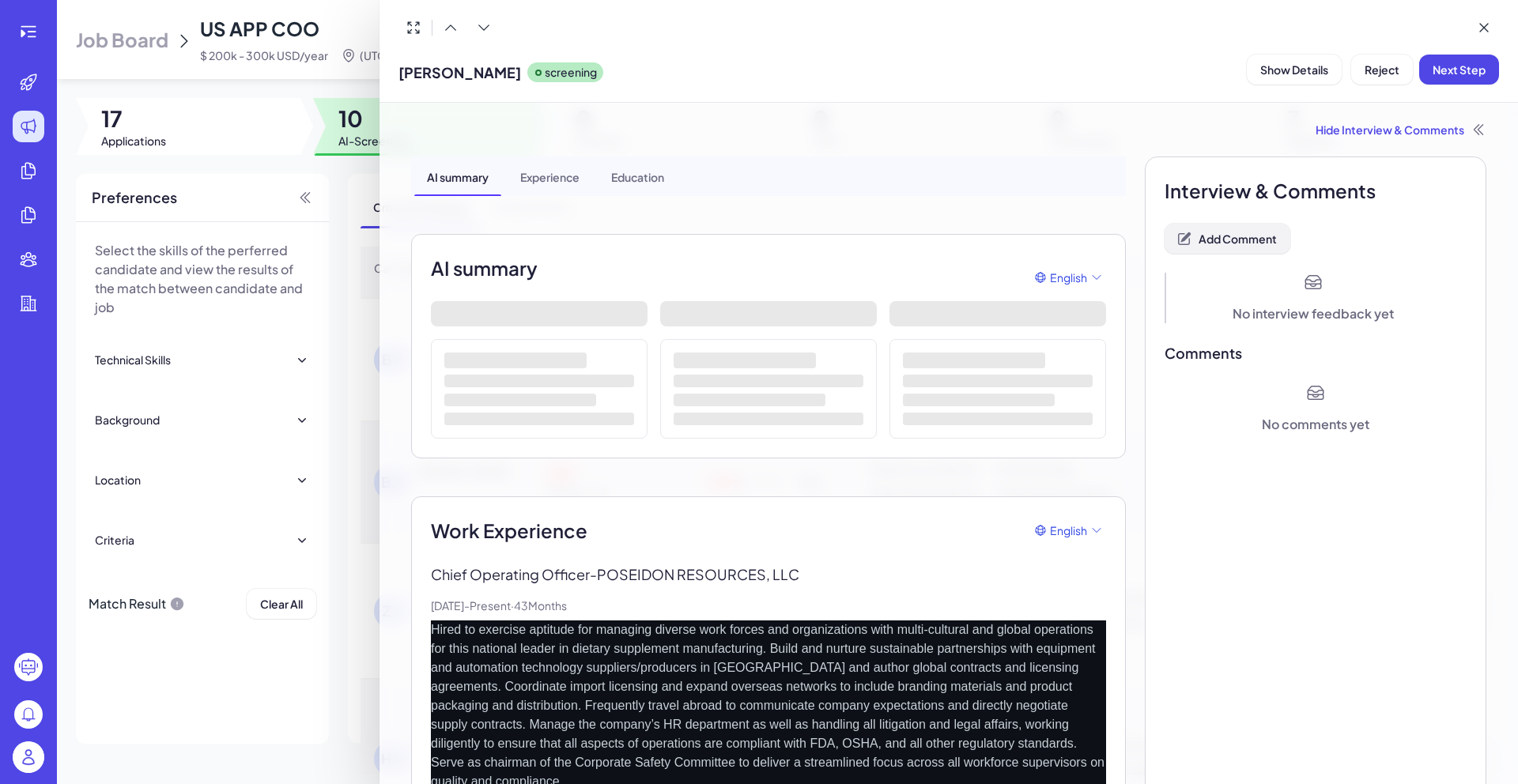
click at [1248, 236] on span "Add Comment" at bounding box center [1238, 238] width 79 height 15
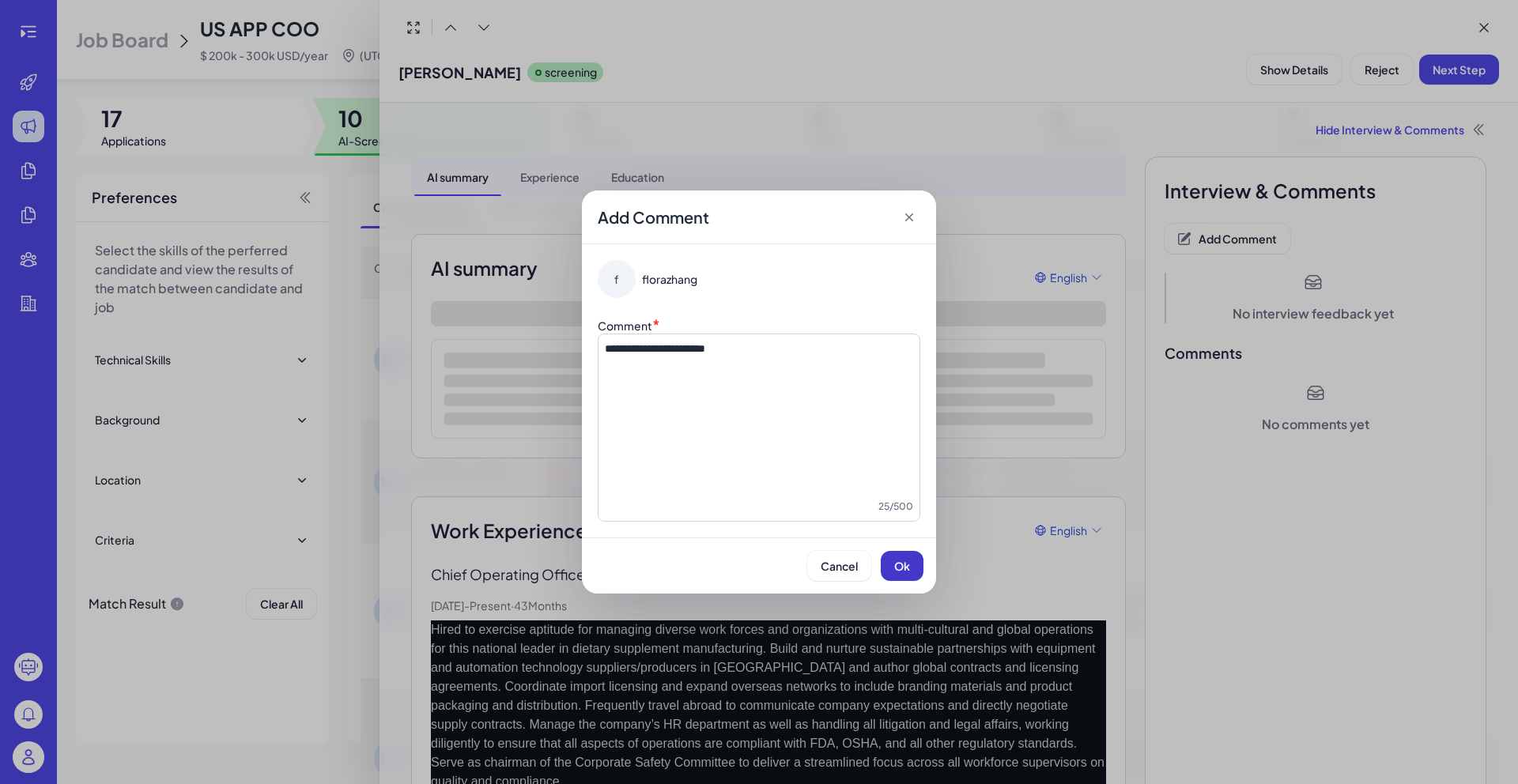
click at [898, 570] on span "Ok" at bounding box center [902, 565] width 16 height 15
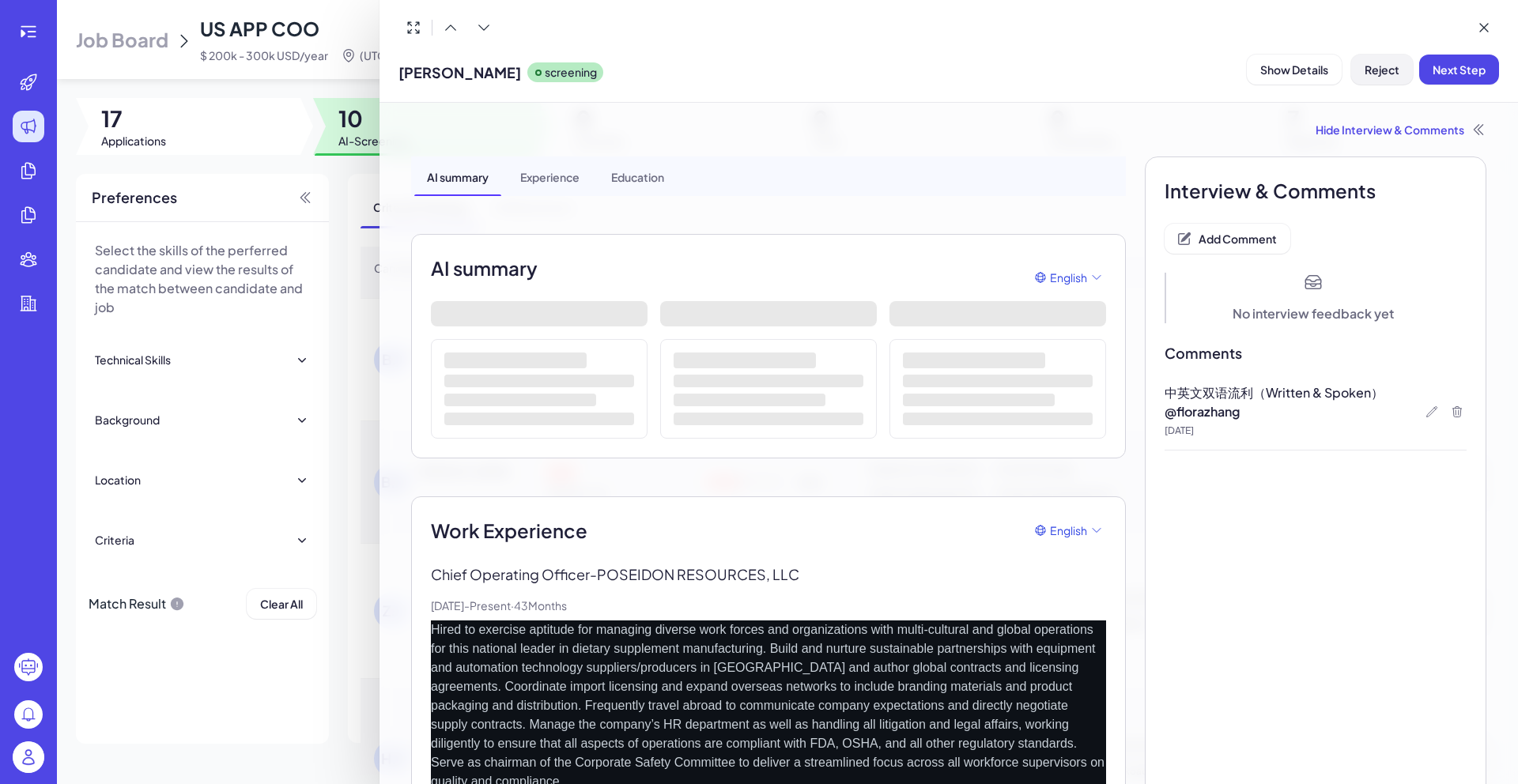
click at [1394, 69] on span "Reject" at bounding box center [1382, 69] width 35 height 15
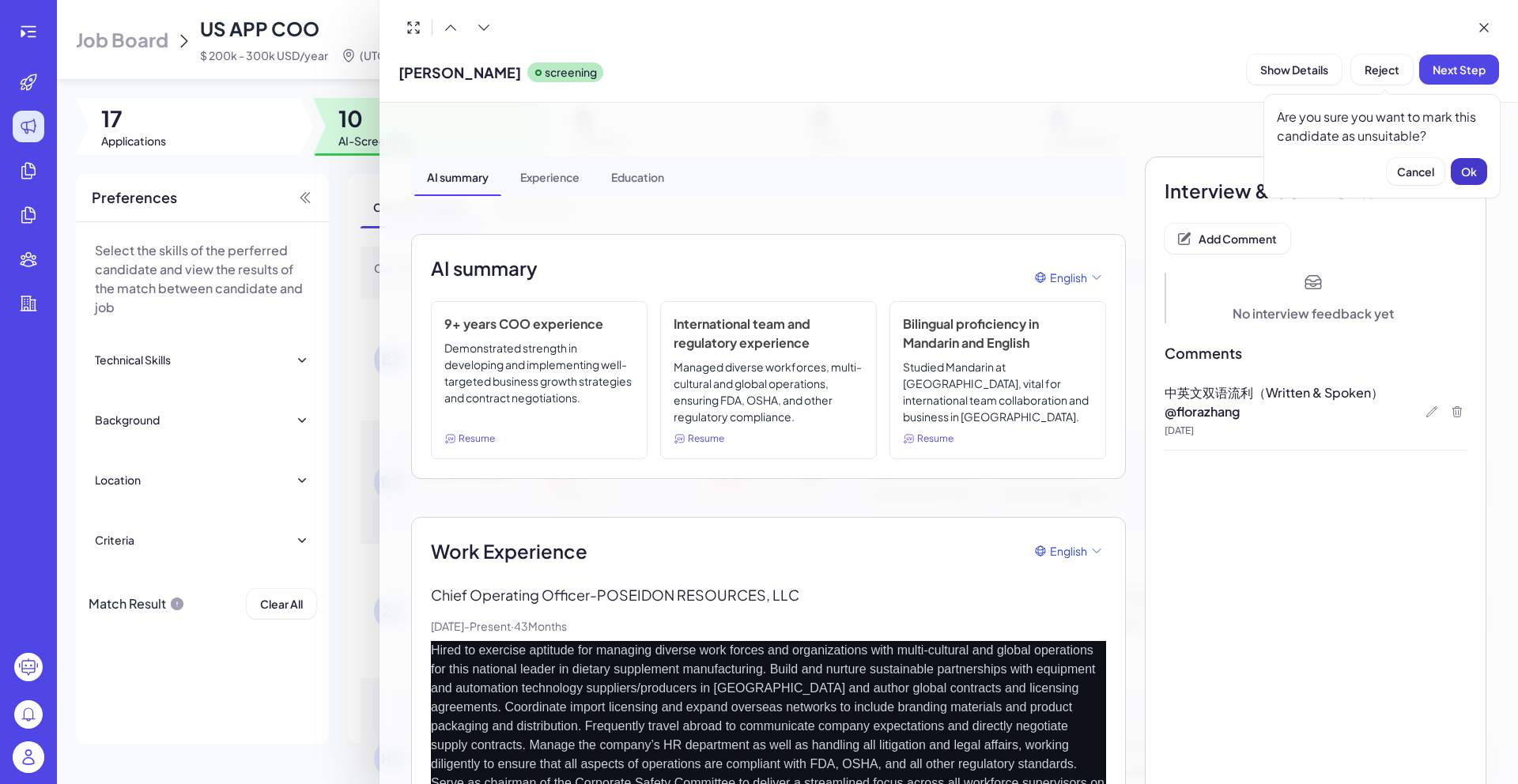
click at [1474, 171] on span "Ok" at bounding box center [1468, 172] width 16 height 15
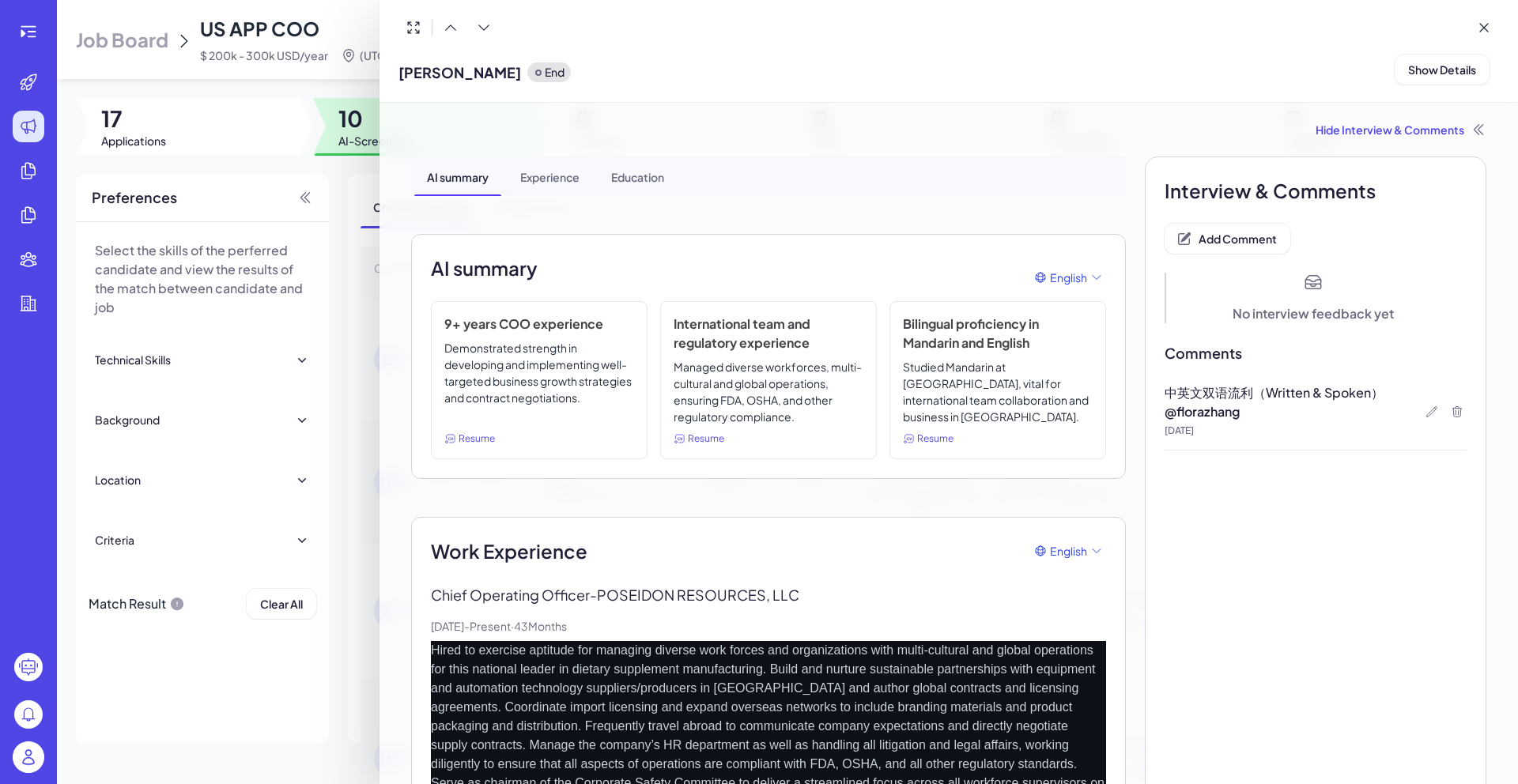
click at [345, 175] on div at bounding box center [759, 392] width 1518 height 784
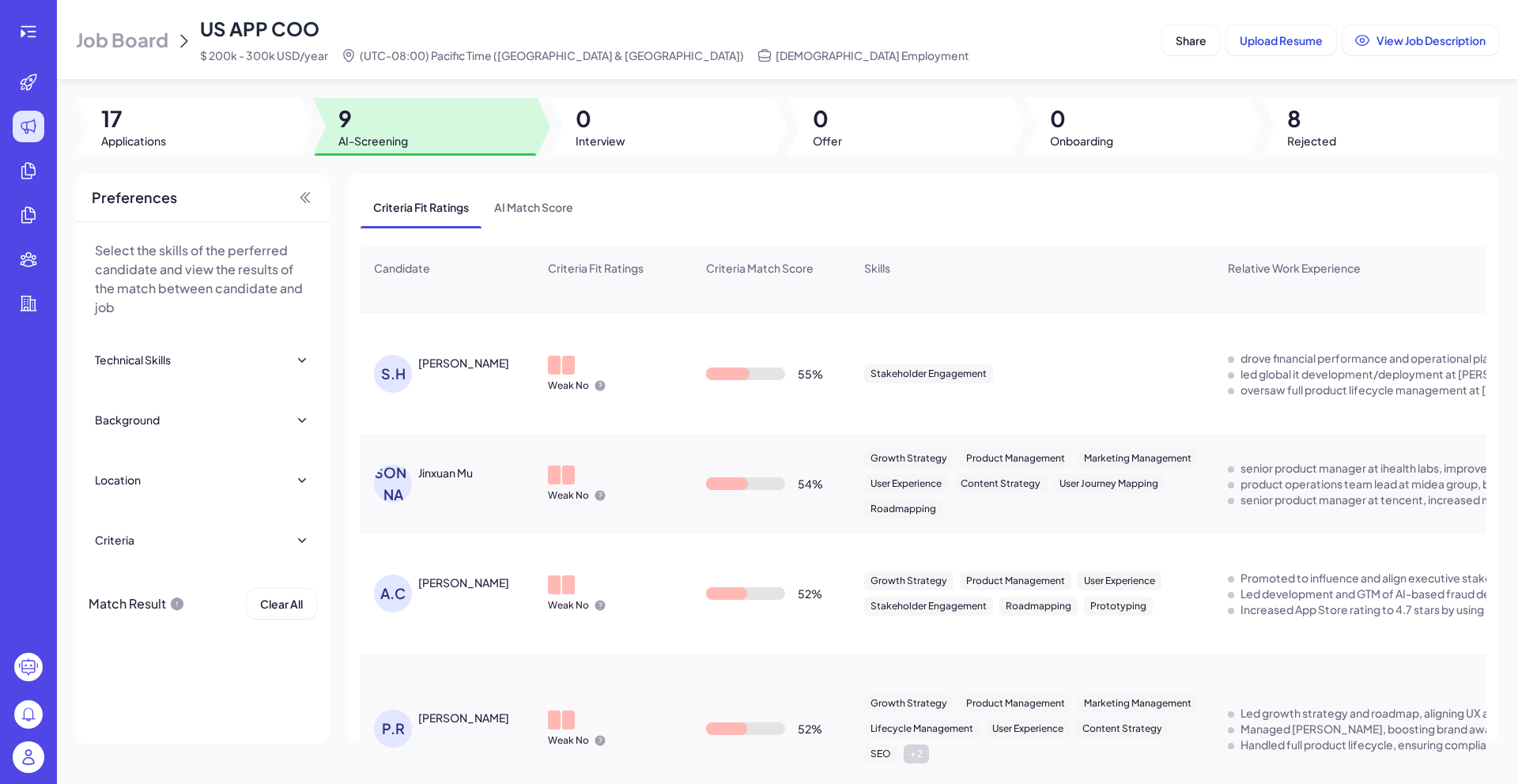
scroll to position [0, 0]
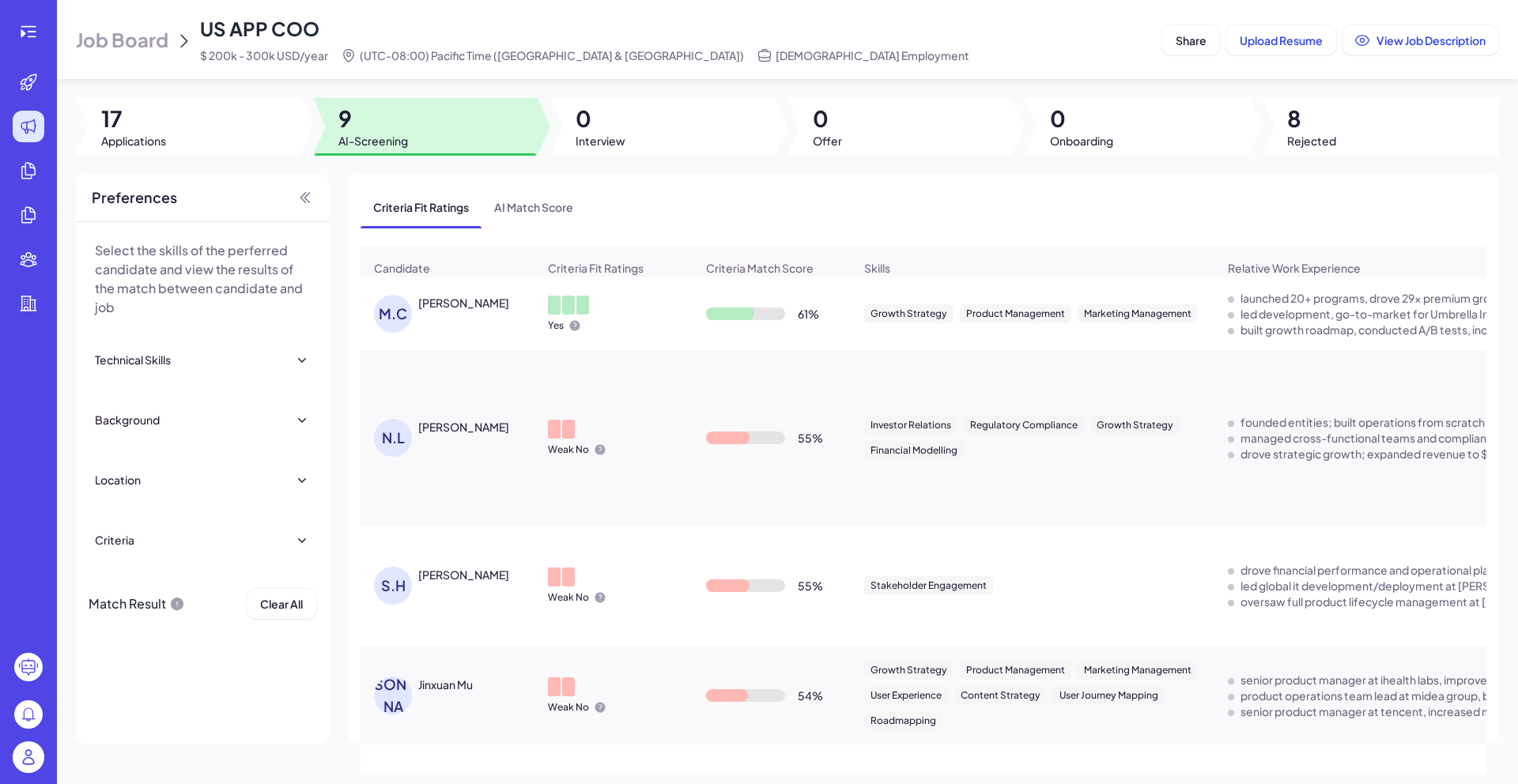
click at [478, 333] on div "M.C May Chan" at bounding box center [455, 313] width 163 height 38
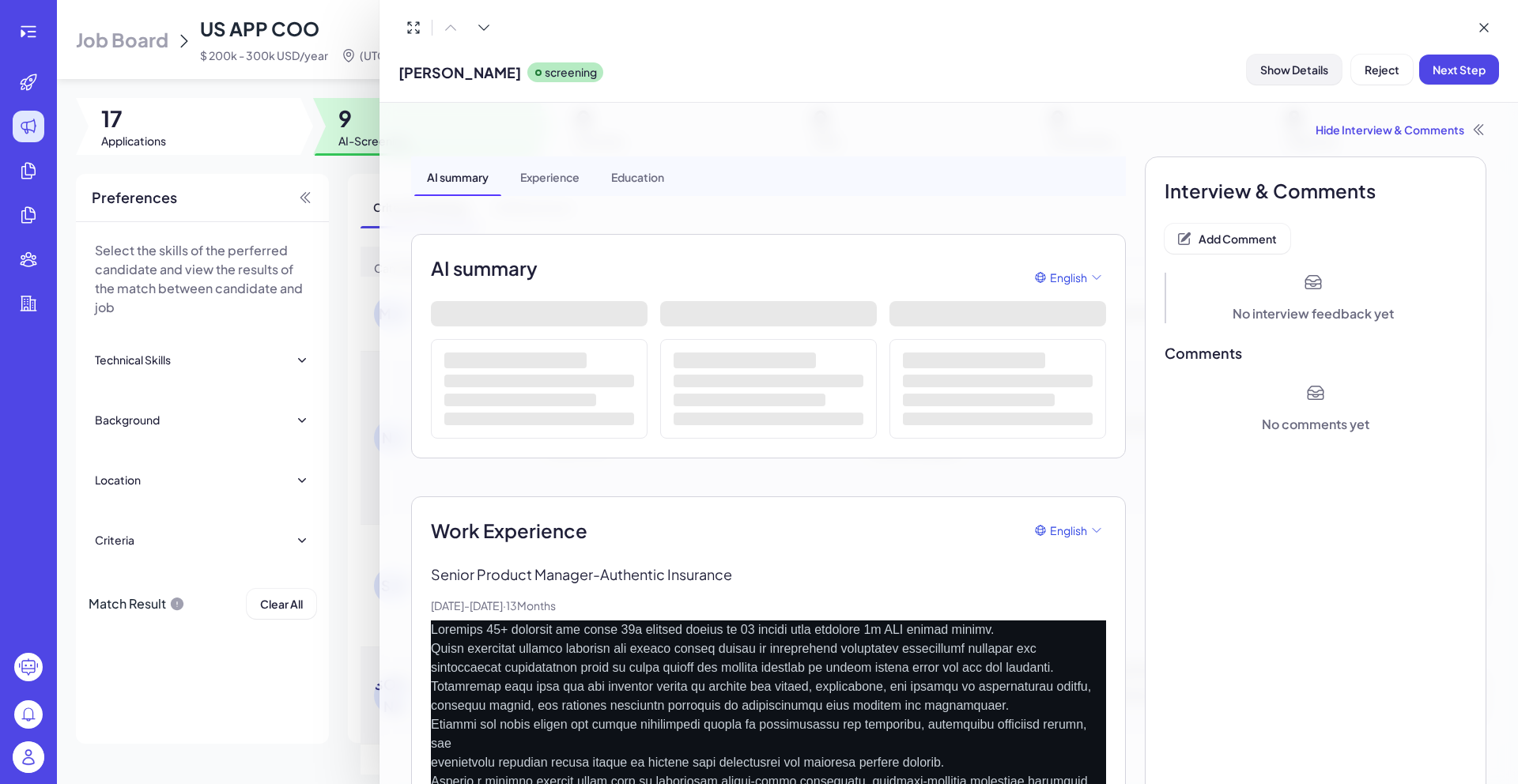
click at [1298, 77] on button "Show Details" at bounding box center [1294, 69] width 95 height 30
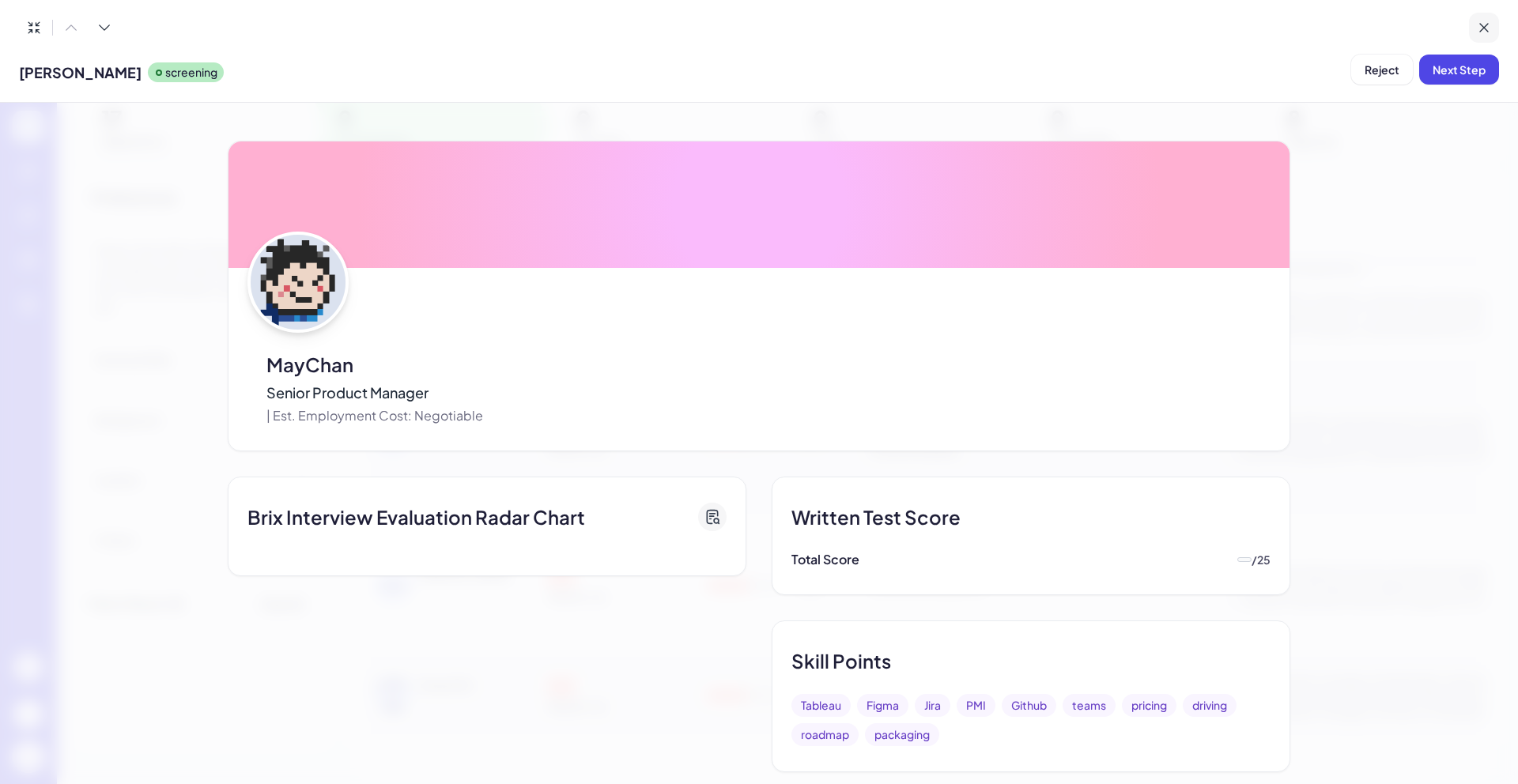
click at [1482, 26] on icon at bounding box center [1484, 27] width 16 height 16
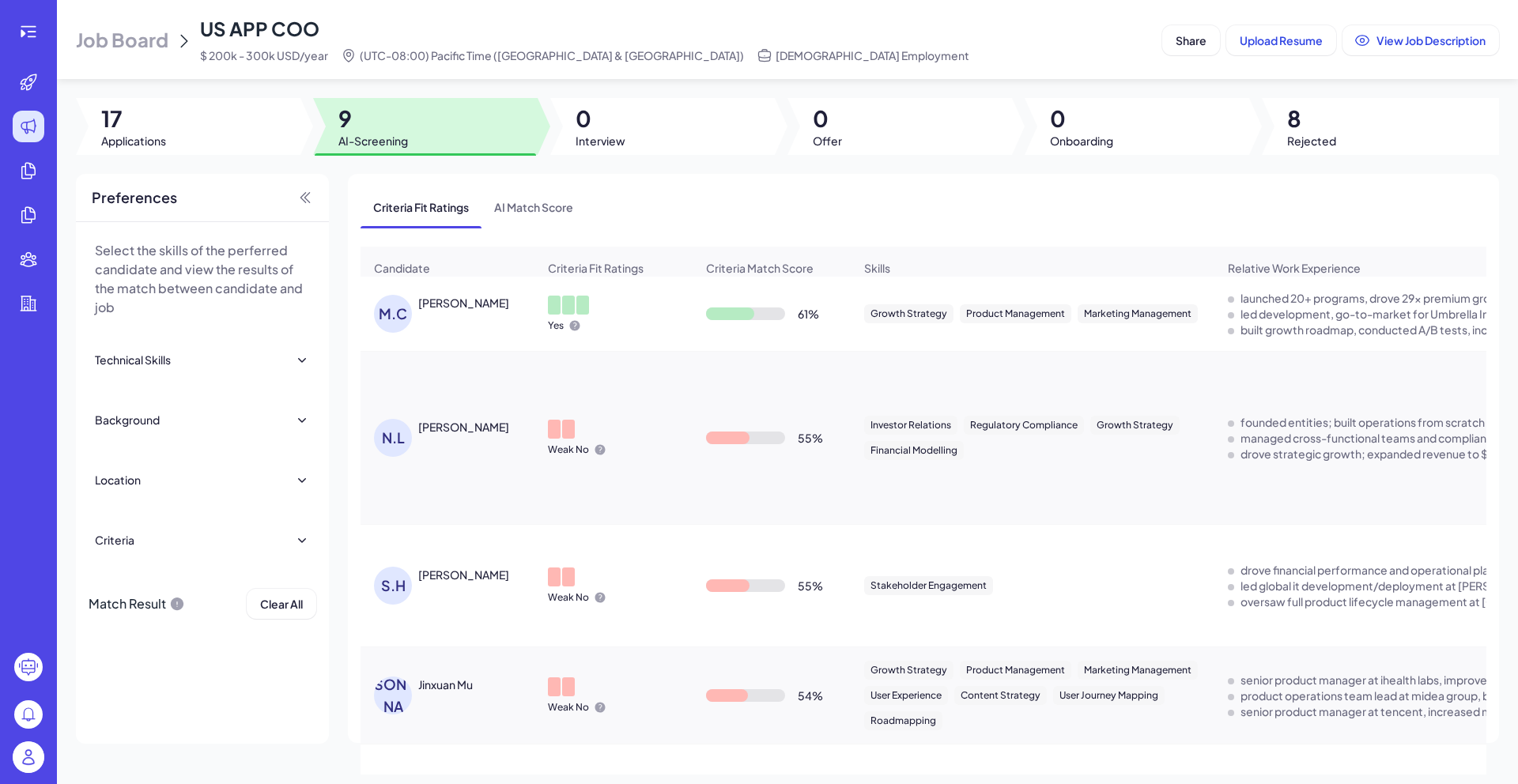
click at [494, 345] on div "M.C May Chan" at bounding box center [448, 313] width 173 height 63
click at [460, 324] on div "M.C May Chan" at bounding box center [455, 313] width 163 height 38
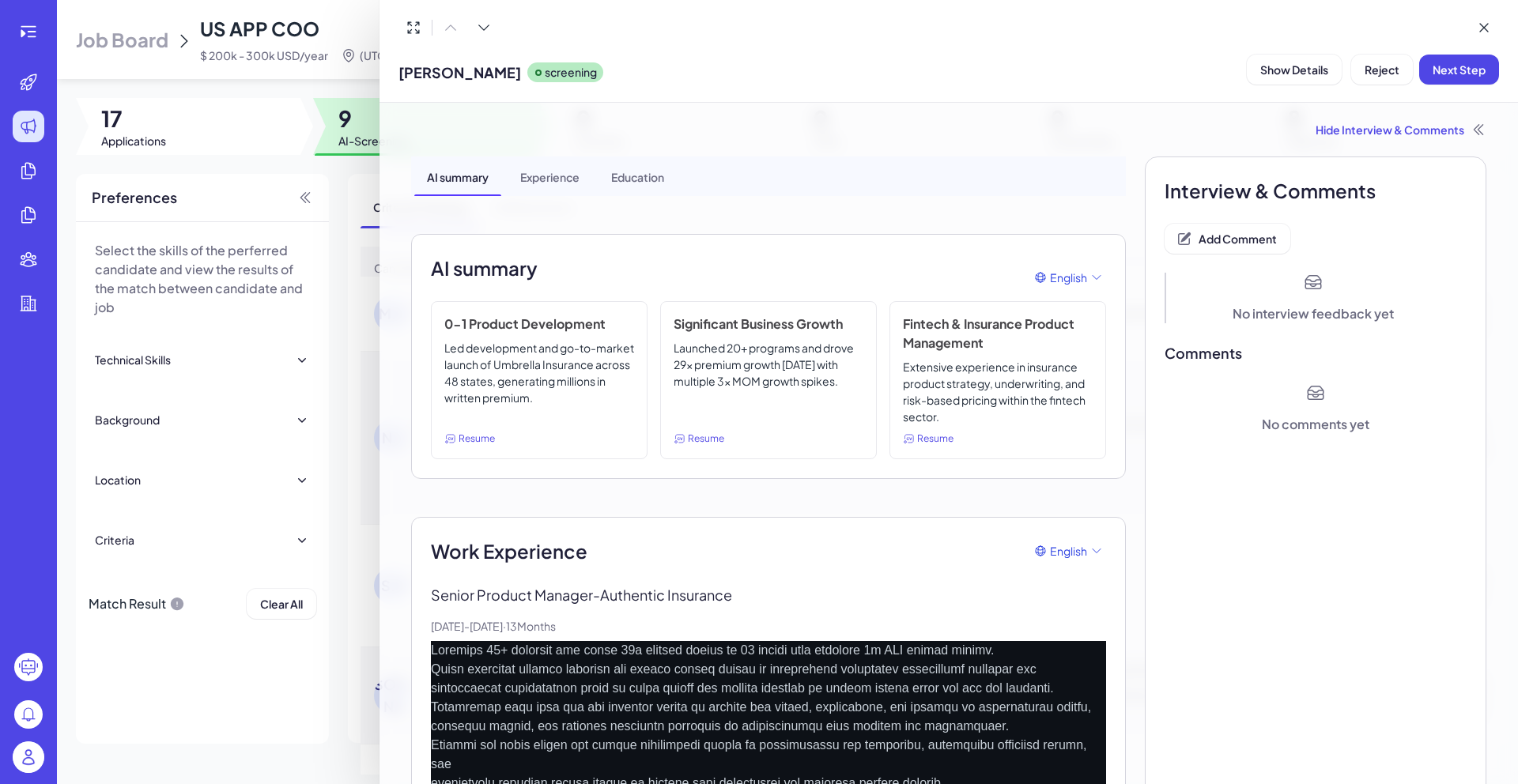
click at [348, 179] on div at bounding box center [759, 392] width 1518 height 784
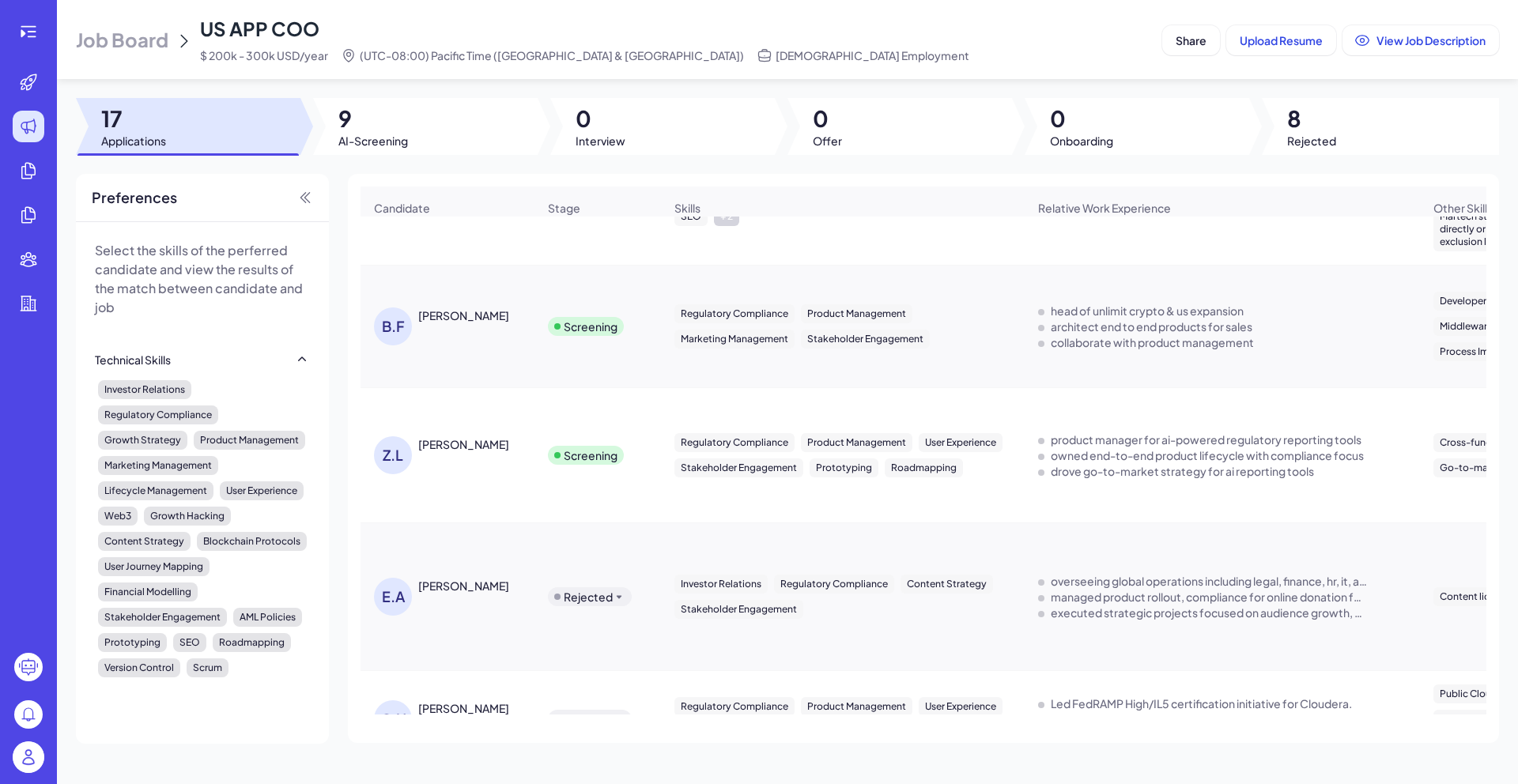
scroll to position [1010, 0]
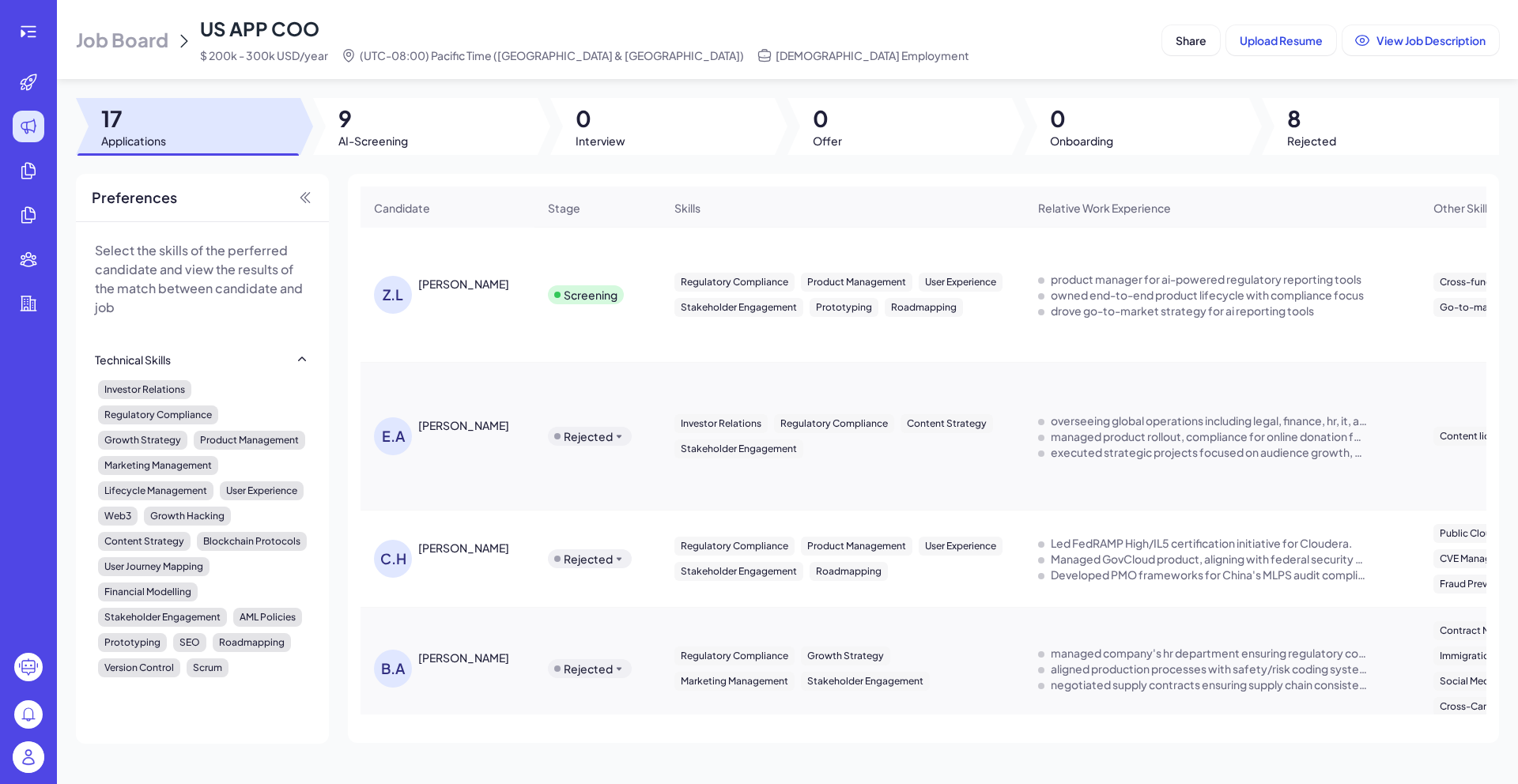
click at [400, 130] on span "9" at bounding box center [372, 118] width 69 height 28
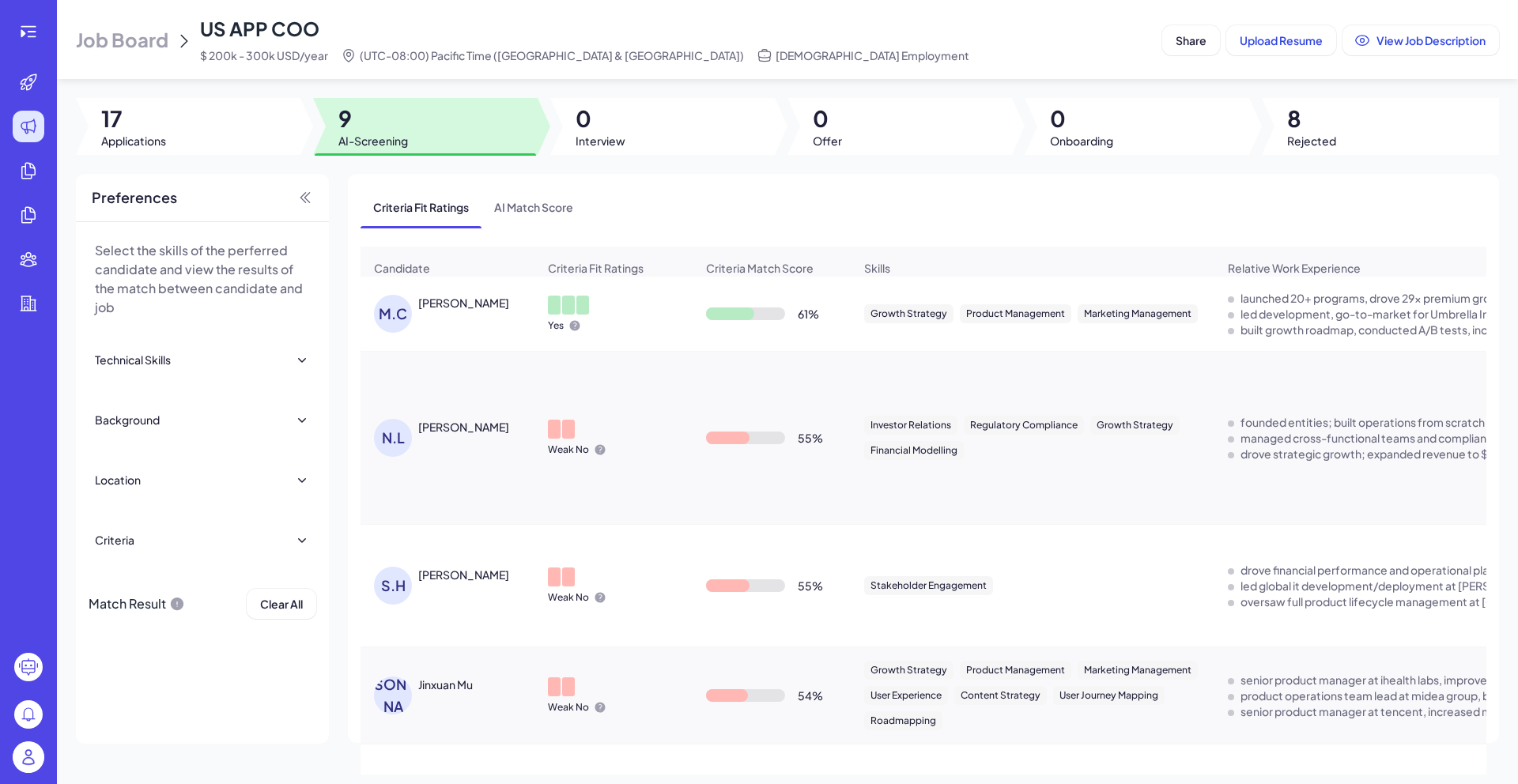
click at [438, 320] on div "[PERSON_NAME]" at bounding box center [455, 313] width 163 height 38
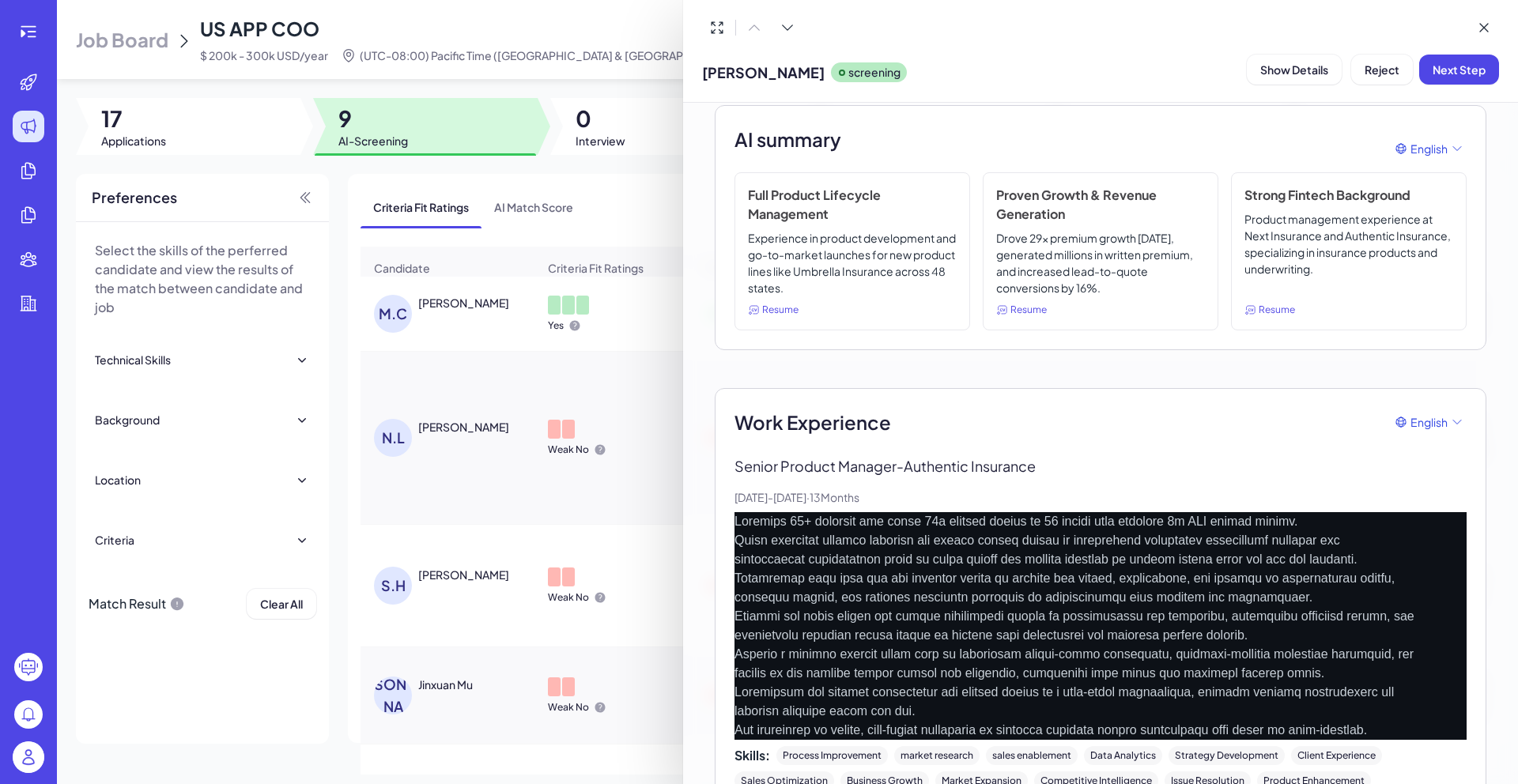
scroll to position [0, 0]
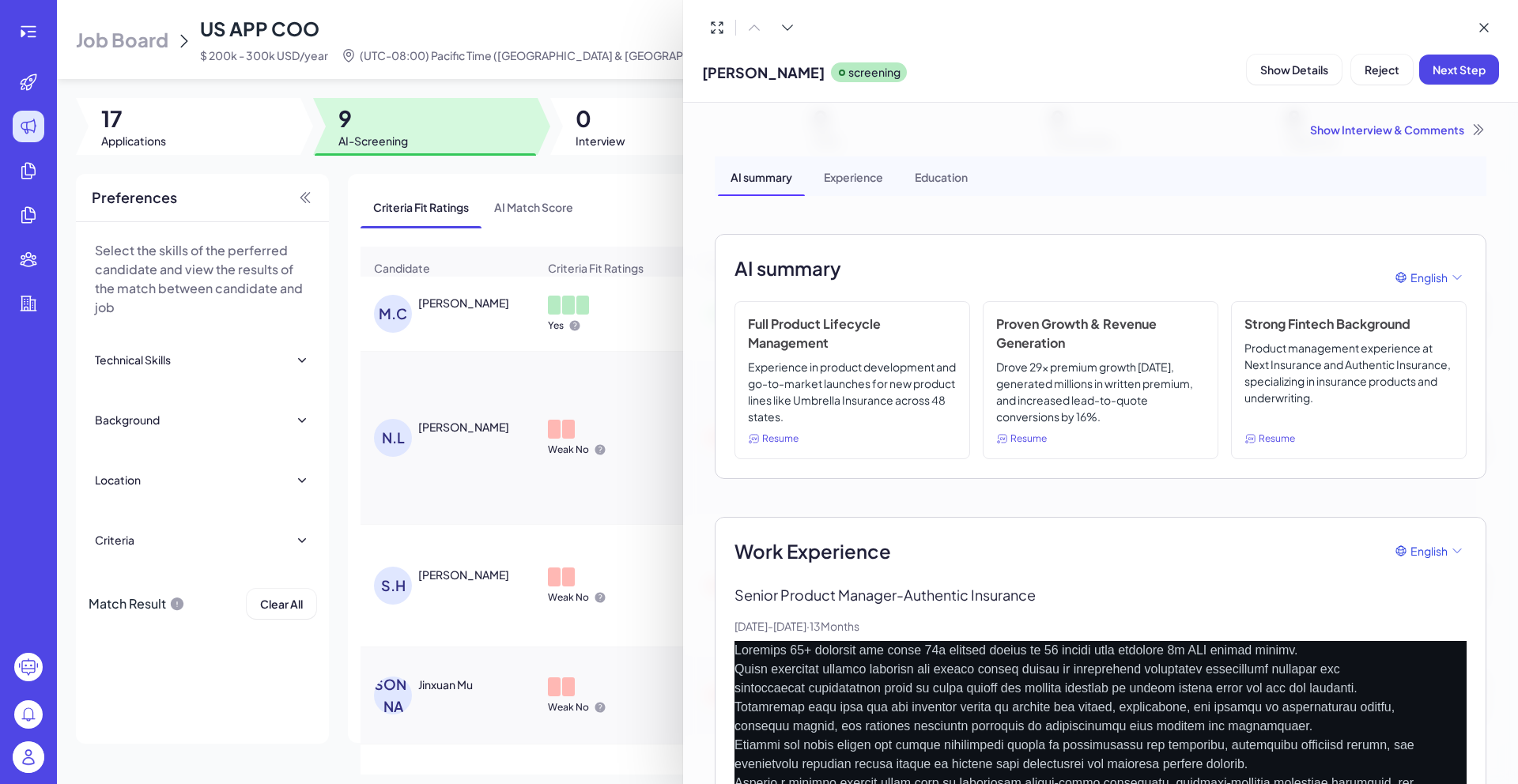
click at [1360, 135] on div "Show Interview & Comments" at bounding box center [1100, 130] width 771 height 16
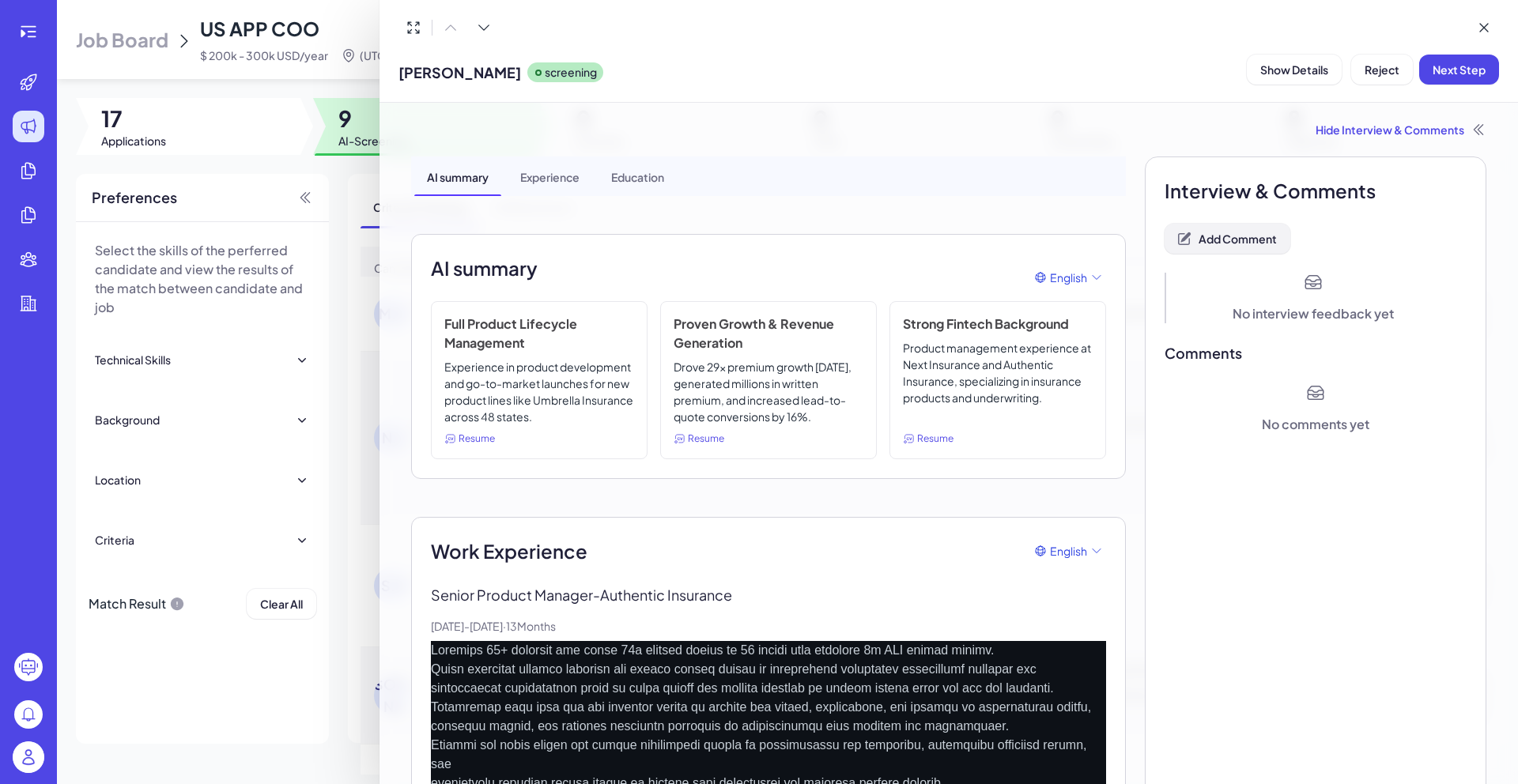
click at [1239, 236] on span "Add Comment" at bounding box center [1238, 238] width 79 height 15
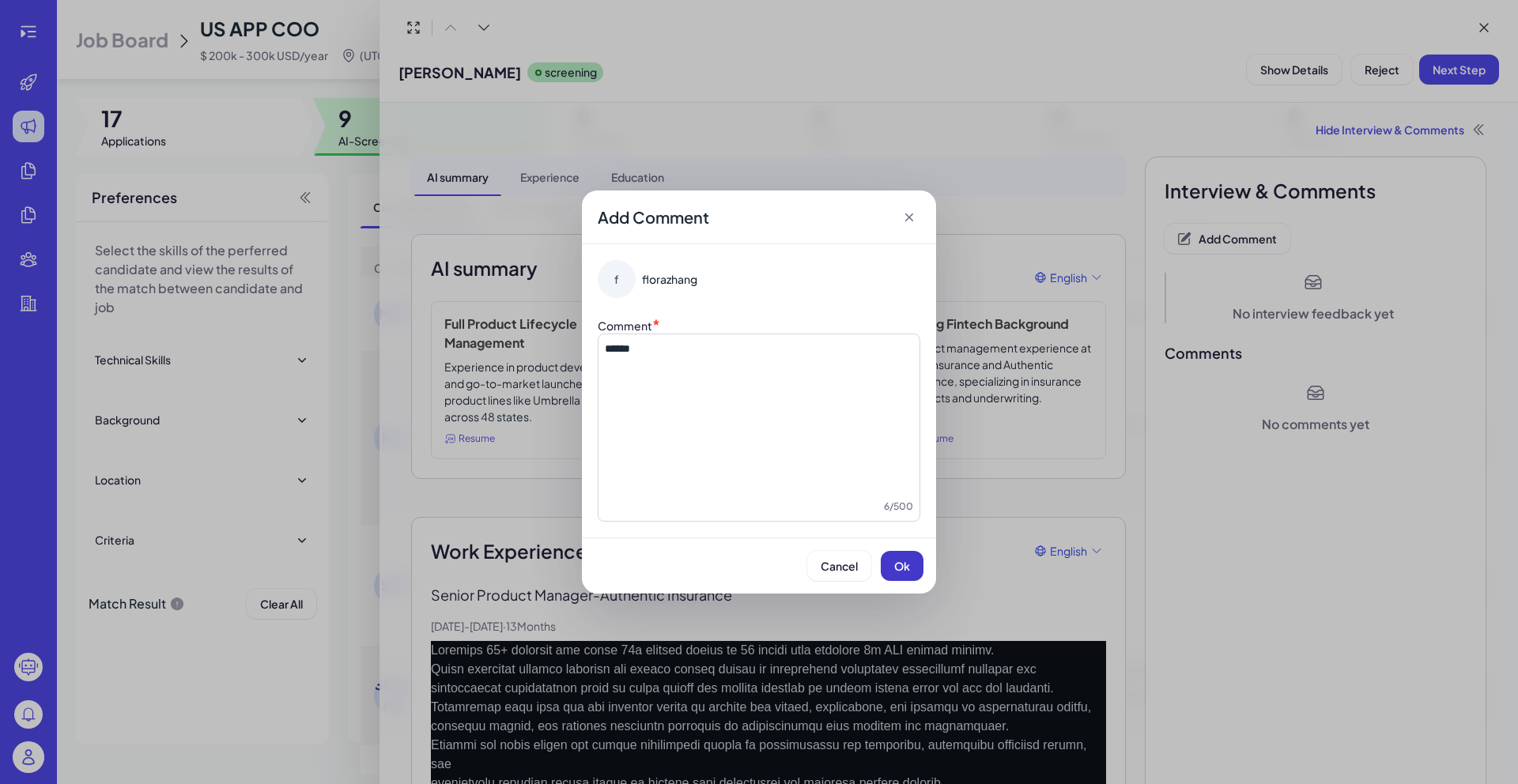
click at [916, 568] on button "Ok" at bounding box center [902, 565] width 43 height 30
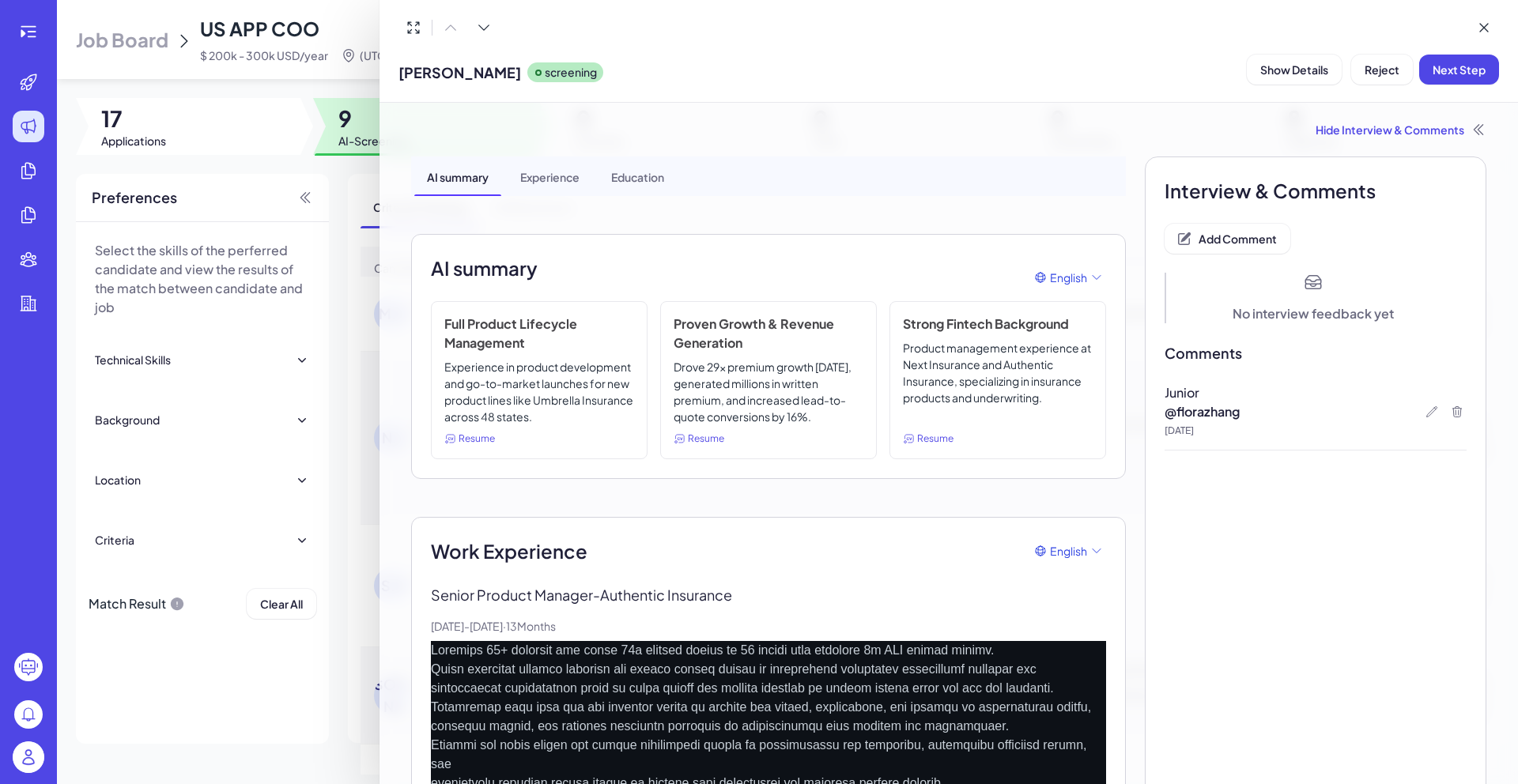
click at [349, 154] on div at bounding box center [759, 392] width 1518 height 784
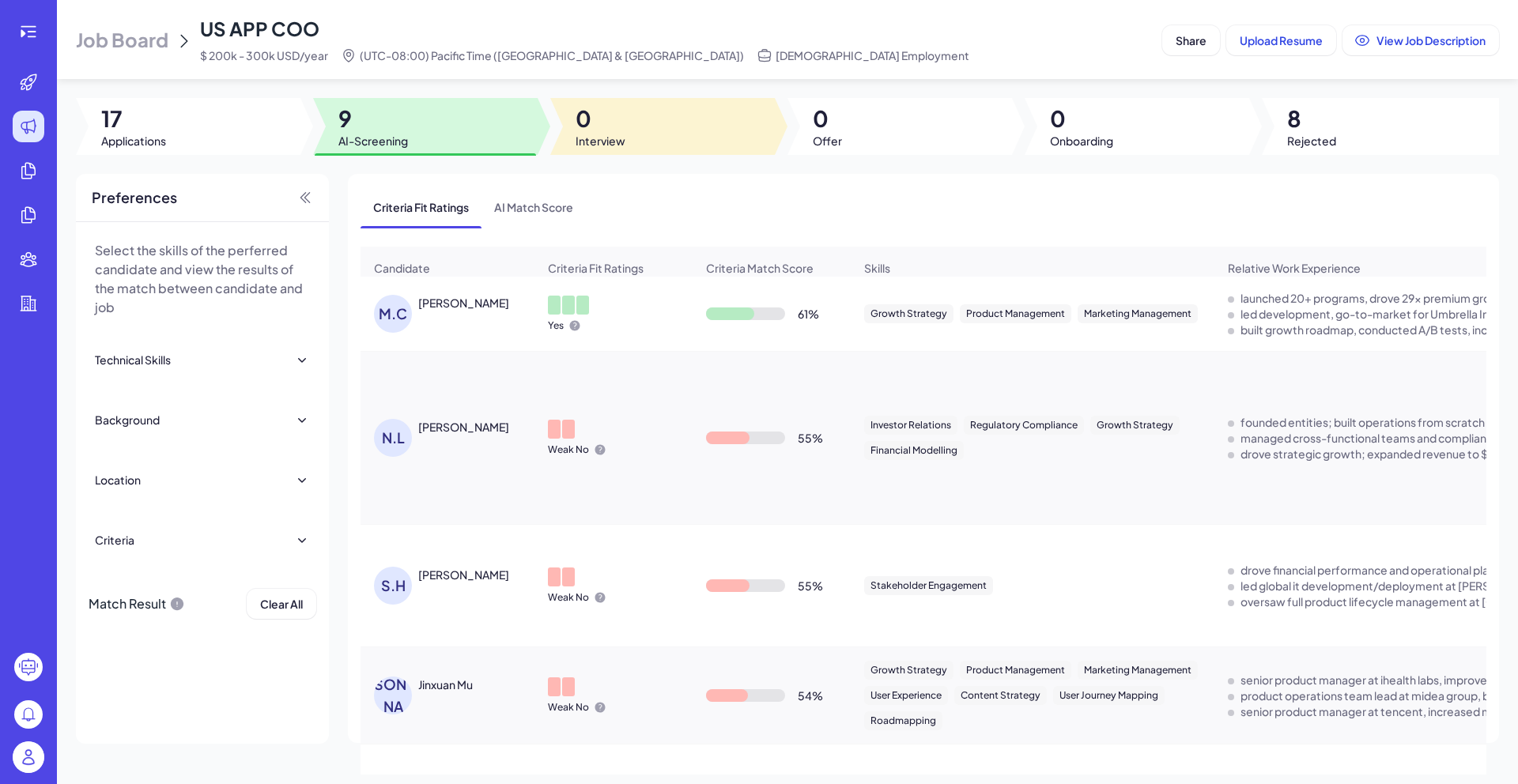
click at [644, 146] on div at bounding box center [662, 126] width 225 height 57
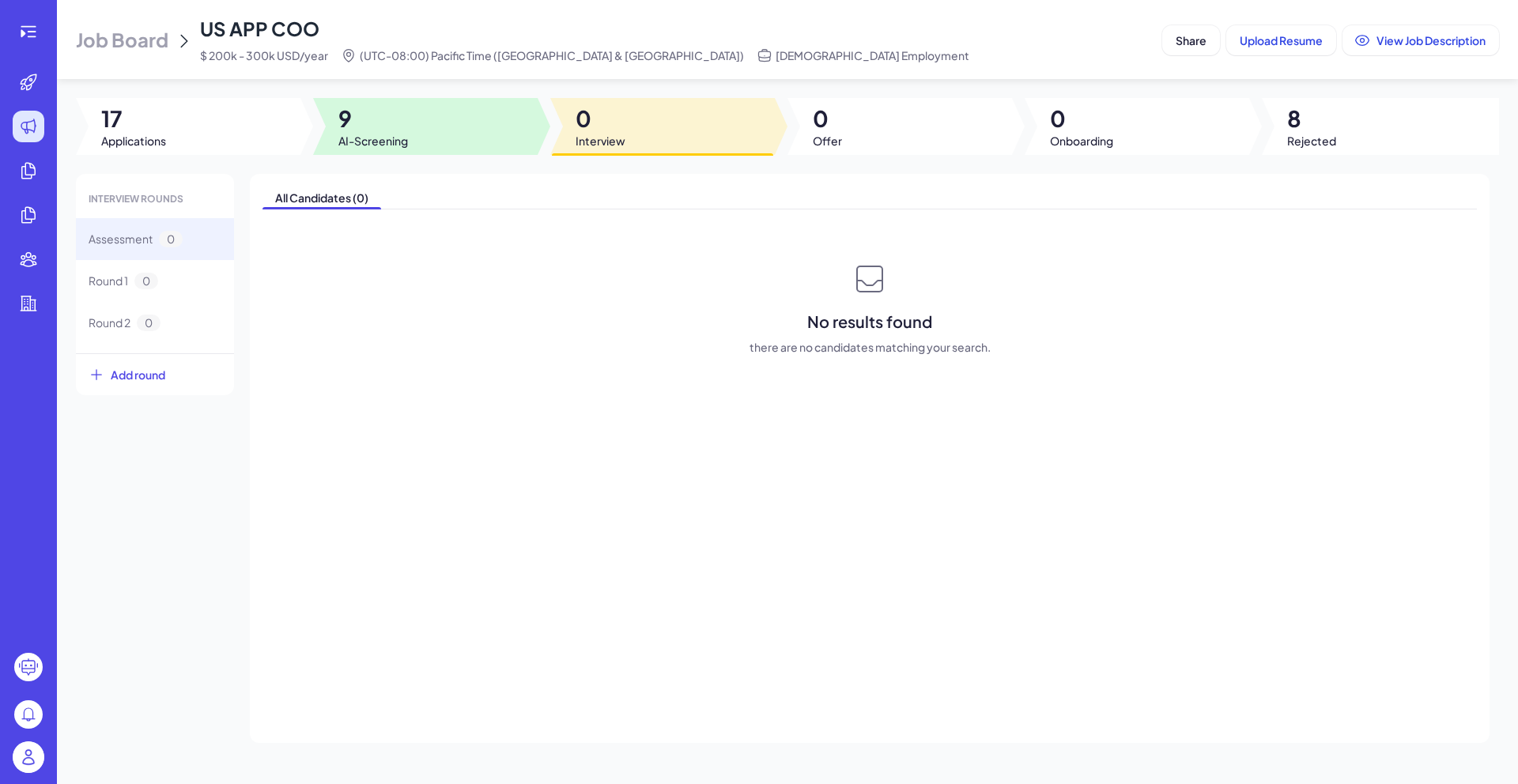
click at [475, 145] on div at bounding box center [425, 126] width 225 height 57
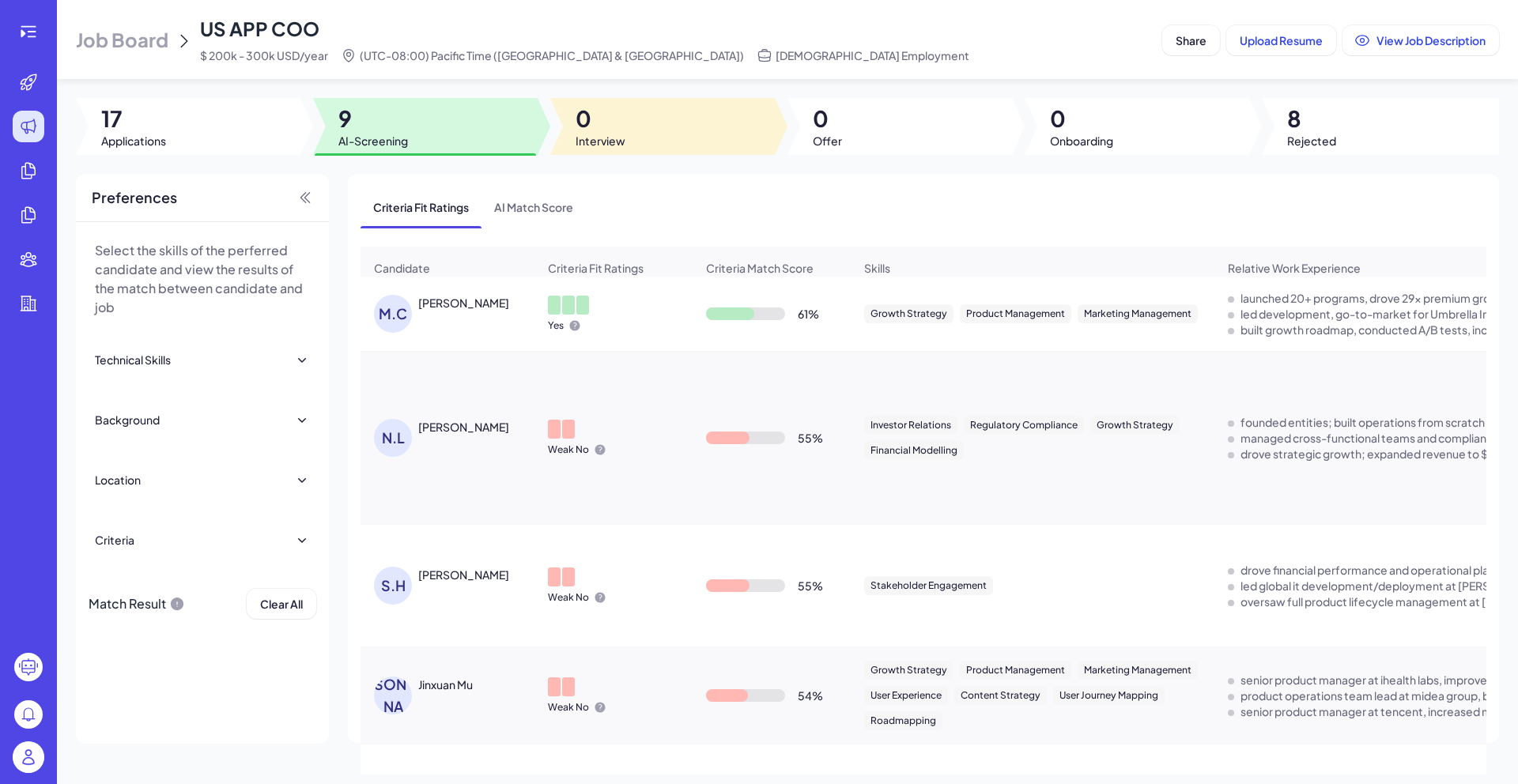
click at [629, 116] on div at bounding box center [662, 126] width 225 height 57
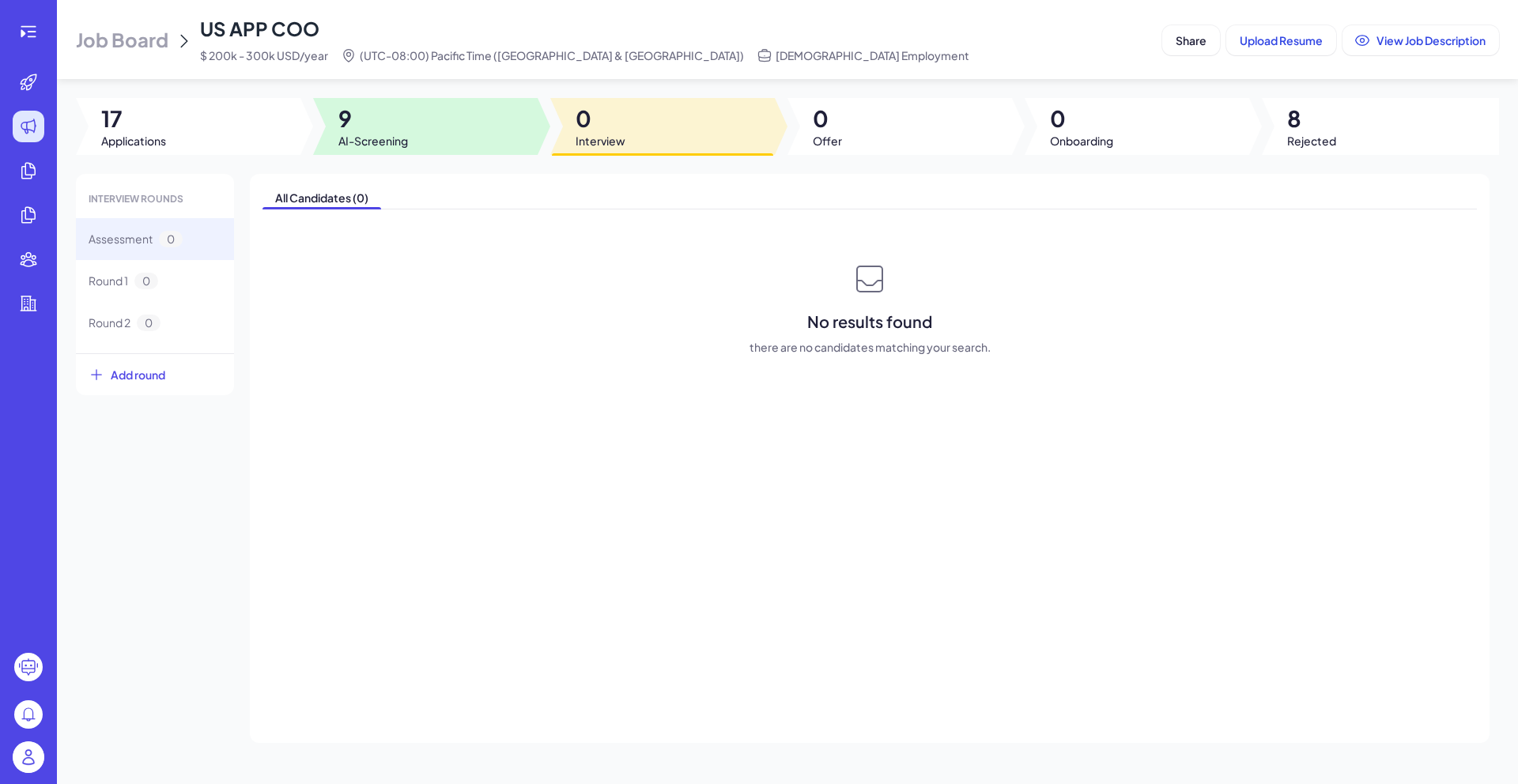
click at [449, 126] on div at bounding box center [425, 126] width 225 height 57
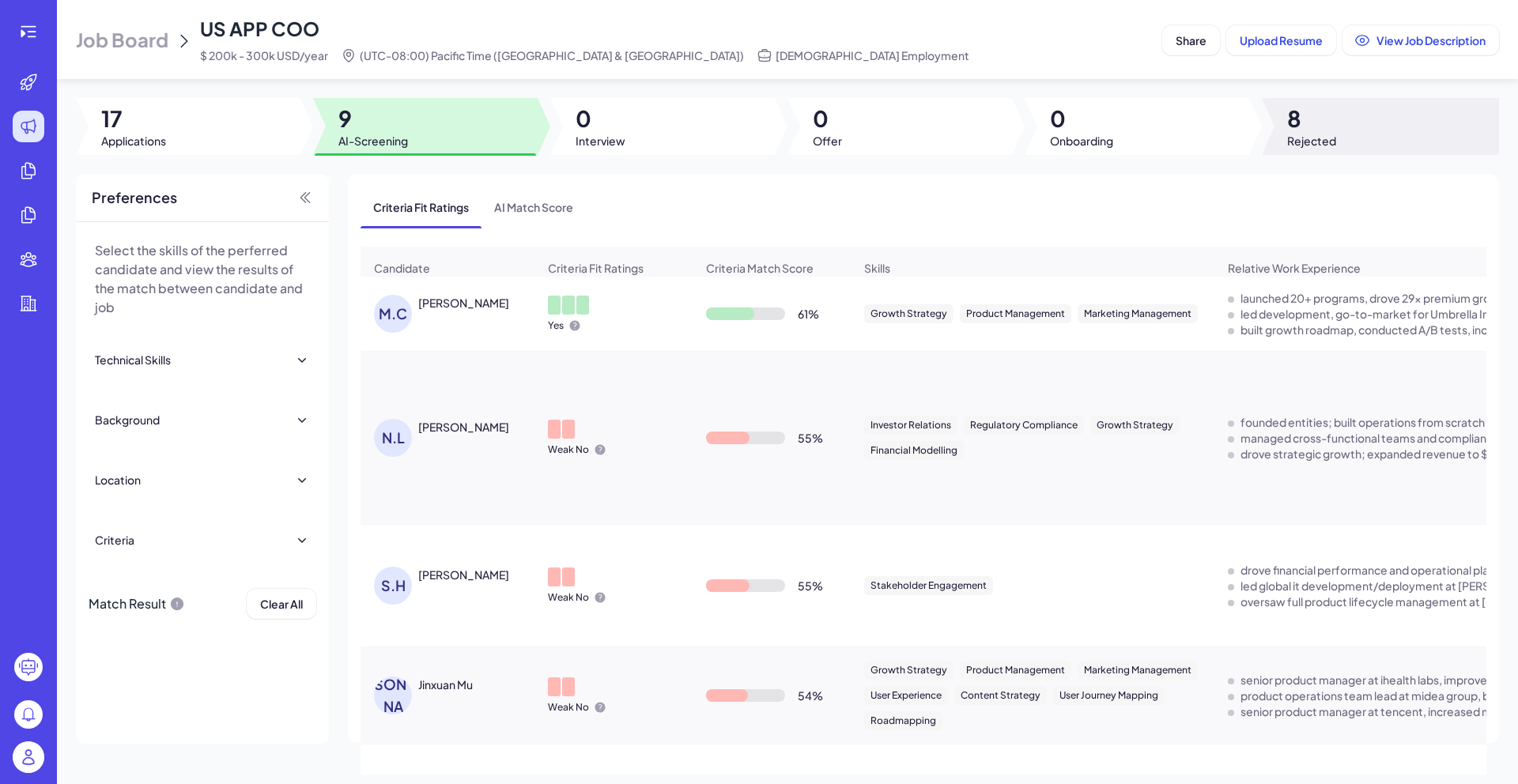
click at [1273, 122] on div at bounding box center [1380, 126] width 237 height 57
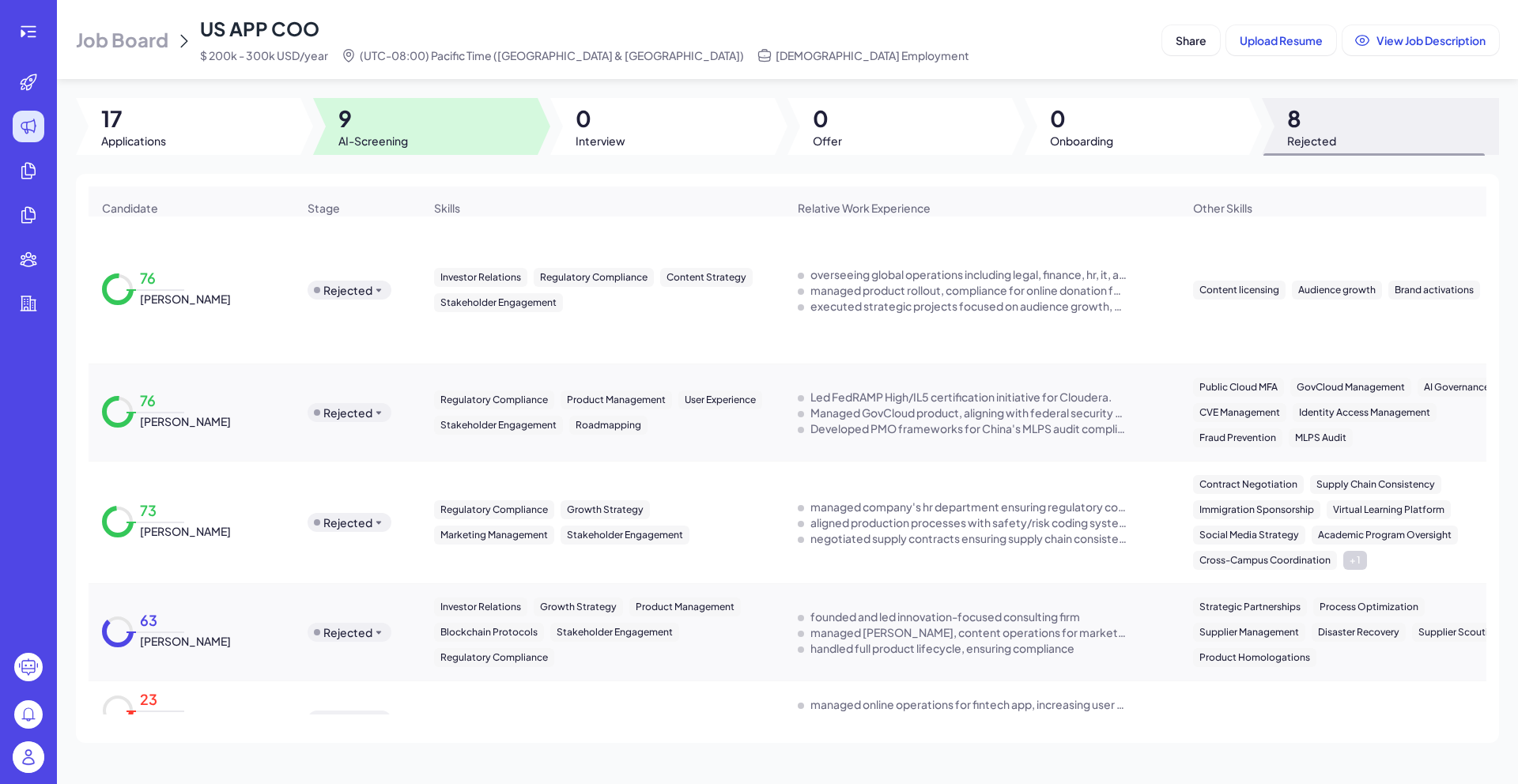
click at [366, 132] on span "9" at bounding box center [372, 118] width 69 height 28
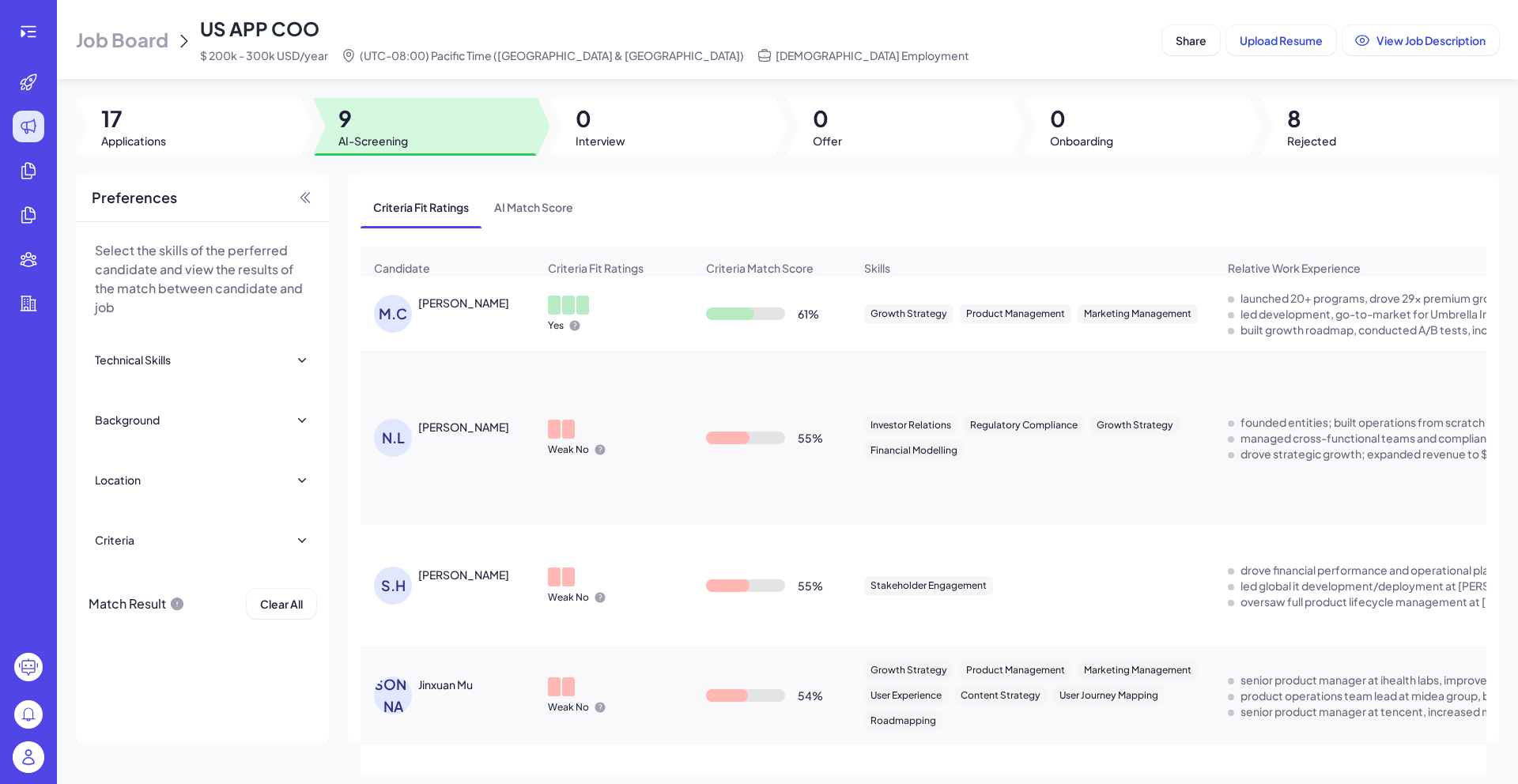
click at [415, 319] on div "M.C" at bounding box center [396, 313] width 44 height 38
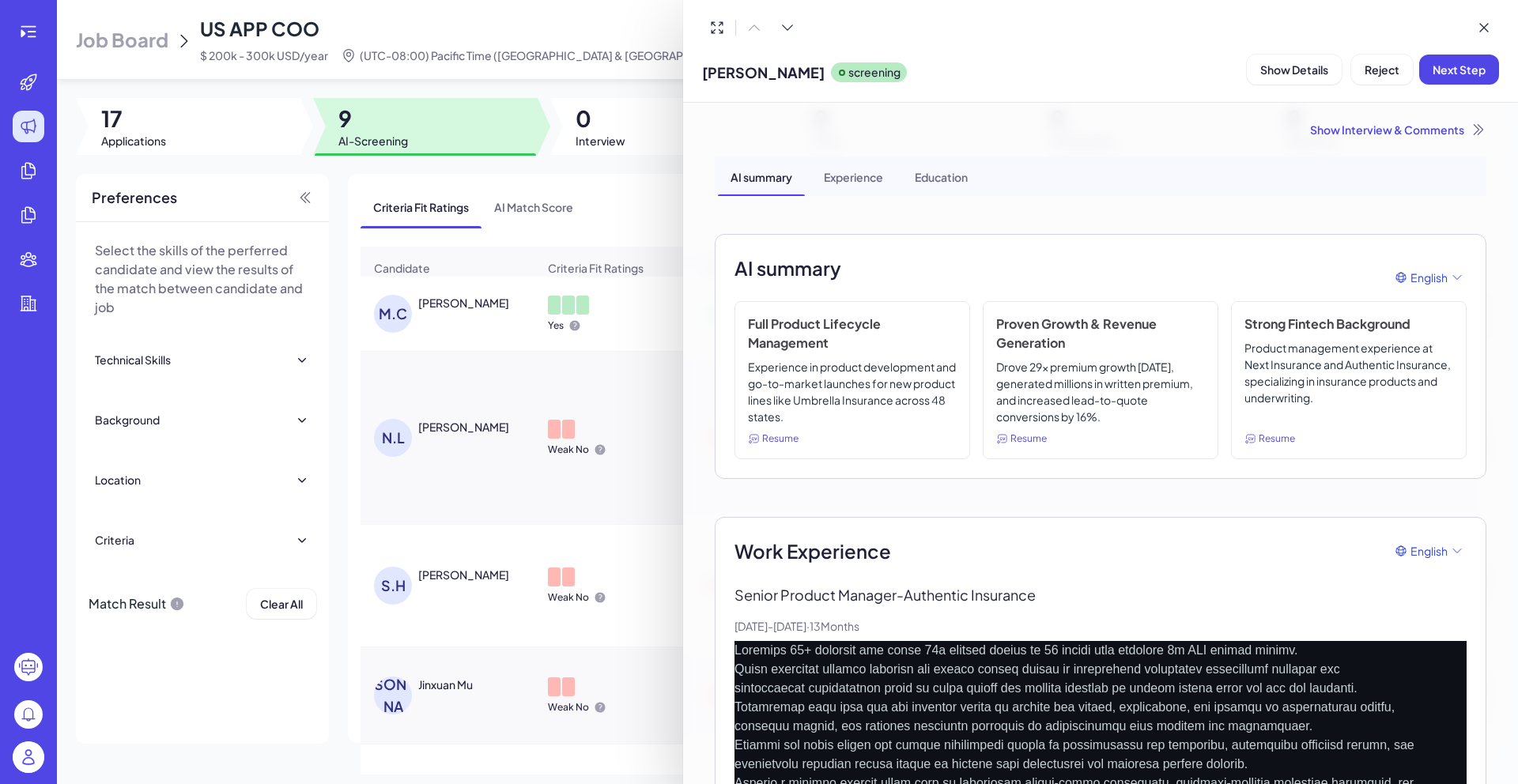
click at [1428, 131] on div "Show Interview & Comments" at bounding box center [1100, 130] width 771 height 16
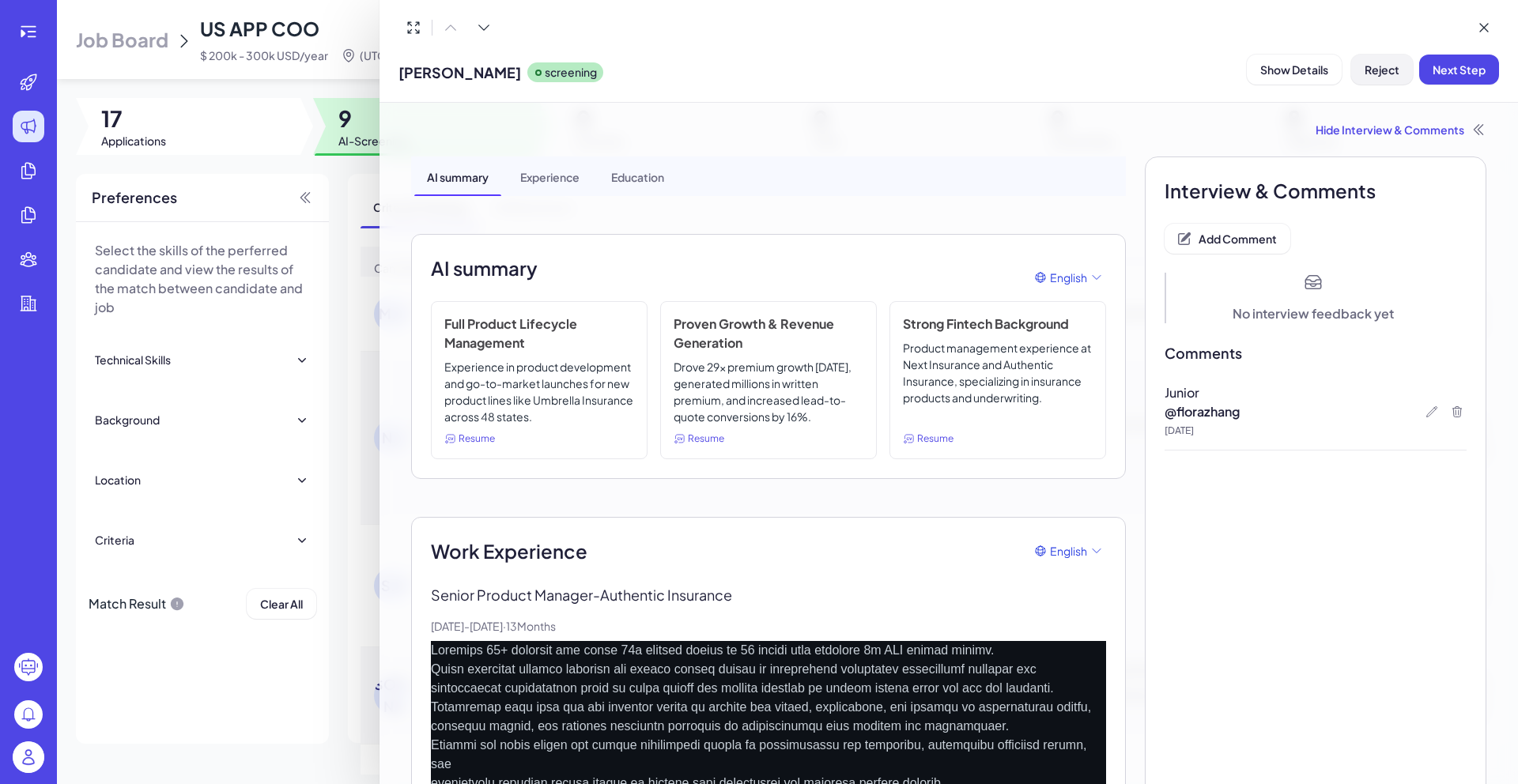
click at [1398, 67] on span "Reject" at bounding box center [1382, 69] width 35 height 15
click at [1462, 173] on span "Ok" at bounding box center [1468, 172] width 16 height 15
click at [359, 175] on div at bounding box center [759, 392] width 1518 height 784
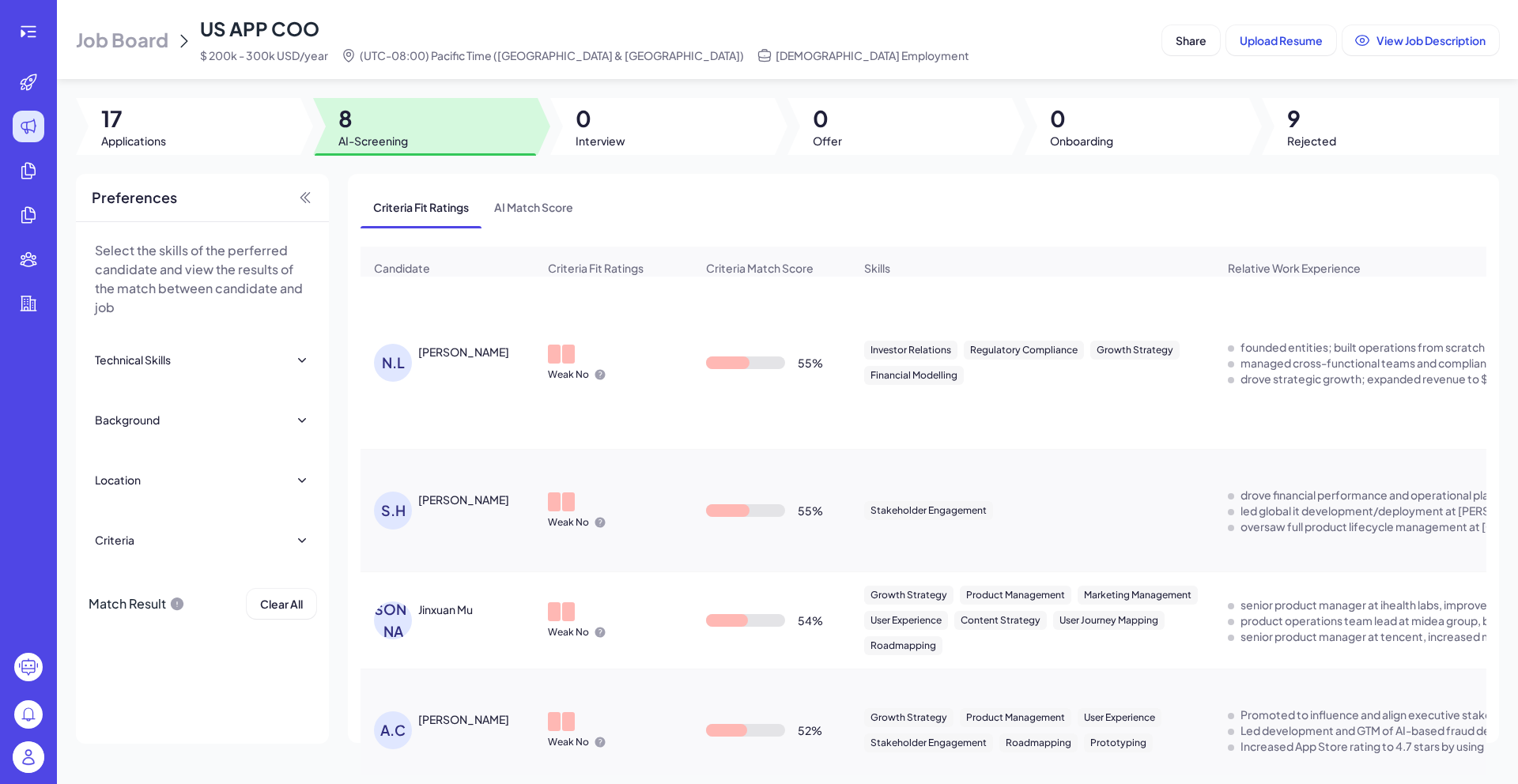
click at [450, 359] on div "[PERSON_NAME]" at bounding box center [464, 352] width 91 height 16
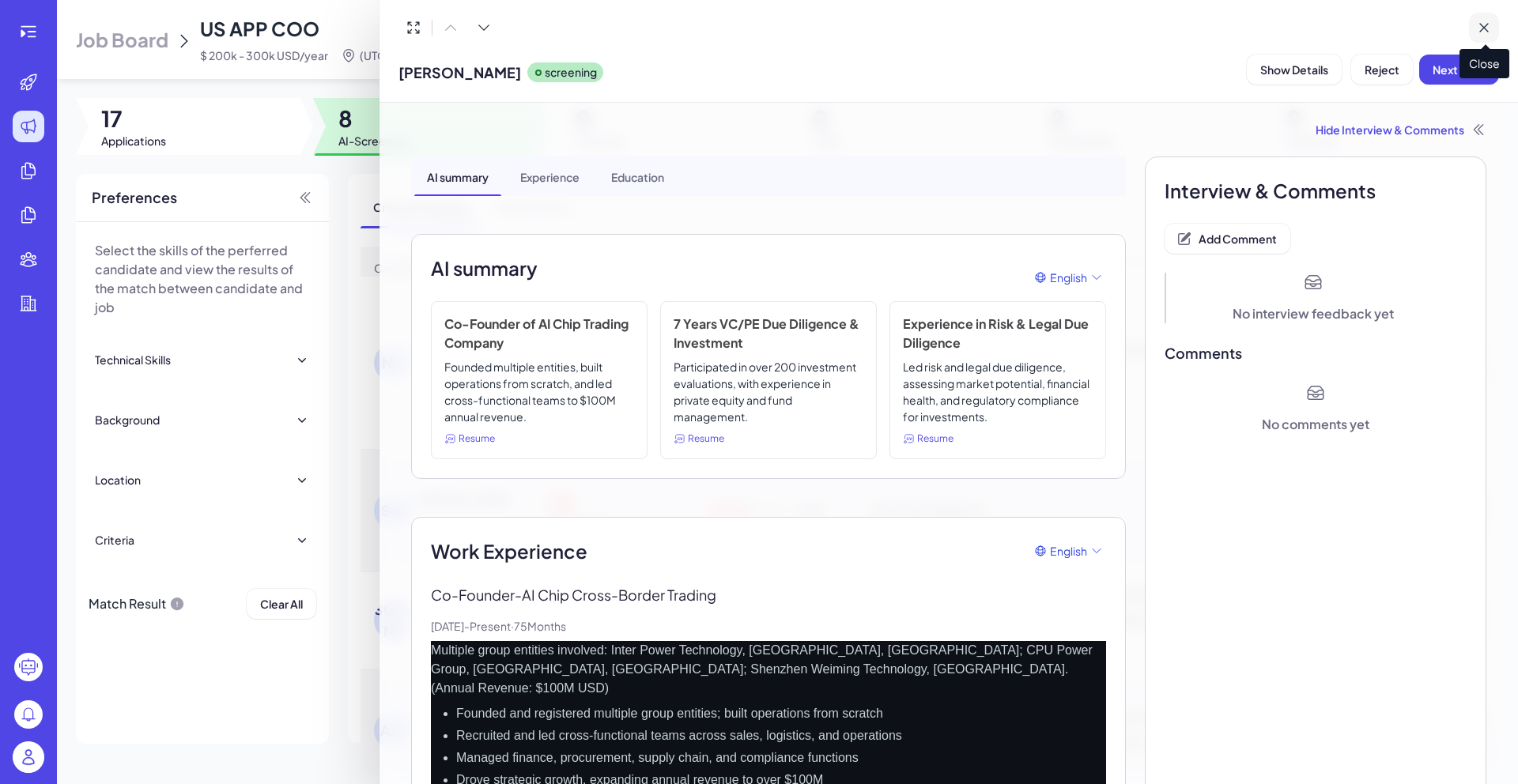
click at [1487, 27] on icon at bounding box center [1484, 27] width 16 height 16
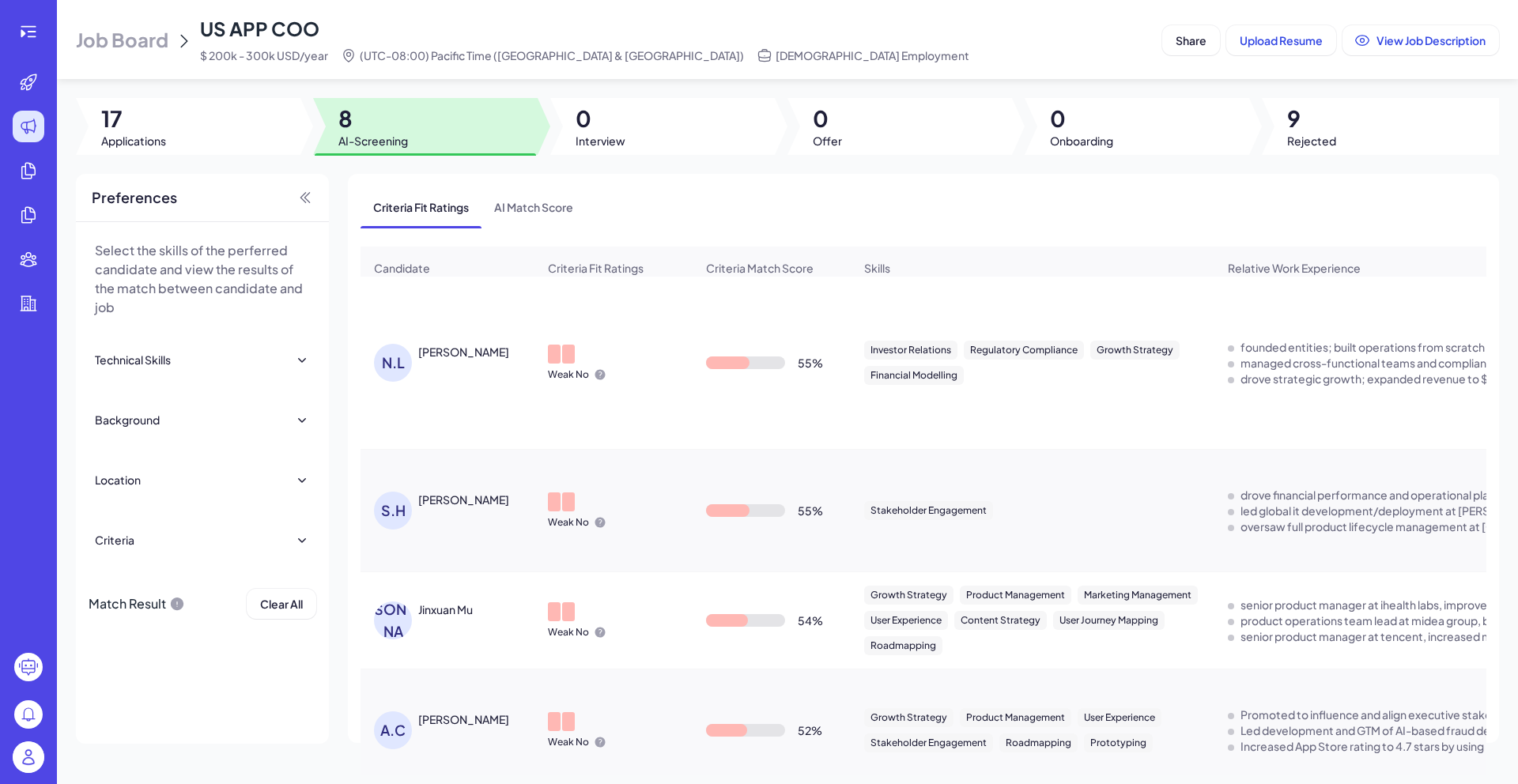
click at [466, 507] on div "[PERSON_NAME]" at bounding box center [464, 500] width 91 height 16
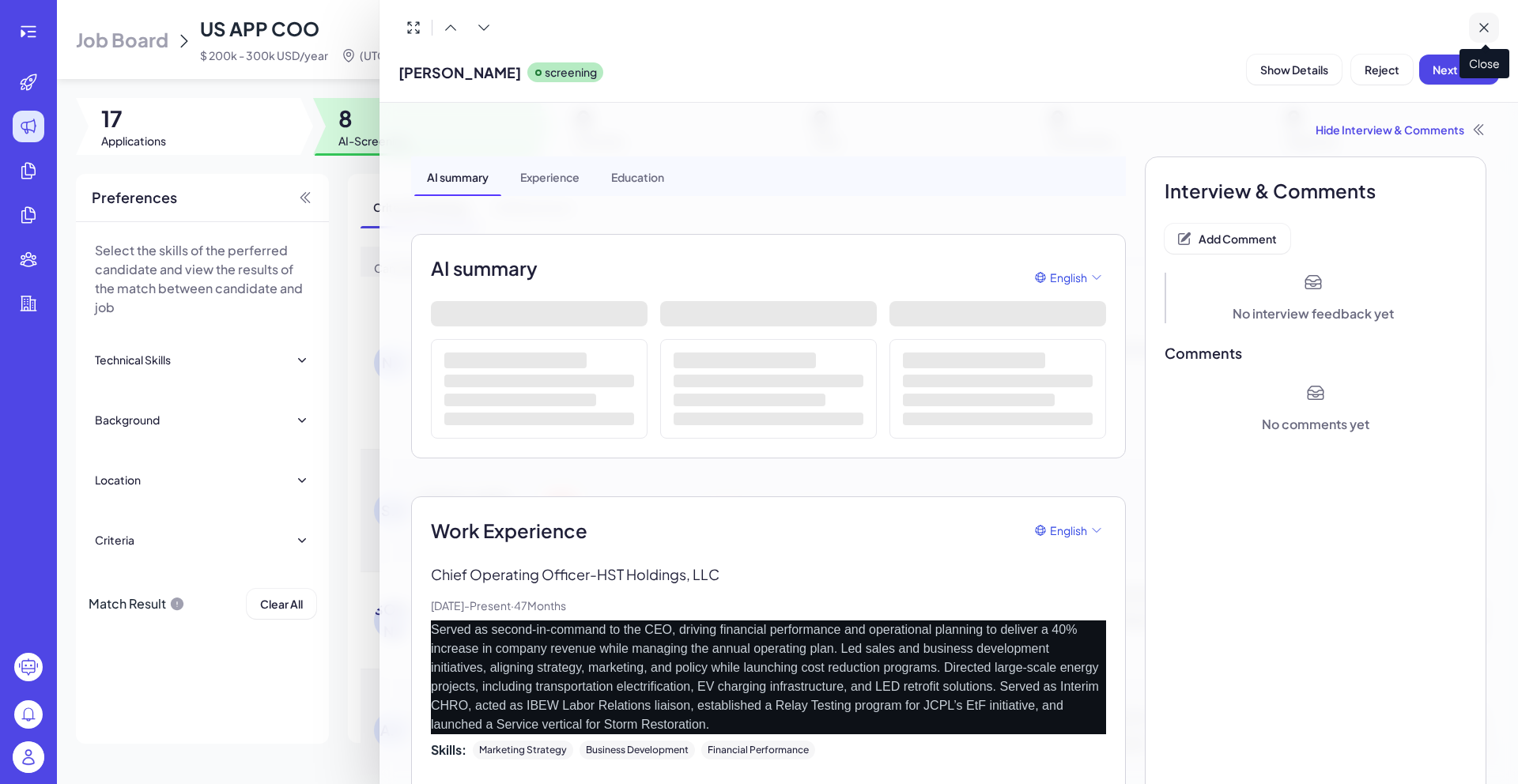
click at [1481, 24] on icon at bounding box center [1484, 27] width 16 height 16
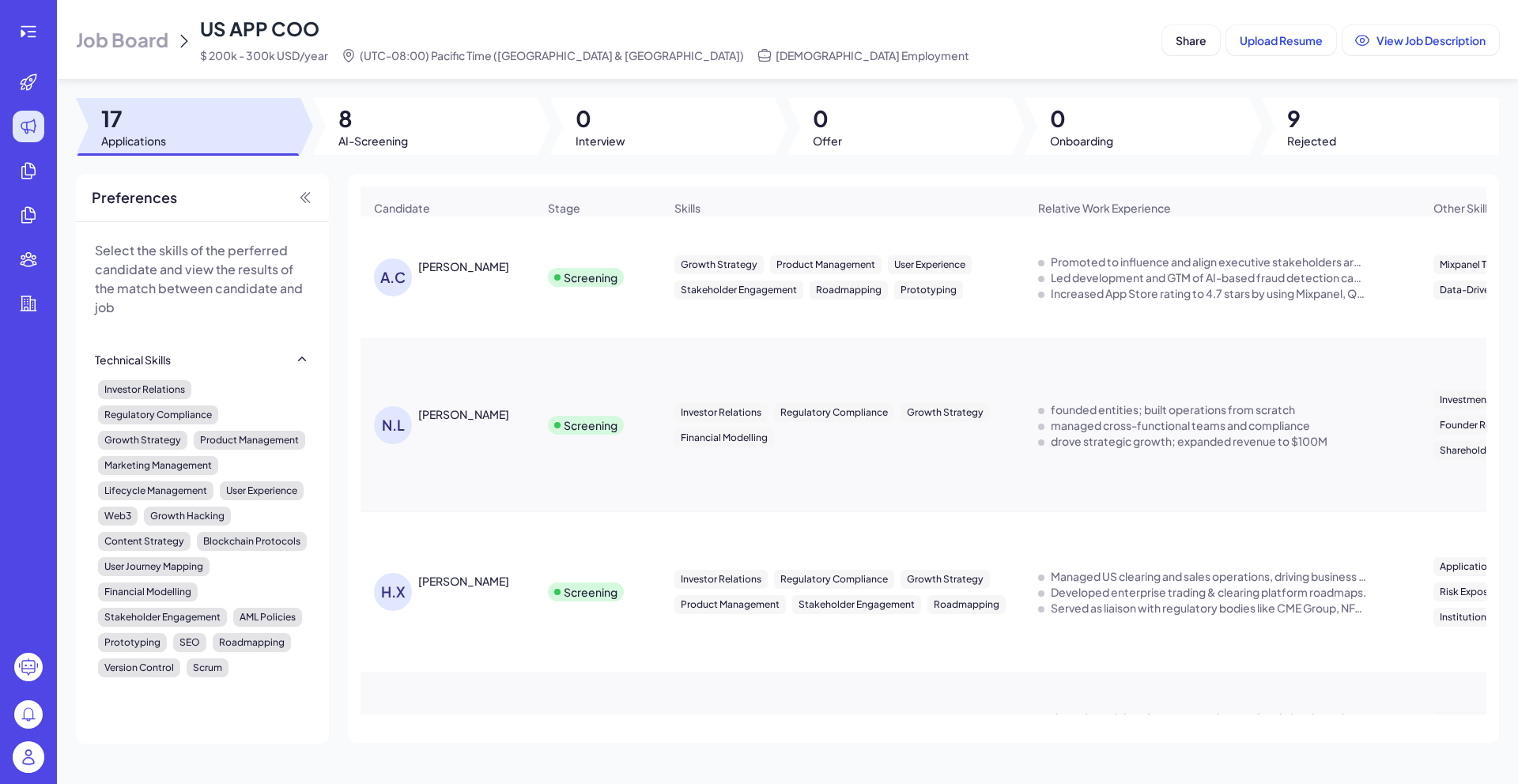
click at [1253, 80] on div "Job Board US APP COO $ 200k - 300k USD/year (UTC-08:00) Pacific Time (US & Cana…" at bounding box center [788, 392] width 1461 height 784
click at [414, 135] on div at bounding box center [425, 126] width 225 height 57
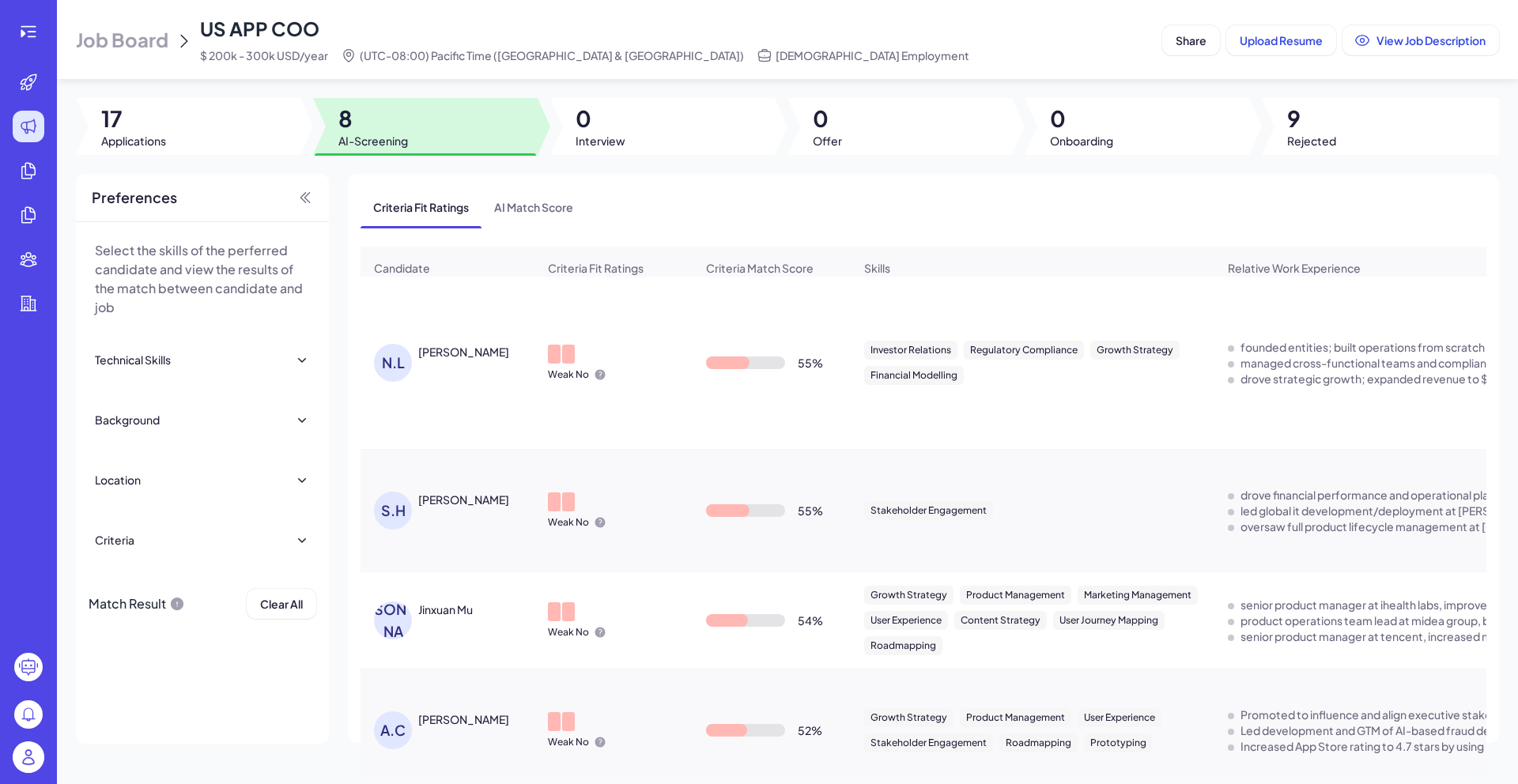
click at [448, 371] on div "[PERSON_NAME]" at bounding box center [455, 363] width 163 height 38
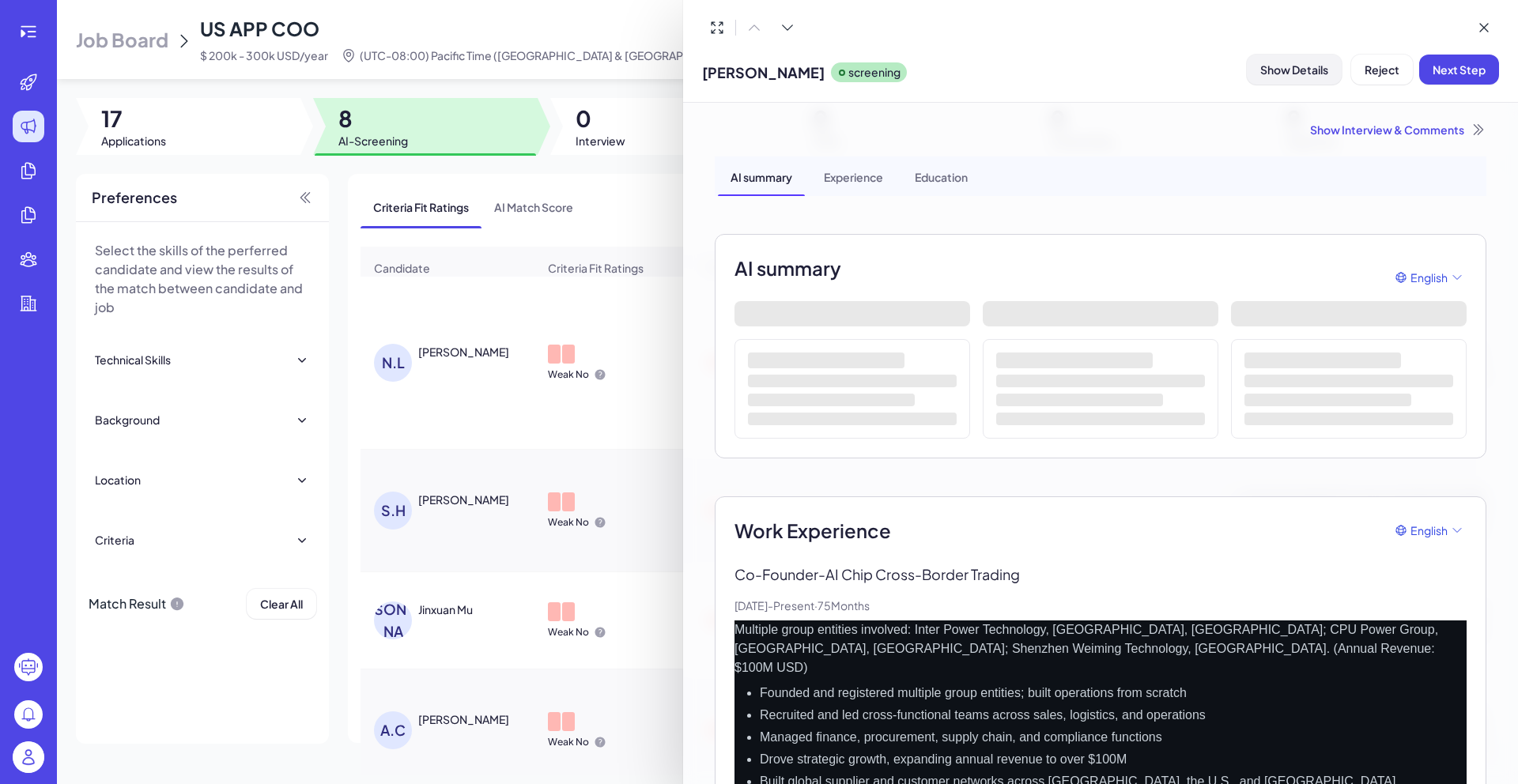
click at [1310, 62] on button "Show Details" at bounding box center [1294, 69] width 95 height 30
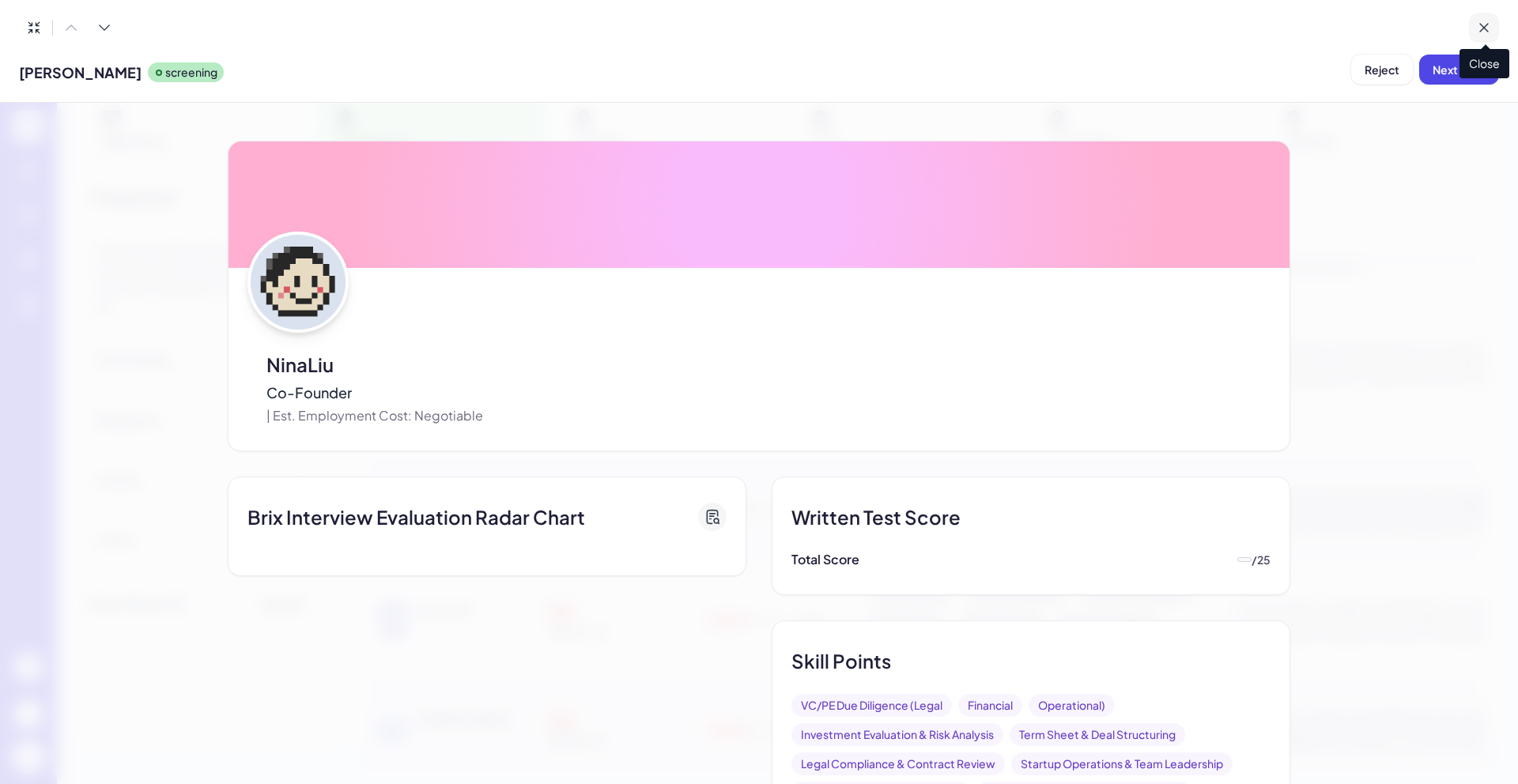
click at [1492, 28] on icon at bounding box center [1484, 27] width 16 height 16
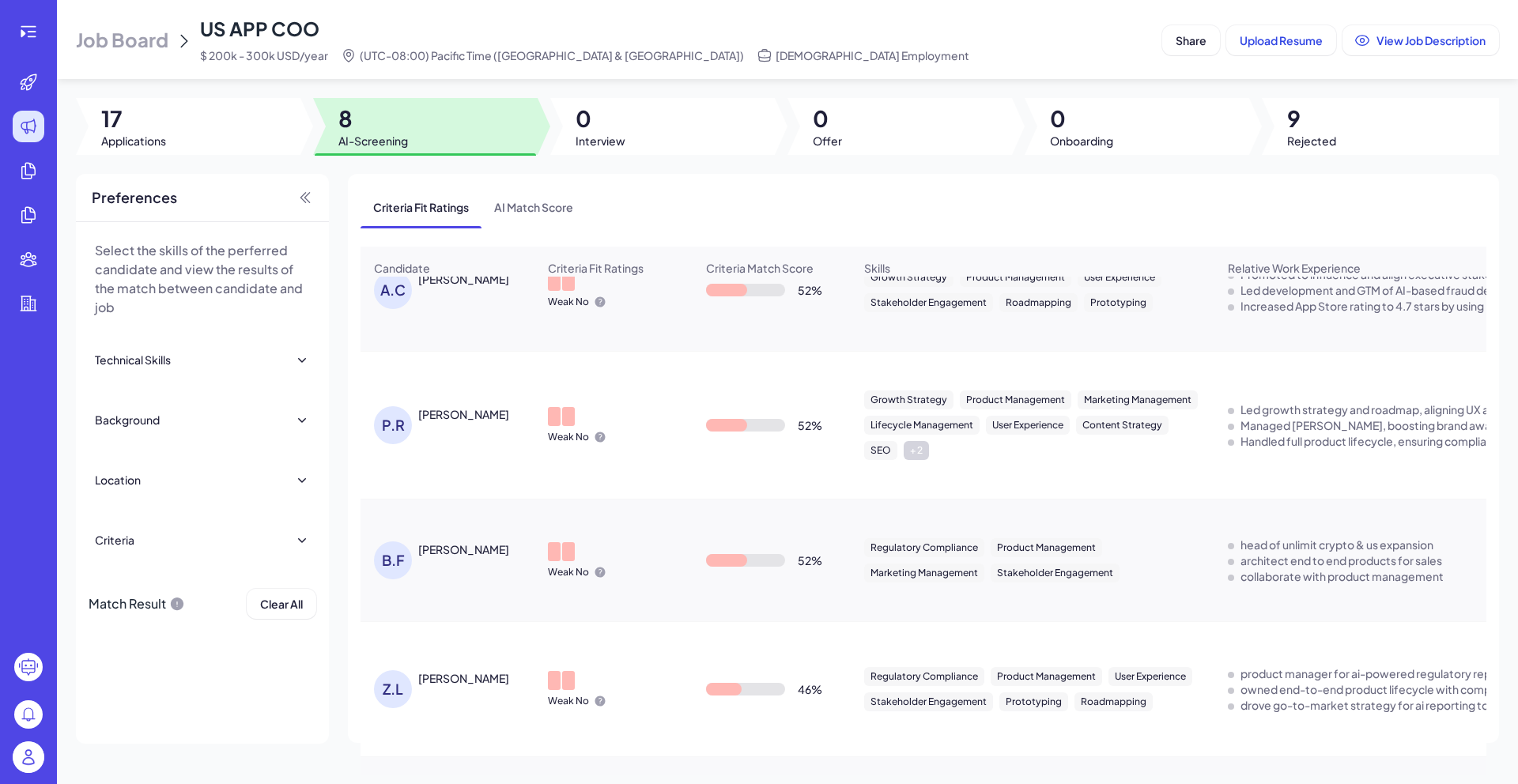
scroll to position [592, 0]
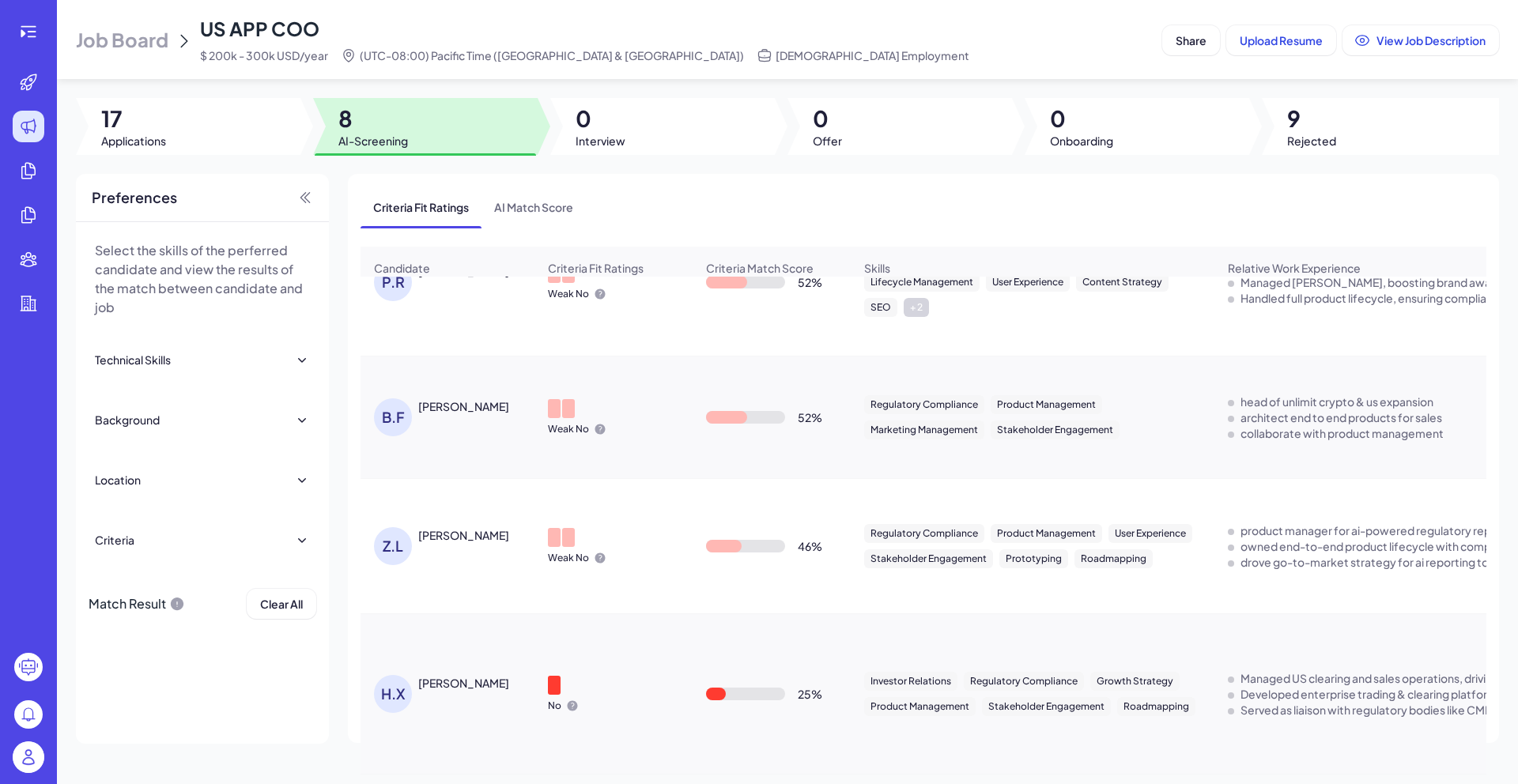
click at [439, 700] on div "H.X Hu Xu" at bounding box center [455, 693] width 163 height 38
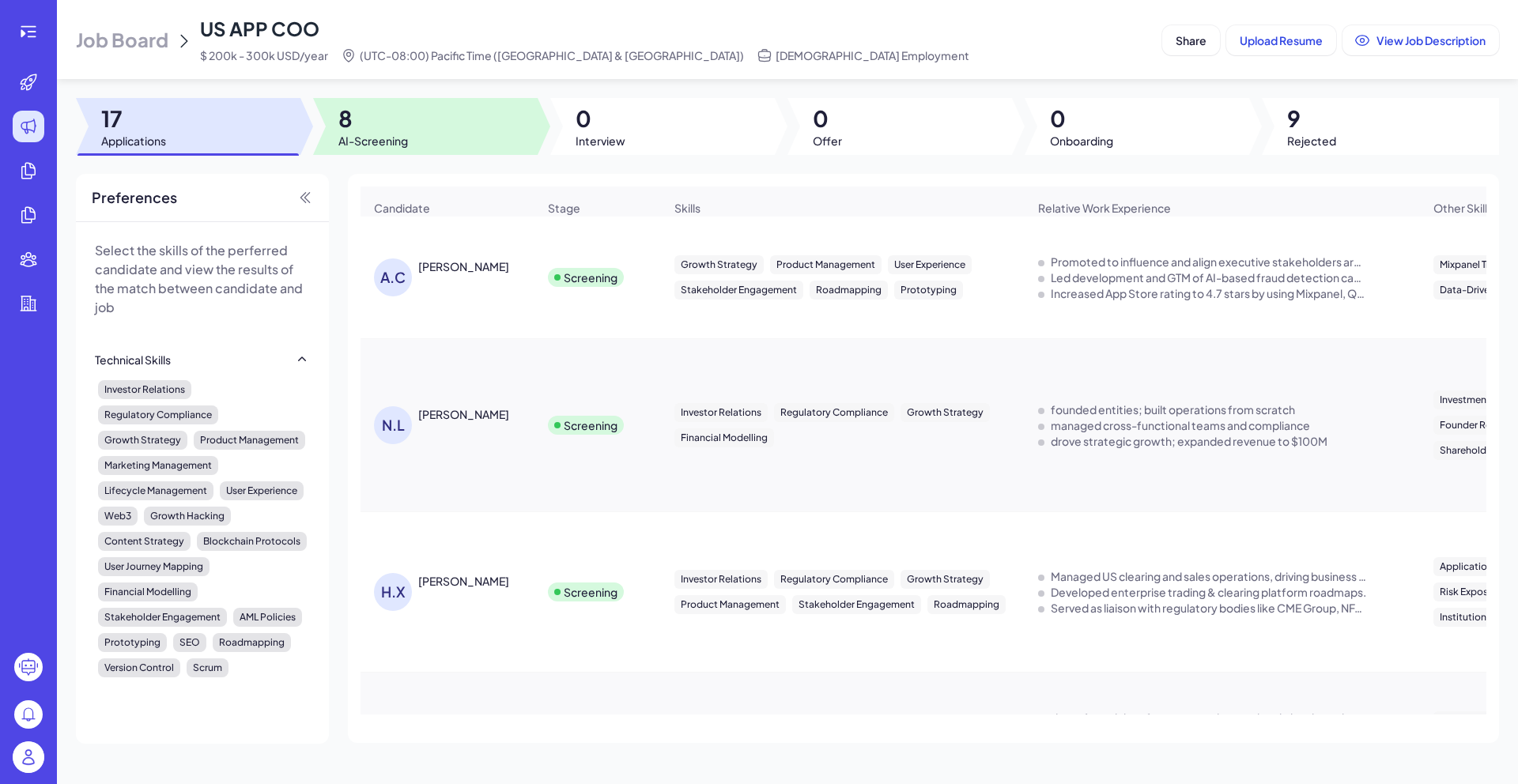
click at [435, 123] on div at bounding box center [425, 126] width 225 height 57
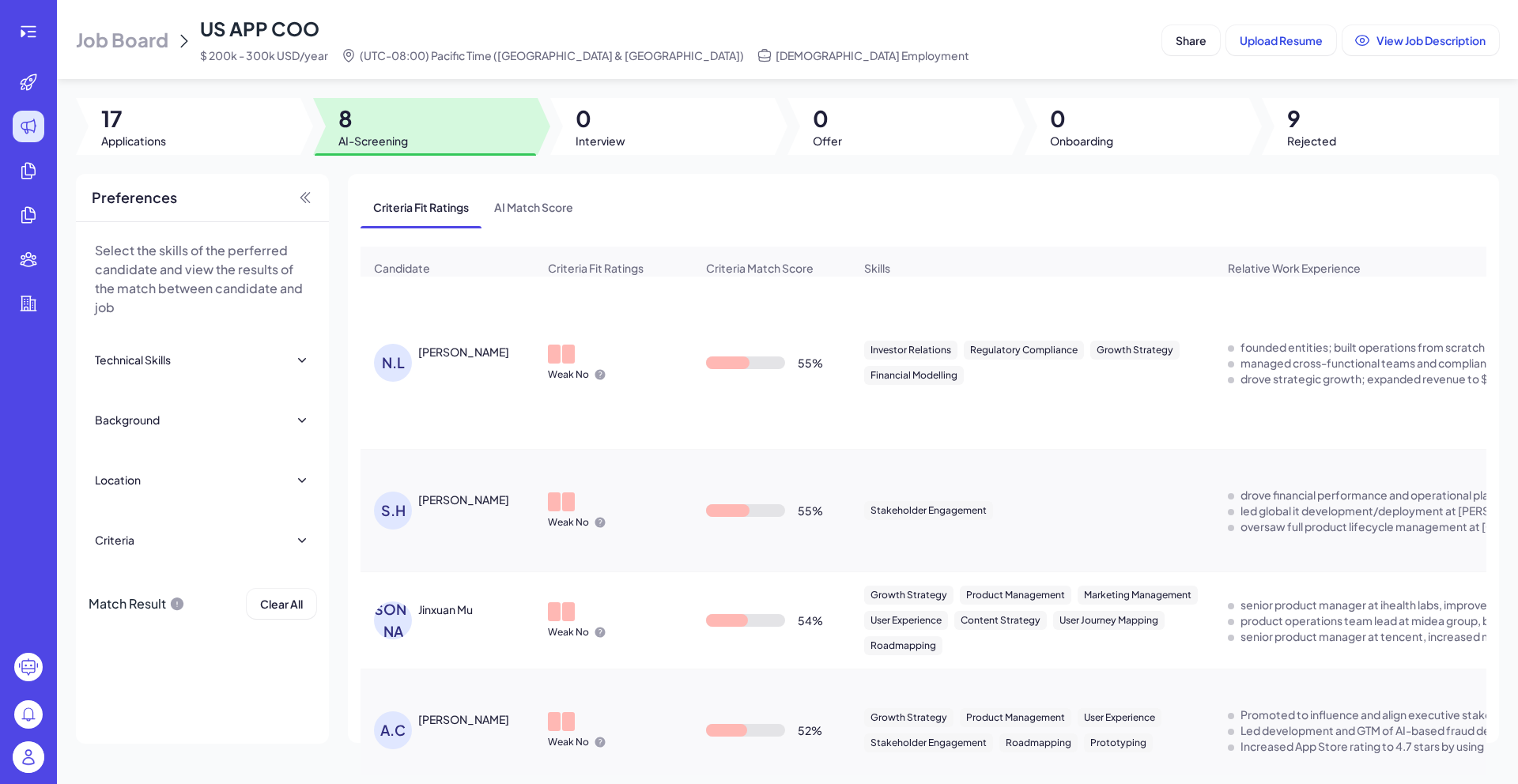
click at [499, 524] on div "[PERSON_NAME]" at bounding box center [455, 511] width 163 height 38
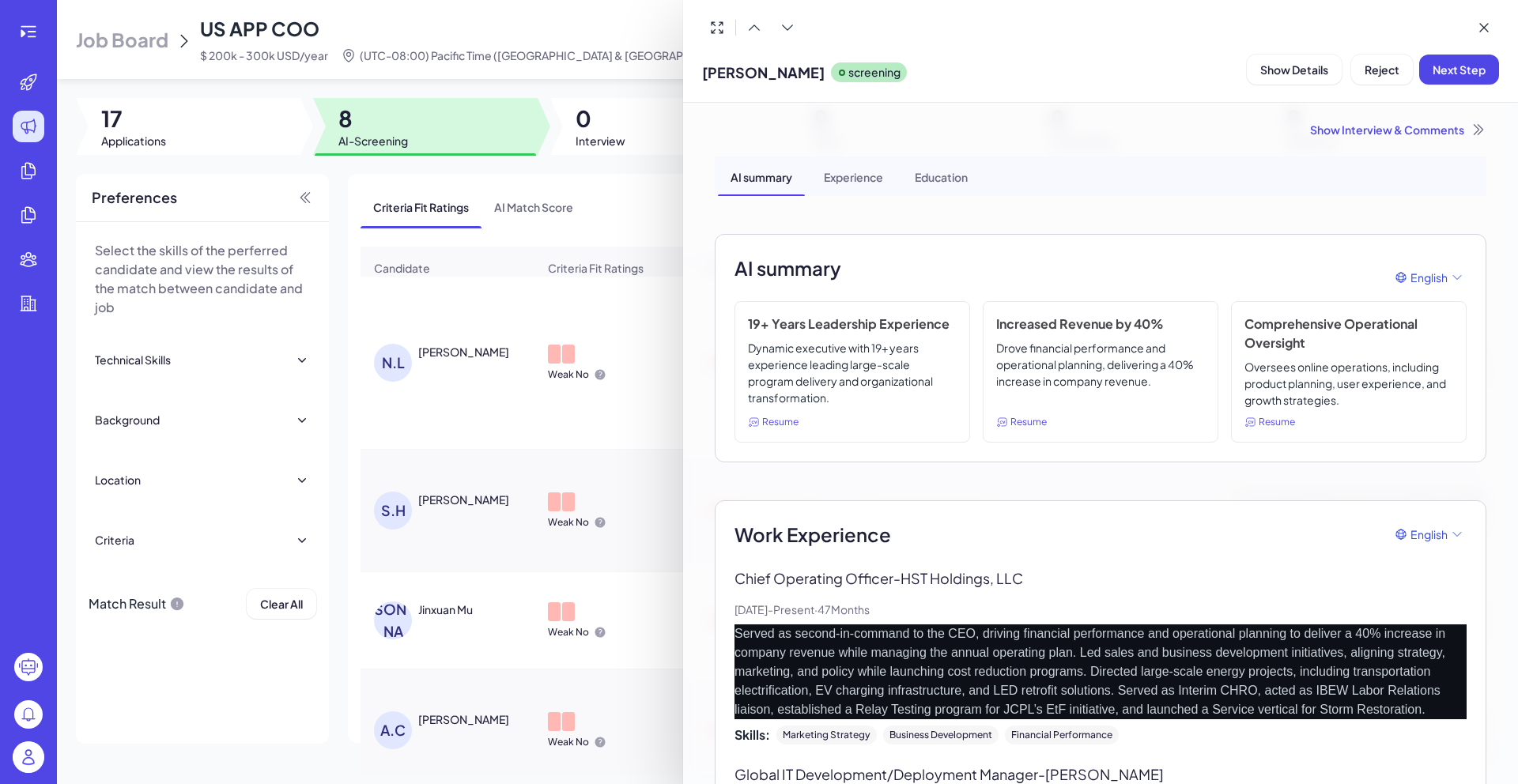
click at [537, 495] on div at bounding box center [759, 392] width 1518 height 784
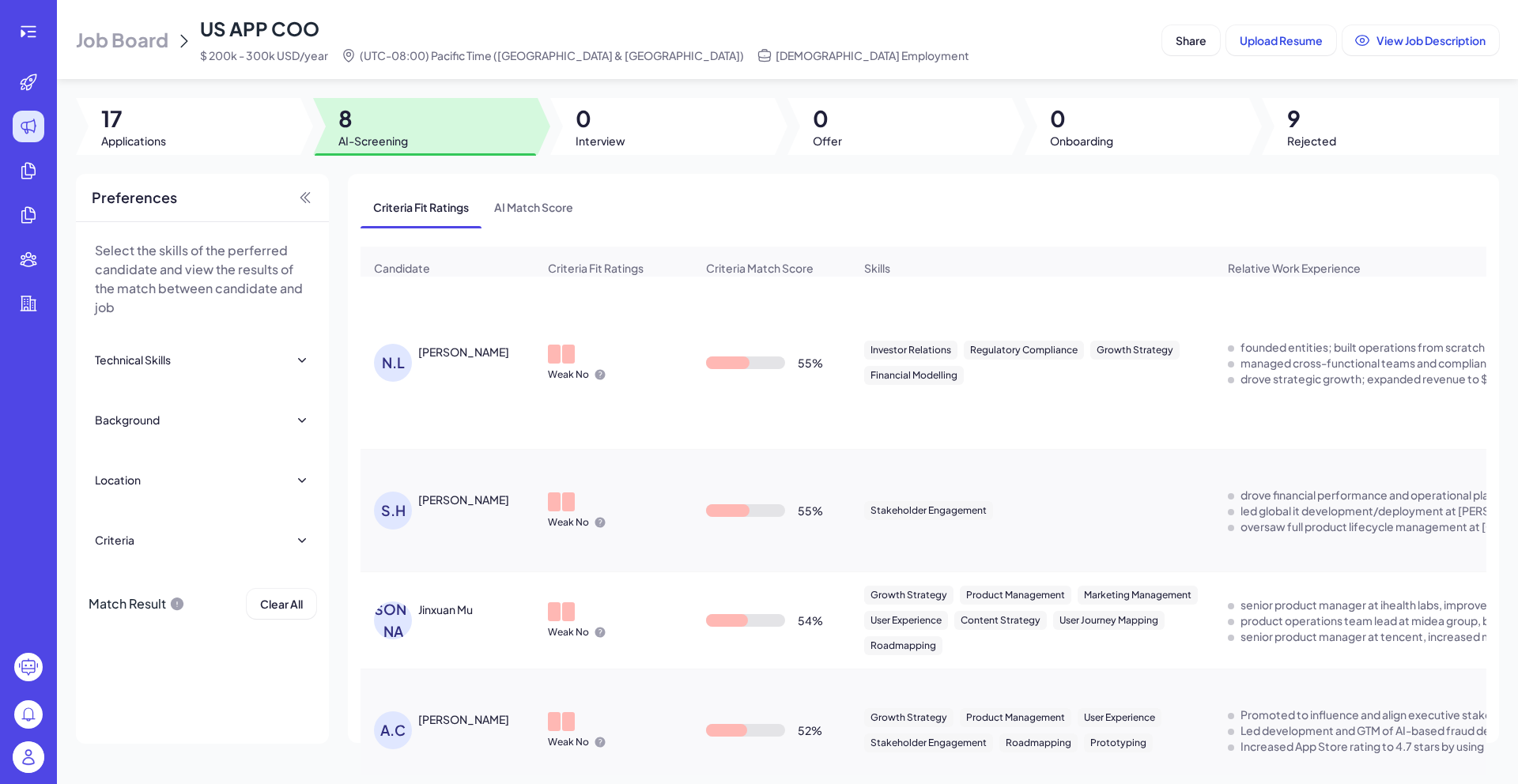
click at [454, 617] on div "Jinxuan Mu" at bounding box center [446, 609] width 55 height 16
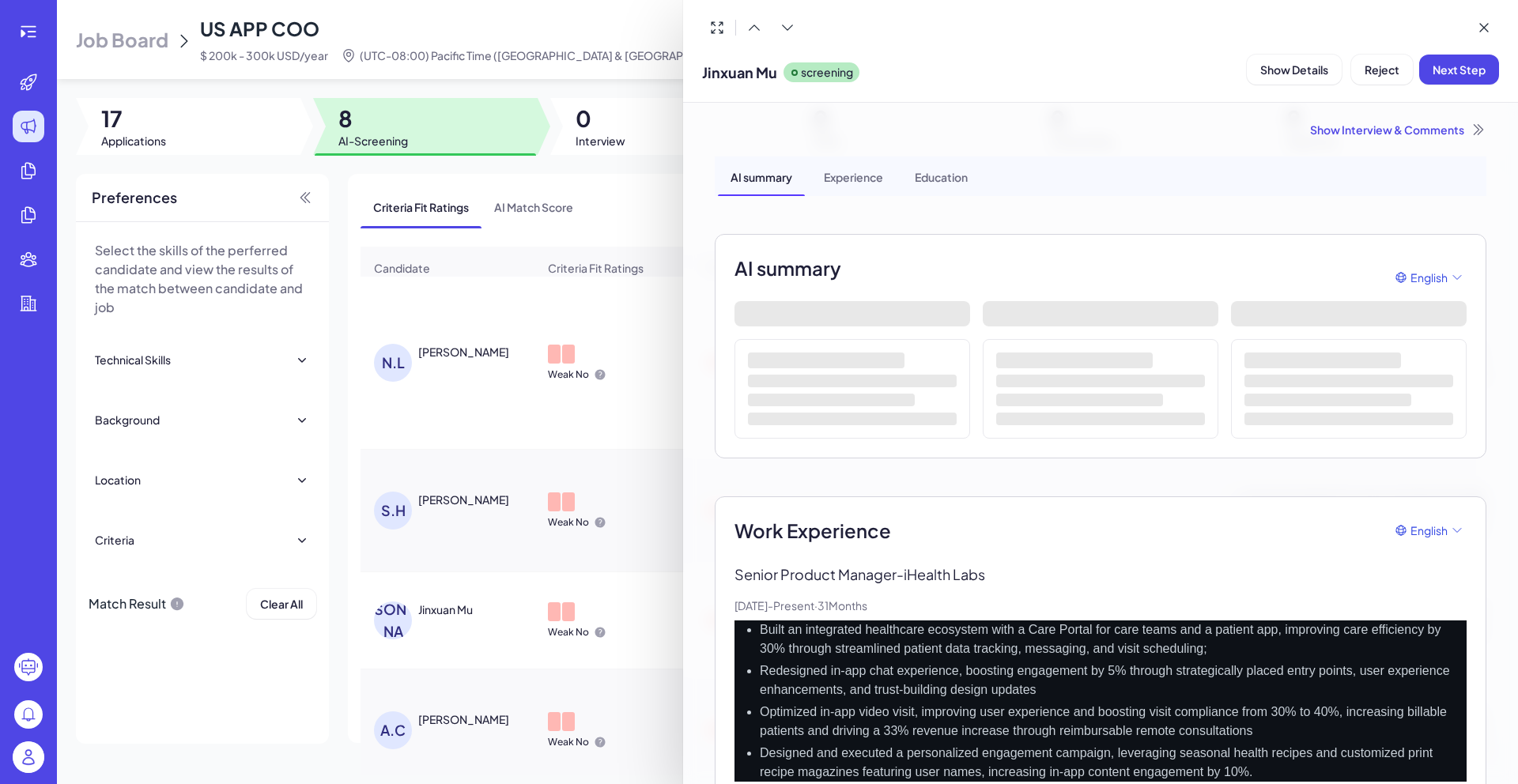
click at [362, 552] on div at bounding box center [759, 392] width 1518 height 784
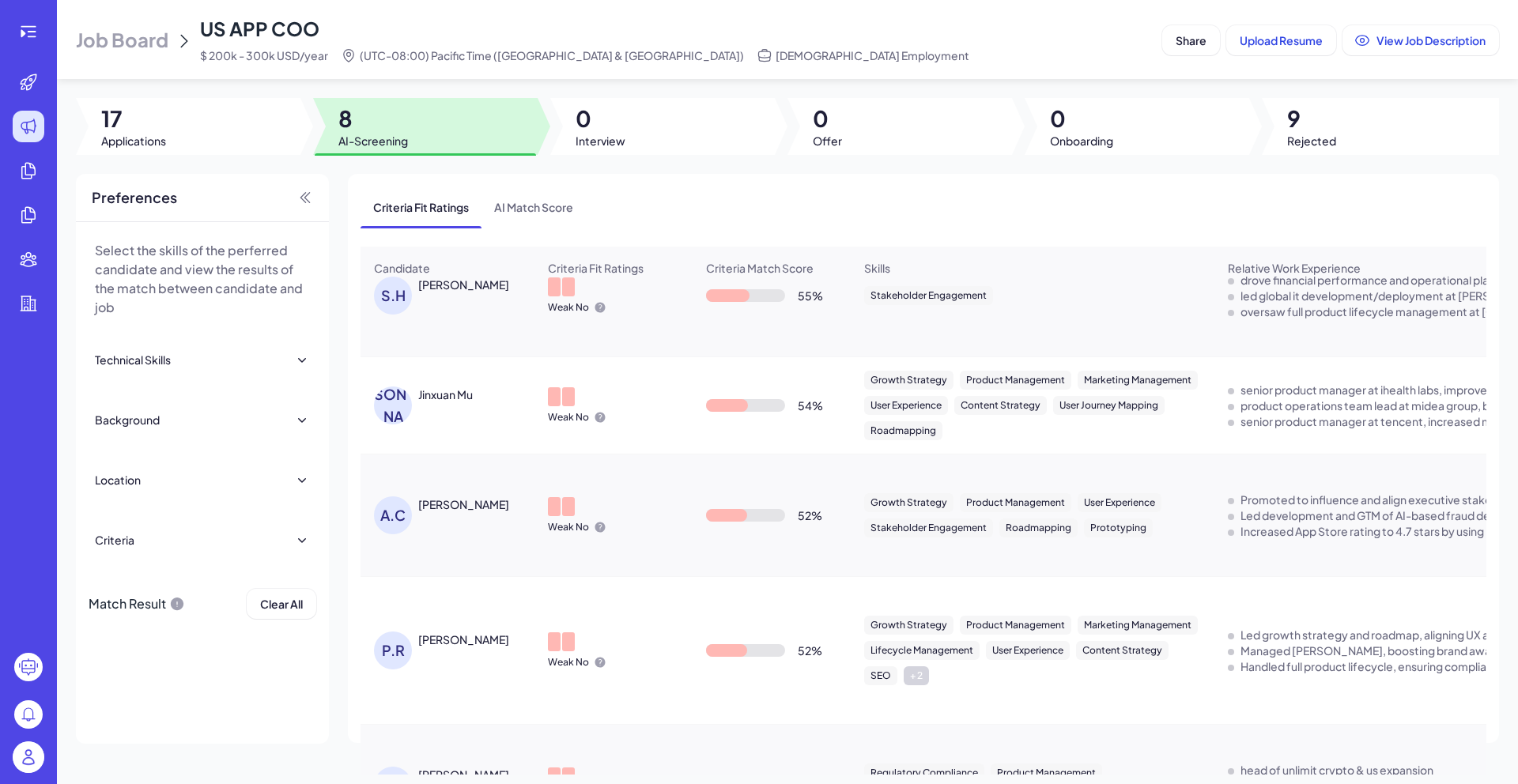
scroll to position [592, 0]
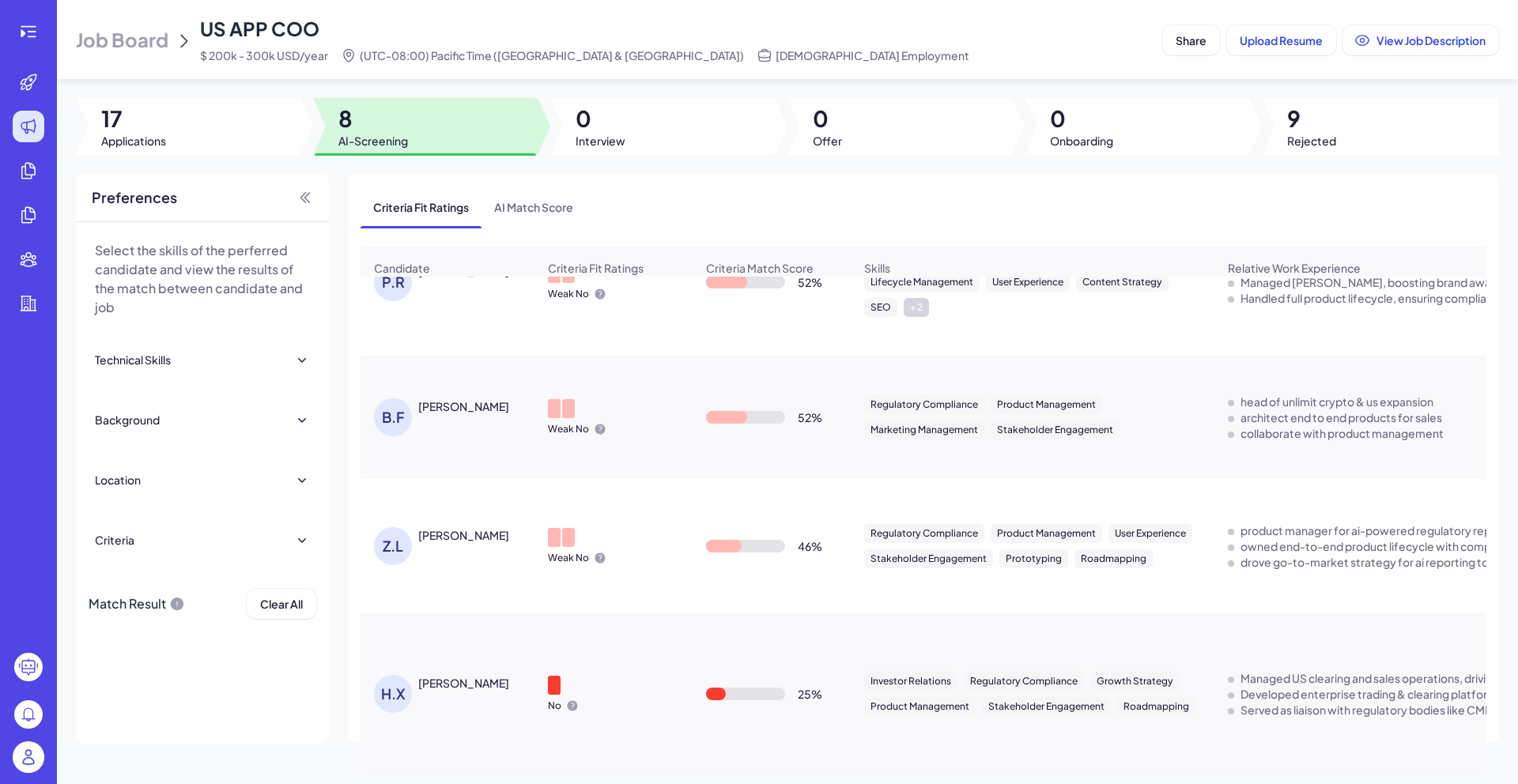
click at [447, 535] on div "[PERSON_NAME]" at bounding box center [464, 535] width 91 height 16
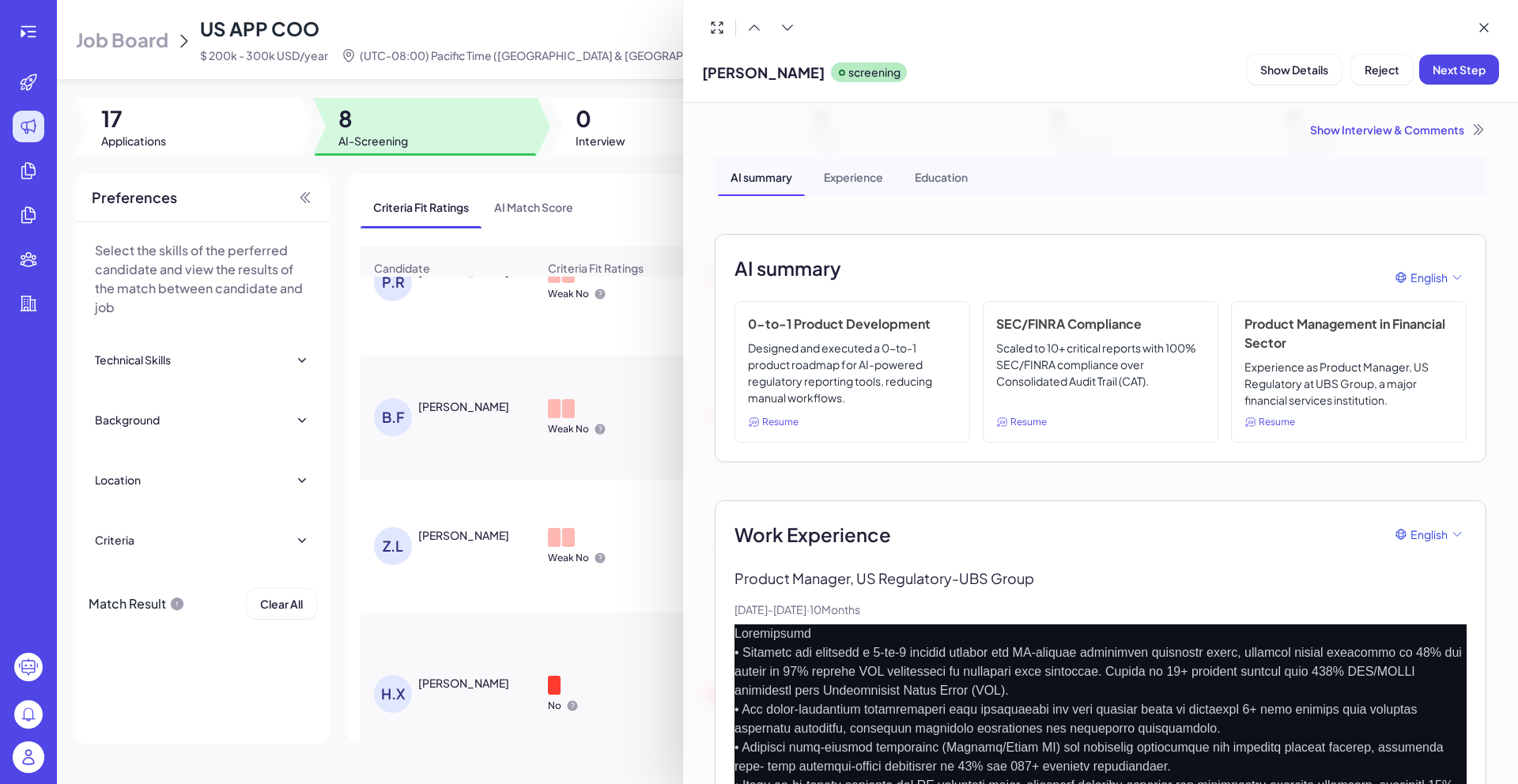
click at [495, 236] on div at bounding box center [759, 392] width 1518 height 784
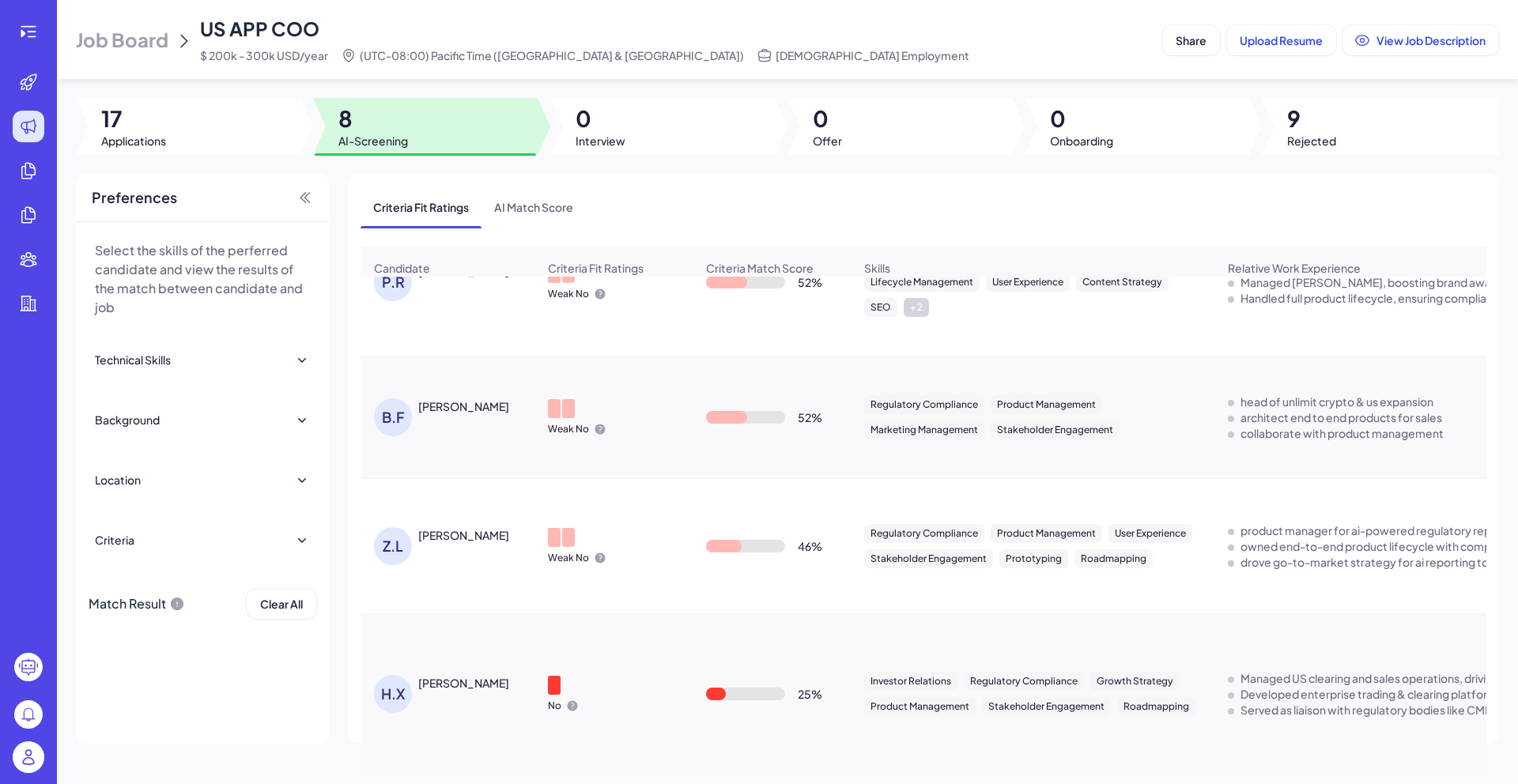
scroll to position [0, 0]
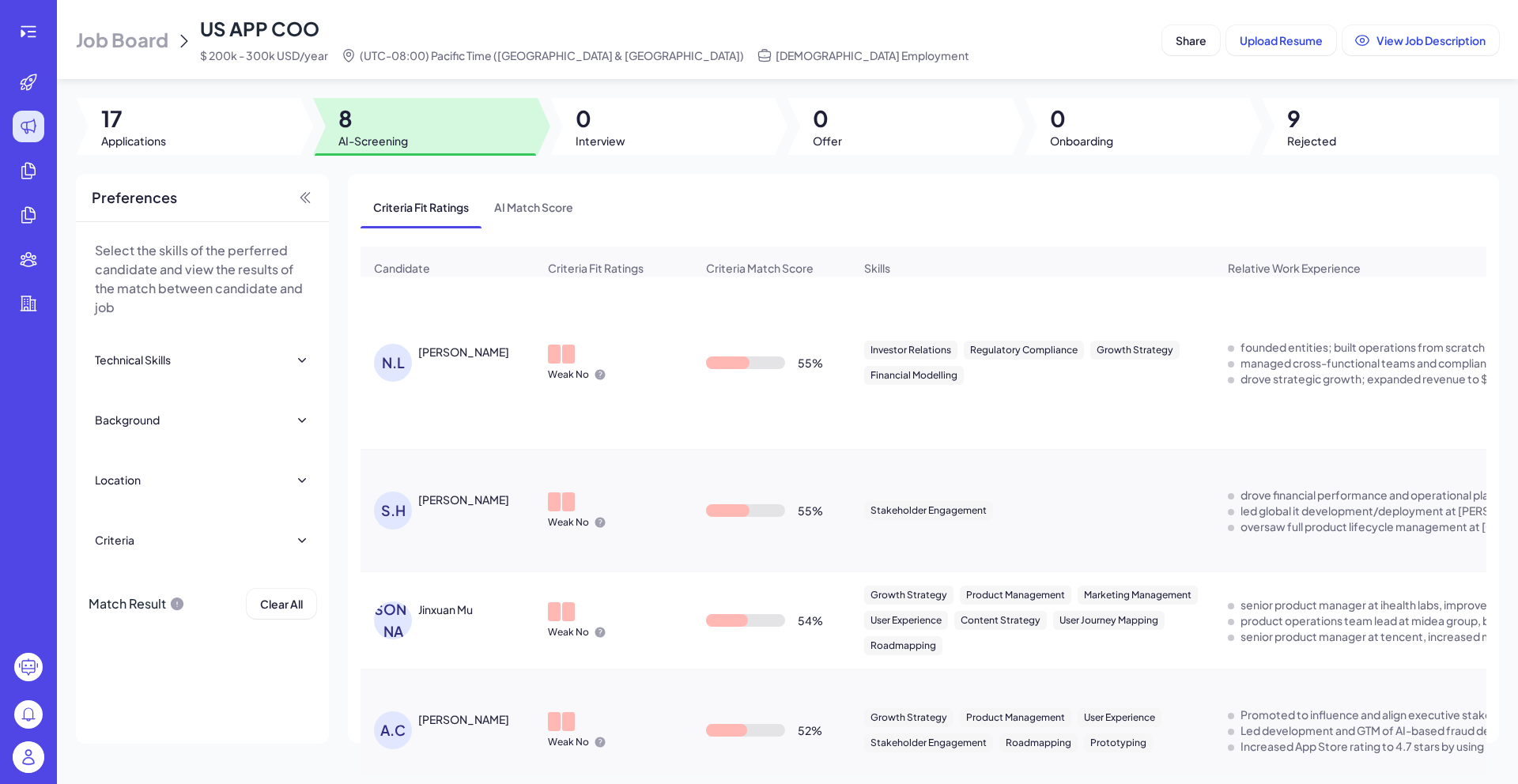
click at [454, 372] on div "[PERSON_NAME]" at bounding box center [455, 363] width 163 height 38
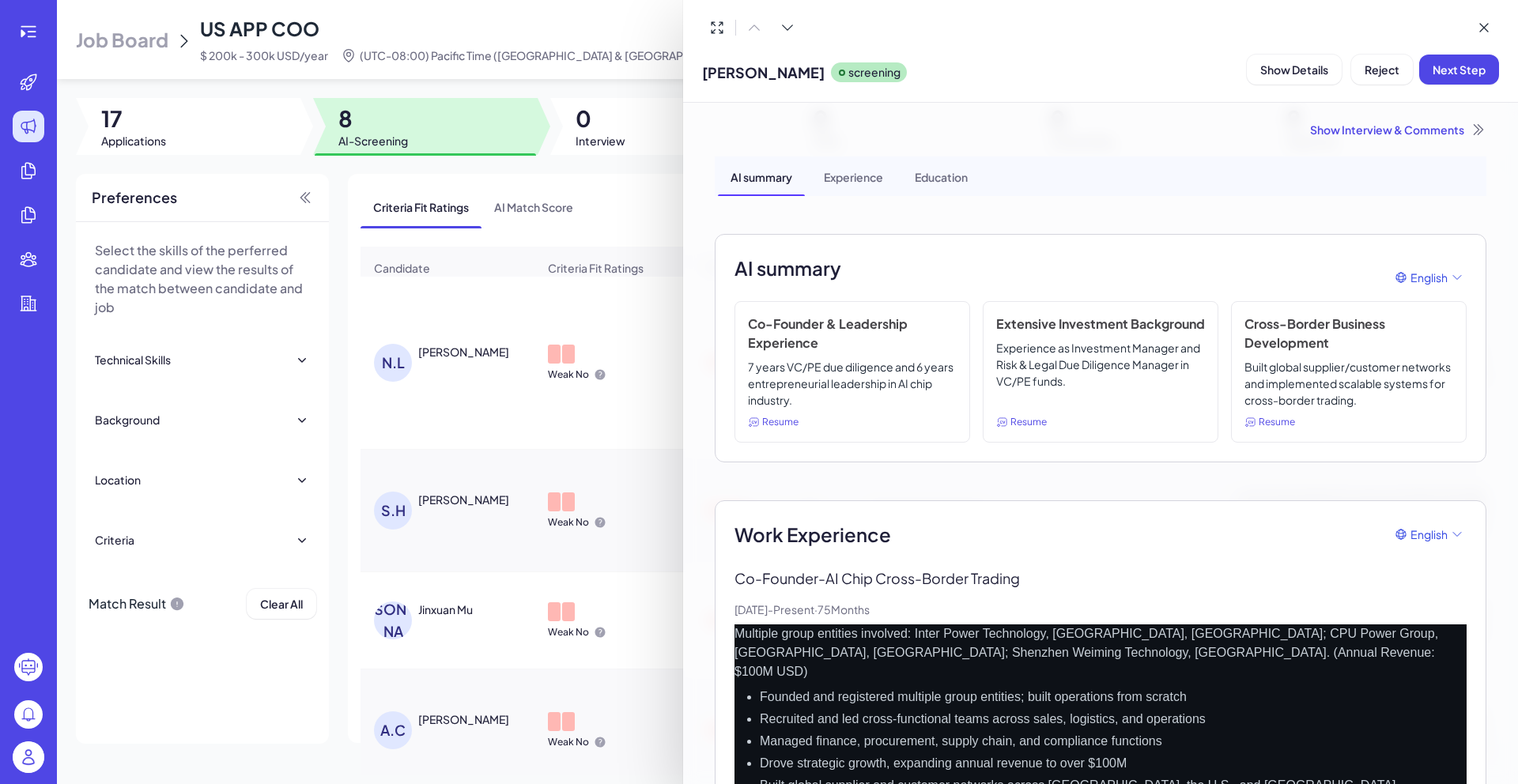
drag, startPoint x: 829, startPoint y: 732, endPoint x: 706, endPoint y: 533, distance: 233.9
copy div "Lore Ipsumdolor Sitamet Co-Adipisc - EL Sedd Eiusm-Tempor Incidid Utl, 4506 - E…"
click at [1349, 129] on div "Show Interview & Comments" at bounding box center [1100, 130] width 771 height 16
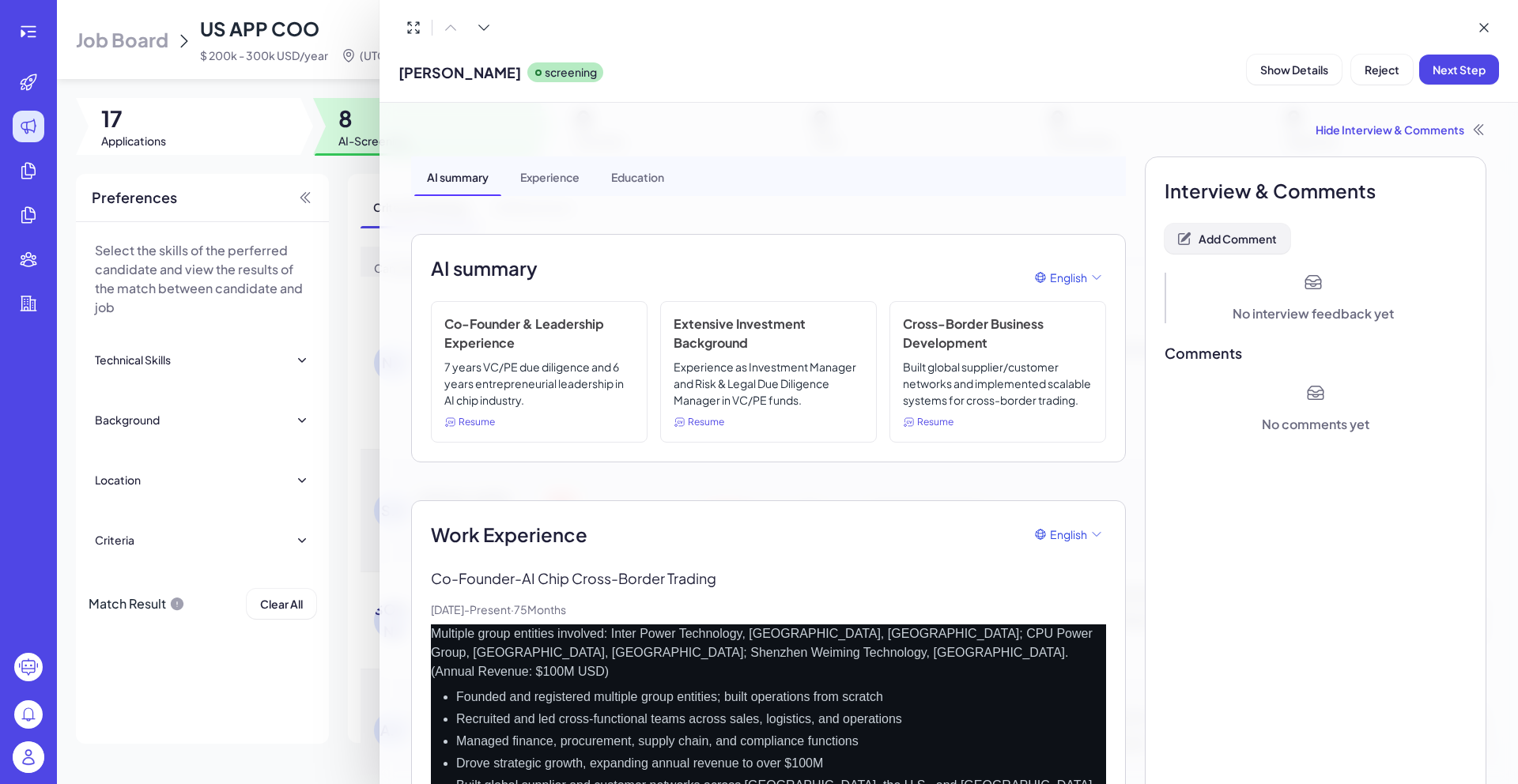
click at [1248, 249] on button "Add Comment" at bounding box center [1227, 238] width 126 height 30
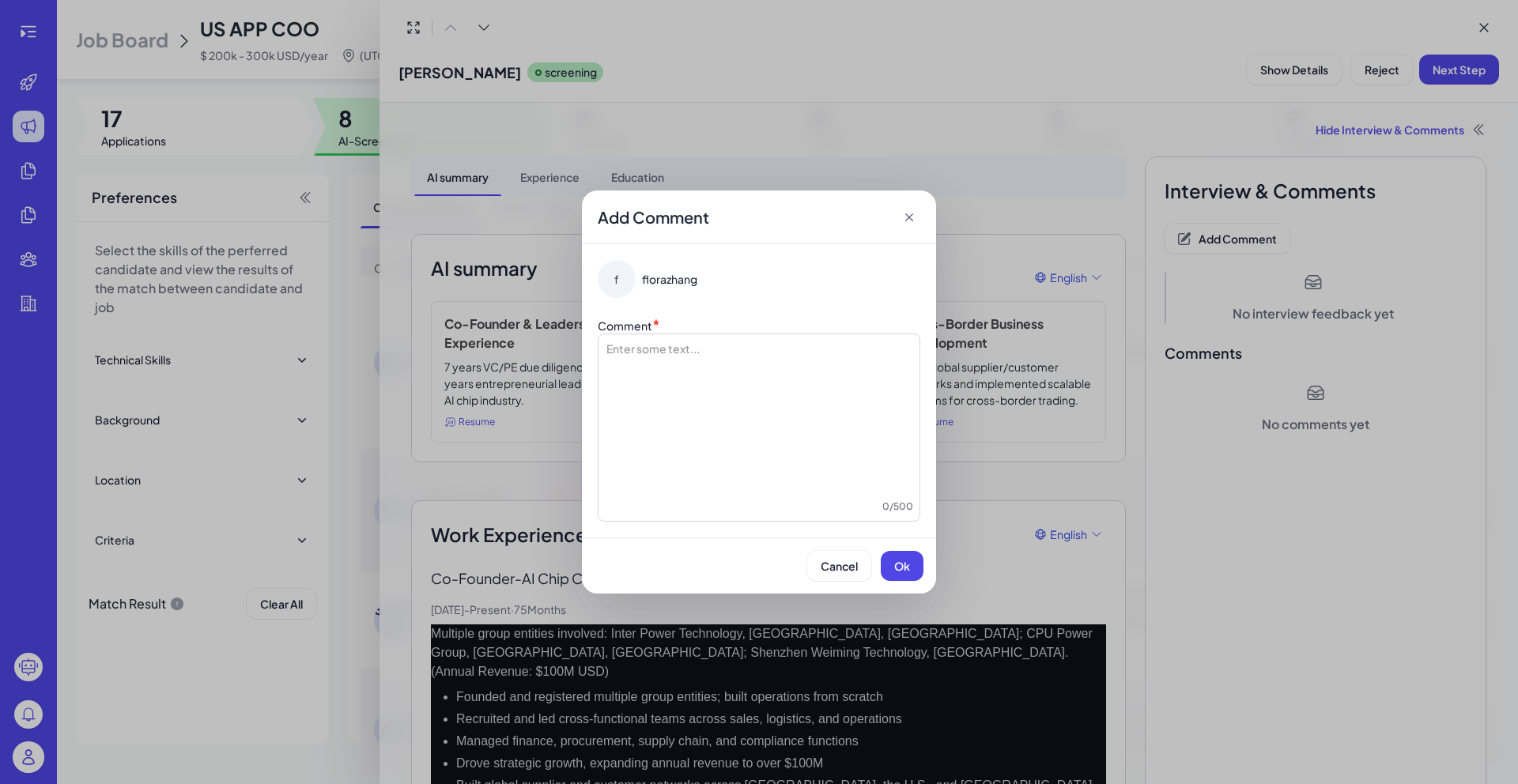
click at [852, 334] on div "Enter some text... 0 / 500" at bounding box center [759, 428] width 323 height 188
click at [708, 410] on div at bounding box center [759, 419] width 308 height 158
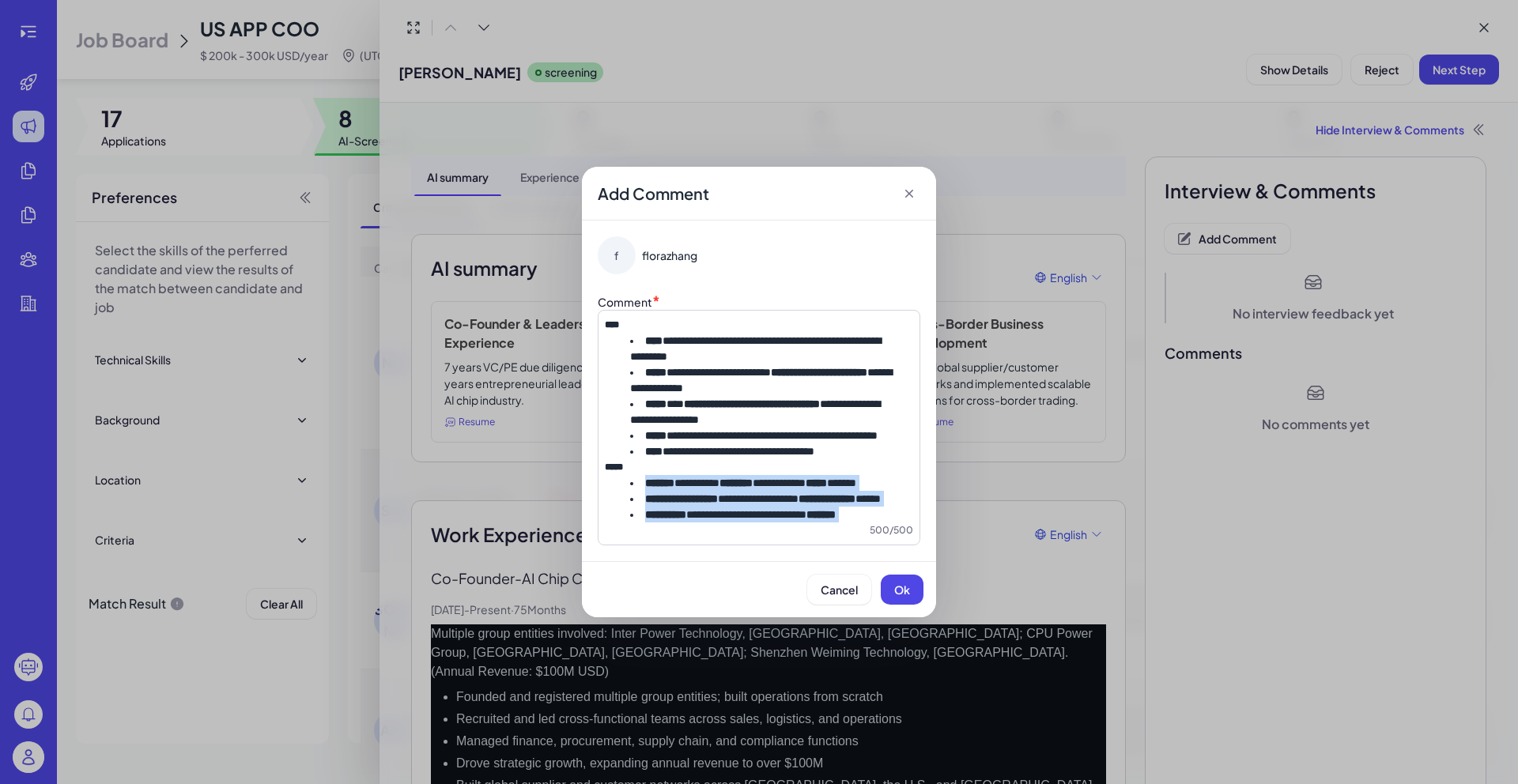
drag, startPoint x: 699, startPoint y: 622, endPoint x: 615, endPoint y: 586, distance: 91.4
click at [615, 546] on div "**********" at bounding box center [759, 428] width 323 height 236
drag, startPoint x: 663, startPoint y: 609, endPoint x: 639, endPoint y: 597, distance: 26.8
click at [637, 523] on li "**********" at bounding box center [759, 514] width 258 height 16
click at [671, 523] on li "**********" at bounding box center [759, 514] width 258 height 16
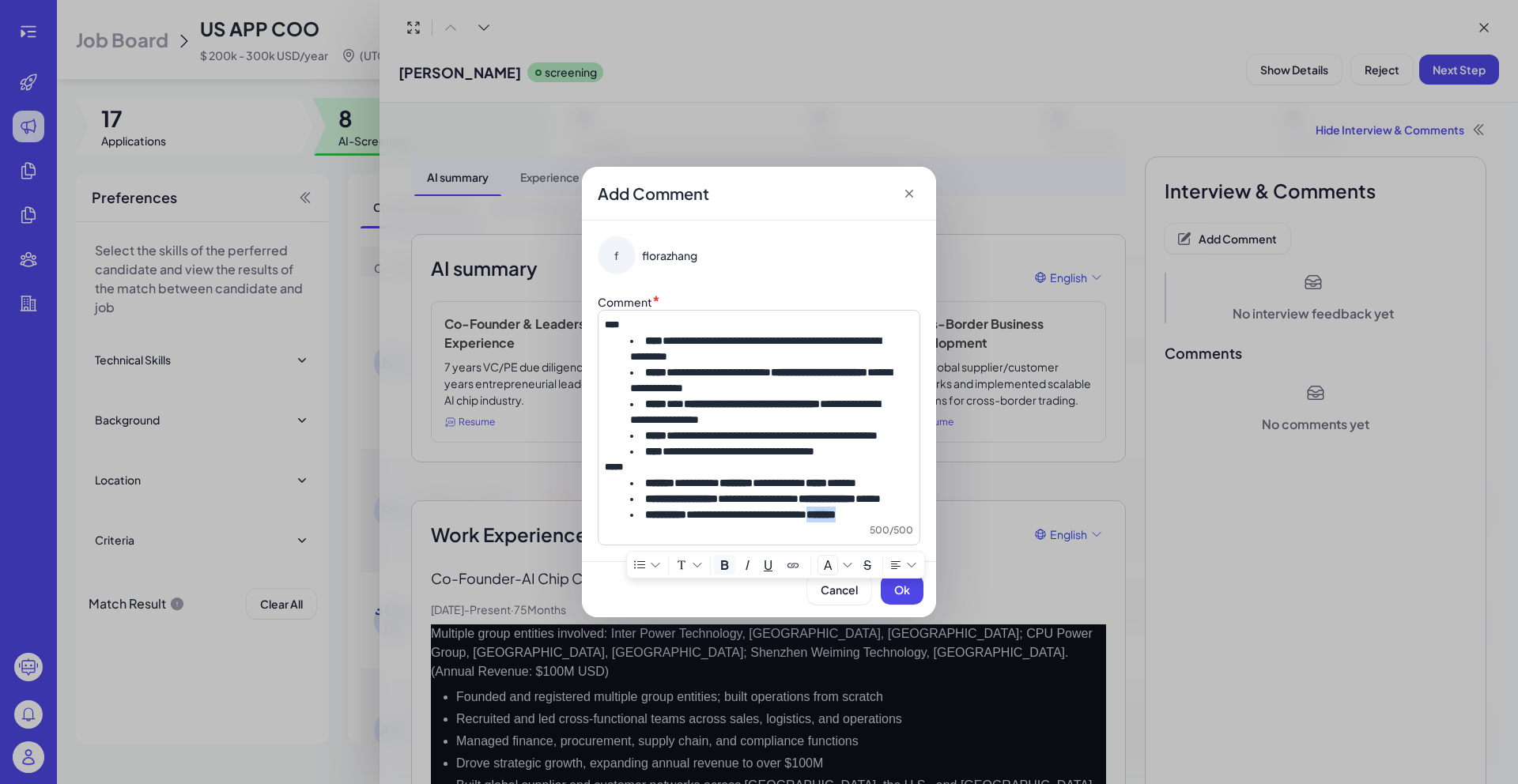
drag, startPoint x: 855, startPoint y: 604, endPoint x: 891, endPoint y: 615, distance: 37.6
click at [891, 523] on ul "**********" at bounding box center [759, 499] width 308 height 48
click at [896, 605] on button "Ok" at bounding box center [902, 589] width 43 height 30
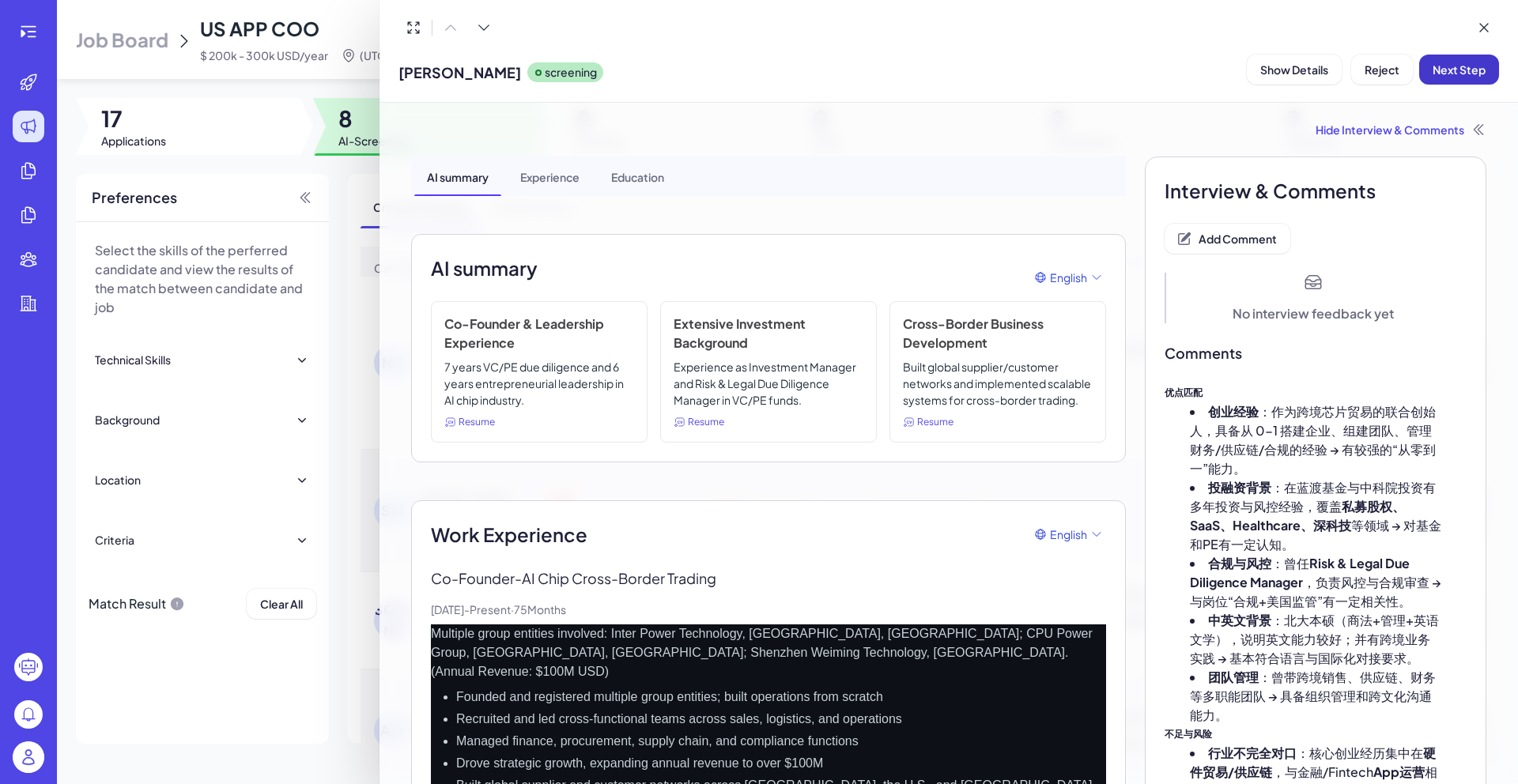
click at [1468, 82] on button "Next Step" at bounding box center [1458, 69] width 79 height 30
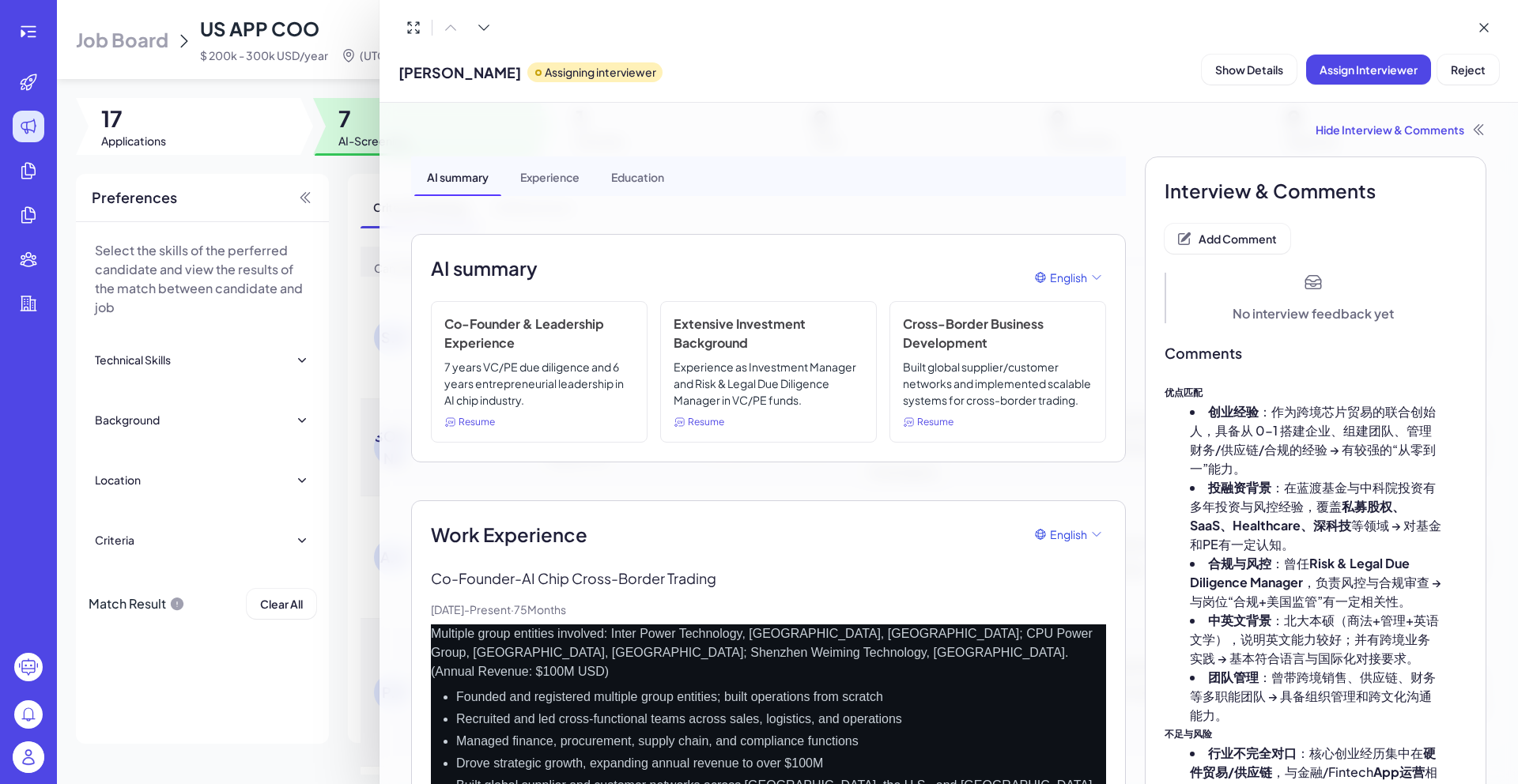
click at [335, 88] on div at bounding box center [759, 392] width 1518 height 784
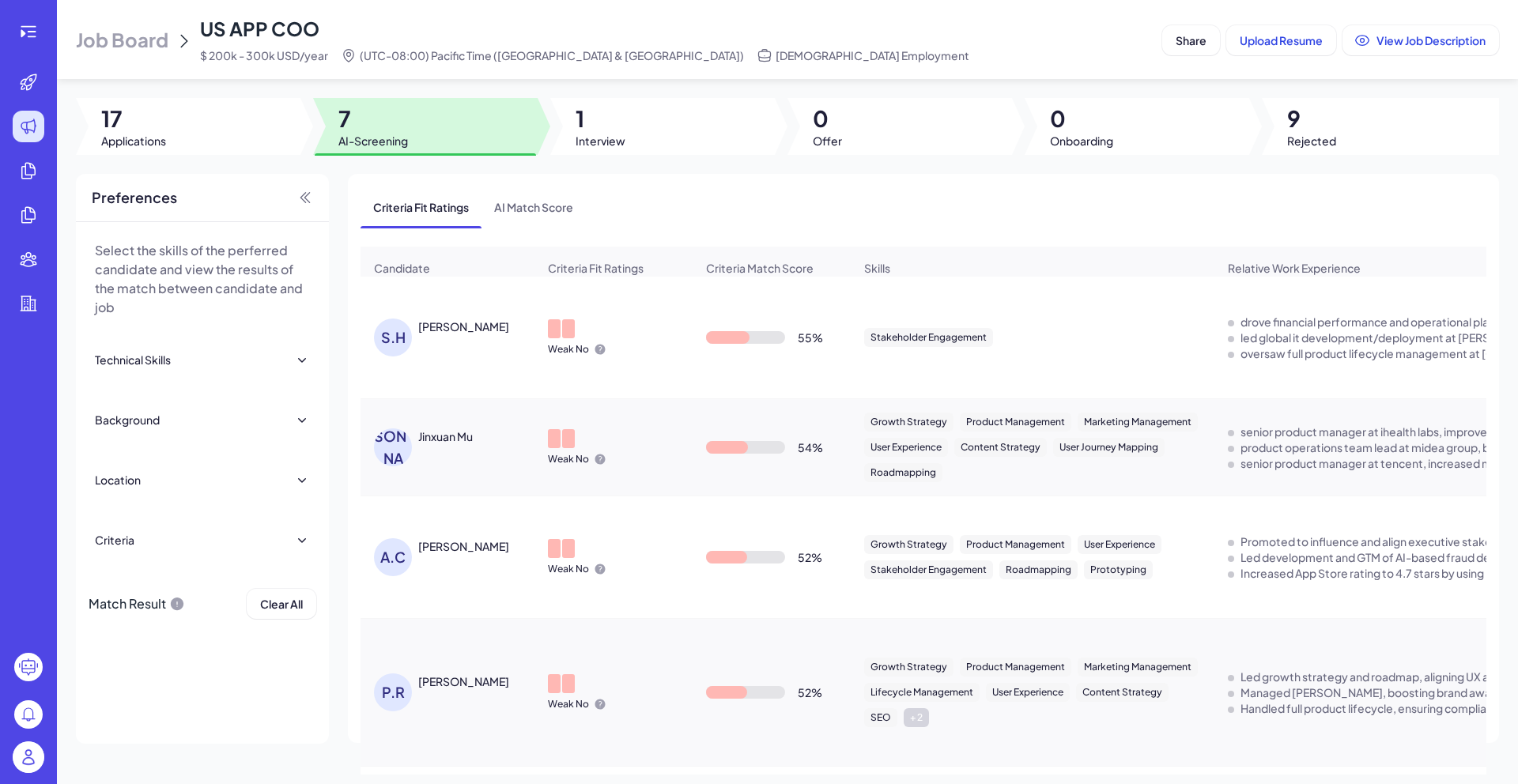
click at [425, 344] on div "[PERSON_NAME]" at bounding box center [455, 337] width 163 height 38
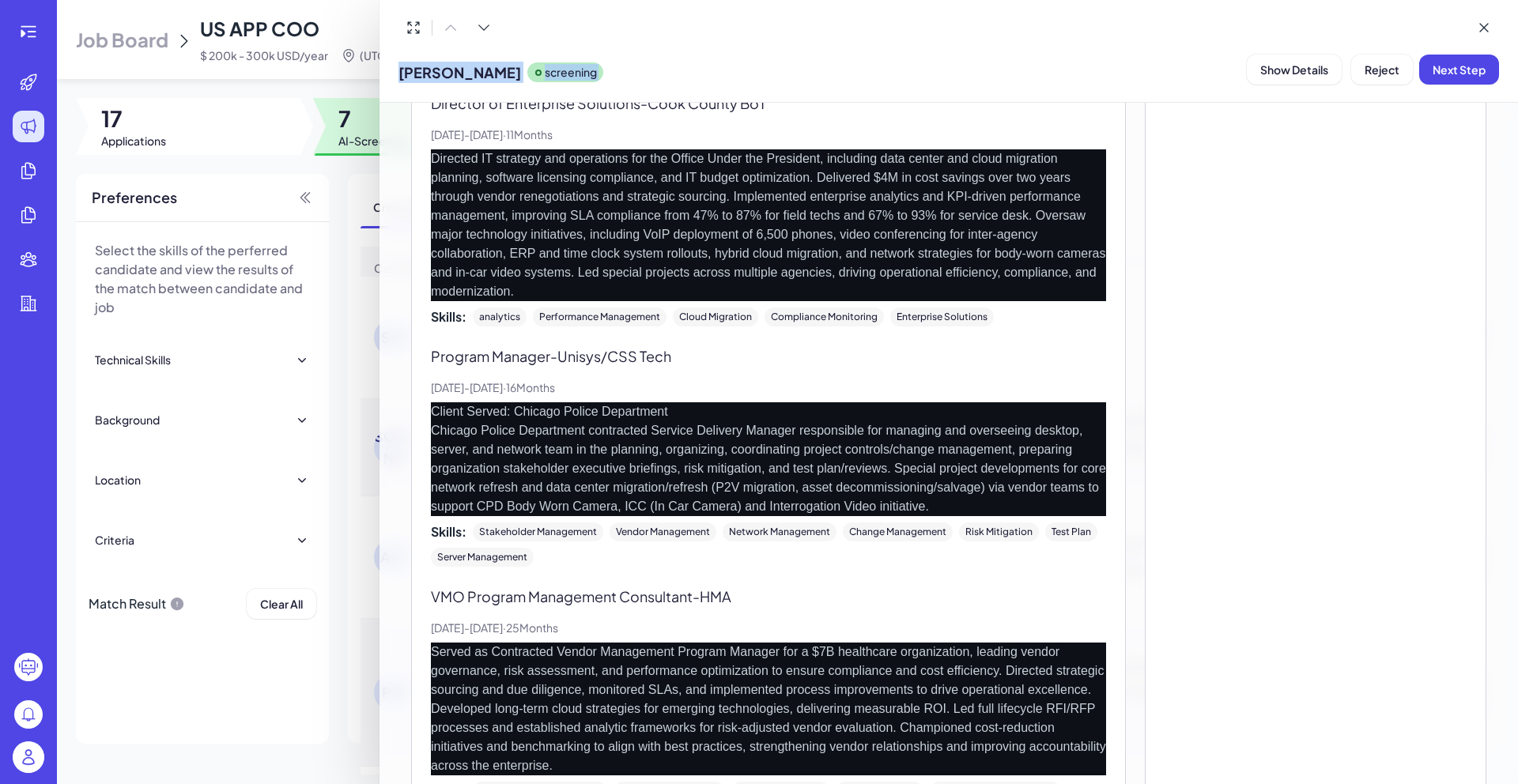
scroll to position [2618, 0]
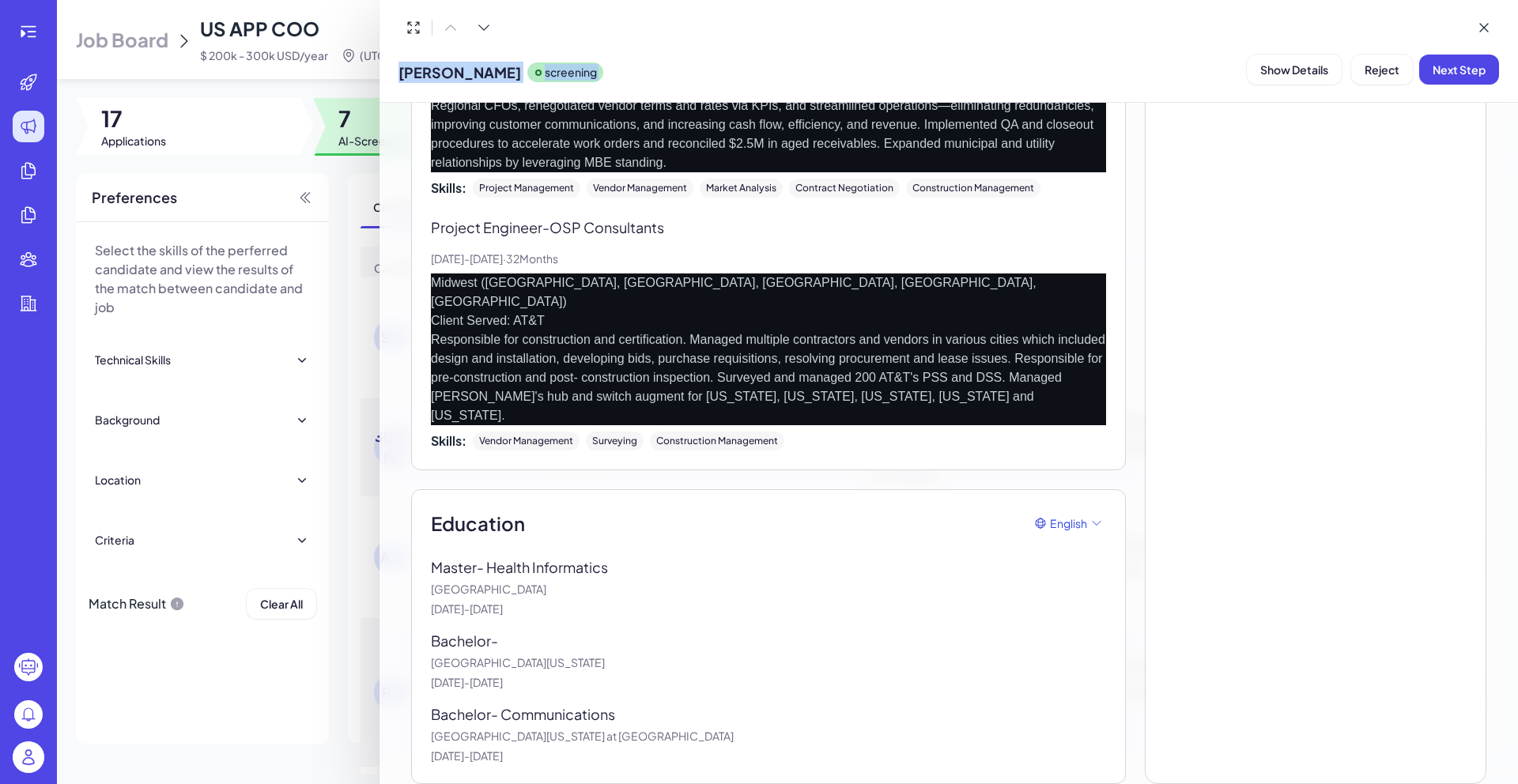
drag, startPoint x: 430, startPoint y: 465, endPoint x: 638, endPoint y: 740, distance: 344.8
copy div "Lore Ipsumdolor Sitamet Conse Adipiscin Elitsed - DOE Temporin, UTL Etd, 4651 -…"
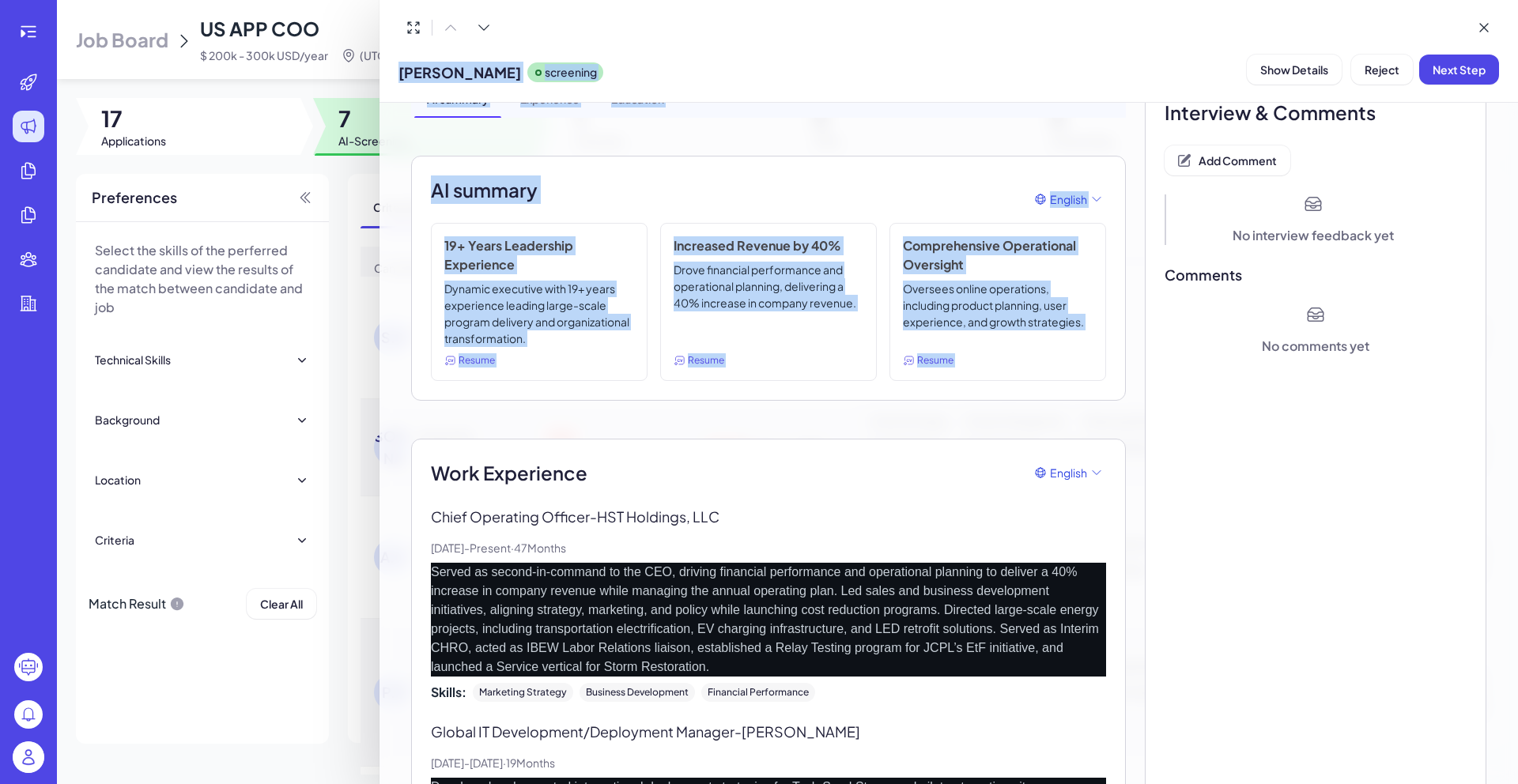
scroll to position [0, 0]
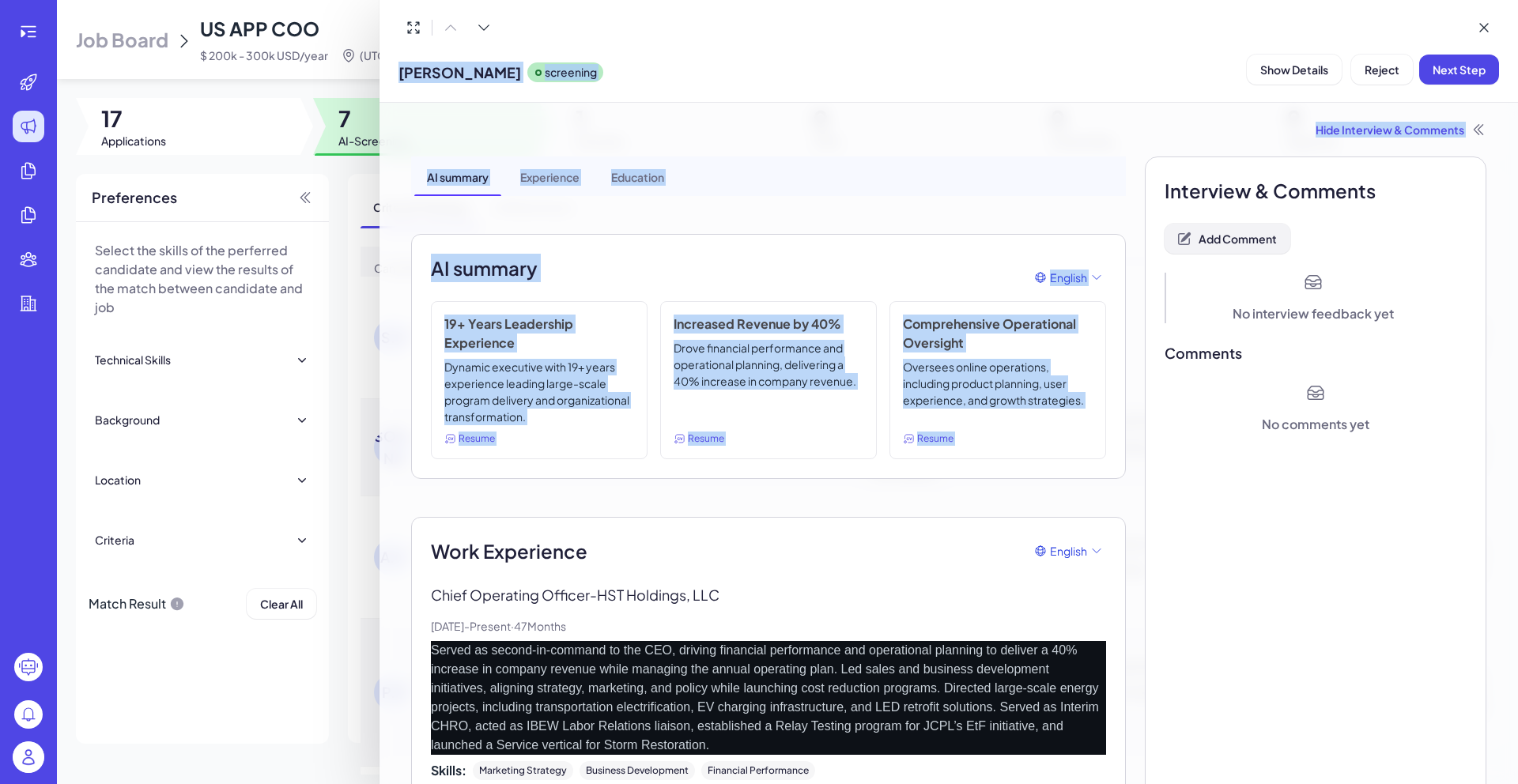
click at [1244, 249] on button "Add Comment" at bounding box center [1227, 238] width 126 height 30
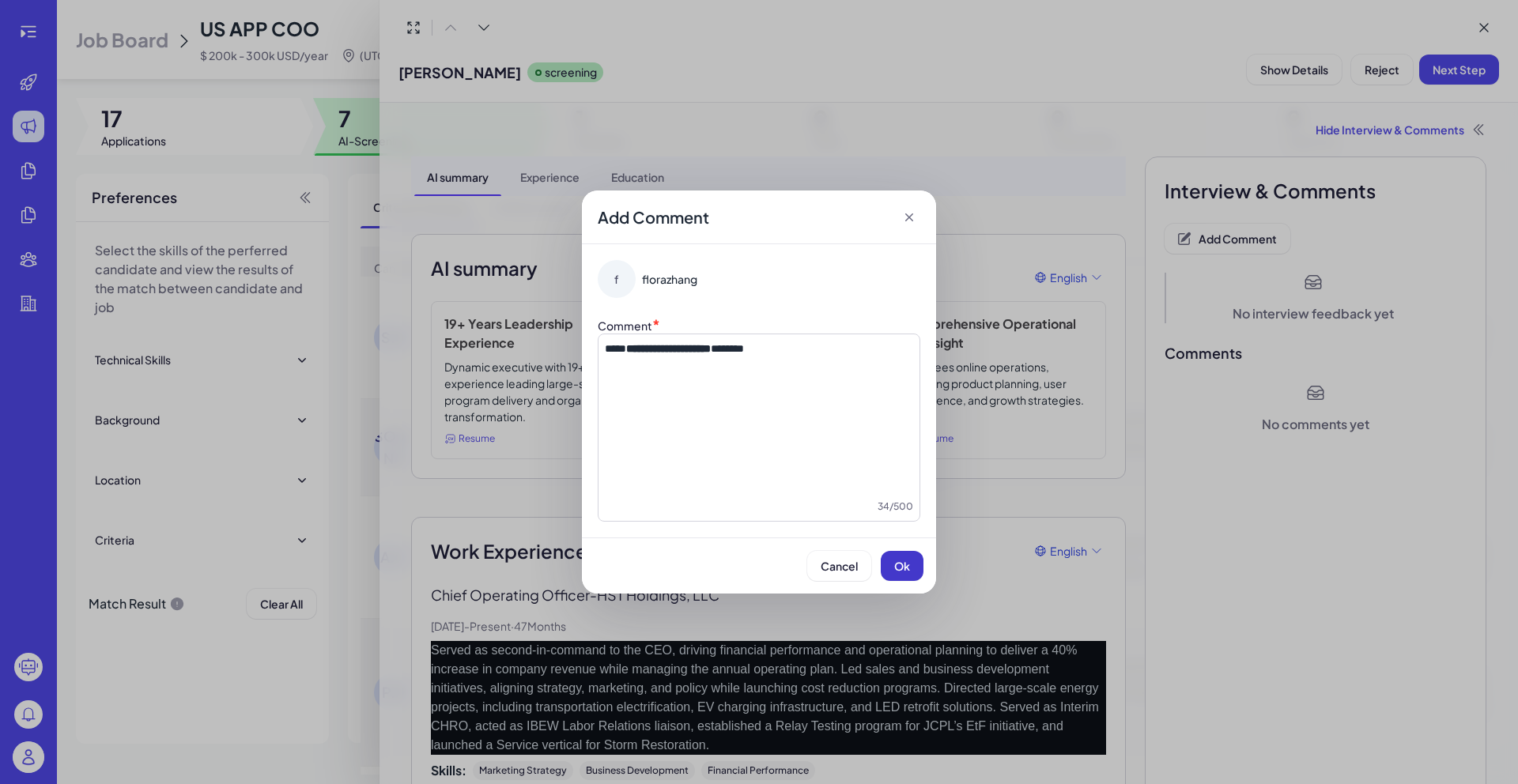
click at [903, 564] on span "Ok" at bounding box center [902, 565] width 16 height 15
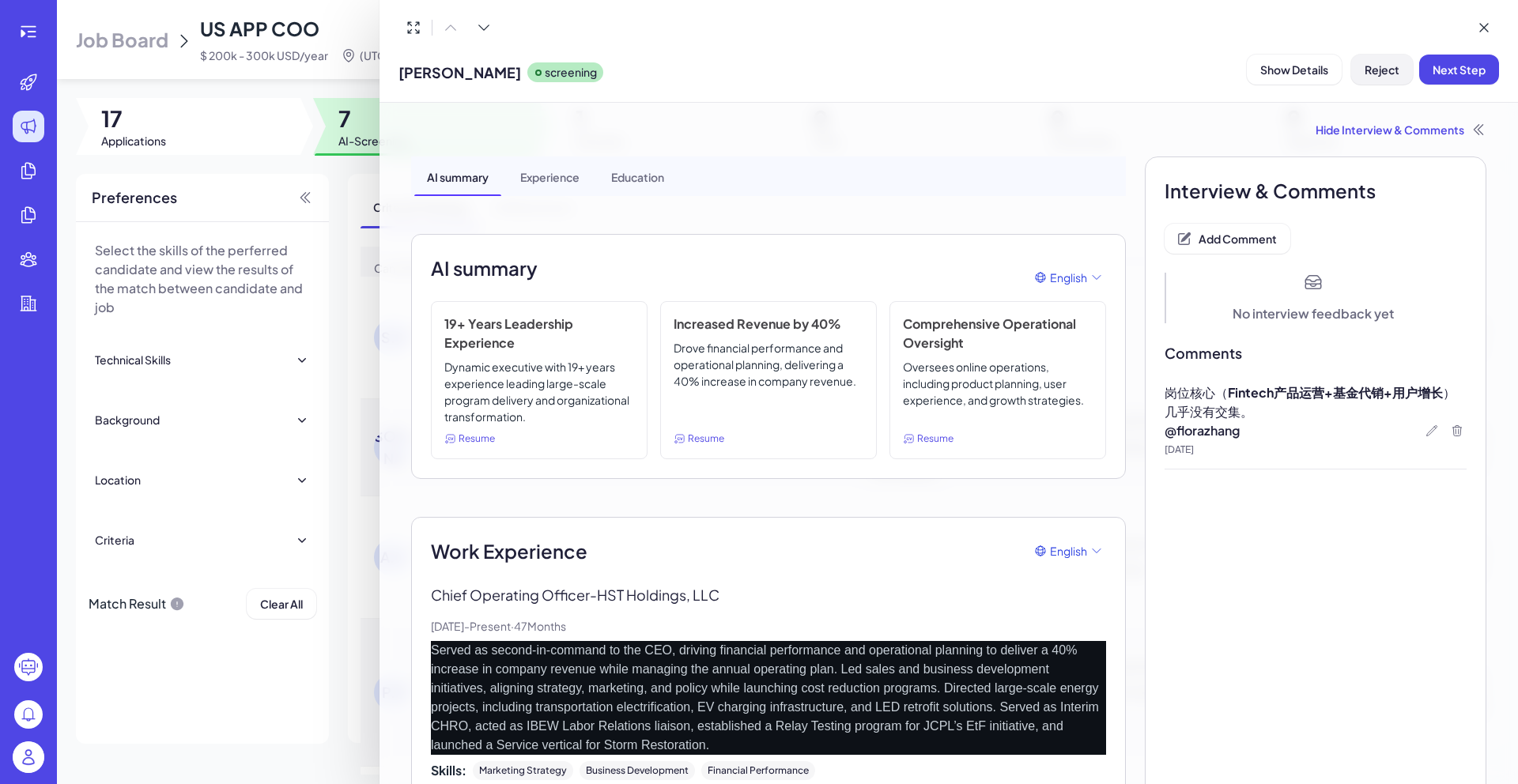
click at [1386, 79] on button "Reject" at bounding box center [1382, 69] width 62 height 30
click at [1462, 172] on span "Ok" at bounding box center [1468, 172] width 16 height 15
click at [313, 81] on div at bounding box center [759, 392] width 1518 height 784
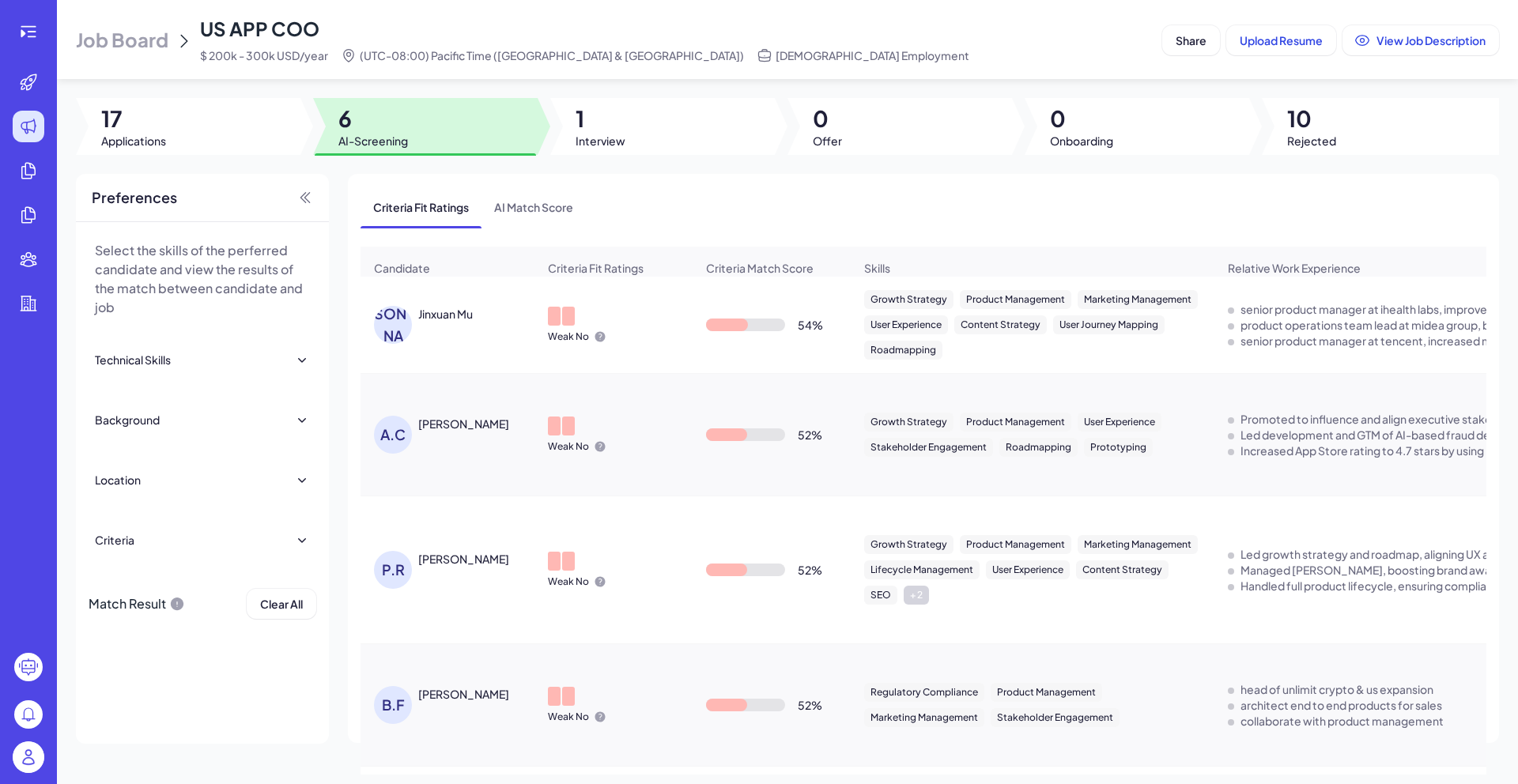
click at [443, 322] on div "Jinxuan Mu" at bounding box center [446, 313] width 55 height 16
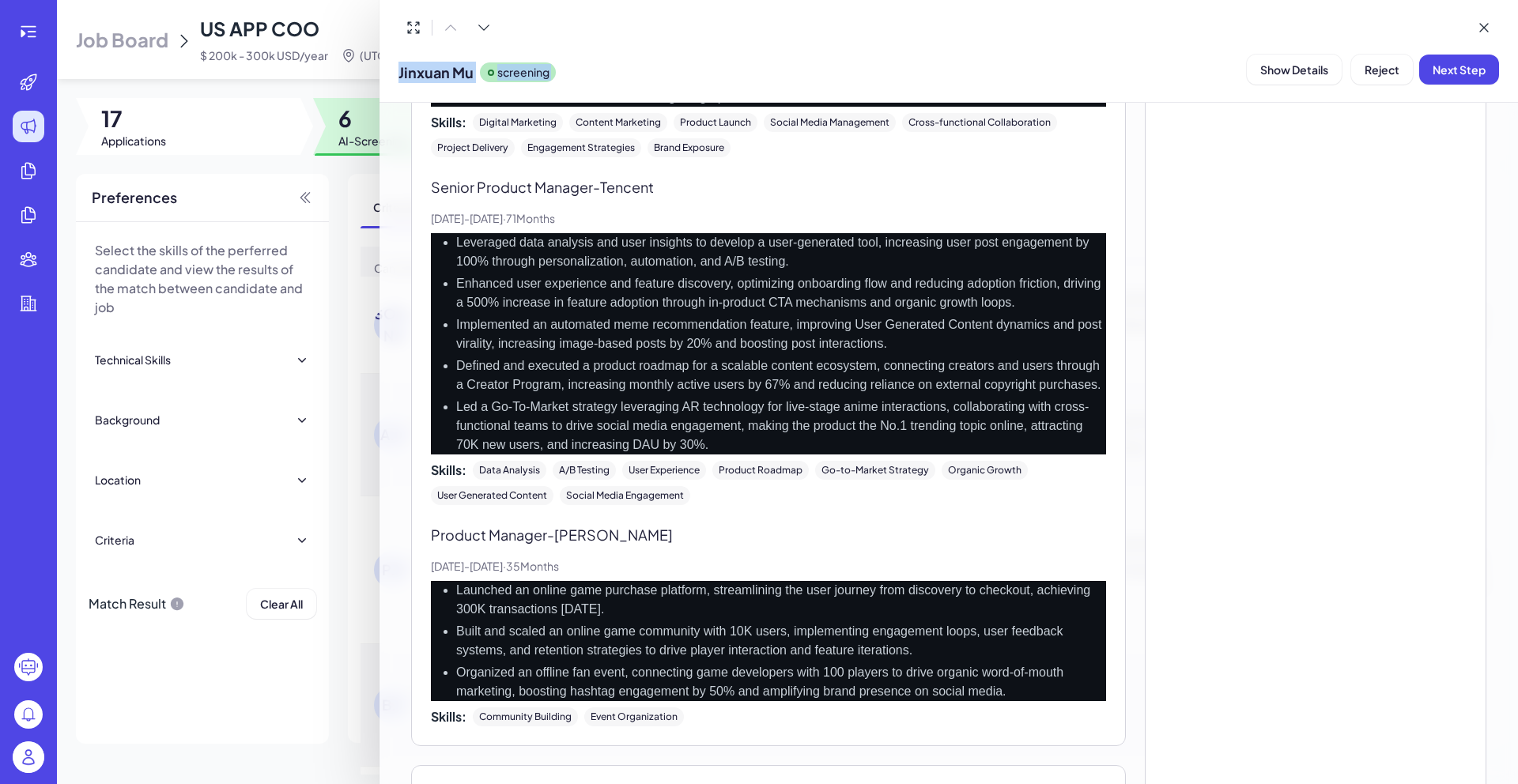
scroll to position [1237, 0]
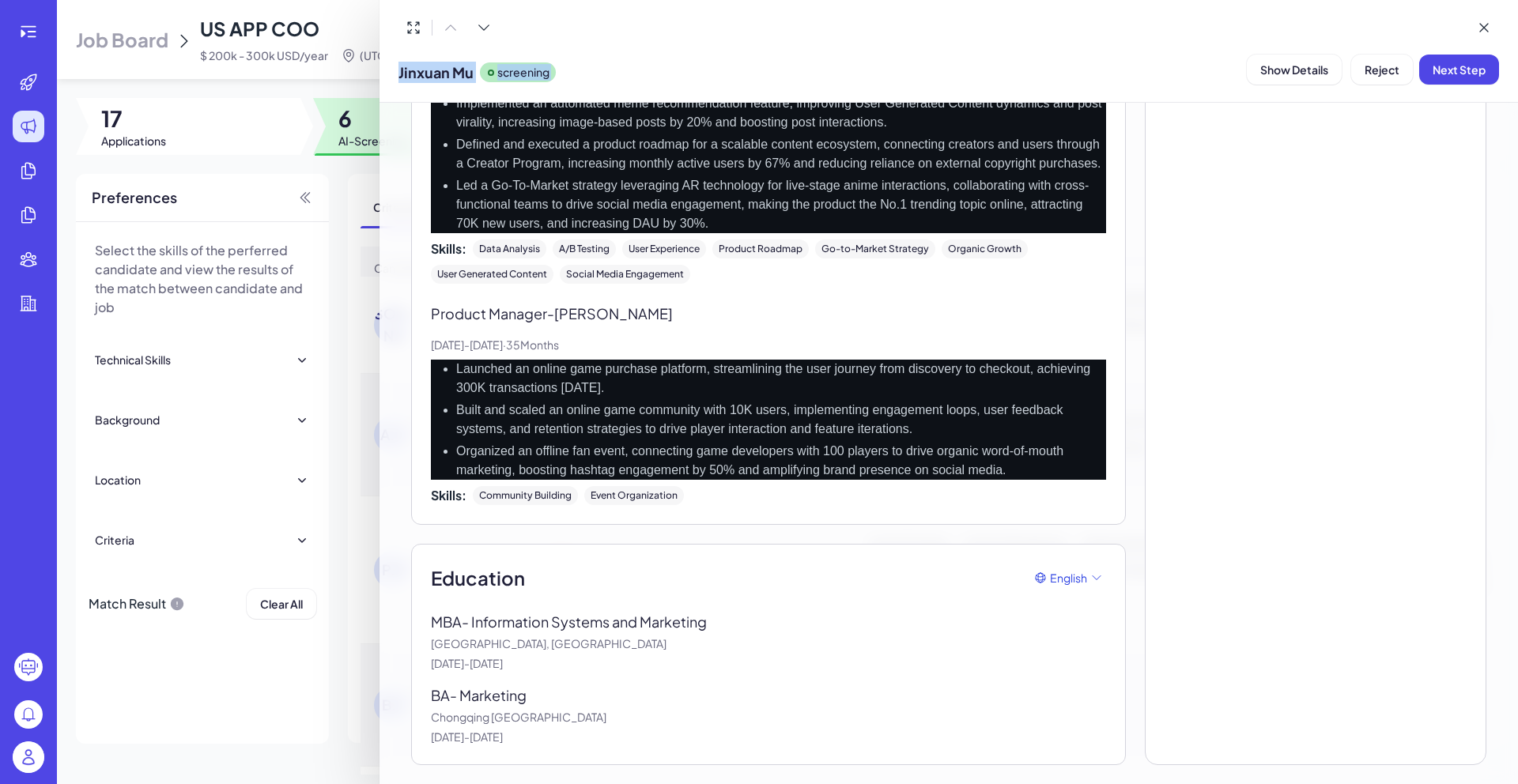
drag, startPoint x: 425, startPoint y: 219, endPoint x: 613, endPoint y: 772, distance: 584.1
copy div "Work Experience English Senior Product Manager - iHealth Labs Dec, 2022 - Prese…"
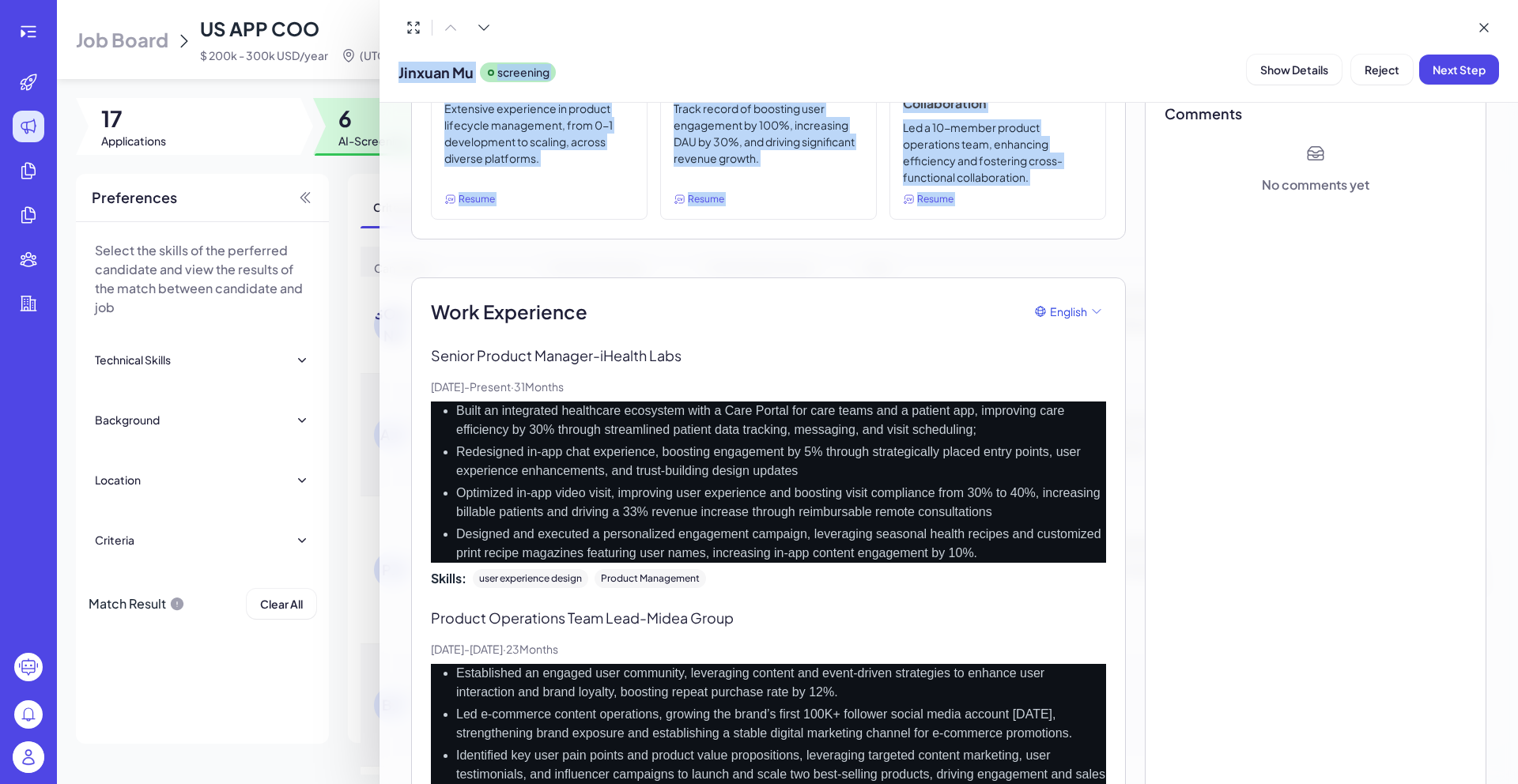
scroll to position [0, 0]
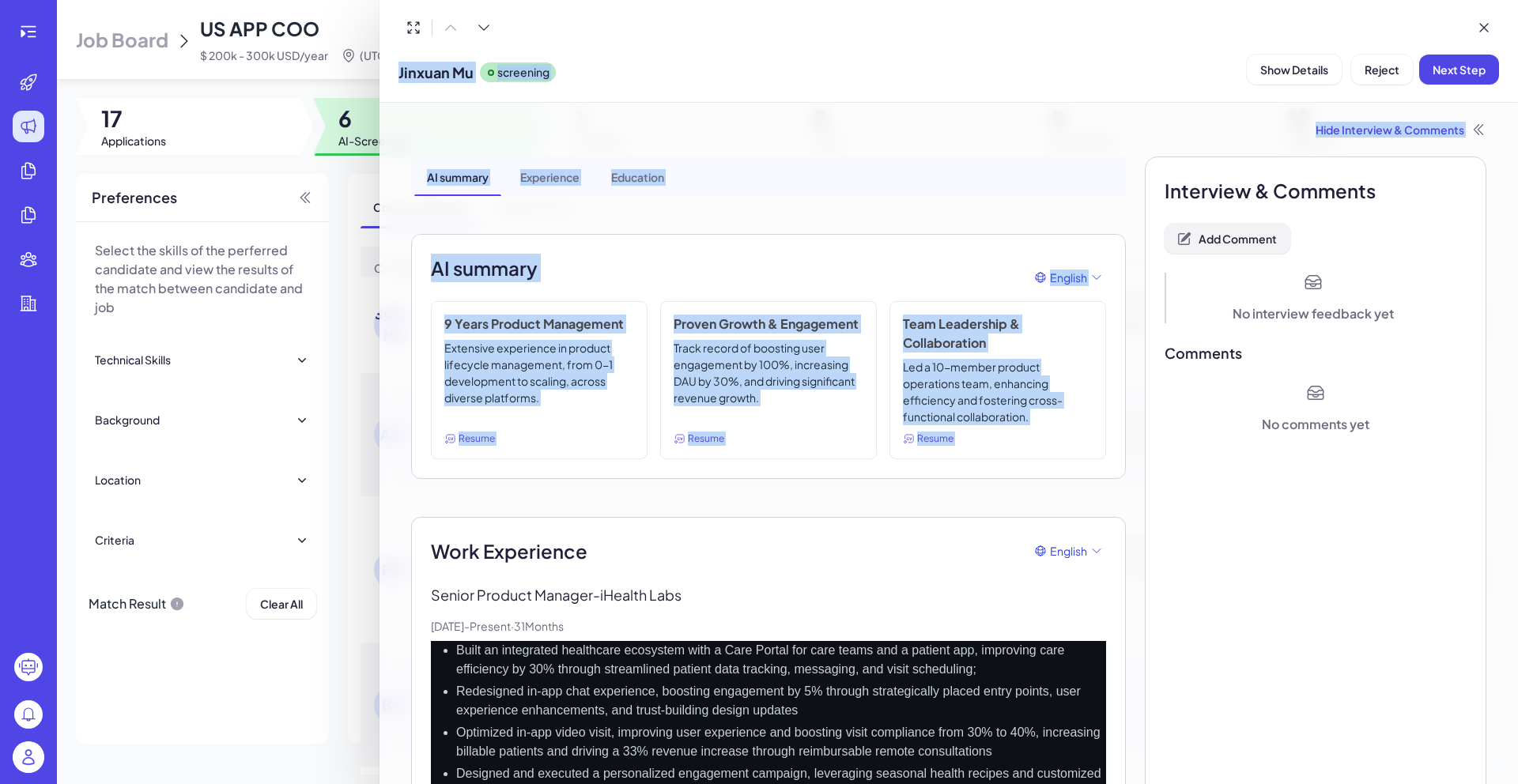
click at [1222, 239] on span "Add Comment" at bounding box center [1238, 238] width 79 height 15
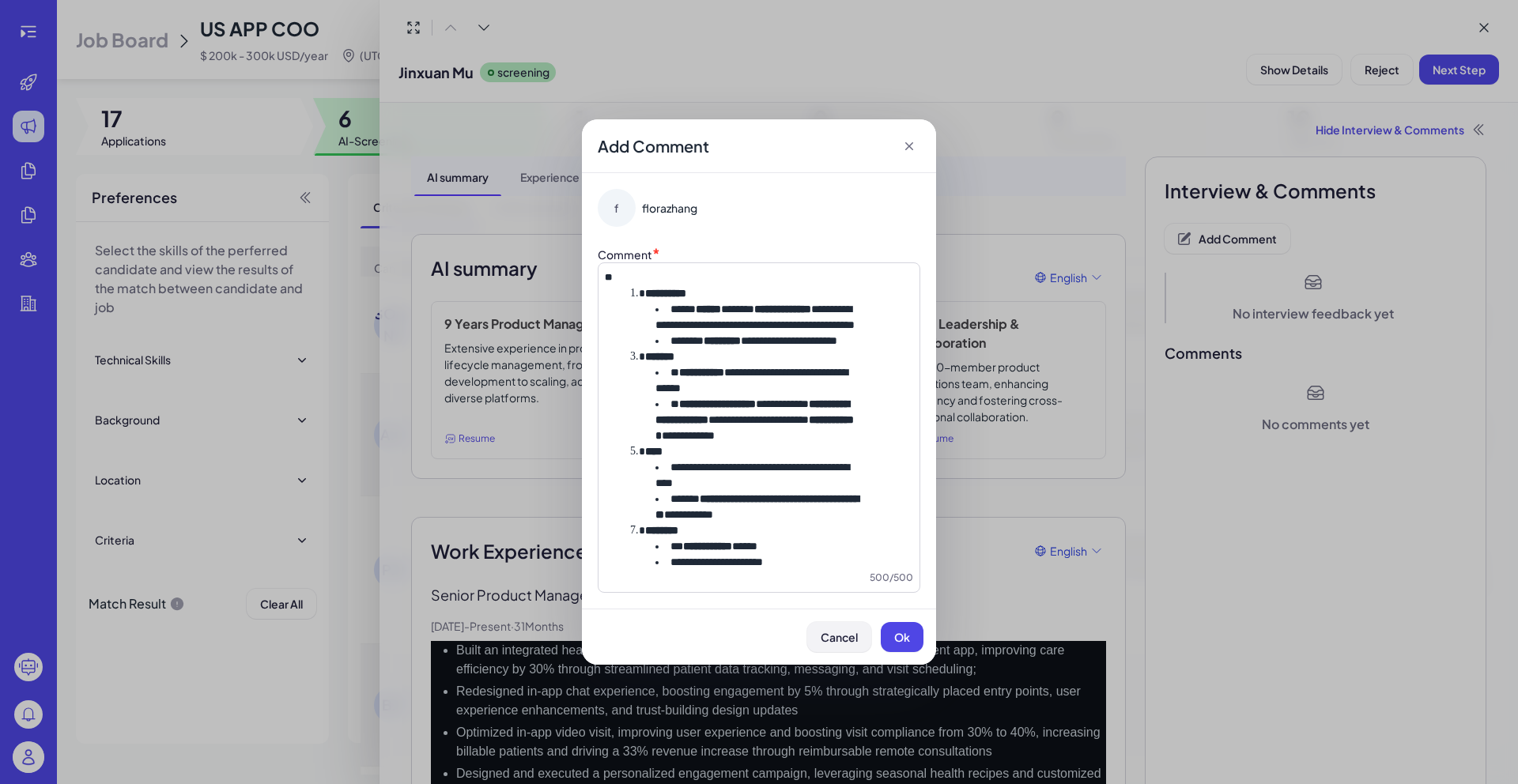
click at [847, 644] on span "Cancel" at bounding box center [840, 637] width 38 height 15
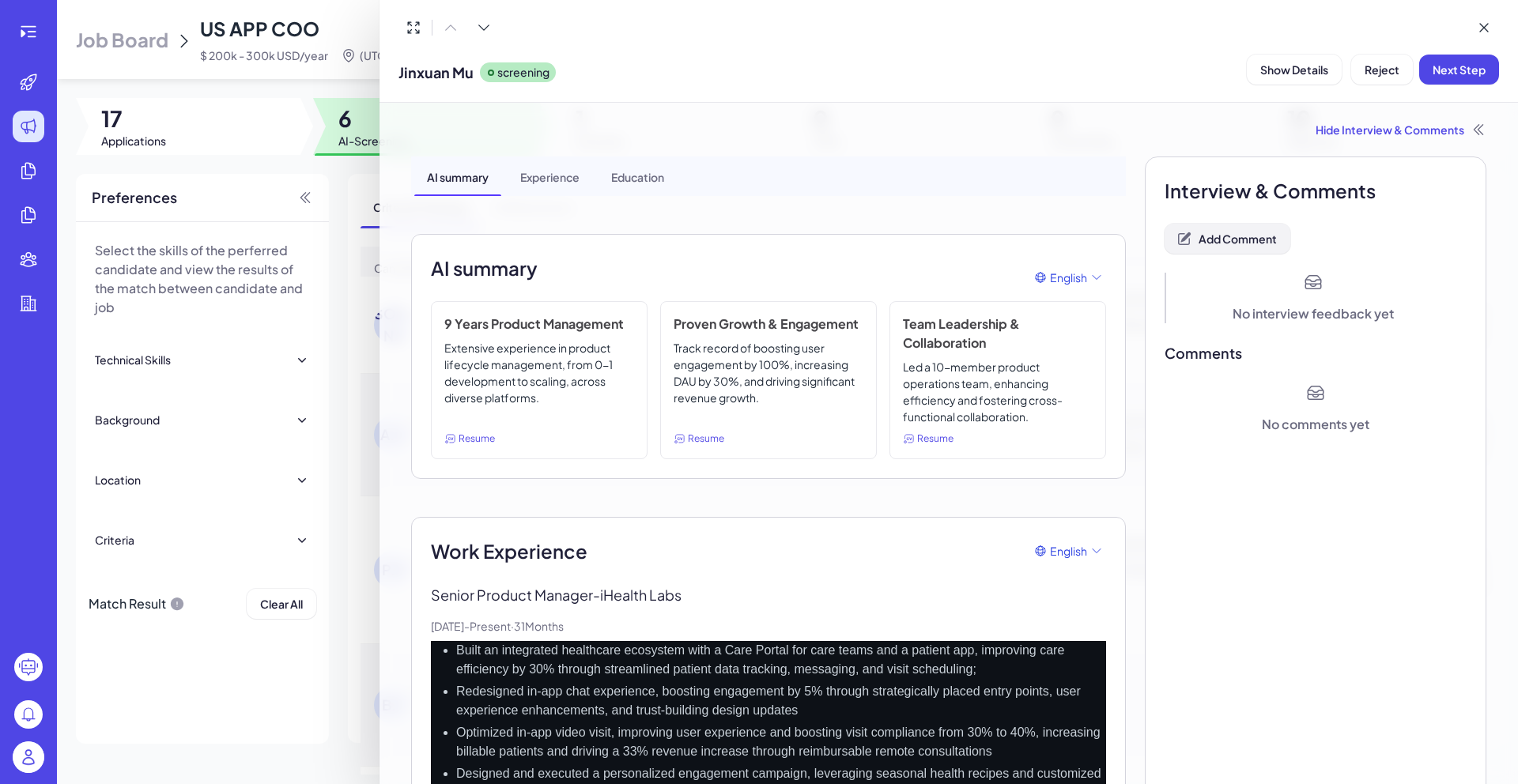
click at [1243, 243] on span "Add Comment" at bounding box center [1238, 238] width 79 height 15
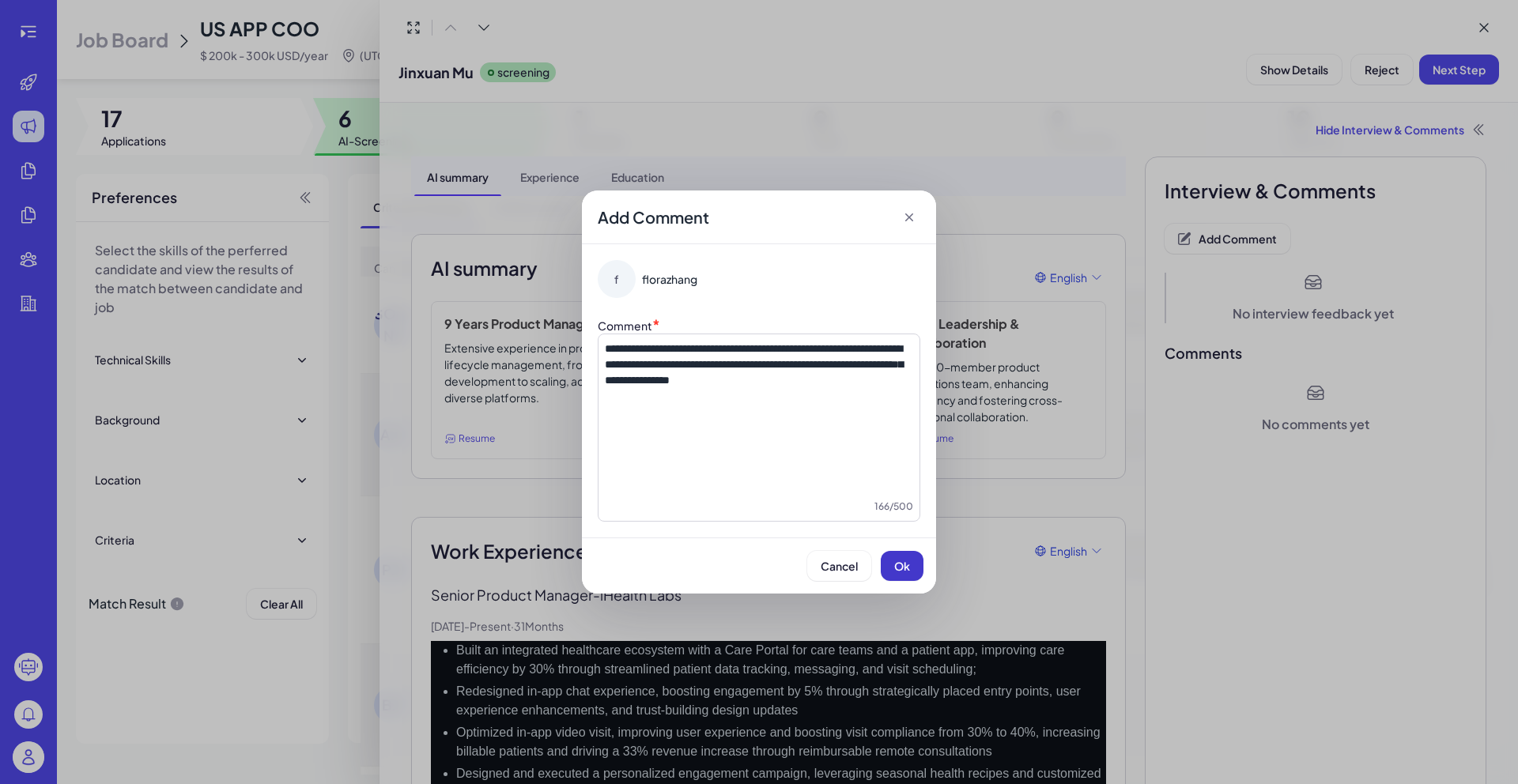
click at [899, 571] on span "Ok" at bounding box center [902, 565] width 16 height 15
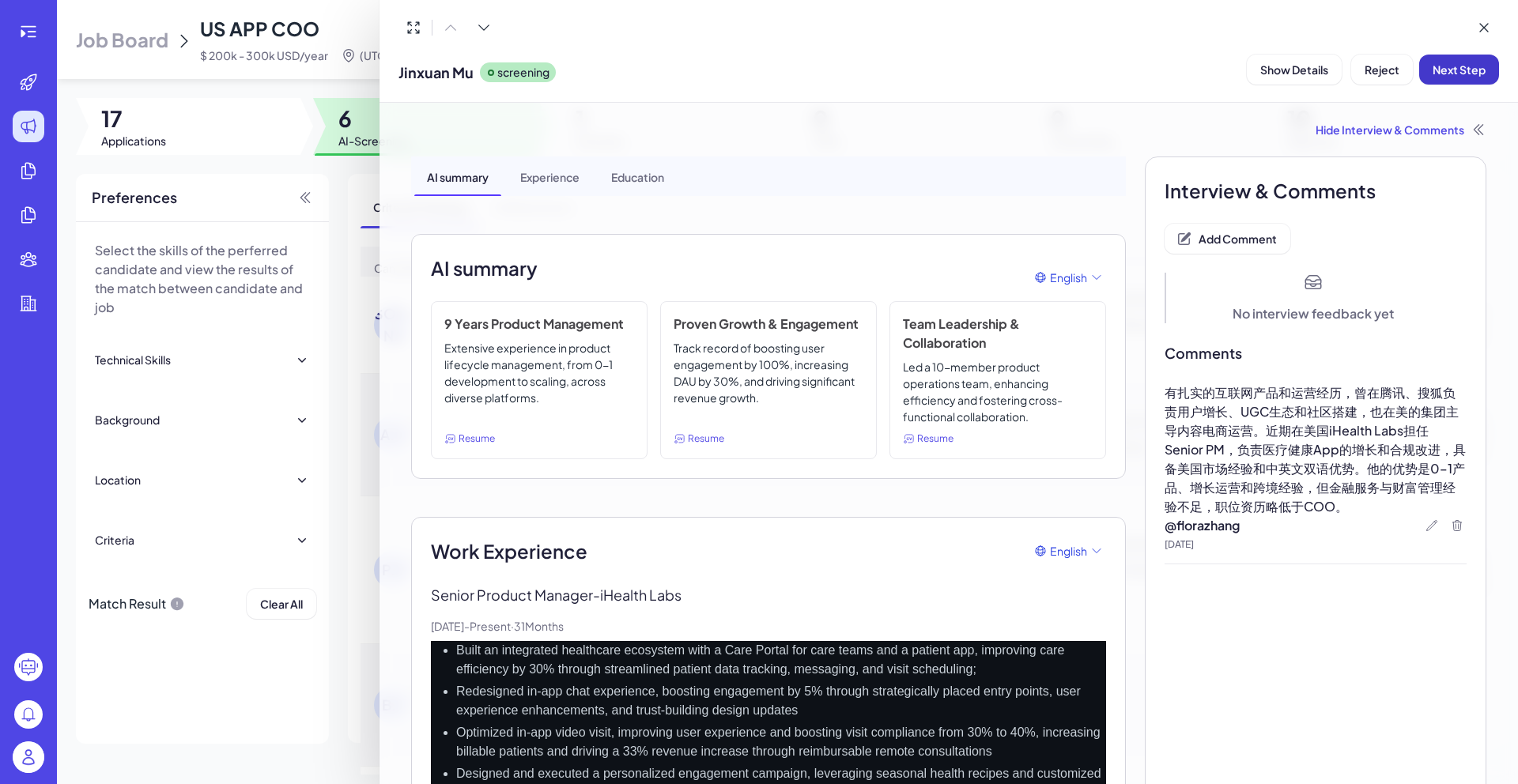
click at [1462, 78] on button "Next Step" at bounding box center [1458, 69] width 79 height 30
click at [348, 167] on div at bounding box center [759, 392] width 1518 height 784
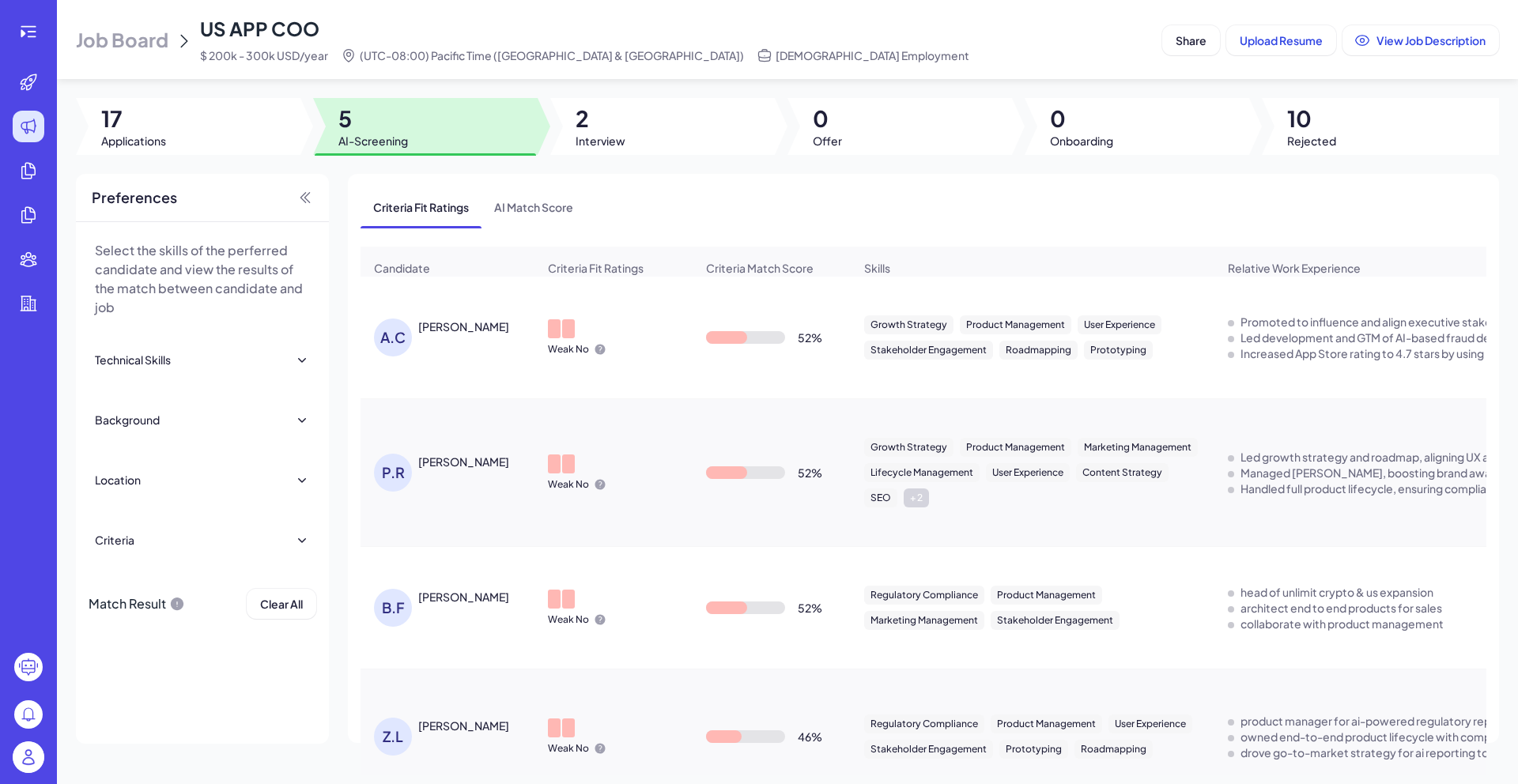
click at [449, 335] on div "Andy Cheng" at bounding box center [464, 326] width 91 height 16
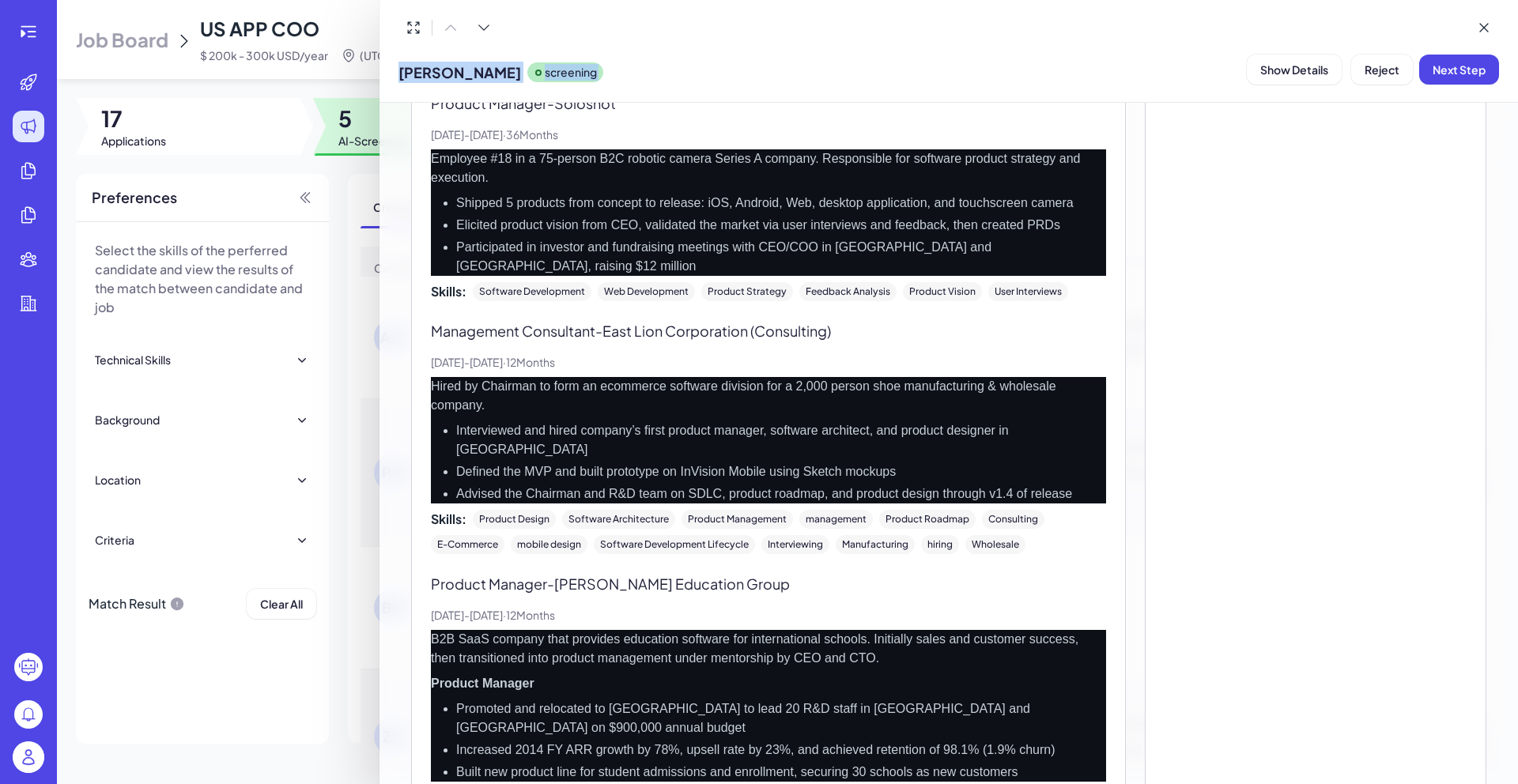
scroll to position [1986, 0]
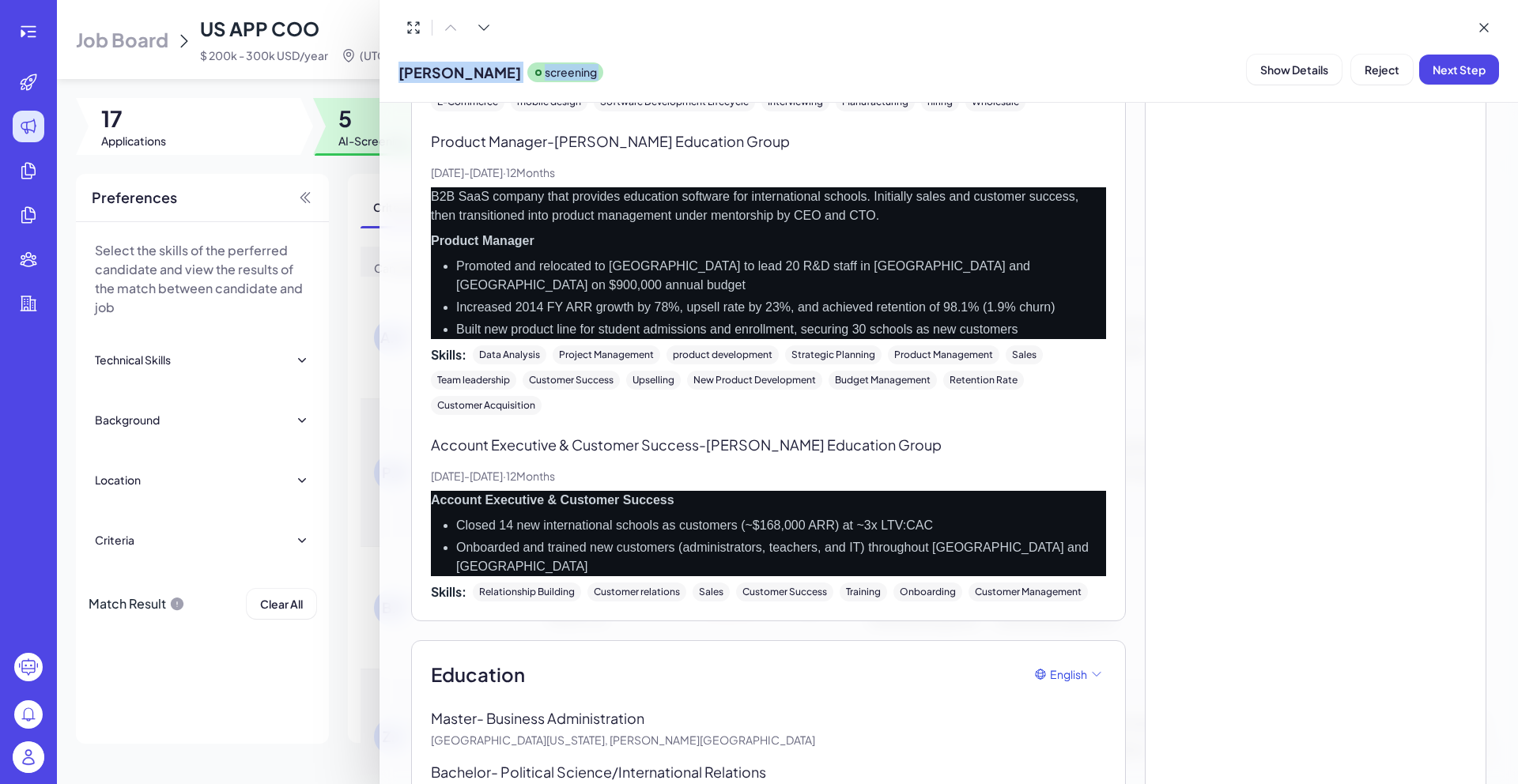
drag, startPoint x: 437, startPoint y: 289, endPoint x: 632, endPoint y: 749, distance: 499.6
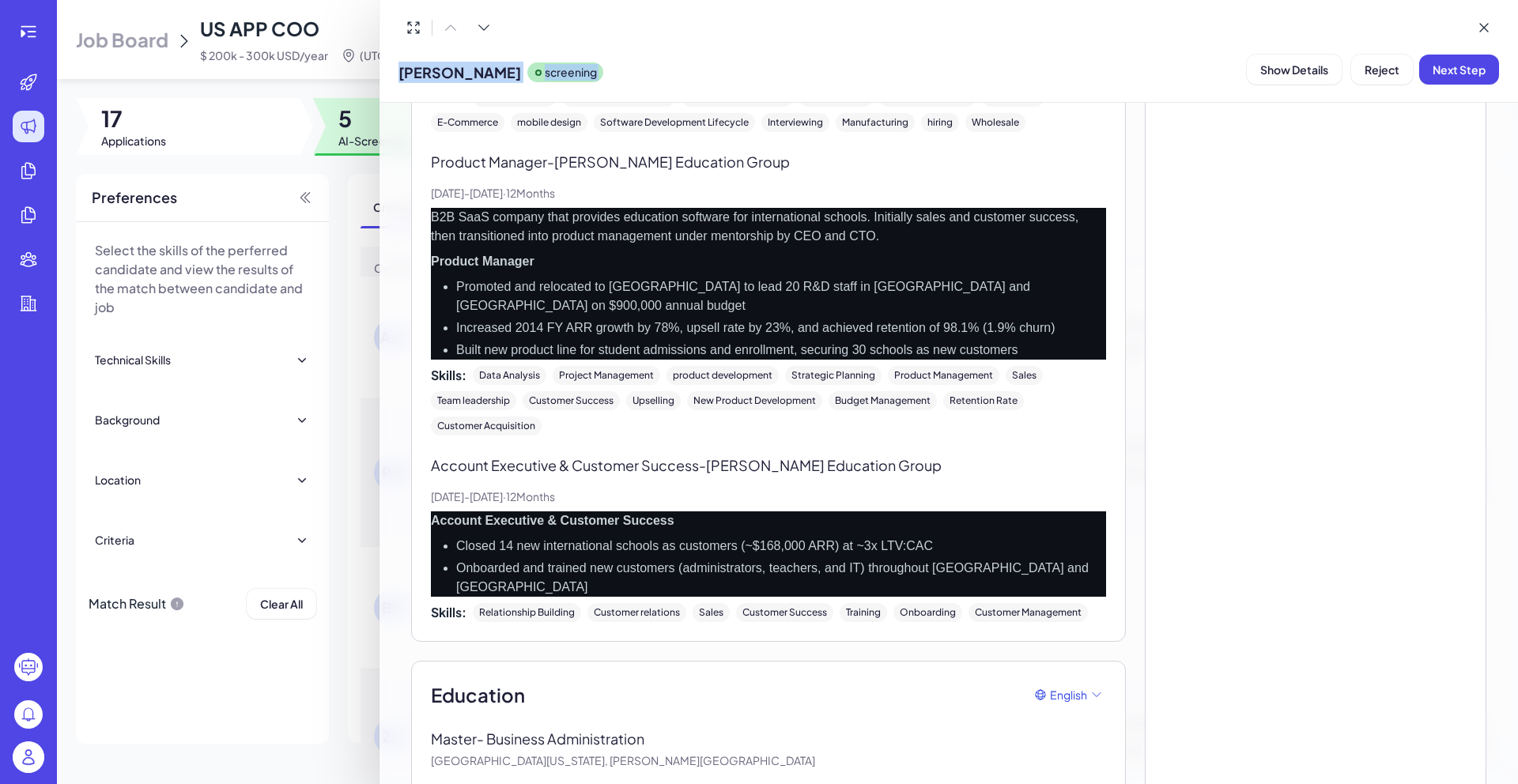
scroll to position [2006, 0]
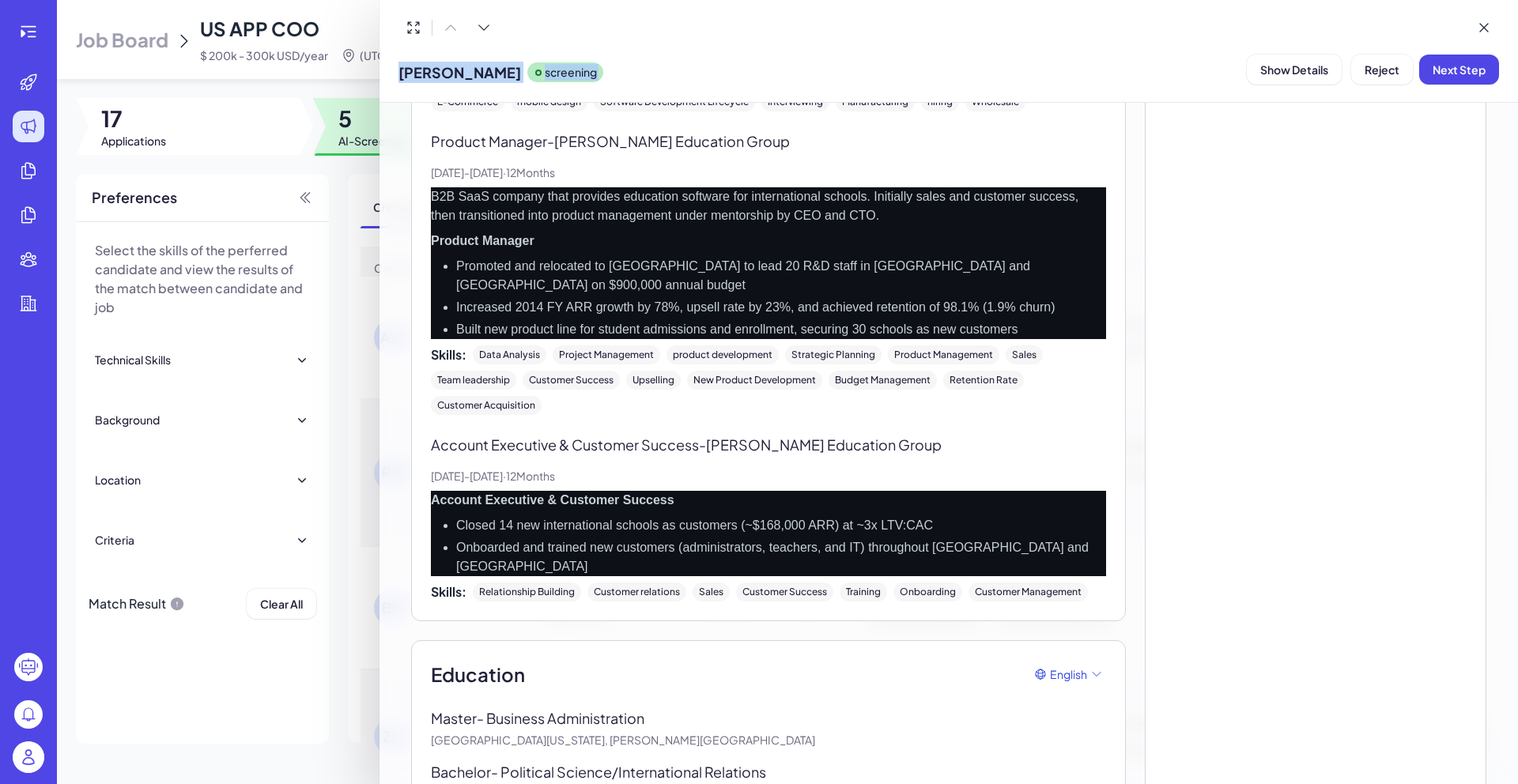
copy div "Work Experience English Director of Product - Truepic Dec, 2023 - Present · 19 …"
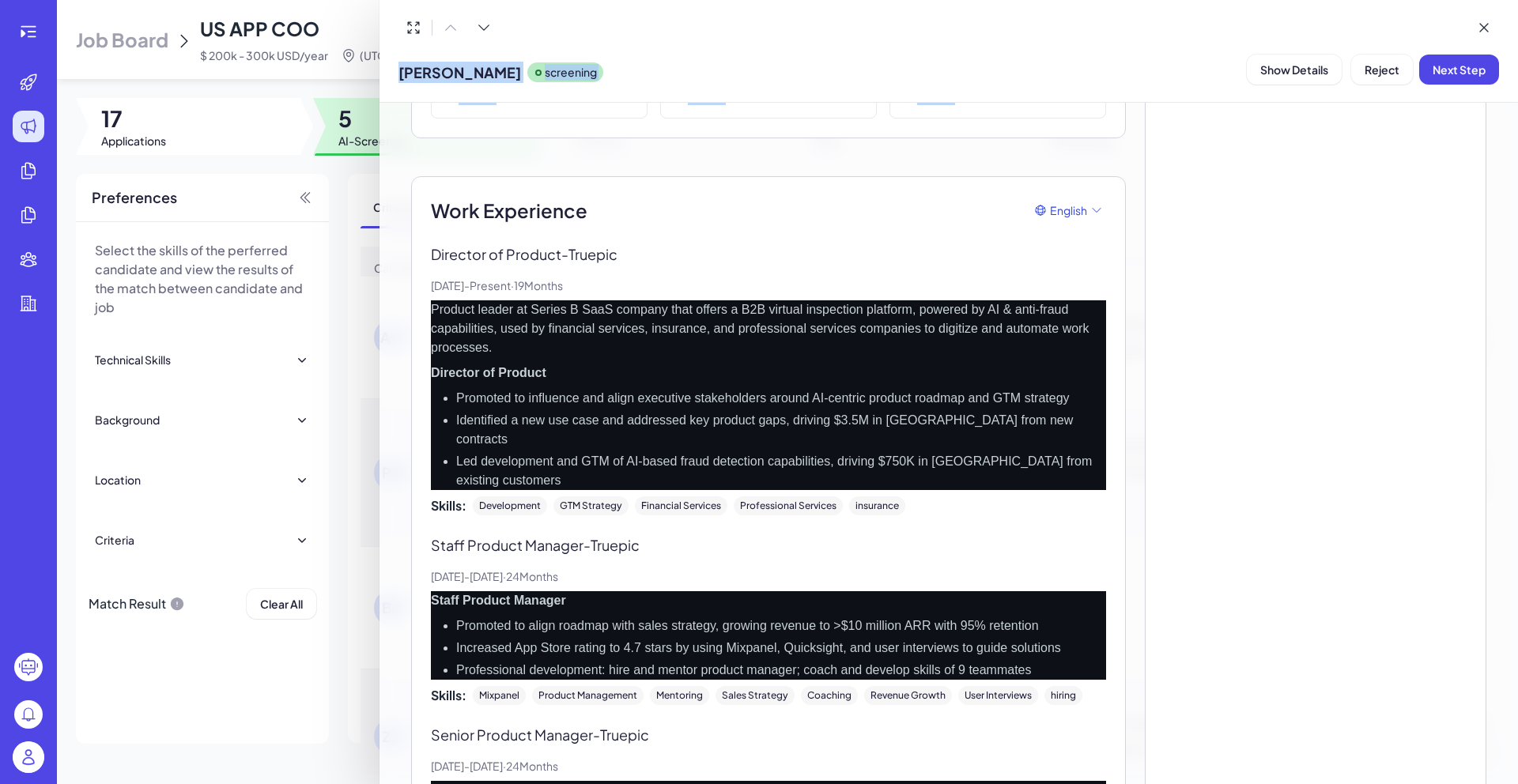
scroll to position [0, 0]
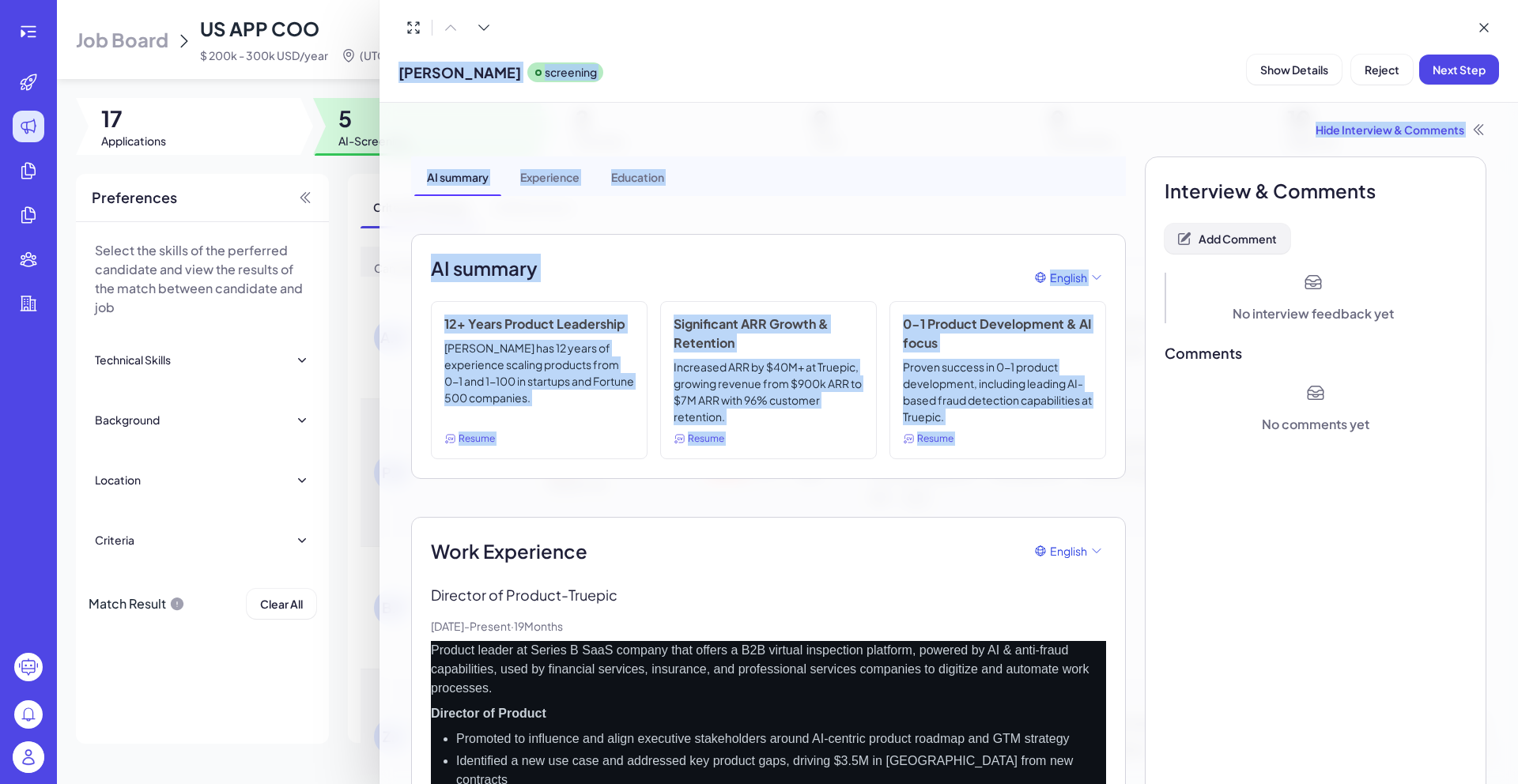
click at [1249, 234] on span "Add Comment" at bounding box center [1238, 238] width 79 height 15
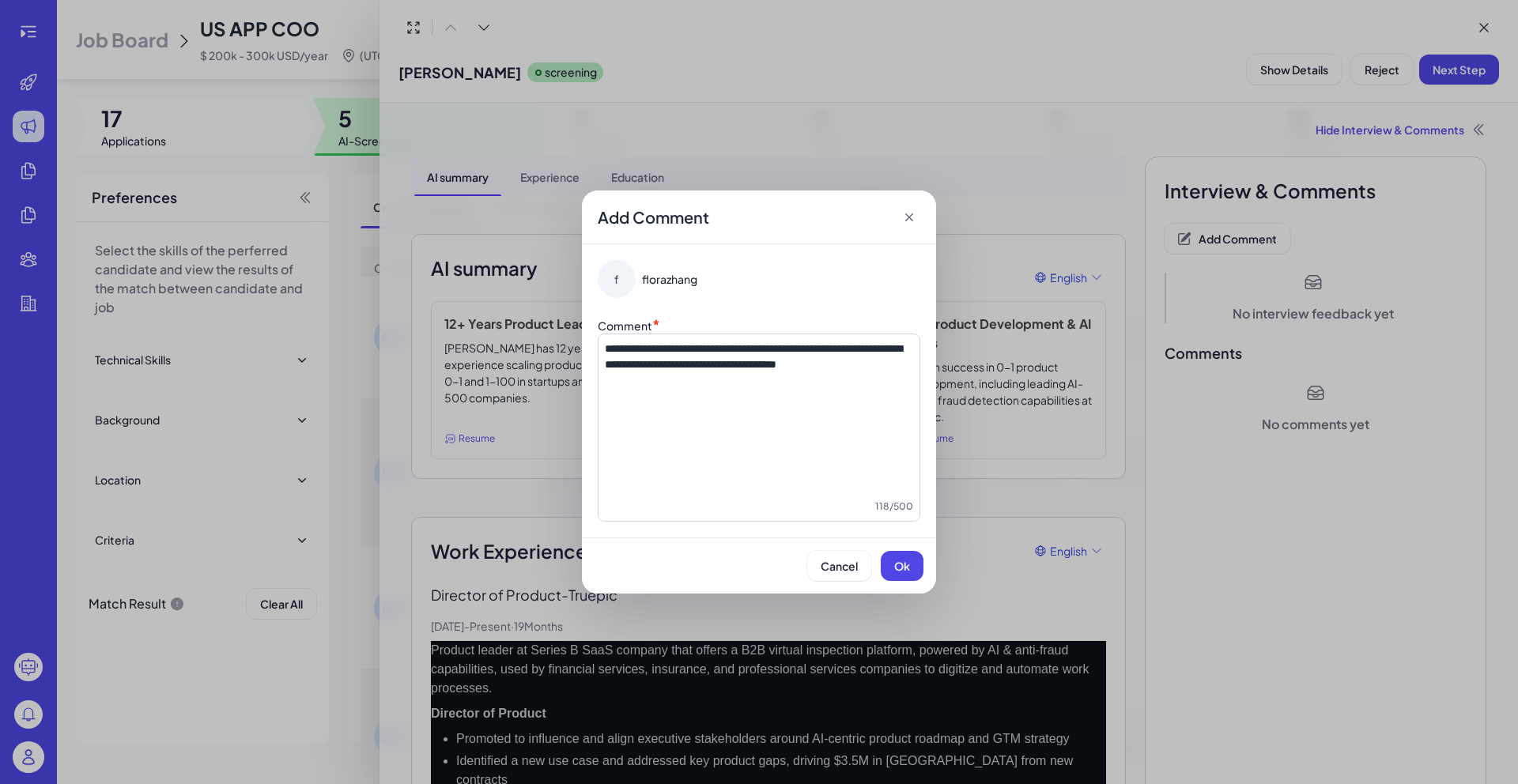
click at [715, 370] on span "**********" at bounding box center [753, 356] width 297 height 26
click at [709, 370] on span "**********" at bounding box center [753, 356] width 297 height 26
click at [842, 388] on p "**********" at bounding box center [759, 365] width 308 height 48
click at [894, 568] on span "Ok" at bounding box center [902, 565] width 16 height 15
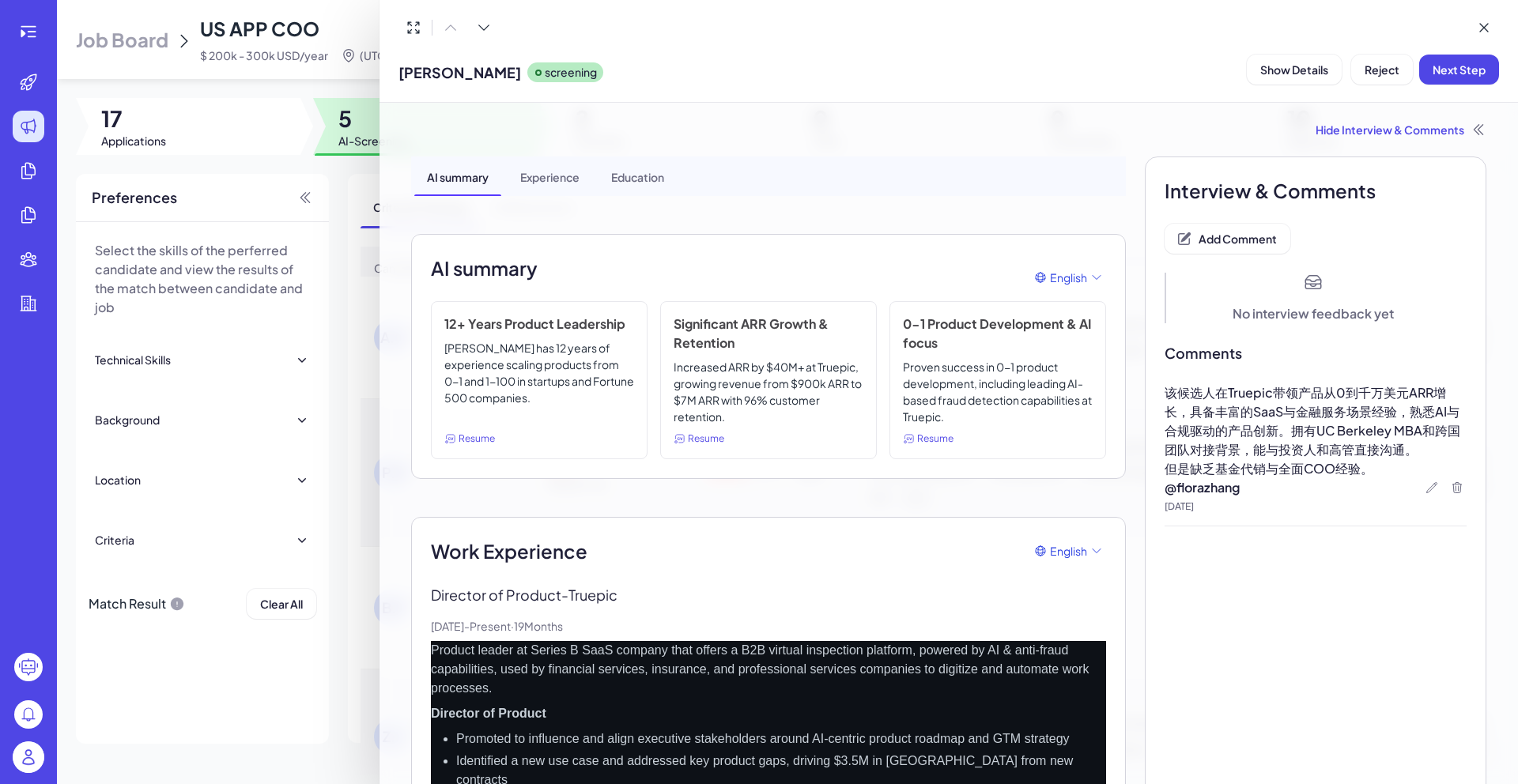
click at [1441, 75] on span "Next Step" at bounding box center [1459, 69] width 53 height 15
click at [351, 188] on div at bounding box center [759, 392] width 1518 height 784
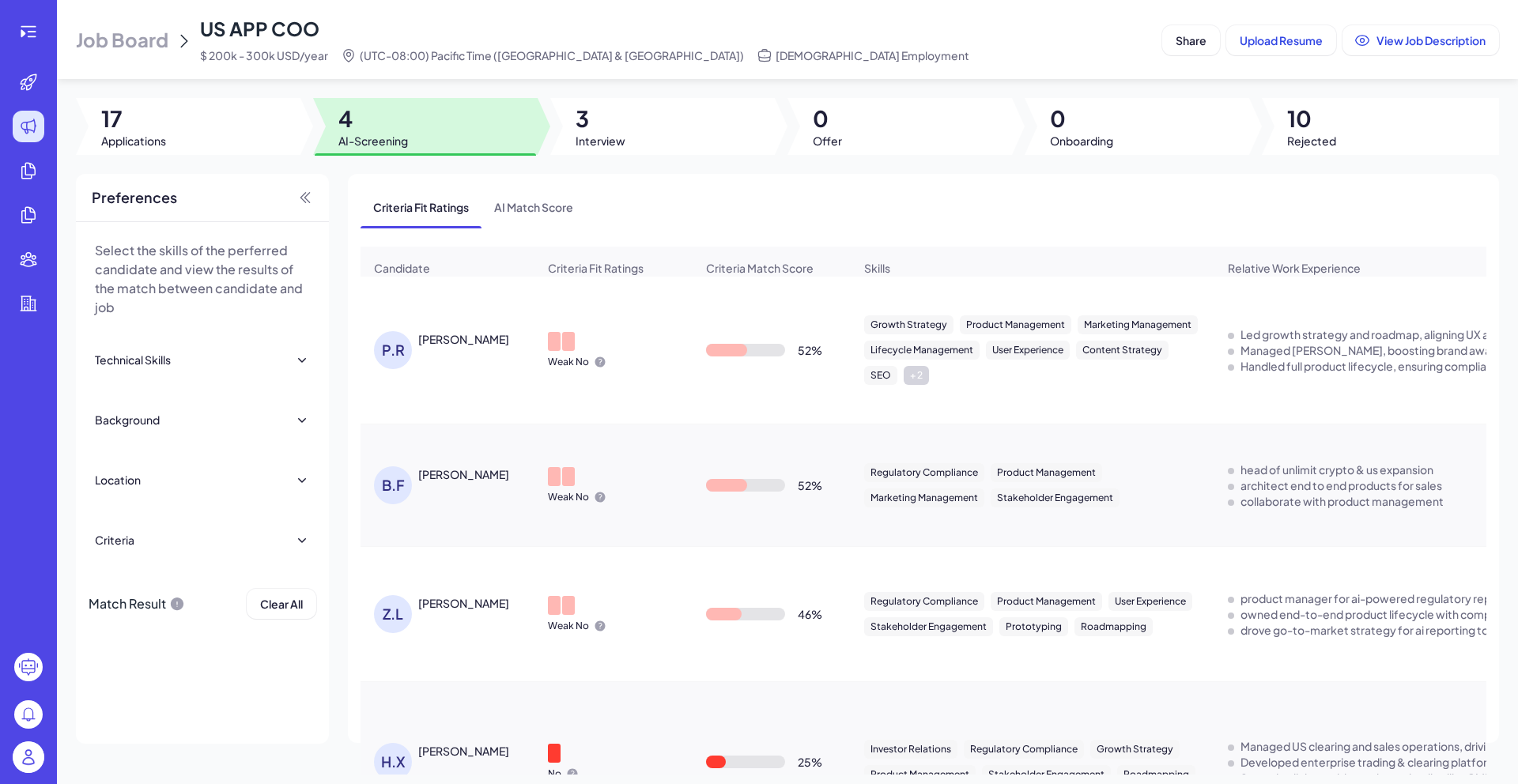
click at [451, 347] on div "Praveen Rao" at bounding box center [464, 339] width 91 height 16
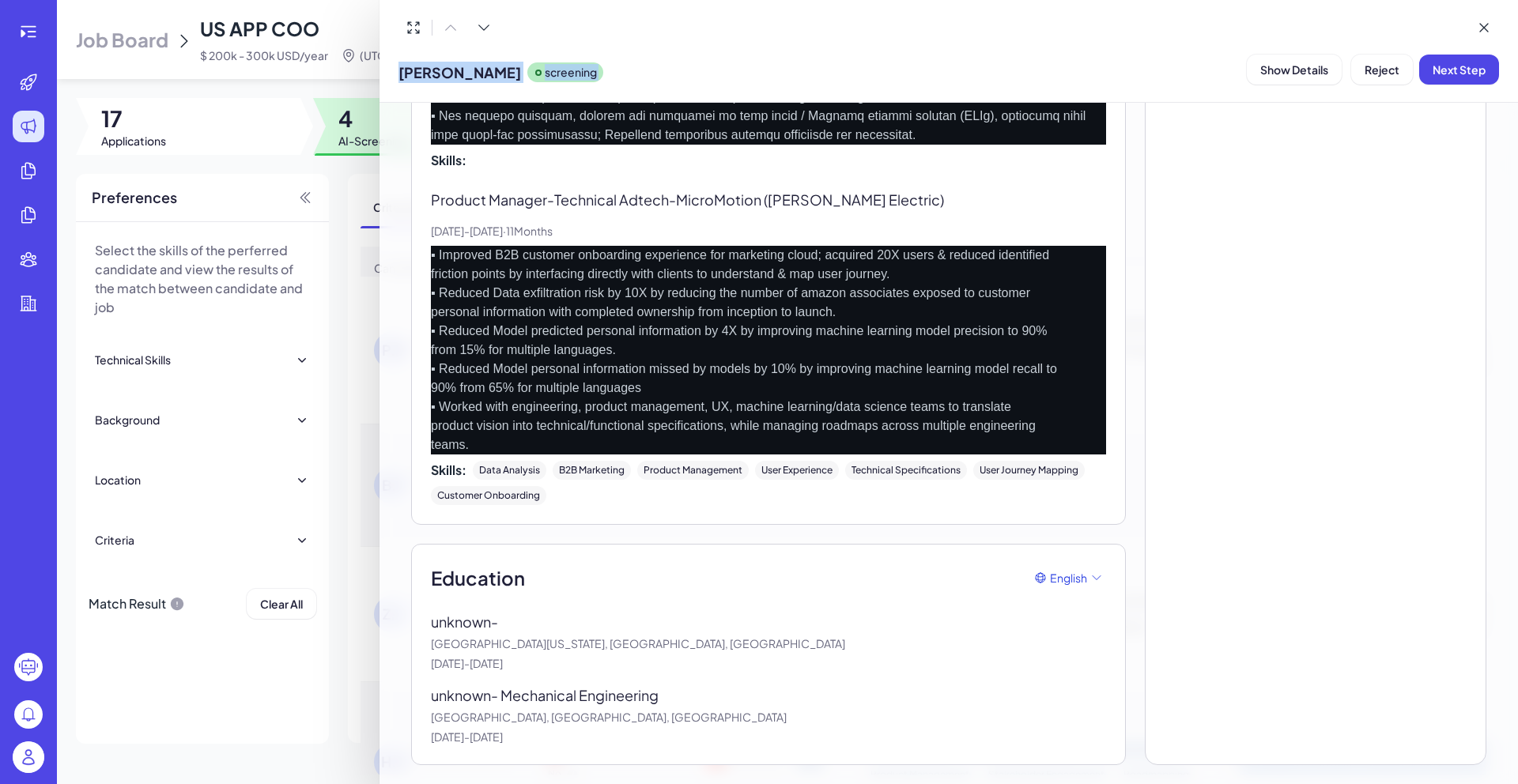
scroll to position [1609, 0]
drag, startPoint x: 433, startPoint y: 362, endPoint x: 652, endPoint y: 730, distance: 428.2
copy div "Work Experience English - Splash Dec, 2023 - Jul, 2025 · 19 Months ▪ Led the de…"
click at [684, 653] on div "unknown - University of Colorado, Boulder, Boulder, CO Dec, 2012 - Dec, 2016" at bounding box center [768, 641] width 675 height 61
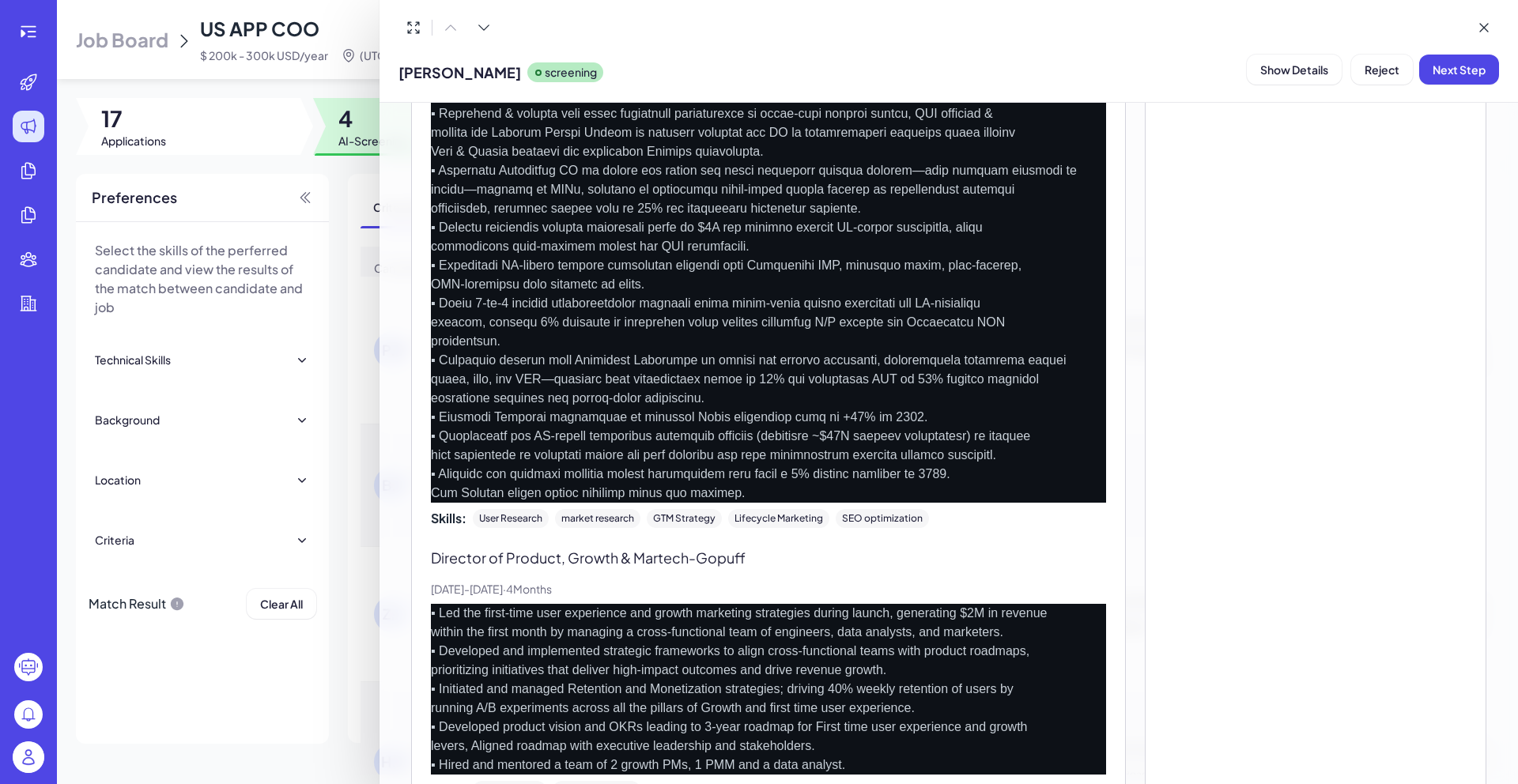
scroll to position [14, 0]
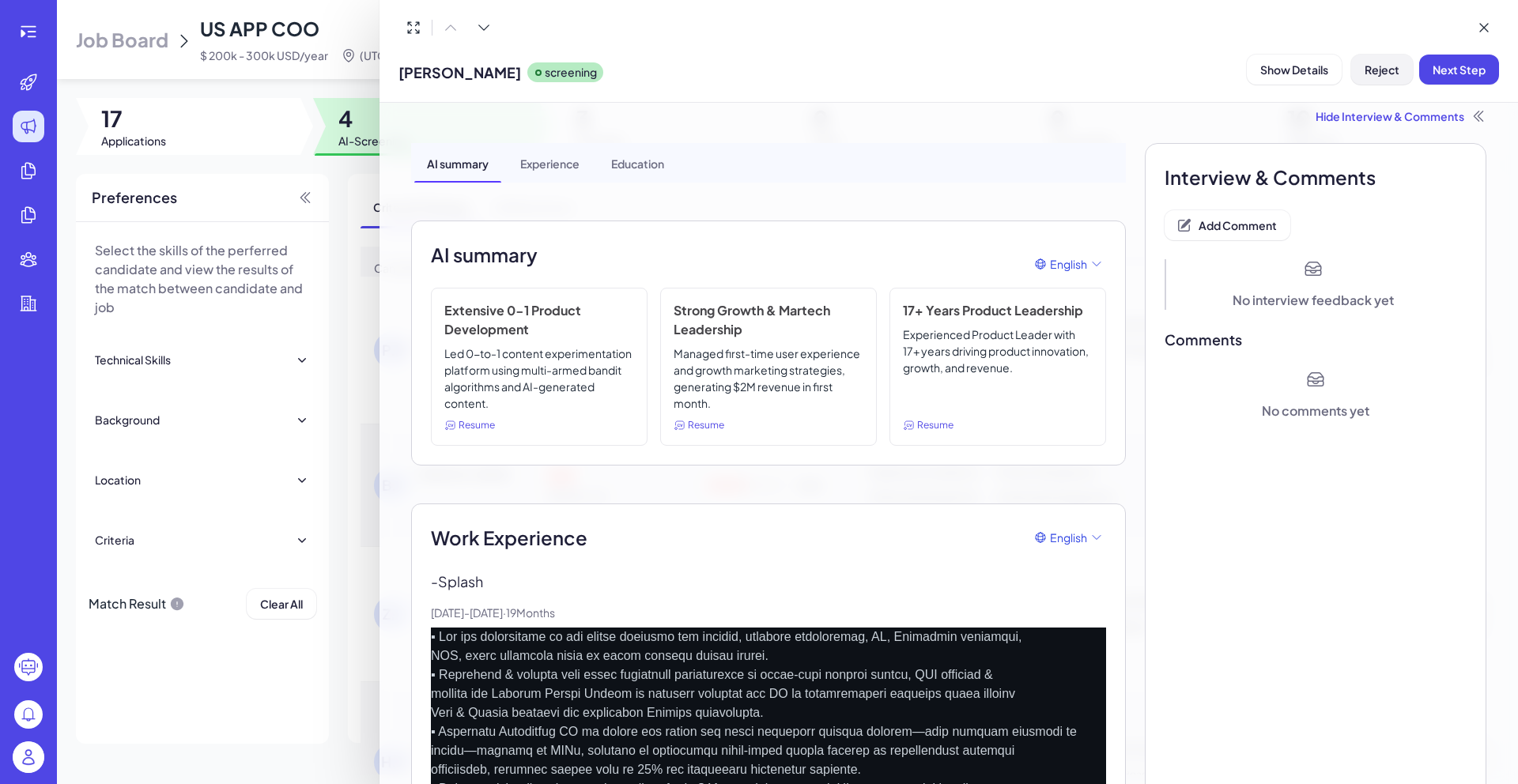
click at [1394, 78] on button "Reject" at bounding box center [1382, 69] width 62 height 30
click at [1400, 168] on span "Cancel" at bounding box center [1415, 172] width 38 height 15
click at [1246, 213] on button "Add Comment" at bounding box center [1227, 225] width 126 height 30
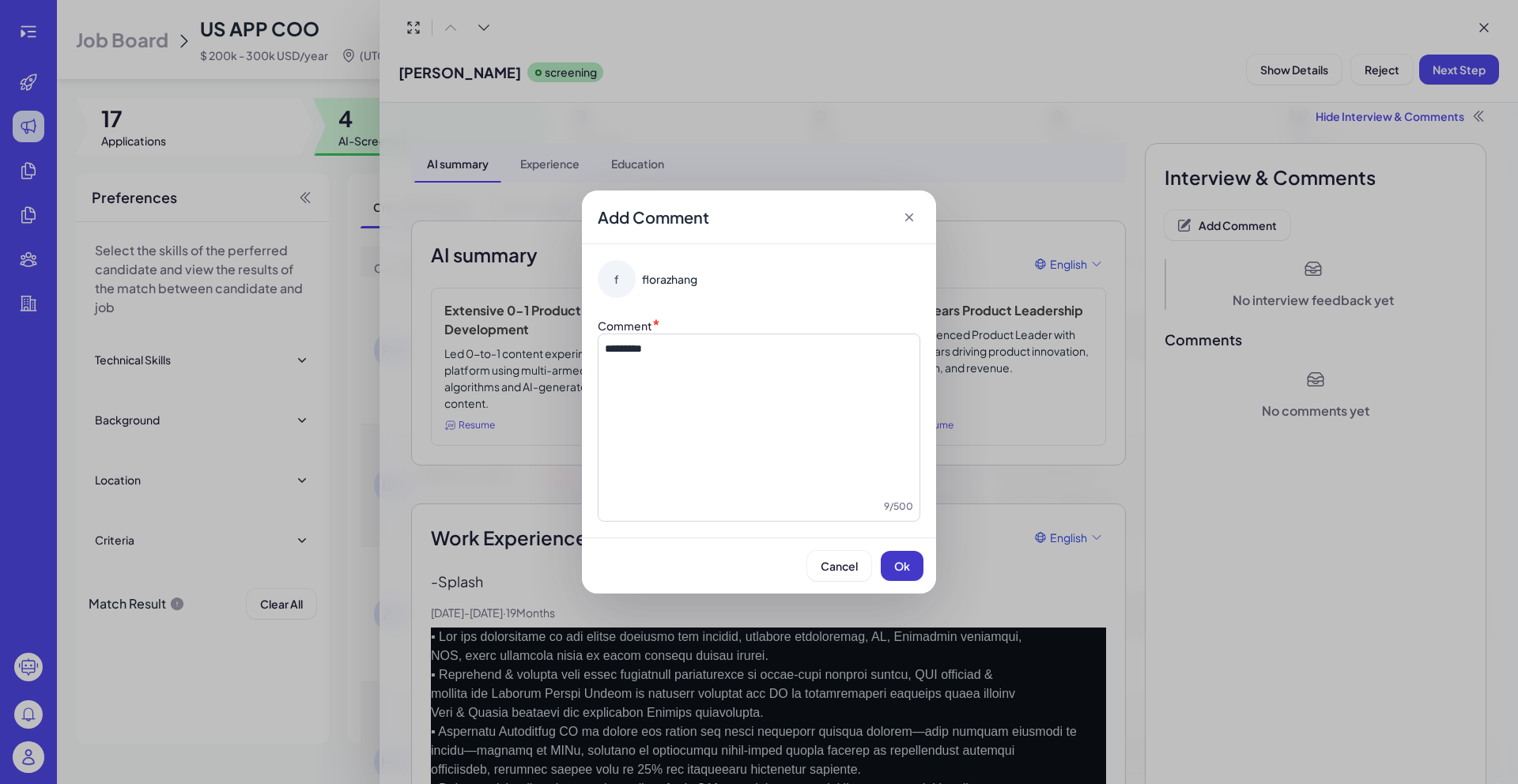
click at [908, 576] on button "Ok" at bounding box center [902, 565] width 43 height 30
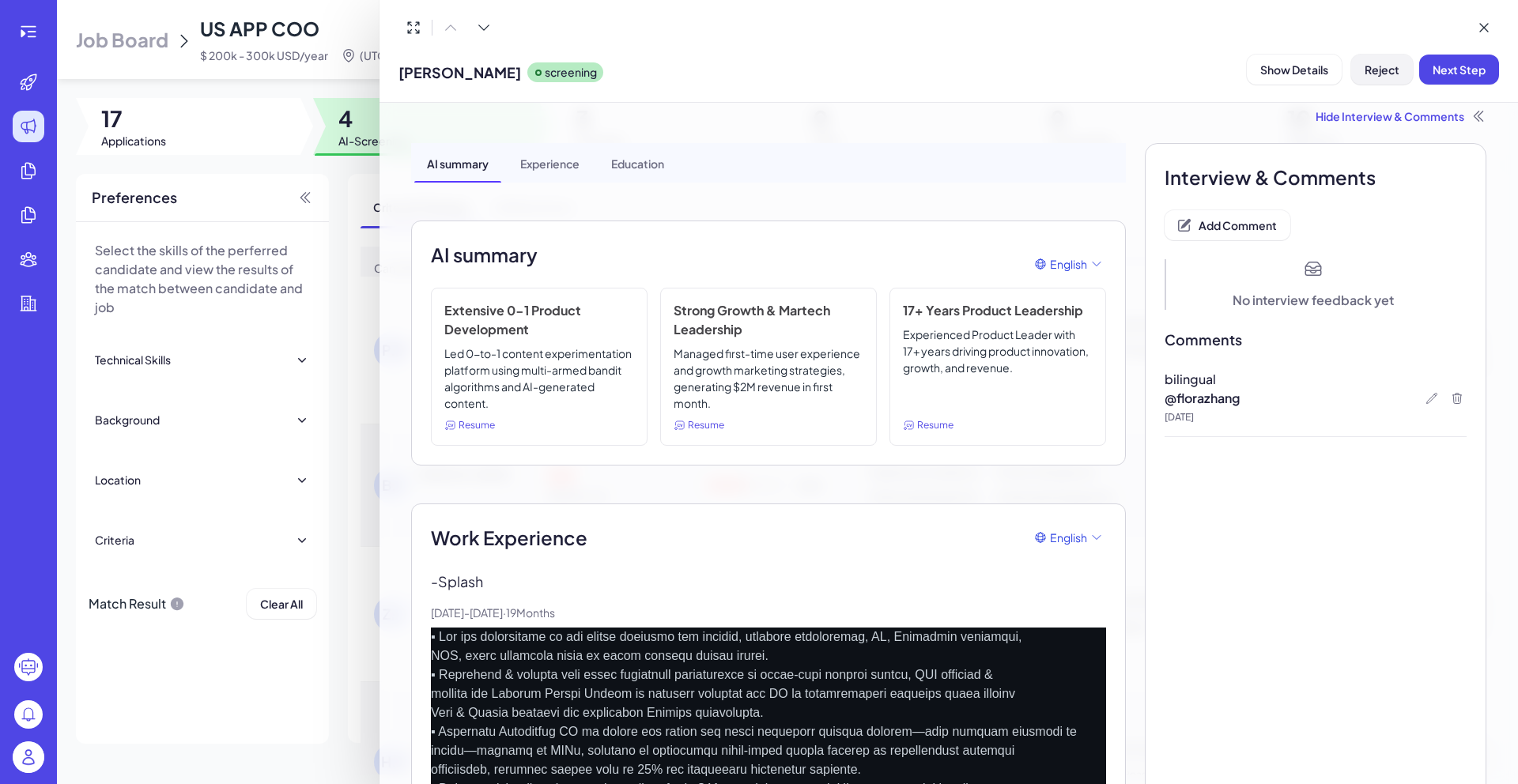
click at [1397, 62] on span "Reject" at bounding box center [1382, 69] width 35 height 15
click at [1463, 178] on button "Ok" at bounding box center [1468, 171] width 37 height 26
click at [343, 178] on div at bounding box center [759, 392] width 1518 height 784
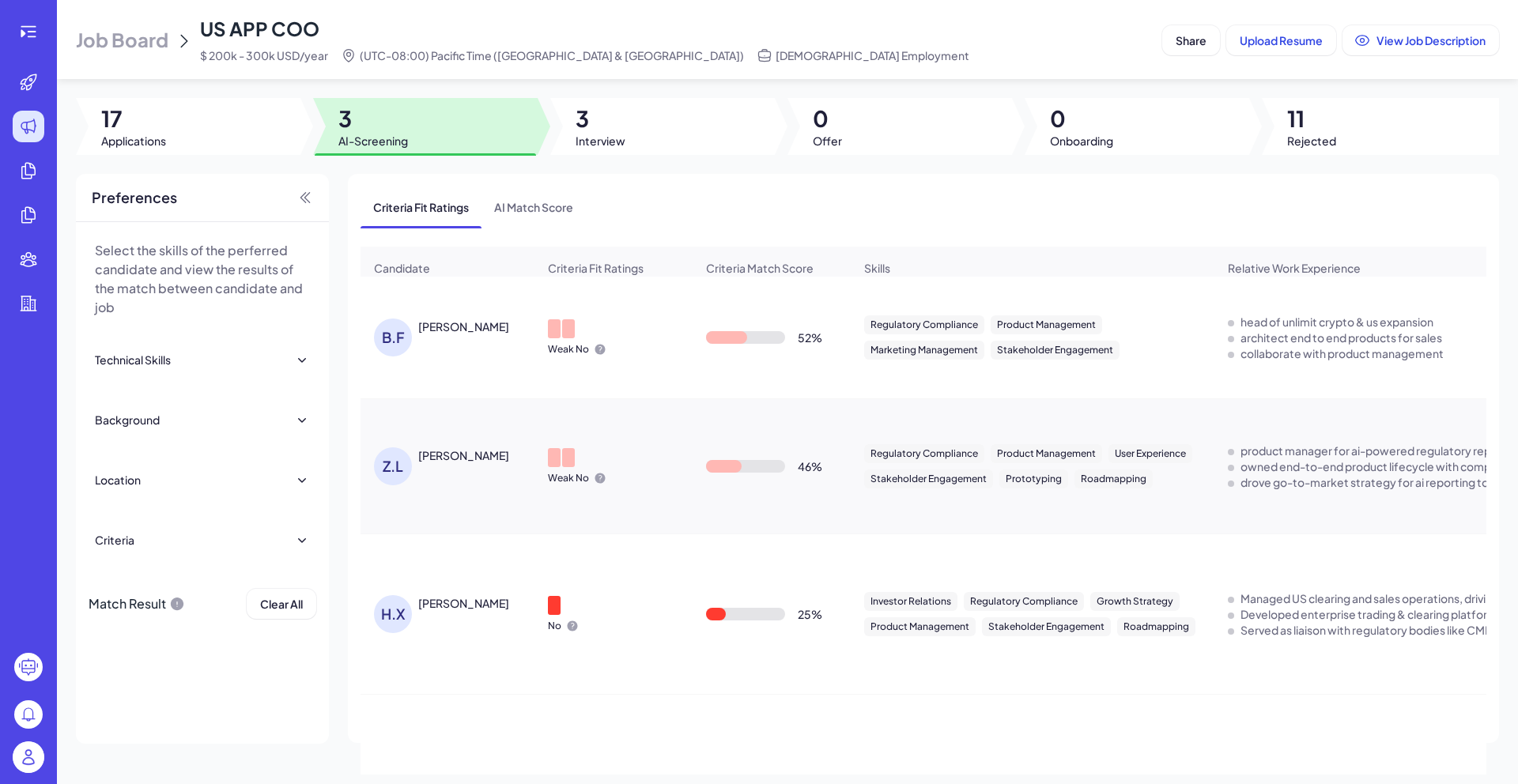
click at [463, 329] on div "BRYAN FENG" at bounding box center [464, 326] width 91 height 16
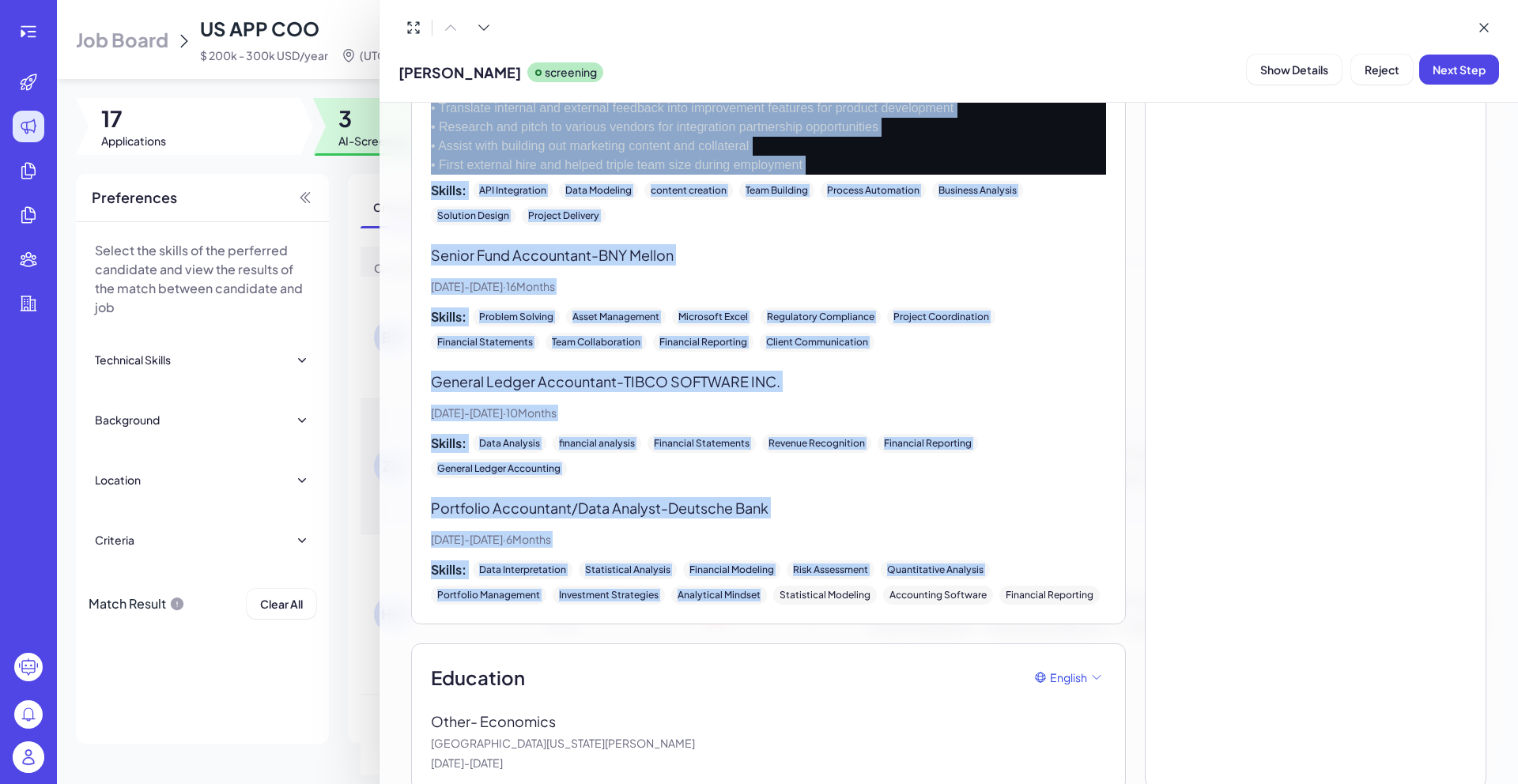
scroll to position [1214, 0]
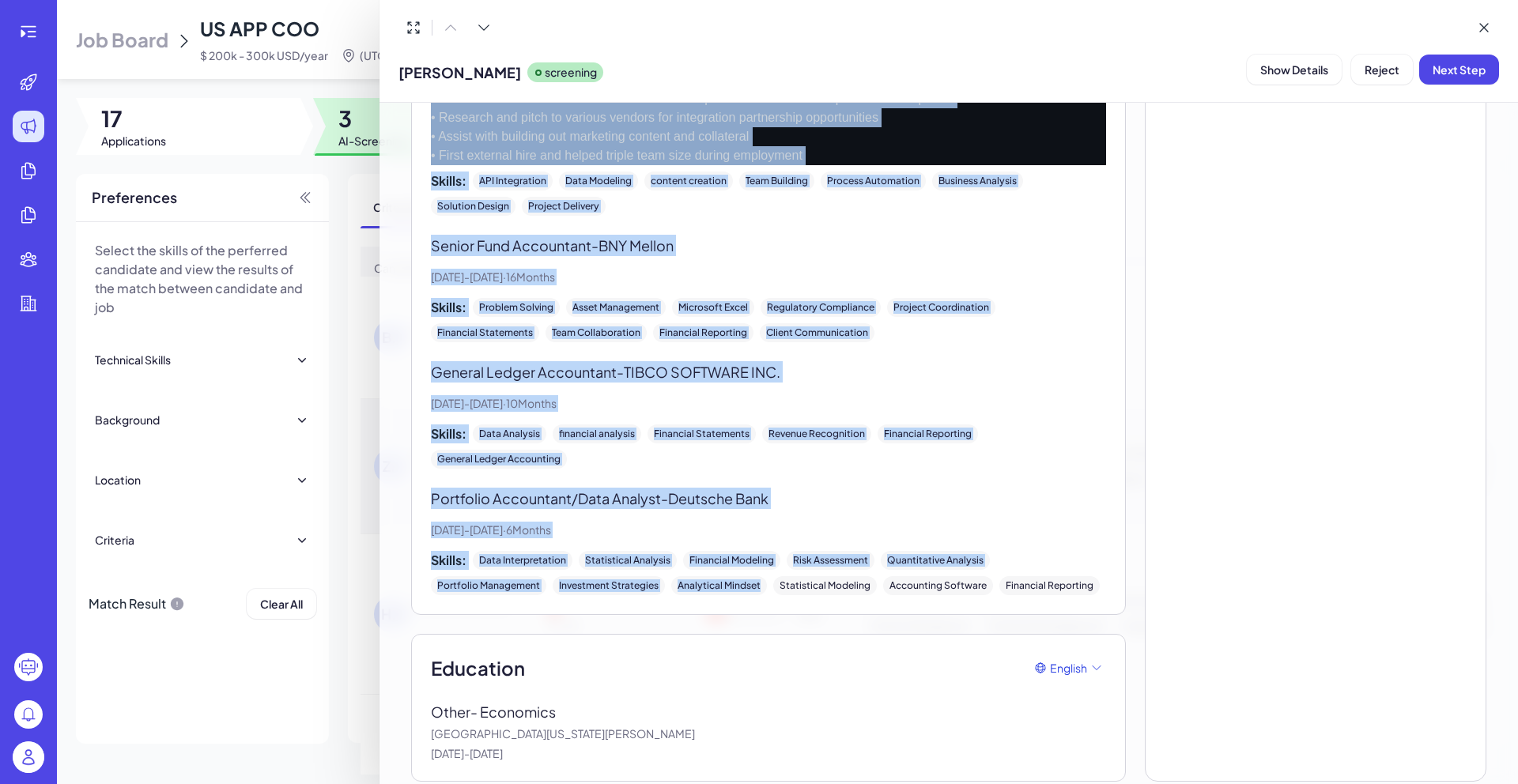
drag, startPoint x: 424, startPoint y: 234, endPoint x: 594, endPoint y: 746, distance: 539.5
copy div "Work Experience English Head of Unlimit Crypto & US Expansion - Expansion Jul, …"
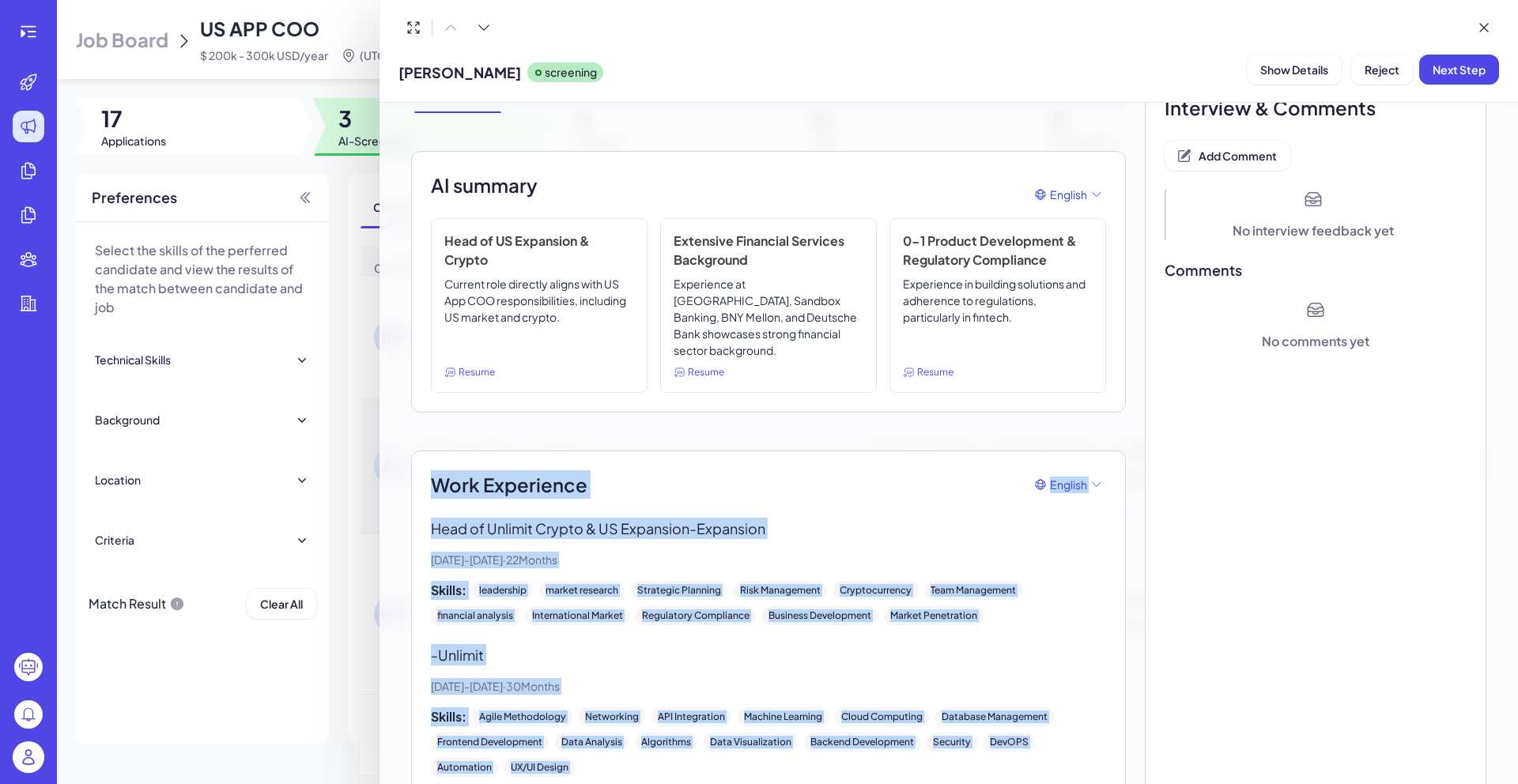
scroll to position [0, 0]
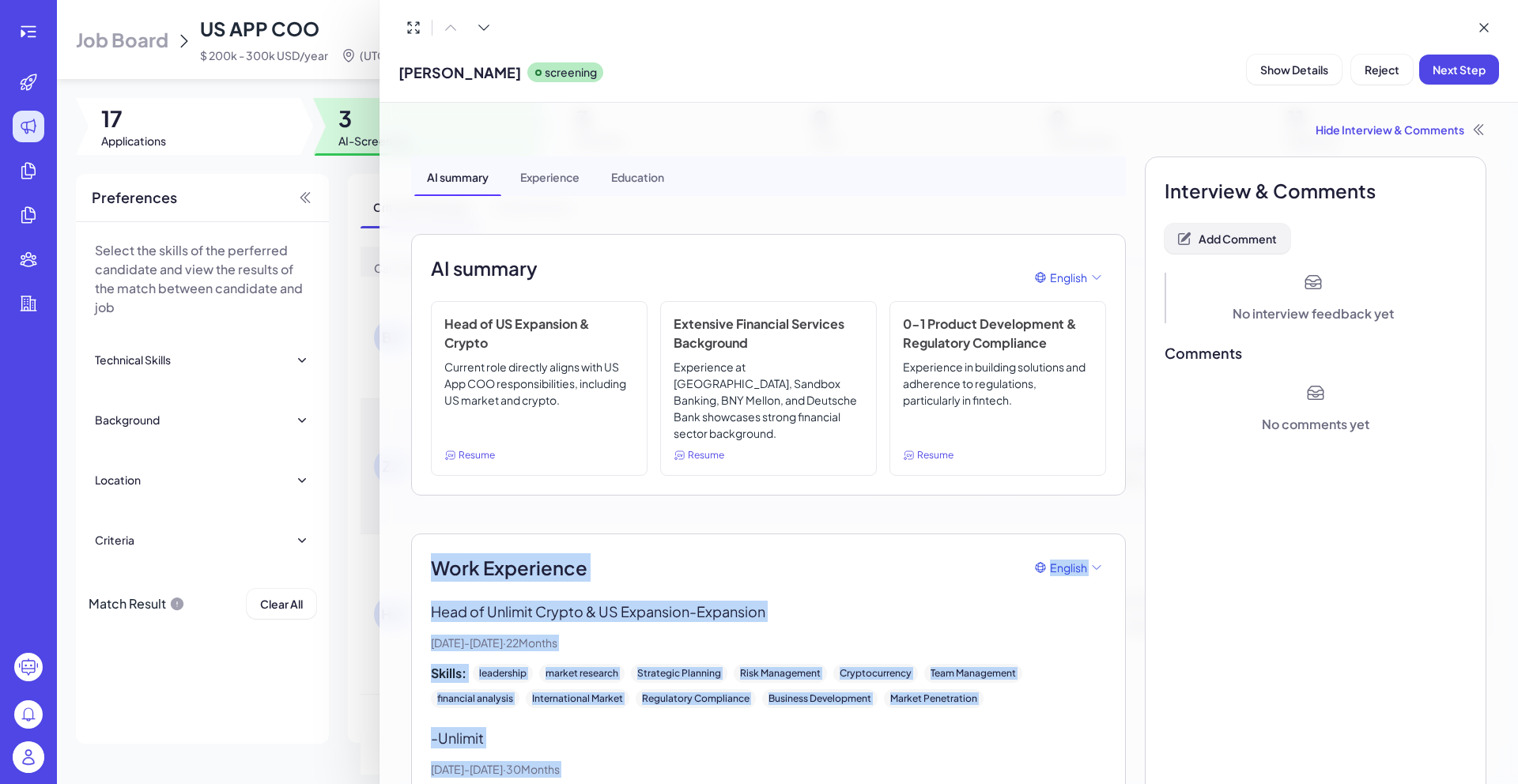
click at [1241, 226] on button "Add Comment" at bounding box center [1227, 238] width 126 height 30
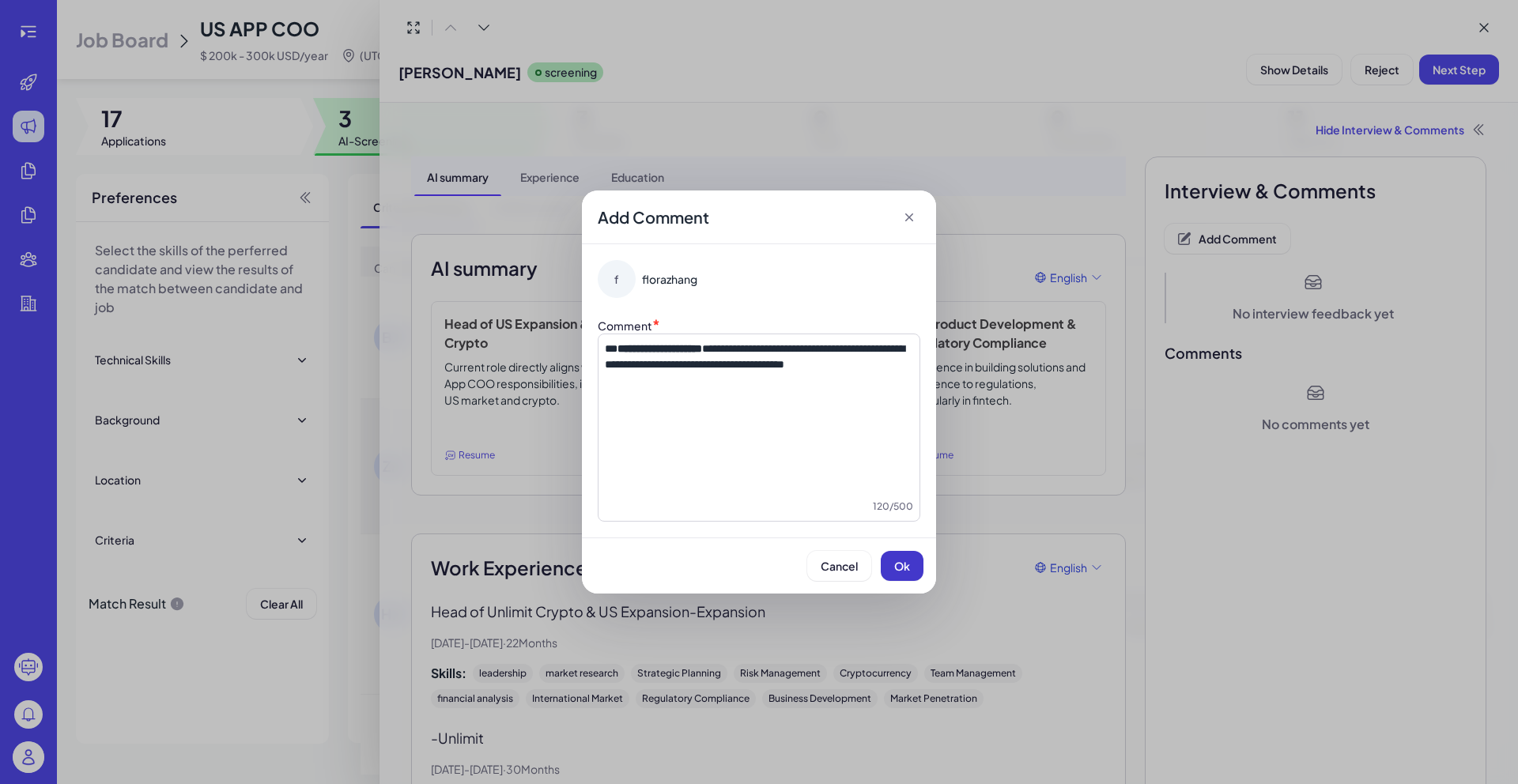
click at [907, 563] on span "Ok" at bounding box center [902, 565] width 16 height 15
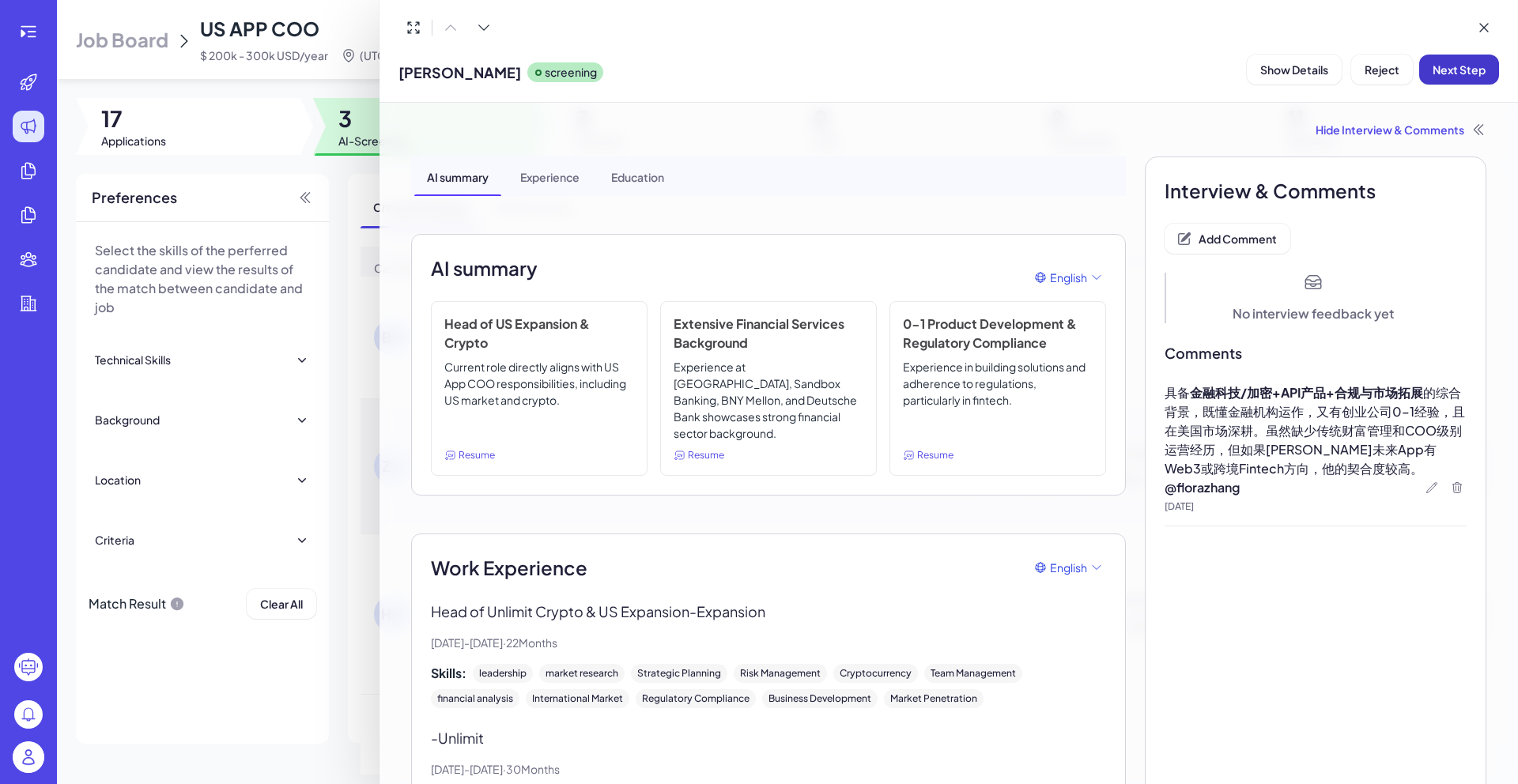
click at [1470, 69] on span "Next Step" at bounding box center [1459, 69] width 53 height 15
click at [359, 171] on div at bounding box center [759, 392] width 1518 height 784
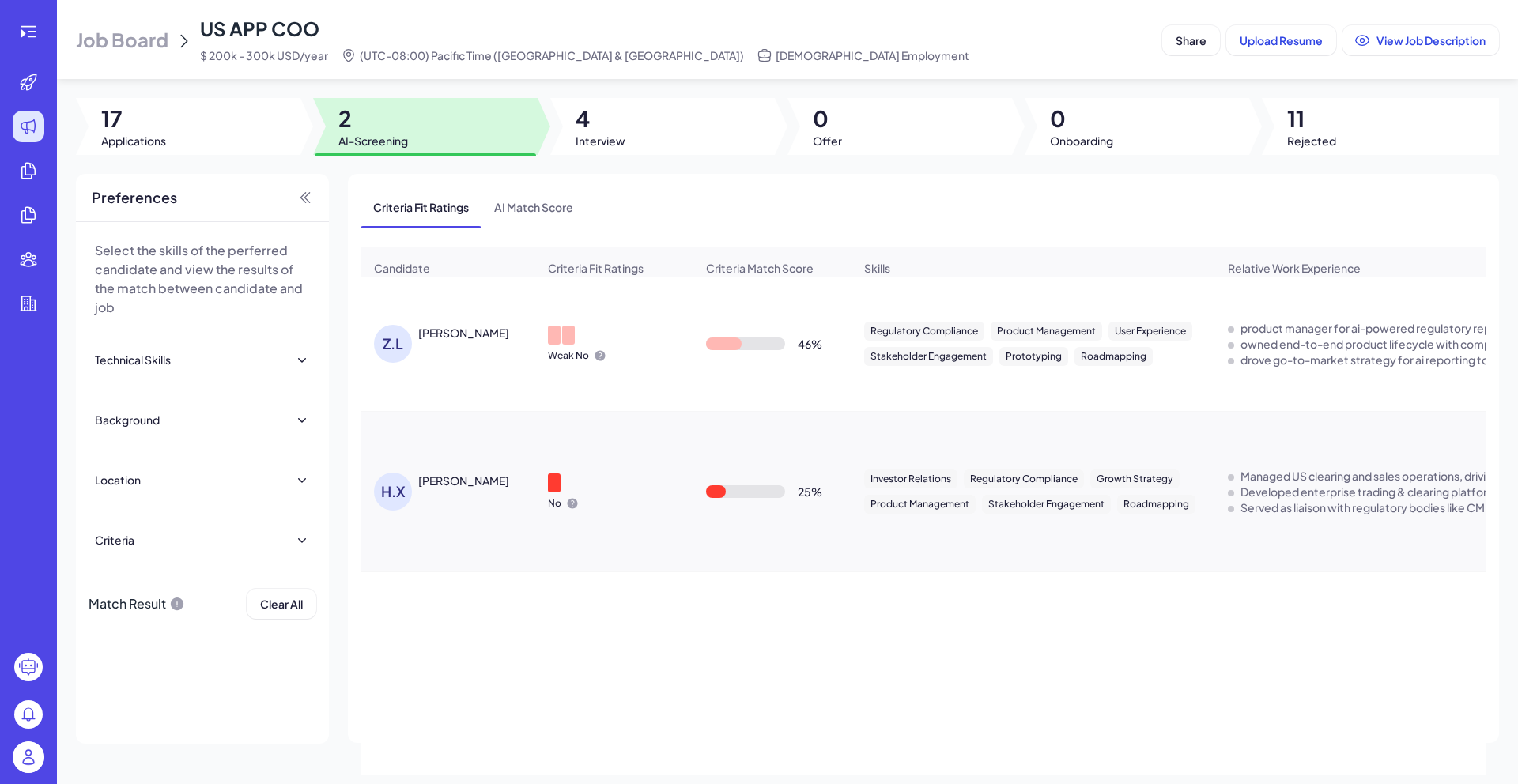
click at [445, 341] on div "Zihao Li" at bounding box center [464, 332] width 91 height 16
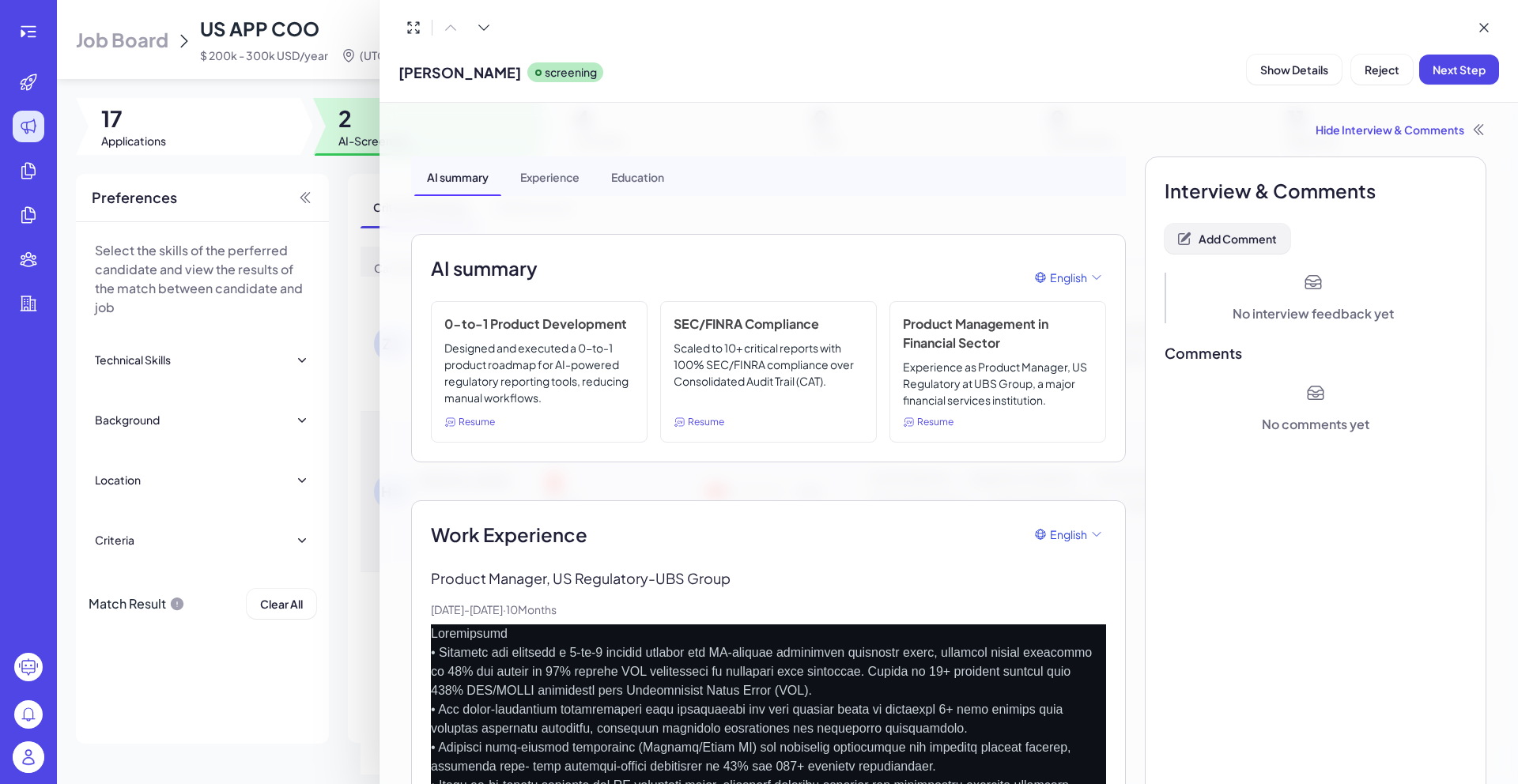
click at [1234, 236] on span "Add Comment" at bounding box center [1238, 238] width 79 height 15
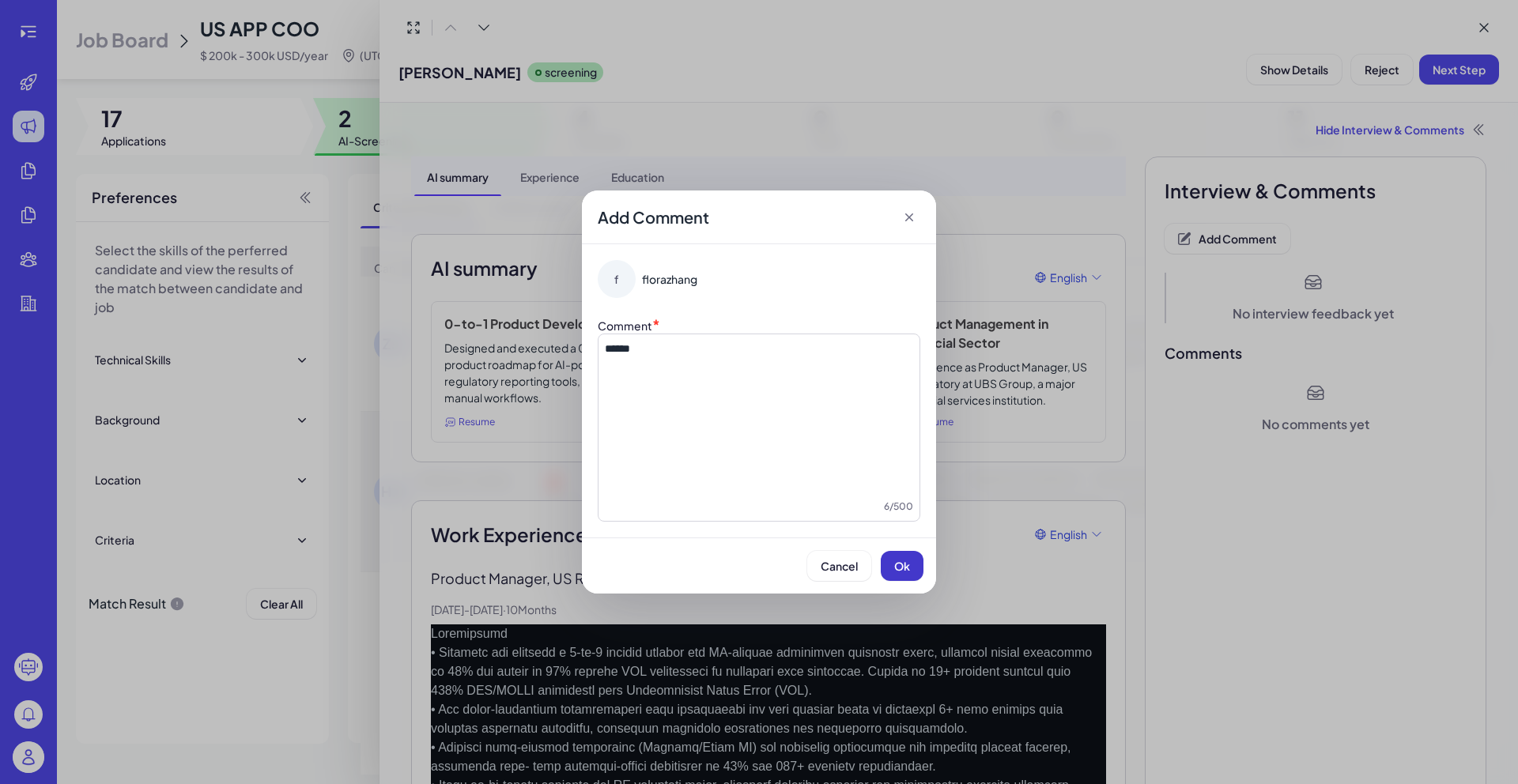
click at [911, 570] on button "Ok" at bounding box center [902, 565] width 43 height 30
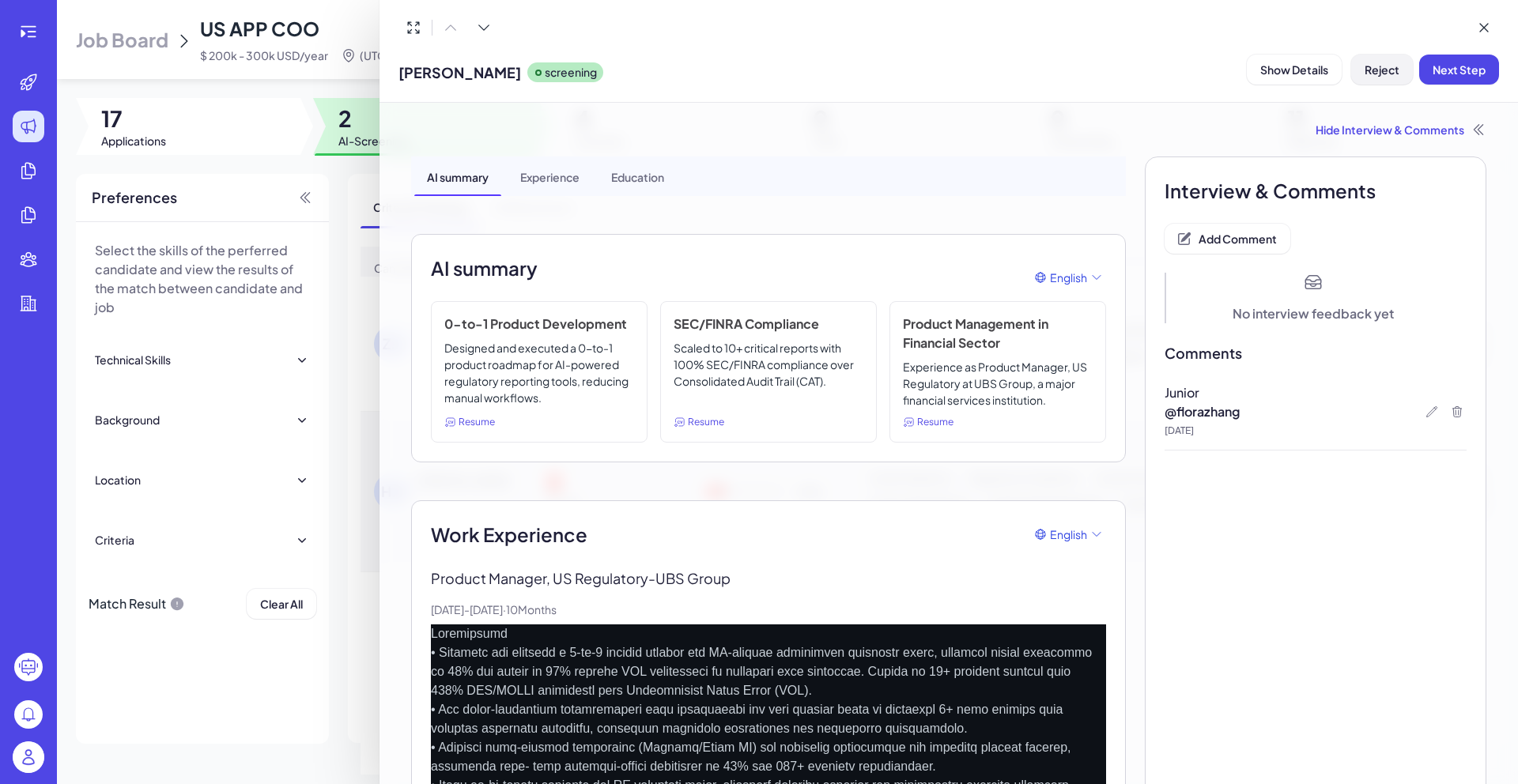
click at [1393, 67] on span "Reject" at bounding box center [1382, 69] width 35 height 15
click at [1480, 165] on button "Ok" at bounding box center [1468, 171] width 37 height 26
click at [346, 203] on div at bounding box center [759, 392] width 1518 height 784
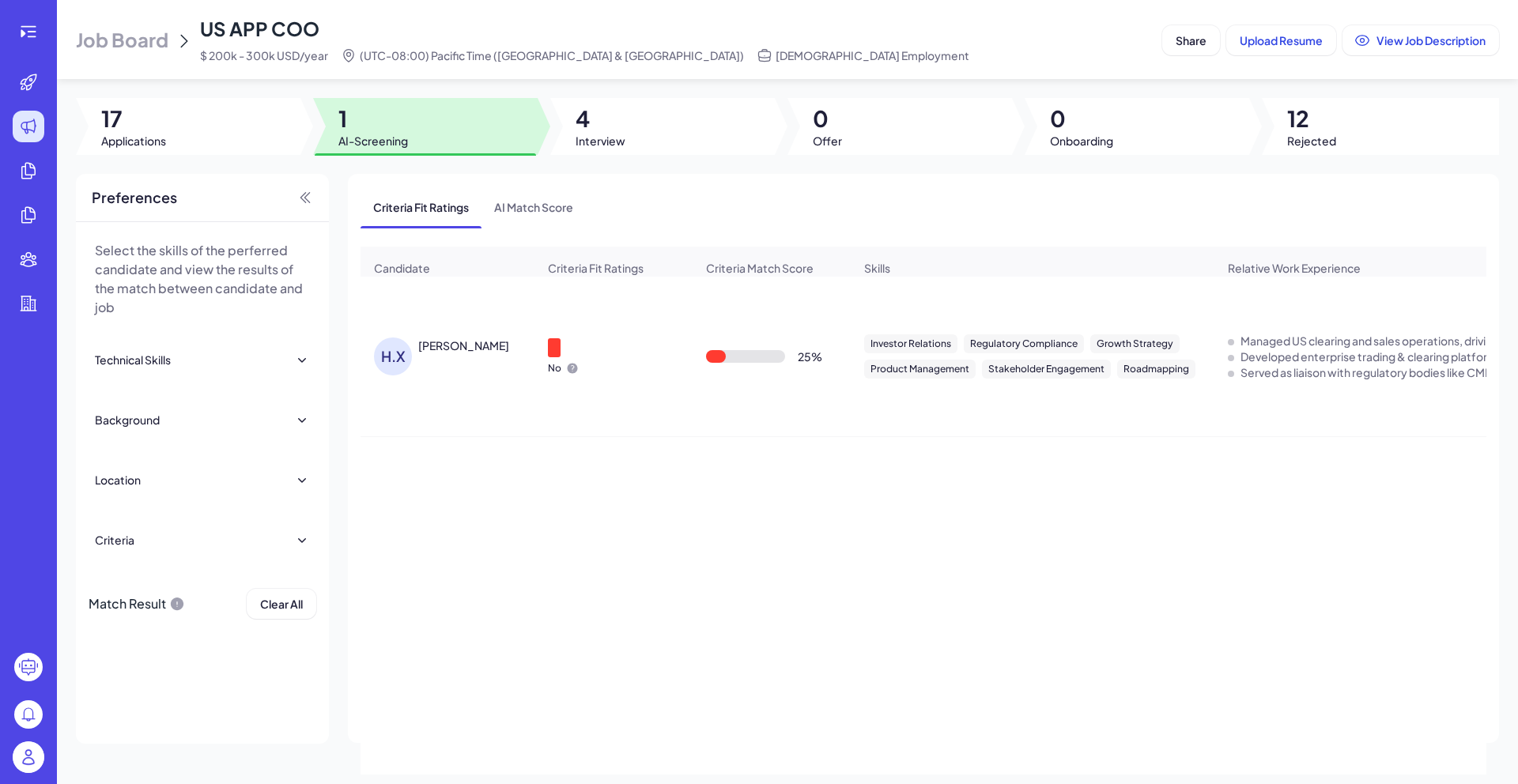
click at [413, 348] on div "H.X" at bounding box center [396, 356] width 44 height 38
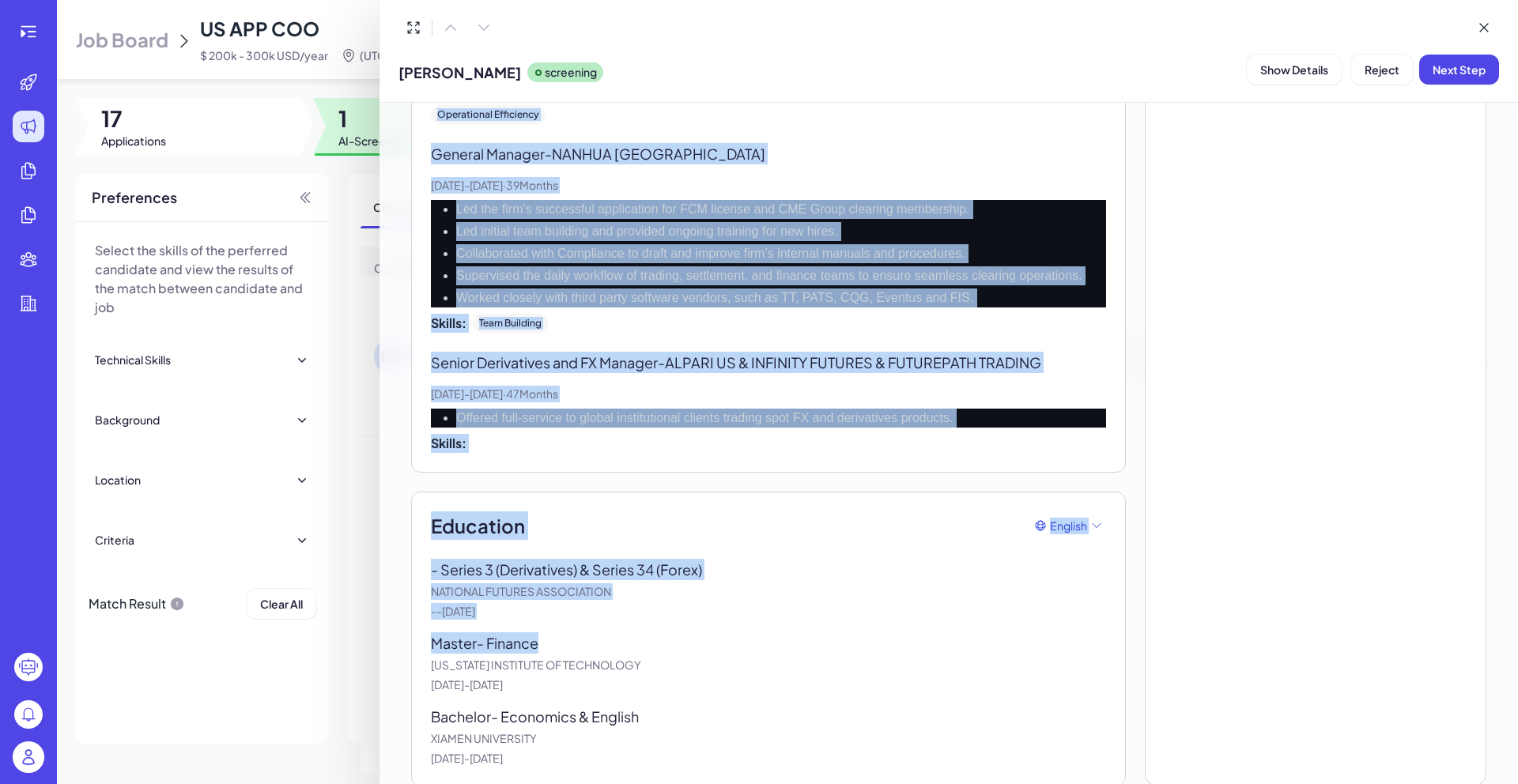
scroll to position [905, 0]
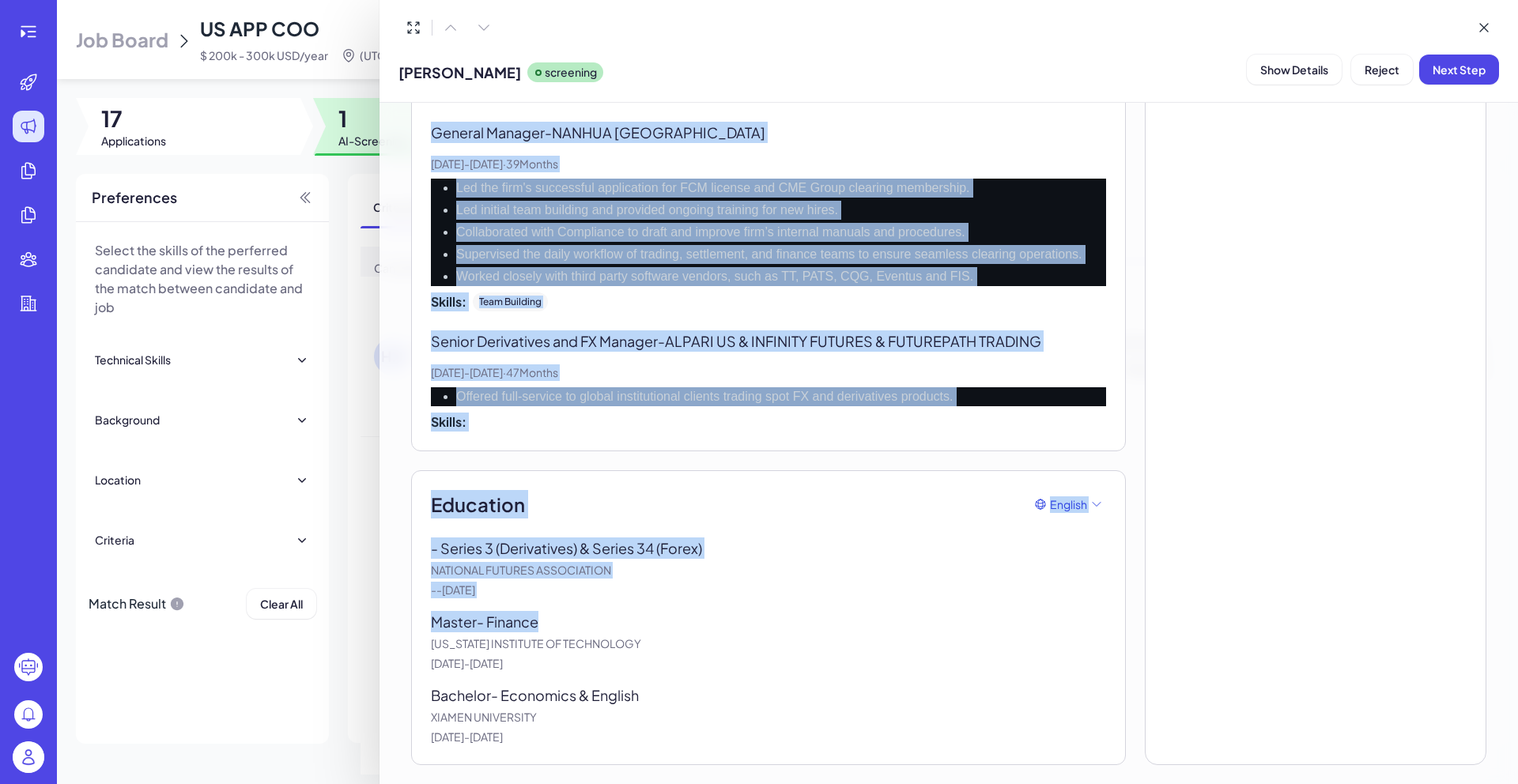
drag, startPoint x: 424, startPoint y: 492, endPoint x: 623, endPoint y: 752, distance: 327.4
click at [623, 752] on div "AI summary Experience Education AI summary English COO & Head of Product Experi…" at bounding box center [768, 18] width 715 height 1495
copy div "Chief Operating Officer & Head of Product - DIRECT ACCESS USA Apr, 2017 - Prese…"
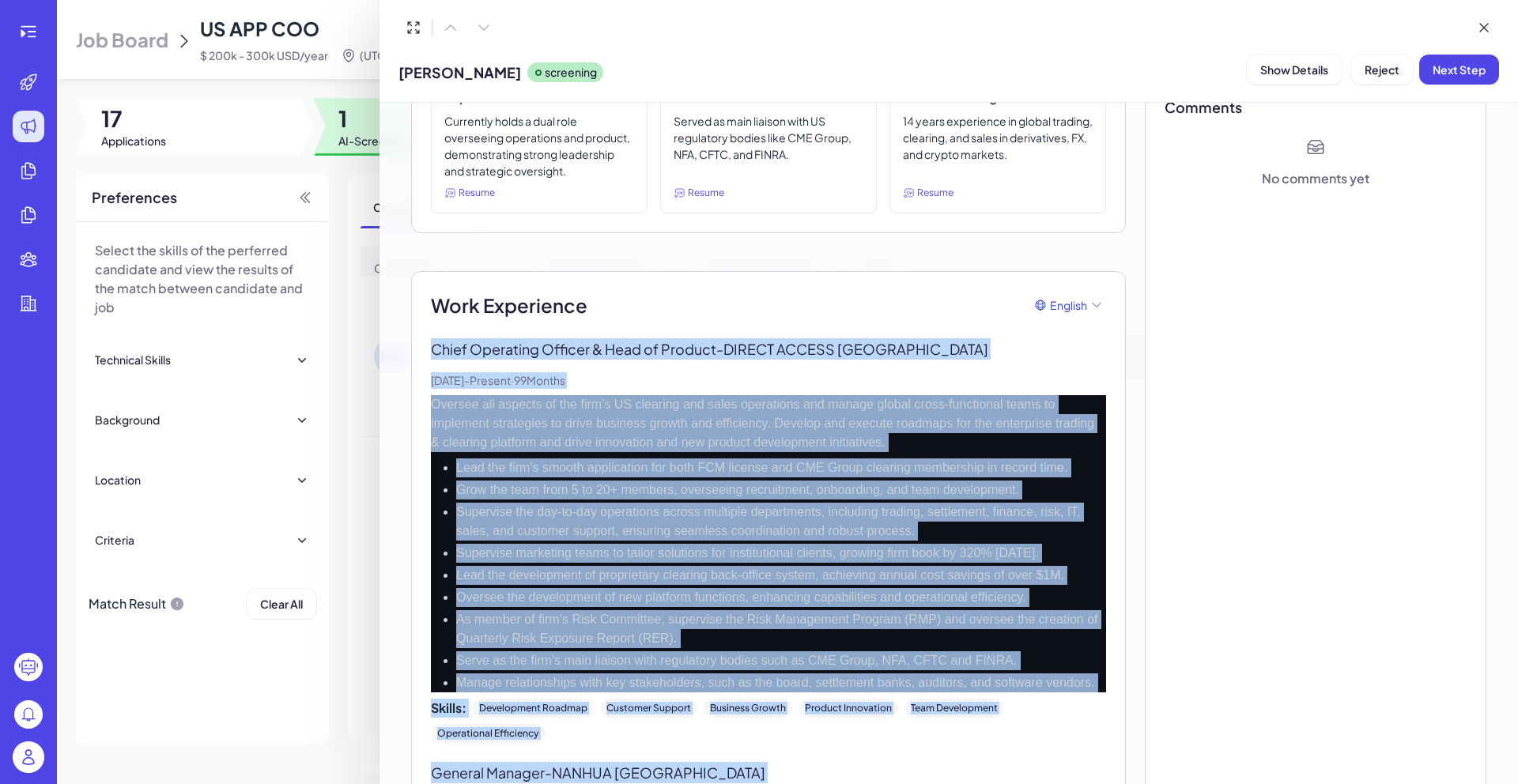
scroll to position [0, 0]
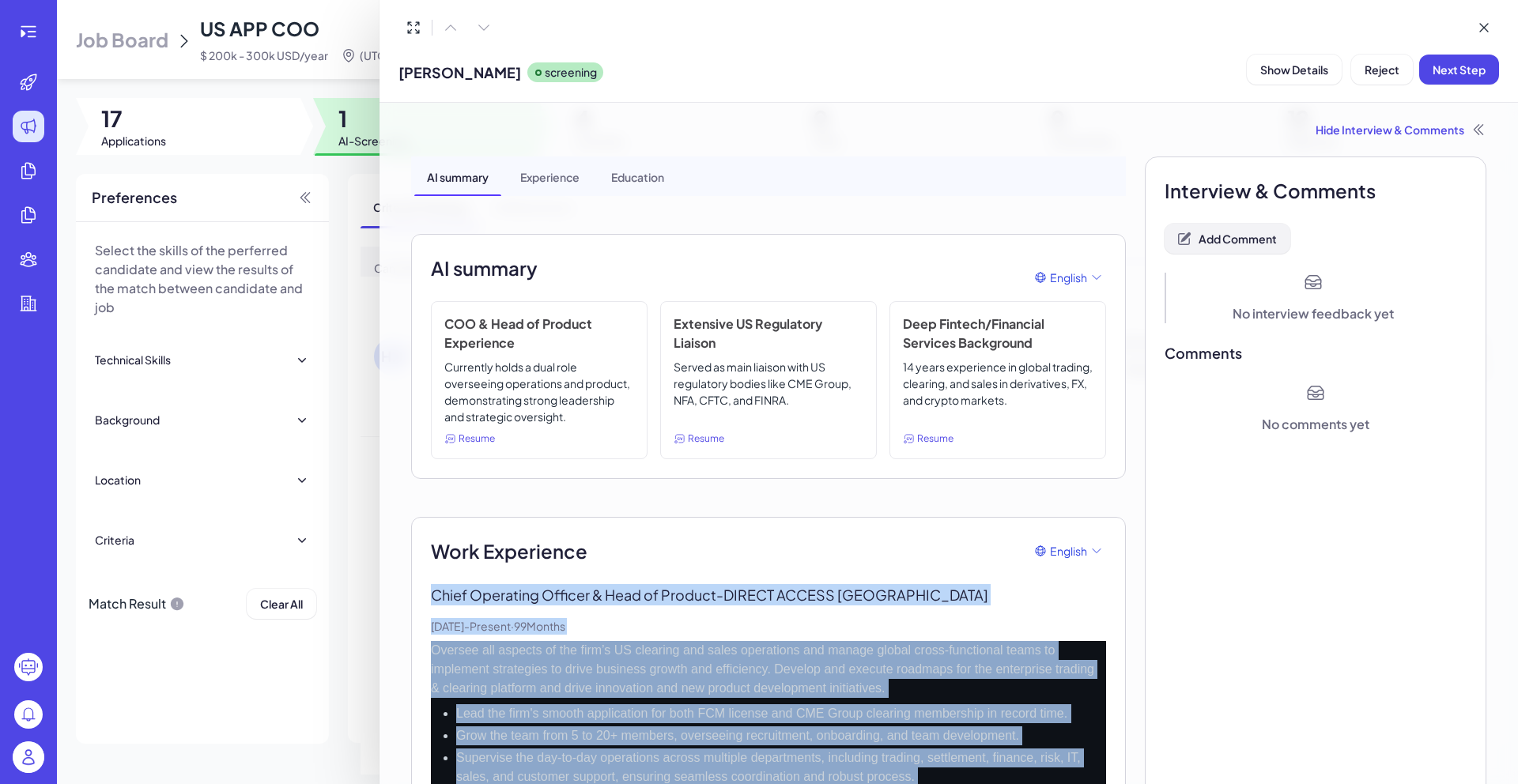
click at [1231, 248] on button "Add Comment" at bounding box center [1227, 238] width 126 height 30
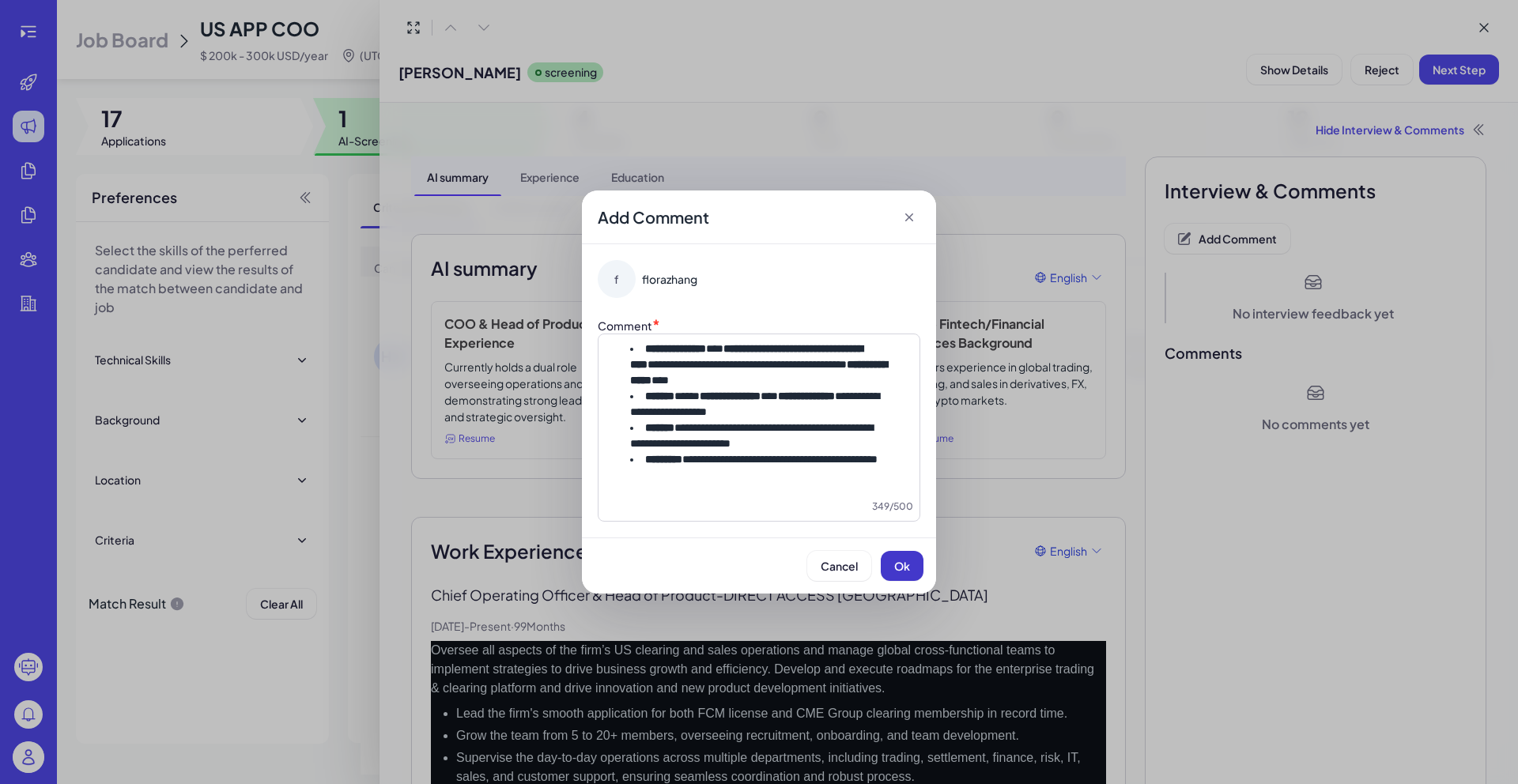
click at [899, 573] on span "Ok" at bounding box center [902, 565] width 16 height 15
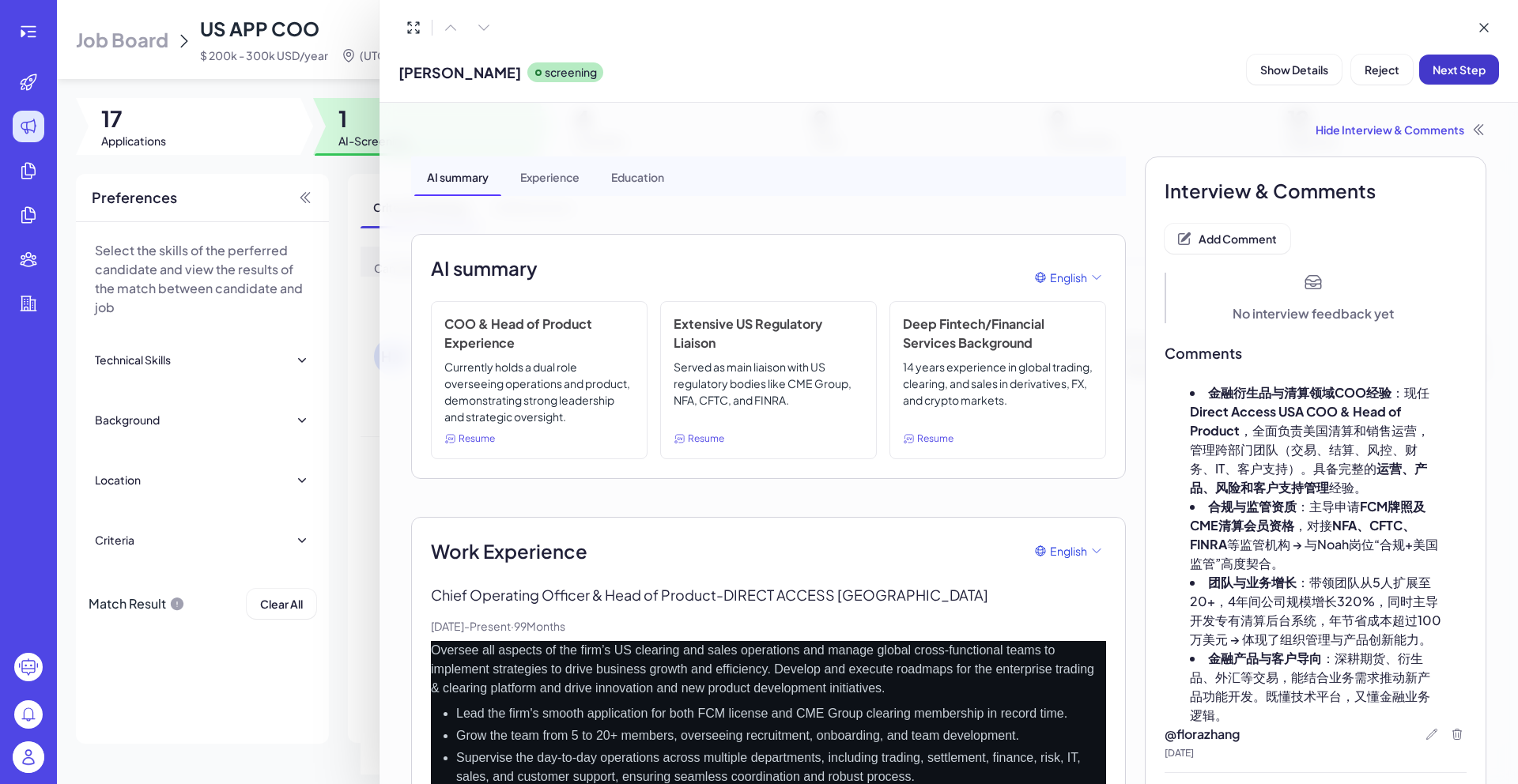
click at [1456, 81] on button "Next Step" at bounding box center [1458, 69] width 79 height 30
click at [313, 80] on div at bounding box center [759, 392] width 1518 height 784
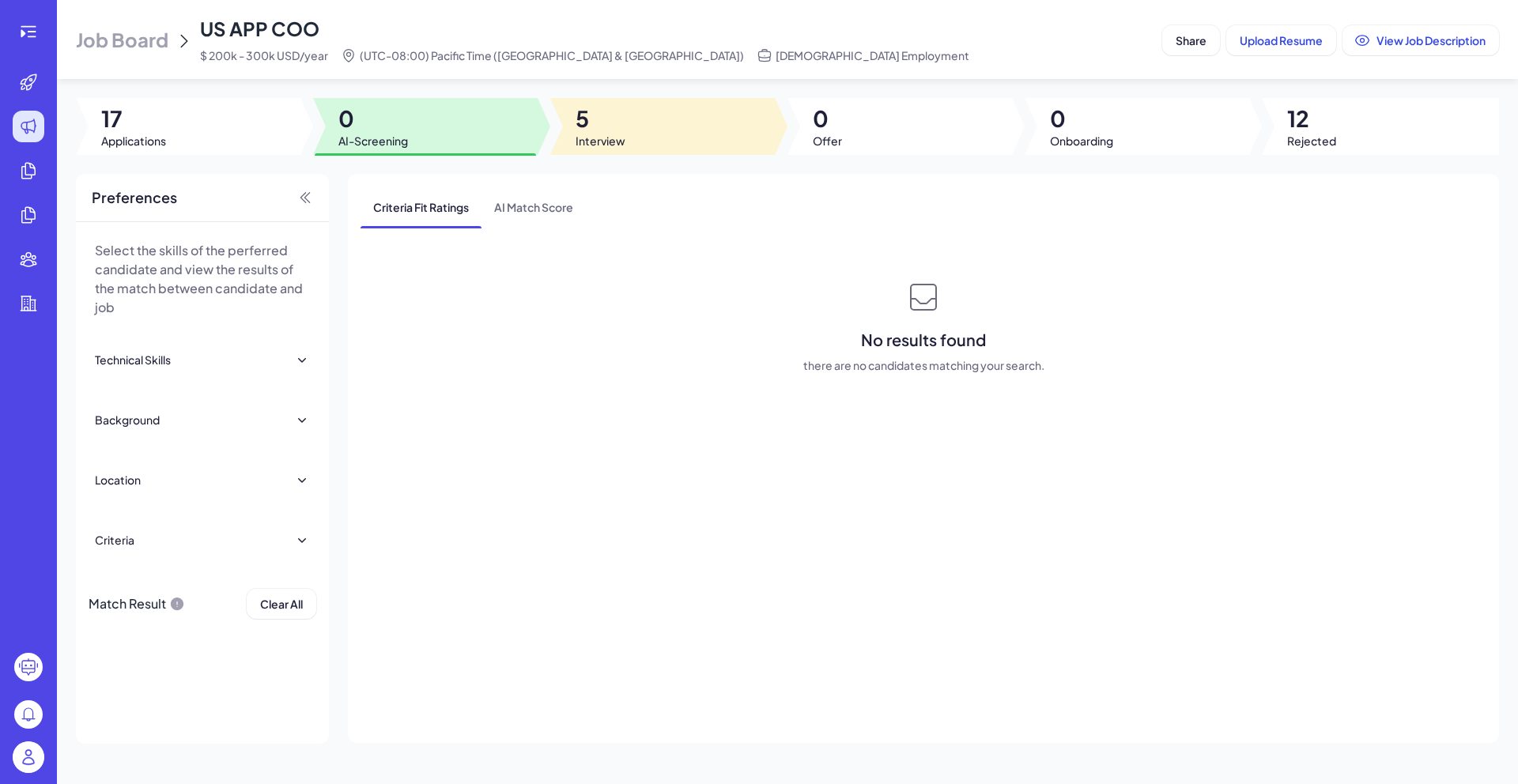
click at [630, 133] on div at bounding box center [662, 126] width 225 height 57
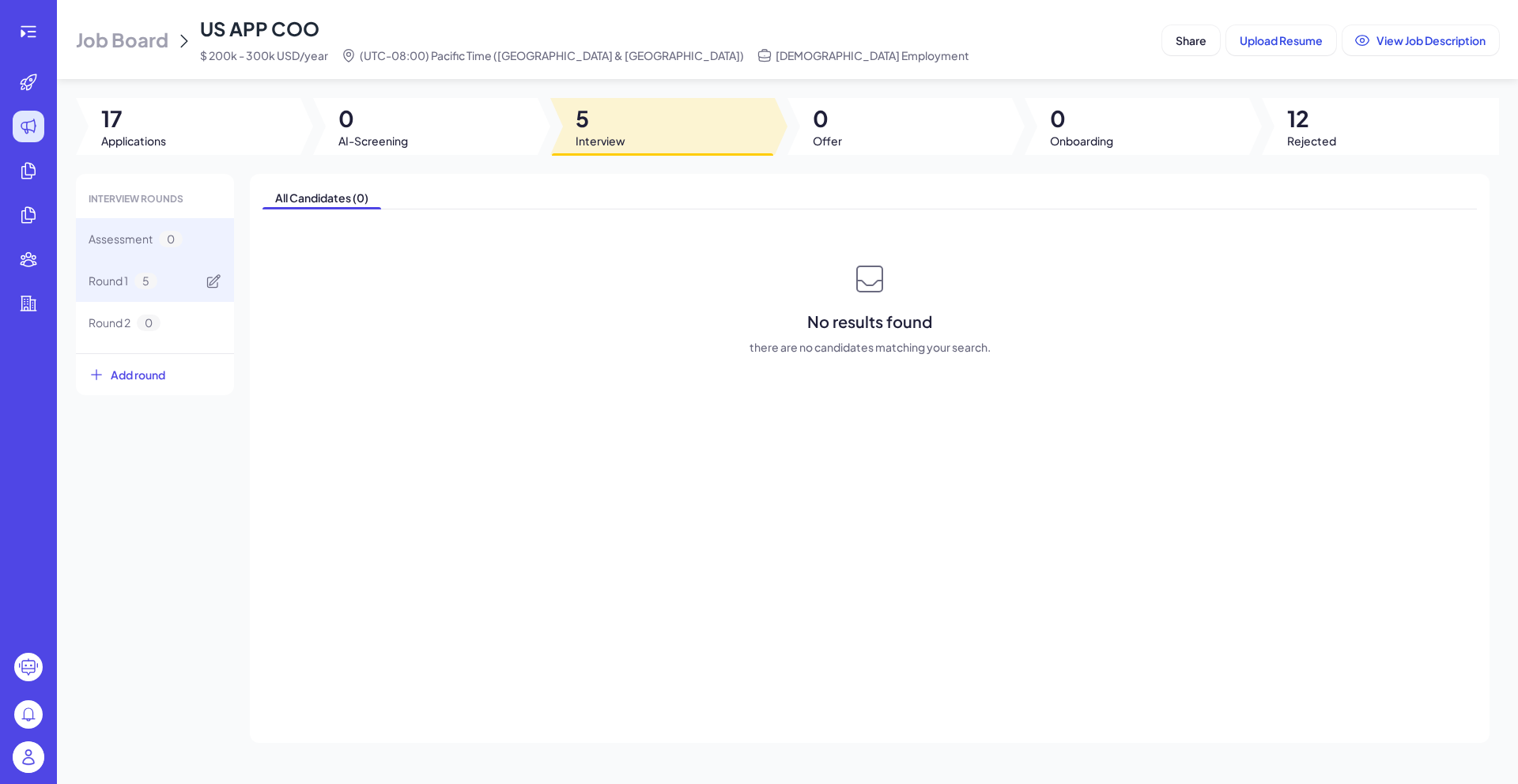
click at [150, 278] on span "5" at bounding box center [145, 280] width 23 height 16
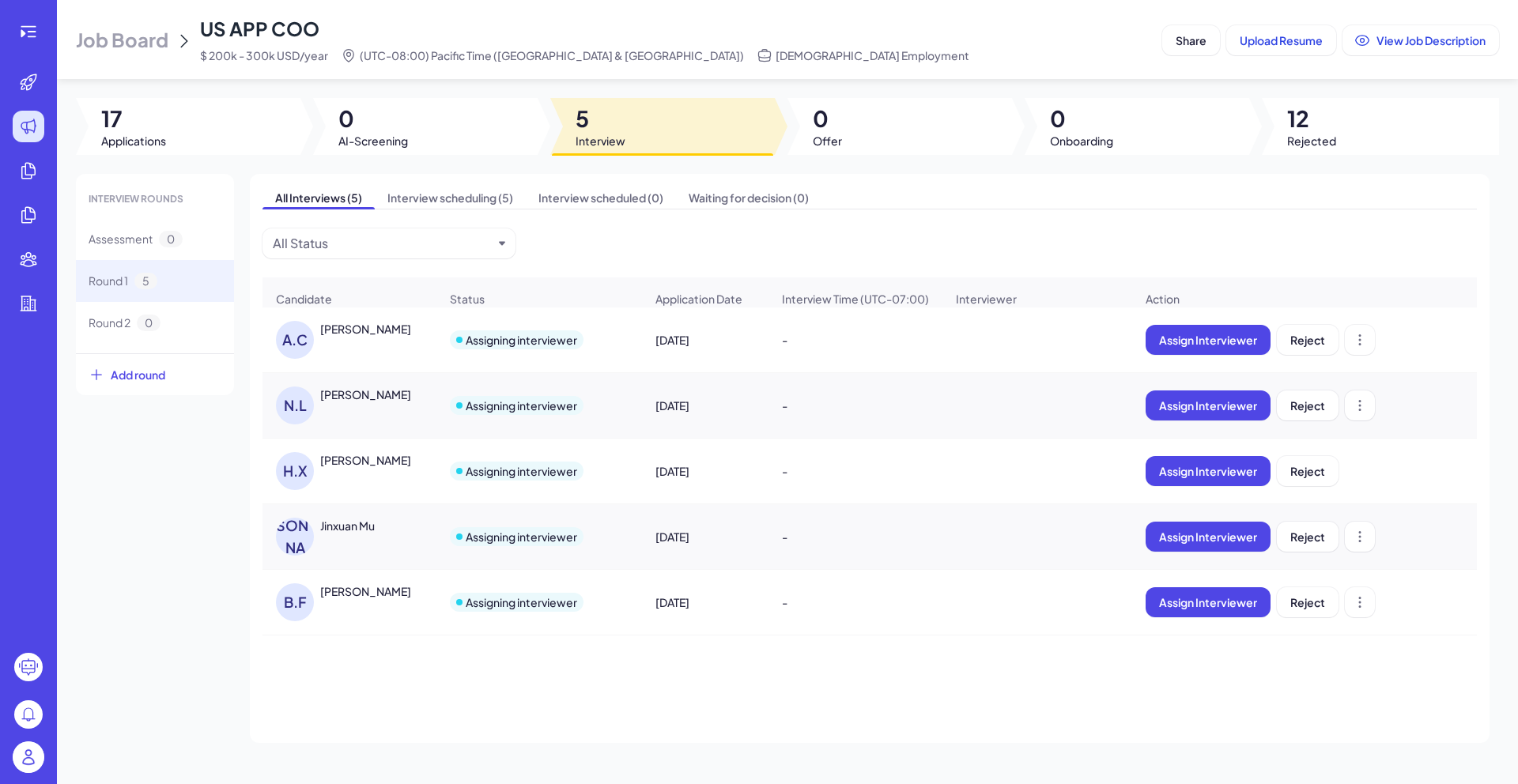
click at [335, 483] on div "H.X Hu Xu" at bounding box center [357, 471] width 163 height 38
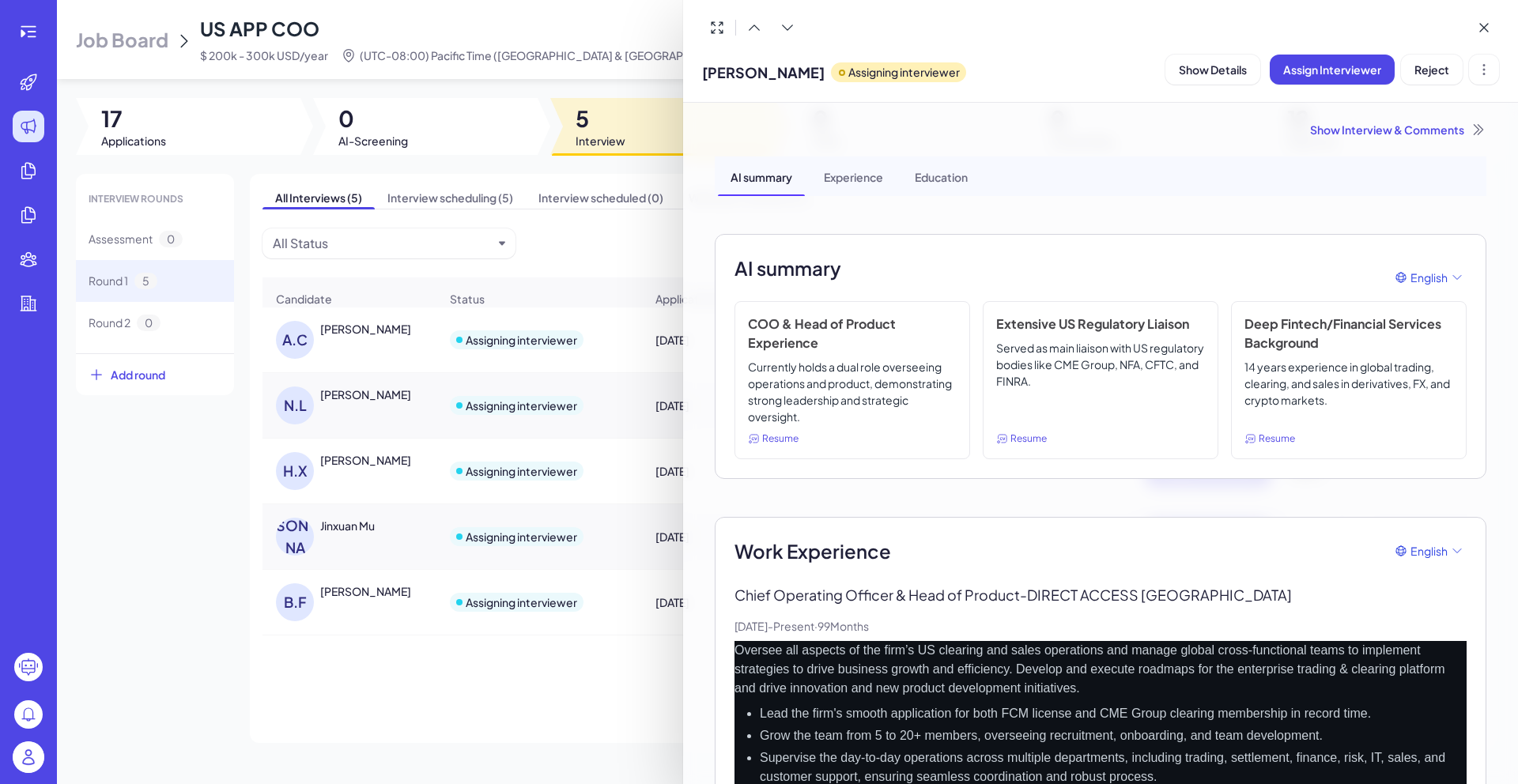
scroll to position [861, 0]
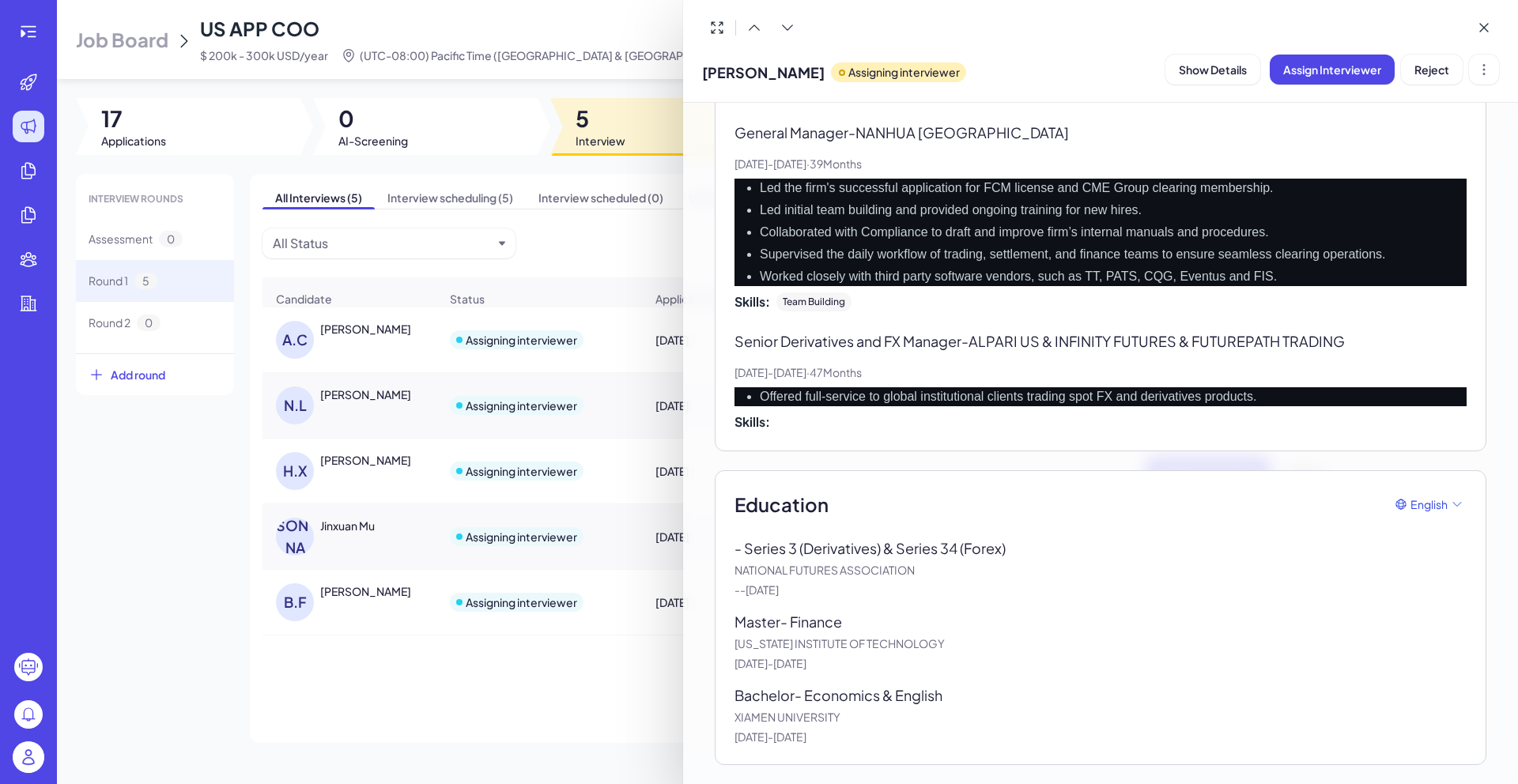
click at [552, 241] on div at bounding box center [759, 392] width 1518 height 784
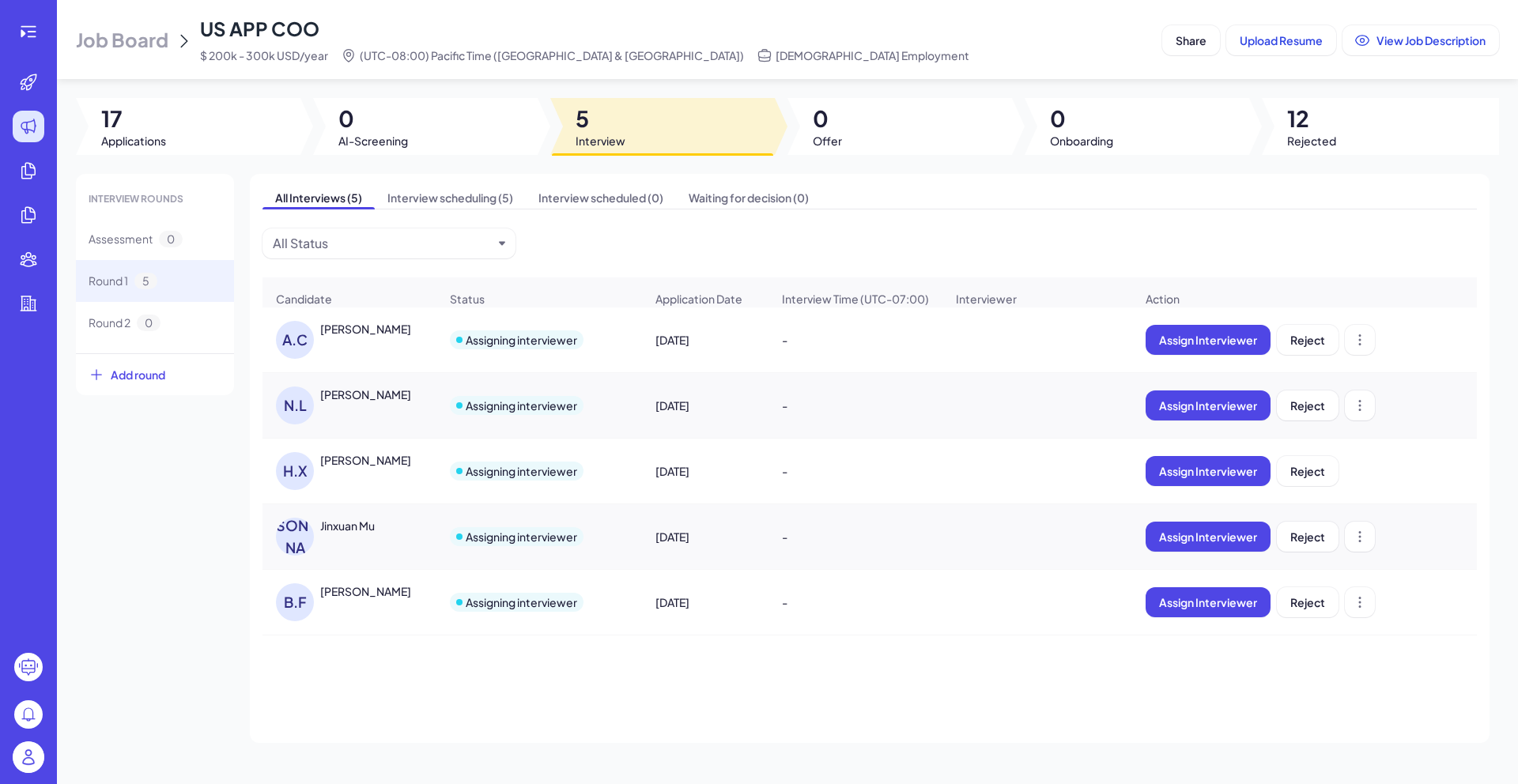
click at [142, 55] on div "Job Board US APP COO $ 200k - 300k USD/year (UTC-08:00) Pacific Time (US & Cana…" at bounding box center [616, 40] width 1080 height 48
click at [143, 41] on span "Job Board" at bounding box center [122, 39] width 92 height 26
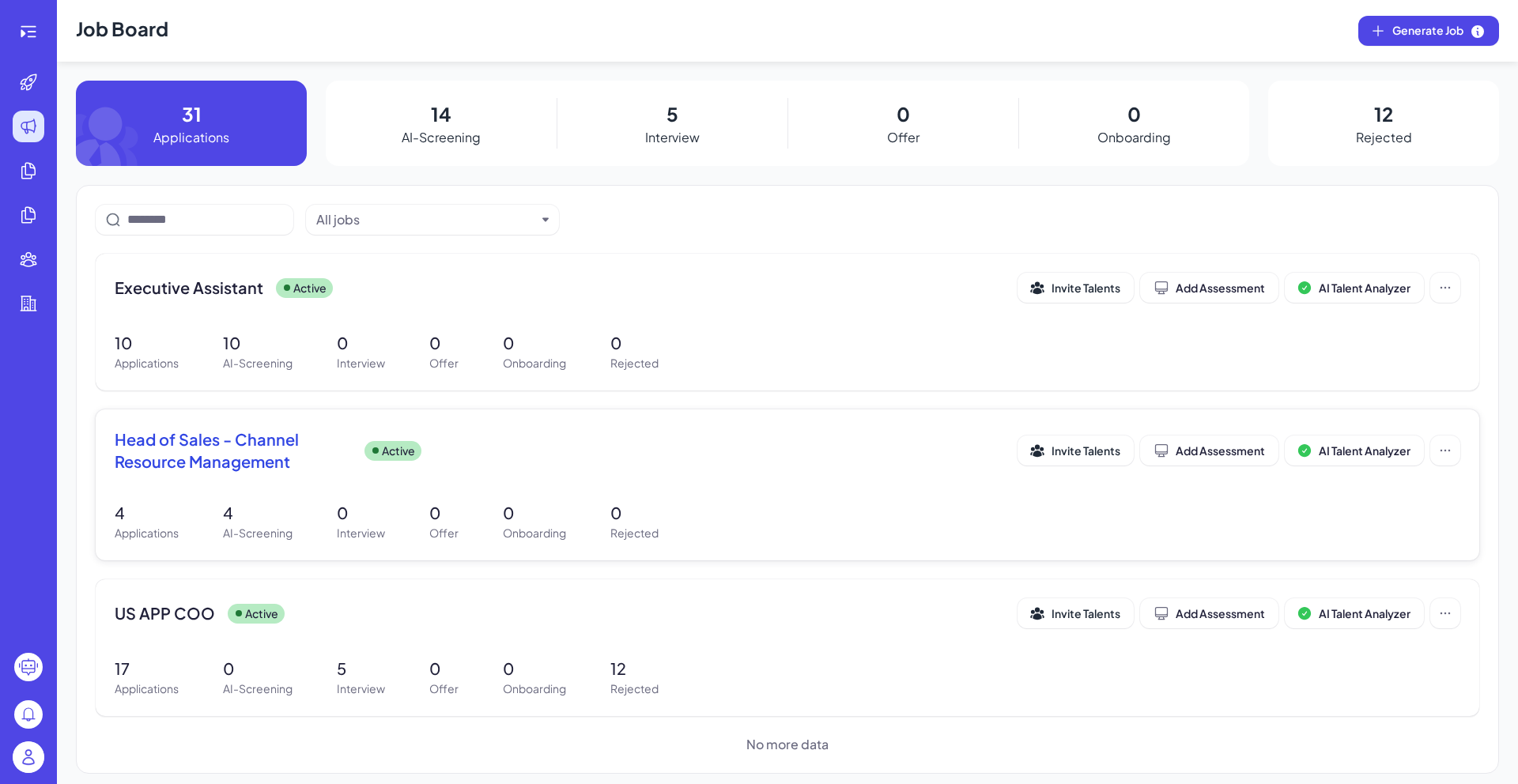
click at [307, 484] on div "Head of Sales - Channel Resource Management Active Invite Talents Add Assessmen…" at bounding box center [788, 484] width 1384 height 151
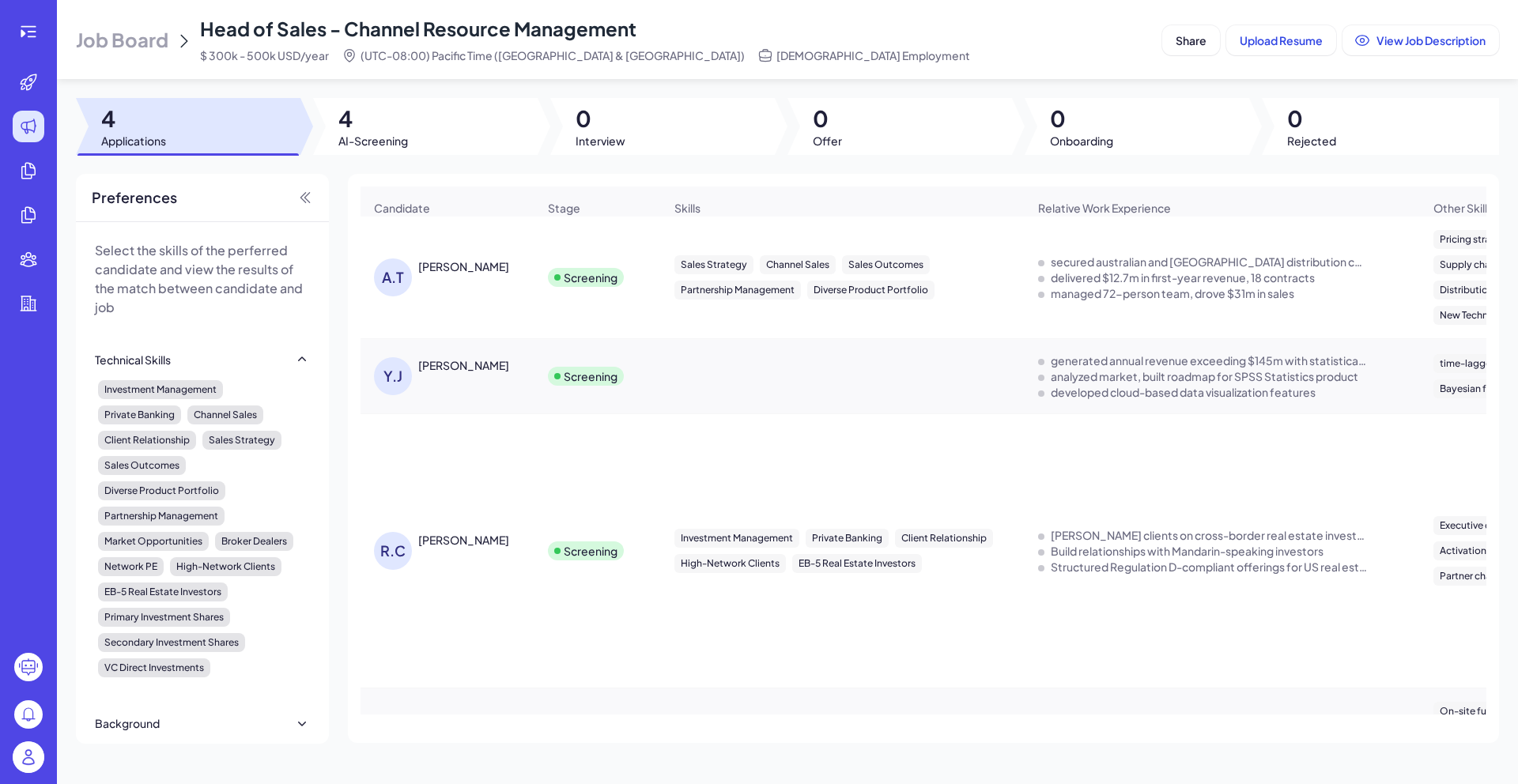
click at [465, 272] on div "[PERSON_NAME]" at bounding box center [464, 266] width 91 height 16
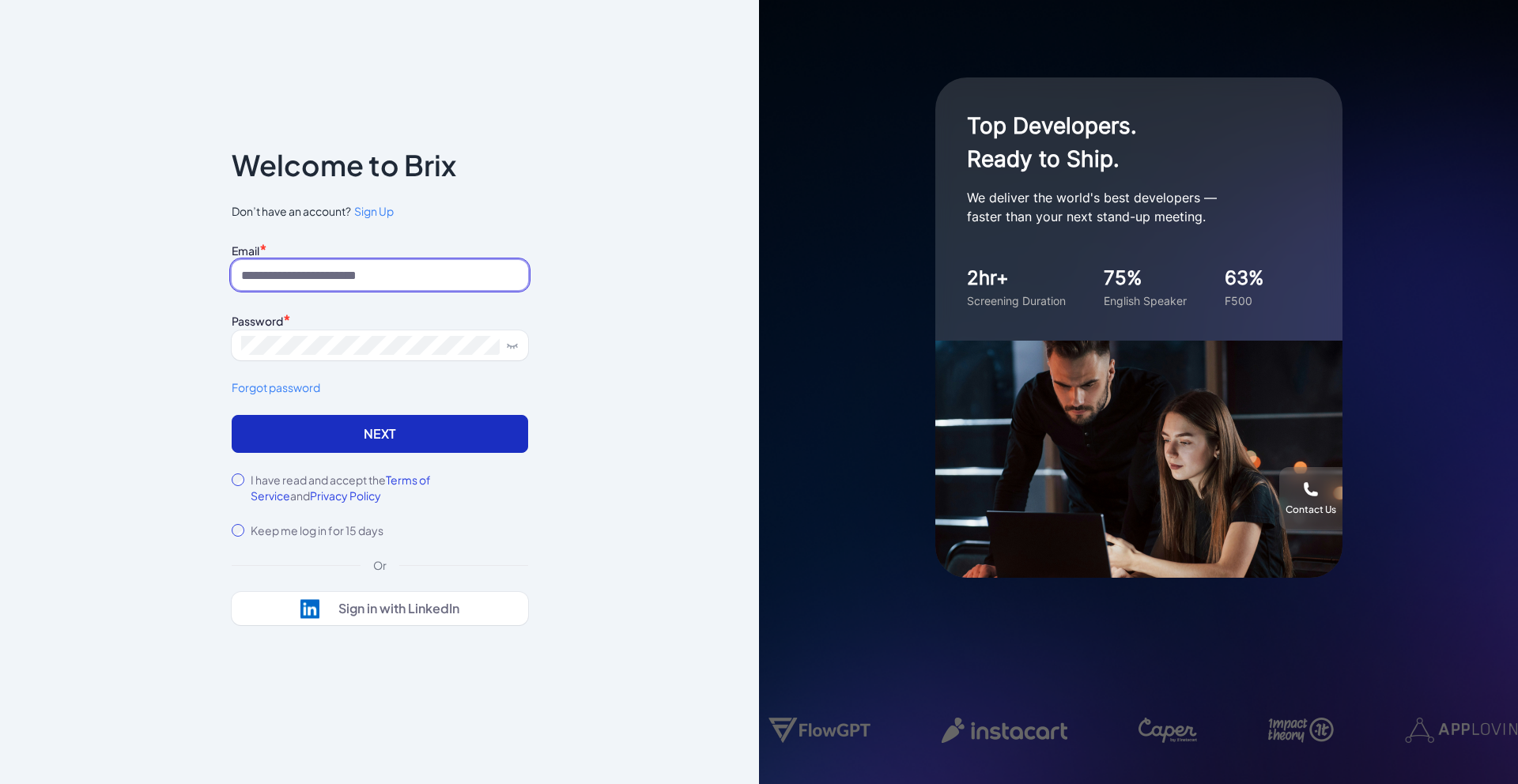
type input "**********"
click at [296, 432] on button "Next" at bounding box center [379, 434] width 296 height 38
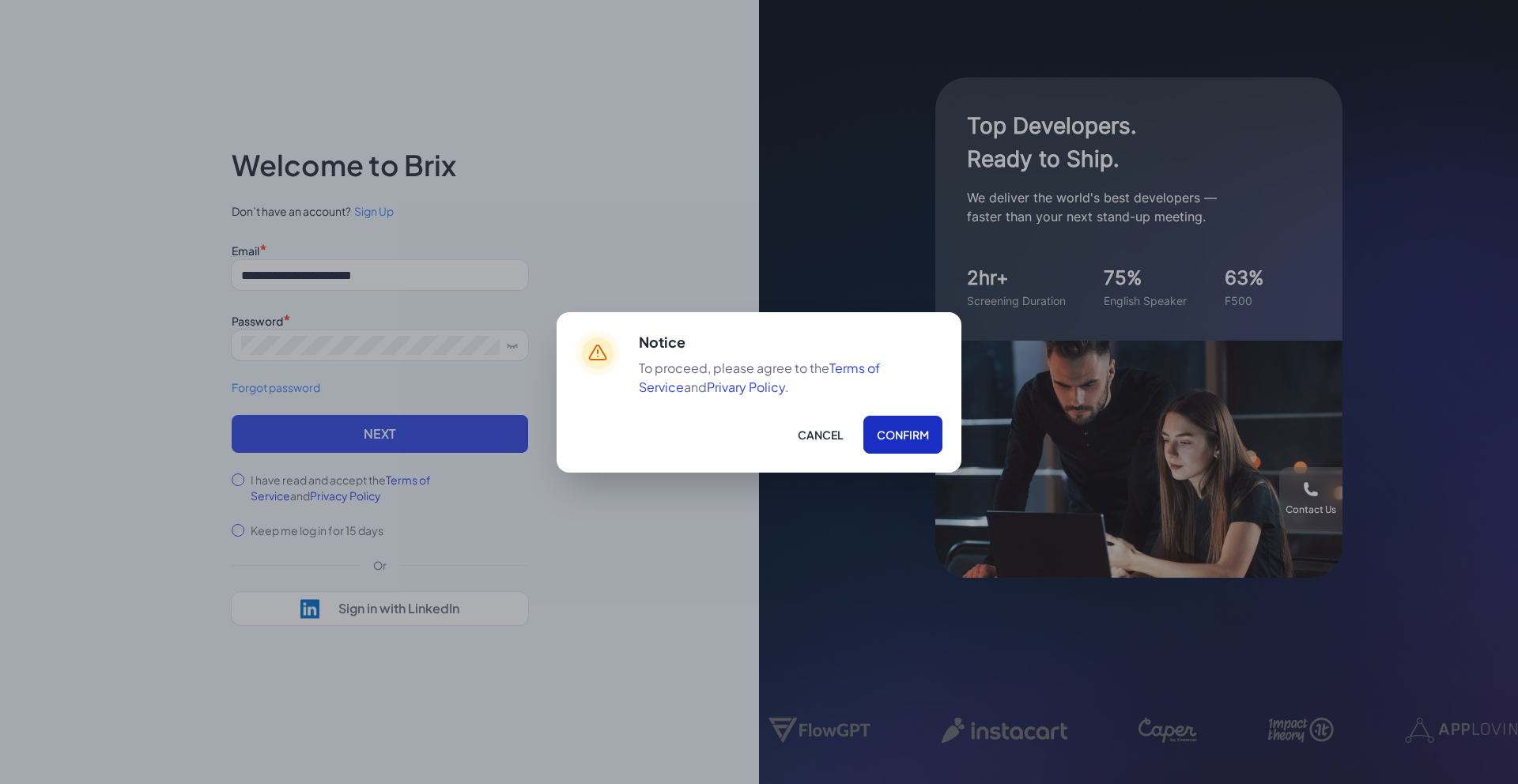
click at [883, 433] on button "Confirm" at bounding box center [903, 435] width 79 height 38
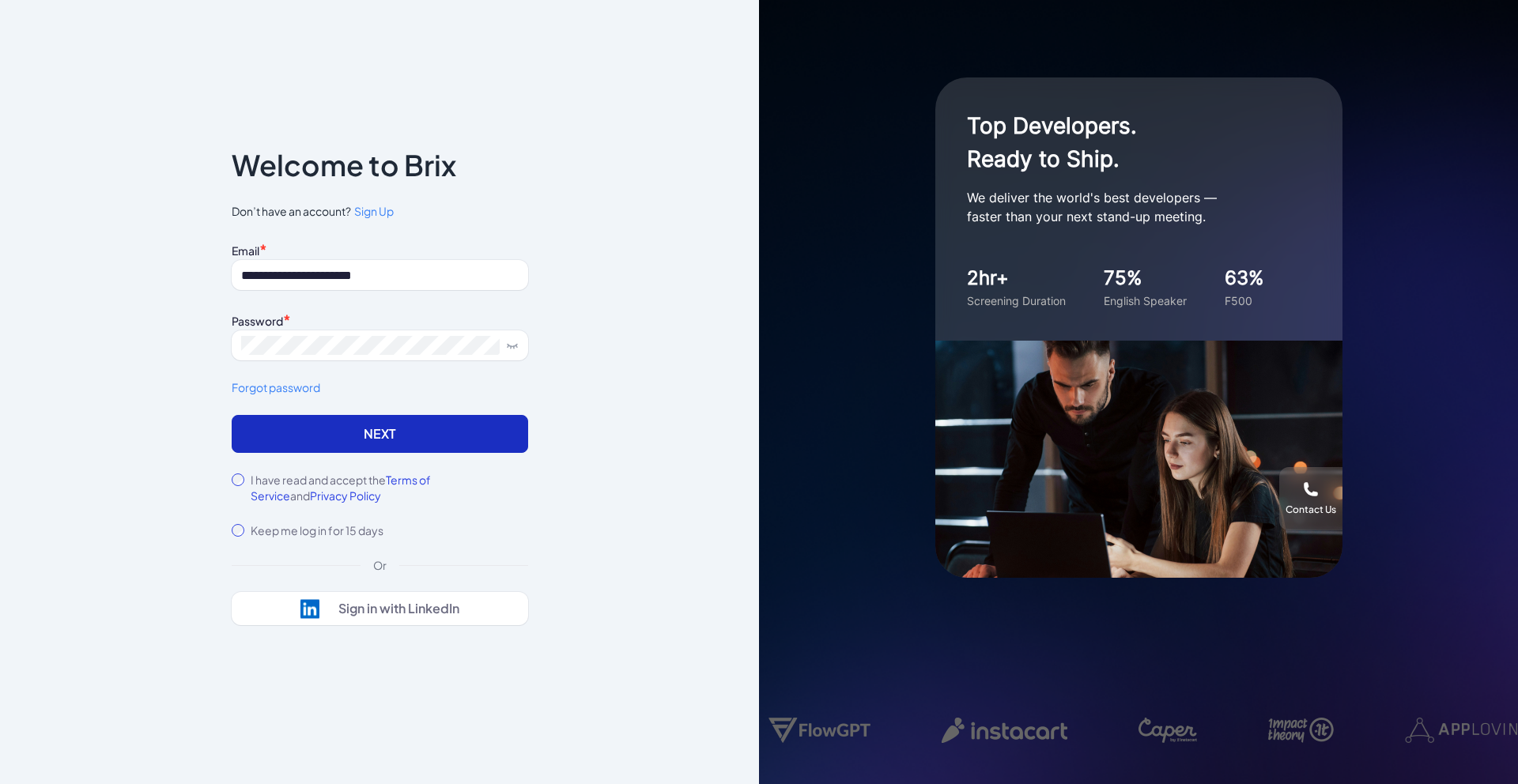
click at [326, 428] on button "Next" at bounding box center [379, 434] width 296 height 38
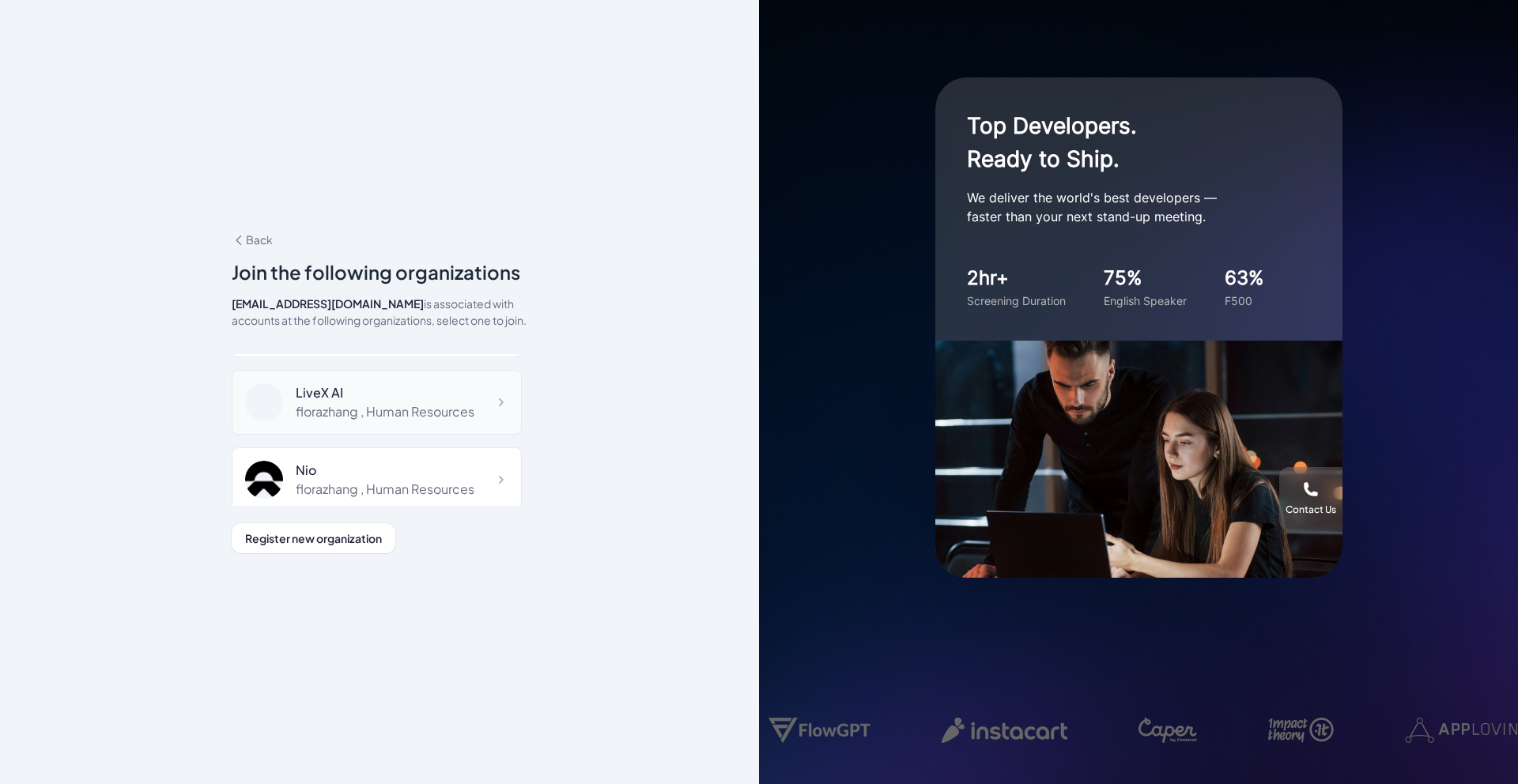
scroll to position [499, 0]
click at [366, 366] on div "florazhang , Human Resources" at bounding box center [384, 362] width 179 height 19
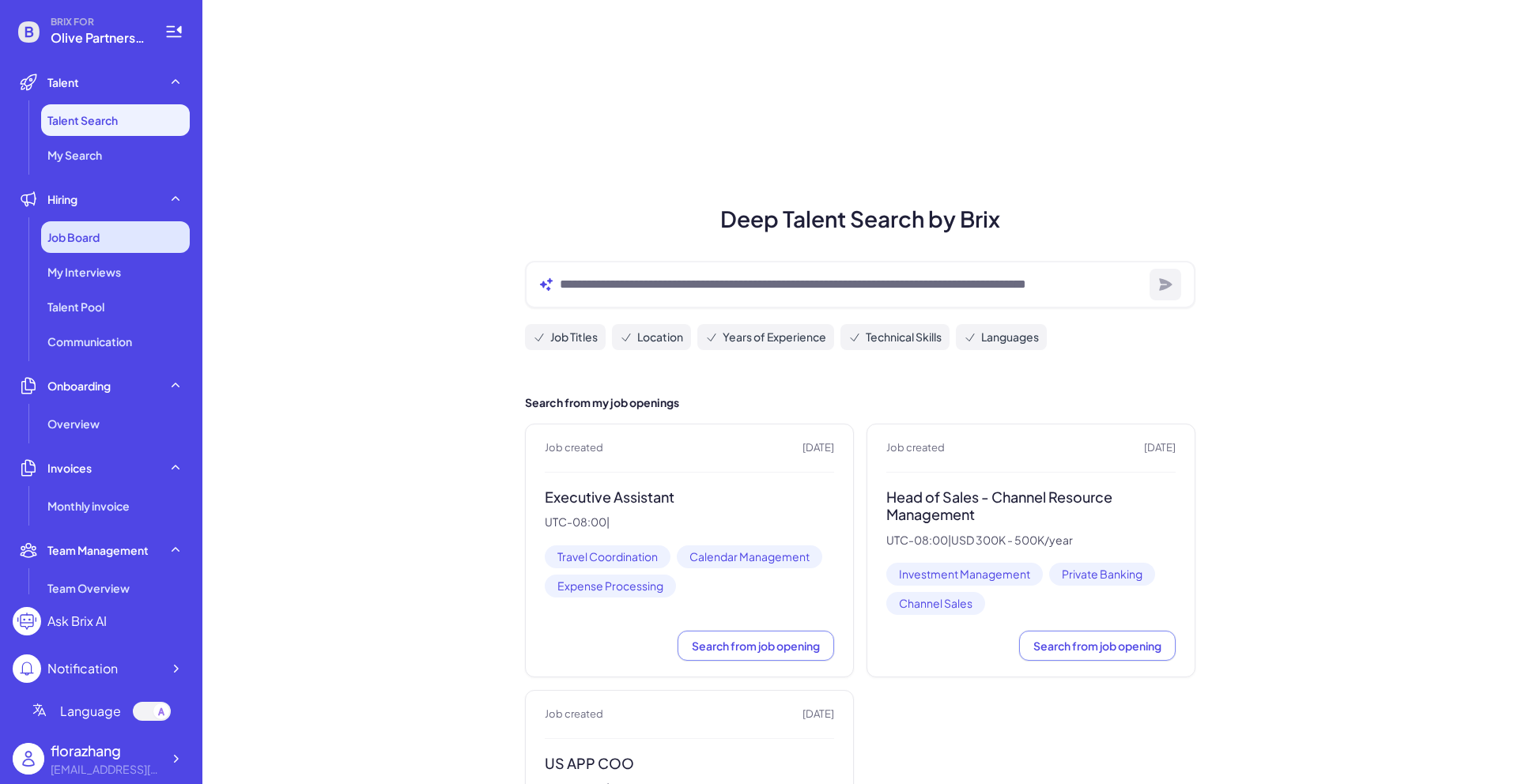
click at [102, 237] on div "Job Board" at bounding box center [115, 237] width 149 height 32
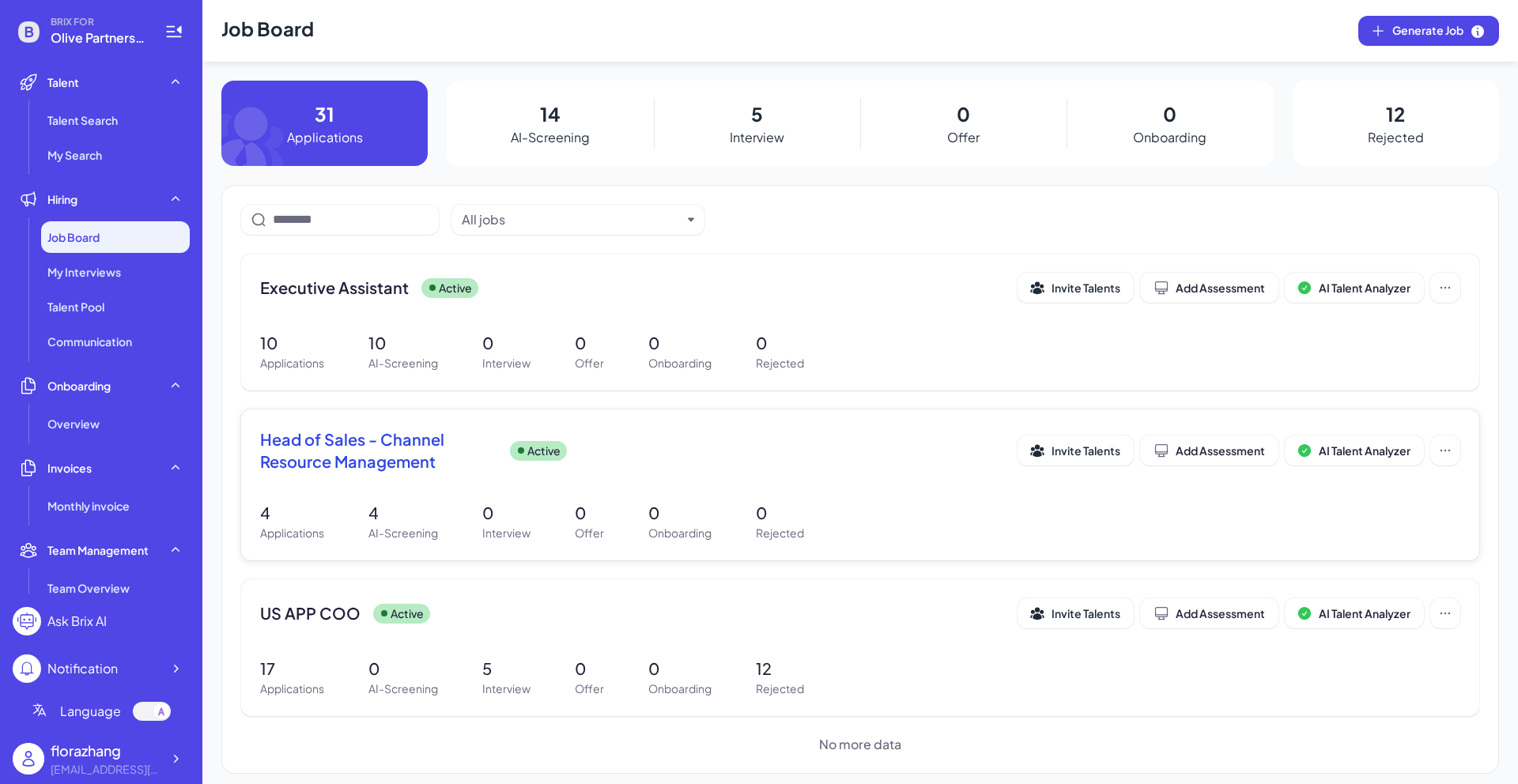
click at [351, 505] on div "4 Applications 4 AI-Screening 0 Interview 0 Offer 0 Onboarding 0 Rejected" at bounding box center [860, 521] width 1200 height 40
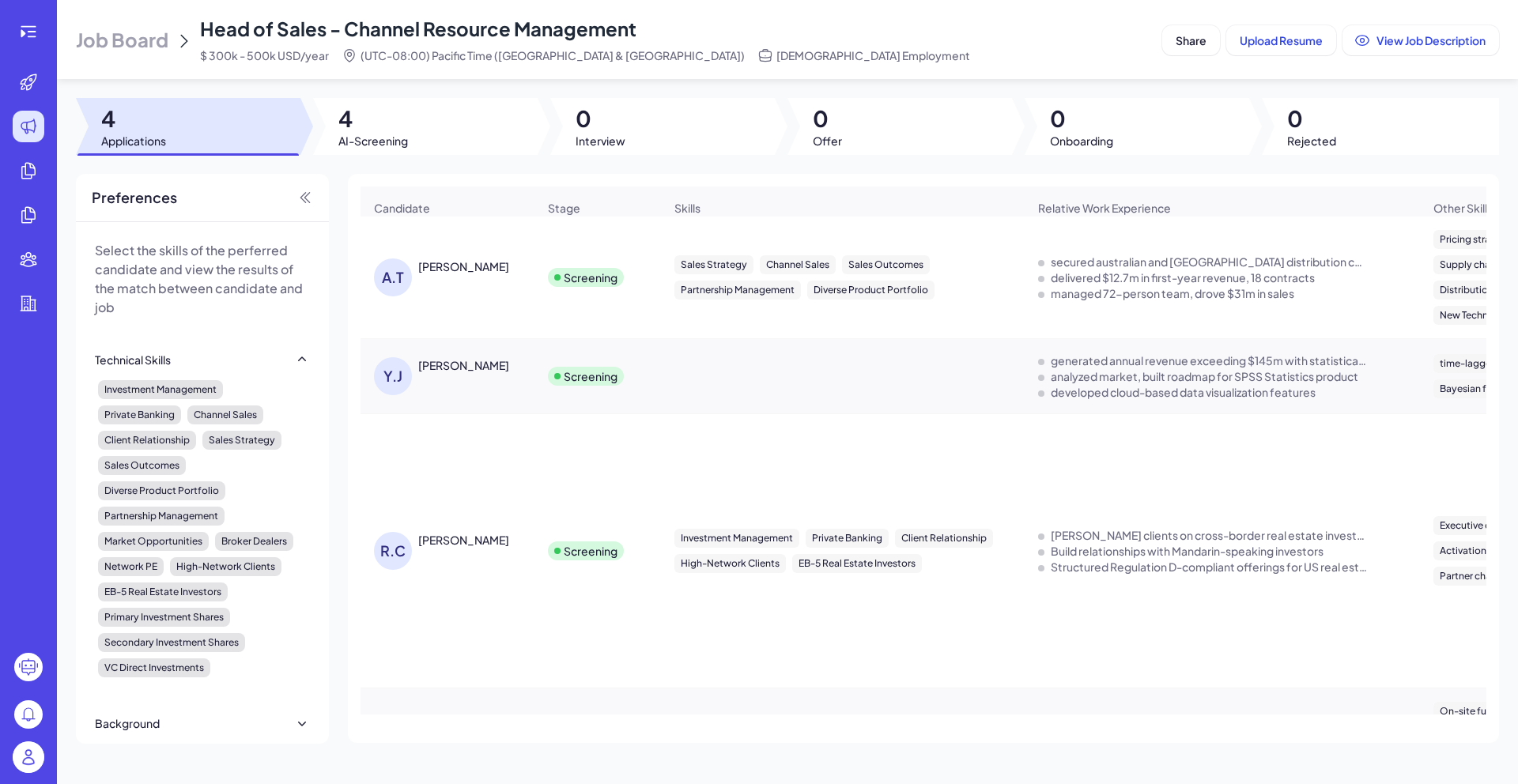
click at [469, 274] on div "[PERSON_NAME]" at bounding box center [464, 266] width 91 height 16
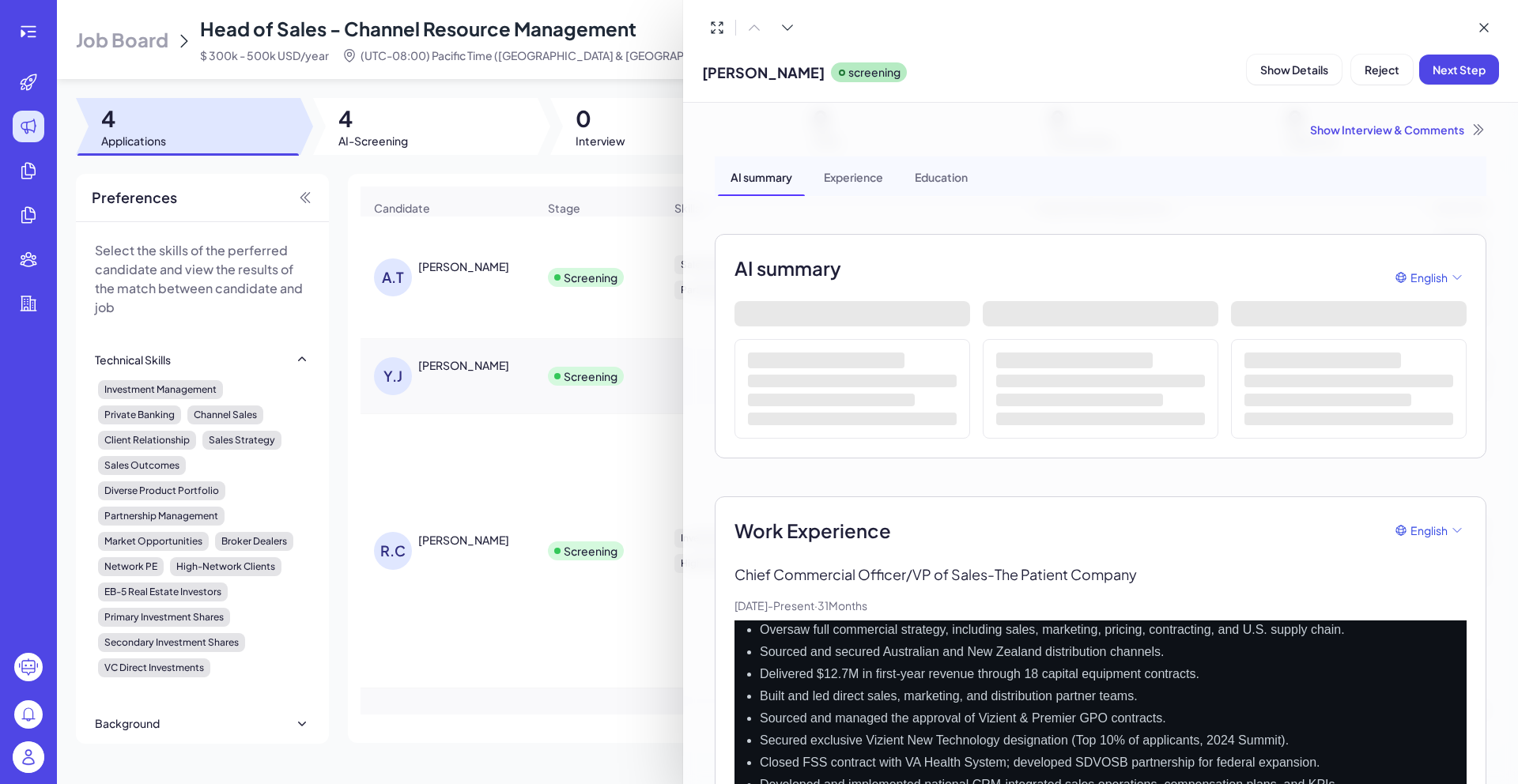
click at [1392, 131] on div "Show Interview & Comments" at bounding box center [1100, 130] width 771 height 16
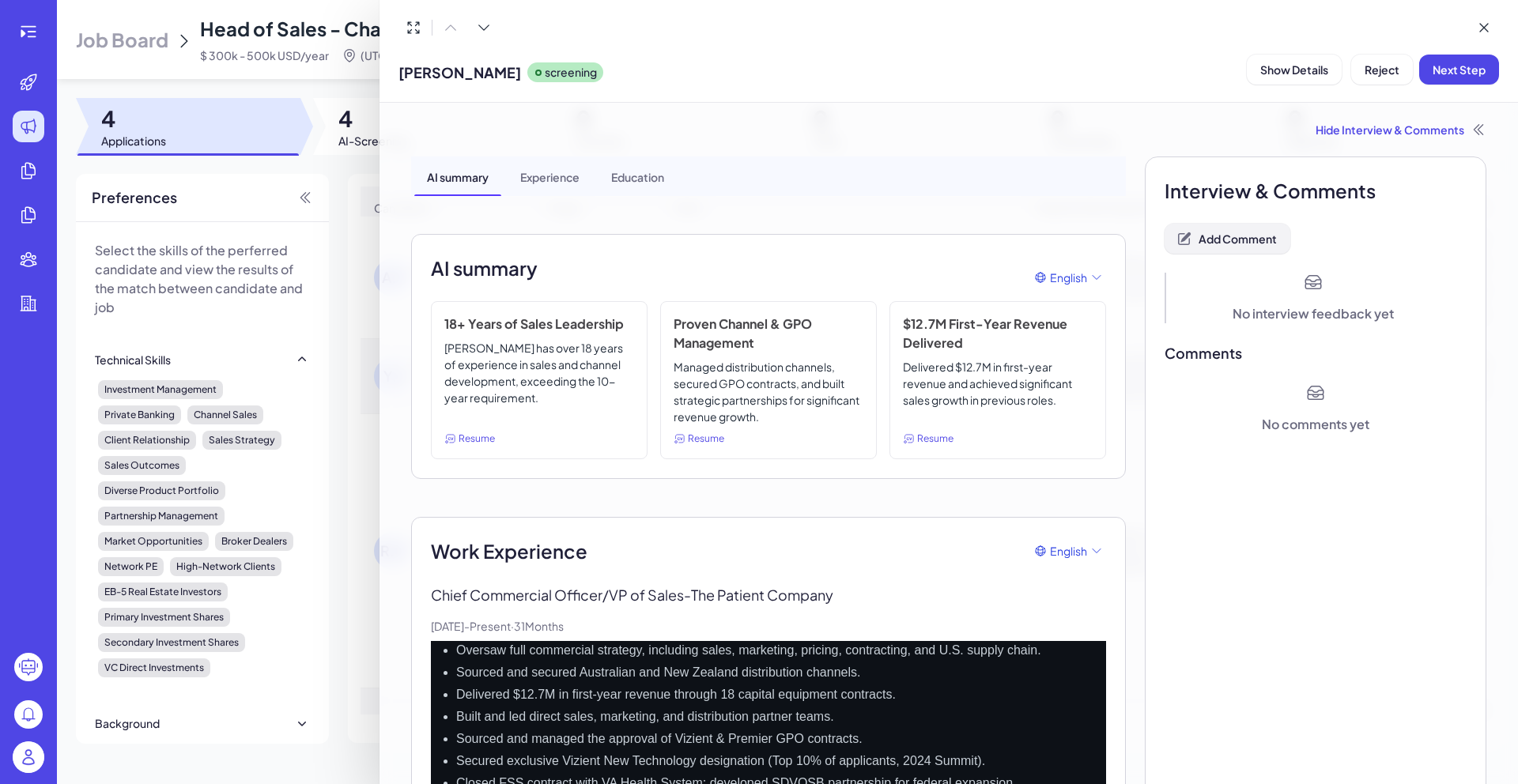
click at [1268, 239] on span "Add Comment" at bounding box center [1238, 238] width 79 height 15
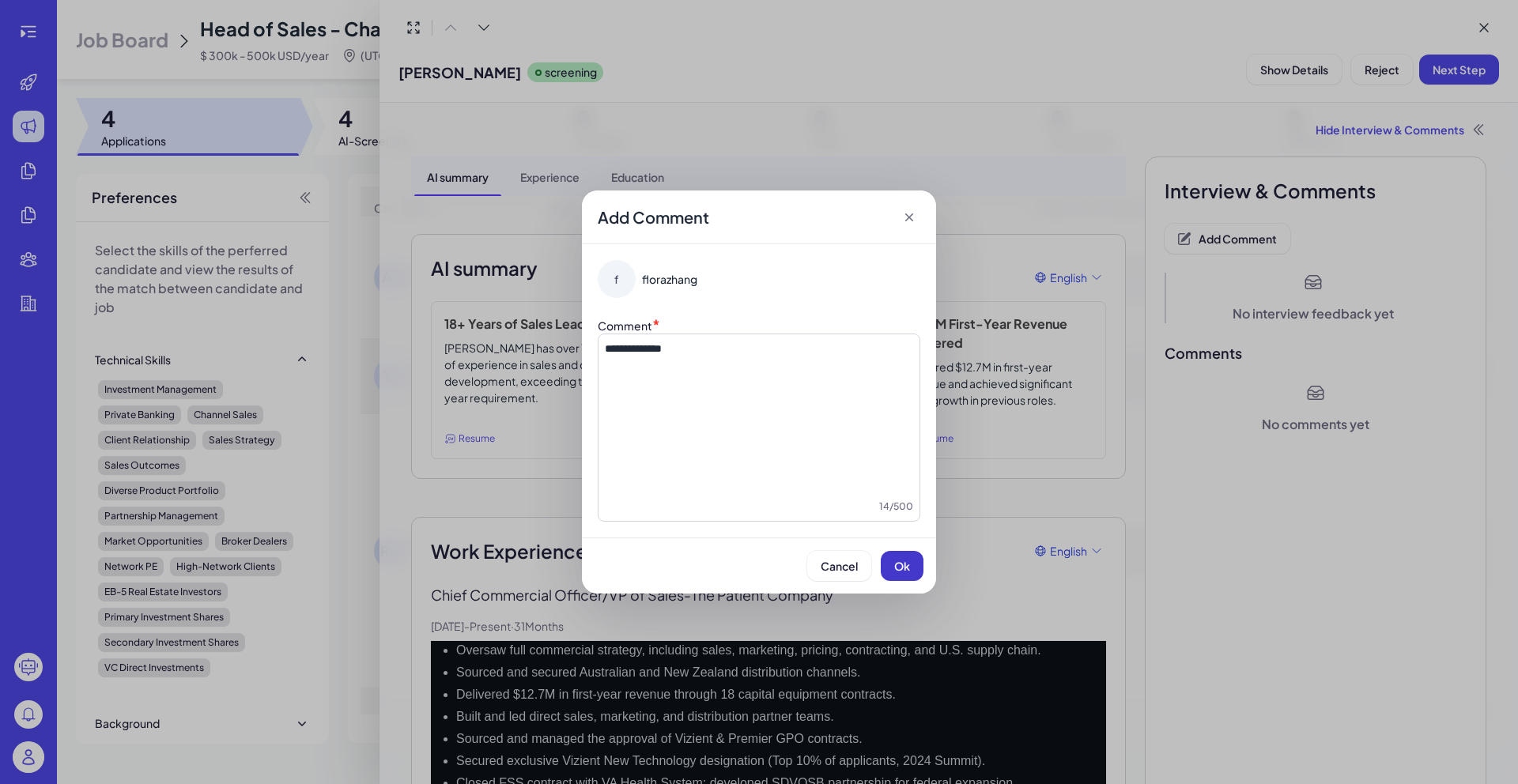
click at [911, 559] on button "Ok" at bounding box center [902, 565] width 43 height 30
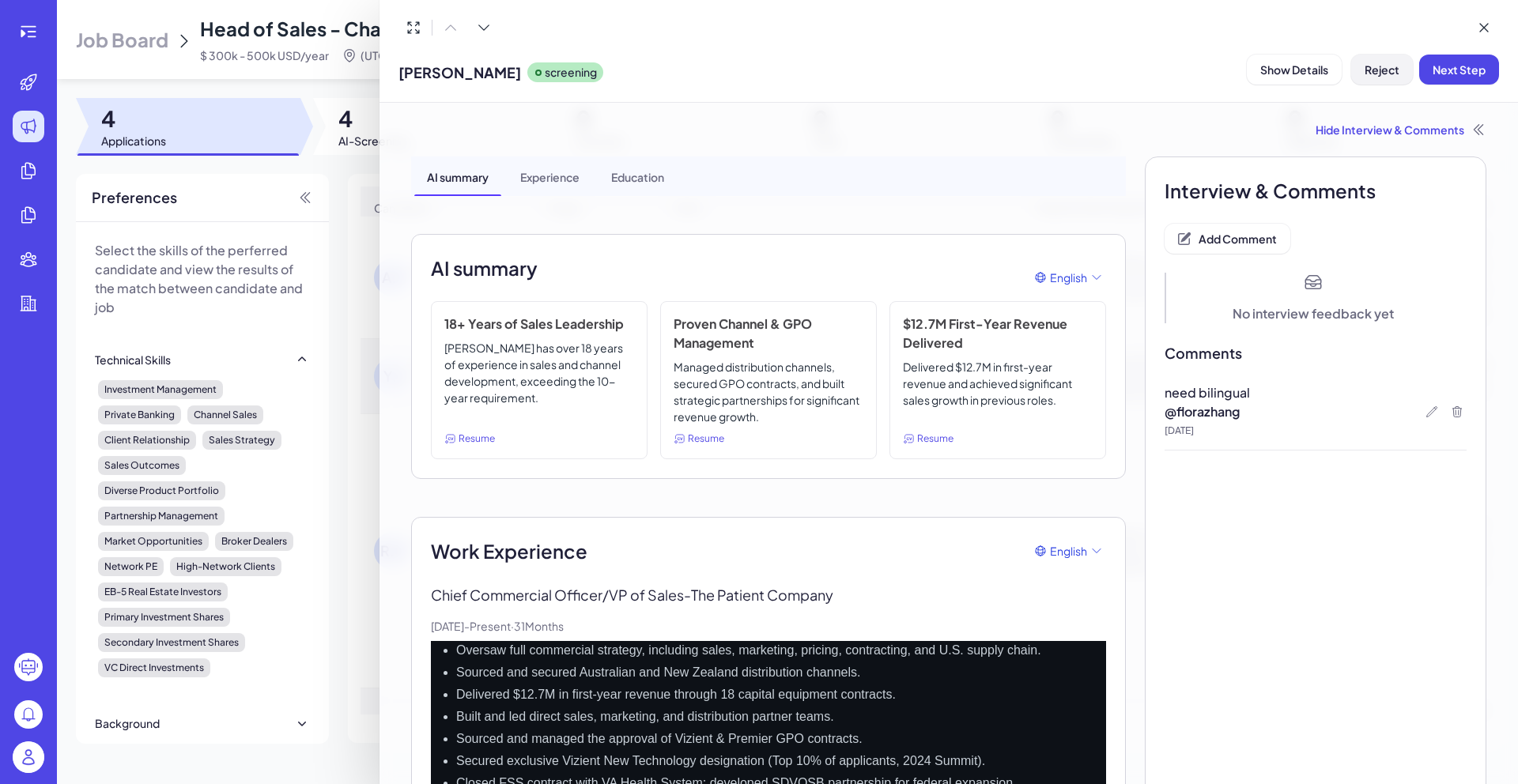
click at [1386, 67] on span "Reject" at bounding box center [1382, 69] width 35 height 15
click at [1473, 167] on span "Ok" at bounding box center [1468, 172] width 16 height 15
click at [351, 80] on div at bounding box center [759, 392] width 1518 height 784
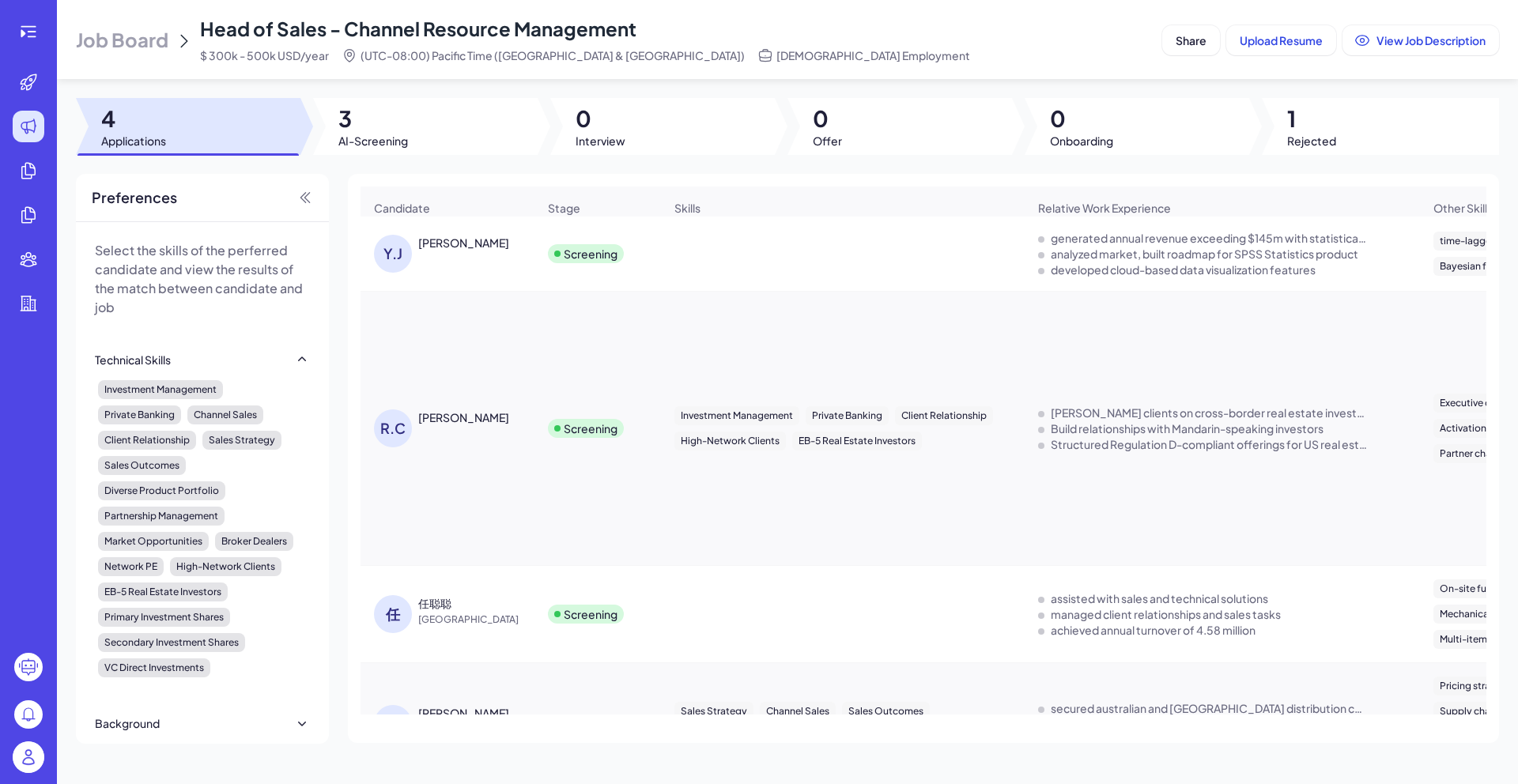
click at [453, 423] on div "[PERSON_NAME]" at bounding box center [464, 417] width 91 height 16
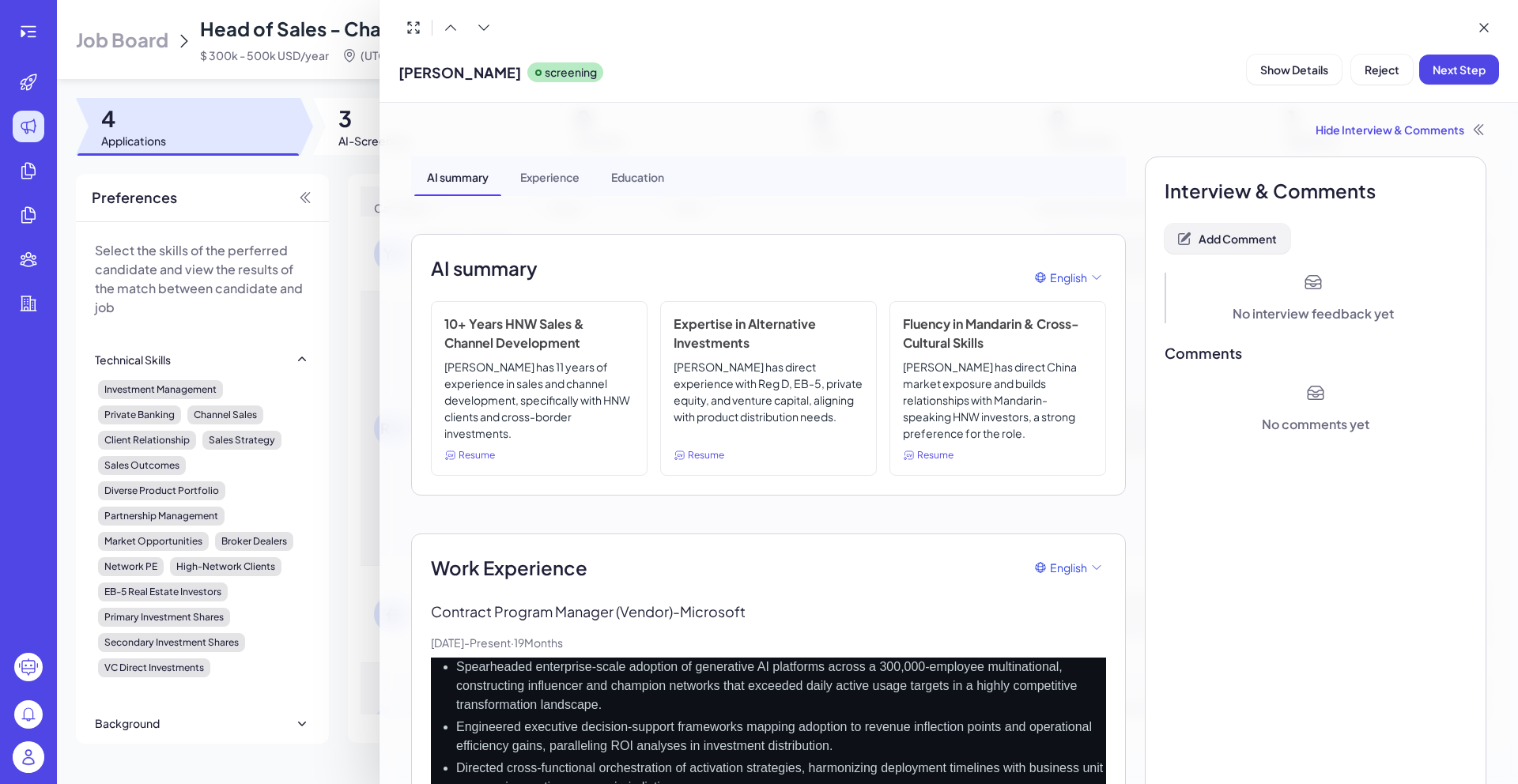
click at [1228, 235] on span "Add Comment" at bounding box center [1238, 238] width 79 height 15
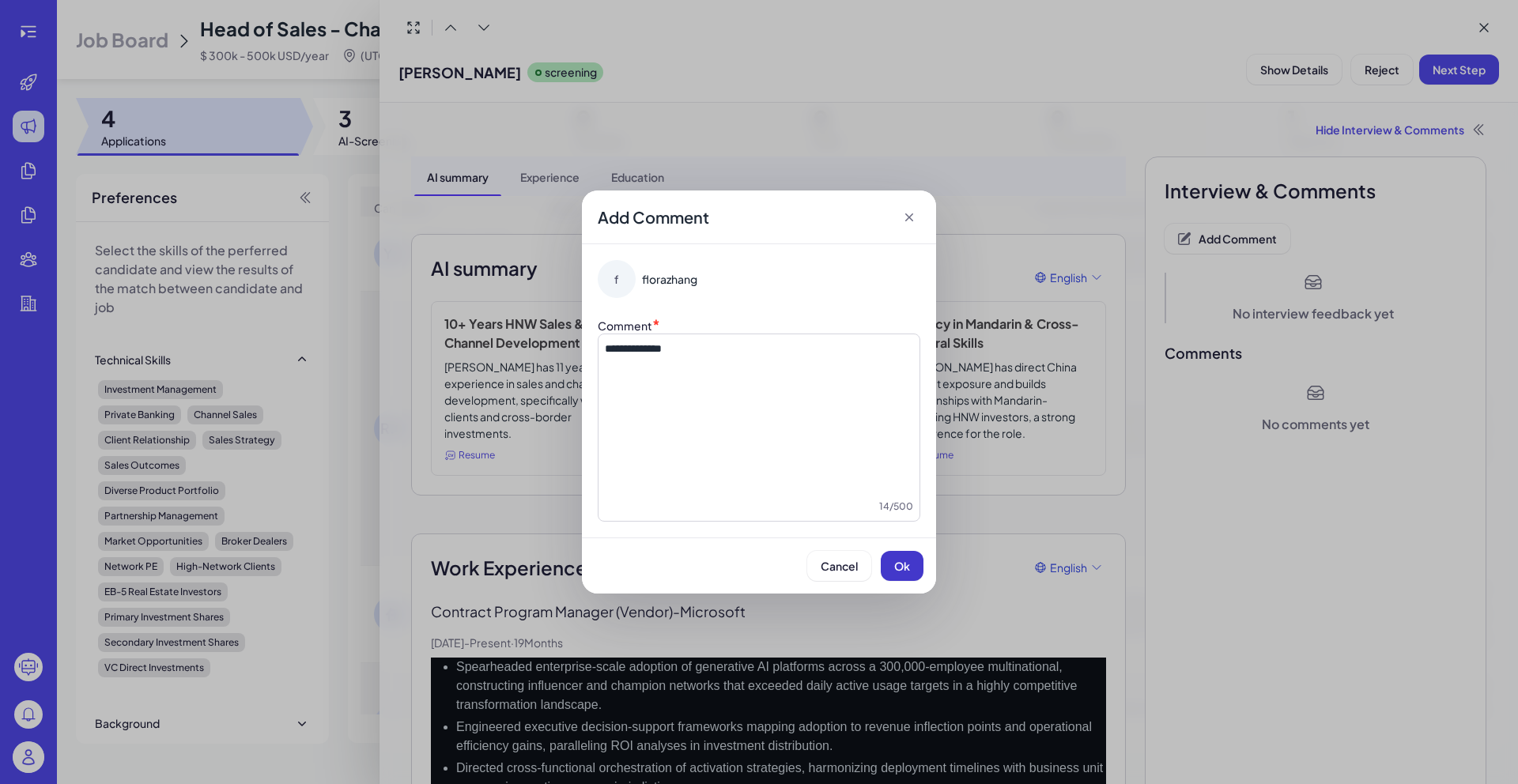
click at [902, 574] on button "Ok" at bounding box center [902, 565] width 43 height 30
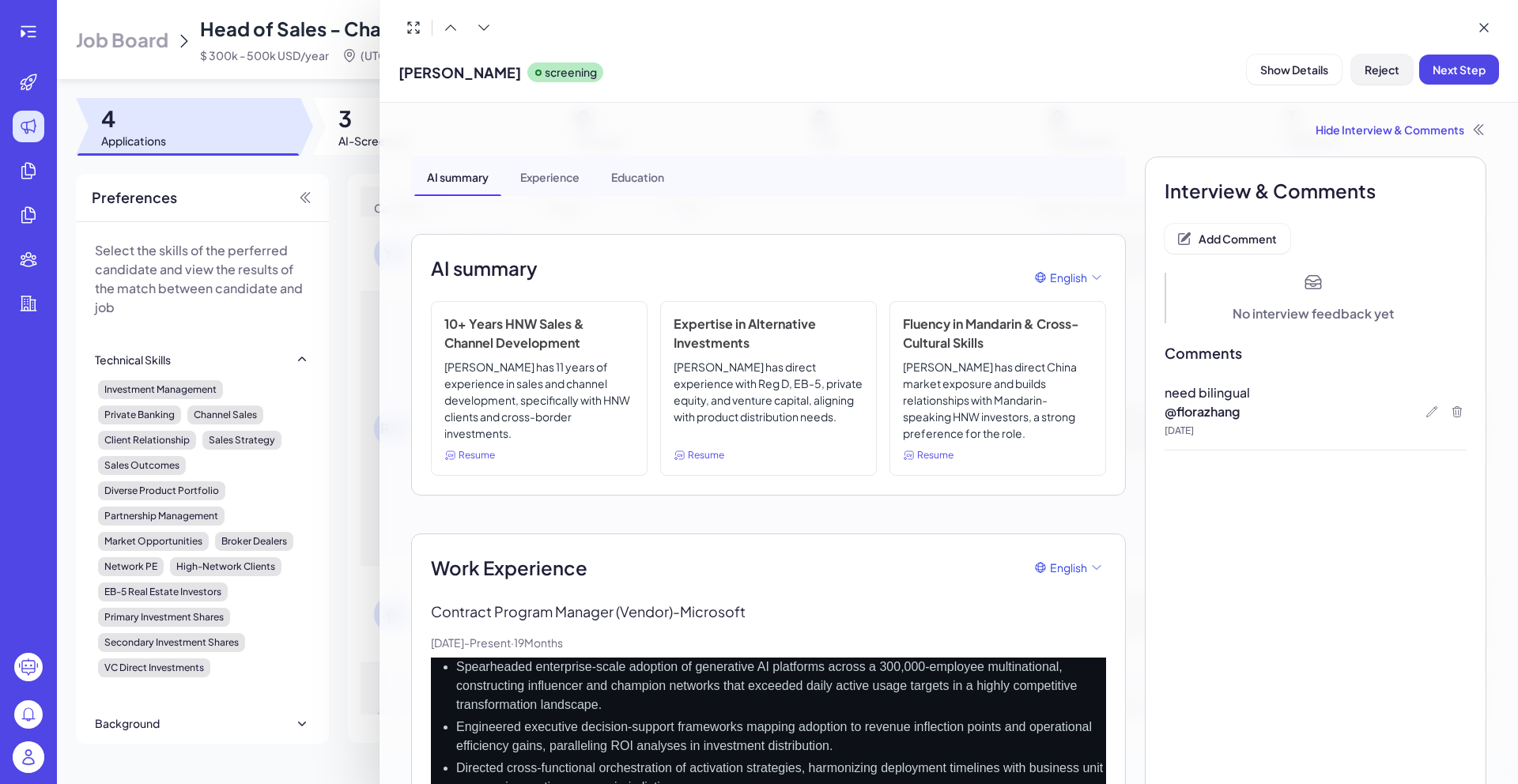
click at [1373, 75] on span "Reject" at bounding box center [1382, 69] width 35 height 15
click at [1467, 171] on span "Ok" at bounding box center [1468, 172] width 16 height 15
click at [325, 175] on div at bounding box center [759, 392] width 1518 height 784
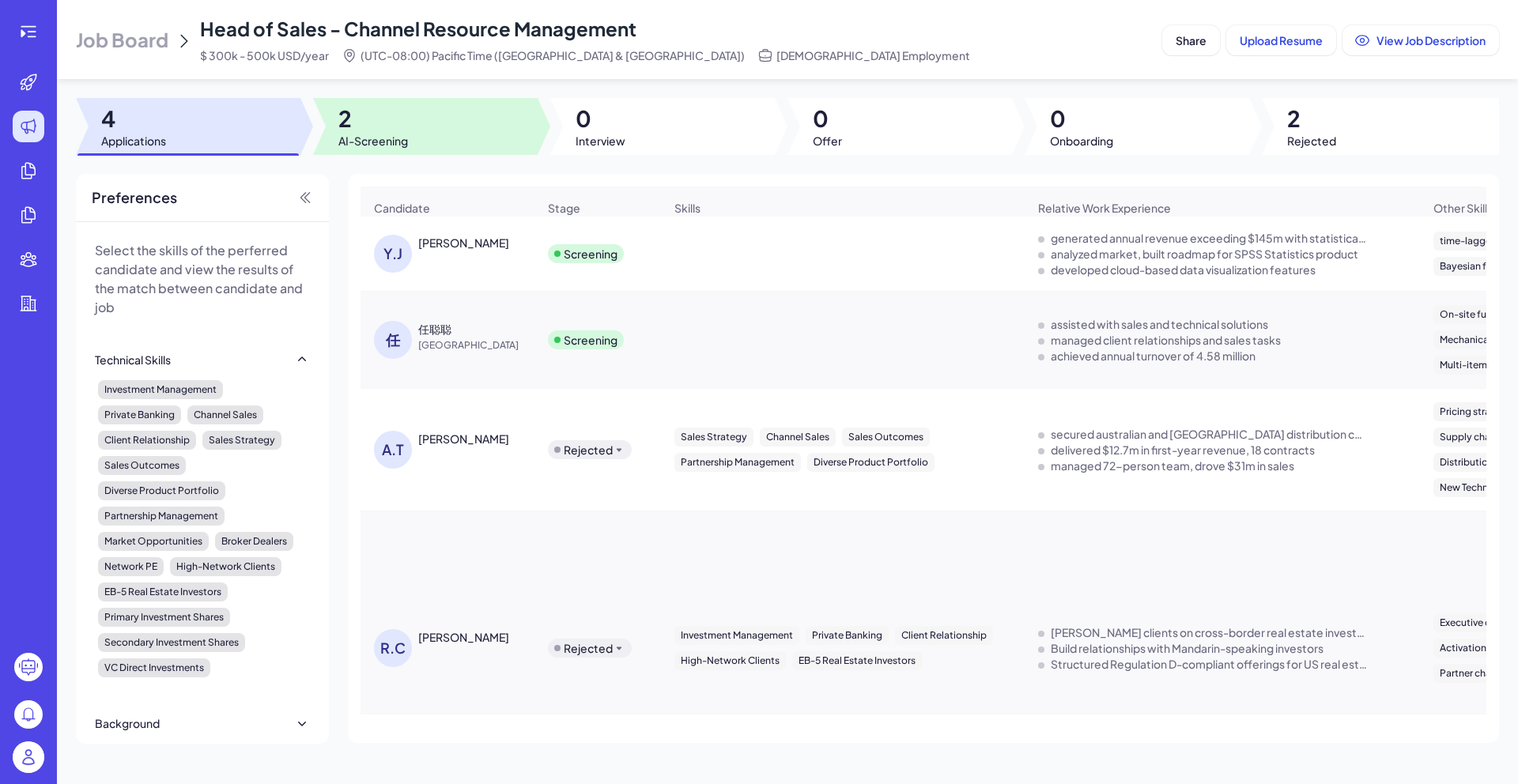
click at [437, 126] on div at bounding box center [425, 126] width 225 height 57
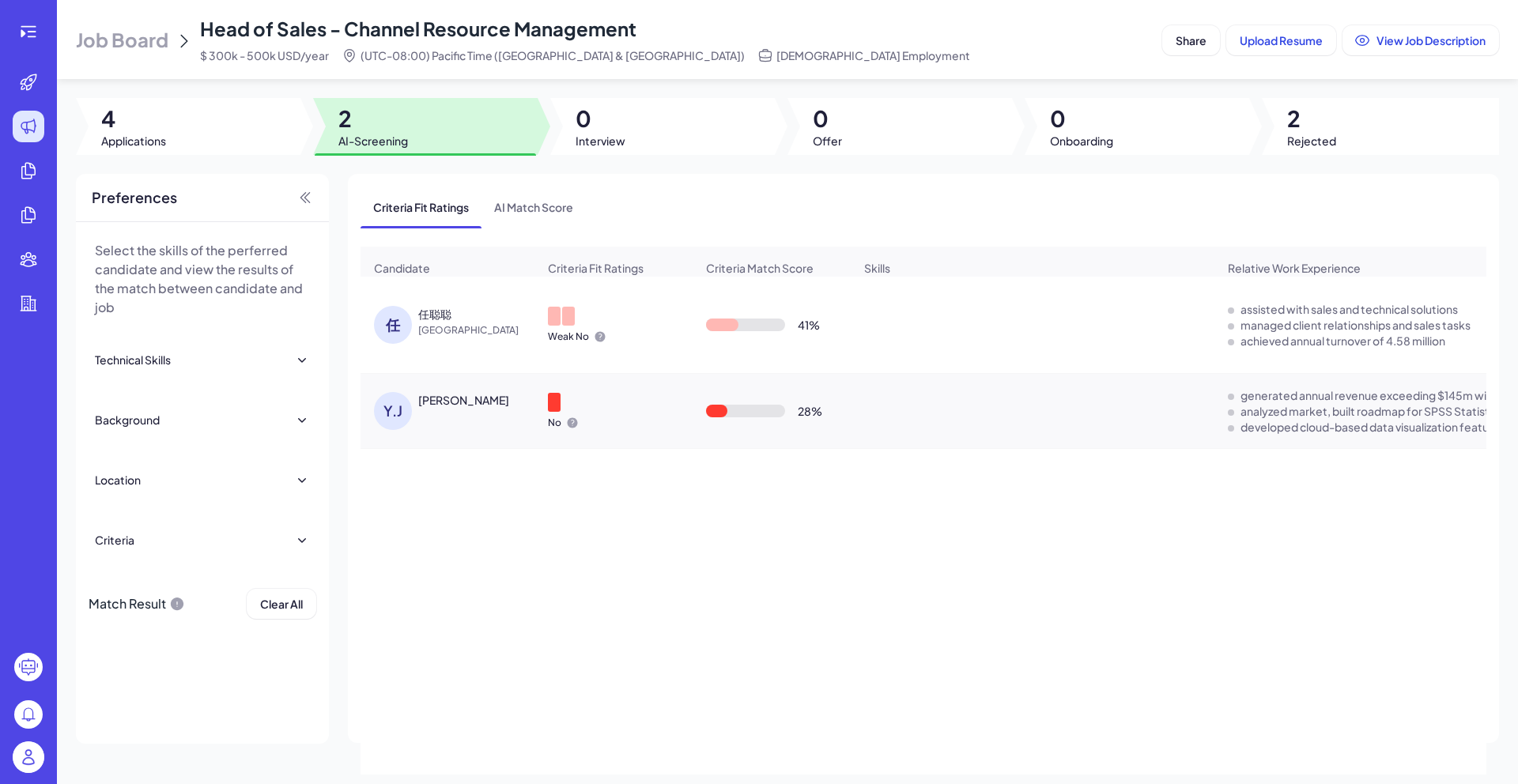
click at [483, 406] on div "[PERSON_NAME]" at bounding box center [464, 400] width 91 height 16
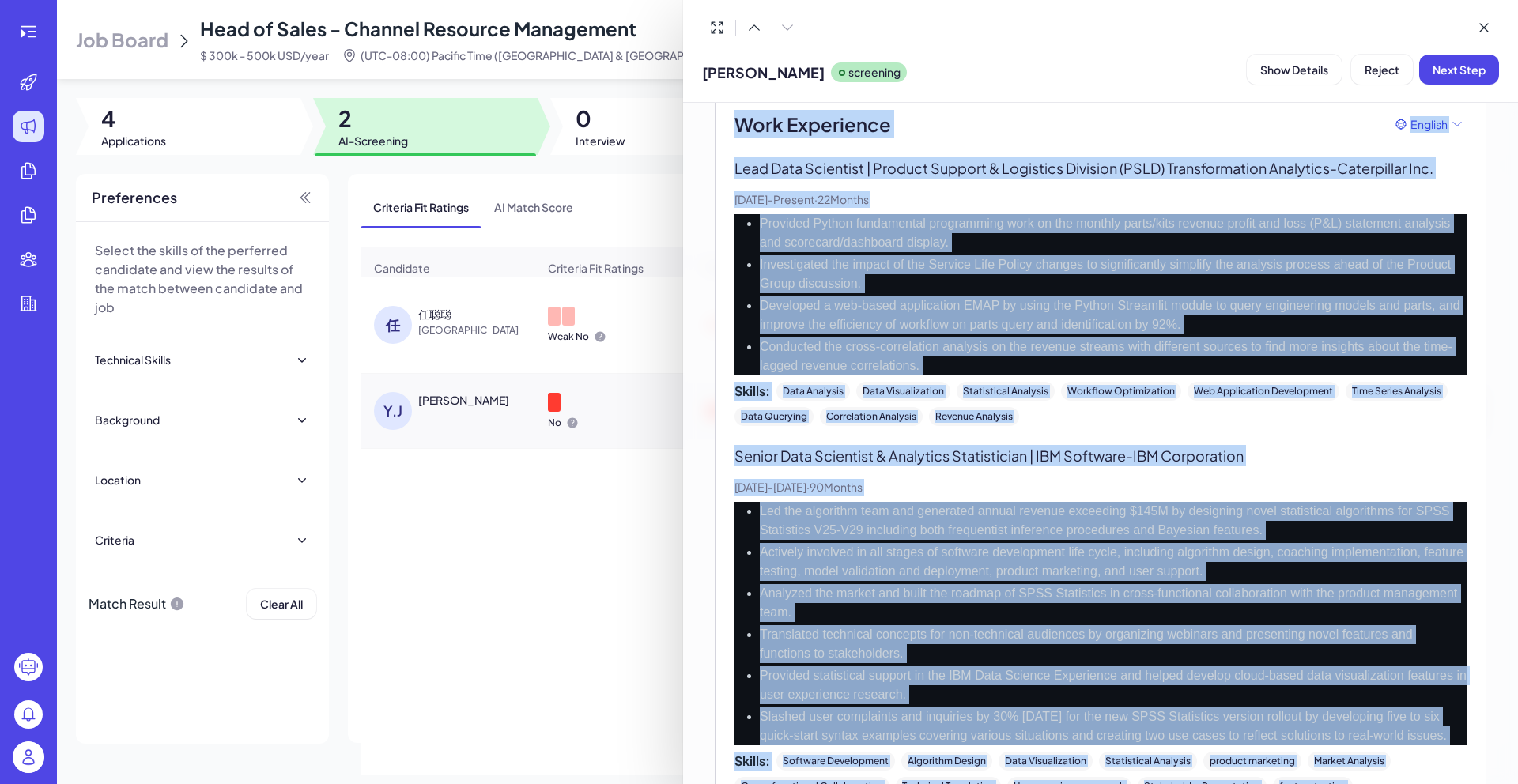
scroll to position [793, 0]
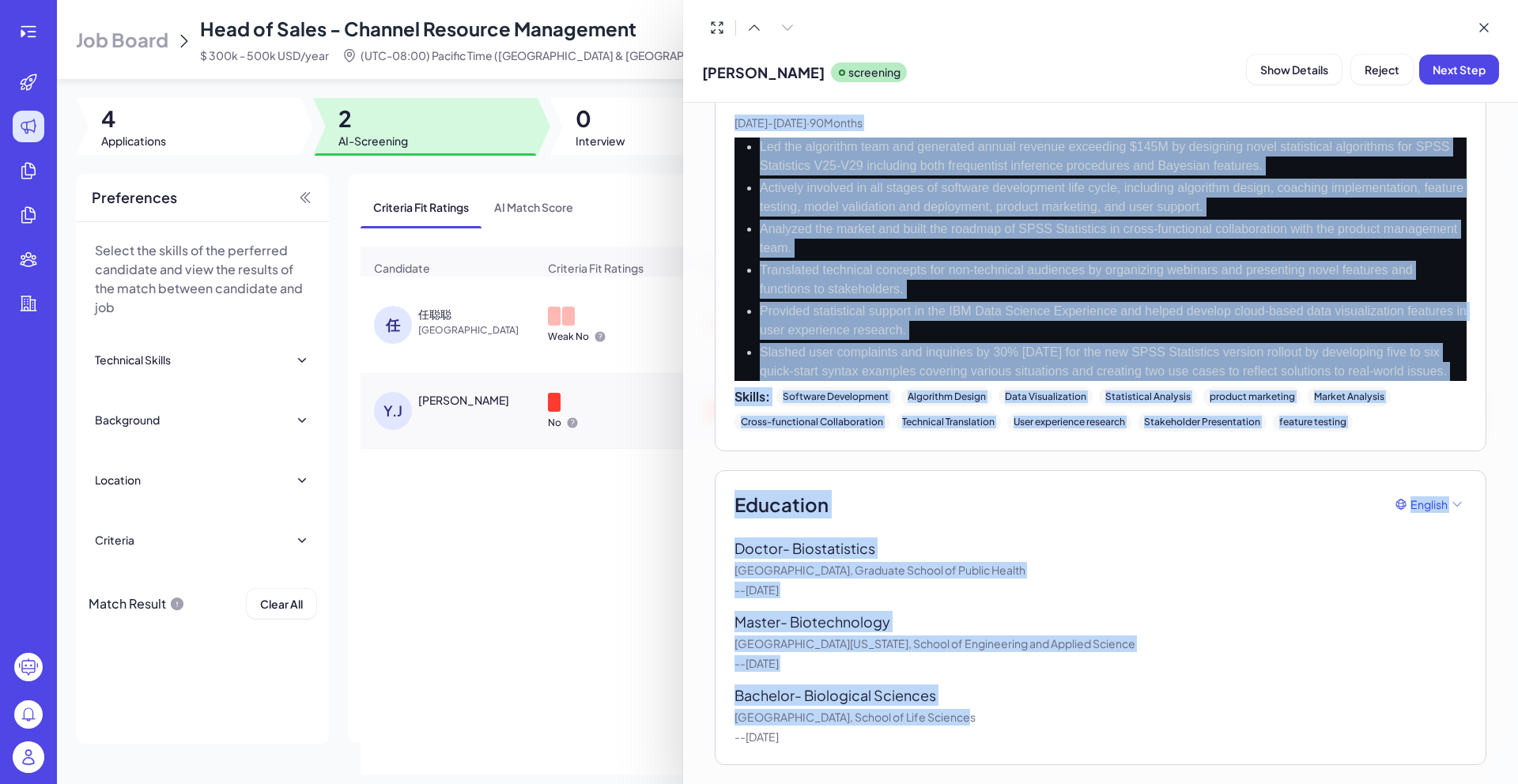
drag, startPoint x: 735, startPoint y: 313, endPoint x: 982, endPoint y: 715, distance: 471.8
click at [982, 714] on div "AI summary Experience Education AI summary English 10 years of experience Yingd…" at bounding box center [1100, 73] width 771 height 1384
copy div "Work Experience English Lead Data Scientist | Product Support & Logistics Divis…"
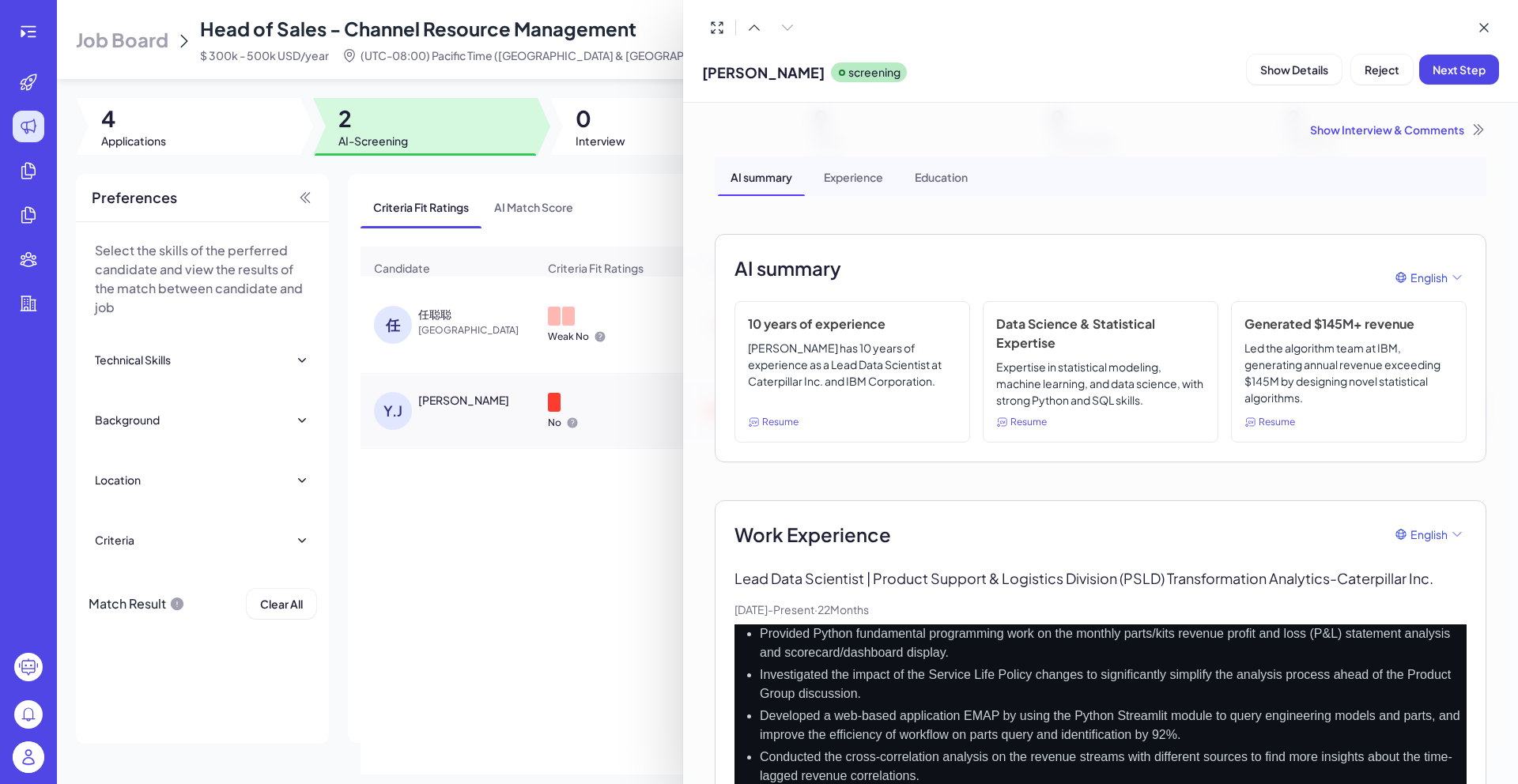
click at [1382, 132] on div "Show Interview & Comments" at bounding box center [1100, 130] width 771 height 16
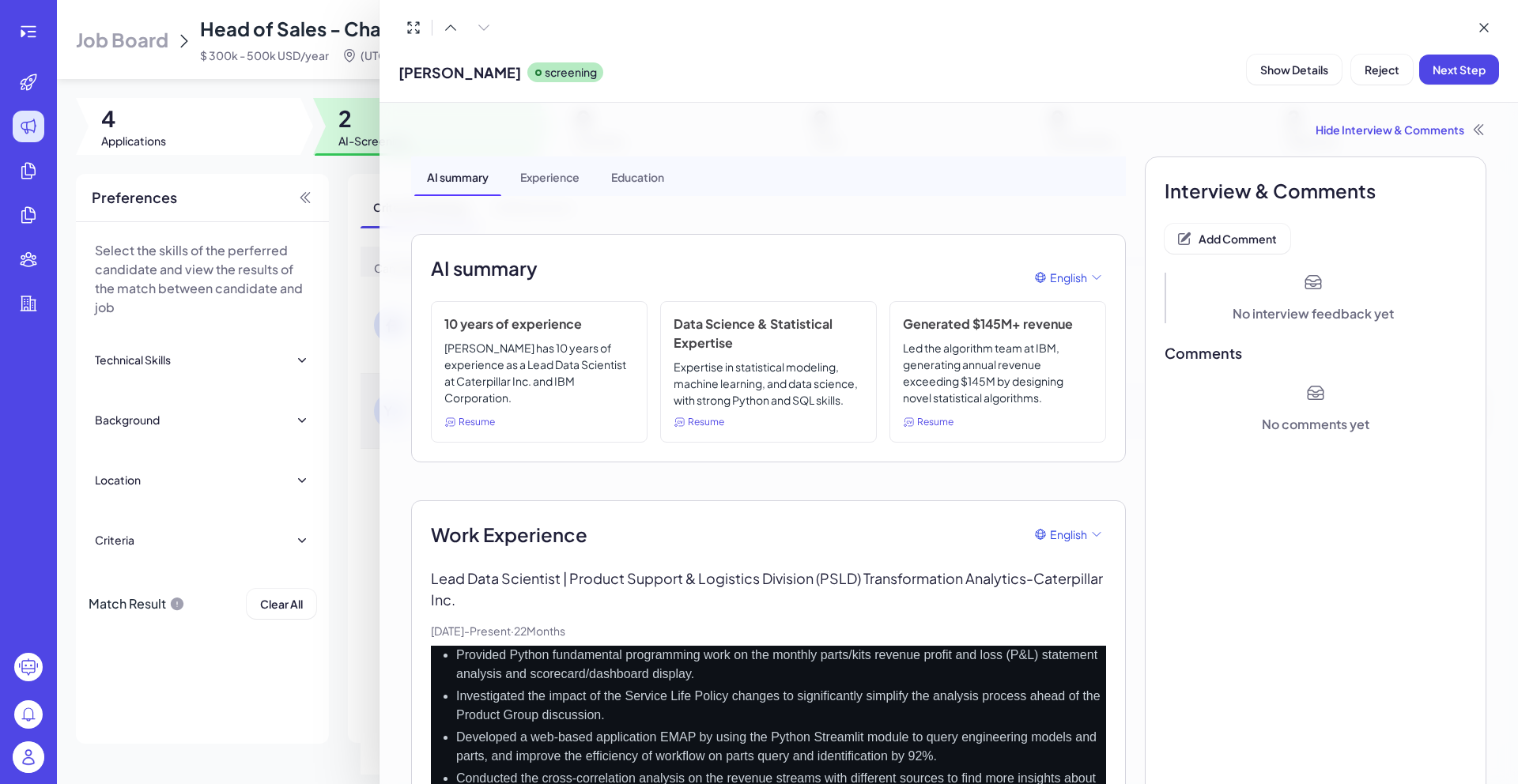
click at [1217, 227] on button "Add Comment" at bounding box center [1227, 238] width 126 height 30
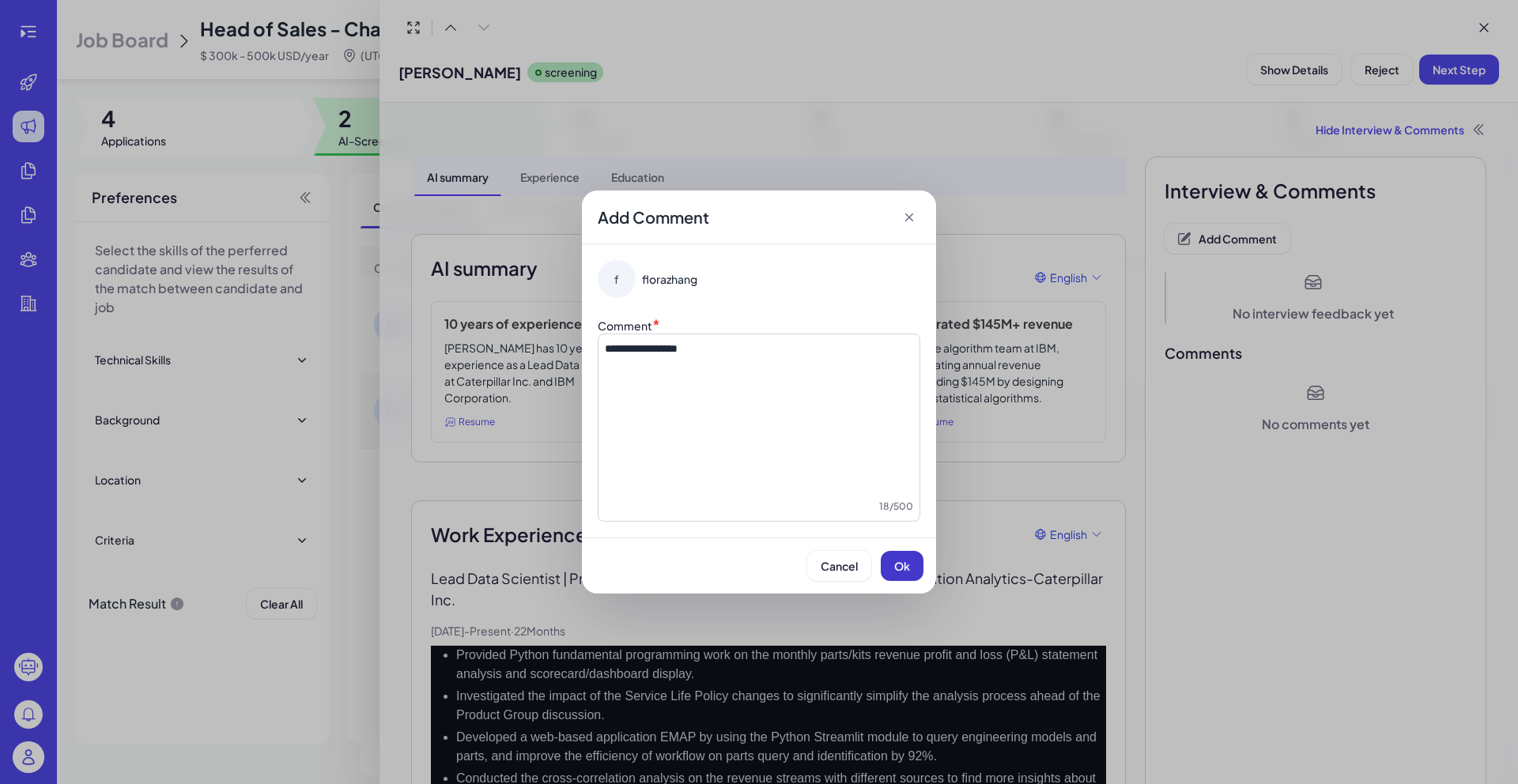
click at [917, 564] on button "Ok" at bounding box center [902, 565] width 43 height 30
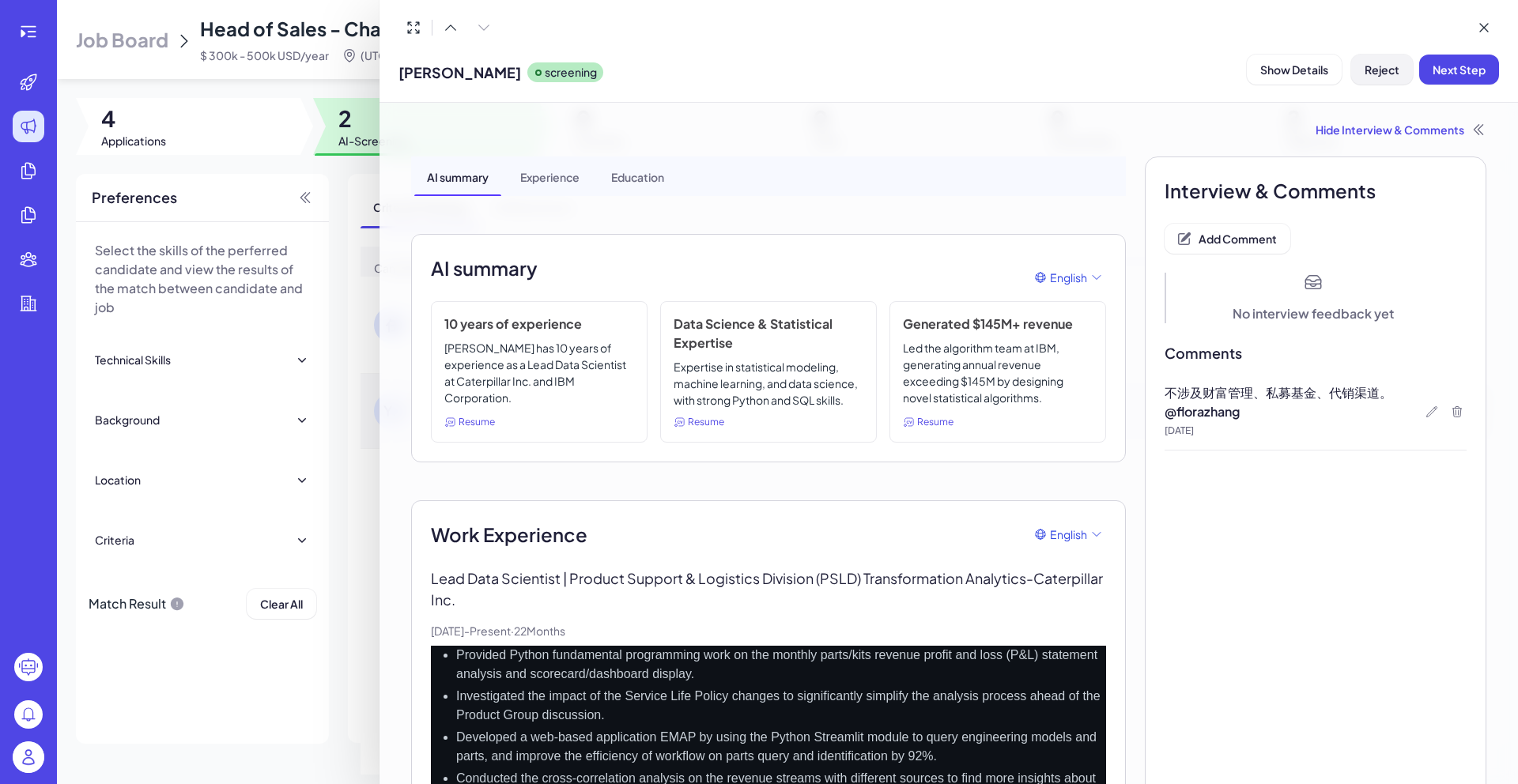
click at [1390, 76] on span "Reject" at bounding box center [1382, 69] width 35 height 15
click at [1469, 174] on span "Ok" at bounding box center [1468, 172] width 16 height 15
click at [349, 185] on div at bounding box center [759, 392] width 1518 height 784
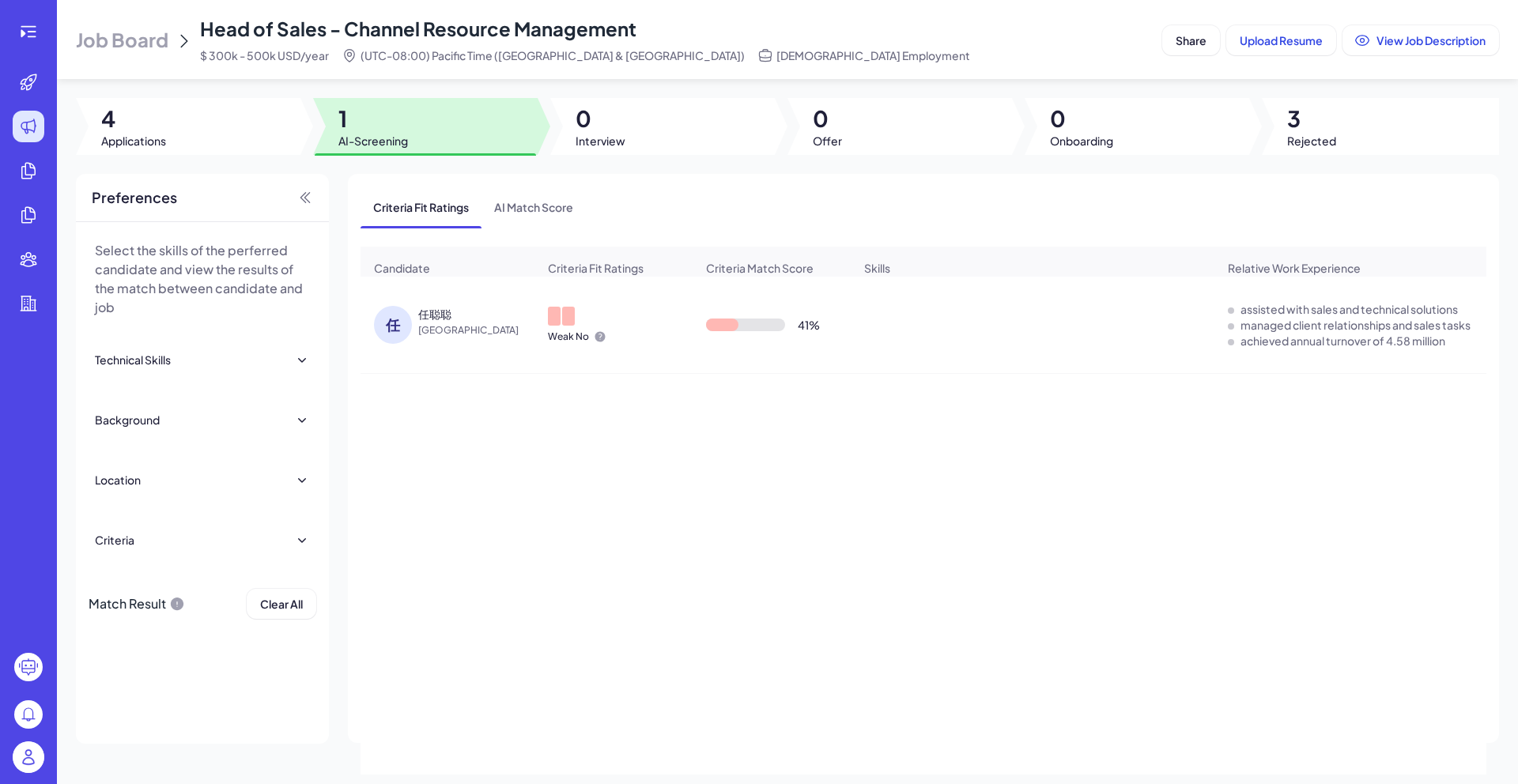
click at [1295, 122] on span "3" at bounding box center [1311, 118] width 49 height 28
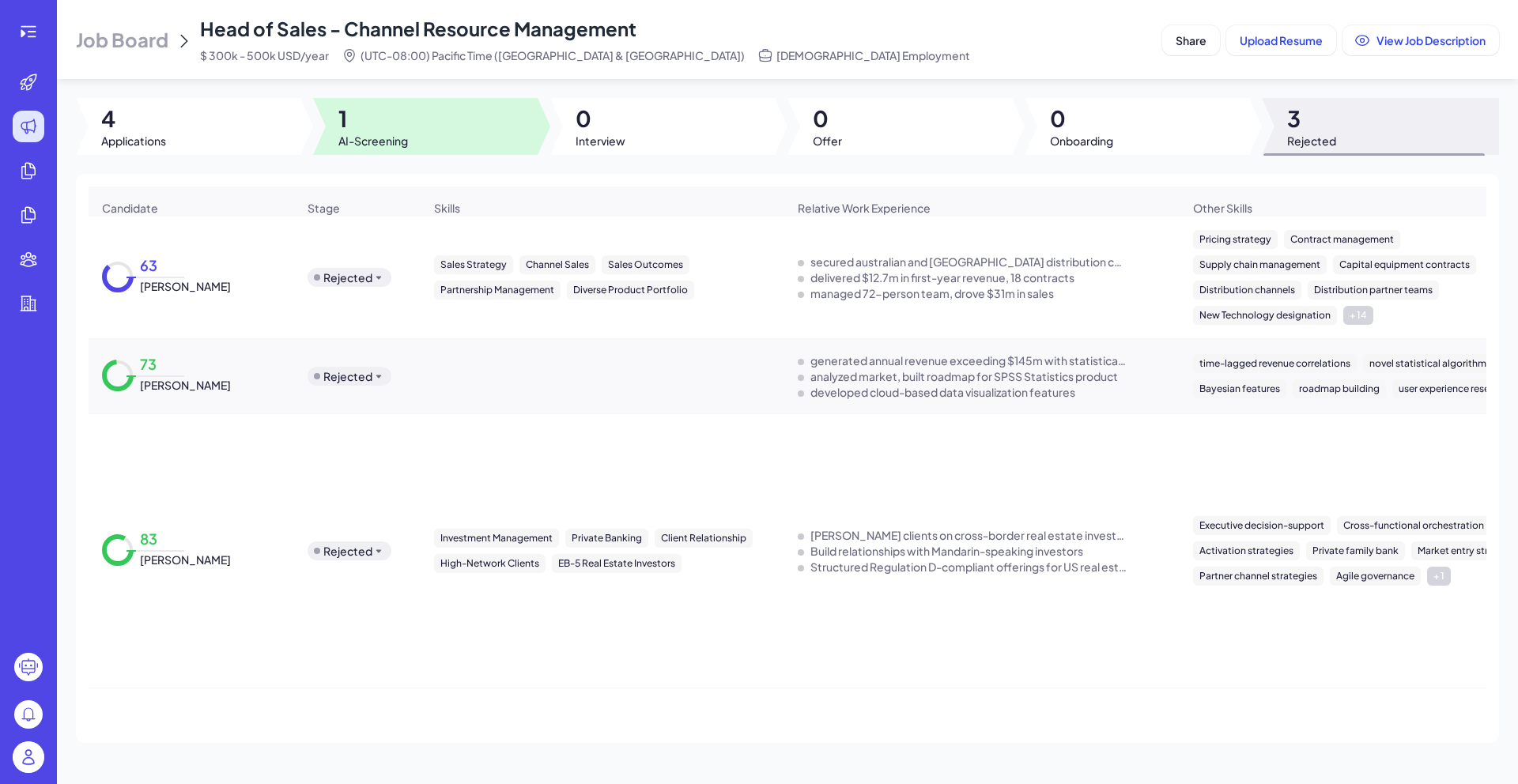
click at [411, 125] on div at bounding box center [425, 126] width 225 height 57
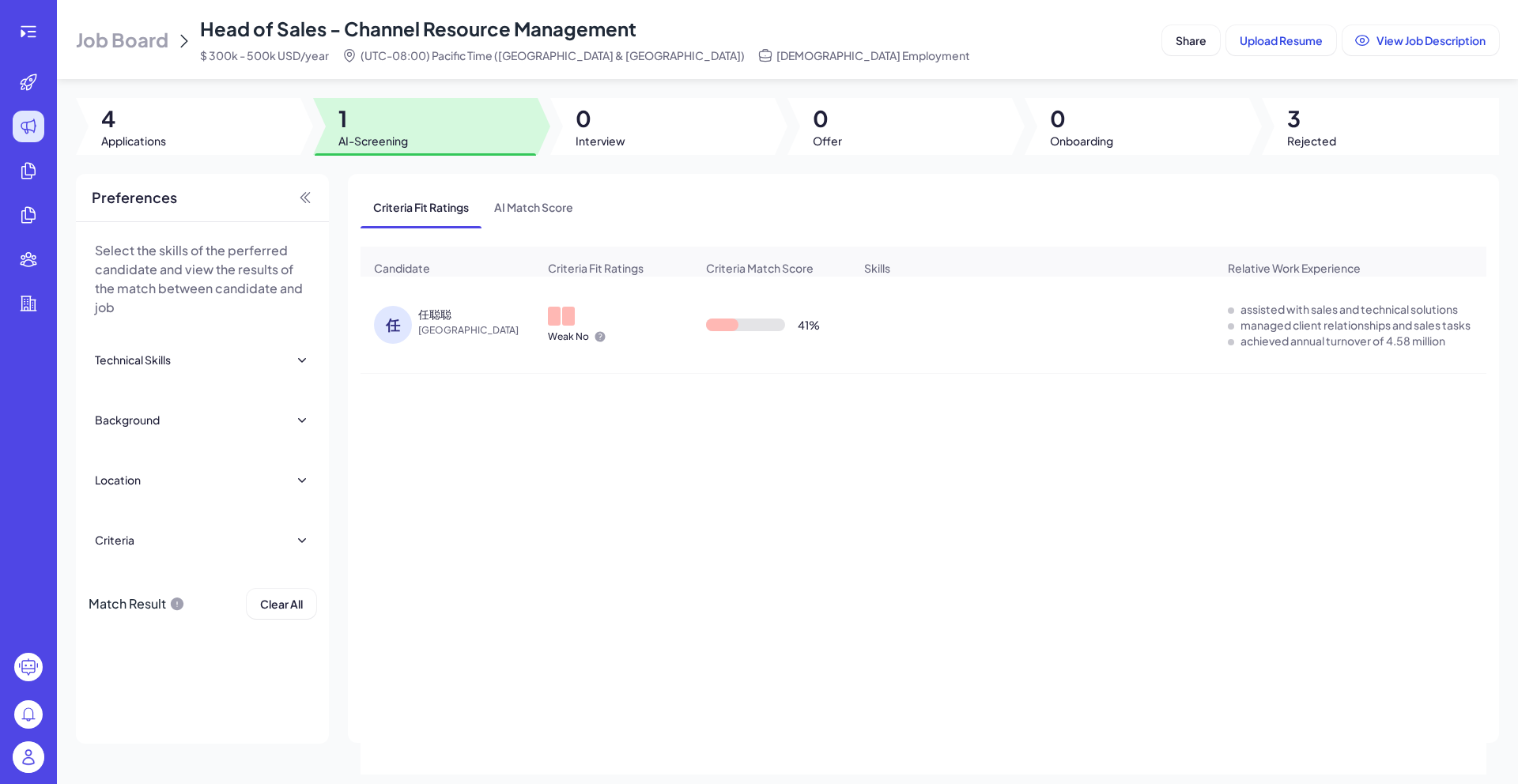
click at [431, 338] on span "[GEOGRAPHIC_DATA]" at bounding box center [478, 331] width 119 height 16
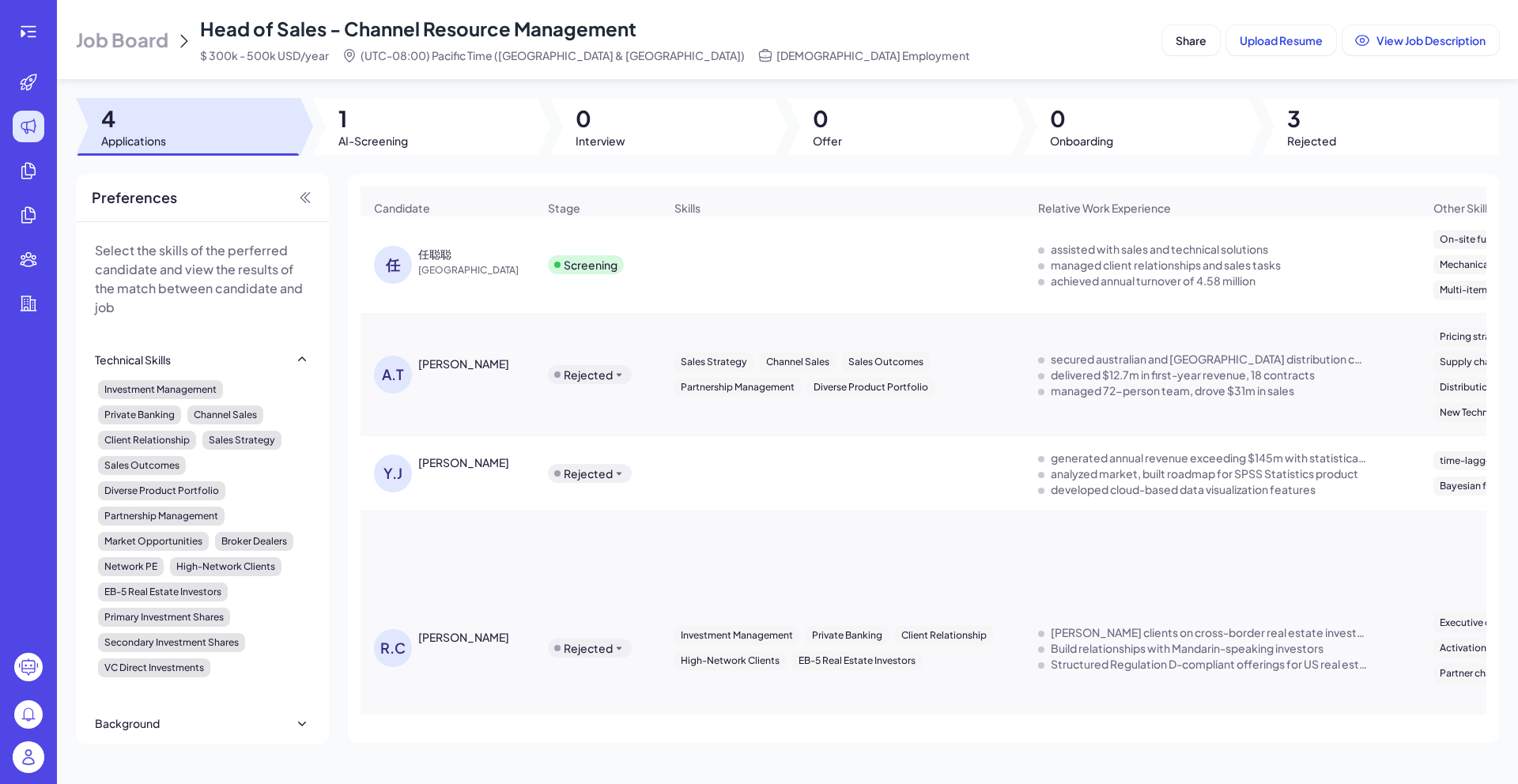
click at [507, 261] on div "任聪聪" at bounding box center [478, 254] width 119 height 16
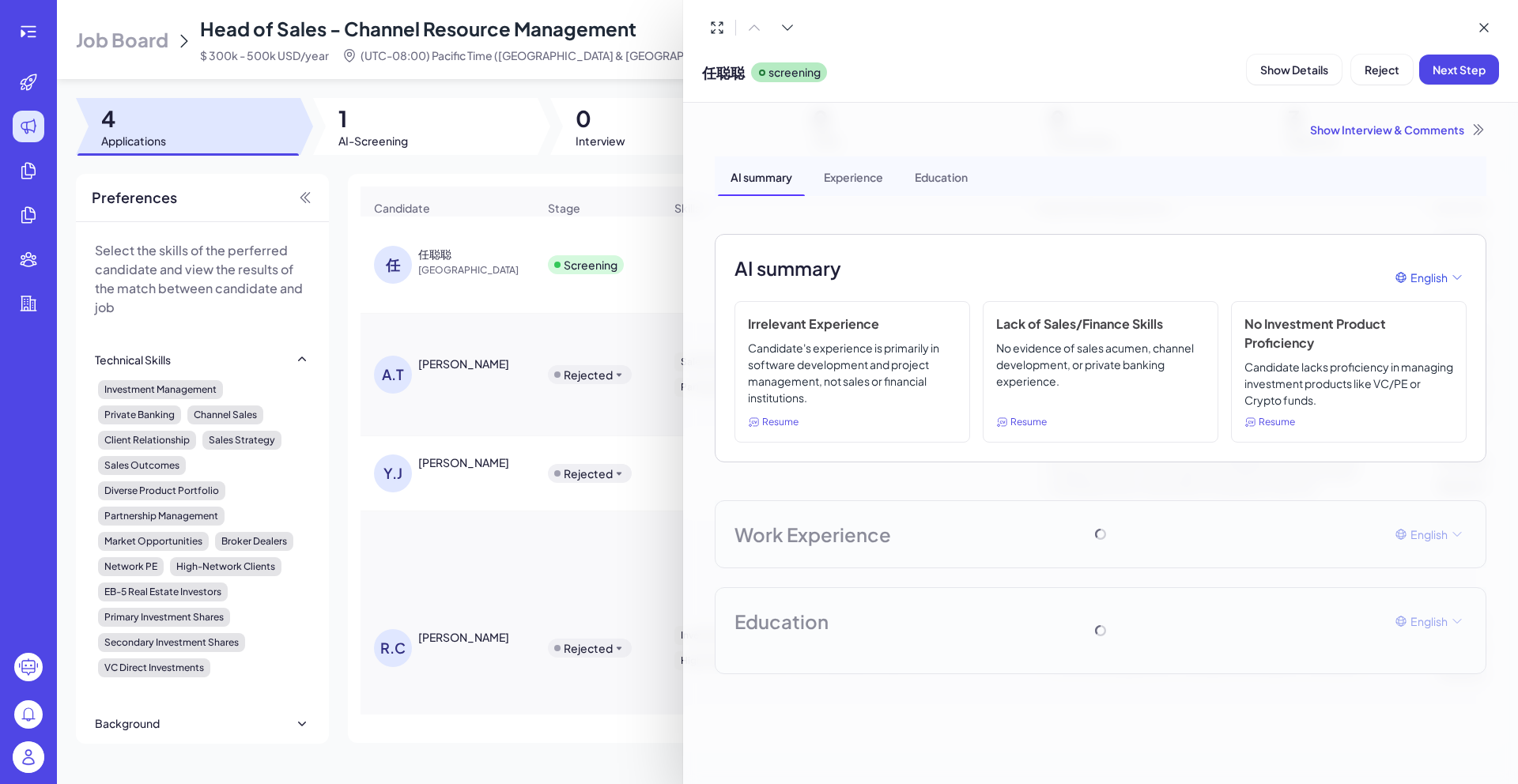
click at [1415, 127] on div "Show Interview & Comments" at bounding box center [1100, 130] width 771 height 16
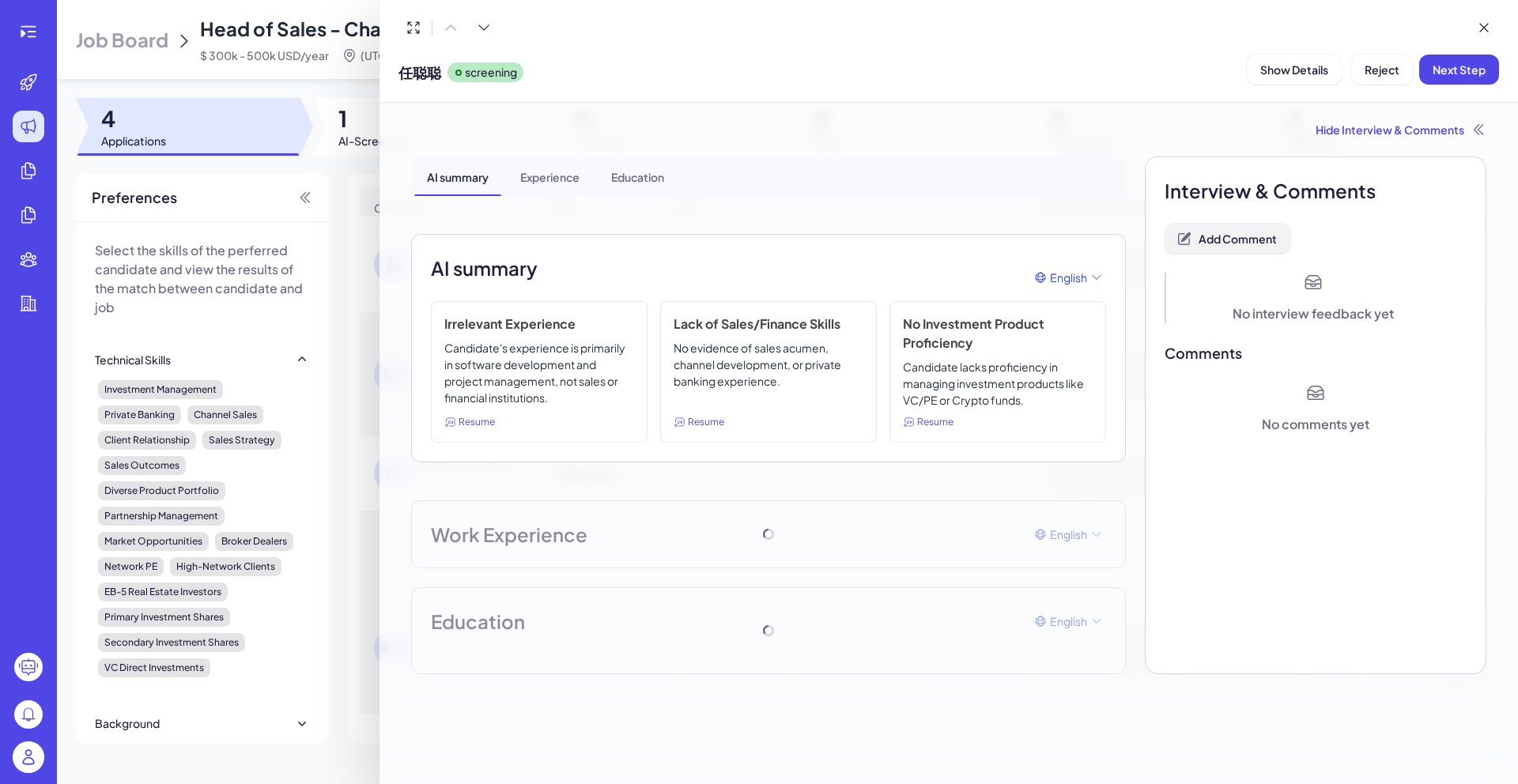
click at [1248, 237] on span "Add Comment" at bounding box center [1238, 238] width 79 height 15
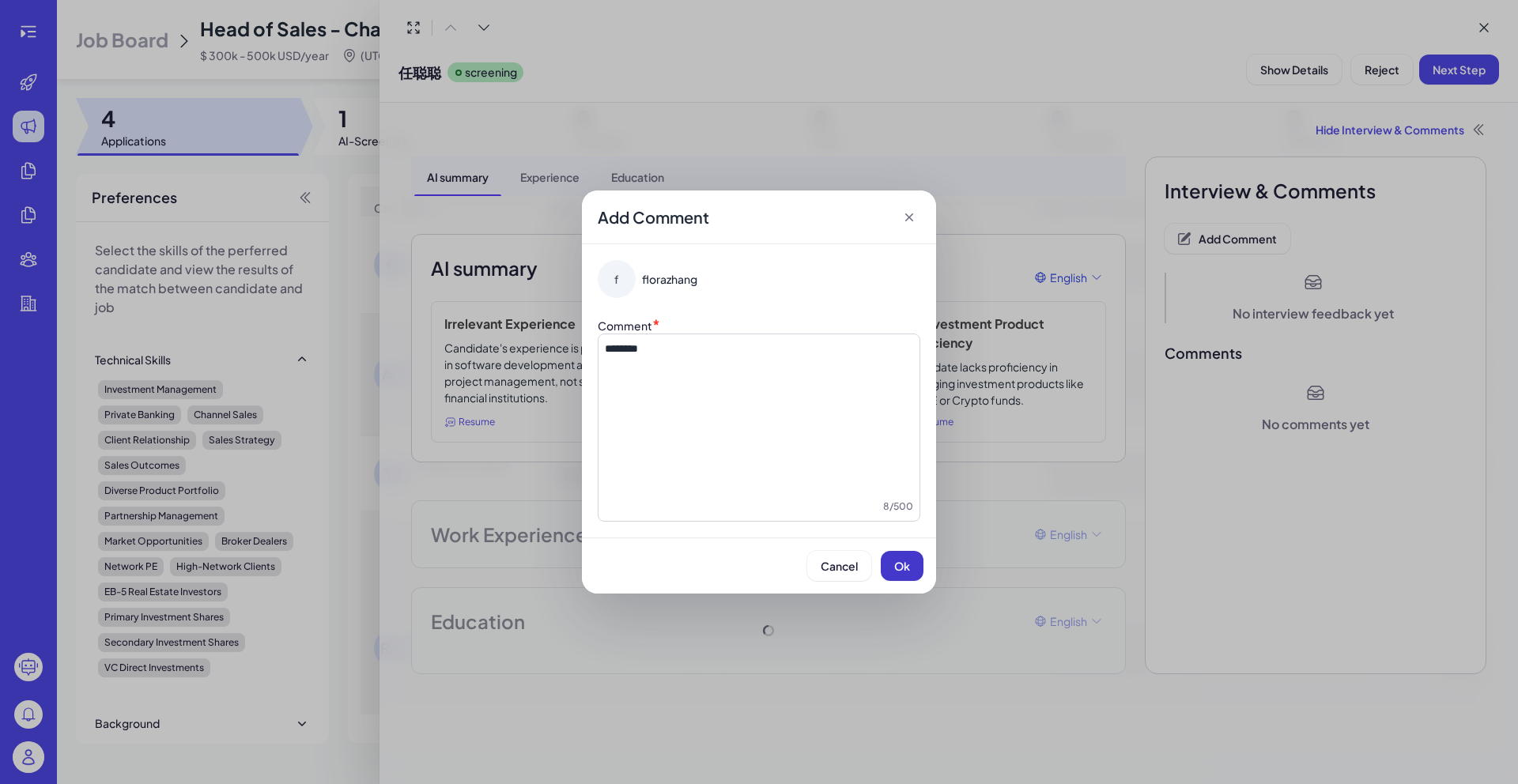
click at [905, 570] on span "Ok" at bounding box center [902, 565] width 16 height 15
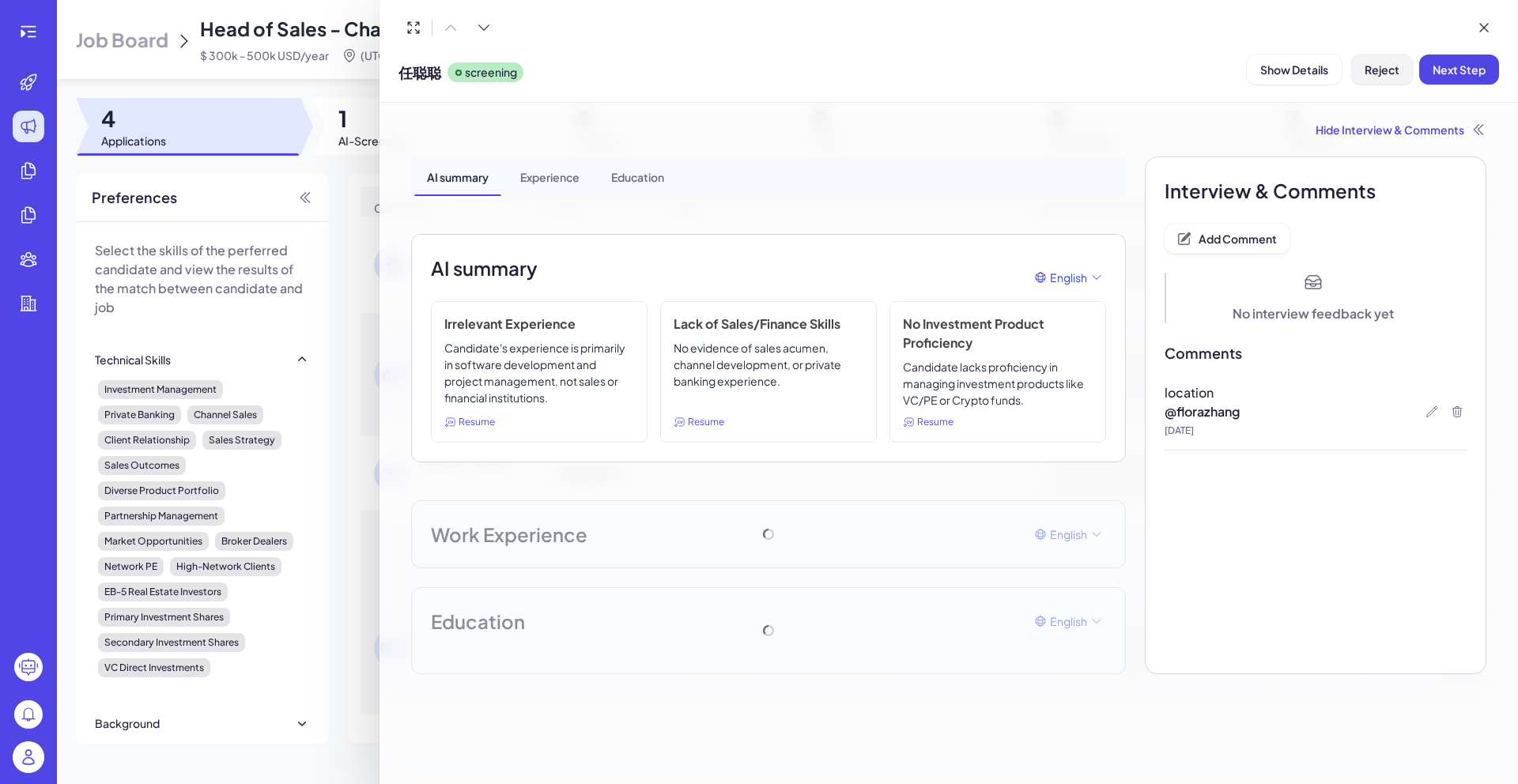
click at [1404, 80] on button "Reject" at bounding box center [1382, 69] width 62 height 30
click at [1474, 161] on button "Ok" at bounding box center [1468, 171] width 37 height 26
click at [1485, 33] on icon at bounding box center [1484, 27] width 16 height 16
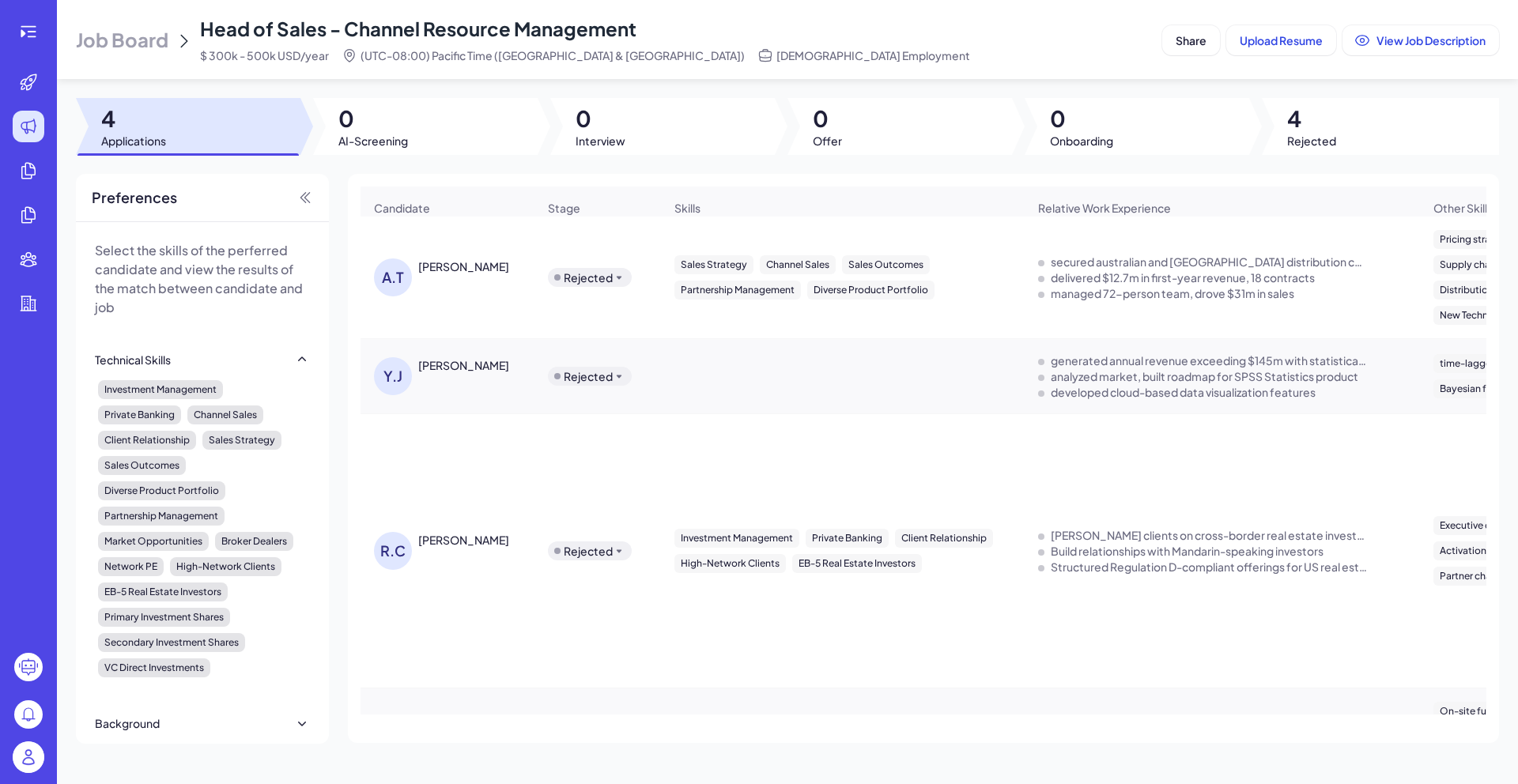
click at [108, 45] on span "Job Board" at bounding box center [122, 39] width 92 height 26
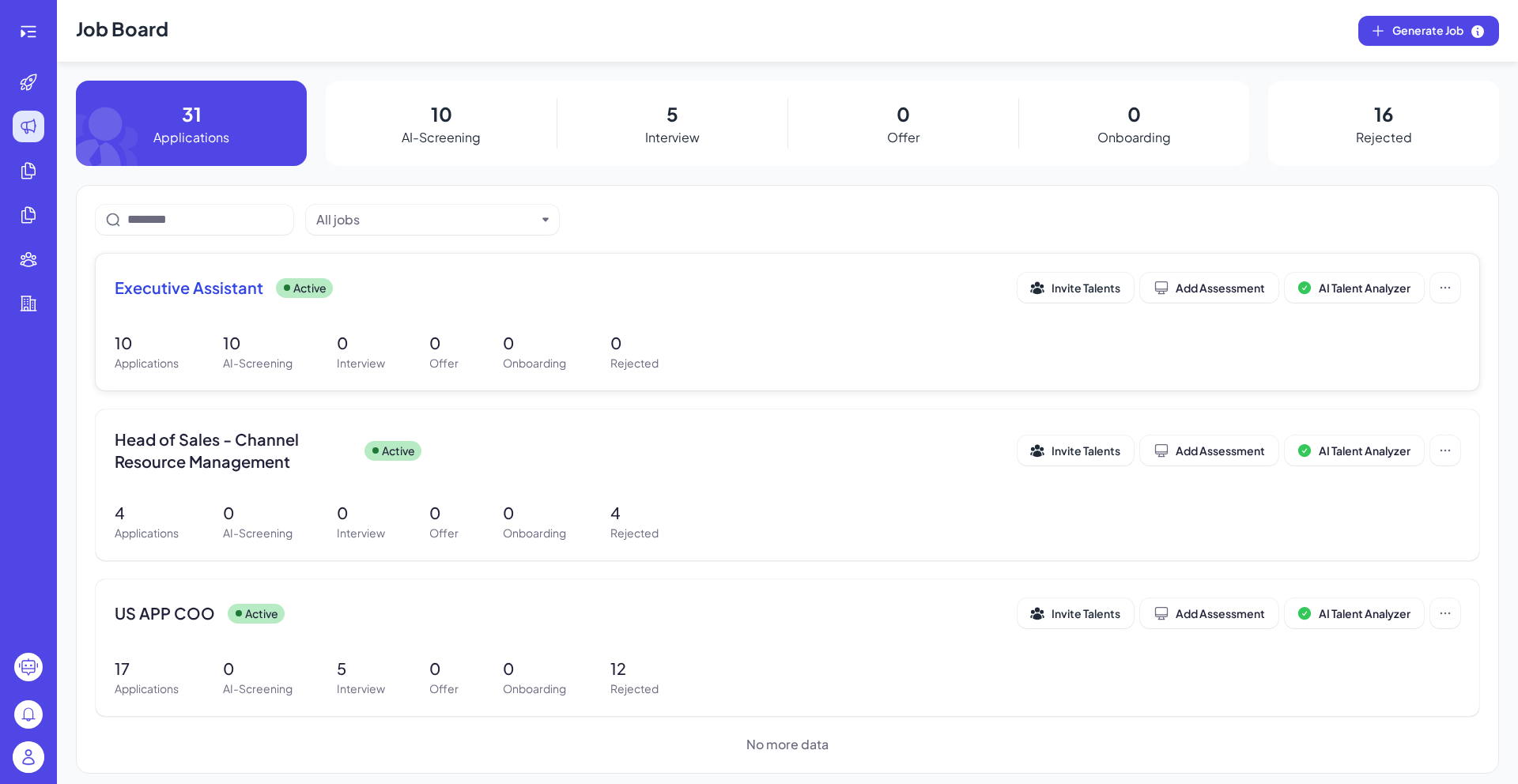
click at [260, 348] on p "10" at bounding box center [257, 343] width 69 height 24
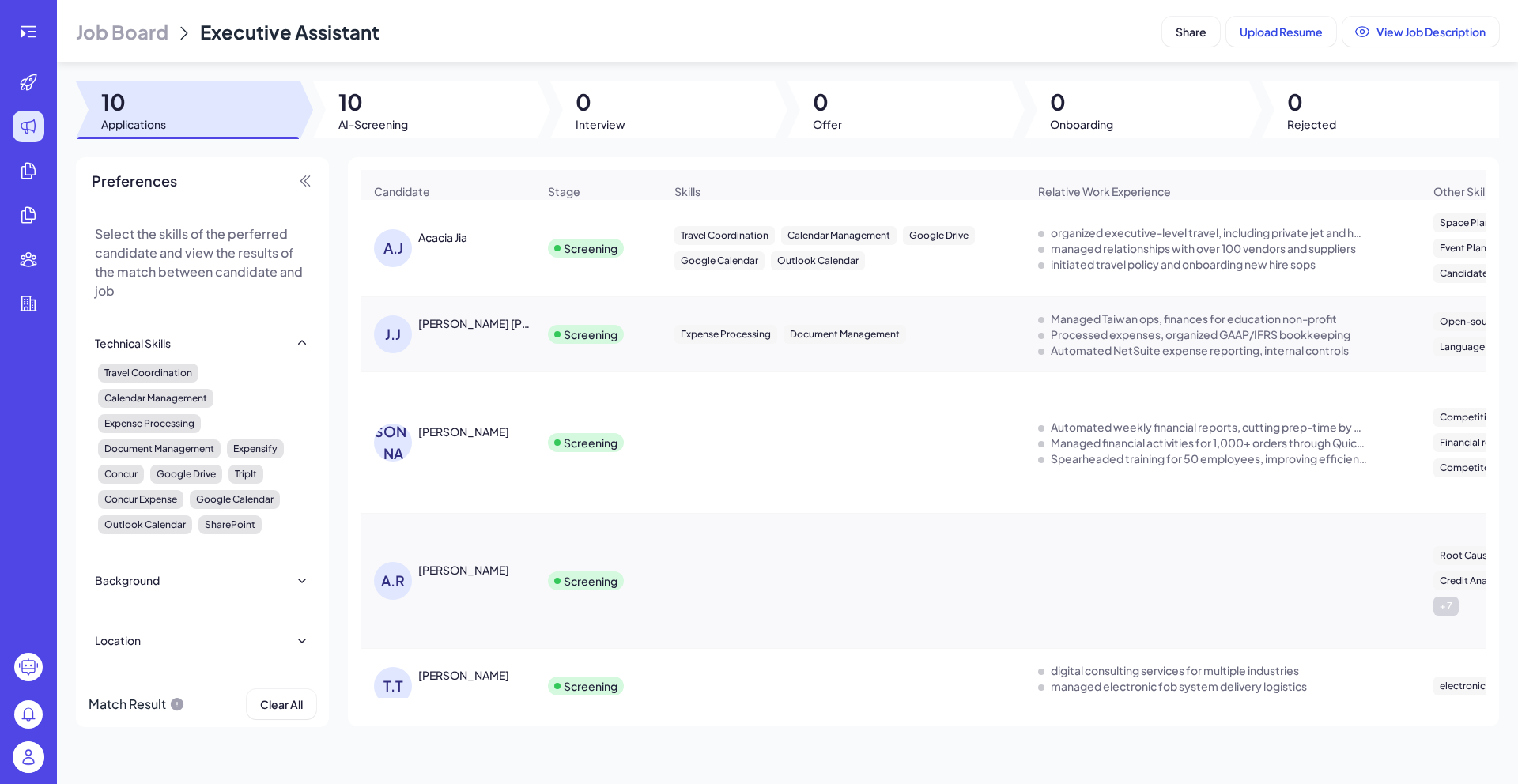
click at [456, 440] on div "[PERSON_NAME]" at bounding box center [464, 431] width 91 height 16
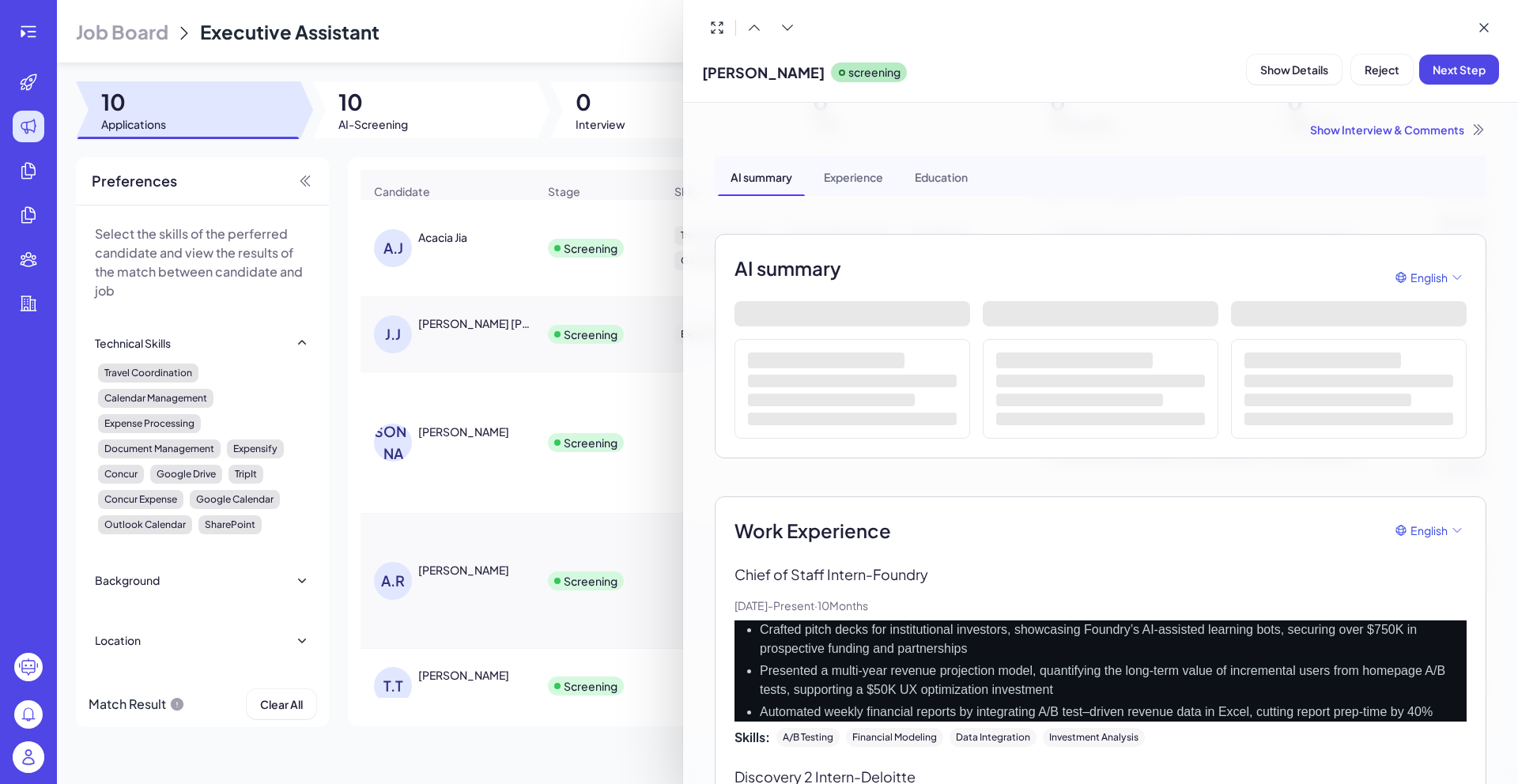
click at [1363, 133] on div "Show Interview & Comments" at bounding box center [1100, 130] width 771 height 16
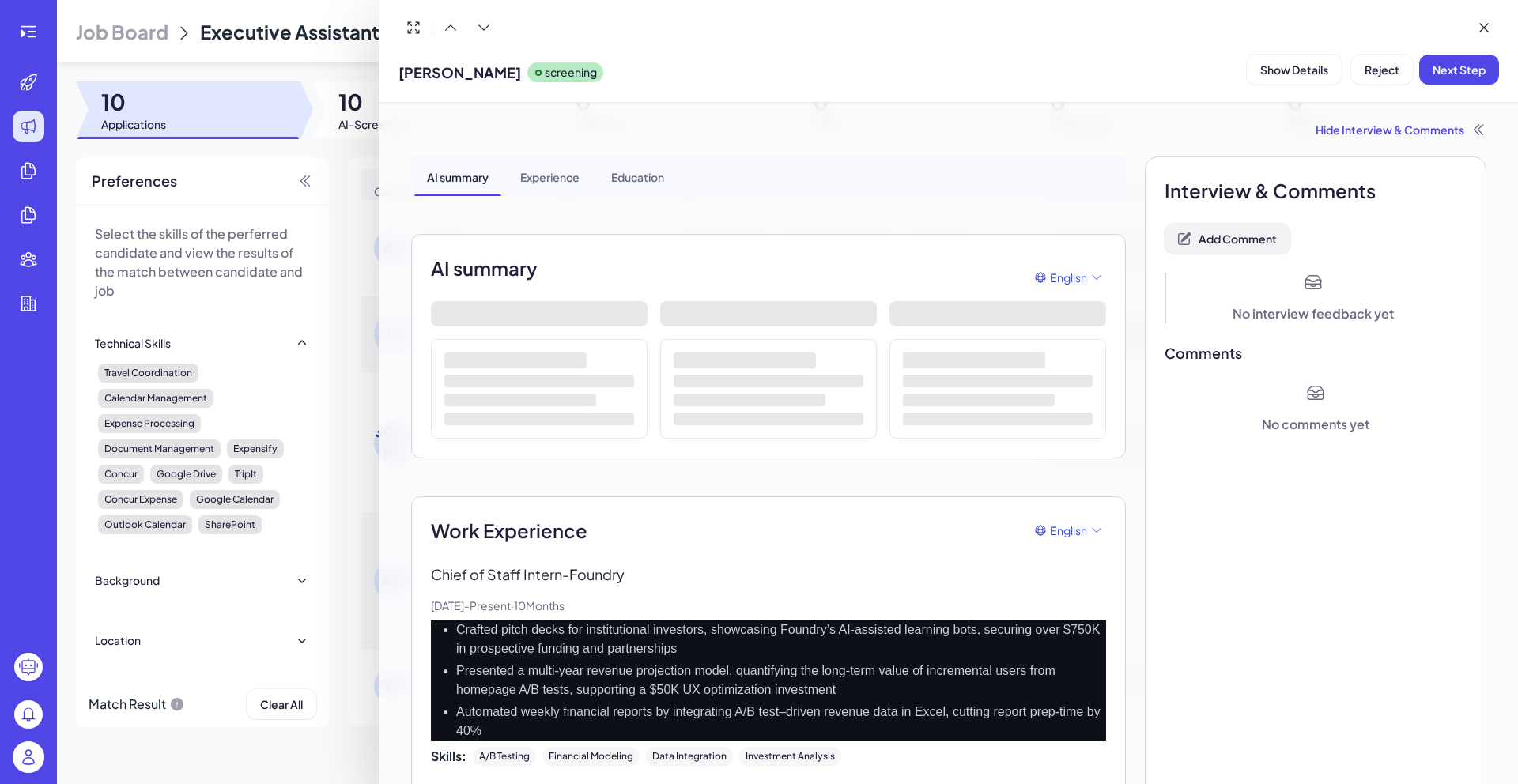
click at [1250, 246] on button "Add Comment" at bounding box center [1227, 238] width 126 height 30
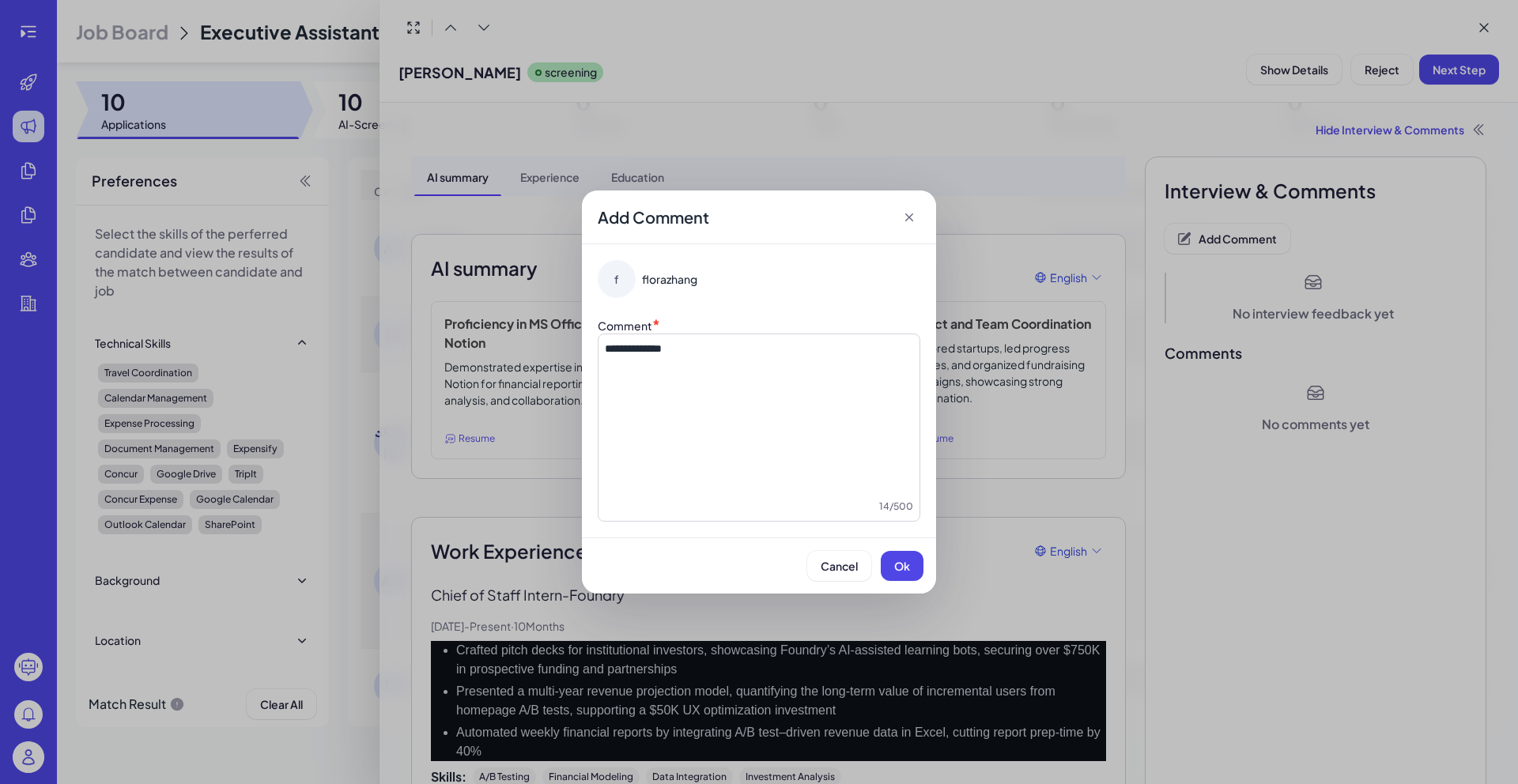
click at [660, 354] on span "**********" at bounding box center [633, 348] width 57 height 11
copy span "**********"
click at [914, 576] on button "Ok" at bounding box center [902, 565] width 43 height 30
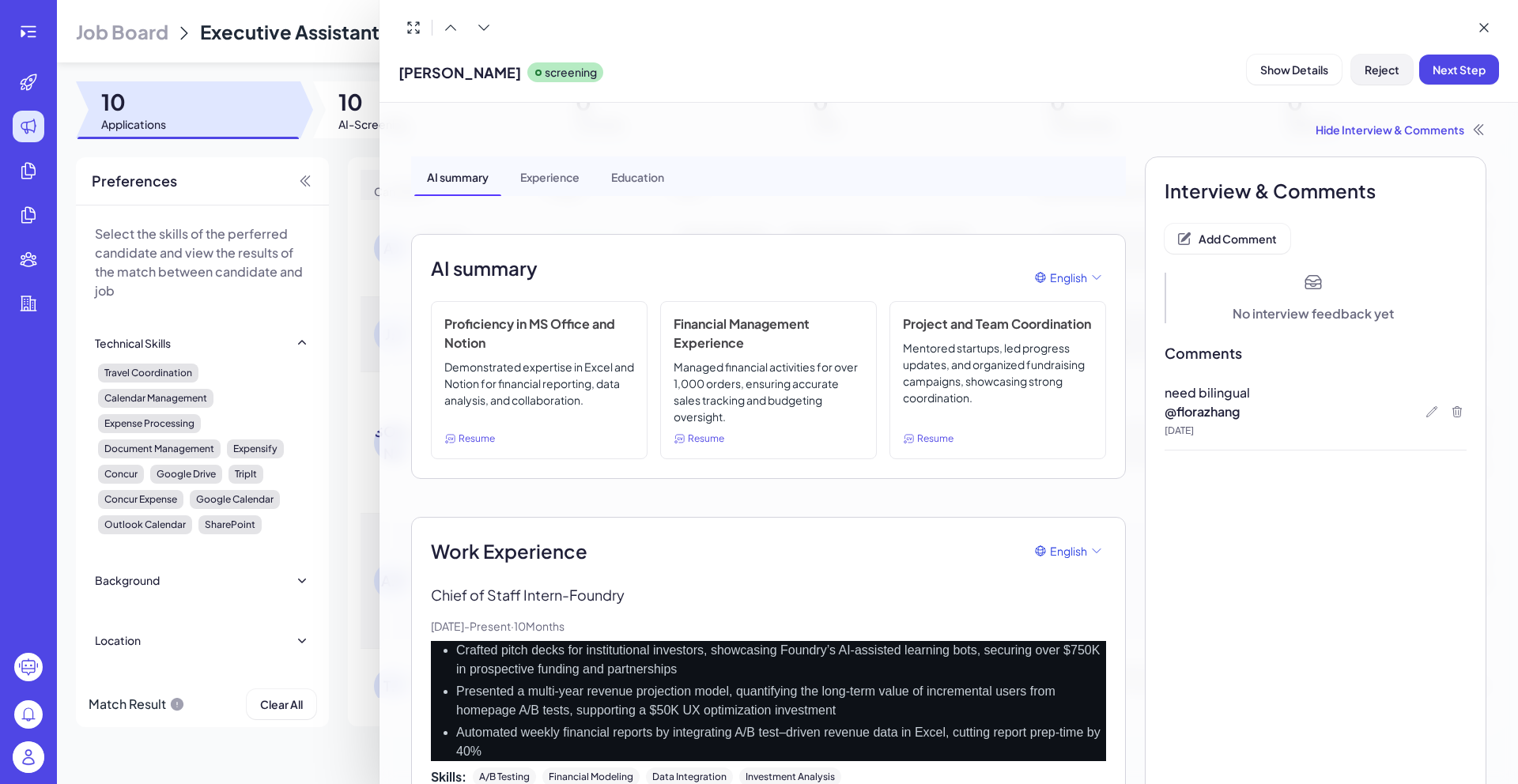
click at [1395, 73] on span "Reject" at bounding box center [1382, 69] width 35 height 15
click at [1461, 176] on span "Ok" at bounding box center [1468, 172] width 16 height 15
click at [350, 156] on div at bounding box center [759, 392] width 1518 height 784
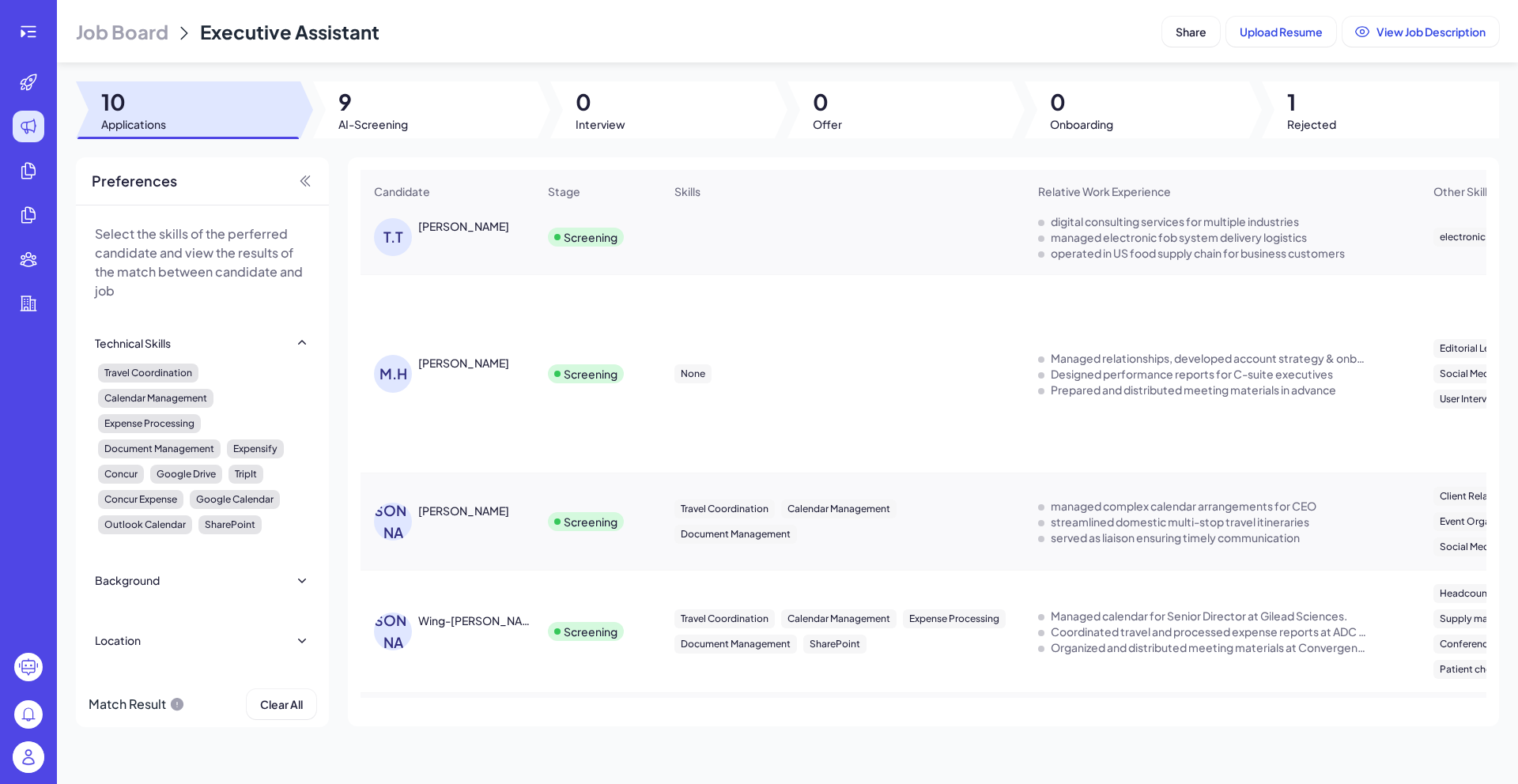
scroll to position [729, 0]
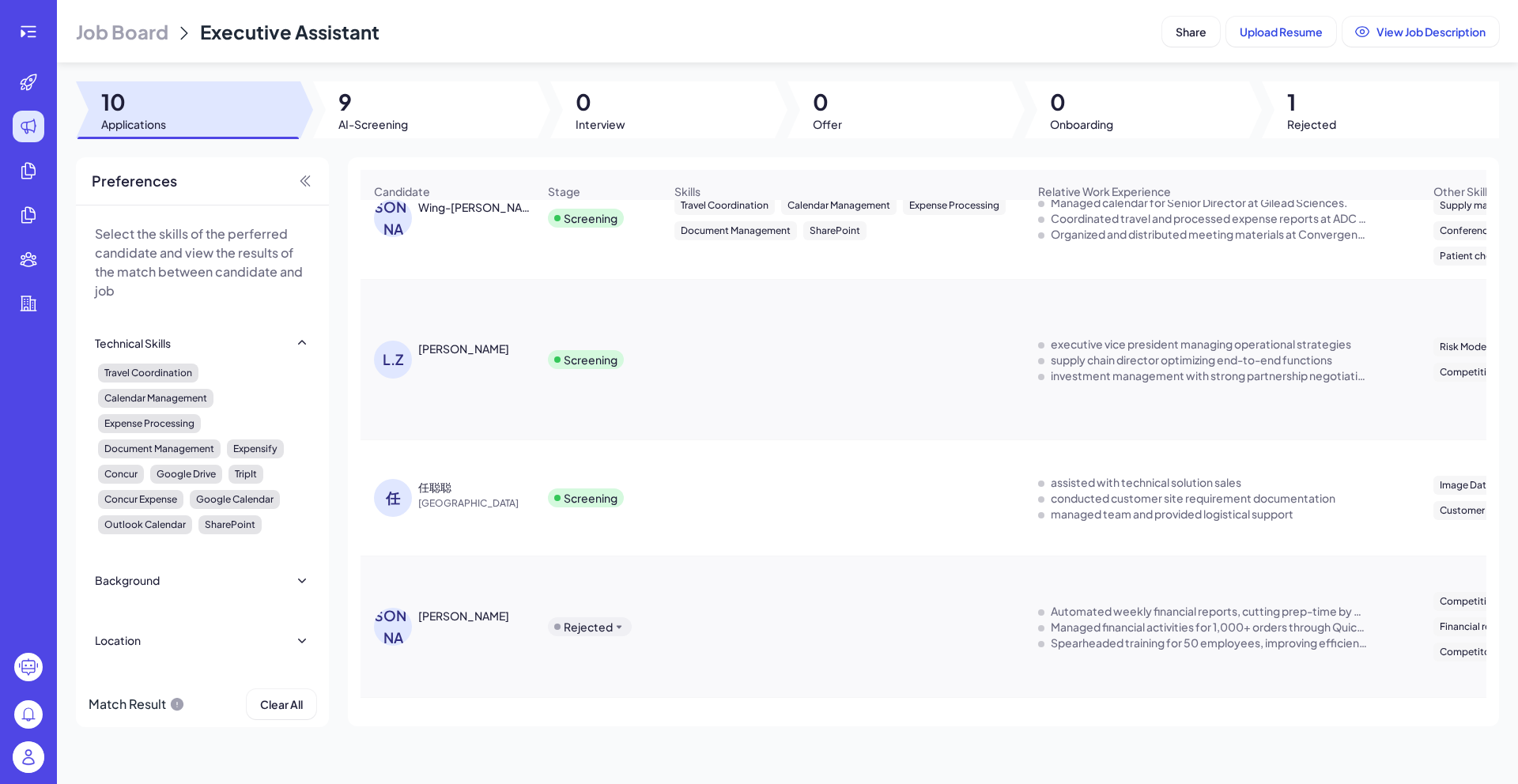
click at [437, 485] on div "任聪聪" at bounding box center [435, 487] width 33 height 16
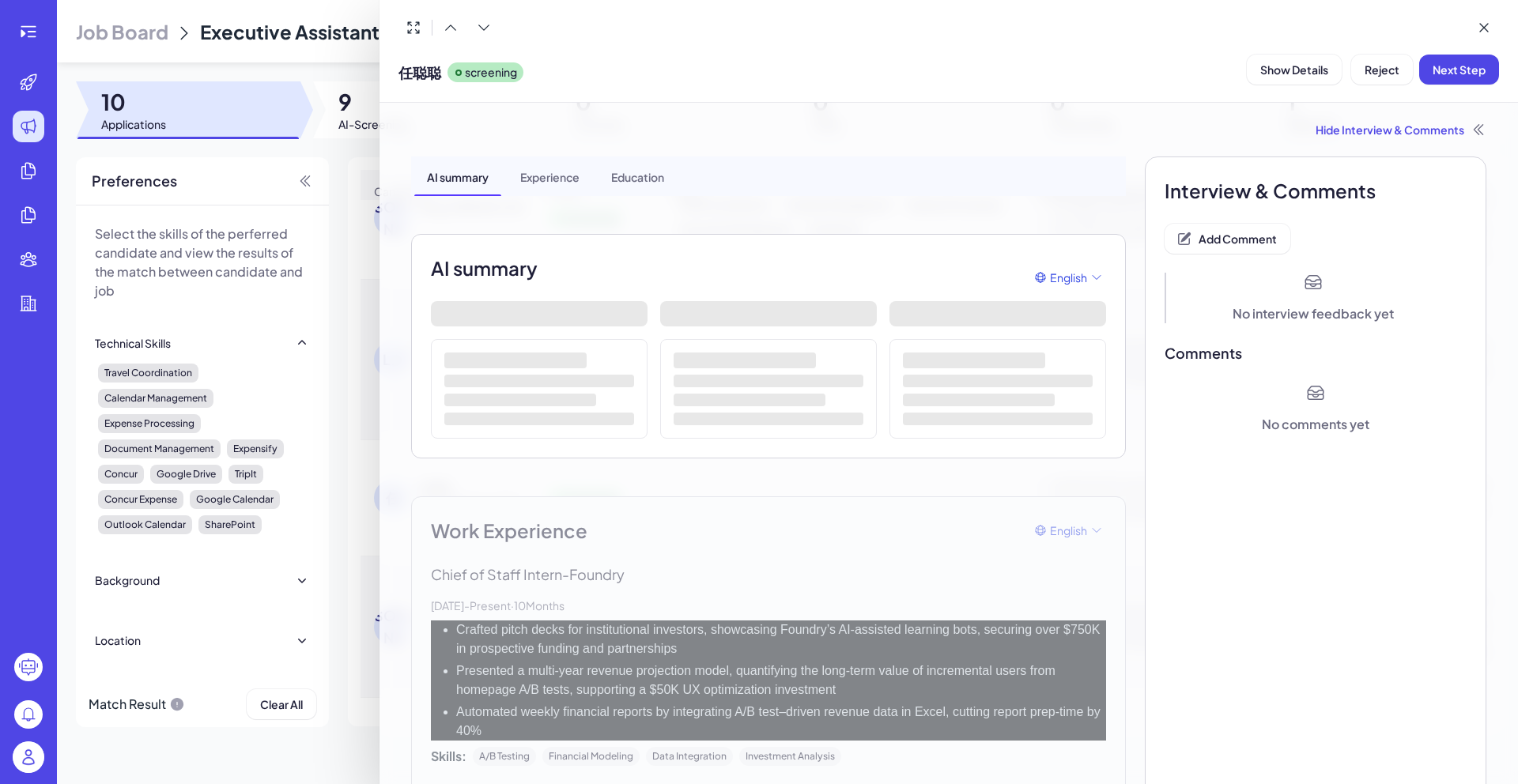
click at [329, 129] on div at bounding box center [759, 392] width 1518 height 784
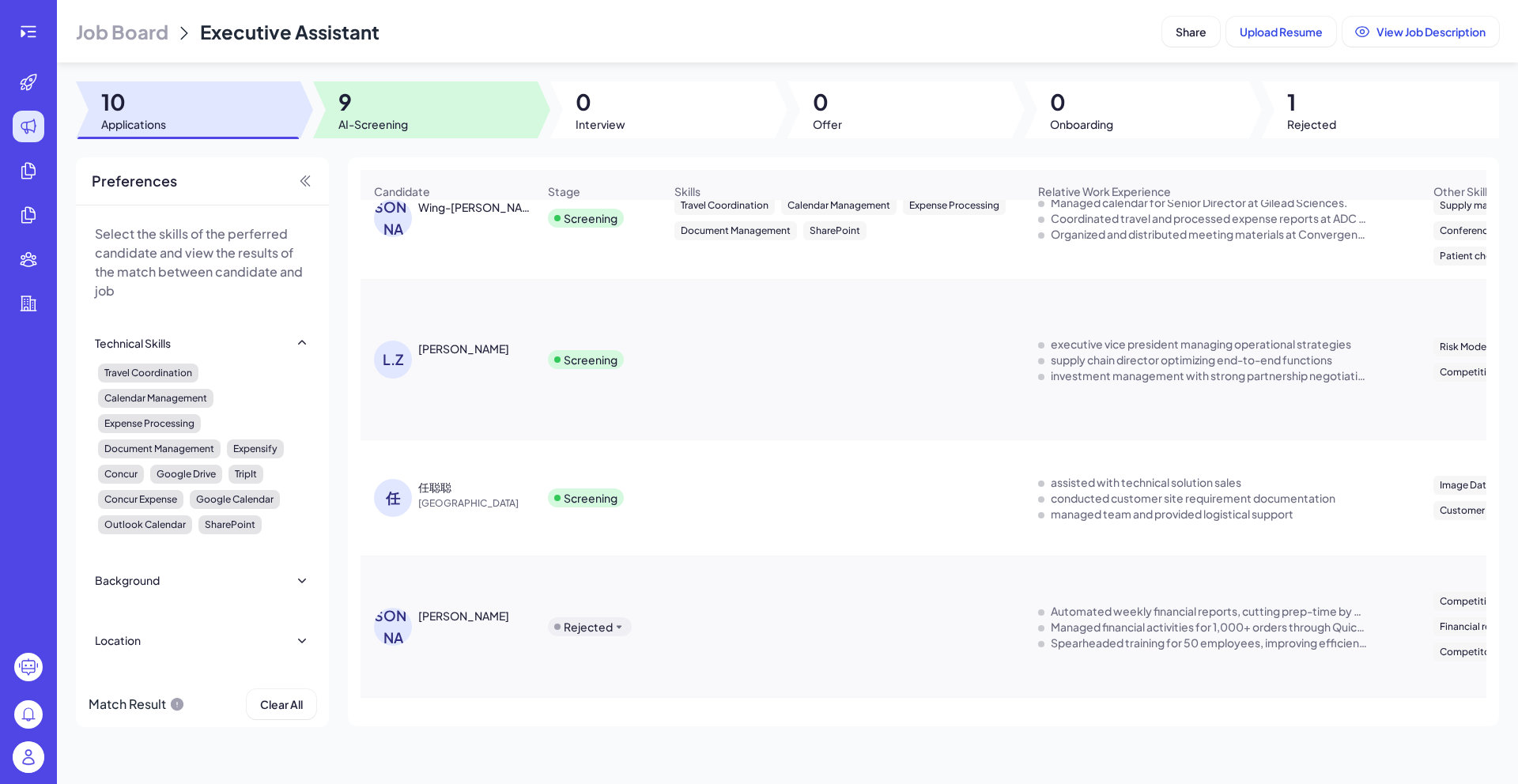
click at [350, 123] on span "AI-Screening" at bounding box center [372, 124] width 69 height 16
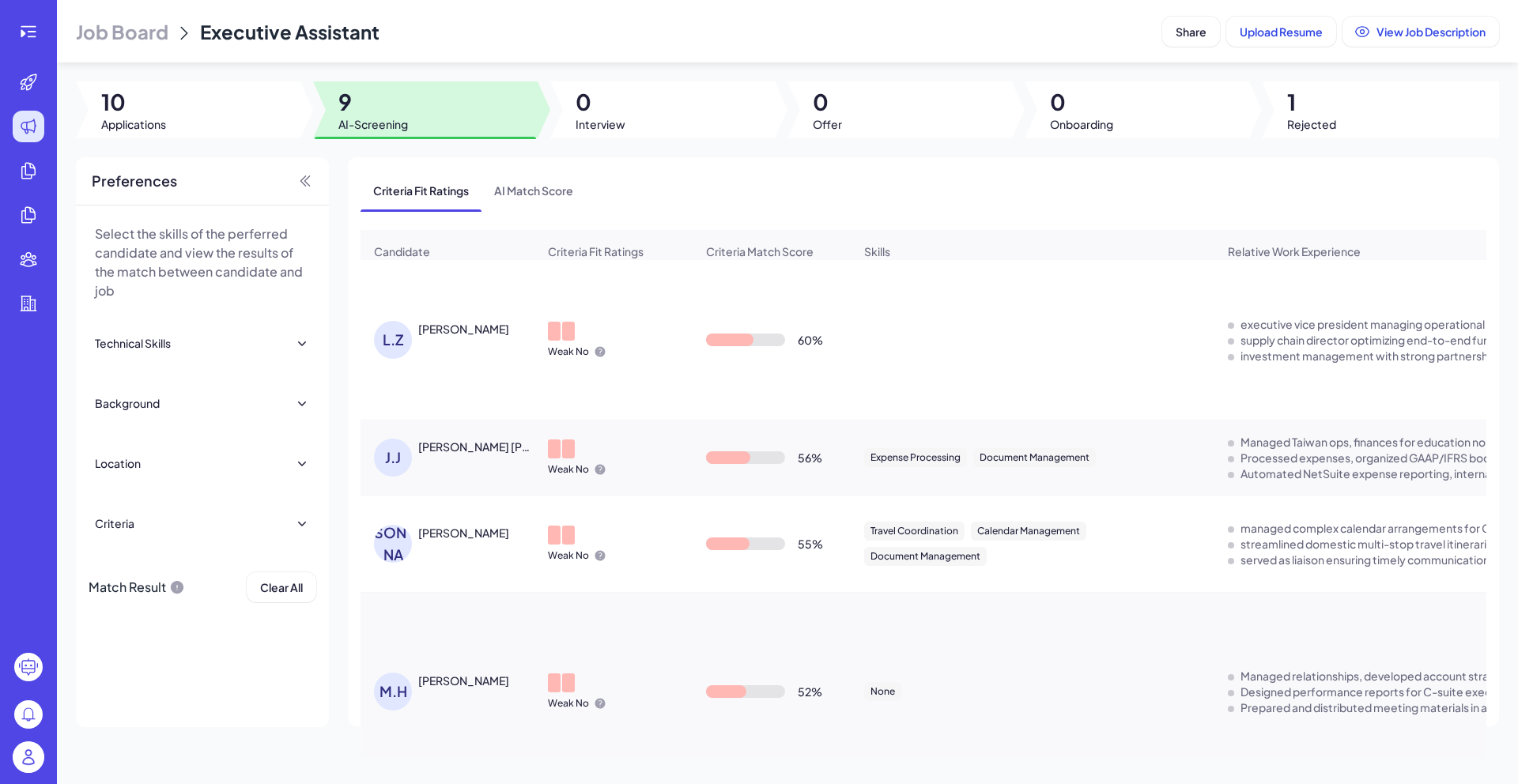
scroll to position [588, 0]
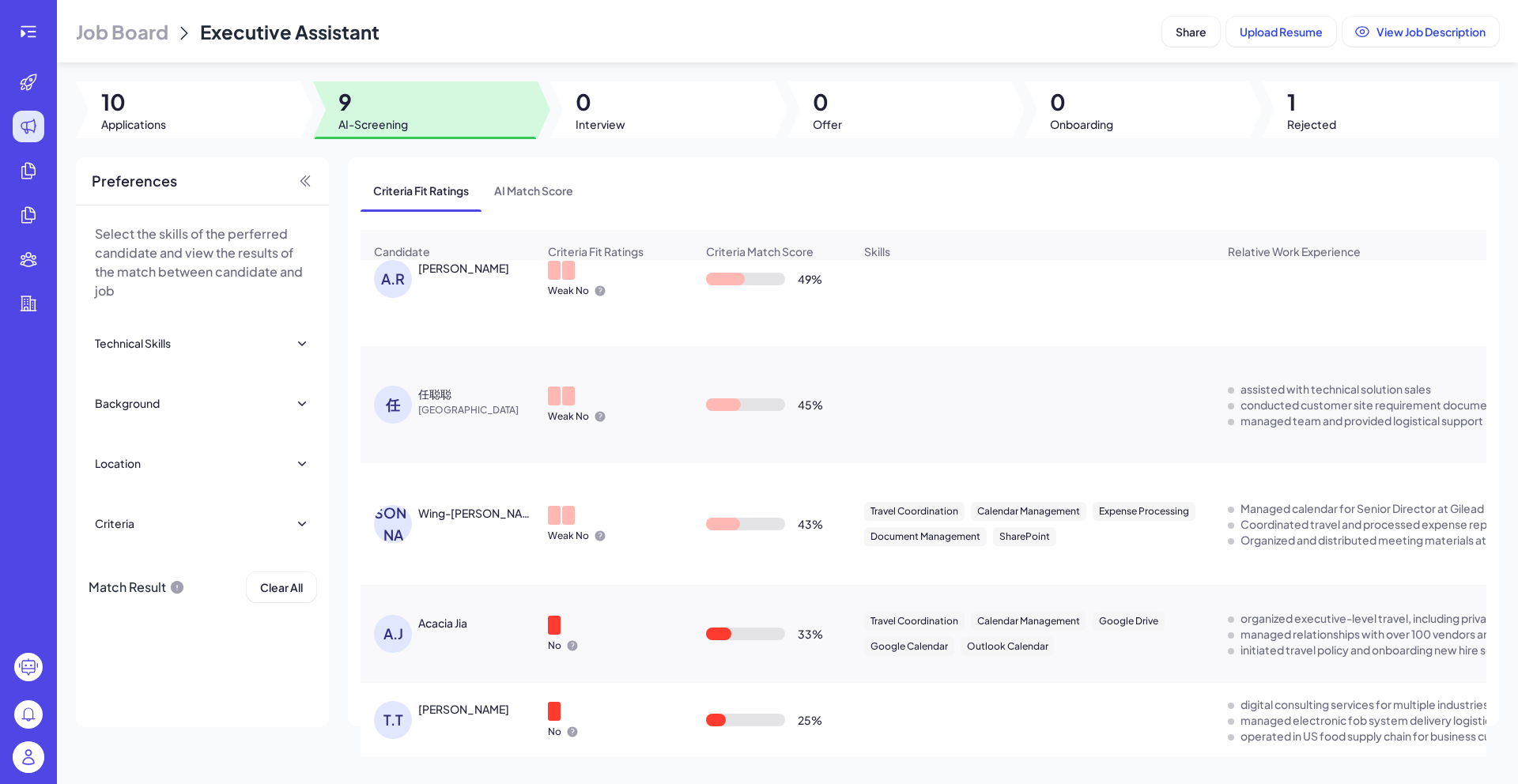
click at [437, 407] on span "[GEOGRAPHIC_DATA]" at bounding box center [478, 410] width 119 height 16
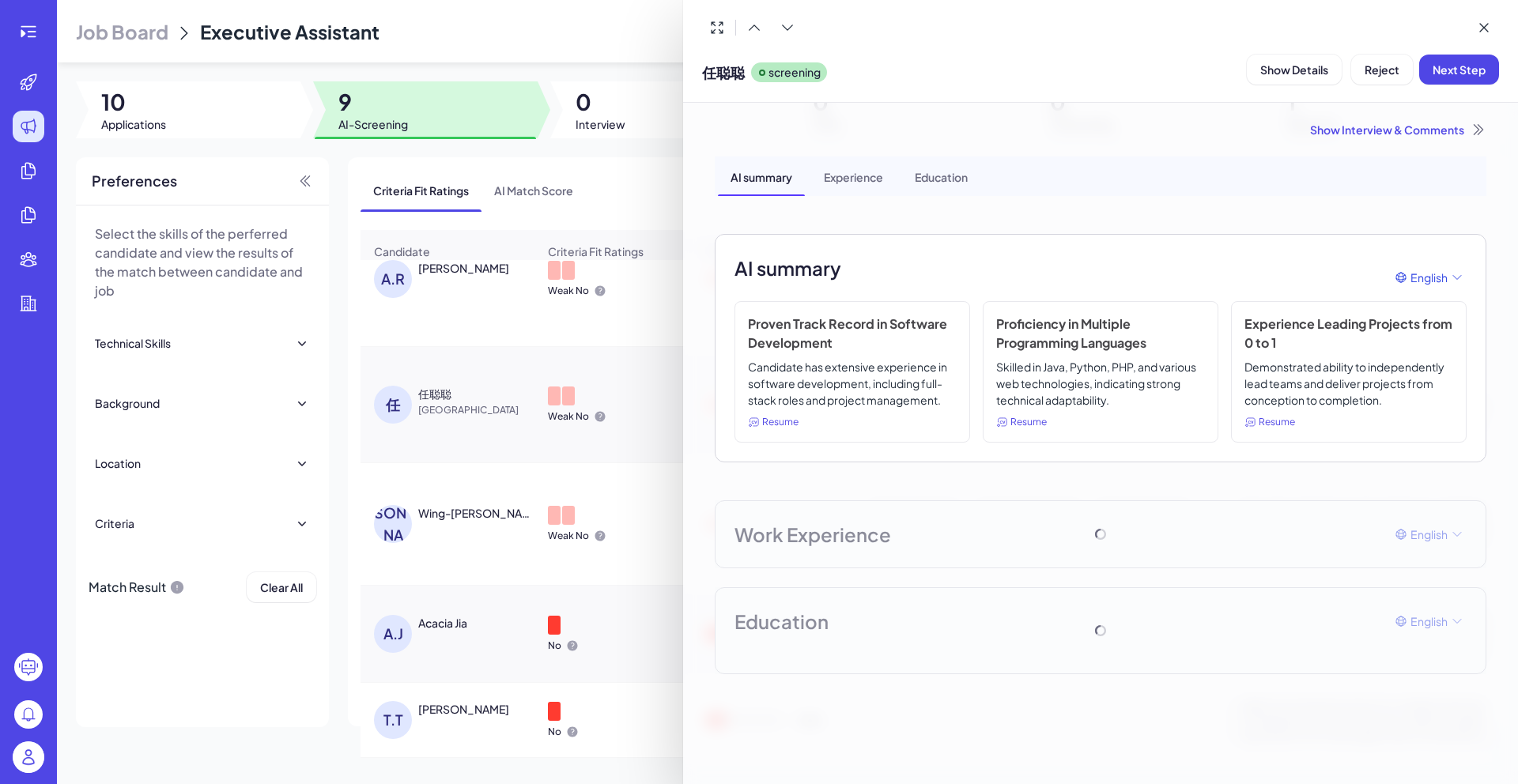
click at [1392, 128] on div "Show Interview & Comments" at bounding box center [1100, 130] width 771 height 16
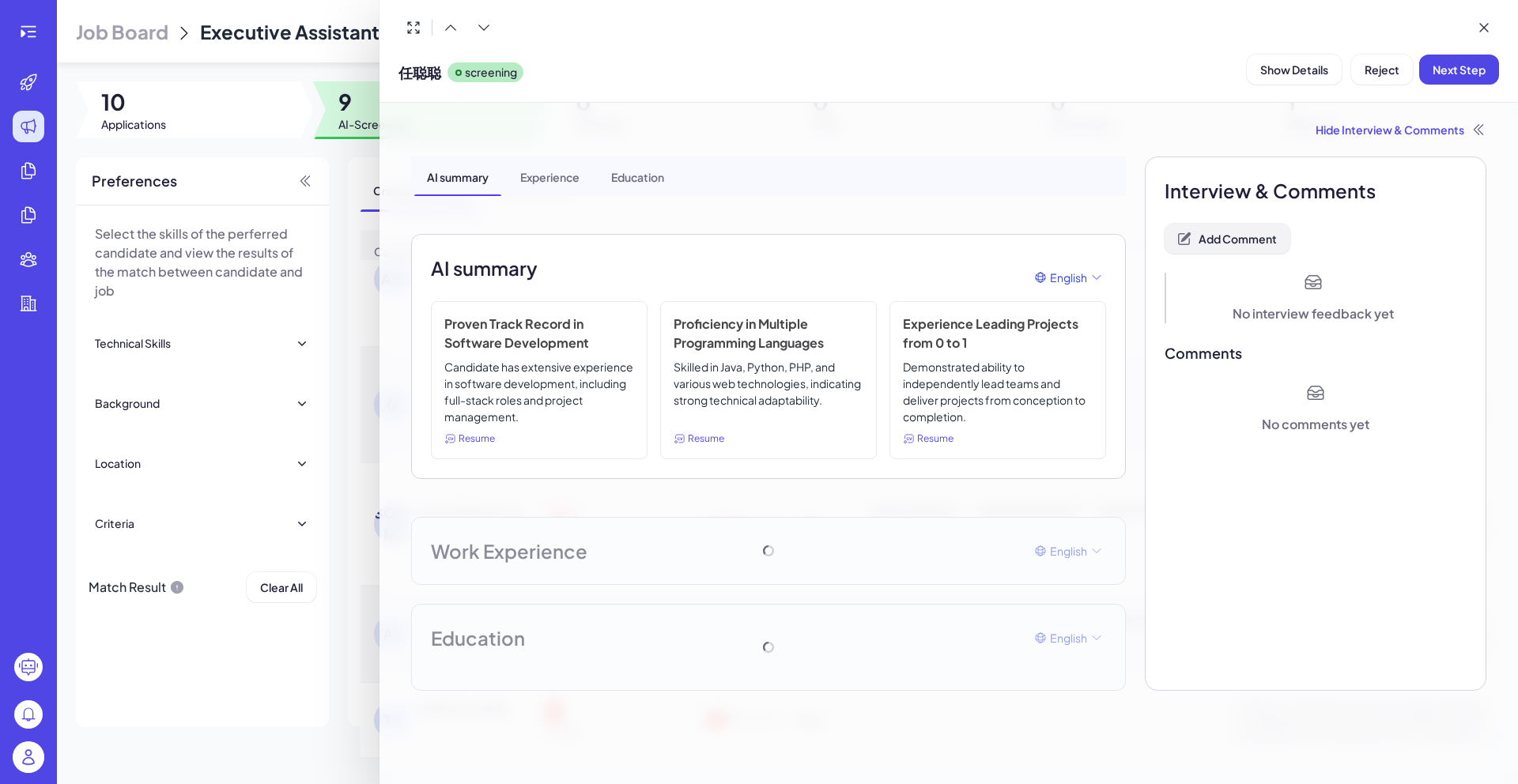
click at [1260, 241] on span "Add Comment" at bounding box center [1238, 238] width 79 height 15
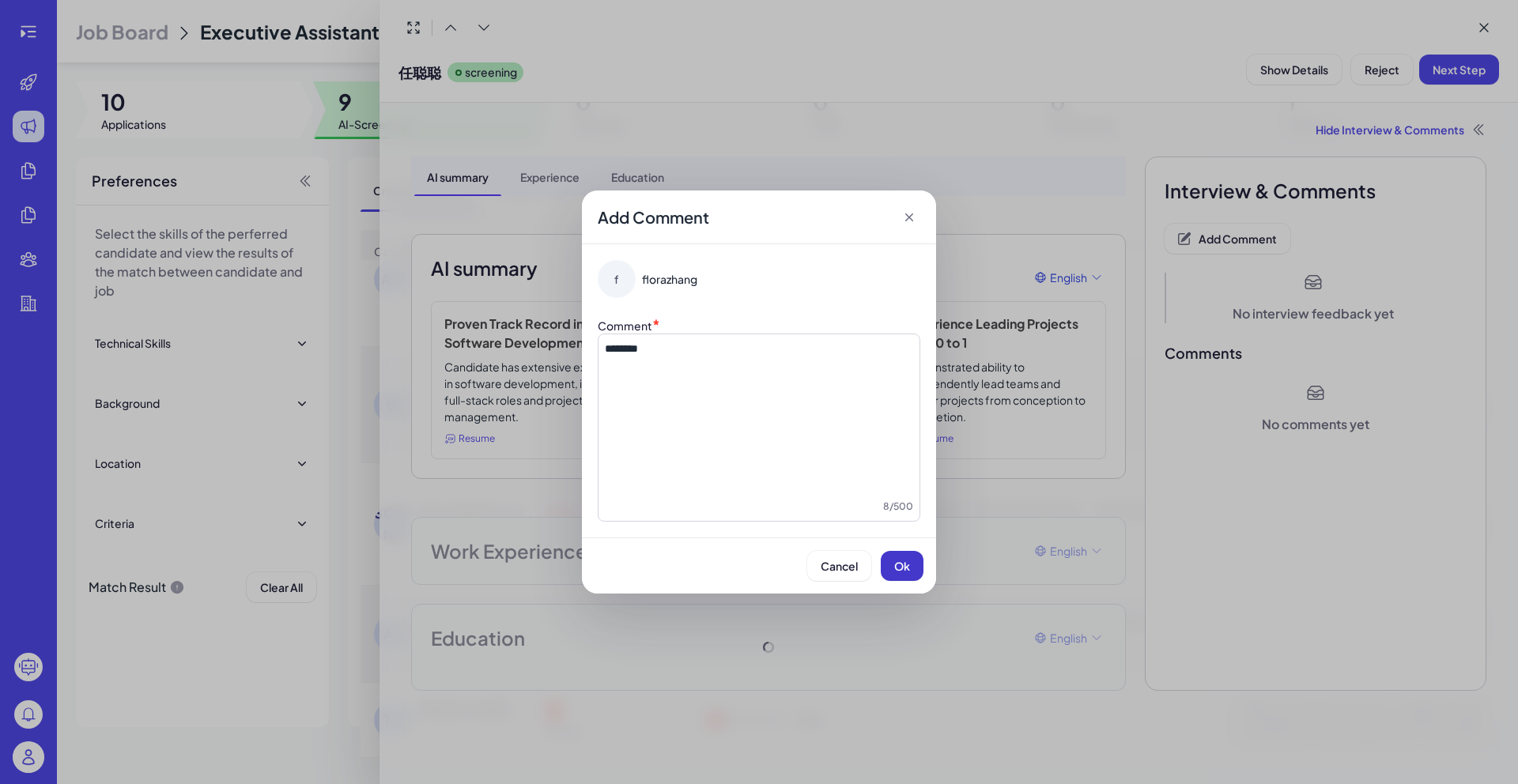
click at [895, 559] on span "Ok" at bounding box center [902, 565] width 16 height 15
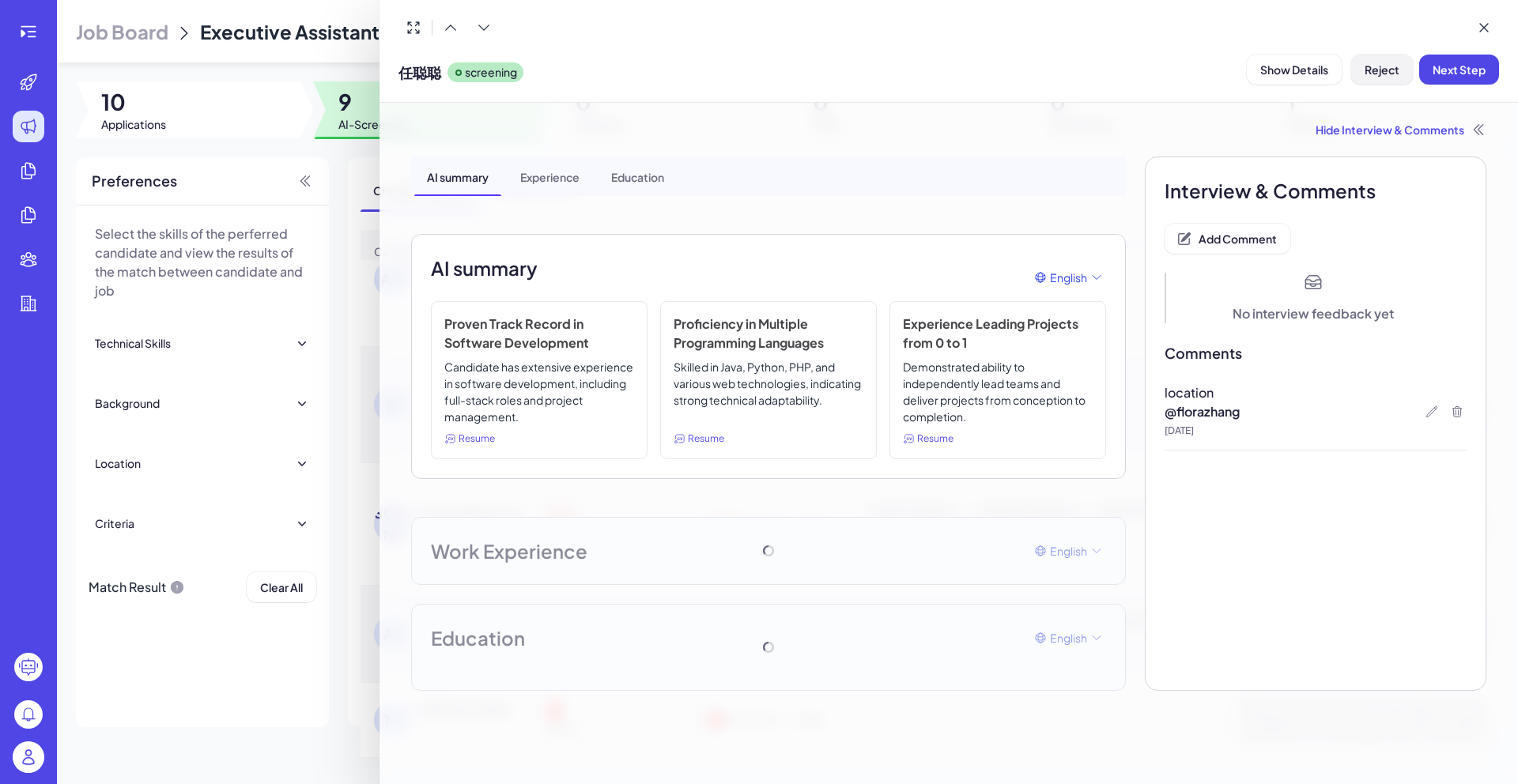
click at [1374, 79] on button "Reject" at bounding box center [1382, 69] width 62 height 30
click at [1461, 162] on button "Ok" at bounding box center [1468, 171] width 37 height 26
click at [277, 54] on div at bounding box center [759, 392] width 1518 height 784
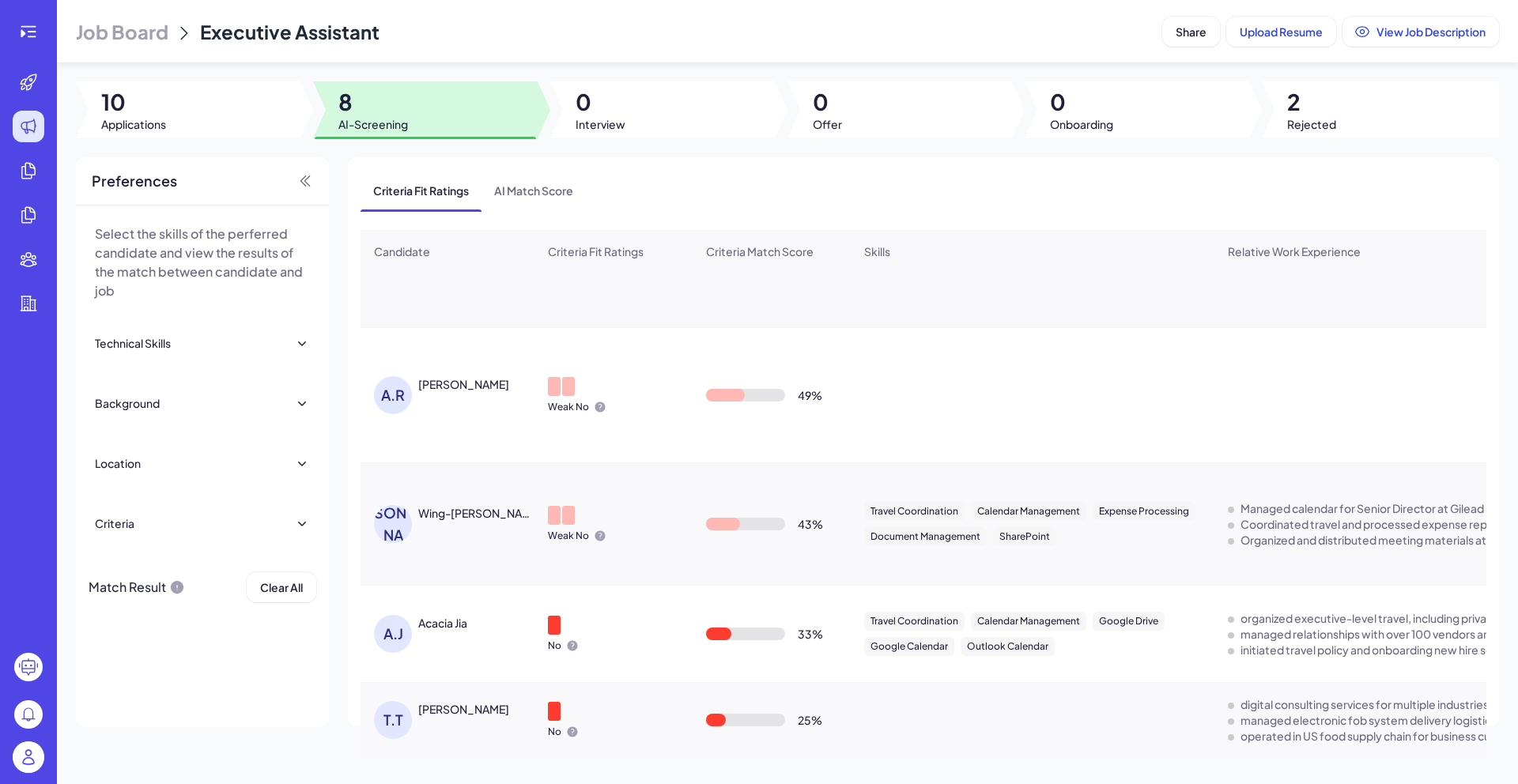
scroll to position [0, 0]
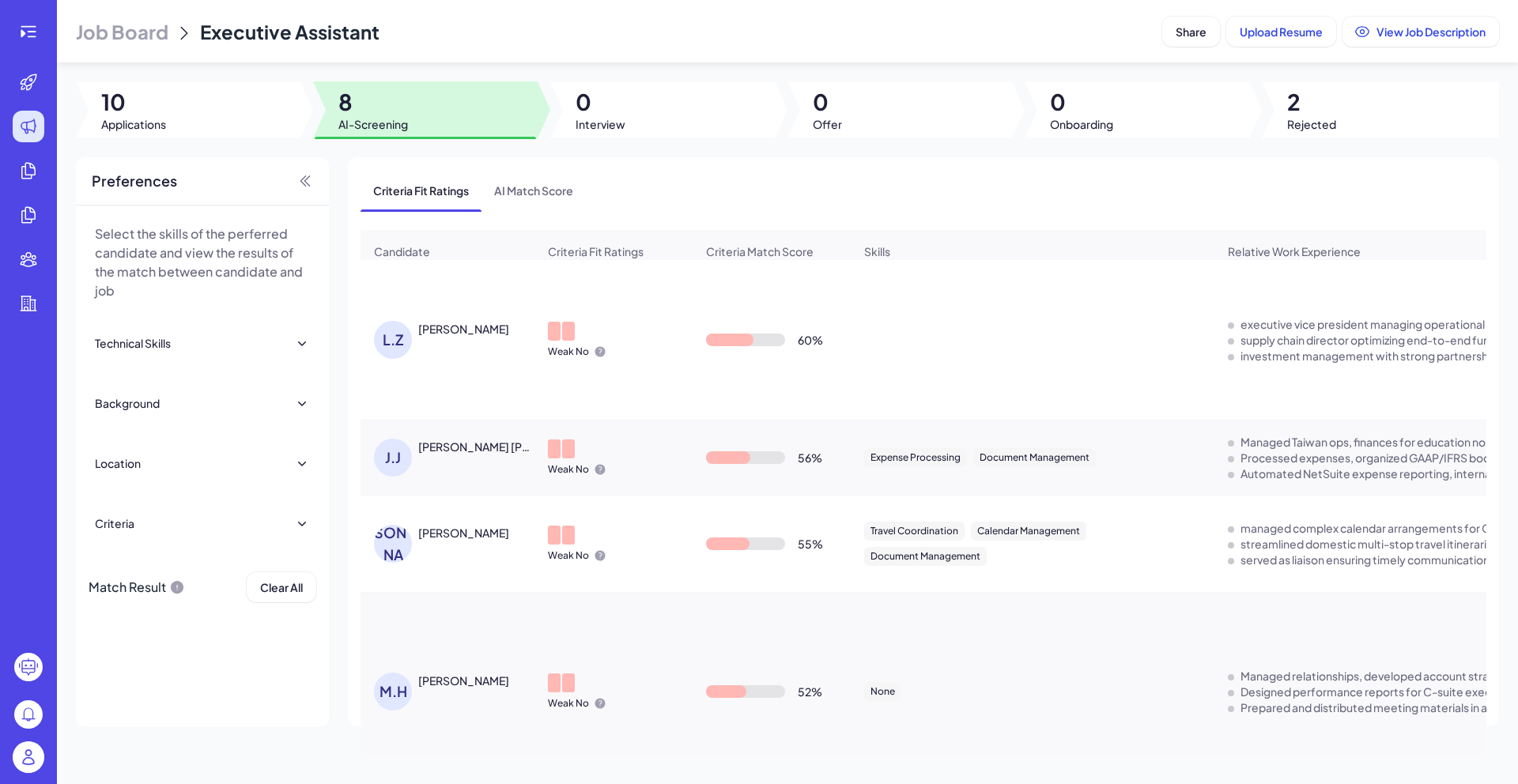
click at [471, 336] on div "[PERSON_NAME]" at bounding box center [464, 329] width 91 height 16
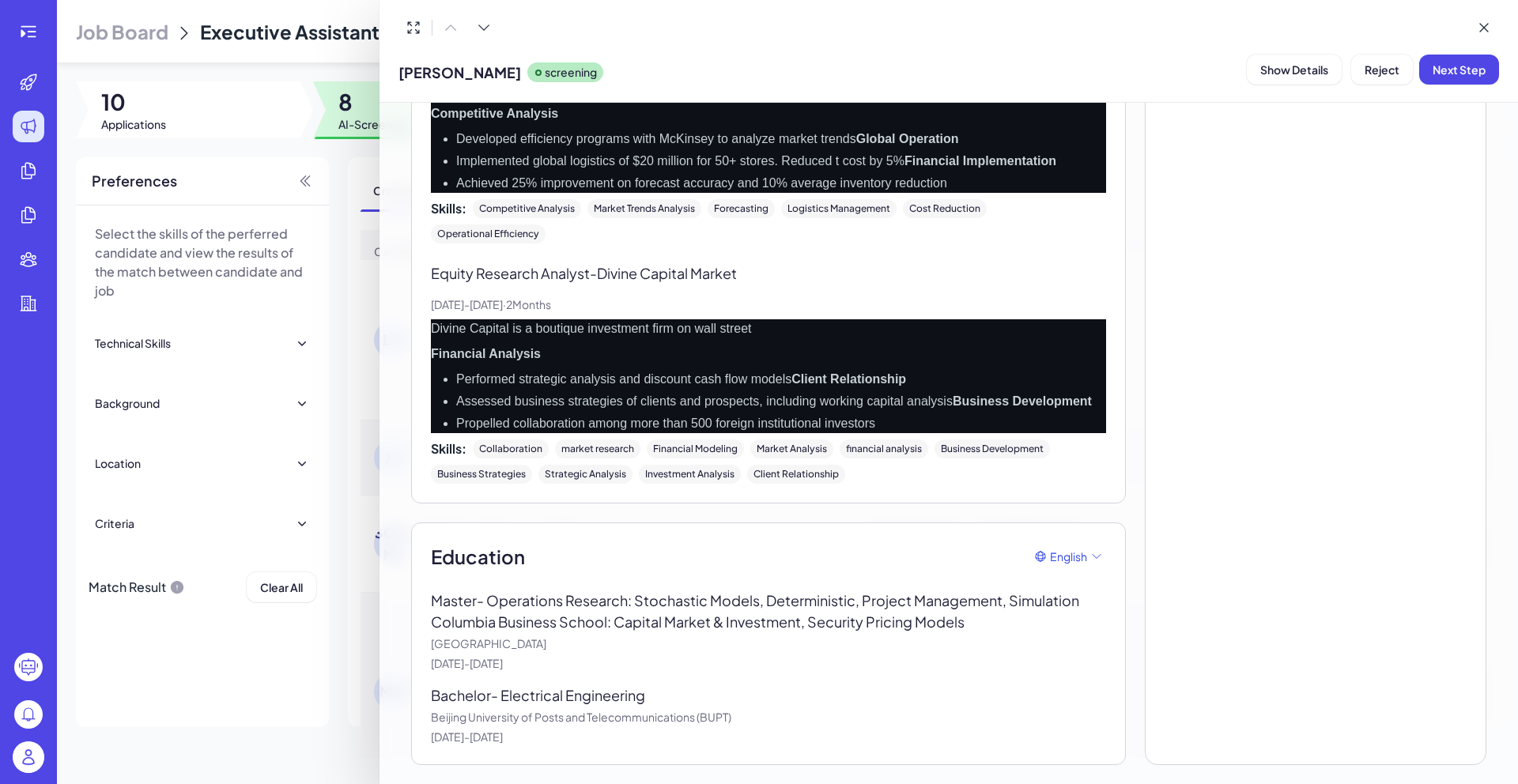
scroll to position [2291, 0]
drag, startPoint x: 437, startPoint y: 414, endPoint x: 695, endPoint y: 744, distance: 418.9
copy div "Lore Ipsumdolor Sitamet Consectet Adip Elitseddo/Eiusm te Incid - Utlabo Et Dol…"
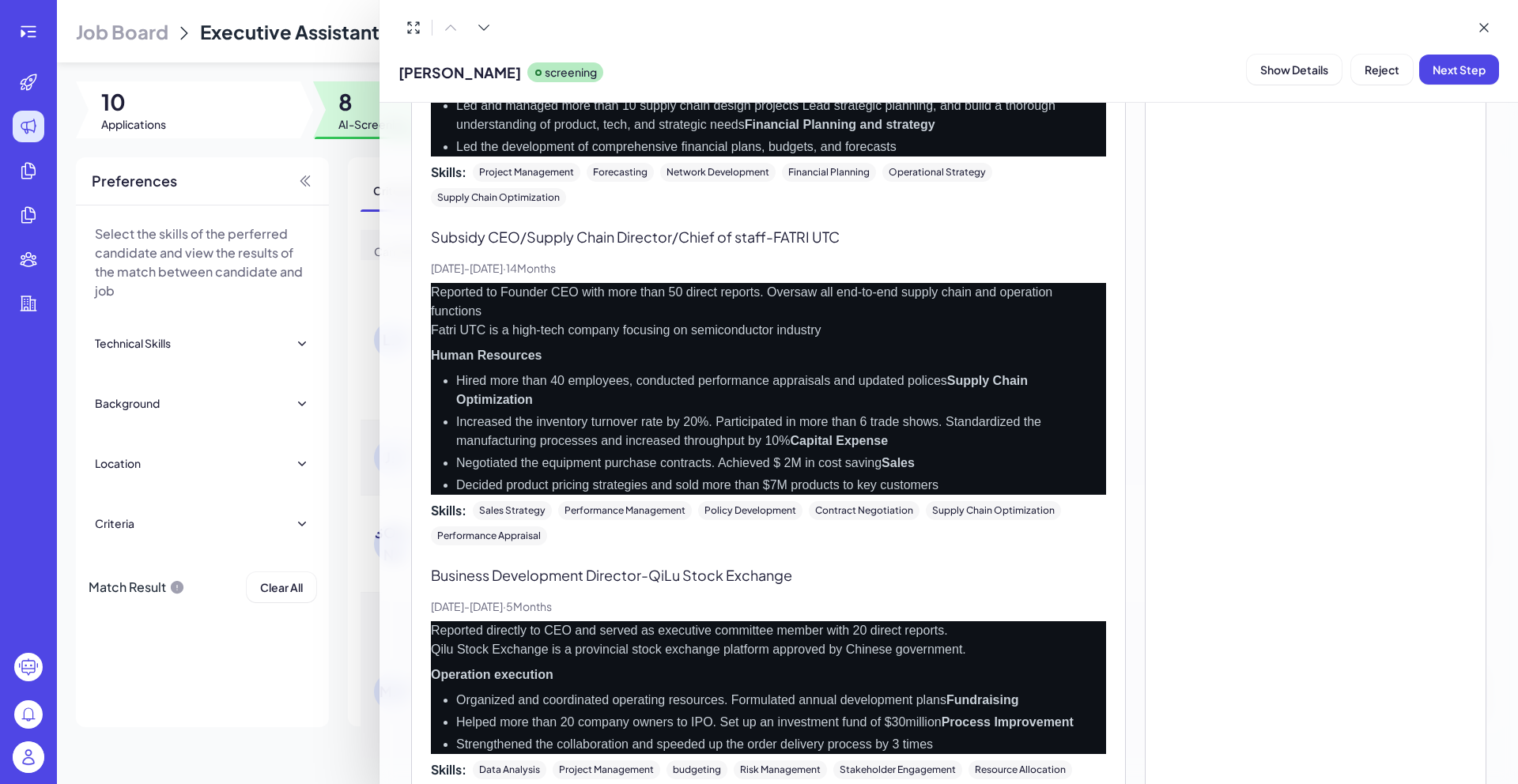
scroll to position [0, 0]
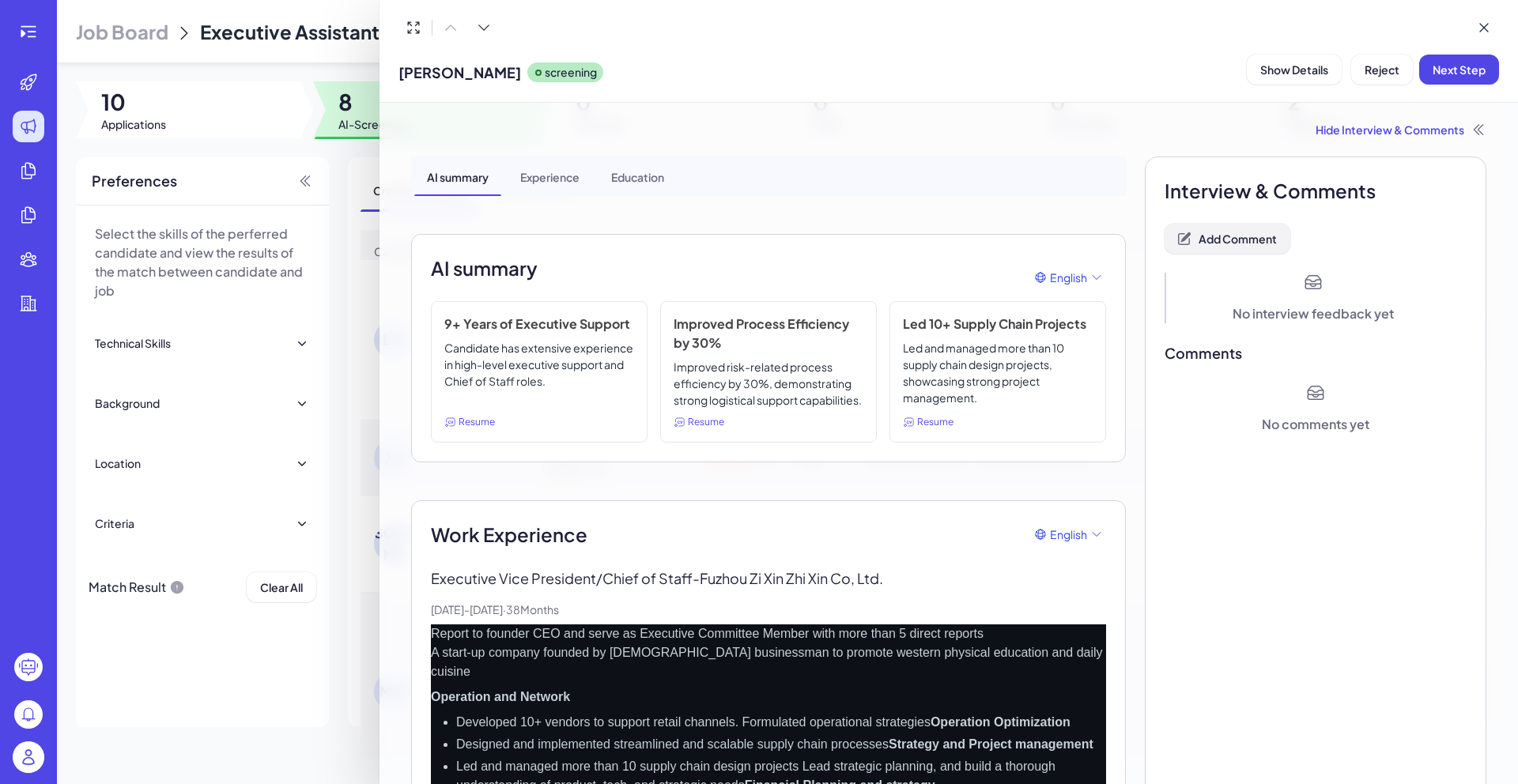
click at [1244, 234] on span "Add Comment" at bounding box center [1238, 238] width 79 height 15
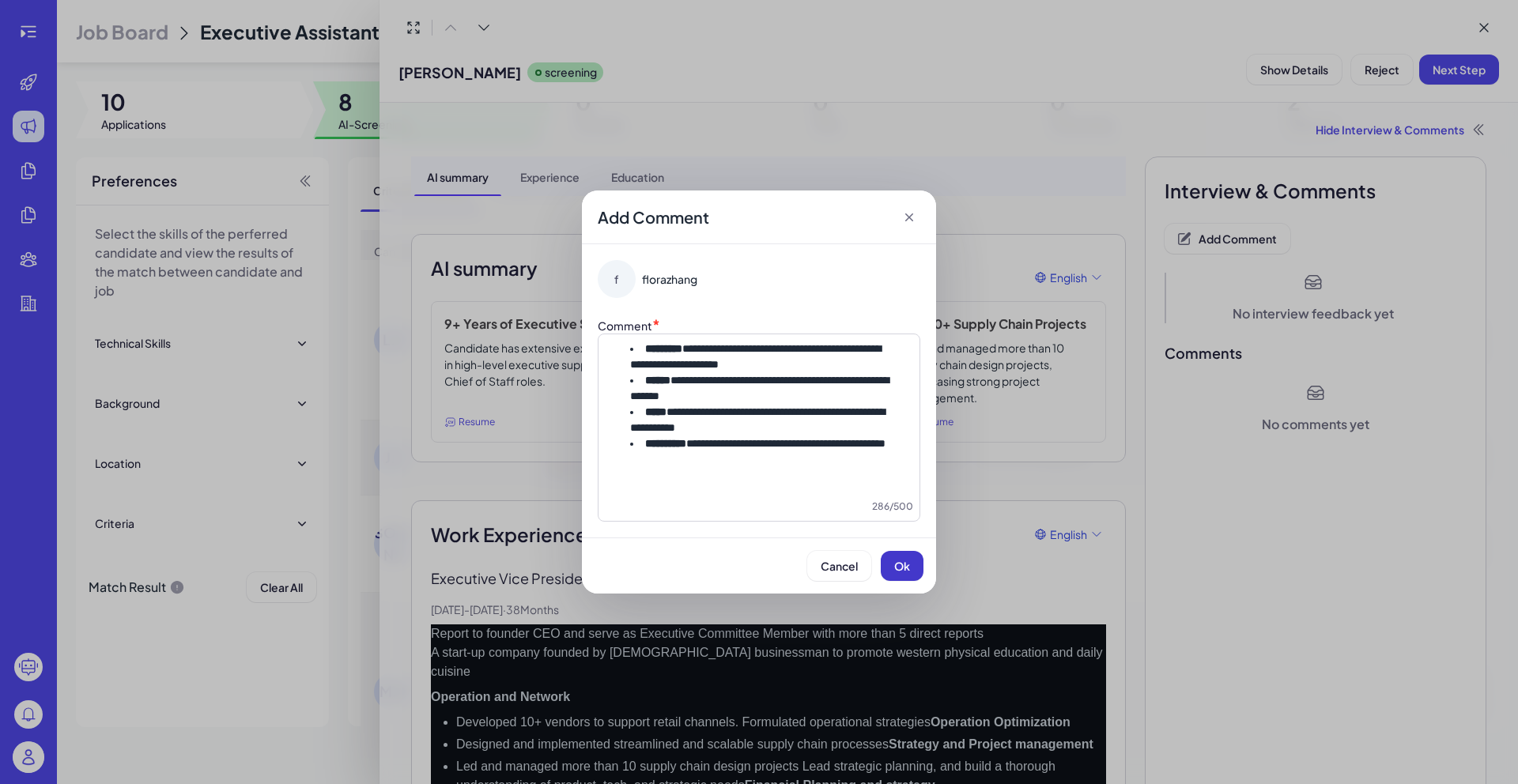
click at [897, 581] on button "Ok" at bounding box center [902, 565] width 43 height 30
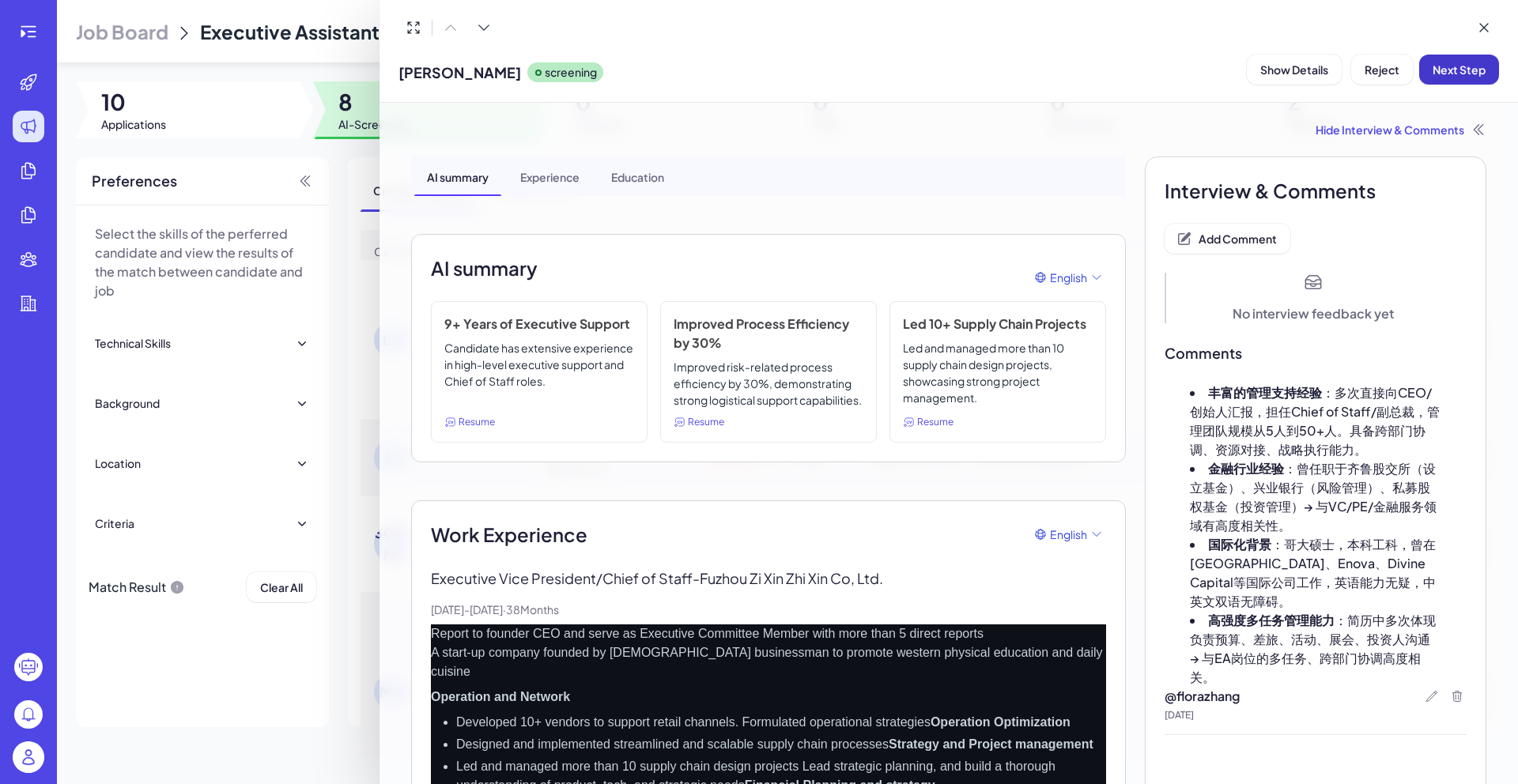
click at [1467, 71] on span "Next Step" at bounding box center [1459, 69] width 53 height 15
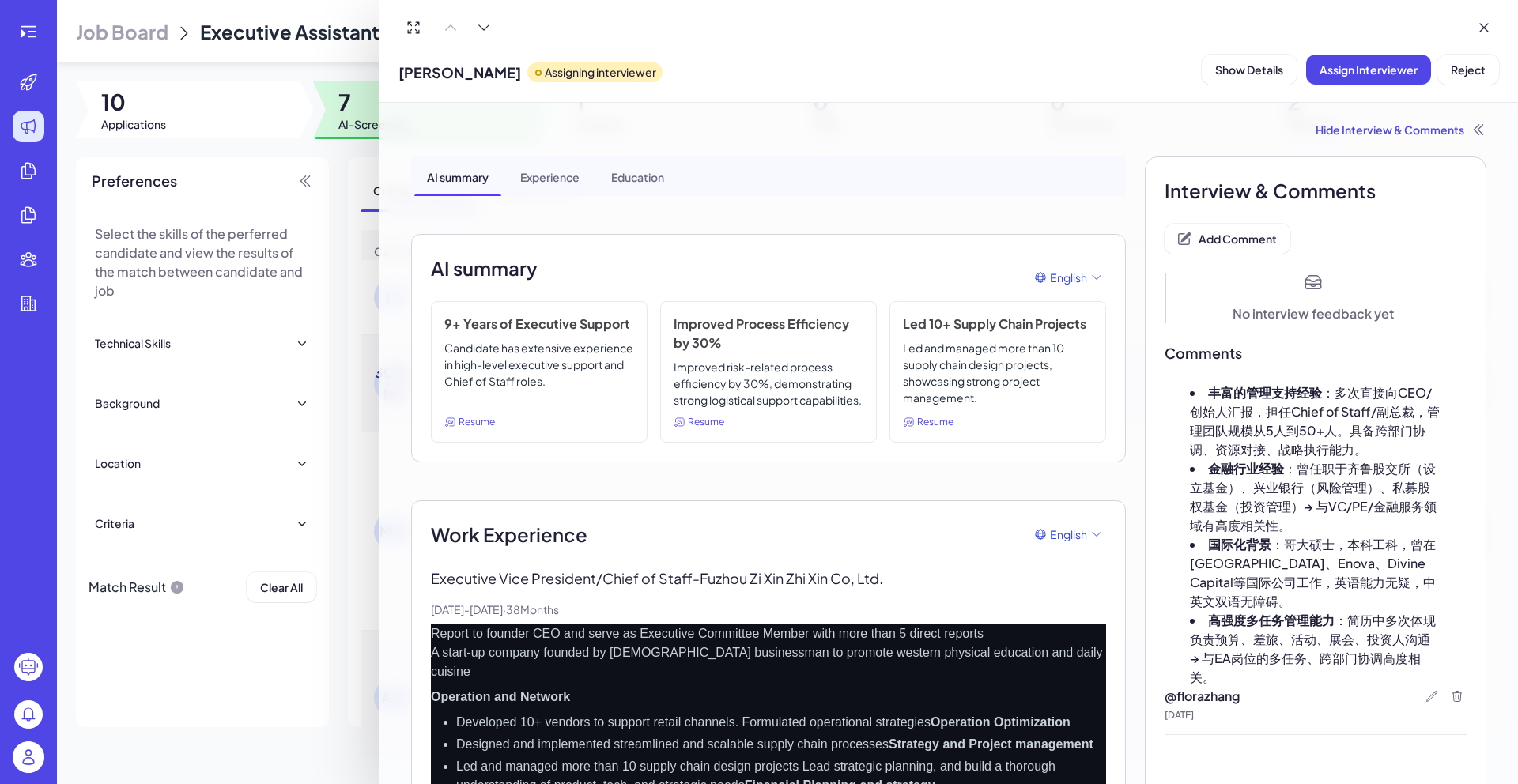
click at [339, 155] on div at bounding box center [759, 392] width 1518 height 784
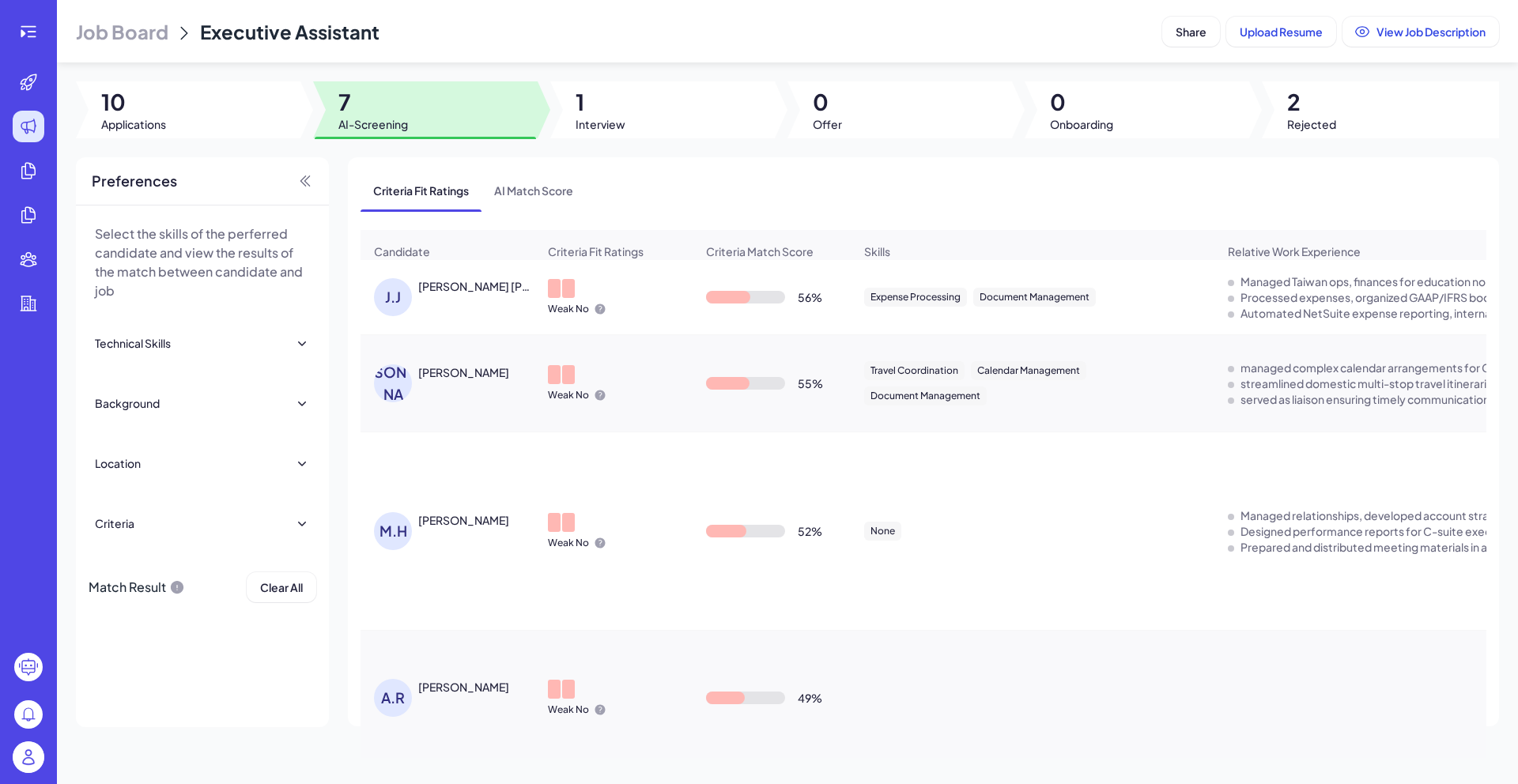
click at [438, 292] on div "[PERSON_NAME] [PERSON_NAME]" at bounding box center [477, 286] width 117 height 16
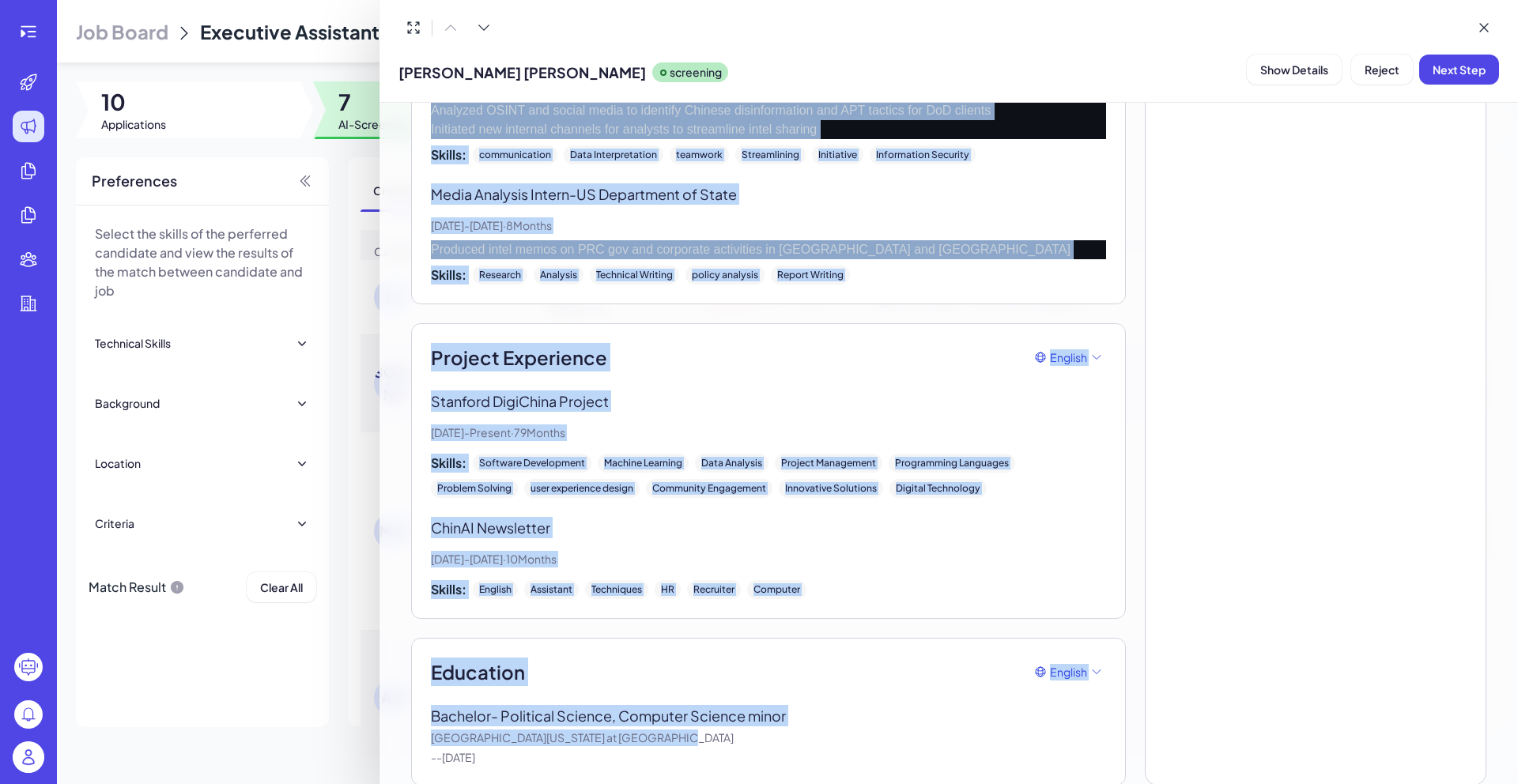
scroll to position [1357, 0]
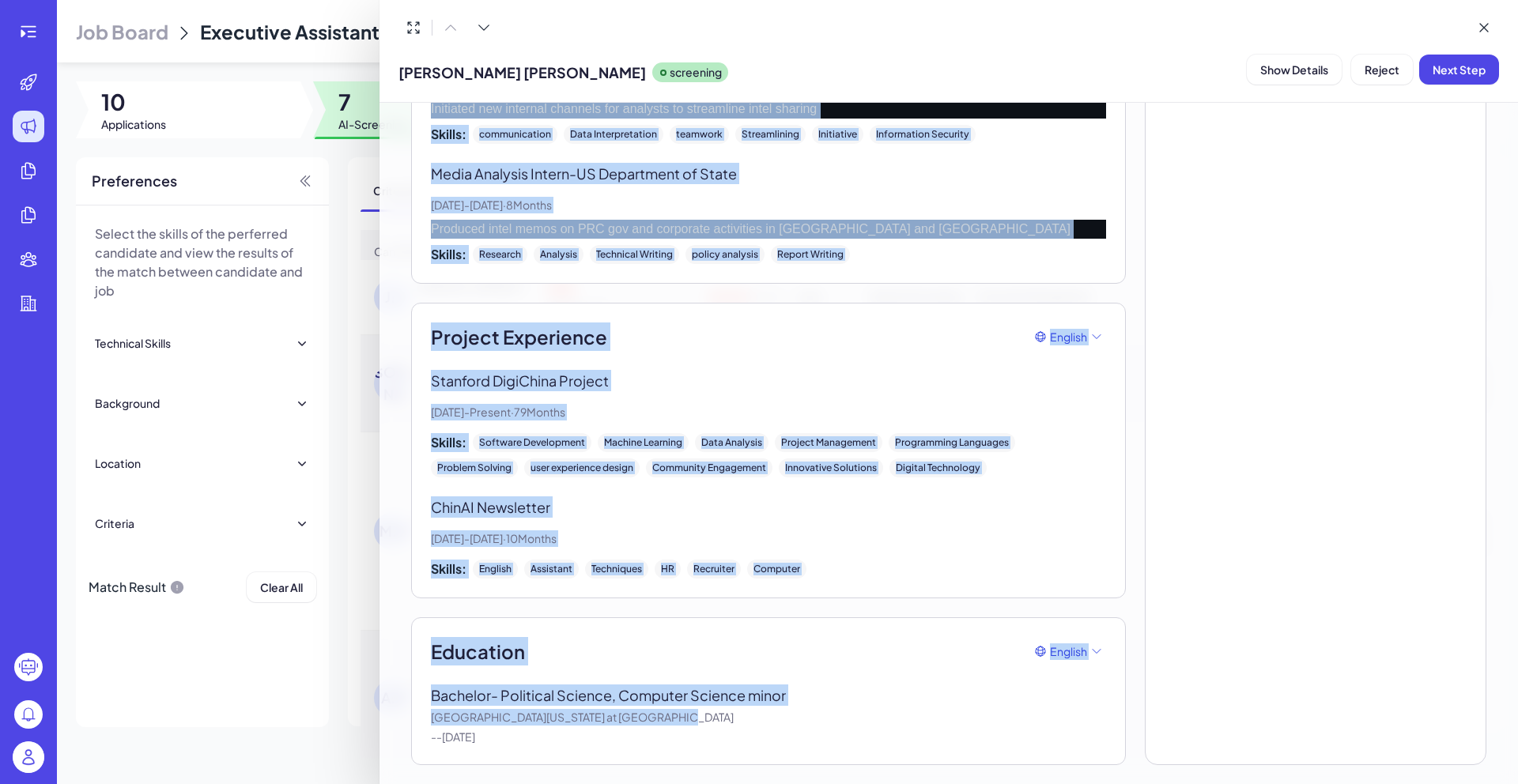
drag, startPoint x: 425, startPoint y: 332, endPoint x: 662, endPoint y: 764, distance: 492.7
copy div "Lore Ipsumdolor Sitamet Consecteturadi Elitseddoei - TEMP Incidid ut Laboreetdo…"
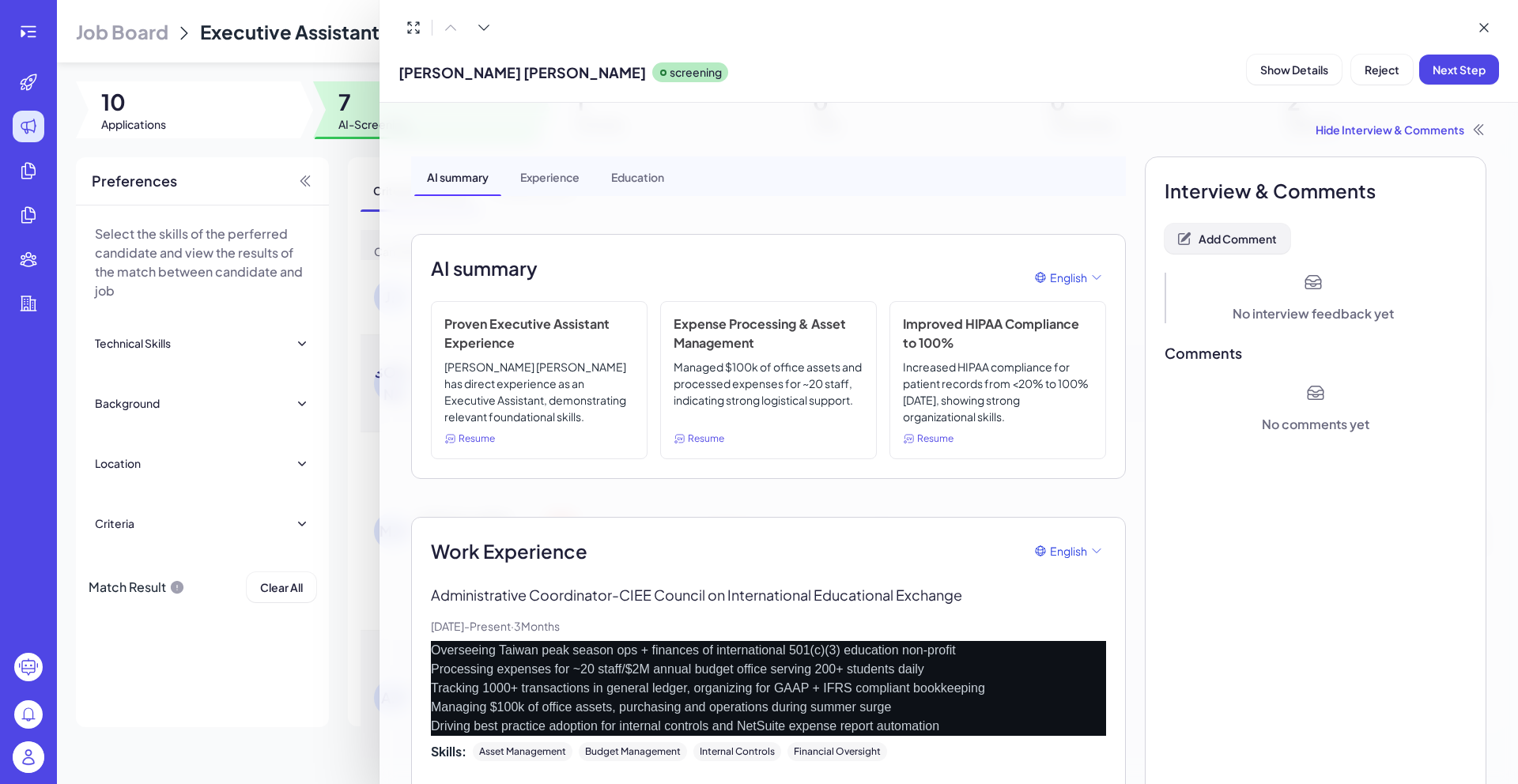
click at [1230, 232] on span "Add Comment" at bounding box center [1238, 238] width 79 height 15
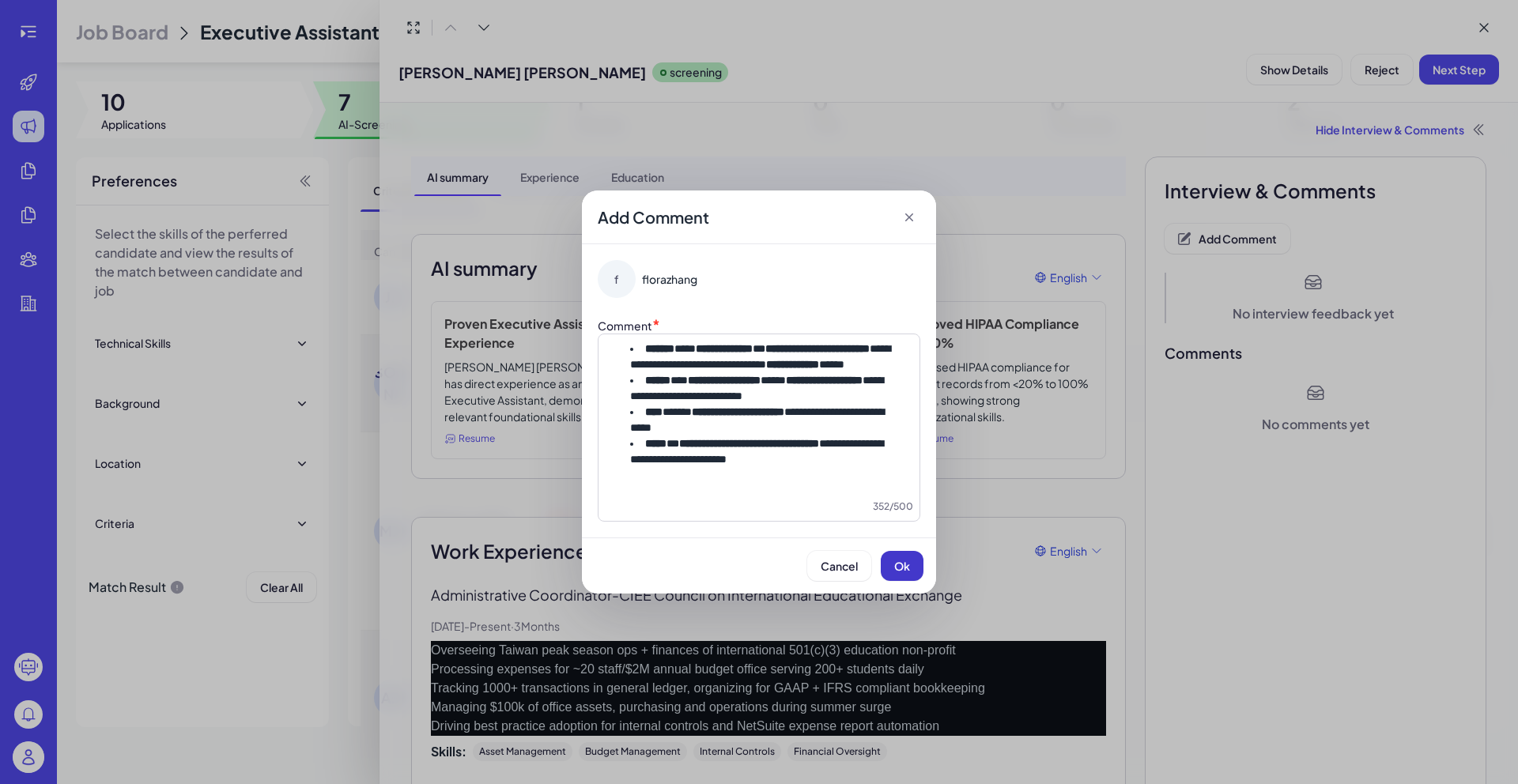
click at [889, 581] on button "Ok" at bounding box center [902, 565] width 43 height 30
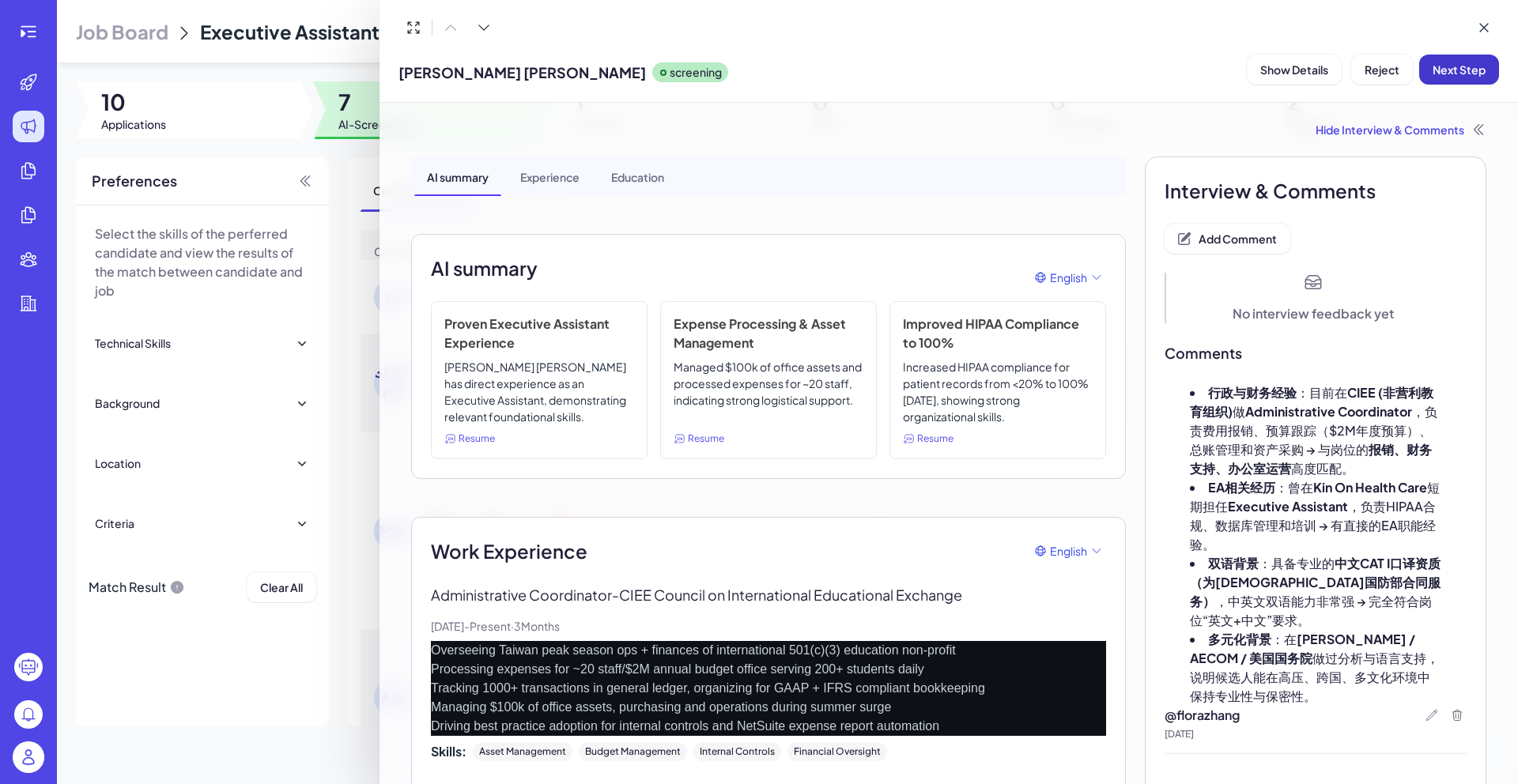
click at [1459, 71] on span "Next Step" at bounding box center [1459, 69] width 53 height 15
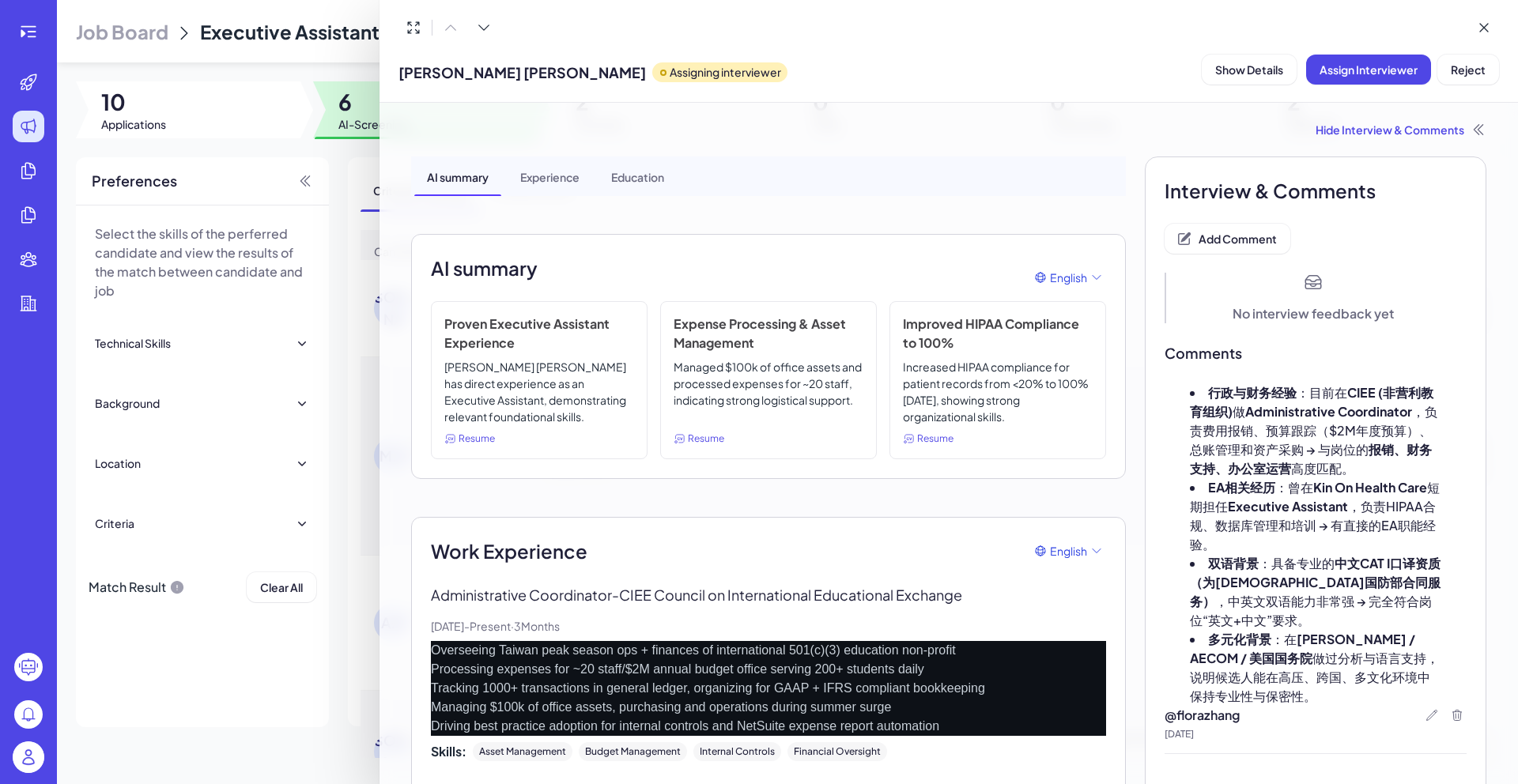
click at [352, 161] on div at bounding box center [759, 392] width 1518 height 784
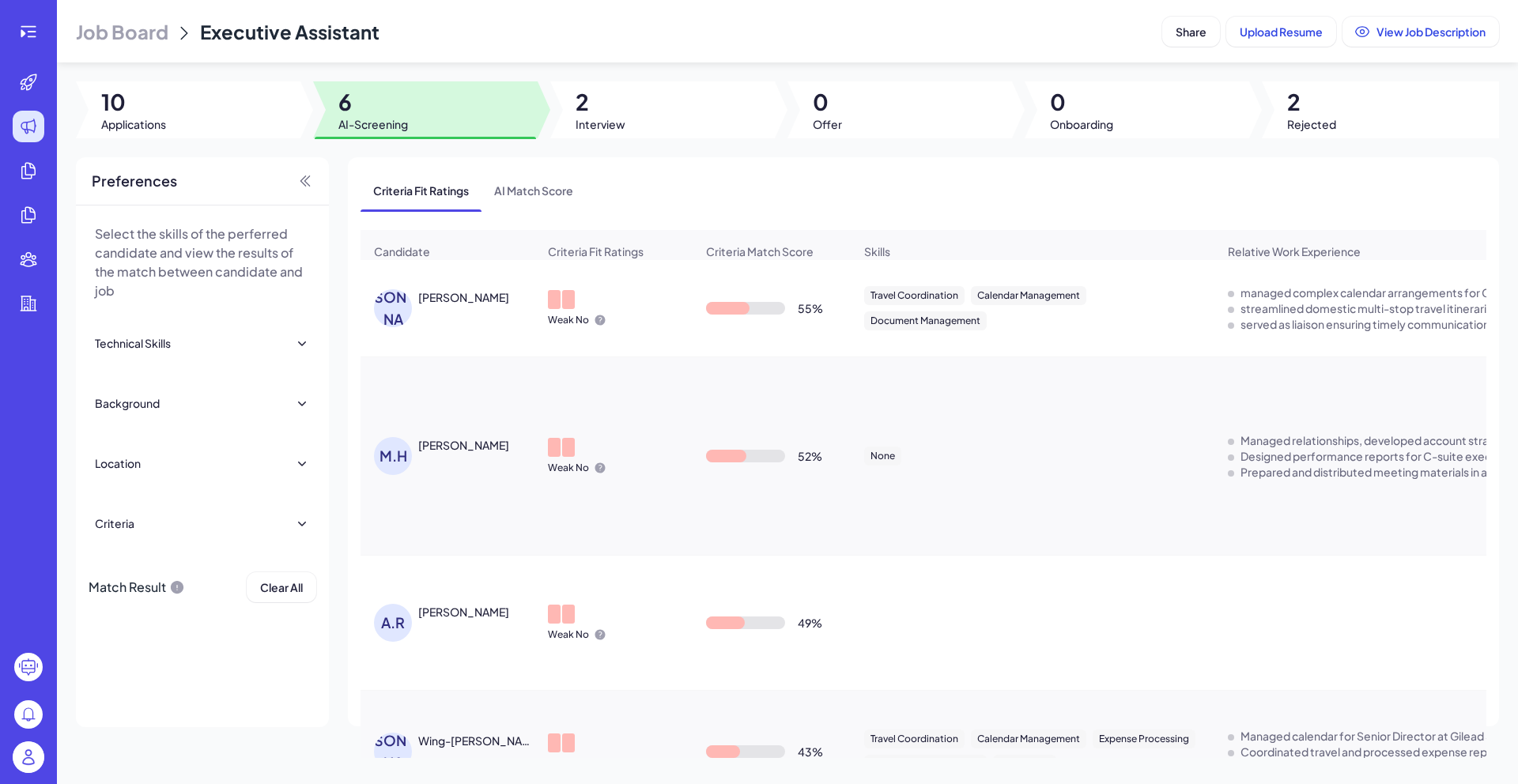
click at [425, 323] on div "[PERSON_NAME]" at bounding box center [455, 308] width 163 height 38
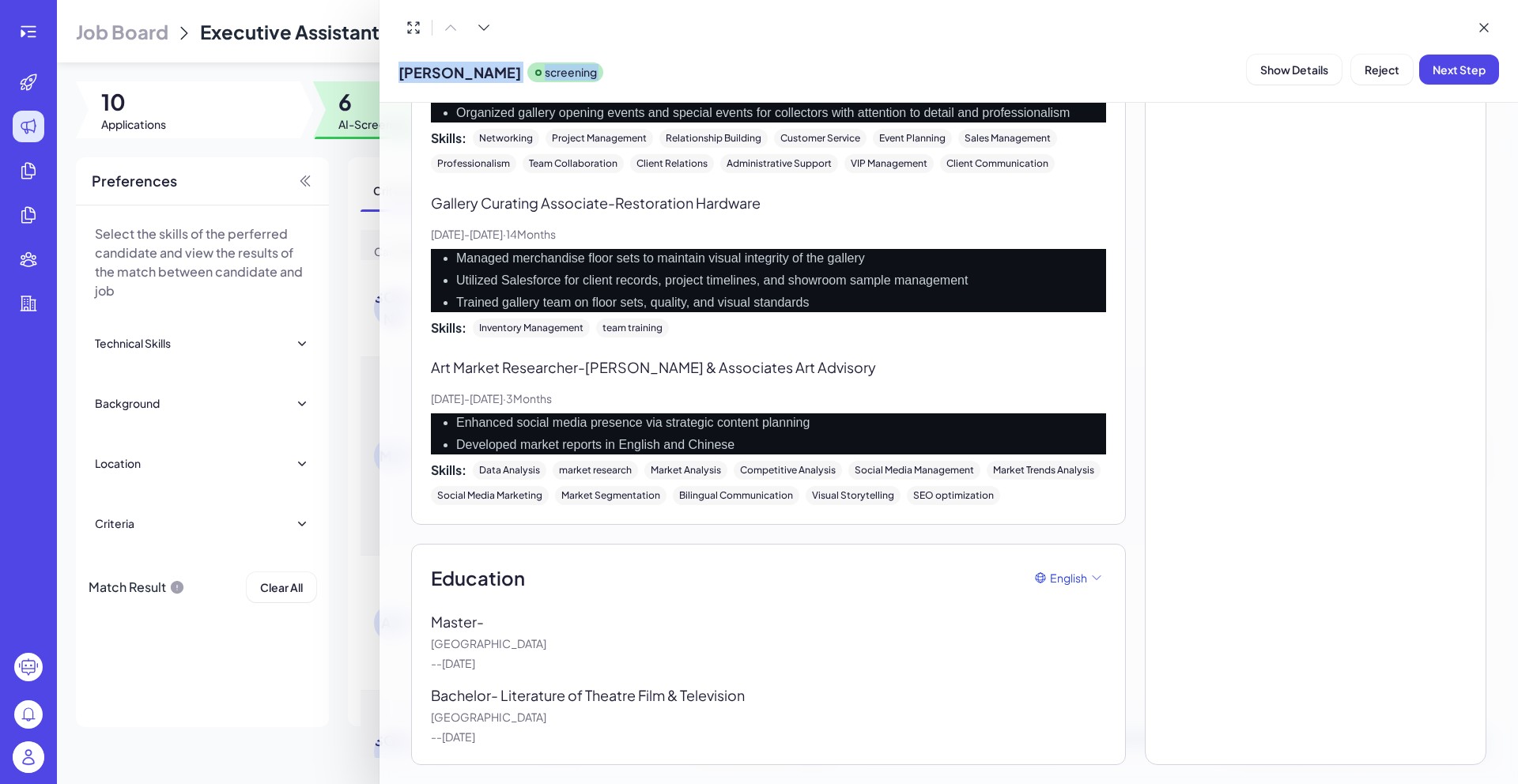
scroll to position [828, 0]
drag, startPoint x: 502, startPoint y: 231, endPoint x: 571, endPoint y: 736, distance: 509.7
click at [571, 736] on div "AI summary Experience Education AI summary English Proficient in Calendar Manag…" at bounding box center [768, 59] width 715 height 1412
copy div "Lore Ipsumdolor Sitamet Consectet Adipiscin - ELI Seddoei Tem, 1053 - Incidid ·…"
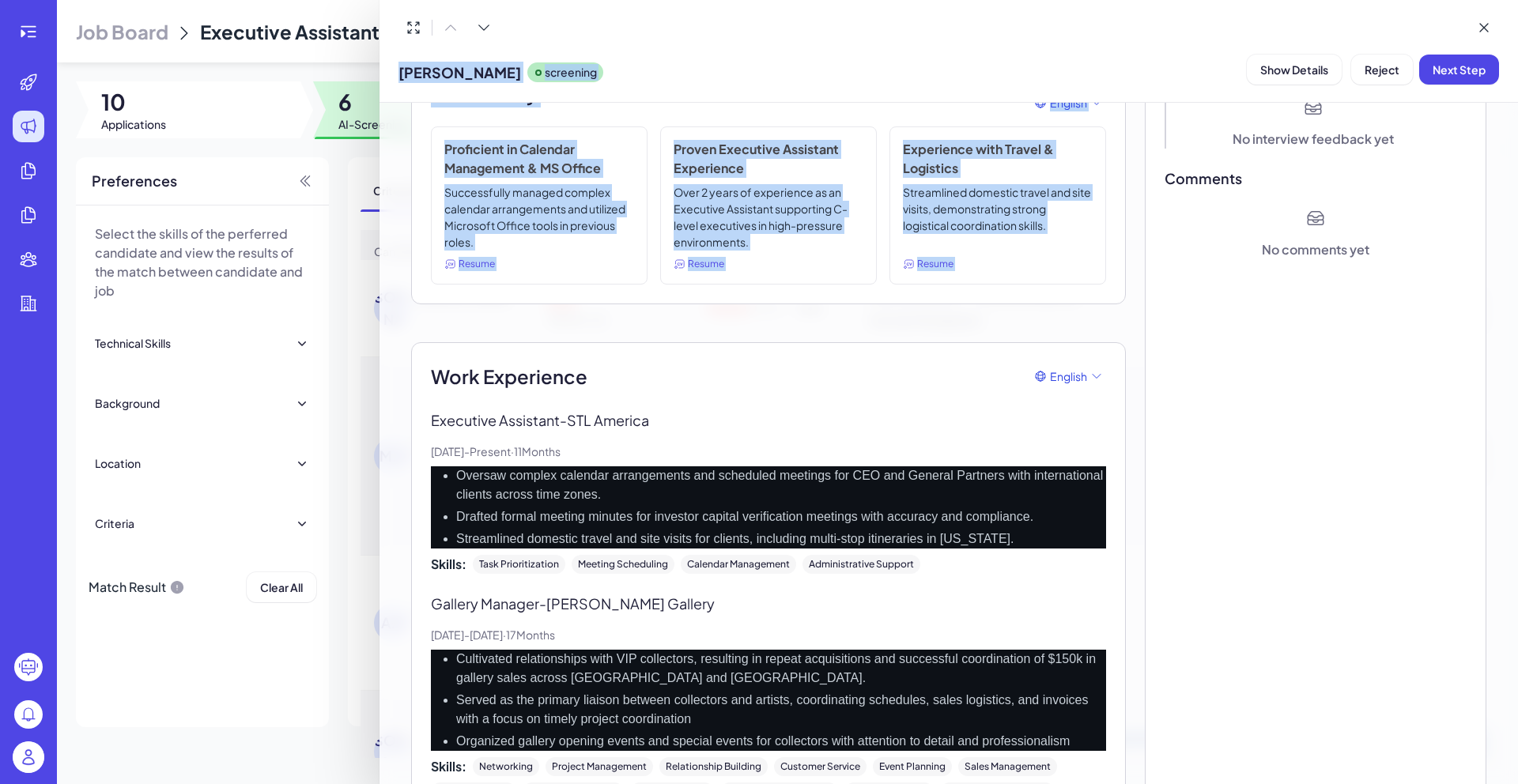
scroll to position [0, 0]
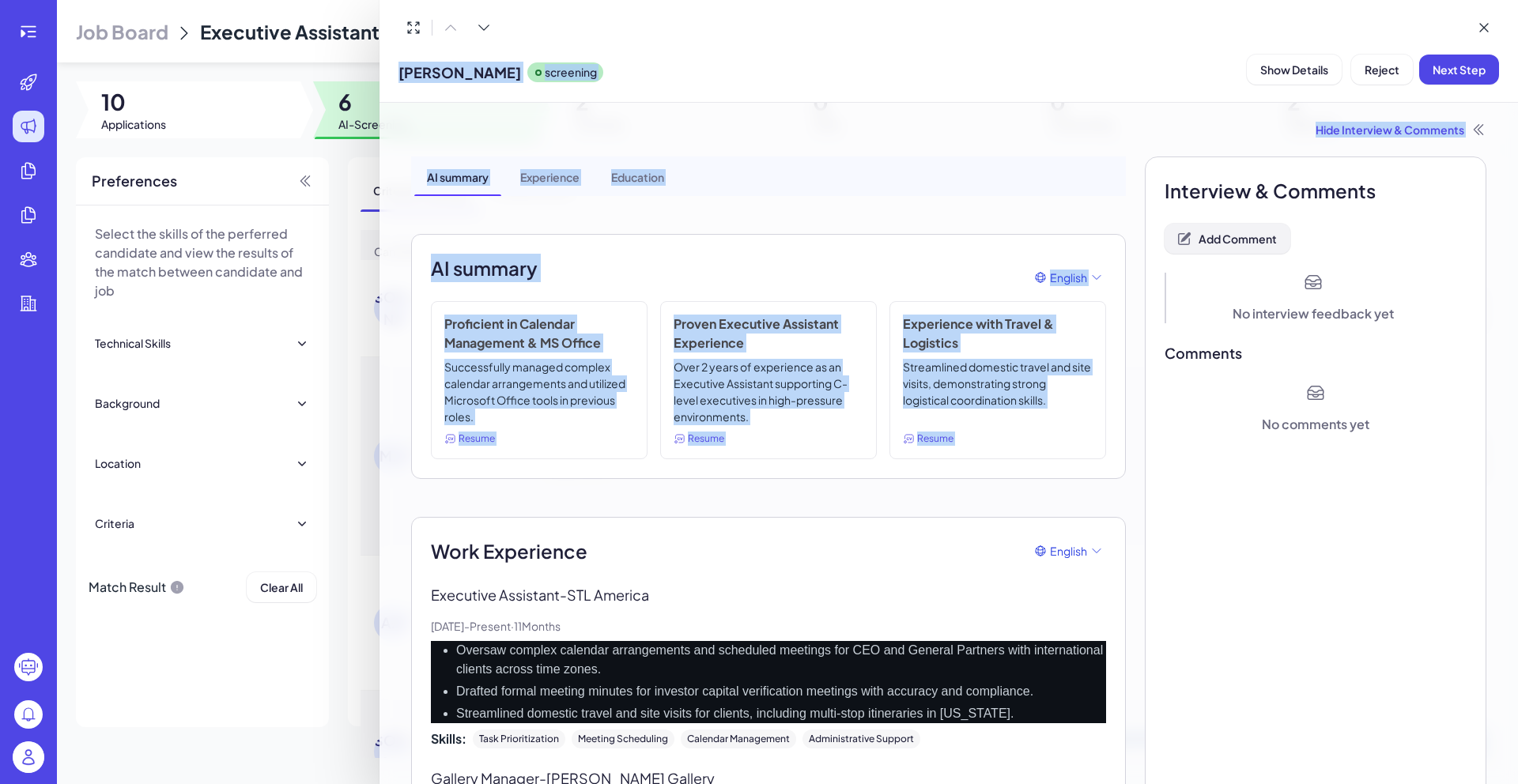
click at [1234, 246] on button "Add Comment" at bounding box center [1227, 238] width 126 height 30
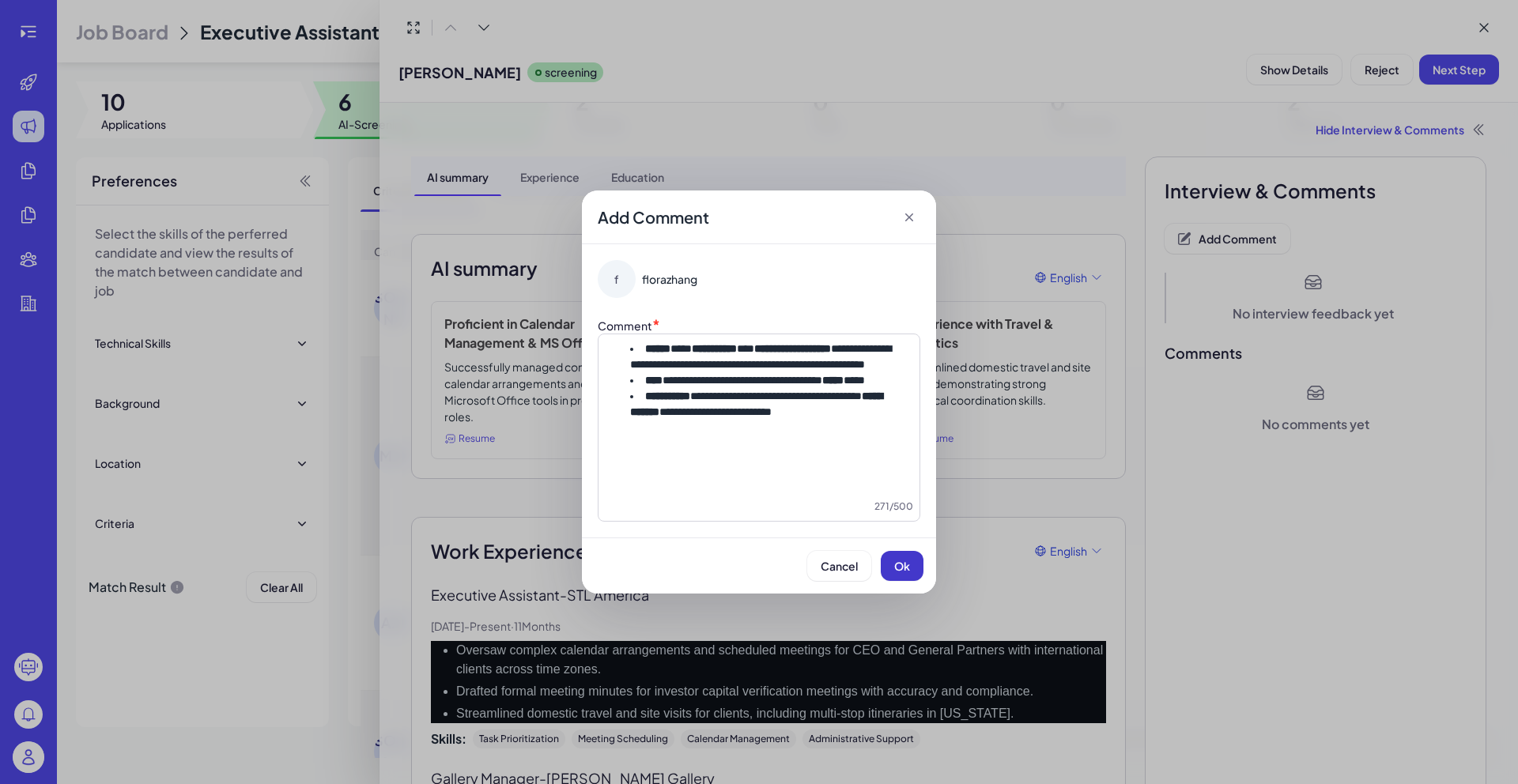
click at [900, 573] on span "Ok" at bounding box center [902, 565] width 16 height 15
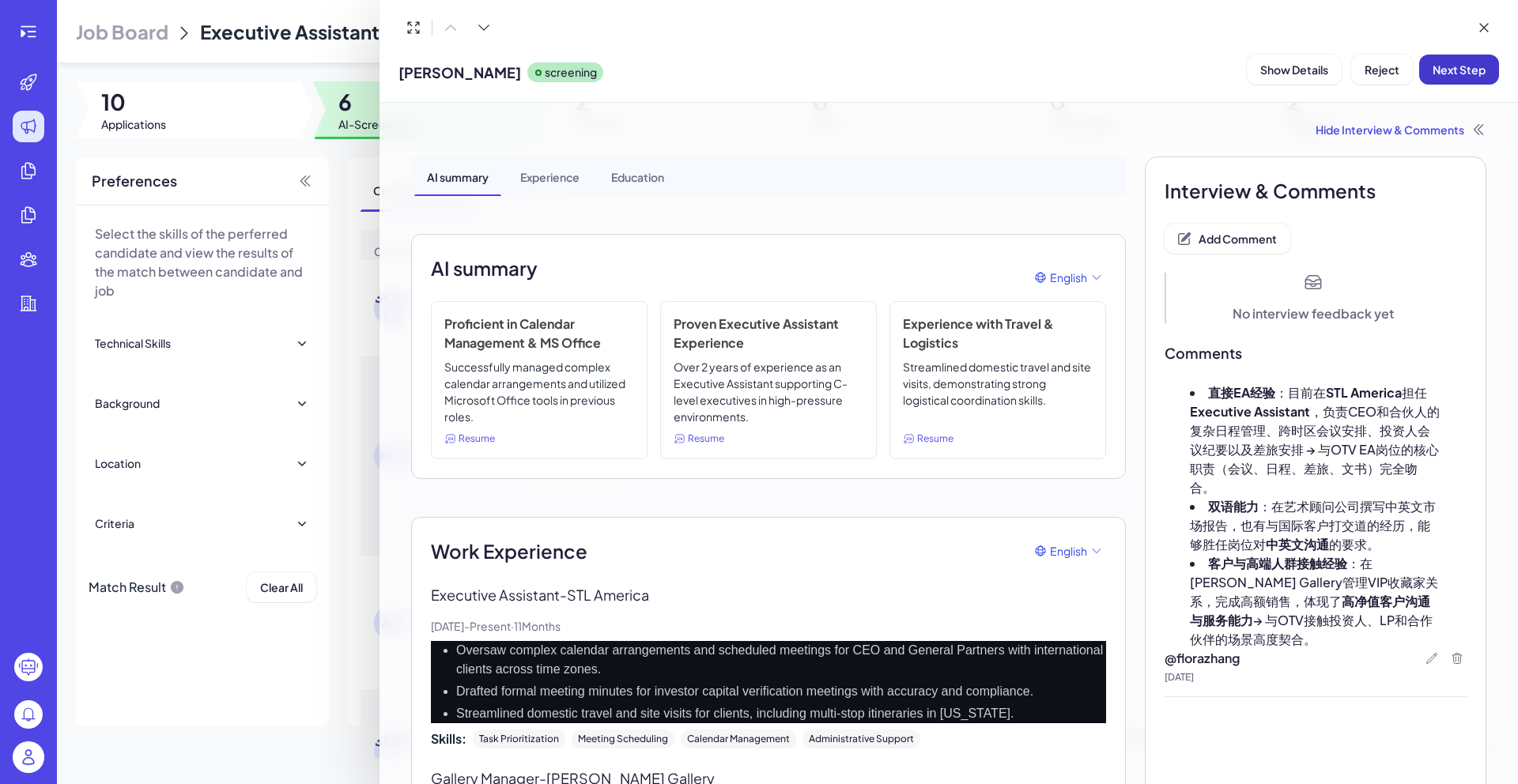
click at [1475, 79] on button "Next Step" at bounding box center [1458, 69] width 79 height 30
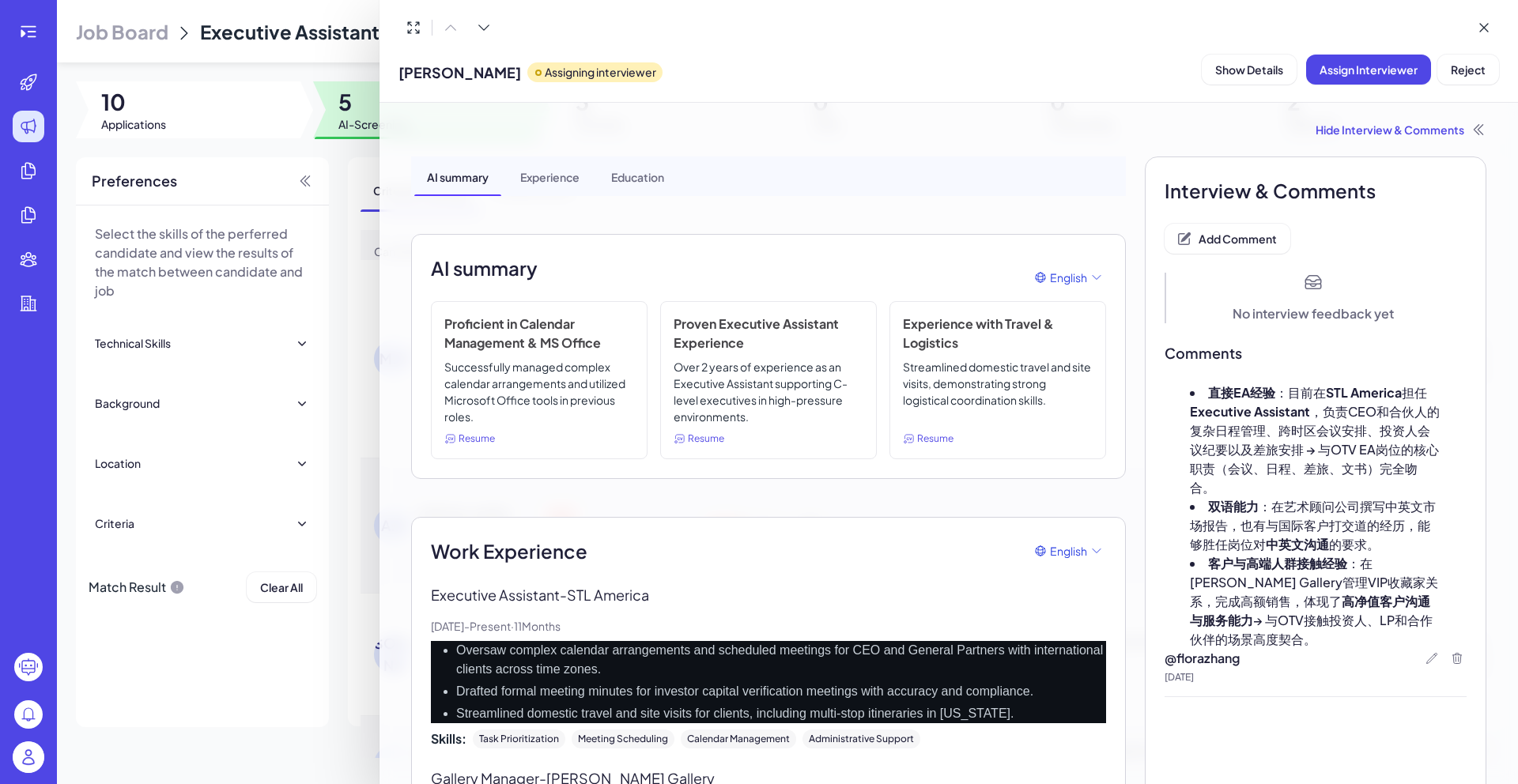
click at [367, 176] on div at bounding box center [759, 392] width 1518 height 784
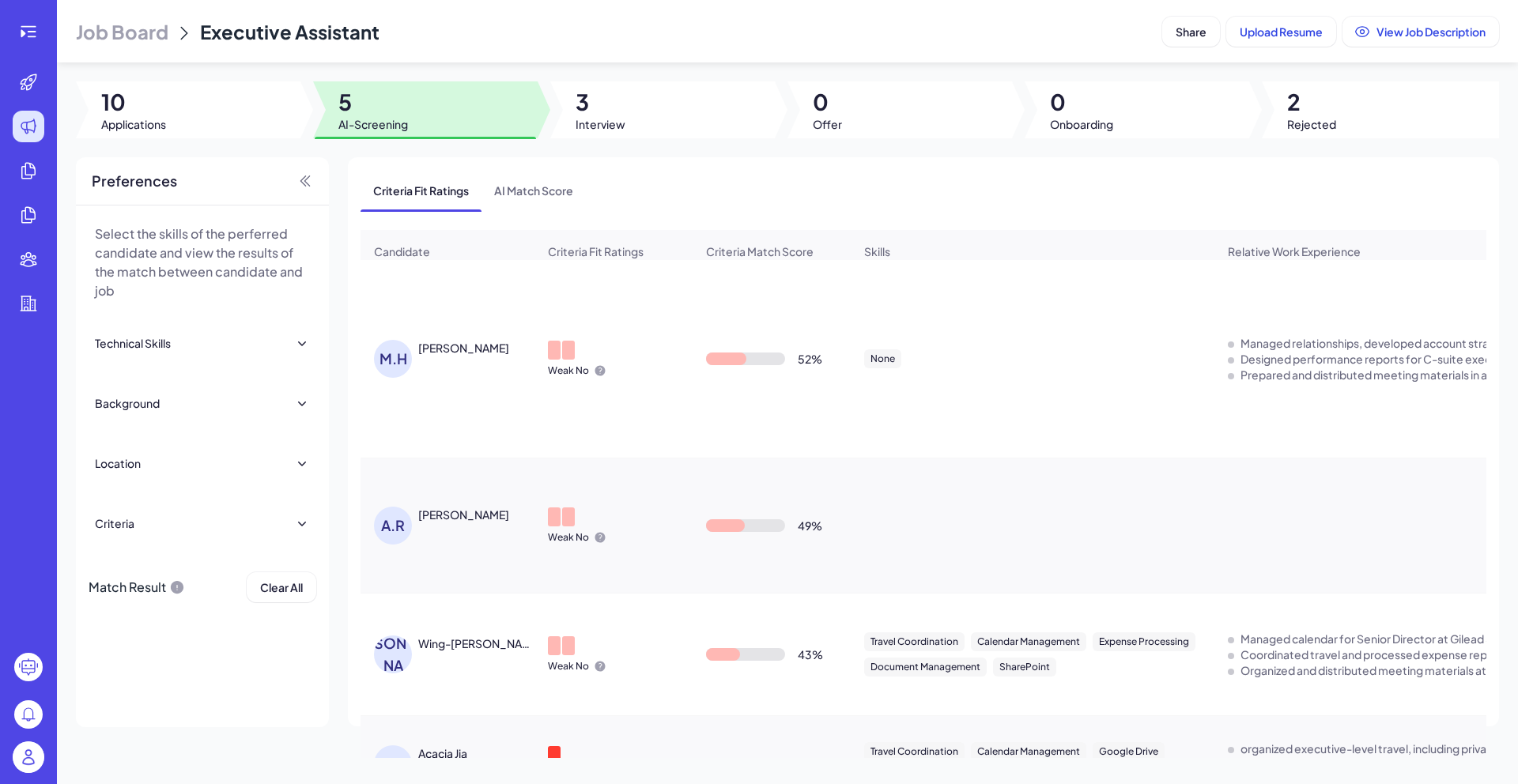
click at [466, 354] on div "[PERSON_NAME]" at bounding box center [464, 348] width 91 height 16
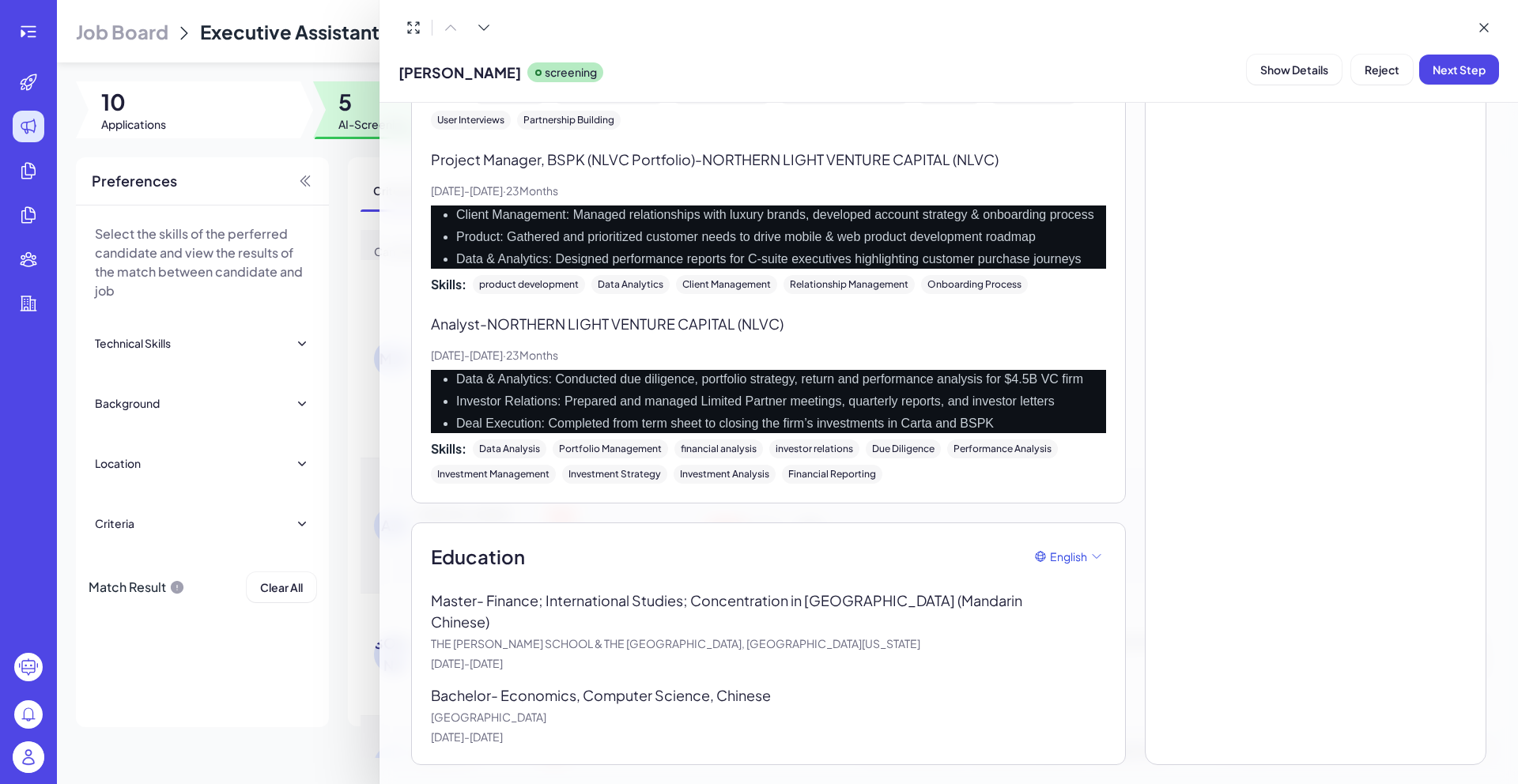
scroll to position [1232, 0]
drag, startPoint x: 433, startPoint y: 409, endPoint x: 623, endPoint y: 742, distance: 383.4
copy div "Lore Ipsumdolor Sitamet Conse ad Elits, Doeiusmod (temp. Incididuntu & LAB Etdo…"
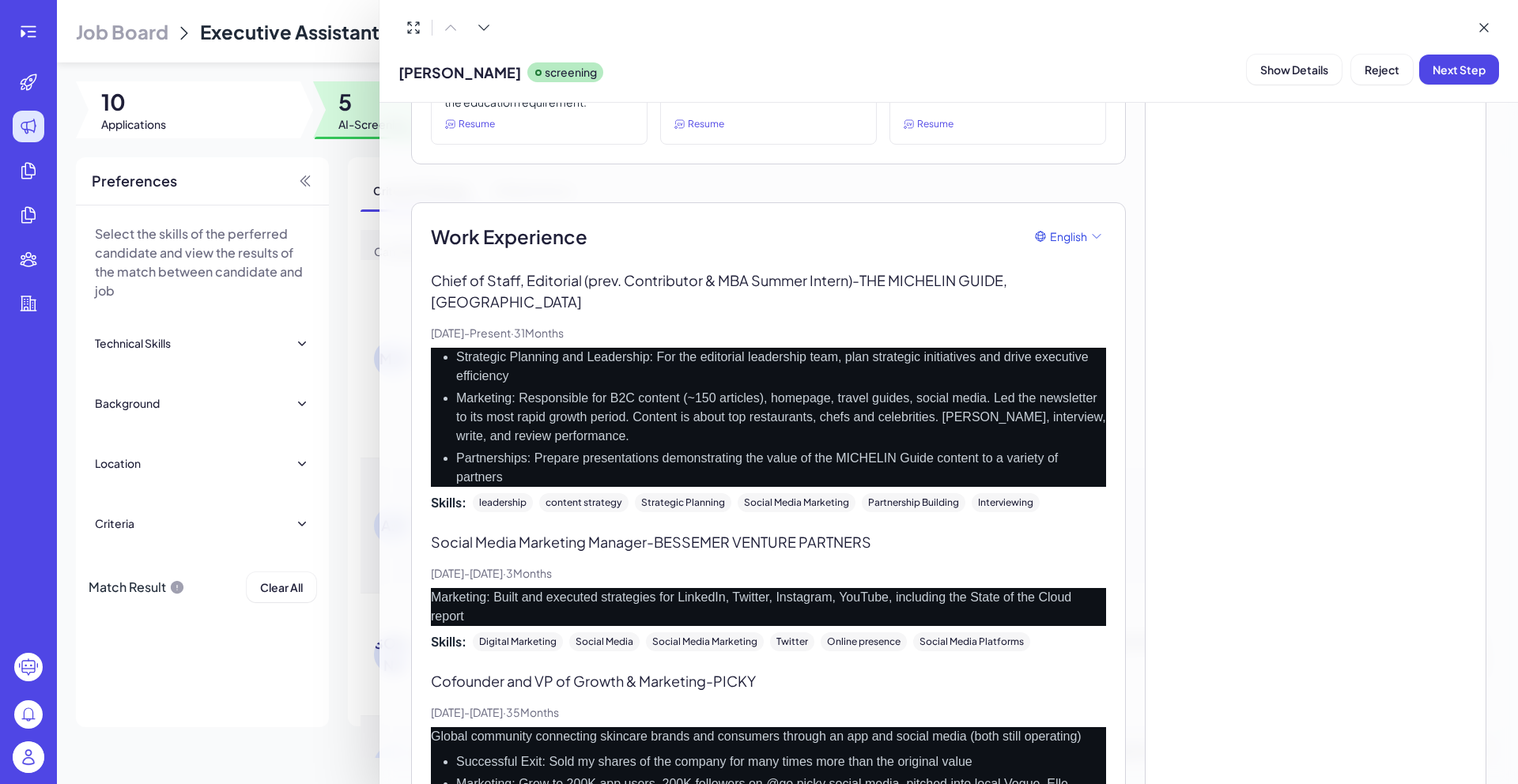
scroll to position [0, 0]
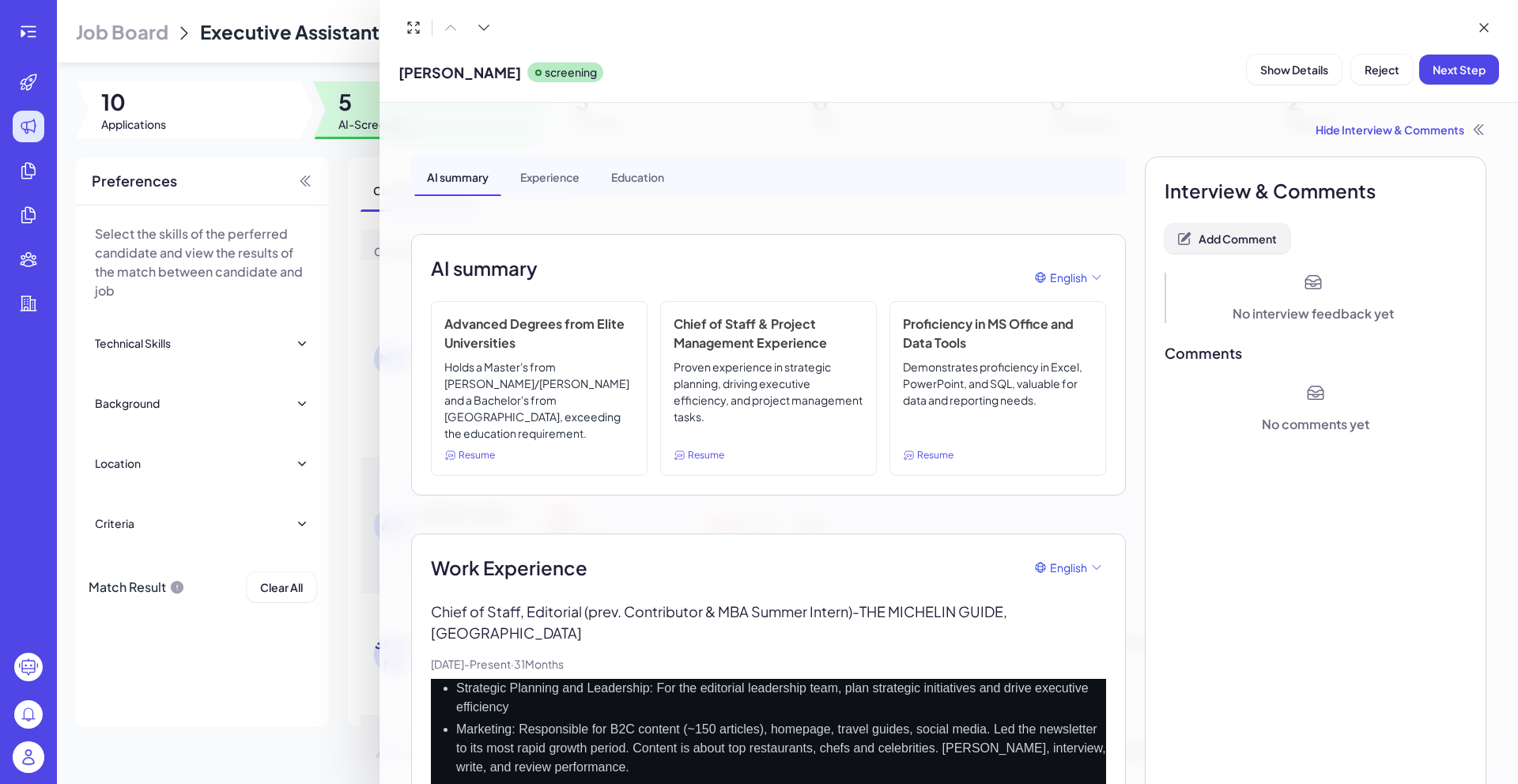
click at [1230, 237] on span "Add Comment" at bounding box center [1238, 238] width 79 height 15
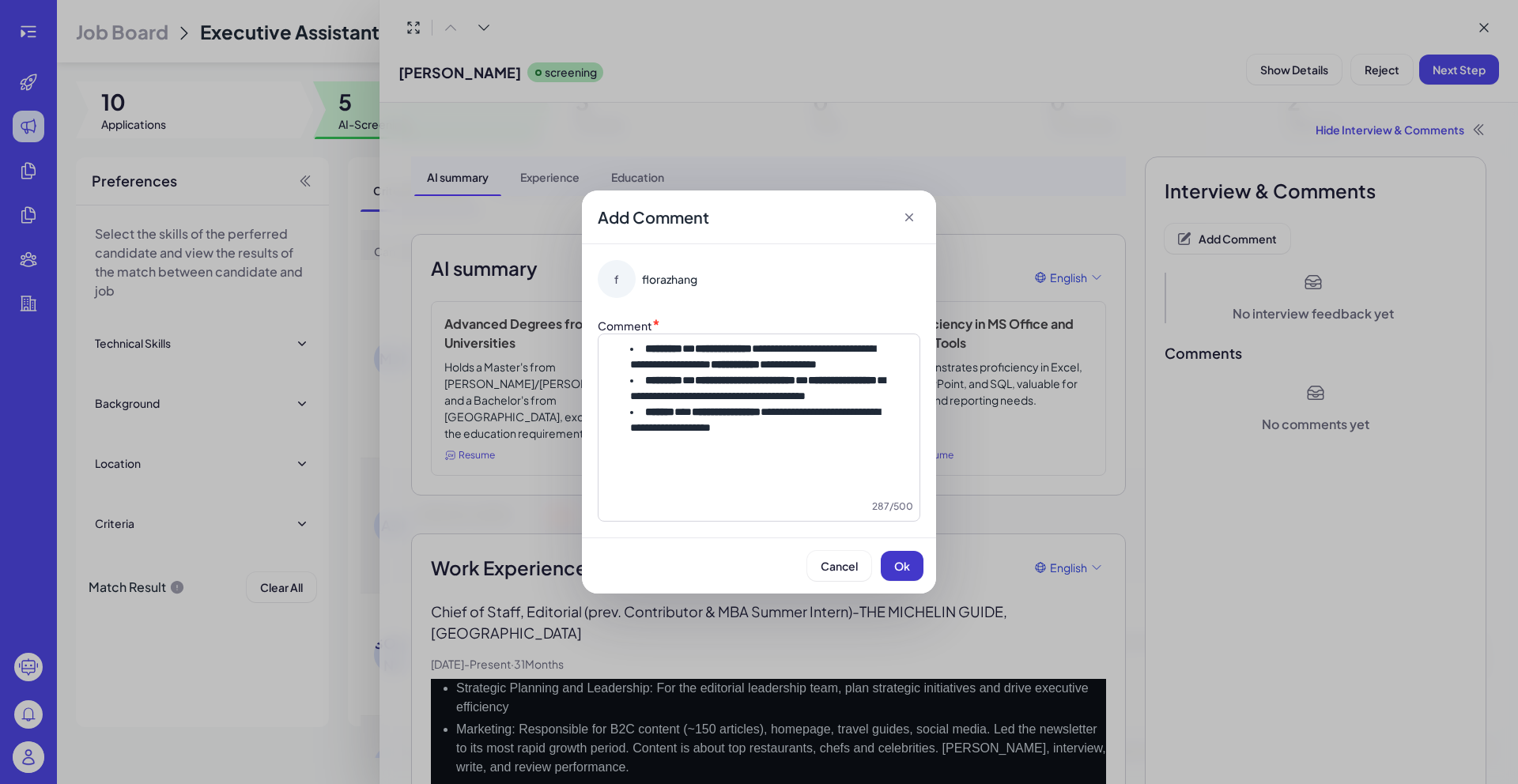
click at [894, 573] on button "Ok" at bounding box center [902, 565] width 43 height 30
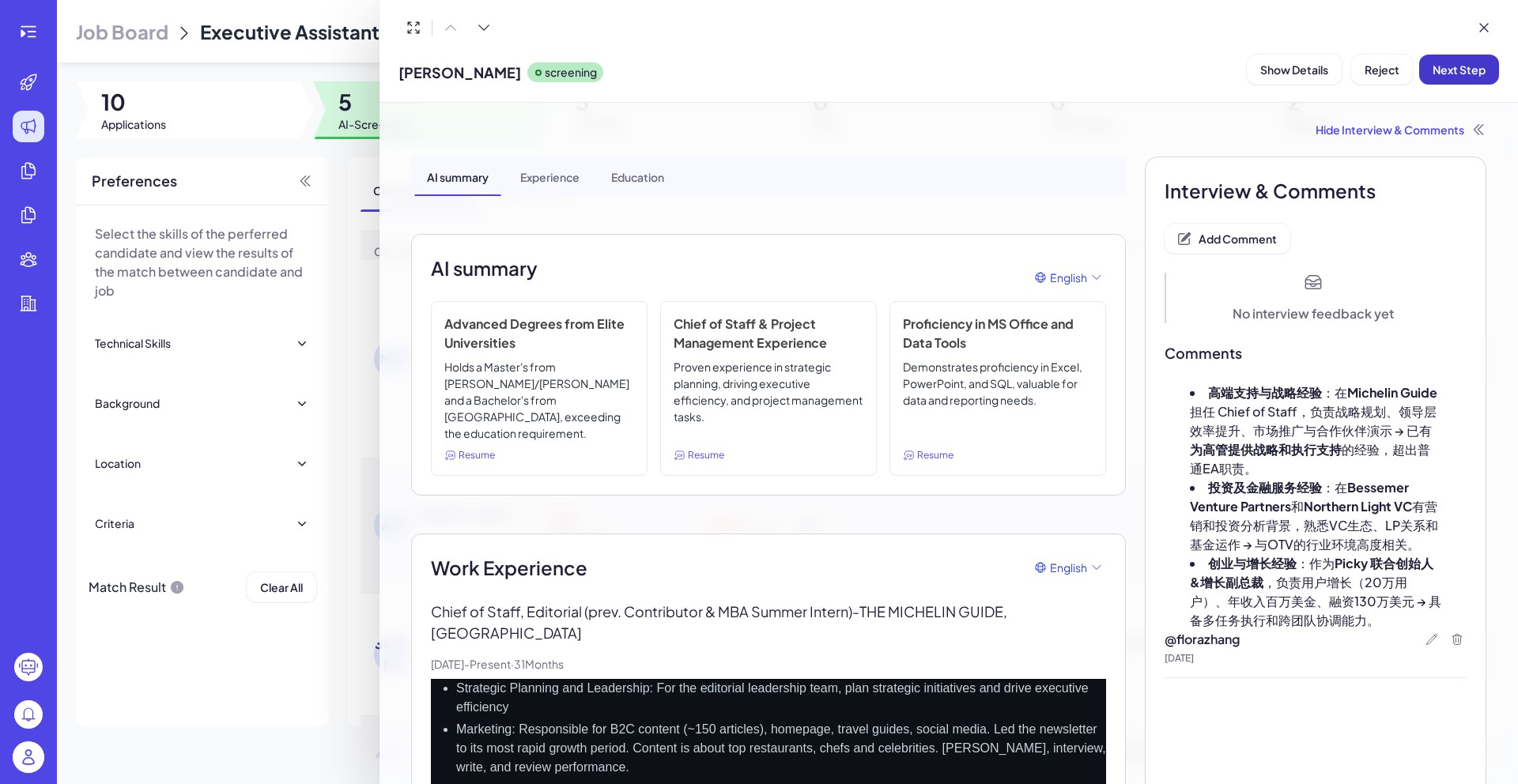
click at [1456, 71] on span "Next Step" at bounding box center [1459, 69] width 53 height 15
click at [338, 160] on div at bounding box center [759, 392] width 1518 height 784
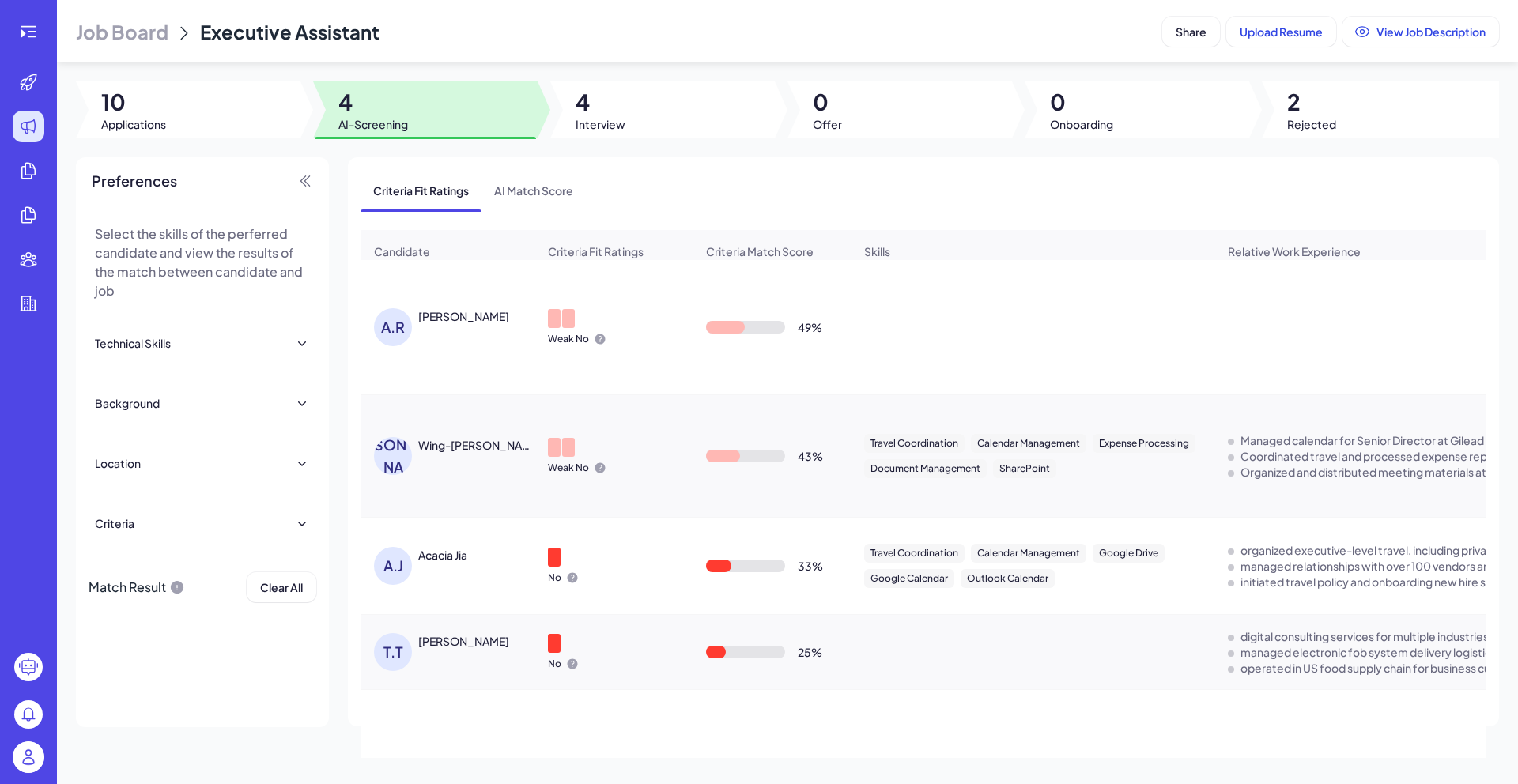
click at [441, 313] on div "A.R [PERSON_NAME]" at bounding box center [448, 327] width 173 height 63
click at [444, 318] on div "[PERSON_NAME]" at bounding box center [464, 316] width 91 height 16
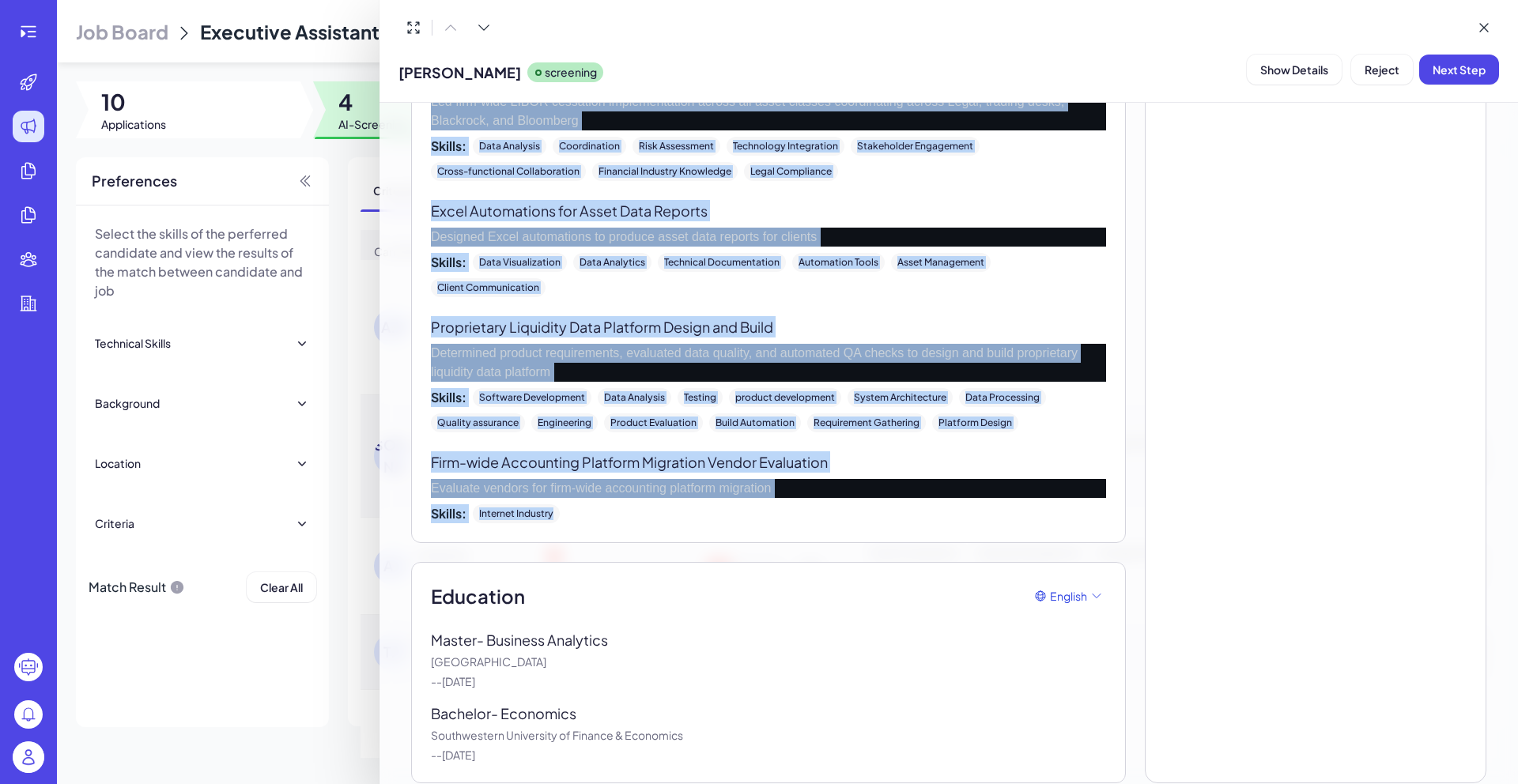
scroll to position [1920, 0]
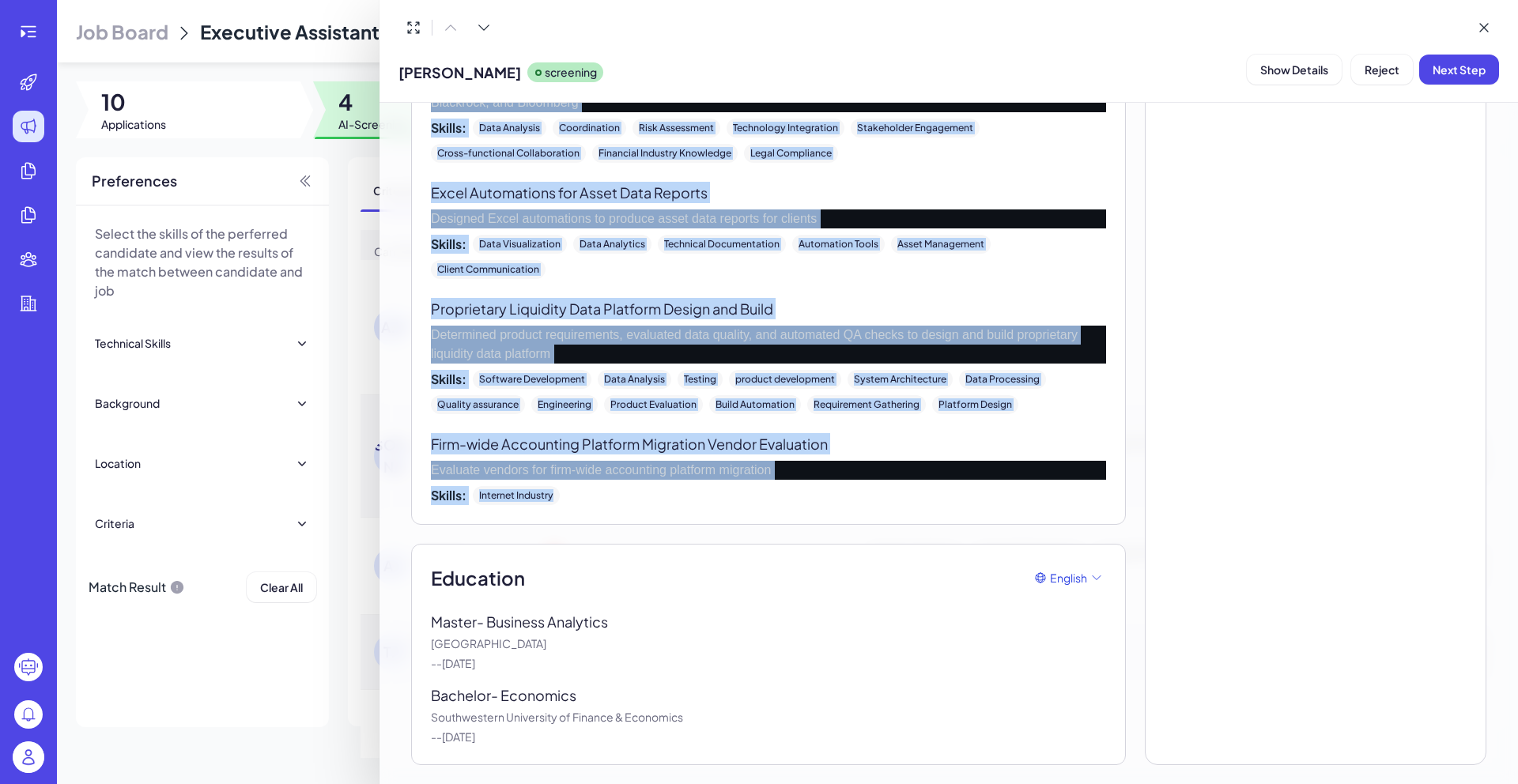
drag, startPoint x: 489, startPoint y: 284, endPoint x: 664, endPoint y: 752, distance: 499.6
copy div "Lore Ipsumdolor Sitamet Consec Adipiscin, Elits Doeiusmo - Temporinci Utlabore …"
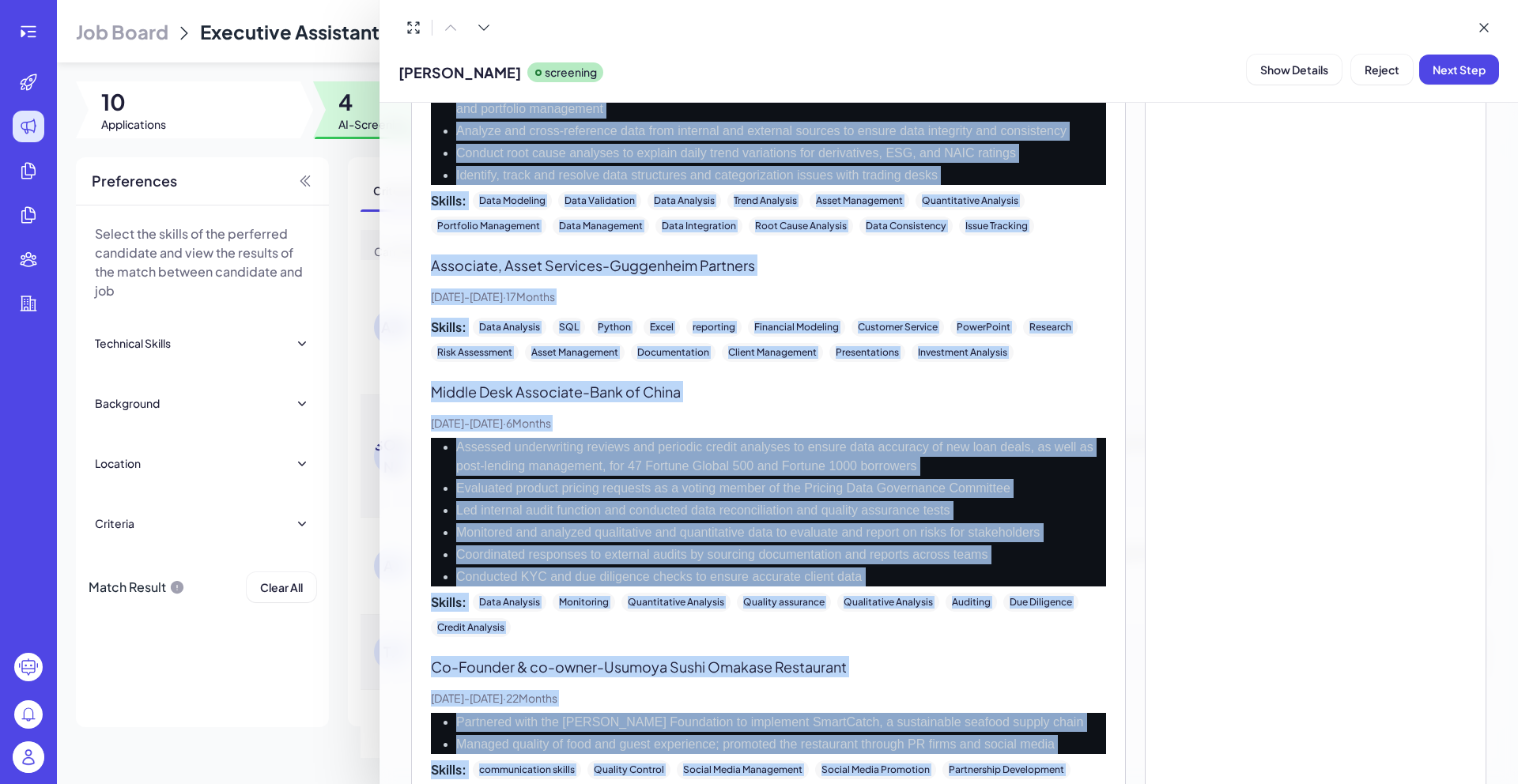
scroll to position [44, 0]
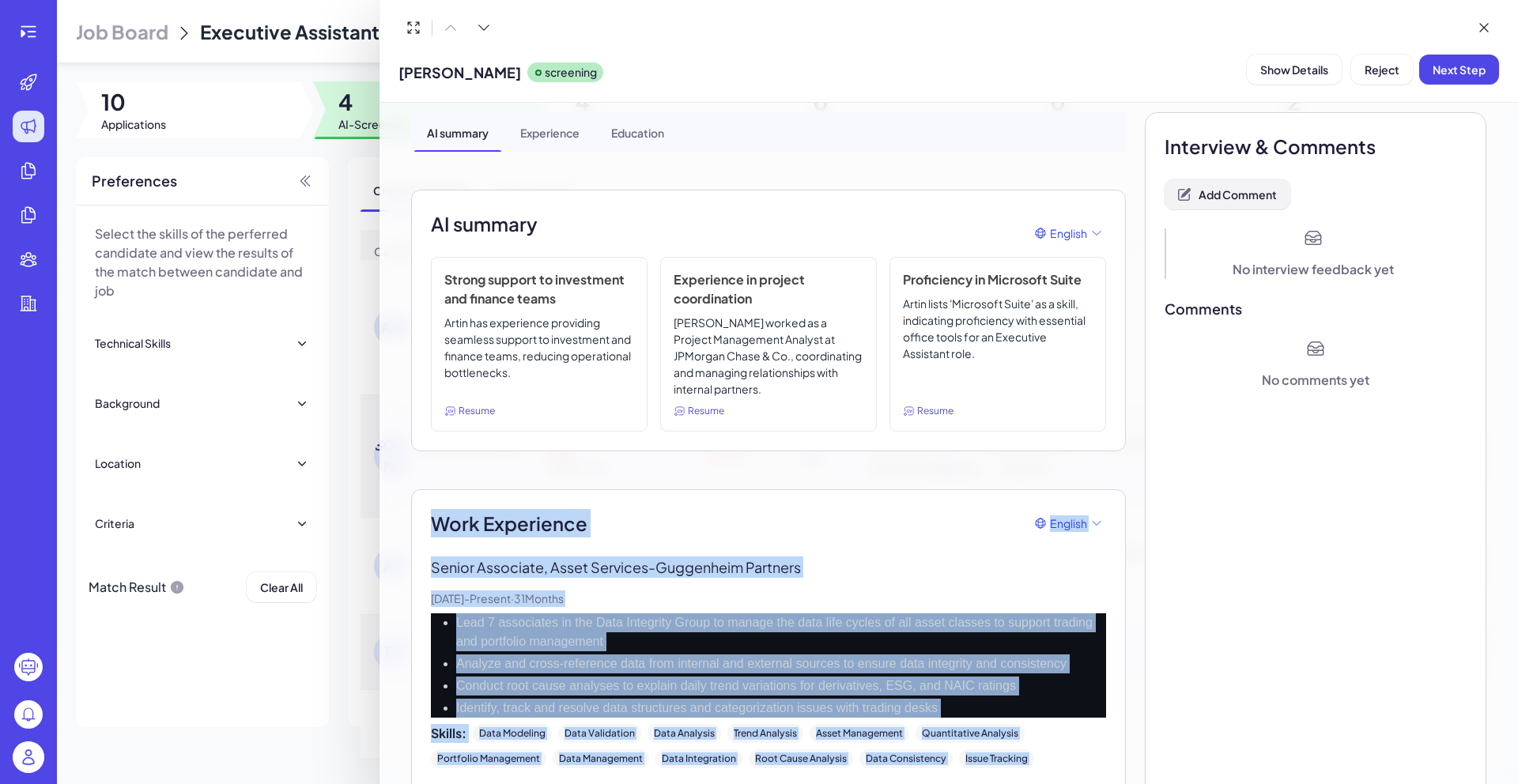
click at [1217, 196] on span "Add Comment" at bounding box center [1238, 194] width 79 height 15
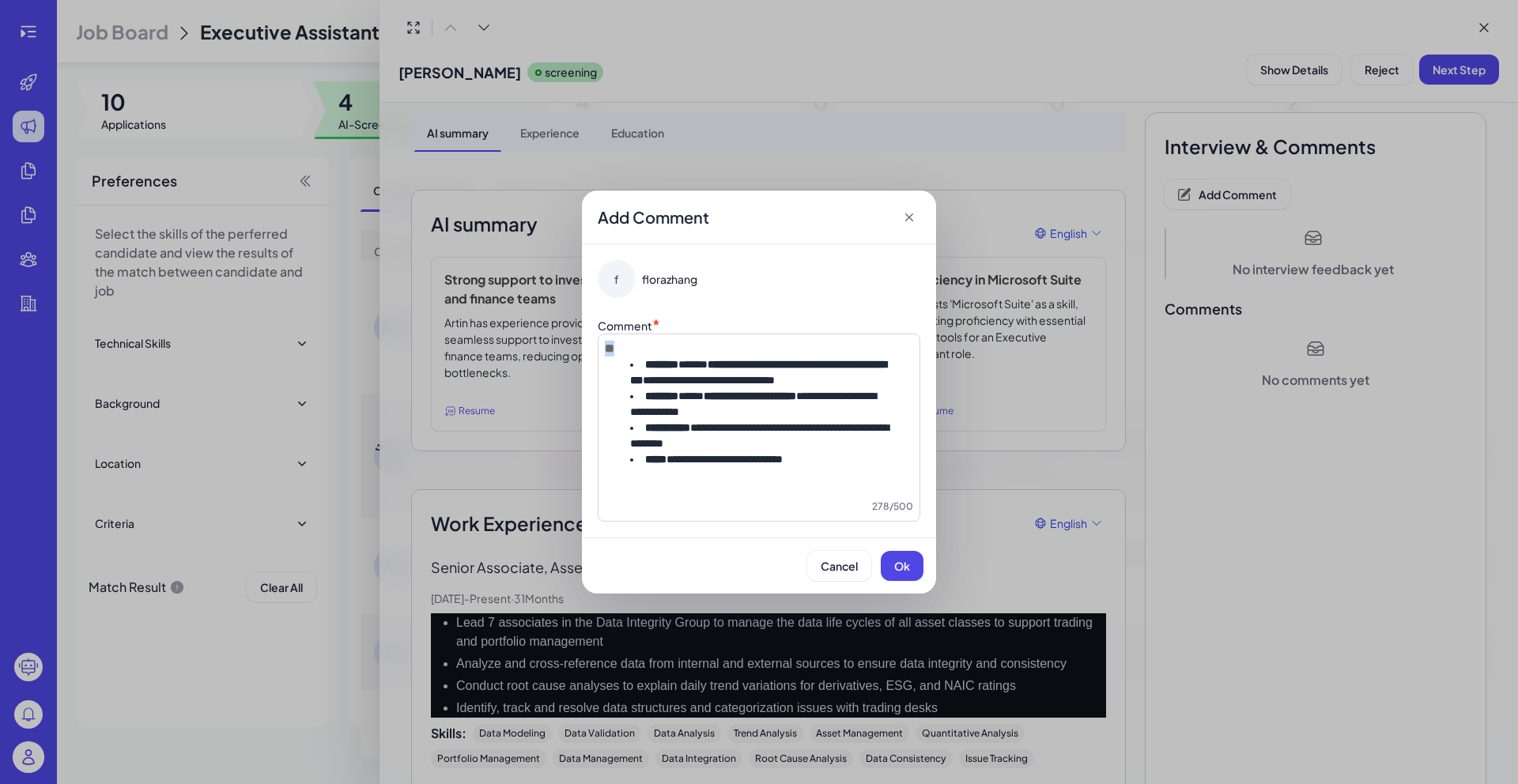
drag, startPoint x: 634, startPoint y: 328, endPoint x: 580, endPoint y: 321, distance: 54.5
click at [580, 321] on div "**********" at bounding box center [759, 392] width 1518 height 784
click at [906, 581] on button "Ok" at bounding box center [902, 565] width 43 height 30
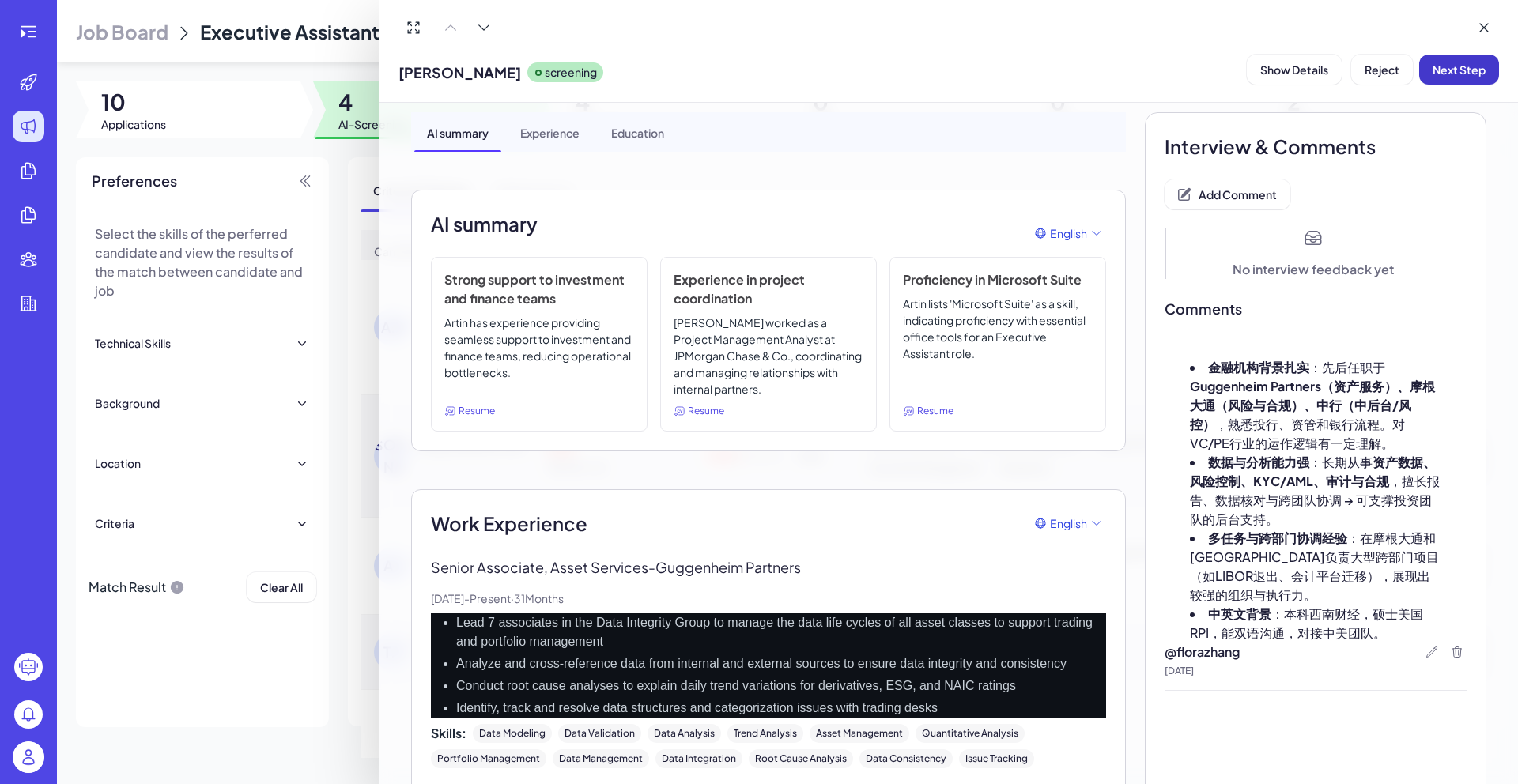
click at [1443, 70] on span "Next Step" at bounding box center [1459, 69] width 53 height 15
click at [360, 165] on div at bounding box center [759, 392] width 1518 height 784
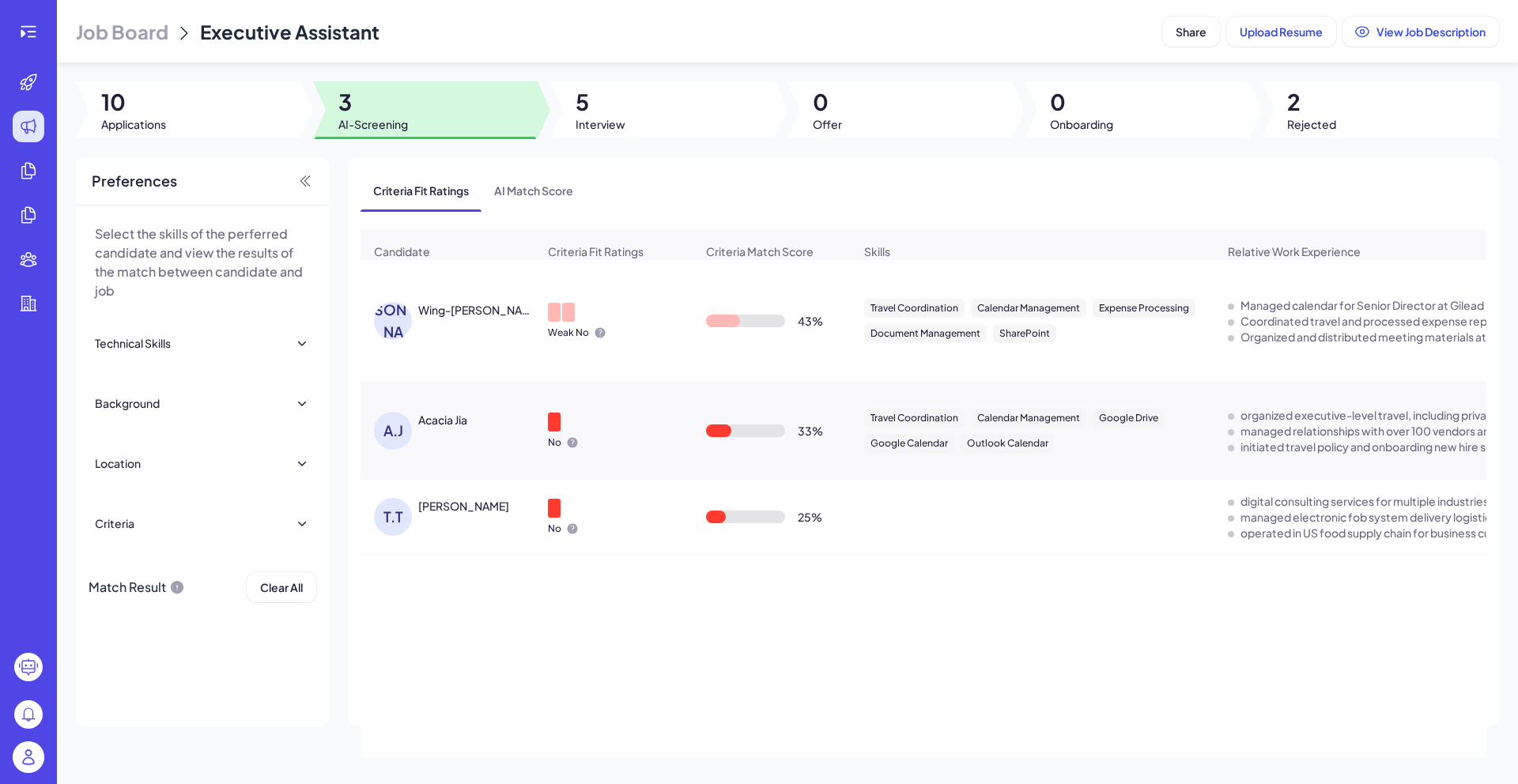
click at [446, 318] on div "Wing-[PERSON_NAME]" at bounding box center [477, 310] width 117 height 16
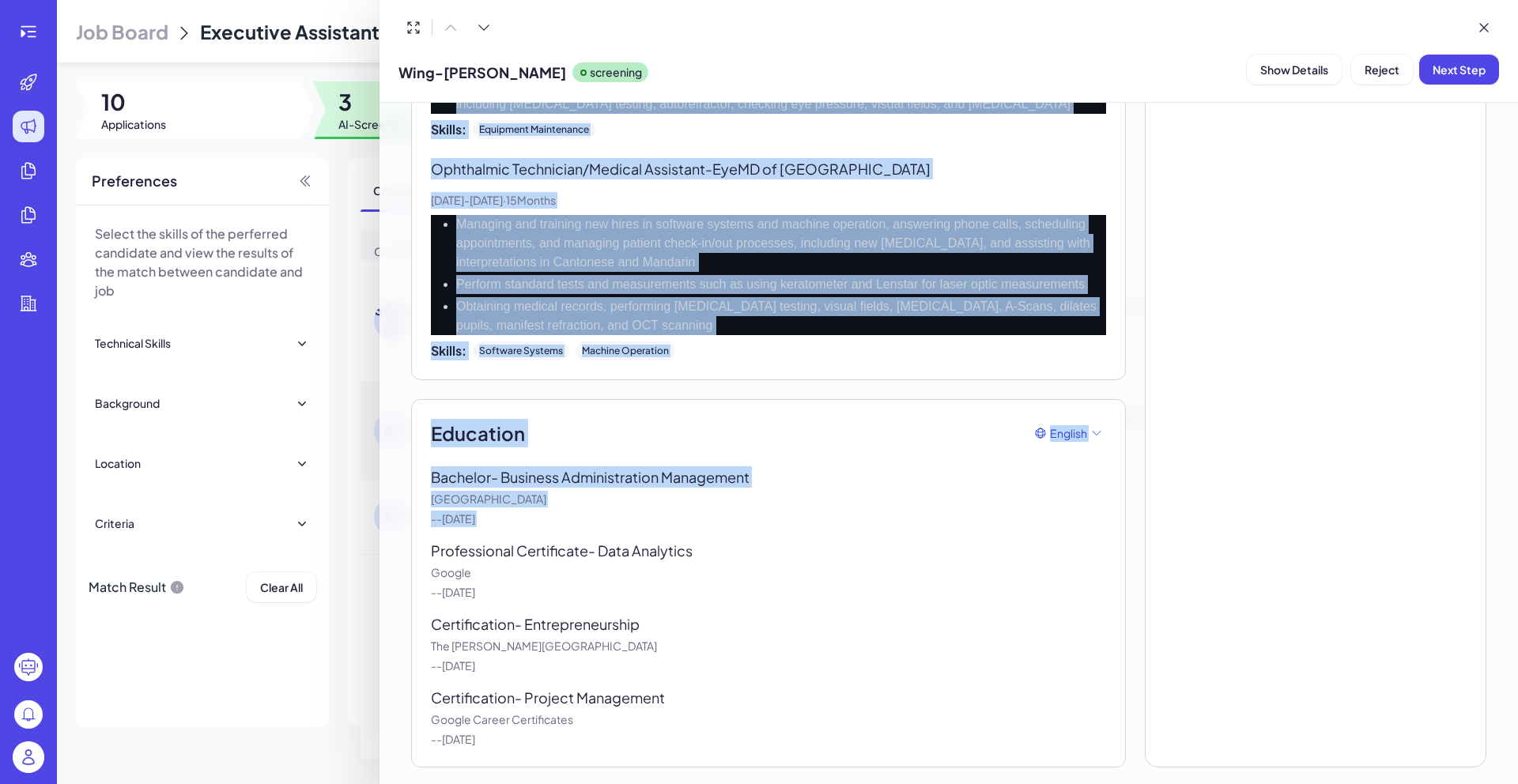
scroll to position [1951, 0]
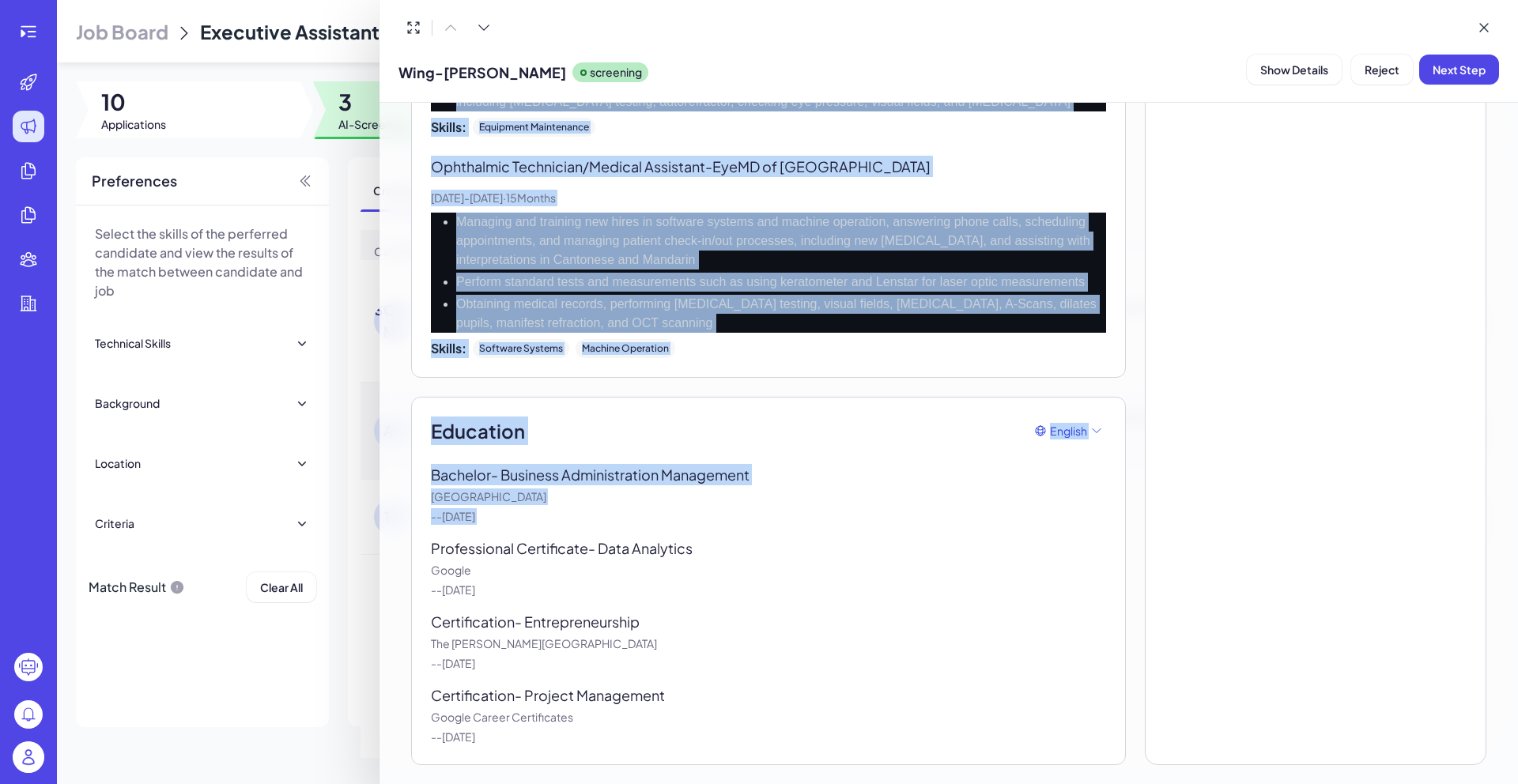
drag, startPoint x: 430, startPoint y: 239, endPoint x: 689, endPoint y: 775, distance: 595.3
copy div "Lore Ipsumdolor Sitamet Consecteturadi Elitseddo - Eiusmo Temporin Utl, 3719 - …"
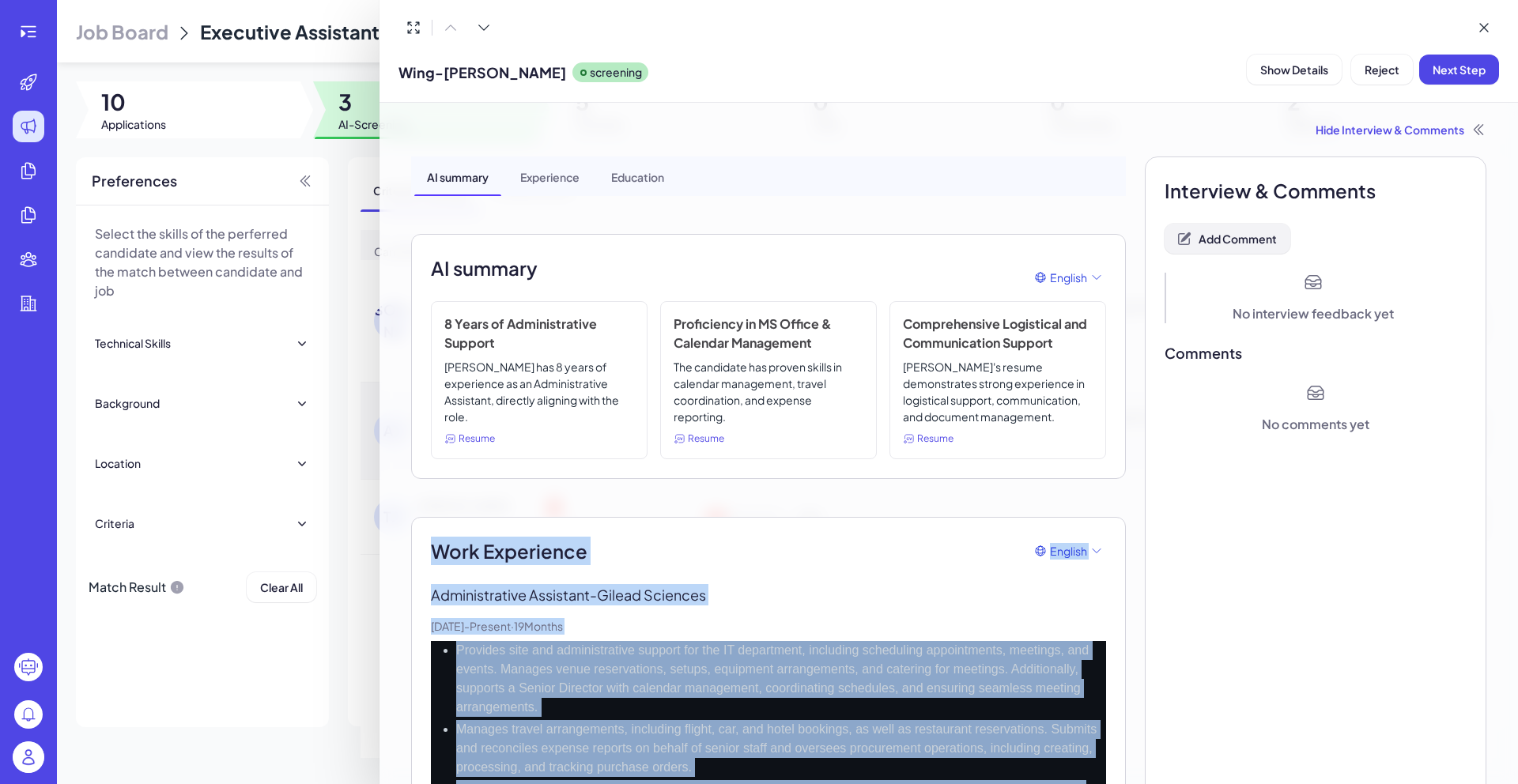
click at [1220, 252] on button "Add Comment" at bounding box center [1227, 238] width 126 height 30
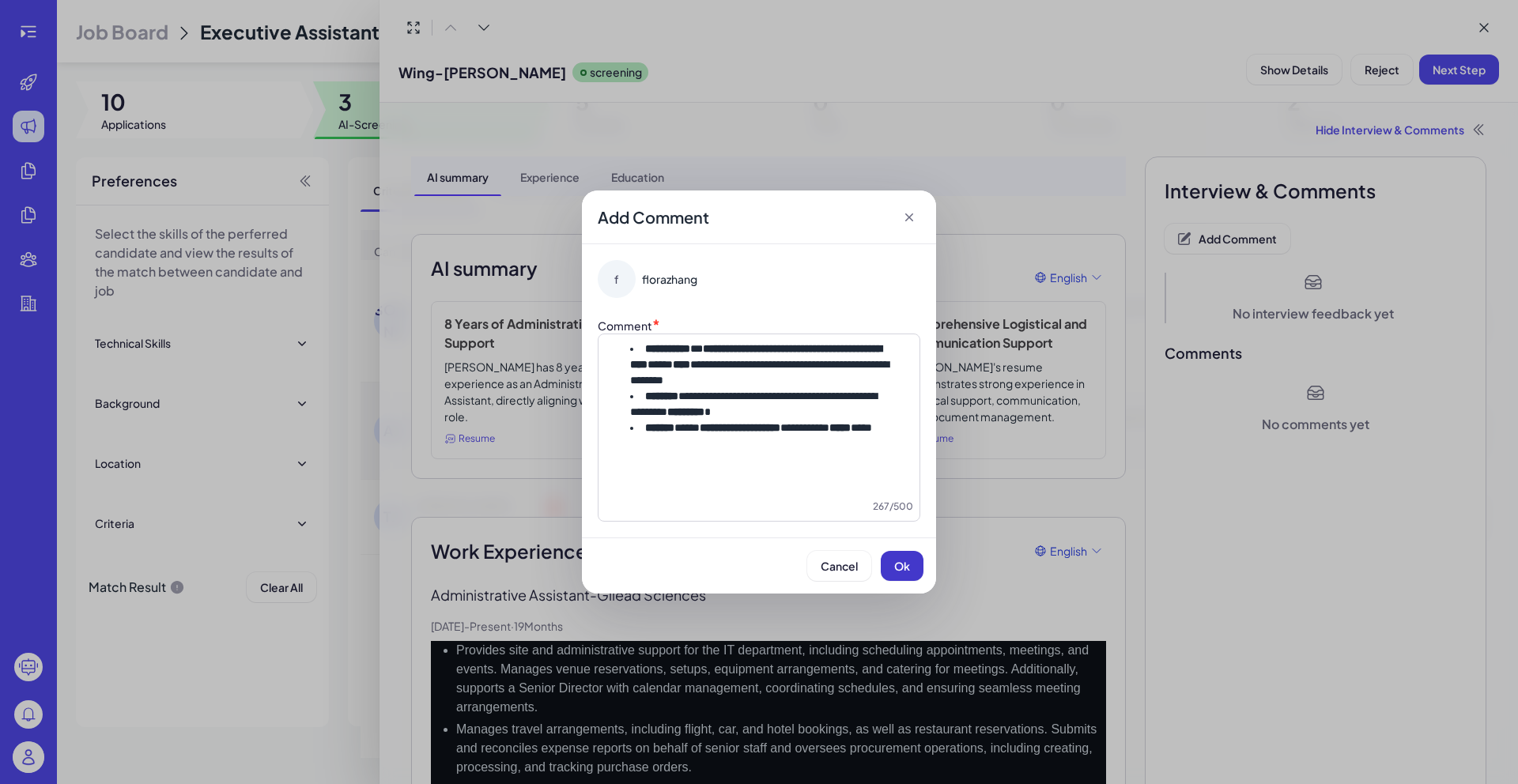
click at [898, 581] on button "Ok" at bounding box center [902, 565] width 43 height 30
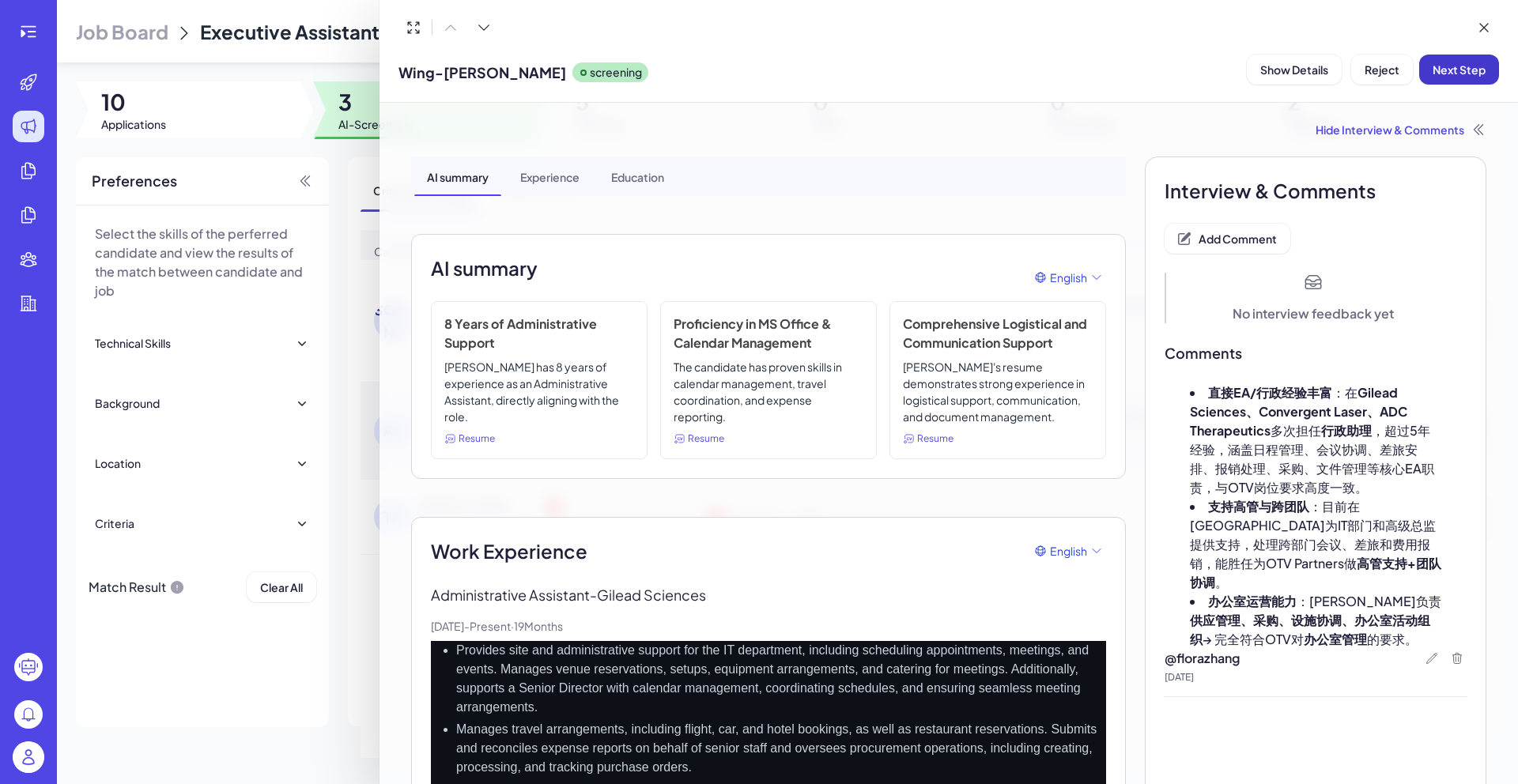
click at [1455, 80] on button "Next Step" at bounding box center [1458, 69] width 79 height 30
click at [351, 180] on div at bounding box center [759, 392] width 1518 height 784
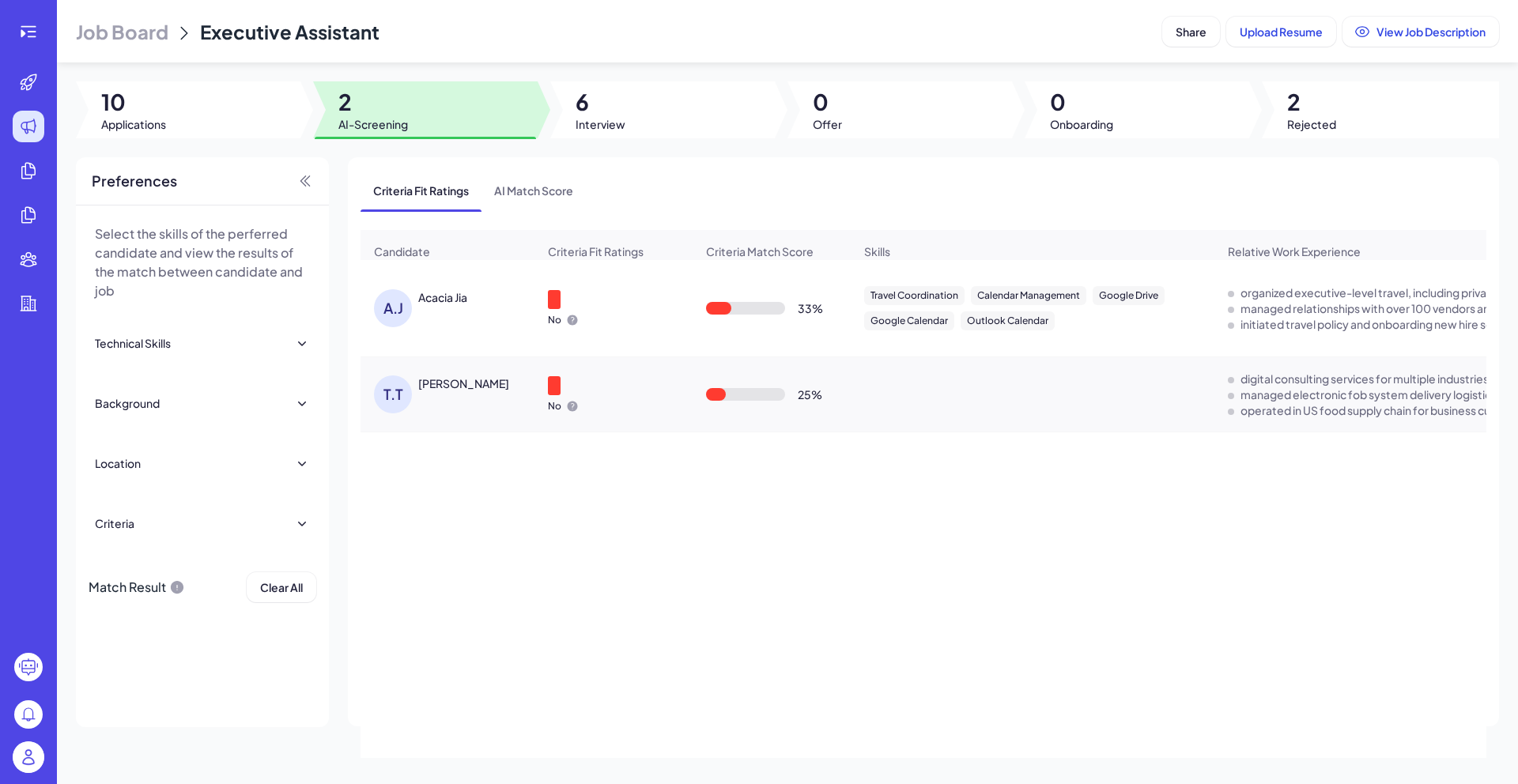
click at [453, 305] on div "Acacia Jia" at bounding box center [443, 297] width 49 height 16
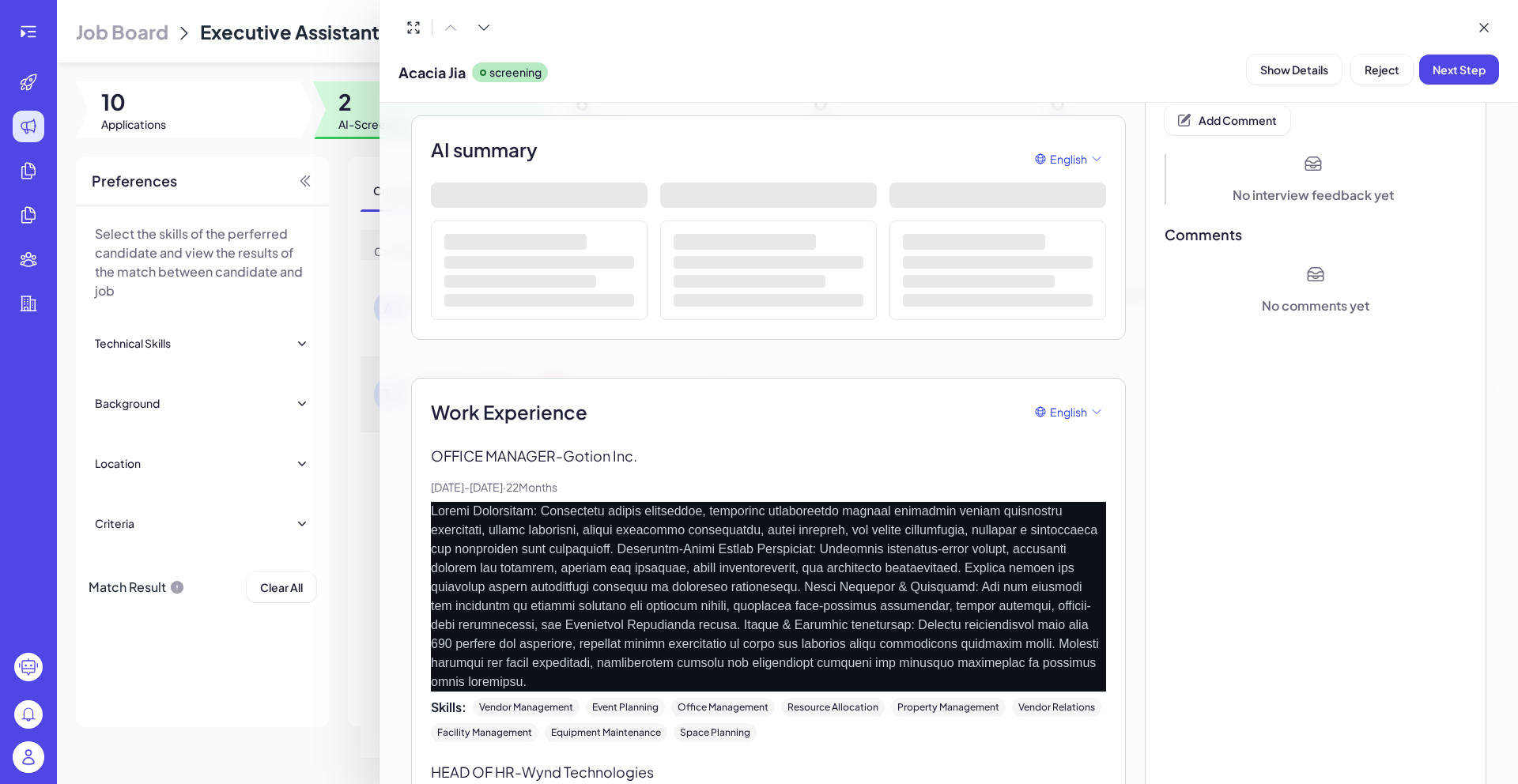
scroll to position [218, 0]
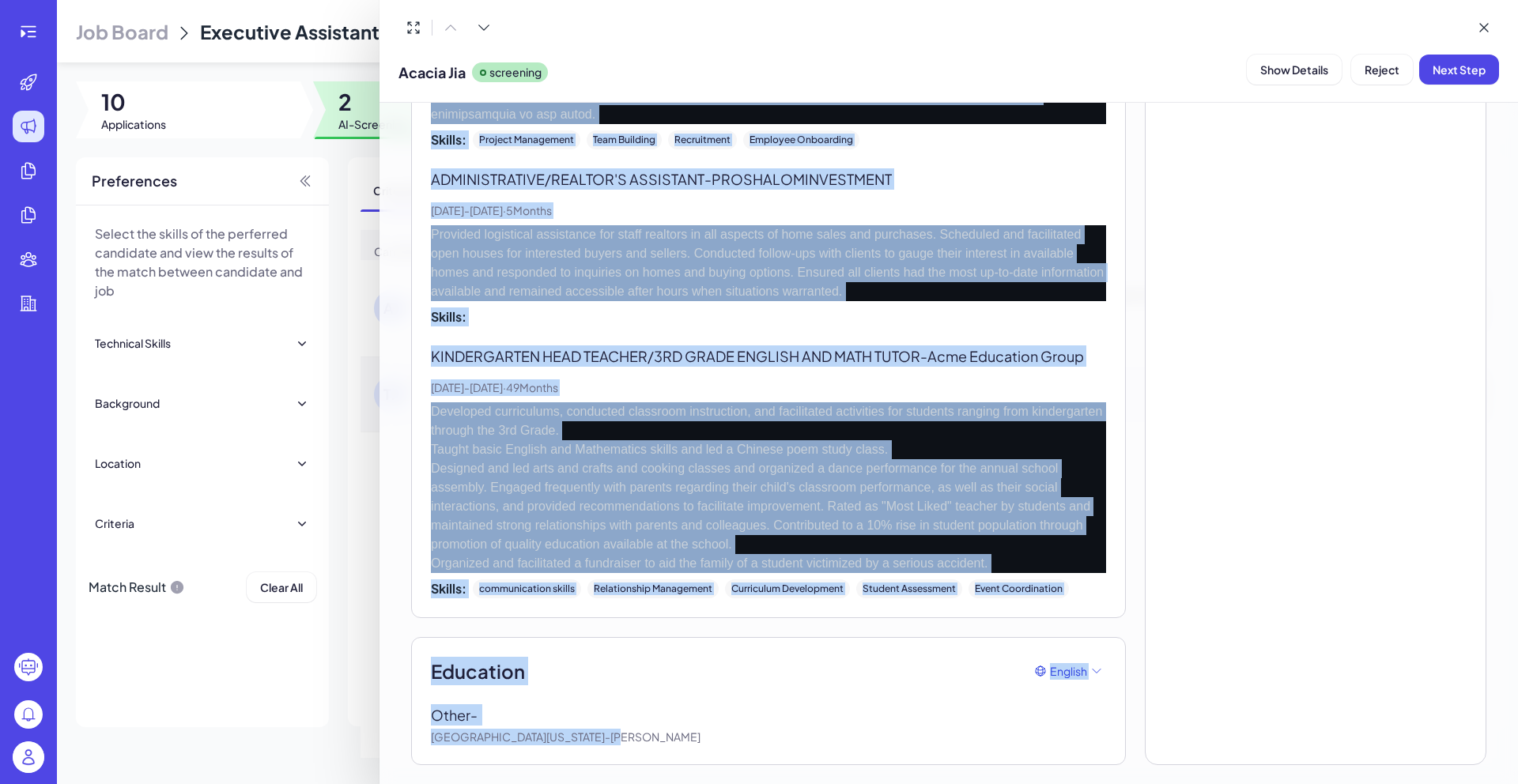
drag, startPoint x: 436, startPoint y: 311, endPoint x: 655, endPoint y: 774, distance: 512.2
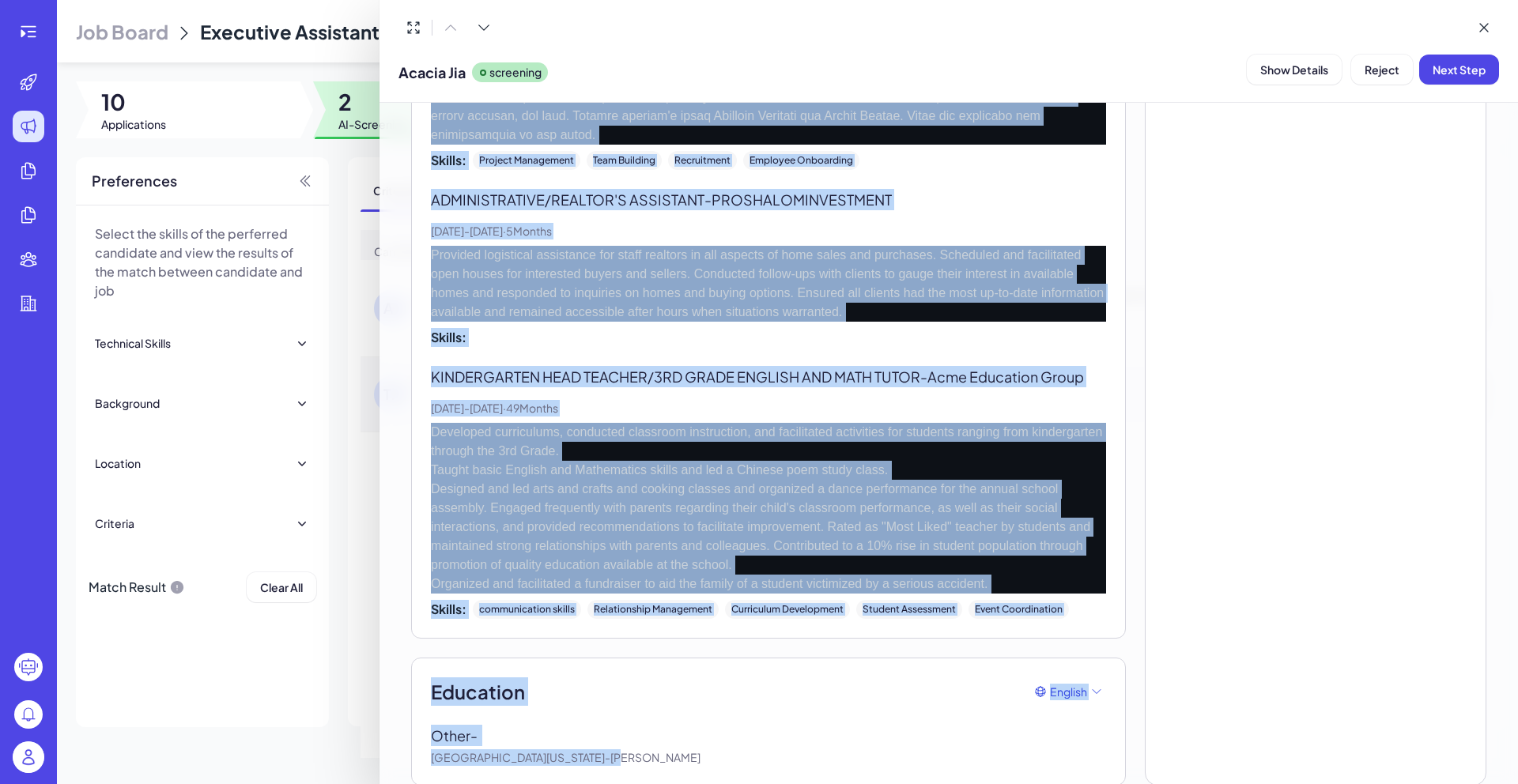
scroll to position [1940, 0]
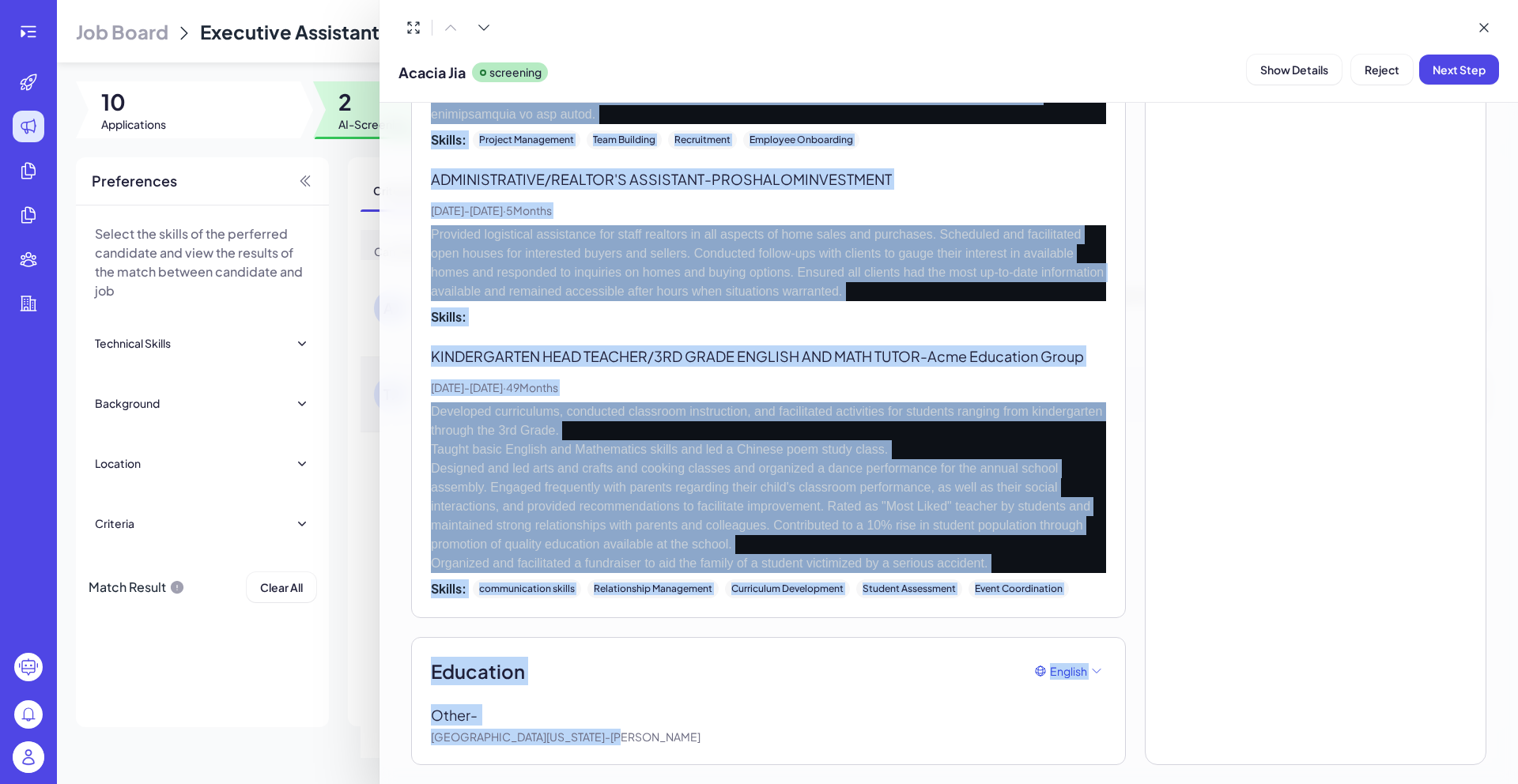
copy div "Lore Ipsumdolor Sitamet CONSEC ADIPISC - Elitse Doe. Tem, 6462 - Inc, 8886 · 72…"
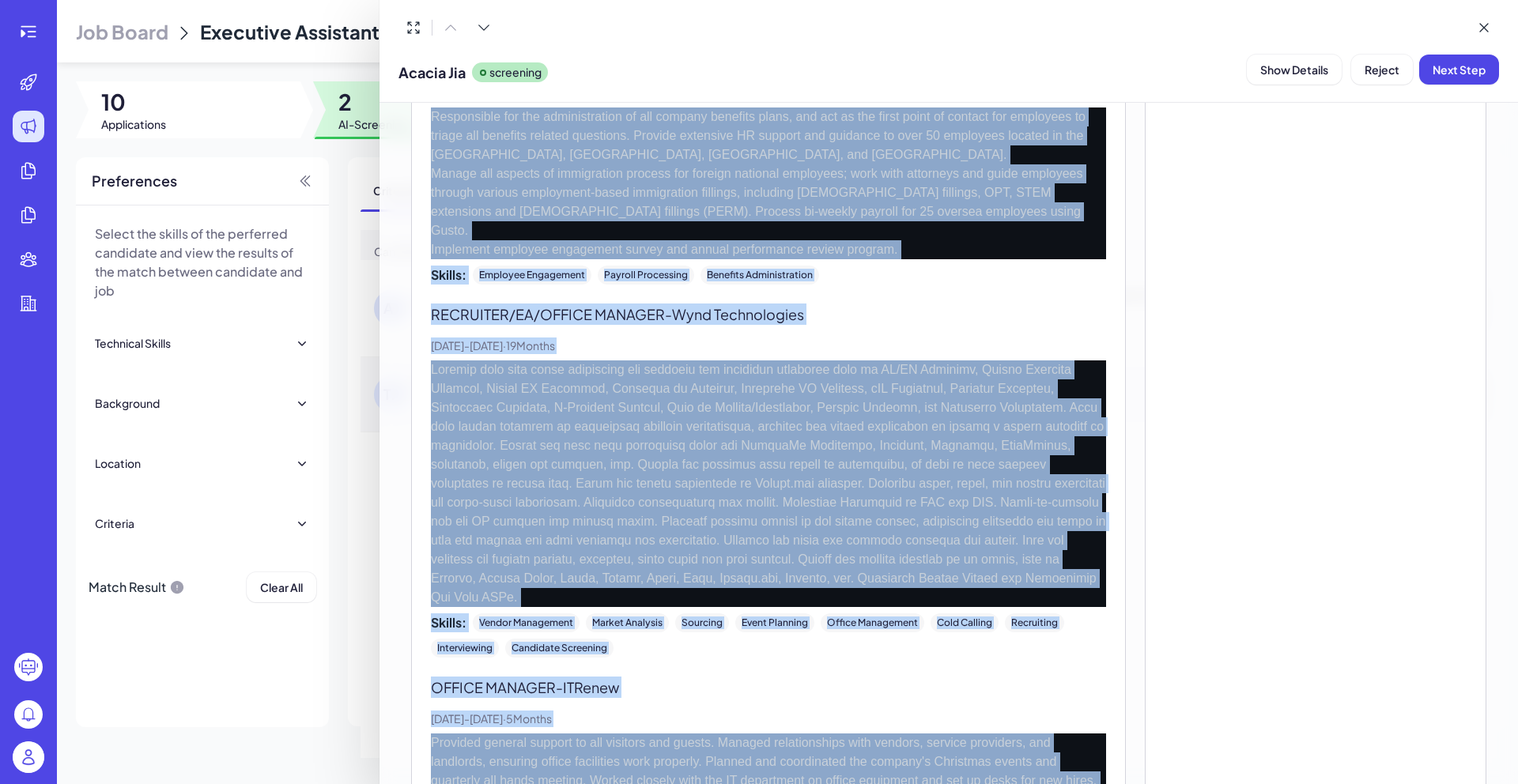
scroll to position [325, 0]
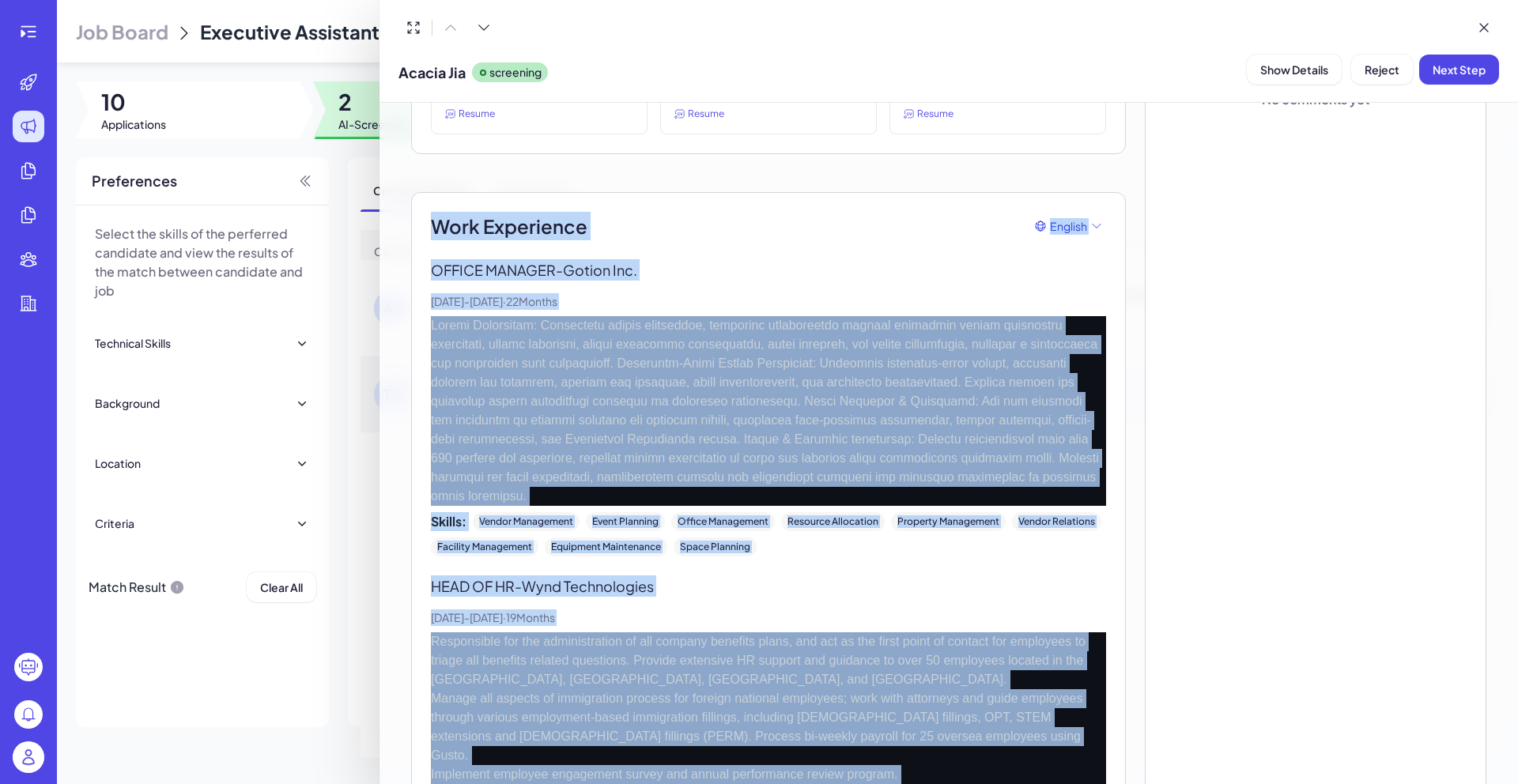
click at [807, 300] on p "[DATE] - [DATE] · 22 Months" at bounding box center [768, 301] width 675 height 16
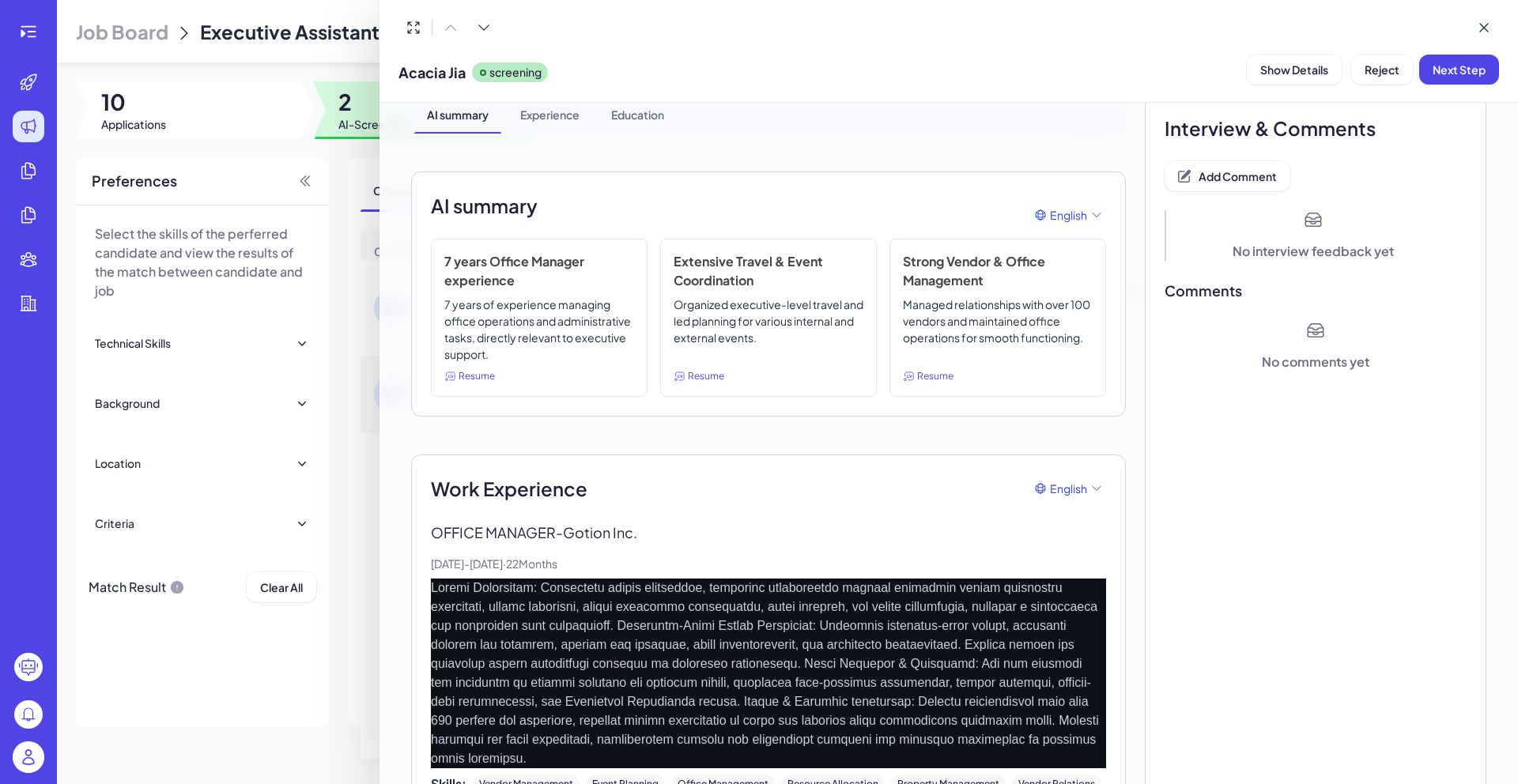
scroll to position [0, 0]
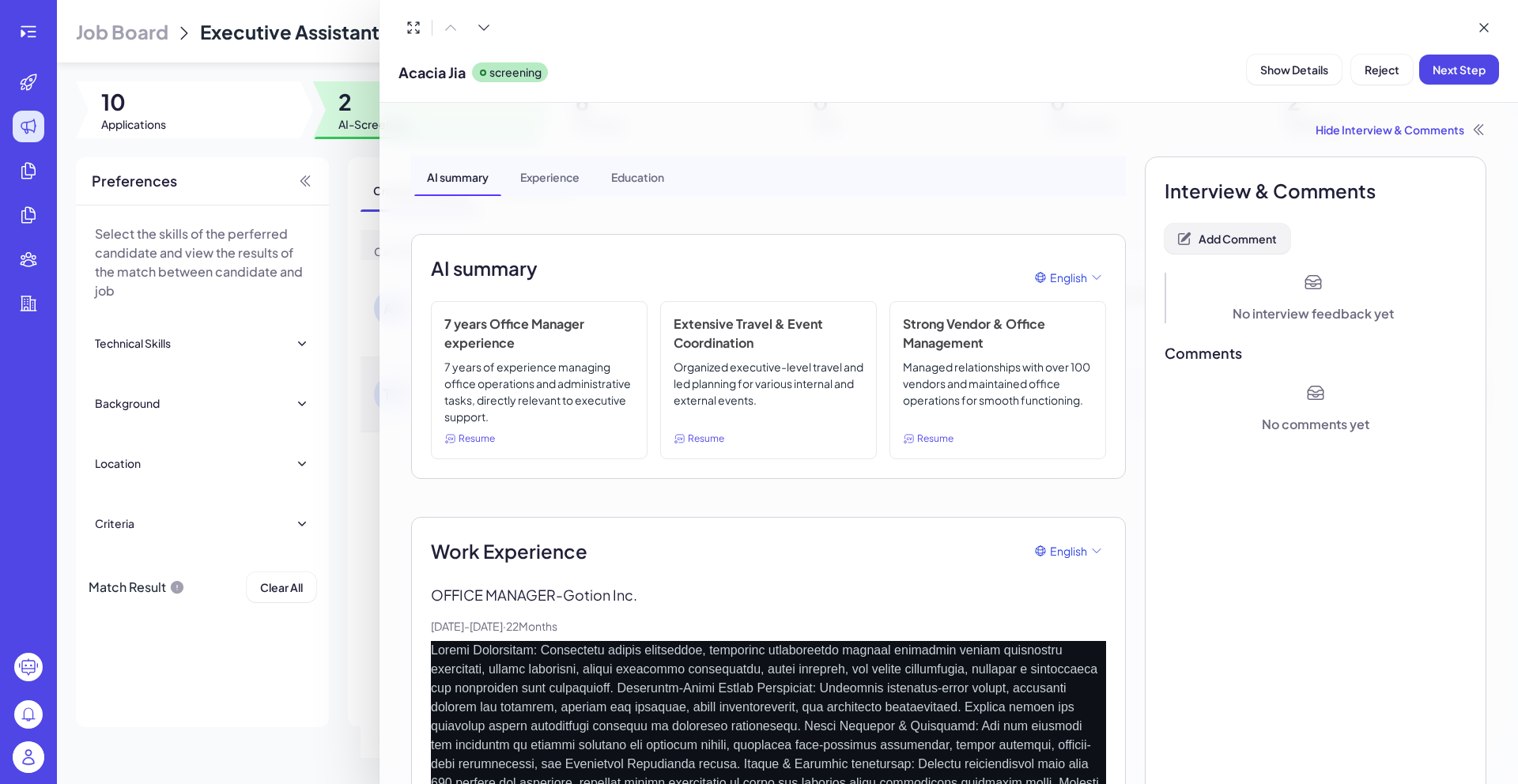
click at [1262, 229] on button "Add Comment" at bounding box center [1227, 238] width 126 height 30
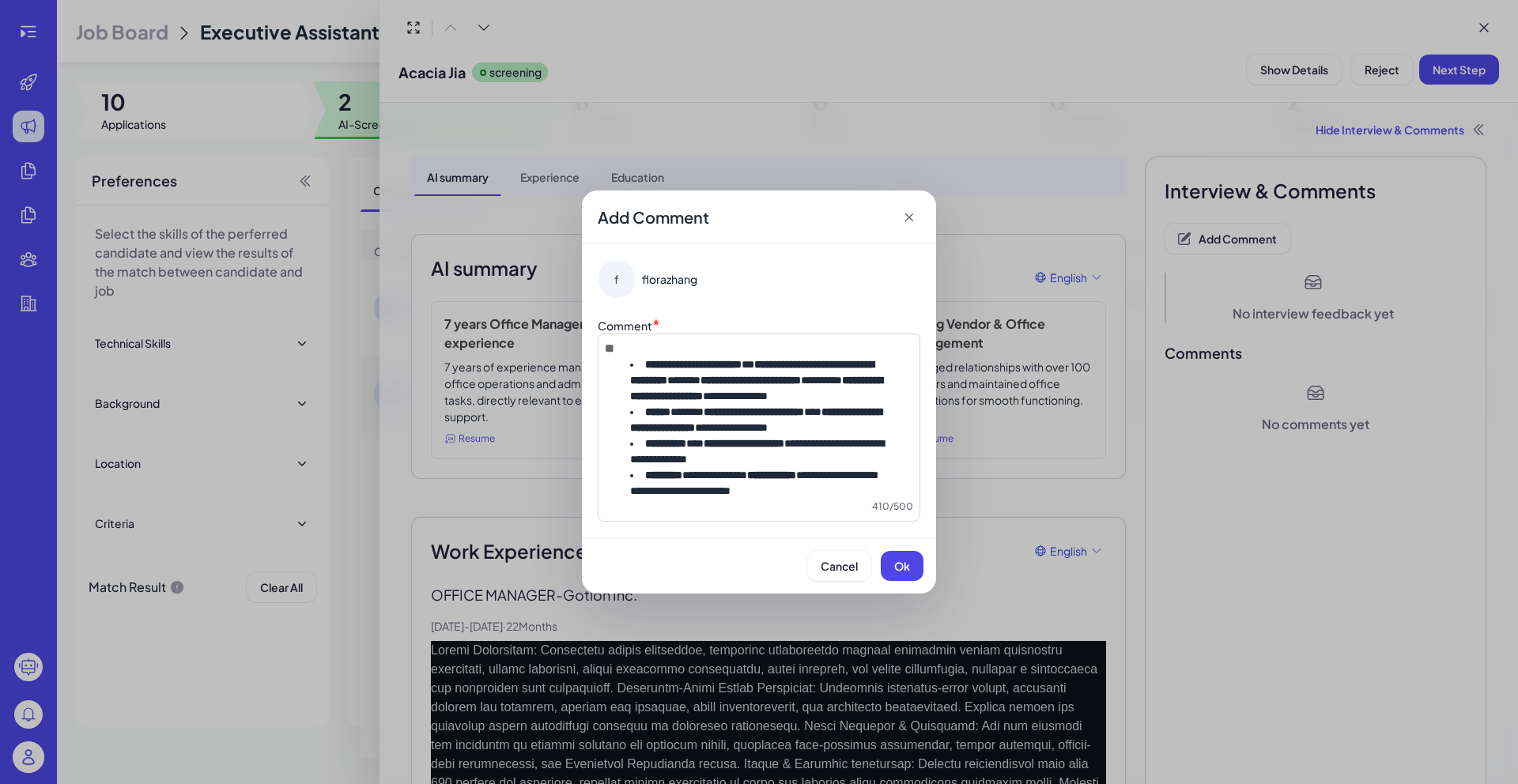
click at [643, 341] on h2 "**" at bounding box center [759, 348] width 308 height 16
click at [908, 581] on button "Ok" at bounding box center [902, 565] width 43 height 30
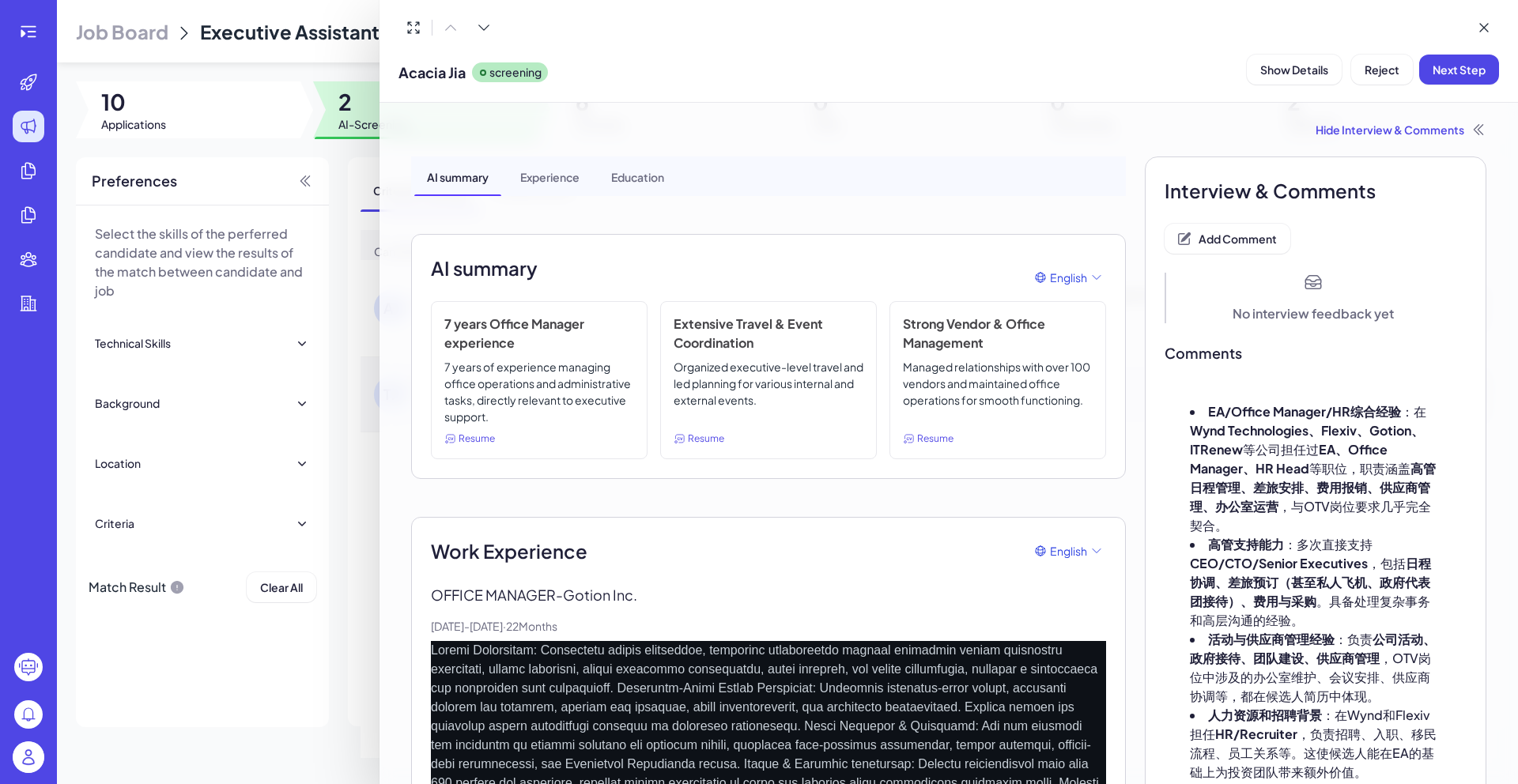
click at [1452, 79] on button "Next Step" at bounding box center [1458, 69] width 79 height 30
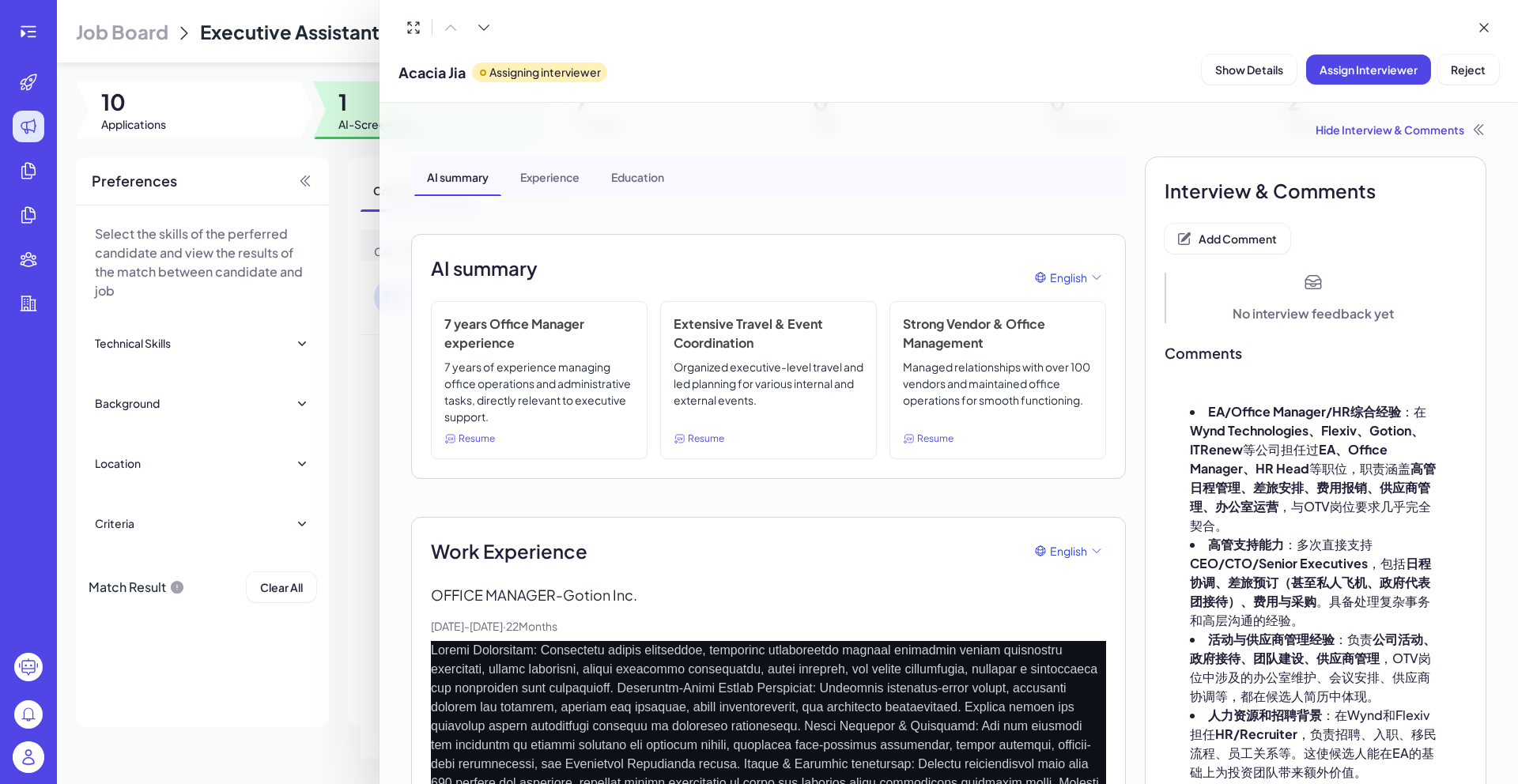
click at [325, 542] on div at bounding box center [759, 392] width 1518 height 784
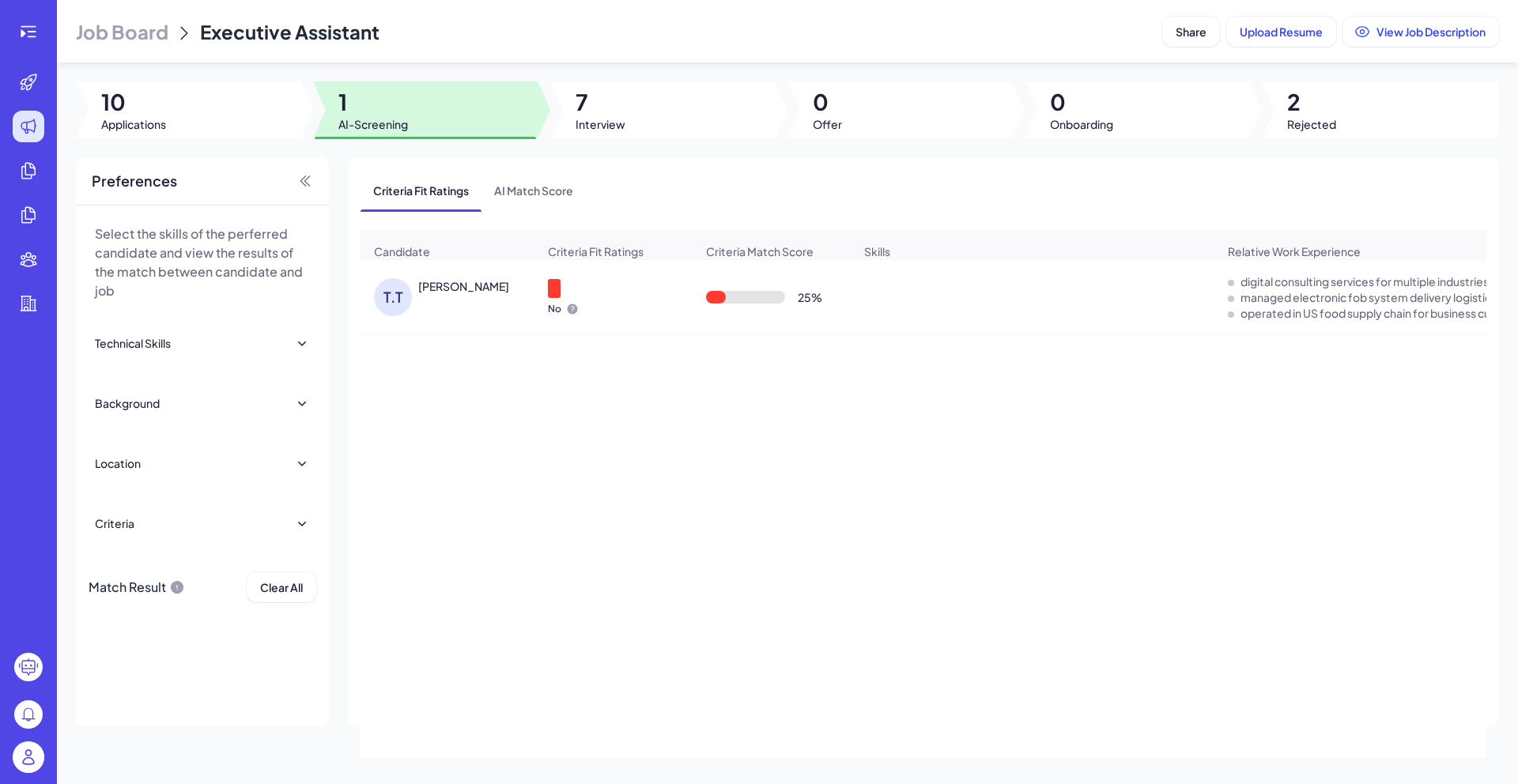
click at [445, 292] on div "[PERSON_NAME]" at bounding box center [464, 286] width 91 height 16
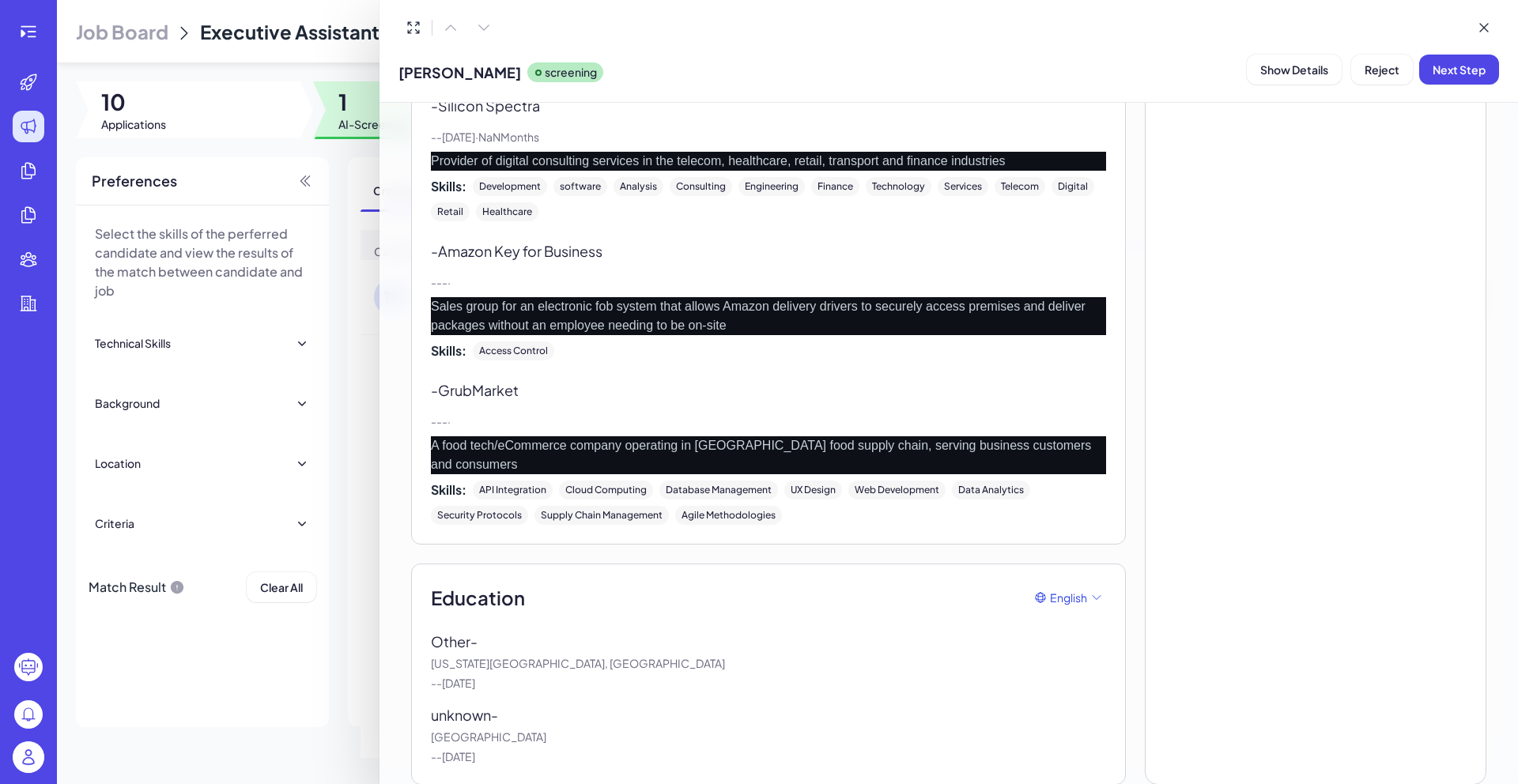
scroll to position [490, 0]
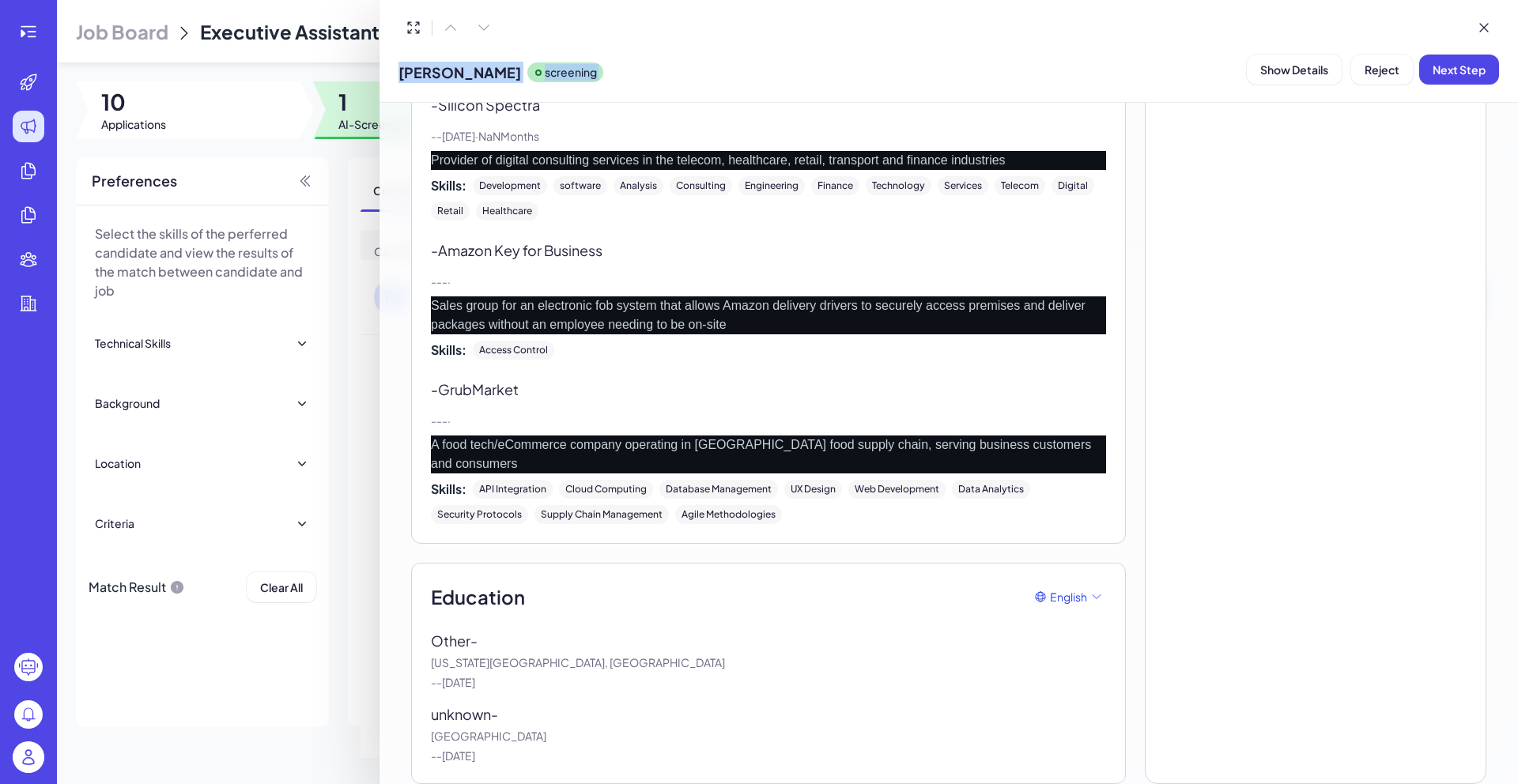
drag, startPoint x: 421, startPoint y: 528, endPoint x: 569, endPoint y: 785, distance: 296.6
click at [569, 783] on html "Job Board Executive Assistant Share Upload Resume View Job Description 10 Appli…" at bounding box center [759, 392] width 1518 height 784
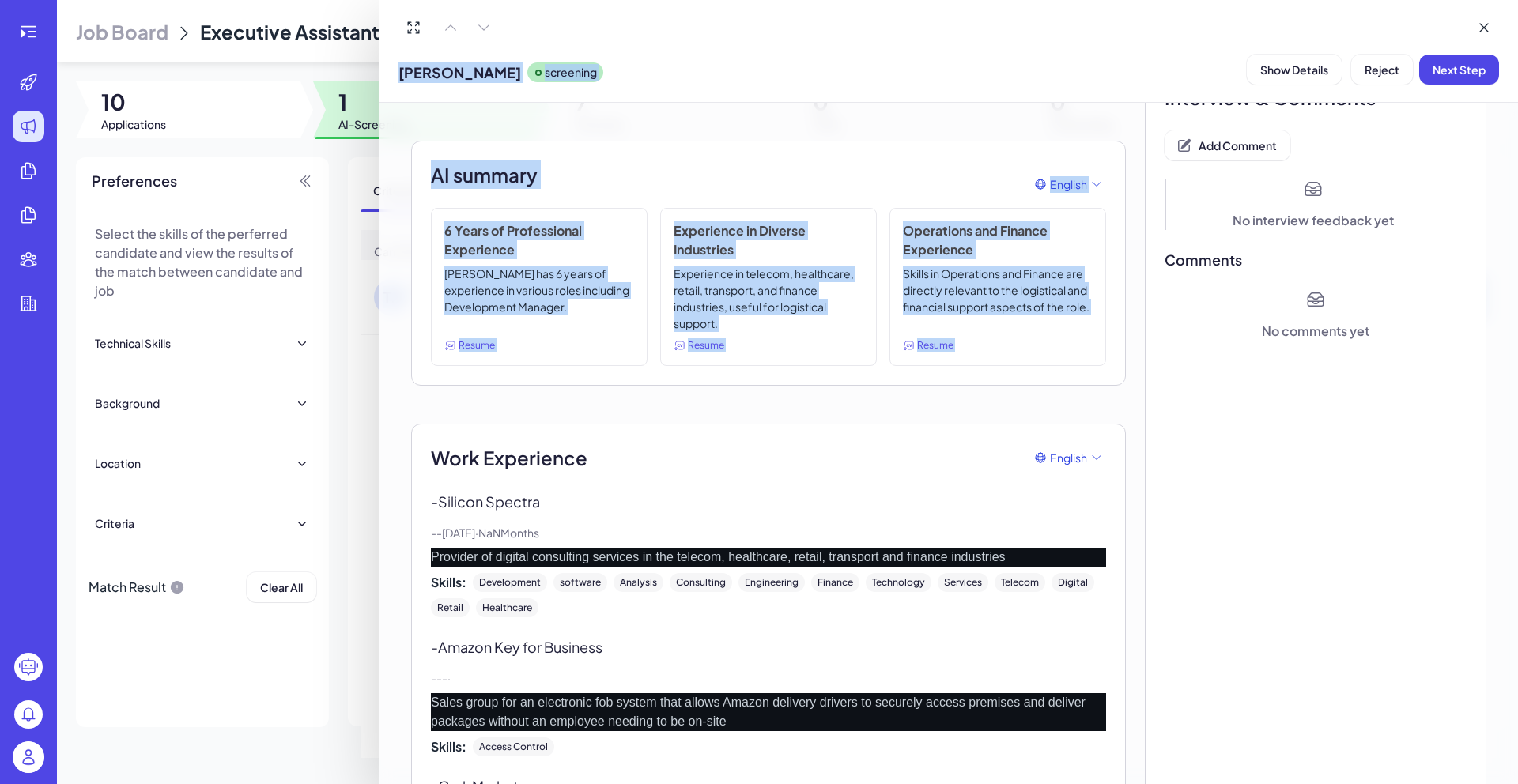
scroll to position [0, 0]
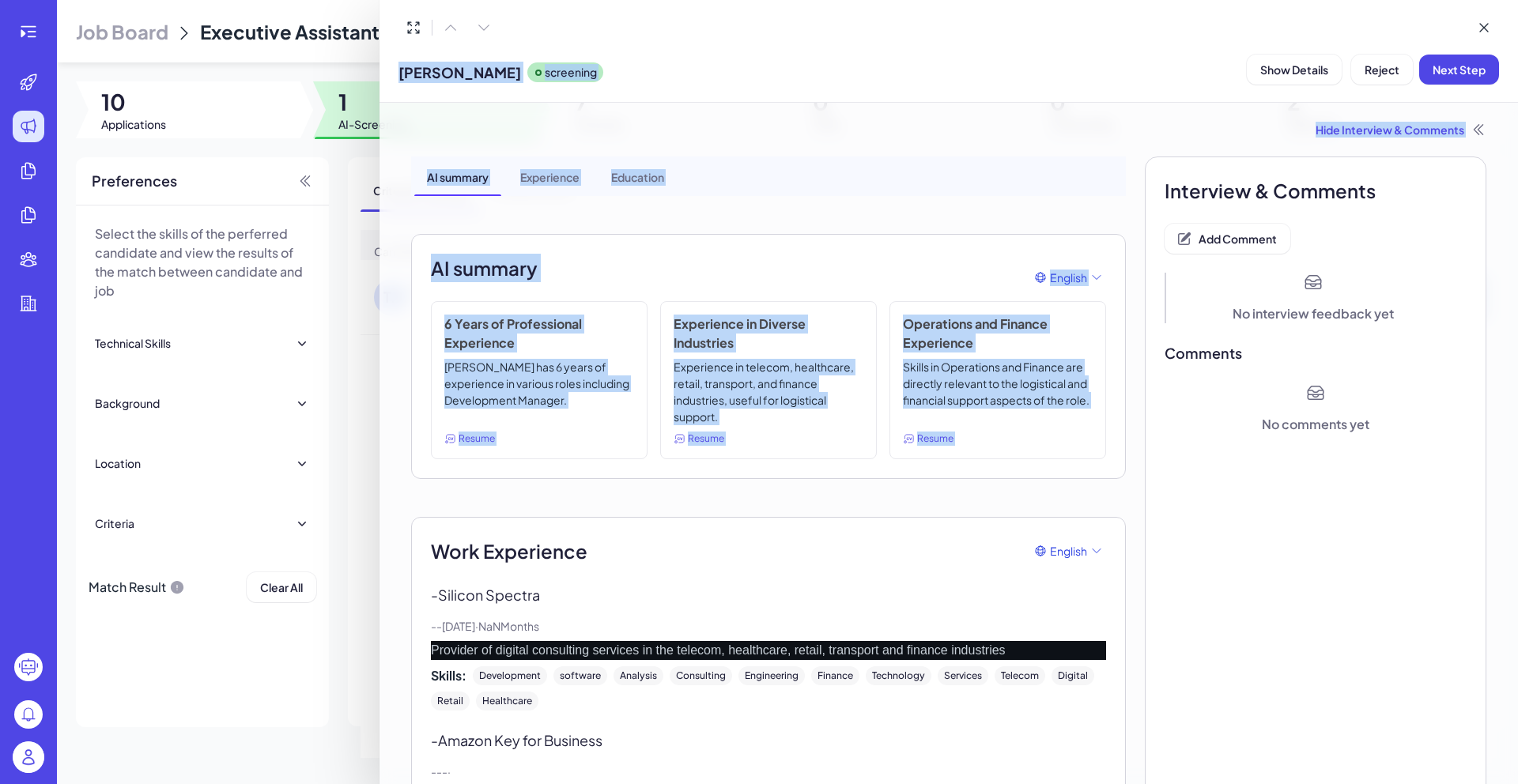
drag, startPoint x: 519, startPoint y: 739, endPoint x: 426, endPoint y: 537, distance: 222.4
click at [426, 537] on div "AI summary Experience Education AI summary English 6 Years of Professional Expe…" at bounding box center [768, 715] width 715 height 1118
copy div "Work Experience English - Silicon Spectra - - [DATE] · NaN Months Provider of d…"
click at [1199, 231] on span "Add Comment" at bounding box center [1238, 238] width 79 height 15
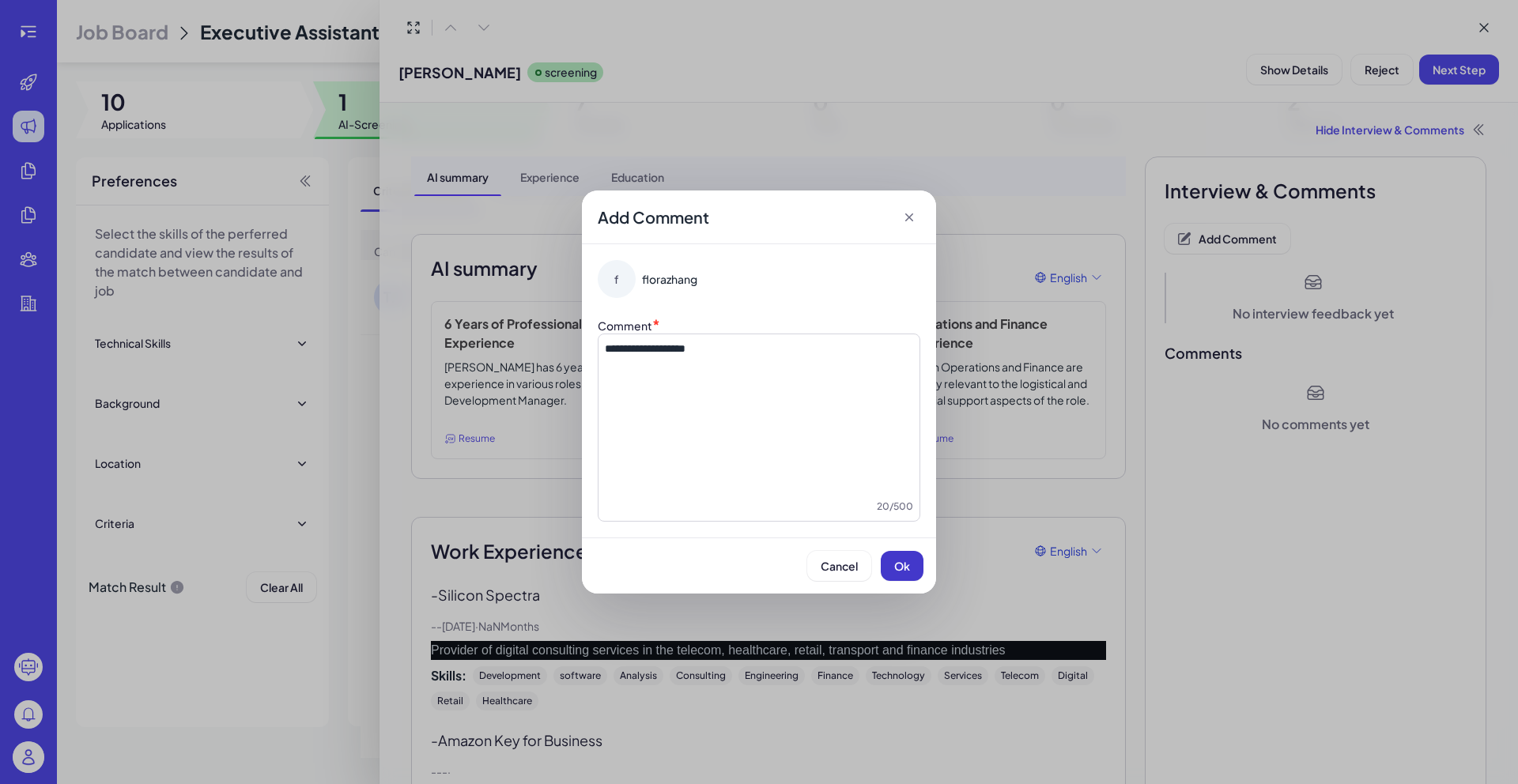
click at [898, 571] on span "Ok" at bounding box center [902, 565] width 16 height 15
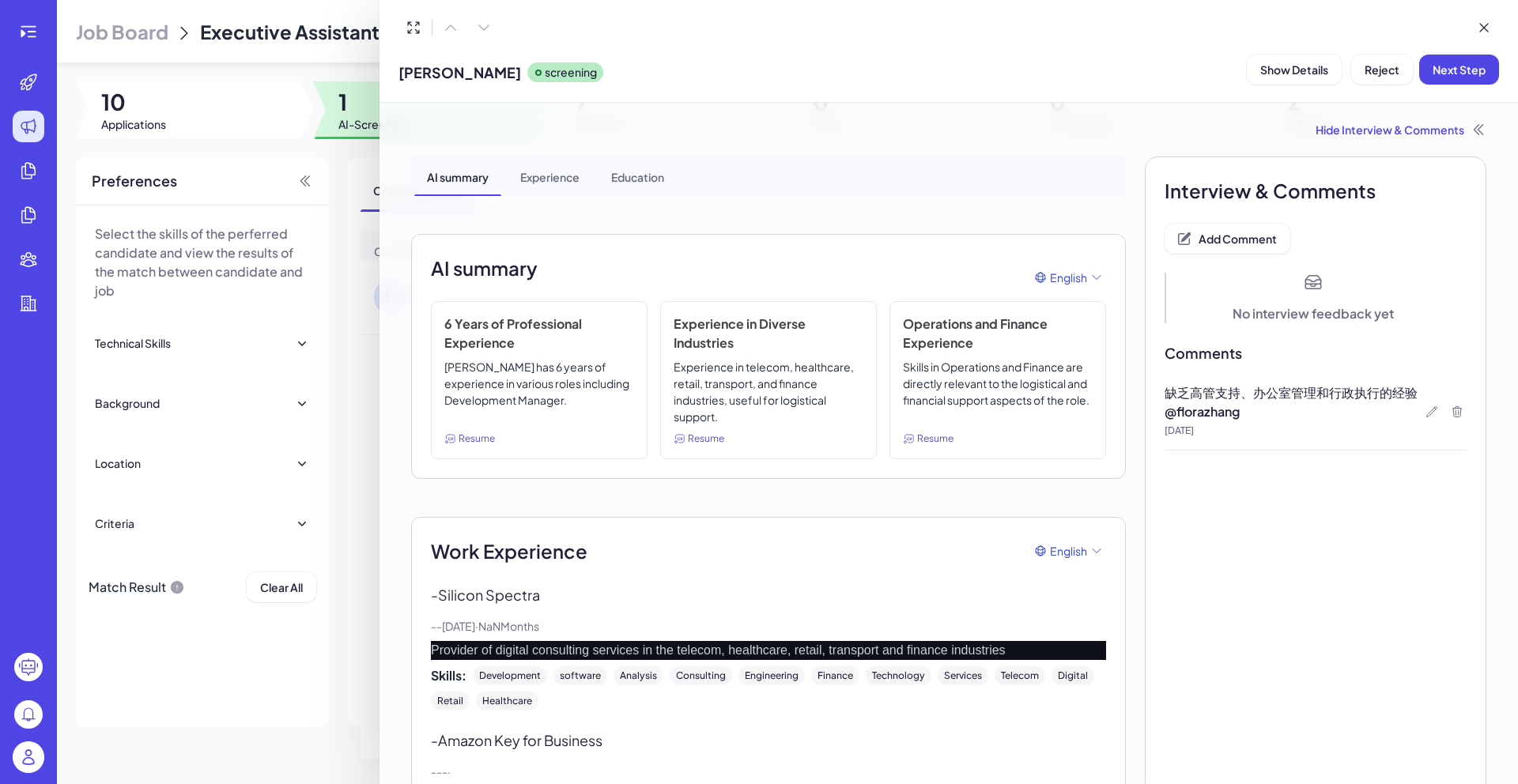
click at [1393, 89] on div "[PERSON_NAME] screening Show Details Reject Next Step" at bounding box center [948, 68] width 1100 height 40
click at [1388, 79] on button "Reject" at bounding box center [1382, 69] width 62 height 30
click at [1463, 173] on span "Ok" at bounding box center [1468, 172] width 16 height 15
click at [335, 58] on div at bounding box center [759, 392] width 1518 height 784
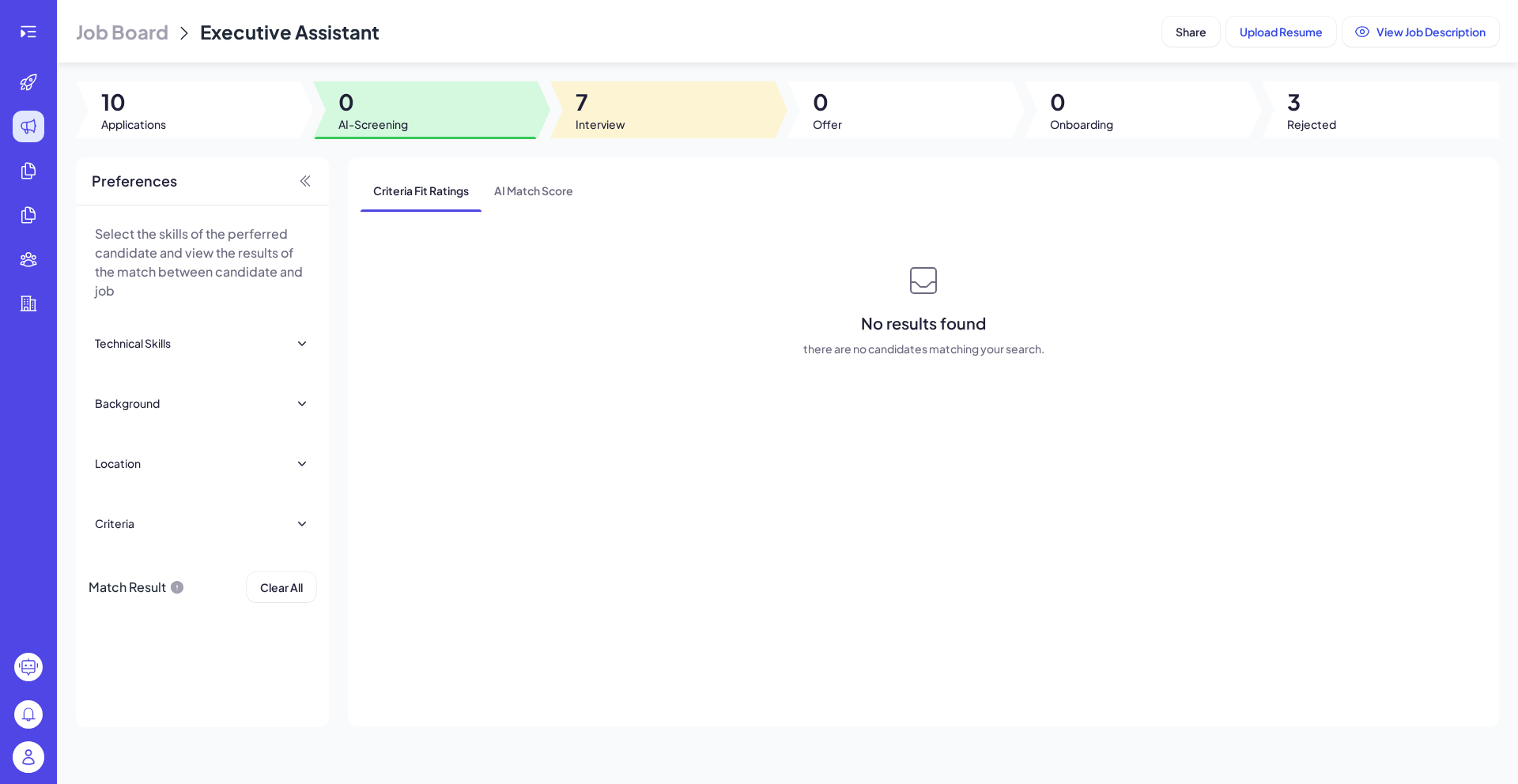
click at [630, 128] on div at bounding box center [662, 109] width 225 height 57
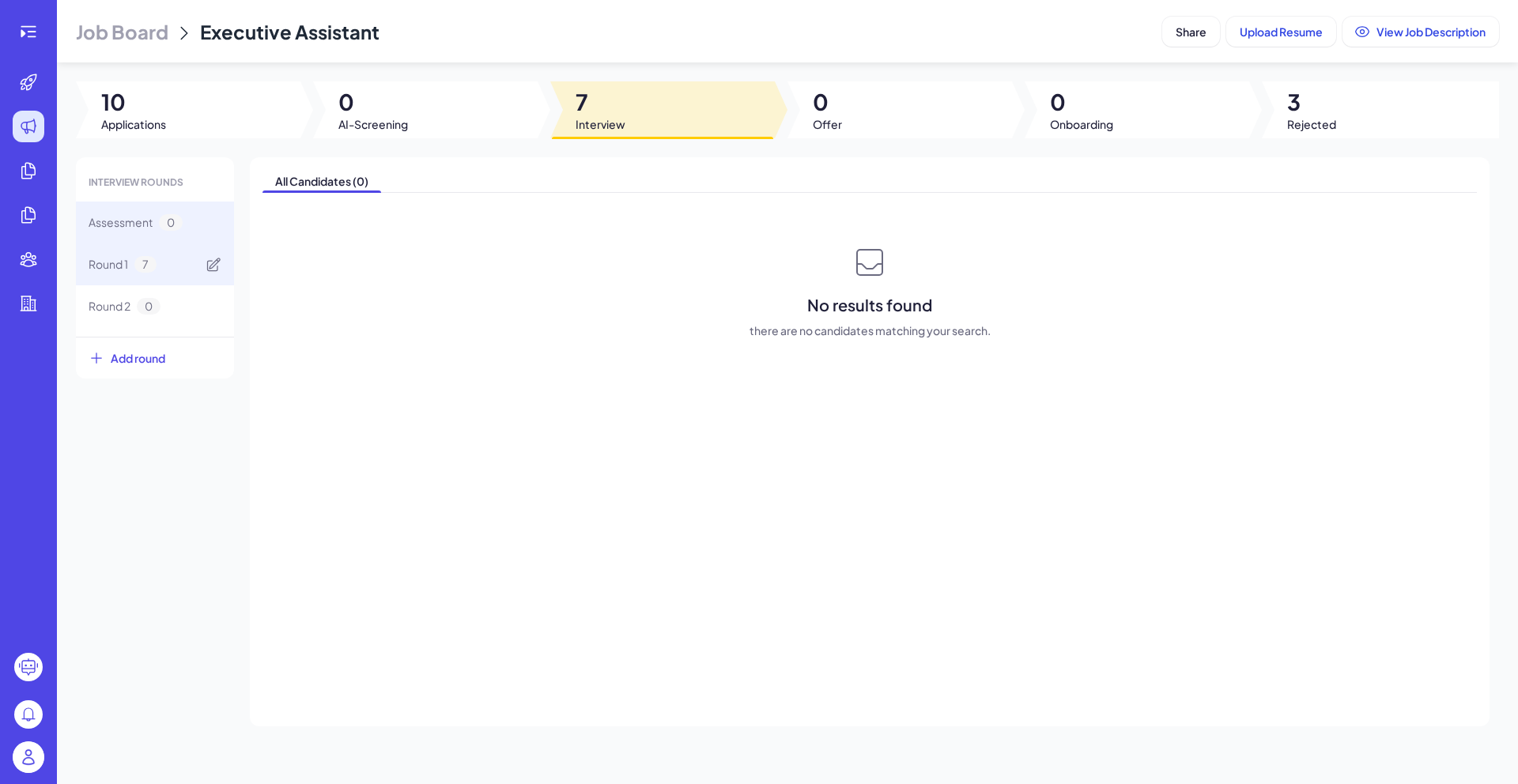
click at [155, 268] on div "Round 1 7" at bounding box center [123, 264] width 68 height 16
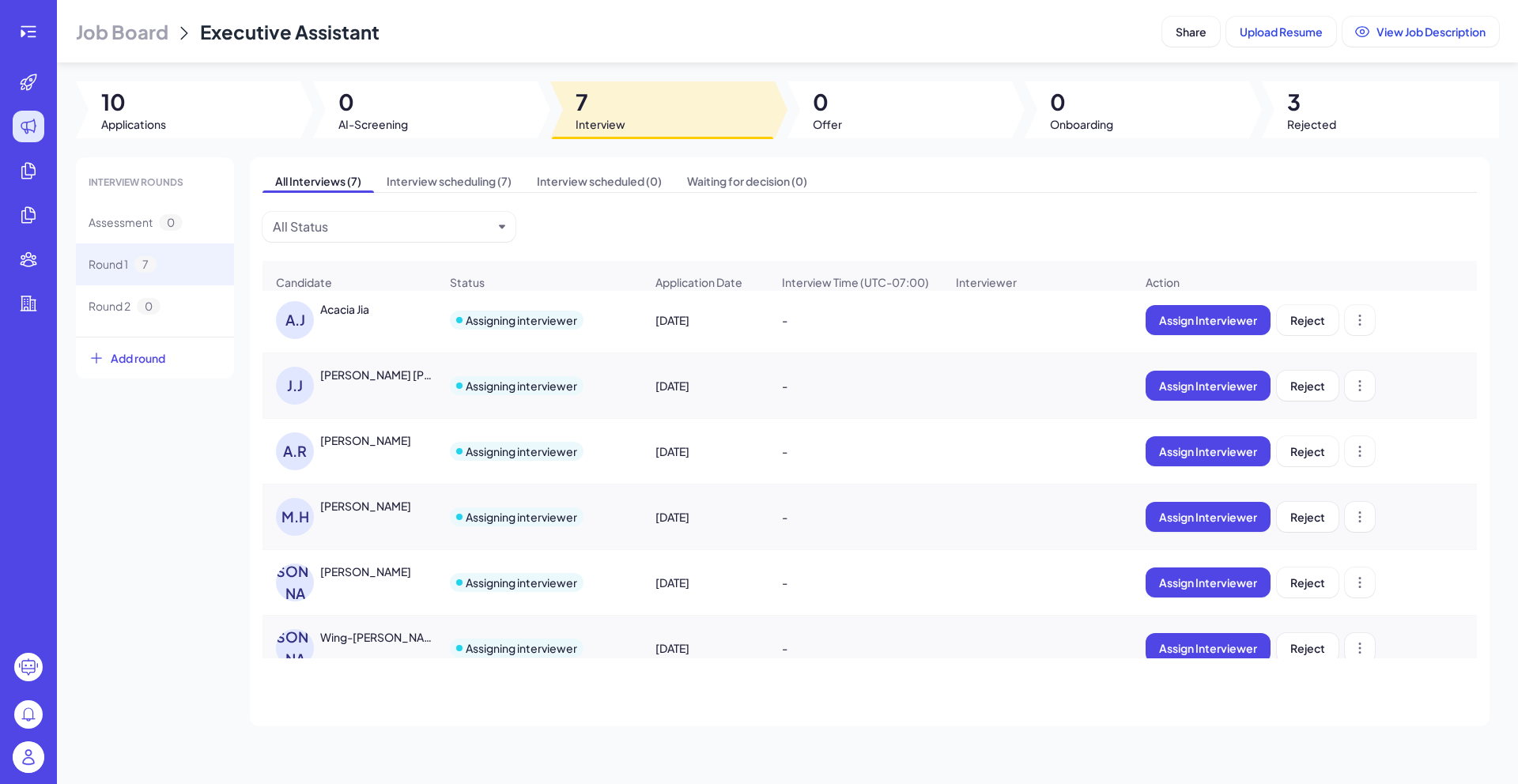
scroll to position [6, 0]
